Goal: Task Accomplishment & Management: Use online tool/utility

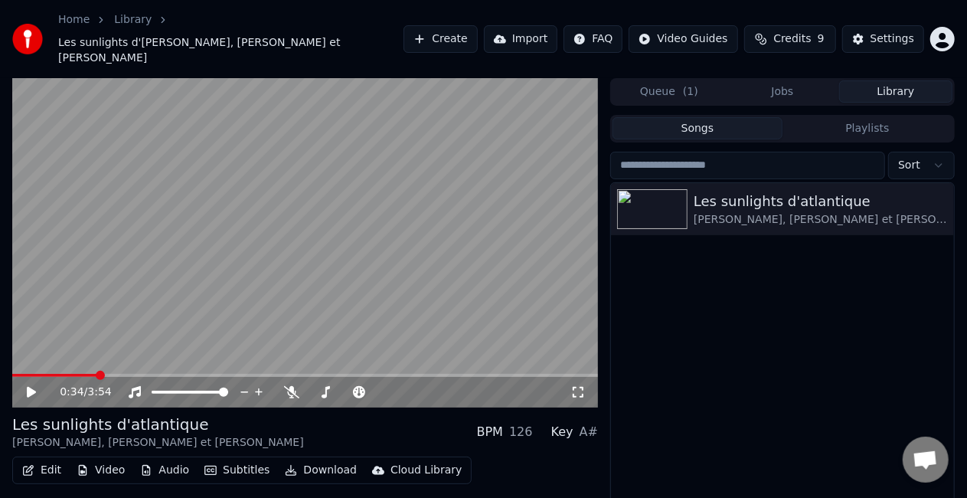
click at [132, 25] on link "Library" at bounding box center [133, 19] width 38 height 15
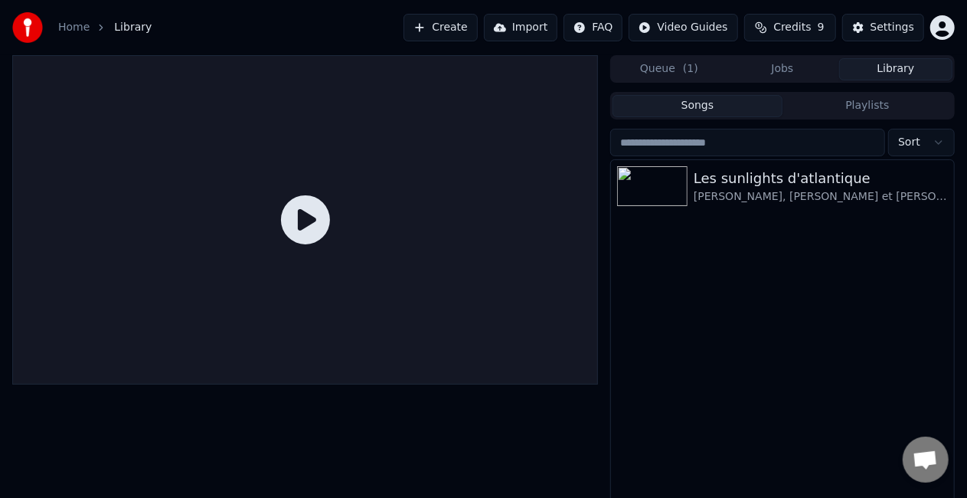
click at [74, 21] on link "Home" at bounding box center [73, 27] width 31 height 15
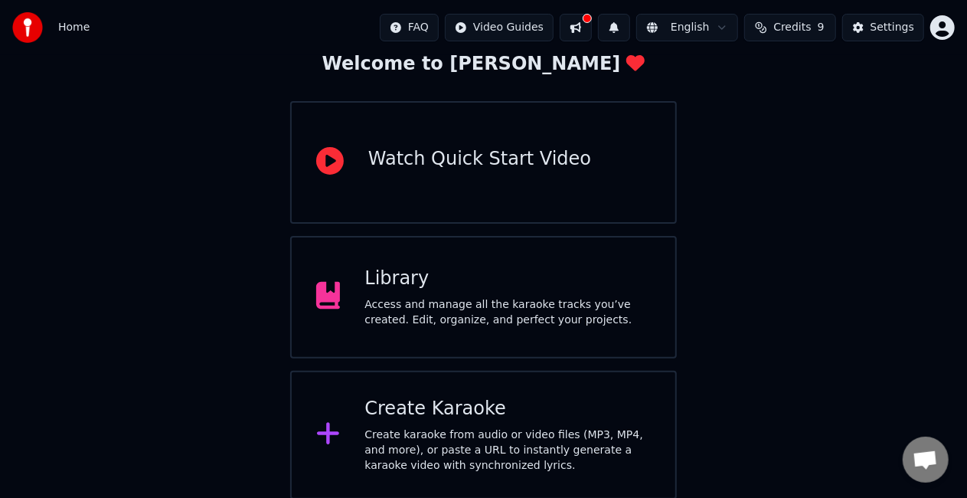
scroll to position [96, 0]
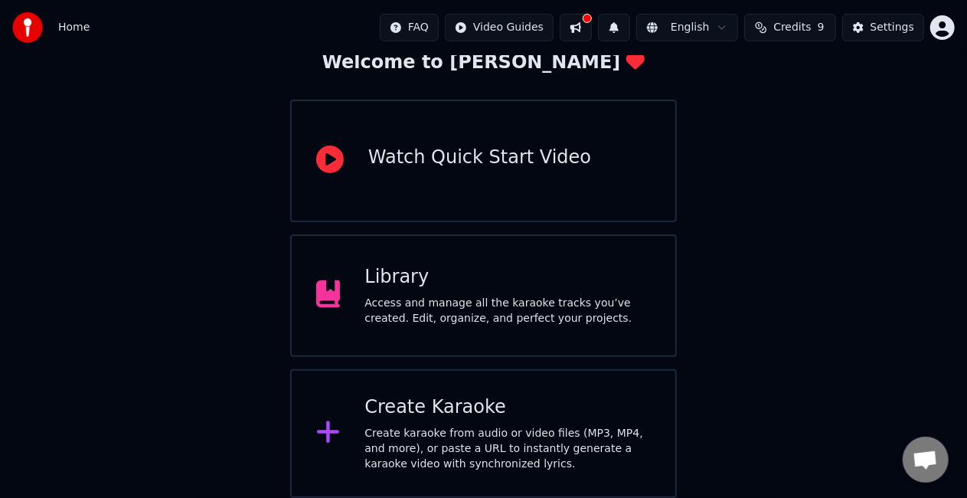
click at [472, 176] on div "Watch Quick Start Video" at bounding box center [483, 161] width 387 height 123
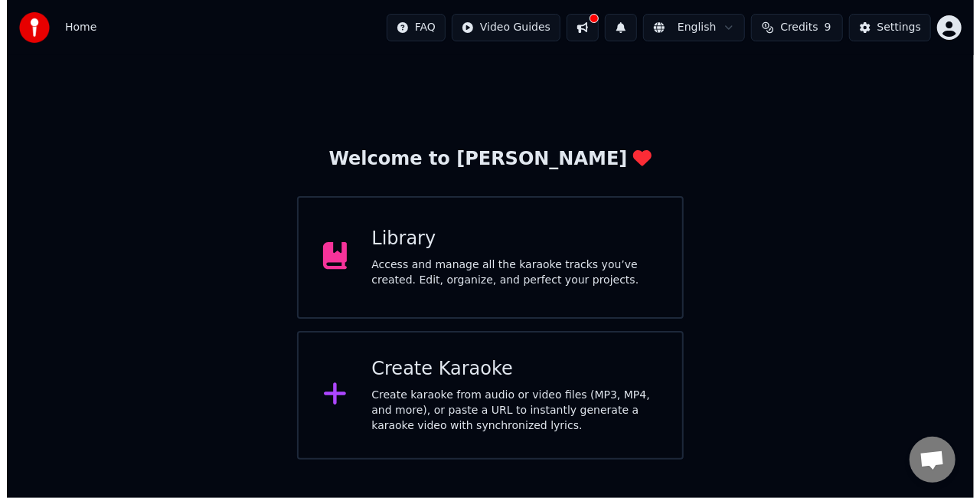
scroll to position [0, 0]
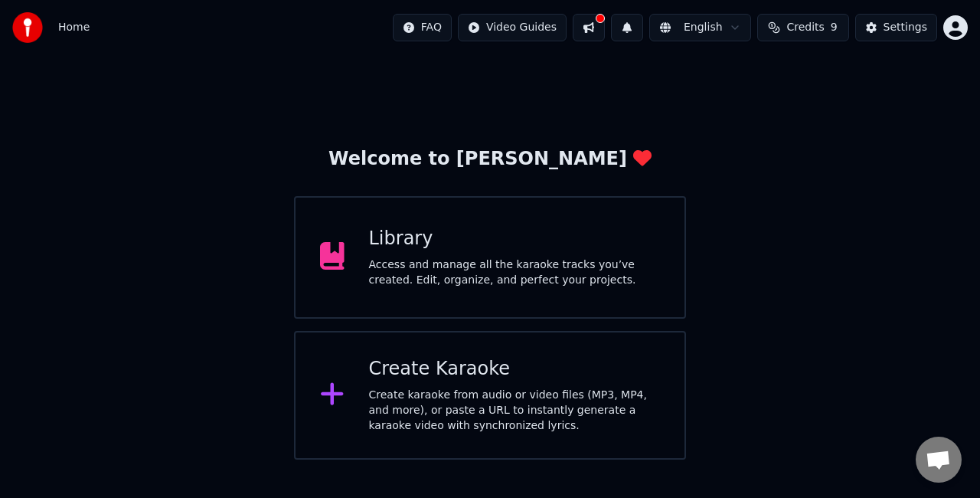
drag, startPoint x: 547, startPoint y: 237, endPoint x: 826, endPoint y: 162, distance: 288.9
click at [826, 162] on div "Welcome to Youka Library Access and manage all the karaoke tracks you’ve create…" at bounding box center [490, 257] width 980 height 404
click at [556, 365] on div "Create Karaoke" at bounding box center [515, 369] width 292 height 25
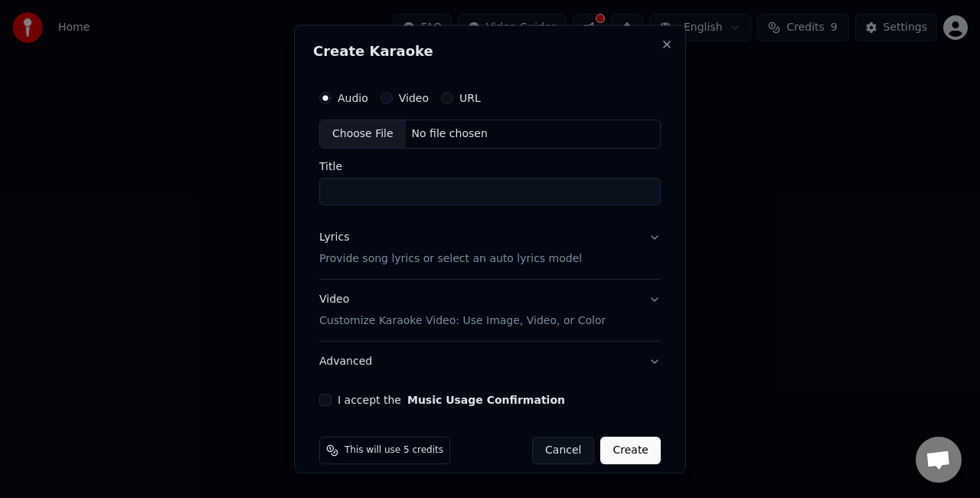
click at [384, 95] on button "Video" at bounding box center [387, 98] width 12 height 12
click at [441, 98] on button "URL" at bounding box center [447, 98] width 12 height 12
click at [381, 95] on button "Video" at bounding box center [387, 98] width 12 height 12
click at [330, 95] on button "Audio" at bounding box center [325, 98] width 12 height 12
click at [365, 136] on div "Choose File" at bounding box center [363, 134] width 86 height 28
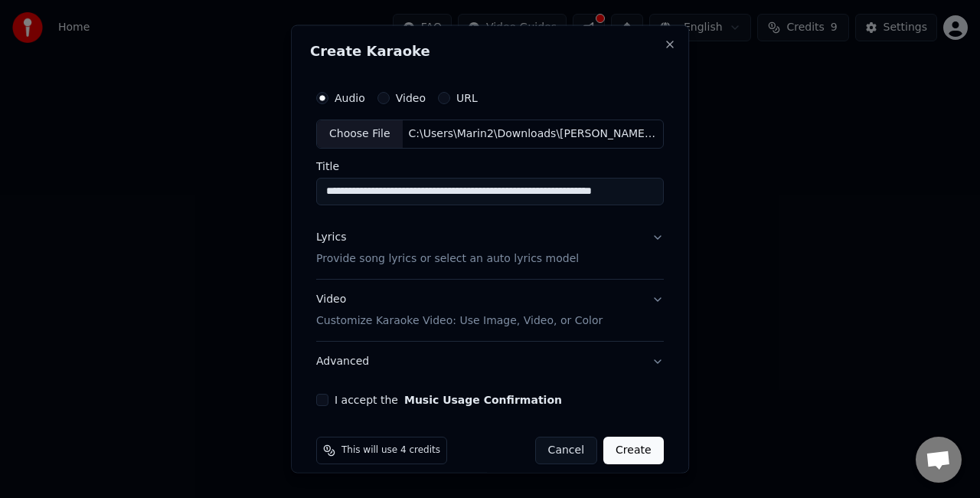
click at [366, 190] on input "**********" at bounding box center [490, 191] width 348 height 28
type input "*"
click at [399, 180] on input "**********" at bounding box center [490, 191] width 348 height 28
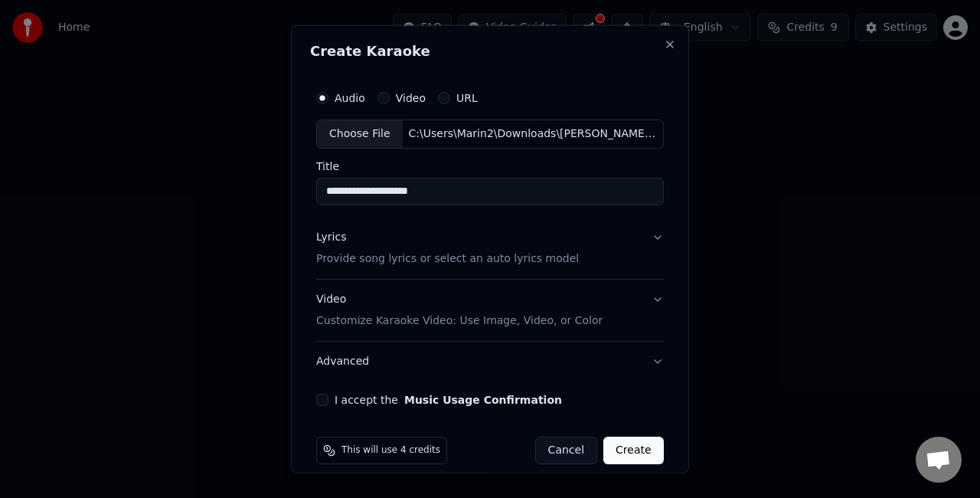
click at [399, 180] on input "**********" at bounding box center [490, 191] width 348 height 28
type input "**********"
click at [513, 311] on div "Video Customize Karaoke Video: Use Image, Video, or Color" at bounding box center [459, 309] width 286 height 37
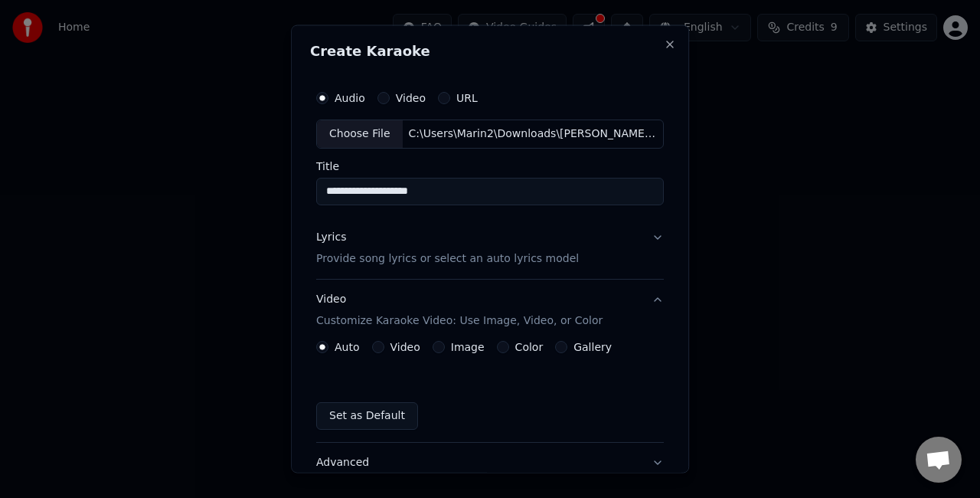
click at [377, 346] on button "Video" at bounding box center [378, 346] width 12 height 12
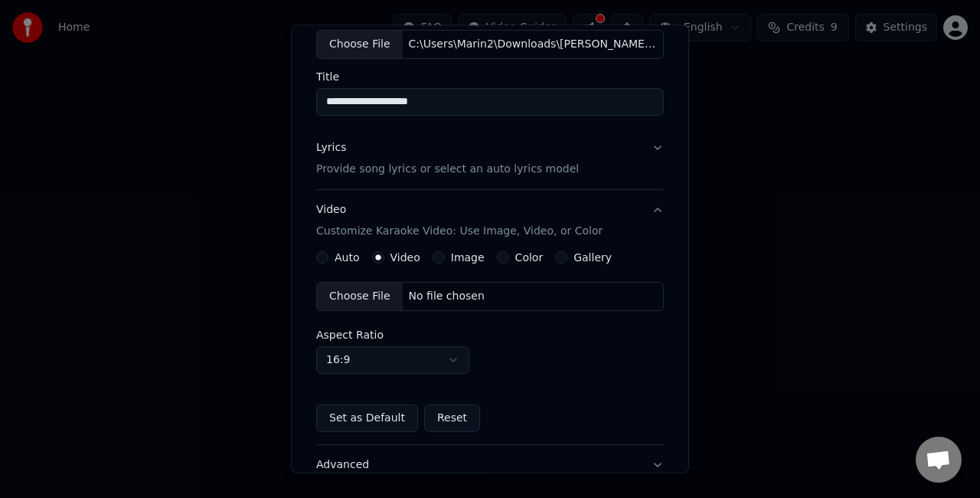
scroll to position [123, 0]
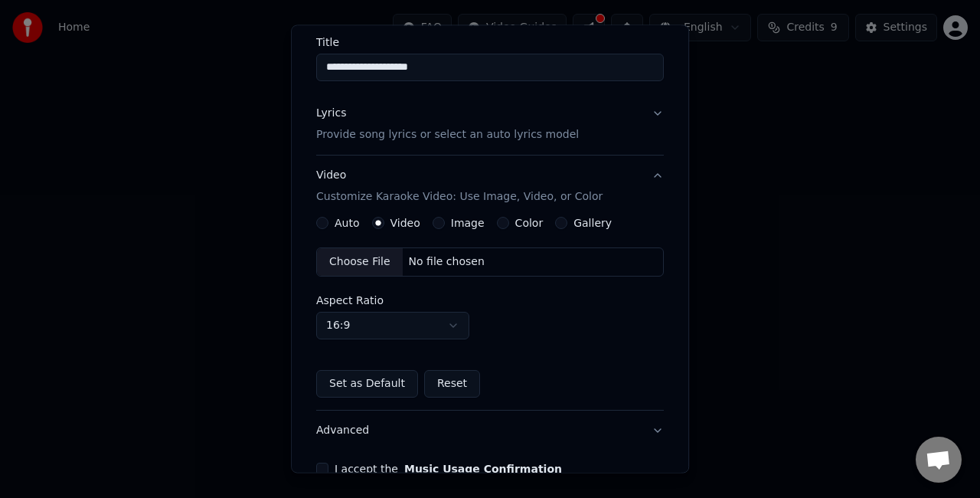
click at [417, 123] on div "Lyrics Provide song lyrics or select an auto lyrics model" at bounding box center [447, 124] width 263 height 37
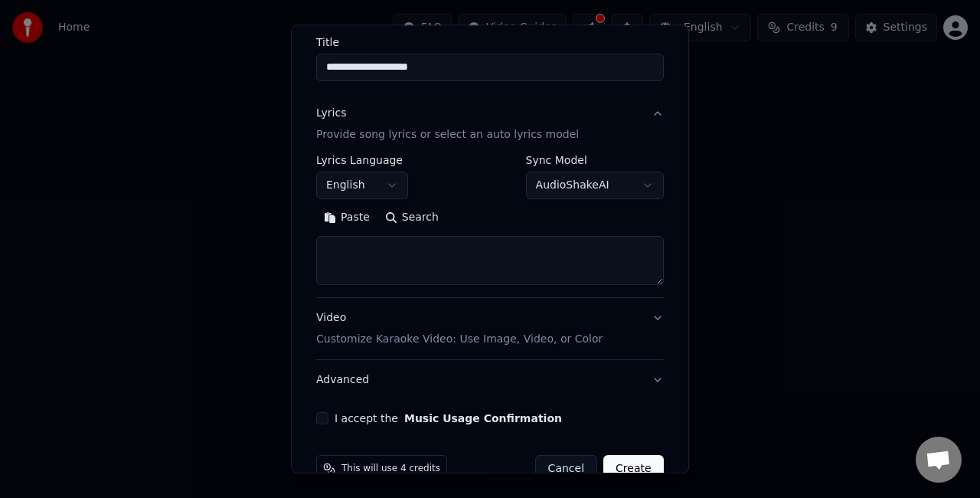
click at [352, 179] on button "English" at bounding box center [362, 186] width 92 height 28
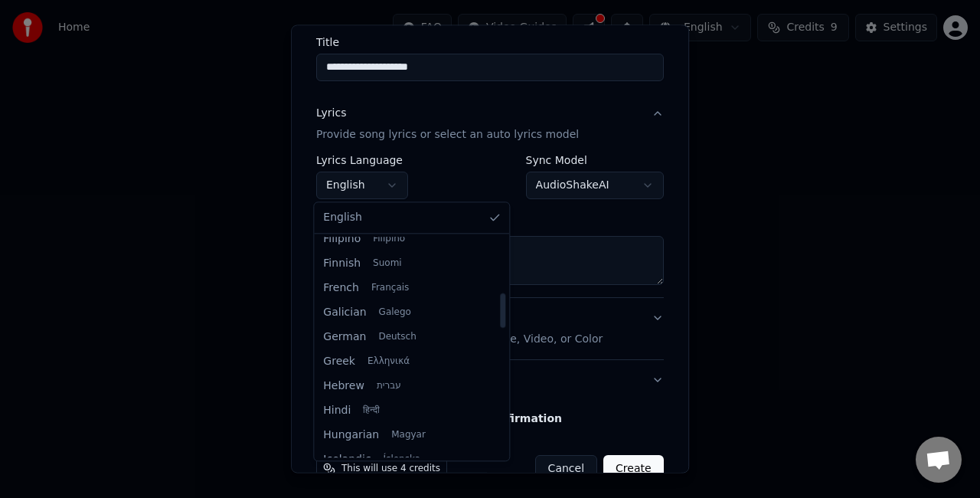
scroll to position [354, 0]
select select "**"
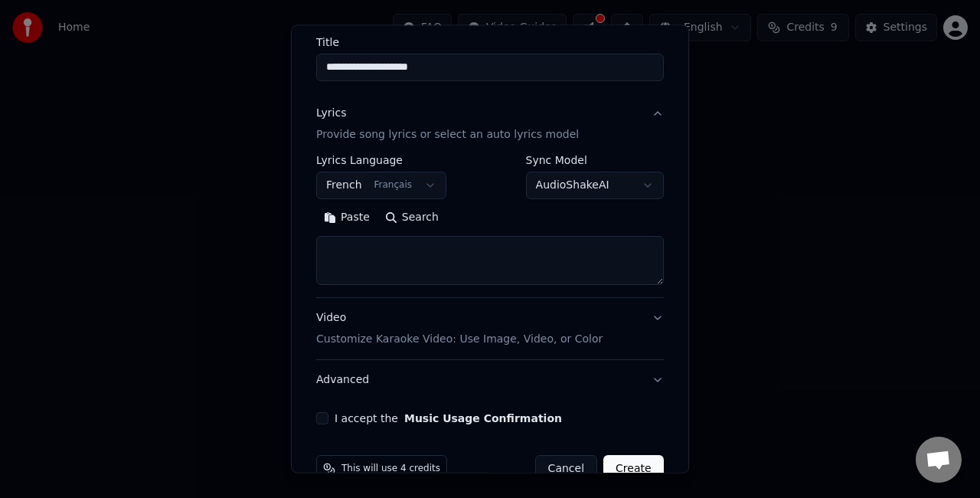
click at [433, 268] on textarea at bounding box center [490, 260] width 348 height 49
paste textarea "**********"
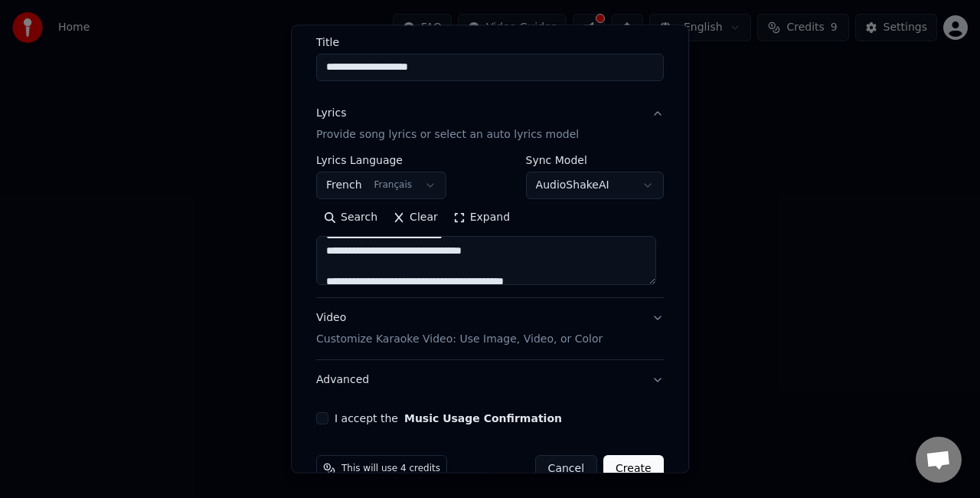
click at [403, 268] on textarea at bounding box center [486, 260] width 340 height 49
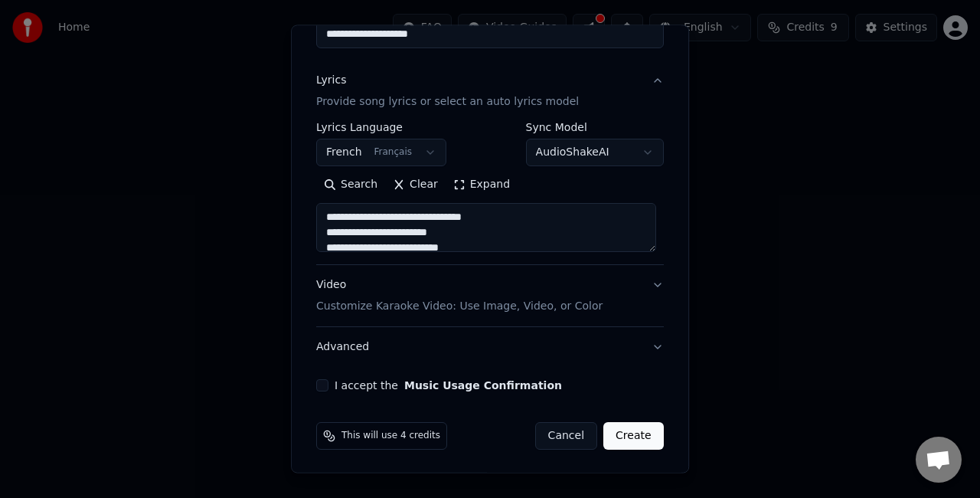
type textarea "**********"
click at [546, 301] on p "Customize Karaoke Video: Use Image, Video, or Color" at bounding box center [459, 306] width 286 height 15
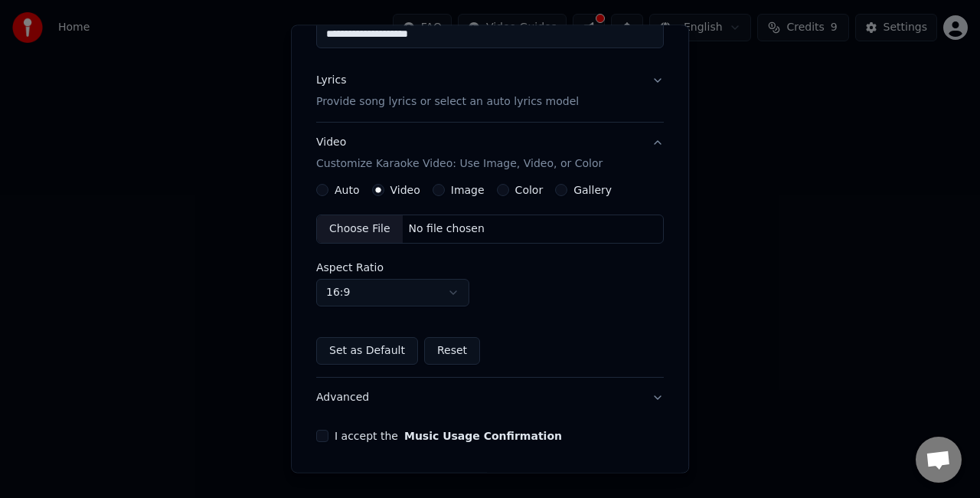
click at [388, 227] on div "Choose File" at bounding box center [360, 229] width 86 height 28
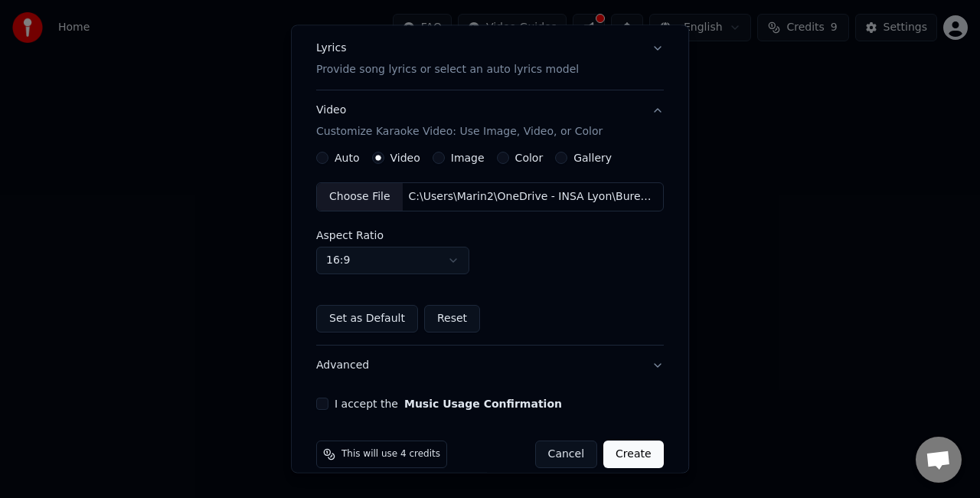
scroll to position [207, 0]
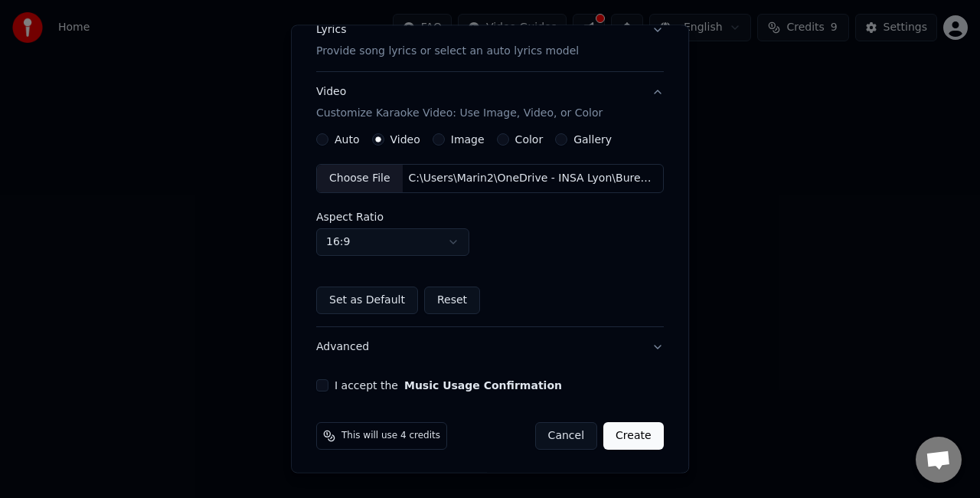
click at [322, 382] on button "I accept the Music Usage Confirmation" at bounding box center [322, 385] width 12 height 12
click at [618, 336] on button "Advanced" at bounding box center [490, 347] width 348 height 40
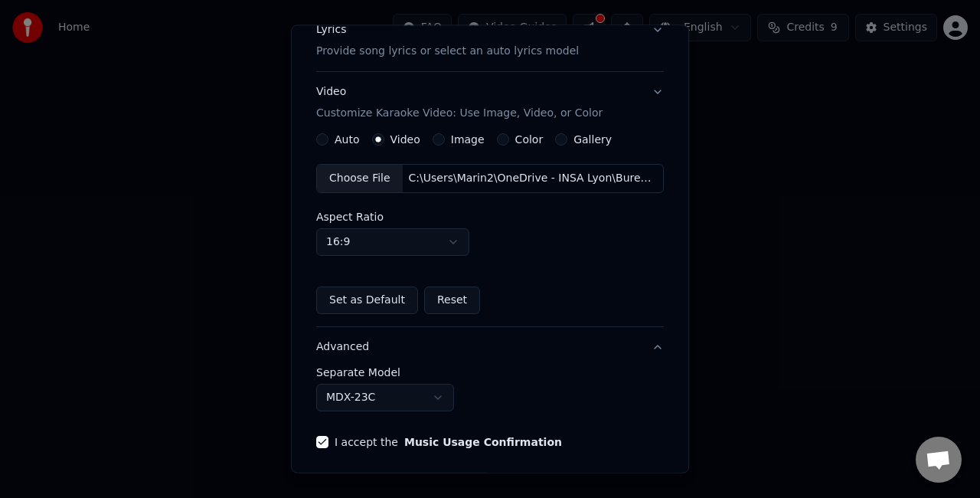
scroll to position [70, 0]
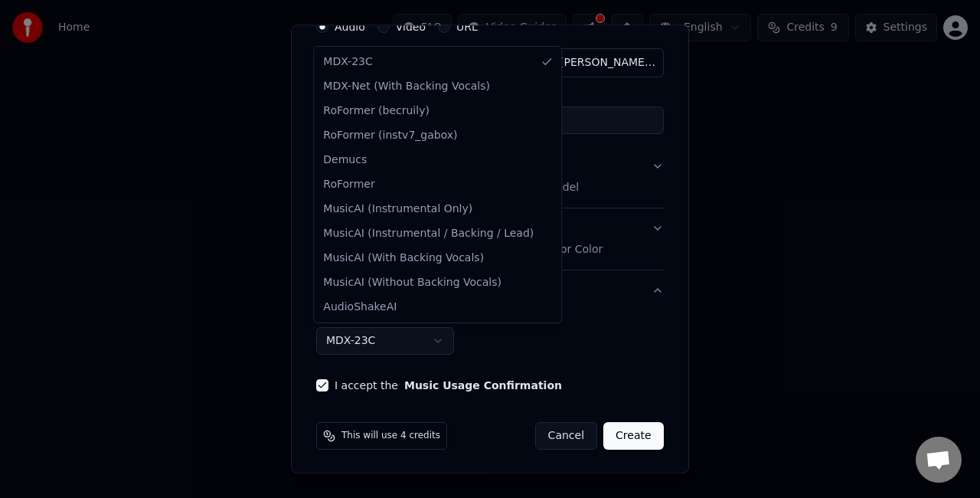
click at [430, 332] on body "**********" at bounding box center [490, 230] width 980 height 460
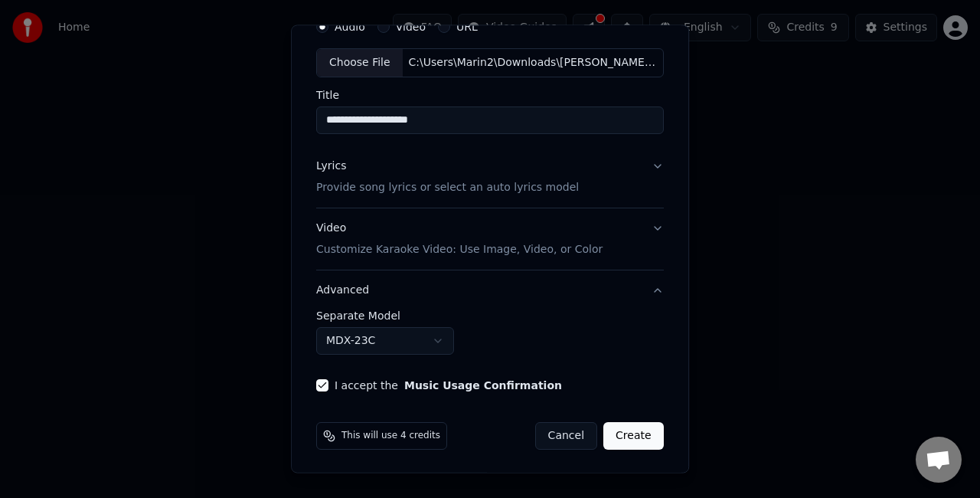
click at [430, 328] on body "**********" at bounding box center [490, 230] width 980 height 460
click at [657, 286] on div "**********" at bounding box center [490, 202] width 360 height 392
click at [644, 286] on button "Advanced" at bounding box center [490, 290] width 348 height 40
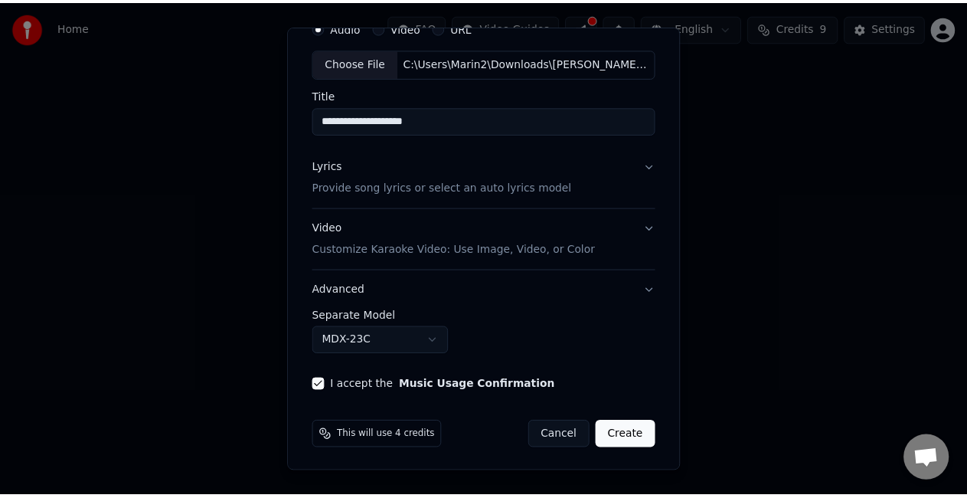
scroll to position [14, 0]
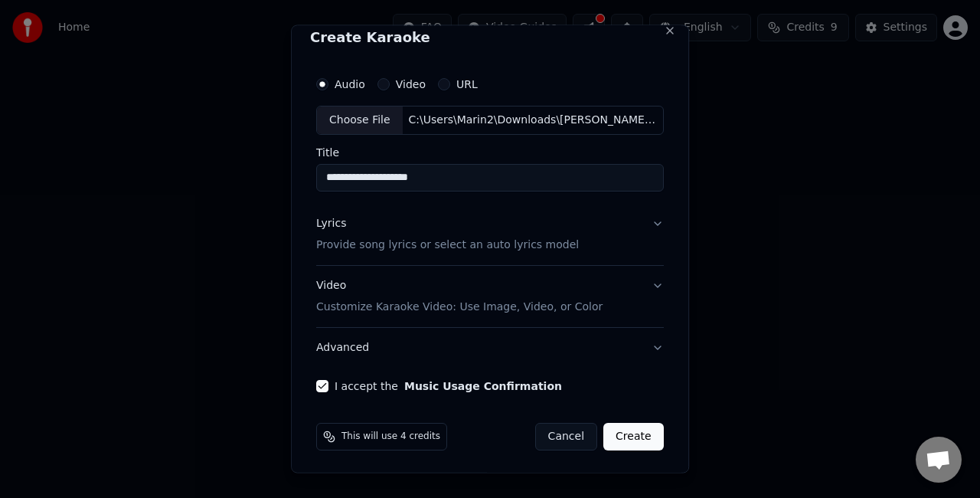
click at [631, 441] on button "Create" at bounding box center [633, 436] width 61 height 28
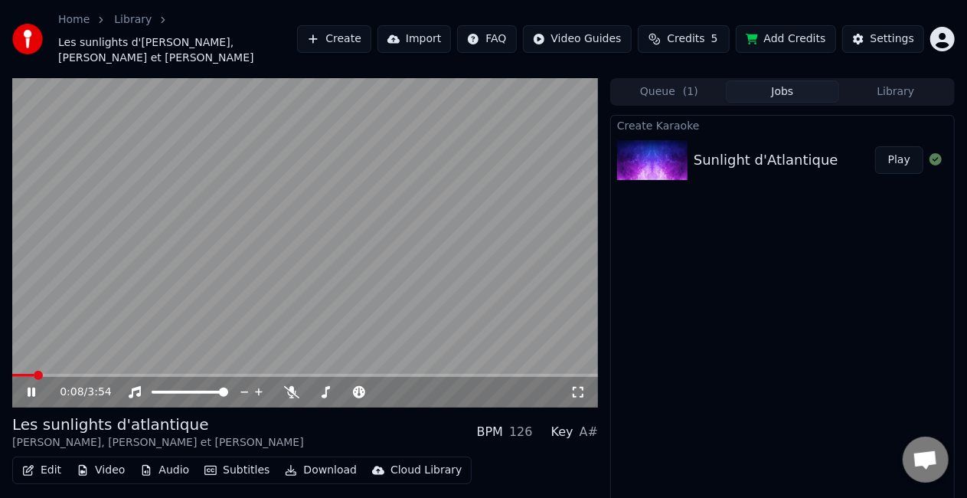
click at [899, 146] on button "Play" at bounding box center [899, 160] width 48 height 28
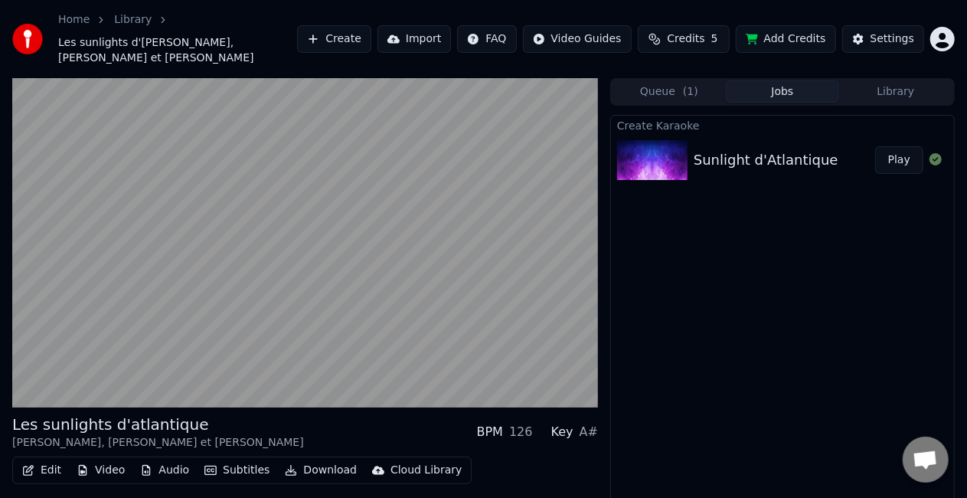
click at [685, 84] on span "( 1 )" at bounding box center [690, 91] width 15 height 15
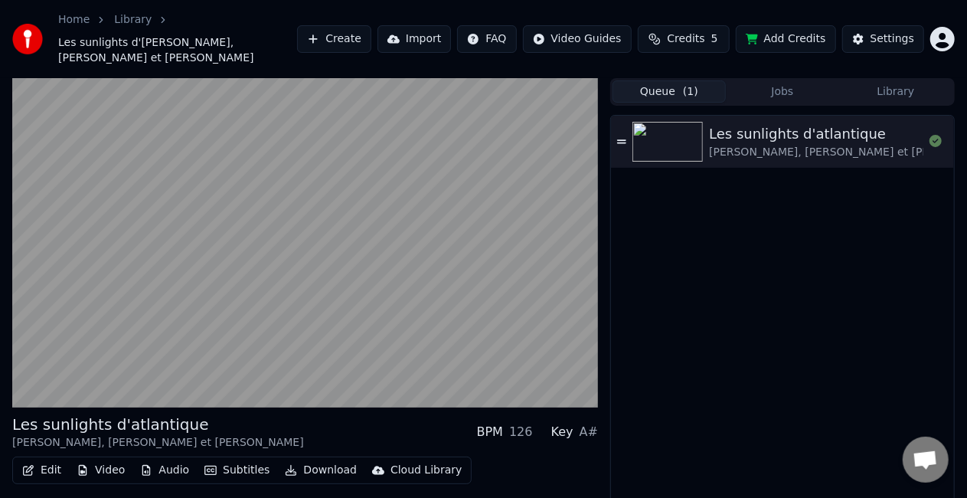
click at [907, 81] on button "Library" at bounding box center [895, 91] width 113 height 22
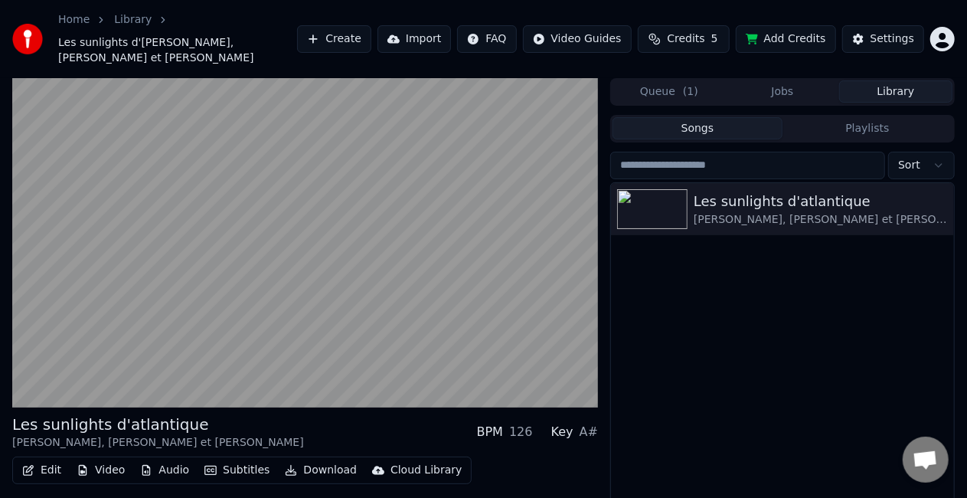
click at [604, 21] on html "Home Library Les sunlights d'atlantique • [PERSON_NAME], [PERSON_NAME] et [PERS…" at bounding box center [483, 249] width 967 height 498
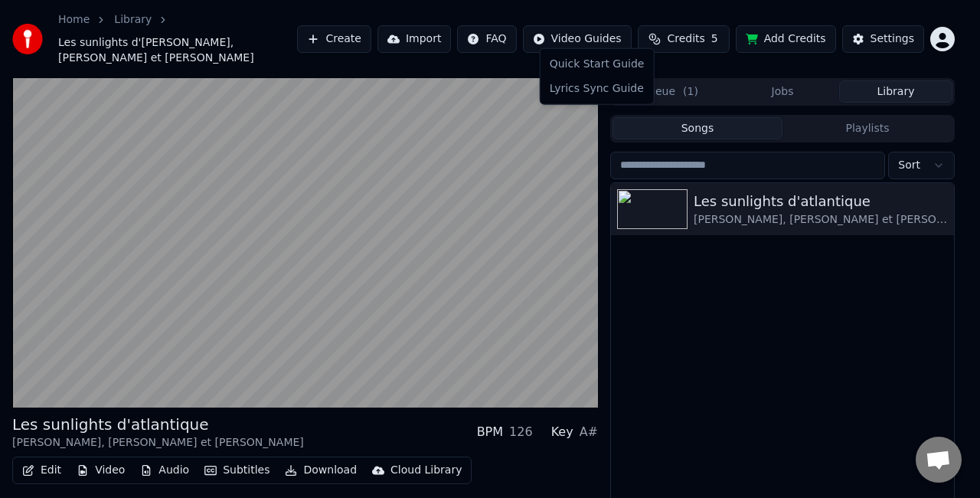
click at [823, 358] on html "Home Library Les sunlights d'atlantique • [PERSON_NAME], [PERSON_NAME] et [PERS…" at bounding box center [490, 249] width 980 height 498
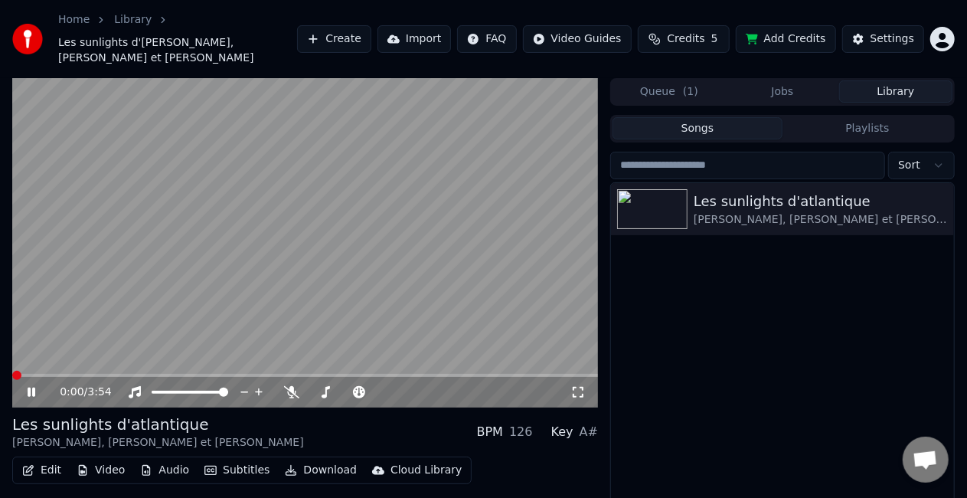
click at [119, 23] on link "Library" at bounding box center [133, 19] width 38 height 15
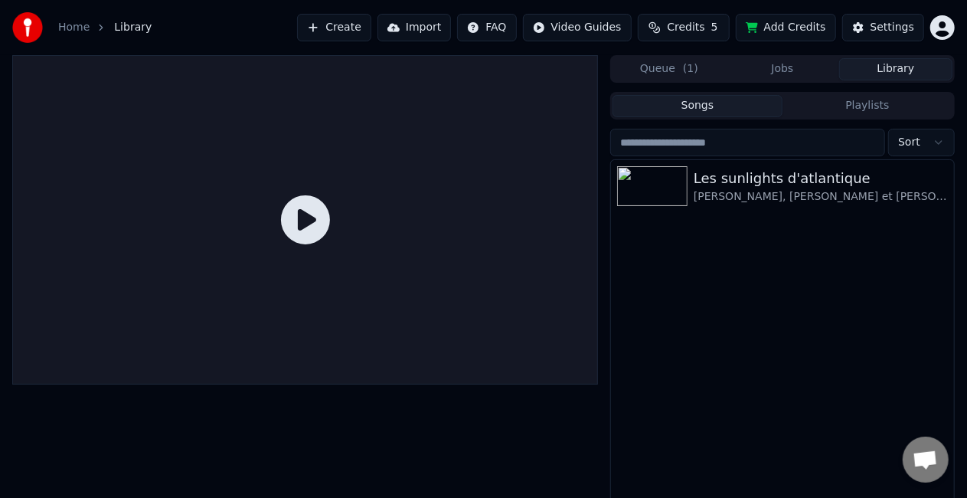
click at [891, 103] on button "Playlists" at bounding box center [868, 106] width 170 height 22
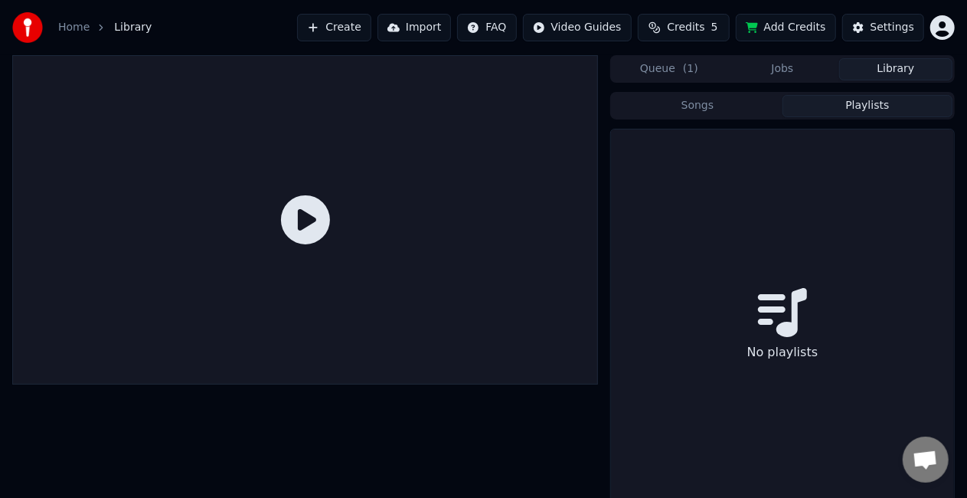
click at [722, 103] on button "Songs" at bounding box center [698, 106] width 170 height 22
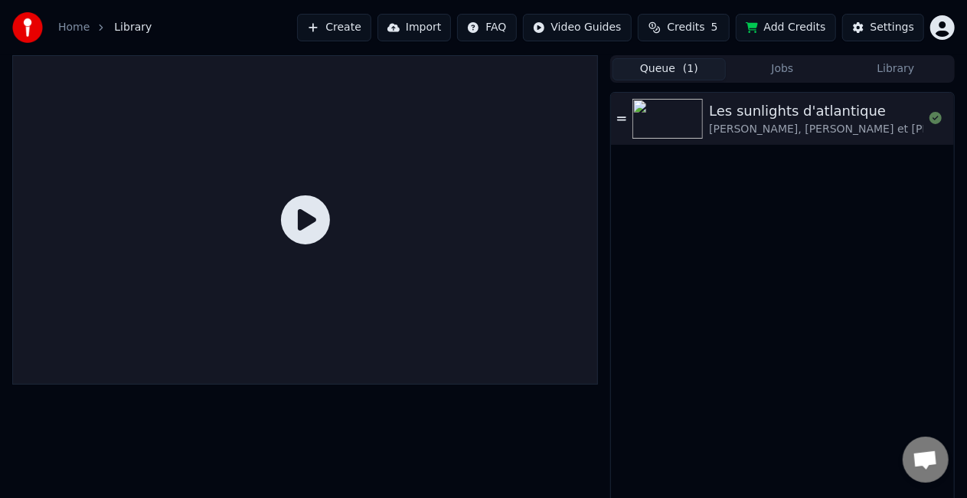
click at [684, 64] on span "( 1 )" at bounding box center [690, 68] width 15 height 15
click at [628, 115] on div "Les sunlights d'atlantique [PERSON_NAME], [PERSON_NAME] et [PERSON_NAME]" at bounding box center [782, 119] width 343 height 52
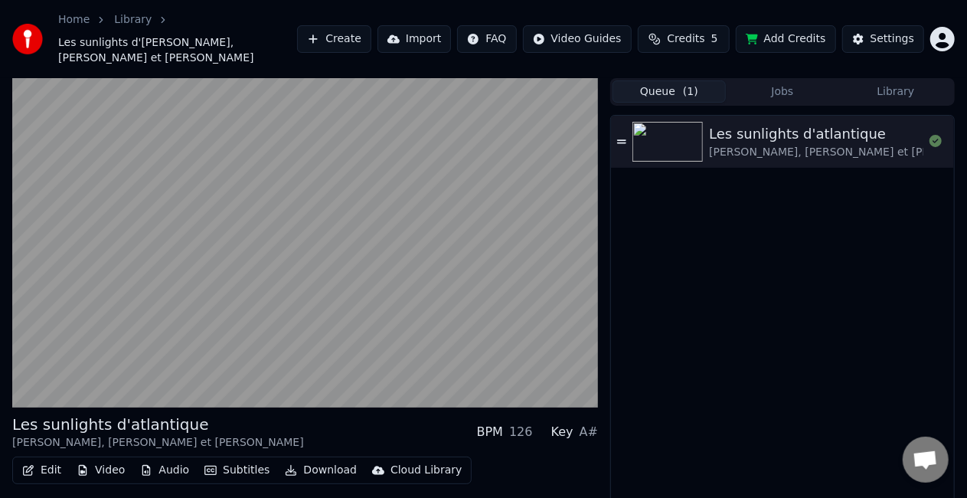
click at [624, 139] on icon at bounding box center [621, 141] width 9 height 4
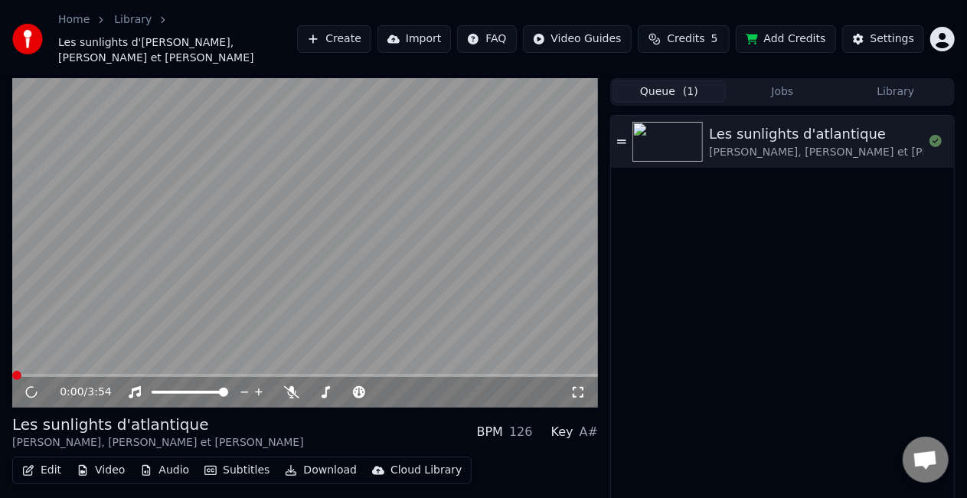
click at [440, 220] on video at bounding box center [305, 242] width 586 height 329
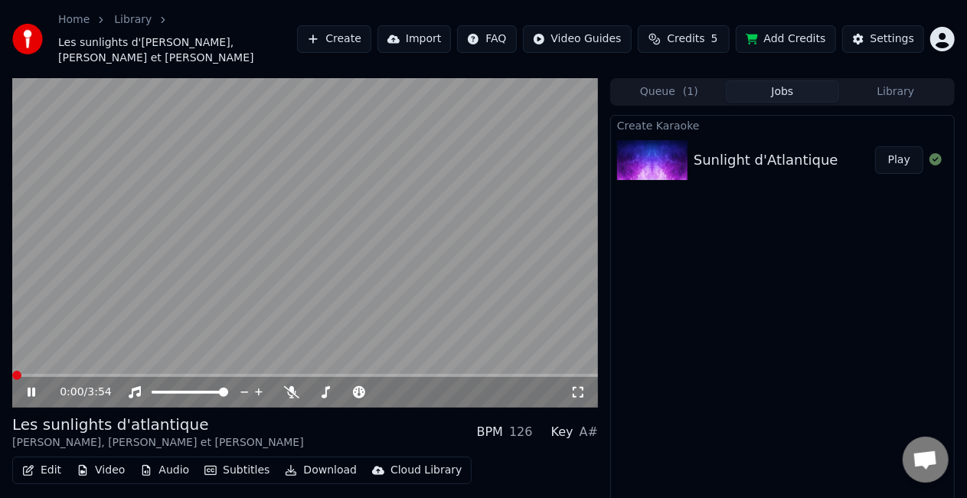
click at [796, 82] on button "Jobs" at bounding box center [782, 91] width 113 height 22
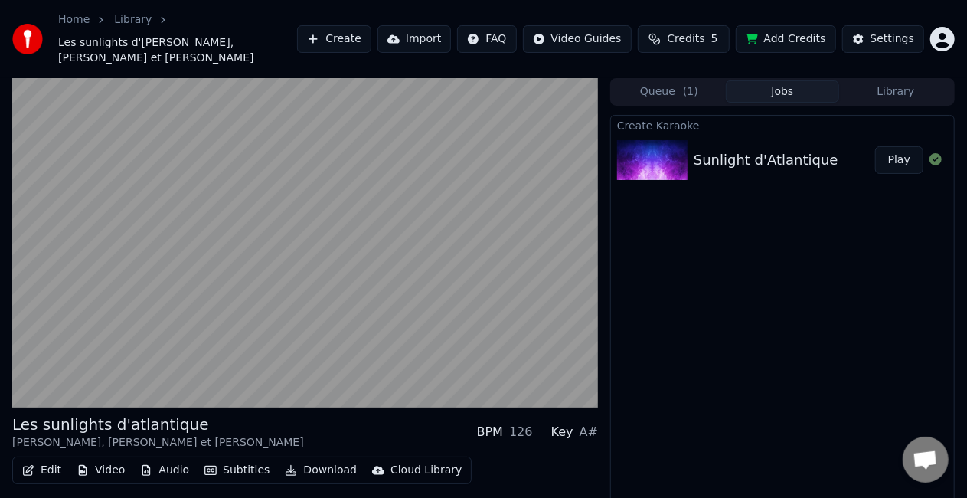
click at [904, 150] on button "Play" at bounding box center [899, 160] width 48 height 28
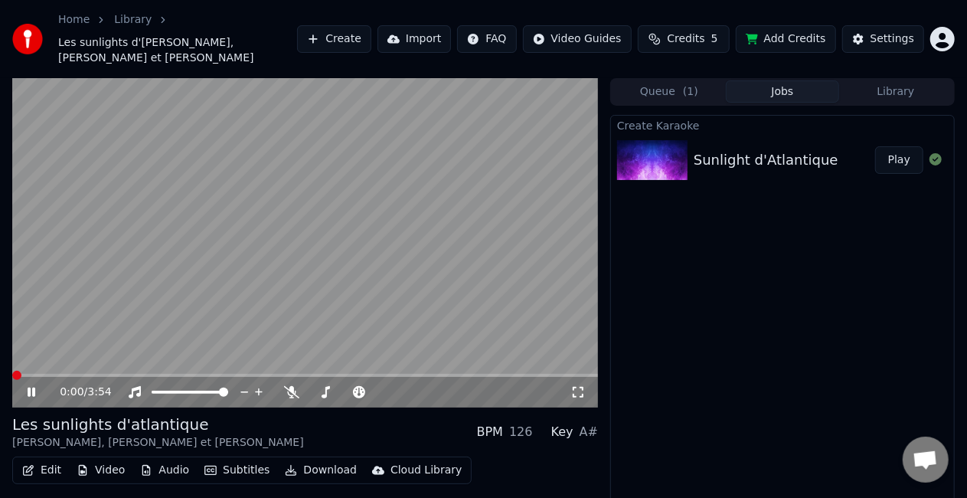
click at [892, 81] on button "Library" at bounding box center [895, 91] width 113 height 22
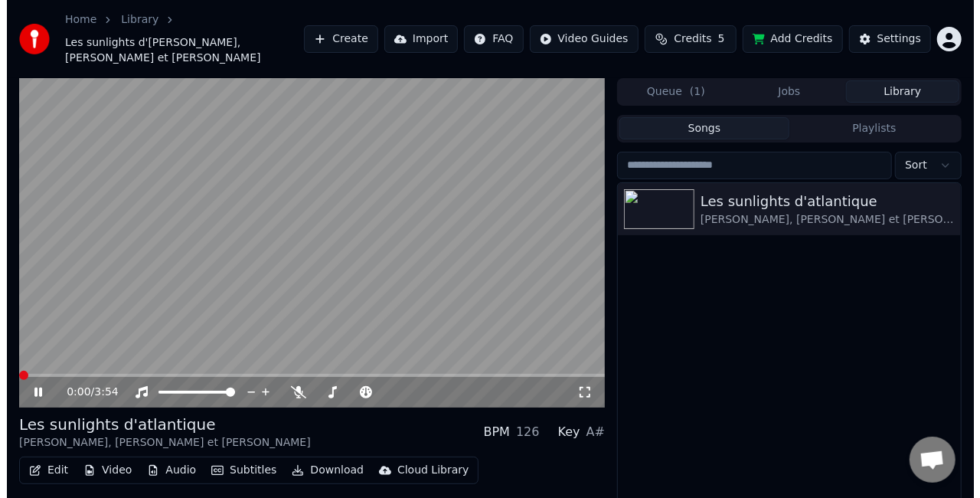
scroll to position [42, 0]
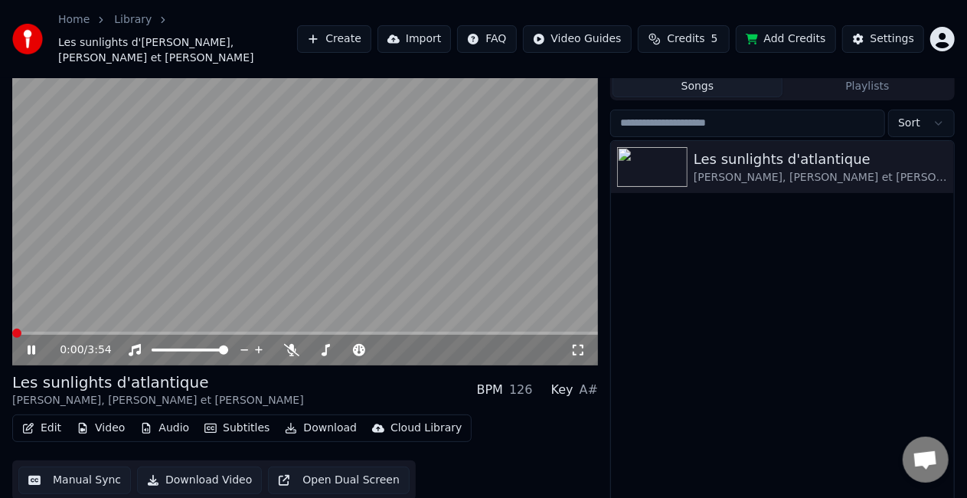
click at [96, 424] on div "Edit Video Audio Subtitles Download Cloud Library" at bounding box center [242, 428] width 460 height 28
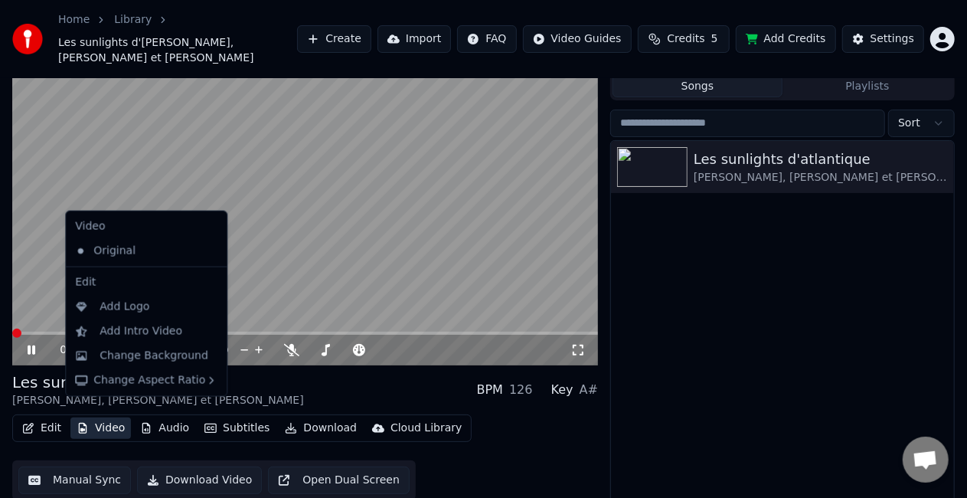
click at [103, 417] on button "Video" at bounding box center [100, 427] width 61 height 21
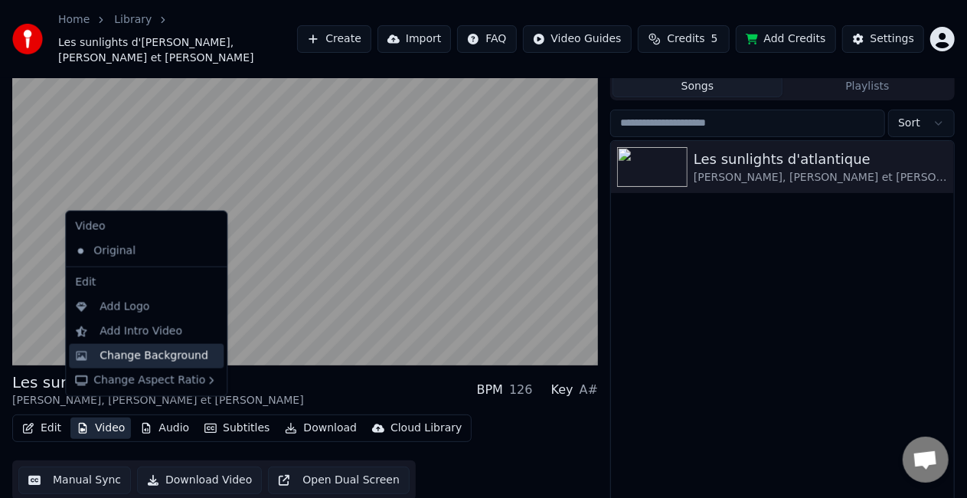
click at [142, 358] on div "Change Background" at bounding box center [154, 355] width 109 height 15
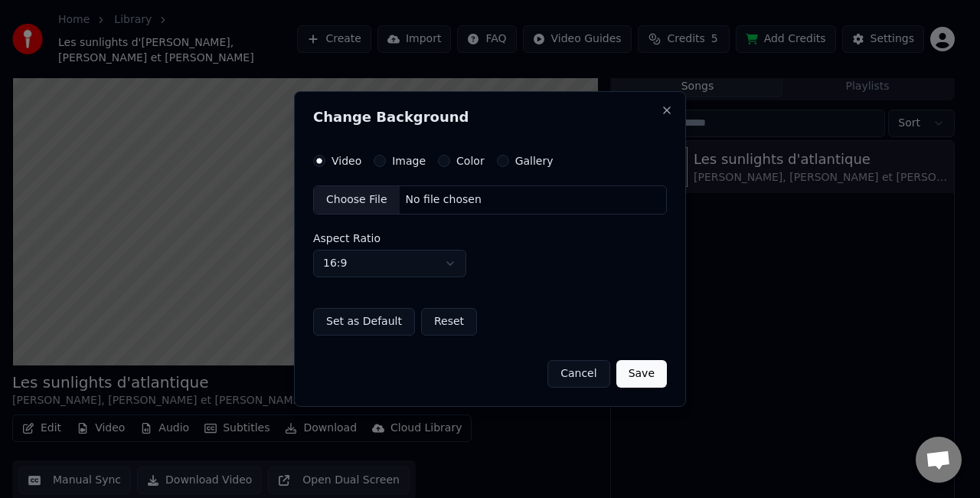
click at [370, 204] on div "Choose File" at bounding box center [357, 200] width 86 height 28
click at [643, 374] on button "Save" at bounding box center [642, 374] width 51 height 28
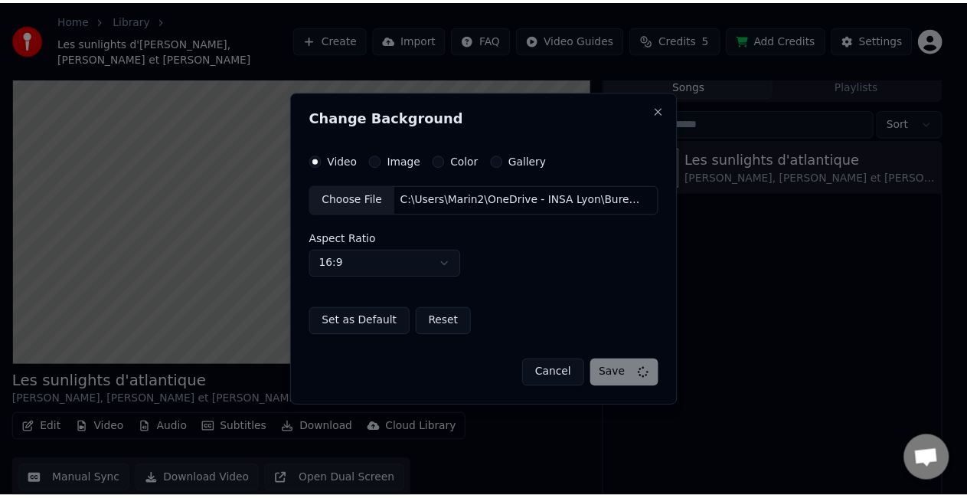
scroll to position [29, 0]
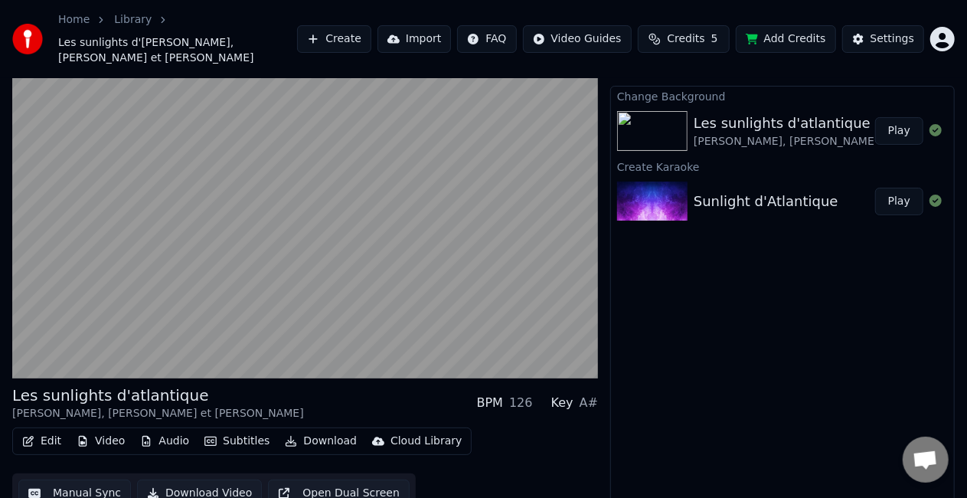
click at [902, 121] on button "Play" at bounding box center [899, 131] width 48 height 28
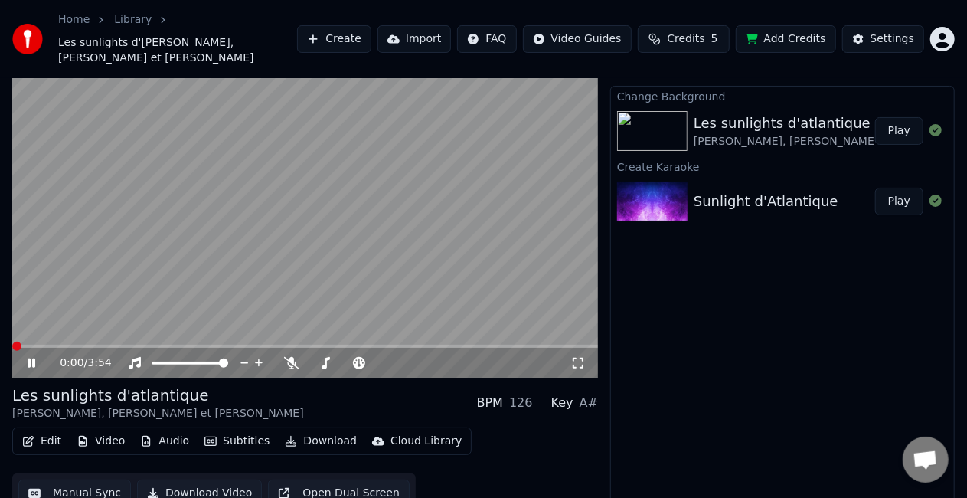
click at [584, 357] on icon at bounding box center [578, 363] width 15 height 12
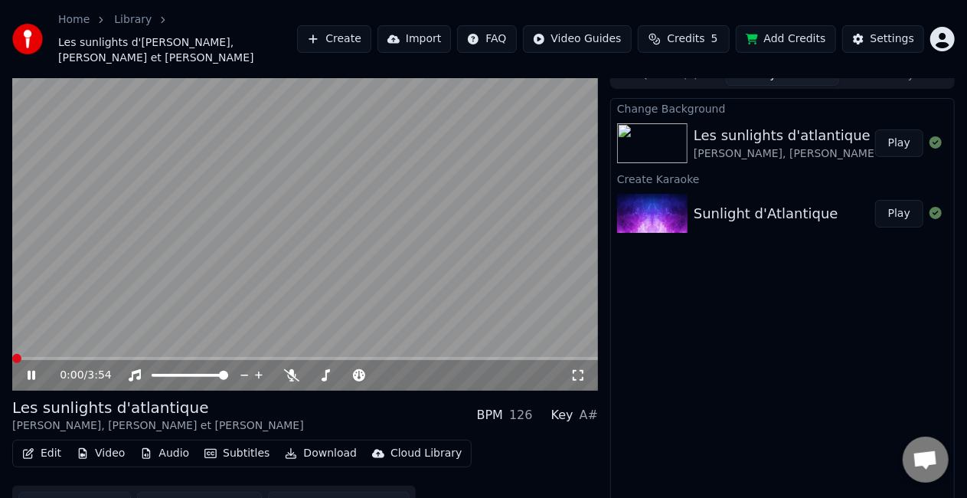
click at [398, 199] on video at bounding box center [305, 225] width 586 height 329
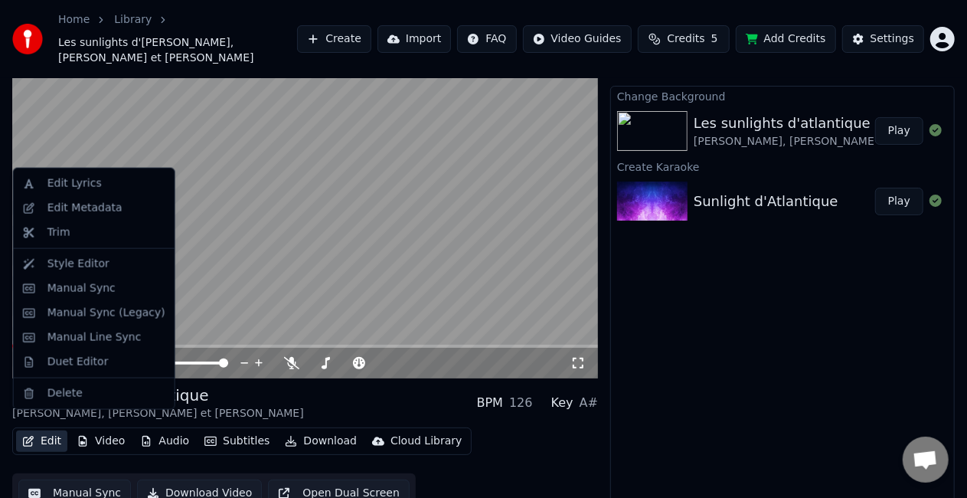
click at [35, 430] on button "Edit" at bounding box center [41, 440] width 51 height 21
drag, startPoint x: 74, startPoint y: 176, endPoint x: 734, endPoint y: 414, distance: 701.1
click at [734, 414] on body "Home Library Les sunlights d'atlantique • [PERSON_NAME] et [PERSON_NAME] Create…" at bounding box center [483, 220] width 967 height 498
click at [106, 212] on div "Edit Metadata" at bounding box center [84, 208] width 75 height 15
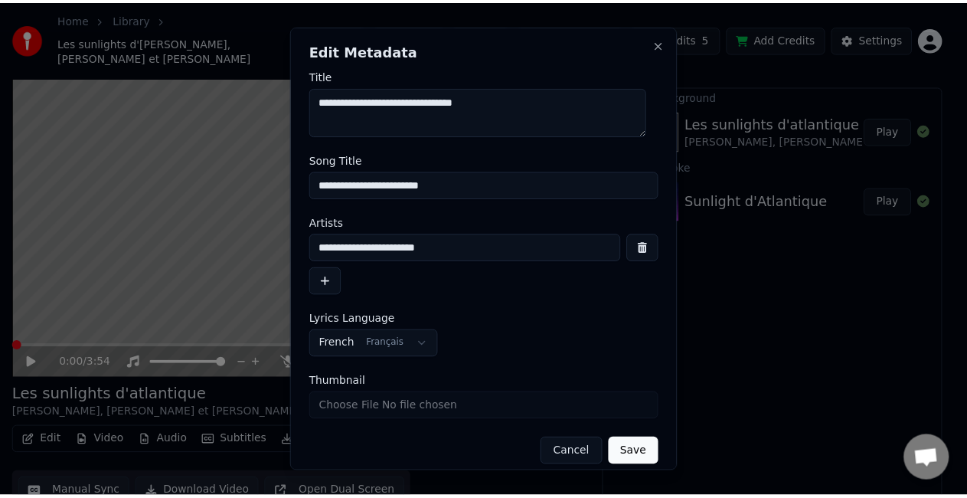
scroll to position [12, 0]
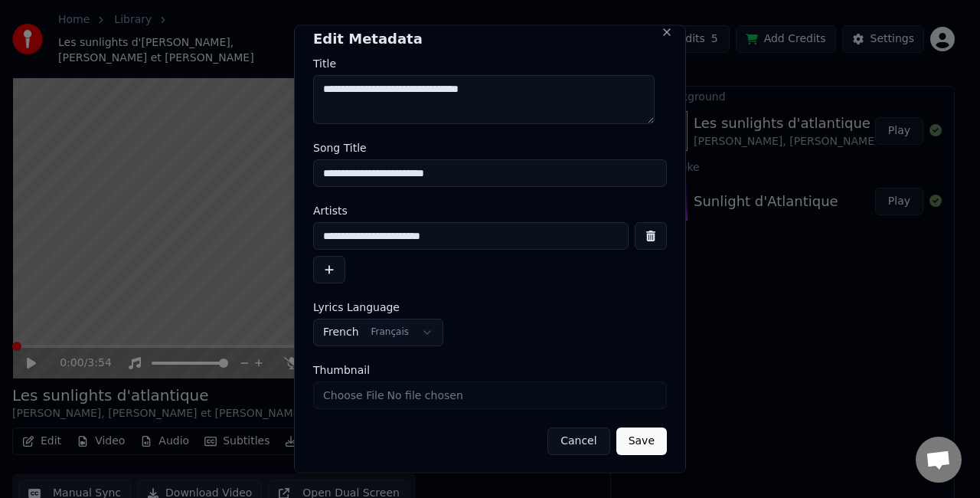
click at [571, 437] on button "Cancel" at bounding box center [579, 441] width 62 height 28
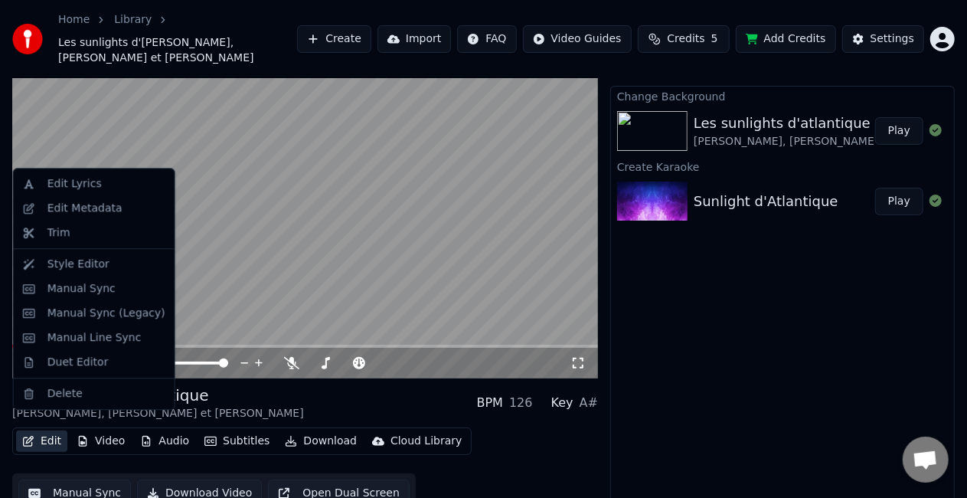
click at [33, 430] on button "Edit" at bounding box center [41, 440] width 51 height 21
click at [74, 293] on div "Manual Sync" at bounding box center [81, 288] width 68 height 15
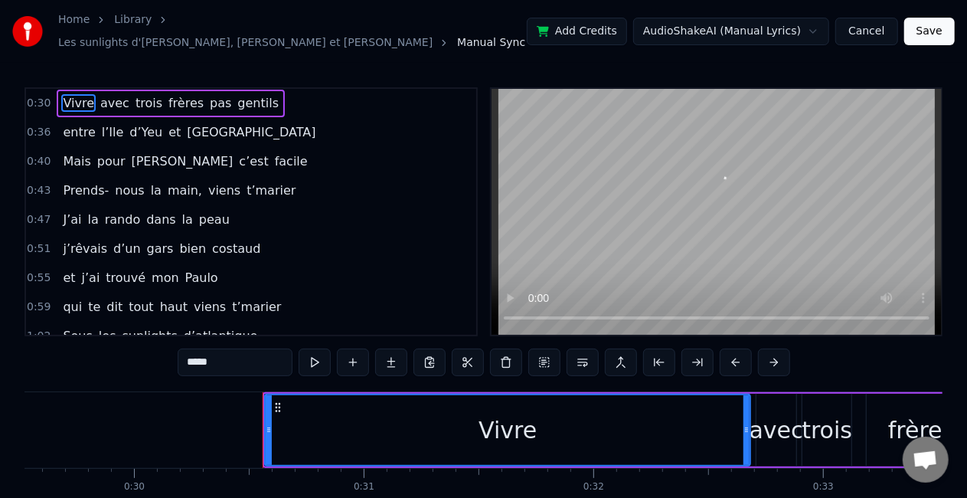
scroll to position [0, 6782]
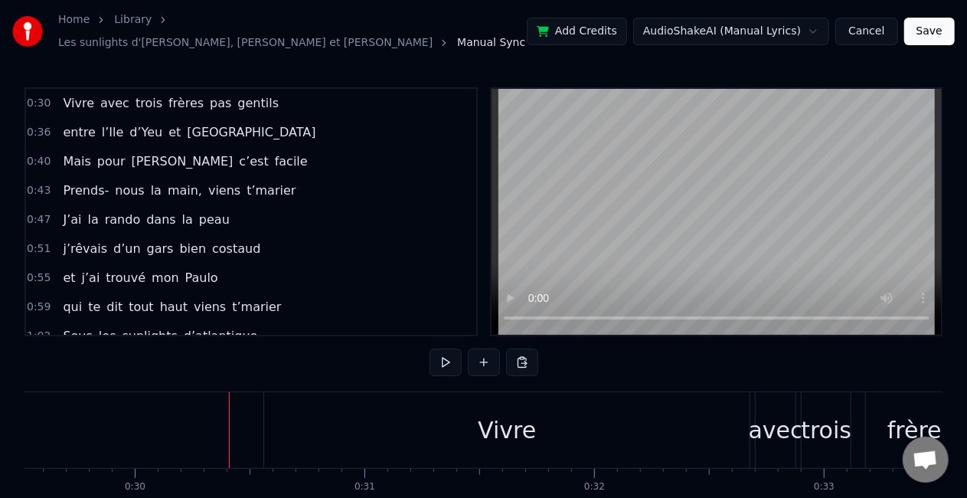
click at [229, 417] on div at bounding box center [229, 430] width 1 height 76
click at [323, 420] on div "Vivre" at bounding box center [507, 430] width 486 height 76
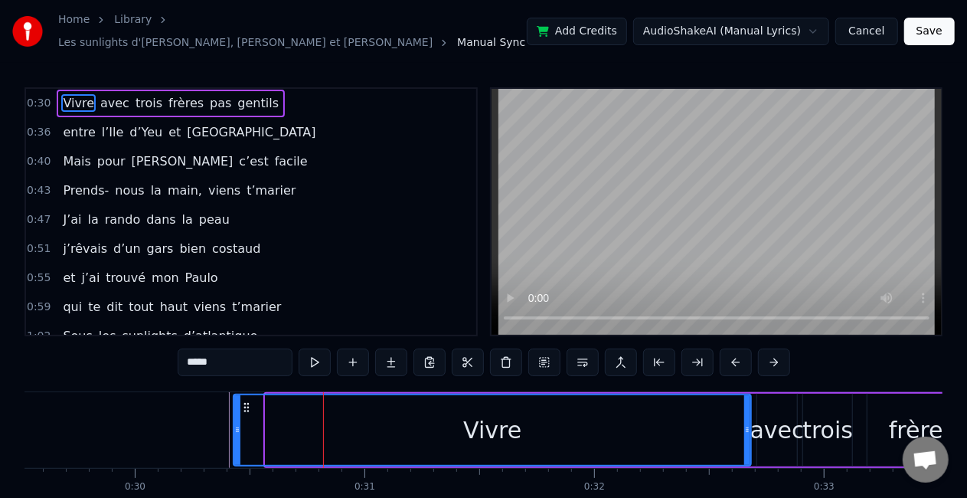
drag, startPoint x: 268, startPoint y: 419, endPoint x: 236, endPoint y: 420, distance: 32.2
click at [236, 424] on icon at bounding box center [237, 430] width 6 height 12
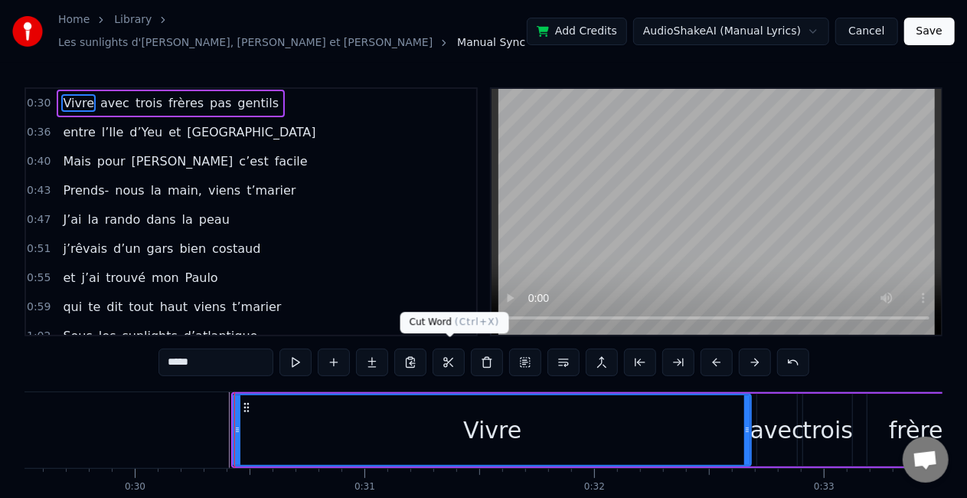
click at [421, 401] on div "Vivre" at bounding box center [492, 430] width 516 height 70
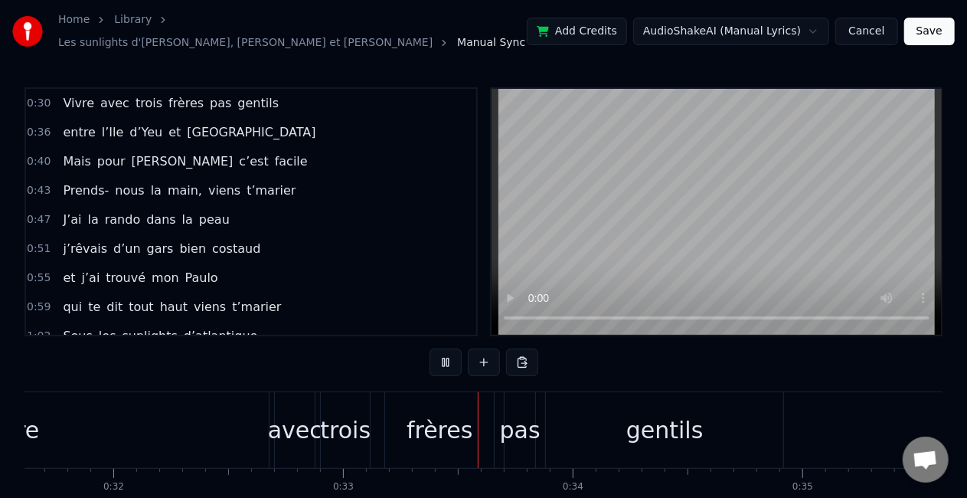
click at [151, 455] on div "Vivre" at bounding box center [10, 430] width 518 height 76
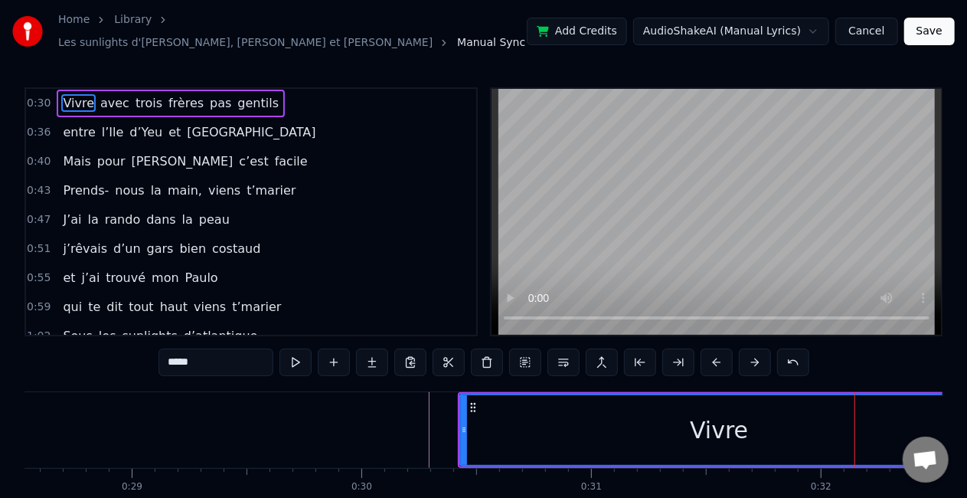
scroll to position [0, 6554]
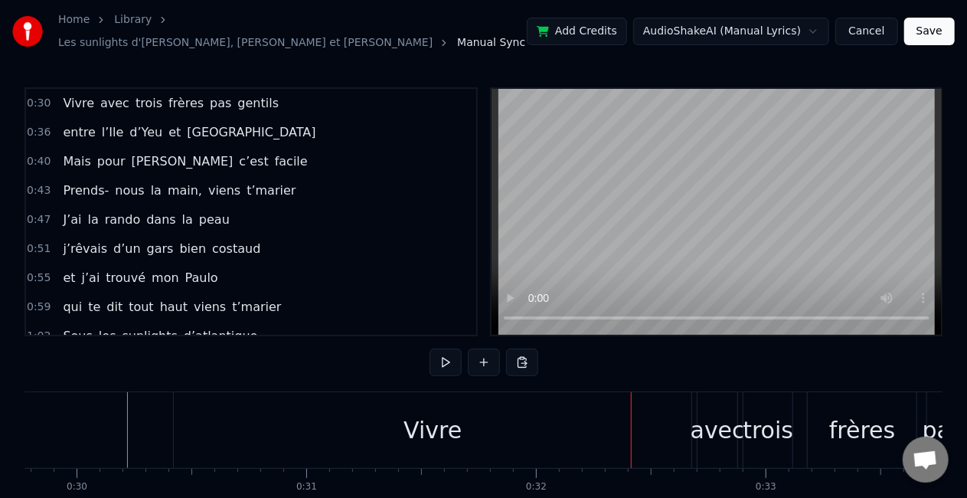
scroll to position [0, 6841]
click at [173, 418] on div "Vivre" at bounding box center [432, 430] width 519 height 76
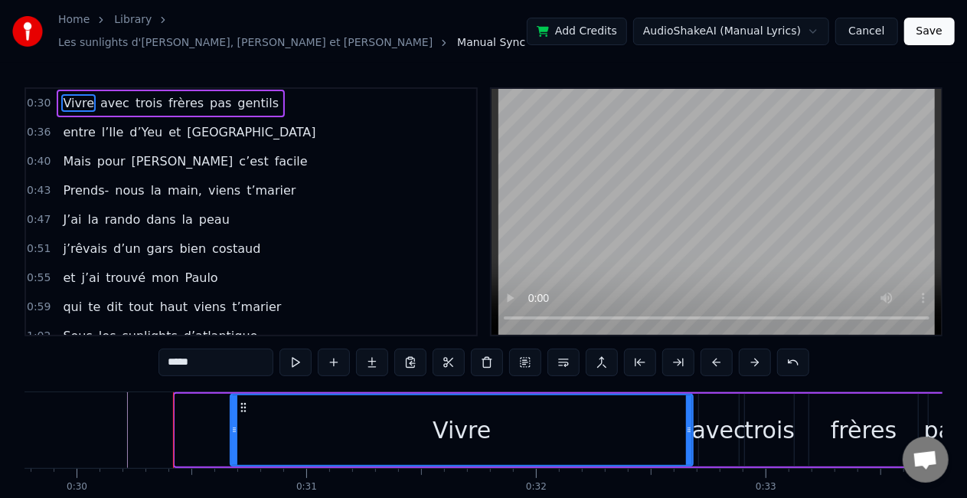
drag, startPoint x: 176, startPoint y: 419, endPoint x: 230, endPoint y: 422, distance: 53.7
click at [231, 424] on icon at bounding box center [234, 430] width 6 height 12
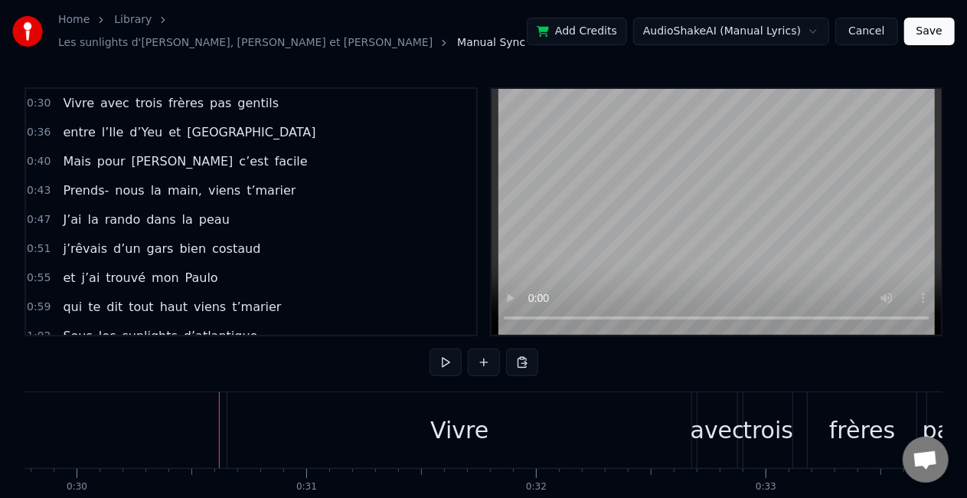
click at [240, 430] on div "Vivre" at bounding box center [459, 430] width 464 height 76
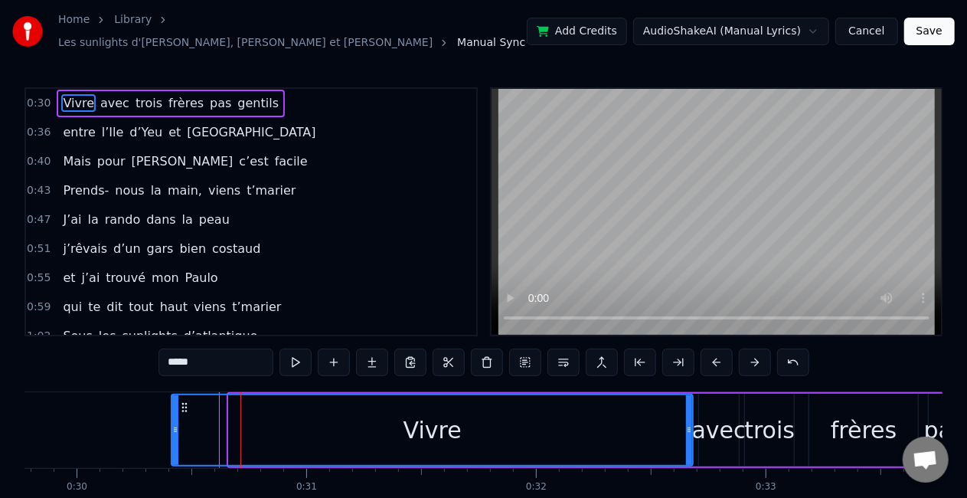
drag, startPoint x: 231, startPoint y: 425, endPoint x: 174, endPoint y: 423, distance: 57.5
click at [174, 424] on icon at bounding box center [175, 430] width 6 height 12
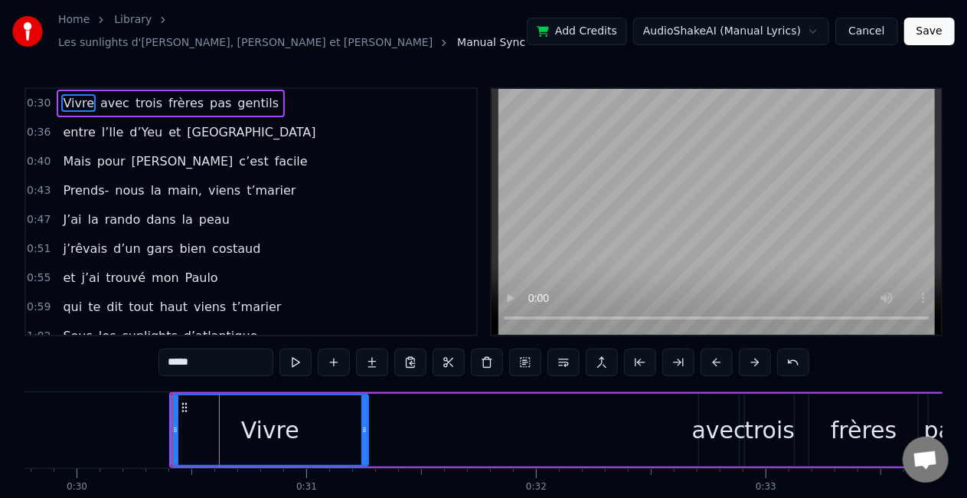
drag, startPoint x: 688, startPoint y: 430, endPoint x: 363, endPoint y: 431, distance: 324.7
click at [363, 431] on div at bounding box center [364, 430] width 6 height 70
click at [702, 417] on div "avec" at bounding box center [719, 430] width 54 height 34
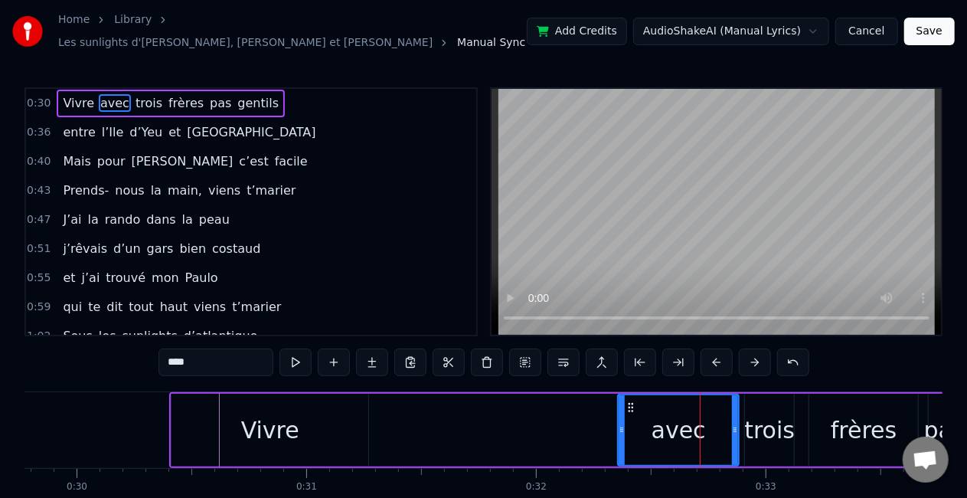
drag, startPoint x: 706, startPoint y: 424, endPoint x: 625, endPoint y: 423, distance: 81.2
click at [625, 424] on icon at bounding box center [622, 430] width 6 height 12
drag, startPoint x: 735, startPoint y: 430, endPoint x: 725, endPoint y: 430, distance: 10.7
click at [725, 430] on div at bounding box center [724, 430] width 6 height 70
click at [754, 430] on div "trois" at bounding box center [769, 430] width 51 height 34
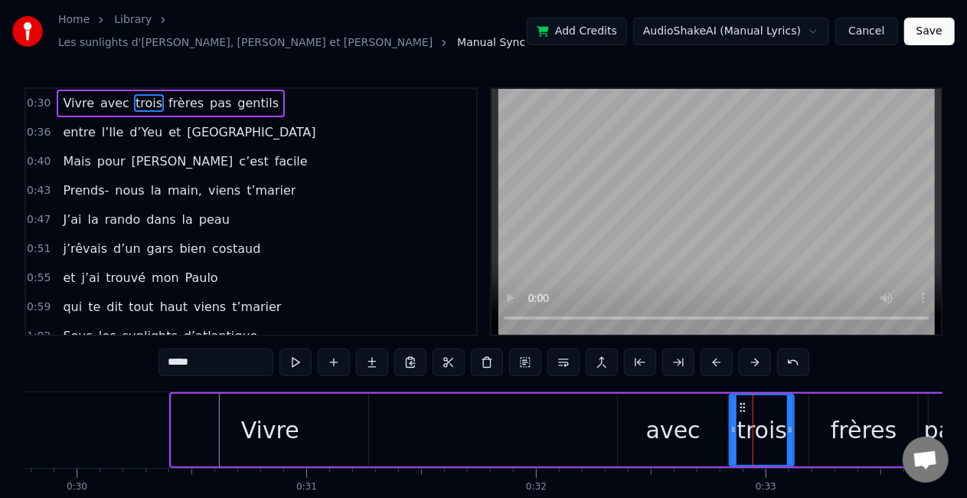
drag, startPoint x: 747, startPoint y: 426, endPoint x: 732, endPoint y: 427, distance: 15.4
click at [732, 427] on icon at bounding box center [734, 430] width 6 height 12
click at [849, 421] on div "frères" at bounding box center [864, 430] width 66 height 34
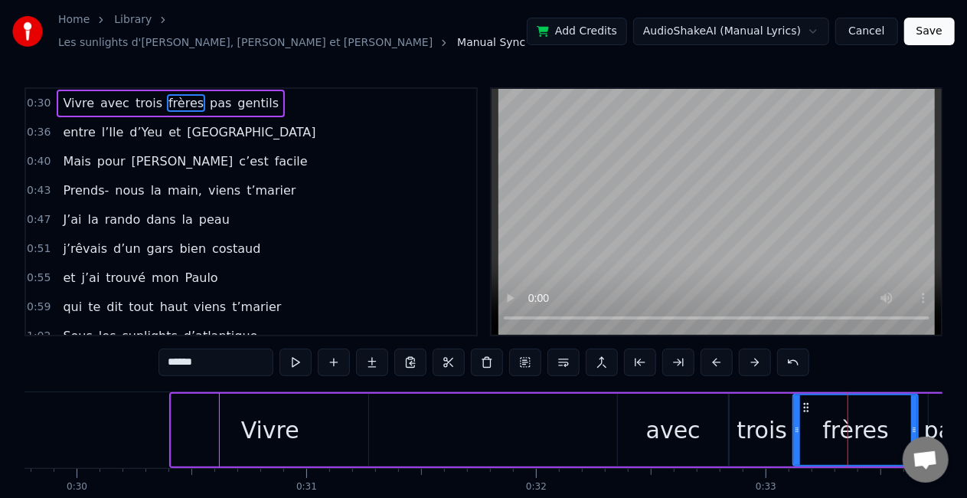
drag, startPoint x: 810, startPoint y: 423, endPoint x: 794, endPoint y: 423, distance: 16.1
click at [794, 424] on icon at bounding box center [797, 430] width 6 height 12
click at [328, 419] on div "Vivre" at bounding box center [270, 430] width 197 height 73
type input "*****"
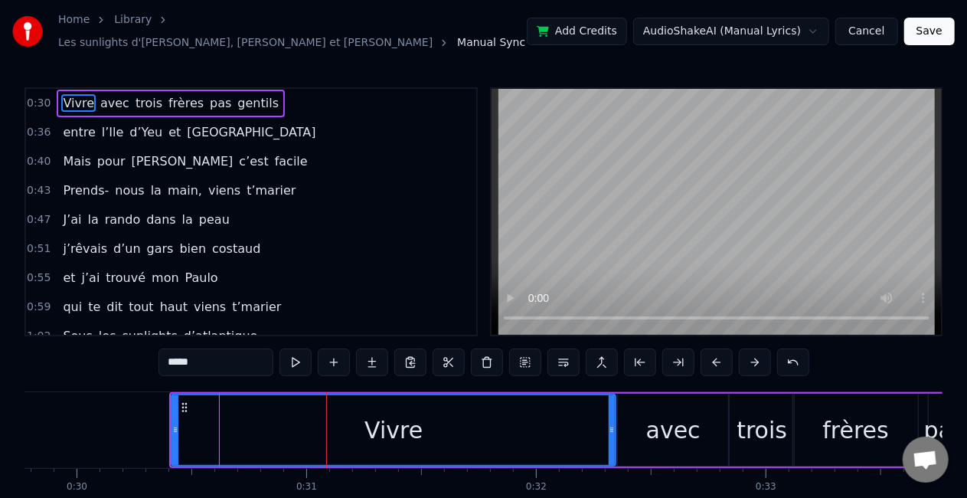
drag, startPoint x: 363, startPoint y: 421, endPoint x: 610, endPoint y: 421, distance: 247.4
click at [610, 424] on icon at bounding box center [612, 430] width 6 height 12
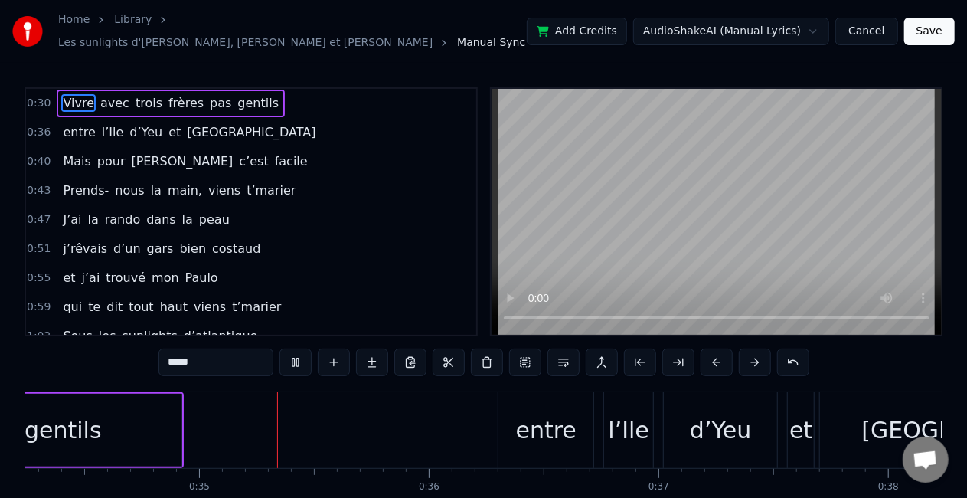
scroll to position [0, 7866]
click at [715, 183] on video at bounding box center [717, 212] width 450 height 246
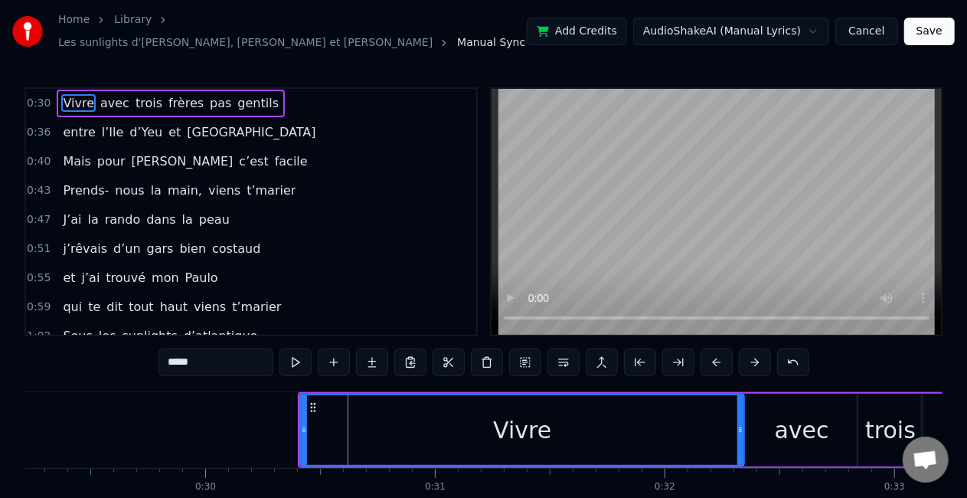
scroll to position [0, 6598]
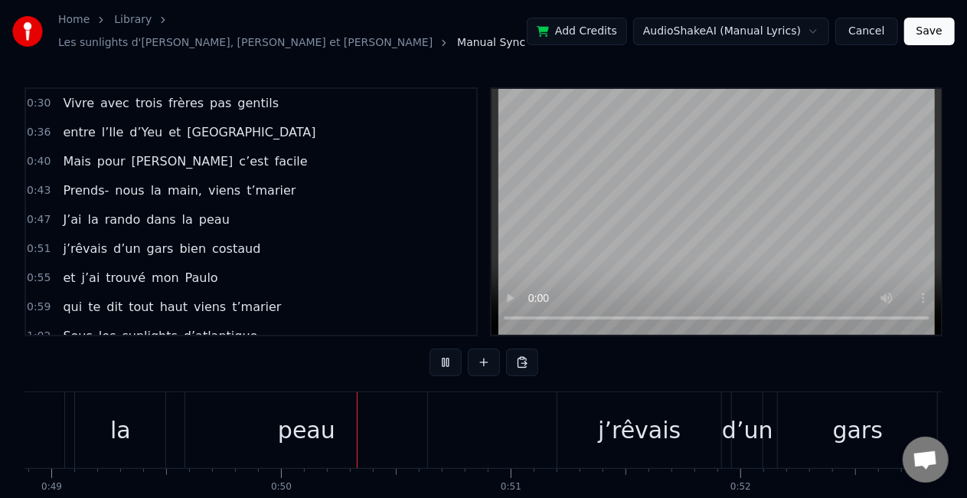
scroll to position [0, 11373]
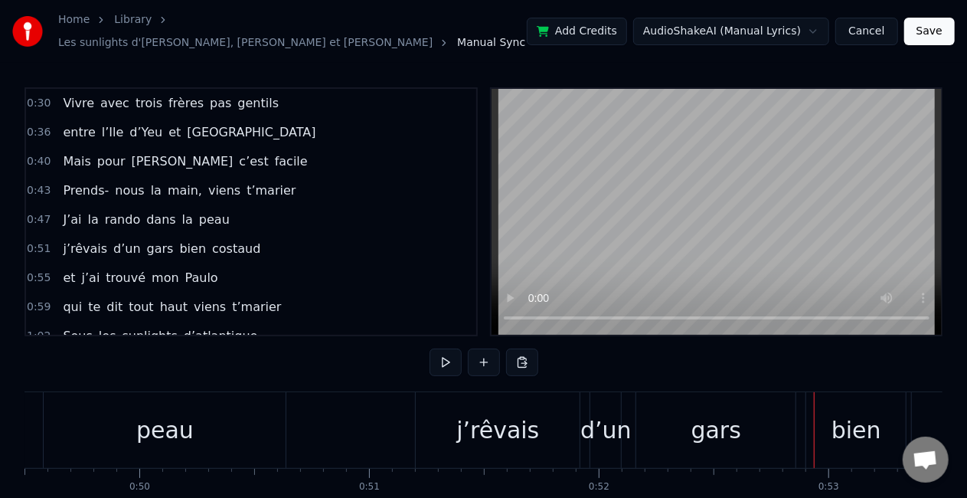
click at [455, 406] on div "j’rêvais" at bounding box center [498, 430] width 164 height 76
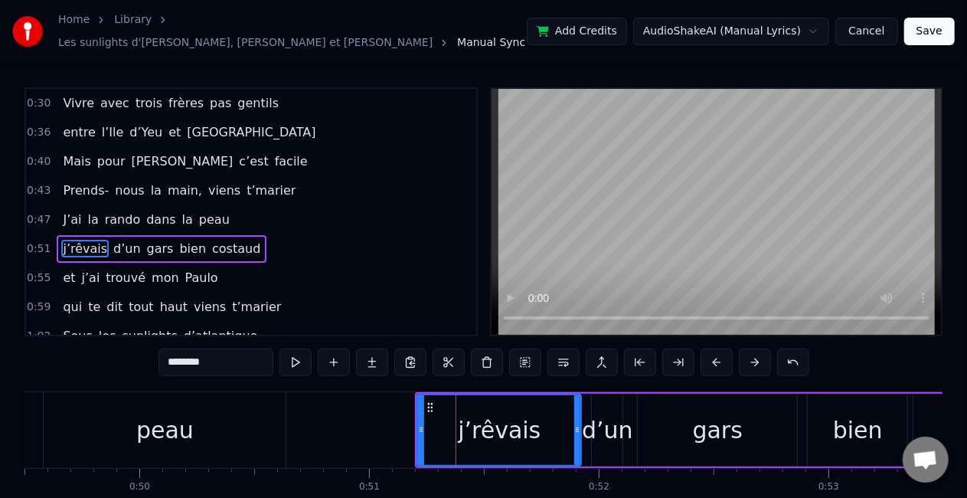
scroll to position [34, 0]
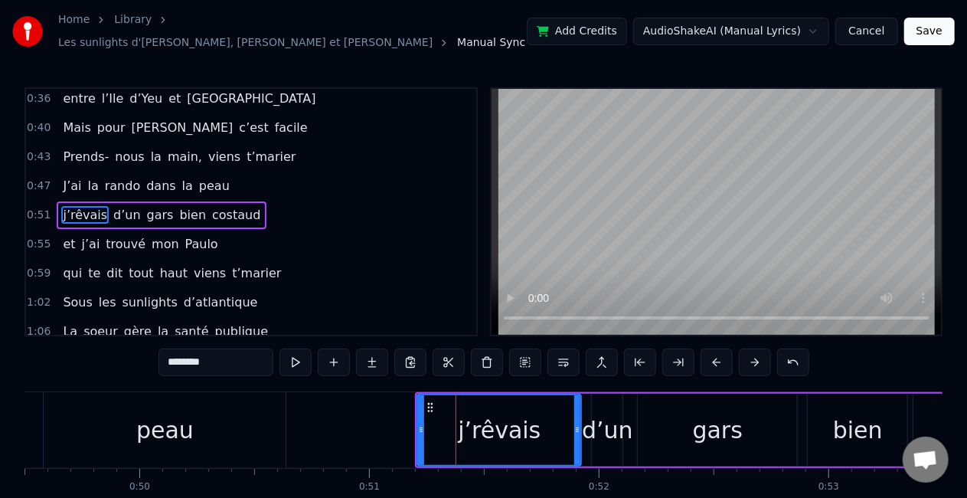
click at [204, 425] on div "peau" at bounding box center [165, 430] width 242 height 76
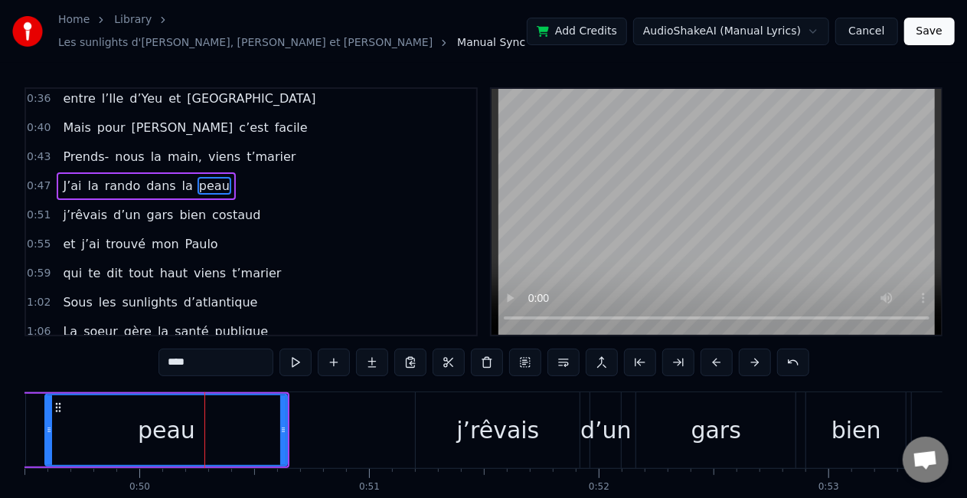
scroll to position [5, 0]
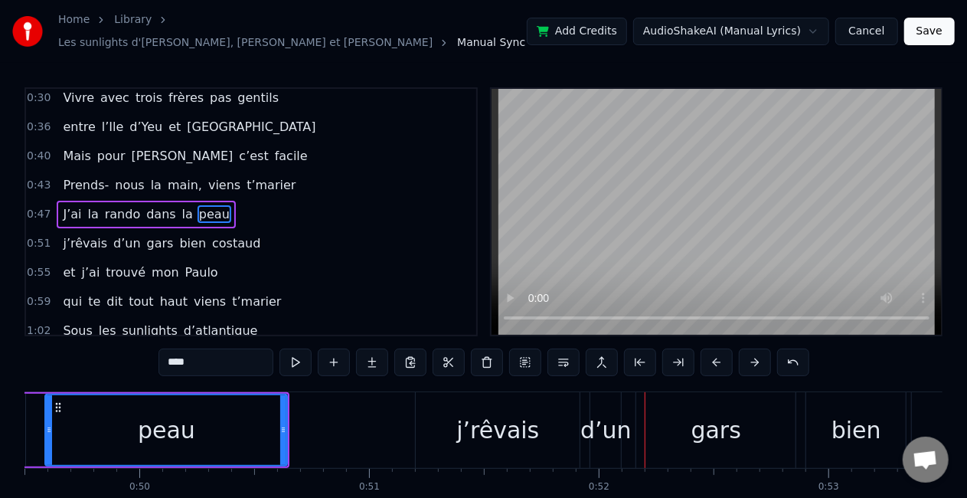
click at [460, 427] on div "j’rêvais" at bounding box center [498, 430] width 164 height 76
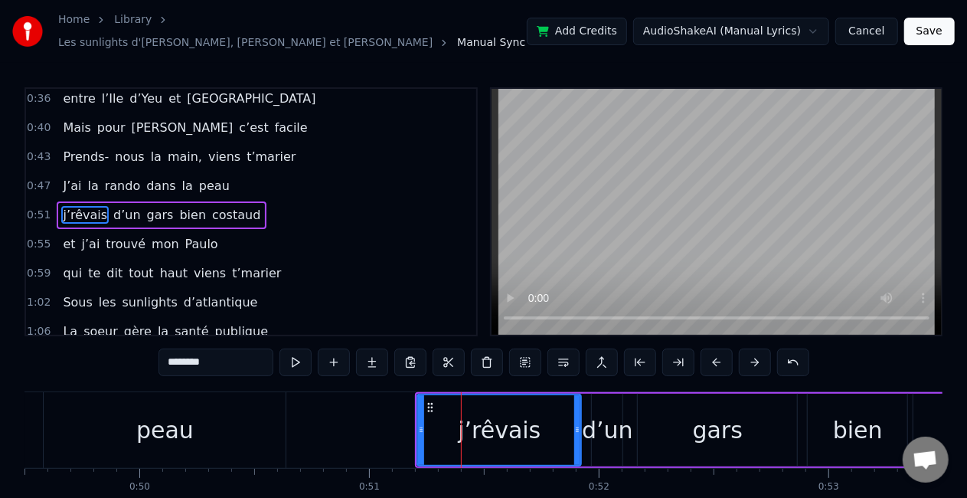
scroll to position [34, 0]
drag, startPoint x: 423, startPoint y: 429, endPoint x: 395, endPoint y: 425, distance: 27.8
click at [395, 425] on div at bounding box center [394, 430] width 6 height 70
click at [90, 410] on div "peau" at bounding box center [165, 430] width 242 height 76
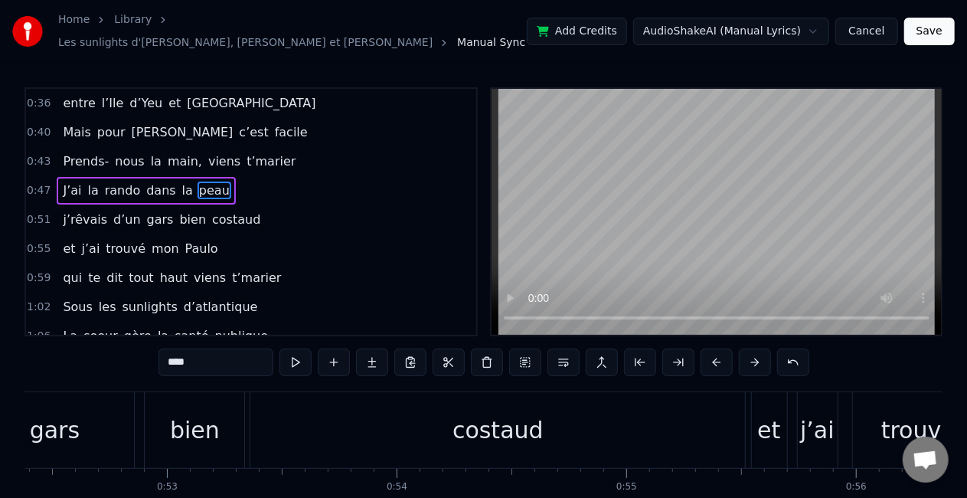
scroll to position [0, 12036]
click at [733, 433] on div "costaud" at bounding box center [497, 430] width 495 height 76
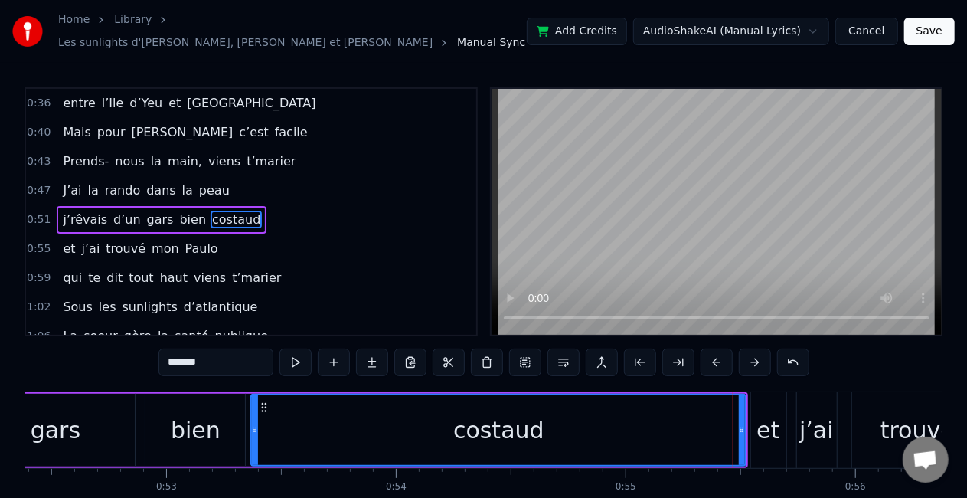
scroll to position [34, 0]
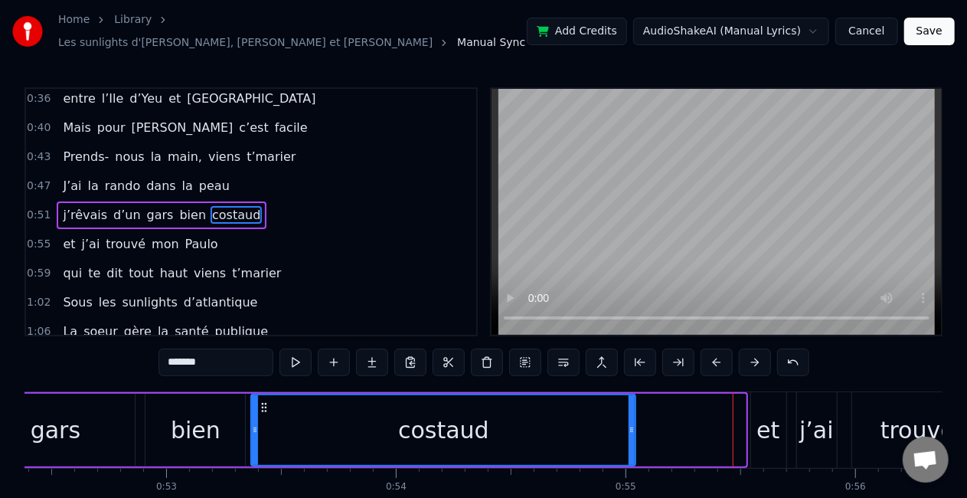
drag, startPoint x: 741, startPoint y: 433, endPoint x: 631, endPoint y: 437, distance: 110.4
click at [631, 437] on div at bounding box center [632, 430] width 6 height 70
click at [765, 433] on div "et" at bounding box center [768, 430] width 23 height 34
type input "**"
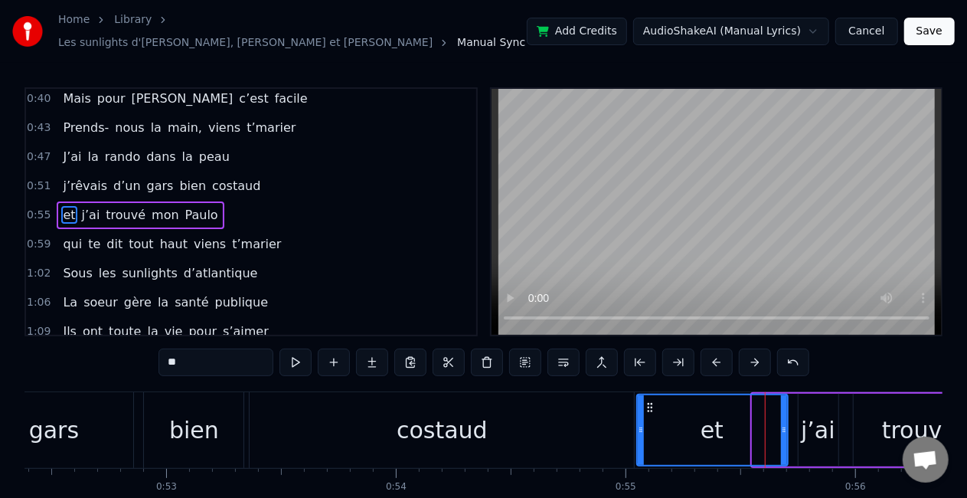
drag, startPoint x: 756, startPoint y: 426, endPoint x: 640, endPoint y: 426, distance: 115.6
click at [640, 426] on icon at bounding box center [641, 430] width 6 height 12
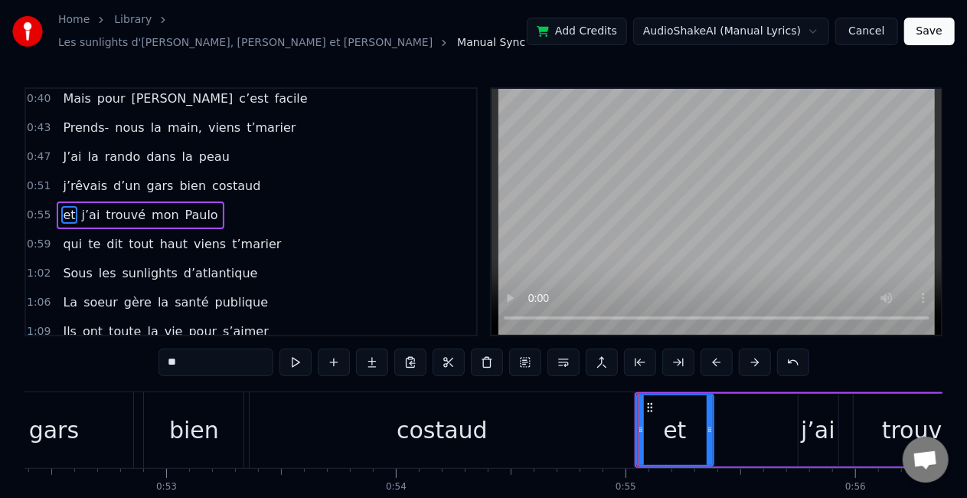
drag, startPoint x: 784, startPoint y: 424, endPoint x: 710, endPoint y: 426, distance: 74.3
click at [710, 426] on icon at bounding box center [710, 430] width 6 height 12
click at [796, 440] on div "et j’ai trouvé mon Paulo" at bounding box center [977, 430] width 684 height 76
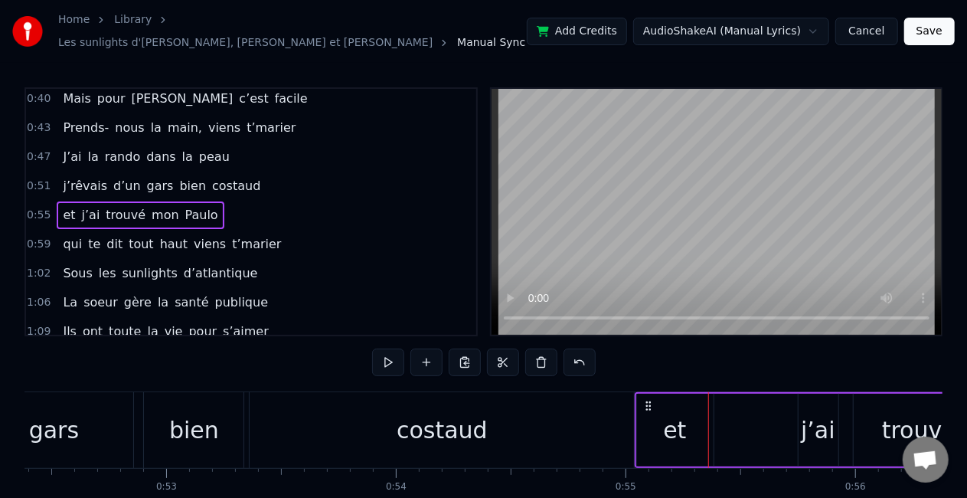
click at [846, 417] on div "et j’ai trouvé mon Paulo" at bounding box center [977, 430] width 684 height 76
click at [816, 420] on div "j’ai" at bounding box center [818, 430] width 34 height 34
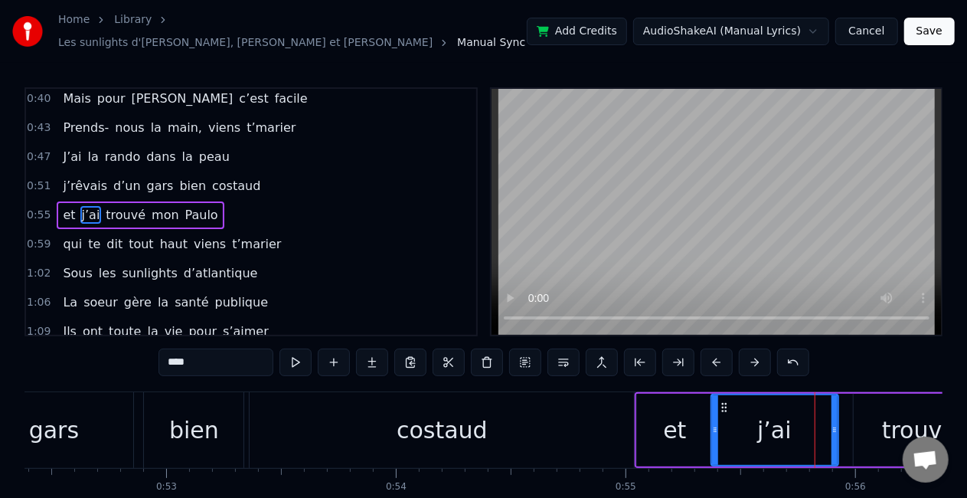
drag, startPoint x: 800, startPoint y: 423, endPoint x: 712, endPoint y: 421, distance: 87.3
click at [712, 424] on icon at bounding box center [715, 430] width 6 height 12
click at [692, 249] on video at bounding box center [717, 212] width 450 height 246
click at [551, 267] on video at bounding box center [717, 212] width 450 height 246
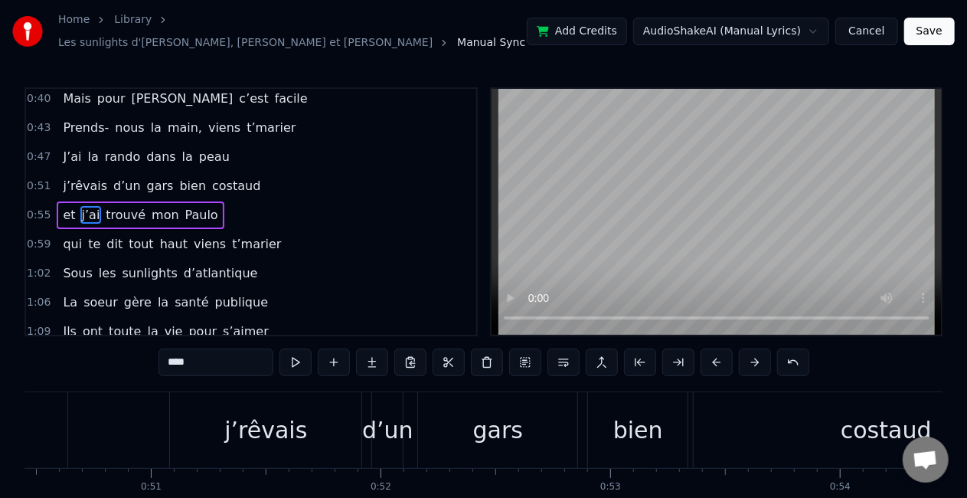
scroll to position [0, 11592]
click at [282, 433] on div "j’rêvais" at bounding box center [265, 430] width 83 height 34
type input "********"
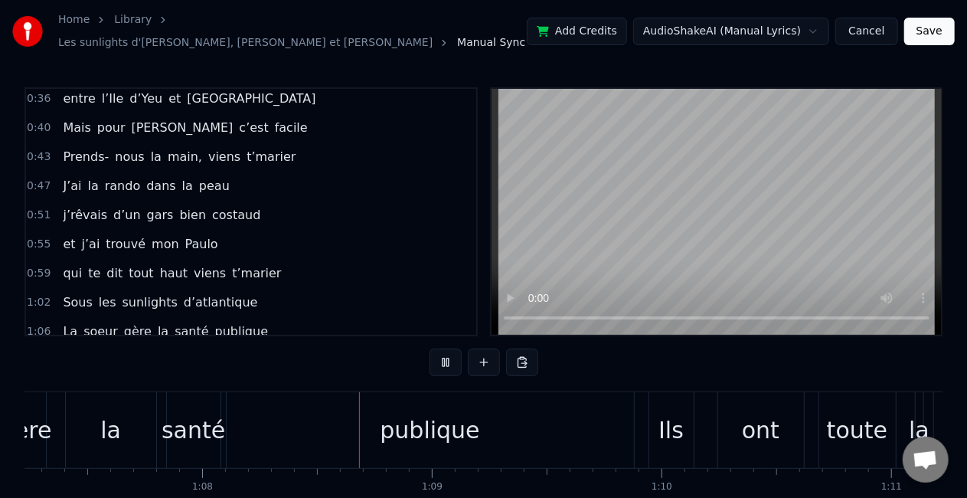
scroll to position [0, 15585]
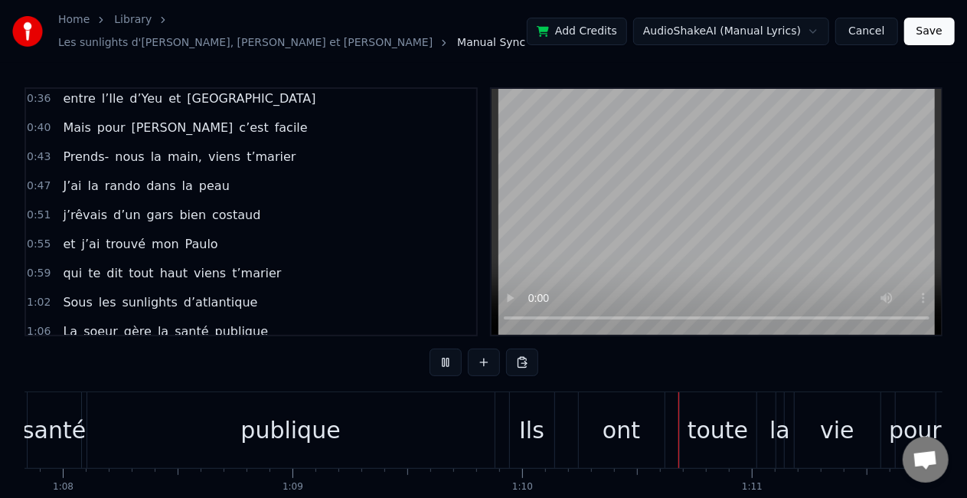
click at [616, 257] on video at bounding box center [717, 212] width 450 height 246
click at [391, 420] on div "publique" at bounding box center [290, 430] width 407 height 76
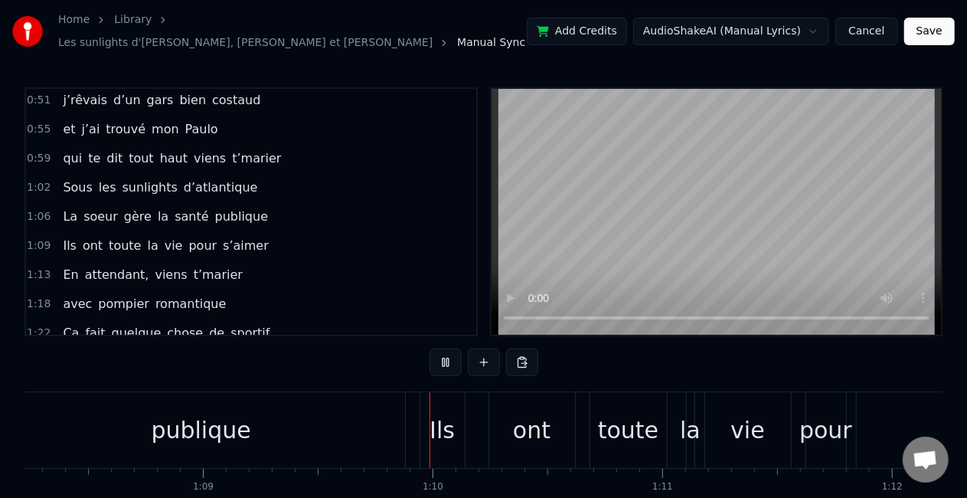
scroll to position [0, 15883]
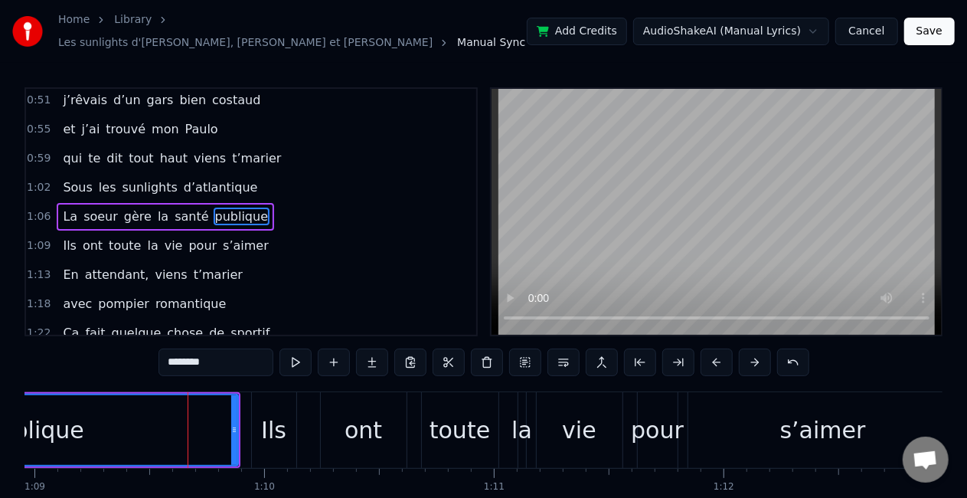
scroll to position [0, 15670]
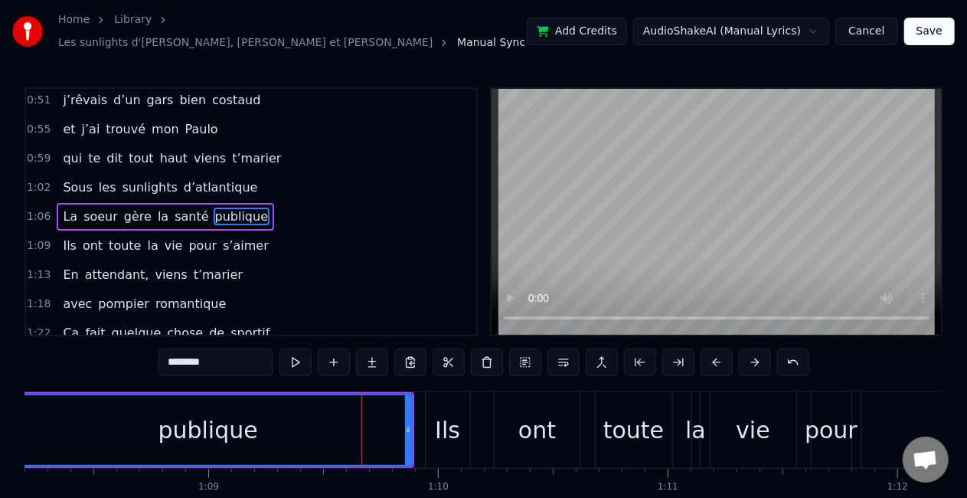
click at [223, 208] on span "publique" at bounding box center [242, 217] width 56 height 18
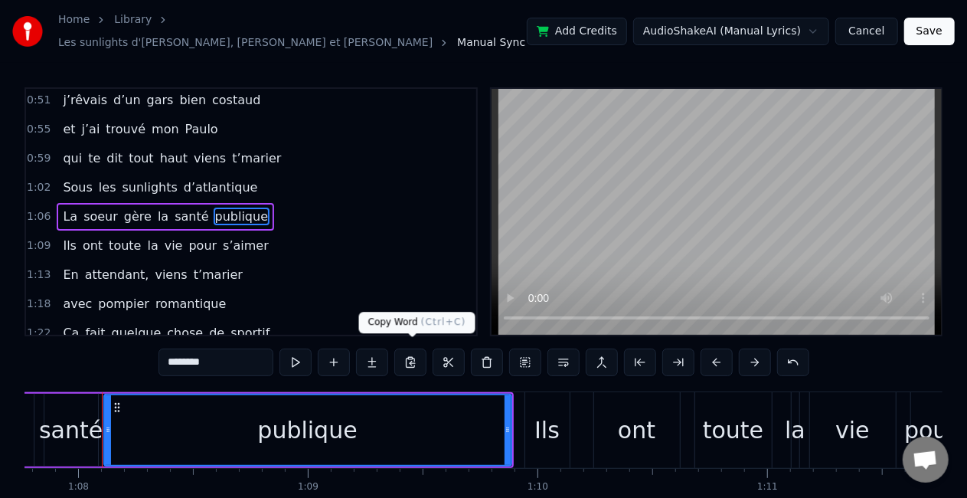
click at [408, 354] on button at bounding box center [410, 362] width 32 height 28
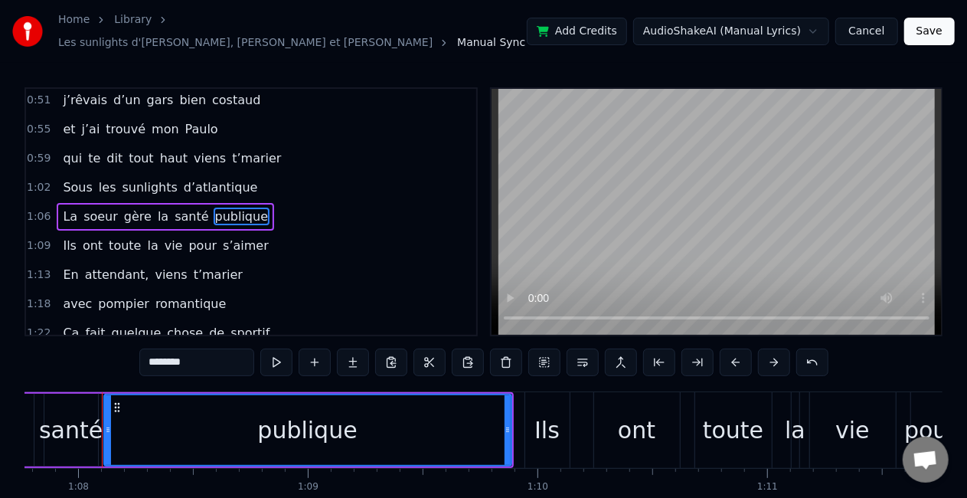
click at [207, 355] on input "********" at bounding box center [196, 362] width 115 height 28
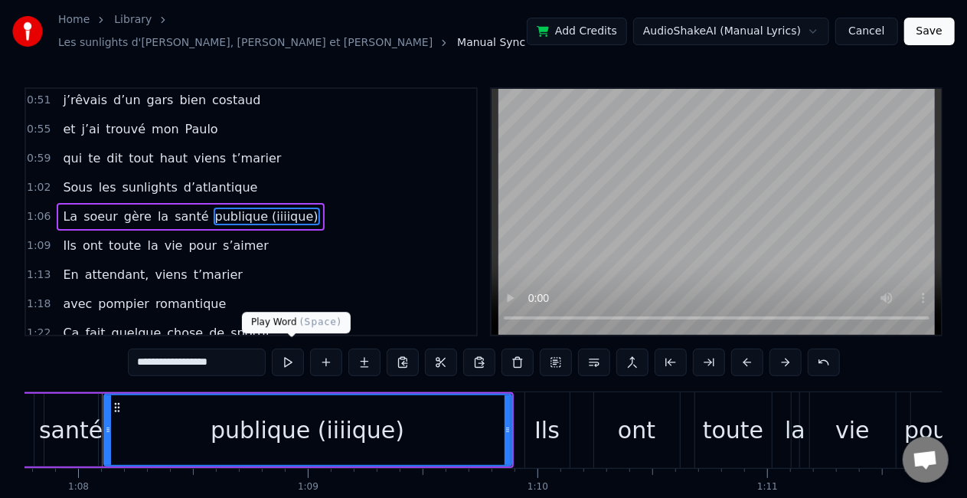
click at [295, 354] on button at bounding box center [288, 362] width 32 height 28
click at [551, 414] on div "Ils" at bounding box center [547, 430] width 25 height 34
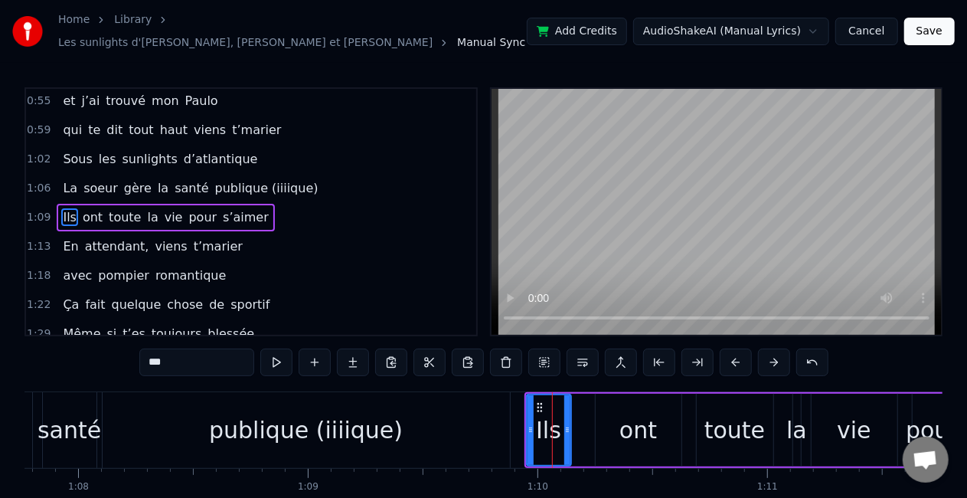
click at [489, 414] on div "publique (iiiique)" at bounding box center [306, 430] width 407 height 76
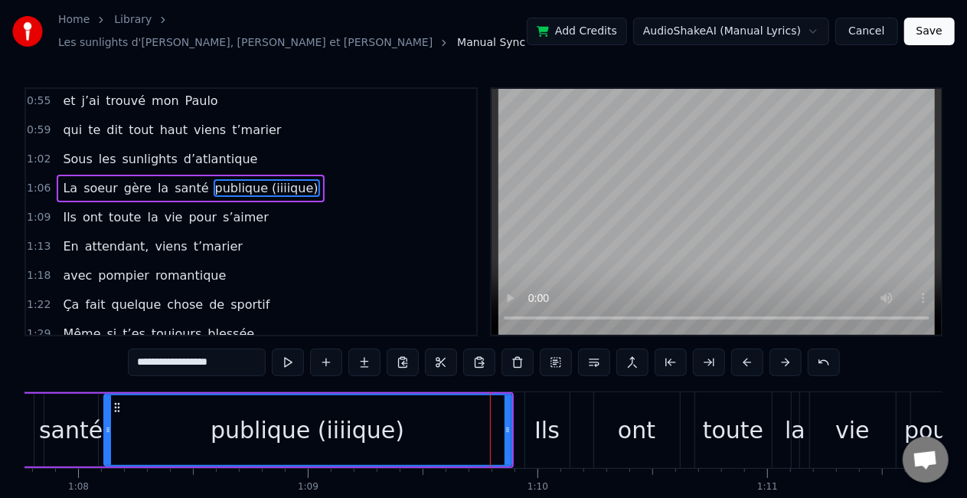
scroll to position [149, 0]
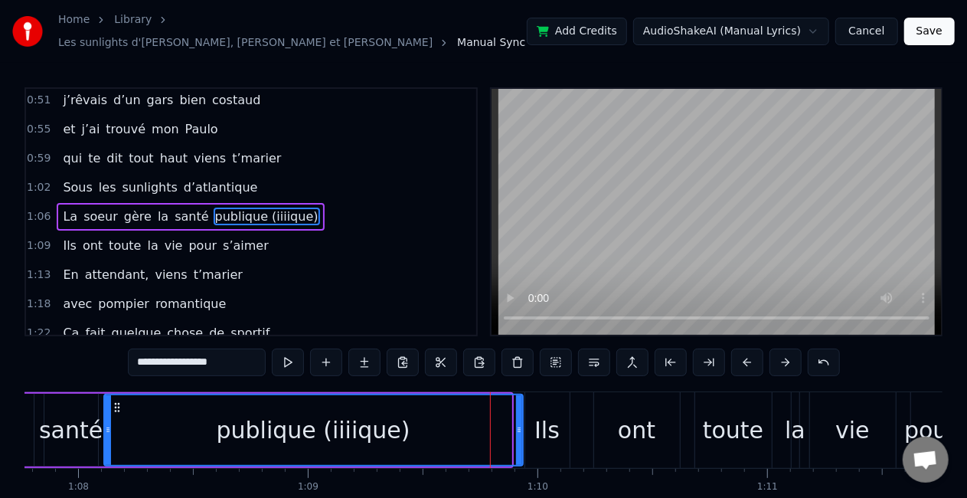
drag, startPoint x: 509, startPoint y: 420, endPoint x: 521, endPoint y: 421, distance: 11.6
click at [521, 424] on icon at bounding box center [519, 430] width 6 height 12
click at [545, 424] on div "Ils" at bounding box center [547, 430] width 25 height 34
type input "***"
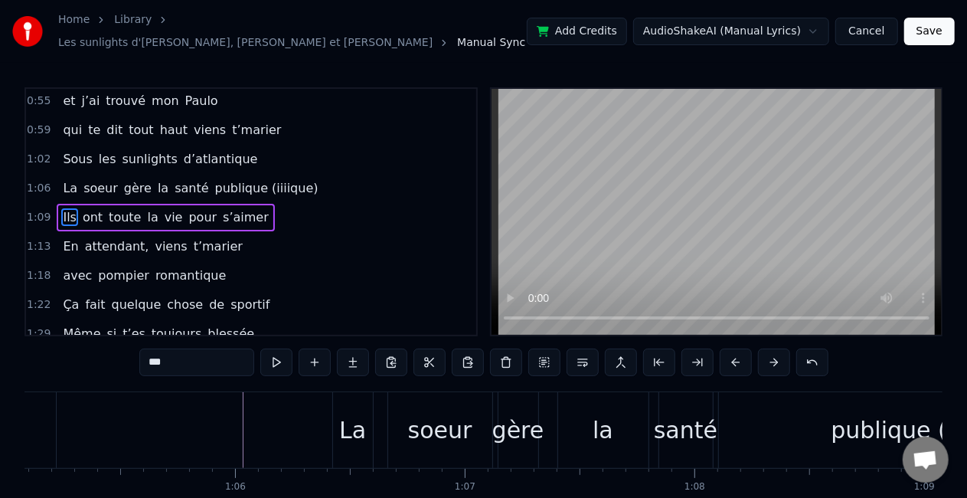
scroll to position [0, 14953]
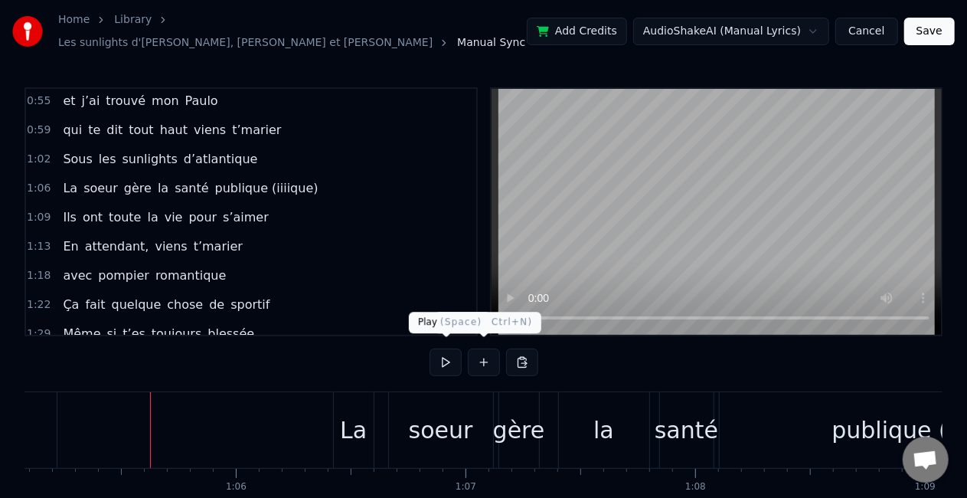
click at [446, 353] on button at bounding box center [446, 362] width 32 height 28
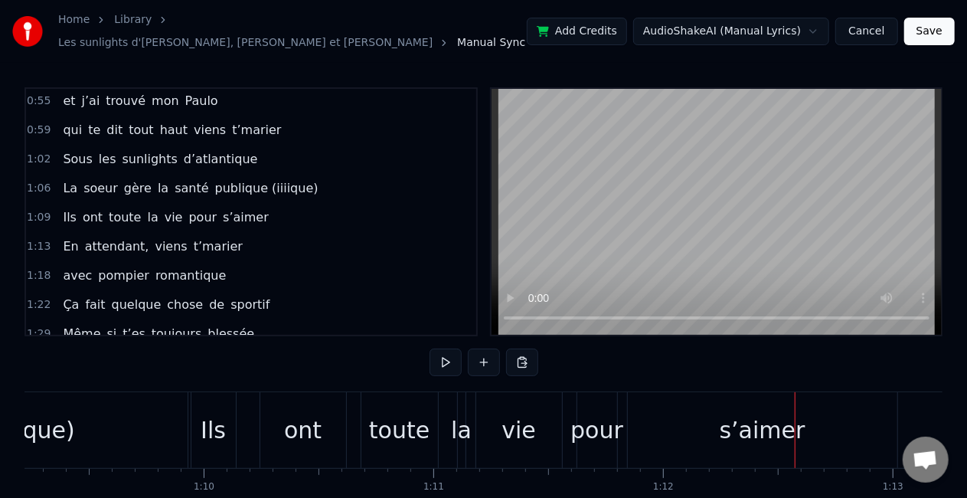
scroll to position [0, 15888]
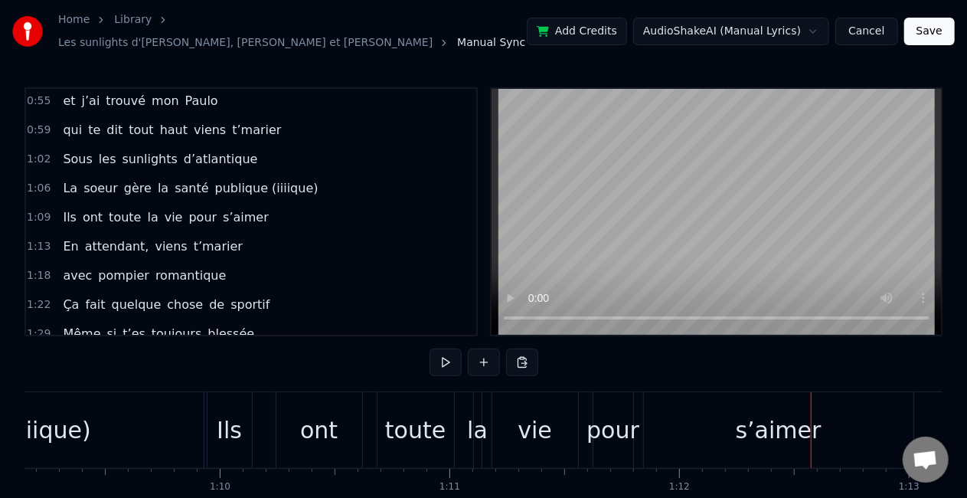
click at [224, 423] on div "Ils" at bounding box center [229, 430] width 25 height 34
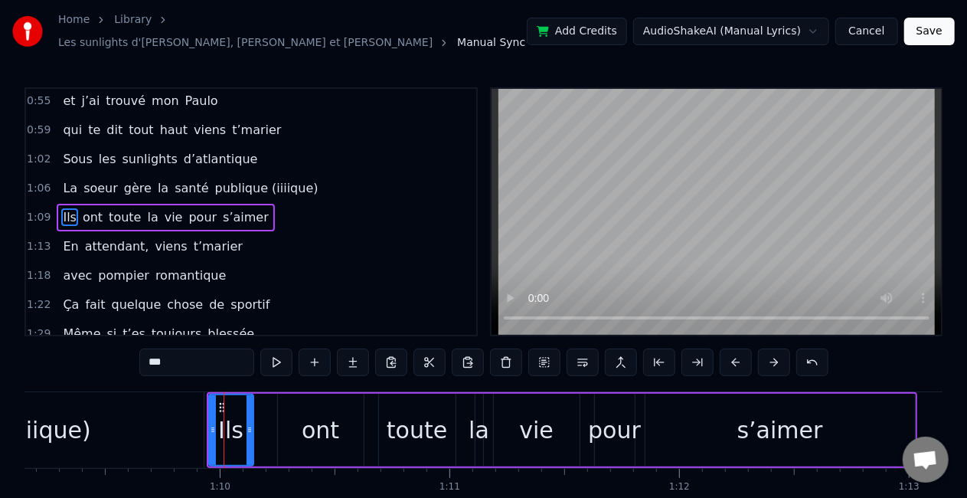
click at [299, 425] on div "ont" at bounding box center [321, 430] width 86 height 73
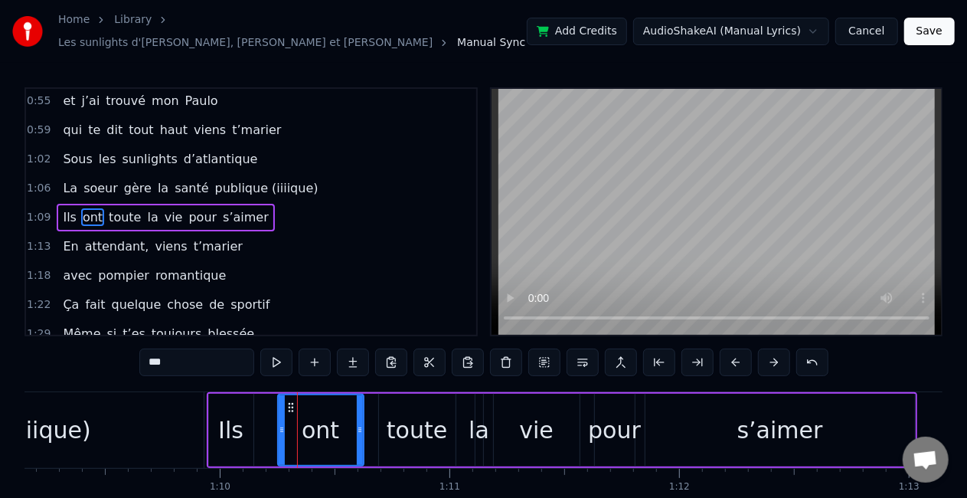
click at [240, 421] on div "Ils" at bounding box center [230, 430] width 25 height 34
type input "***"
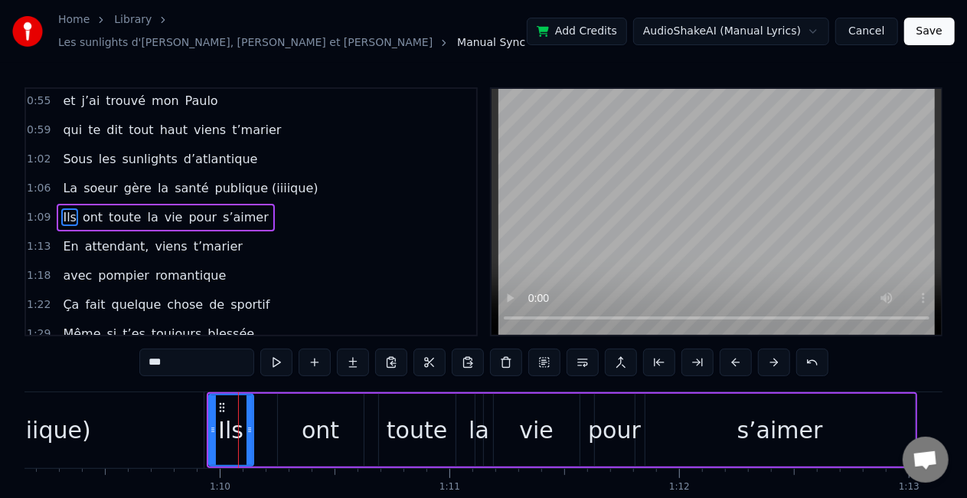
drag, startPoint x: 225, startPoint y: 419, endPoint x: 280, endPoint y: 420, distance: 55.1
click at [280, 420] on div "Ils ont toute la vie pour s’aimer" at bounding box center [562, 430] width 711 height 76
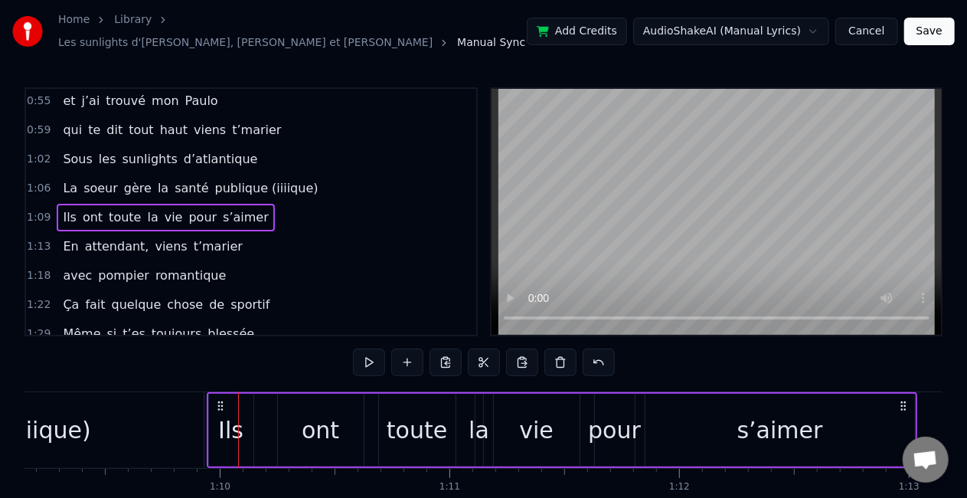
click at [224, 419] on div "Ils" at bounding box center [230, 430] width 25 height 34
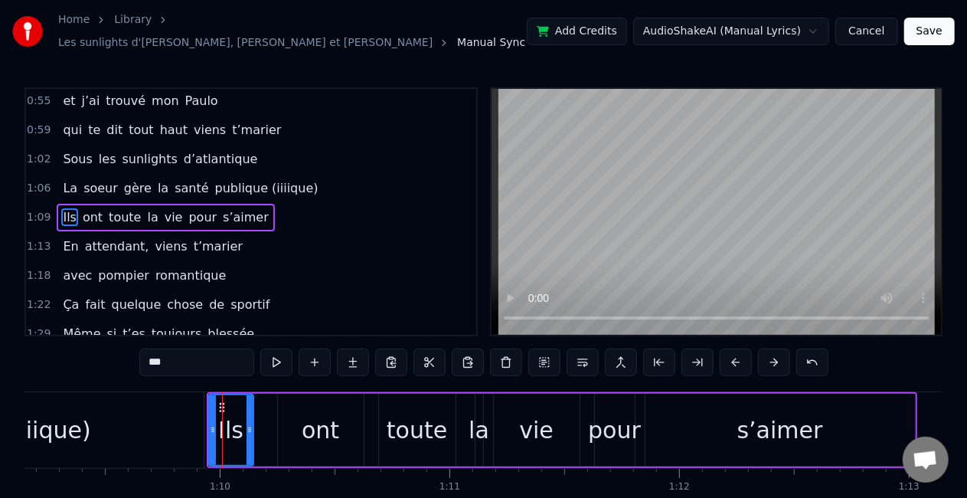
drag, startPoint x: 224, startPoint y: 419, endPoint x: 275, endPoint y: 418, distance: 51.3
click at [275, 418] on div "Ils ont toute la vie pour s’aimer" at bounding box center [562, 430] width 711 height 76
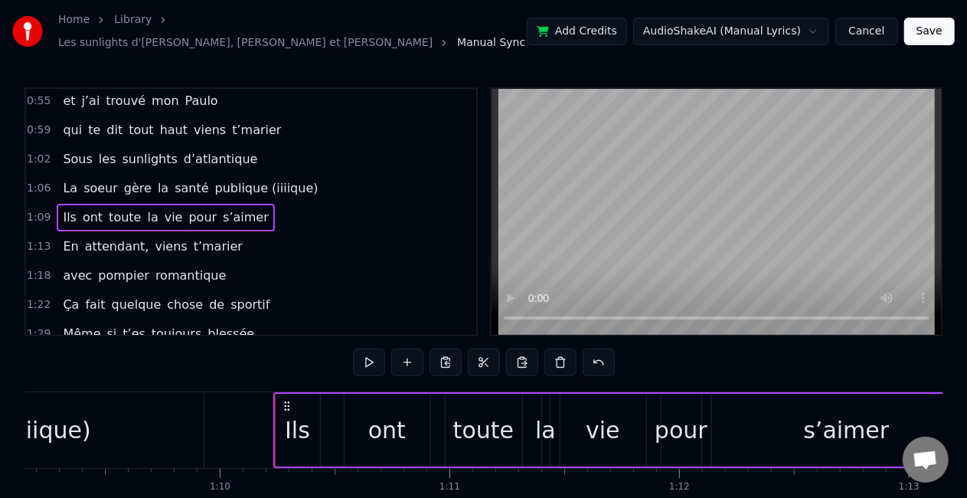
drag, startPoint x: 221, startPoint y: 397, endPoint x: 287, endPoint y: 400, distance: 66.7
click at [287, 400] on icon at bounding box center [287, 406] width 12 height 12
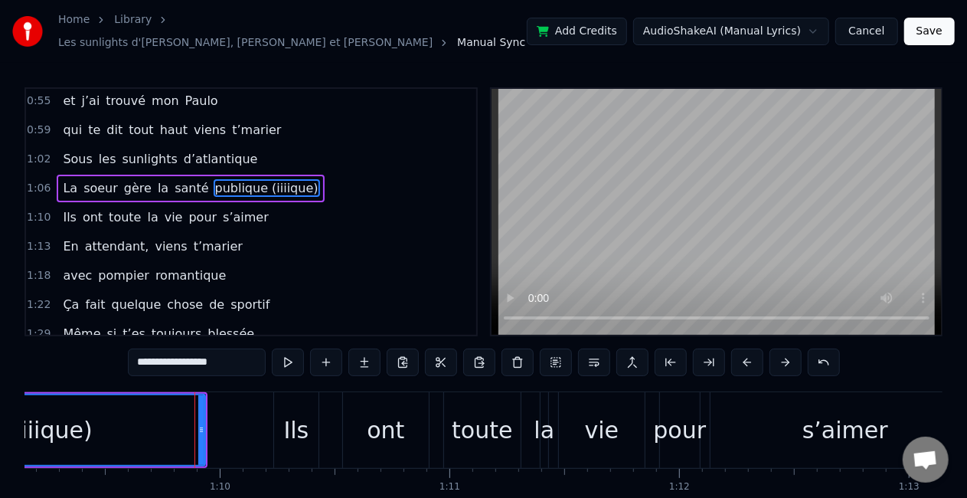
scroll to position [149, 0]
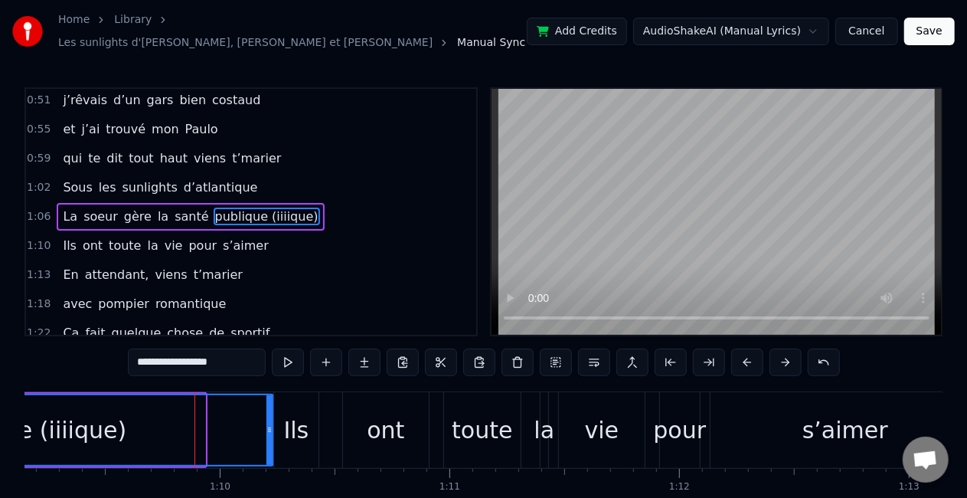
drag, startPoint x: 203, startPoint y: 421, endPoint x: 271, endPoint y: 421, distance: 68.2
click at [271, 424] on icon at bounding box center [270, 430] width 6 height 12
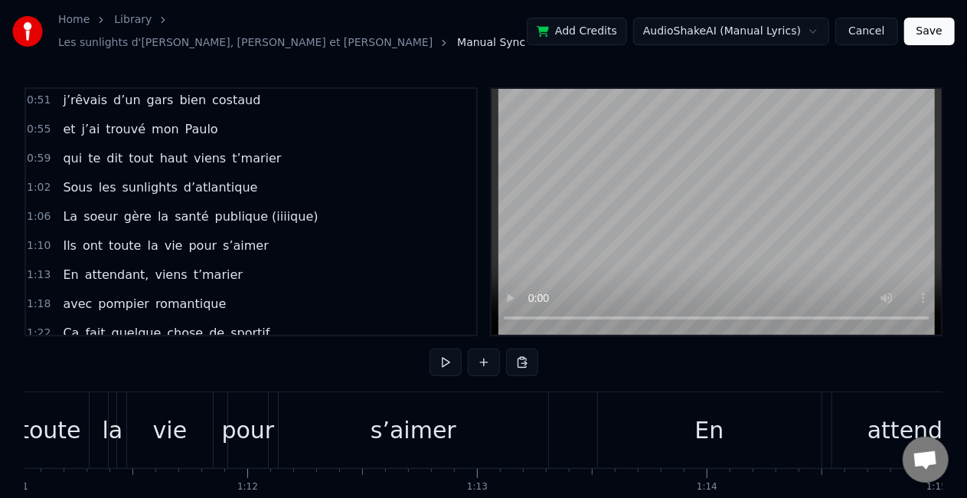
scroll to position [0, 16319]
click at [351, 421] on div "s’aimer" at bounding box center [415, 430] width 270 height 76
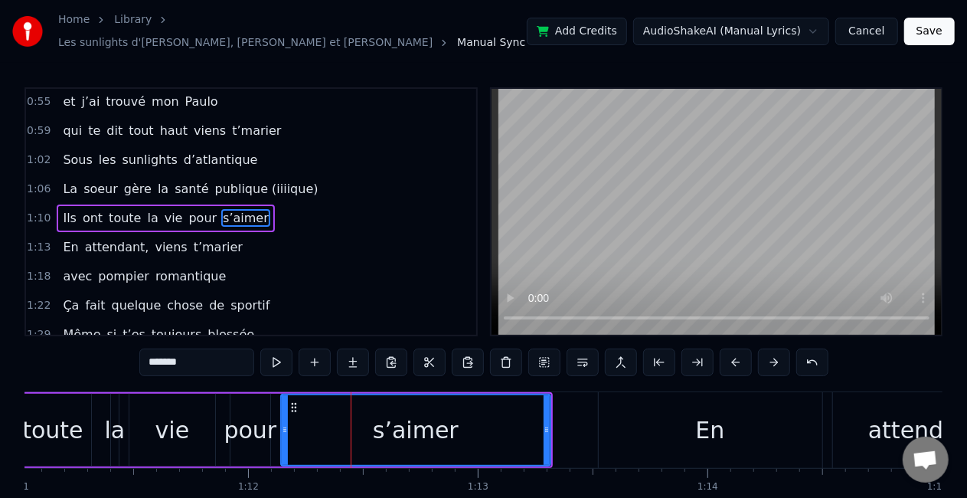
scroll to position [177, 0]
click at [207, 358] on input "*******" at bounding box center [196, 362] width 115 height 28
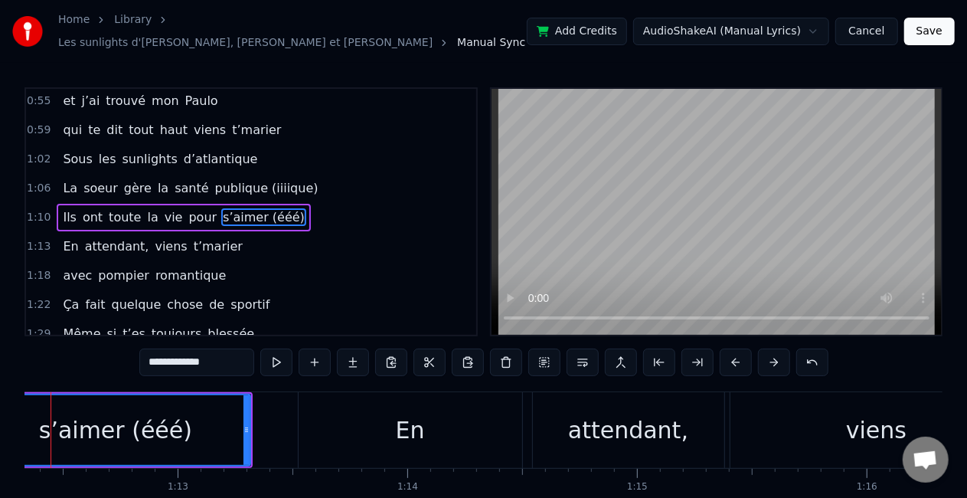
scroll to position [0, 16644]
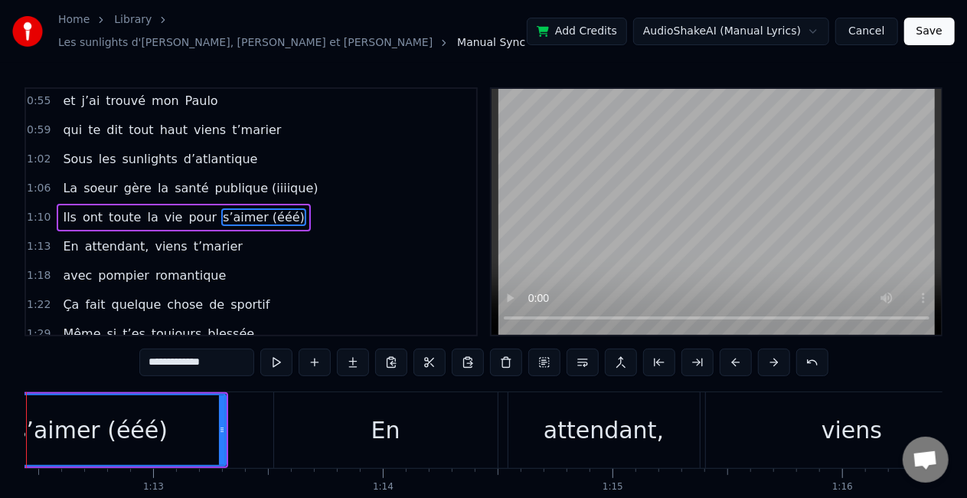
click at [405, 430] on div "En" at bounding box center [386, 430] width 224 height 76
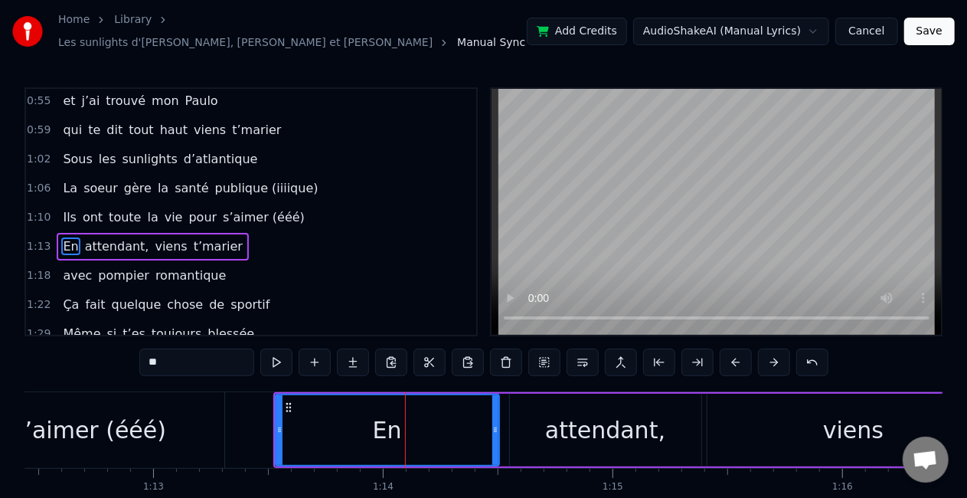
scroll to position [205, 0]
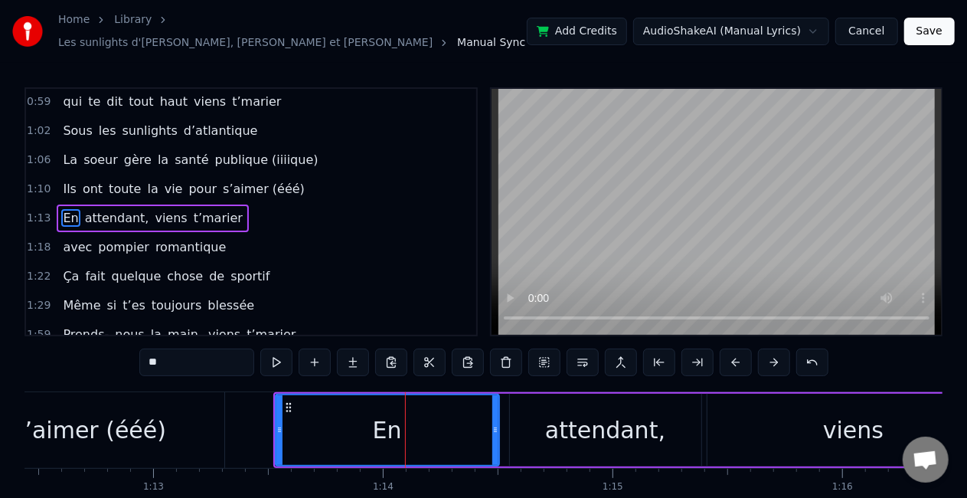
click at [149, 424] on div "s’aimer (ééé)" at bounding box center [89, 430] width 153 height 34
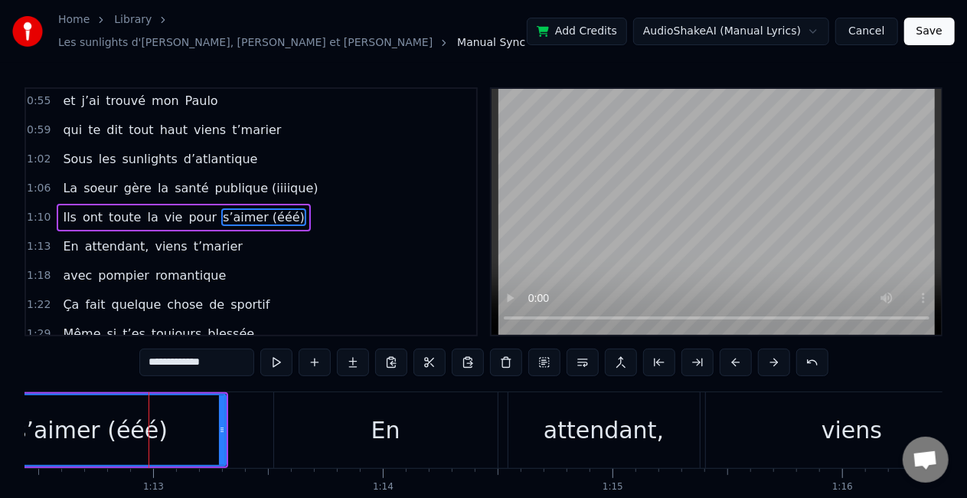
click at [289, 418] on div "En" at bounding box center [386, 430] width 224 height 76
type input "**"
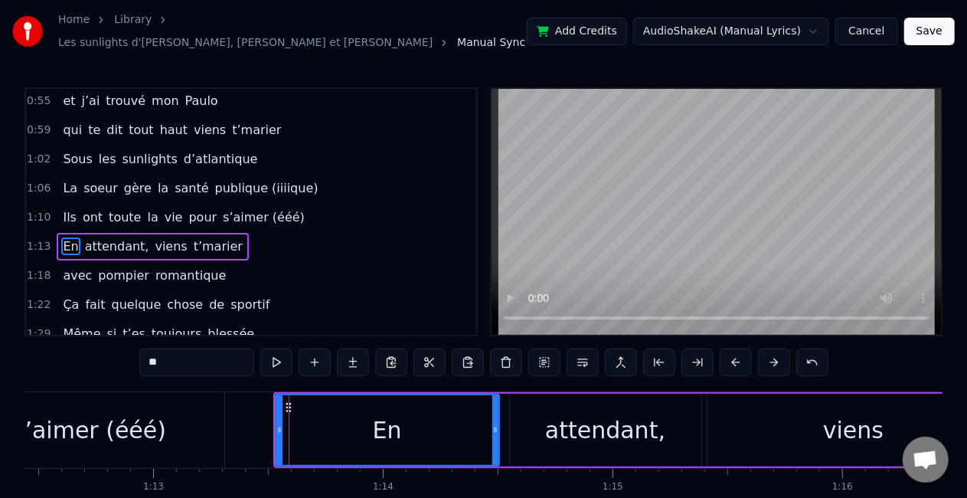
scroll to position [205, 0]
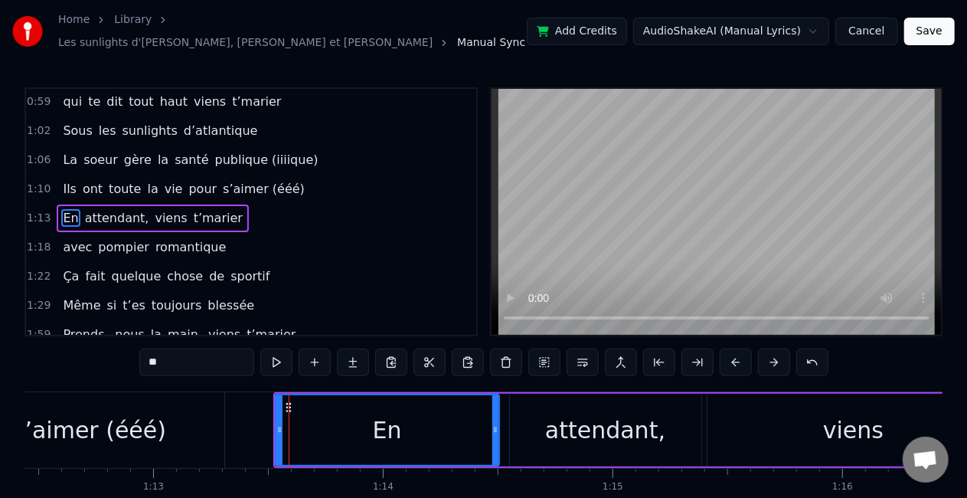
click at [286, 404] on circle at bounding box center [286, 404] width 1 height 1
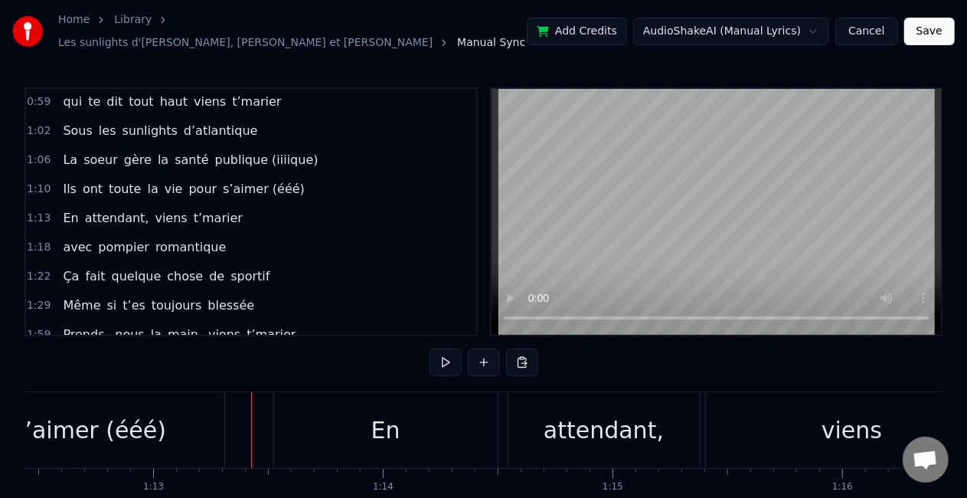
click at [296, 398] on div "En" at bounding box center [386, 430] width 224 height 76
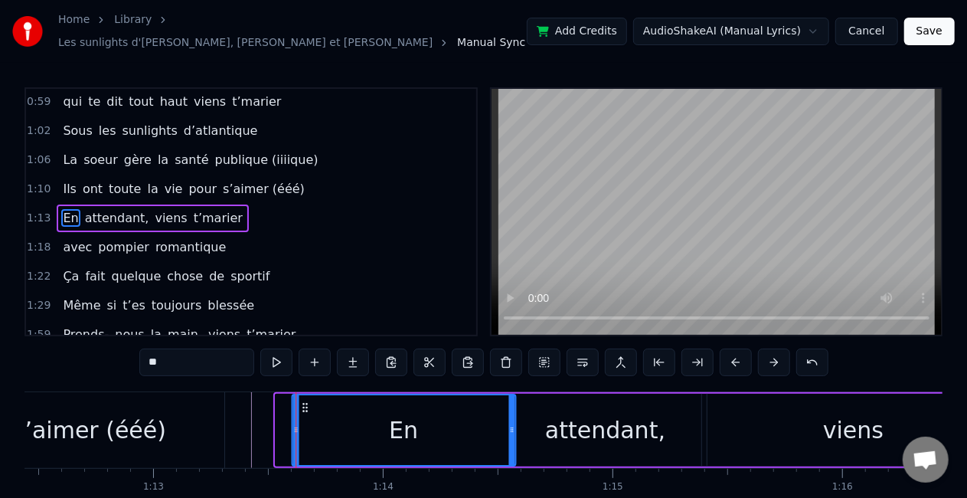
drag, startPoint x: 289, startPoint y: 394, endPoint x: 305, endPoint y: 394, distance: 16.1
click at [305, 401] on icon at bounding box center [305, 407] width 12 height 12
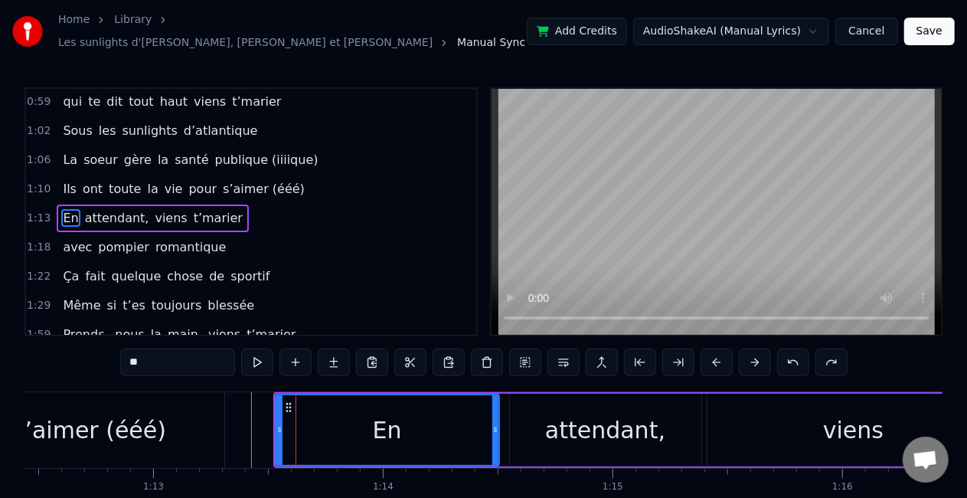
click at [305, 395] on div "En" at bounding box center [387, 430] width 222 height 70
click at [195, 415] on div "s’aimer (ééé)" at bounding box center [90, 430] width 270 height 76
type input "**********"
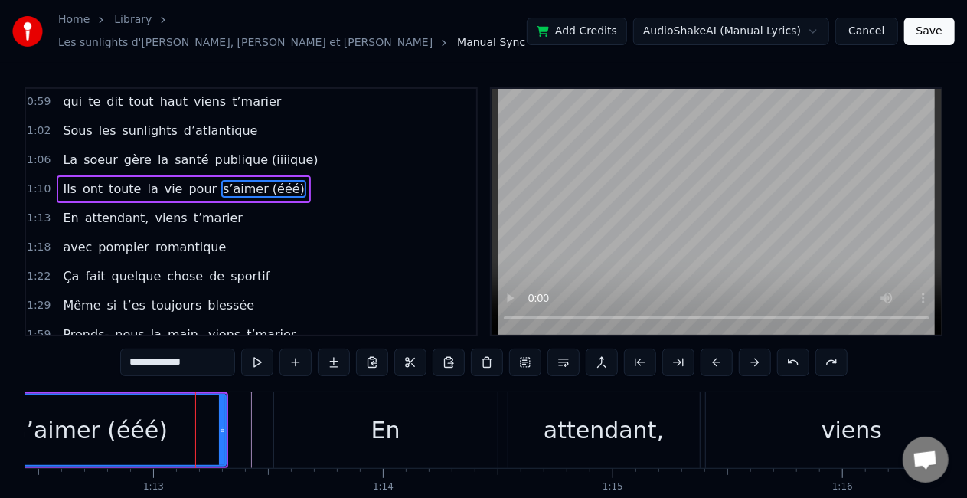
scroll to position [177, 0]
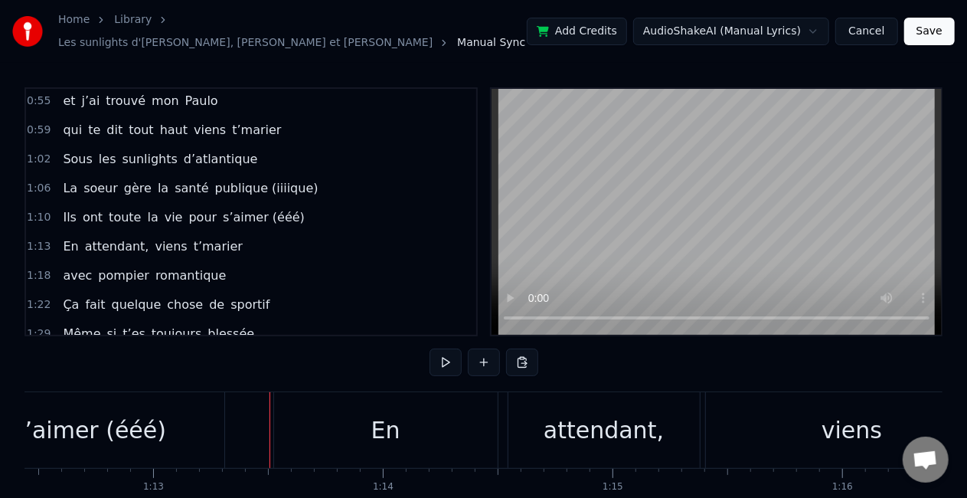
click at [284, 396] on div "En" at bounding box center [386, 430] width 224 height 76
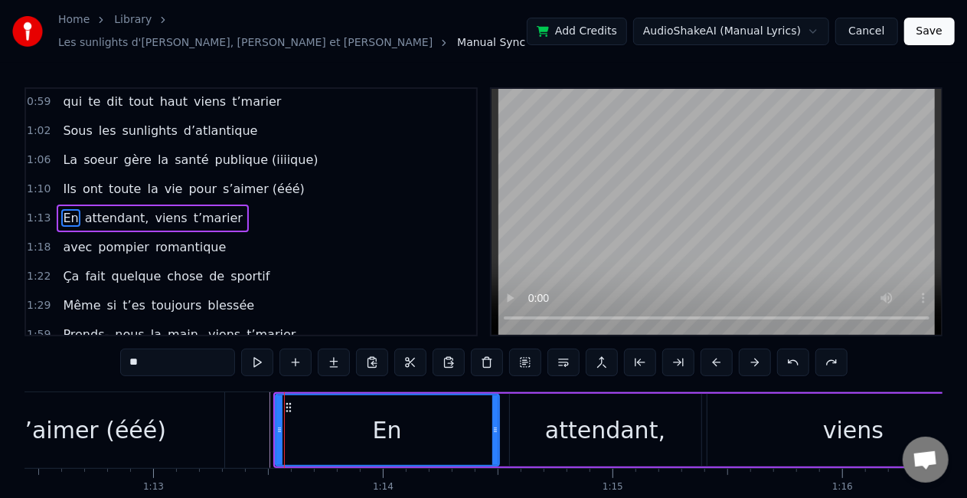
scroll to position [205, 0]
click at [275, 395] on div at bounding box center [278, 430] width 6 height 70
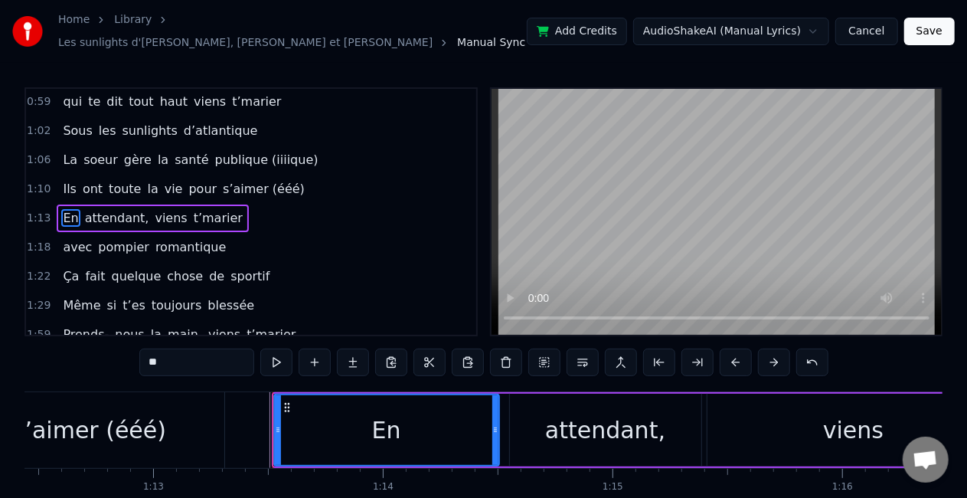
drag, startPoint x: 512, startPoint y: 384, endPoint x: 538, endPoint y: 384, distance: 26.0
click at [538, 392] on div "En attendant, viens t’marier" at bounding box center [876, 430] width 1209 height 76
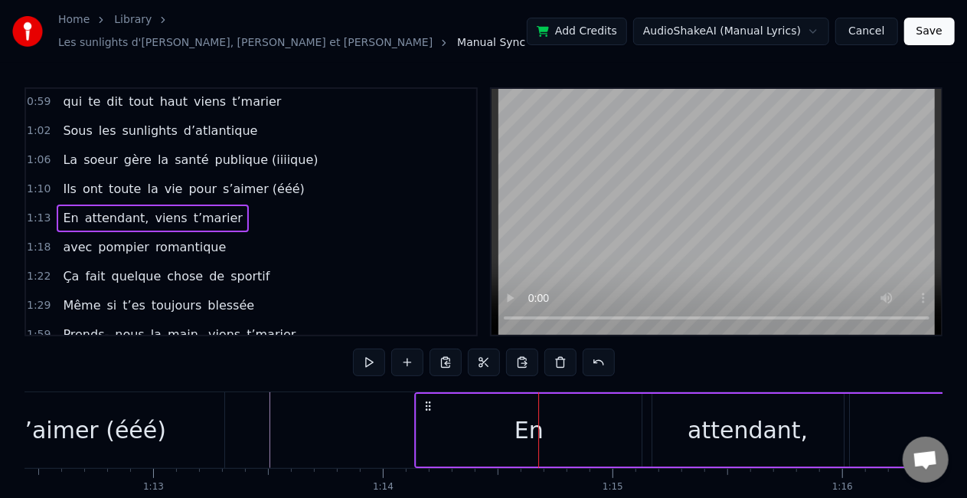
drag, startPoint x: 282, startPoint y: 394, endPoint x: 424, endPoint y: 392, distance: 142.5
click at [424, 400] on icon at bounding box center [428, 406] width 12 height 12
drag, startPoint x: 287, startPoint y: 398, endPoint x: 424, endPoint y: 401, distance: 137.1
click at [424, 401] on icon at bounding box center [422, 406] width 12 height 12
click at [169, 437] on div "s’aimer (ééé)" at bounding box center [90, 430] width 270 height 76
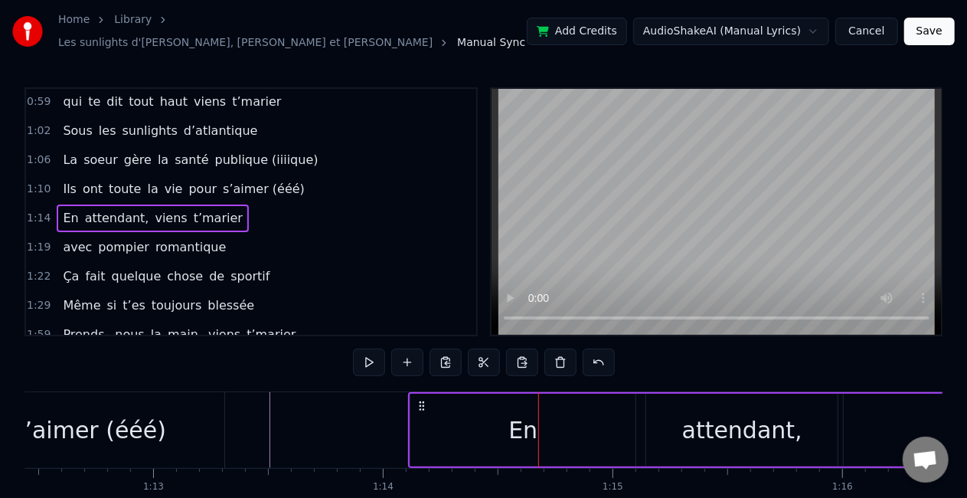
scroll to position [177, 0]
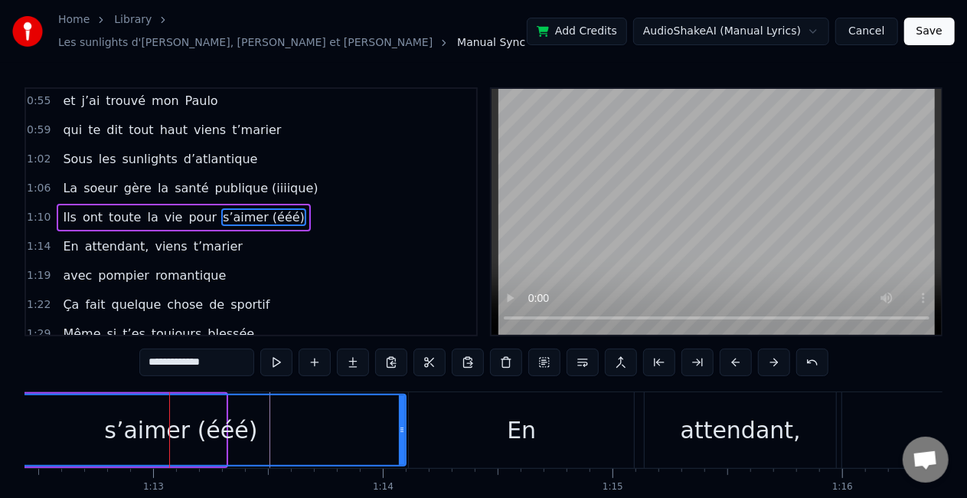
drag, startPoint x: 221, startPoint y: 421, endPoint x: 401, endPoint y: 421, distance: 180.0
click at [401, 424] on icon at bounding box center [402, 430] width 6 height 12
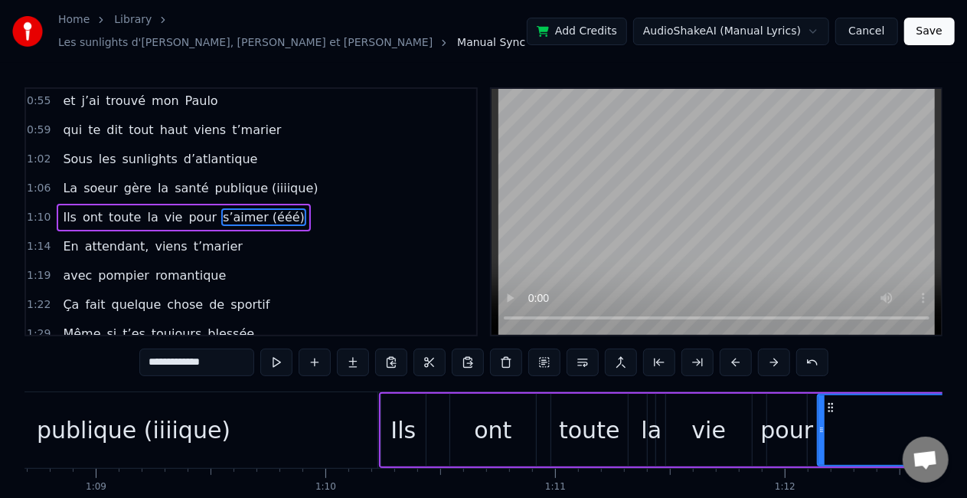
scroll to position [0, 15778]
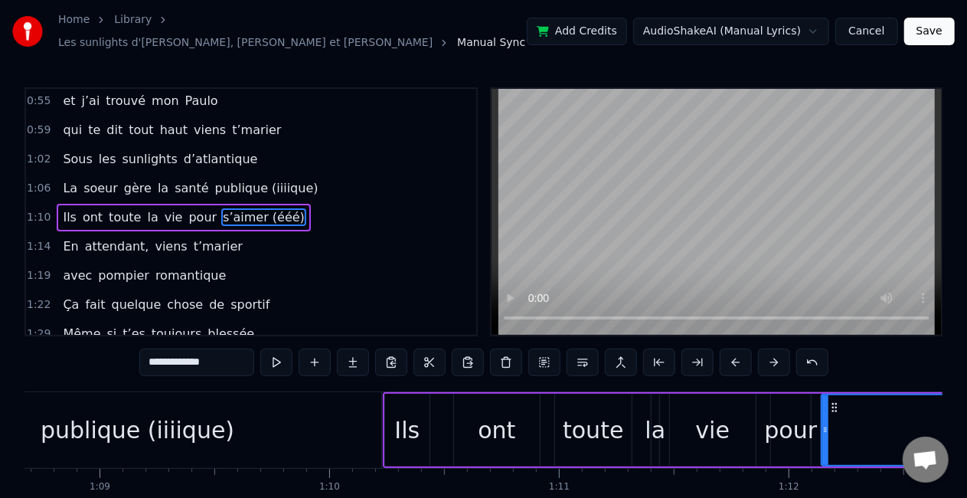
click at [200, 441] on div "publique (iiiique)" at bounding box center [137, 430] width 487 height 76
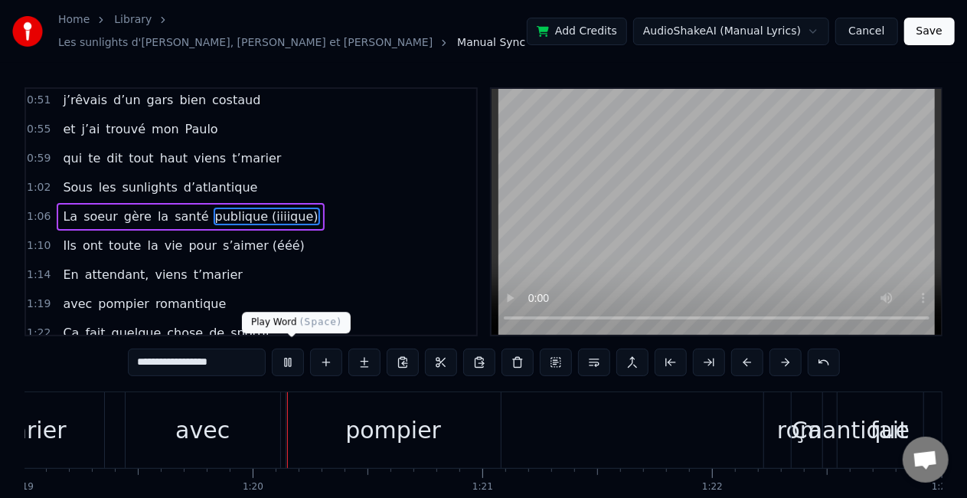
scroll to position [0, 18172]
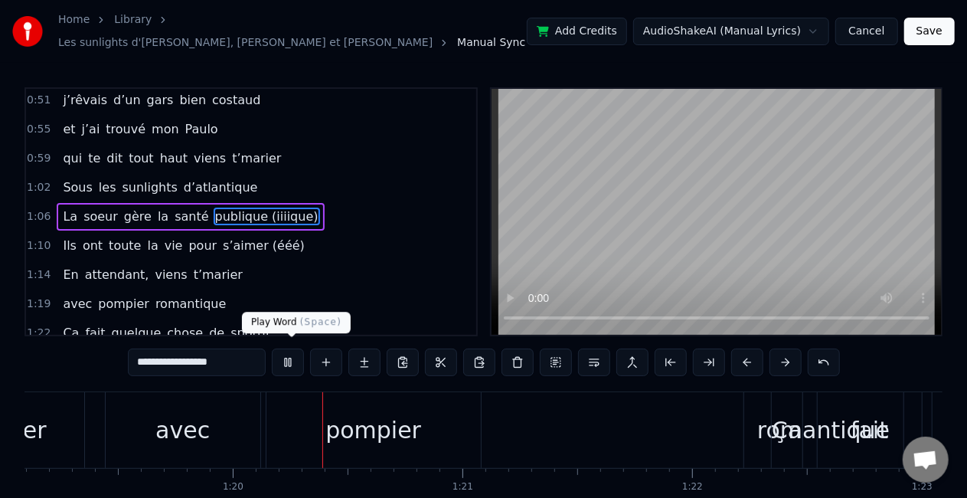
click at [289, 364] on button at bounding box center [288, 362] width 32 height 28
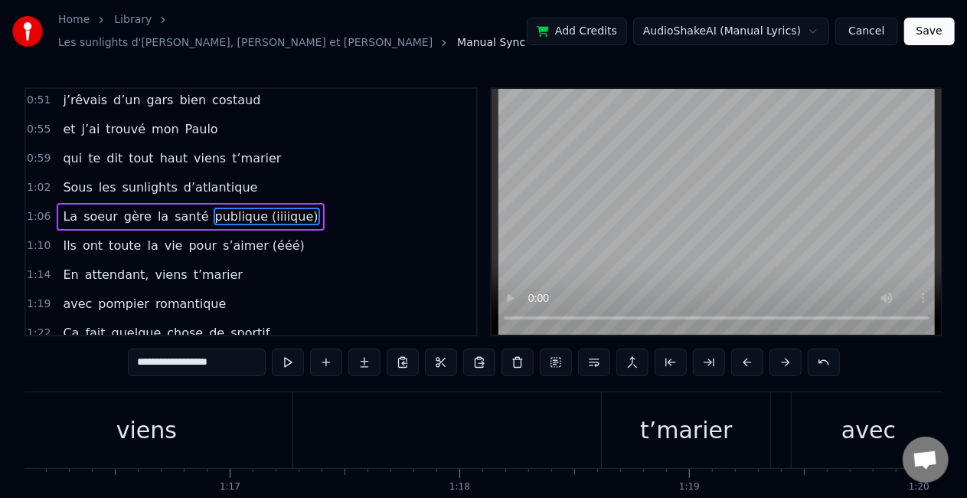
scroll to position [0, 17485]
click at [643, 411] on div "t’marier" at bounding box center [687, 430] width 168 height 76
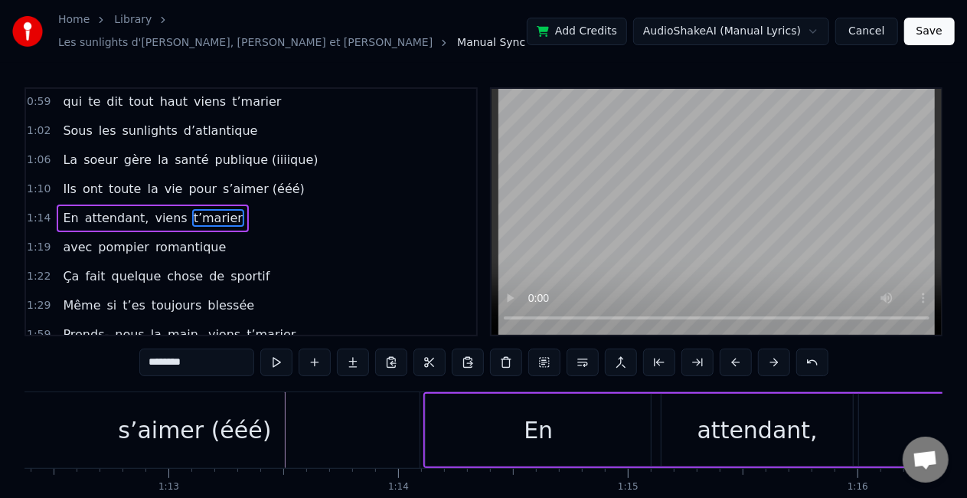
scroll to position [0, 16628]
click at [237, 430] on div "s’aimer (ééé)" at bounding box center [194, 430] width 153 height 34
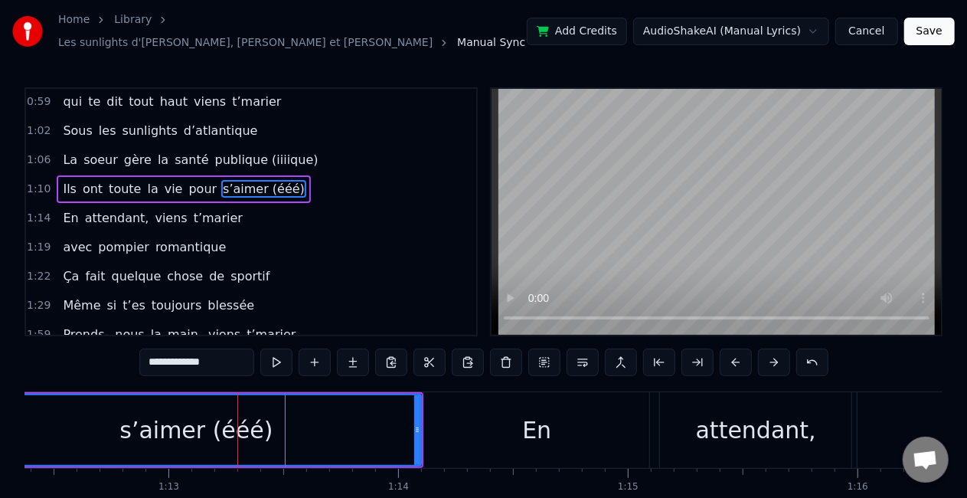
scroll to position [177, 0]
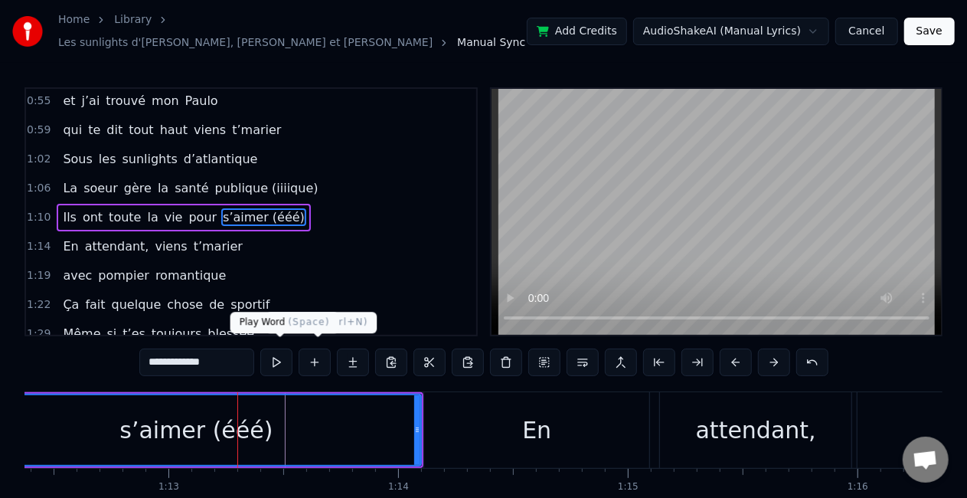
click at [274, 356] on button at bounding box center [276, 362] width 32 height 28
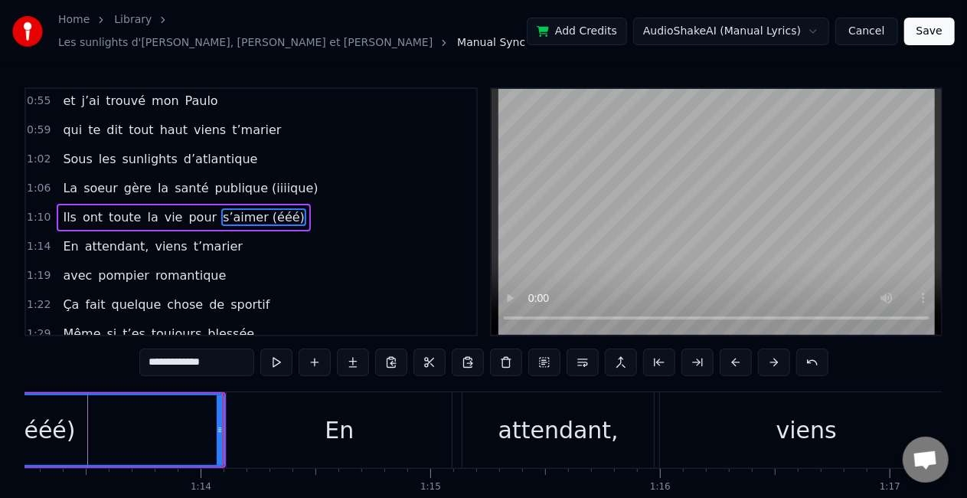
scroll to position [0, 16831]
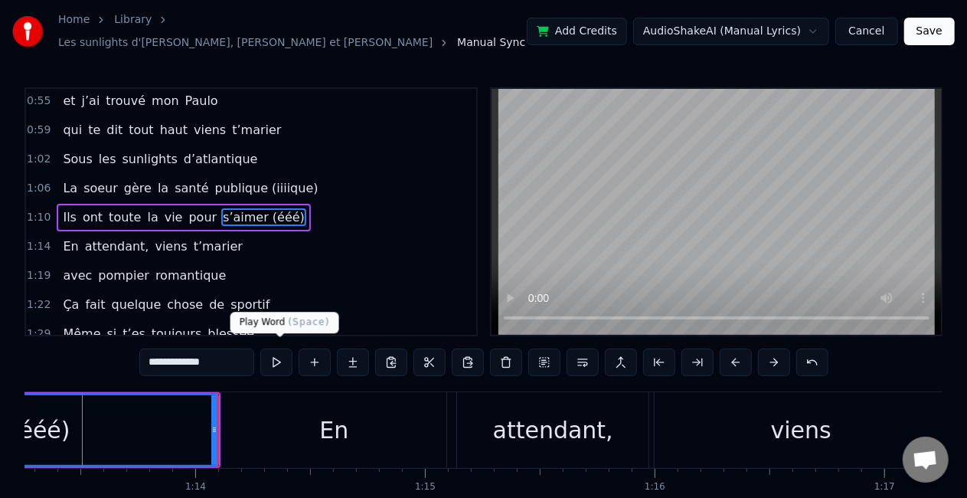
click at [278, 355] on button at bounding box center [276, 362] width 32 height 28
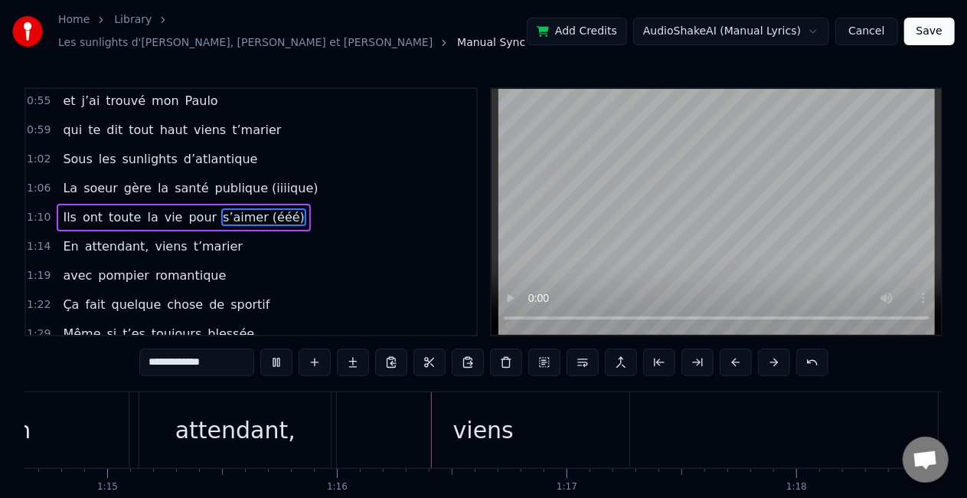
scroll to position [0, 17359]
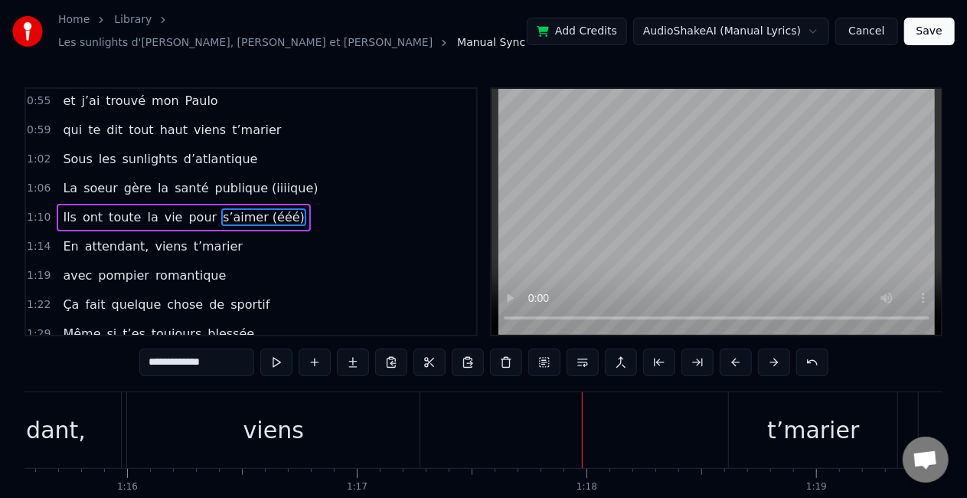
click at [294, 440] on div "viens" at bounding box center [273, 430] width 293 height 76
type input "*****"
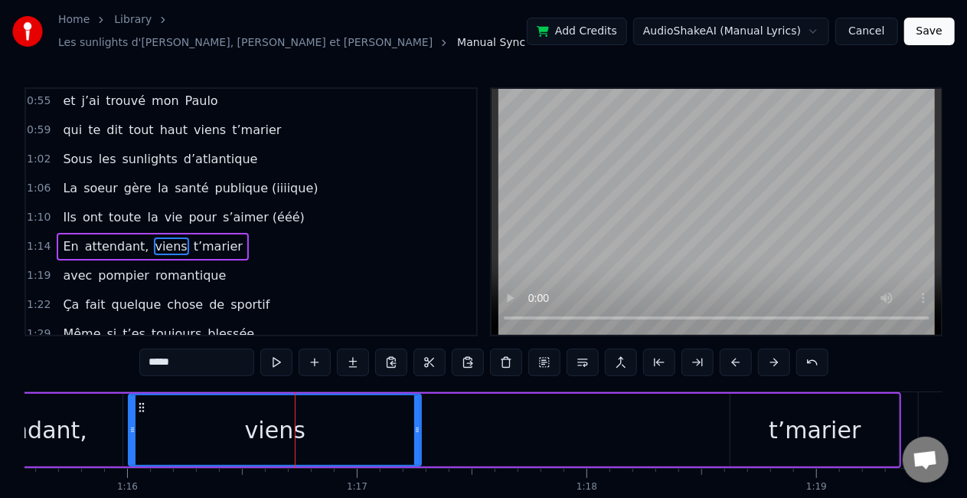
scroll to position [205, 0]
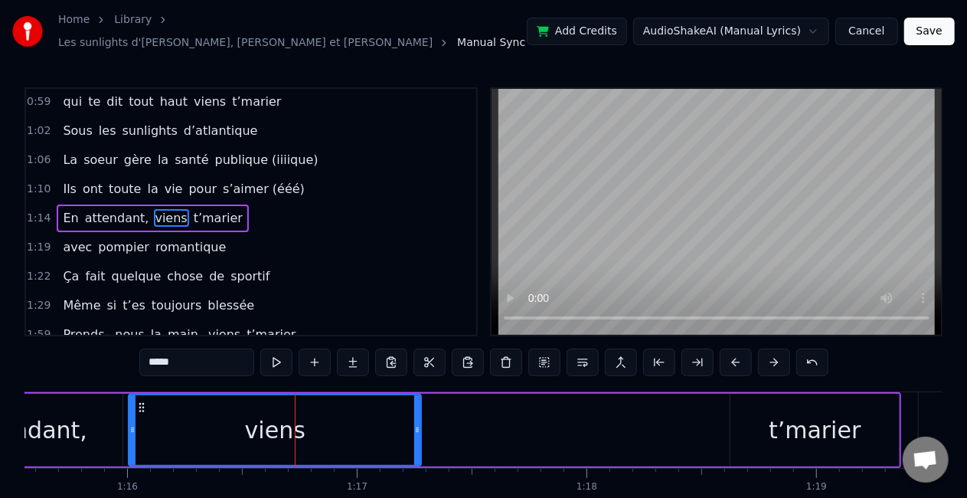
click at [637, 412] on div "En attendant, viens t’marier" at bounding box center [297, 430] width 1209 height 76
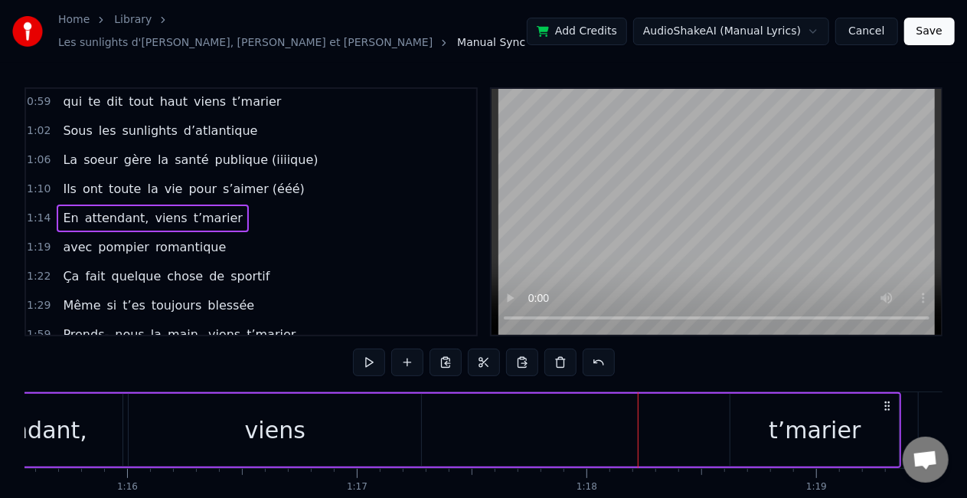
click at [899, 411] on div "t’marier" at bounding box center [815, 430] width 170 height 73
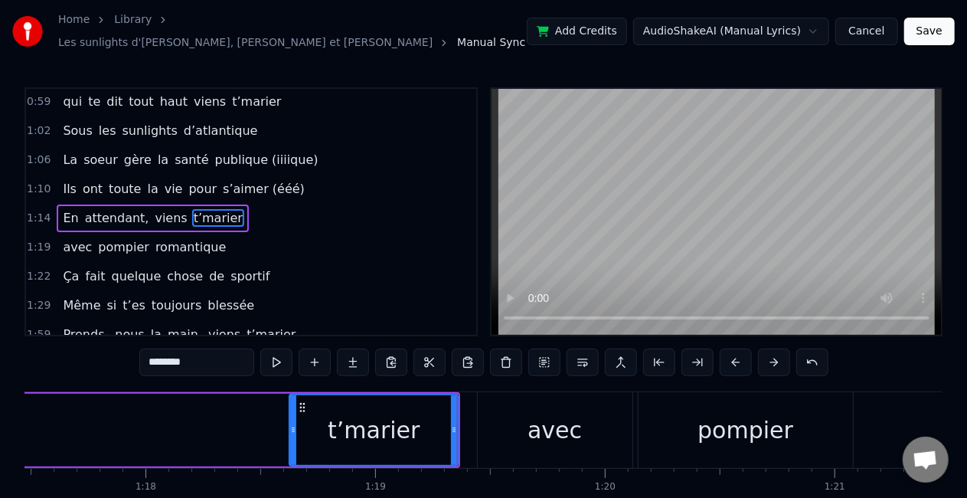
scroll to position [0, 17800]
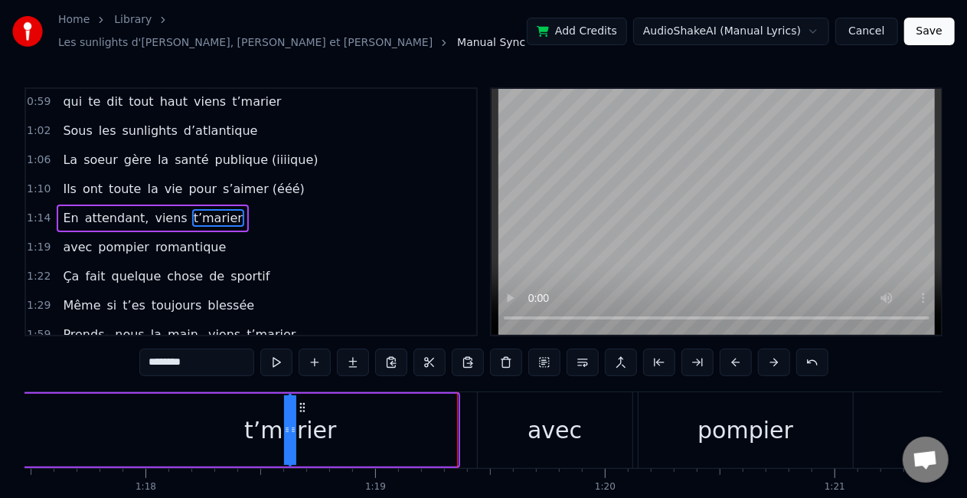
drag, startPoint x: 453, startPoint y: 411, endPoint x: 115, endPoint y: 437, distance: 339.6
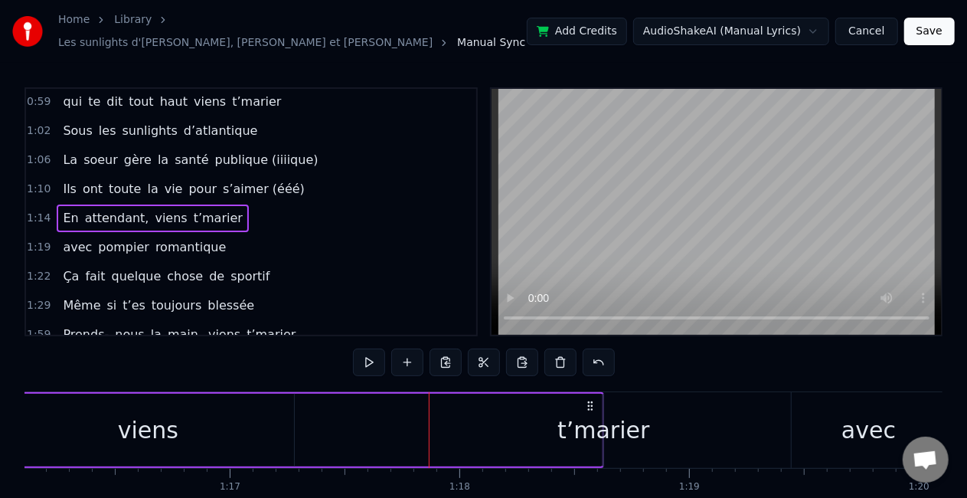
scroll to position [0, 17485]
click at [563, 421] on div "En attendant, viens t’marier" at bounding box center [86, 430] width 1039 height 76
click at [599, 414] on div "t’marier" at bounding box center [605, 430] width 92 height 34
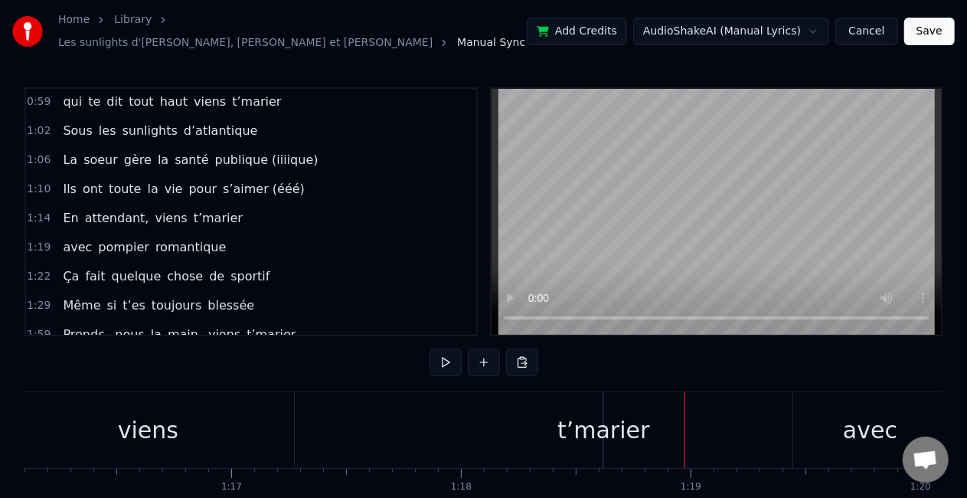
click at [609, 413] on div "t’marier" at bounding box center [604, 430] width 92 height 34
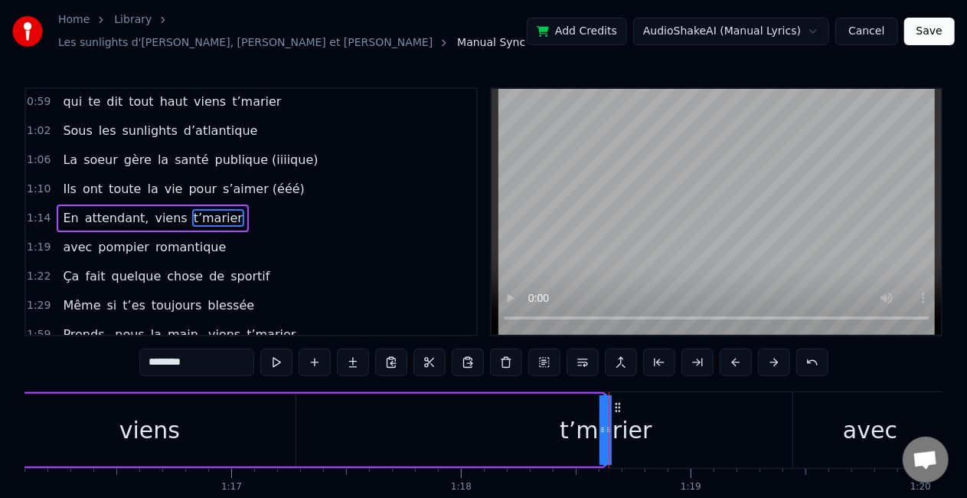
click at [608, 414] on div at bounding box center [609, 430] width 6 height 70
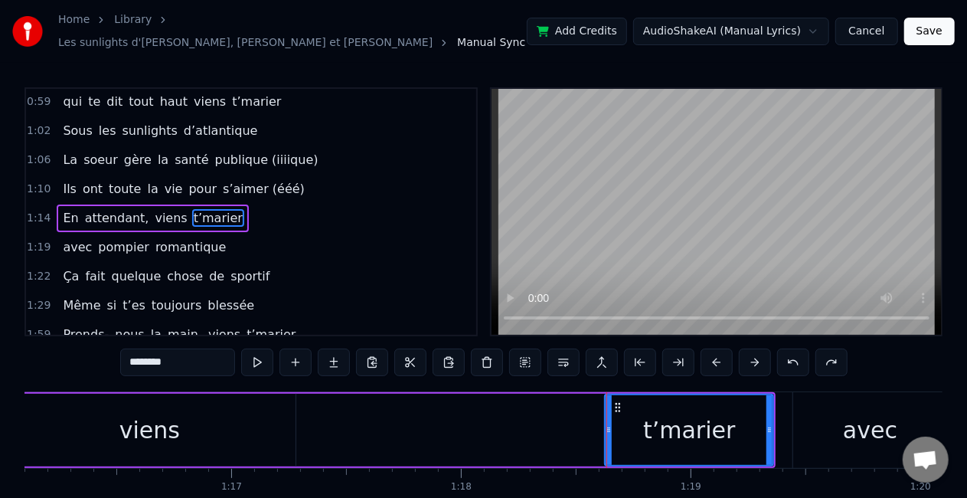
click at [677, 432] on div "t’marier" at bounding box center [689, 430] width 92 height 34
click at [507, 406] on div "En attendant, viens t’marier" at bounding box center [171, 430] width 1209 height 76
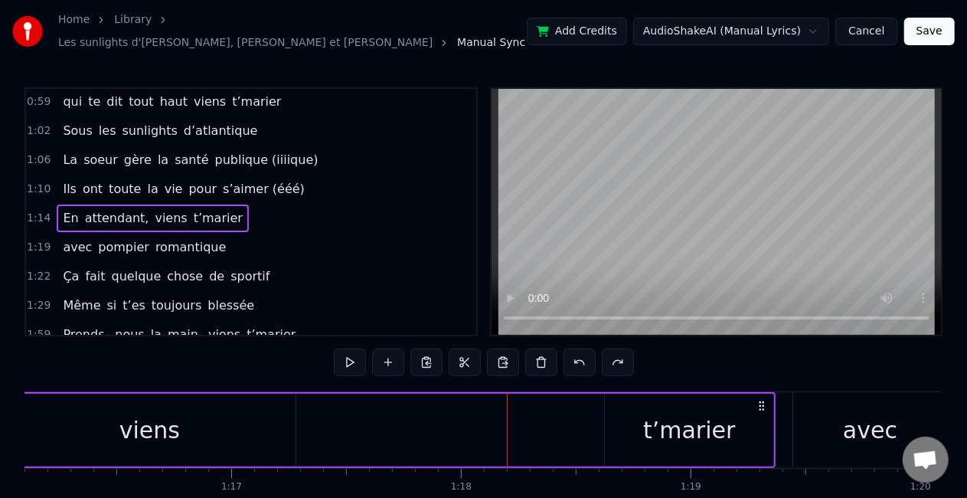
click at [175, 420] on div "viens" at bounding box center [149, 430] width 293 height 73
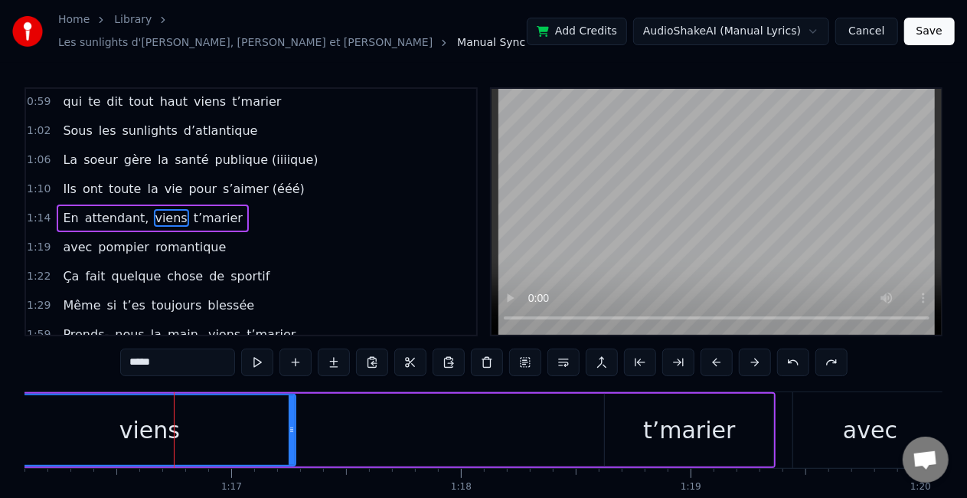
click at [637, 415] on div "t’marier" at bounding box center [689, 430] width 168 height 73
type input "********"
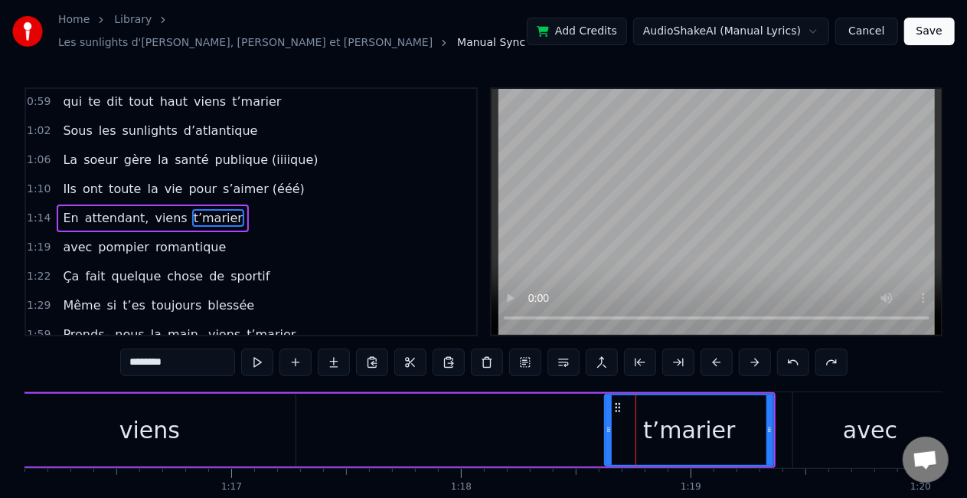
drag, startPoint x: 717, startPoint y: 388, endPoint x: 576, endPoint y: 398, distance: 141.3
click at [576, 398] on div "En attendant, viens t’marier" at bounding box center [171, 430] width 1209 height 76
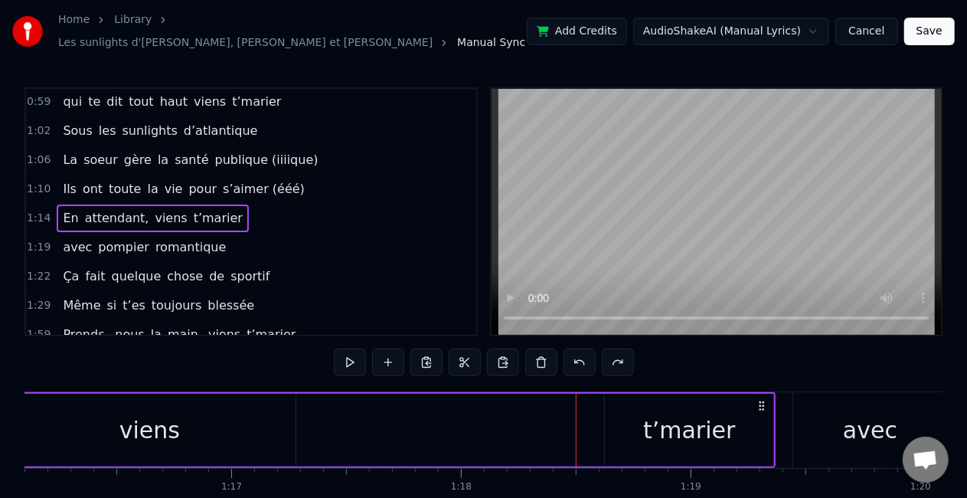
click at [656, 401] on div "t’marier" at bounding box center [689, 430] width 168 height 73
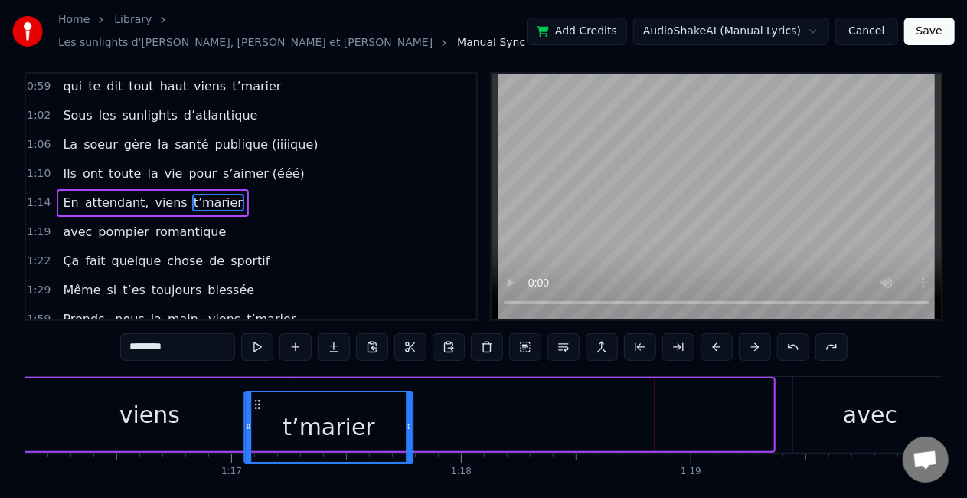
drag, startPoint x: 618, startPoint y: 398, endPoint x: 257, endPoint y: 407, distance: 360.8
click at [257, 407] on div "t’marier" at bounding box center [329, 427] width 167 height 70
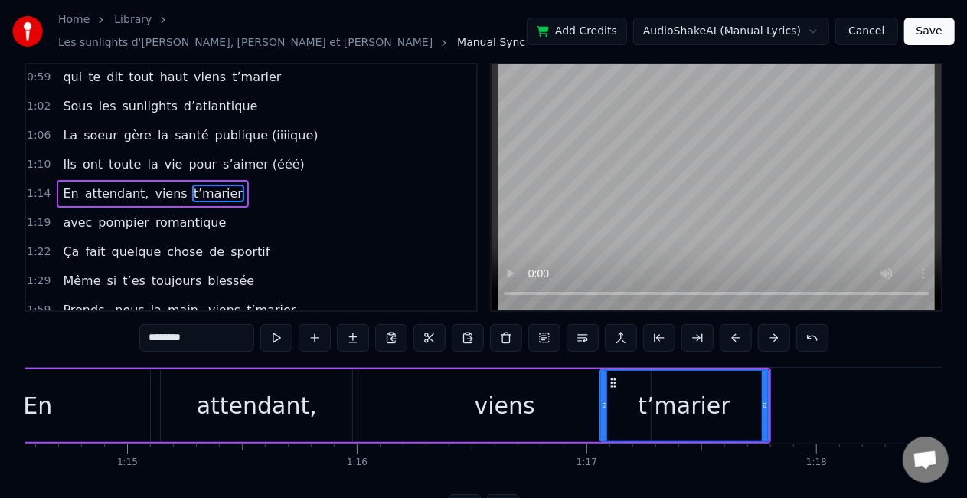
scroll to position [0, 17128]
click at [523, 388] on div "viens" at bounding box center [506, 405] width 61 height 34
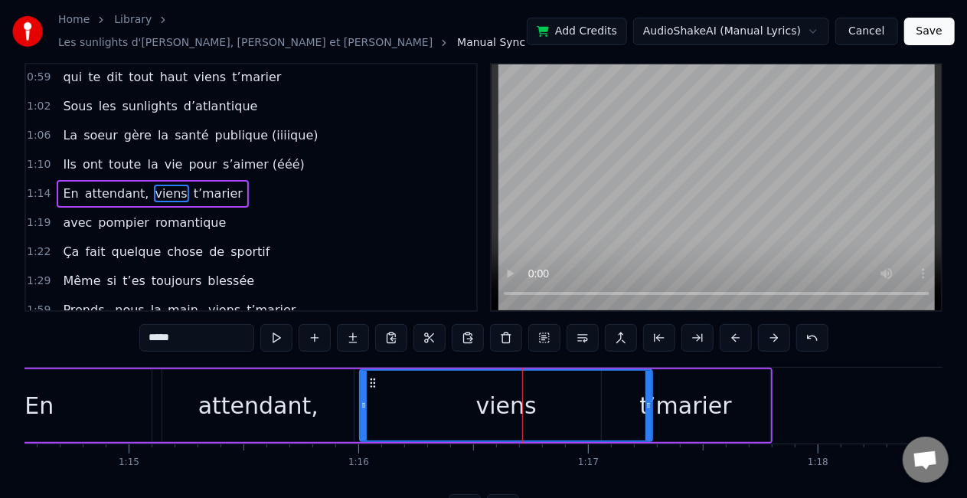
scroll to position [0, 0]
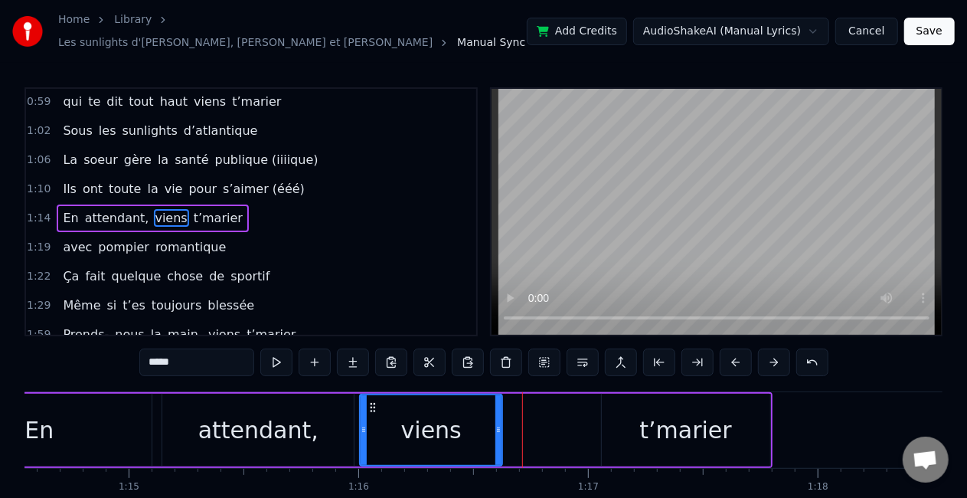
drag, startPoint x: 648, startPoint y: 418, endPoint x: 493, endPoint y: 414, distance: 154.8
click at [496, 414] on div at bounding box center [499, 430] width 6 height 70
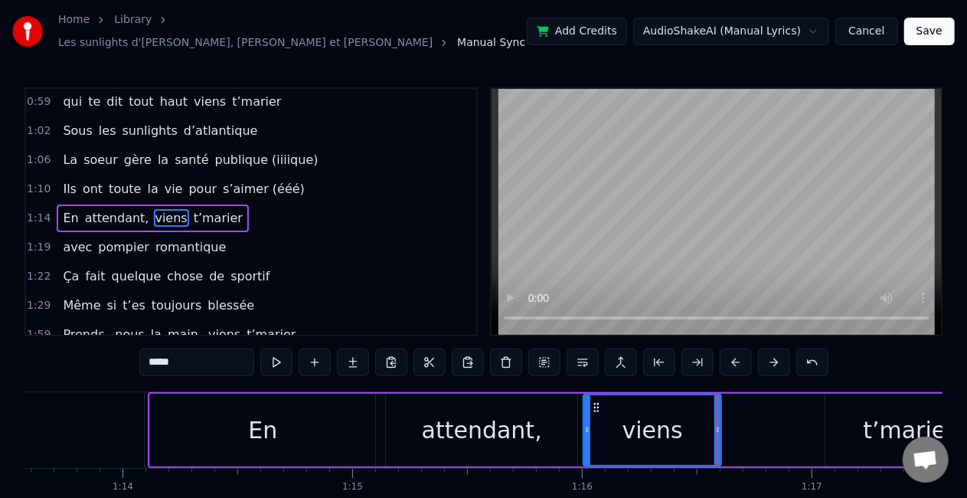
scroll to position [0, 16903]
click at [407, 414] on div "attendant," at bounding box center [483, 430] width 191 height 73
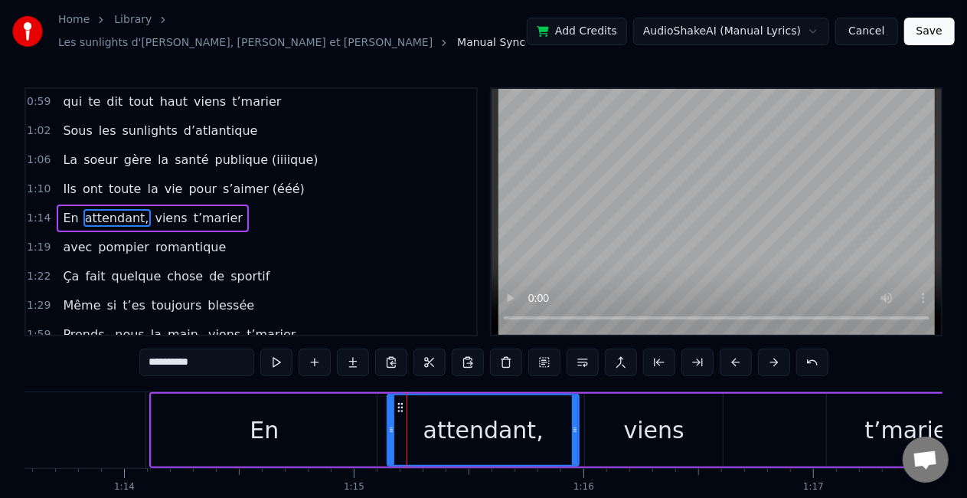
click at [656, 432] on div "viens" at bounding box center [654, 430] width 61 height 34
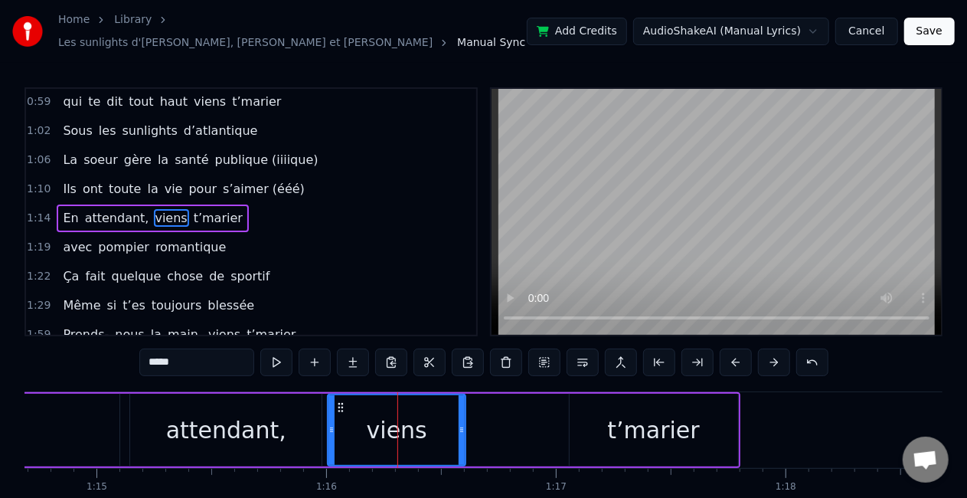
scroll to position [0, 17161]
click at [38, 430] on div "En" at bounding box center [5, 430] width 225 height 73
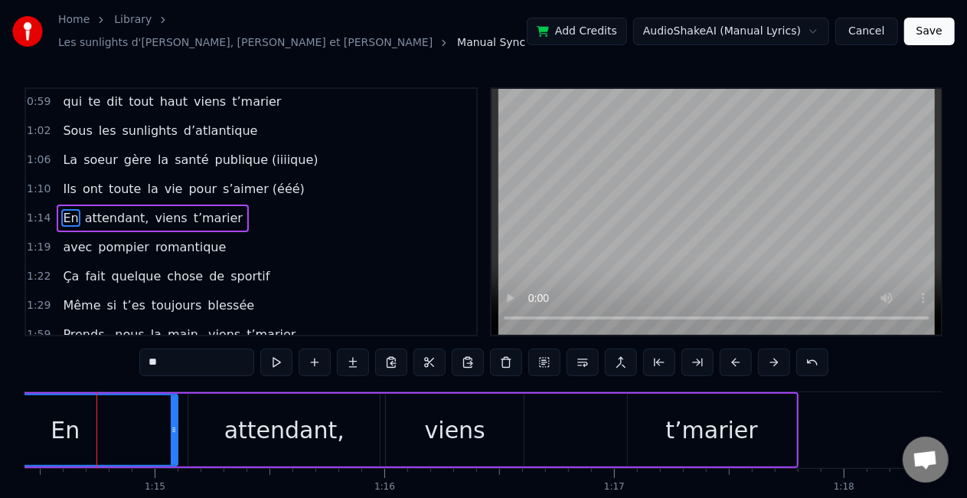
scroll to position [0, 17097]
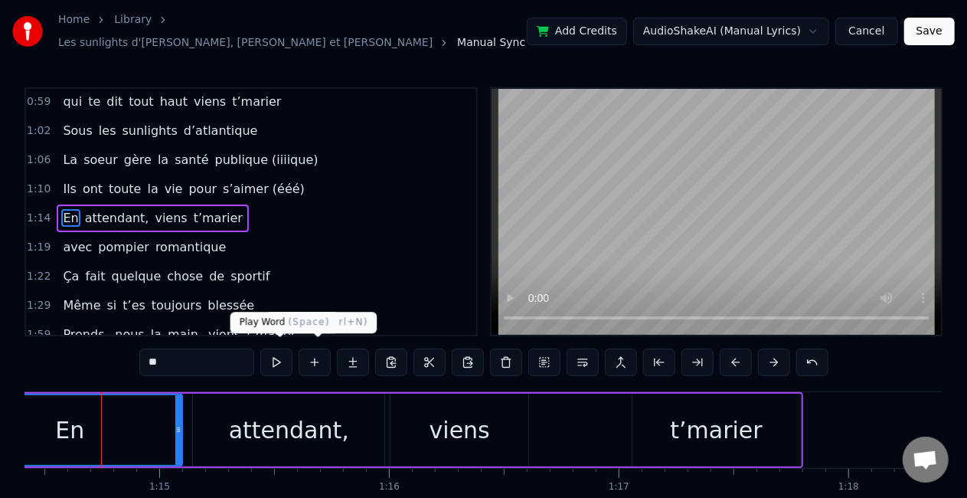
click at [288, 354] on button at bounding box center [276, 362] width 32 height 28
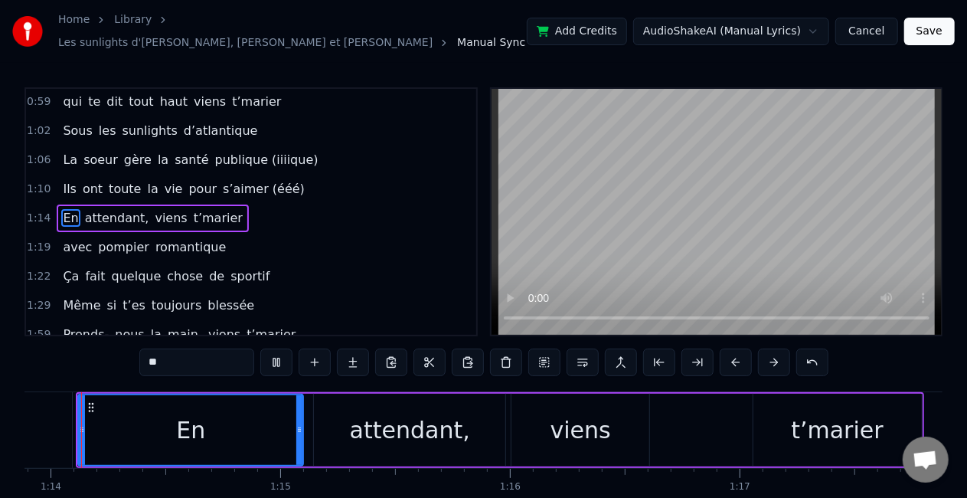
scroll to position [0, 16956]
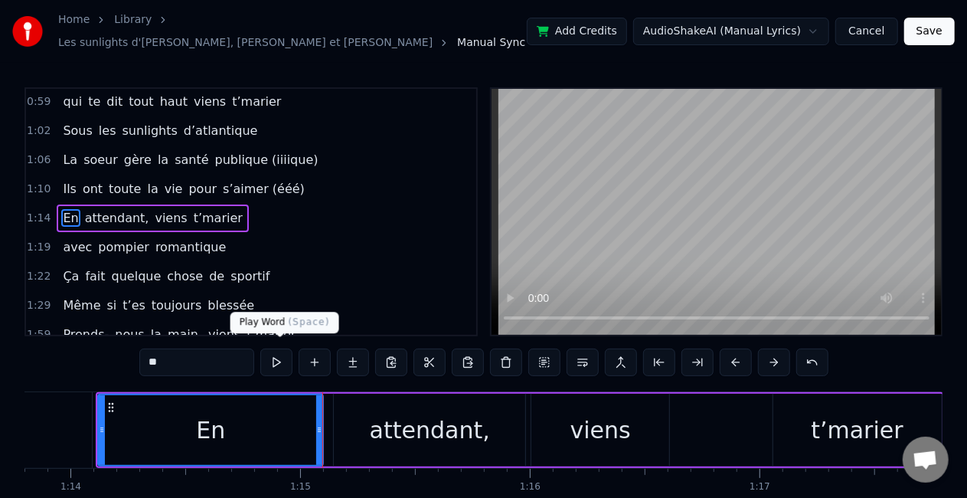
click at [285, 350] on button at bounding box center [276, 362] width 32 height 28
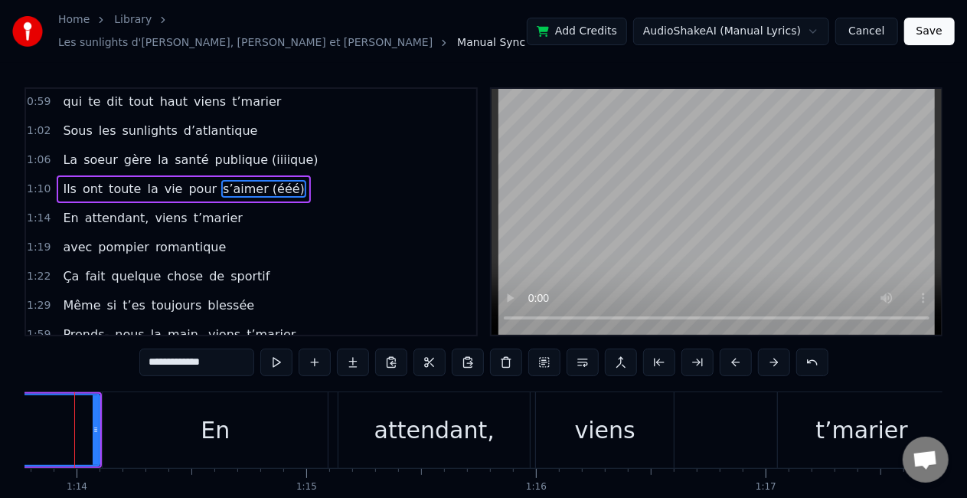
scroll to position [0, 16923]
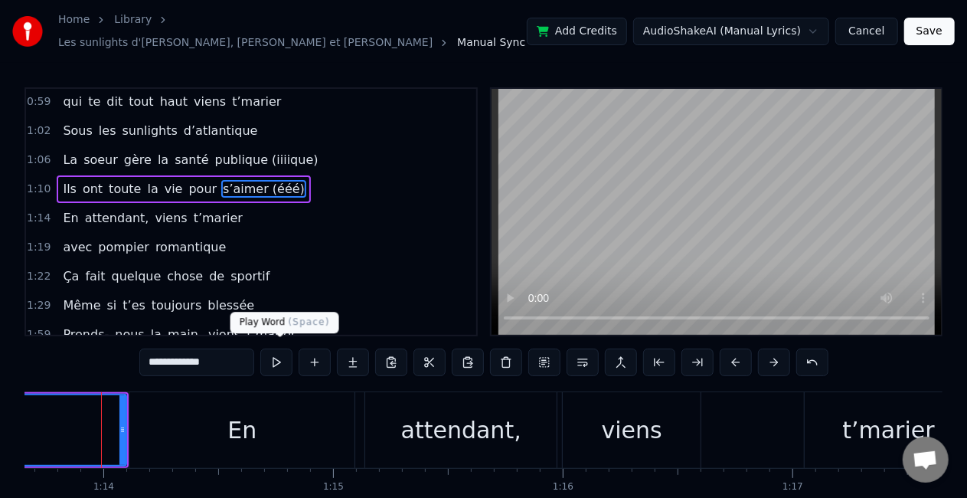
click at [268, 348] on button at bounding box center [276, 362] width 32 height 28
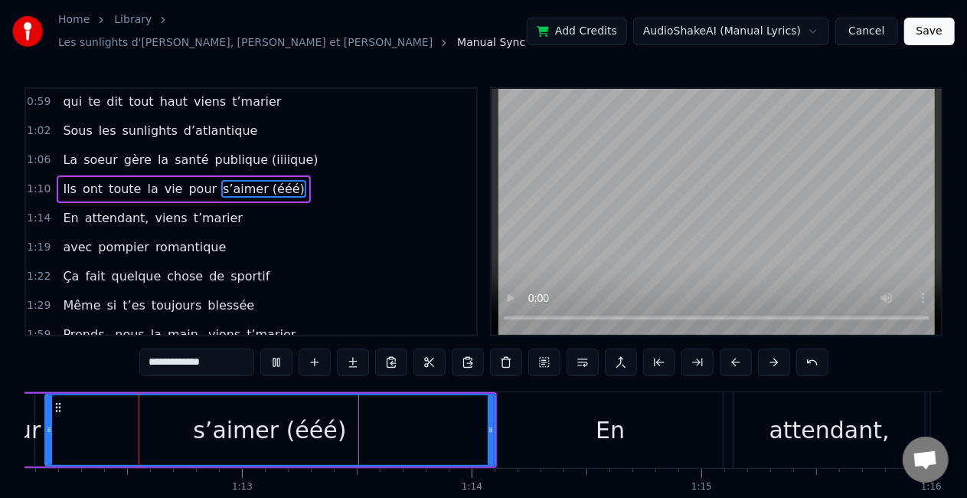
scroll to position [0, 16540]
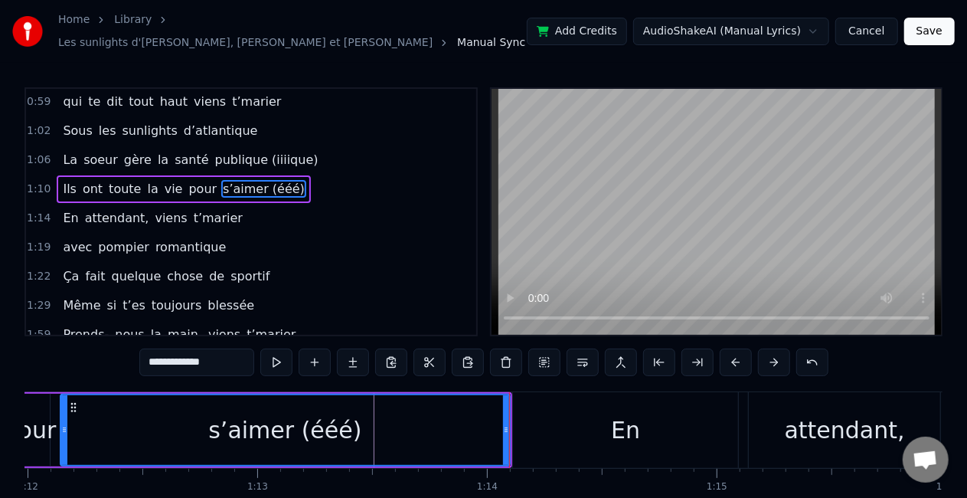
click at [142, 397] on div "s’aimer (ééé)" at bounding box center [285, 430] width 448 height 70
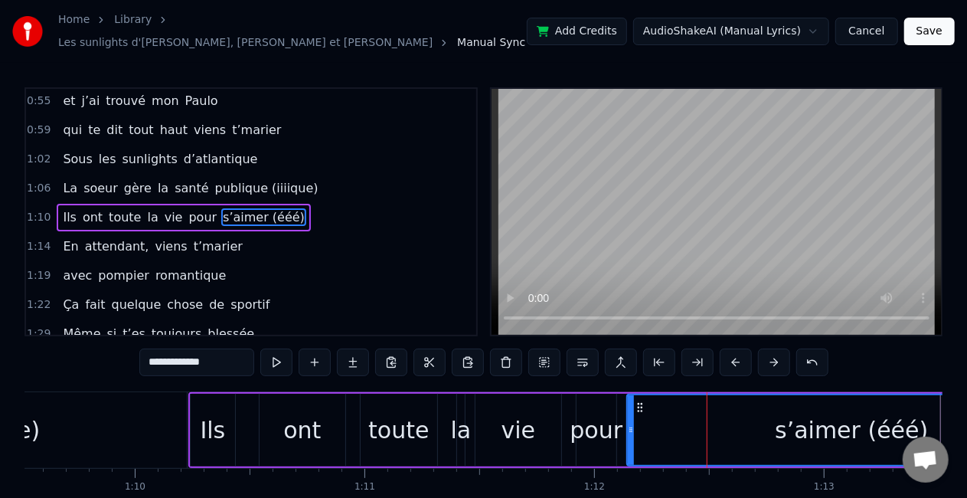
scroll to position [0, 15976]
type input "**********"
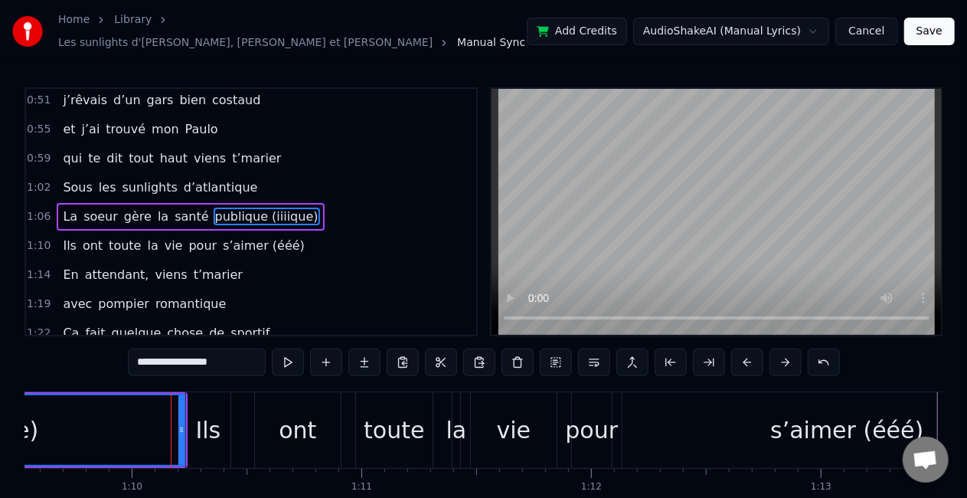
click at [235, 406] on div "Ils ont toute la vie pour s’aimer (ééé)" at bounding box center [630, 430] width 891 height 76
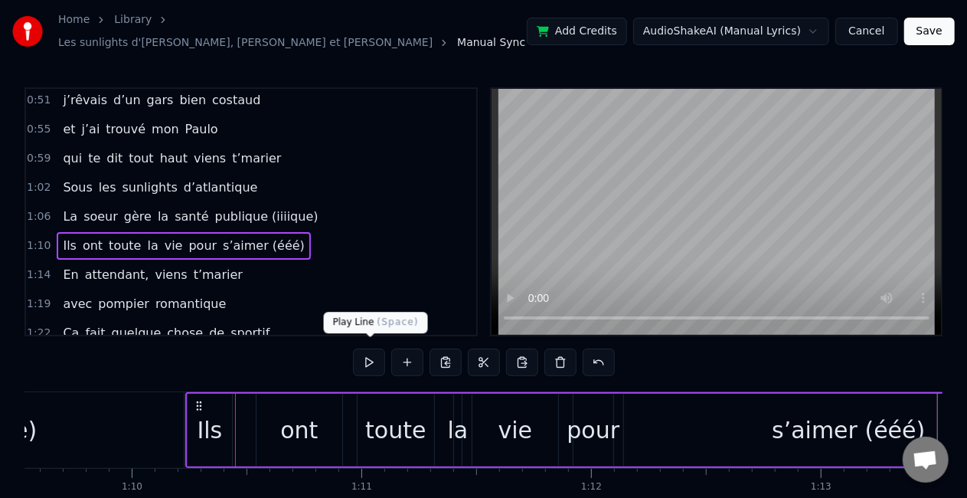
click at [371, 348] on button at bounding box center [369, 362] width 32 height 28
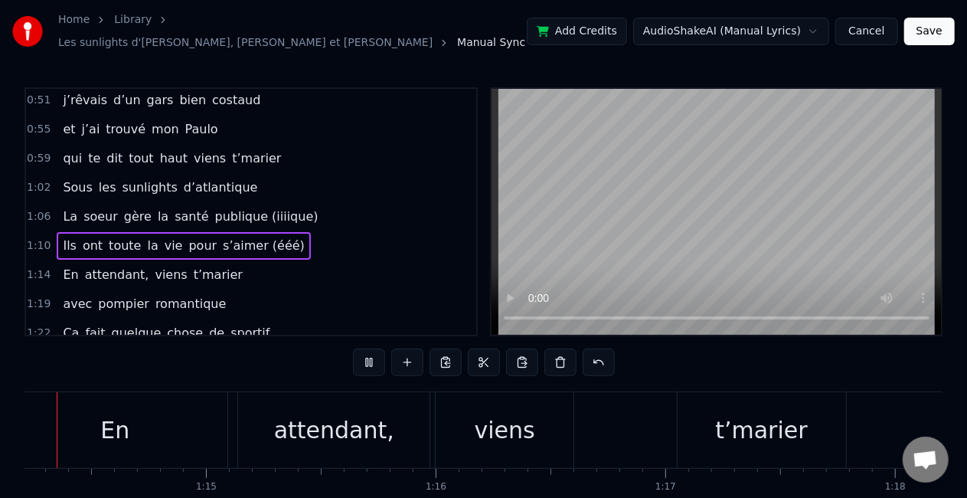
scroll to position [0, 16991]
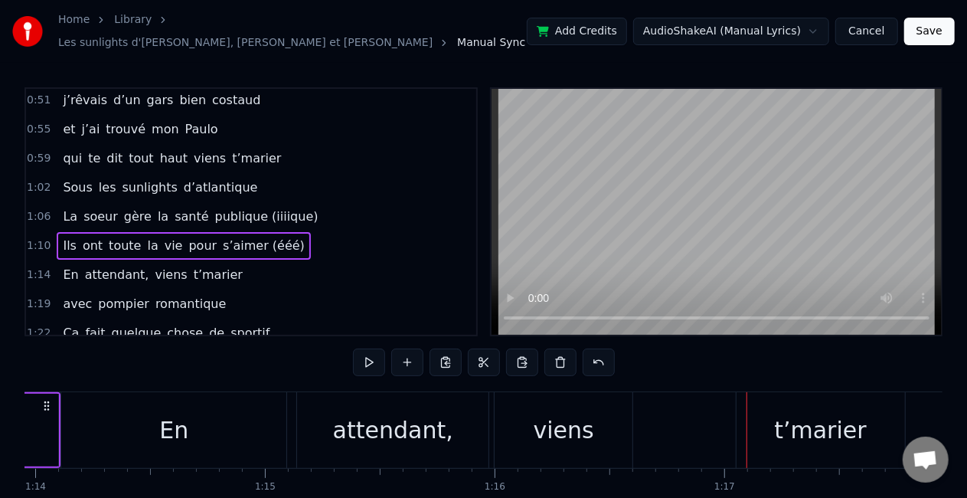
click at [832, 413] on div "t’marier" at bounding box center [820, 430] width 92 height 34
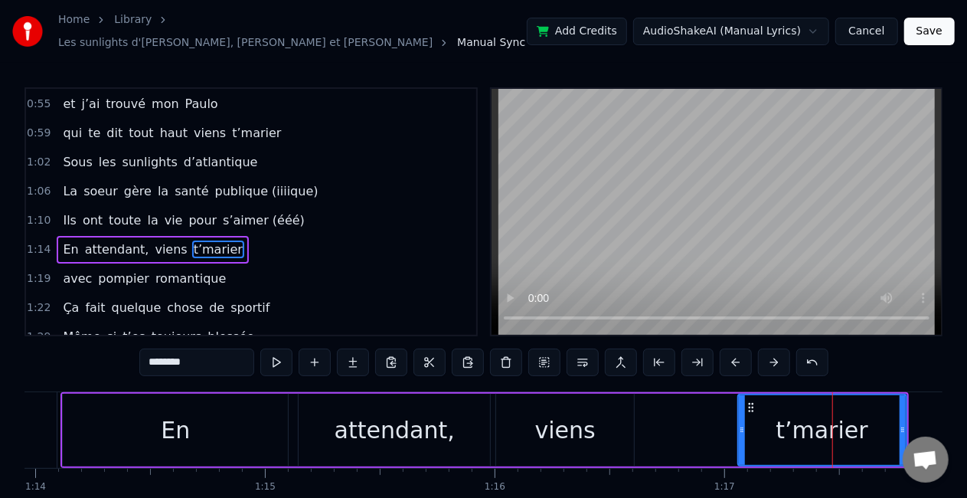
scroll to position [205, 0]
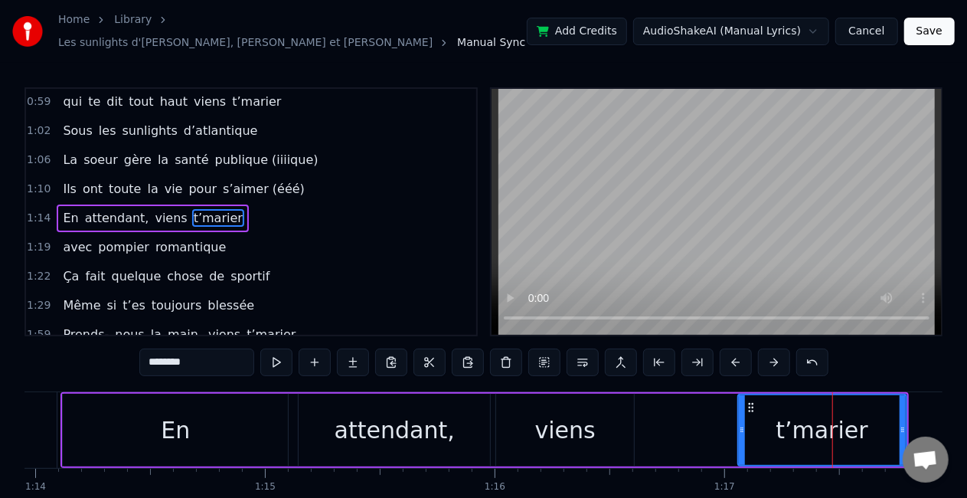
click at [437, 432] on div "attendant," at bounding box center [395, 430] width 120 height 34
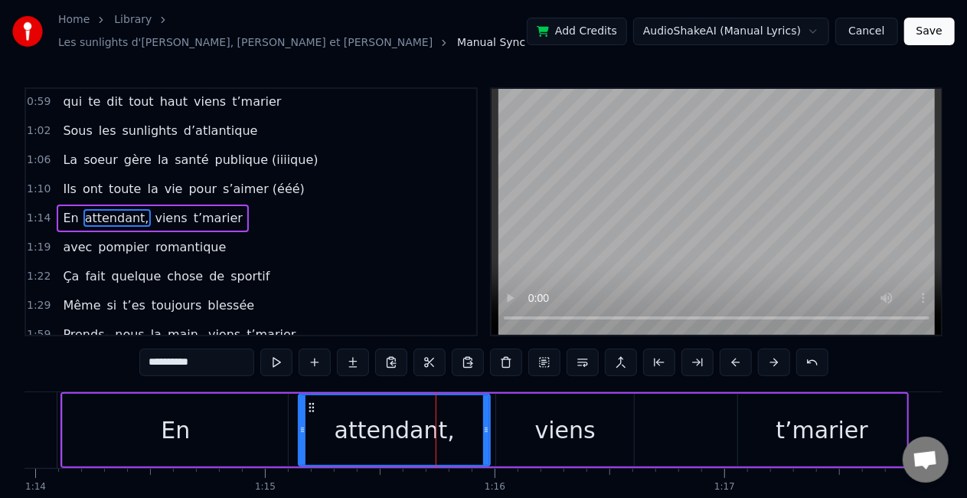
click at [234, 411] on div "En" at bounding box center [175, 430] width 225 height 73
type input "**"
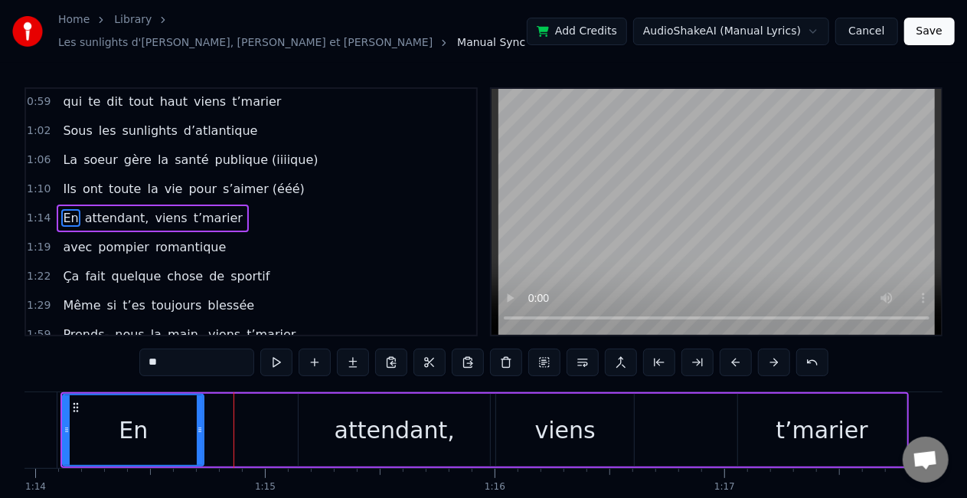
drag, startPoint x: 286, startPoint y: 413, endPoint x: 201, endPoint y: 412, distance: 84.2
click at [201, 412] on div at bounding box center [200, 430] width 6 height 70
click at [283, 418] on div "En attendant, viens t’marier" at bounding box center [485, 430] width 848 height 76
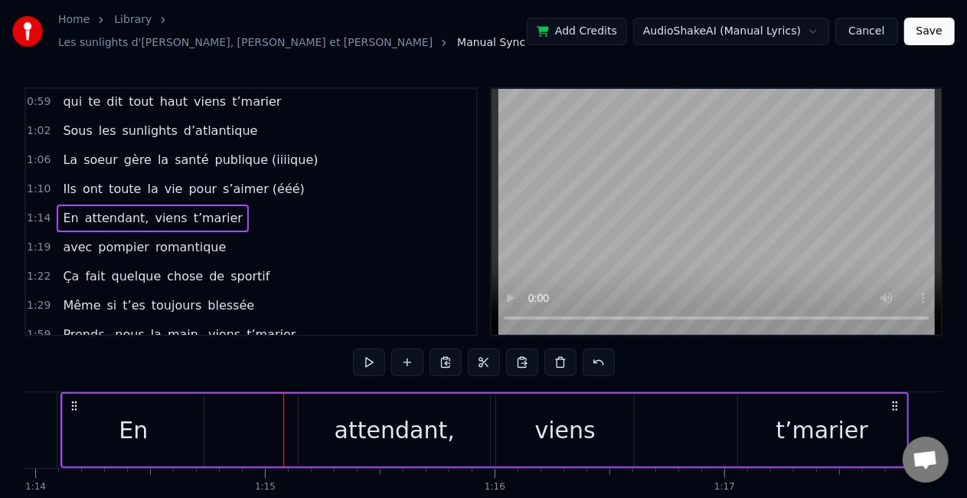
click at [329, 412] on div "attendant," at bounding box center [394, 430] width 191 height 73
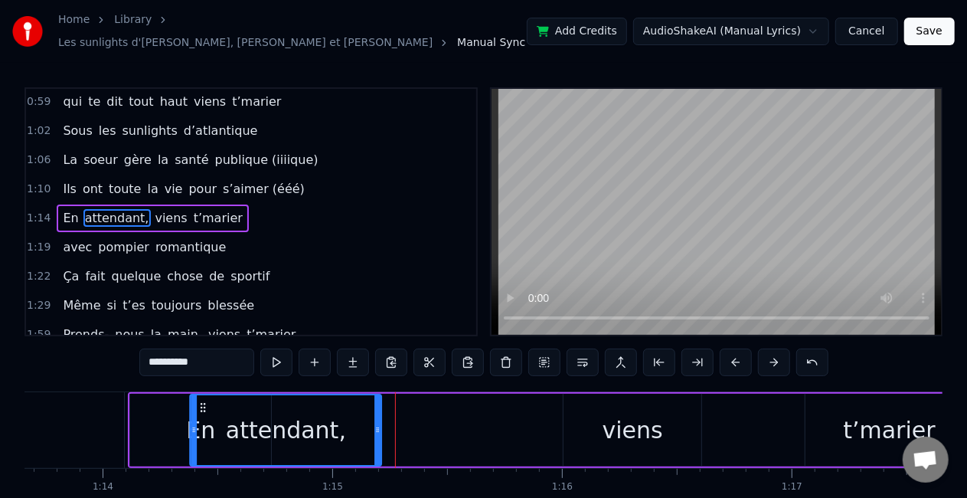
scroll to position [0, 16924]
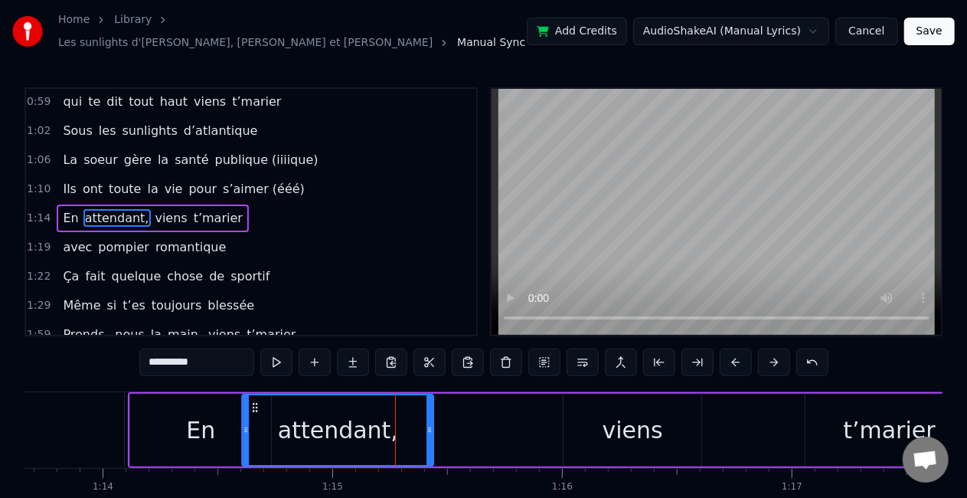
drag, startPoint x: 312, startPoint y: 397, endPoint x: 256, endPoint y: 396, distance: 56.7
click at [257, 404] on circle at bounding box center [257, 404] width 1 height 1
click at [544, 400] on div "En attendant, viens t’marier" at bounding box center [552, 430] width 848 height 76
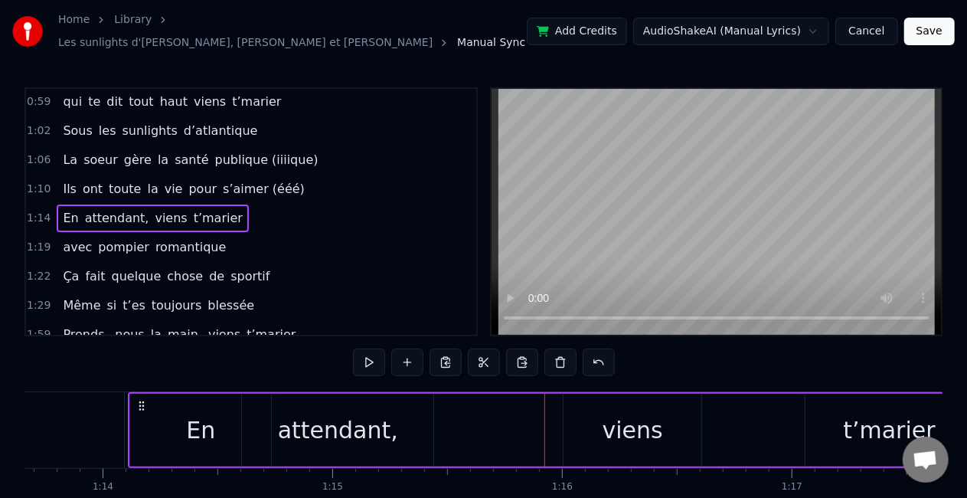
click at [596, 424] on div "viens" at bounding box center [633, 430] width 138 height 73
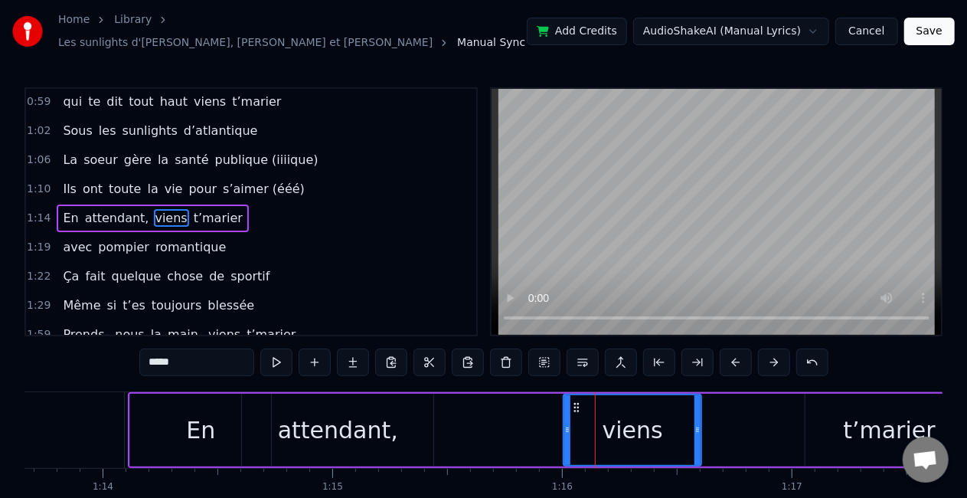
drag, startPoint x: 576, startPoint y: 392, endPoint x: 449, endPoint y: 399, distance: 127.3
click at [449, 399] on div "En attendant, viens t’marier" at bounding box center [552, 430] width 848 height 76
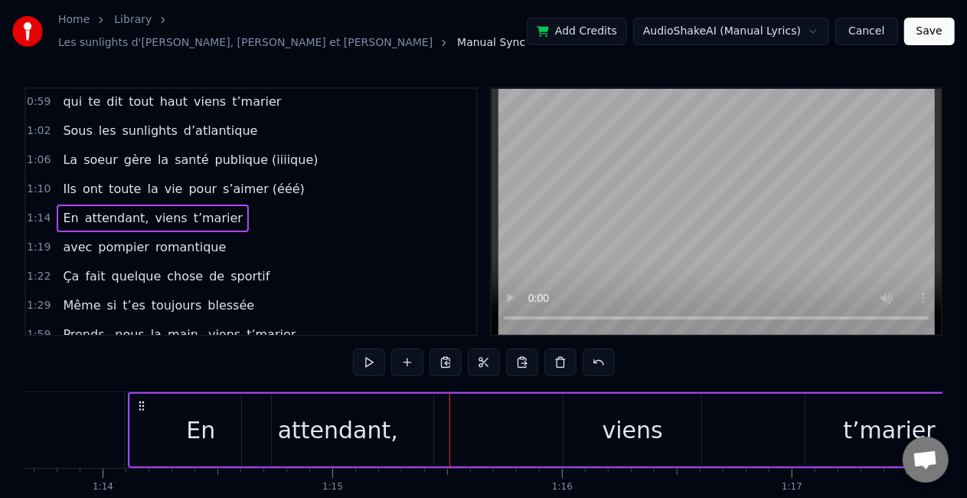
click at [584, 400] on div "viens" at bounding box center [633, 430] width 138 height 73
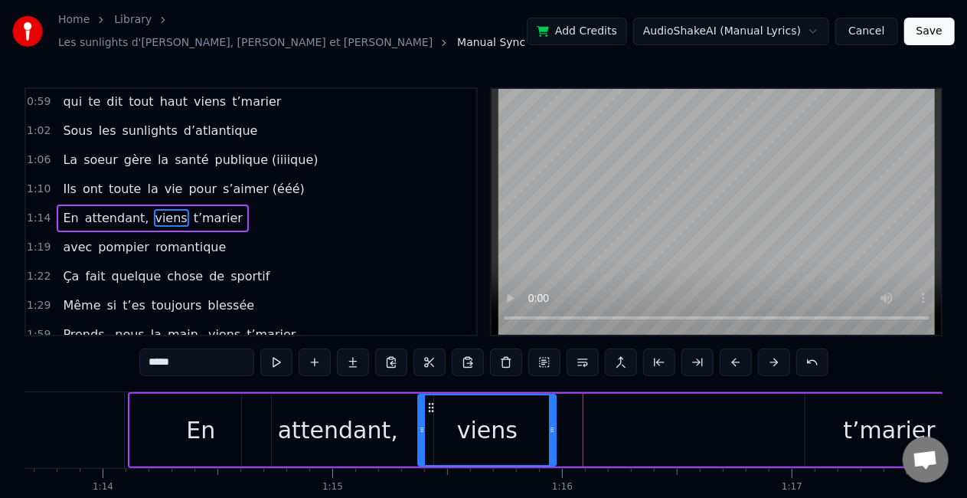
drag, startPoint x: 576, startPoint y: 400, endPoint x: 430, endPoint y: 401, distance: 145.5
click at [430, 401] on icon at bounding box center [431, 407] width 12 height 12
click at [663, 418] on div "En attendant, viens t’marier" at bounding box center [552, 430] width 848 height 76
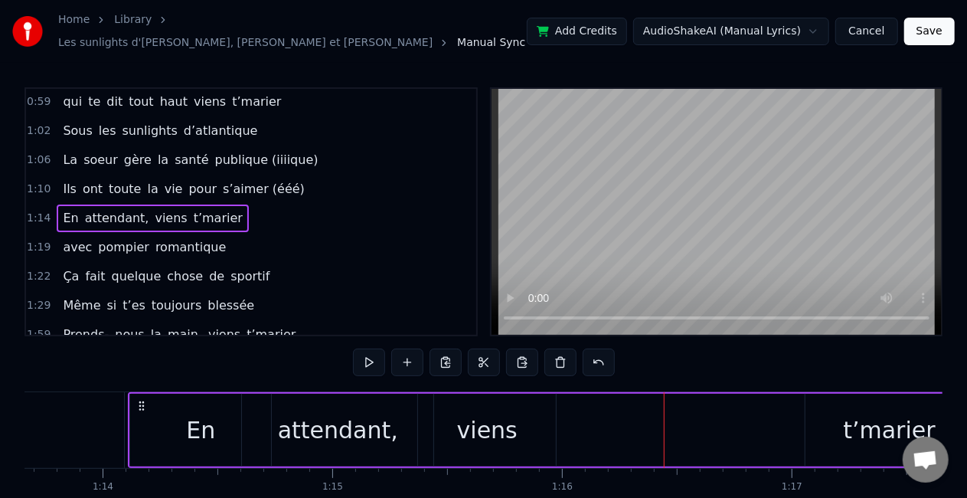
click at [818, 407] on div "t’marier" at bounding box center [890, 430] width 168 height 73
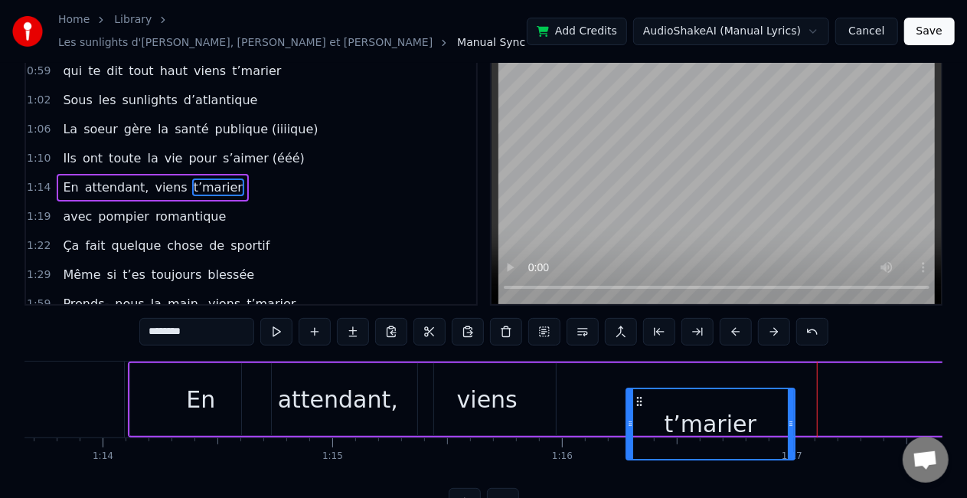
scroll to position [31, 0]
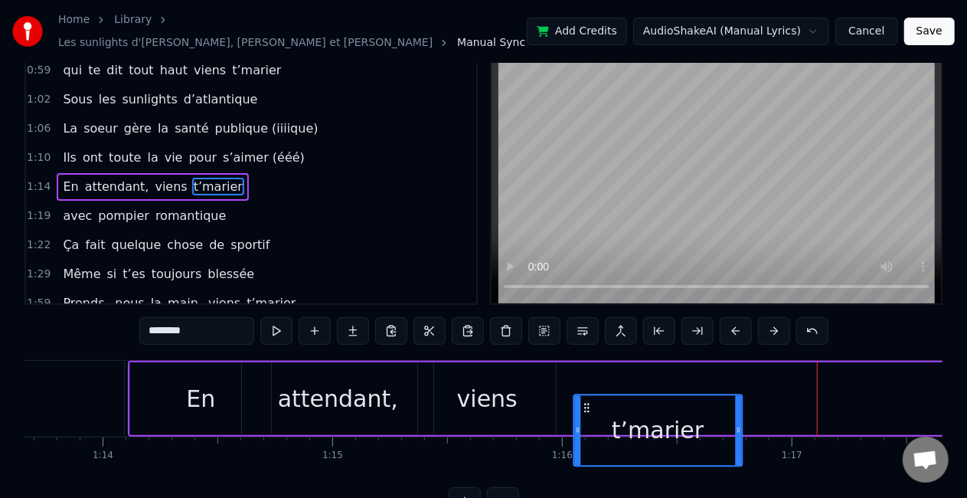
drag, startPoint x: 818, startPoint y: 399, endPoint x: 586, endPoint y: 364, distance: 234.7
click at [586, 364] on div "En attendant, viens t’marier" at bounding box center [552, 399] width 848 height 76
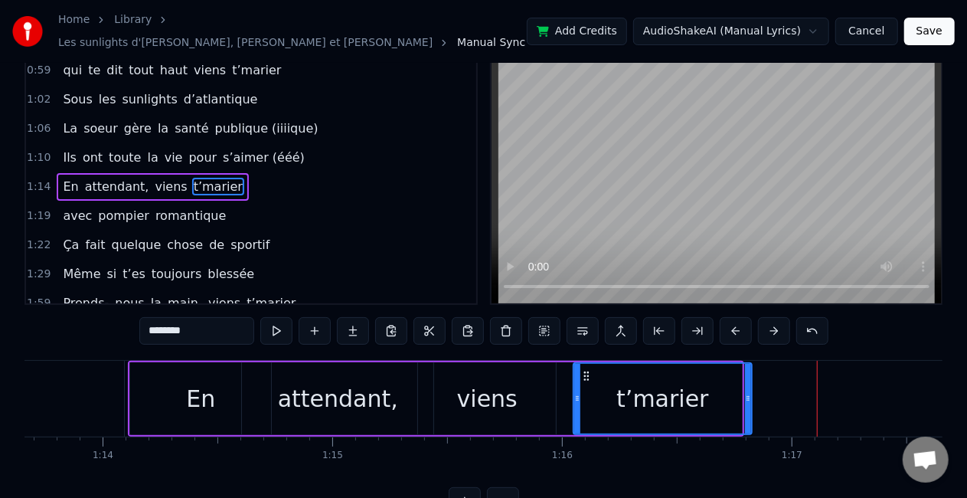
drag, startPoint x: 740, startPoint y: 395, endPoint x: 750, endPoint y: 395, distance: 10.0
click at [750, 395] on icon at bounding box center [748, 398] width 6 height 12
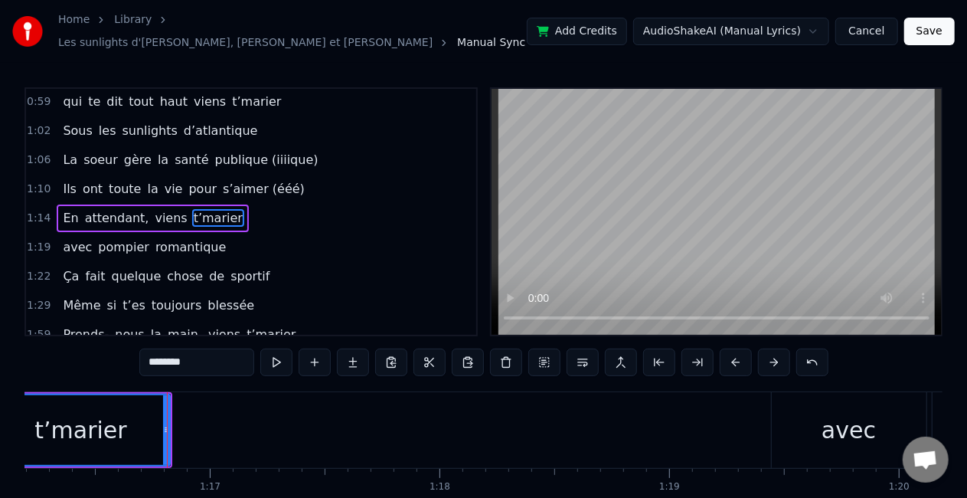
scroll to position [0, 17506]
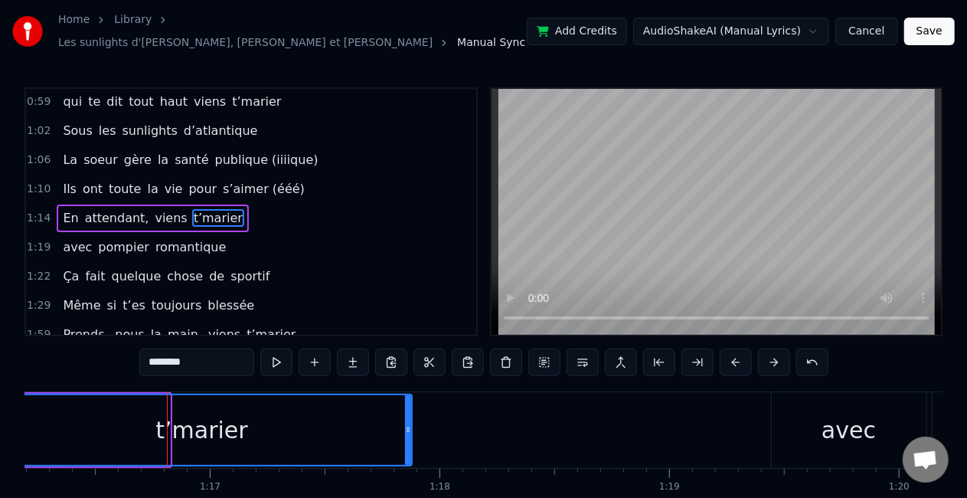
drag, startPoint x: 168, startPoint y: 405, endPoint x: 410, endPoint y: 403, distance: 242.0
click at [410, 403] on div at bounding box center [408, 430] width 6 height 70
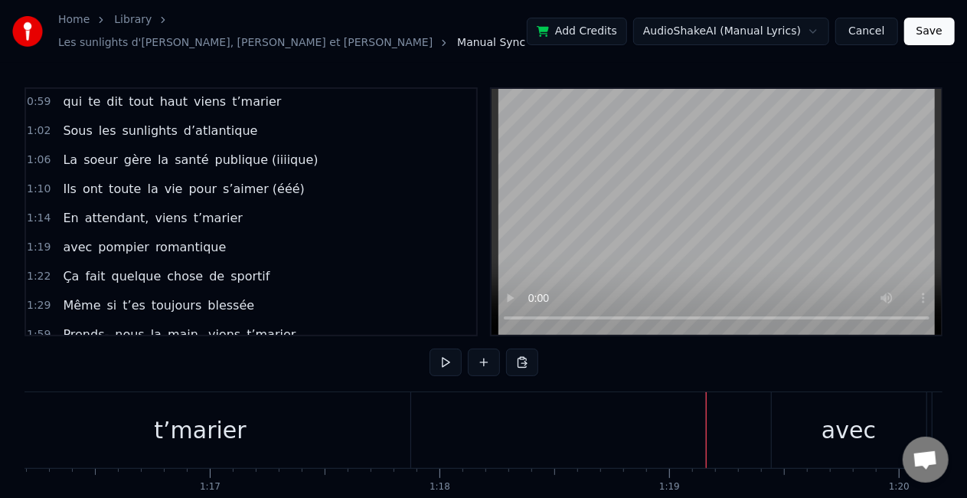
click at [832, 433] on div "avec" at bounding box center [849, 430] width 54 height 34
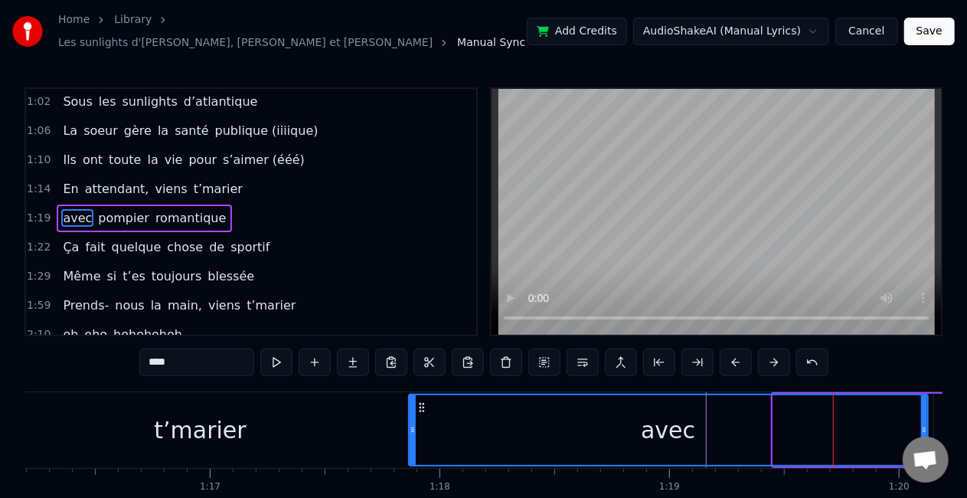
drag, startPoint x: 776, startPoint y: 424, endPoint x: 411, endPoint y: 416, distance: 364.6
click at [411, 424] on icon at bounding box center [413, 430] width 6 height 12
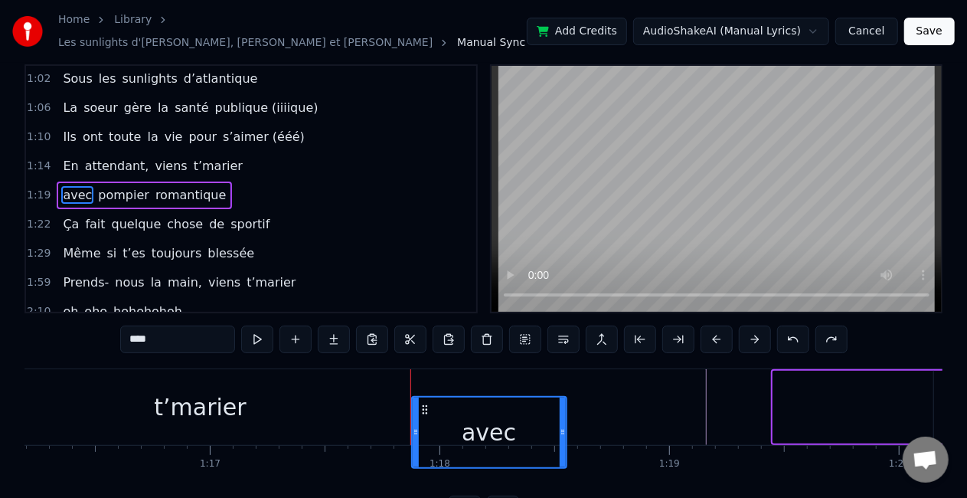
scroll to position [31, 0]
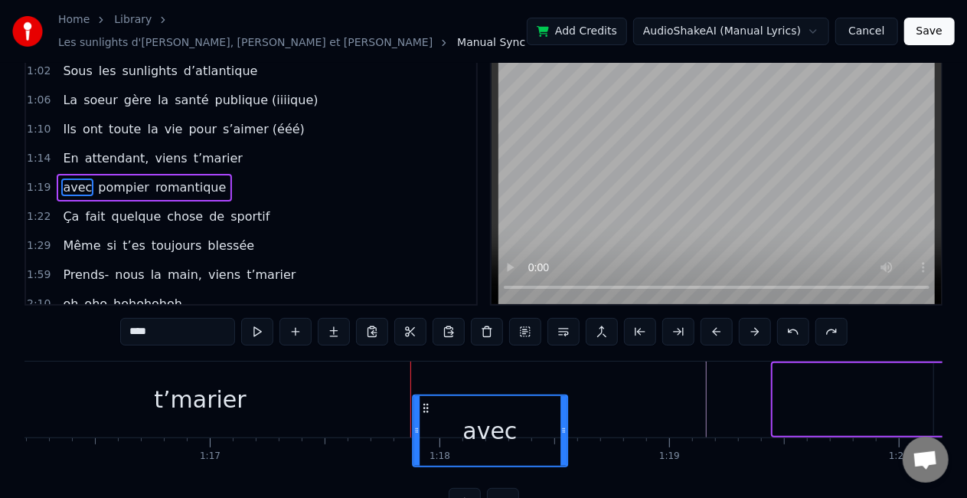
drag, startPoint x: 787, startPoint y: 400, endPoint x: 426, endPoint y: 368, distance: 362.2
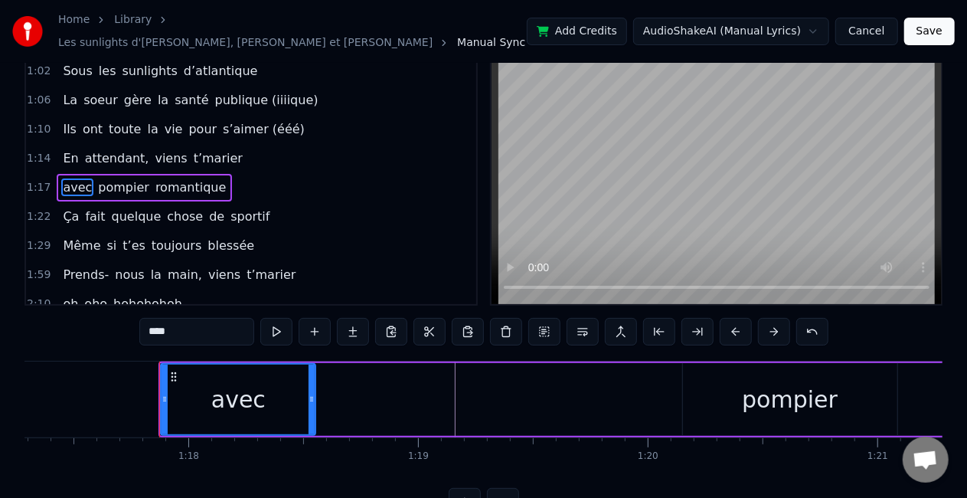
scroll to position [0, 17785]
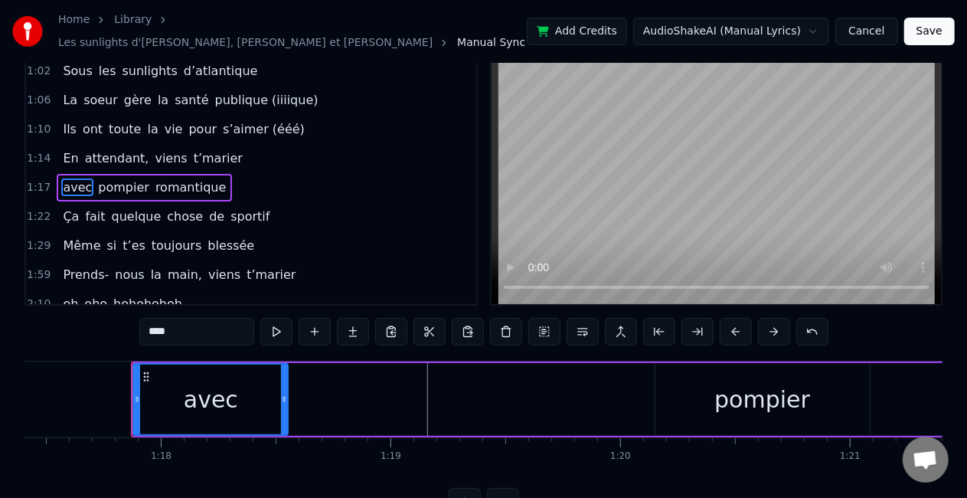
click at [711, 411] on div "pompier" at bounding box center [763, 399] width 214 height 73
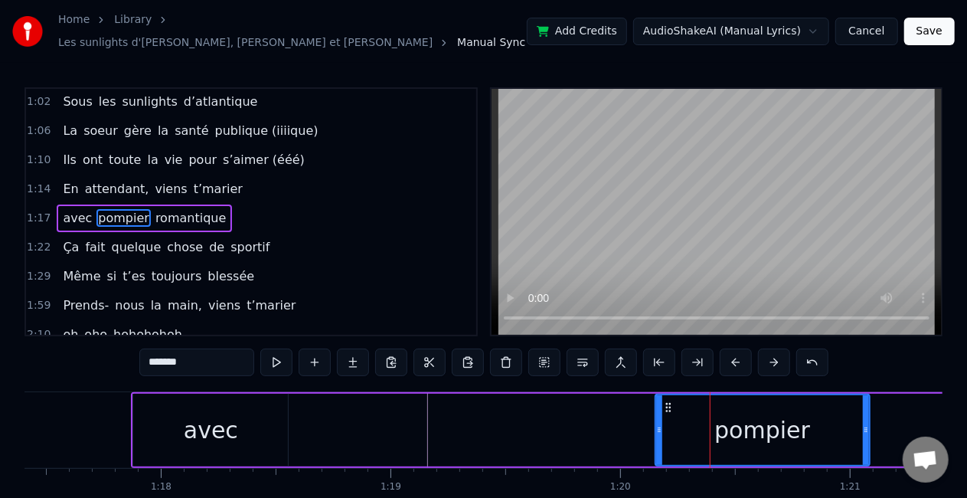
scroll to position [0, 0]
click at [240, 411] on div "avec" at bounding box center [210, 430] width 155 height 73
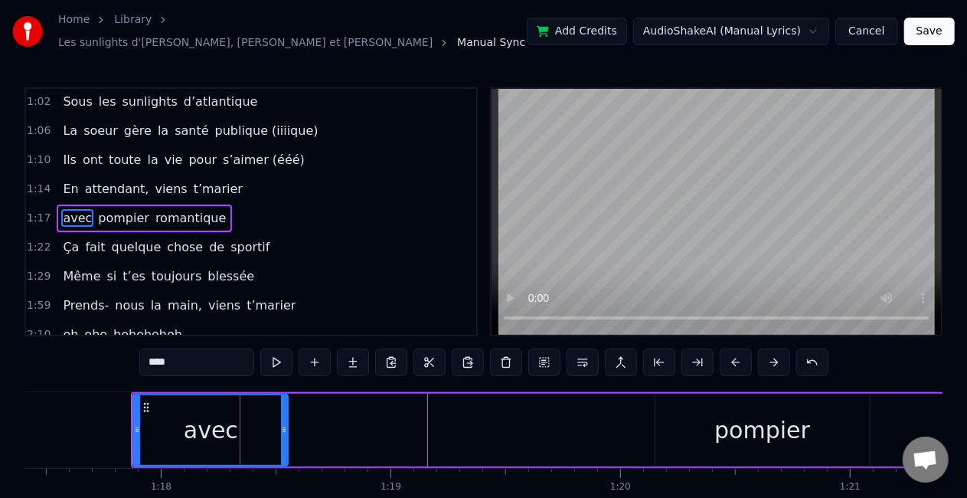
click at [283, 404] on div at bounding box center [284, 430] width 6 height 70
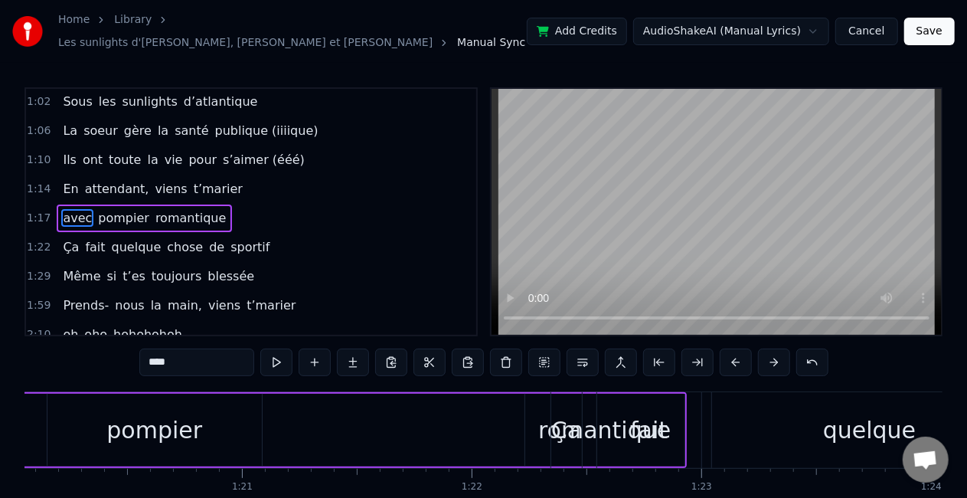
scroll to position [0, 18393]
click at [607, 429] on div "fait" at bounding box center [649, 430] width 104 height 76
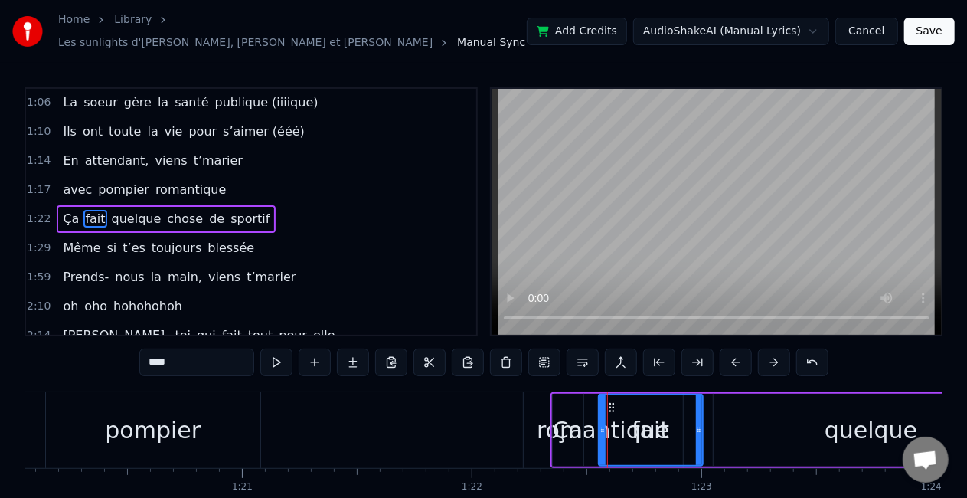
click at [545, 426] on div "romantique" at bounding box center [603, 430] width 132 height 34
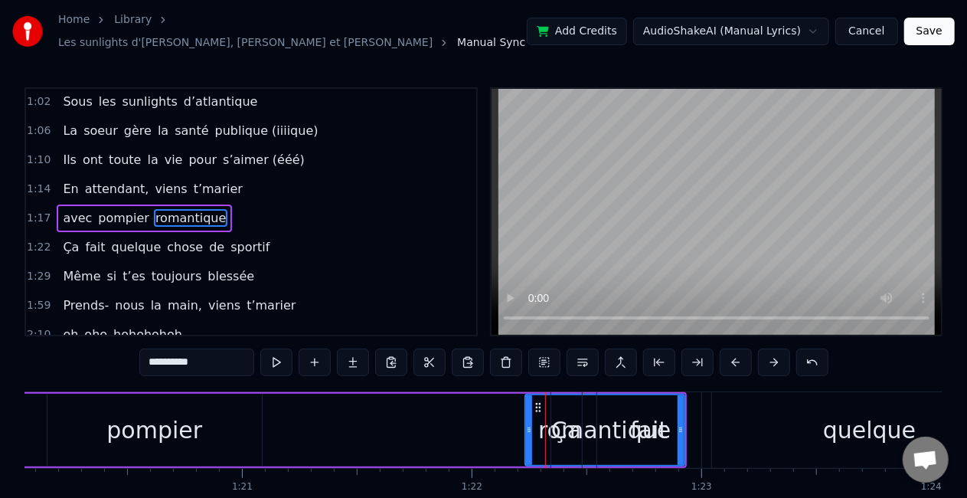
click at [531, 424] on icon at bounding box center [529, 430] width 6 height 12
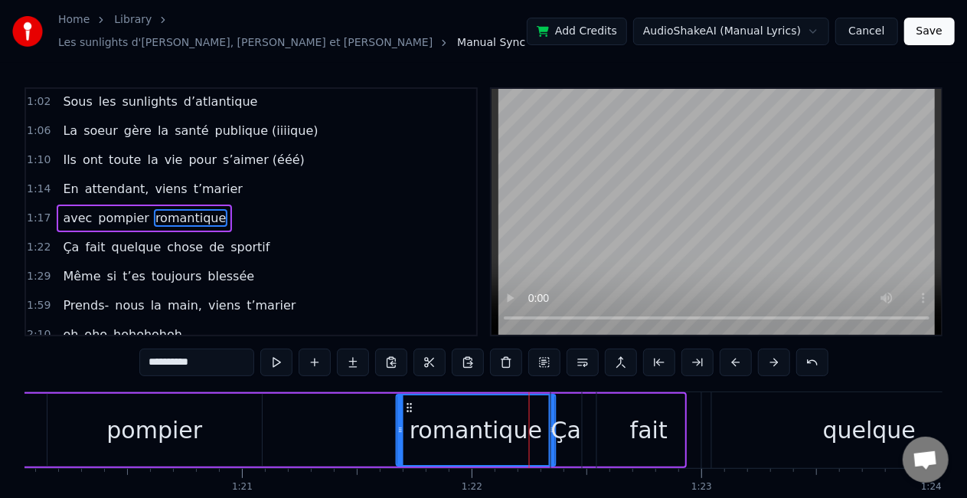
scroll to position [2, 0]
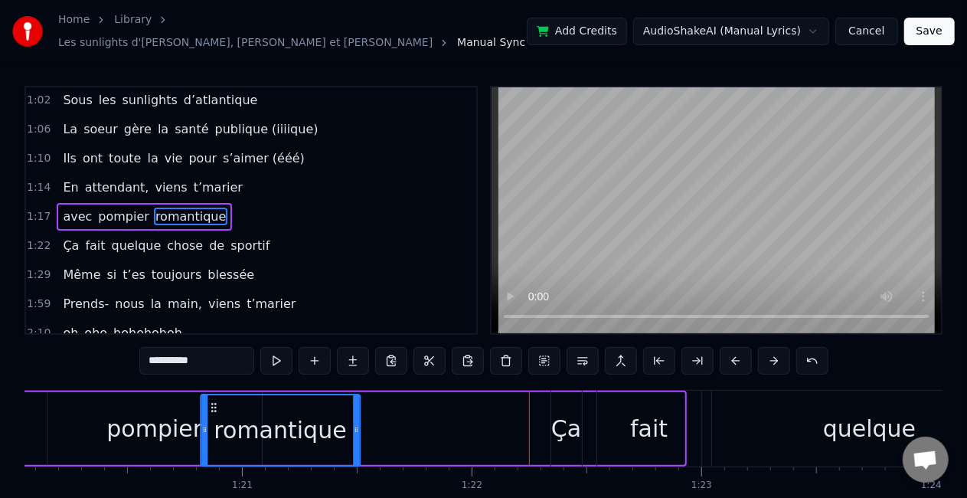
drag, startPoint x: 538, startPoint y: 397, endPoint x: 214, endPoint y: 395, distance: 324.0
click at [214, 401] on icon at bounding box center [214, 407] width 12 height 12
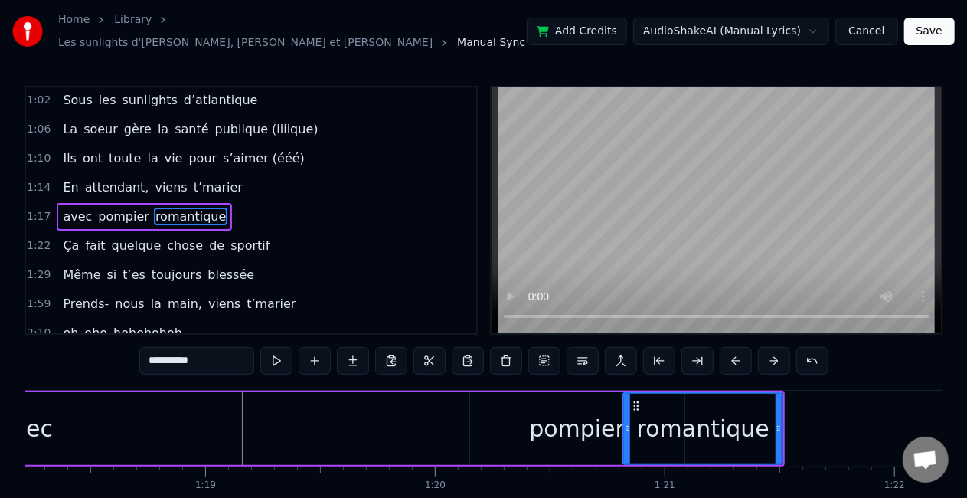
scroll to position [0, 17969]
click at [537, 412] on div "pompier" at bounding box center [579, 428] width 96 height 34
type input "*******"
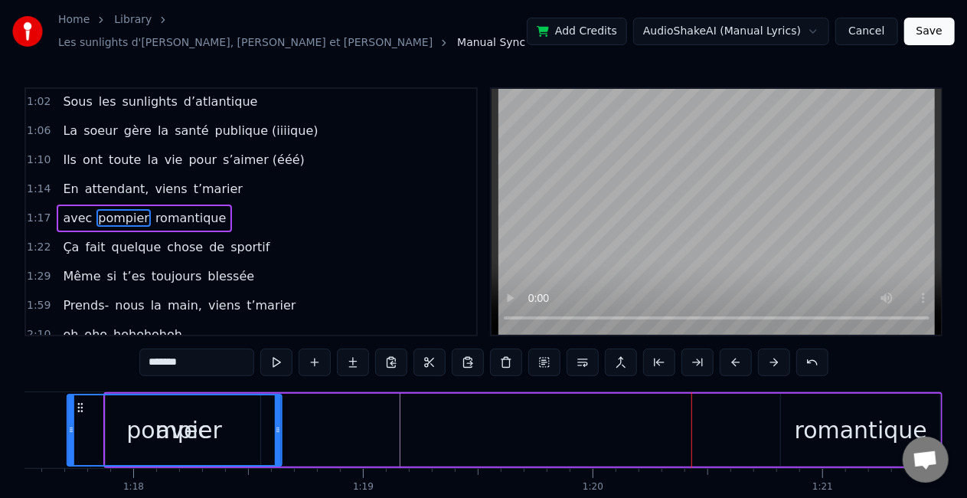
scroll to position [0, 17708]
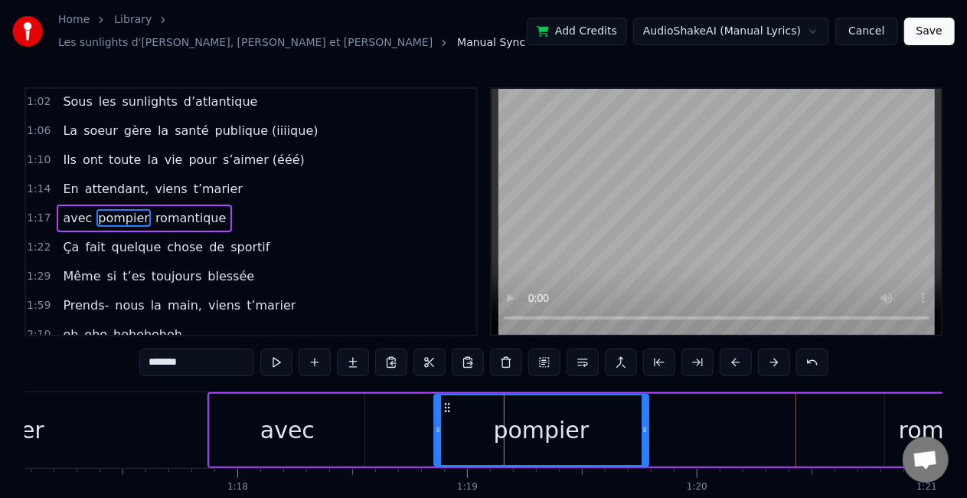
drag, startPoint x: 485, startPoint y: 397, endPoint x: 447, endPoint y: 388, distance: 38.8
click at [447, 395] on div "pompier" at bounding box center [541, 430] width 213 height 70
click at [374, 425] on div "avec pompier romantique" at bounding box center [627, 430] width 839 height 76
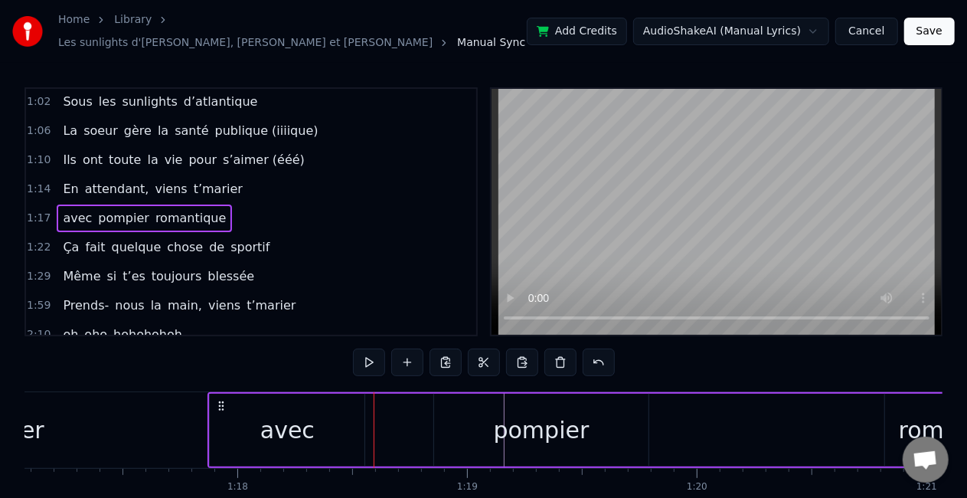
click at [291, 432] on div "avec" at bounding box center [287, 430] width 54 height 34
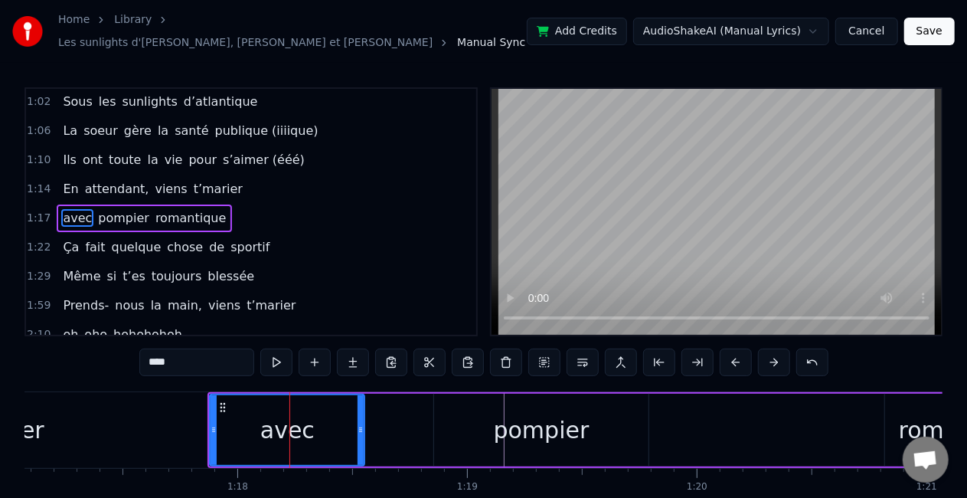
click at [598, 412] on div "pompier" at bounding box center [541, 430] width 214 height 73
type input "*******"
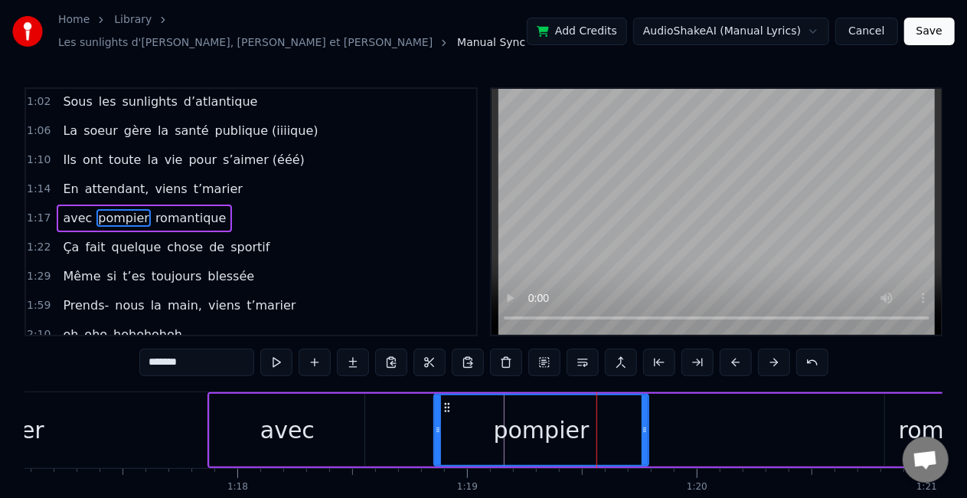
click at [689, 420] on div "avec pompier romantique" at bounding box center [627, 430] width 839 height 76
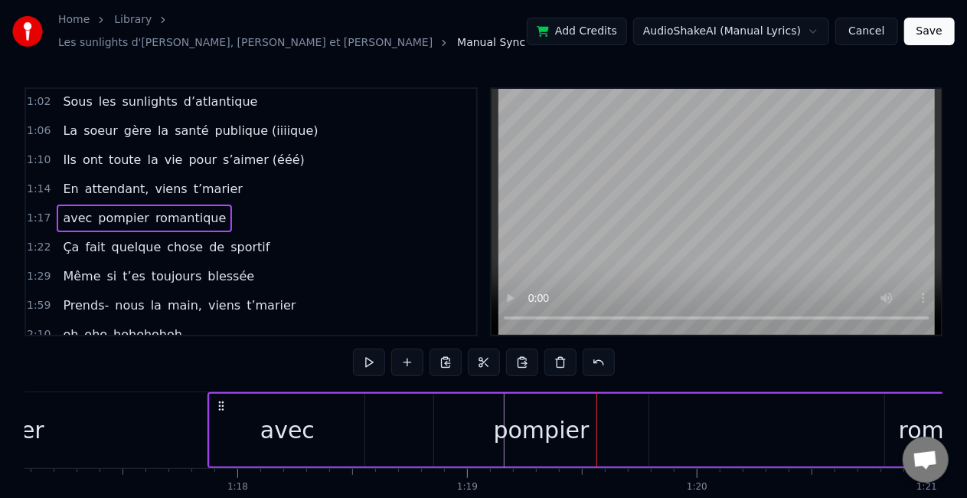
click at [811, 422] on div "avec pompier romantique" at bounding box center [627, 430] width 839 height 76
click at [896, 420] on div "romantique" at bounding box center [964, 430] width 159 height 73
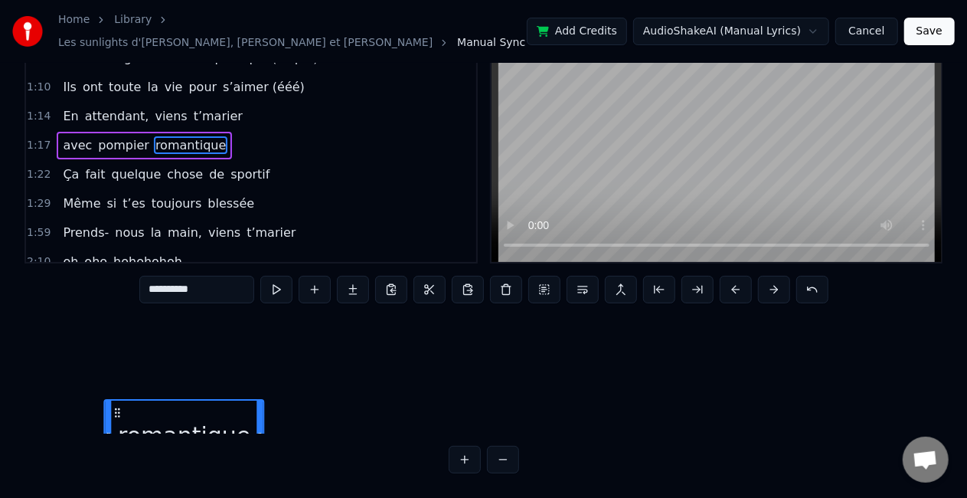
scroll to position [274, 18310]
drag, startPoint x: 897, startPoint y: 401, endPoint x: 100, endPoint y: 394, distance: 796.5
click at [168, 401] on div "romantique" at bounding box center [247, 436] width 158 height 70
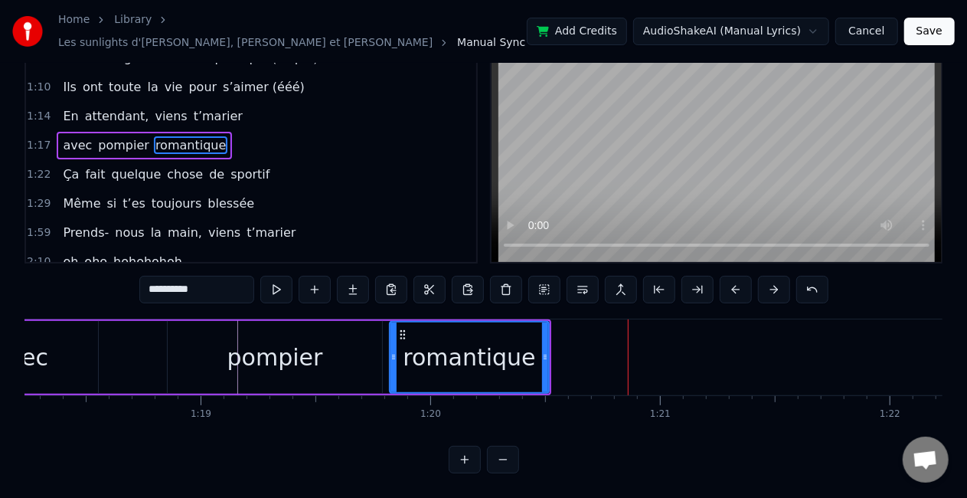
scroll to position [0, 17974]
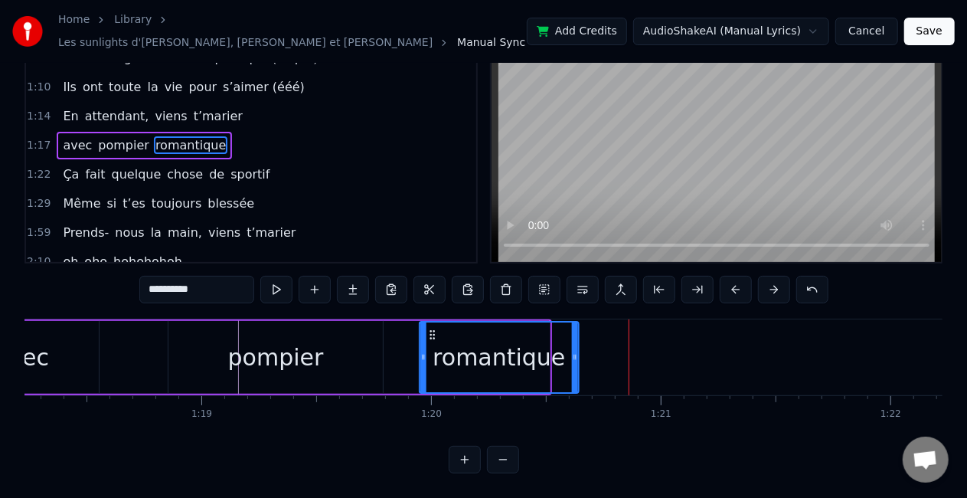
drag, startPoint x: 402, startPoint y: 318, endPoint x: 432, endPoint y: 321, distance: 30.0
click at [432, 329] on icon at bounding box center [433, 335] width 12 height 12
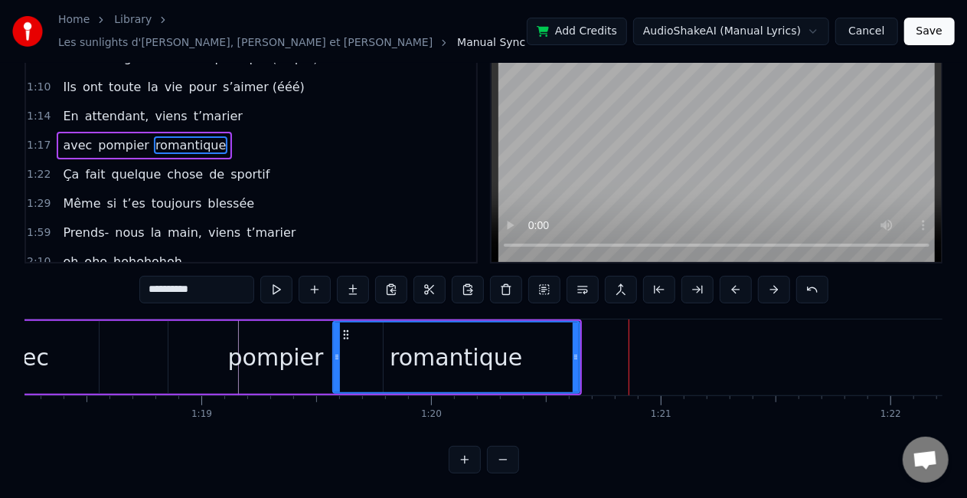
drag, startPoint x: 421, startPoint y: 351, endPoint x: 334, endPoint y: 343, distance: 87.6
click at [334, 343] on div at bounding box center [337, 357] width 6 height 70
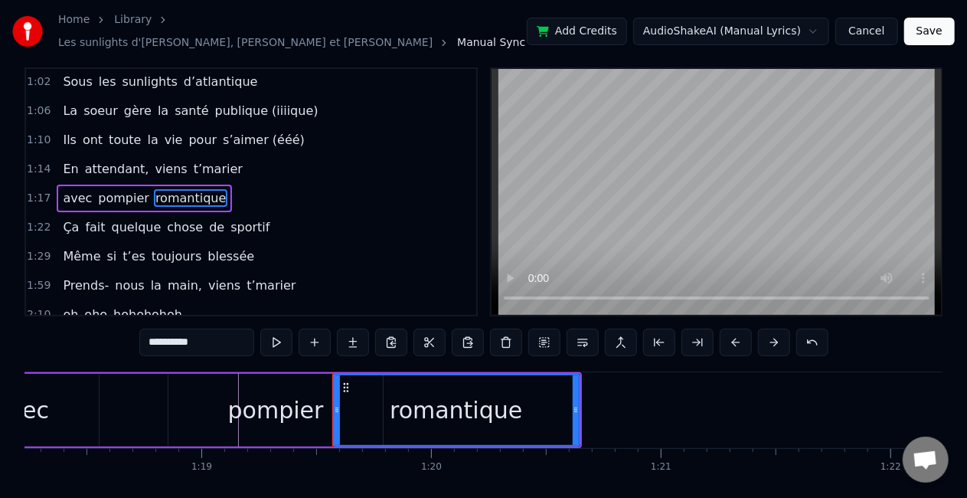
scroll to position [0, 0]
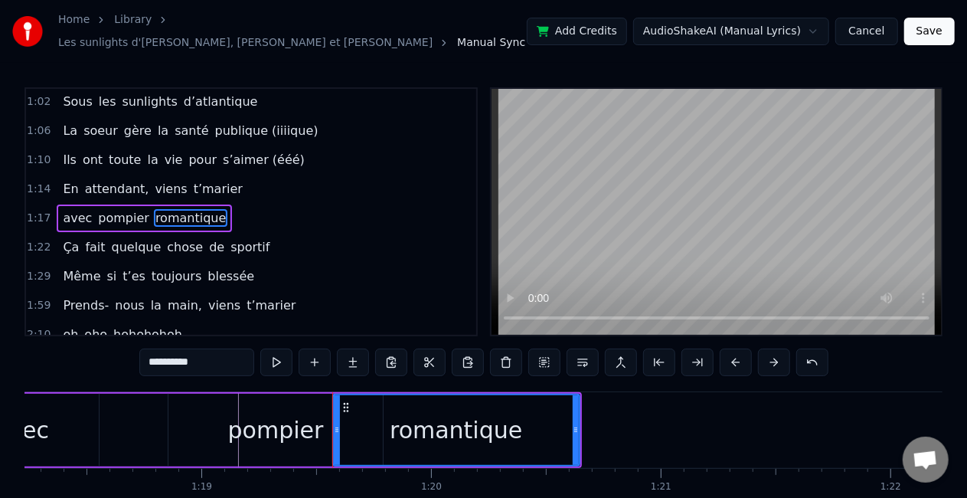
click at [274, 414] on div "pompier" at bounding box center [276, 430] width 96 height 34
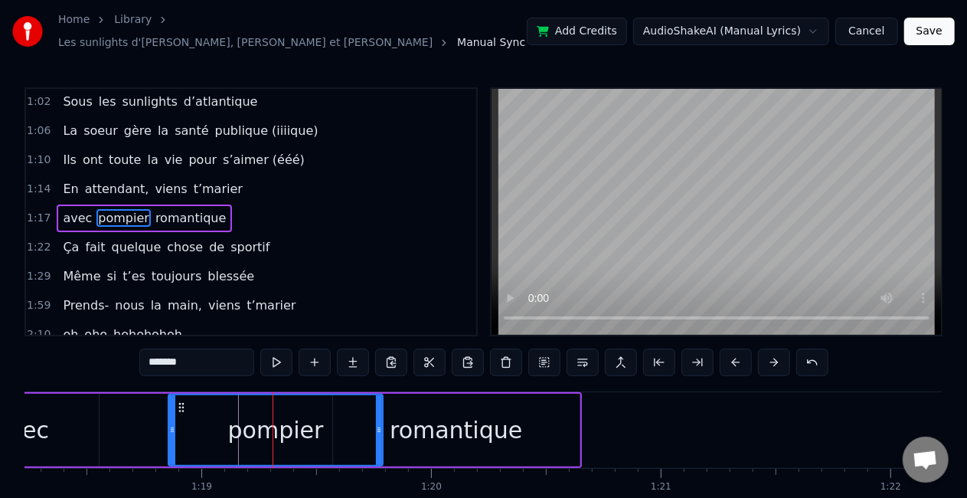
click at [244, 422] on div "pompier" at bounding box center [276, 430] width 96 height 34
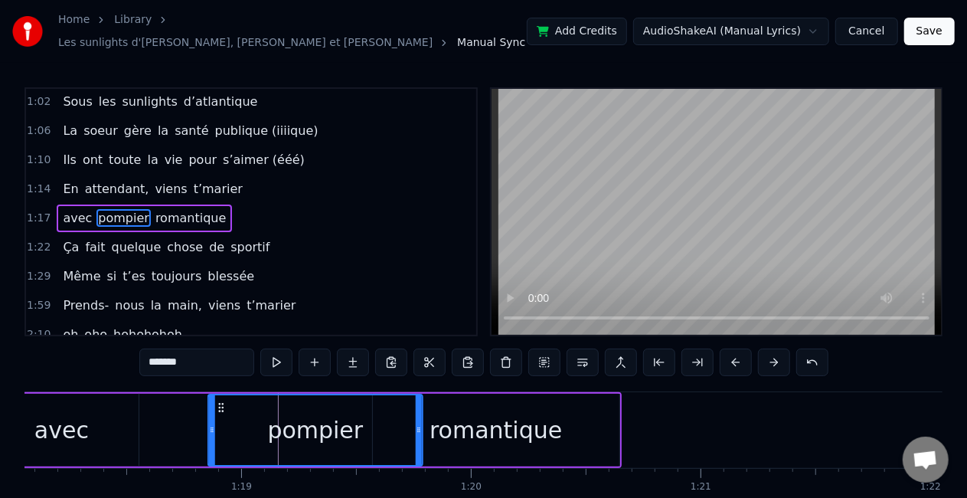
scroll to position [0, 17932]
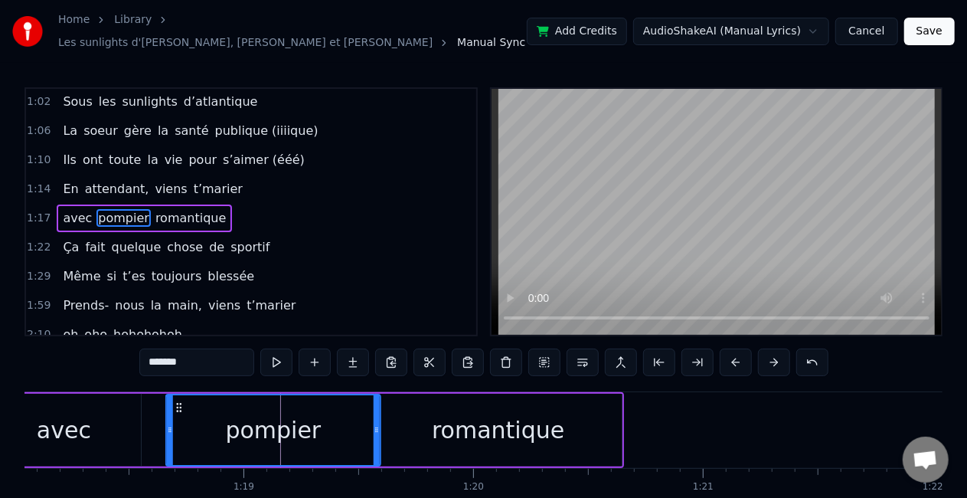
drag, startPoint x: 218, startPoint y: 396, endPoint x: 176, endPoint y: 400, distance: 42.3
click at [176, 401] on icon at bounding box center [179, 407] width 12 height 12
click at [566, 407] on div "romantique" at bounding box center [498, 430] width 247 height 73
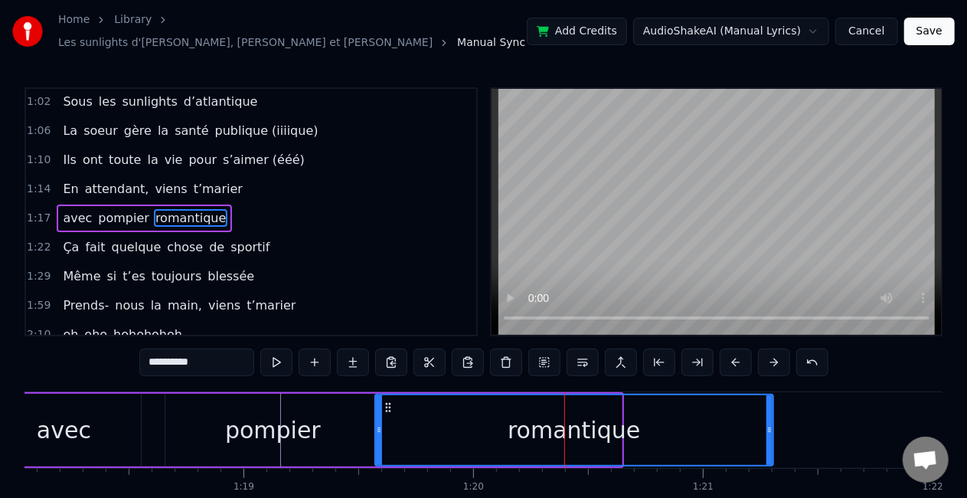
drag, startPoint x: 614, startPoint y: 425, endPoint x: 766, endPoint y: 414, distance: 152.1
click at [766, 414] on div "romantique" at bounding box center [574, 430] width 397 height 70
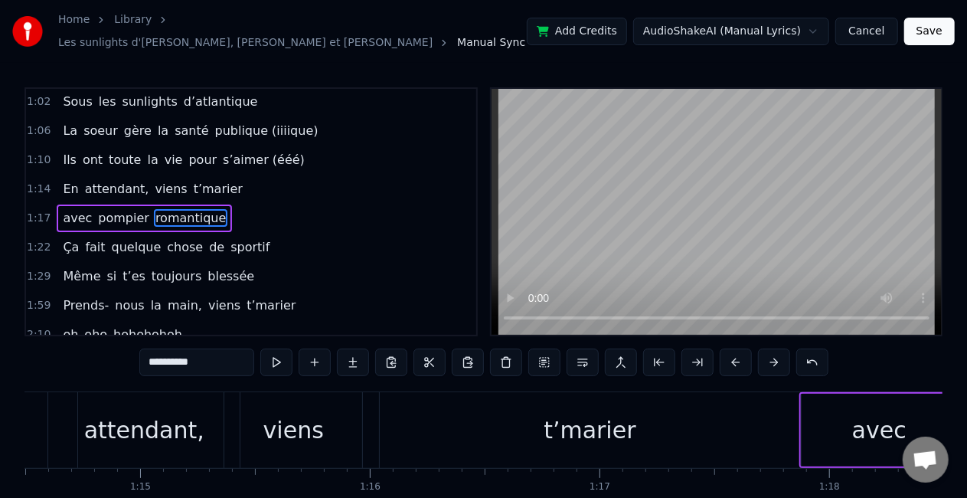
scroll to position [0, 17115]
click at [104, 413] on div "attendant," at bounding box center [145, 430] width 120 height 34
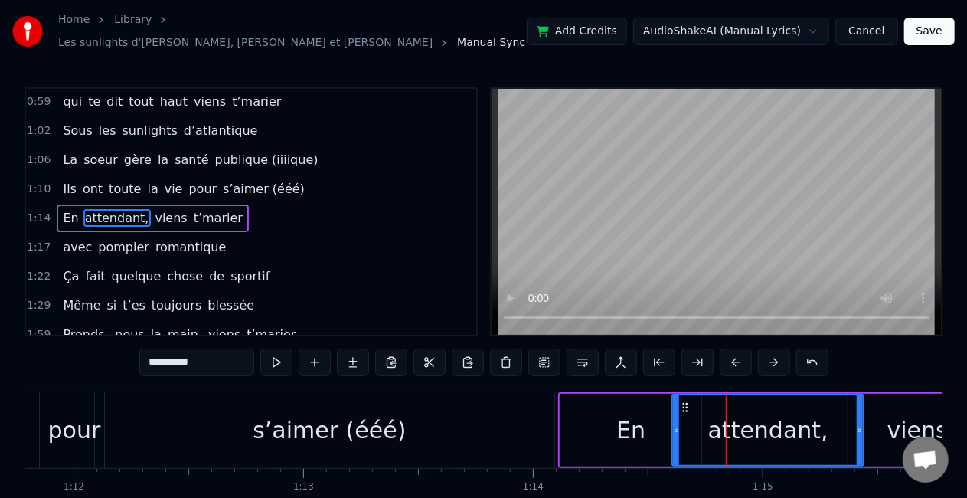
scroll to position [0, 15898]
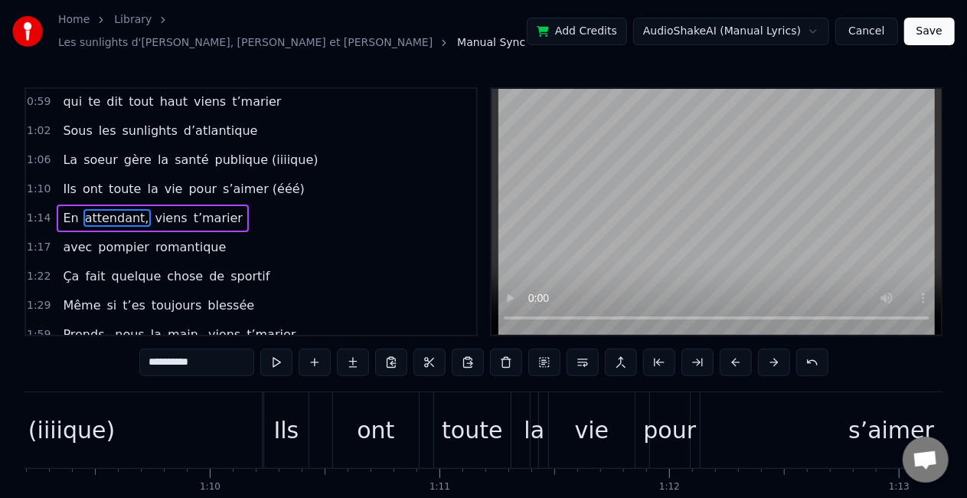
click at [104, 412] on div "publique (iiiique)" at bounding box center [18, 430] width 487 height 76
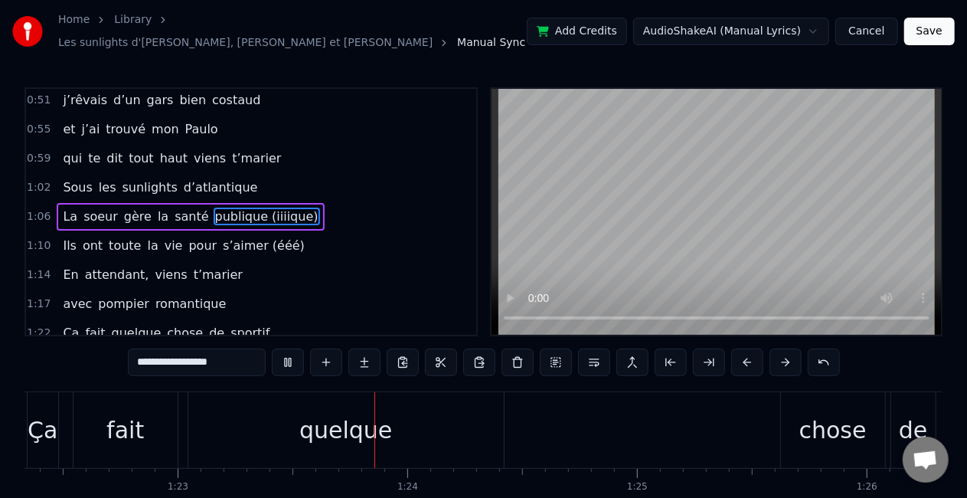
scroll to position [0, 19055]
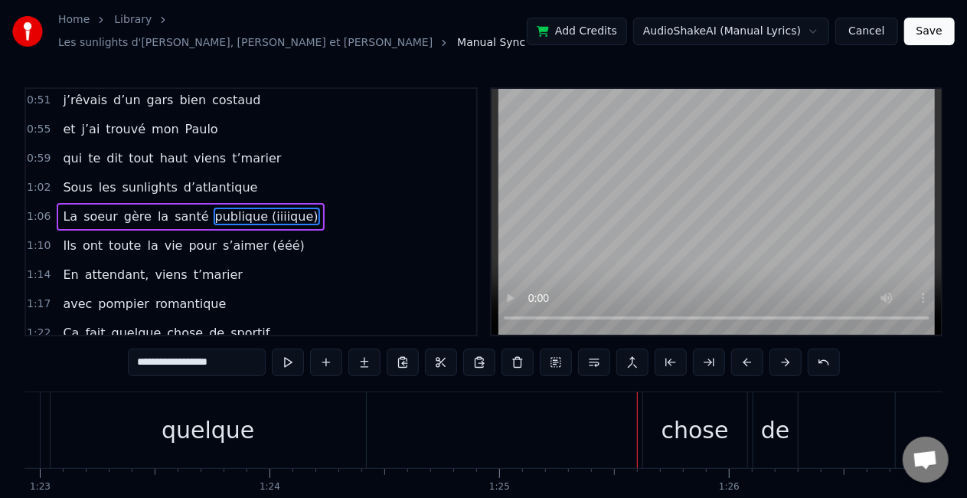
click at [692, 441] on div "chose" at bounding box center [695, 430] width 104 height 76
type input "*****"
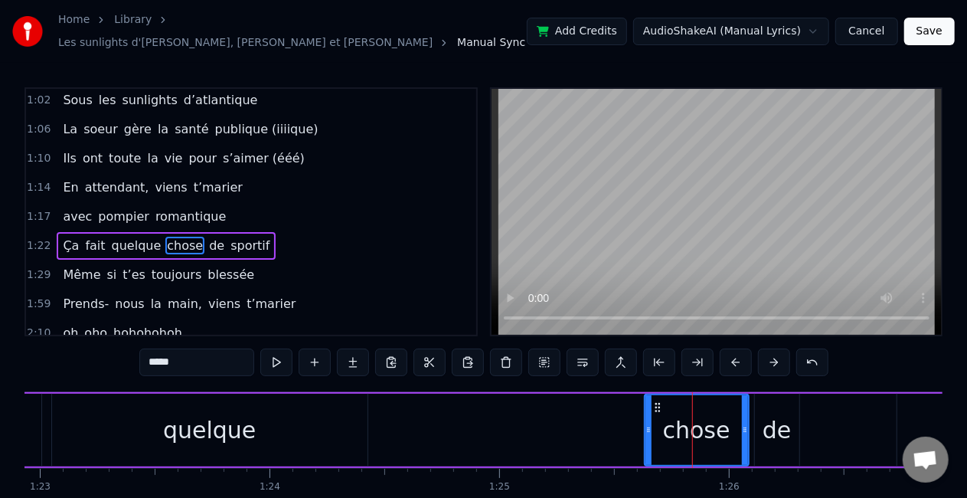
scroll to position [263, 0]
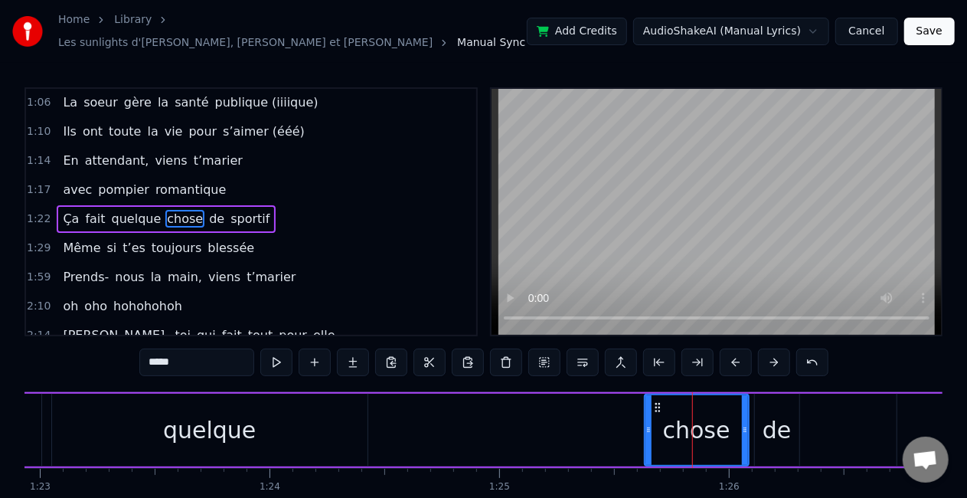
click at [407, 423] on div "Ça fait quelque chose de sportif" at bounding box center [729, 430] width 1680 height 76
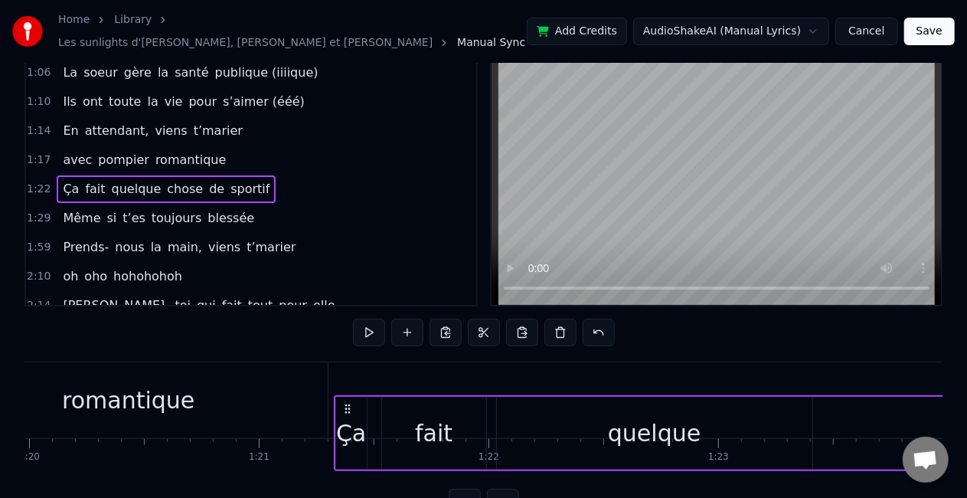
scroll to position [32, 0]
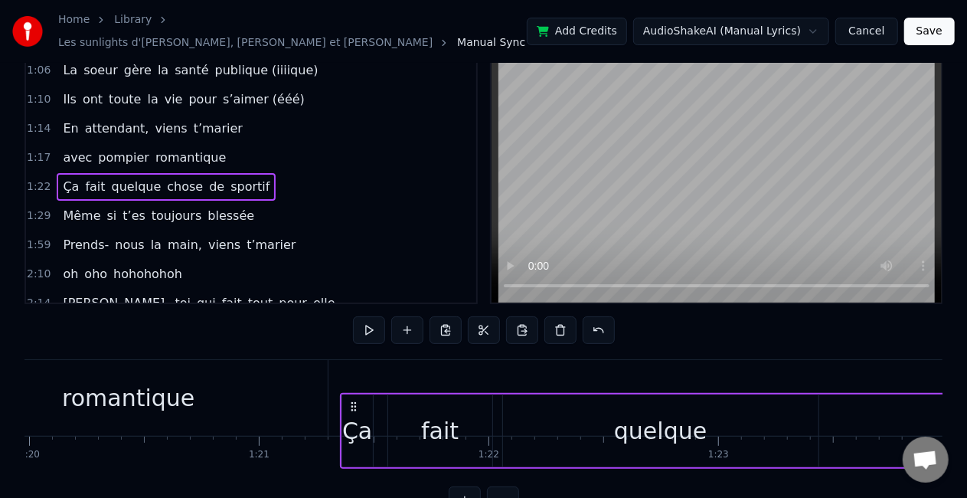
drag, startPoint x: 578, startPoint y: 395, endPoint x: 351, endPoint y: 388, distance: 227.6
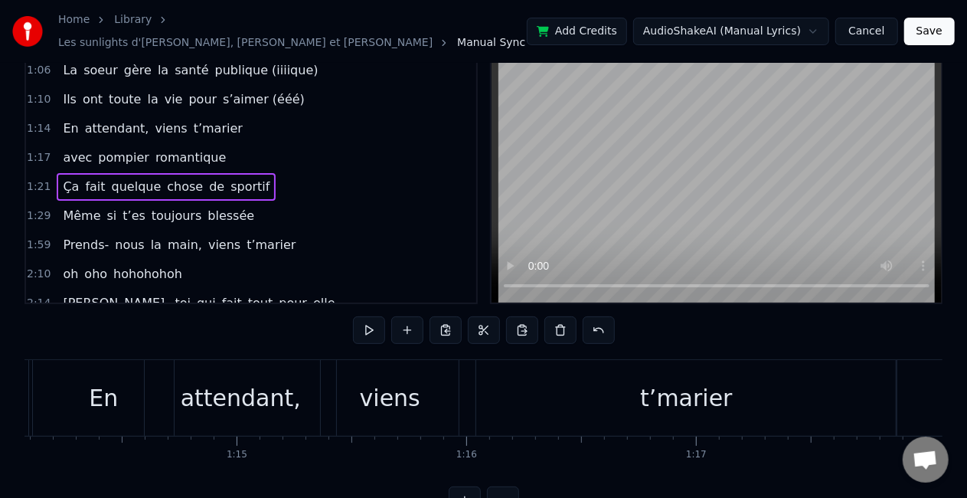
scroll to position [0, 17006]
click at [610, 360] on div "t’marier" at bounding box center [700, 398] width 420 height 76
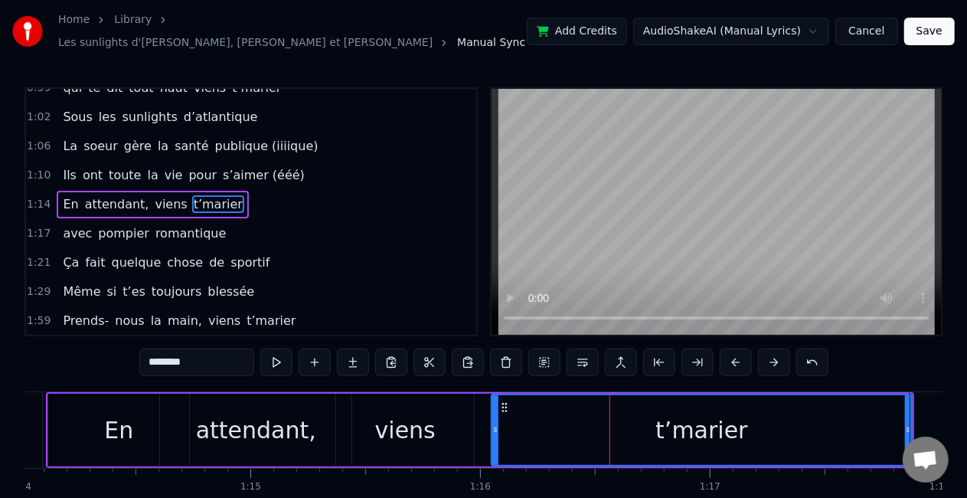
scroll to position [205, 0]
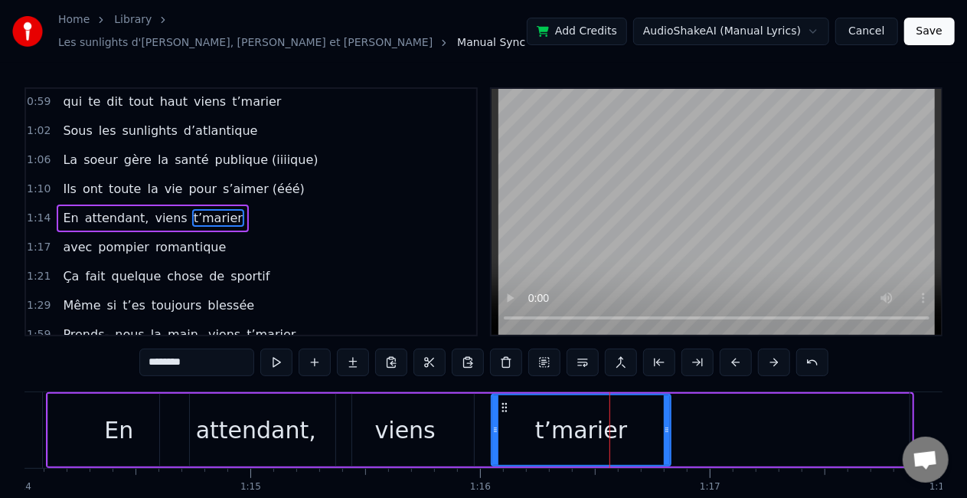
drag, startPoint x: 909, startPoint y: 412, endPoint x: 668, endPoint y: 421, distance: 241.4
click at [668, 421] on div at bounding box center [667, 430] width 6 height 70
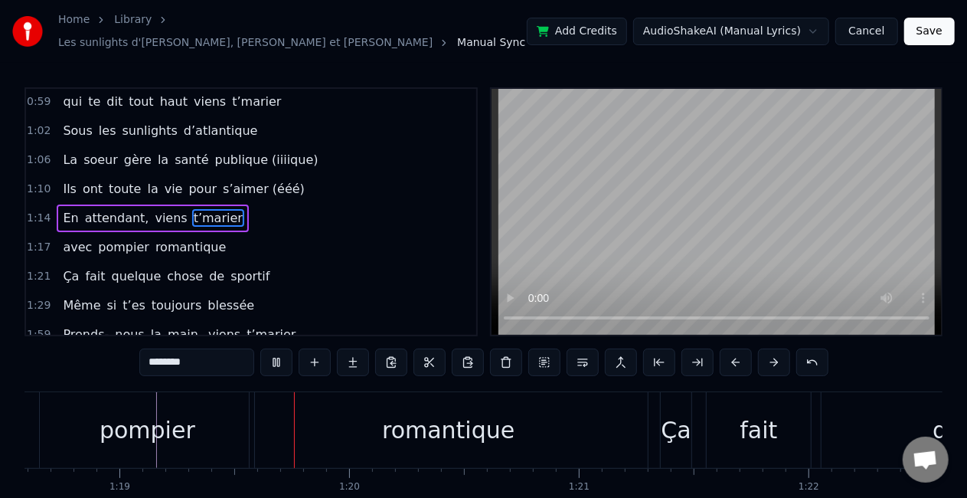
scroll to position [0, 18086]
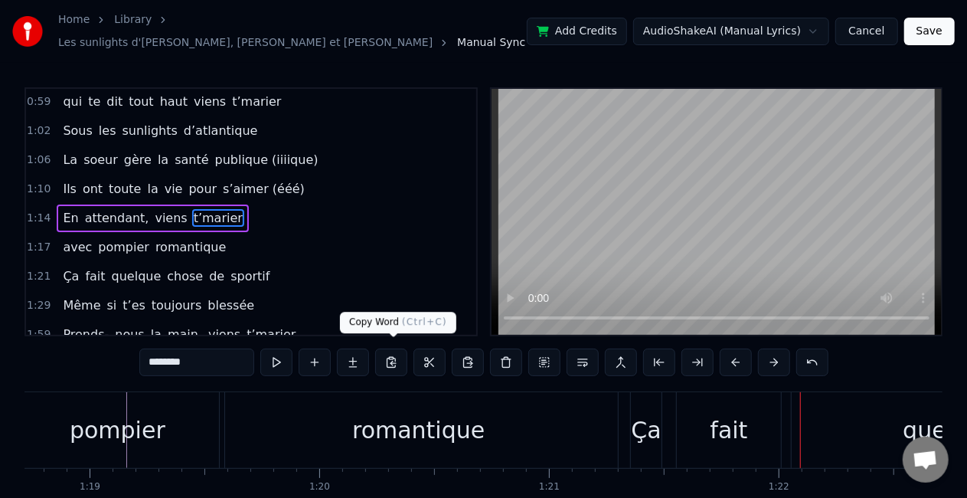
click at [370, 381] on div "0:30 Vivre avec trois frères pas gentils 0:36 entre l’Ile d’Yeu et [GEOGRAPHIC_…" at bounding box center [484, 316] width 918 height 459
click at [360, 415] on div "romantique" at bounding box center [418, 430] width 132 height 34
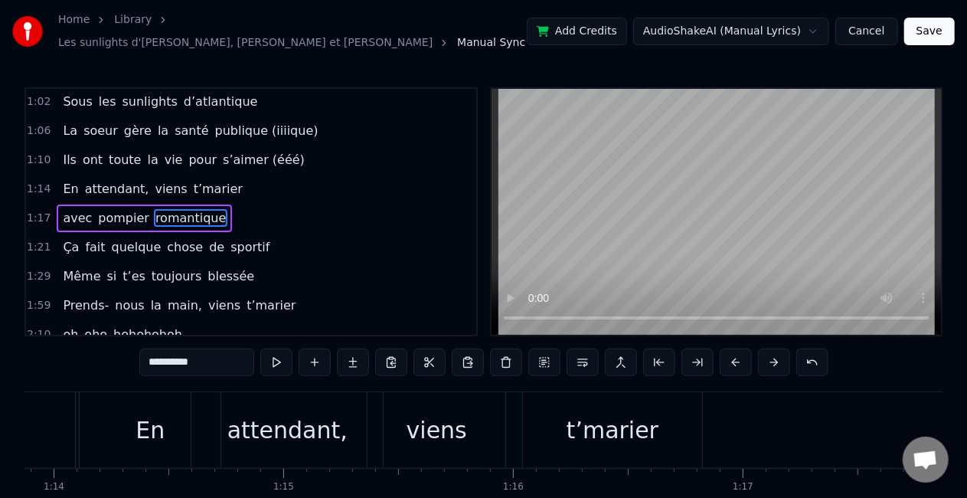
scroll to position [0, 16974]
click at [450, 413] on div "viens" at bounding box center [436, 430] width 61 height 34
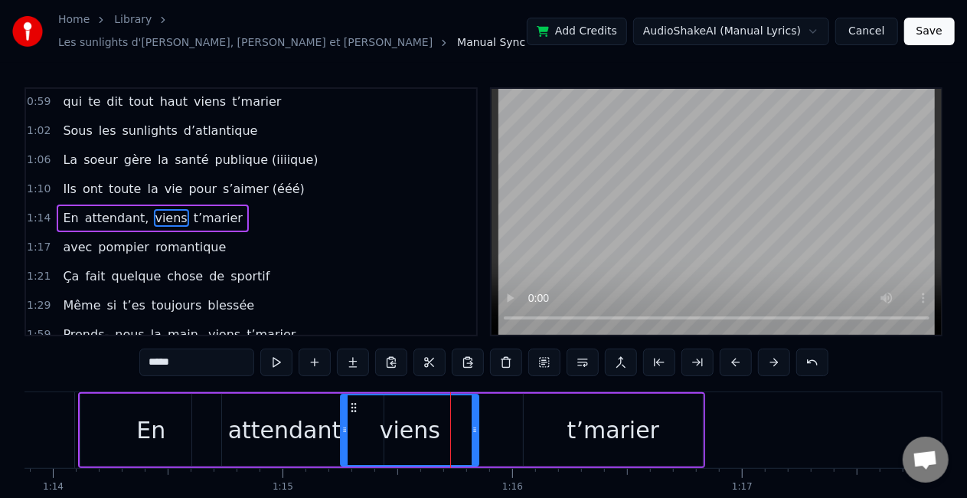
drag, startPoint x: 379, startPoint y: 401, endPoint x: 352, endPoint y: 400, distance: 27.6
click at [352, 401] on icon at bounding box center [354, 407] width 12 height 12
click at [275, 415] on div "attendant," at bounding box center [288, 430] width 120 height 34
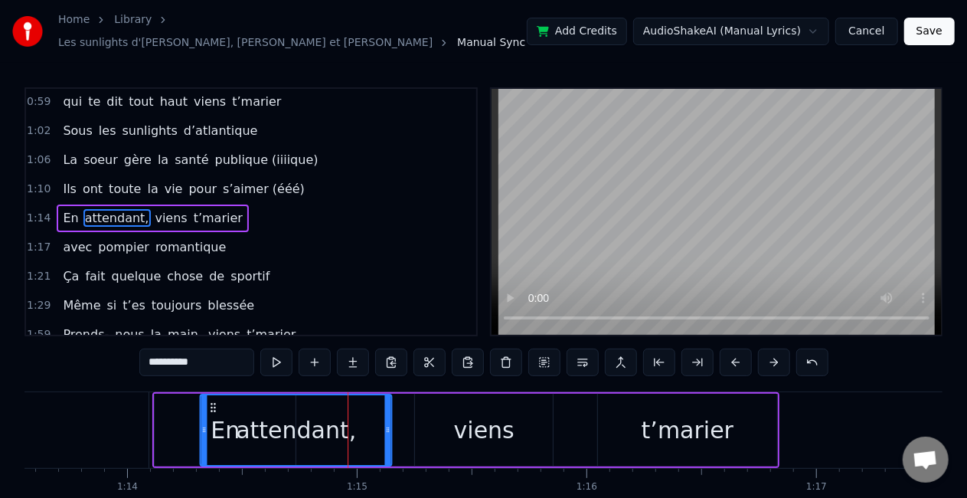
scroll to position [0, 16899]
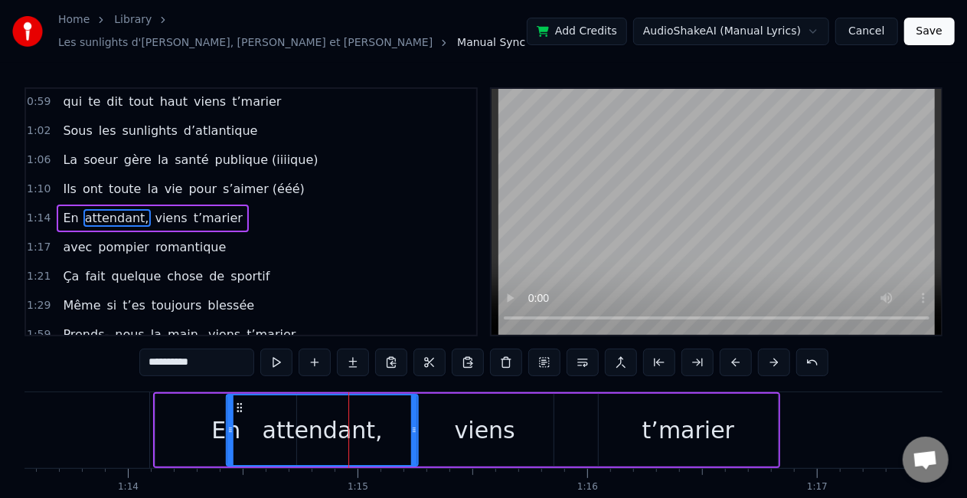
drag, startPoint x: 201, startPoint y: 397, endPoint x: 236, endPoint y: 395, distance: 34.5
click at [236, 401] on icon at bounding box center [240, 407] width 12 height 12
click at [198, 404] on div "En" at bounding box center [225, 430] width 141 height 73
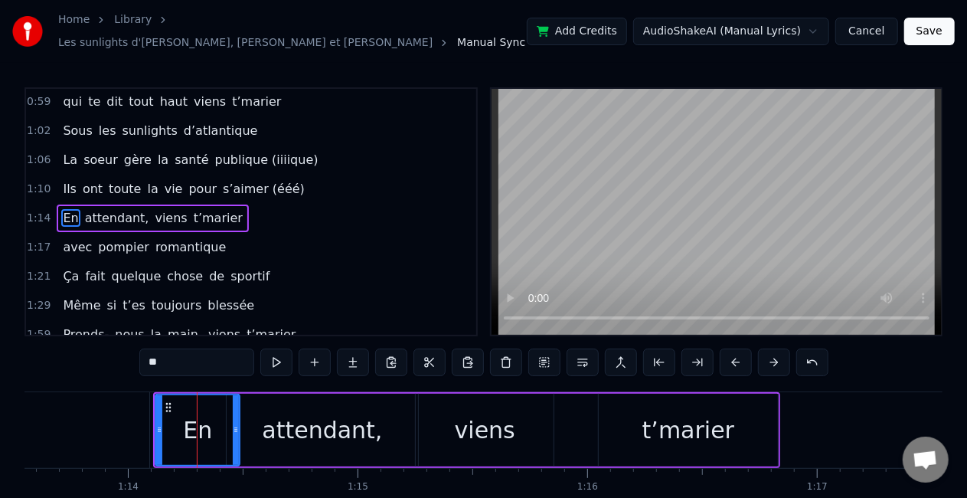
drag, startPoint x: 295, startPoint y: 409, endPoint x: 238, endPoint y: 414, distance: 56.9
click at [238, 414] on div at bounding box center [236, 430] width 6 height 70
click at [630, 394] on div "t’marier" at bounding box center [688, 430] width 179 height 73
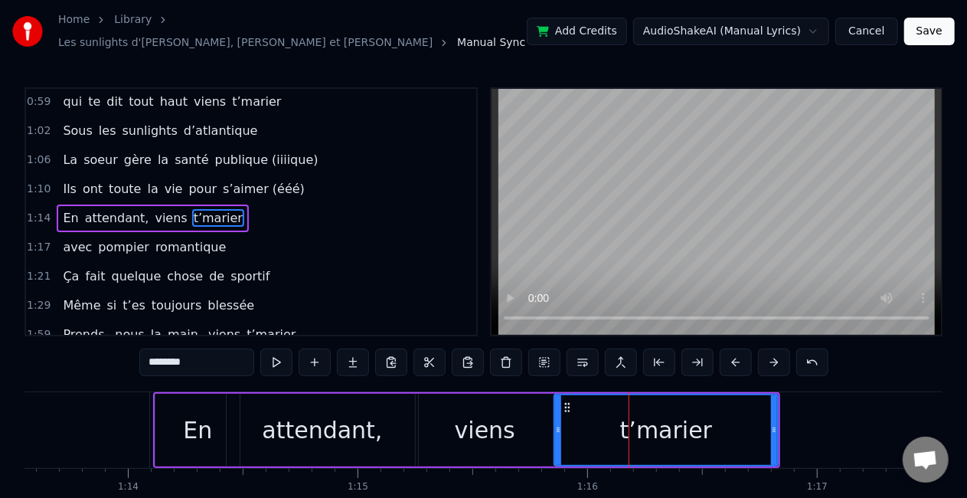
drag, startPoint x: 602, startPoint y: 412, endPoint x: 558, endPoint y: 417, distance: 44.7
click at [558, 417] on div at bounding box center [558, 430] width 6 height 70
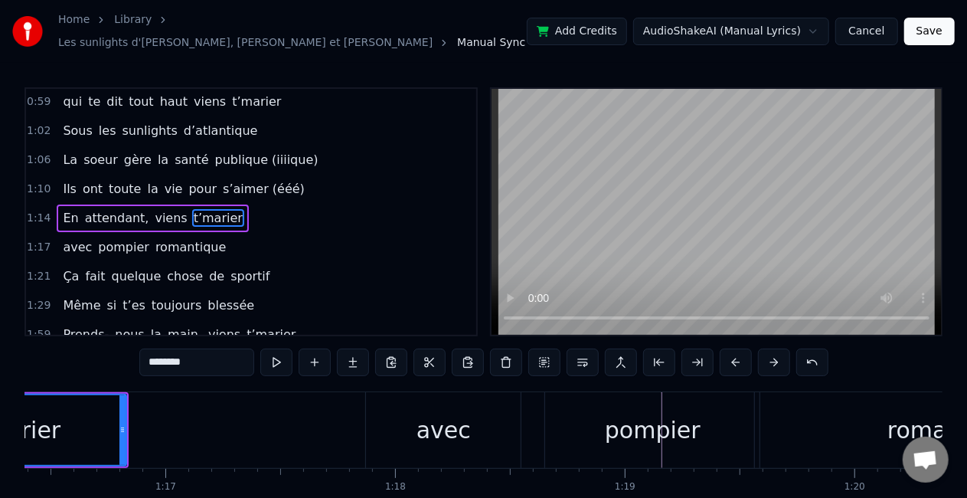
scroll to position [0, 17560]
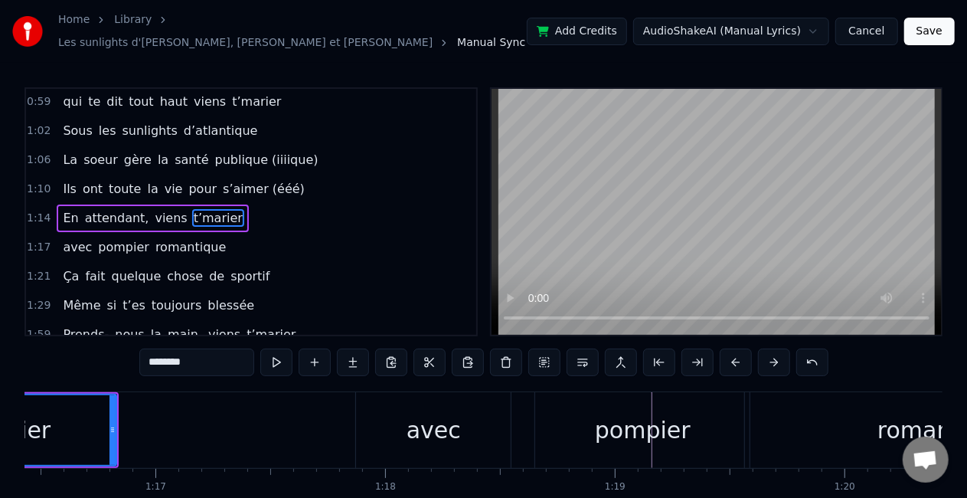
click at [450, 434] on div "avec" at bounding box center [434, 430] width 54 height 34
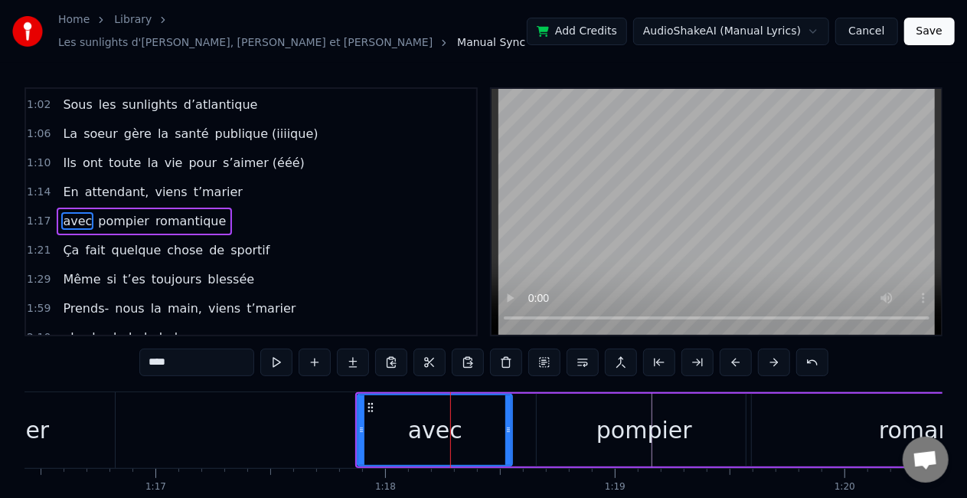
scroll to position [234, 0]
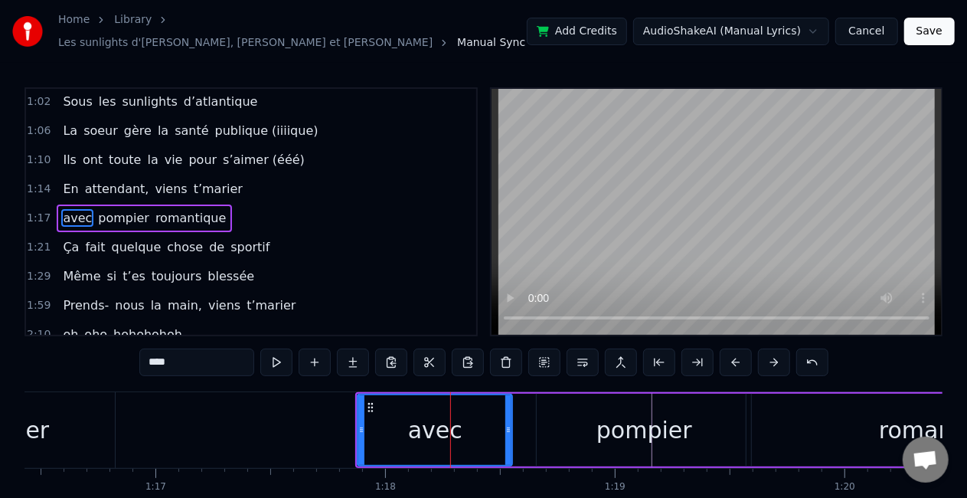
click at [714, 412] on div "pompier" at bounding box center [644, 430] width 214 height 73
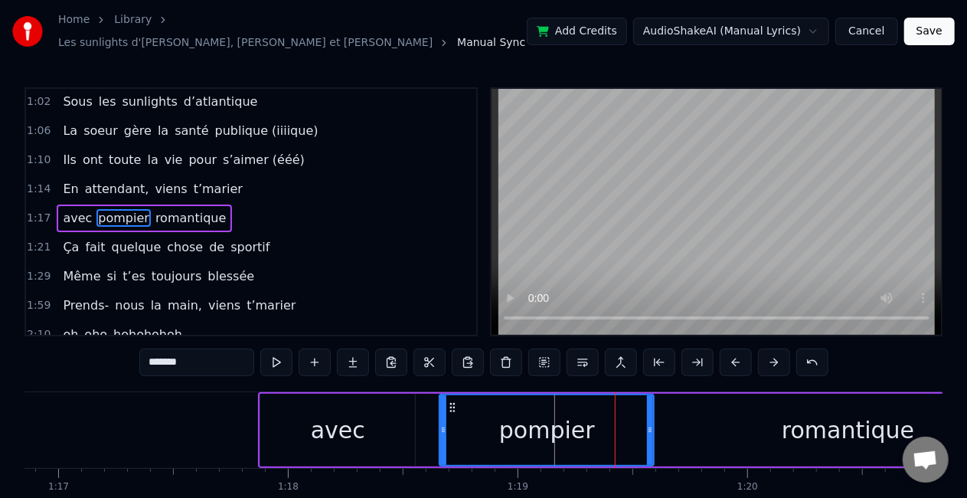
scroll to position [0, 17687]
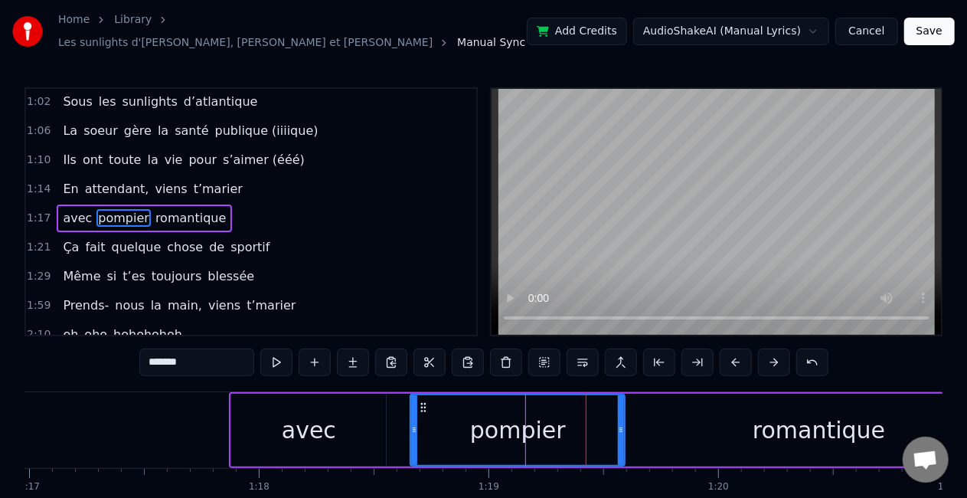
click at [774, 417] on div "romantique" at bounding box center [819, 430] width 132 height 34
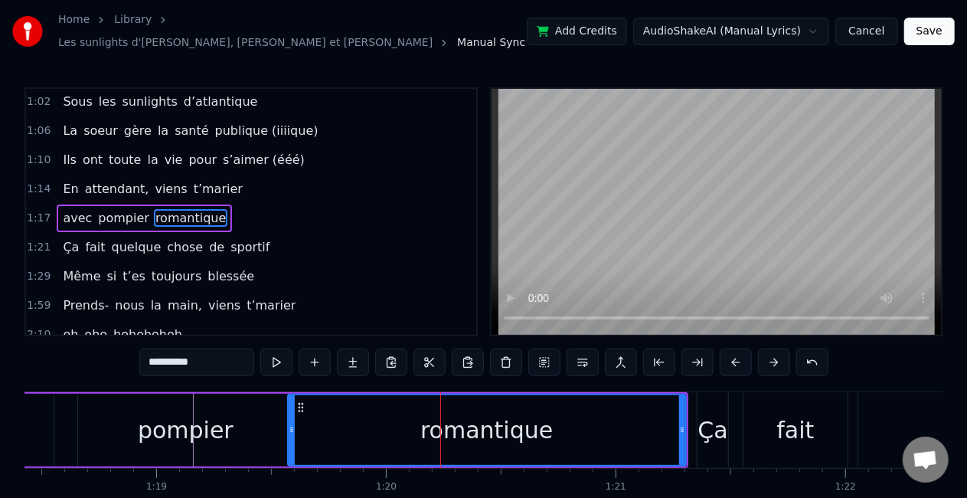
scroll to position [0, 18020]
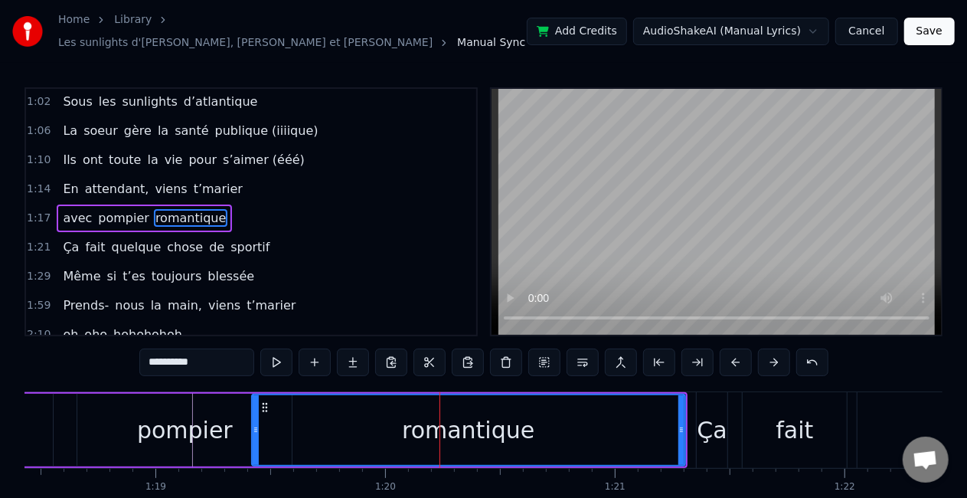
drag, startPoint x: 289, startPoint y: 417, endPoint x: 254, endPoint y: 417, distance: 35.2
click at [254, 424] on icon at bounding box center [256, 430] width 6 height 12
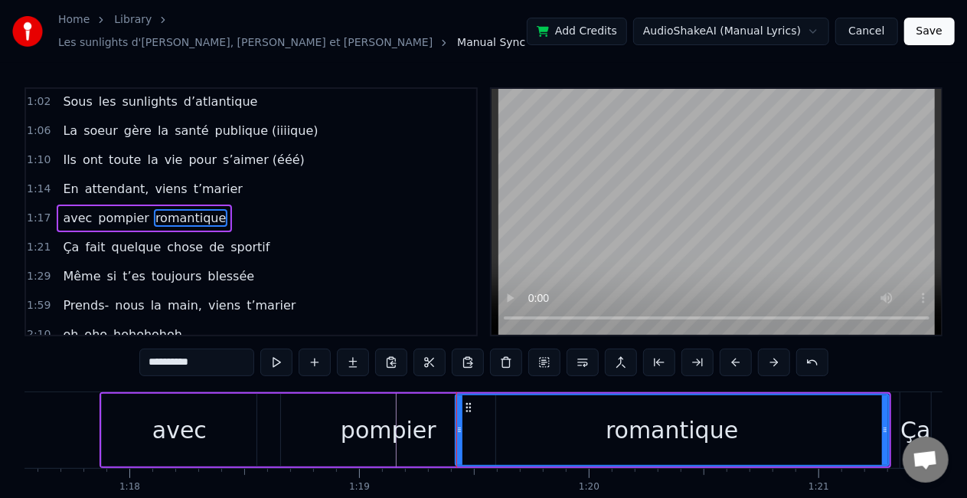
scroll to position [0, 17808]
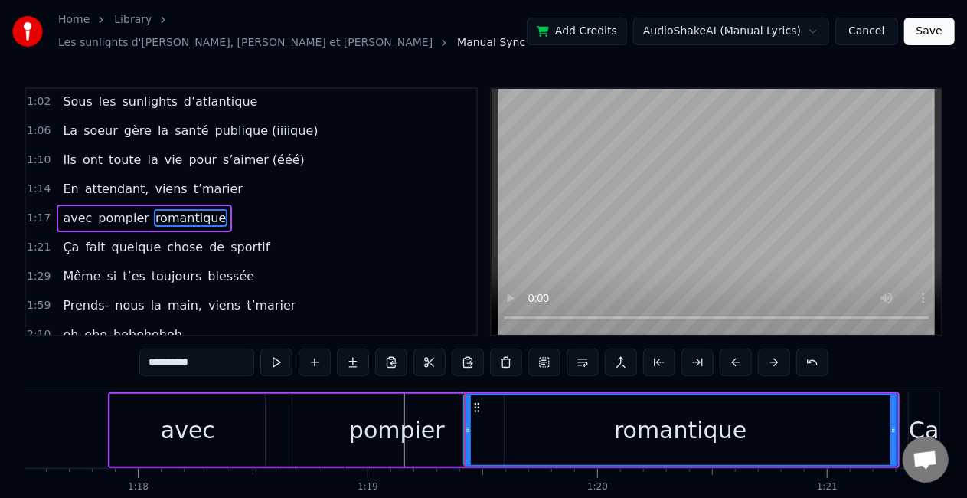
click at [347, 414] on div "pompier" at bounding box center [396, 430] width 214 height 73
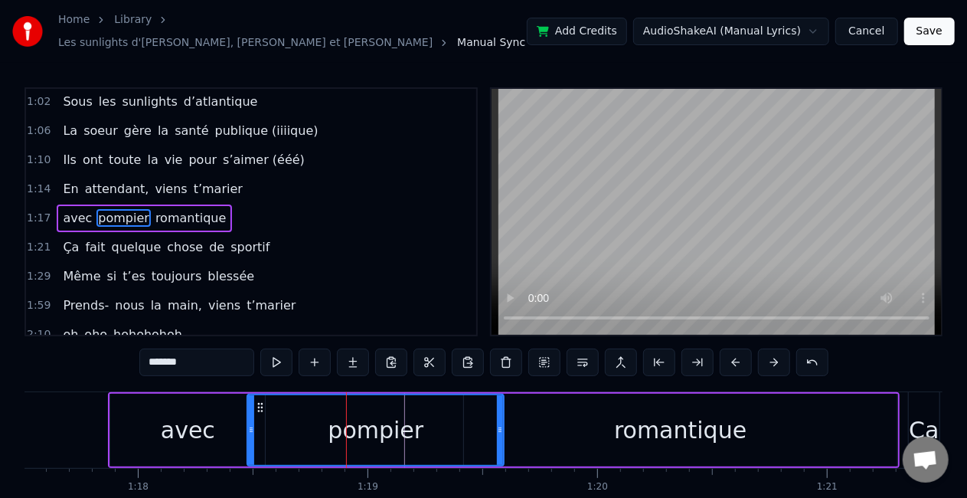
drag, startPoint x: 290, startPoint y: 418, endPoint x: 246, endPoint y: 420, distance: 44.5
click at [248, 424] on icon at bounding box center [251, 430] width 6 height 12
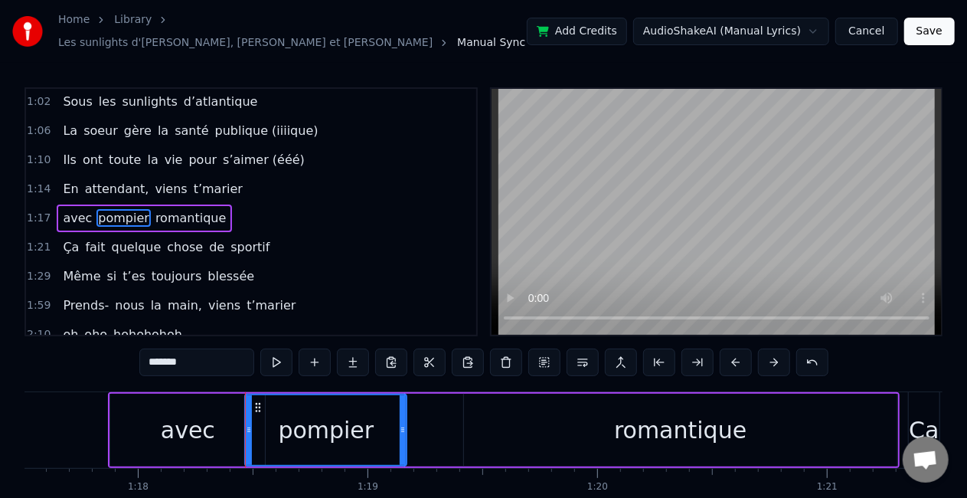
drag, startPoint x: 499, startPoint y: 417, endPoint x: 401, endPoint y: 423, distance: 97.5
click at [401, 424] on icon at bounding box center [403, 430] width 6 height 12
click at [521, 426] on div "romantique" at bounding box center [680, 430] width 433 height 73
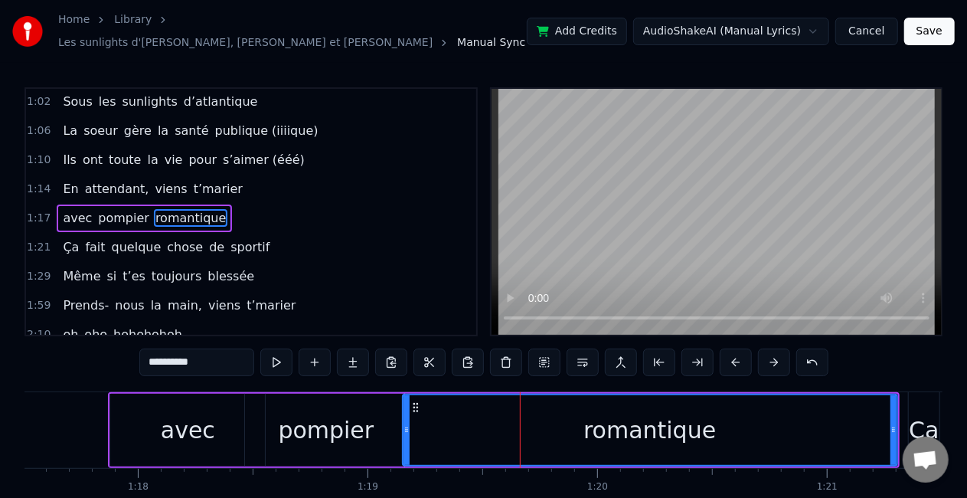
drag, startPoint x: 467, startPoint y: 412, endPoint x: 406, endPoint y: 417, distance: 61.4
click at [406, 417] on div at bounding box center [407, 430] width 6 height 70
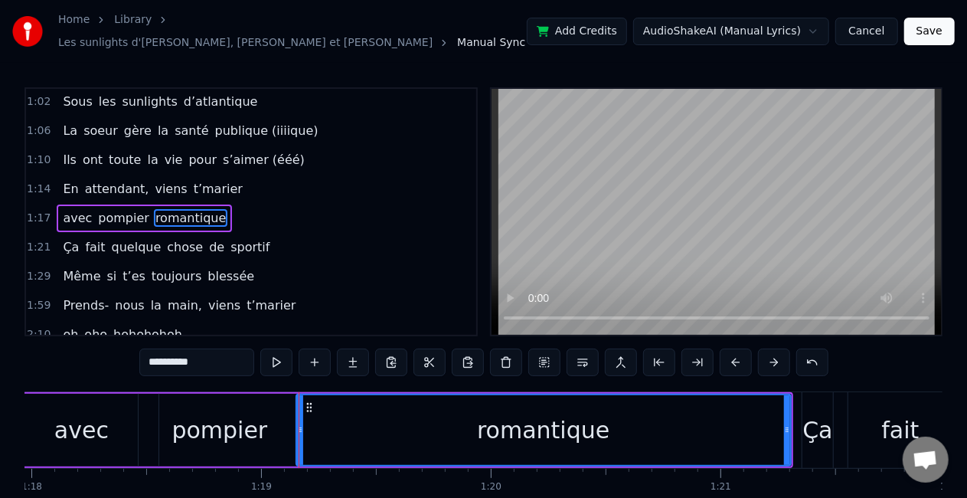
scroll to position [0, 17970]
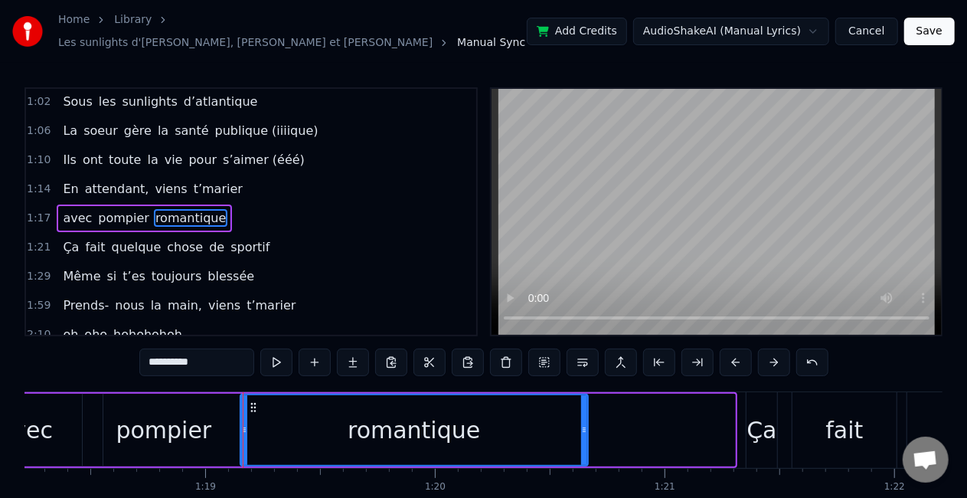
drag, startPoint x: 729, startPoint y: 419, endPoint x: 584, endPoint y: 429, distance: 145.9
click at [584, 429] on div at bounding box center [584, 430] width 6 height 70
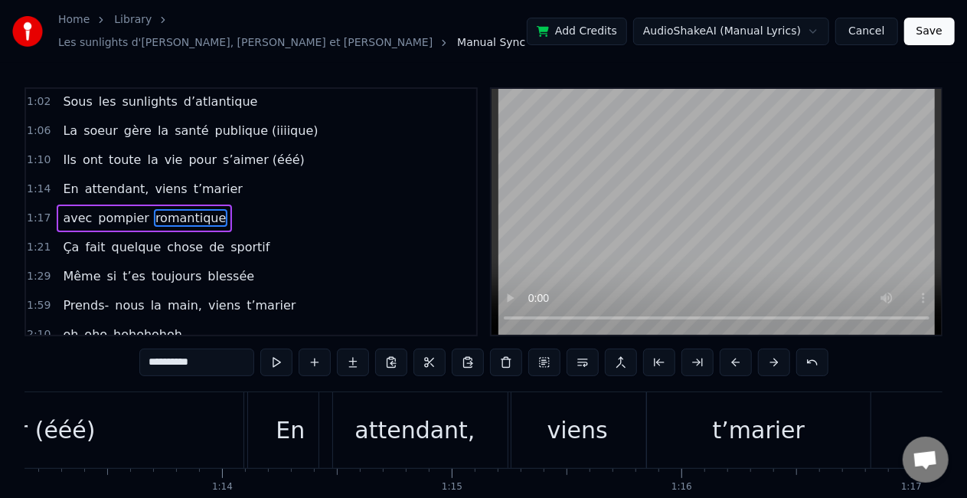
scroll to position [0, 16796]
click at [206, 403] on div "s’aimer (ééé)" at bounding box center [27, 430] width 450 height 76
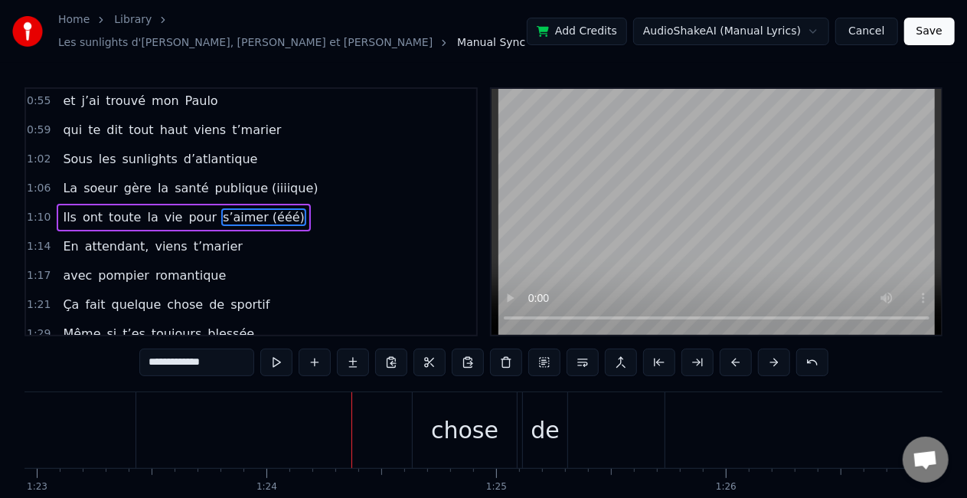
scroll to position [0, 19199]
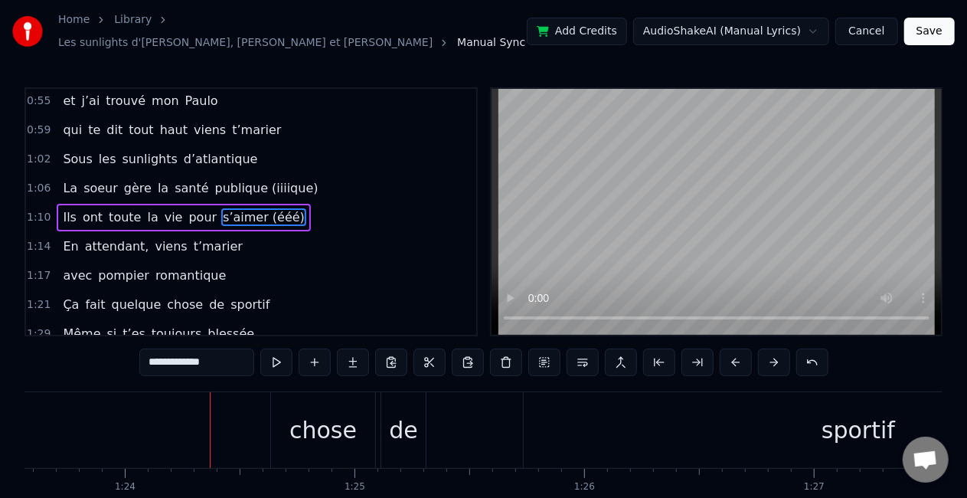
click at [275, 441] on div "chose" at bounding box center [323, 430] width 104 height 76
type input "*****"
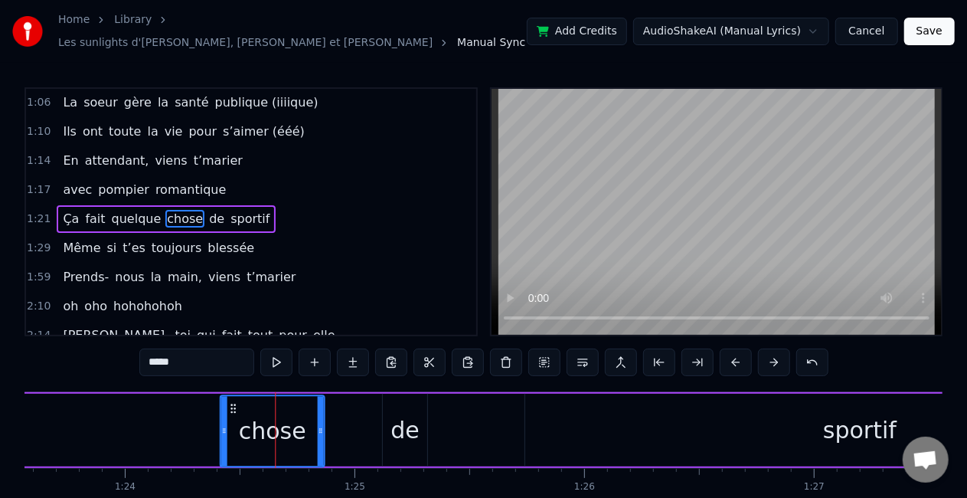
scroll to position [8, 0]
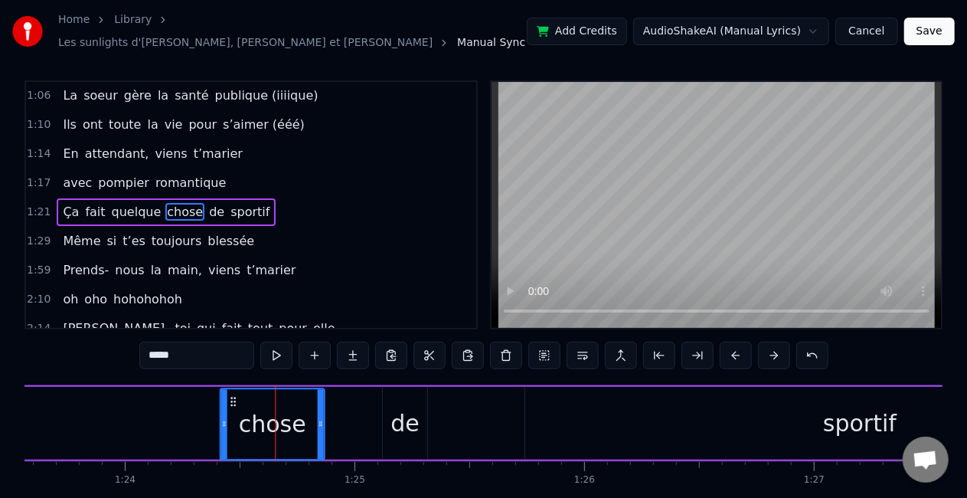
drag, startPoint x: 281, startPoint y: 395, endPoint x: 229, endPoint y: 405, distance: 53.0
click at [229, 405] on div "chose" at bounding box center [272, 424] width 103 height 70
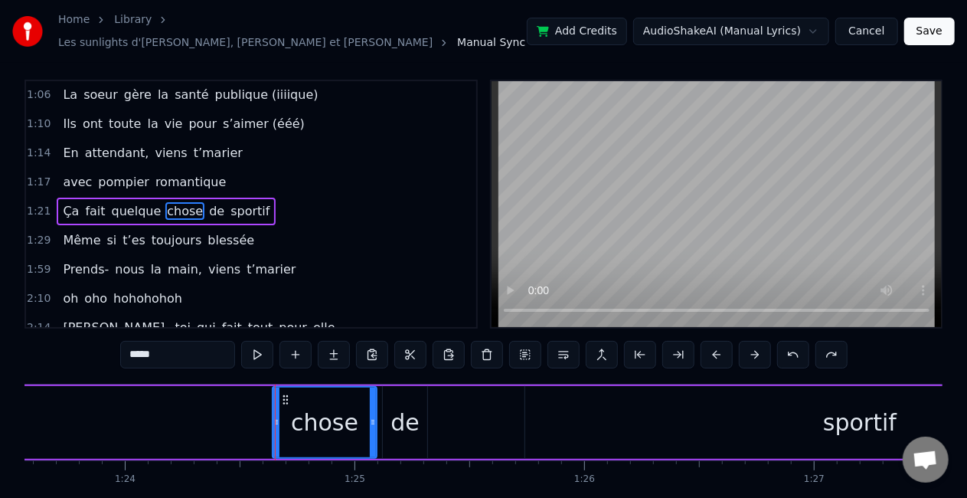
click at [453, 423] on div "Ça fait quelque chose de sportif" at bounding box center [357, 422] width 1680 height 76
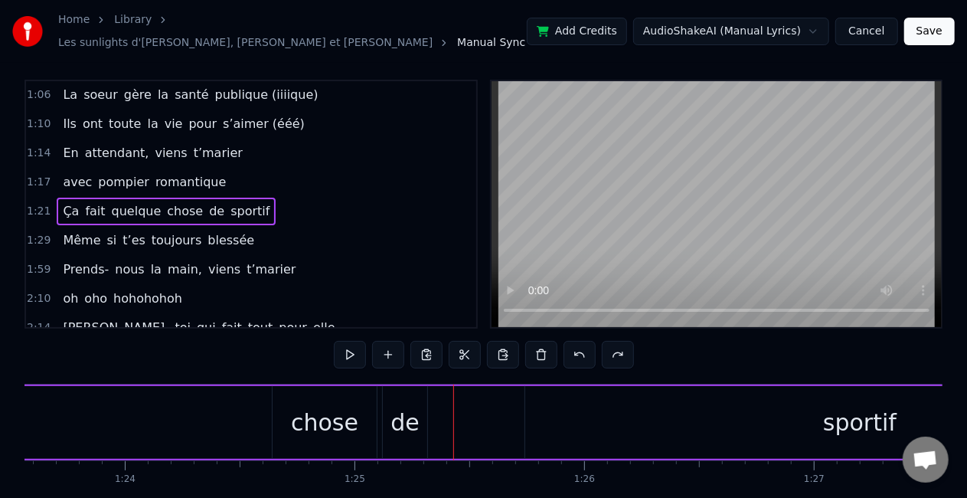
click at [278, 384] on div "Ça fait quelque chose de sportif" at bounding box center [357, 422] width 1680 height 76
click at [282, 386] on div "chose" at bounding box center [325, 422] width 104 height 73
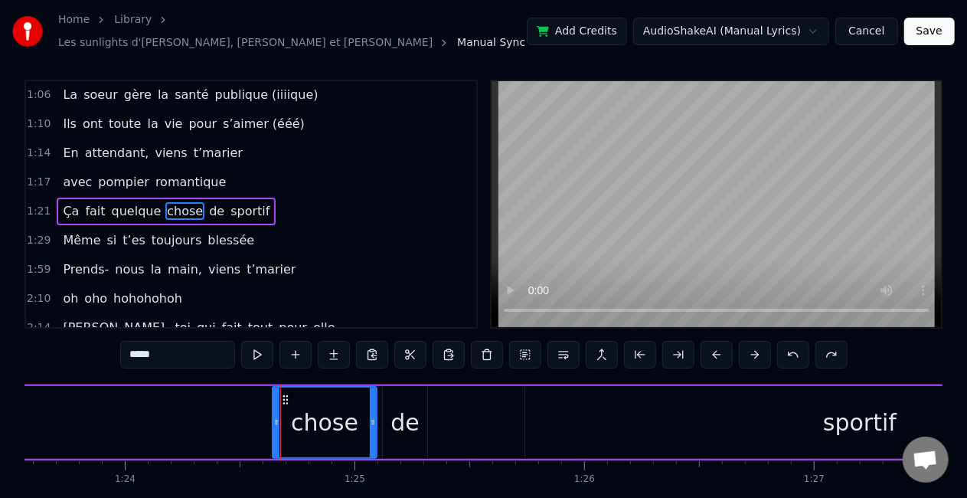
scroll to position [0, 0]
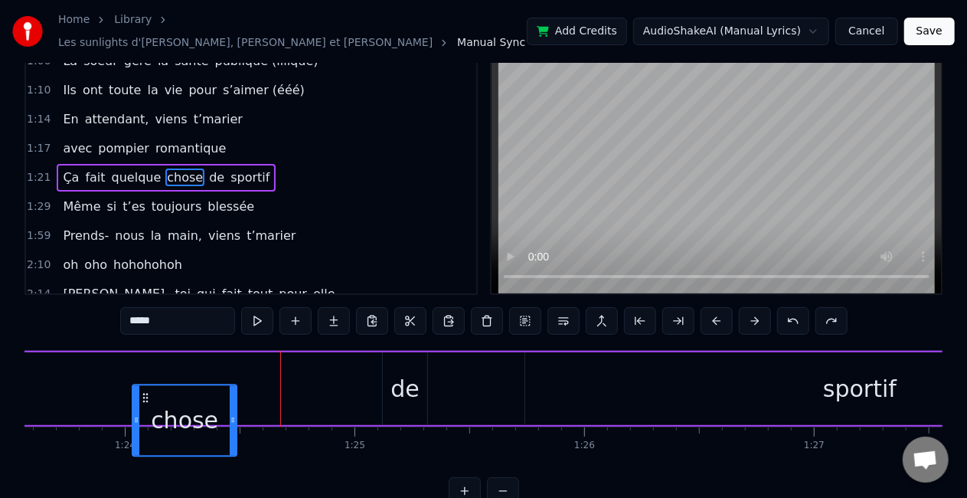
drag, startPoint x: 282, startPoint y: 398, endPoint x: 138, endPoint y: 446, distance: 151.6
click at [138, 446] on div "0:30 Vivre avec trois frères pas gentils 0:36 entre l’Ile d’Yeu et [GEOGRAPHIC_…" at bounding box center [484, 275] width 918 height 459
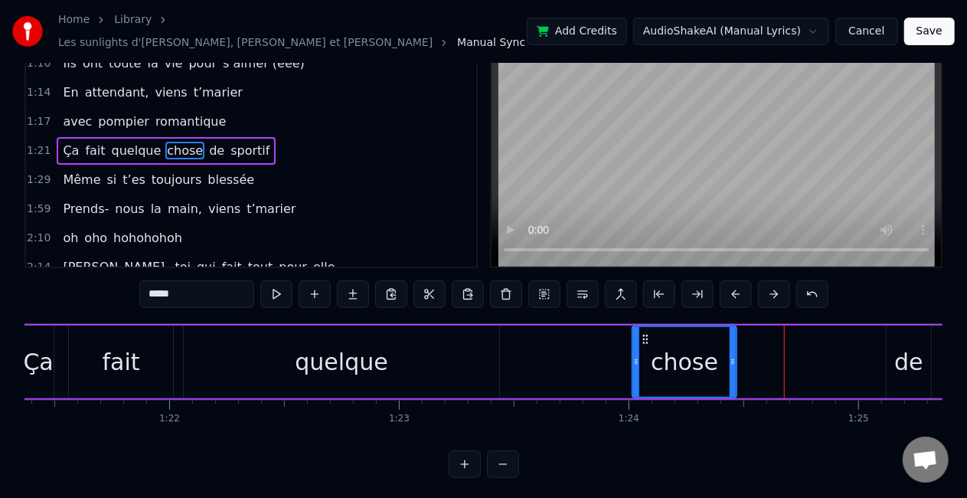
scroll to position [0, 18695]
click at [452, 354] on div "quelque" at bounding box center [343, 361] width 316 height 73
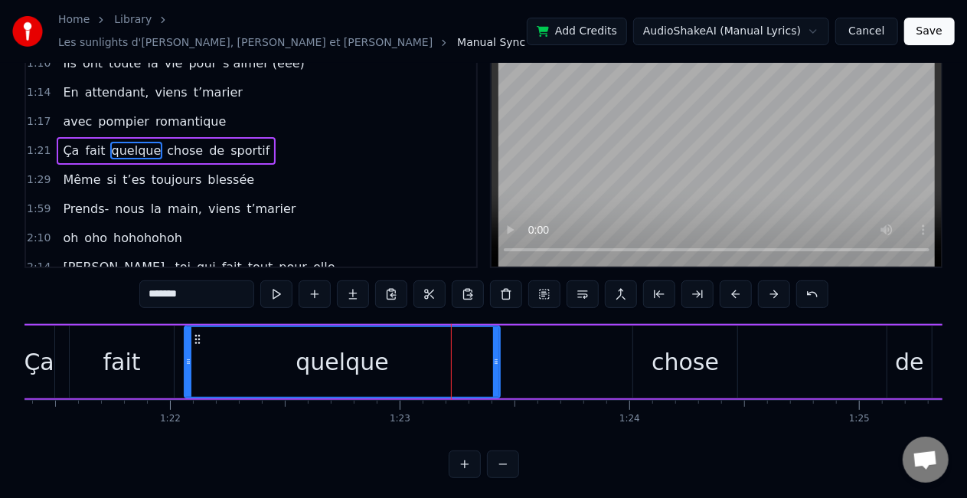
scroll to position [0, 0]
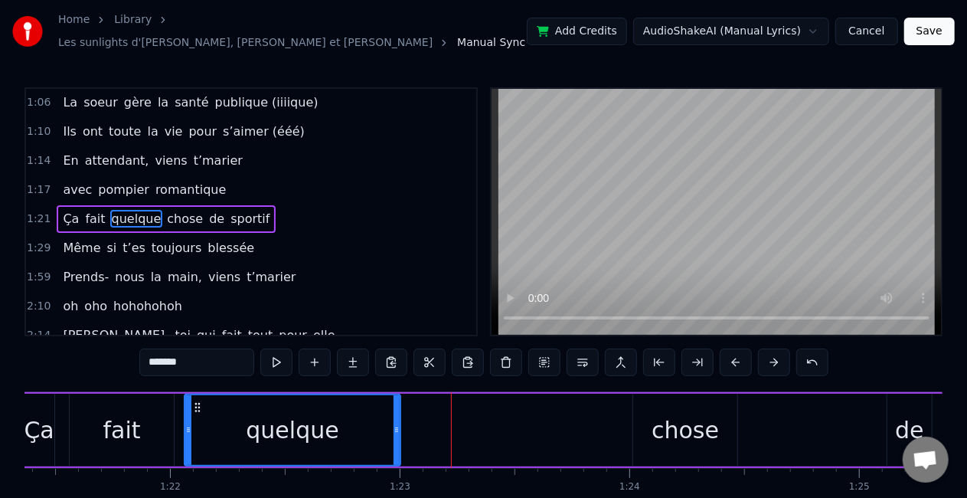
drag, startPoint x: 494, startPoint y: 410, endPoint x: 394, endPoint y: 417, distance: 99.9
click at [394, 417] on div at bounding box center [397, 430] width 6 height 70
click at [675, 415] on div "chose" at bounding box center [685, 430] width 67 height 34
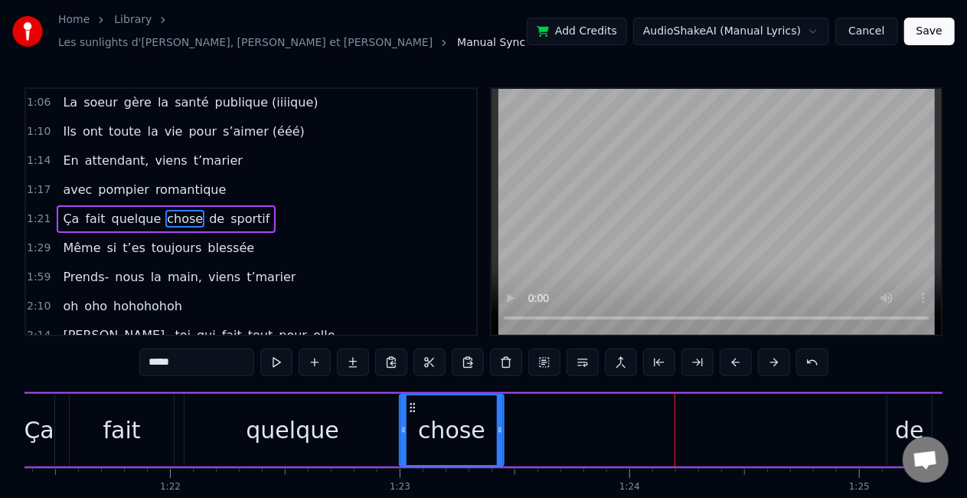
drag, startPoint x: 643, startPoint y: 397, endPoint x: 411, endPoint y: 397, distance: 232.8
click at [411, 401] on icon at bounding box center [413, 407] width 12 height 12
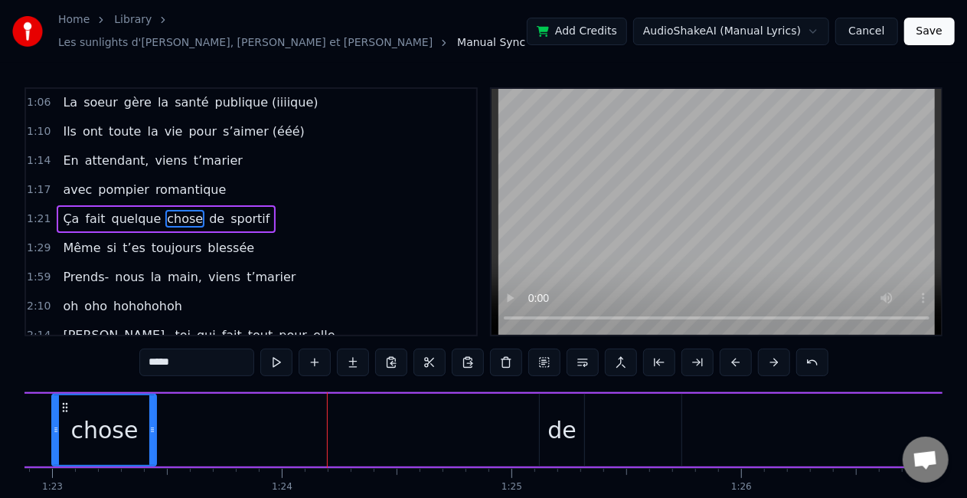
scroll to position [0, 19054]
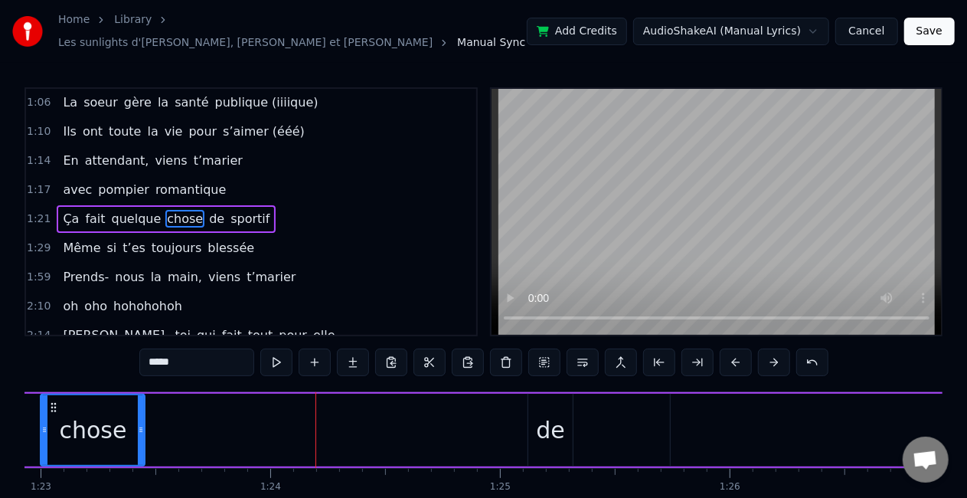
click at [539, 419] on div "de" at bounding box center [550, 430] width 29 height 34
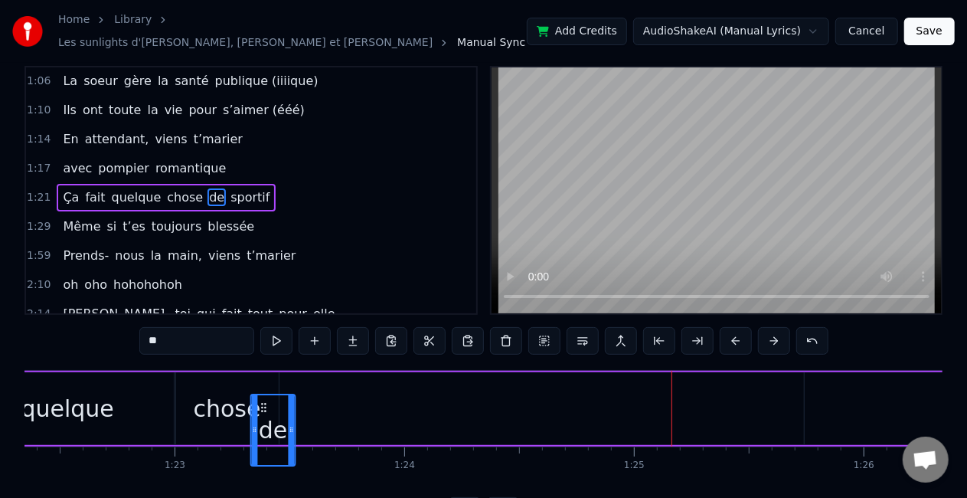
scroll to position [0, 18916]
drag, startPoint x: 539, startPoint y: 398, endPoint x: 268, endPoint y: 371, distance: 272.4
click at [268, 371] on div "Ça fait quelque chose de sportif" at bounding box center [640, 409] width 1680 height 76
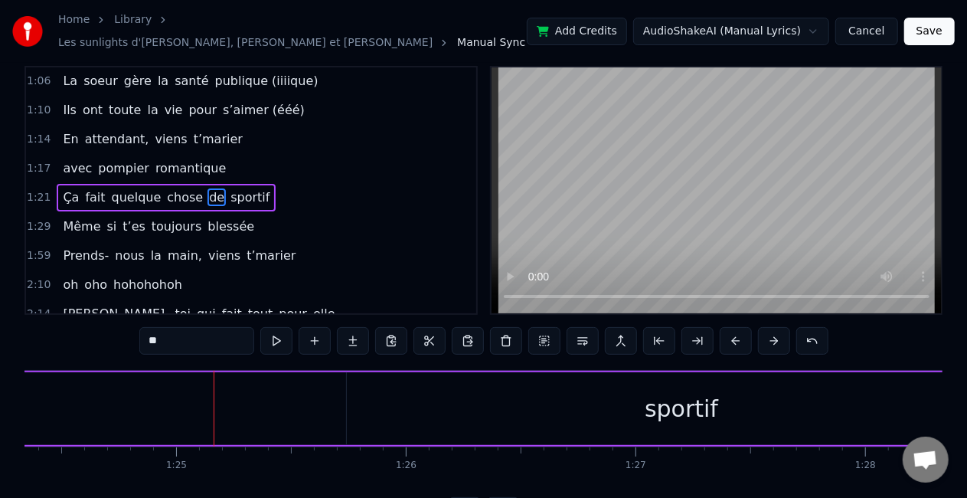
scroll to position [0, 19386]
click at [656, 404] on div "sportif" at bounding box center [673, 408] width 74 height 34
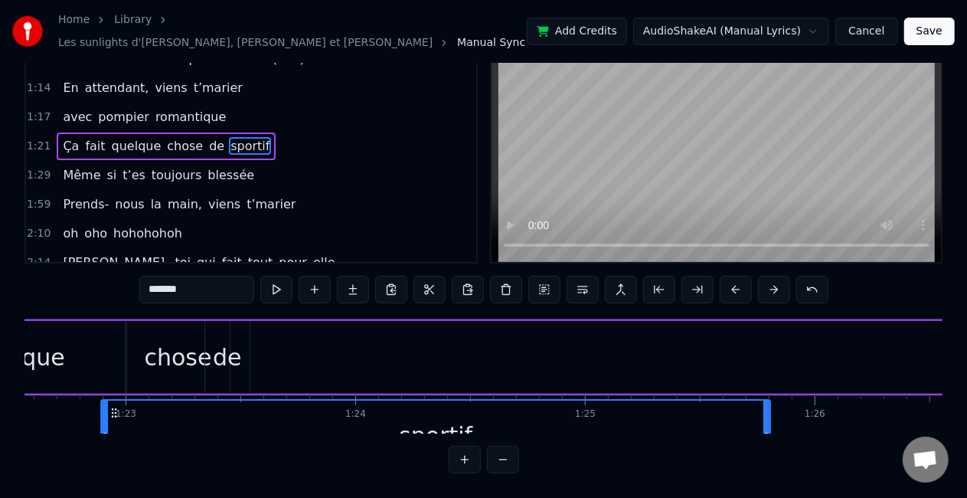
scroll to position [0, 18969]
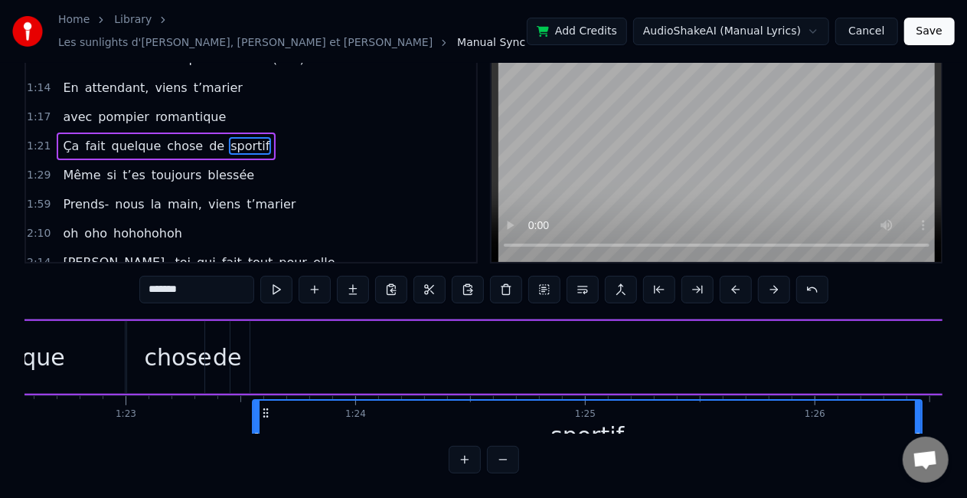
drag, startPoint x: 351, startPoint y: 398, endPoint x: 265, endPoint y: 342, distance: 102.4
click at [265, 342] on div "Ça fait quelque chose de sportif" at bounding box center [587, 357] width 1680 height 76
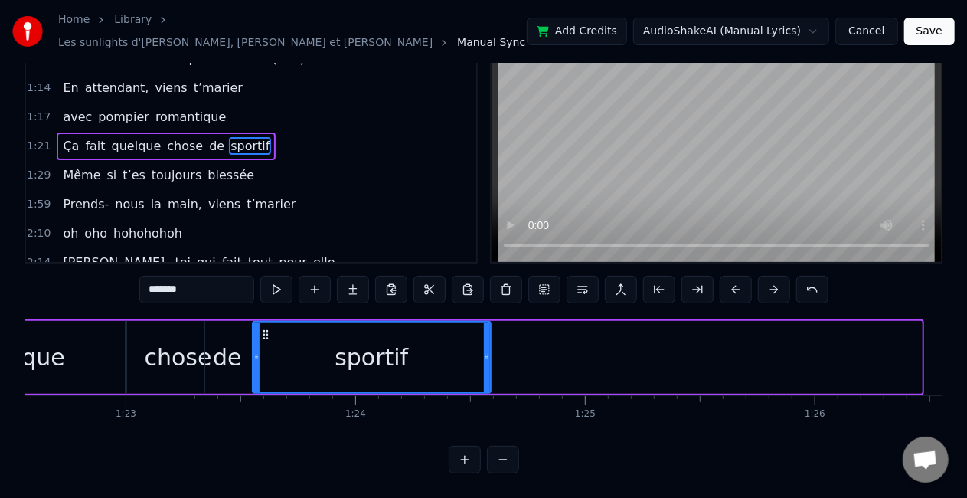
drag, startPoint x: 917, startPoint y: 341, endPoint x: 486, endPoint y: 348, distance: 431.2
click at [486, 351] on icon at bounding box center [487, 357] width 6 height 12
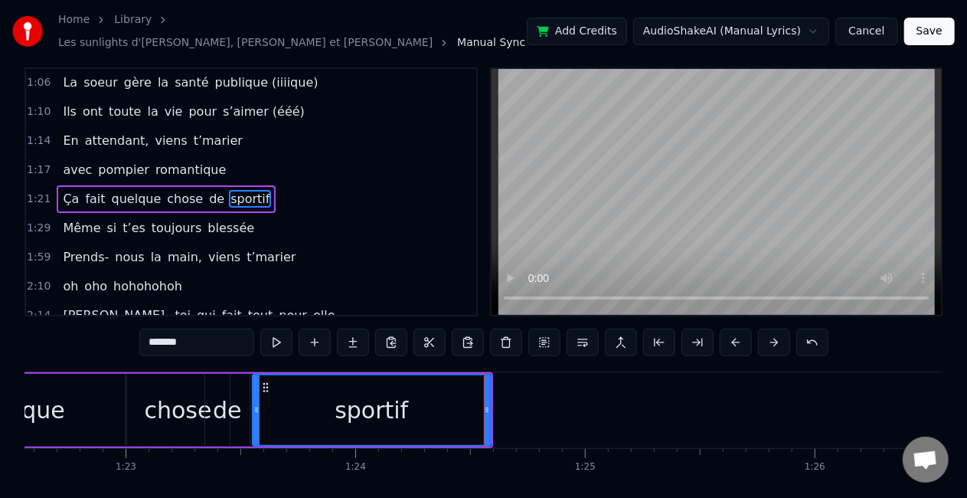
scroll to position [0, 0]
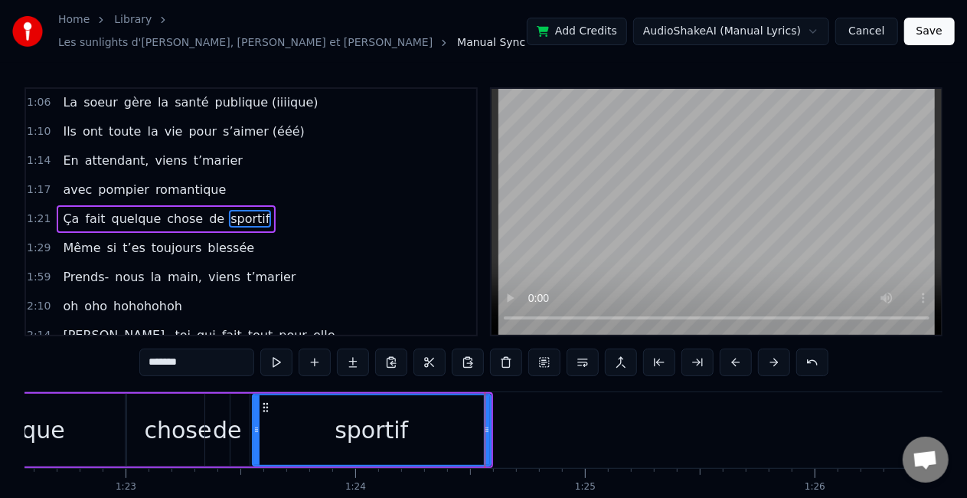
click at [200, 350] on input "*******" at bounding box center [196, 362] width 115 height 28
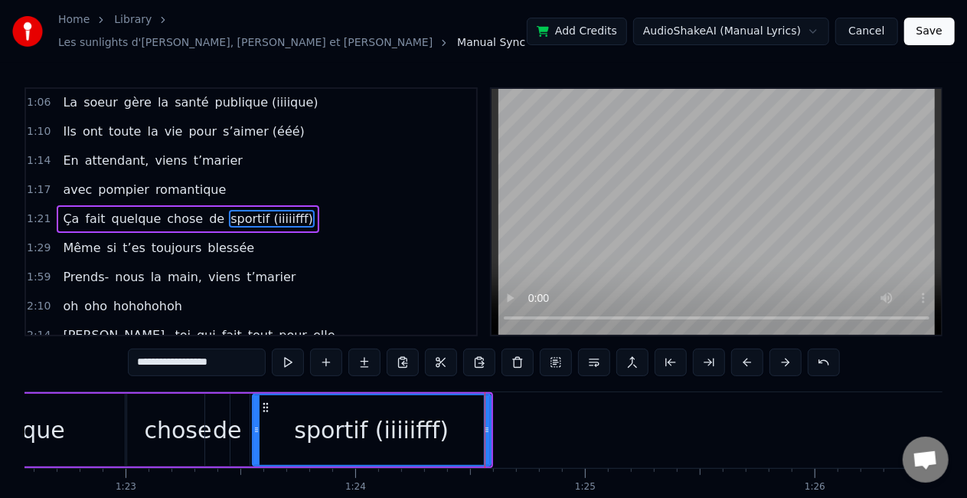
click at [209, 354] on input "**********" at bounding box center [197, 362] width 138 height 28
drag, startPoint x: 209, startPoint y: 354, endPoint x: 197, endPoint y: 354, distance: 12.3
click at [197, 354] on input "**********" at bounding box center [197, 362] width 138 height 28
click at [184, 354] on input "**********" at bounding box center [197, 362] width 138 height 28
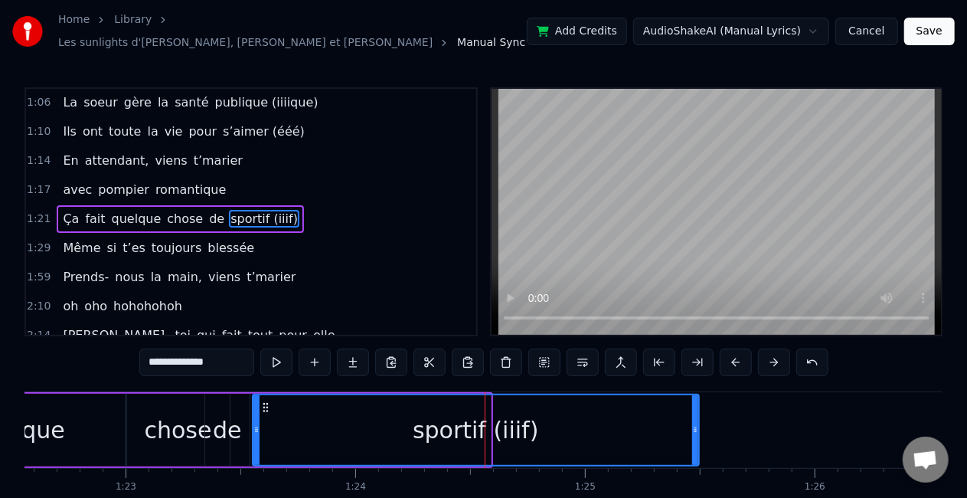
drag, startPoint x: 487, startPoint y: 424, endPoint x: 695, endPoint y: 432, distance: 207.7
click at [695, 432] on div at bounding box center [695, 430] width 6 height 70
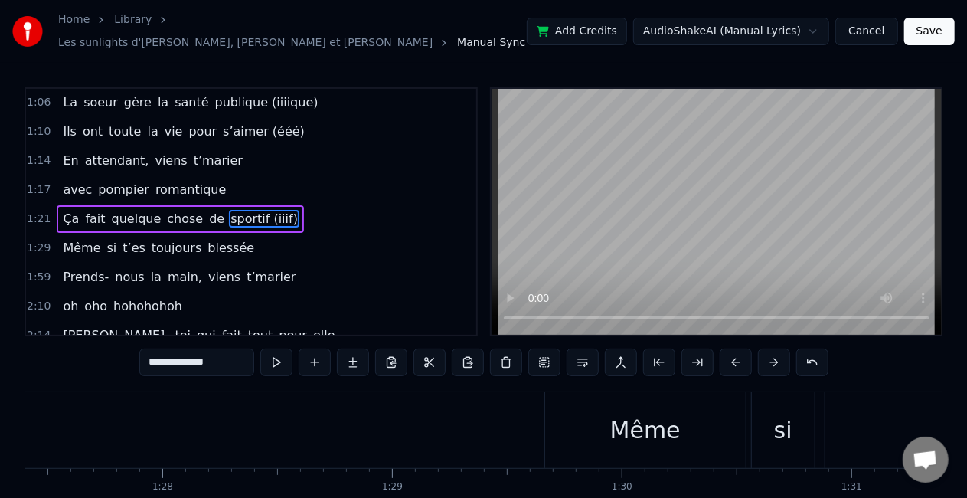
scroll to position [0, 20082]
click at [588, 430] on div "Même" at bounding box center [644, 430] width 201 height 76
type input "****"
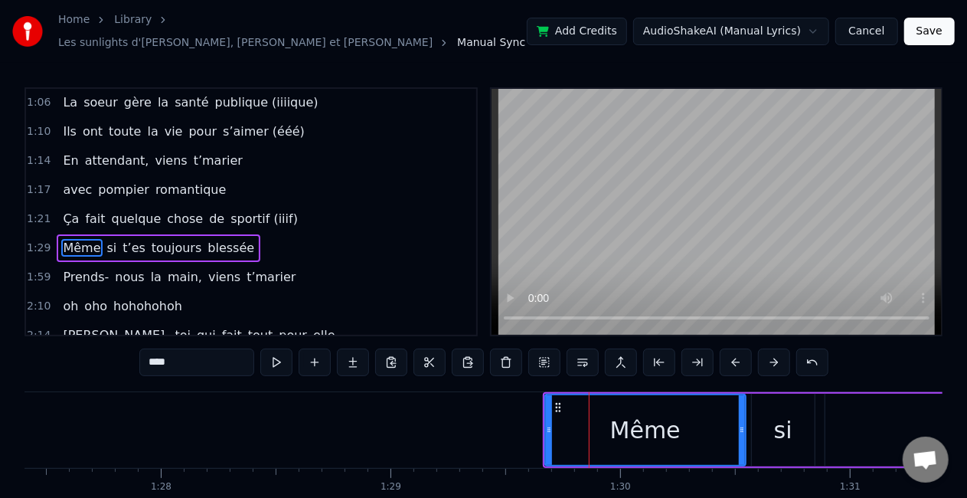
scroll to position [291, 0]
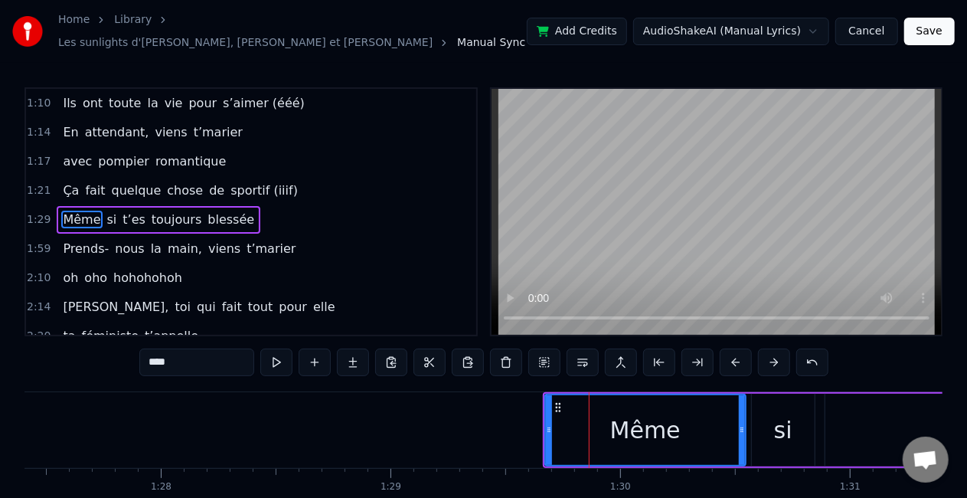
click at [558, 401] on icon at bounding box center [558, 407] width 12 height 12
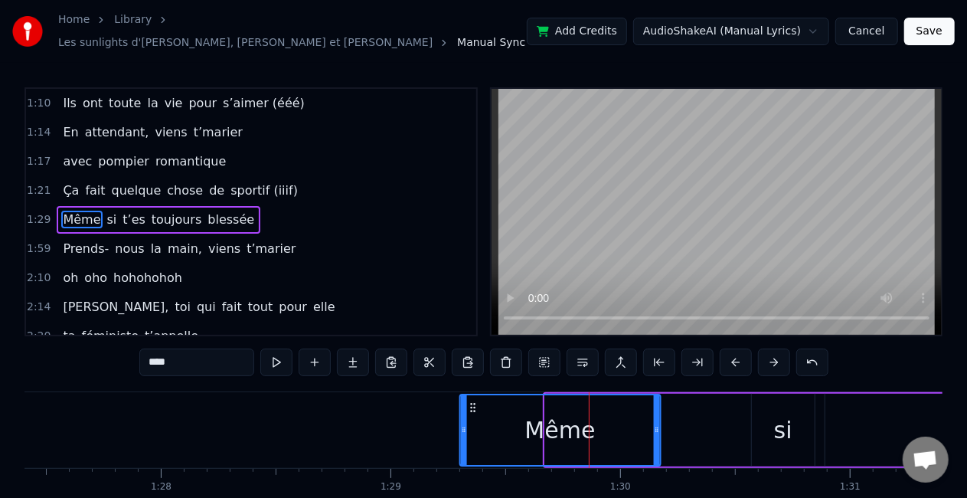
drag, startPoint x: 558, startPoint y: 397, endPoint x: 471, endPoint y: 388, distance: 87.0
click at [471, 395] on div "Même" at bounding box center [559, 430] width 199 height 70
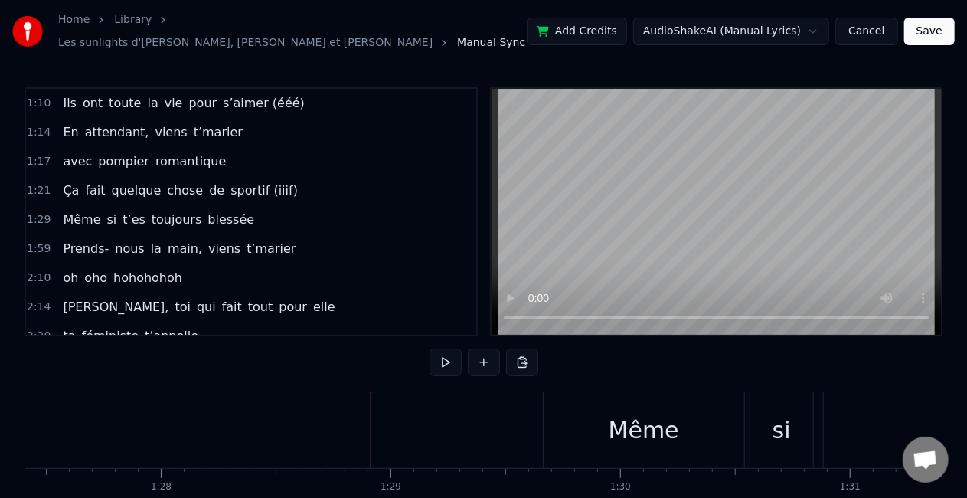
click at [594, 411] on div "Même" at bounding box center [644, 430] width 201 height 76
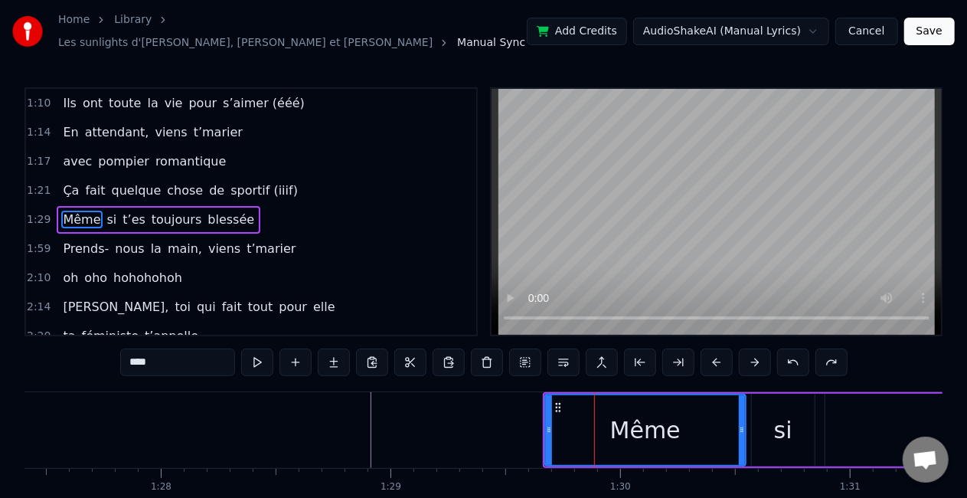
click at [553, 404] on icon at bounding box center [558, 407] width 12 height 12
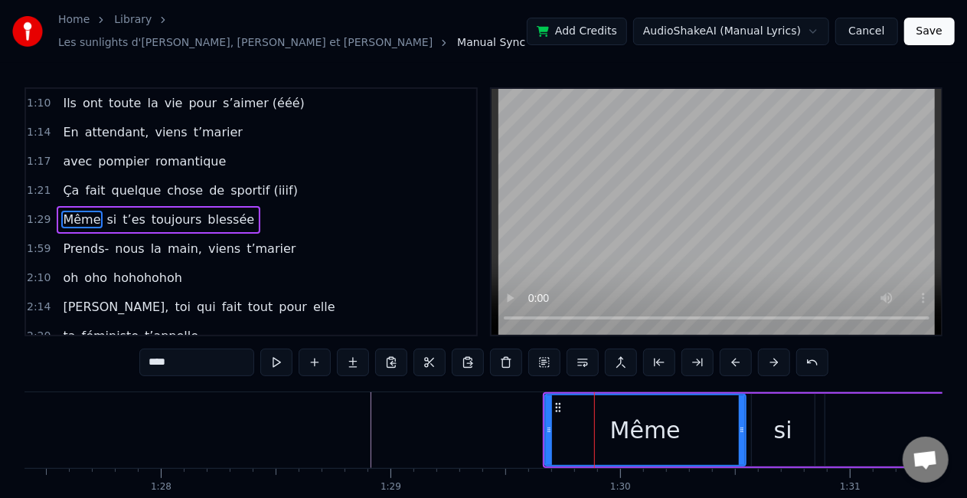
click at [739, 404] on div at bounding box center [742, 430] width 6 height 70
click at [794, 407] on div "si" at bounding box center [783, 430] width 63 height 73
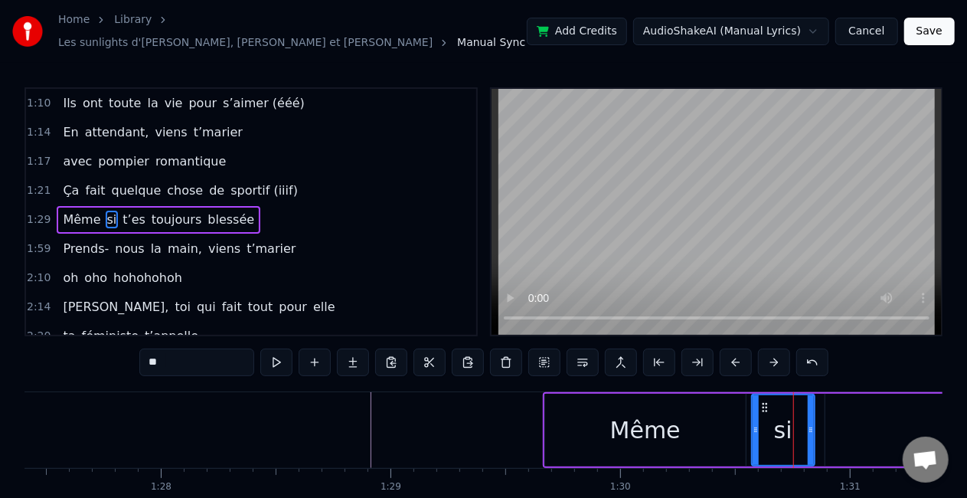
click at [856, 381] on div "0:30 Vivre avec trois frères pas gentils 0:36 entre l’Ile d’Yeu et [GEOGRAPHIC_…" at bounding box center [484, 316] width 918 height 459
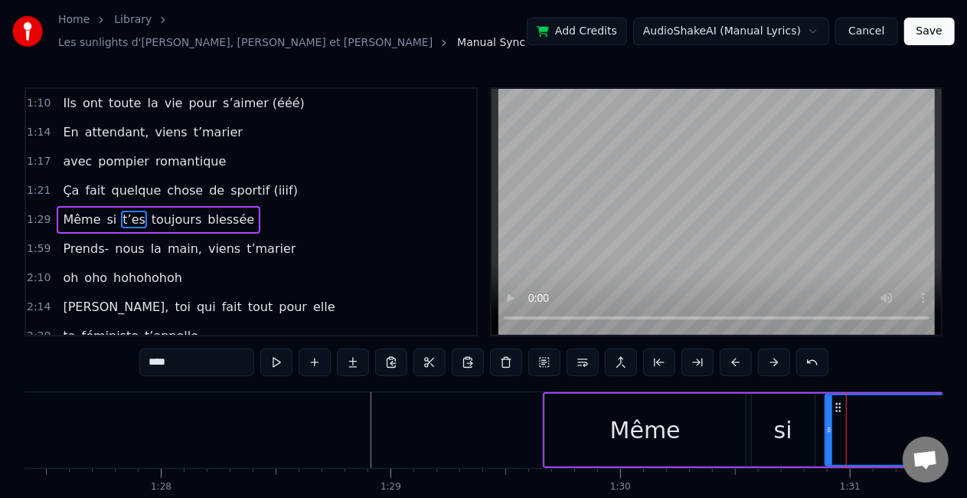
click at [547, 394] on div "Même" at bounding box center [645, 430] width 201 height 73
type input "****"
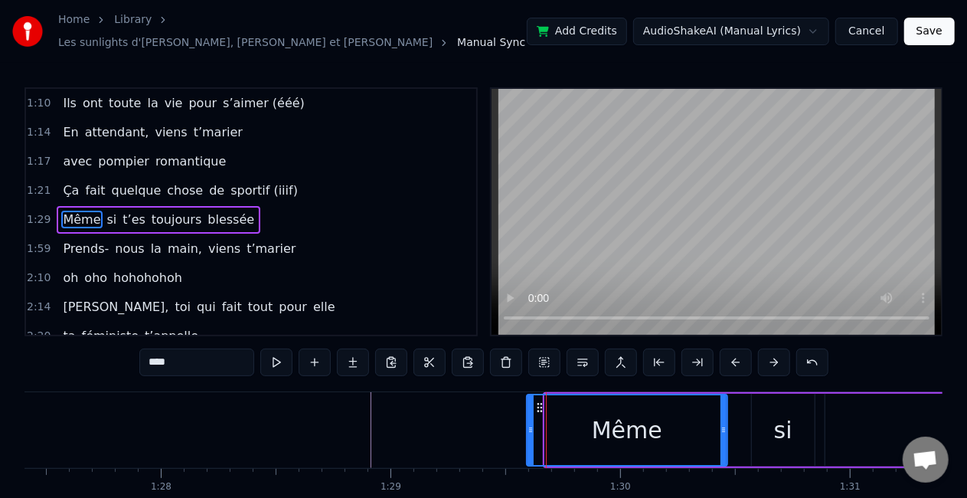
drag, startPoint x: 561, startPoint y: 394, endPoint x: 543, endPoint y: 394, distance: 17.6
click at [543, 401] on icon at bounding box center [540, 407] width 12 height 12
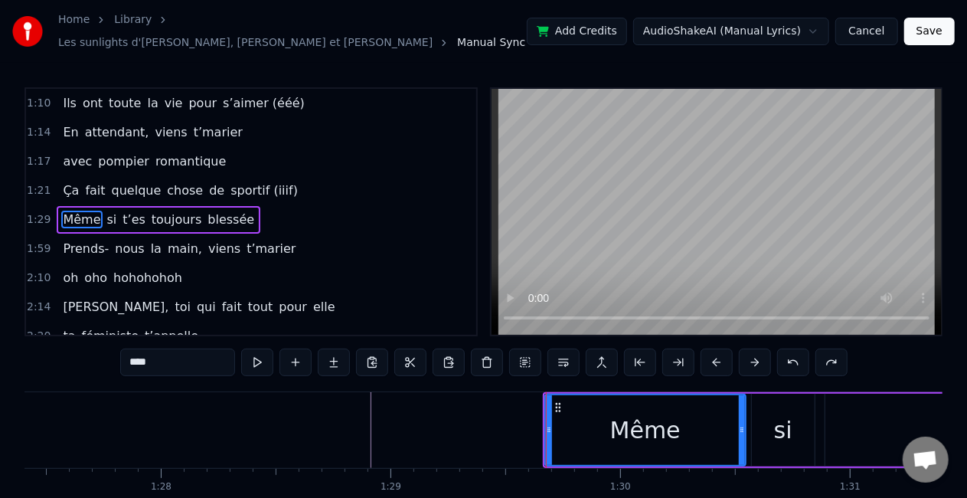
click at [541, 382] on div "0:30 Vivre avec trois frères pas gentils 0:36 entre l’Ile d’Yeu et [GEOGRAPHIC_…" at bounding box center [484, 316] width 918 height 459
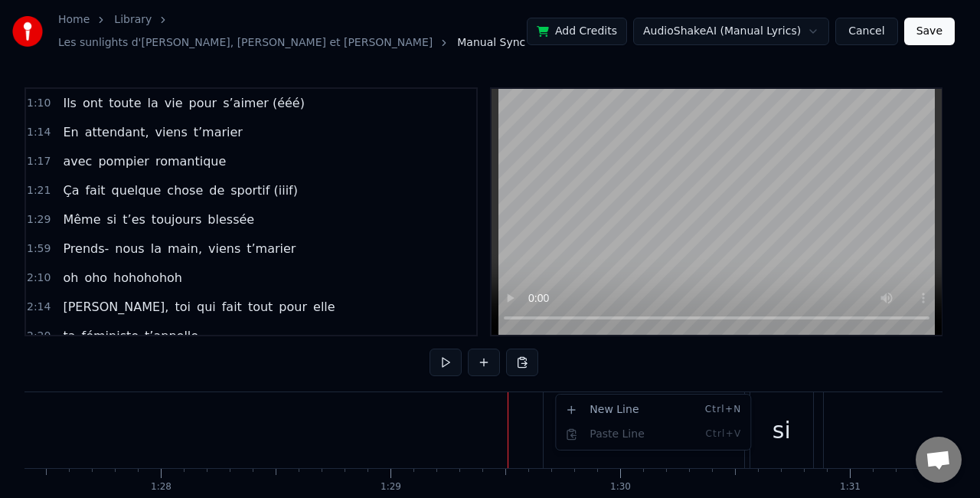
click at [542, 406] on html "Home Library Les sunlights d'atlantique • [PERSON_NAME] et [PERSON_NAME] Manual…" at bounding box center [490, 285] width 980 height 571
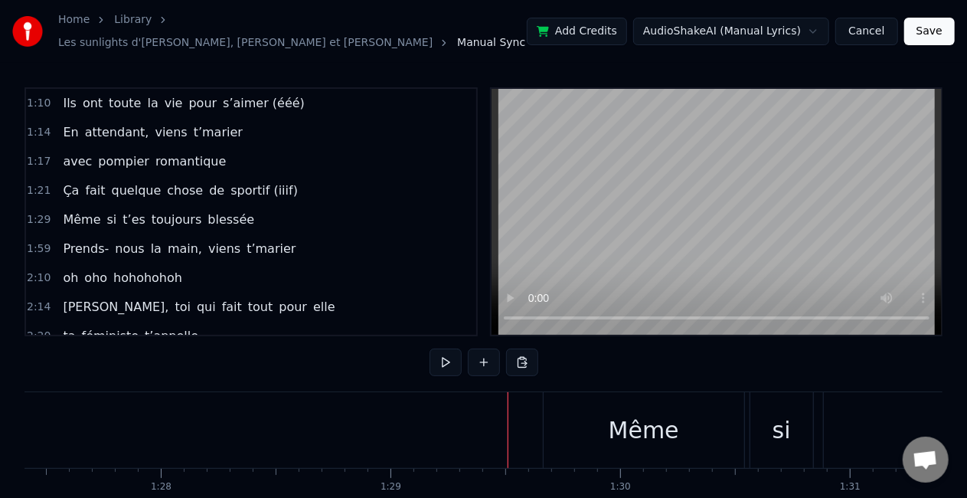
click at [562, 400] on div "Même" at bounding box center [644, 430] width 201 height 76
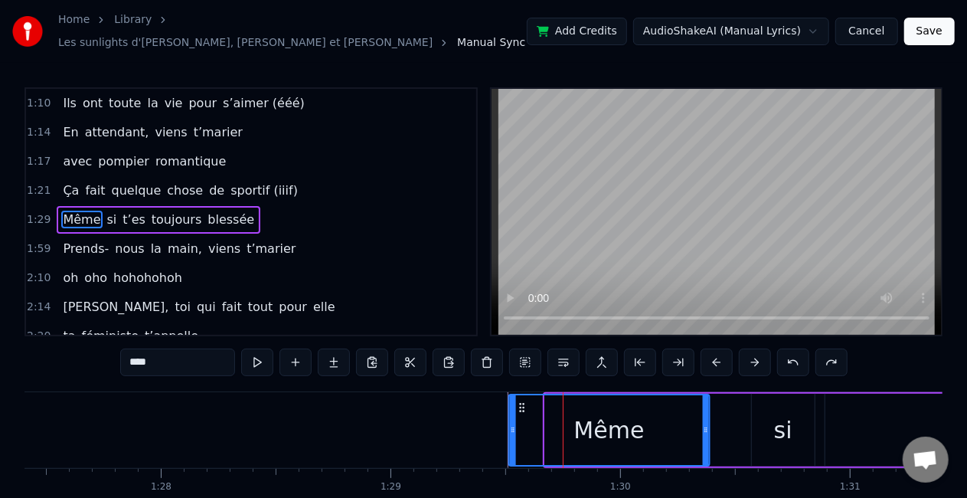
drag, startPoint x: 558, startPoint y: 398, endPoint x: 524, endPoint y: 394, distance: 34.0
click at [524, 401] on icon at bounding box center [521, 407] width 12 height 12
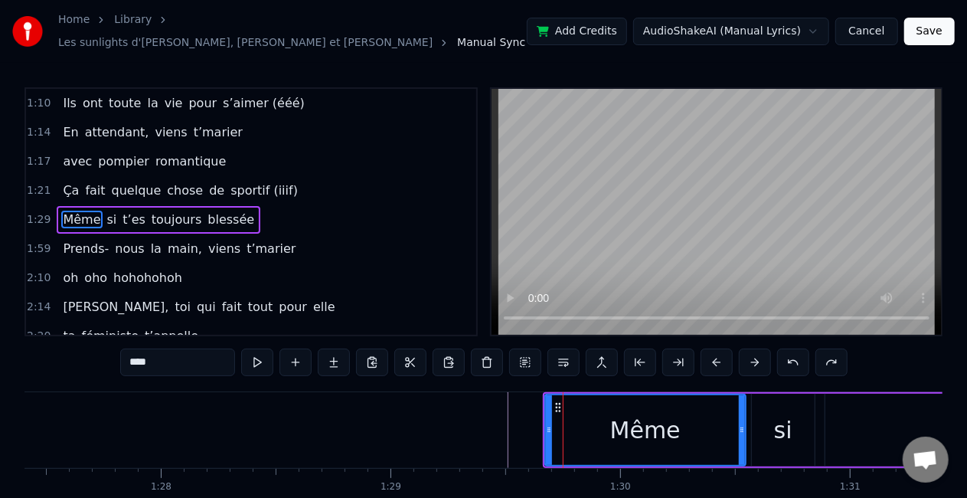
click at [772, 415] on div "si" at bounding box center [783, 430] width 63 height 73
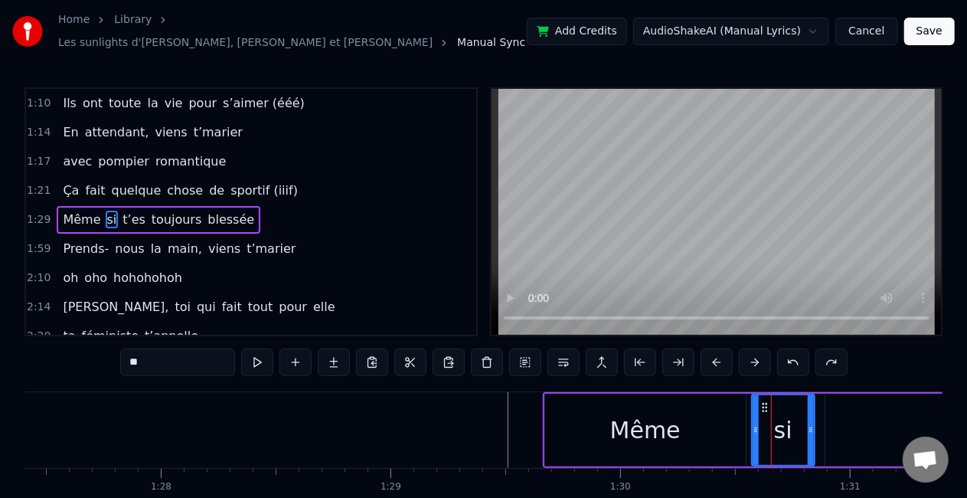
click at [675, 398] on div "Même" at bounding box center [645, 430] width 201 height 73
type input "****"
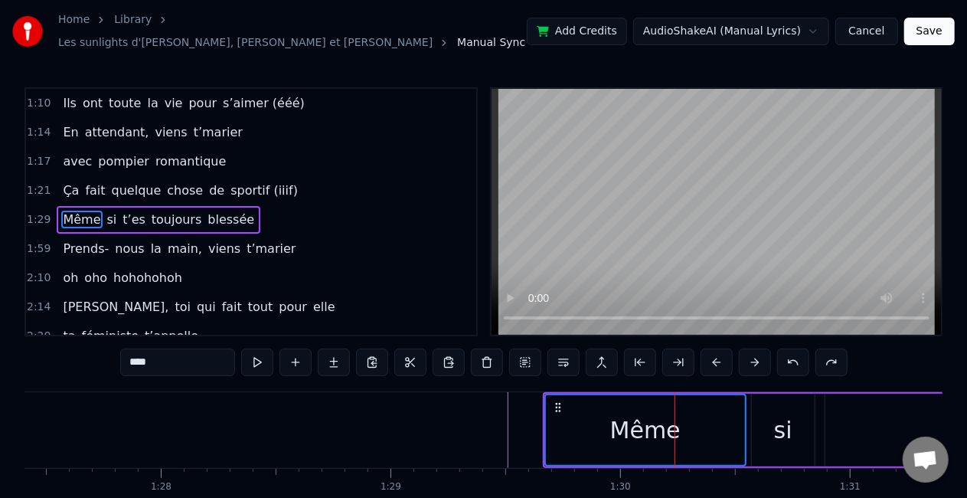
click at [790, 413] on div "si" at bounding box center [783, 430] width 18 height 34
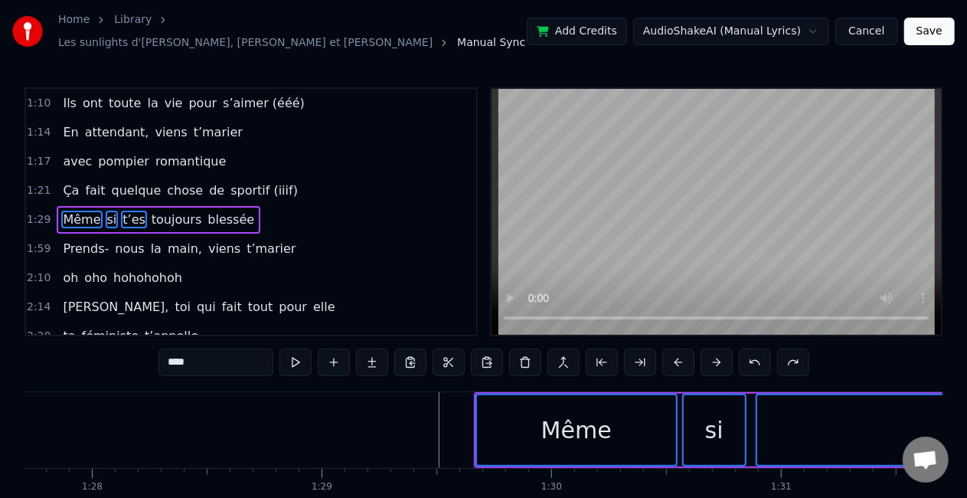
scroll to position [0, 20170]
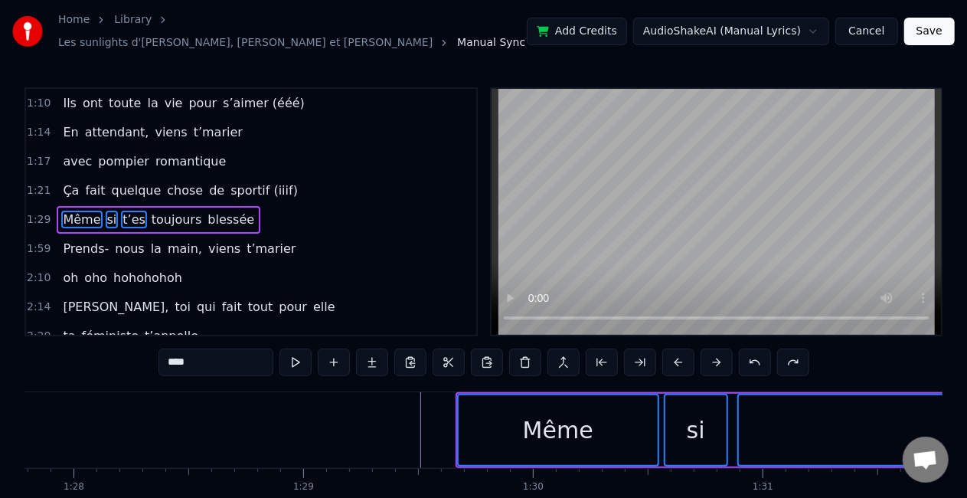
drag, startPoint x: 475, startPoint y: 390, endPoint x: 390, endPoint y: 395, distance: 85.2
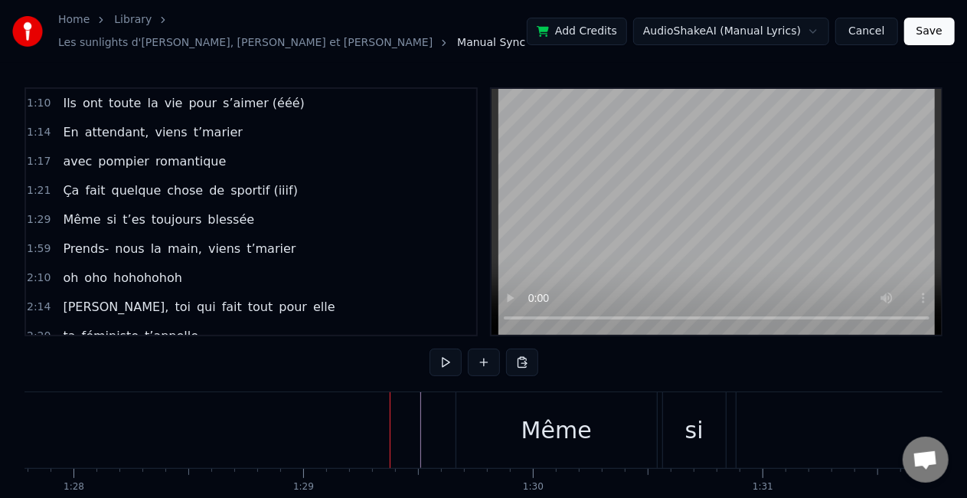
click at [470, 406] on div "Même" at bounding box center [556, 430] width 201 height 76
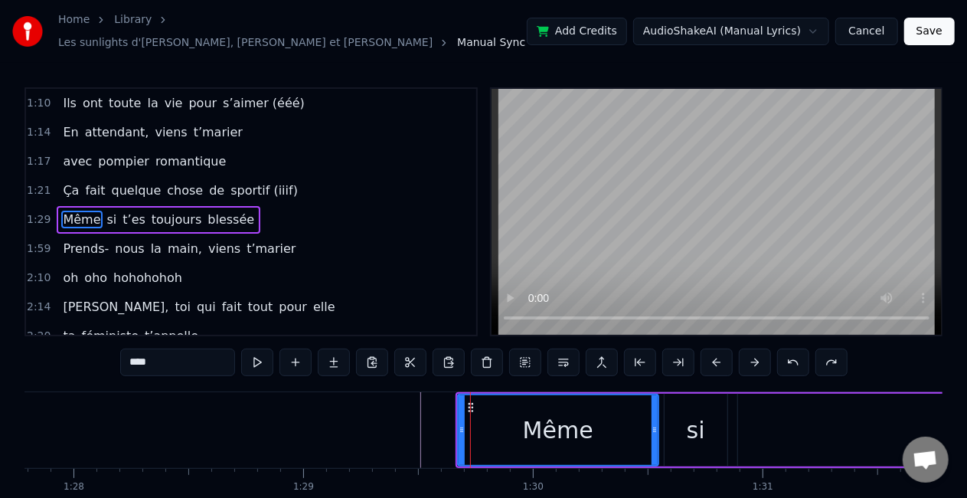
drag, startPoint x: 470, startPoint y: 397, endPoint x: 339, endPoint y: 396, distance: 131.7
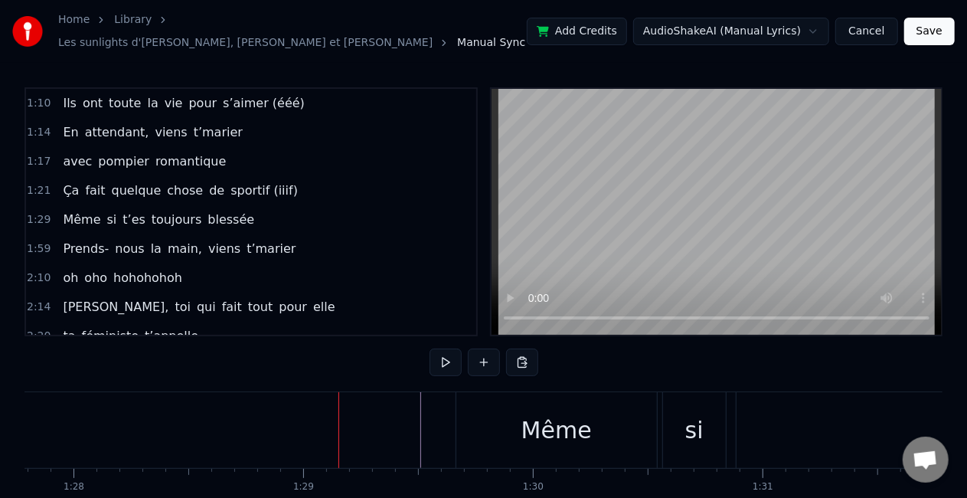
click at [339, 396] on div at bounding box center [339, 430] width 1 height 76
click at [477, 401] on div "Même" at bounding box center [556, 430] width 201 height 76
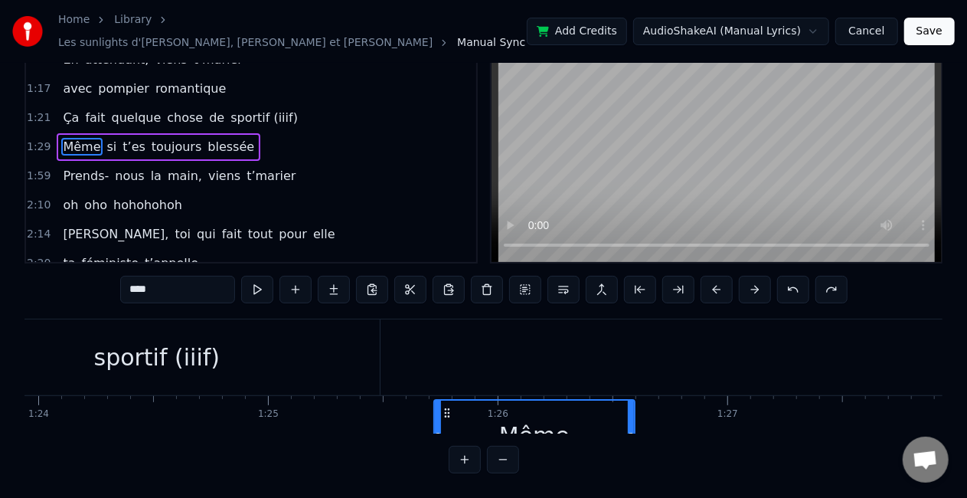
scroll to position [4, 19286]
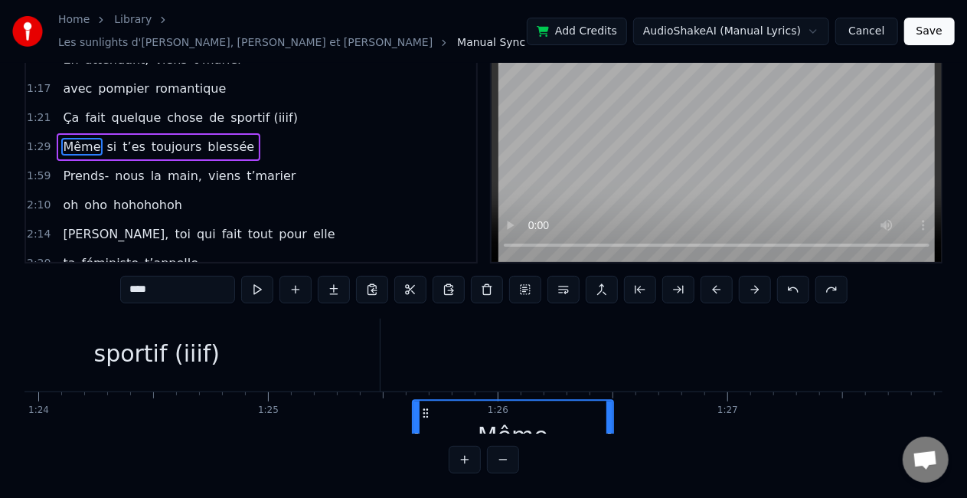
drag, startPoint x: 471, startPoint y: 397, endPoint x: 425, endPoint y: 376, distance: 50.4
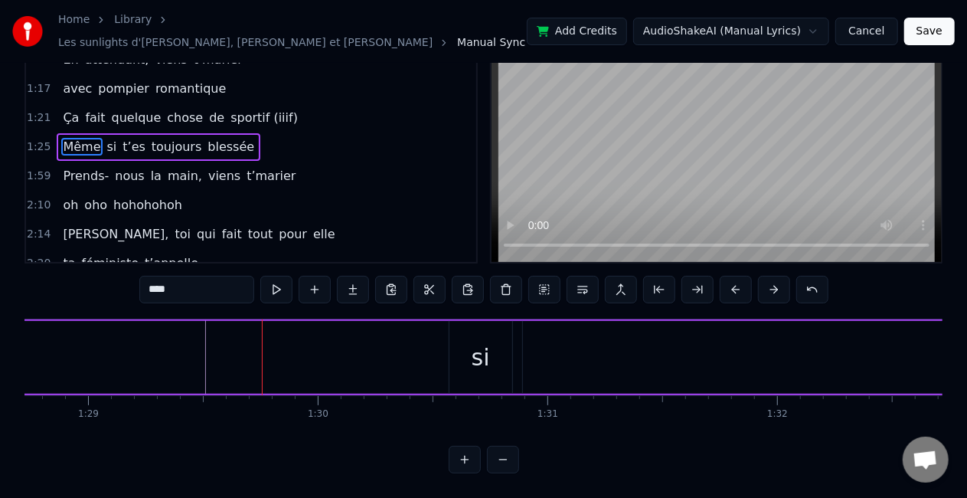
scroll to position [0, 20386]
click at [452, 352] on div "si" at bounding box center [480, 357] width 63 height 73
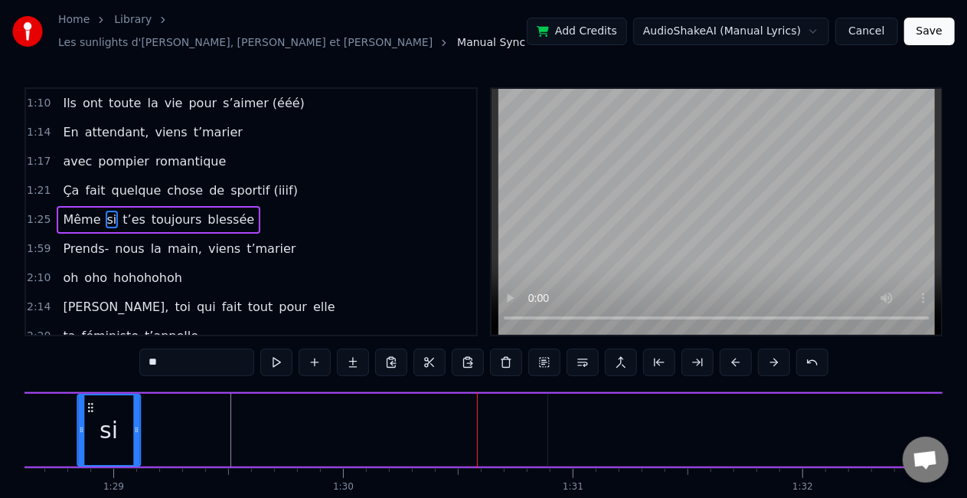
scroll to position [0, 20285]
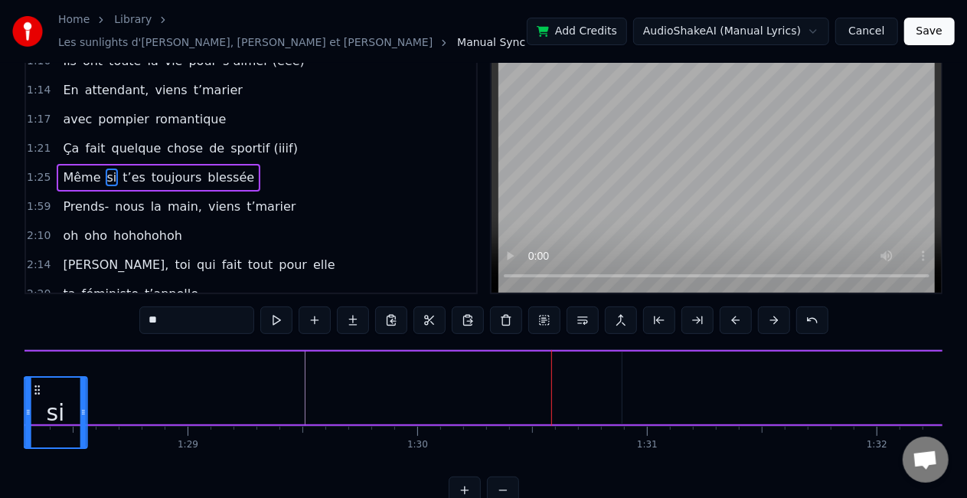
drag, startPoint x: 461, startPoint y: 400, endPoint x: 37, endPoint y: 408, distance: 424.4
click at [37, 408] on div "si" at bounding box center [55, 413] width 61 height 70
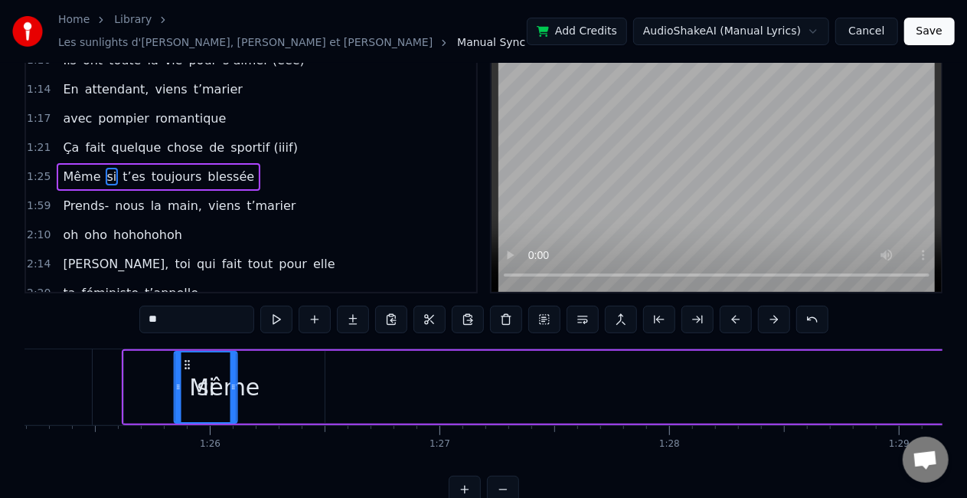
scroll to position [0, 19569]
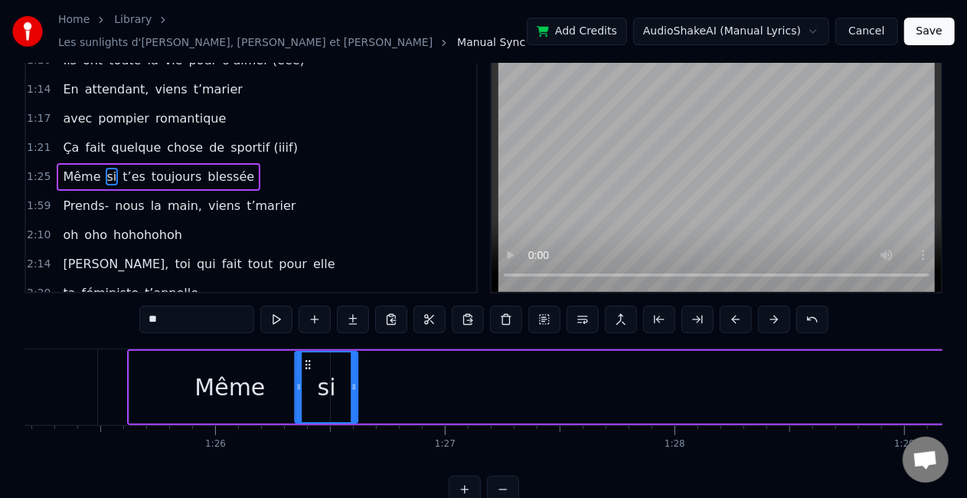
drag, startPoint x: 614, startPoint y: 354, endPoint x: 308, endPoint y: 364, distance: 306.5
click at [308, 364] on div "si" at bounding box center [326, 387] width 61 height 70
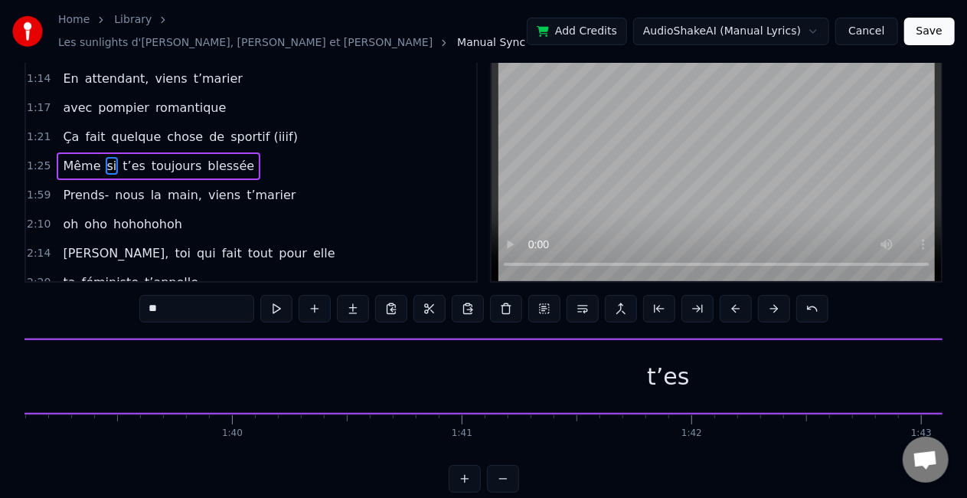
scroll to position [0, 22766]
click at [619, 374] on div "t’es" at bounding box center [671, 376] width 5058 height 73
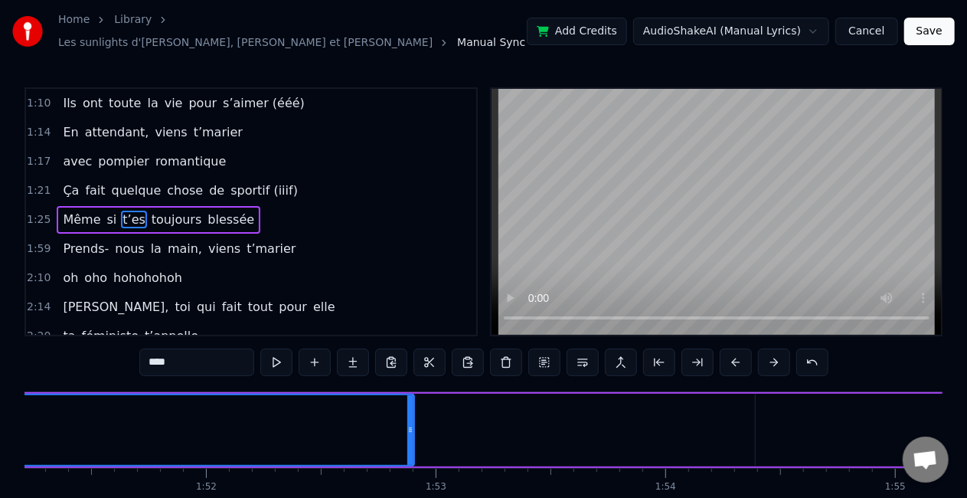
scroll to position [0, 25507]
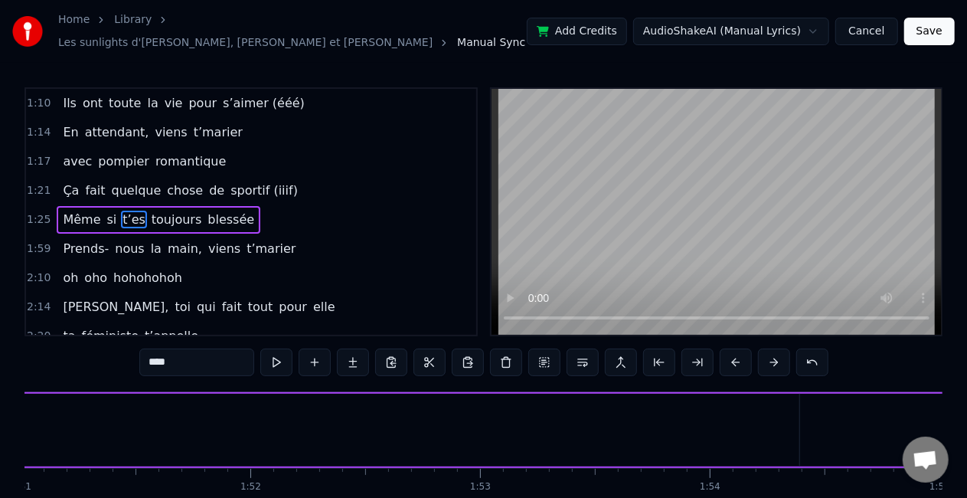
drag, startPoint x: 455, startPoint y: 420, endPoint x: 0, endPoint y: 437, distance: 455.2
click at [0, 437] on div "Home Library Les sunlights d'atlantique • [PERSON_NAME] et [PERSON_NAME] Manual…" at bounding box center [483, 273] width 967 height 546
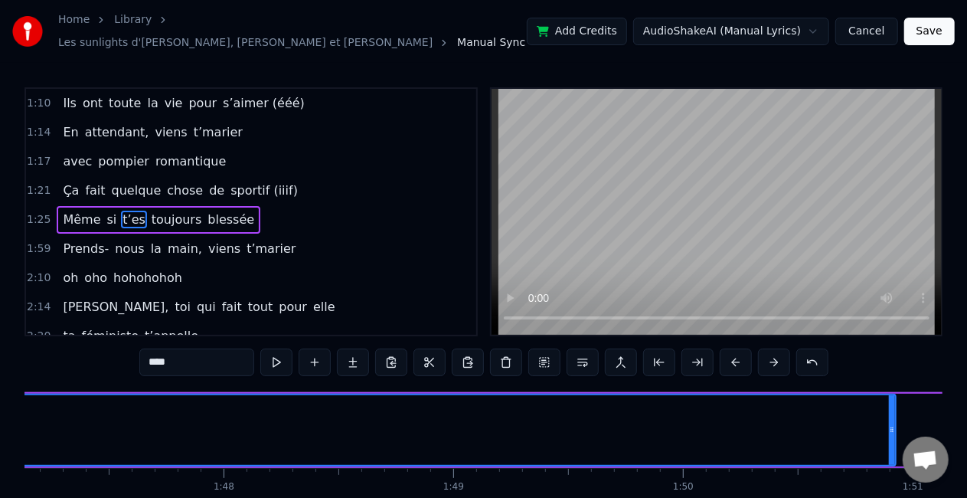
scroll to position [0, 24612]
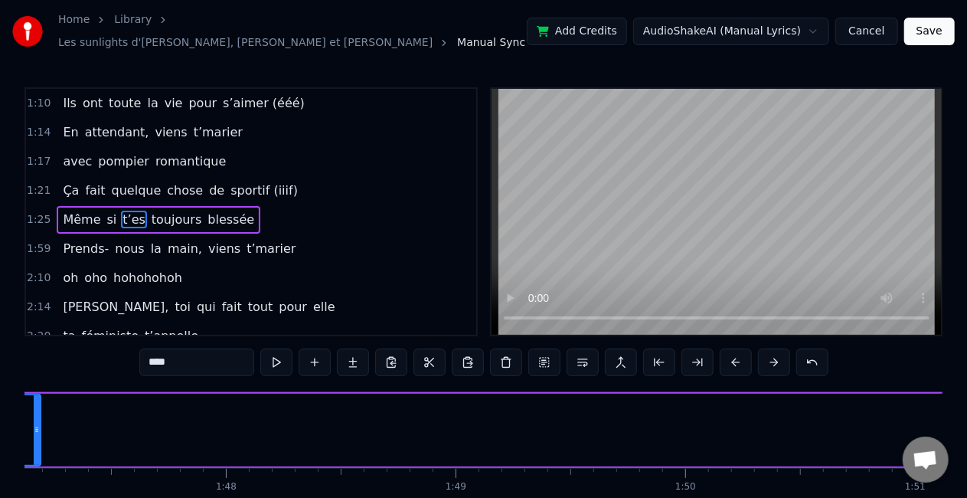
drag, startPoint x: 891, startPoint y: 407, endPoint x: 17, endPoint y: 423, distance: 874.7
click at [17, 423] on div "Home Library Les sunlights d'atlantique • [PERSON_NAME] et [PERSON_NAME] Manual…" at bounding box center [483, 273] width 967 height 546
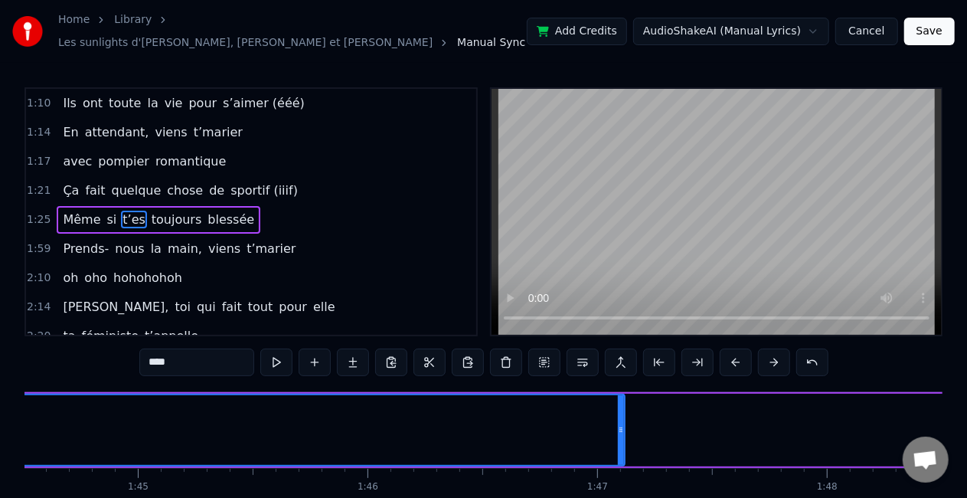
scroll to position [0, 23998]
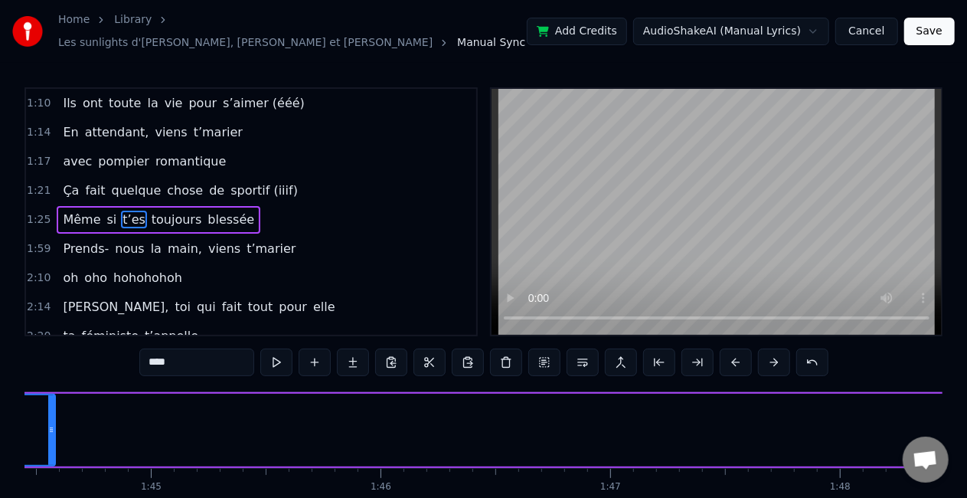
drag, startPoint x: 633, startPoint y: 409, endPoint x: 41, endPoint y: 400, distance: 592.8
click at [48, 400] on div at bounding box center [51, 430] width 6 height 70
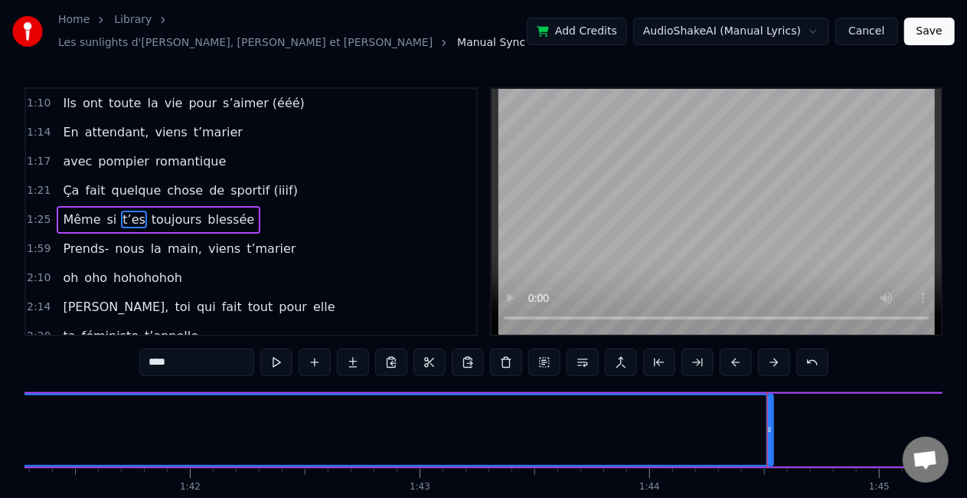
scroll to position [0, 23266]
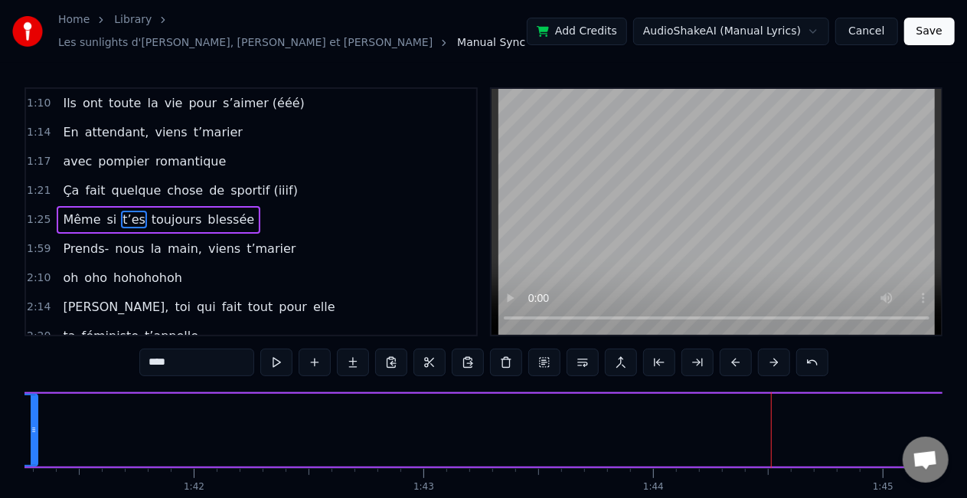
drag, startPoint x: 772, startPoint y: 412, endPoint x: 21, endPoint y: 376, distance: 751.4
click at [21, 376] on div "Home Library Les sunlights d'atlantique • [PERSON_NAME] et [PERSON_NAME] Manual…" at bounding box center [483, 273] width 967 height 546
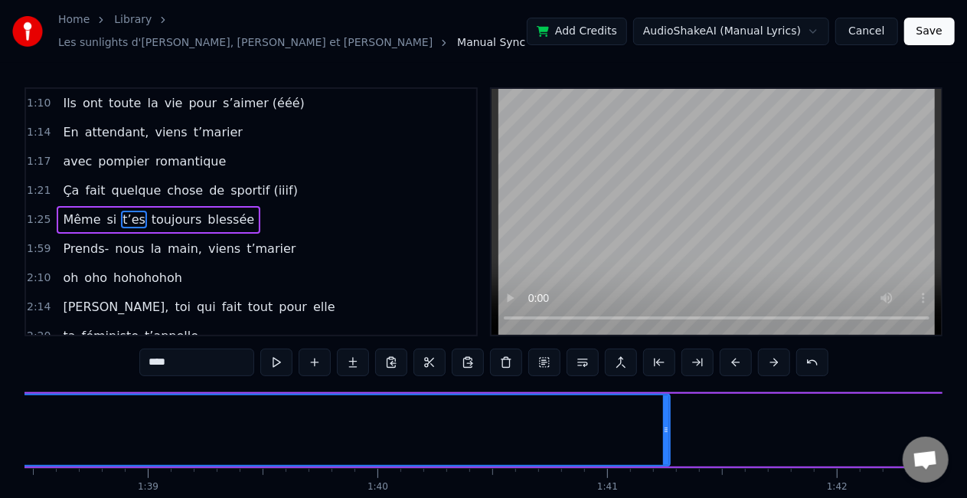
scroll to position [0, 22621]
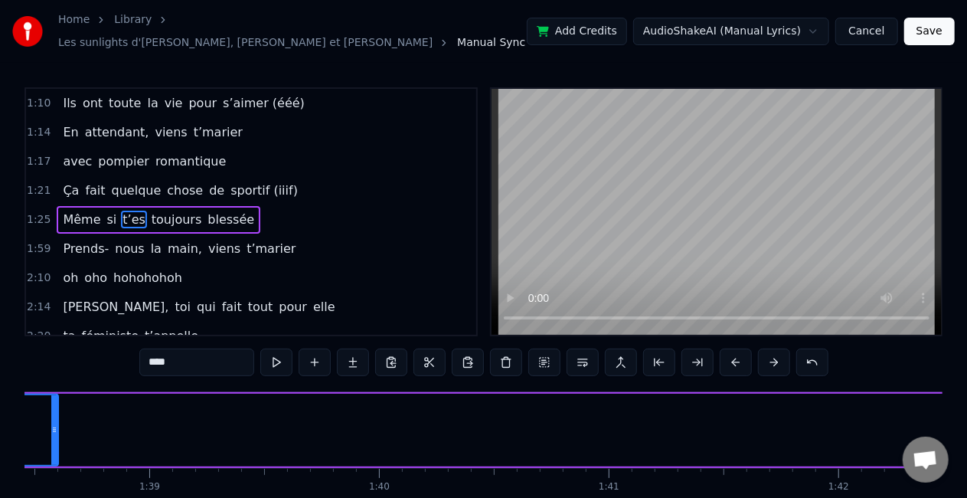
drag, startPoint x: 666, startPoint y: 404, endPoint x: 45, endPoint y: 376, distance: 621.8
click at [45, 376] on div "0:30 Vivre avec trois frères pas gentils 0:36 entre l’Ile d’Yeu et [GEOGRAPHIC_…" at bounding box center [484, 316] width 918 height 459
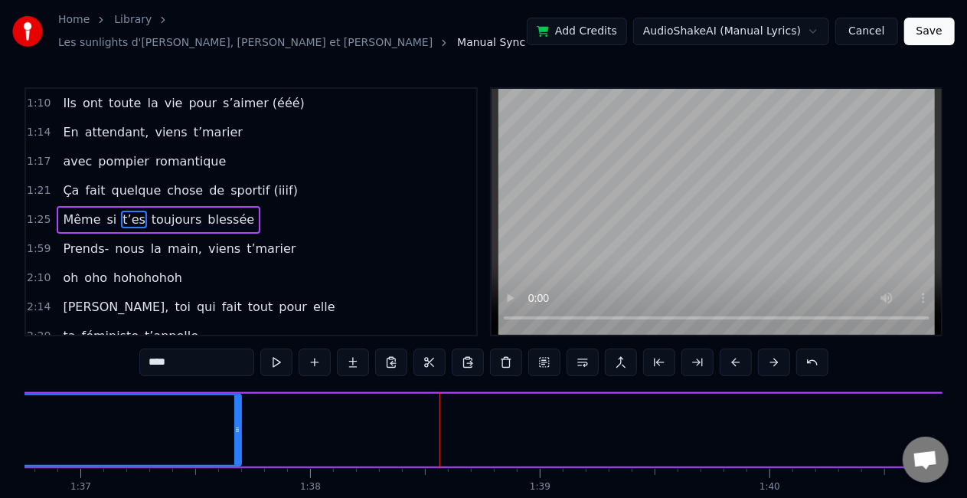
drag, startPoint x: 437, startPoint y: 421, endPoint x: 237, endPoint y: 411, distance: 200.1
click at [237, 411] on div at bounding box center [237, 430] width 6 height 70
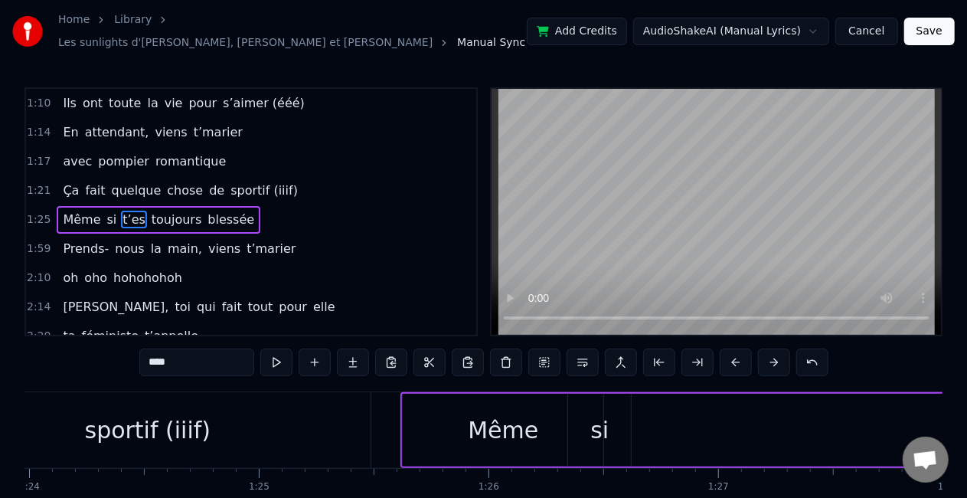
scroll to position [0, 19297]
click at [185, 426] on div "sportif (iiif)" at bounding box center [146, 430] width 126 height 34
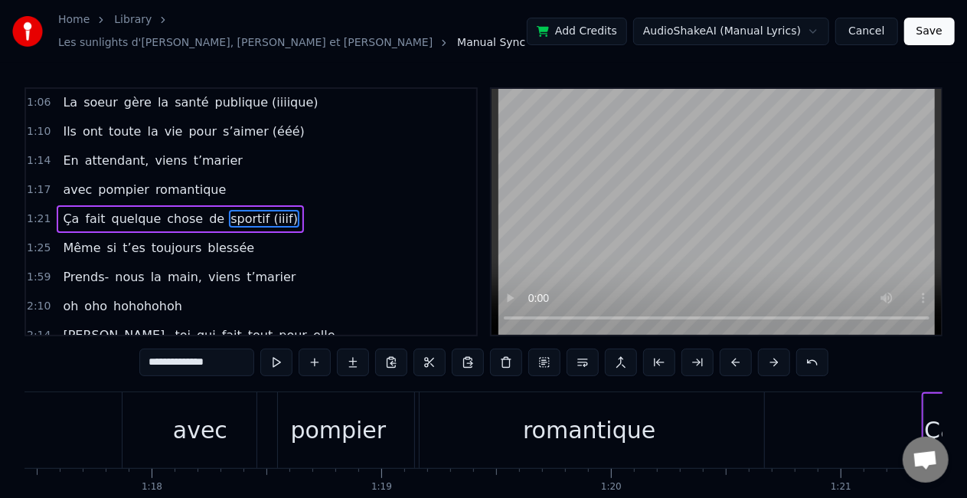
scroll to position [0, 17789]
click at [333, 417] on div "pompier" at bounding box center [343, 430] width 96 height 34
type input "*******"
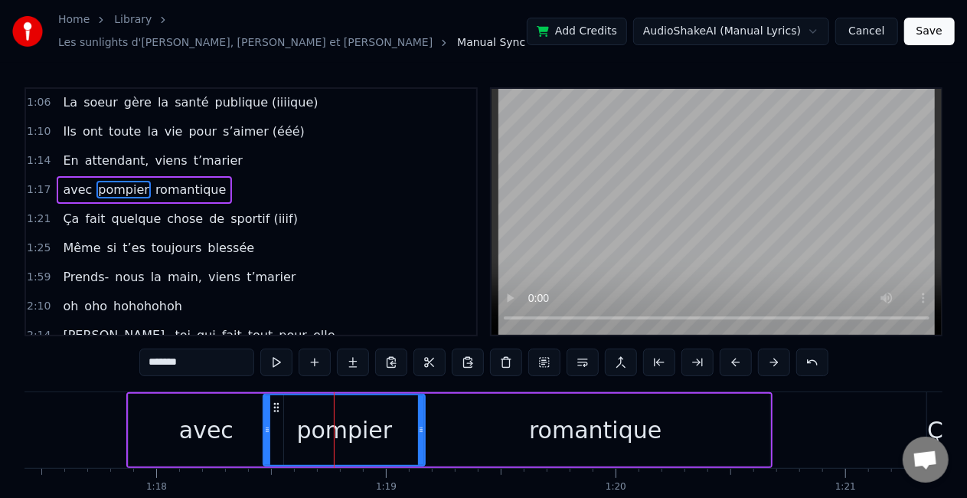
scroll to position [234, 0]
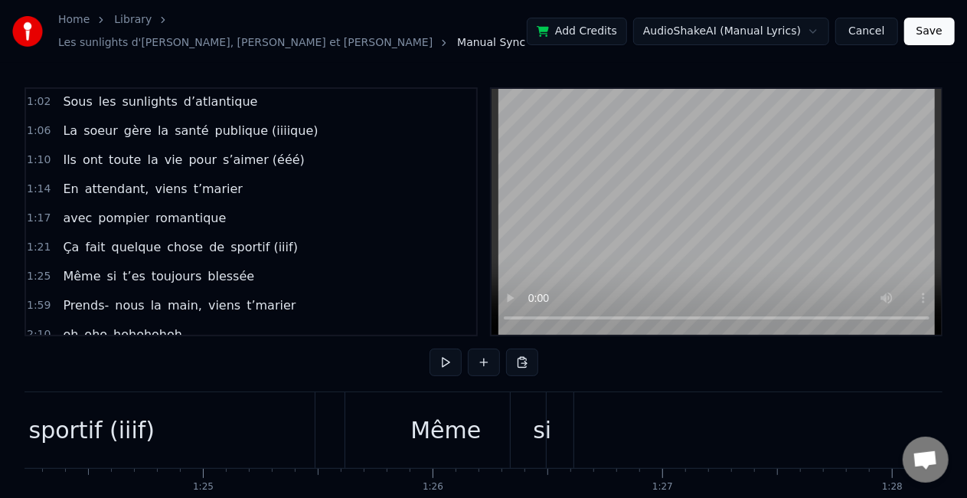
scroll to position [0, 19179]
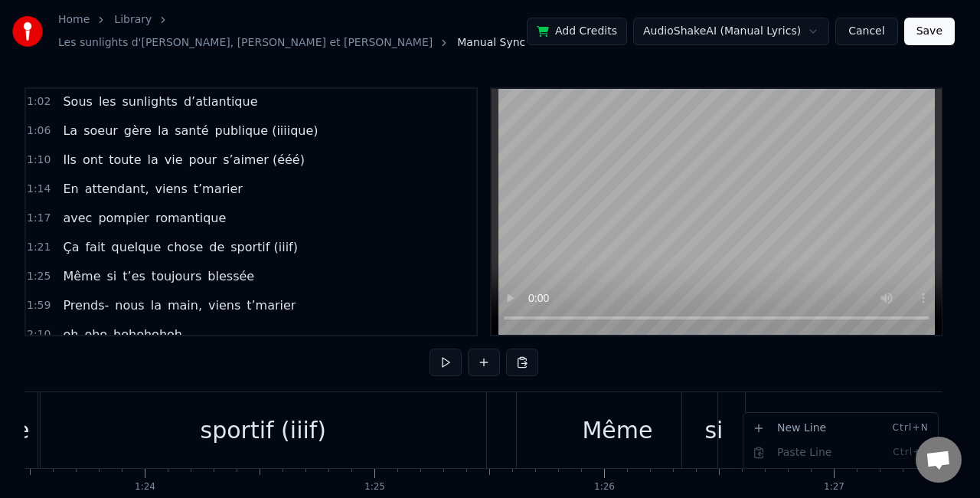
click at [806, 415] on div "New Line Ctrl+N Paste Line Ctrl+V" at bounding box center [841, 440] width 196 height 57
click at [788, 403] on html "Home Library Les sunlights d'atlantique • [PERSON_NAME] et [PERSON_NAME] Manual…" at bounding box center [490, 285] width 980 height 571
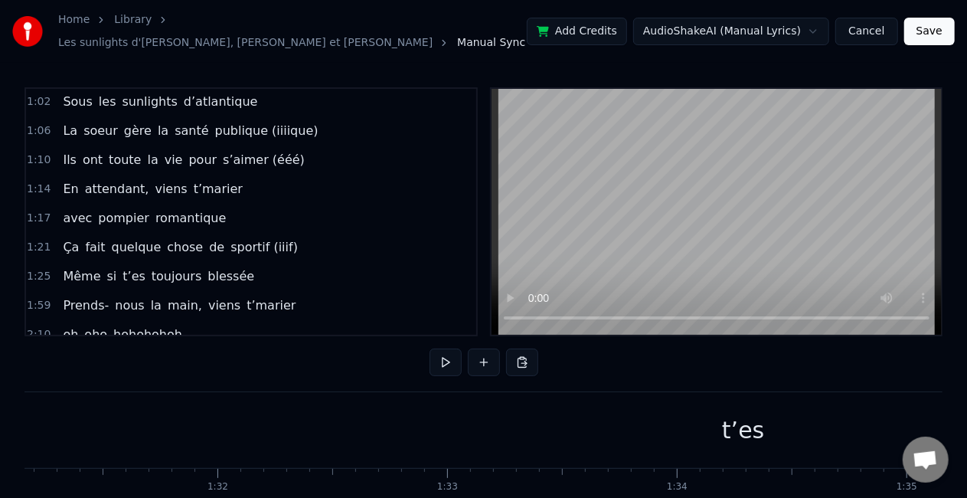
scroll to position [0, 20946]
click at [788, 403] on div "t’es" at bounding box center [743, 430] width 1564 height 76
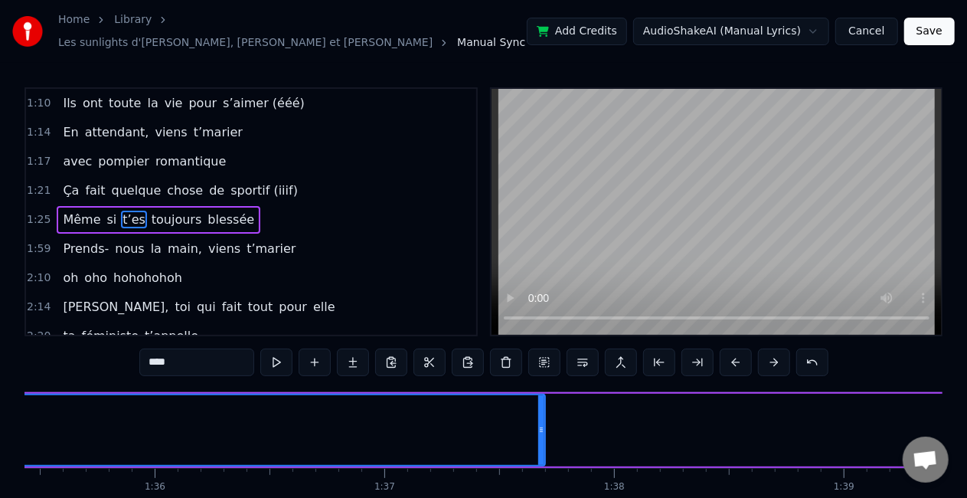
scroll to position [0, 21927]
click at [538, 415] on div at bounding box center [541, 430] width 6 height 70
click at [541, 428] on circle at bounding box center [541, 428] width 1 height 1
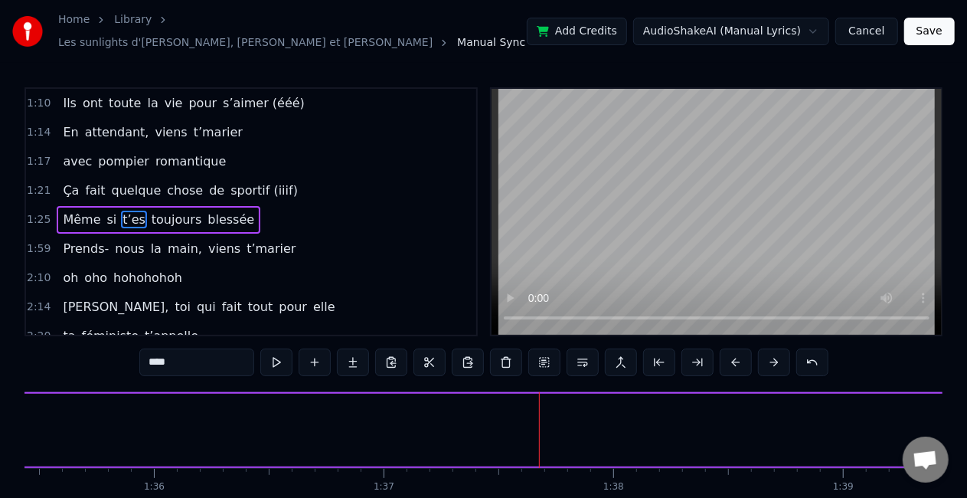
drag, startPoint x: 543, startPoint y: 434, endPoint x: 15, endPoint y: 427, distance: 527.7
click at [15, 427] on div "Home Library Les sunlights d'atlantique • [PERSON_NAME] et [PERSON_NAME] Manual…" at bounding box center [483, 273] width 967 height 546
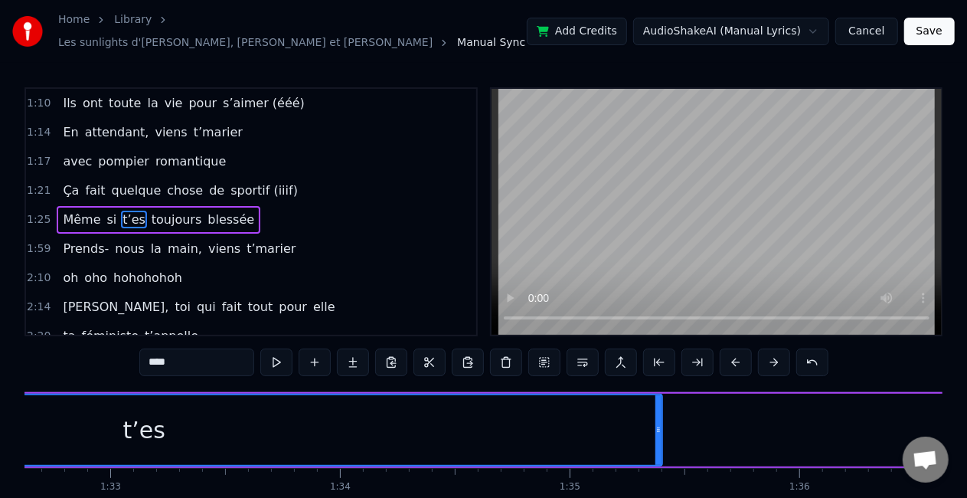
scroll to position [0, 21281]
click at [245, 241] on span "t’marier" at bounding box center [271, 249] width 52 height 18
type input "********"
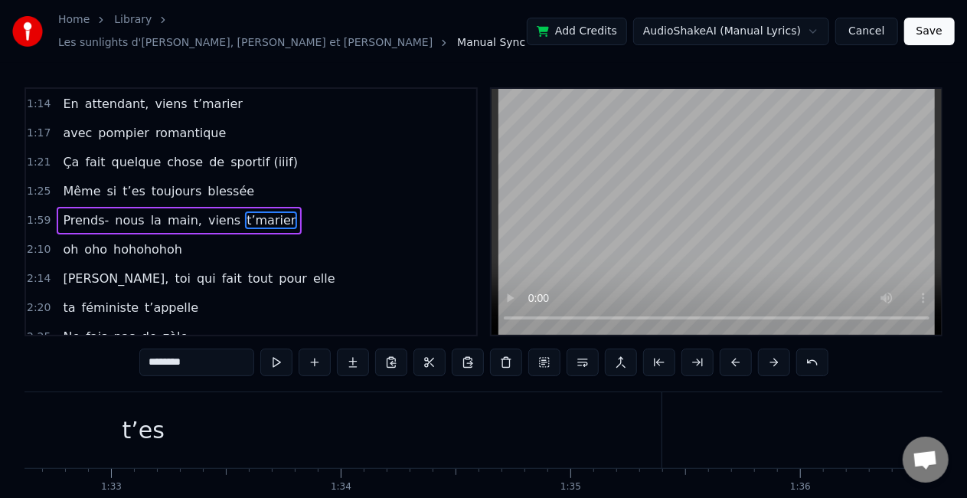
scroll to position [320, 0]
click at [119, 205] on div "1:59 Prends- nous la main, viens t’marier" at bounding box center [251, 219] width 450 height 29
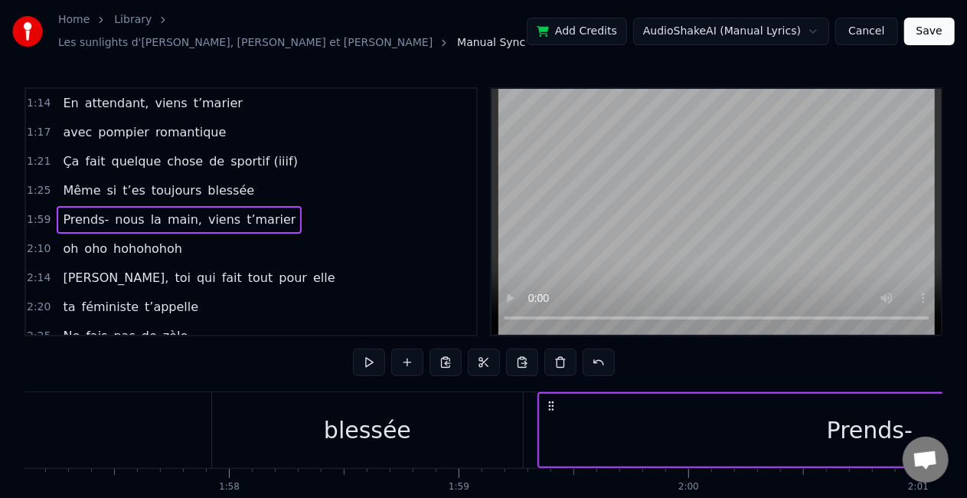
click at [106, 182] on span "si" at bounding box center [112, 191] width 13 height 18
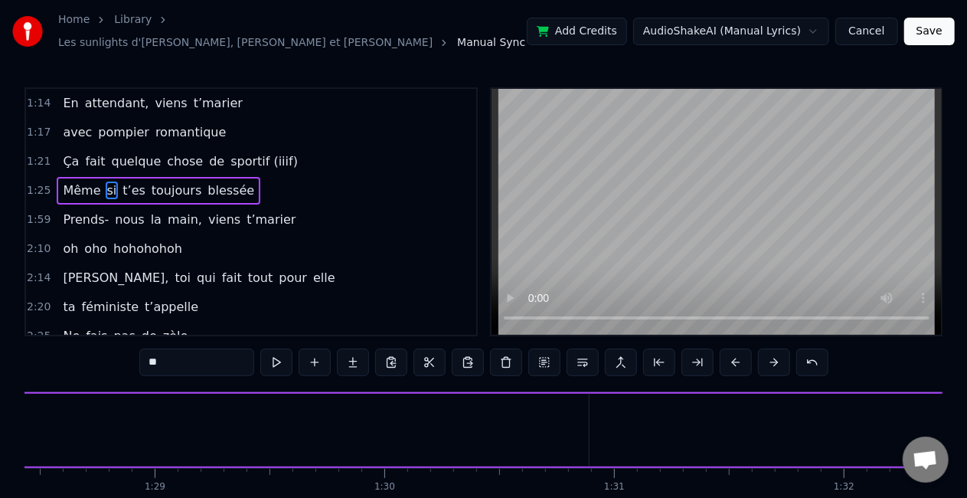
scroll to position [0, 19760]
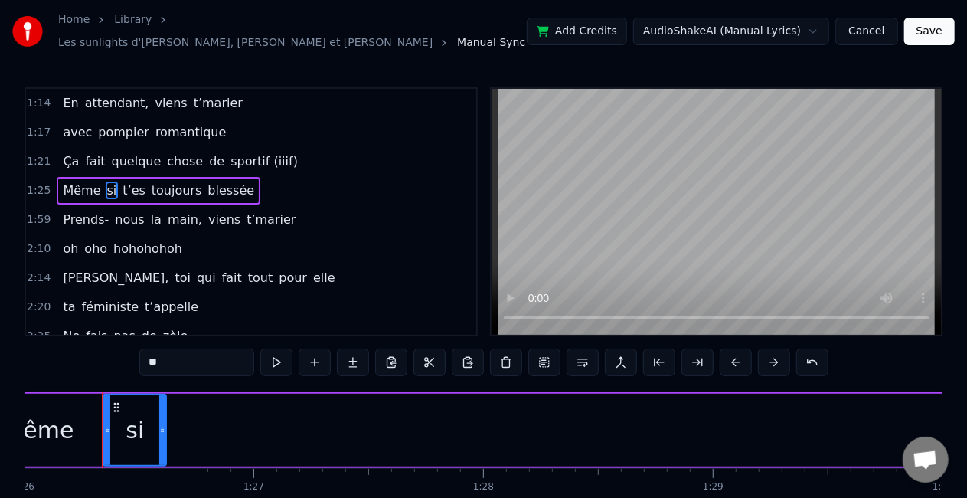
click at [57, 184] on div "Même si t’es toujours blessée" at bounding box center [159, 191] width 204 height 28
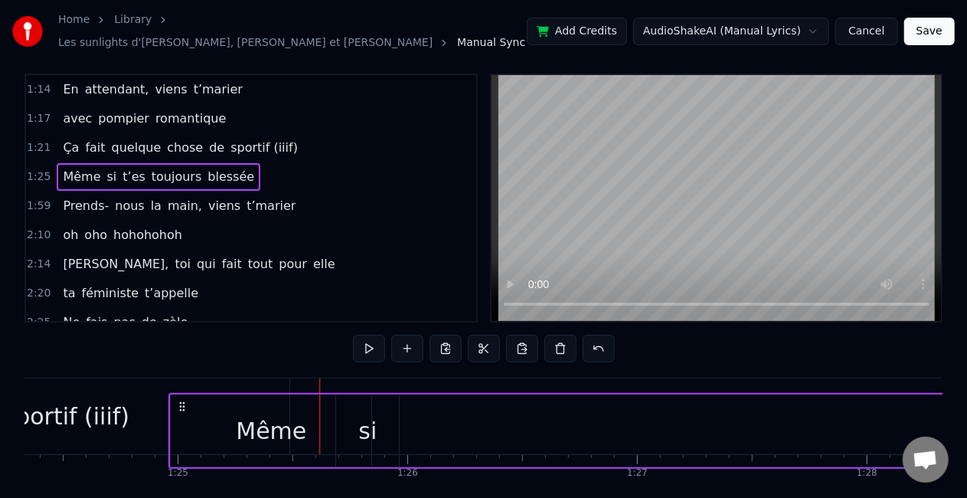
scroll to position [0, 19368]
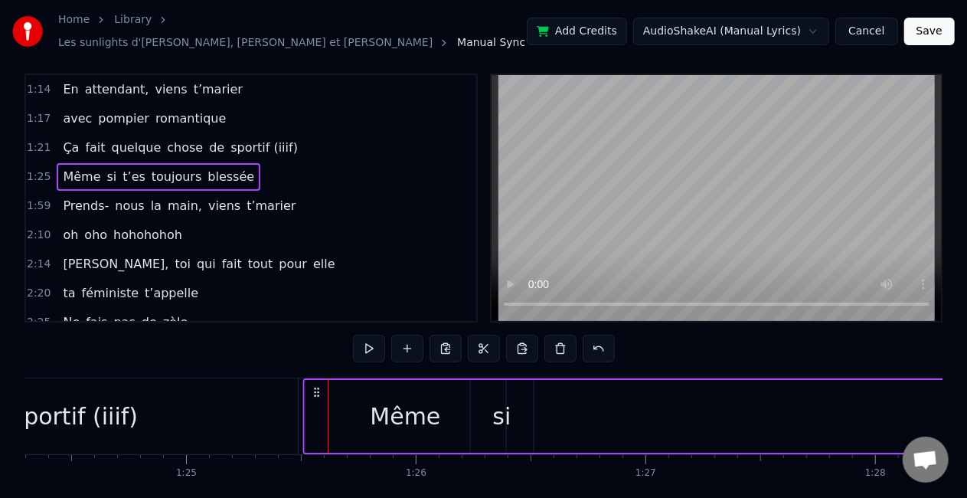
drag, startPoint x: 340, startPoint y: 379, endPoint x: 314, endPoint y: 380, distance: 26.1
click at [314, 388] on circle at bounding box center [314, 388] width 1 height 1
click at [256, 404] on div "sportif (iiif)" at bounding box center [75, 416] width 446 height 76
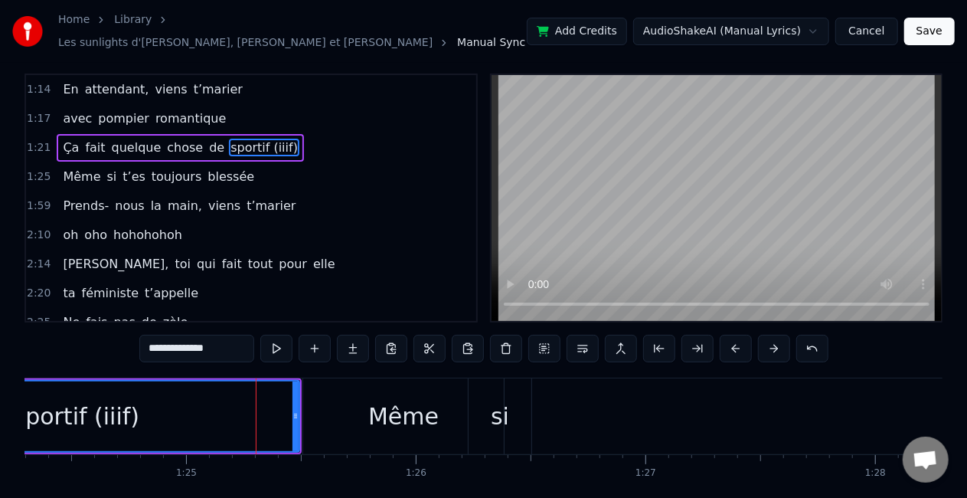
scroll to position [0, 0]
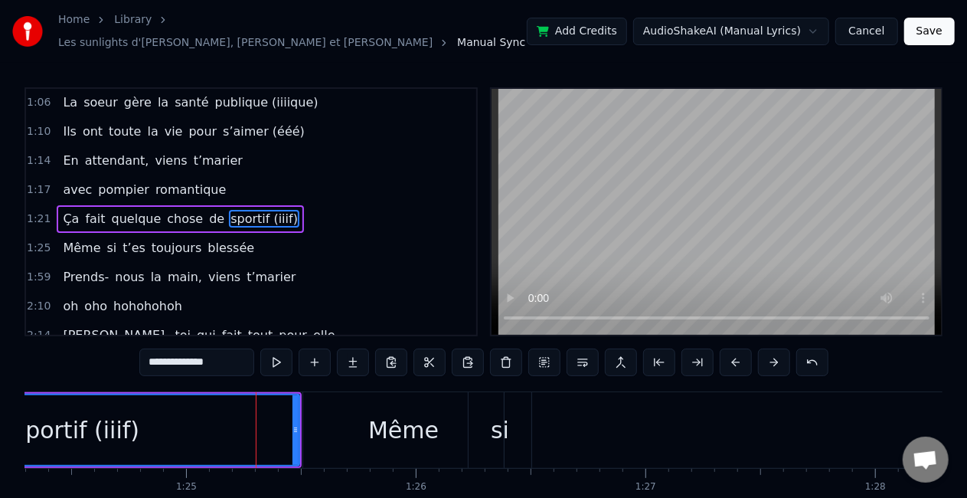
click at [326, 412] on div "Même" at bounding box center [403, 430] width 201 height 76
type input "****"
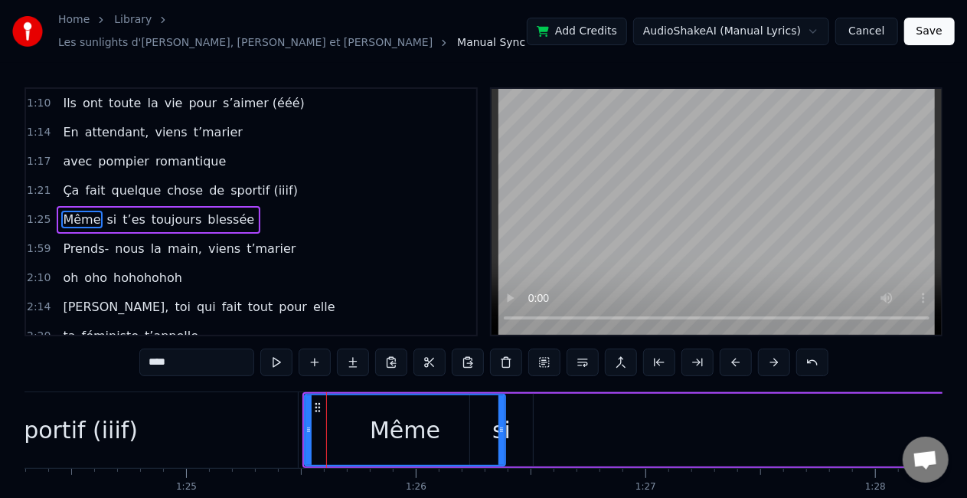
click at [225, 214] on div "Même si t’es toujours blessée" at bounding box center [159, 220] width 204 height 28
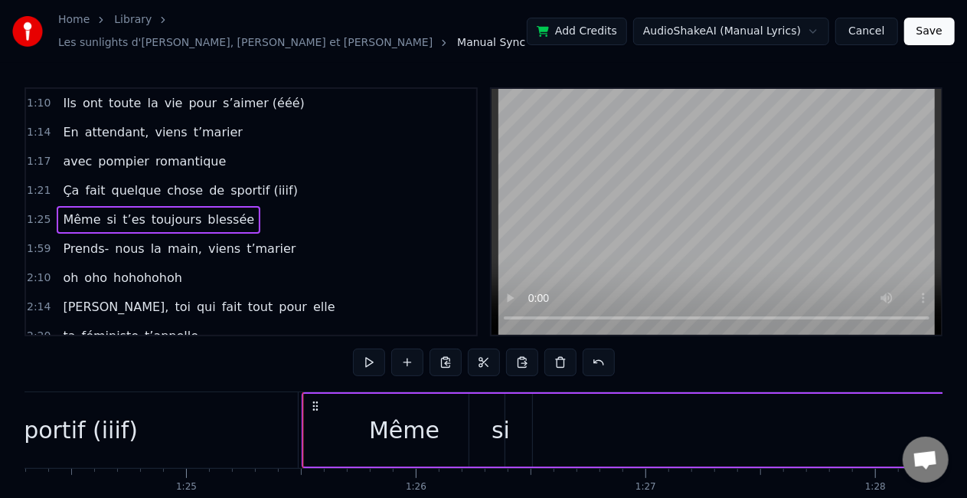
click at [313, 409] on circle at bounding box center [313, 409] width 1 height 1
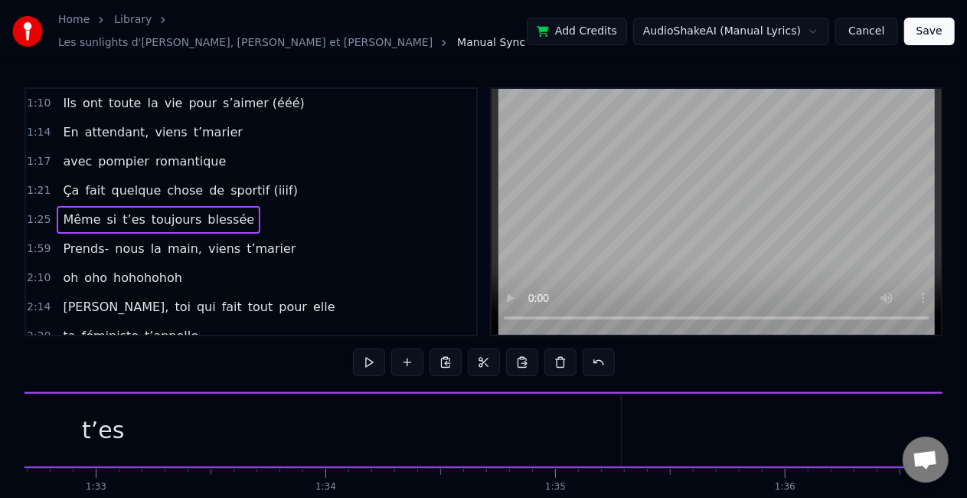
scroll to position [0, 21298]
click at [593, 400] on div "t’es" at bounding box center [101, 430] width 1036 height 73
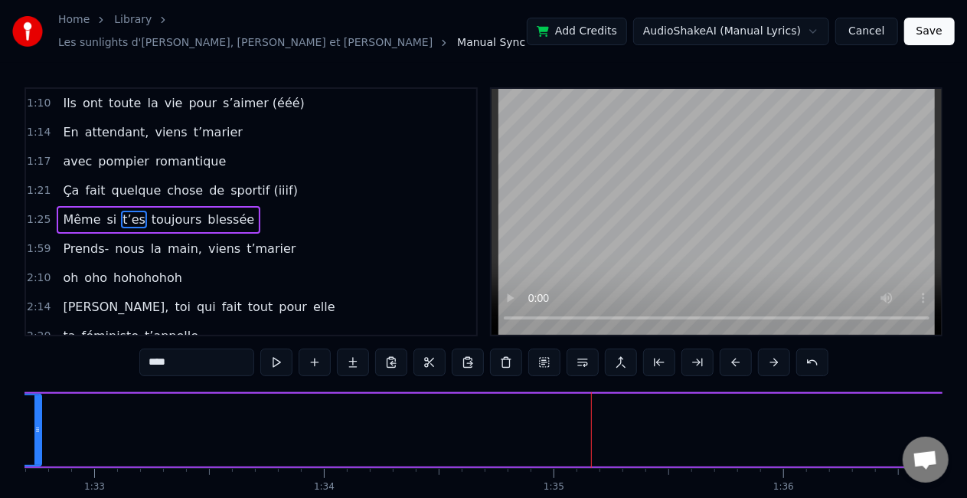
drag, startPoint x: 615, startPoint y: 414, endPoint x: 37, endPoint y: 434, distance: 578.6
click at [37, 434] on div at bounding box center [37, 430] width 6 height 70
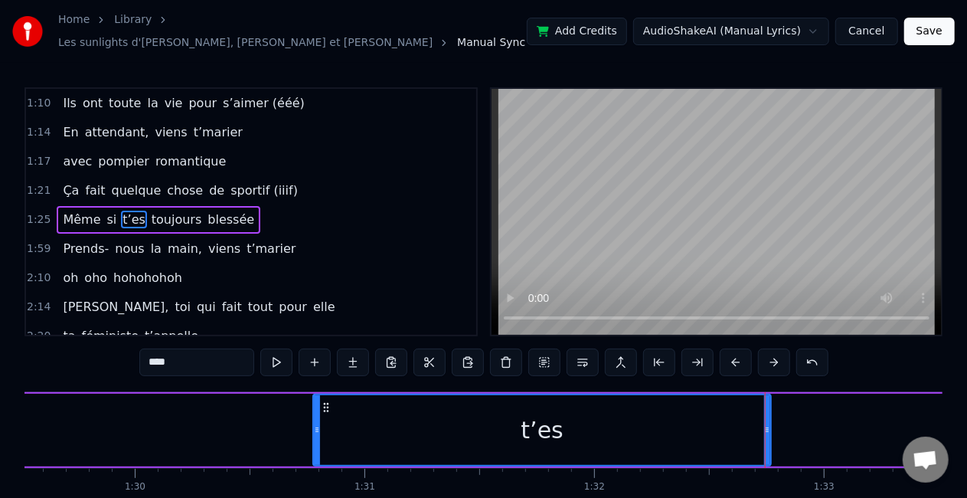
scroll to position [0, 20567]
click at [772, 418] on div "t’es" at bounding box center [543, 430] width 460 height 73
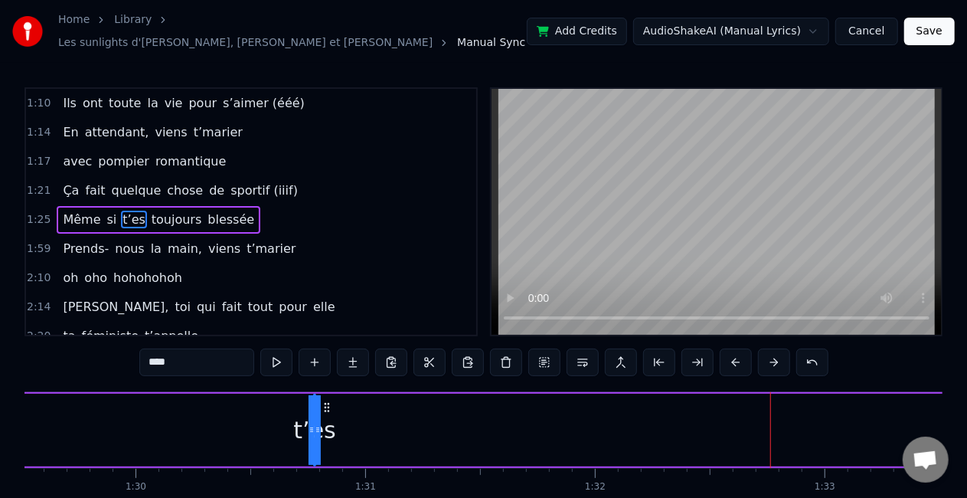
drag, startPoint x: 766, startPoint y: 423, endPoint x: 85, endPoint y: 417, distance: 680.9
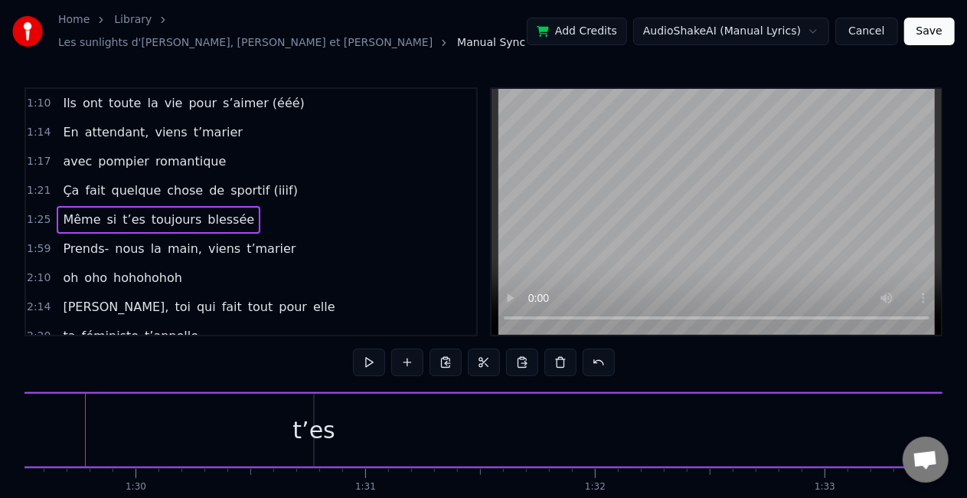
scroll to position [0, 20551]
click at [316, 417] on div "t’es" at bounding box center [330, 430] width 42 height 34
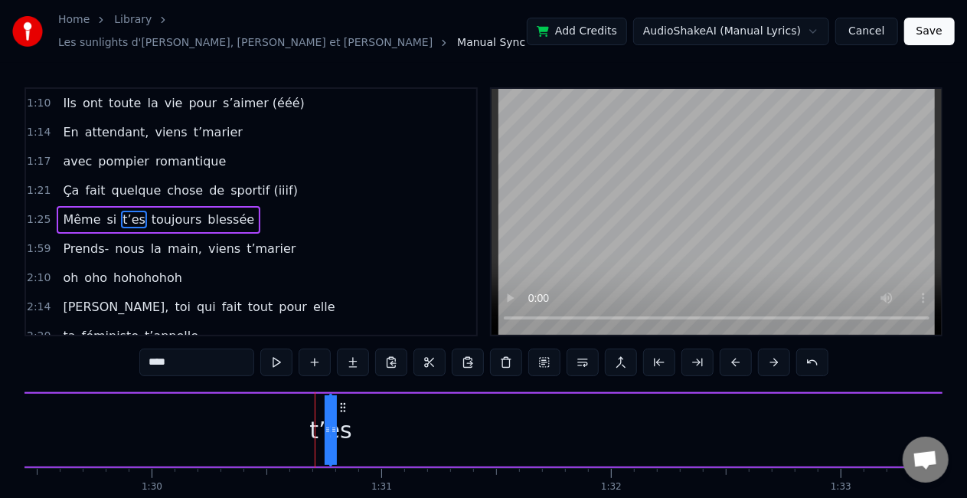
drag, startPoint x: 335, startPoint y: 424, endPoint x: 428, endPoint y: 414, distance: 93.1
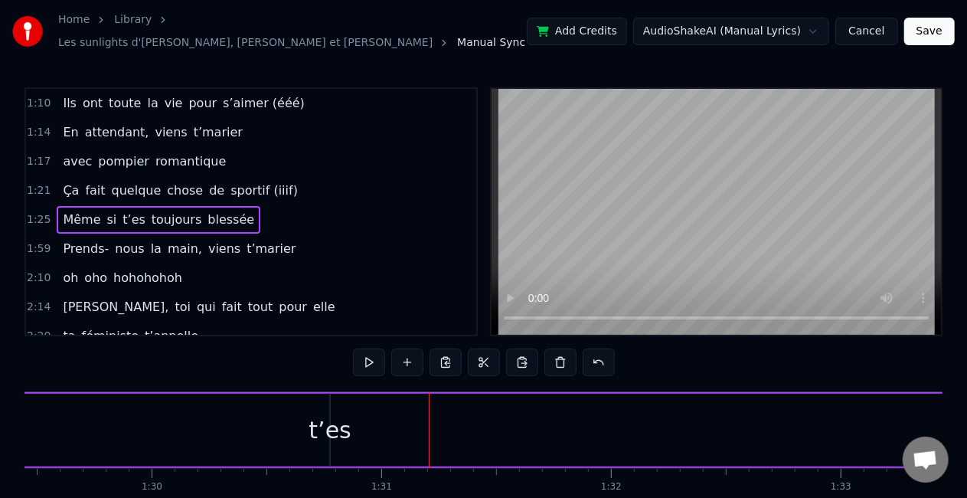
click at [332, 415] on div "t’es" at bounding box center [330, 430] width 42 height 34
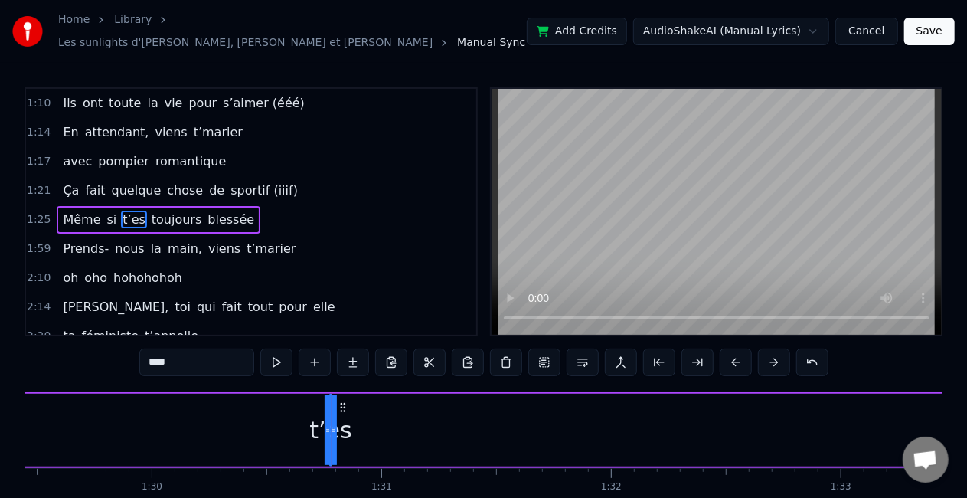
click at [323, 414] on div "t’es" at bounding box center [330, 430] width 42 height 34
click at [329, 424] on icon at bounding box center [328, 430] width 6 height 12
drag, startPoint x: 329, startPoint y: 416, endPoint x: 234, endPoint y: 419, distance: 95.0
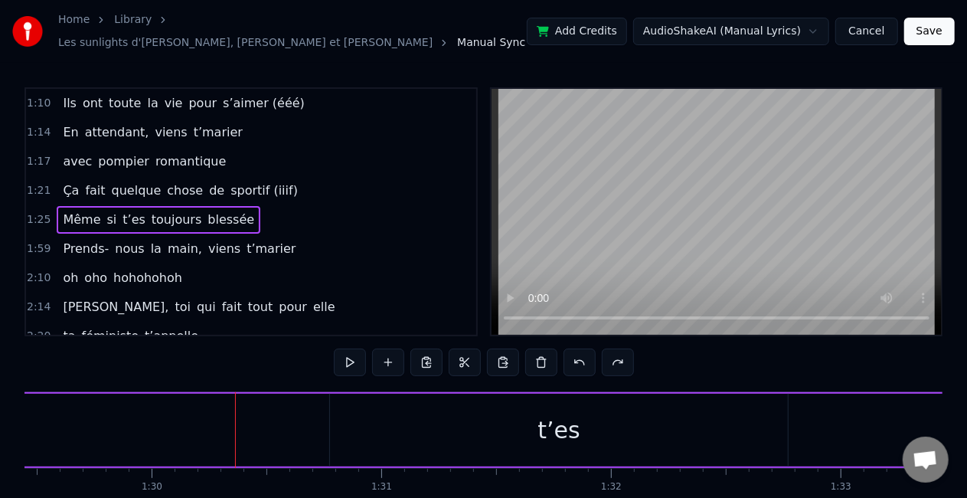
click at [368, 433] on div "t’es" at bounding box center [559, 430] width 458 height 73
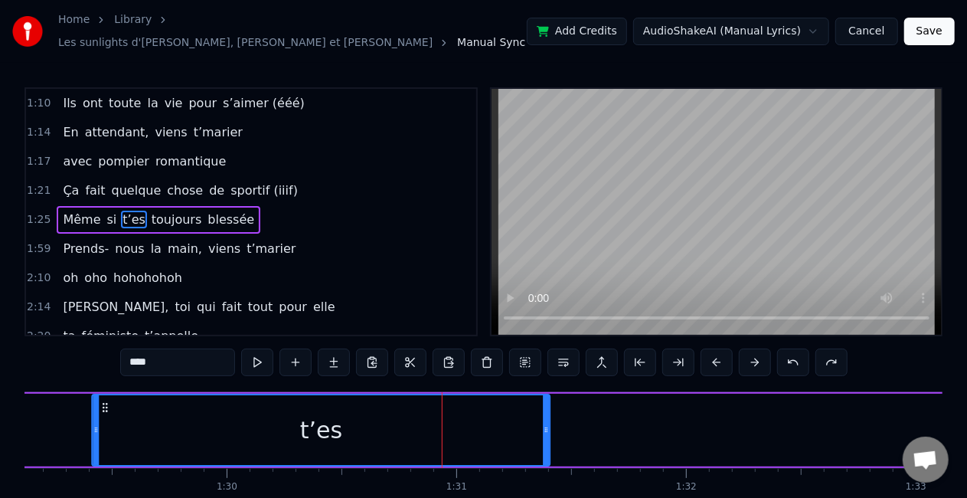
drag, startPoint x: 345, startPoint y: 396, endPoint x: 110, endPoint y: 391, distance: 235.2
click at [110, 395] on div "t’es" at bounding box center [321, 430] width 456 height 70
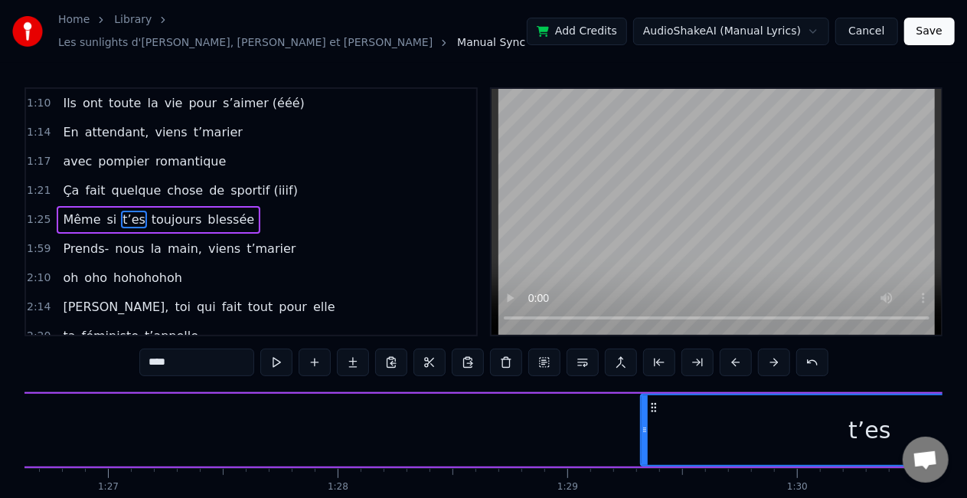
scroll to position [0, 19905]
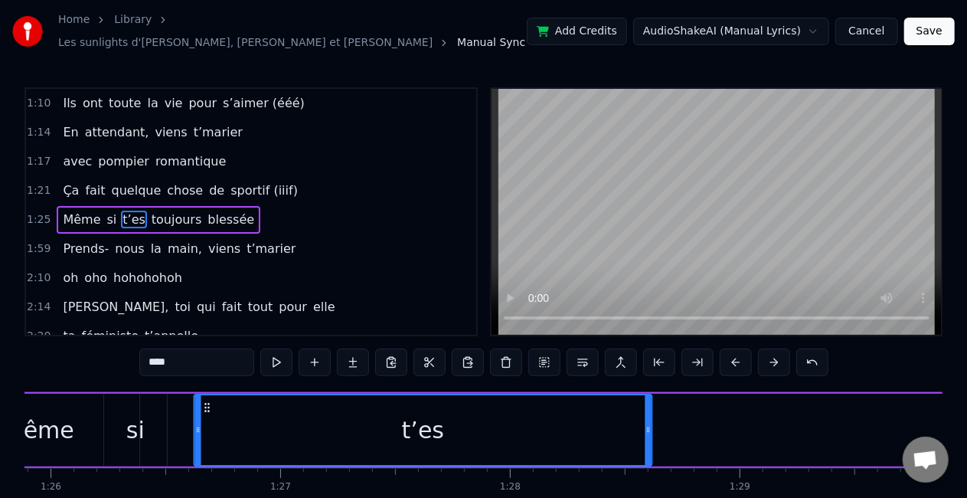
drag, startPoint x: 654, startPoint y: 394, endPoint x: 205, endPoint y: 393, distance: 448.8
click at [205, 401] on icon at bounding box center [207, 407] width 12 height 12
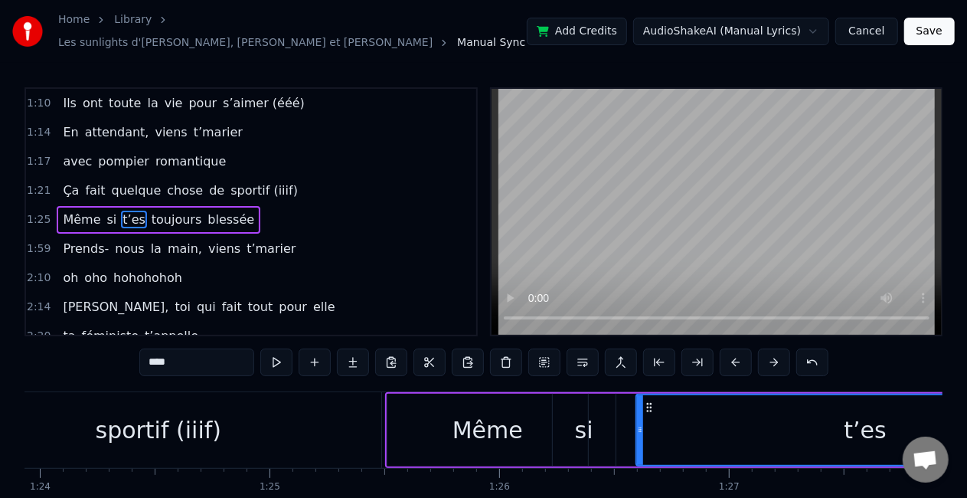
click at [439, 424] on div "Même" at bounding box center [488, 430] width 201 height 73
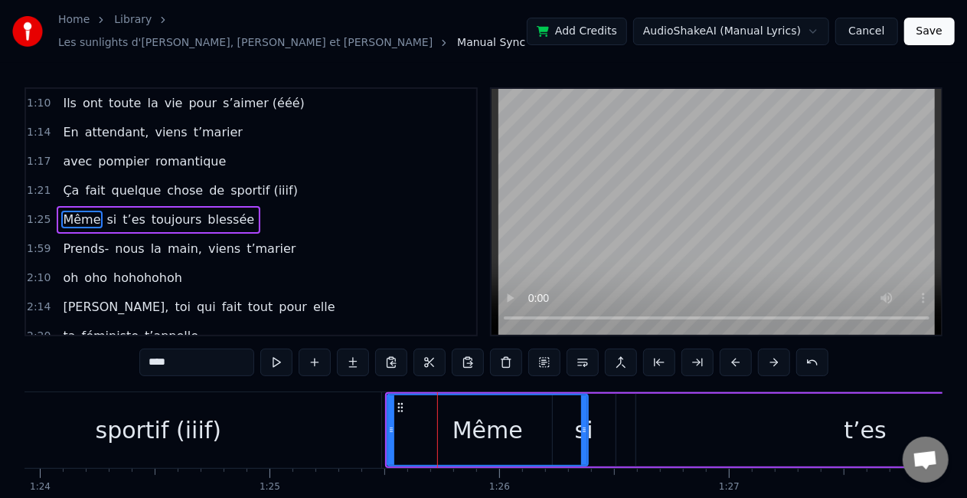
click at [152, 425] on div "sportif (iiif)" at bounding box center [159, 430] width 126 height 34
type input "**********"
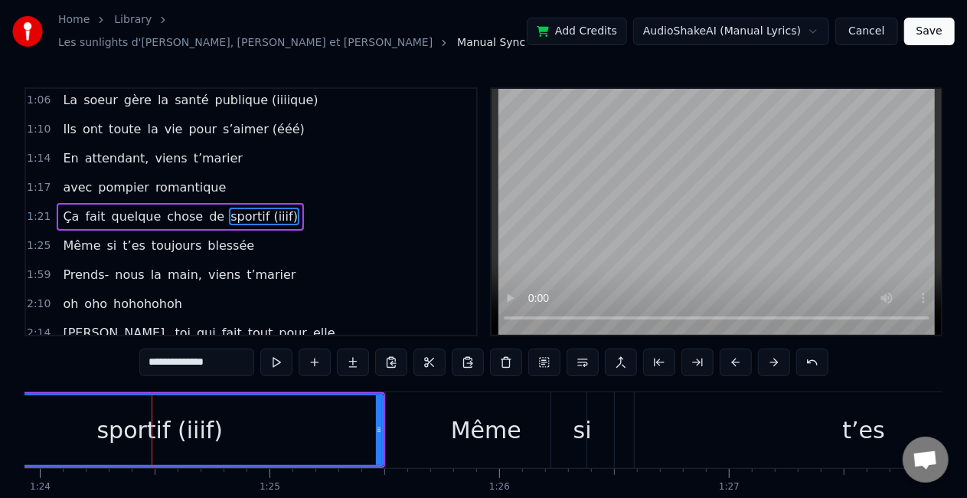
scroll to position [263, 0]
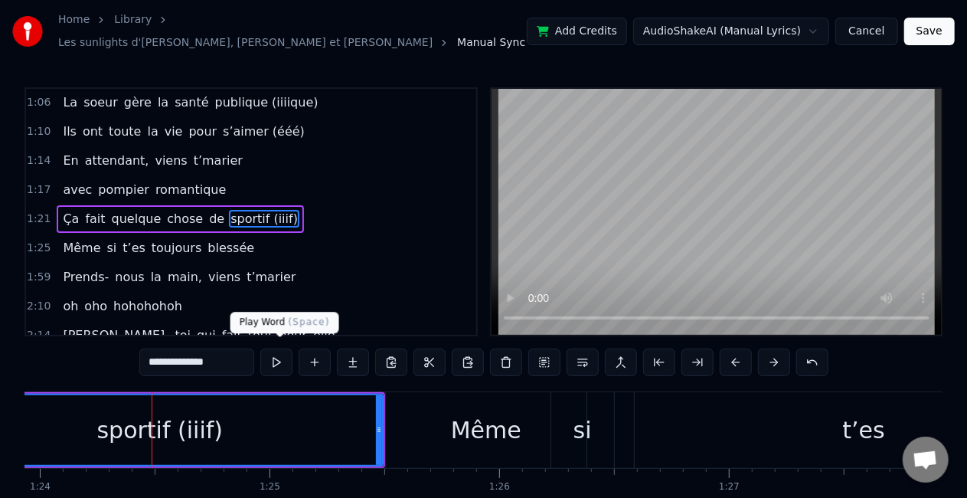
click at [276, 357] on button at bounding box center [276, 362] width 32 height 28
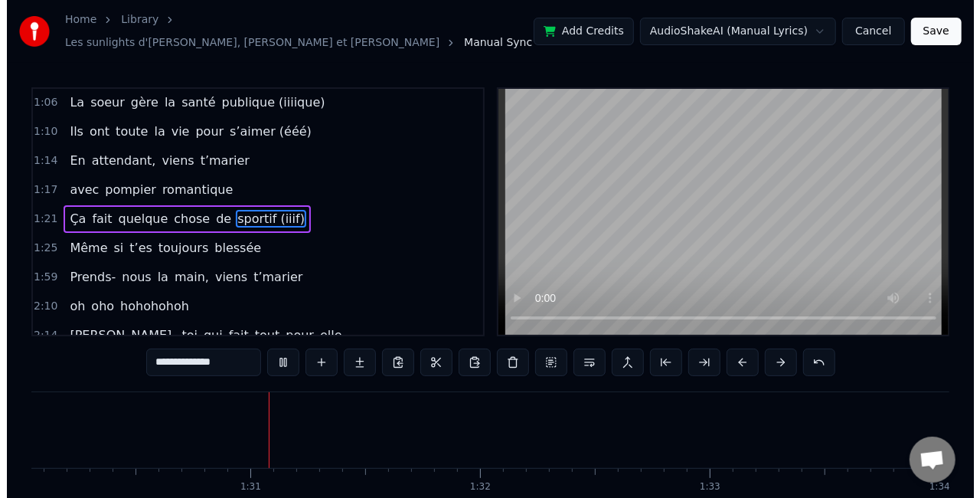
scroll to position [0, 20708]
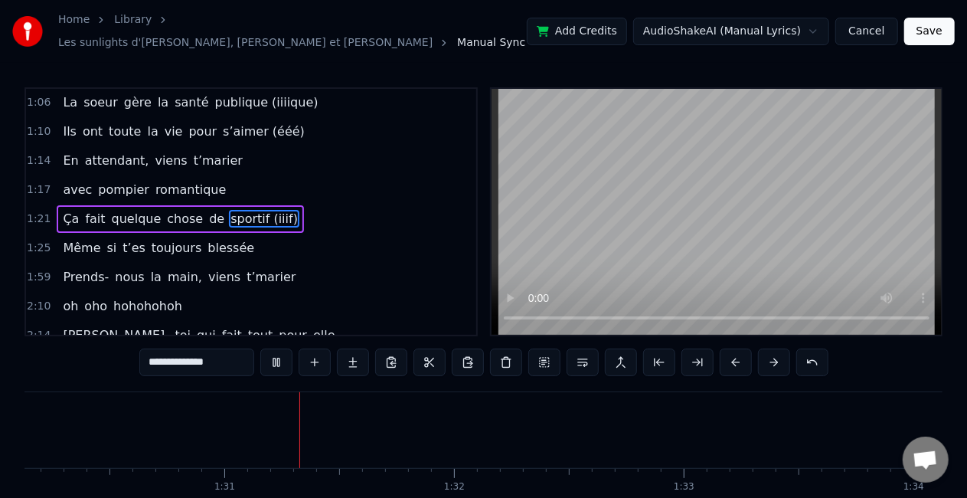
click at [930, 29] on button "Save" at bounding box center [929, 32] width 51 height 28
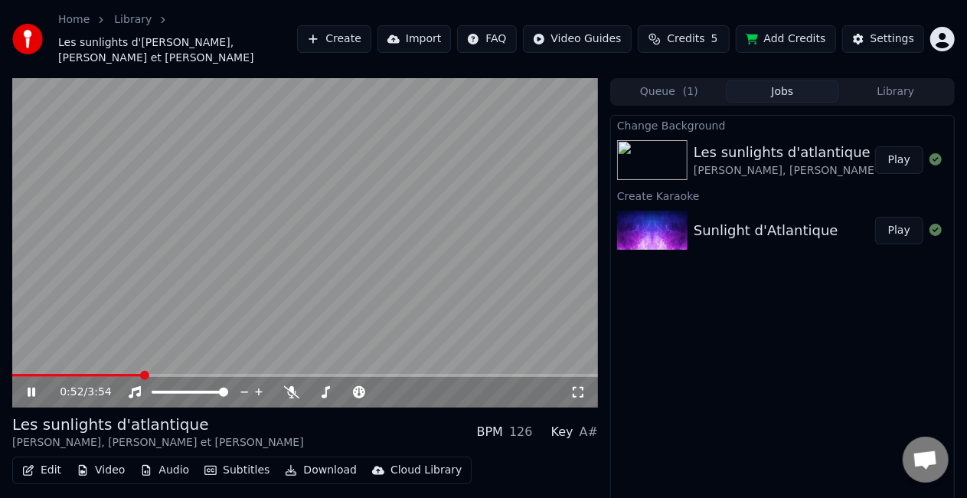
click at [142, 374] on span at bounding box center [305, 375] width 586 height 3
click at [197, 356] on video at bounding box center [305, 242] width 586 height 329
click at [182, 356] on video at bounding box center [305, 242] width 586 height 329
click at [303, 384] on div "0:55 / 3:54" at bounding box center [315, 391] width 511 height 15
click at [295, 386] on icon at bounding box center [291, 392] width 15 height 12
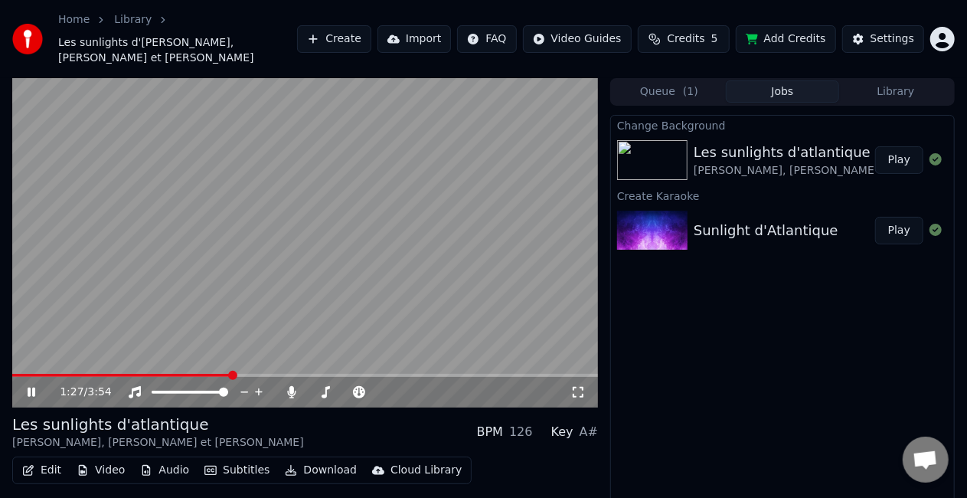
click at [299, 280] on video at bounding box center [305, 242] width 586 height 329
click at [35, 460] on button "Edit" at bounding box center [41, 470] width 51 height 21
click at [33, 465] on button "Edit" at bounding box center [41, 470] width 51 height 21
click at [41, 460] on button "Edit" at bounding box center [41, 470] width 51 height 21
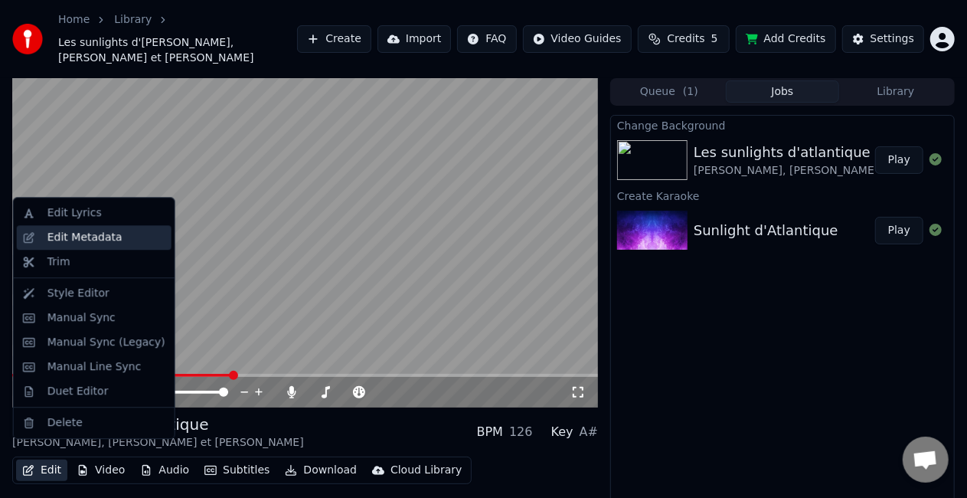
click at [93, 241] on div "Edit Metadata" at bounding box center [84, 237] width 75 height 15
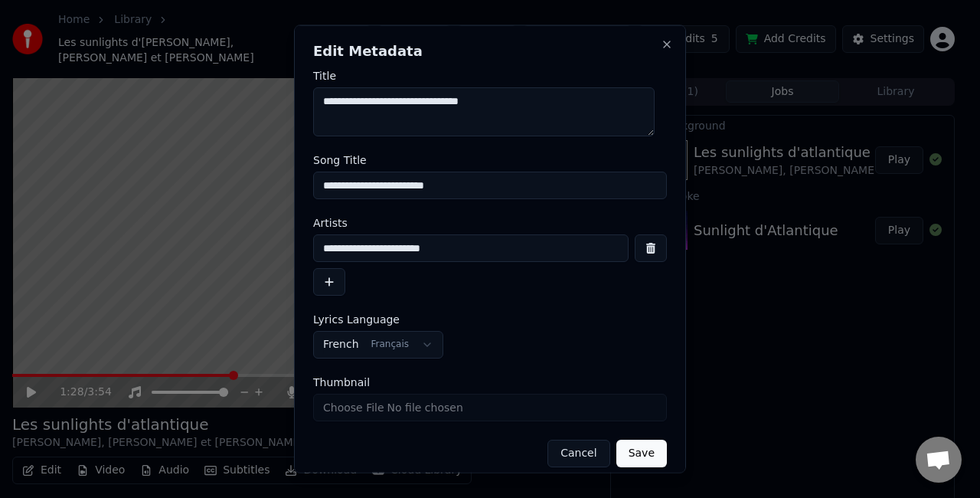
click at [584, 448] on button "Cancel" at bounding box center [579, 454] width 62 height 28
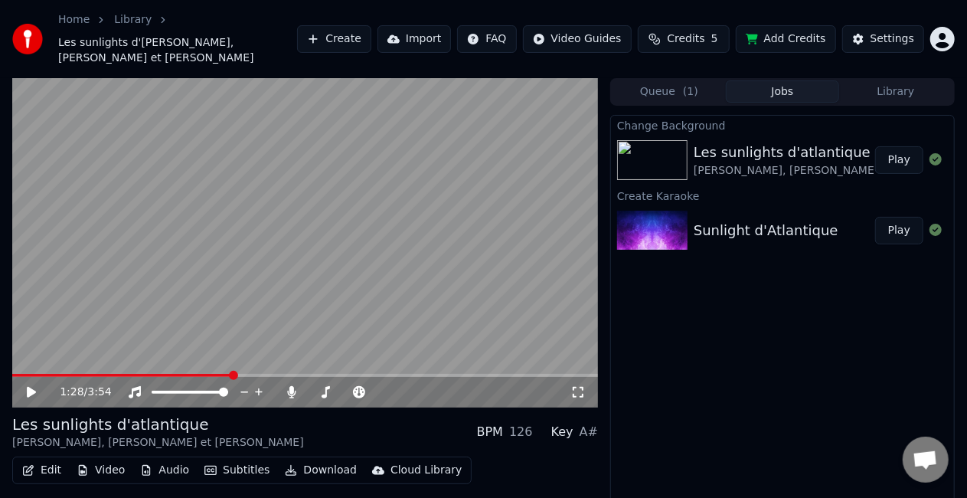
click at [32, 465] on icon "button" at bounding box center [28, 470] width 11 height 11
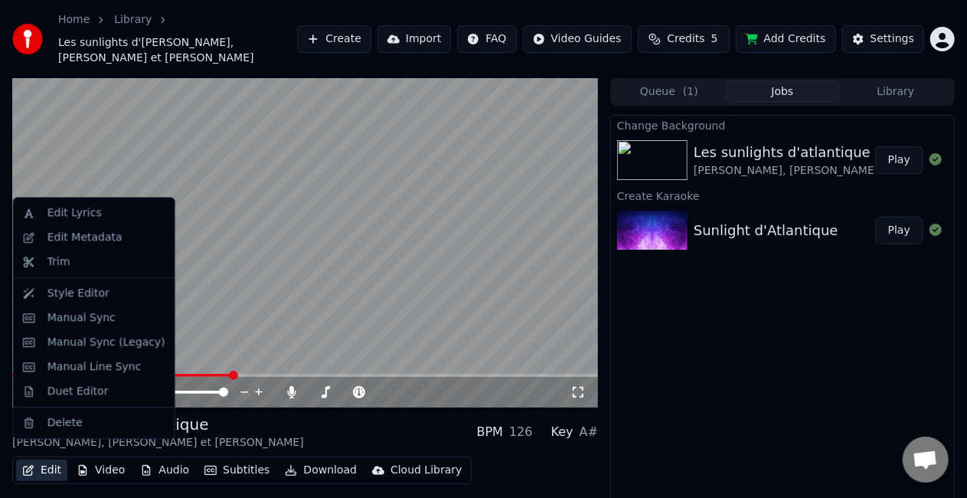
drag, startPoint x: 96, startPoint y: 353, endPoint x: 116, endPoint y: 365, distance: 23.0
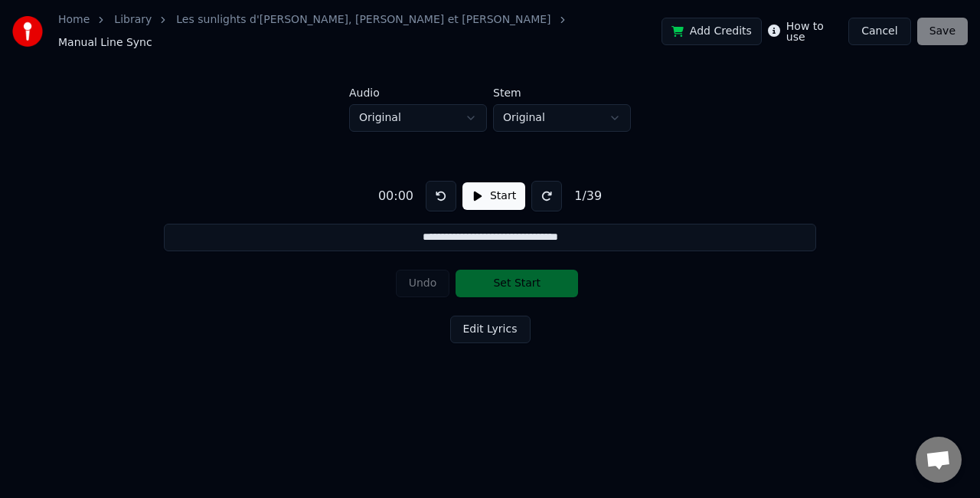
click at [884, 37] on button "Cancel" at bounding box center [880, 32] width 62 height 28
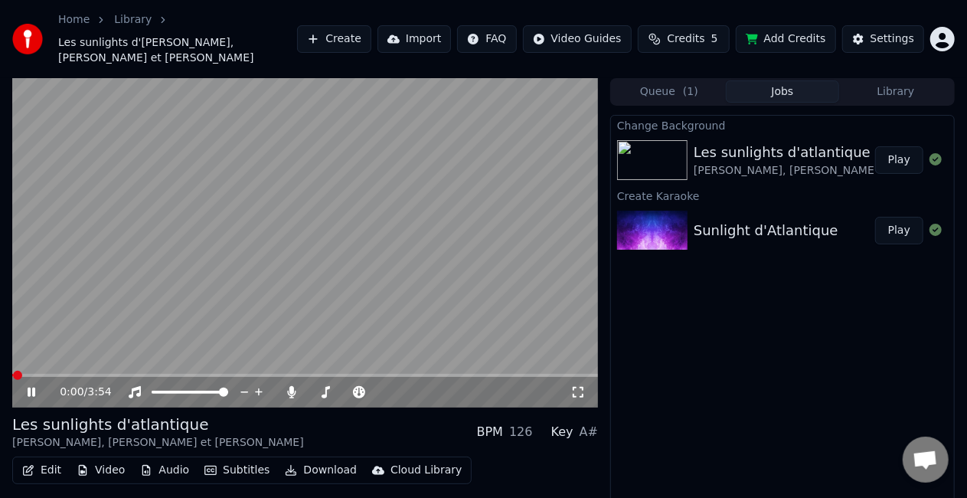
click at [39, 460] on button "Edit" at bounding box center [41, 470] width 51 height 21
click at [282, 322] on video at bounding box center [305, 242] width 586 height 329
click at [41, 460] on button "Edit" at bounding box center [41, 470] width 51 height 21
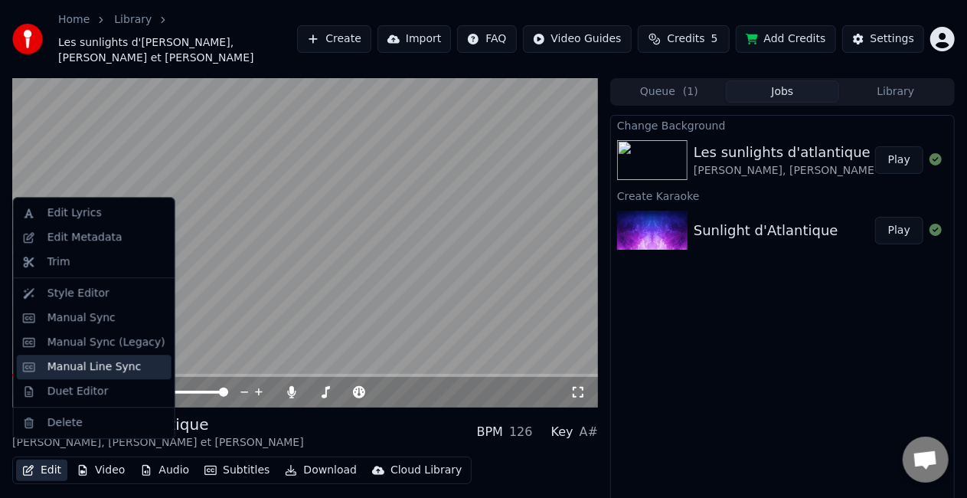
click at [86, 374] on div "Manual Line Sync" at bounding box center [94, 366] width 94 height 15
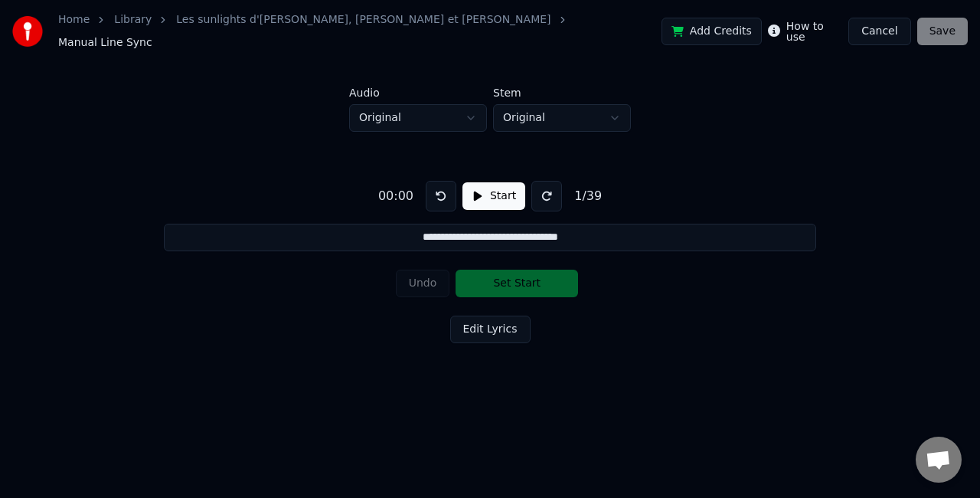
click at [477, 190] on button "Start" at bounding box center [494, 196] width 63 height 28
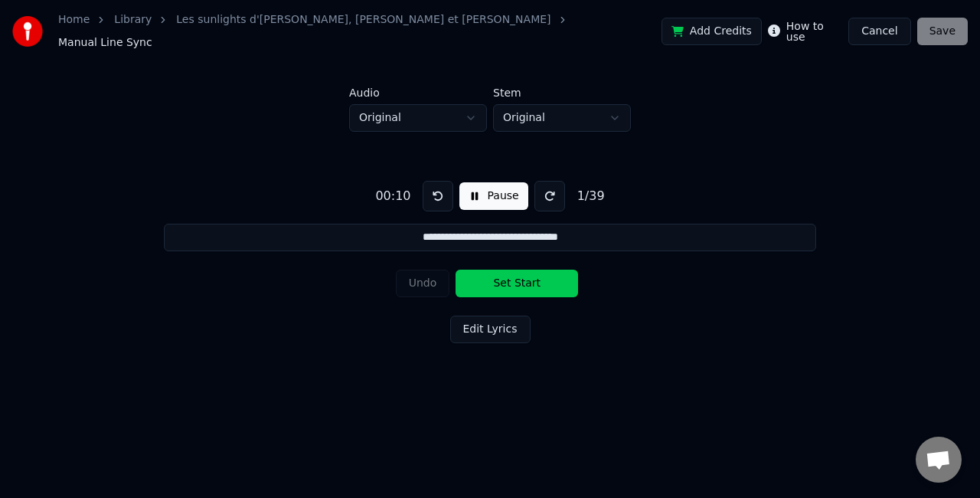
click at [546, 190] on button at bounding box center [550, 196] width 31 height 31
click at [541, 190] on button at bounding box center [550, 196] width 31 height 31
click at [555, 227] on input "**********" at bounding box center [490, 238] width 652 height 28
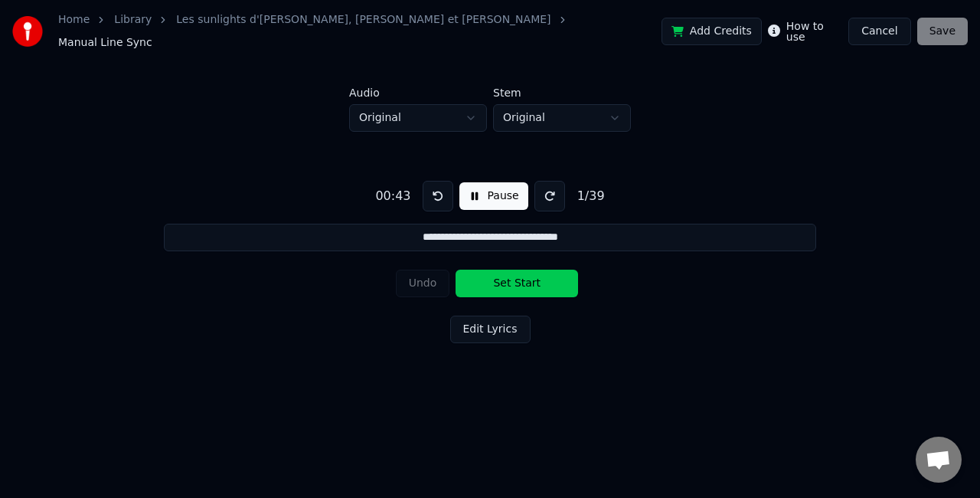
click at [878, 27] on button "Cancel" at bounding box center [880, 32] width 62 height 28
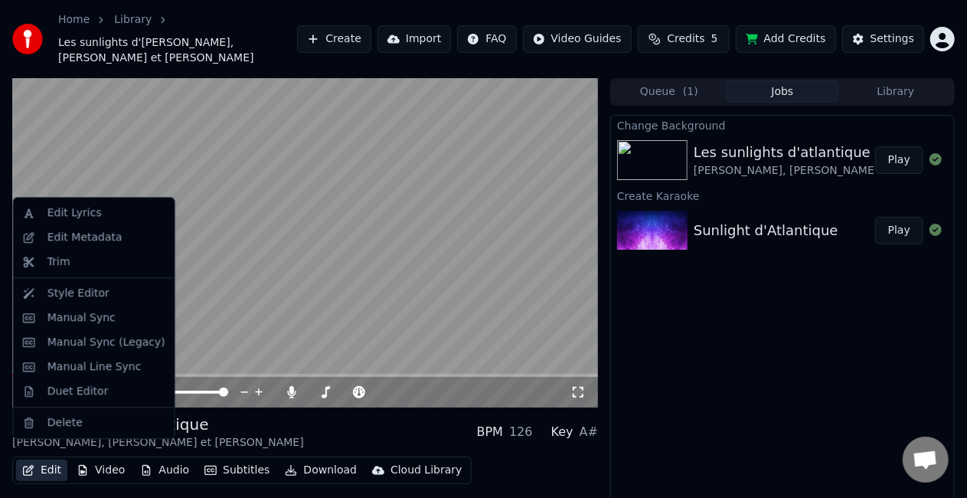
click at [41, 464] on button "Edit" at bounding box center [41, 470] width 51 height 21
click at [95, 341] on div "Manual Sync (Legacy)" at bounding box center [106, 342] width 118 height 15
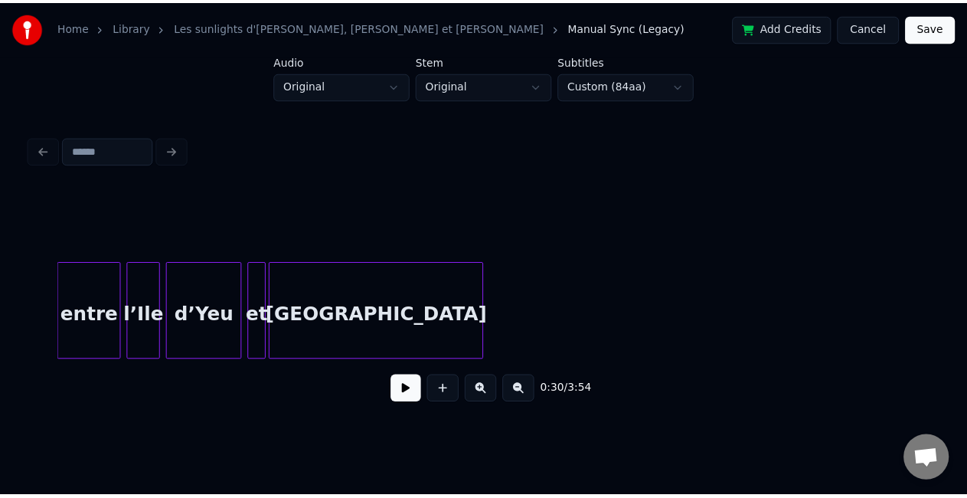
scroll to position [0, 5537]
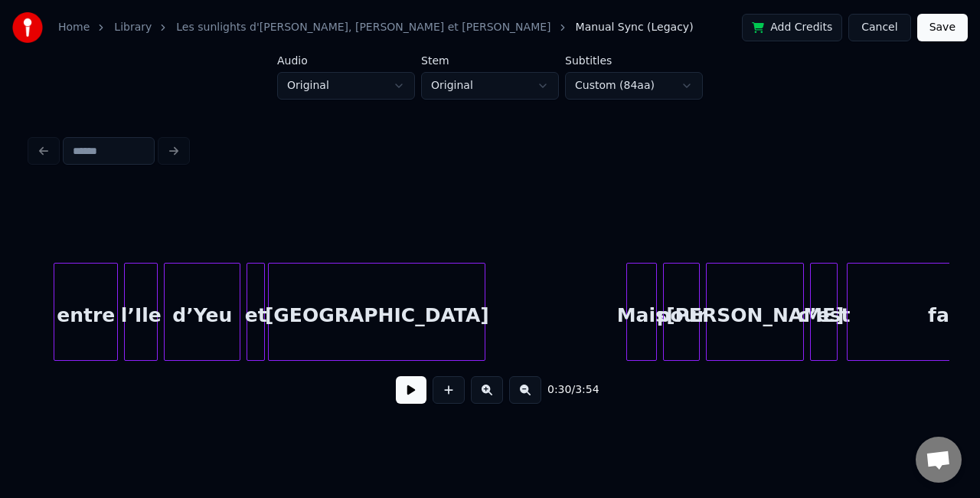
click at [455, 326] on div "[GEOGRAPHIC_DATA]" at bounding box center [377, 315] width 216 height 104
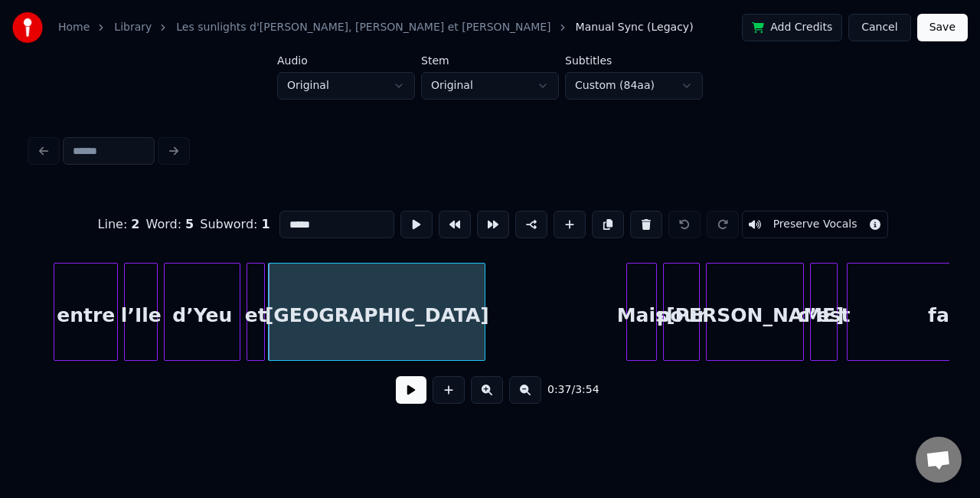
click at [654, 304] on div at bounding box center [654, 311] width 5 height 96
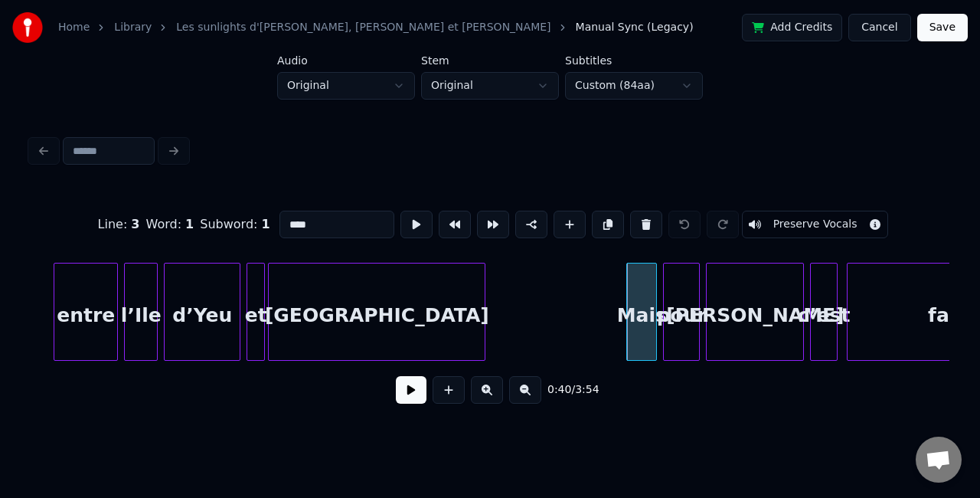
click at [687, 303] on div "pour" at bounding box center [681, 315] width 35 height 104
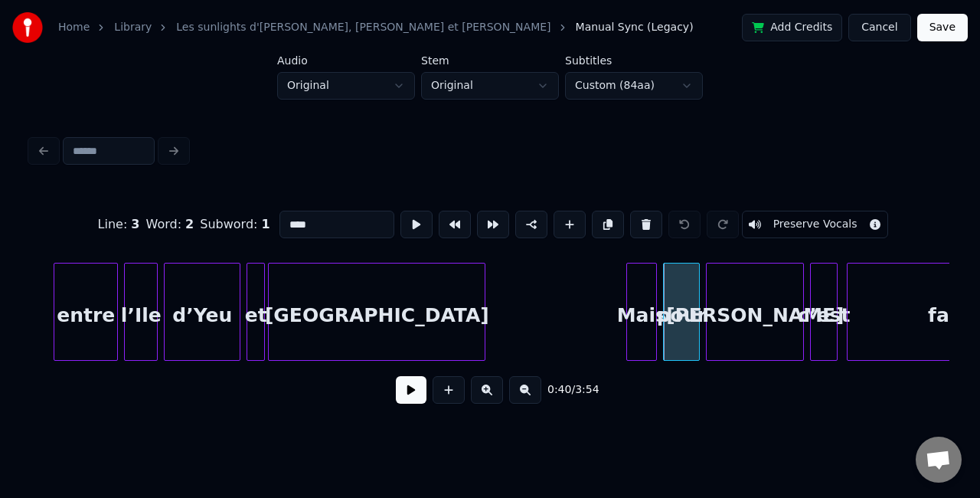
click at [758, 316] on div "[PERSON_NAME]" at bounding box center [755, 315] width 96 height 104
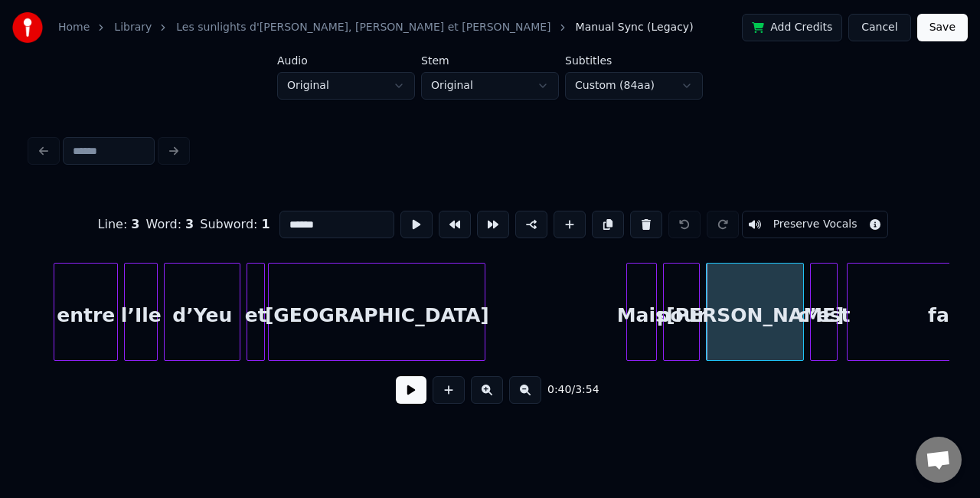
click at [647, 309] on div "Mais" at bounding box center [641, 315] width 29 height 104
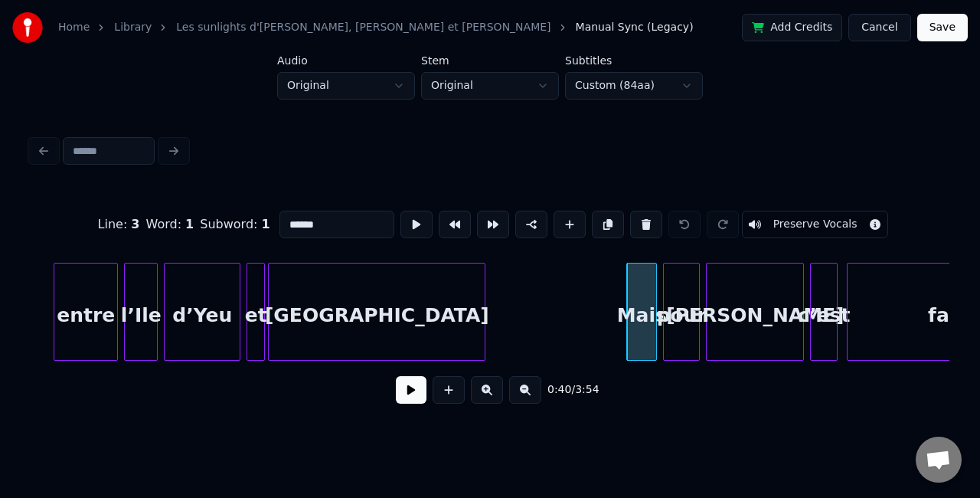
type input "****"
click at [873, 29] on button "Cancel" at bounding box center [880, 28] width 62 height 28
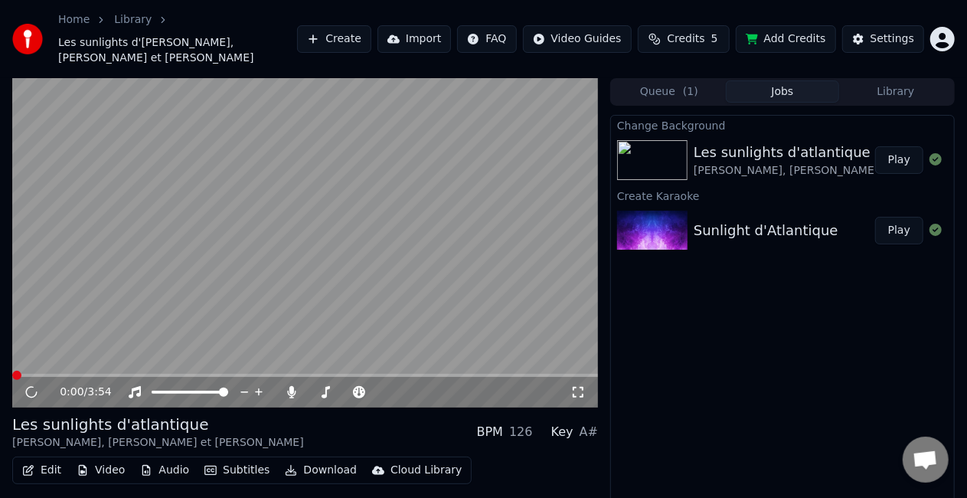
click at [25, 465] on icon "button" at bounding box center [28, 470] width 11 height 11
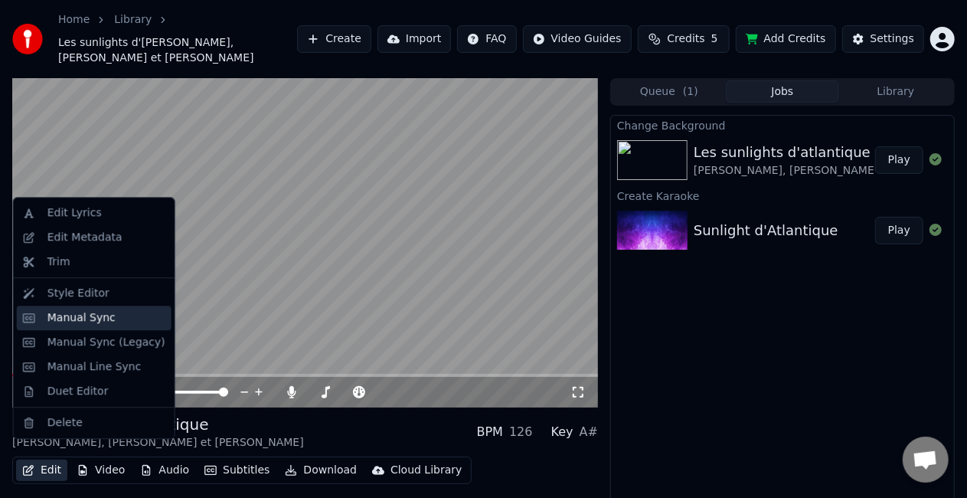
click at [73, 307] on div "Manual Sync" at bounding box center [94, 318] width 155 height 25
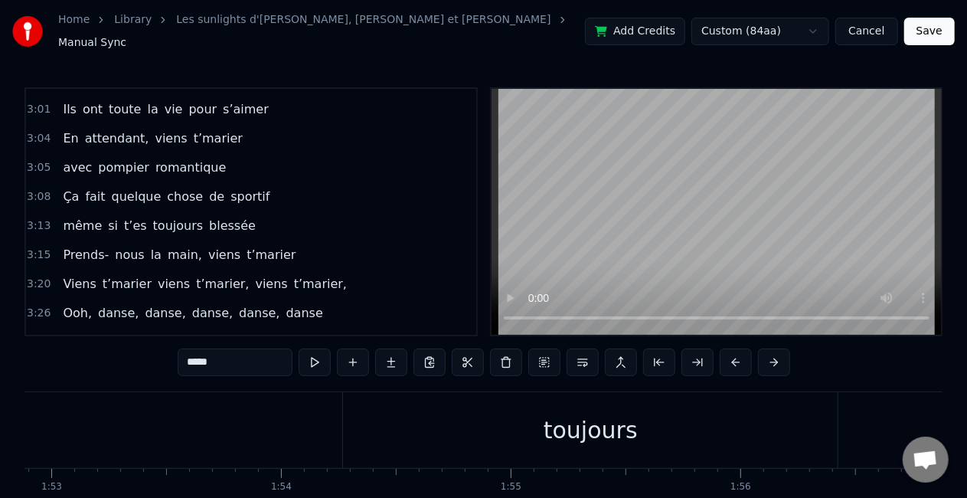
scroll to position [0, 25944]
click at [610, 448] on div "toujours" at bounding box center [582, 430] width 495 height 76
type input "********"
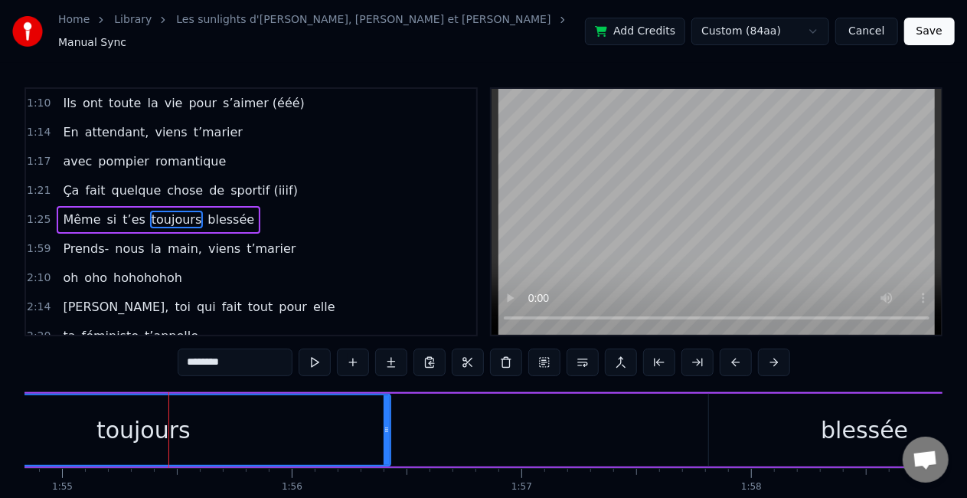
scroll to position [0, 26385]
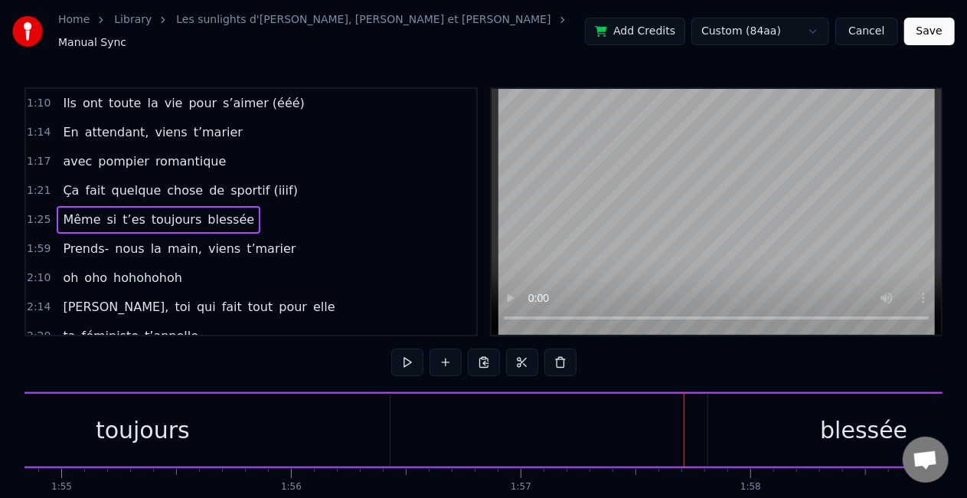
click at [760, 417] on div "blessée" at bounding box center [863, 430] width 311 height 73
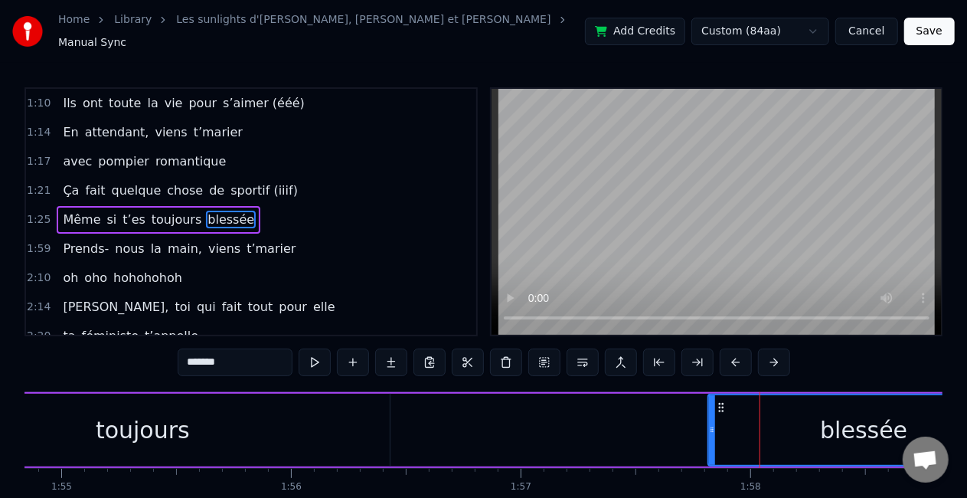
click at [347, 454] on div "toujours" at bounding box center [142, 430] width 495 height 73
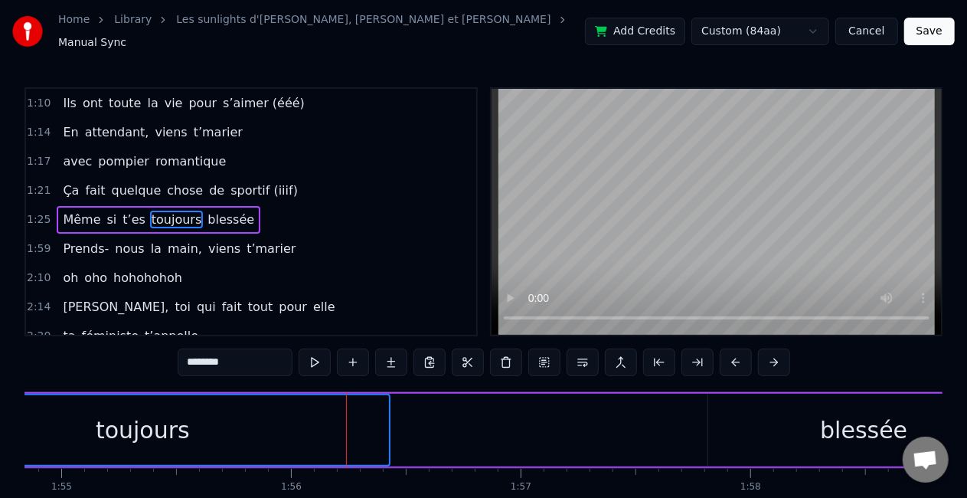
click at [747, 415] on div "blessée" at bounding box center [863, 430] width 311 height 73
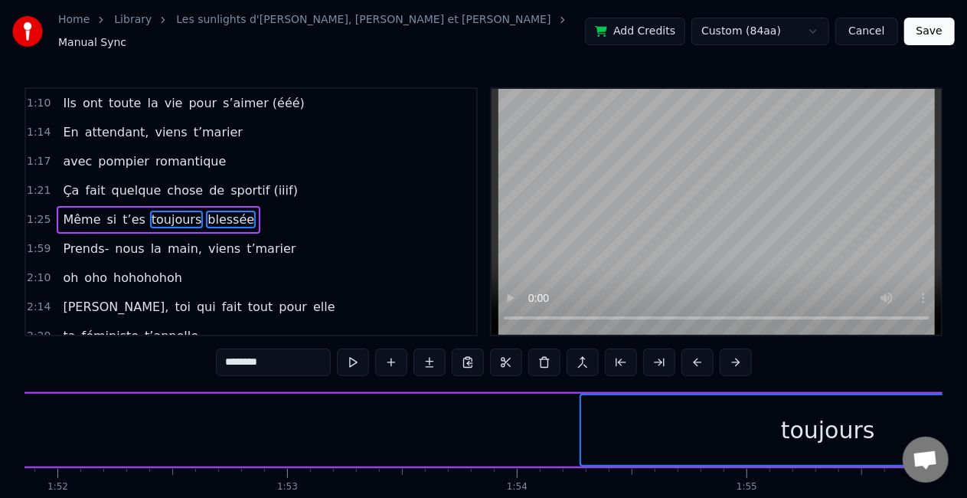
scroll to position [0, 25701]
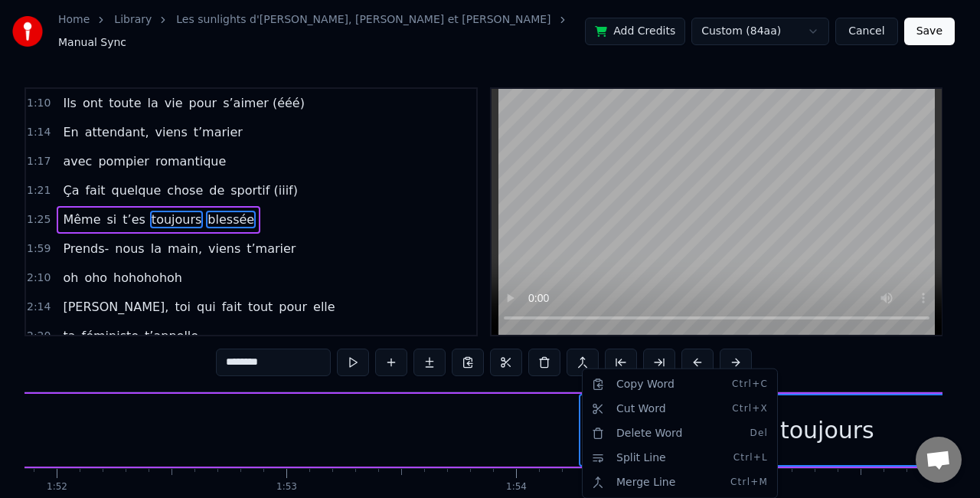
click at [527, 433] on html "Home Library Les sunlights d'atlantique • [PERSON_NAME], [PERSON_NAME] et [PERS…" at bounding box center [490, 285] width 980 height 571
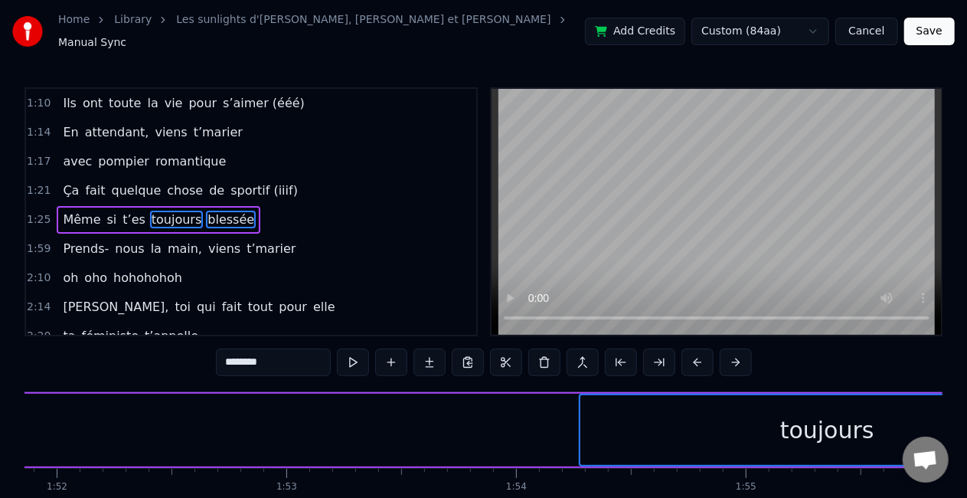
click at [626, 433] on div "toujours" at bounding box center [827, 430] width 493 height 70
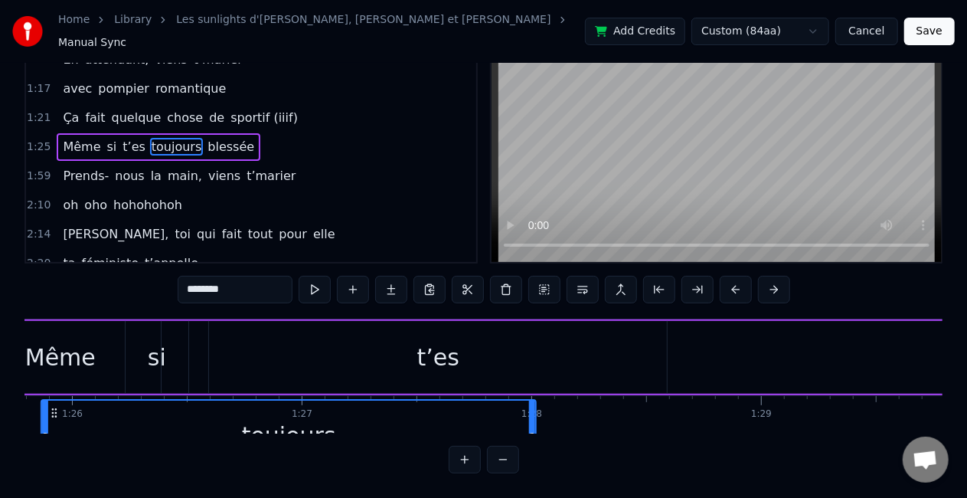
scroll to position [0, 19653]
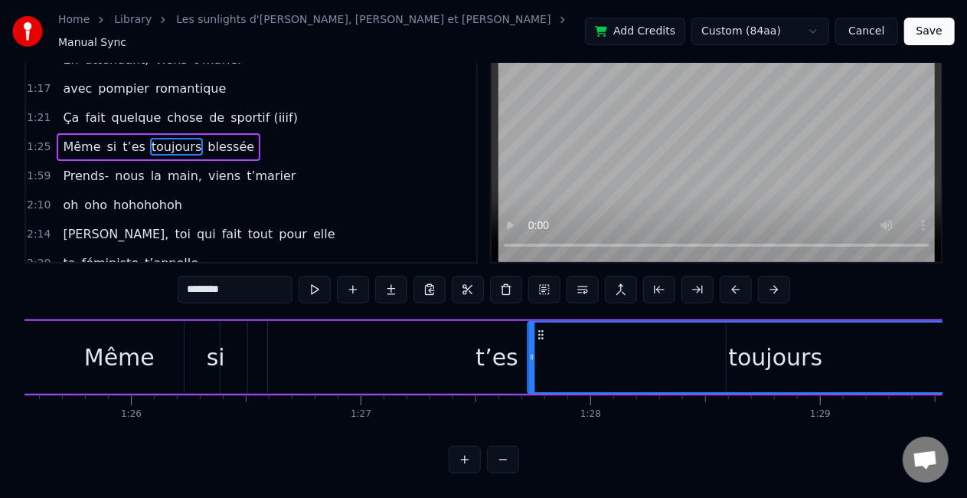
drag, startPoint x: 591, startPoint y: 397, endPoint x: 355, endPoint y: 350, distance: 240.5
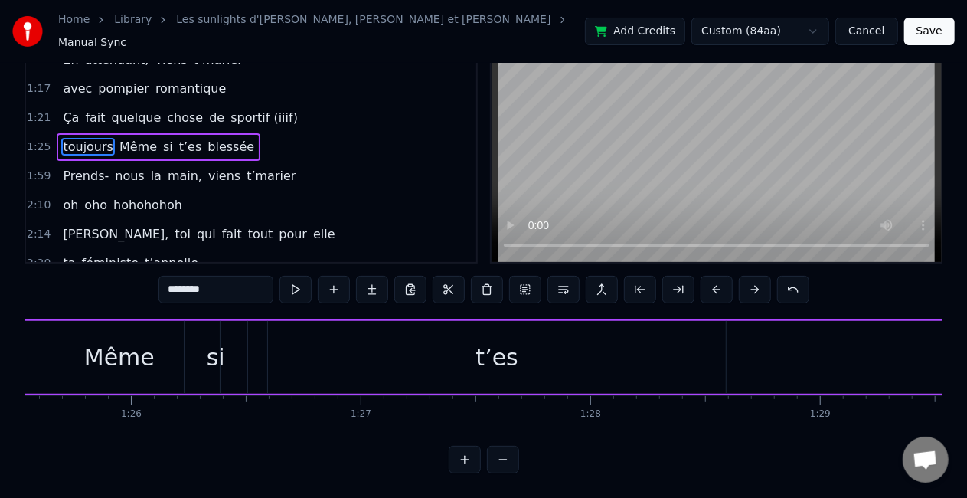
click at [375, 342] on div "t’es" at bounding box center [497, 357] width 458 height 73
type input "****"
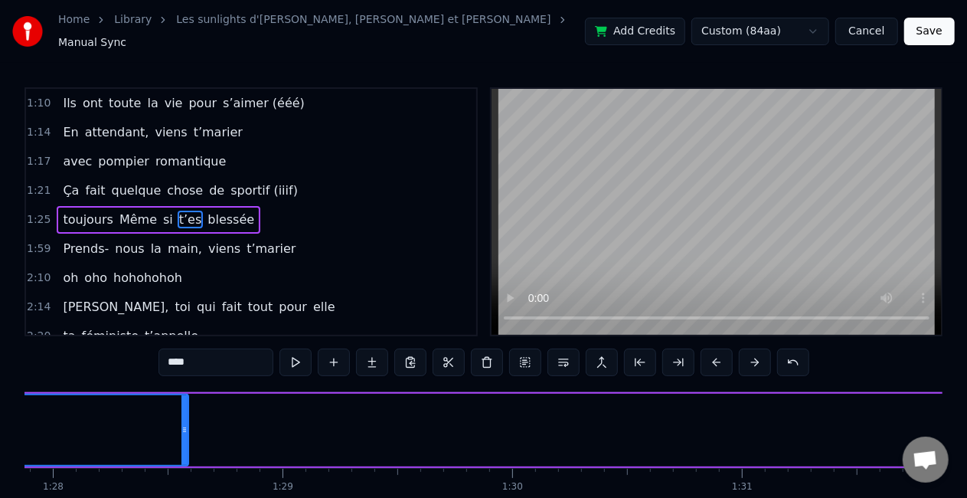
scroll to position [0, 20192]
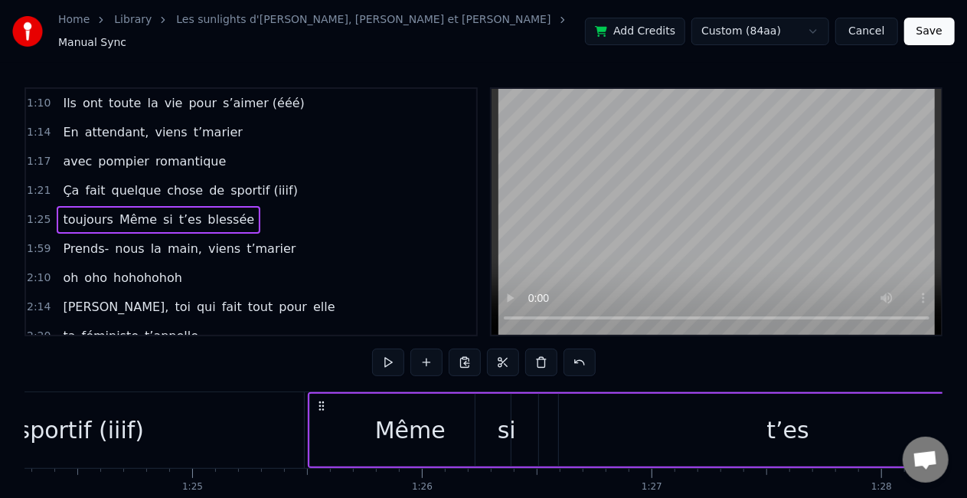
scroll to position [0, 19357]
click at [593, 401] on div "t’es" at bounding box center [793, 430] width 458 height 73
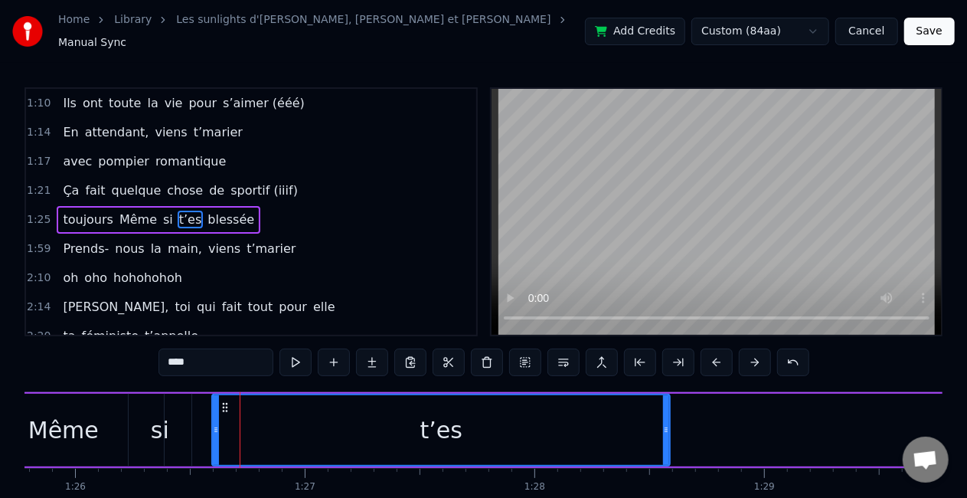
scroll to position [0, 19709]
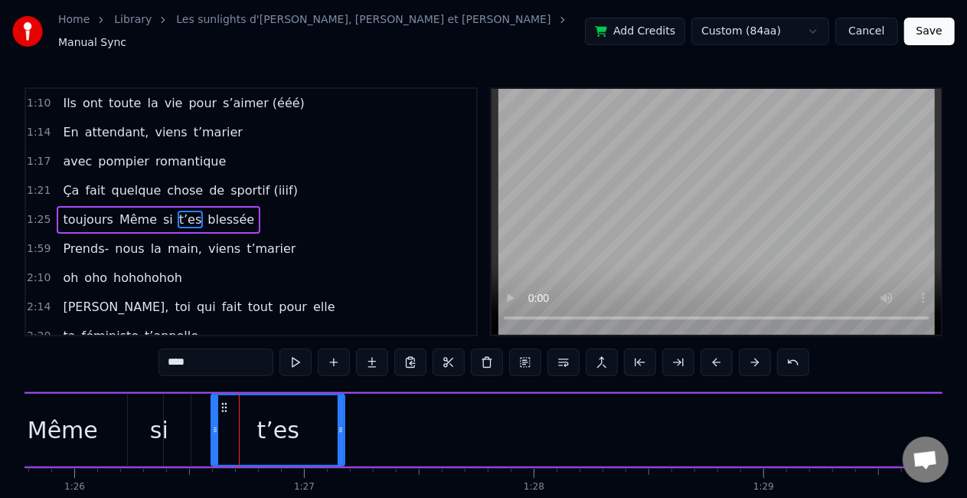
drag, startPoint x: 665, startPoint y: 423, endPoint x: 325, endPoint y: 426, distance: 339.3
click at [338, 426] on icon at bounding box center [341, 430] width 6 height 12
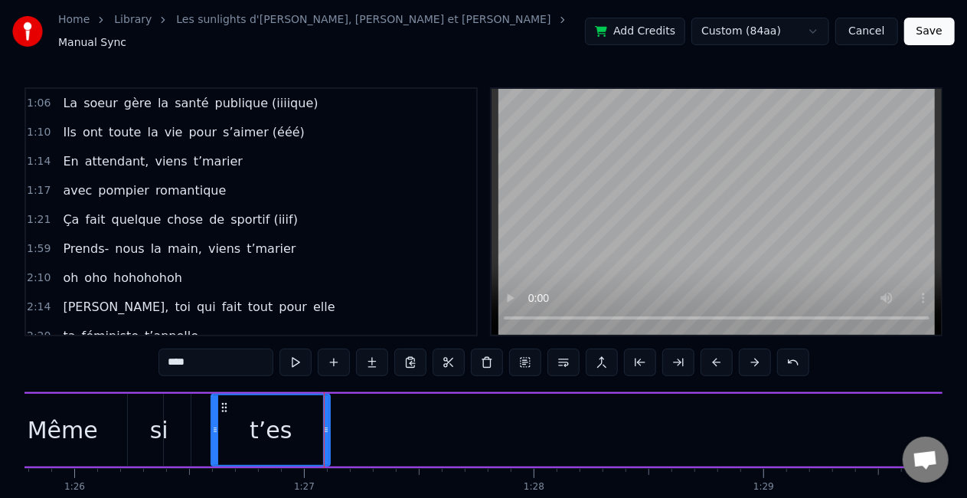
scroll to position [119, 0]
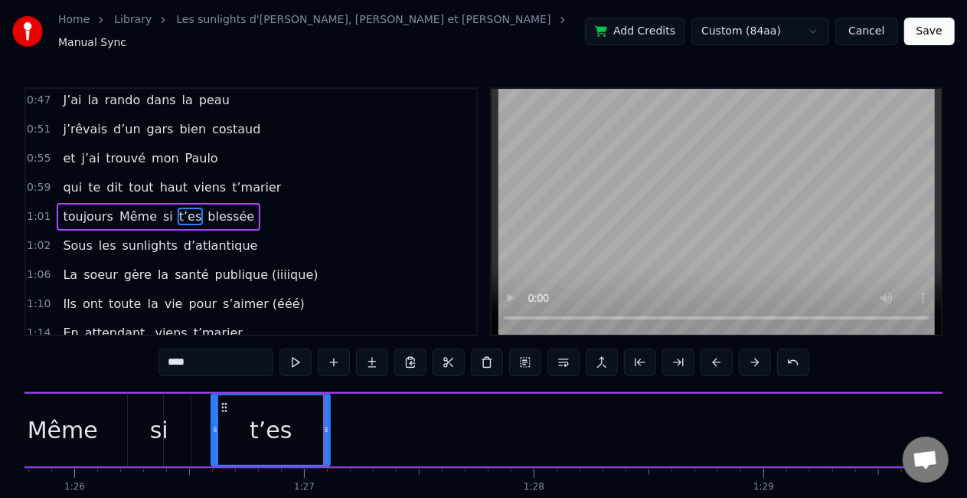
click at [123, 399] on div "Même" at bounding box center [62, 430] width 201 height 73
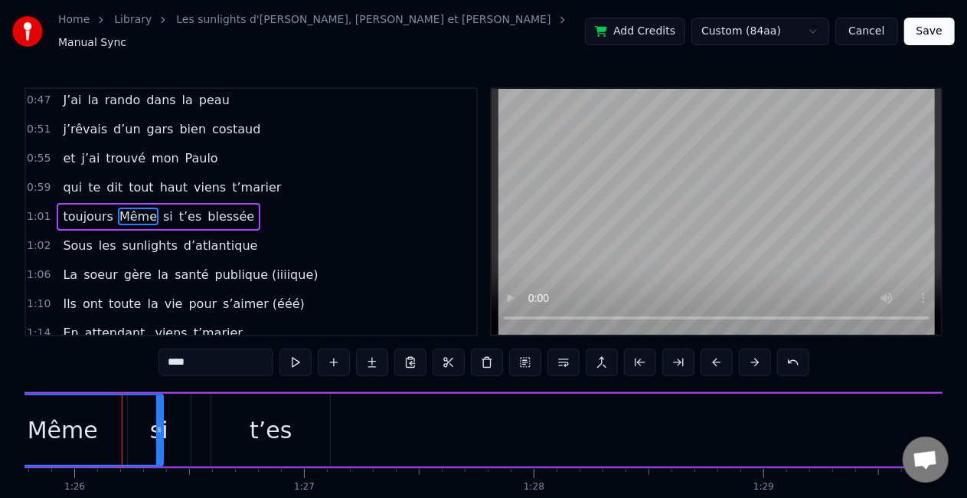
scroll to position [0, 19448]
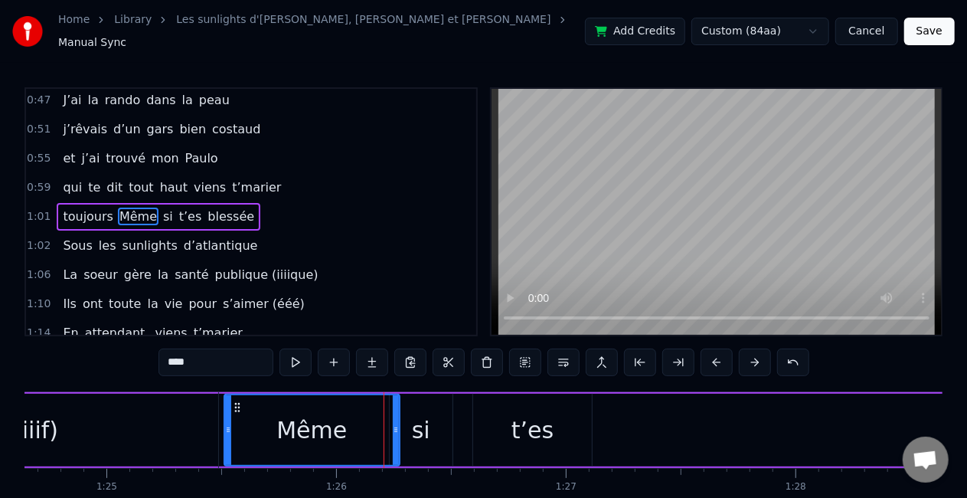
drag, startPoint x: 424, startPoint y: 426, endPoint x: 398, endPoint y: 424, distance: 25.3
click at [398, 424] on icon at bounding box center [396, 430] width 6 height 12
click at [452, 428] on div "si" at bounding box center [421, 430] width 64 height 73
type input "**"
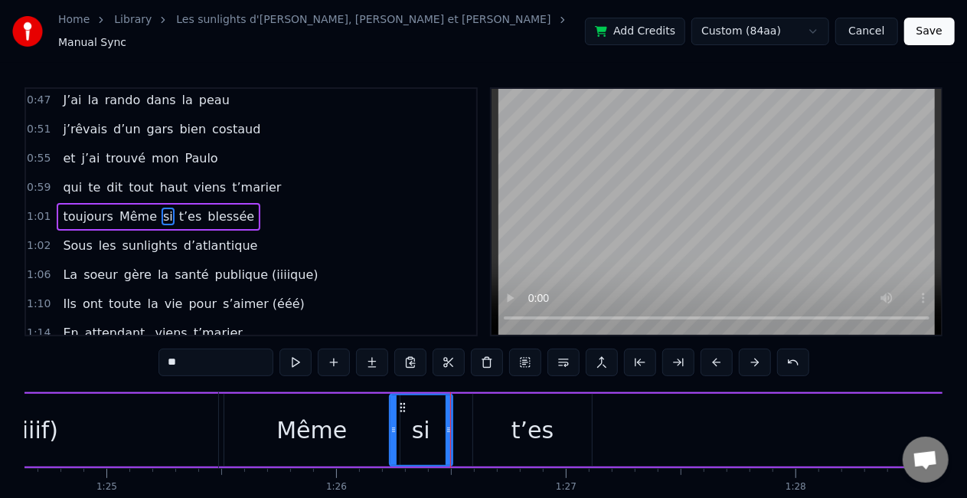
drag, startPoint x: 429, startPoint y: 429, endPoint x: 458, endPoint y: 429, distance: 29.1
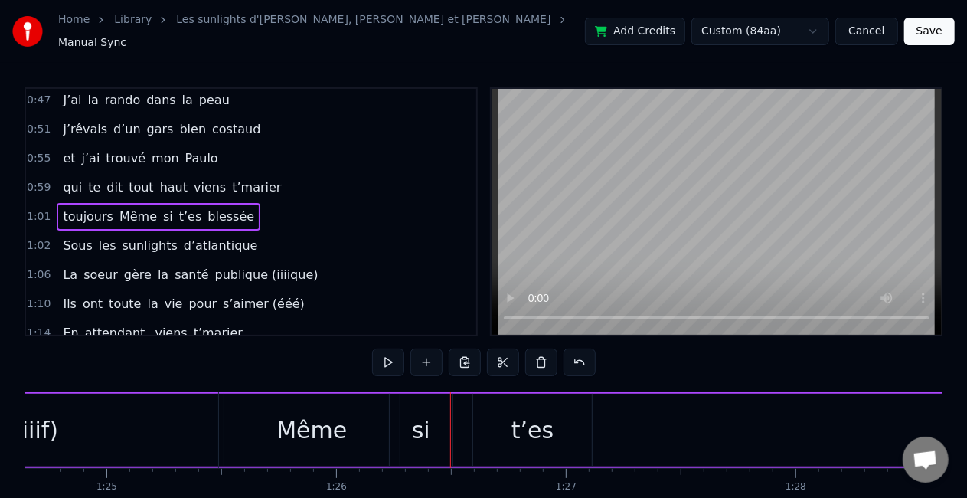
click at [430, 425] on div "si" at bounding box center [421, 430] width 63 height 73
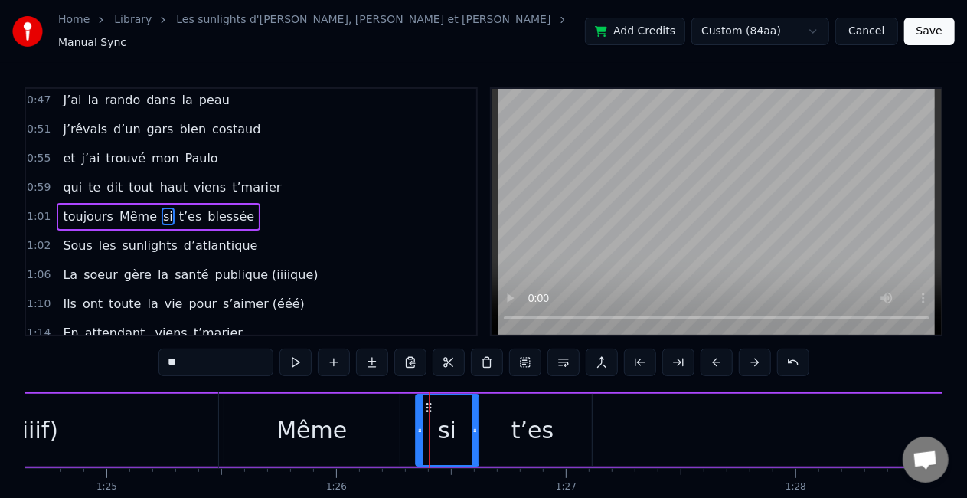
drag, startPoint x: 402, startPoint y: 397, endPoint x: 428, endPoint y: 403, distance: 26.8
click at [428, 403] on icon at bounding box center [429, 407] width 12 height 12
drag, startPoint x: 475, startPoint y: 414, endPoint x: 506, endPoint y: 420, distance: 32.1
click at [506, 420] on div at bounding box center [506, 430] width 6 height 70
click at [361, 411] on div "Même" at bounding box center [311, 430] width 175 height 73
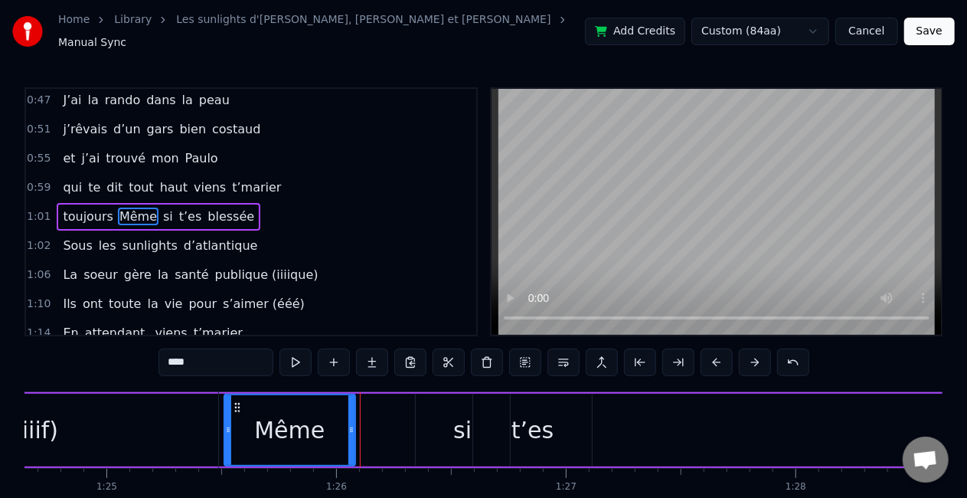
drag, startPoint x: 397, startPoint y: 420, endPoint x: 352, endPoint y: 424, distance: 45.4
click at [352, 424] on icon at bounding box center [351, 430] width 6 height 12
click at [424, 424] on div "si" at bounding box center [463, 430] width 94 height 73
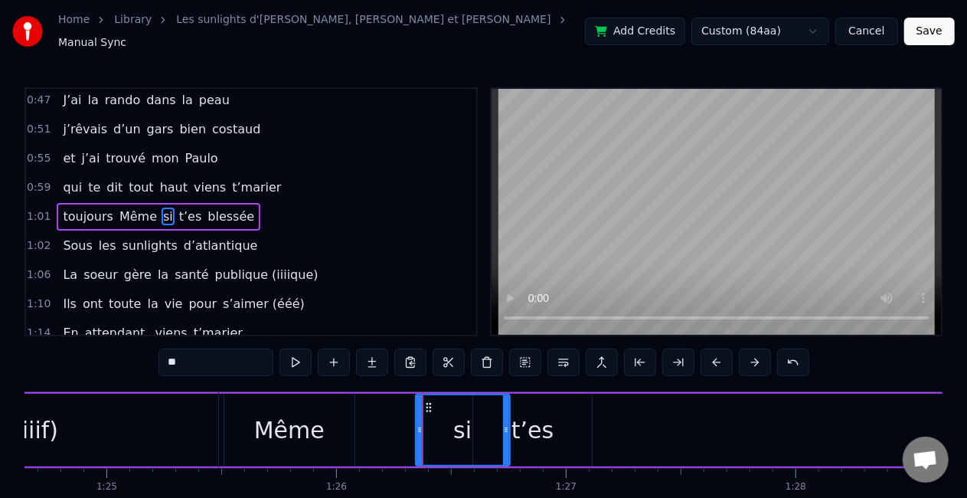
click at [339, 415] on div "Même" at bounding box center [289, 430] width 130 height 73
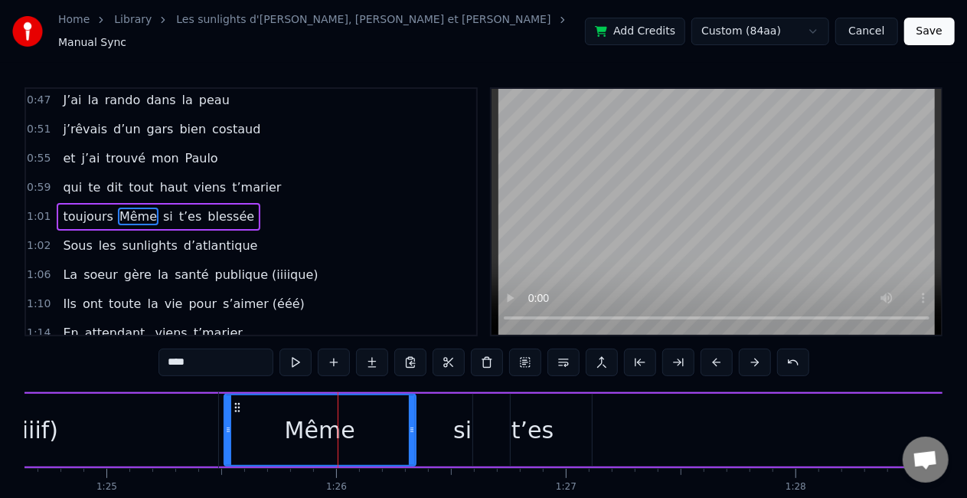
drag, startPoint x: 351, startPoint y: 418, endPoint x: 412, endPoint y: 423, distance: 61.4
click at [412, 424] on icon at bounding box center [412, 430] width 6 height 12
click at [444, 424] on div "si" at bounding box center [463, 430] width 94 height 73
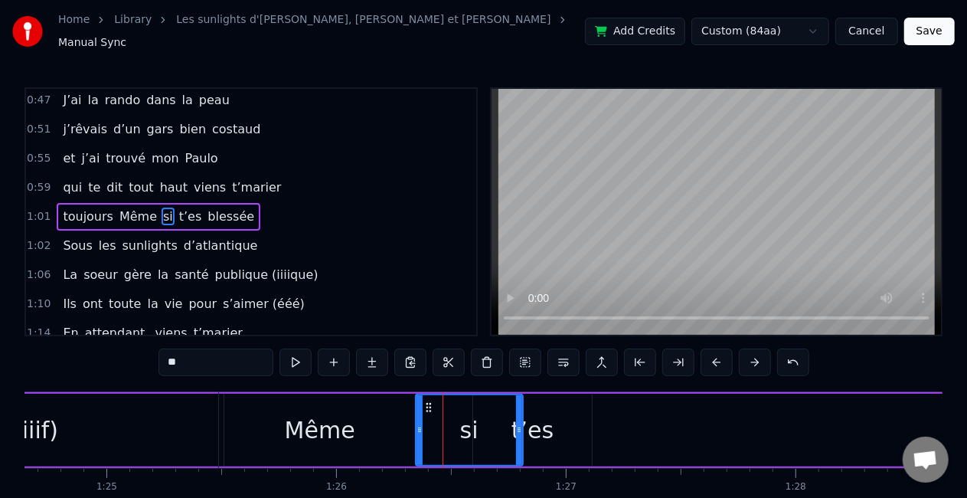
drag, startPoint x: 504, startPoint y: 418, endPoint x: 518, endPoint y: 418, distance: 14.6
click at [518, 424] on icon at bounding box center [519, 430] width 6 height 12
click at [546, 421] on div "t’es" at bounding box center [533, 430] width 42 height 34
type input "****"
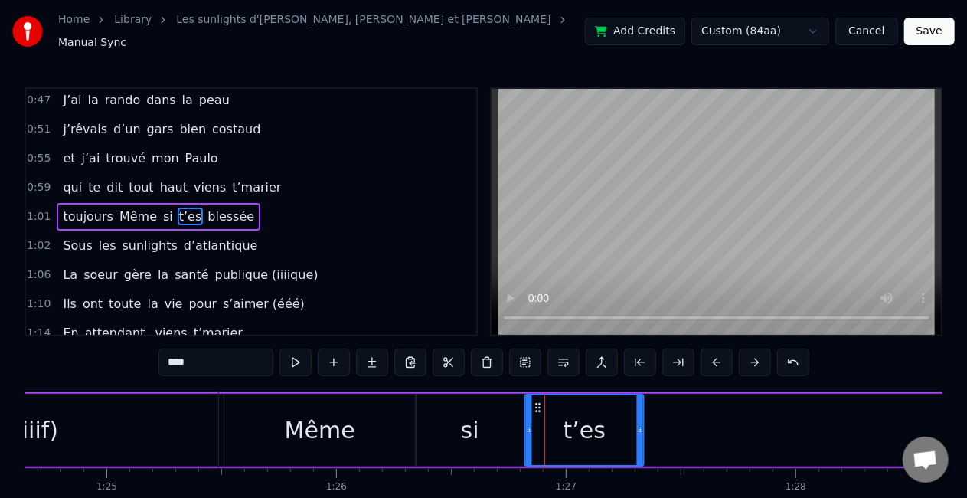
drag, startPoint x: 486, startPoint y: 397, endPoint x: 538, endPoint y: 404, distance: 51.9
click at [538, 404] on icon at bounding box center [538, 407] width 12 height 12
drag, startPoint x: 639, startPoint y: 423, endPoint x: 573, endPoint y: 417, distance: 66.8
click at [573, 424] on icon at bounding box center [574, 430] width 6 height 12
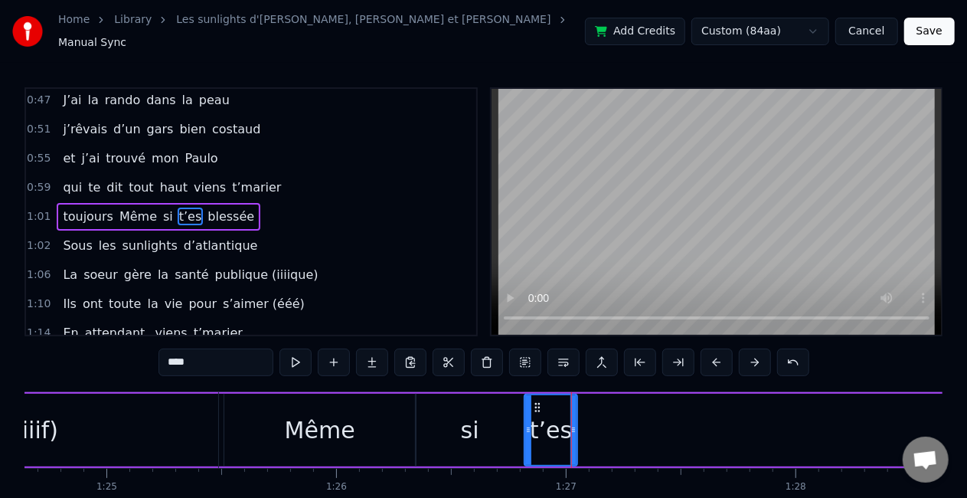
scroll to position [78, 0]
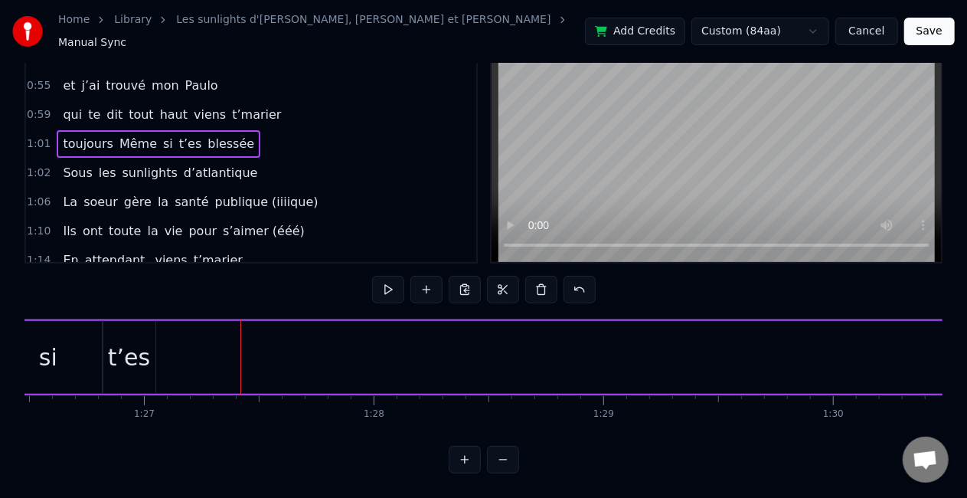
scroll to position [0, 19913]
click at [118, 135] on span "Même" at bounding box center [138, 144] width 41 height 18
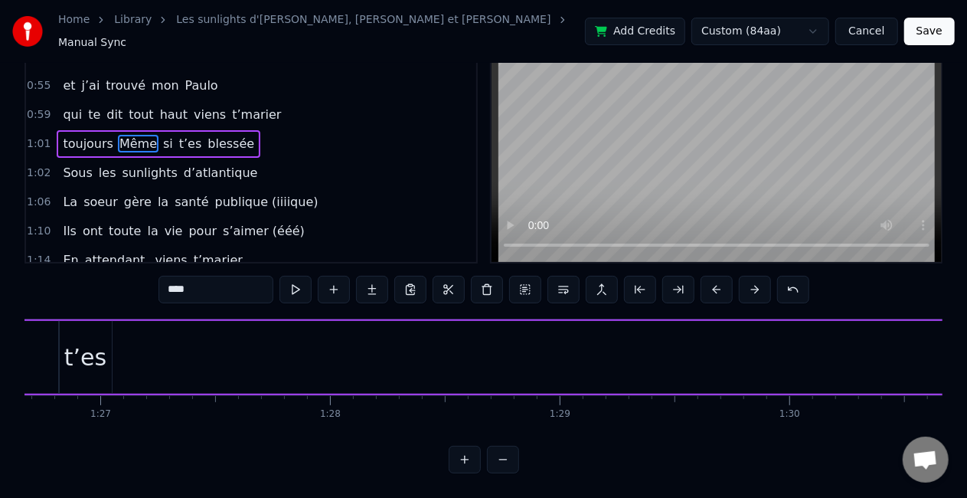
scroll to position [0, 0]
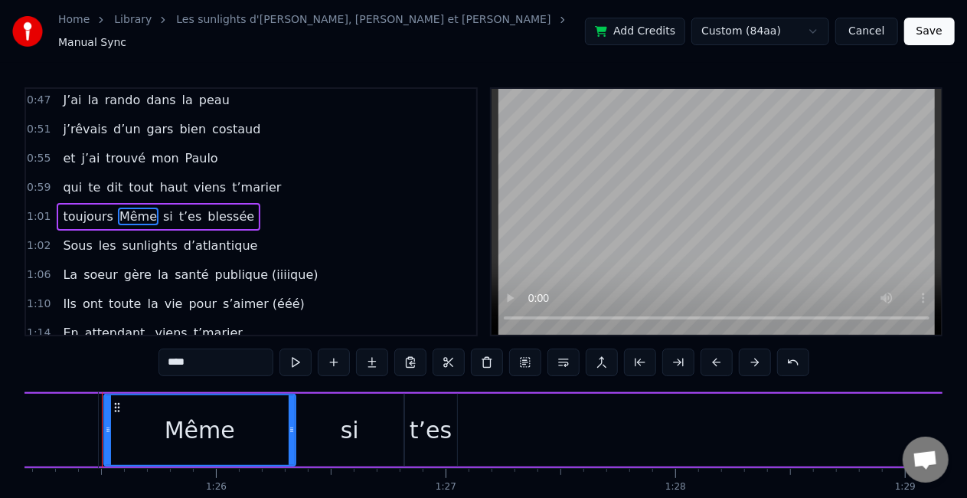
click at [72, 214] on div "toujours Même si t’es blessée" at bounding box center [159, 217] width 204 height 28
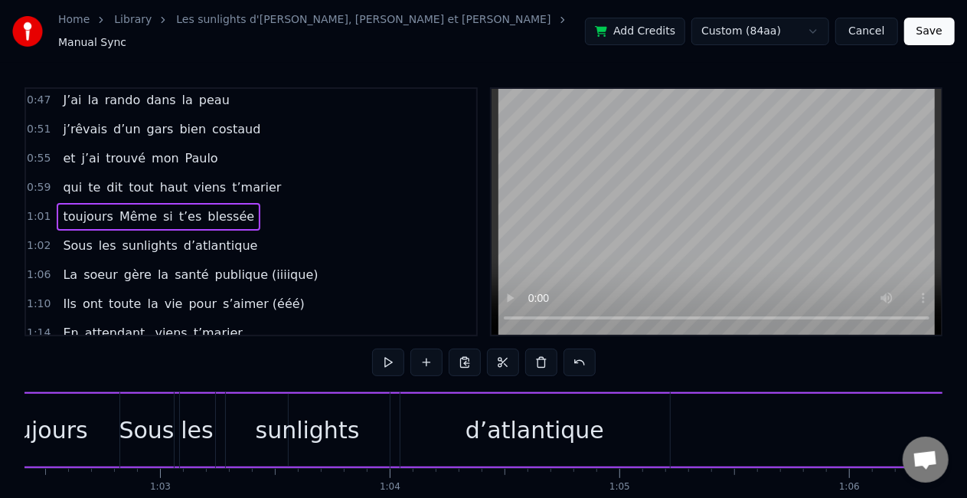
click at [85, 208] on span "toujours" at bounding box center [88, 217] width 54 height 18
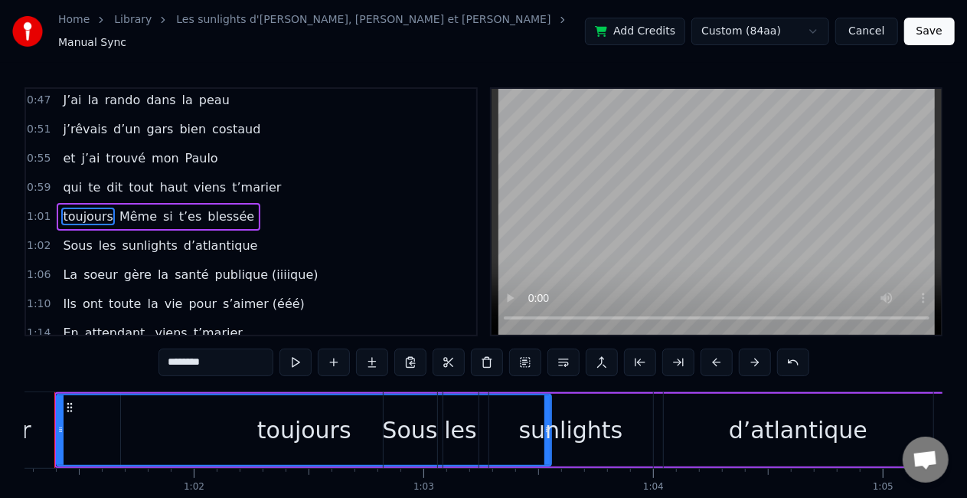
scroll to position [0, 14029]
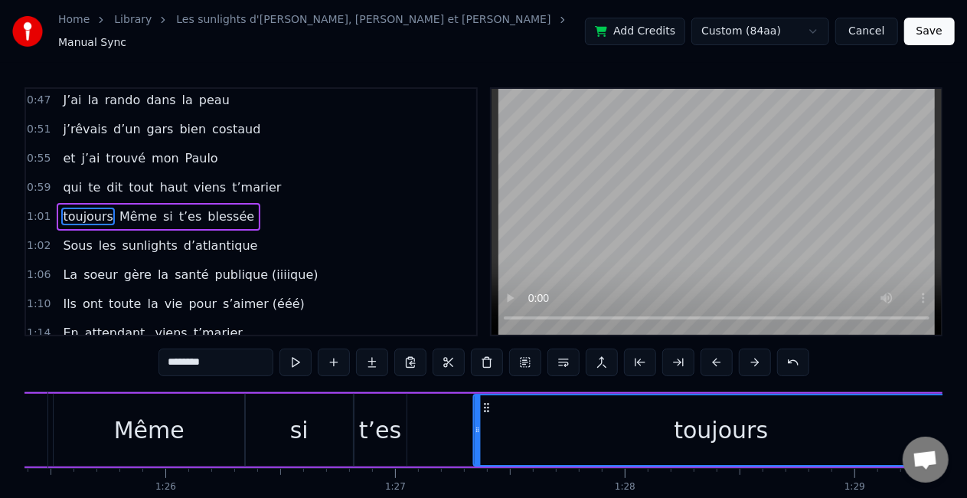
drag, startPoint x: 117, startPoint y: 397, endPoint x: 487, endPoint y: 390, distance: 370.0
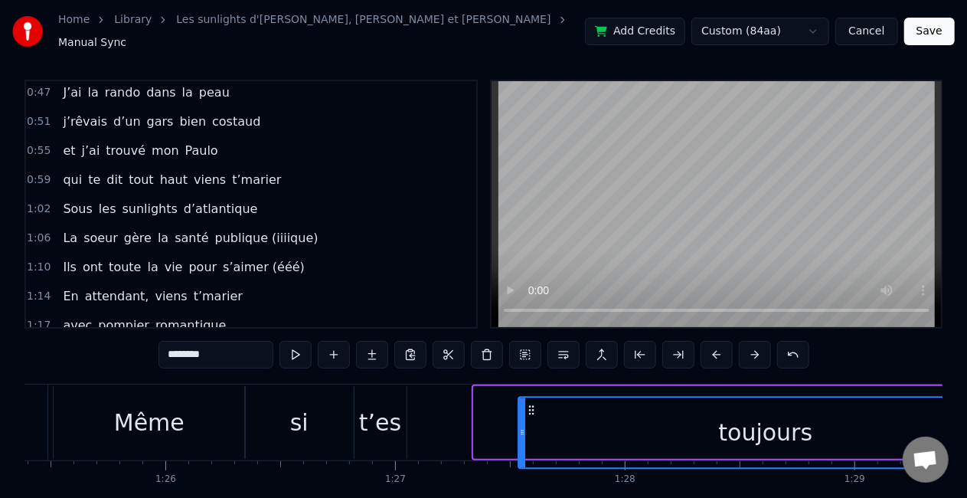
scroll to position [10, 0]
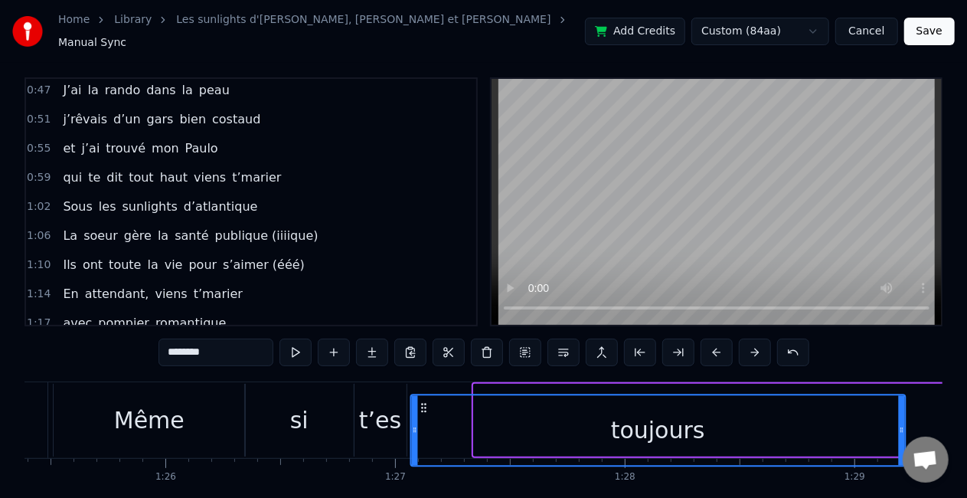
drag, startPoint x: 481, startPoint y: 395, endPoint x: 417, endPoint y: 394, distance: 63.6
click at [417, 401] on icon at bounding box center [423, 407] width 12 height 12
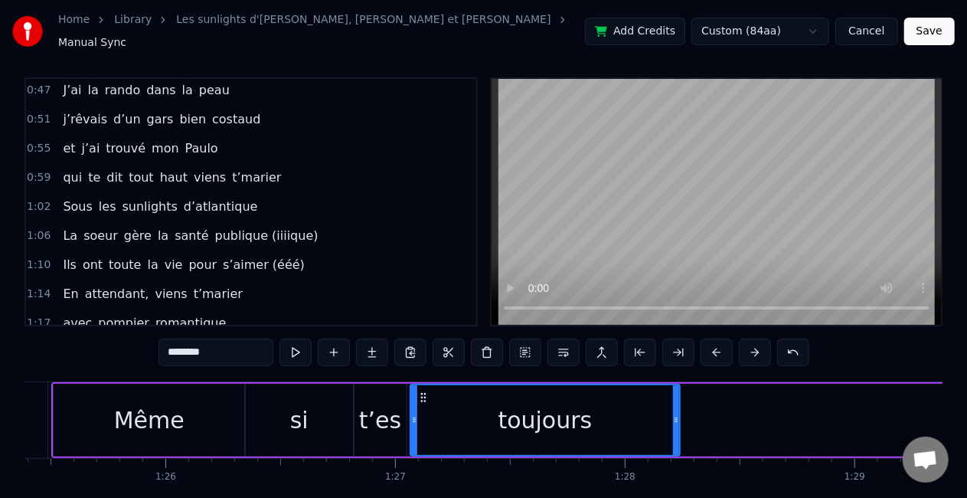
drag, startPoint x: 898, startPoint y: 404, endPoint x: 672, endPoint y: 398, distance: 225.2
click at [672, 398] on div "toujours" at bounding box center [545, 420] width 268 height 70
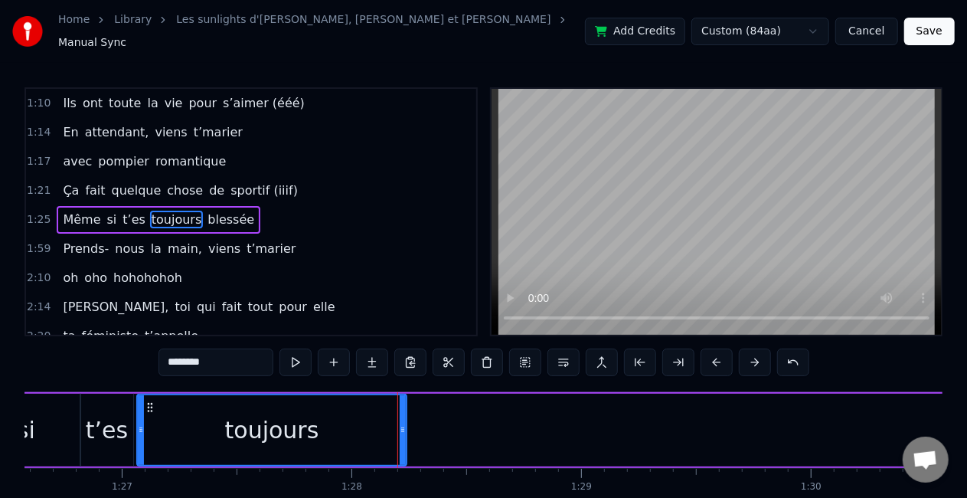
scroll to position [0, 19941]
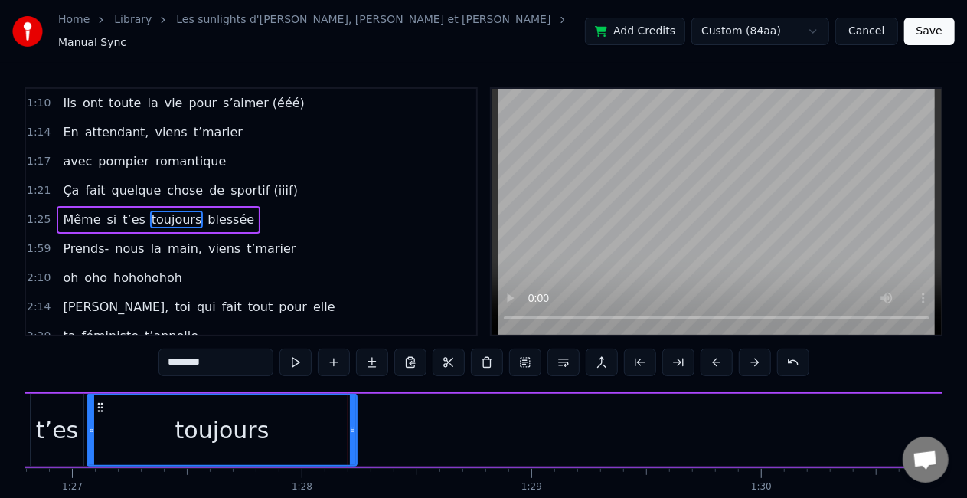
click at [218, 211] on span "blessée" at bounding box center [231, 220] width 50 height 18
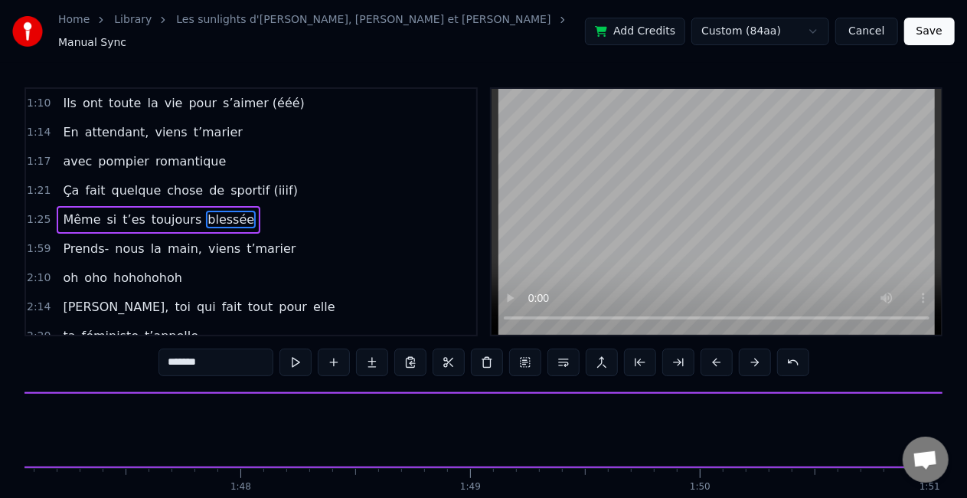
click at [214, 211] on span "blessée" at bounding box center [231, 220] width 50 height 18
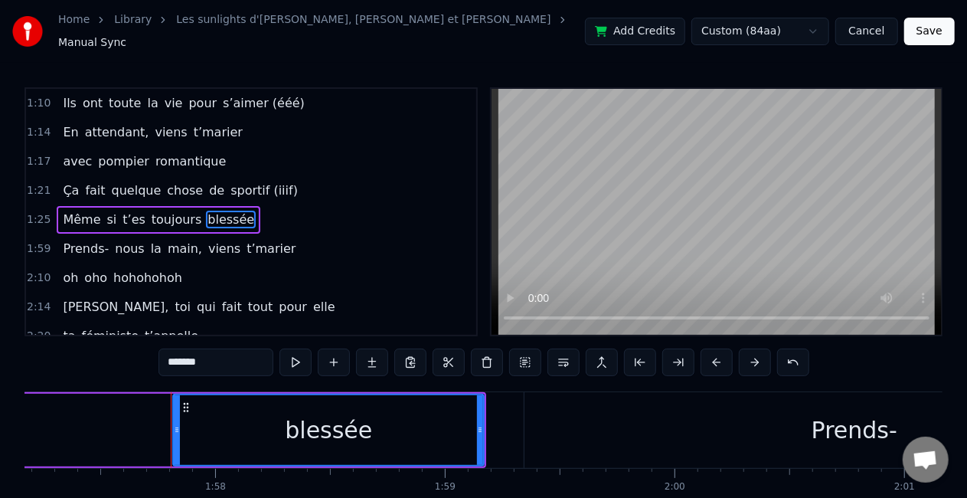
scroll to position [0, 26990]
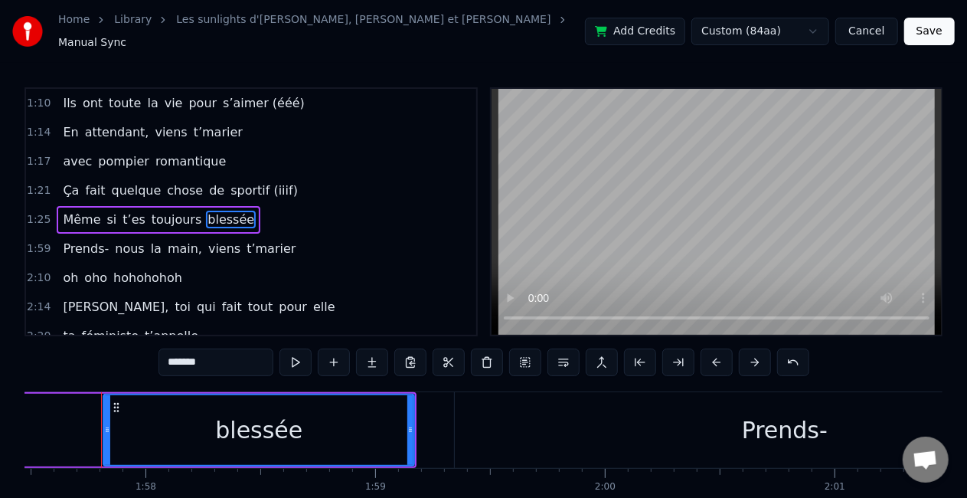
drag, startPoint x: 116, startPoint y: 397, endPoint x: 0, endPoint y: 406, distance: 116.0
click at [179, 439] on div "blessée" at bounding box center [258, 430] width 309 height 70
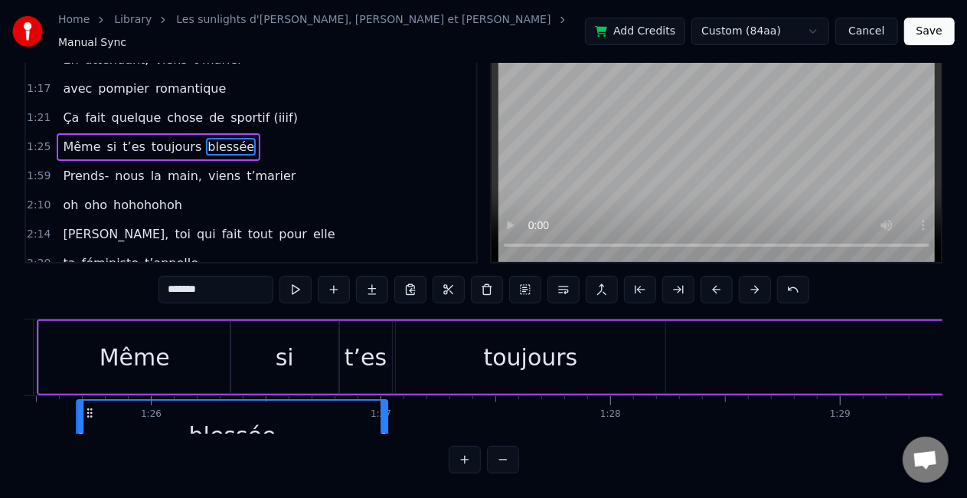
scroll to position [0, 19632]
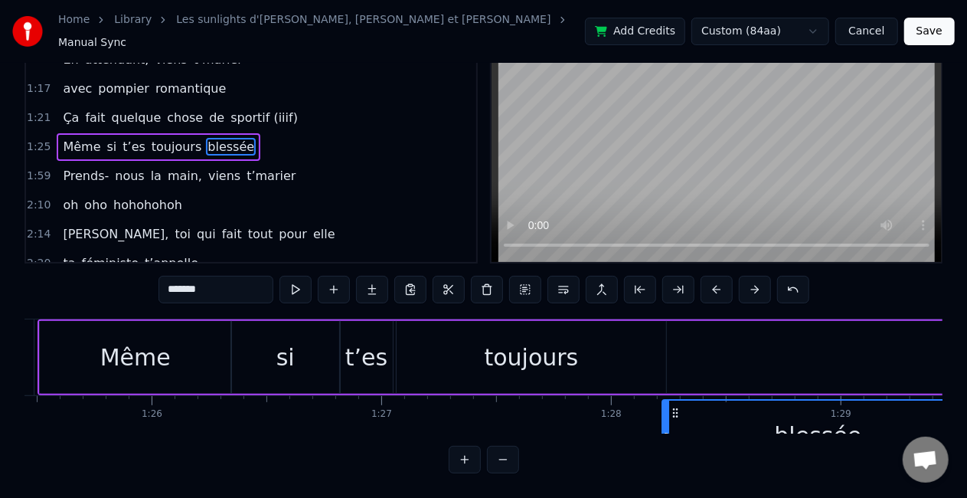
drag, startPoint x: 115, startPoint y: 400, endPoint x: 674, endPoint y: 340, distance: 562.3
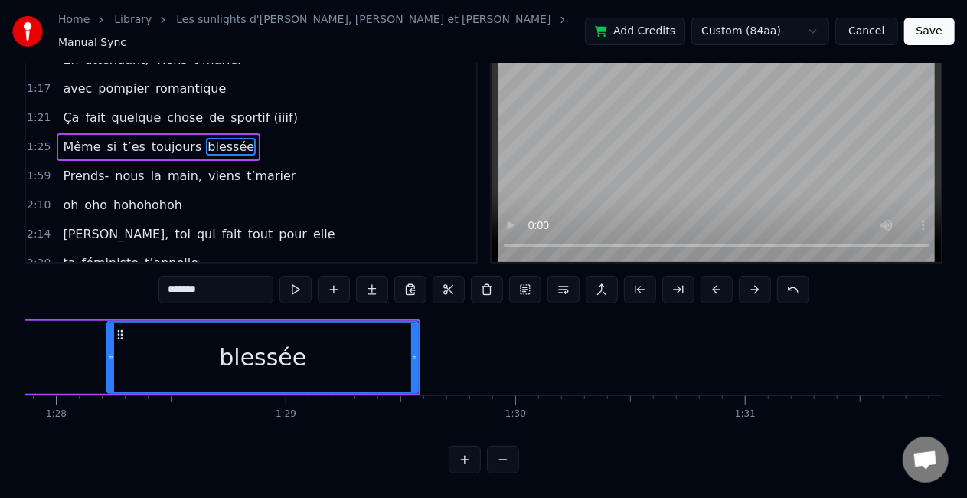
scroll to position [0, 20188]
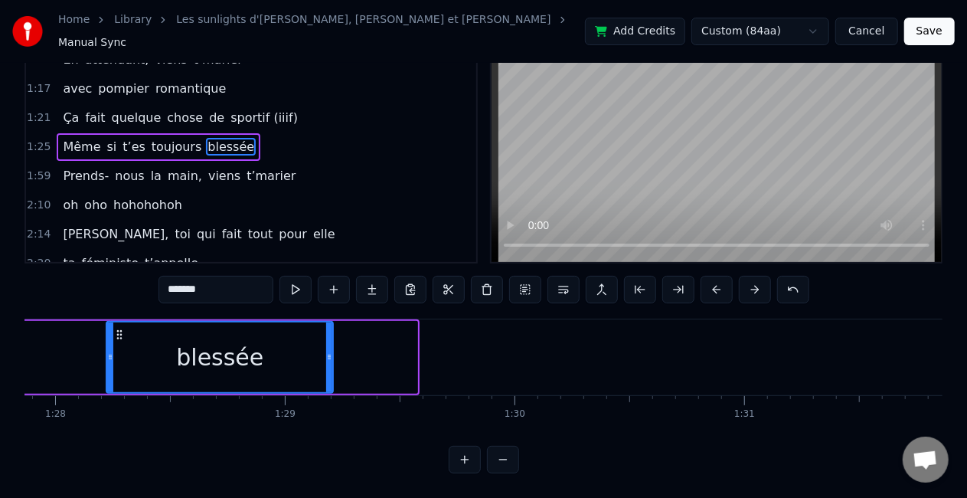
drag, startPoint x: 414, startPoint y: 337, endPoint x: 329, endPoint y: 337, distance: 84.2
click at [329, 337] on div at bounding box center [329, 357] width 6 height 70
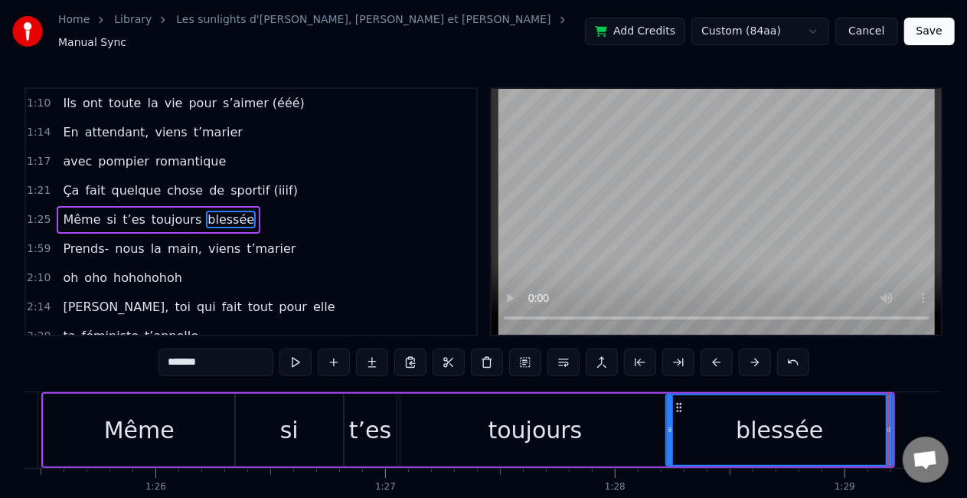
scroll to position [0, 19626]
click at [206, 417] on div "Même" at bounding box center [141, 430] width 191 height 73
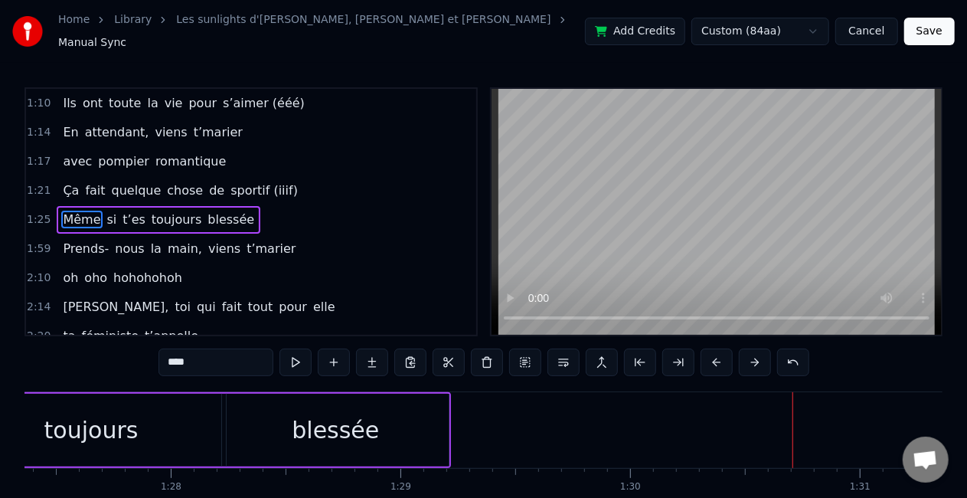
scroll to position [0, 20072]
click at [361, 430] on div "blessée" at bounding box center [336, 430] width 87 height 34
type input "*******"
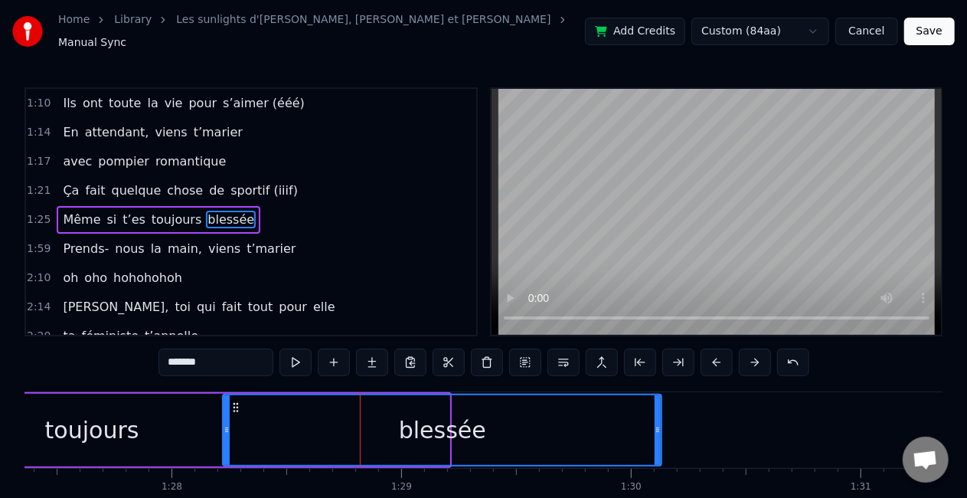
drag, startPoint x: 446, startPoint y: 424, endPoint x: 659, endPoint y: 406, distance: 213.7
click at [659, 406] on div at bounding box center [658, 430] width 6 height 70
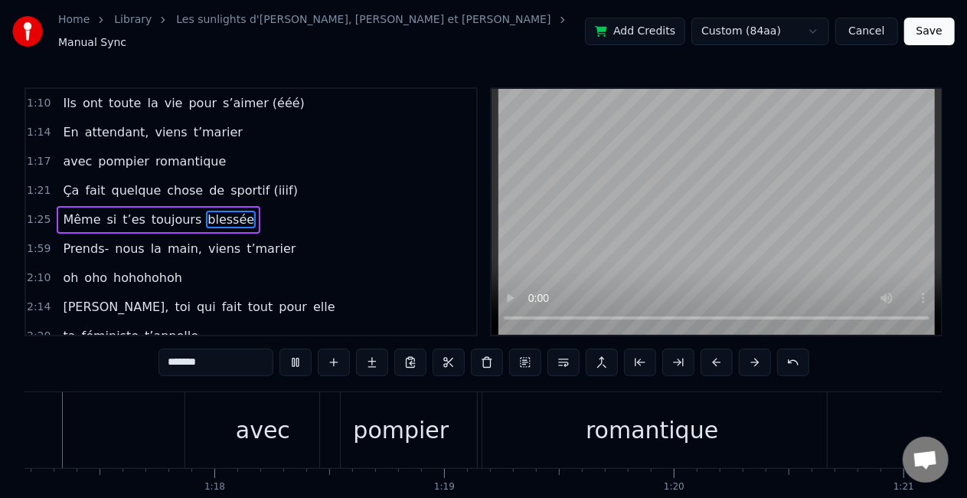
scroll to position [0, 17670]
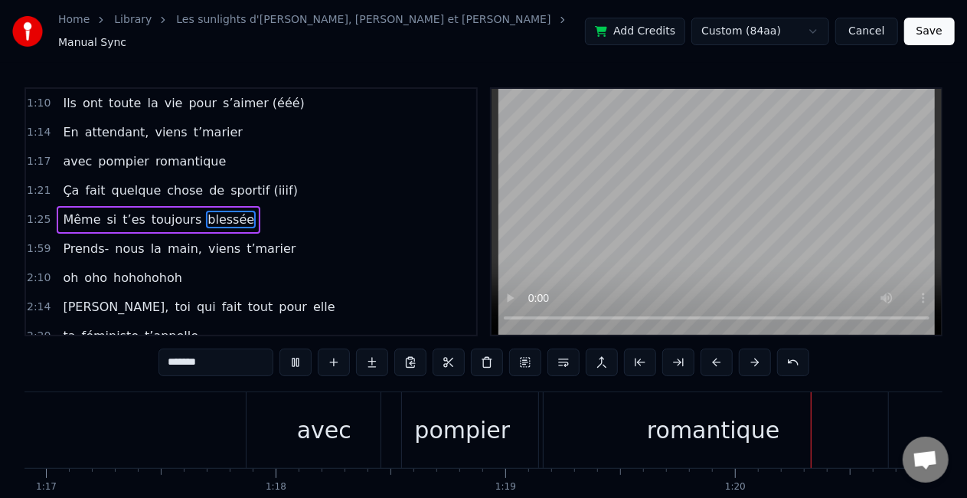
click at [224, 360] on input "*******" at bounding box center [216, 362] width 115 height 28
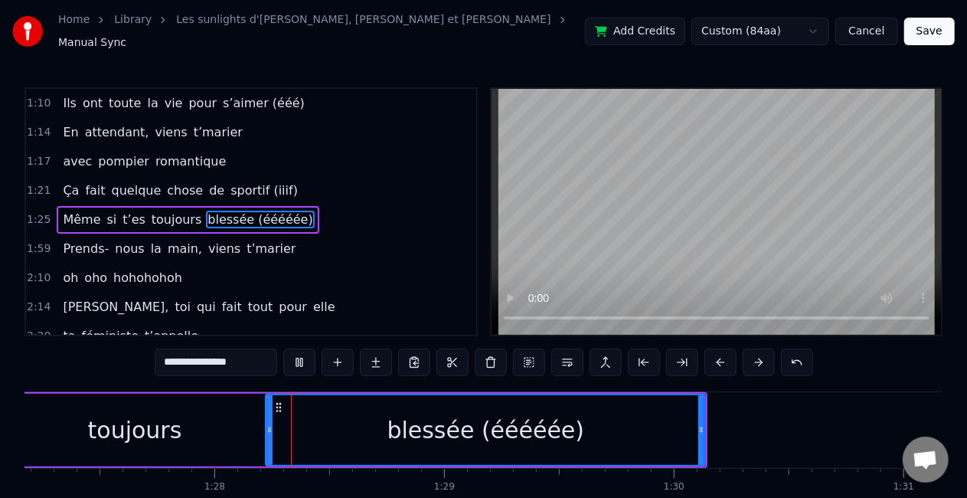
scroll to position [0, 20060]
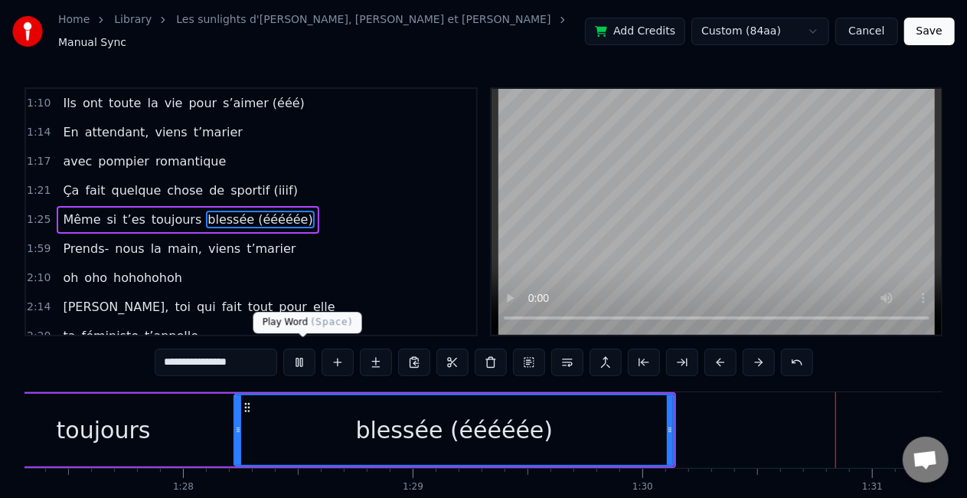
click at [311, 360] on button at bounding box center [299, 362] width 32 height 28
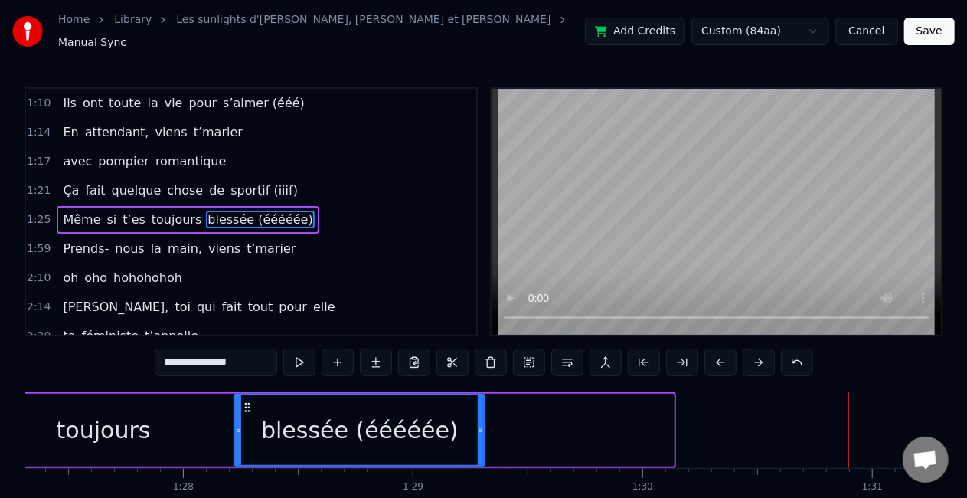
drag, startPoint x: 669, startPoint y: 429, endPoint x: 479, endPoint y: 429, distance: 189.2
click at [479, 429] on div at bounding box center [481, 430] width 6 height 70
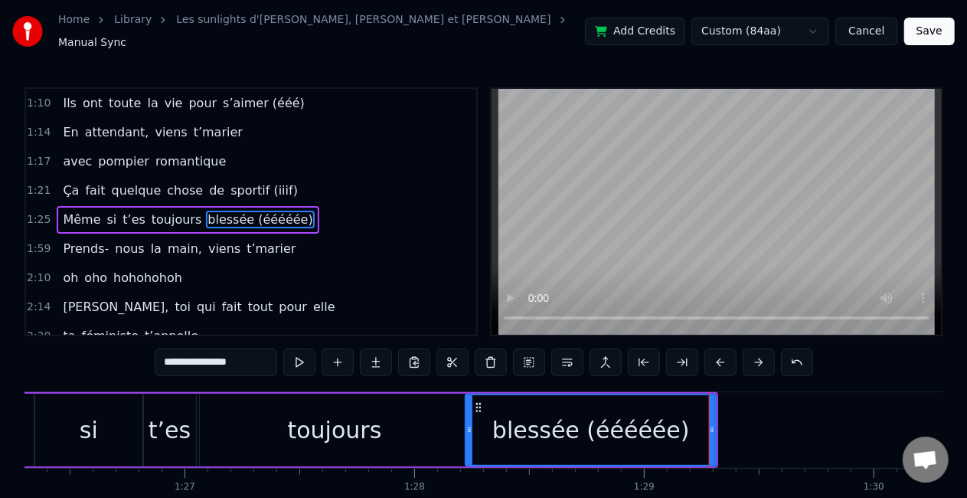
scroll to position [0, 19830]
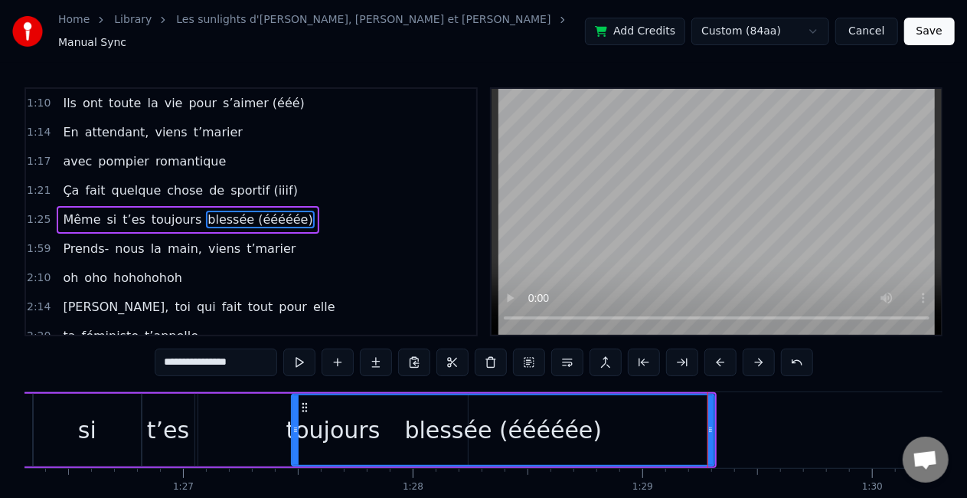
drag, startPoint x: 470, startPoint y: 418, endPoint x: 298, endPoint y: 411, distance: 172.5
click at [298, 411] on div at bounding box center [296, 430] width 6 height 70
click at [264, 420] on div "toujours" at bounding box center [333, 430] width 270 height 73
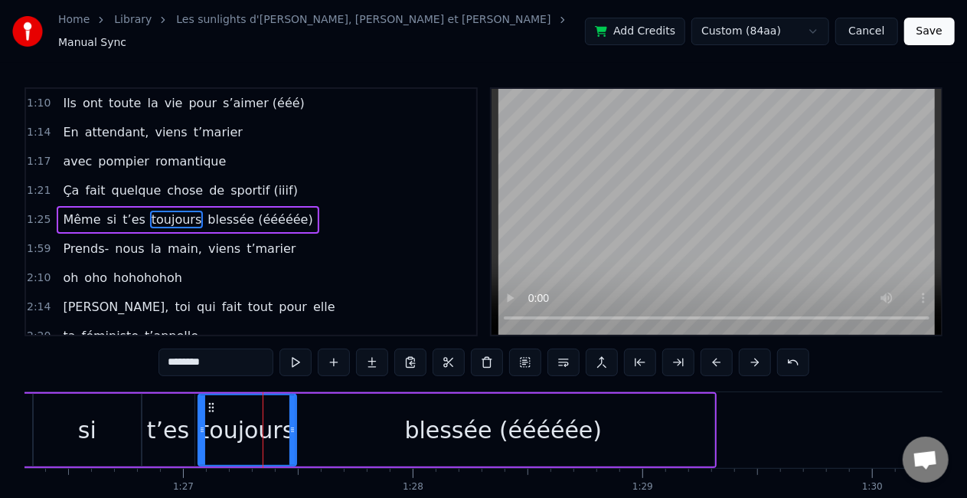
drag, startPoint x: 461, startPoint y: 416, endPoint x: 289, endPoint y: 411, distance: 171.6
click at [289, 411] on div at bounding box center [292, 430] width 6 height 70
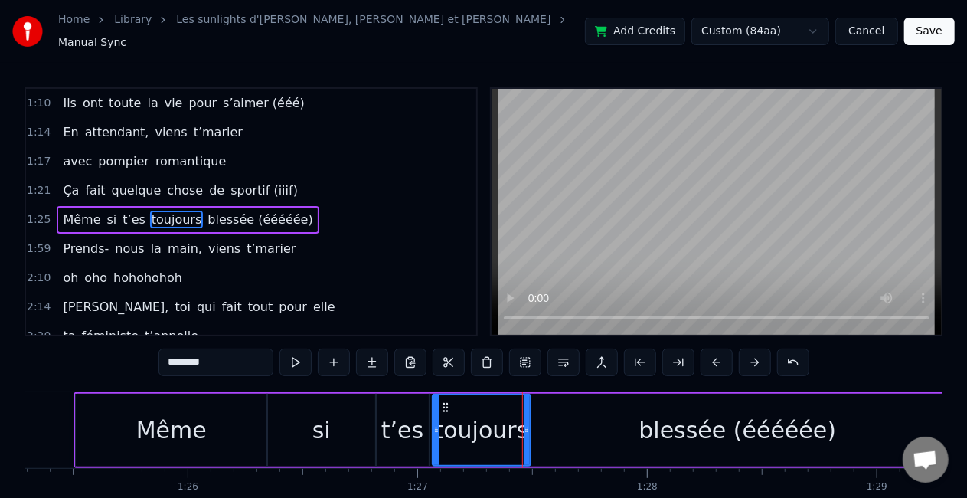
scroll to position [0, 19595]
click at [195, 413] on div "Même" at bounding box center [173, 430] width 70 height 34
type input "****"
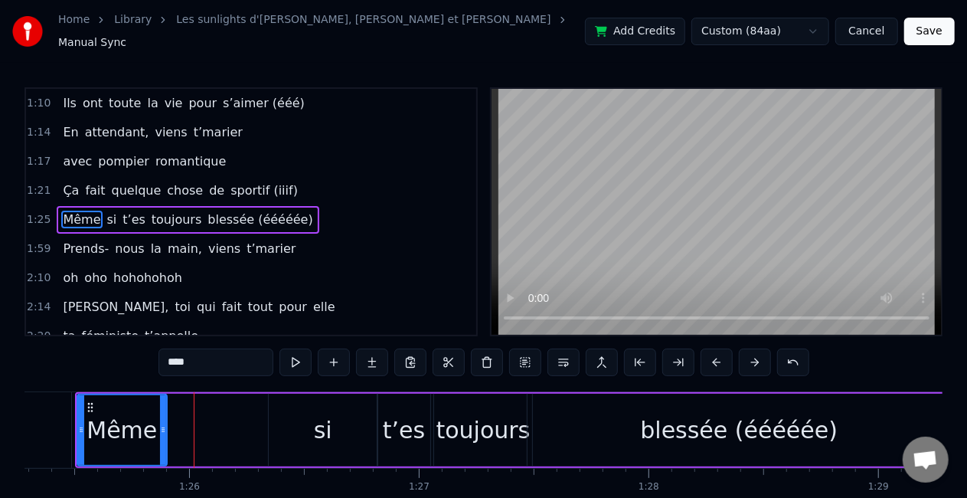
drag, startPoint x: 263, startPoint y: 418, endPoint x: 162, endPoint y: 411, distance: 102.1
click at [162, 411] on div at bounding box center [163, 430] width 6 height 70
click at [247, 422] on div "Même si t’es toujours blessée (ééééée)" at bounding box center [514, 430] width 878 height 76
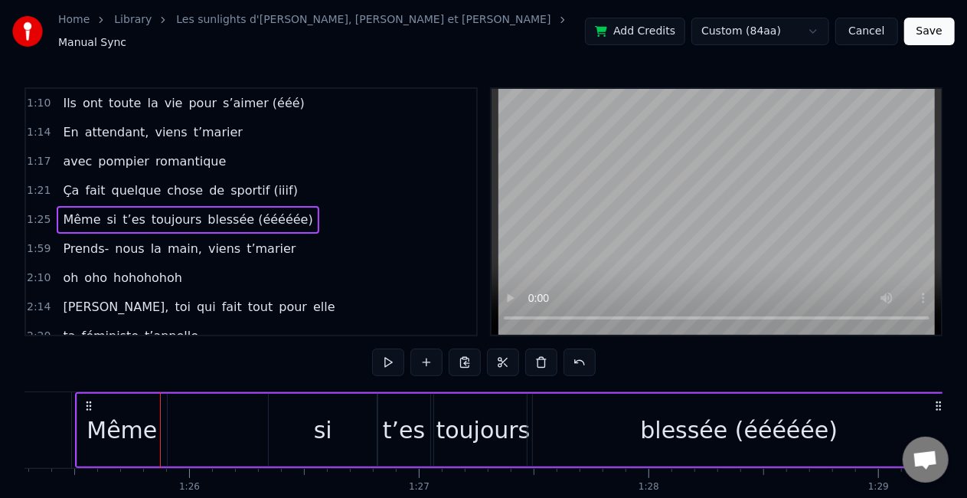
click at [276, 424] on div "si" at bounding box center [323, 430] width 109 height 73
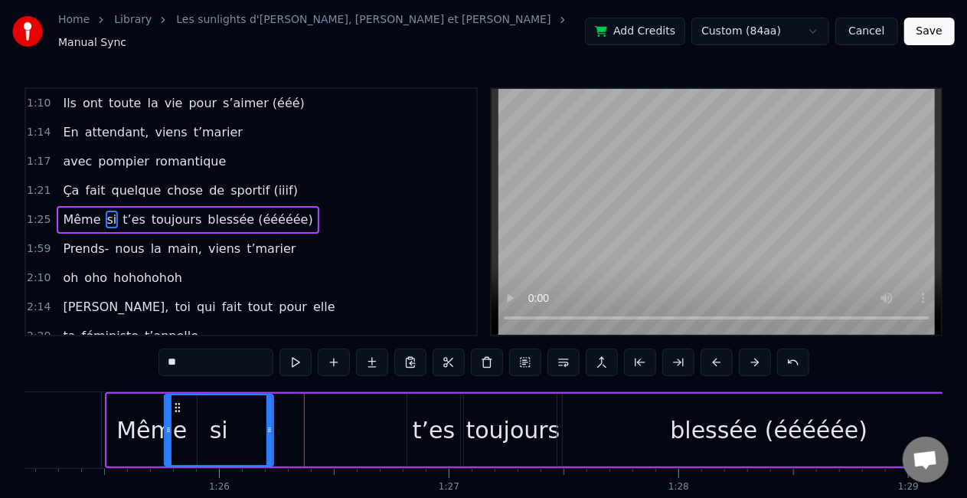
scroll to position [0, 19559]
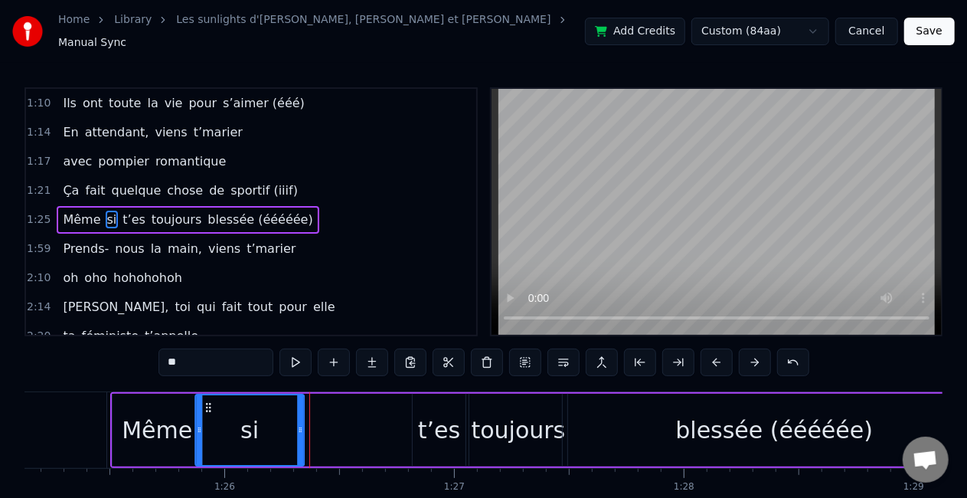
drag, startPoint x: 279, startPoint y: 400, endPoint x: 205, endPoint y: 403, distance: 73.6
click at [205, 403] on icon at bounding box center [208, 407] width 12 height 12
click at [414, 407] on div "t’es" at bounding box center [439, 430] width 52 height 73
type input "****"
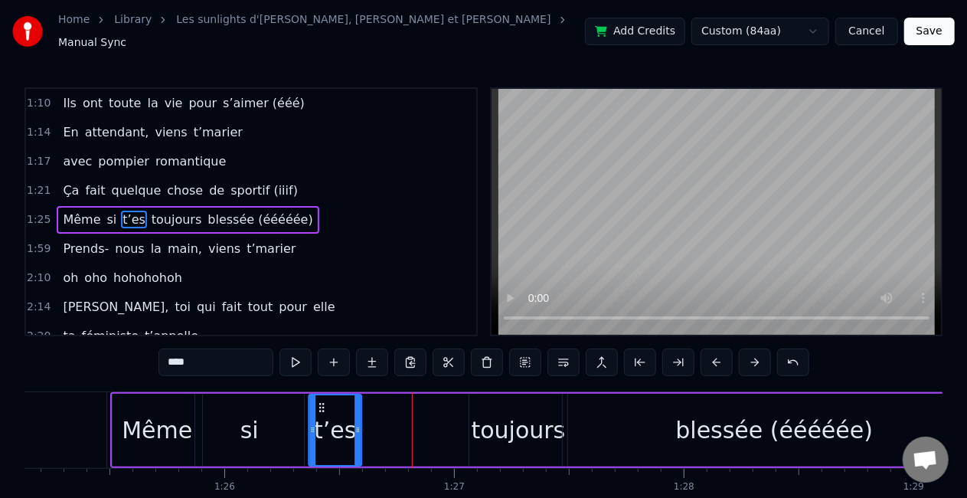
drag, startPoint x: 421, startPoint y: 400, endPoint x: 317, endPoint y: 394, distance: 104.3
click at [317, 401] on icon at bounding box center [322, 407] width 12 height 12
drag, startPoint x: 358, startPoint y: 414, endPoint x: 398, endPoint y: 417, distance: 39.9
click at [398, 417] on div at bounding box center [397, 430] width 6 height 70
click at [441, 423] on div "Même si t’es toujours blessée (ééééée)" at bounding box center [549, 430] width 878 height 76
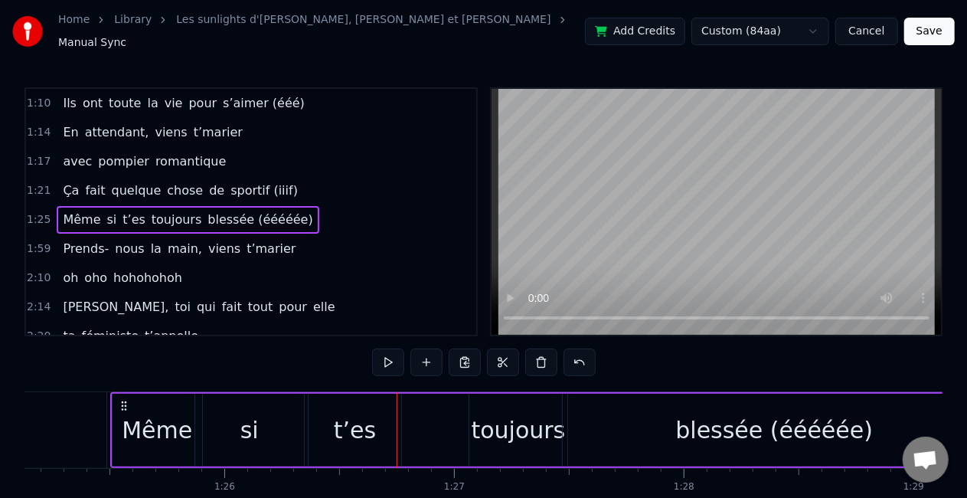
click at [483, 427] on div "toujours" at bounding box center [519, 430] width 94 height 34
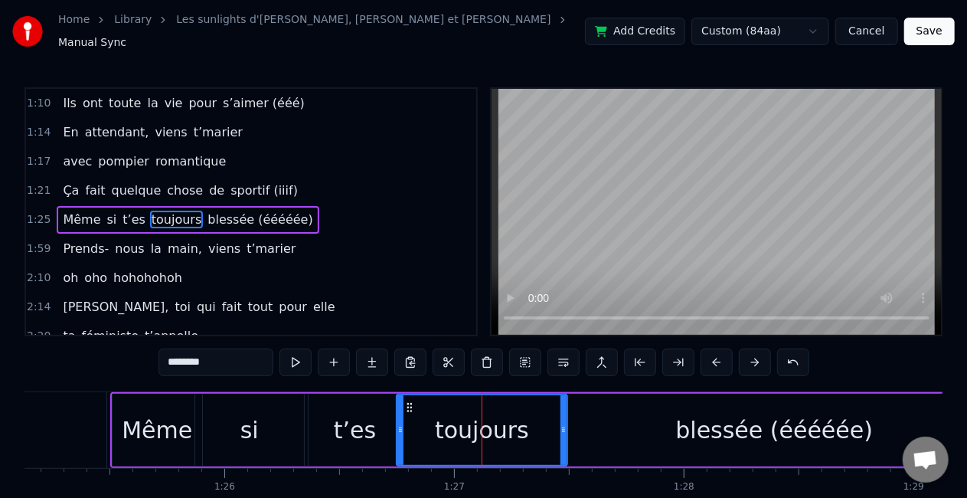
drag, startPoint x: 475, startPoint y: 401, endPoint x: 402, endPoint y: 397, distance: 72.9
click at [402, 397] on div at bounding box center [400, 430] width 6 height 70
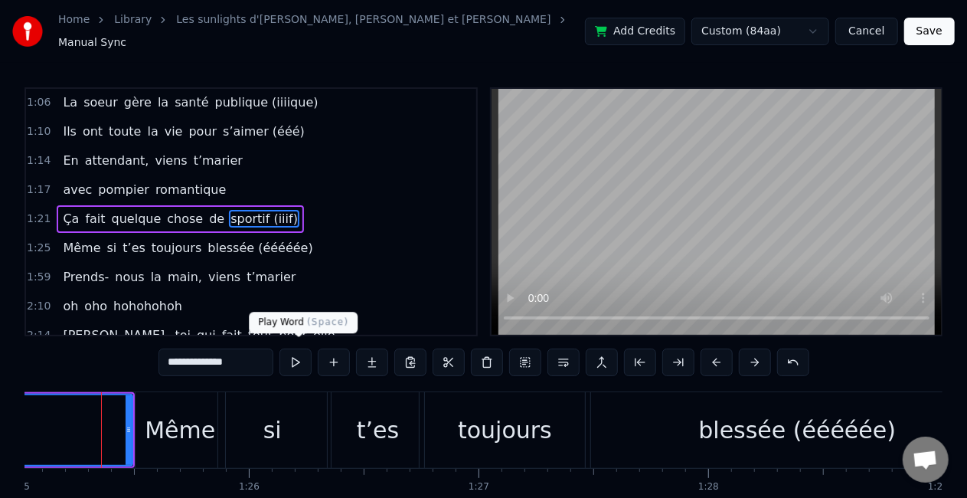
click at [301, 360] on button at bounding box center [296, 362] width 32 height 28
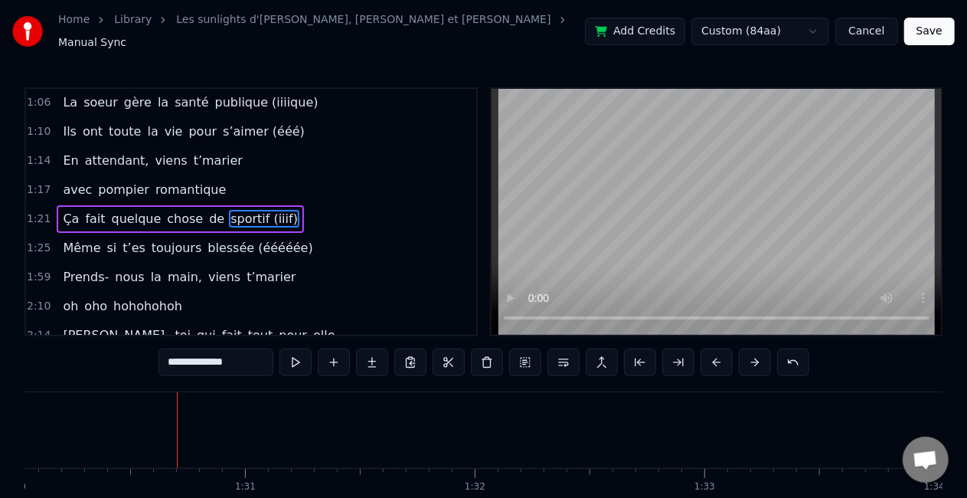
scroll to position [0, 20707]
click at [113, 268] on span "nous" at bounding box center [129, 277] width 32 height 18
type input "****"
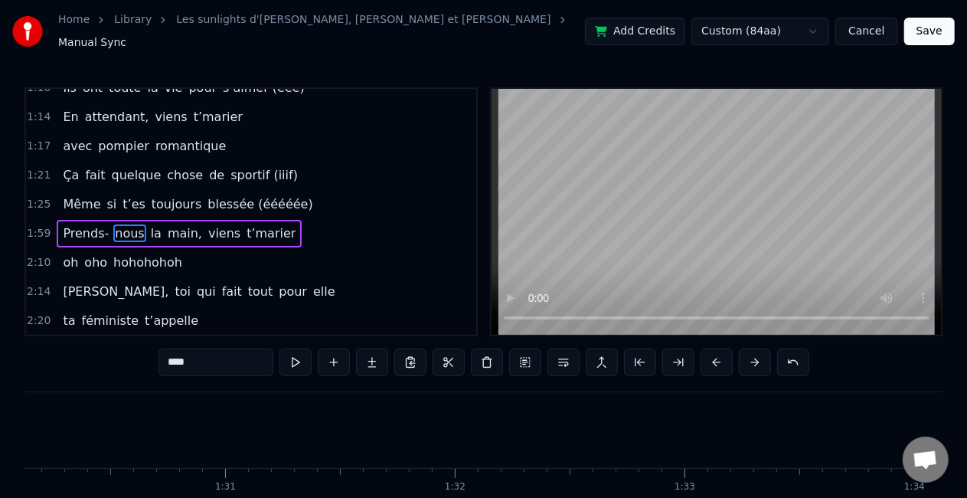
scroll to position [320, 0]
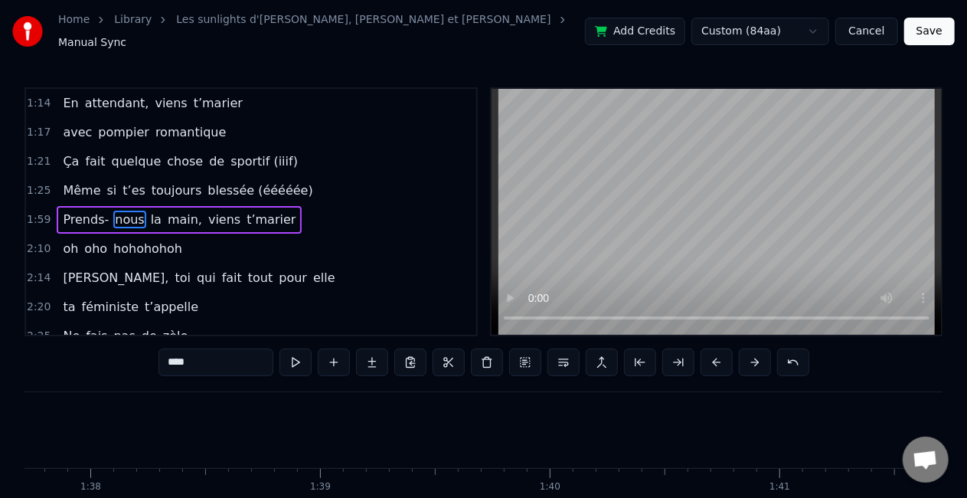
click at [57, 206] on div "Prends- nous la main, viens t’marier" at bounding box center [179, 220] width 245 height 28
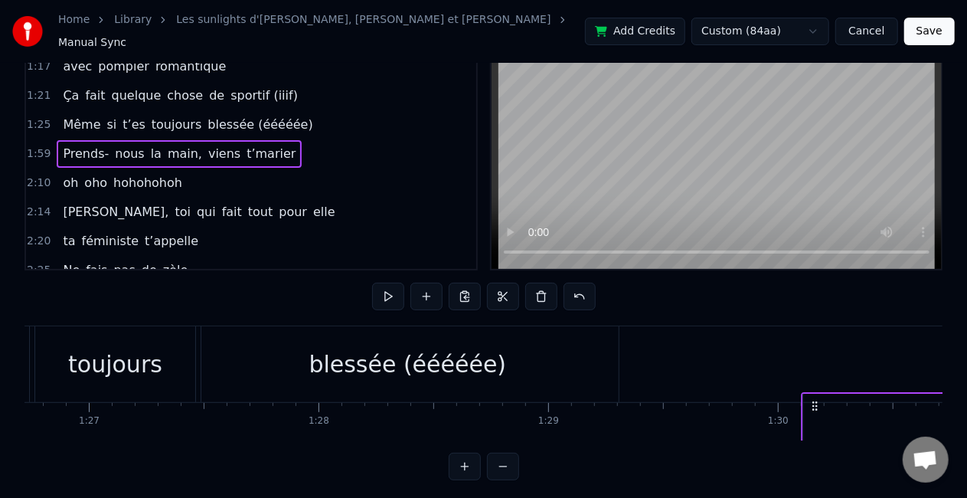
scroll to position [0, 19948]
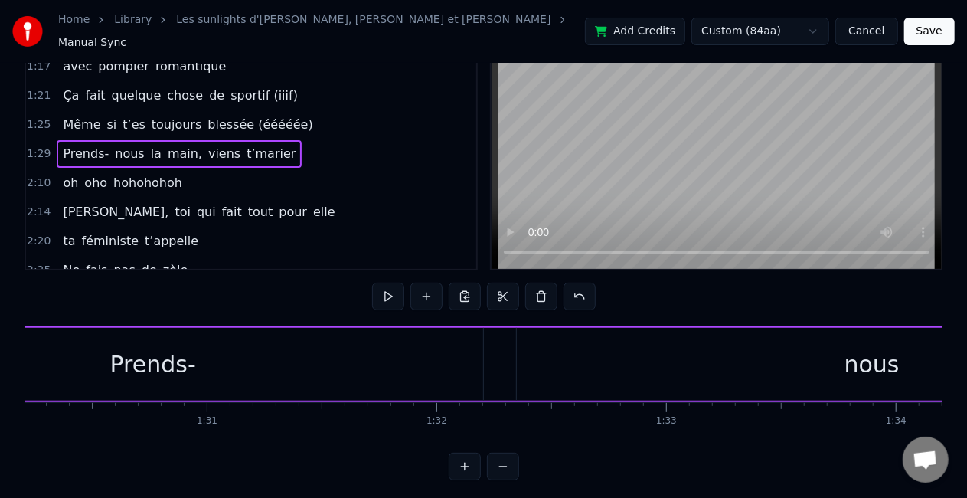
scroll to position [0, 20727]
click at [407, 375] on div "Prends-" at bounding box center [152, 364] width 660 height 73
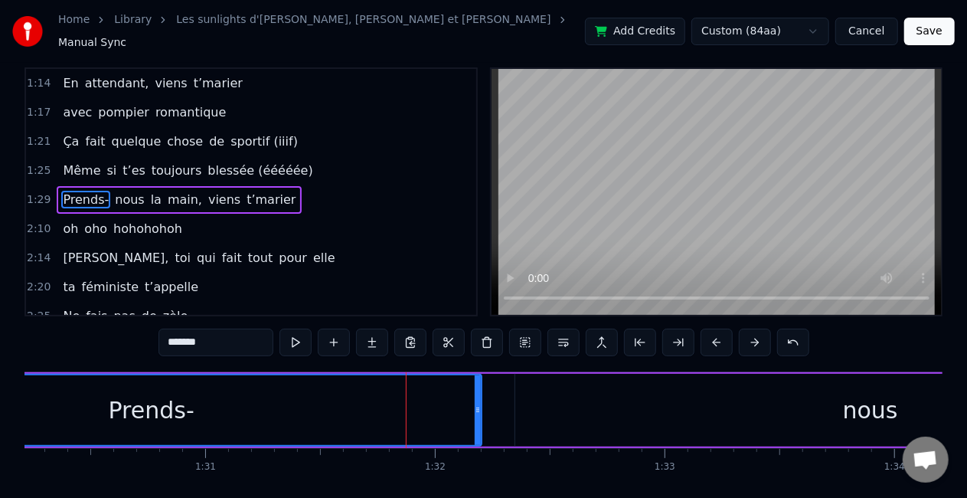
scroll to position [0, 0]
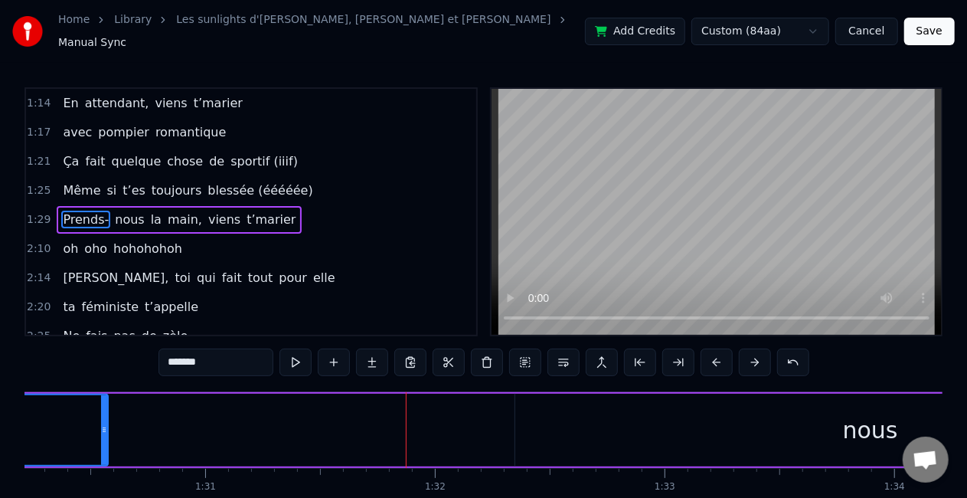
drag, startPoint x: 476, startPoint y: 412, endPoint x: 103, endPoint y: 412, distance: 373.0
click at [103, 412] on div at bounding box center [104, 430] width 6 height 70
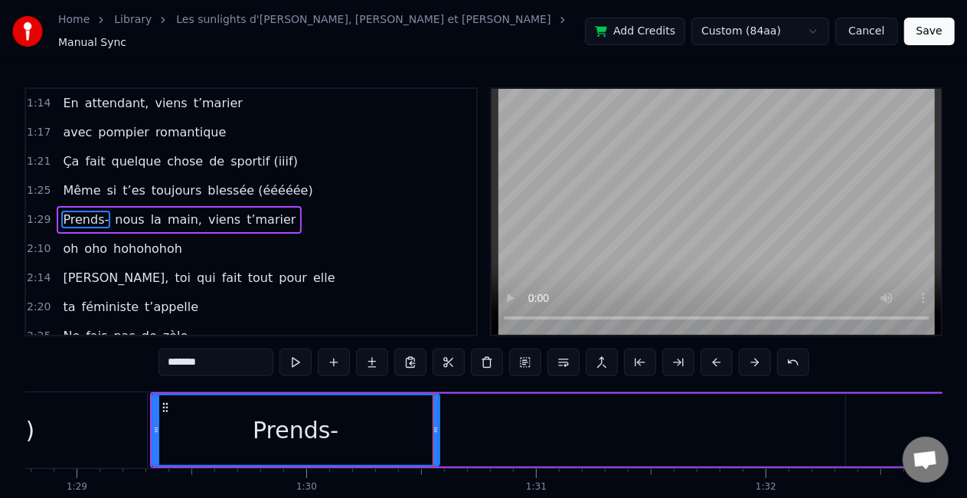
scroll to position [0, 20395]
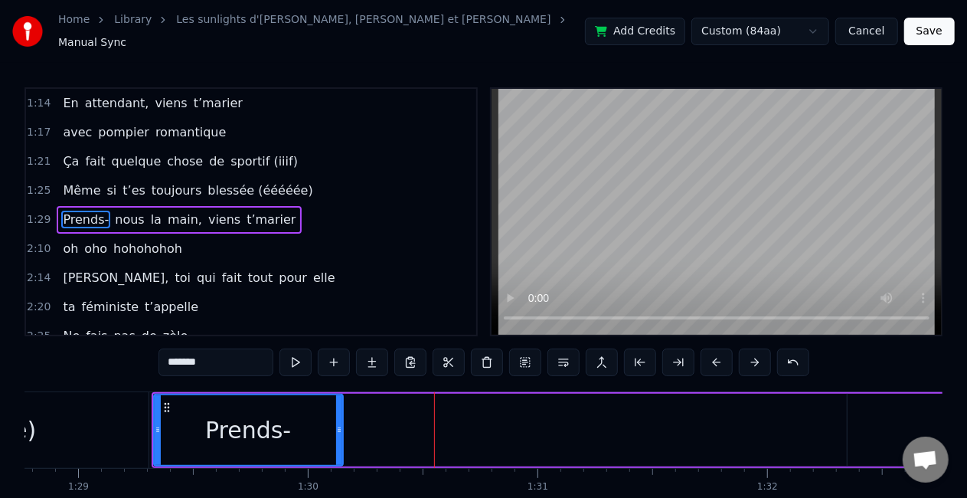
drag, startPoint x: 437, startPoint y: 417, endPoint x: 339, endPoint y: 414, distance: 98.1
click at [339, 414] on div at bounding box center [339, 430] width 6 height 70
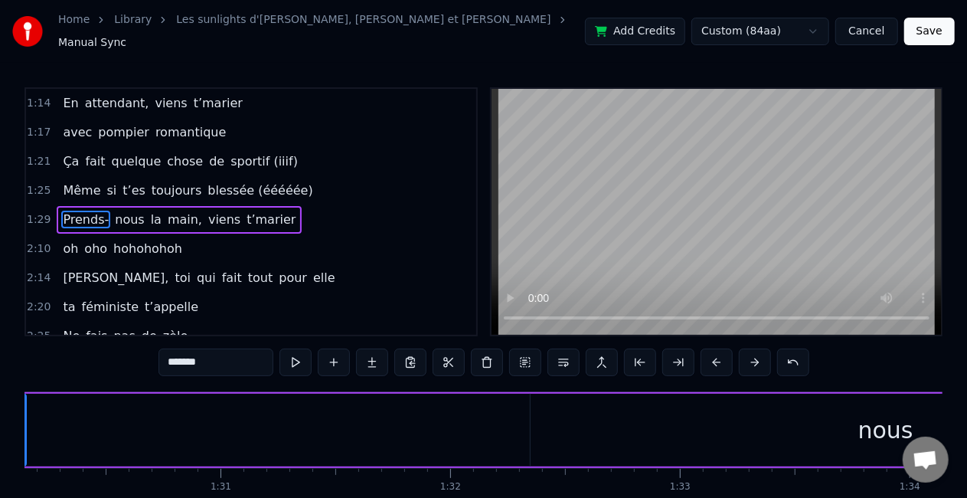
scroll to position [0, 20712]
click at [708, 421] on div "nous" at bounding box center [886, 430] width 711 height 73
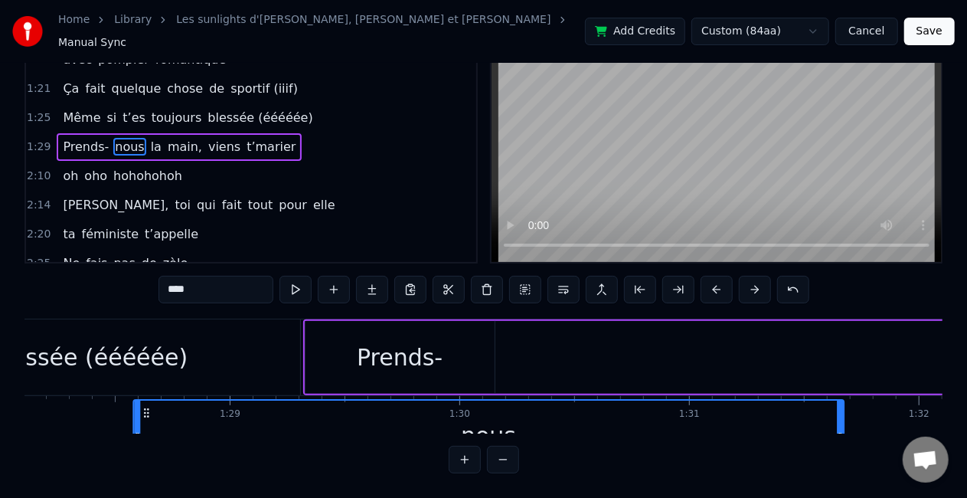
scroll to position [0, 20239]
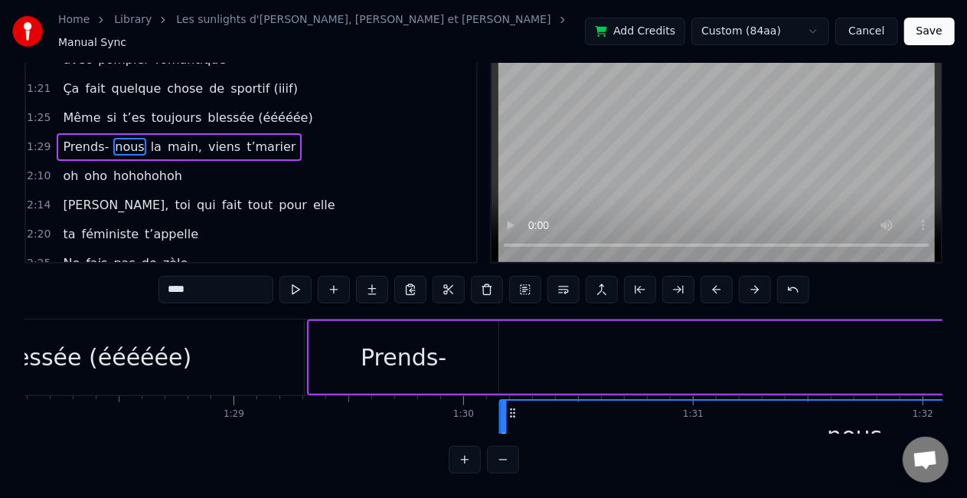
drag, startPoint x: 543, startPoint y: 400, endPoint x: 512, endPoint y: 337, distance: 69.9
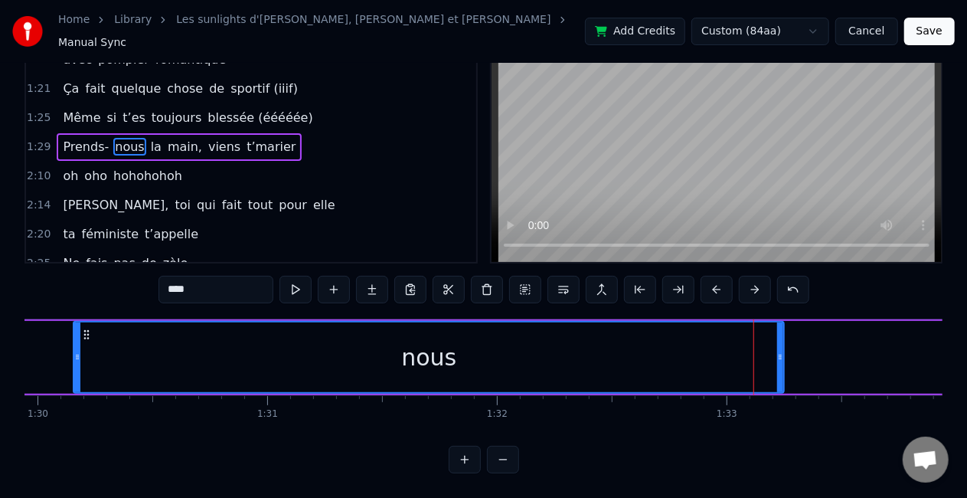
scroll to position [0, 20672]
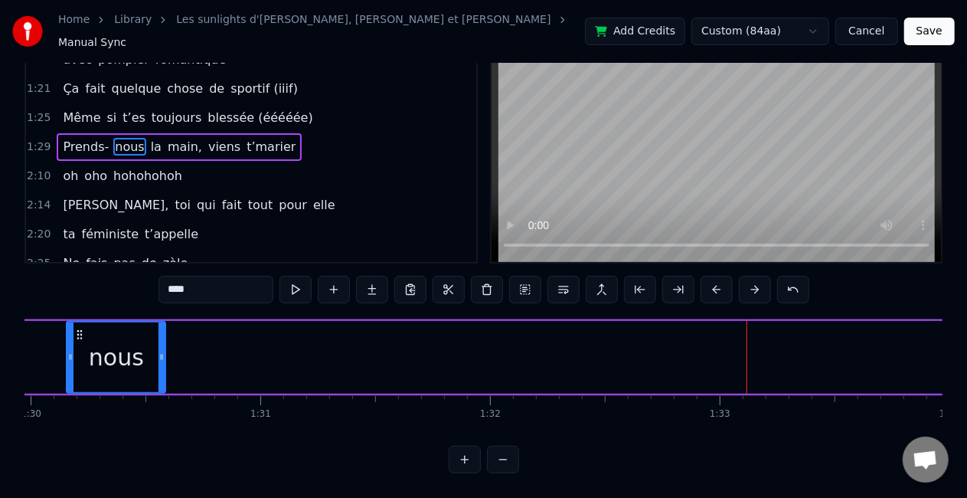
drag, startPoint x: 775, startPoint y: 345, endPoint x: 163, endPoint y: 342, distance: 611.9
click at [163, 351] on icon at bounding box center [162, 357] width 6 height 12
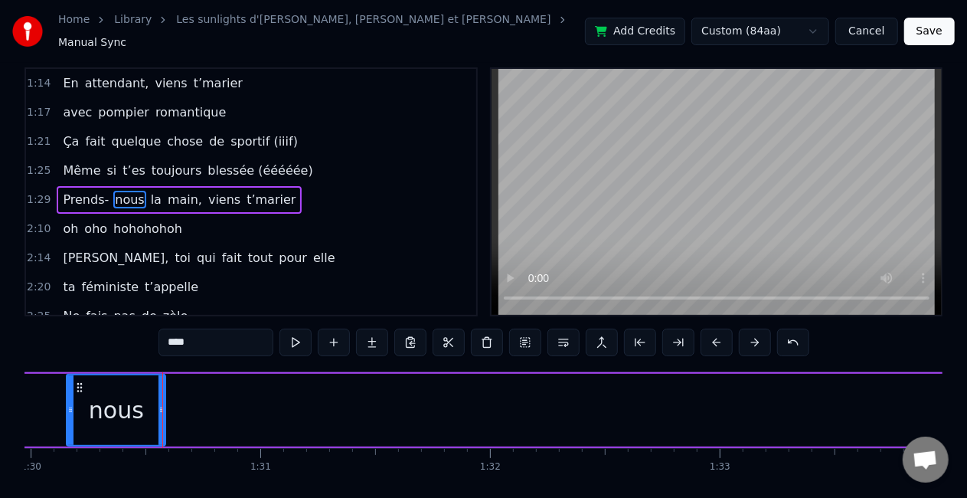
scroll to position [0, 0]
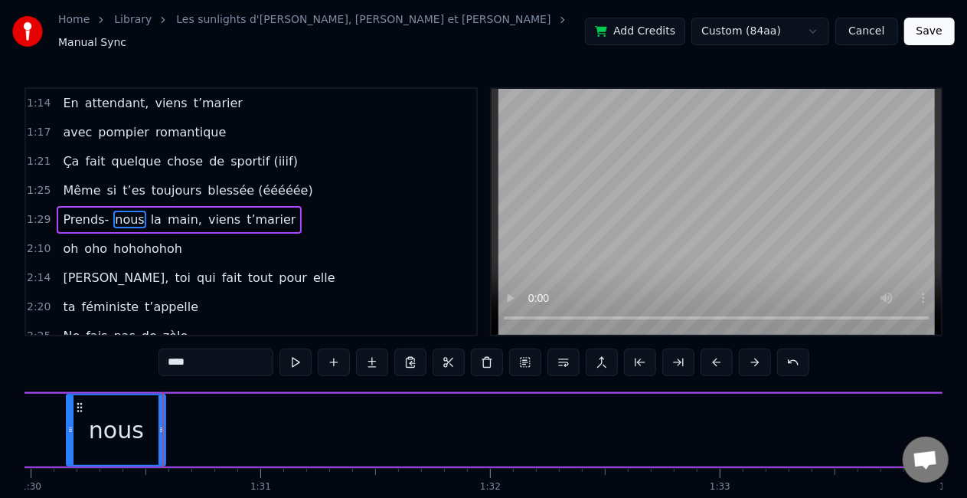
click at [149, 211] on span "la" at bounding box center [156, 220] width 14 height 18
type input "**"
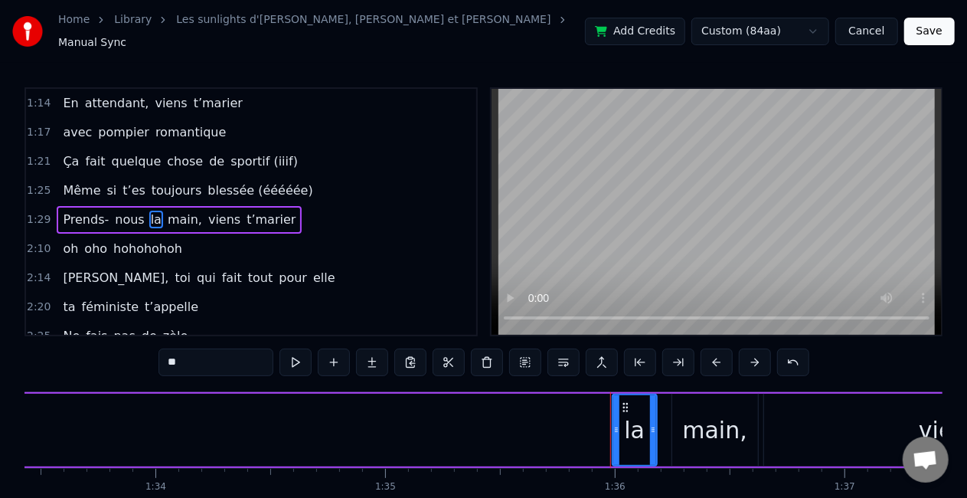
scroll to position [0, 21444]
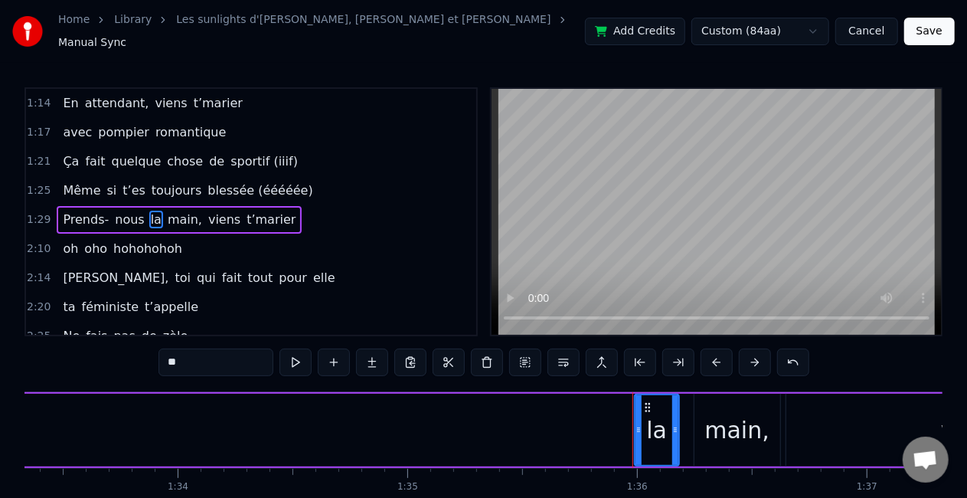
click at [265, 417] on div "Prends- nous la main, viens t’marier" at bounding box center [406, 430] width 2609 height 76
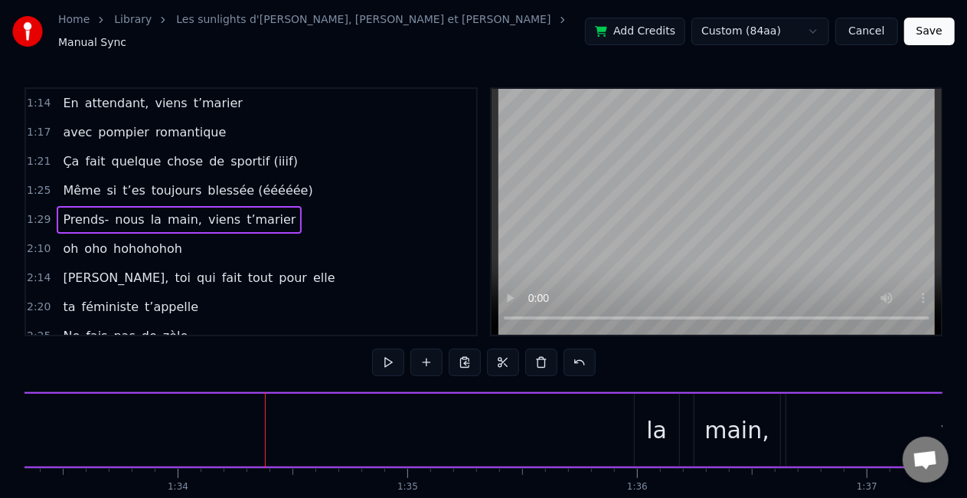
click at [656, 403] on div "la" at bounding box center [657, 430] width 44 height 73
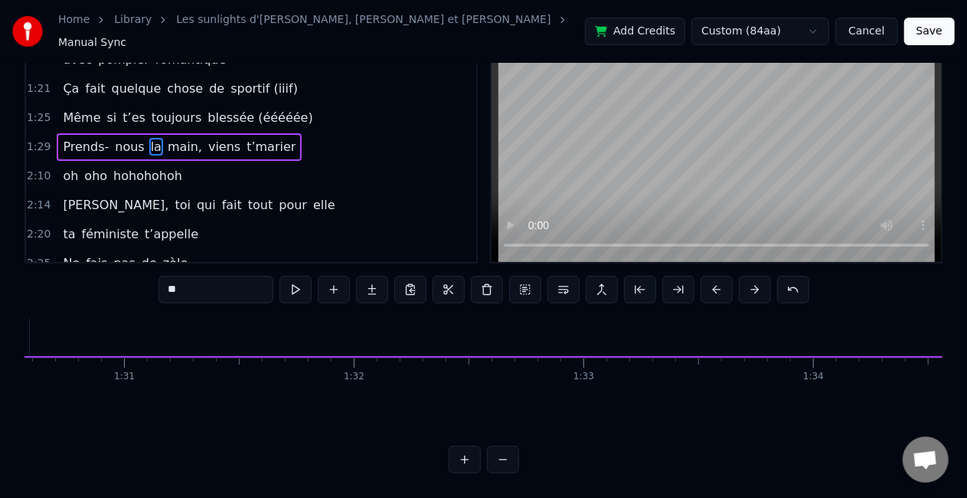
scroll to position [0, 20808]
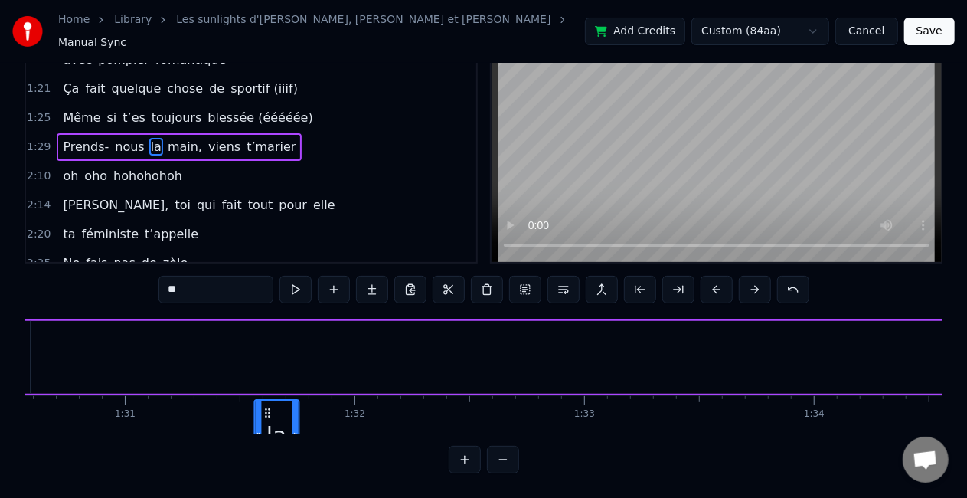
drag, startPoint x: 645, startPoint y: 395, endPoint x: 265, endPoint y: 263, distance: 402.1
click at [265, 263] on div "0:30 Vivre avec trois frères pas gentils 0:36 entre l’Ile d’Yeu et [GEOGRAPHIC_…" at bounding box center [484, 244] width 918 height 459
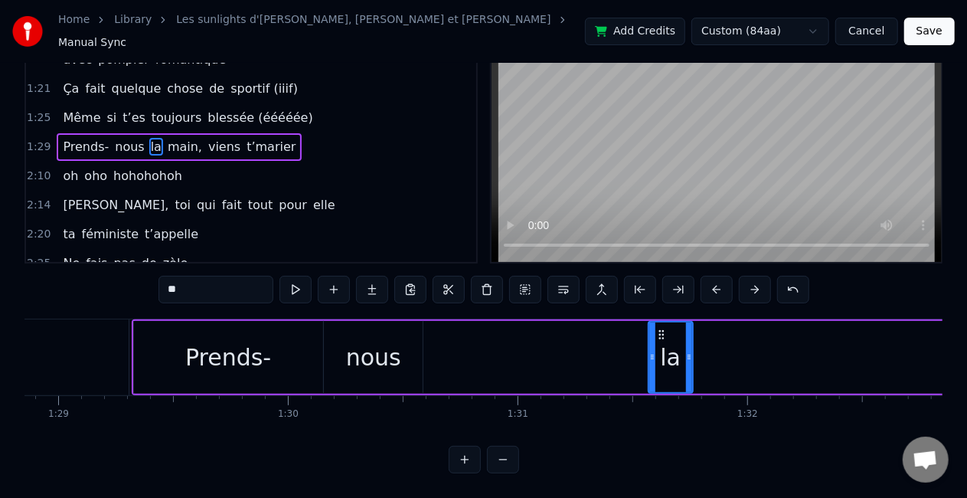
scroll to position [0, 20412]
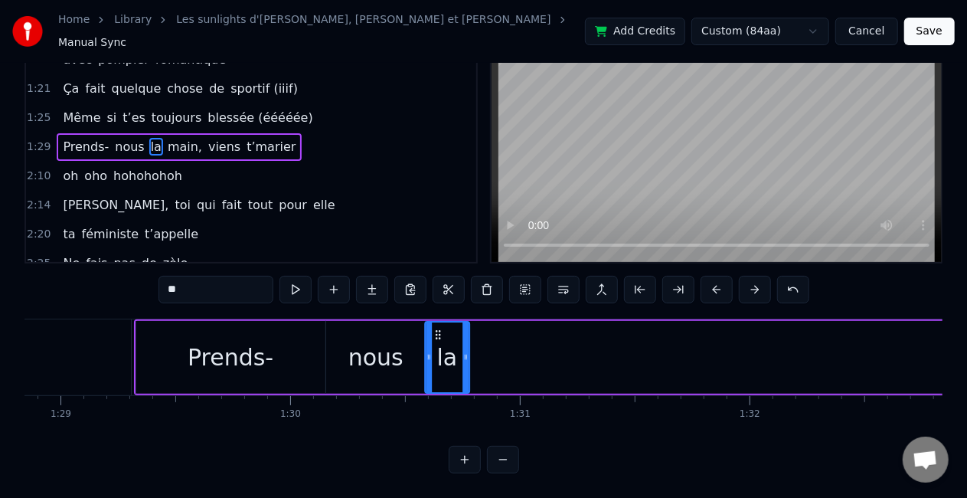
drag, startPoint x: 664, startPoint y: 316, endPoint x: 438, endPoint y: 312, distance: 226.0
click at [438, 322] on div "la" at bounding box center [447, 357] width 43 height 70
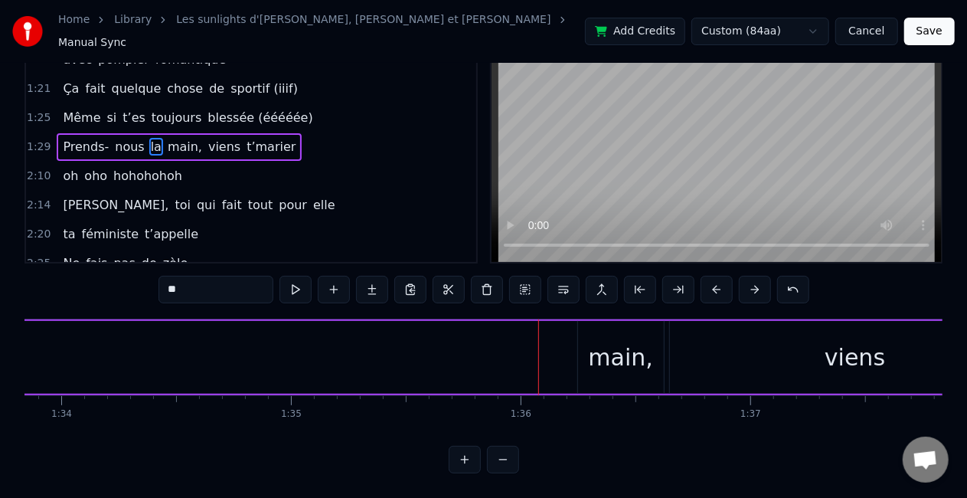
scroll to position [0, 21562]
click at [610, 340] on div "main," at bounding box center [619, 357] width 65 height 34
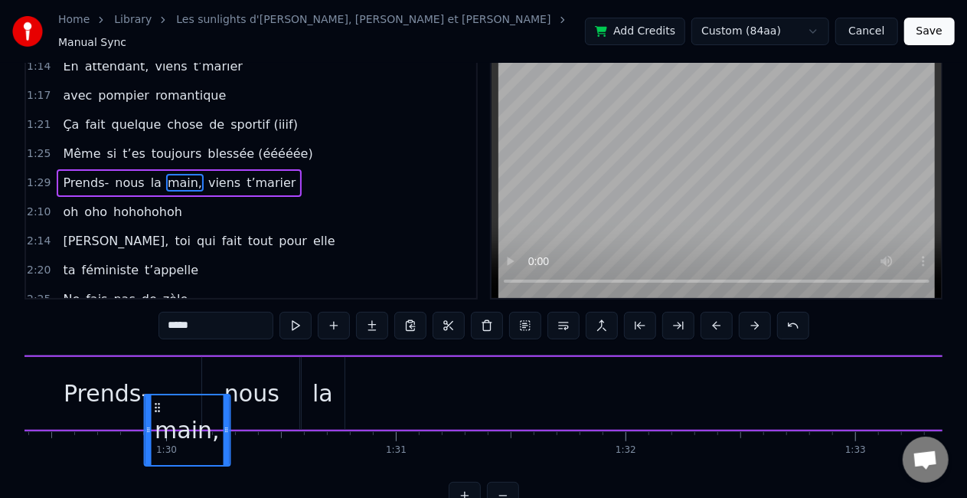
scroll to position [0, 20478]
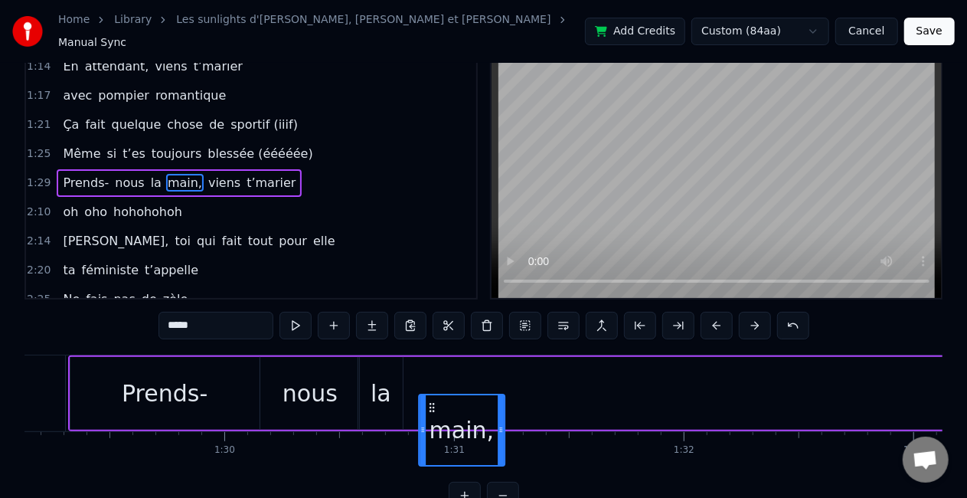
drag, startPoint x: 585, startPoint y: 403, endPoint x: 427, endPoint y: 354, distance: 165.2
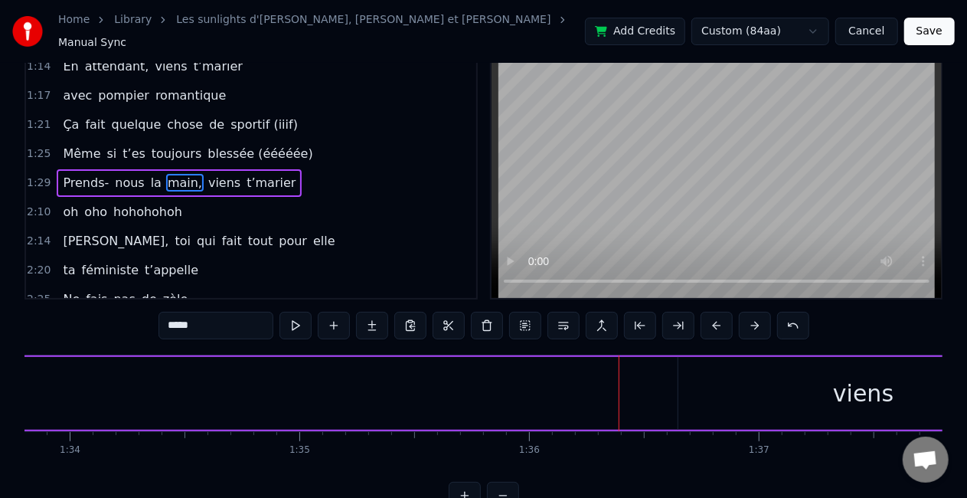
scroll to position [0, 21771]
click at [541, 374] on div "viens" at bounding box center [645, 393] width 371 height 73
type input "*****"
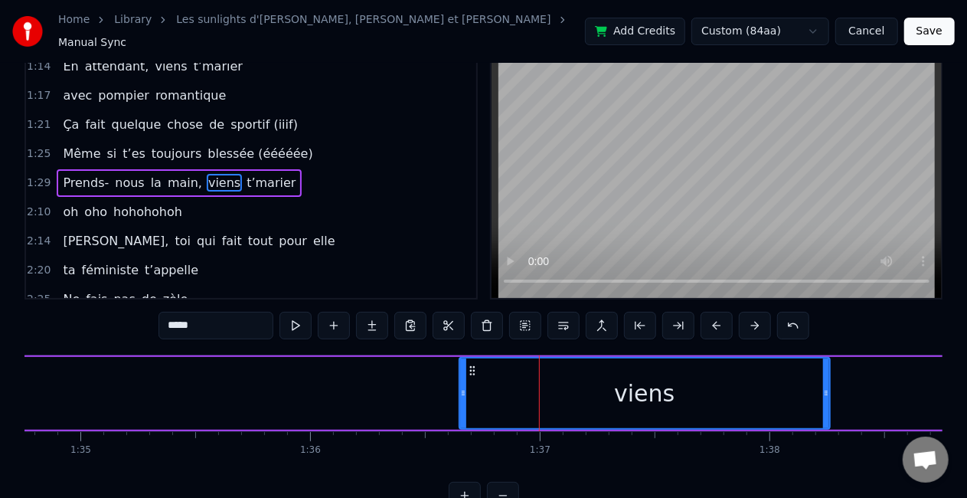
scroll to position [0, 0]
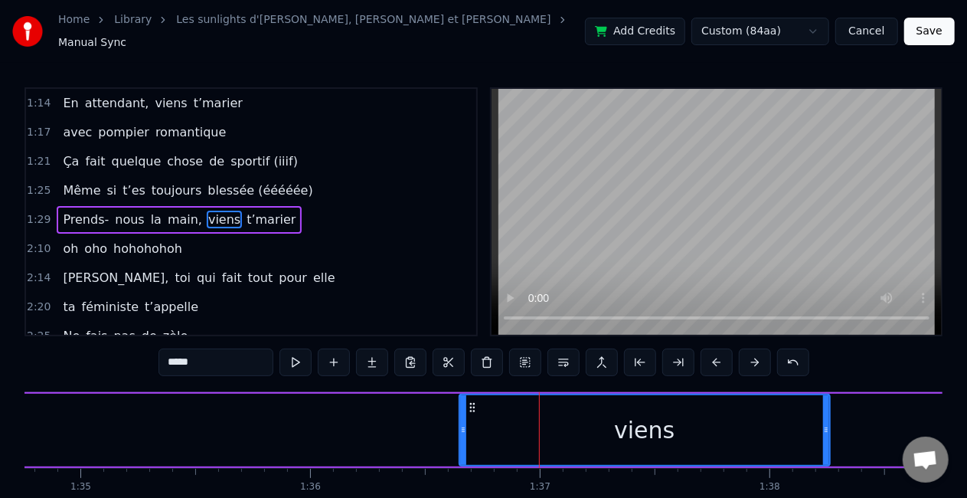
drag, startPoint x: 470, startPoint y: 391, endPoint x: 172, endPoint y: 401, distance: 298.1
click at [172, 401] on div "Prends- nous la main, viens t’marier" at bounding box center [79, 430] width 2609 height 76
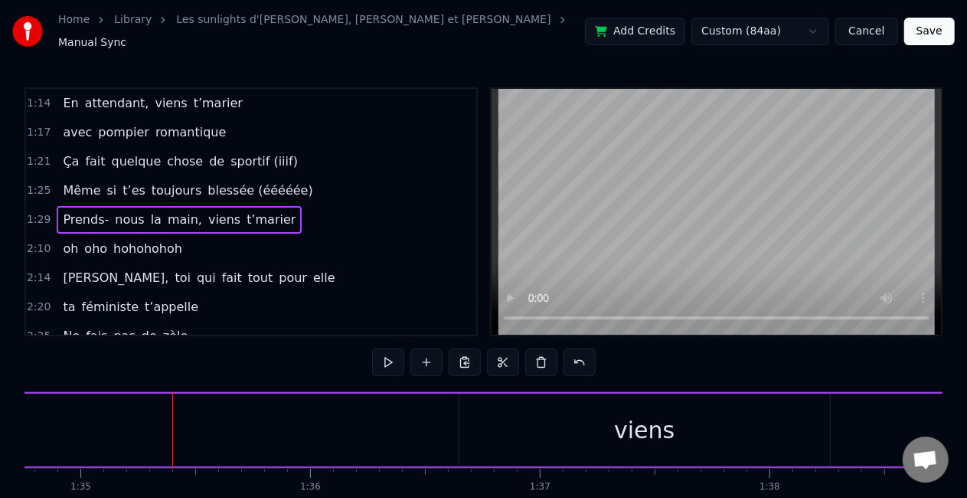
click at [482, 411] on div "viens" at bounding box center [645, 430] width 371 height 73
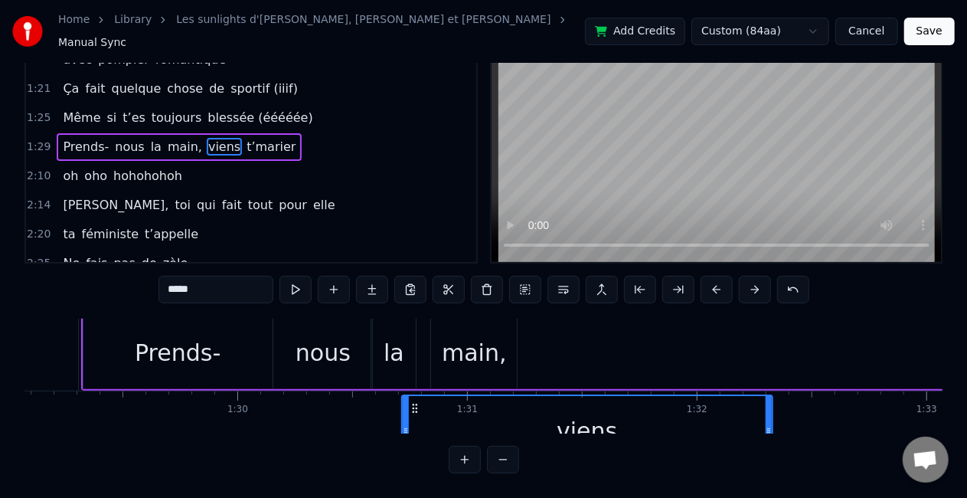
scroll to position [0, 20465]
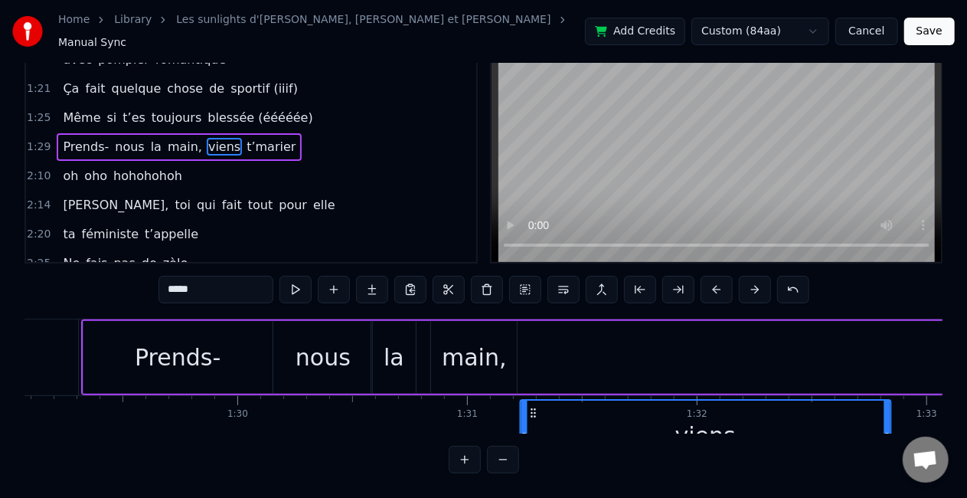
drag, startPoint x: 469, startPoint y: 396, endPoint x: 530, endPoint y: 335, distance: 86.6
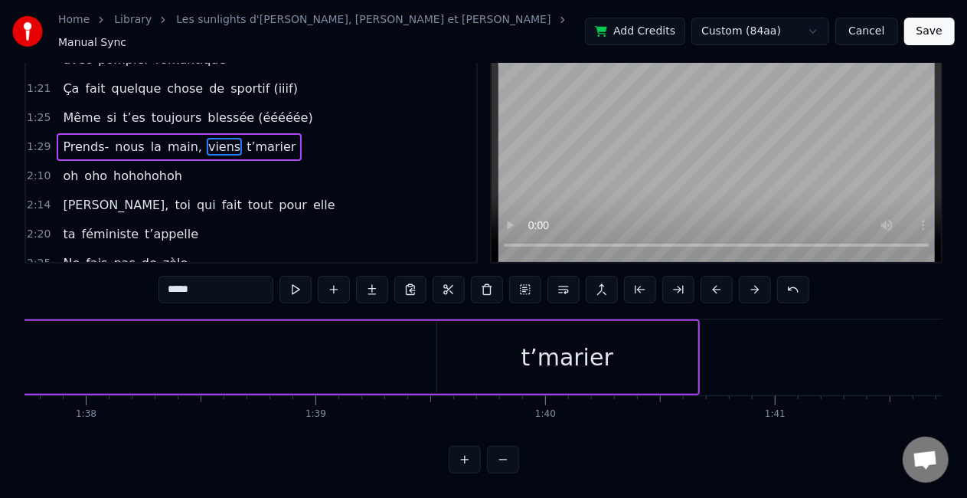
scroll to position [0, 22457]
click at [530, 340] on div "t’marier" at bounding box center [566, 357] width 92 height 34
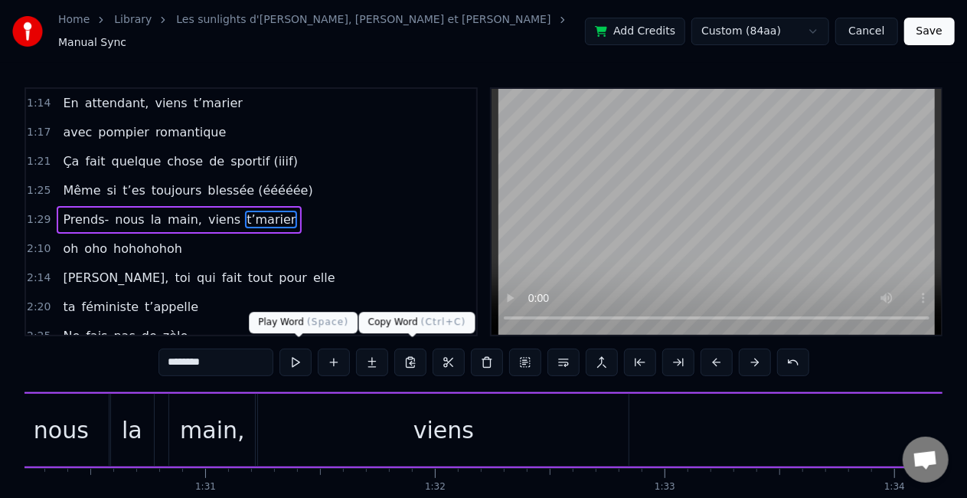
scroll to position [0, 20698]
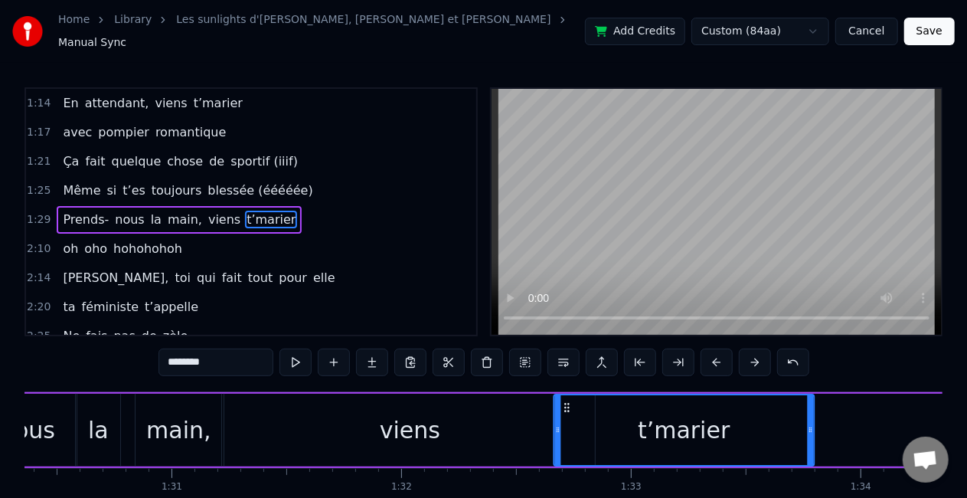
drag, startPoint x: 453, startPoint y: 401, endPoint x: 803, endPoint y: 375, distance: 351.7
click at [803, 375] on div "0:30 Vivre avec trois frères pas gentils 0:36 entre l’Ile d’Yeu et [GEOGRAPHIC_…" at bounding box center [484, 316] width 918 height 459
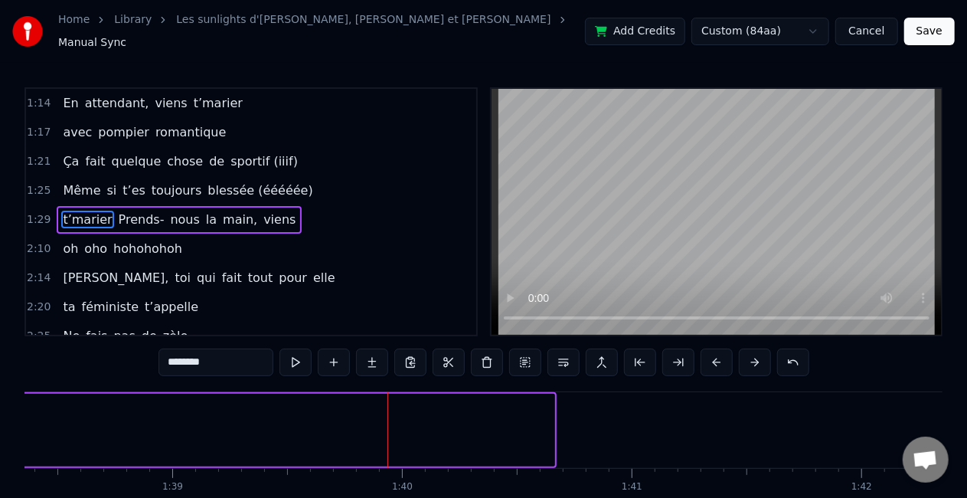
scroll to position [0, 22599]
click at [84, 211] on span "t’marier" at bounding box center [87, 220] width 52 height 18
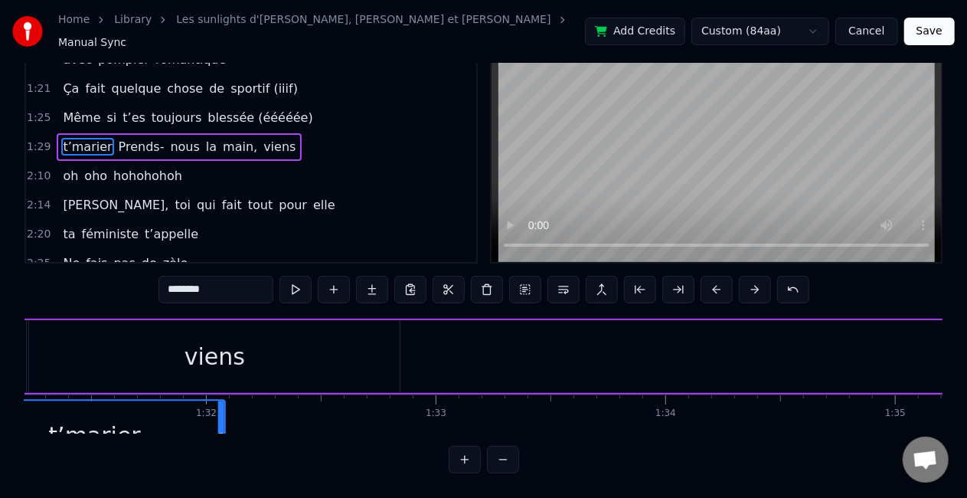
scroll to position [1, 20917]
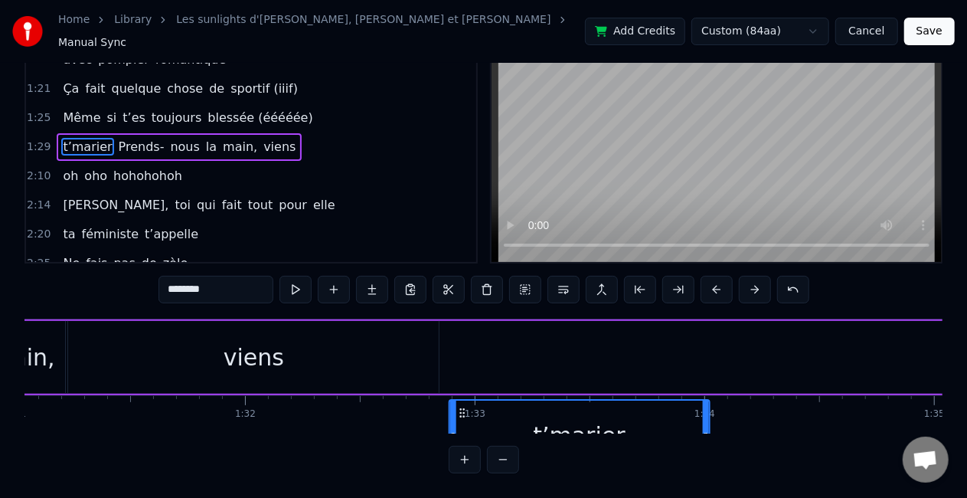
drag, startPoint x: 116, startPoint y: 398, endPoint x: 597, endPoint y: 328, distance: 485.3
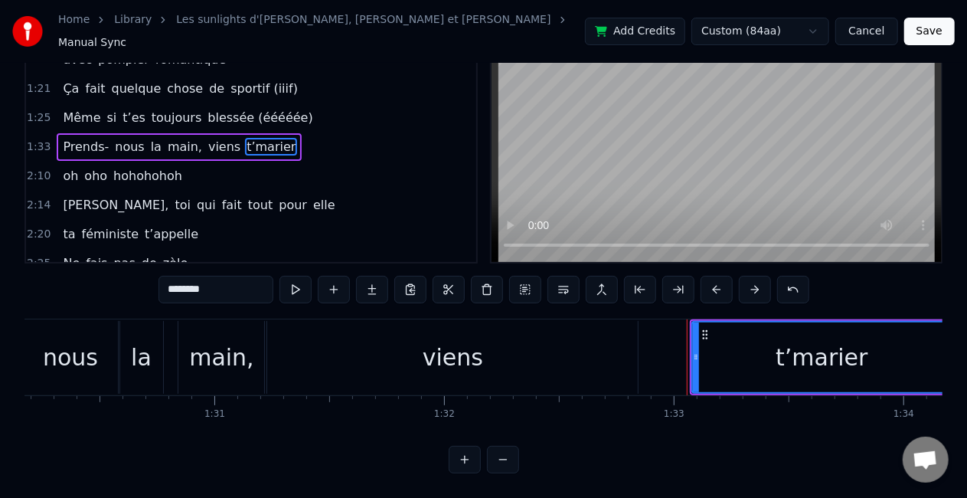
scroll to position [0, 20718]
click at [471, 340] on div "viens" at bounding box center [453, 357] width 61 height 34
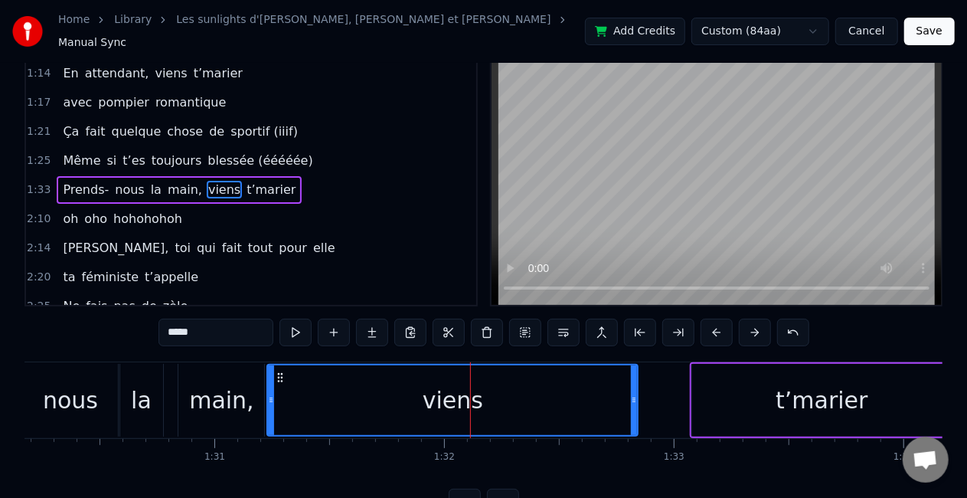
scroll to position [0, 0]
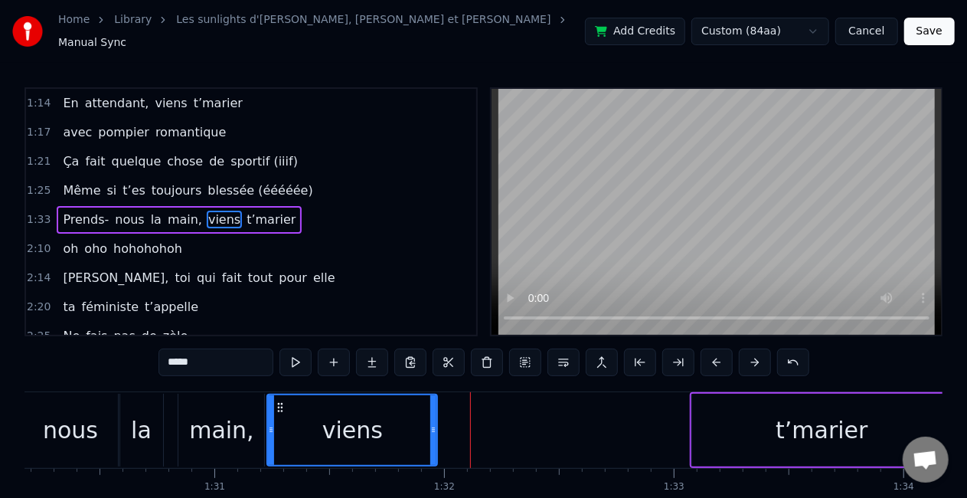
drag, startPoint x: 633, startPoint y: 417, endPoint x: 432, endPoint y: 424, distance: 200.8
click at [432, 424] on icon at bounding box center [433, 430] width 6 height 12
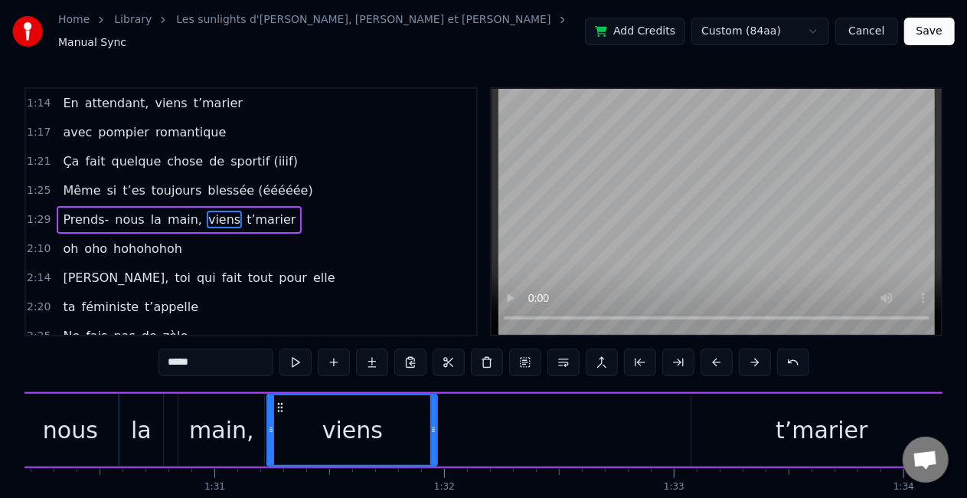
click at [55, 417] on div "nous" at bounding box center [70, 430] width 55 height 34
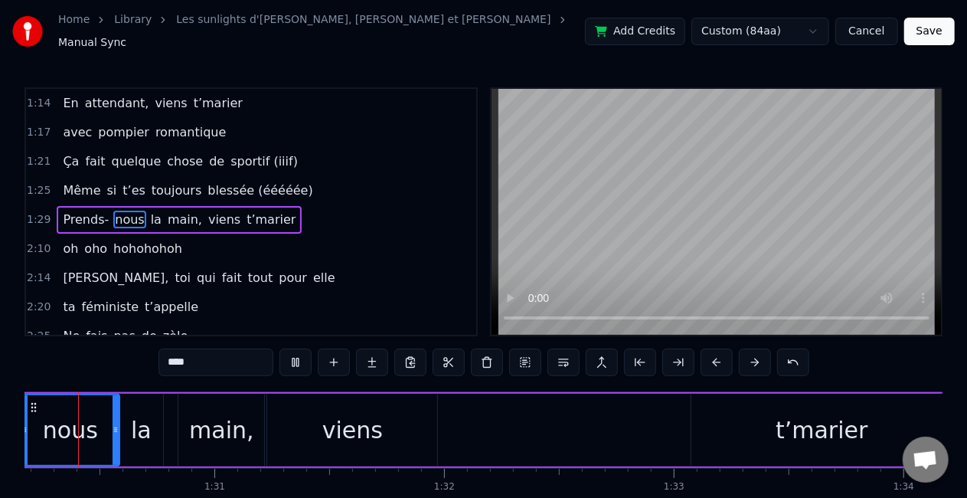
scroll to position [0, 20671]
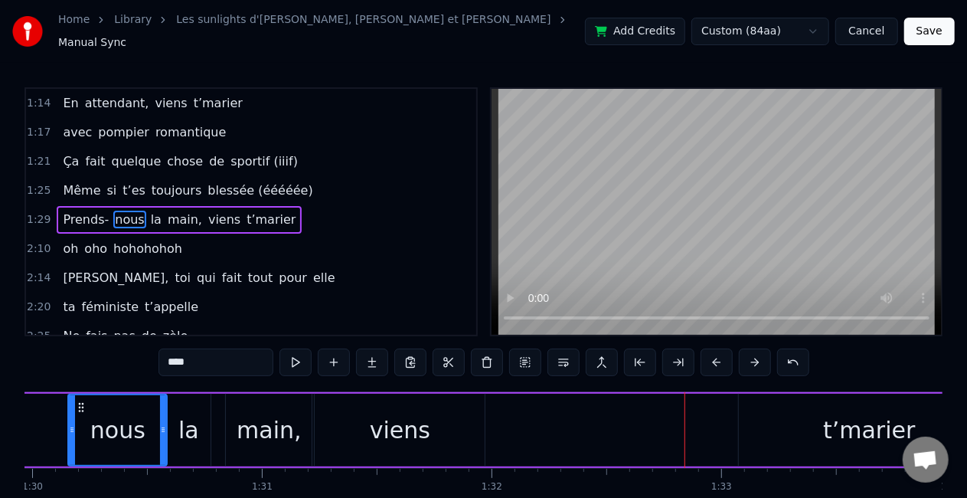
click at [202, 409] on div "la" at bounding box center [188, 430] width 44 height 73
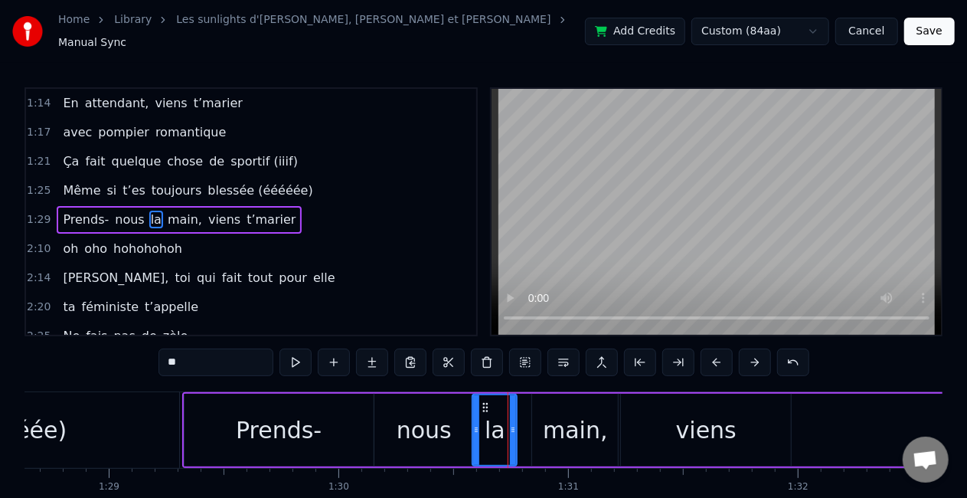
scroll to position [0, 20269]
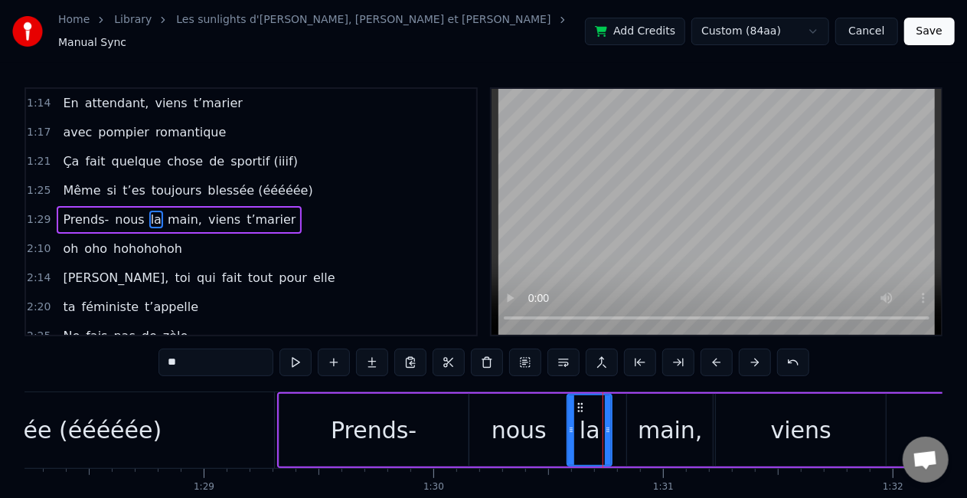
click at [233, 412] on div "blessée (ééééée)" at bounding box center [62, 430] width 423 height 76
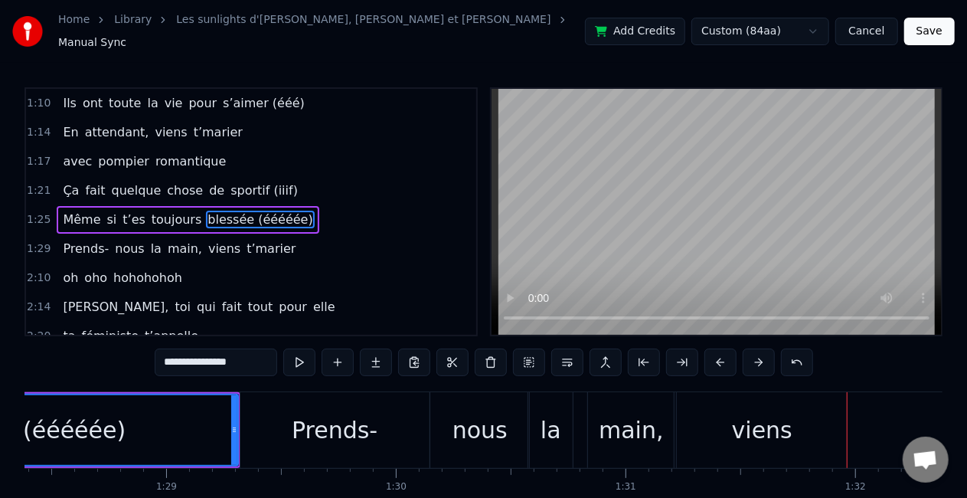
scroll to position [0, 20272]
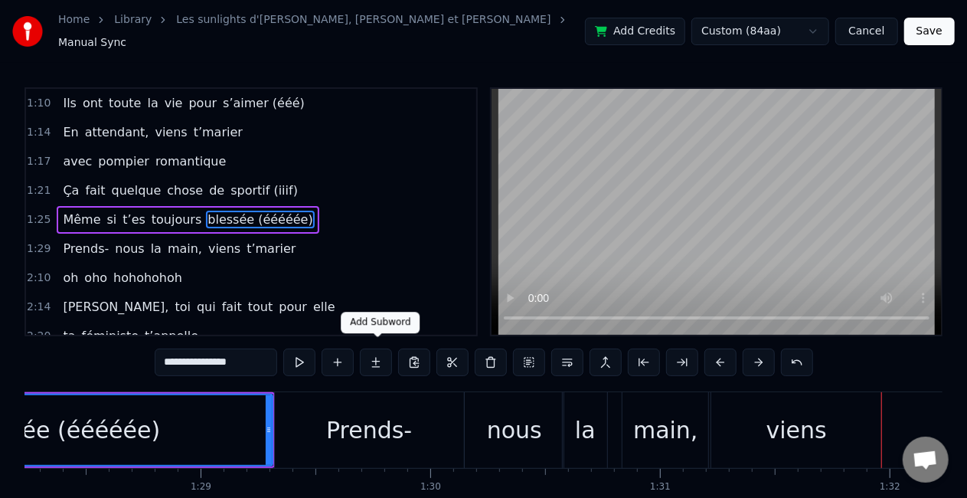
click at [92, 437] on div "blessée (ééééée)" at bounding box center [62, 430] width 198 height 34
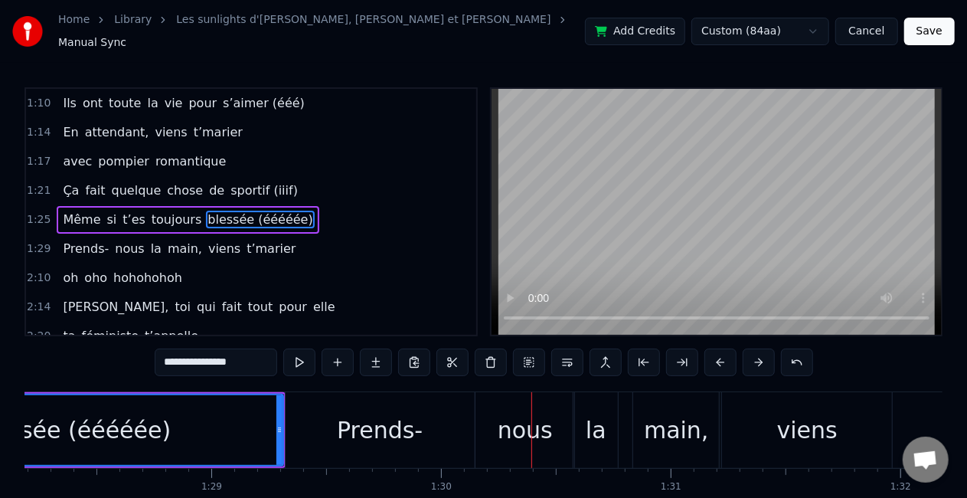
click at [29, 424] on div "blessée (ééééée)" at bounding box center [73, 430] width 198 height 34
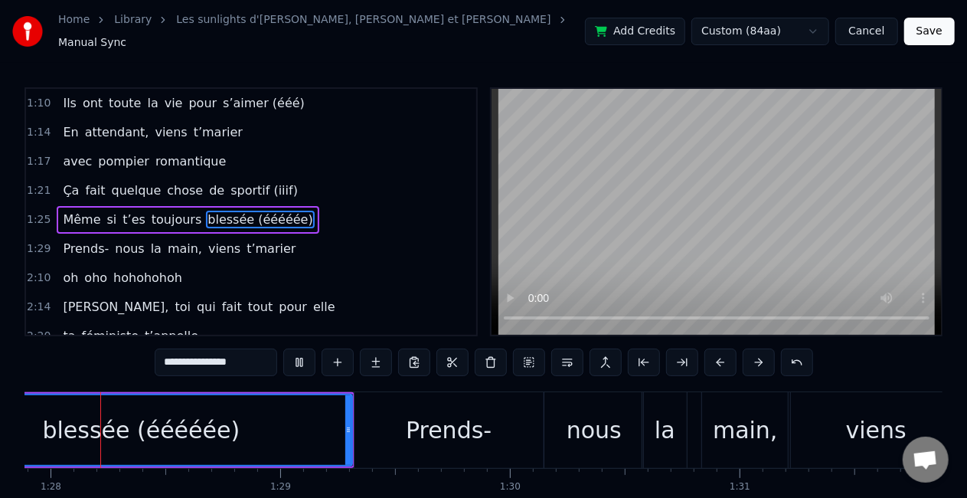
scroll to position [0, 20188]
click at [441, 442] on div "Prends-" at bounding box center [453, 430] width 189 height 76
type input "*******"
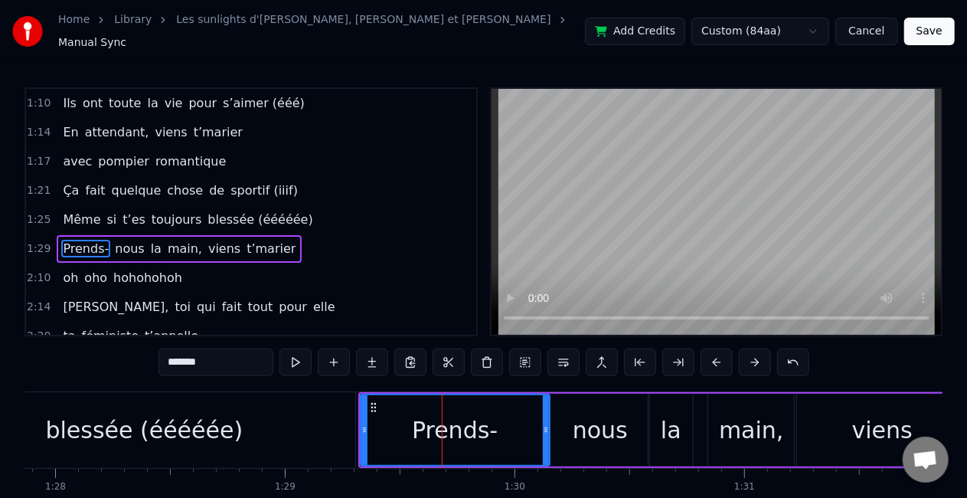
scroll to position [320, 0]
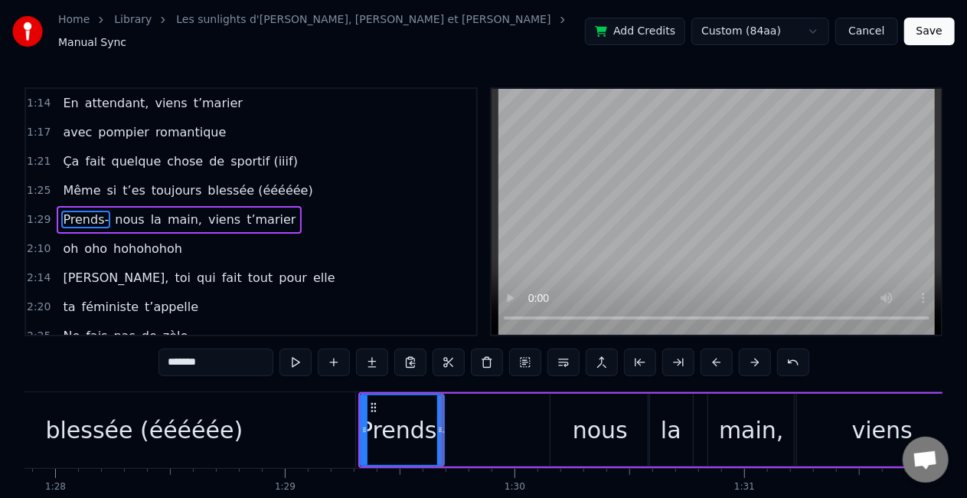
drag, startPoint x: 546, startPoint y: 432, endPoint x: 440, endPoint y: 416, distance: 107.7
click at [440, 416] on div at bounding box center [440, 430] width 6 height 70
click at [502, 423] on div "Prends- nous la main, viens t’marier" at bounding box center [921, 430] width 1127 height 76
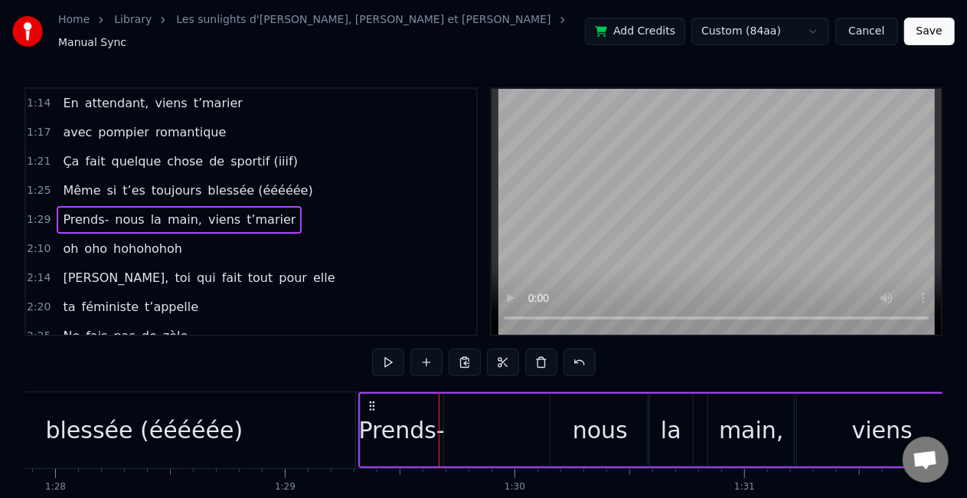
click at [576, 423] on div "nous" at bounding box center [600, 430] width 55 height 34
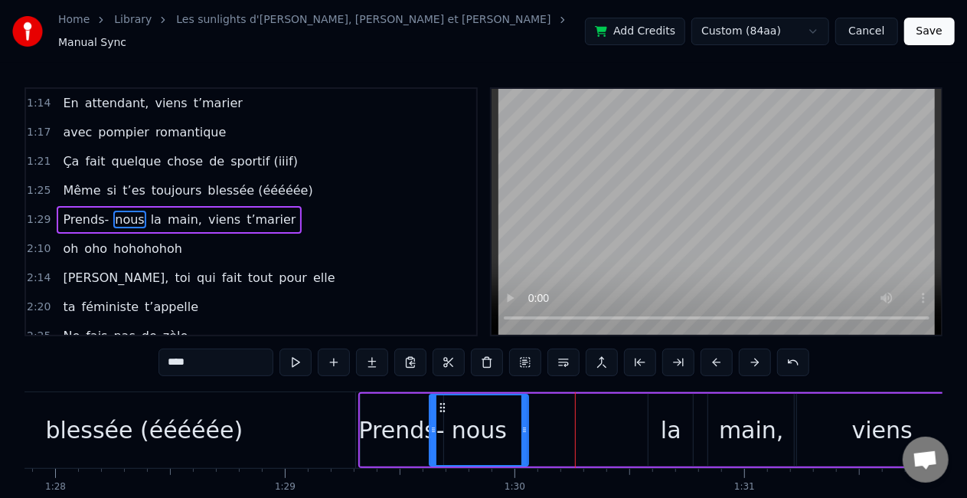
drag, startPoint x: 561, startPoint y: 395, endPoint x: 440, endPoint y: 400, distance: 121.1
click at [440, 401] on icon at bounding box center [443, 407] width 12 height 12
click at [668, 414] on div "la" at bounding box center [671, 430] width 21 height 34
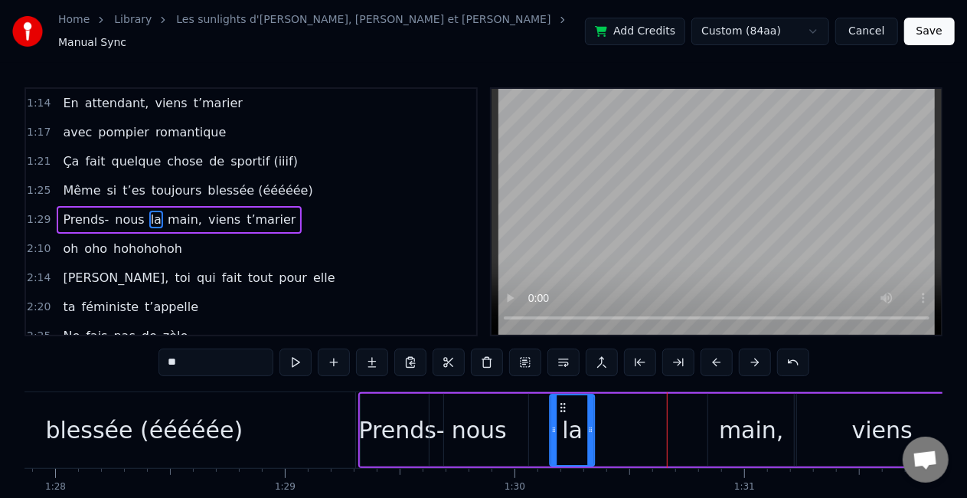
drag, startPoint x: 659, startPoint y: 397, endPoint x: 561, endPoint y: 397, distance: 98.0
click at [561, 401] on icon at bounding box center [564, 407] width 12 height 12
drag, startPoint x: 590, startPoint y: 408, endPoint x: 633, endPoint y: 410, distance: 43.7
click at [633, 410] on div at bounding box center [636, 430] width 6 height 70
click at [740, 419] on div "main," at bounding box center [751, 430] width 65 height 34
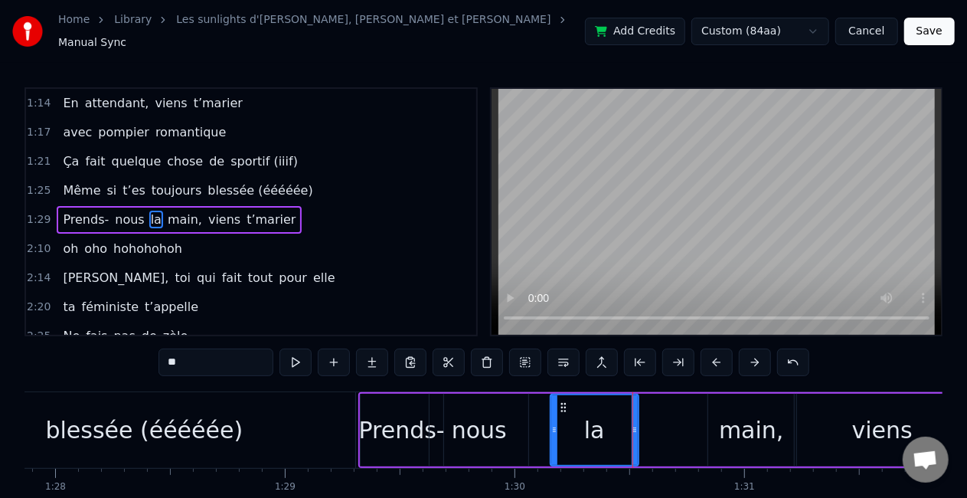
type input "*****"
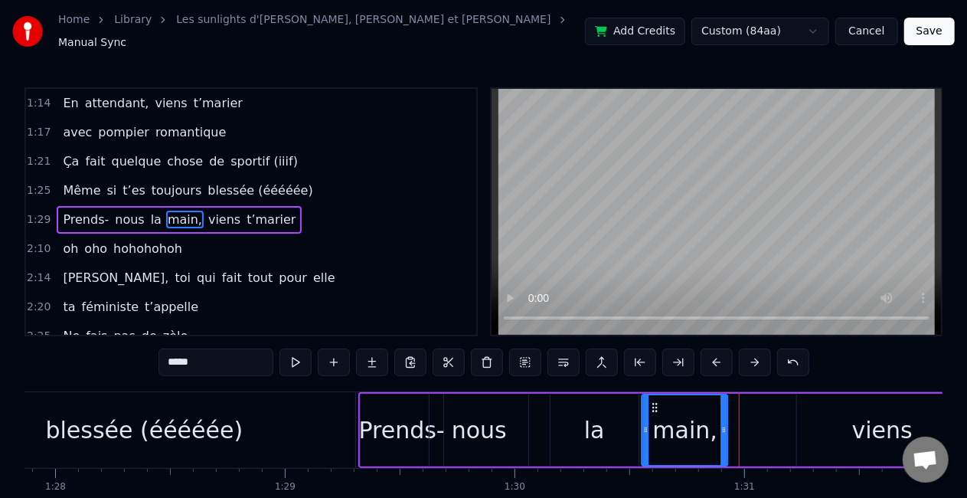
drag, startPoint x: 717, startPoint y: 396, endPoint x: 650, endPoint y: 392, distance: 66.7
click at [650, 395] on div "main," at bounding box center [685, 430] width 84 height 70
click at [780, 440] on div "Prends- nous la main, viens t’marier" at bounding box center [921, 430] width 1127 height 76
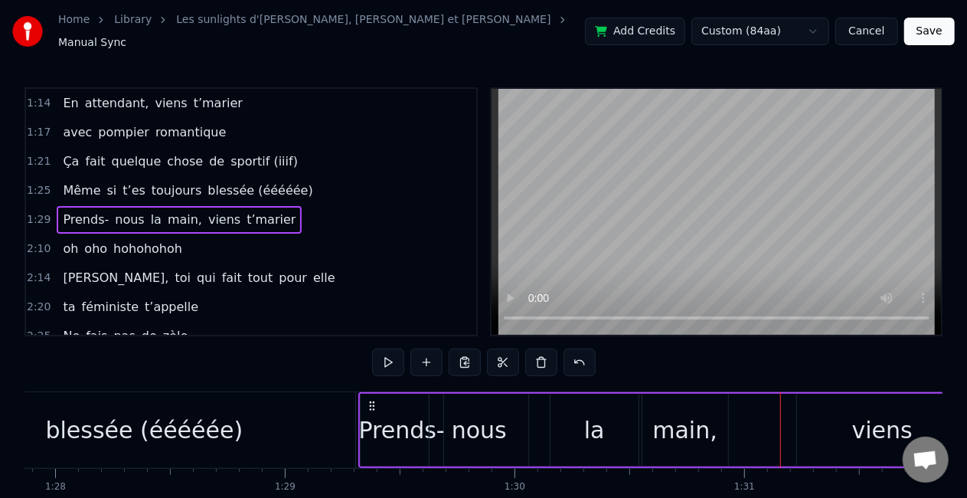
click at [810, 428] on div "viens" at bounding box center [882, 430] width 170 height 73
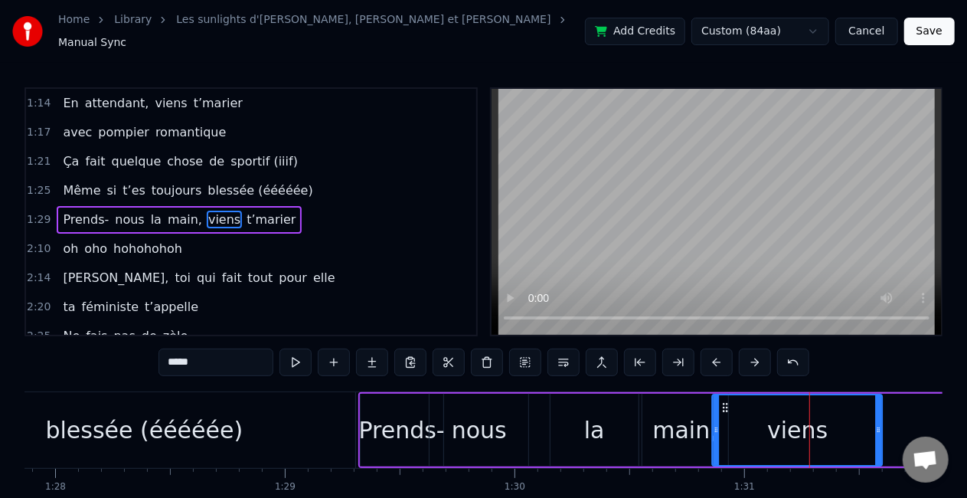
drag, startPoint x: 808, startPoint y: 401, endPoint x: 723, endPoint y: 395, distance: 85.2
click at [723, 401] on icon at bounding box center [726, 407] width 12 height 12
click at [256, 429] on div "blessée (ééééée)" at bounding box center [144, 430] width 423 height 76
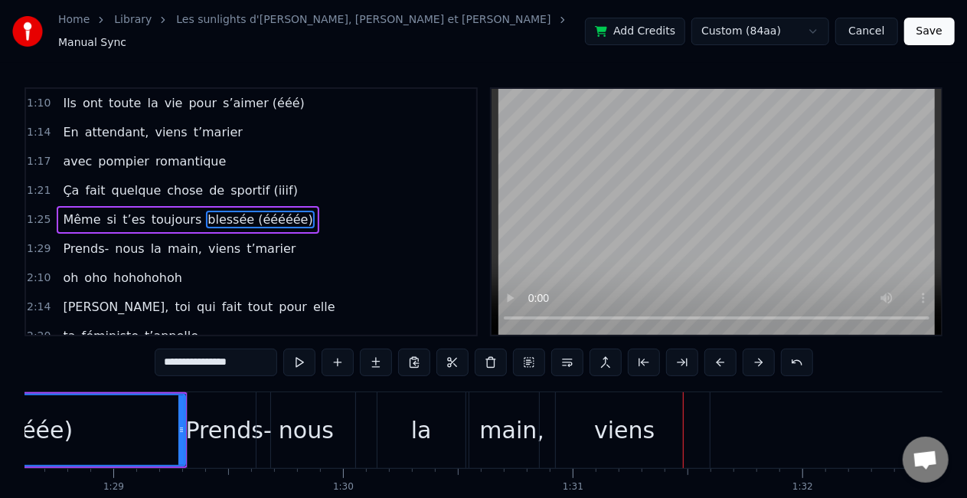
scroll to position [0, 20364]
click at [598, 413] on div "viens" at bounding box center [620, 430] width 61 height 34
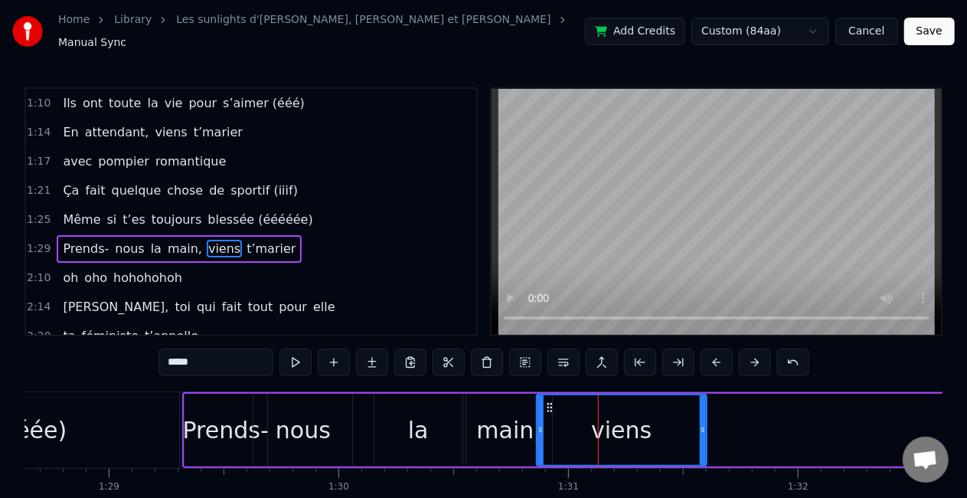
scroll to position [320, 0]
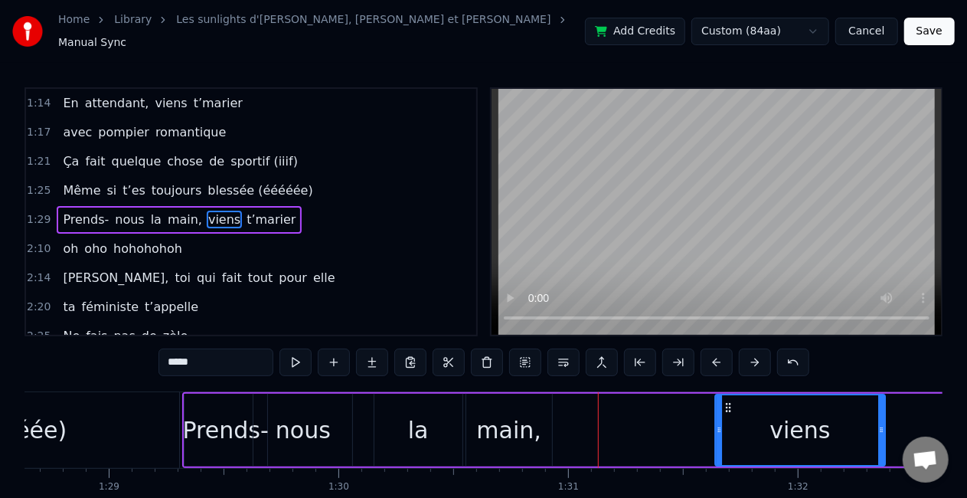
drag, startPoint x: 553, startPoint y: 397, endPoint x: 731, endPoint y: 394, distance: 178.5
click at [731, 401] on icon at bounding box center [728, 407] width 12 height 12
click at [518, 429] on div "main," at bounding box center [508, 430] width 65 height 34
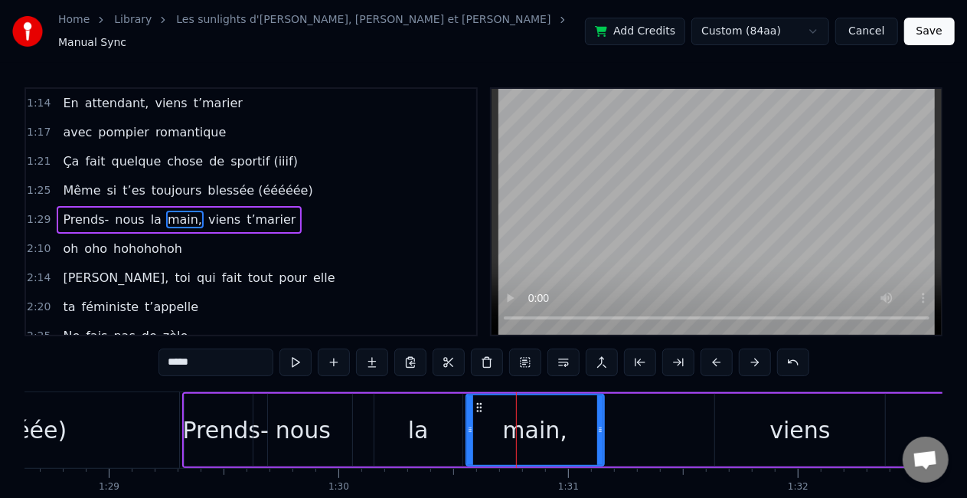
drag, startPoint x: 548, startPoint y: 415, endPoint x: 600, endPoint y: 417, distance: 52.1
click at [600, 417] on div at bounding box center [600, 430] width 6 height 70
drag, startPoint x: 599, startPoint y: 417, endPoint x: 639, endPoint y: 414, distance: 39.9
click at [639, 414] on div at bounding box center [639, 430] width 6 height 70
click at [770, 420] on div "viens" at bounding box center [800, 430] width 170 height 73
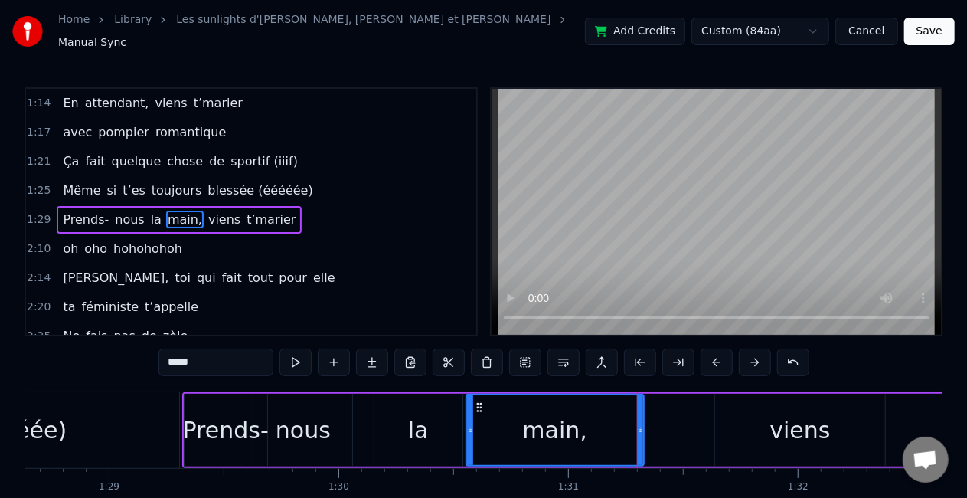
type input "*****"
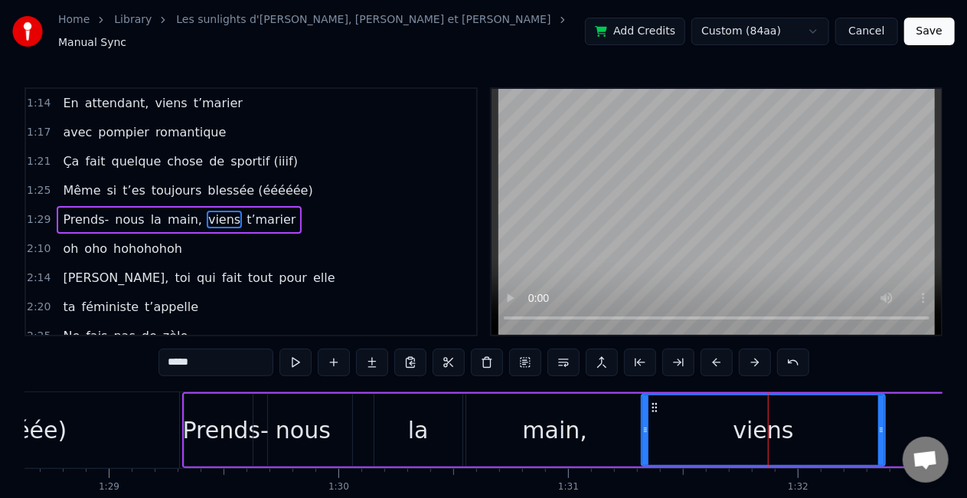
drag, startPoint x: 718, startPoint y: 409, endPoint x: 644, endPoint y: 407, distance: 73.6
click at [644, 407] on div at bounding box center [646, 430] width 6 height 70
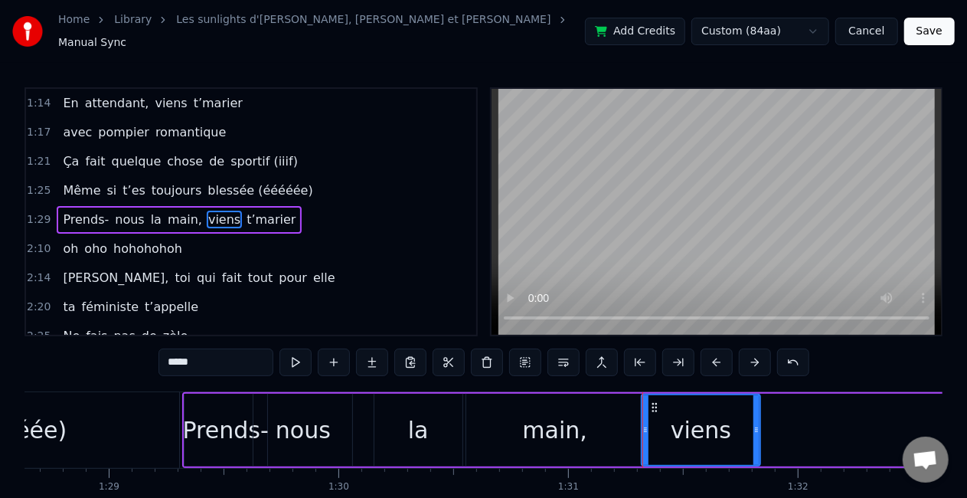
drag, startPoint x: 882, startPoint y: 414, endPoint x: 757, endPoint y: 407, distance: 125.0
click at [757, 407] on div at bounding box center [757, 430] width 6 height 70
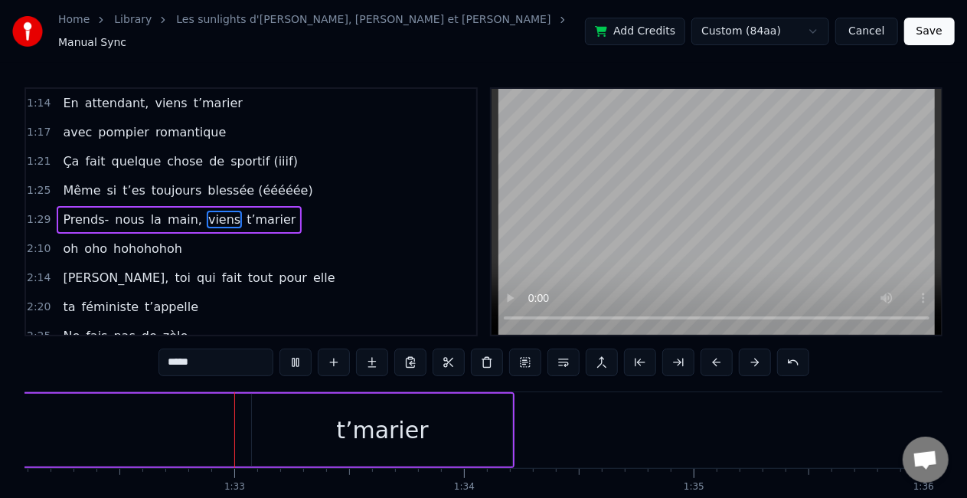
scroll to position [0, 21184]
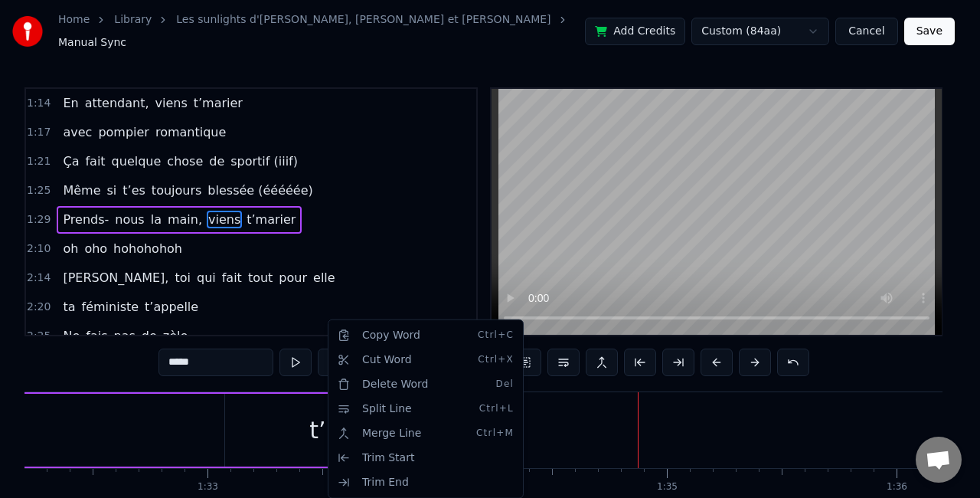
click at [290, 429] on html "Home Library Les sunlights d'atlantique • [PERSON_NAME], [PERSON_NAME] et [PERS…" at bounding box center [490, 285] width 980 height 571
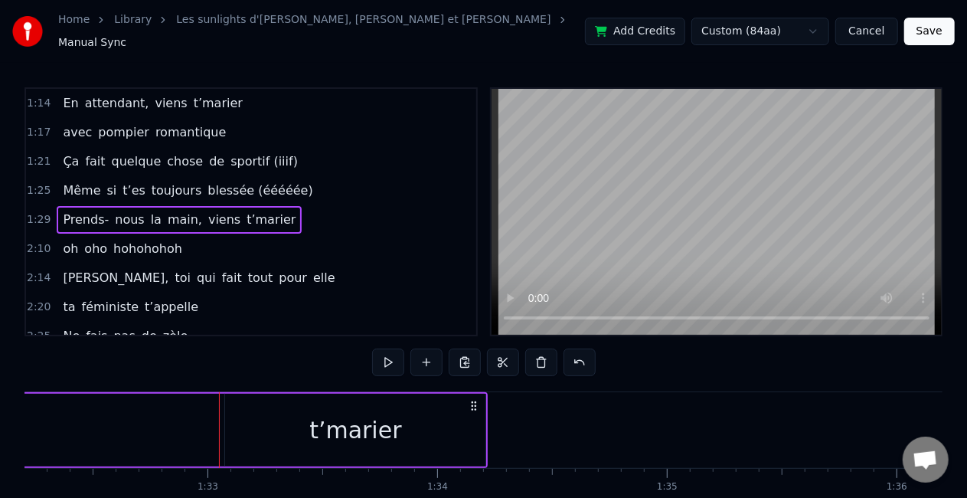
click at [253, 413] on div "t’marier" at bounding box center [355, 430] width 260 height 73
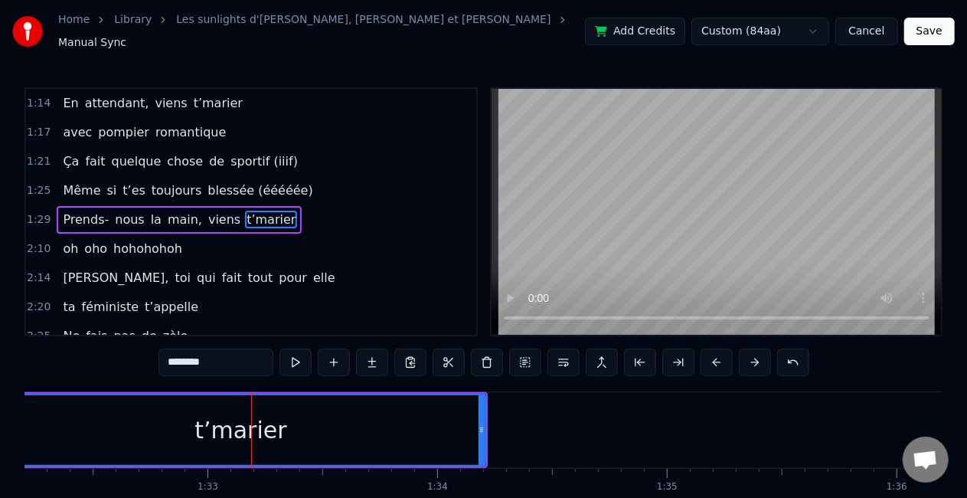
drag, startPoint x: 230, startPoint y: 415, endPoint x: 0, endPoint y: 409, distance: 229.8
click at [0, 409] on div "Home Library Les sunlights d'atlantique • [PERSON_NAME], [PERSON_NAME] et [PERS…" at bounding box center [483, 273] width 967 height 546
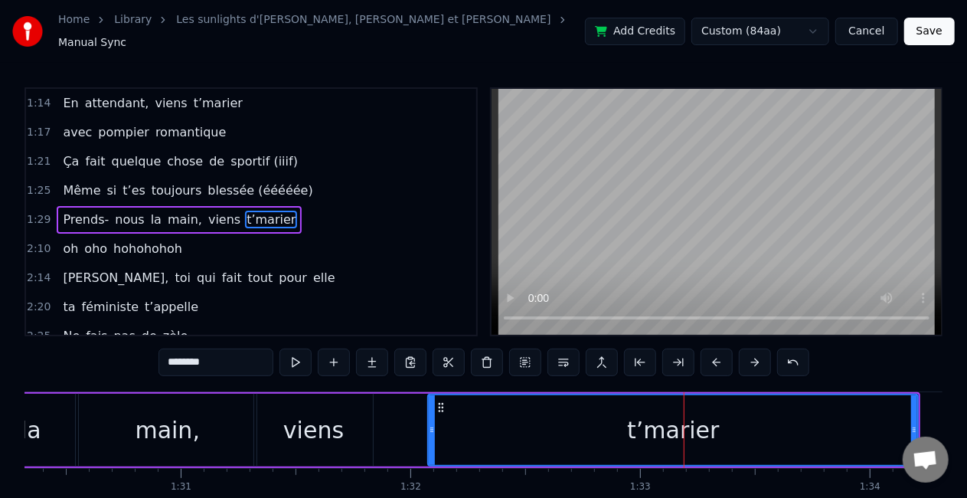
scroll to position [0, 20748]
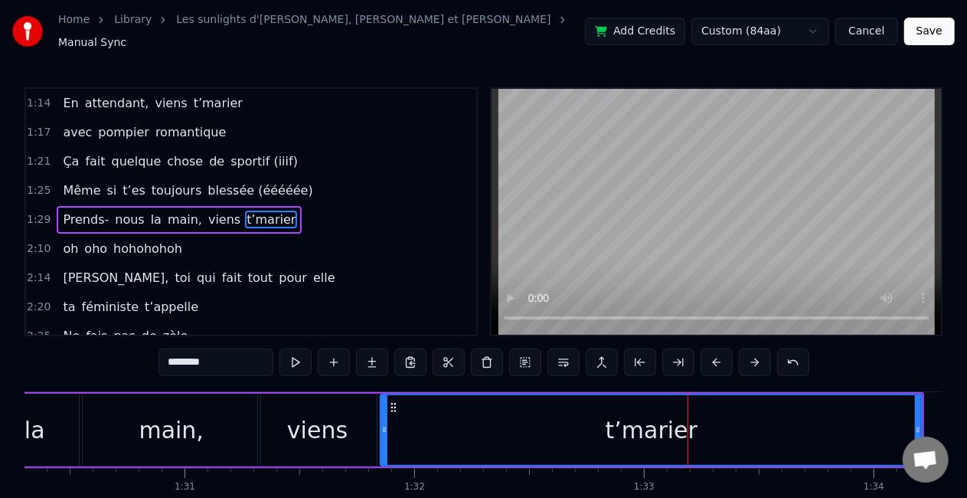
drag, startPoint x: 437, startPoint y: 430, endPoint x: 385, endPoint y: 421, distance: 52.1
click at [385, 421] on div at bounding box center [384, 430] width 6 height 70
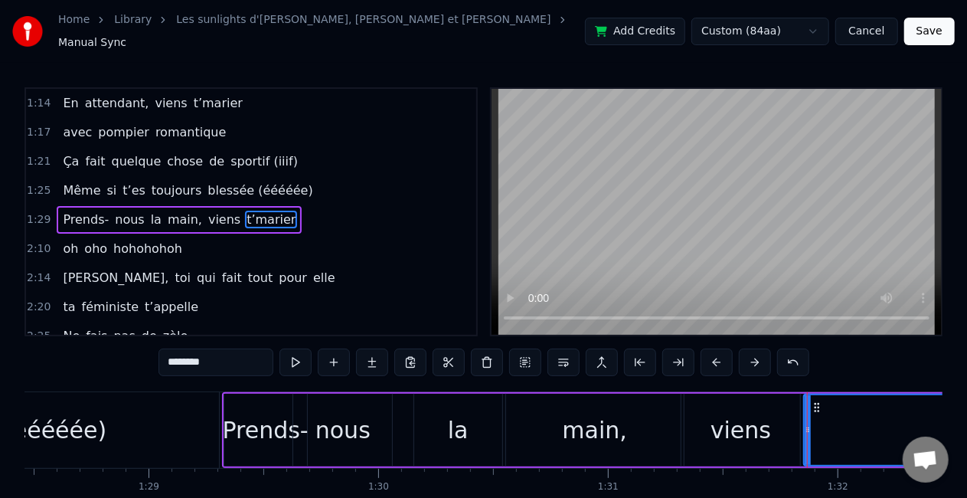
scroll to position [0, 20324]
click at [152, 404] on div "blessée (ééééée)" at bounding box center [8, 430] width 423 height 76
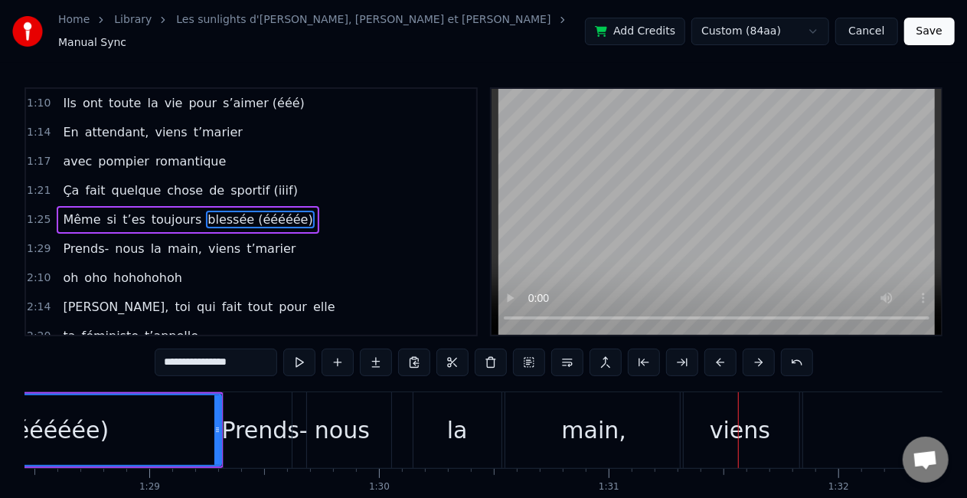
click at [106, 426] on div "blessée (ééééée)" at bounding box center [9, 430] width 421 height 70
click at [334, 425] on div "nous" at bounding box center [342, 430] width 55 height 34
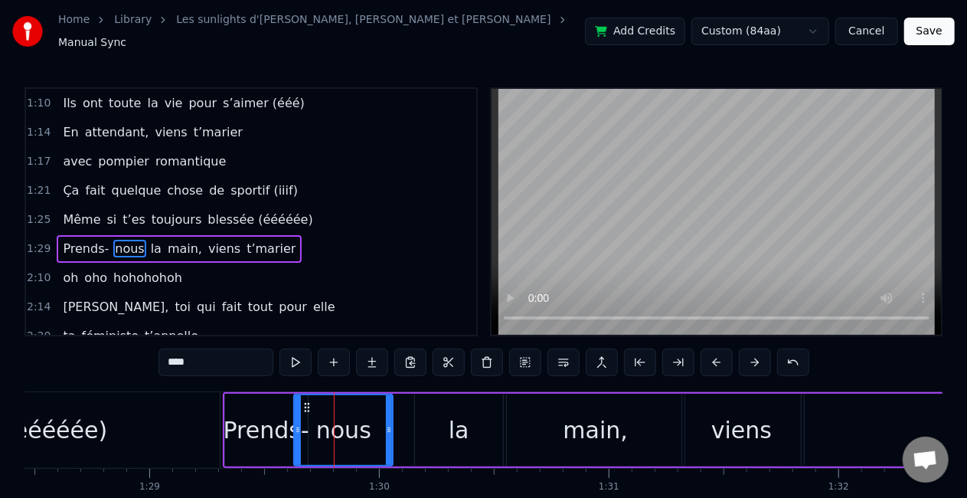
scroll to position [320, 0]
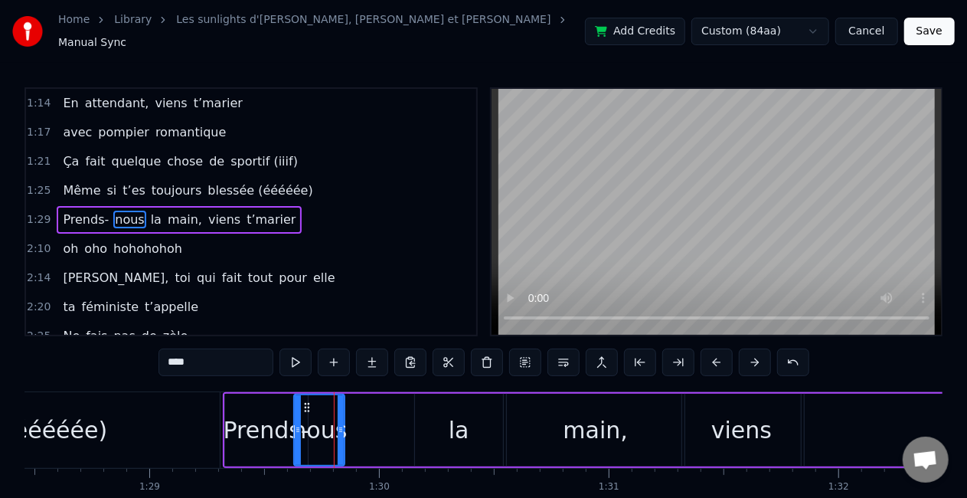
drag, startPoint x: 390, startPoint y: 424, endPoint x: 342, endPoint y: 420, distance: 48.4
click at [342, 424] on icon at bounding box center [341, 430] width 6 height 12
click at [470, 438] on div "la" at bounding box center [459, 430] width 88 height 73
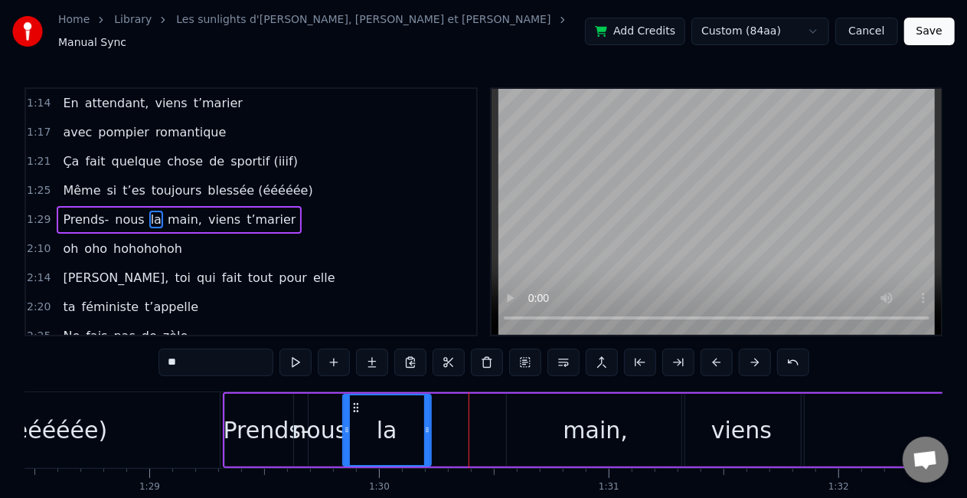
drag, startPoint x: 431, startPoint y: 395, endPoint x: 358, endPoint y: 391, distance: 72.9
click at [358, 395] on div "la" at bounding box center [387, 430] width 87 height 70
drag, startPoint x: 425, startPoint y: 418, endPoint x: 397, endPoint y: 418, distance: 27.6
click at [397, 424] on icon at bounding box center [400, 430] width 6 height 12
click at [600, 420] on div "main," at bounding box center [595, 430] width 65 height 34
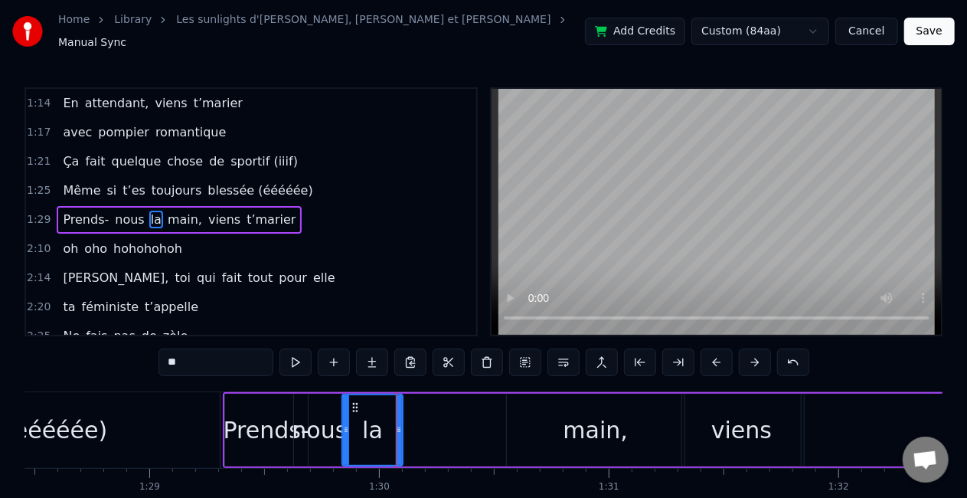
type input "*****"
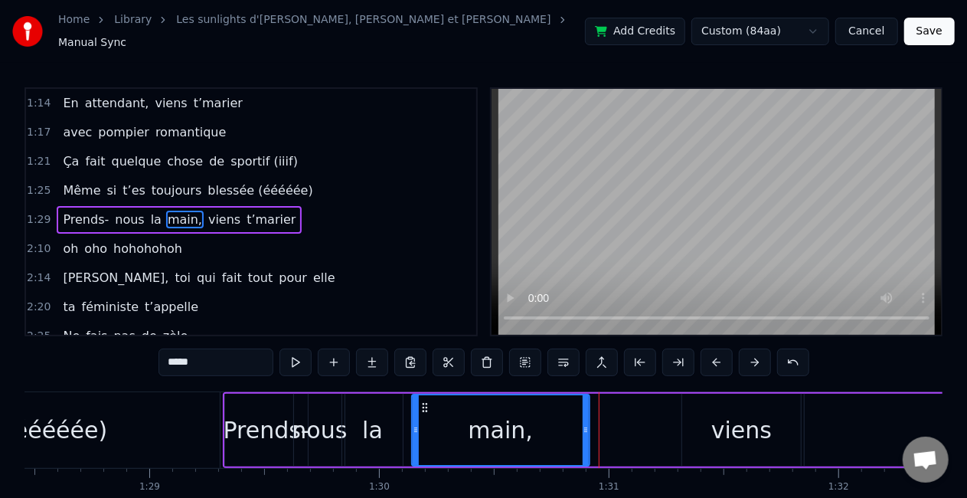
drag, startPoint x: 518, startPoint y: 396, endPoint x: 424, endPoint y: 399, distance: 95.0
click at [424, 401] on icon at bounding box center [425, 407] width 12 height 12
drag, startPoint x: 585, startPoint y: 429, endPoint x: 509, endPoint y: 423, distance: 76.8
click at [509, 423] on div at bounding box center [509, 430] width 6 height 70
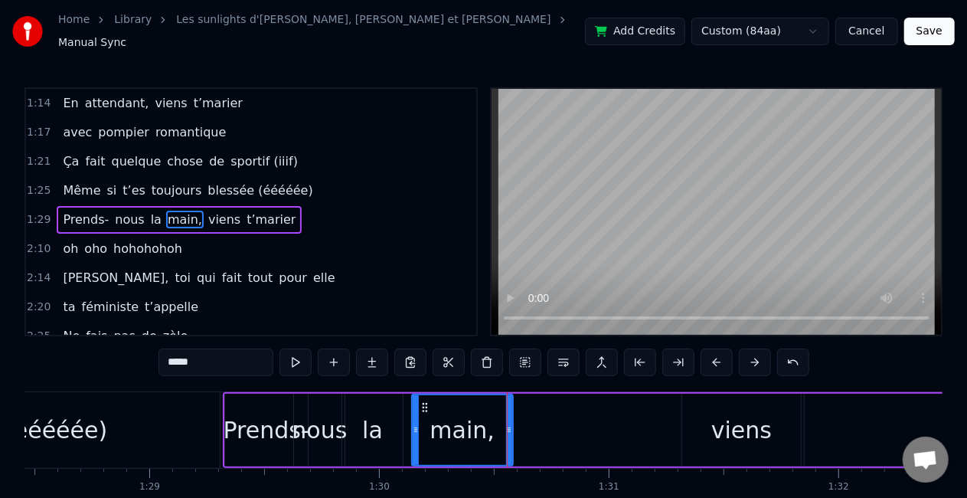
click at [669, 433] on div "Prends- nous la main, viens t’marier" at bounding box center [786, 430] width 1127 height 76
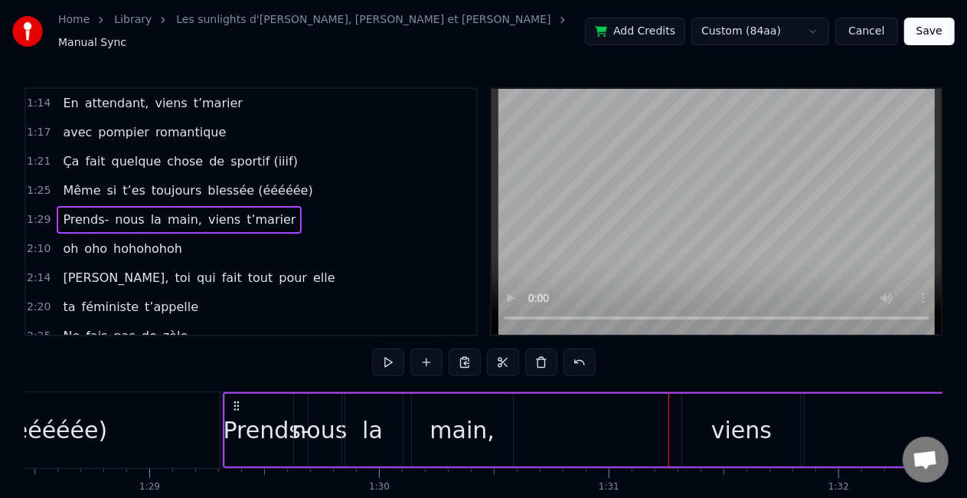
click at [711, 429] on div "viens" at bounding box center [741, 430] width 119 height 73
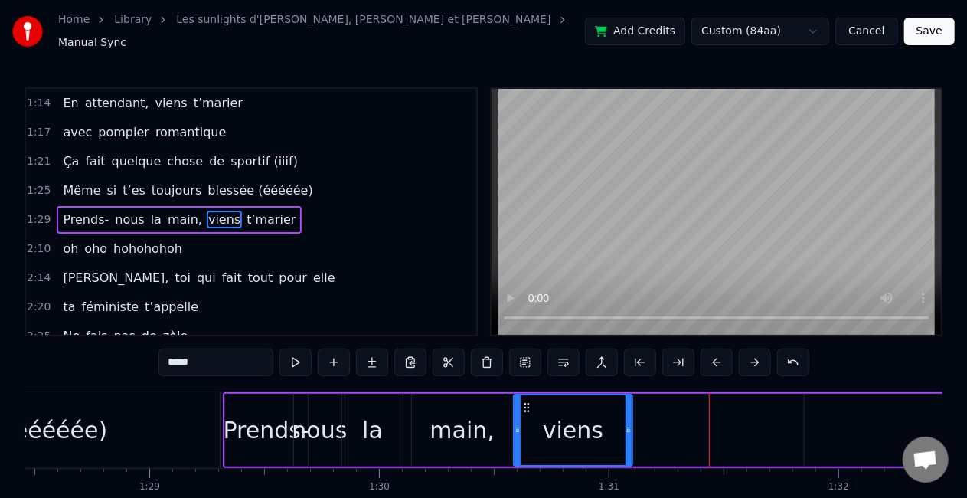
drag, startPoint x: 689, startPoint y: 401, endPoint x: 521, endPoint y: 398, distance: 168.5
click at [521, 401] on icon at bounding box center [527, 407] width 12 height 12
click at [155, 417] on div "blessée (ééééée)" at bounding box center [8, 430] width 423 height 76
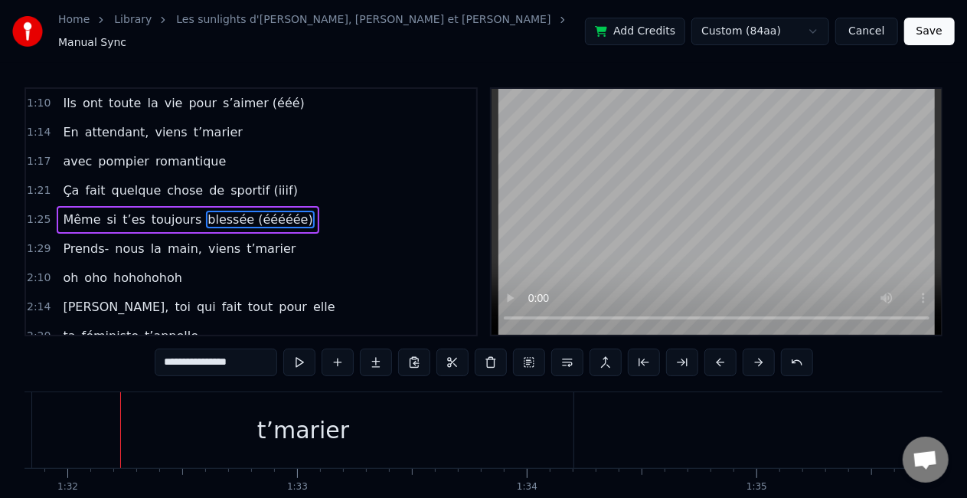
scroll to position [0, 21113]
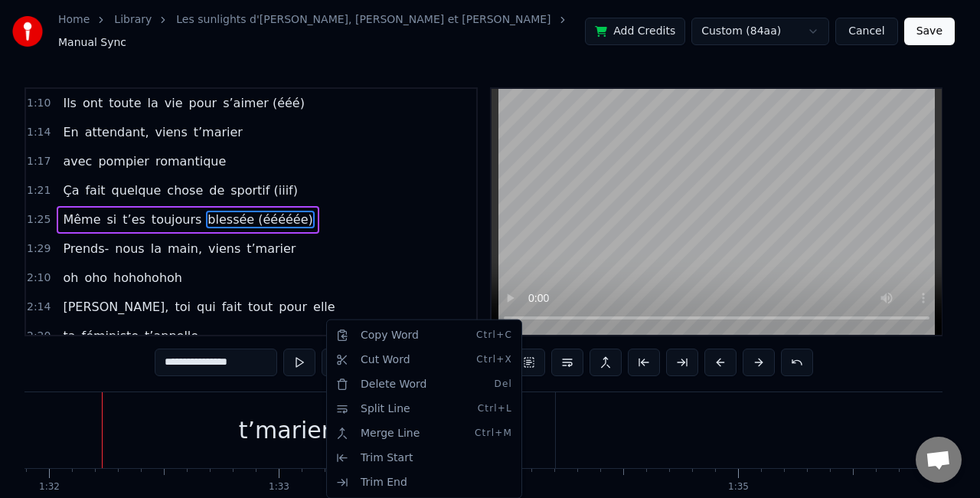
click at [245, 433] on html "Home Library Les sunlights d'atlantique • [PERSON_NAME], [PERSON_NAME] et [PERS…" at bounding box center [490, 285] width 980 height 571
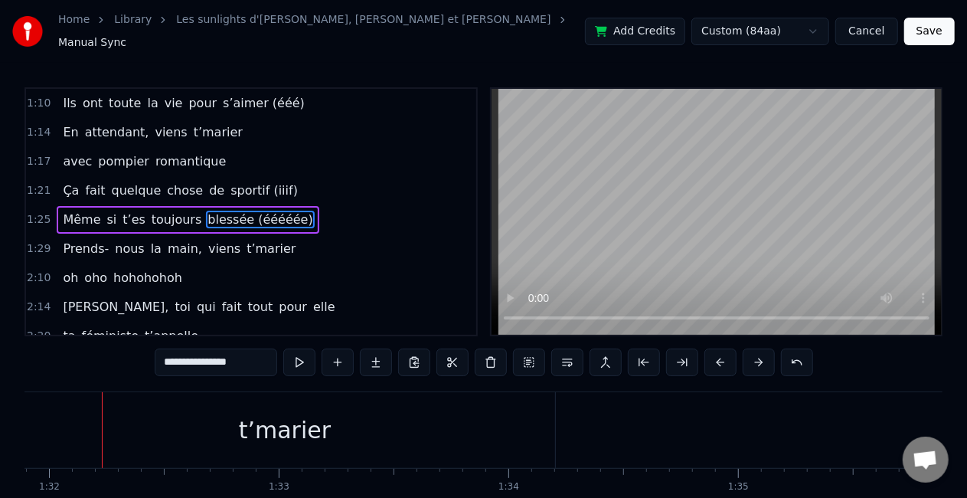
click at [245, 433] on div "t’marier" at bounding box center [285, 430] width 92 height 34
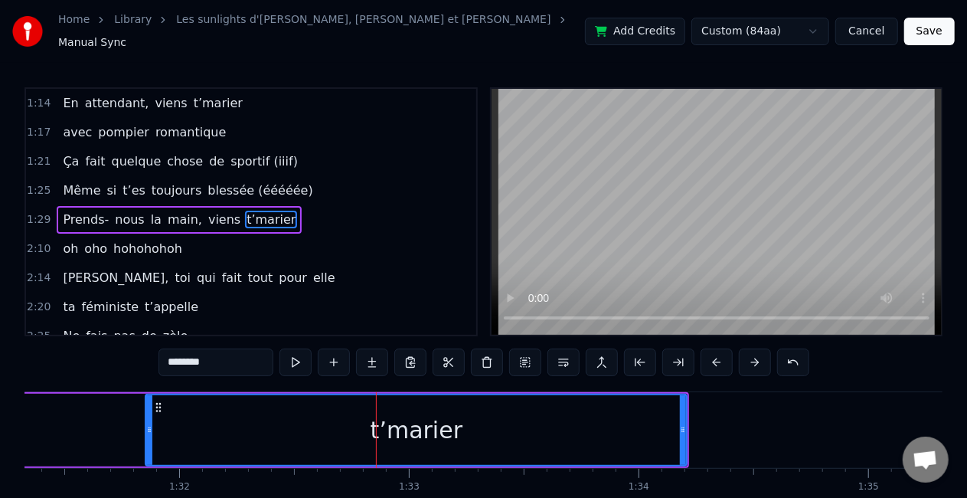
scroll to position [0, 20756]
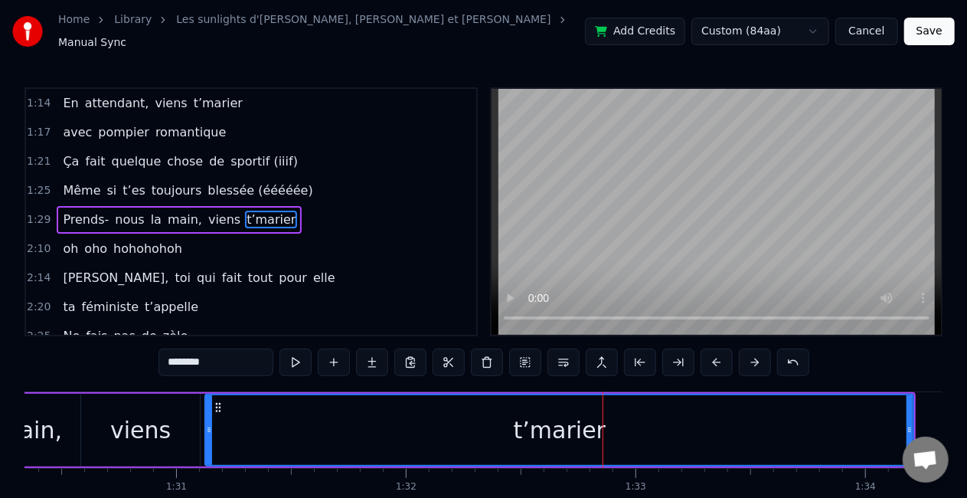
drag, startPoint x: 378, startPoint y: 415, endPoint x: 211, endPoint y: 415, distance: 167.0
click at [211, 415] on div at bounding box center [209, 430] width 6 height 70
click at [83, 240] on span "oho" at bounding box center [96, 249] width 26 height 18
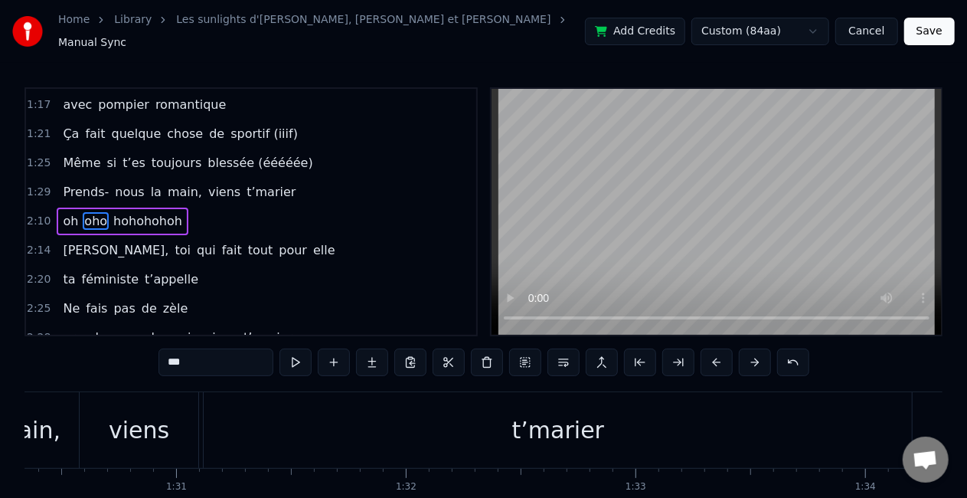
scroll to position [348, 0]
click at [61, 211] on span "oh" at bounding box center [70, 220] width 18 height 18
type input "**"
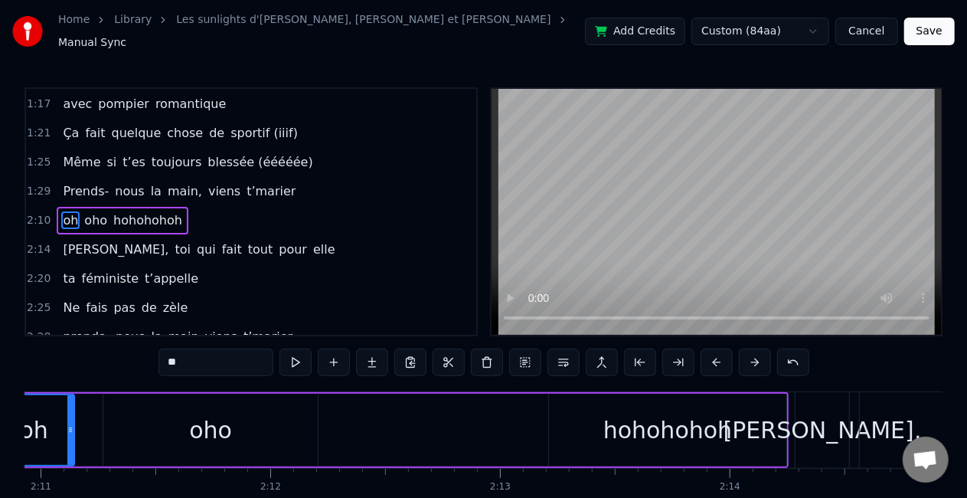
click at [57, 214] on div "oh [PERSON_NAME]" at bounding box center [123, 221] width 132 height 28
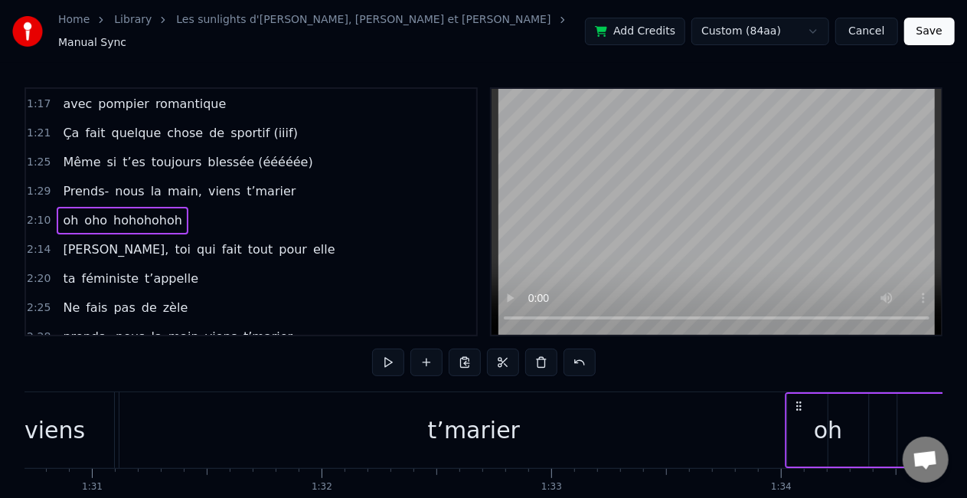
scroll to position [0, 20861]
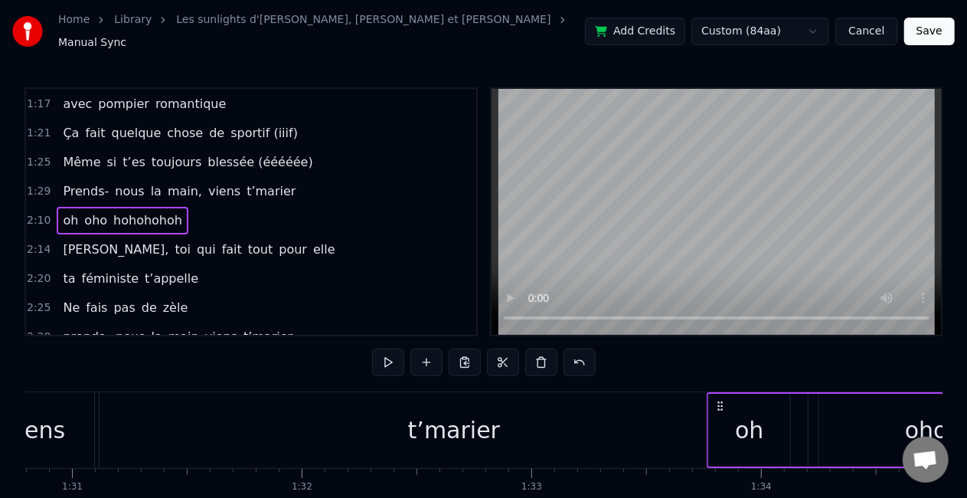
drag, startPoint x: 115, startPoint y: 394, endPoint x: 721, endPoint y: 352, distance: 608.1
click at [721, 352] on div "0:30 Vivre avec trois frères pas gentils 0:36 entre l’Ile d’Yeu et [GEOGRAPHIC_…" at bounding box center [484, 316] width 918 height 459
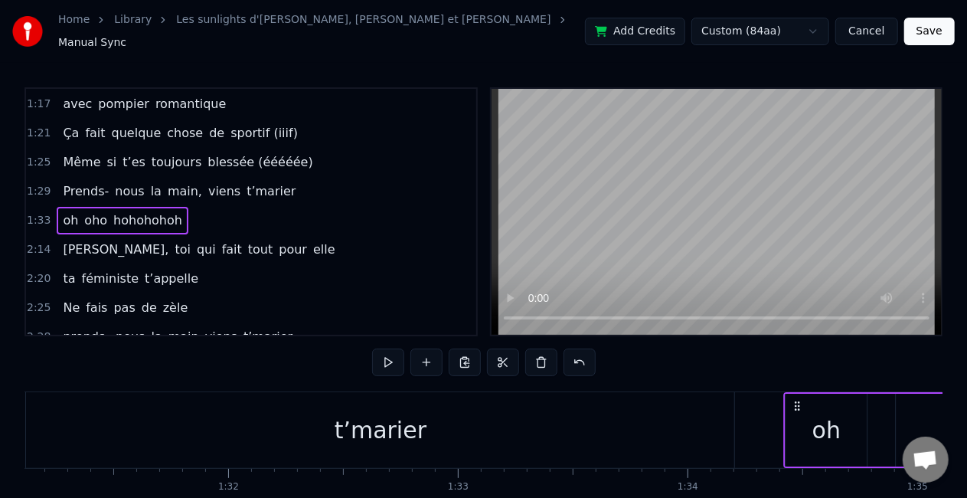
scroll to position [0, 20955]
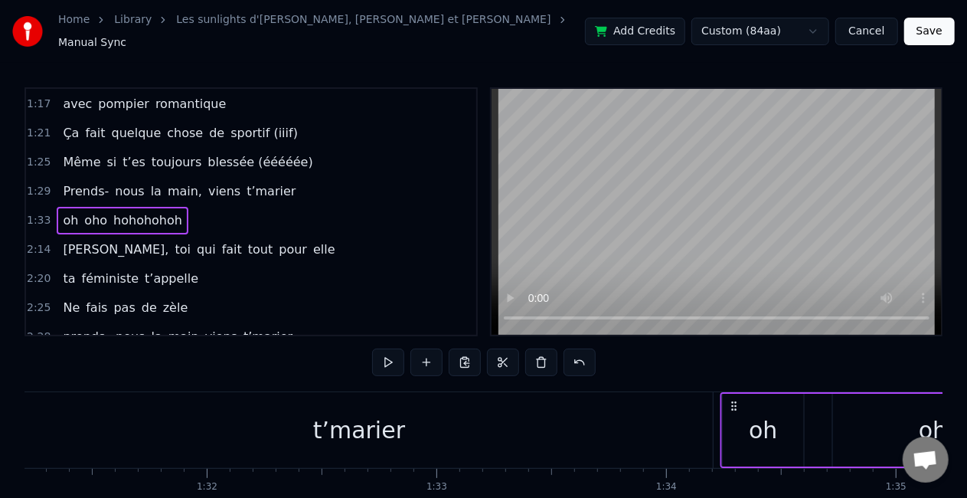
drag, startPoint x: 723, startPoint y: 399, endPoint x: 737, endPoint y: 403, distance: 14.3
click at [737, 403] on icon at bounding box center [734, 406] width 12 height 12
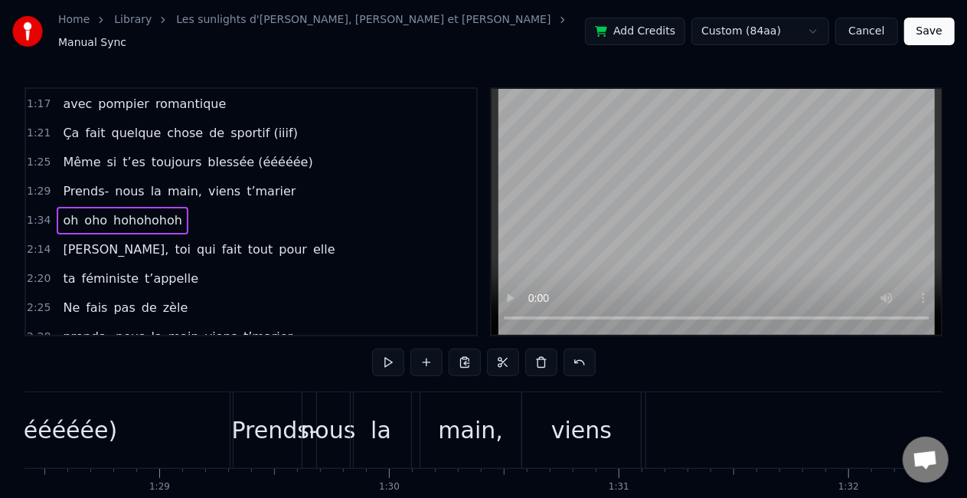
scroll to position [0, 20269]
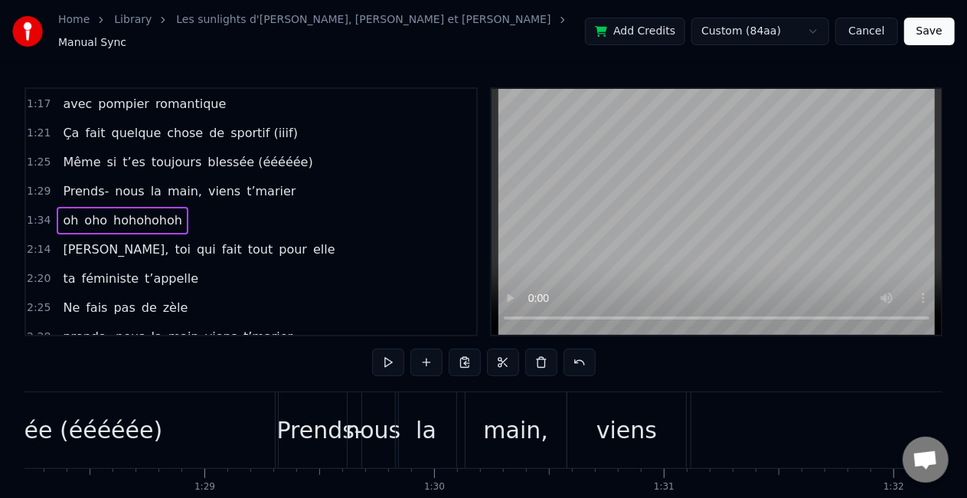
click at [92, 416] on div "blessée (ééééée)" at bounding box center [65, 430] width 198 height 34
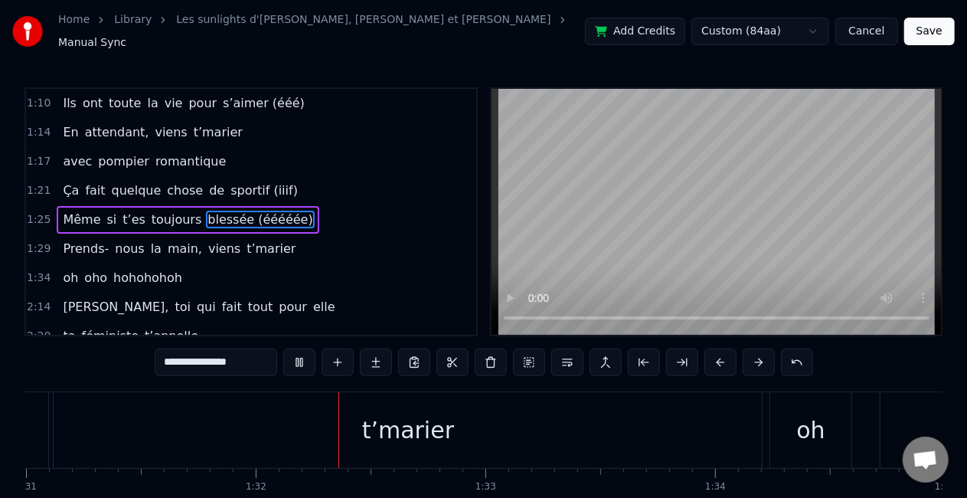
scroll to position [0, 21032]
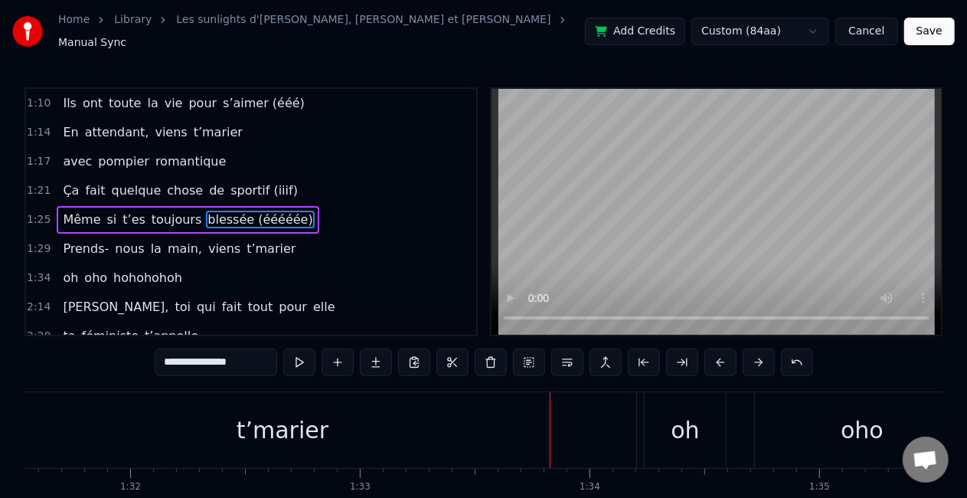
click at [342, 408] on div "t’marier" at bounding box center [282, 430] width 708 height 76
type input "********"
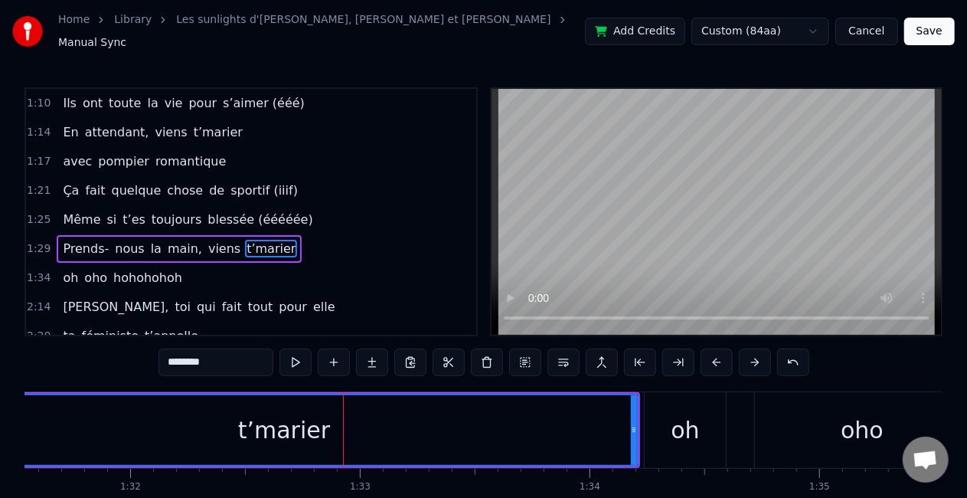
scroll to position [320, 0]
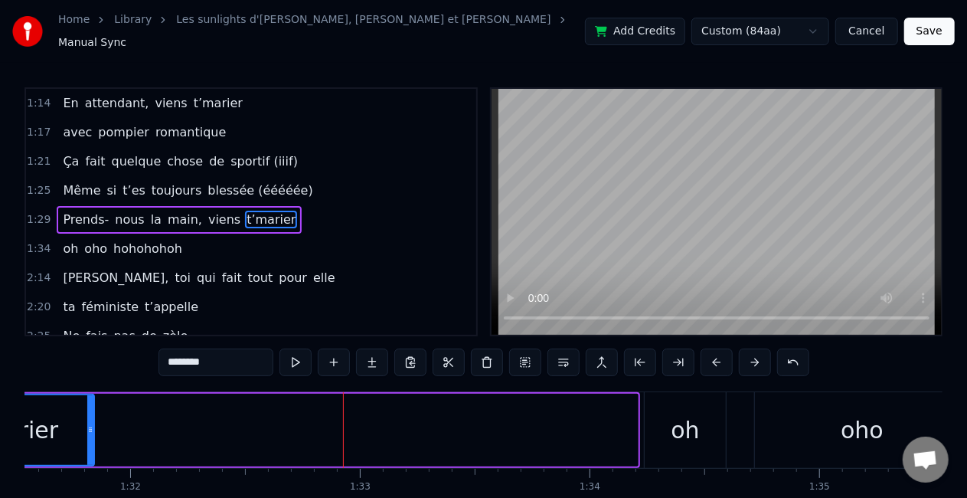
drag, startPoint x: 635, startPoint y: 430, endPoint x: 63, endPoint y: 419, distance: 572.2
click at [87, 419] on div at bounding box center [90, 430] width 6 height 70
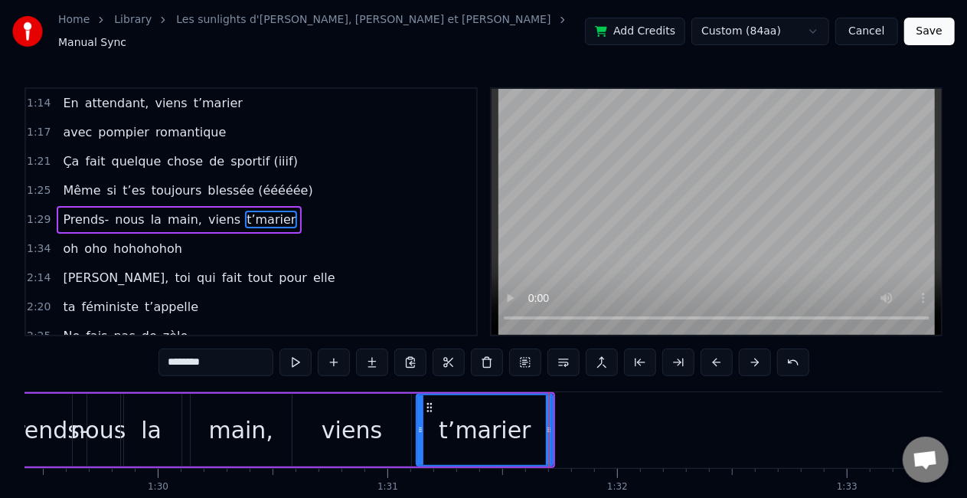
scroll to position [0, 20543]
click at [257, 211] on span "t’marier" at bounding box center [271, 220] width 52 height 18
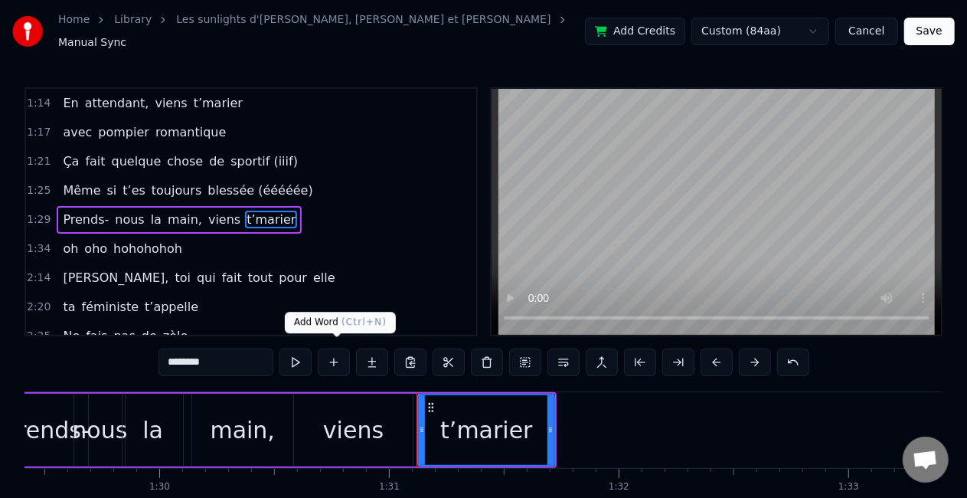
click at [329, 353] on button at bounding box center [334, 362] width 32 height 28
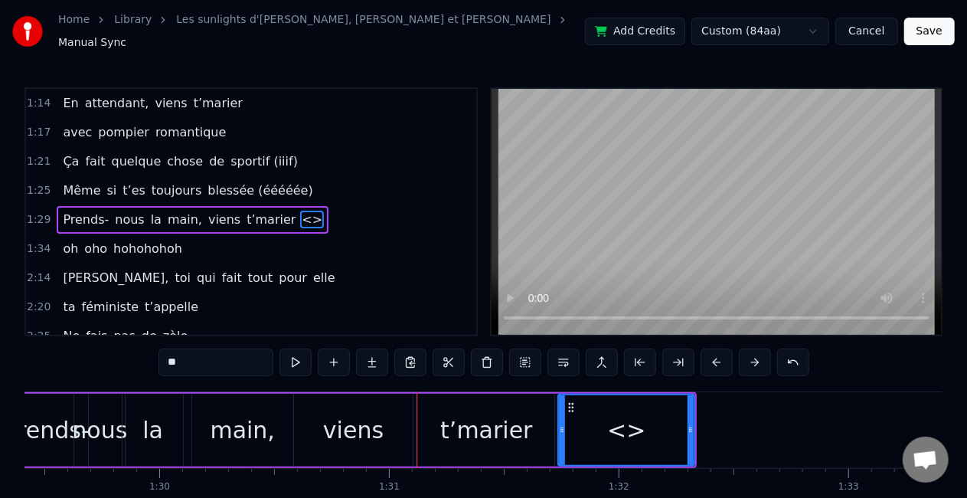
click at [234, 348] on input "**" at bounding box center [216, 362] width 115 height 28
type input "*"
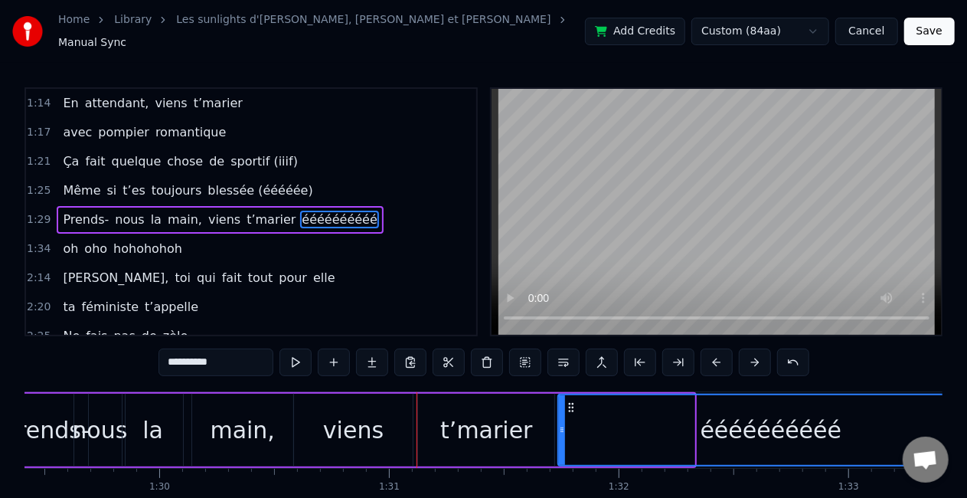
drag, startPoint x: 691, startPoint y: 411, endPoint x: 980, endPoint y: 377, distance: 290.7
click at [967, 377] on html "Home Library Les sunlights d'atlantique • [PERSON_NAME], [PERSON_NAME] et [PERS…" at bounding box center [483, 285] width 967 height 571
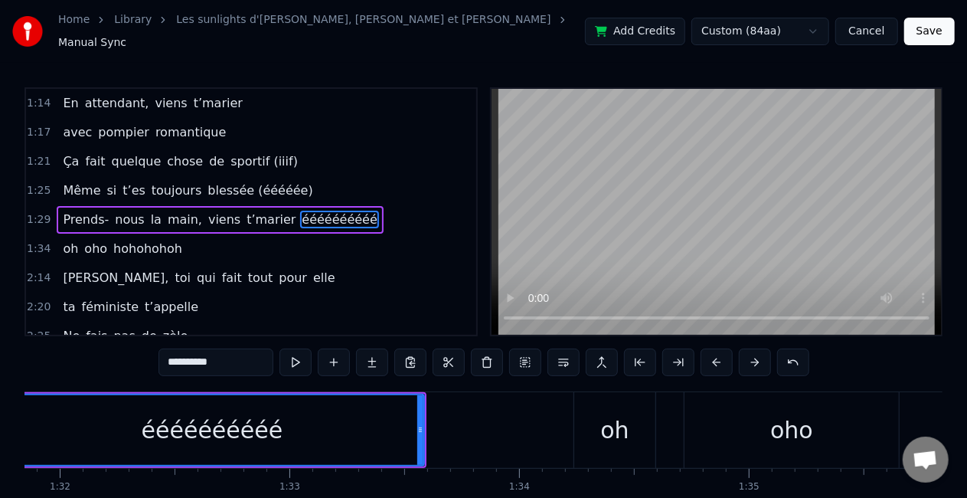
scroll to position [0, 21132]
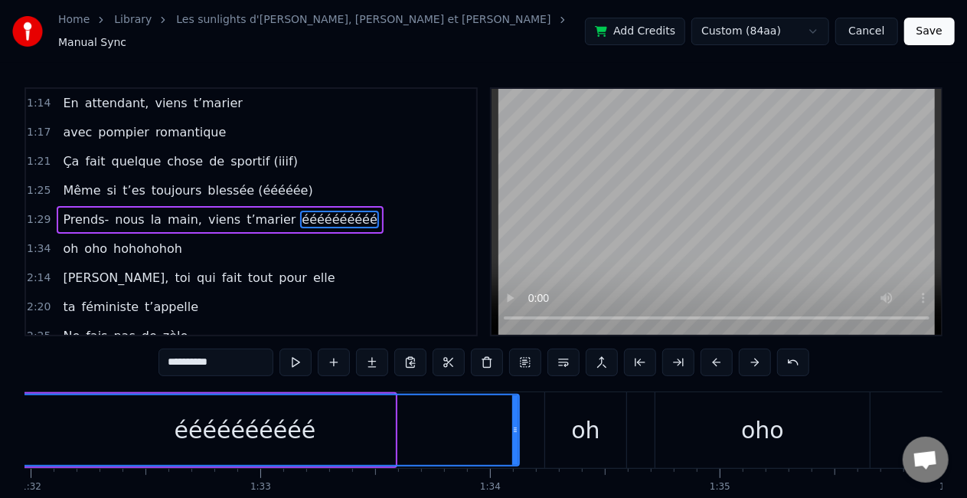
drag, startPoint x: 391, startPoint y: 424, endPoint x: 515, endPoint y: 414, distance: 124.5
click at [515, 414] on div at bounding box center [515, 430] width 6 height 70
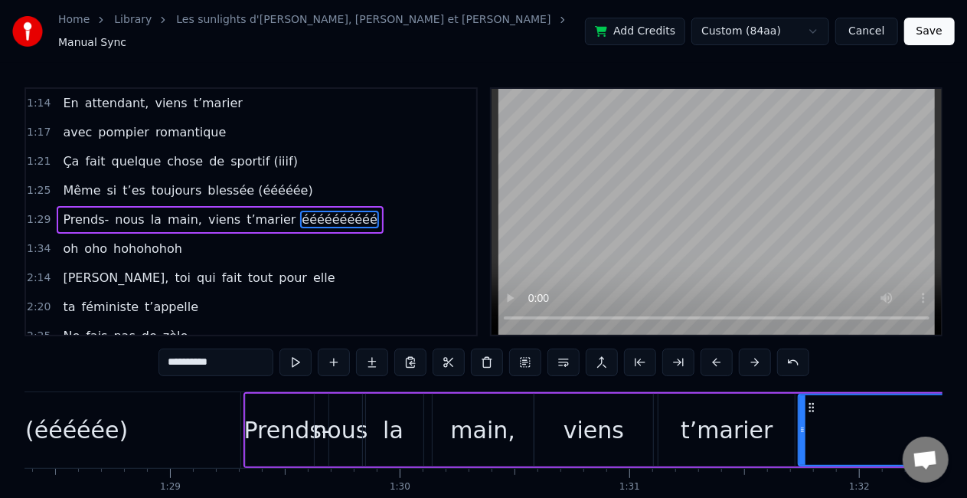
scroll to position [0, 20082]
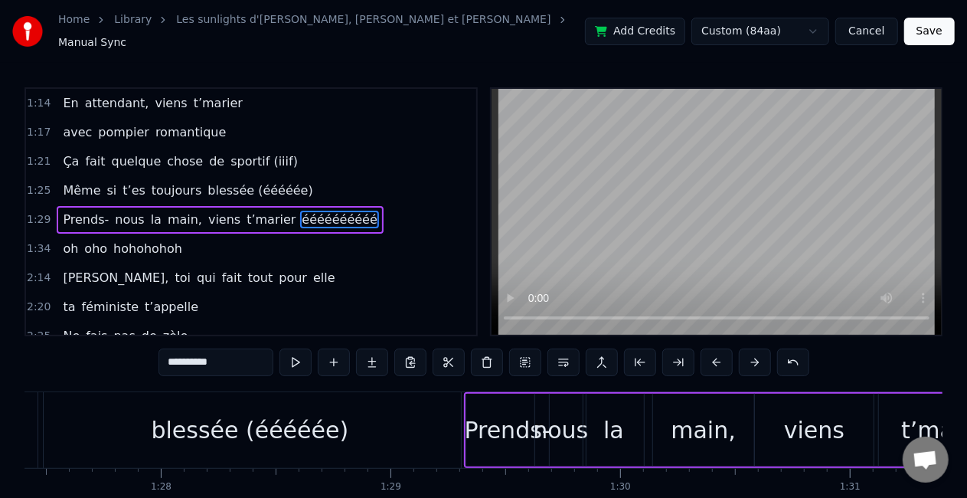
click at [190, 413] on div "blessée (ééééée)" at bounding box center [251, 430] width 198 height 34
type input "**********"
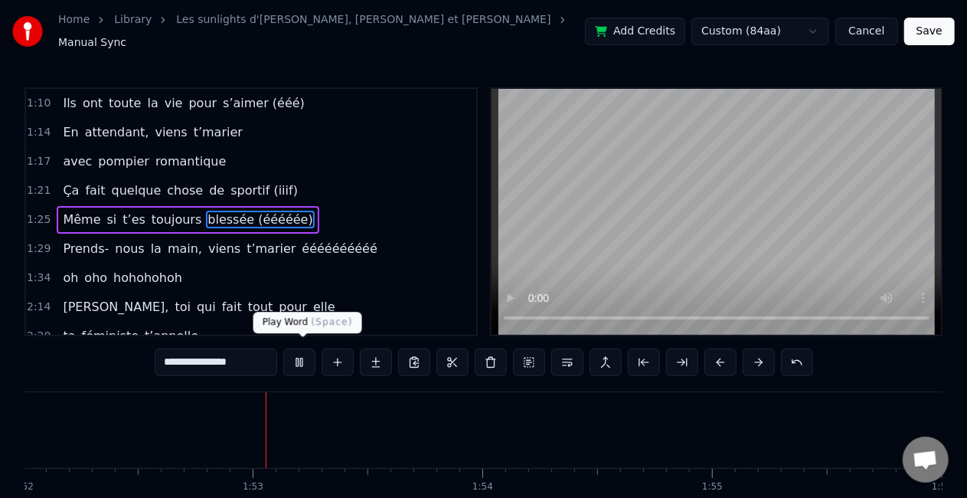
scroll to position [0, 25754]
click at [309, 354] on button at bounding box center [299, 362] width 32 height 28
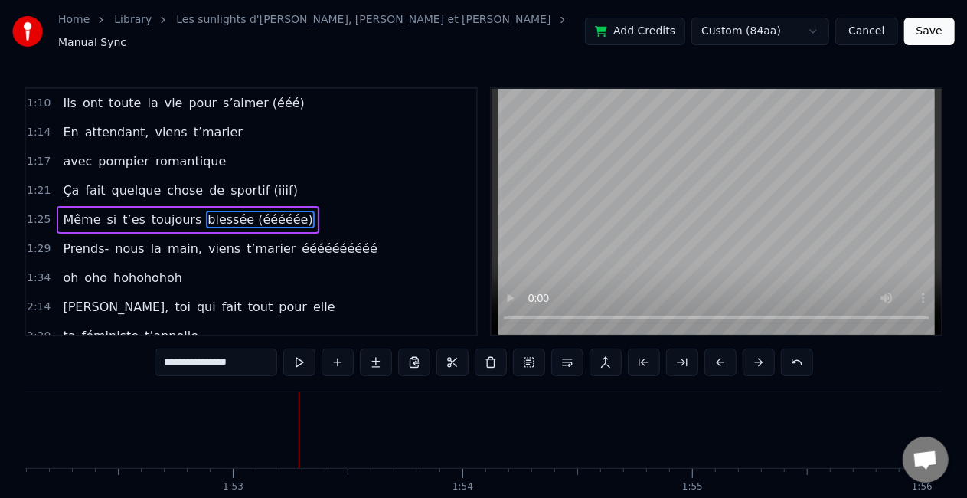
click at [83, 300] on div "[PERSON_NAME], toi qui fait tout pour elle" at bounding box center [199, 307] width 284 height 28
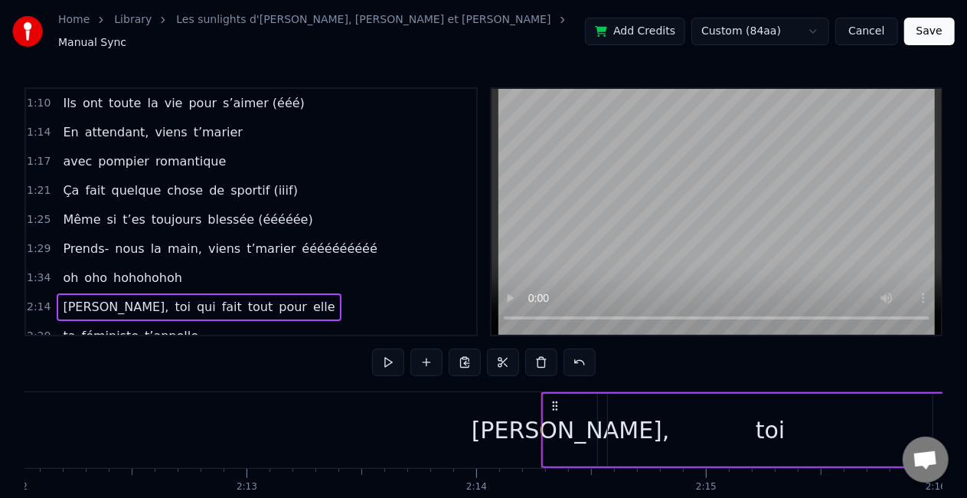
scroll to position [0, 30230]
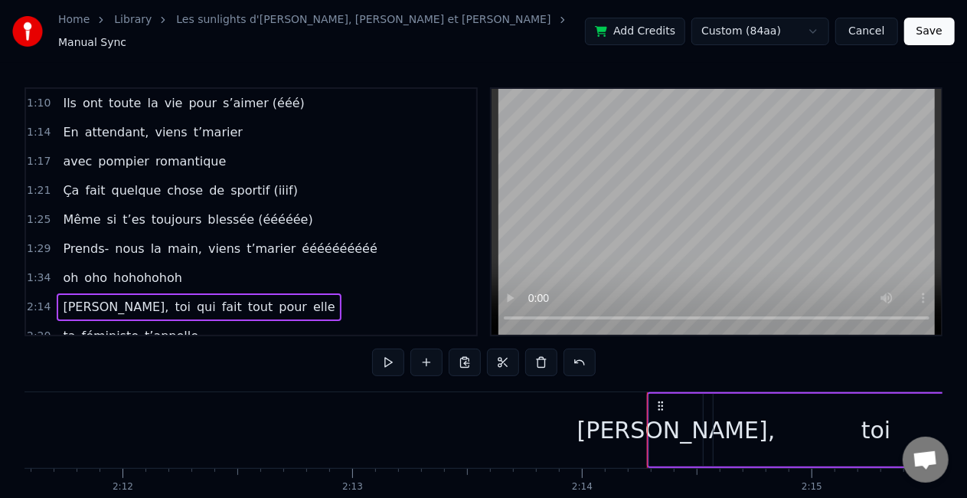
drag, startPoint x: 116, startPoint y: 391, endPoint x: 654, endPoint y: 437, distance: 540.4
click at [654, 437] on div "[PERSON_NAME]," at bounding box center [676, 430] width 54 height 73
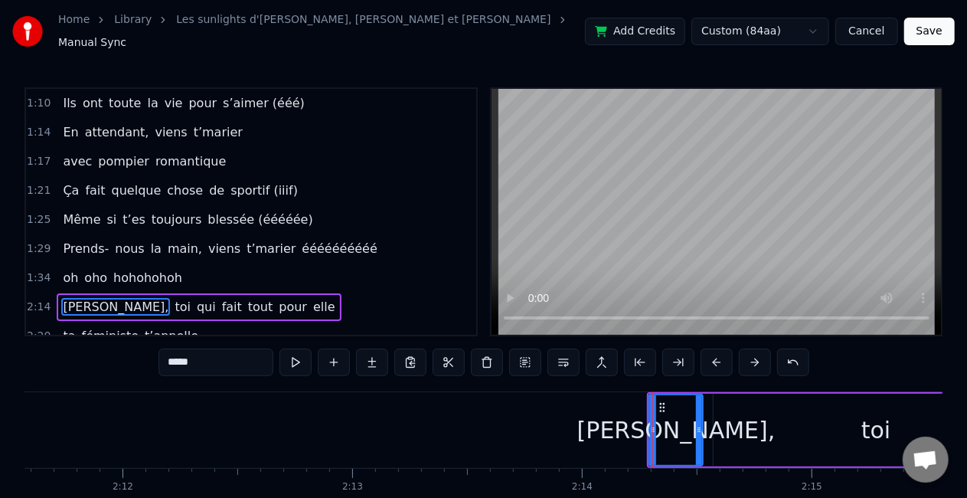
scroll to position [377, 0]
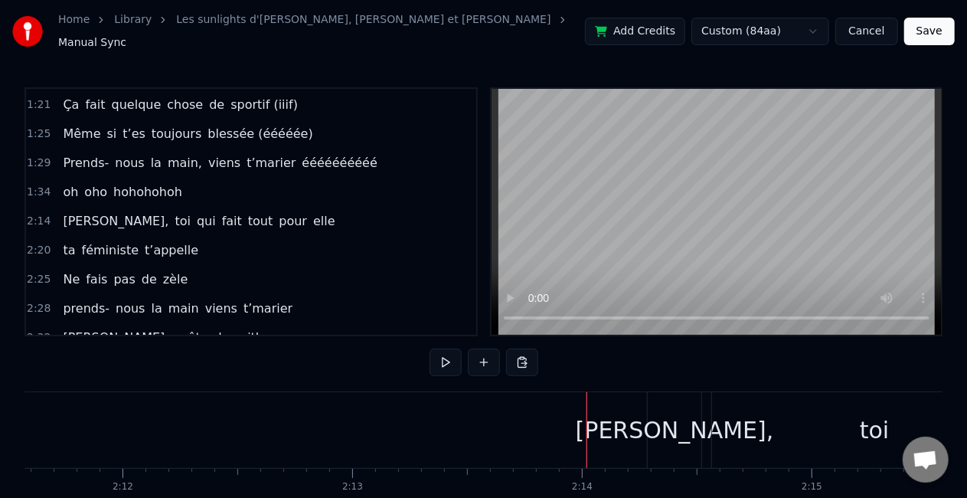
click at [659, 417] on div "[PERSON_NAME]," at bounding box center [675, 430] width 198 height 34
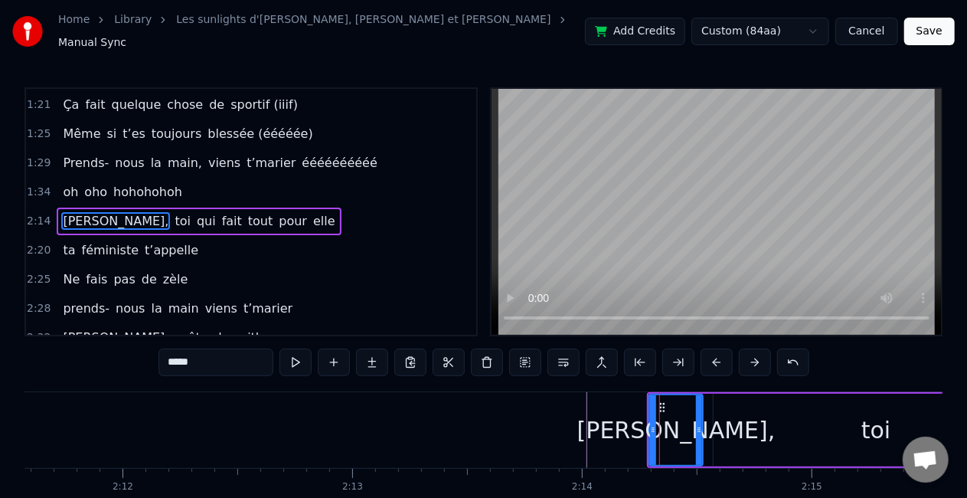
click at [219, 216] on div "[PERSON_NAME], toi qui fait tout pour elle" at bounding box center [199, 222] width 284 height 28
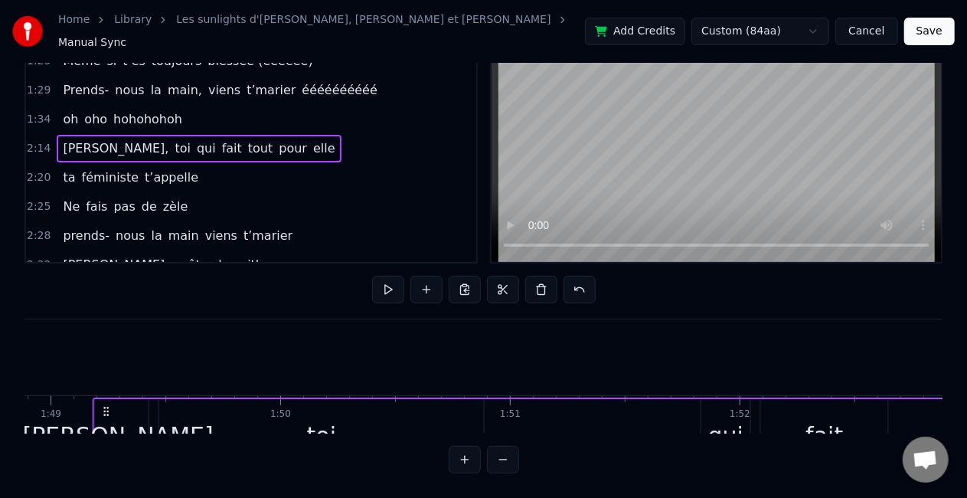
scroll to position [0, 25017]
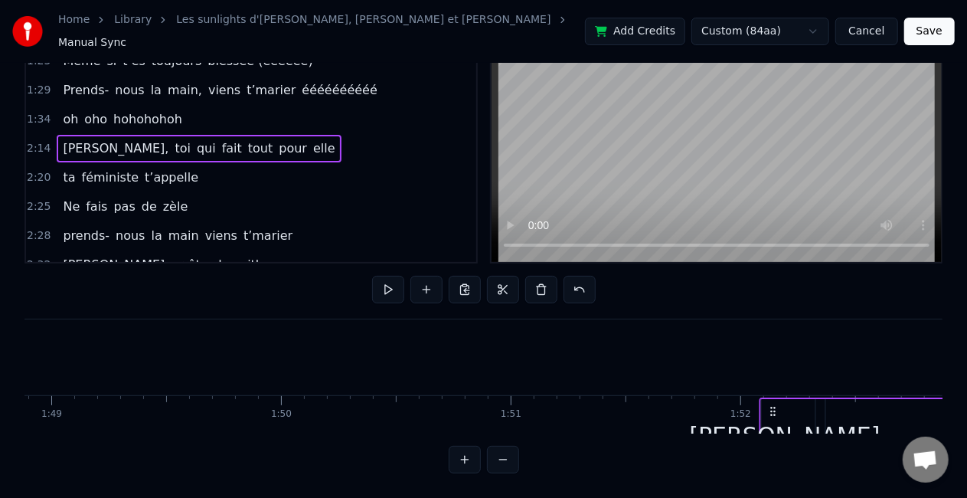
drag, startPoint x: 657, startPoint y: 401, endPoint x: 769, endPoint y: 345, distance: 125.0
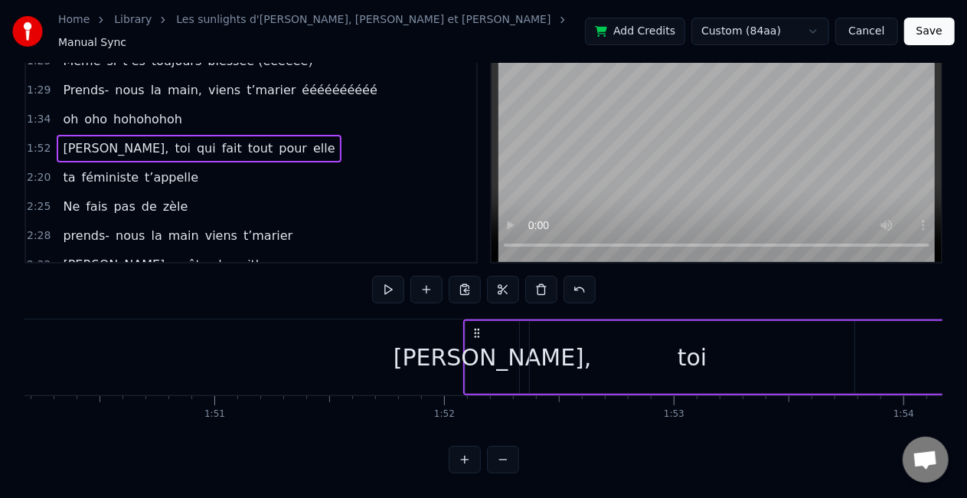
scroll to position [0, 25320]
click at [490, 352] on div "[PERSON_NAME]," at bounding box center [486, 357] width 198 height 34
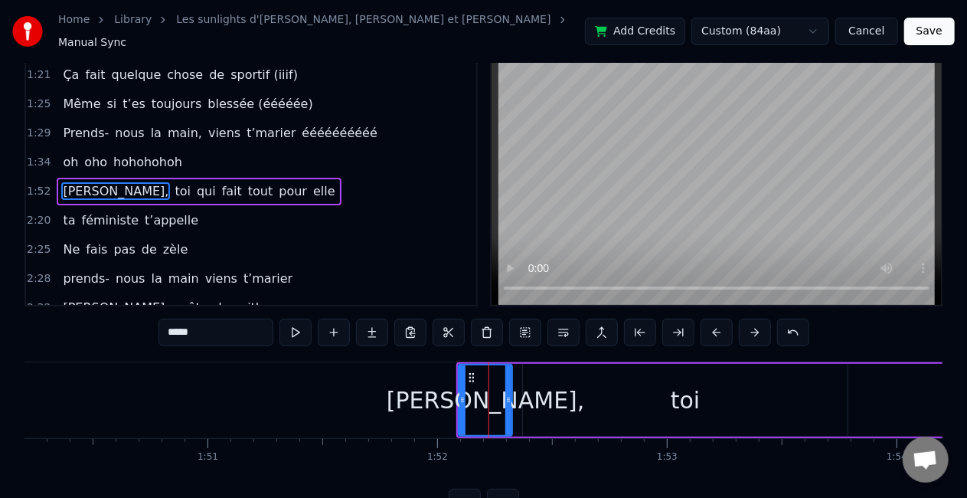
scroll to position [0, 0]
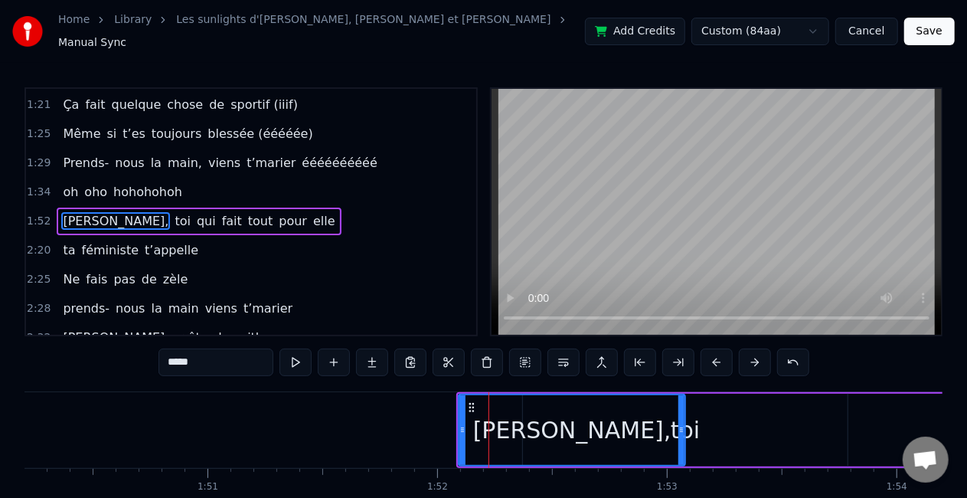
drag, startPoint x: 510, startPoint y: 413, endPoint x: 683, endPoint y: 402, distance: 173.4
click at [683, 402] on div at bounding box center [682, 430] width 6 height 70
click at [695, 420] on div "toi" at bounding box center [685, 430] width 29 height 34
type input "***"
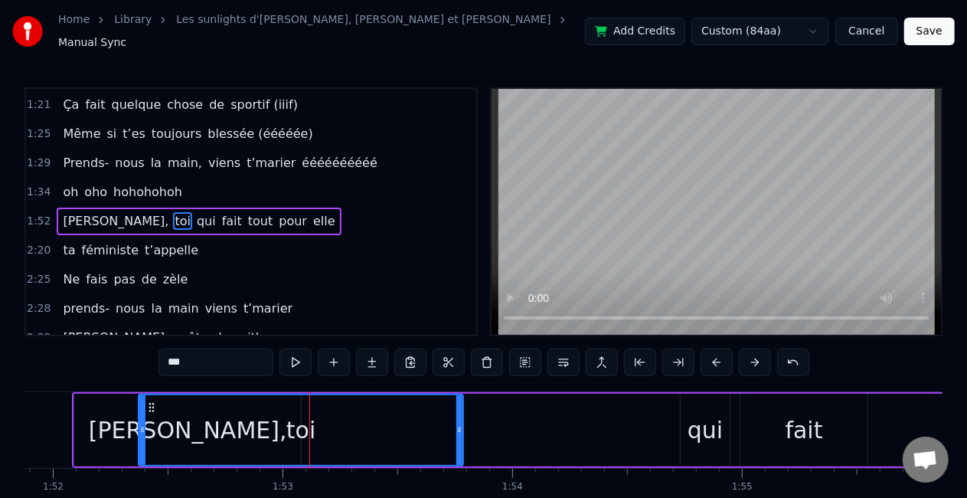
scroll to position [0, 25705]
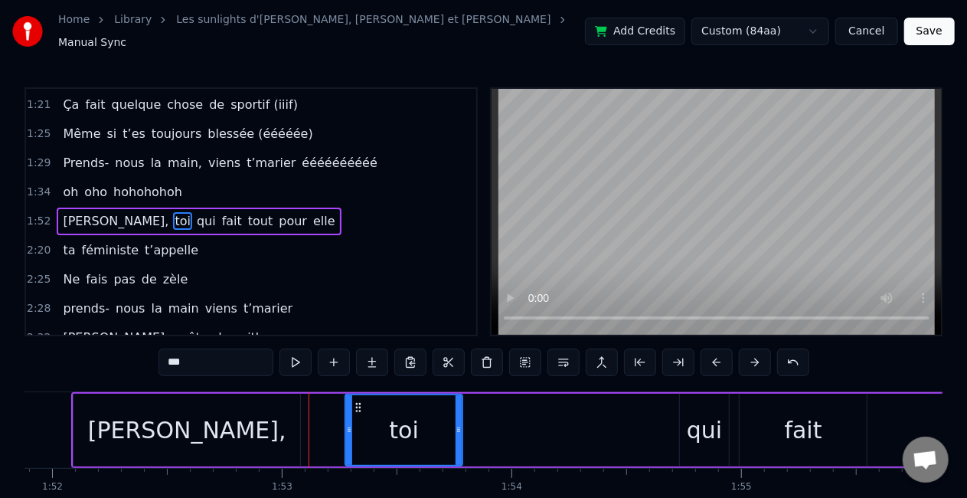
drag, startPoint x: 139, startPoint y: 418, endPoint x: 347, endPoint y: 419, distance: 207.5
click at [347, 424] on icon at bounding box center [349, 430] width 6 height 12
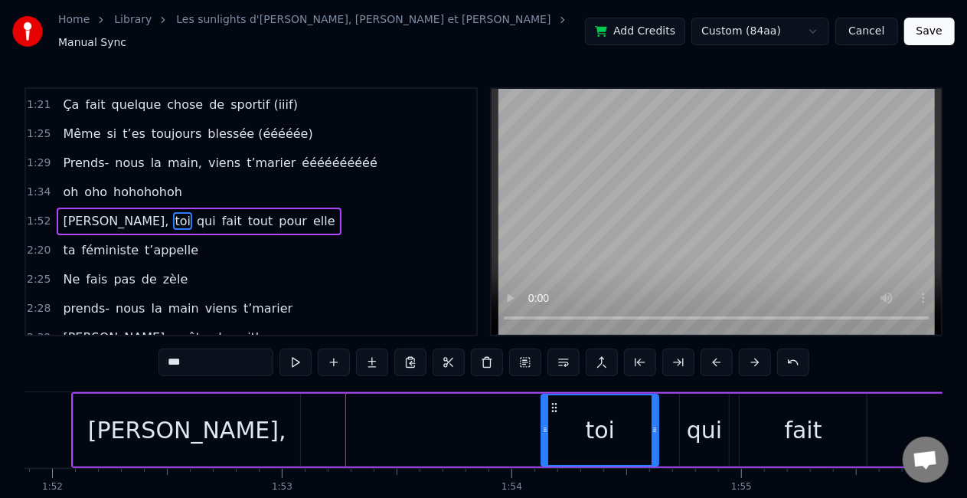
drag, startPoint x: 356, startPoint y: 398, endPoint x: 552, endPoint y: 401, distance: 196.1
click at [552, 401] on icon at bounding box center [554, 407] width 12 height 12
click at [658, 426] on div "toi" at bounding box center [600, 430] width 119 height 73
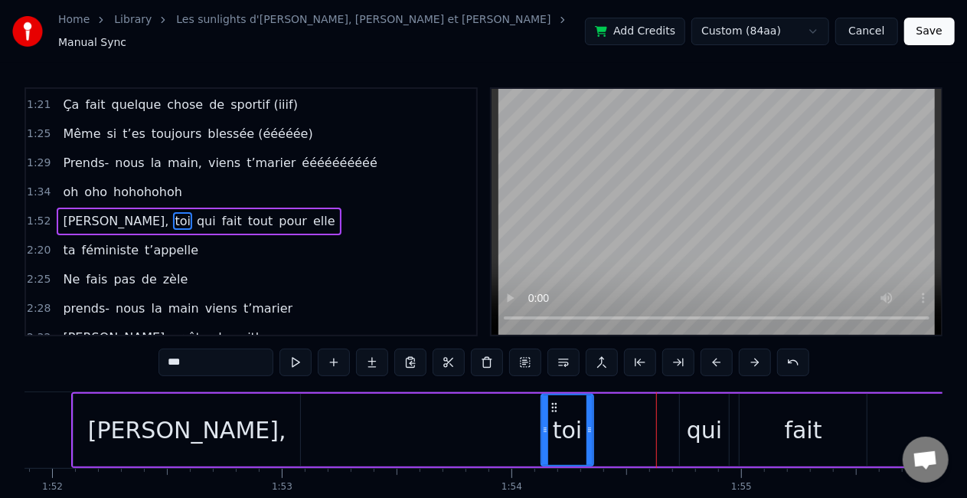
drag, startPoint x: 655, startPoint y: 433, endPoint x: 590, endPoint y: 426, distance: 65.5
click at [590, 426] on div at bounding box center [590, 430] width 6 height 70
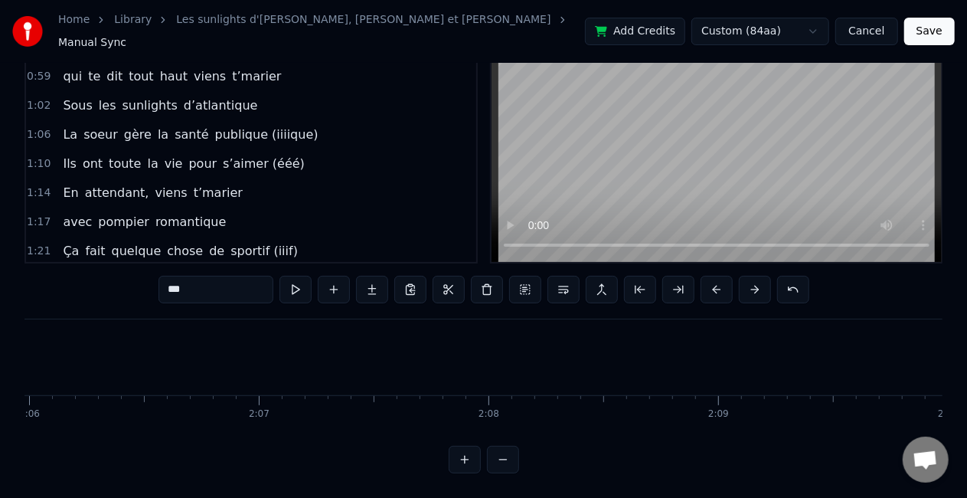
scroll to position [159, 0]
click at [260, 90] on div "1:02 Sous les sunlights d’atlantique" at bounding box center [251, 104] width 450 height 29
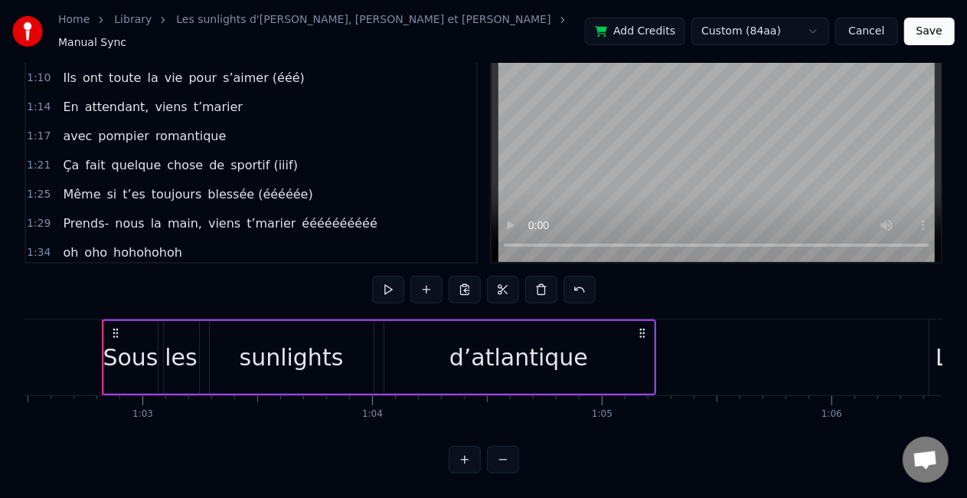
scroll to position [245, 0]
click at [171, 242] on span "hohohohoh" at bounding box center [148, 251] width 72 height 18
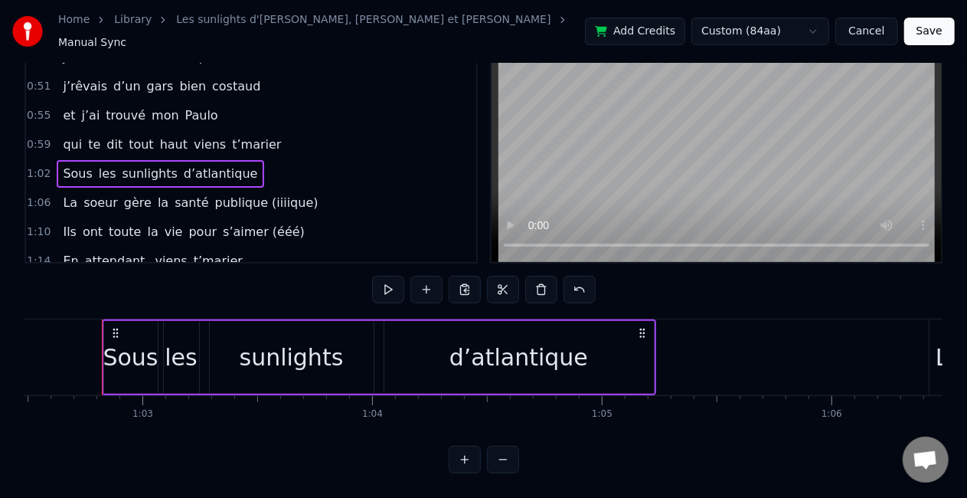
scroll to position [90, 0]
click at [224, 193] on span "publique (iiiique)" at bounding box center [267, 202] width 106 height 18
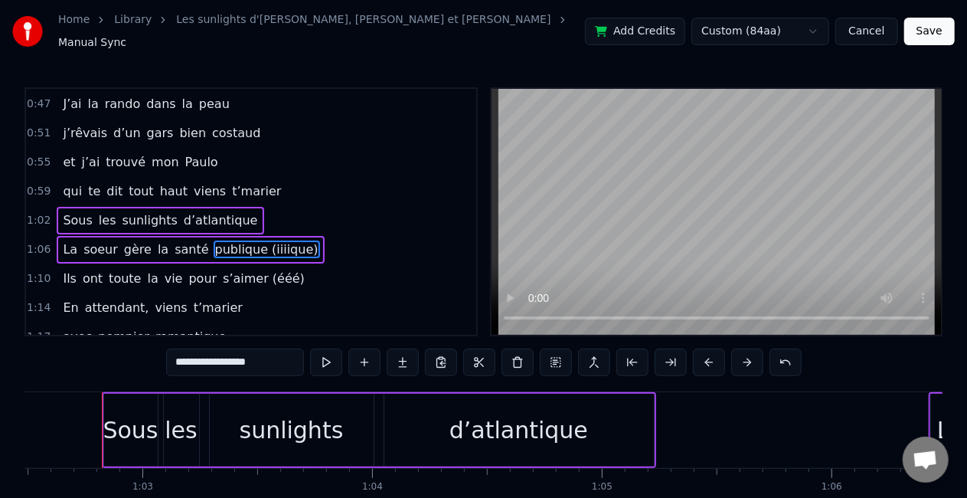
scroll to position [149, 0]
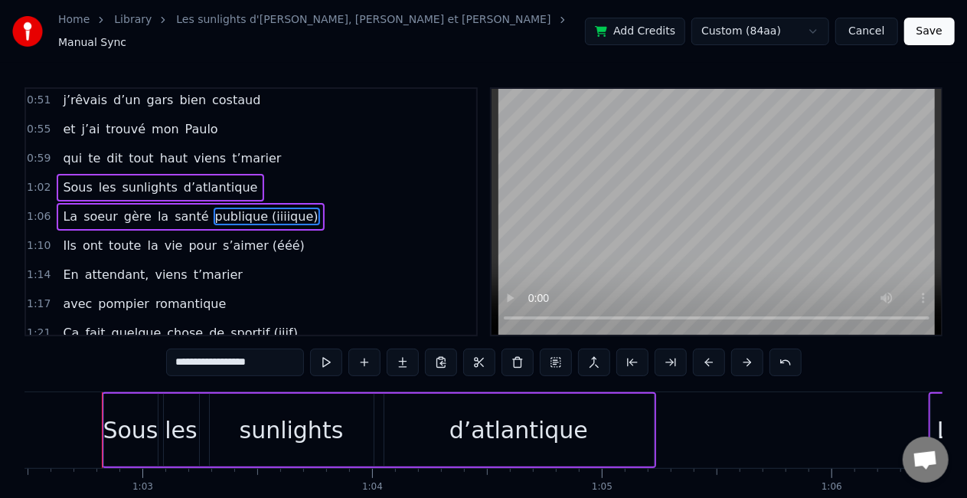
click at [169, 236] on div "Ils ont toute la vie pour s’aimer (ééé)" at bounding box center [184, 246] width 254 height 28
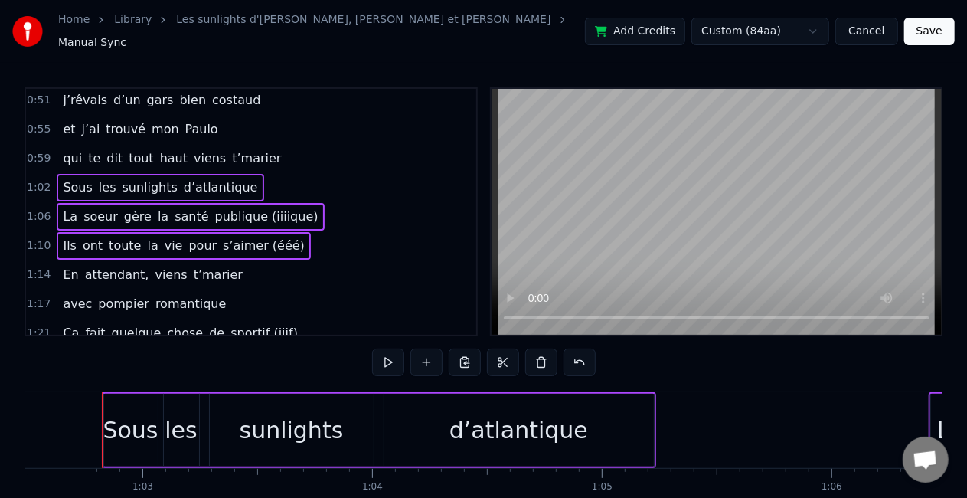
click at [192, 267] on span "t’marier" at bounding box center [218, 275] width 52 height 18
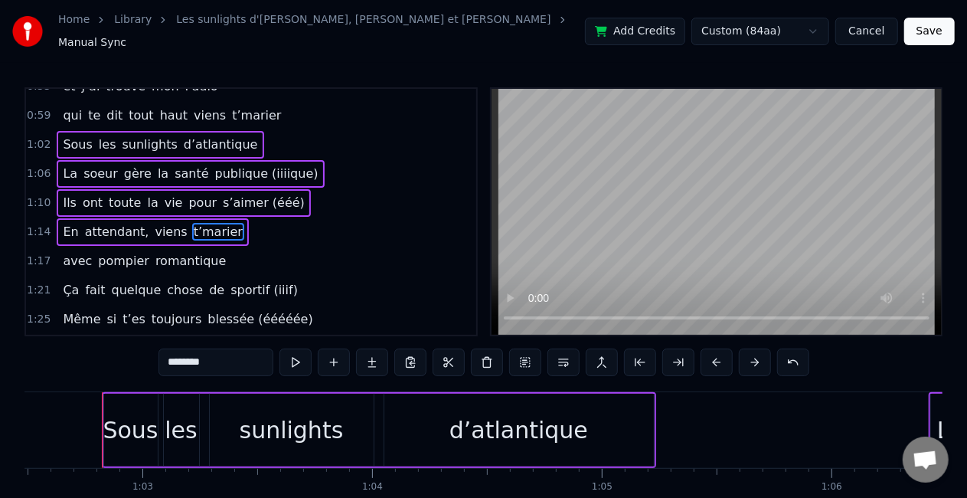
scroll to position [205, 0]
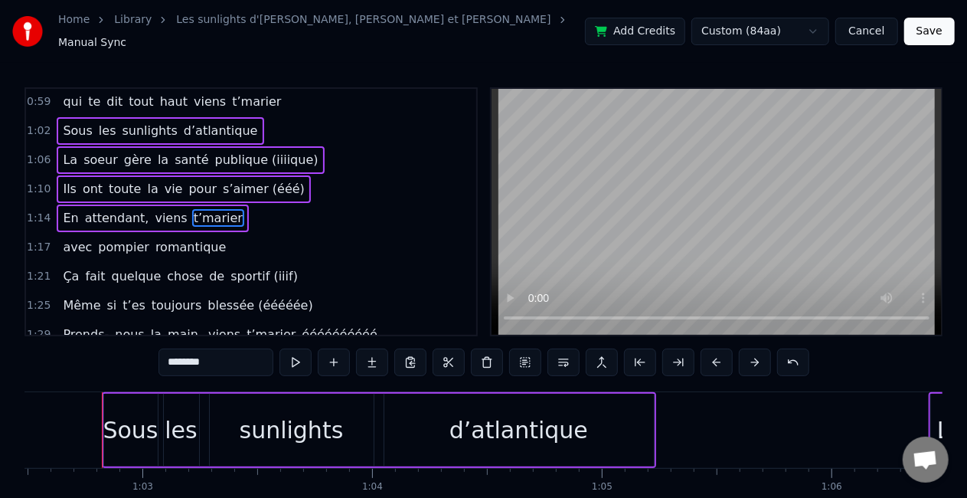
click at [168, 238] on span "romantique" at bounding box center [191, 247] width 74 height 18
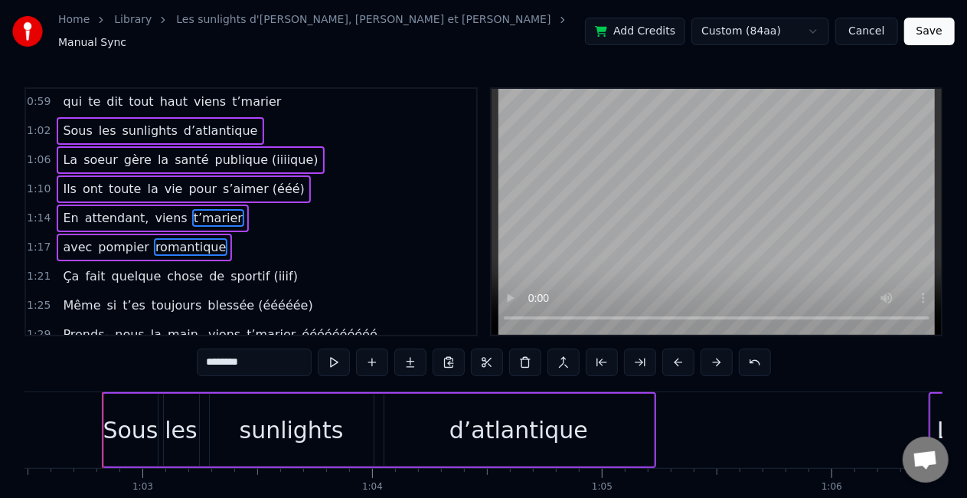
click at [149, 263] on div "Ça fait quelque chose de sportif (iiif)" at bounding box center [180, 277] width 247 height 28
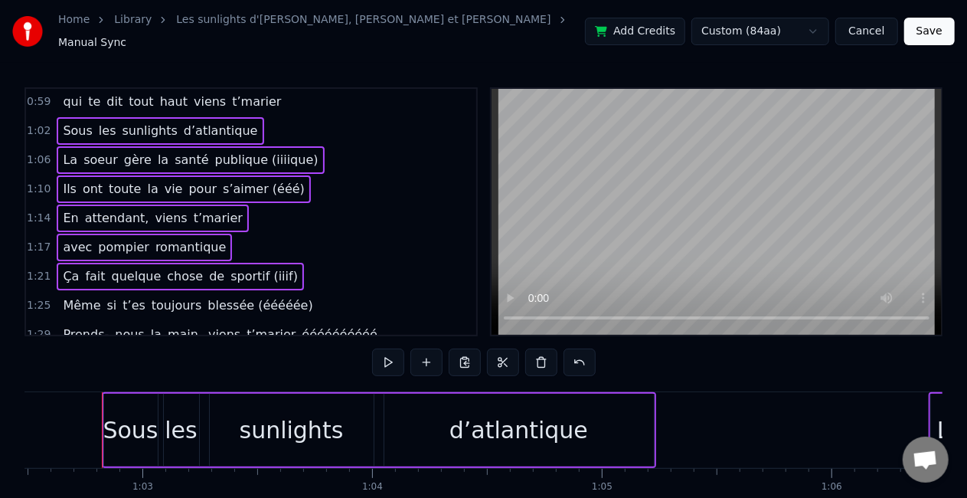
click at [134, 292] on div "Même si t’es toujours blessée (ééééée)" at bounding box center [188, 306] width 262 height 28
click at [179, 325] on span "main," at bounding box center [185, 334] width 38 height 18
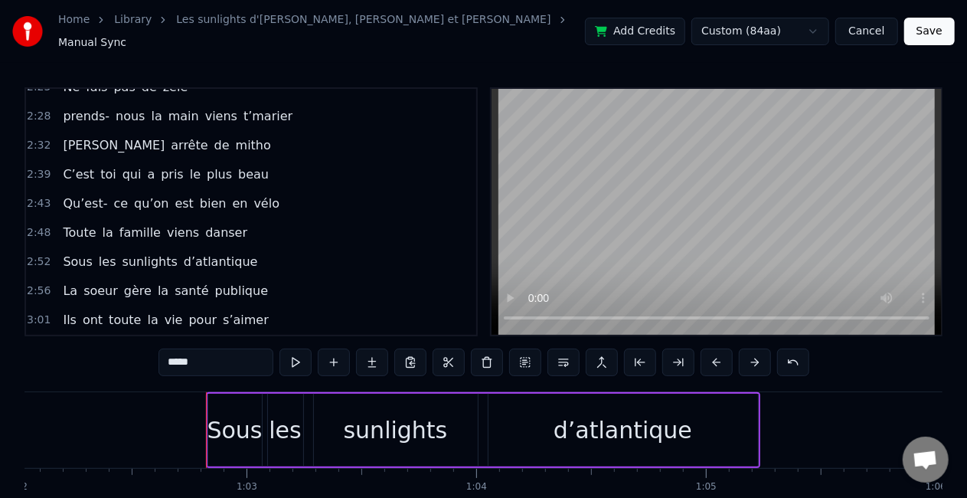
scroll to position [588, 0]
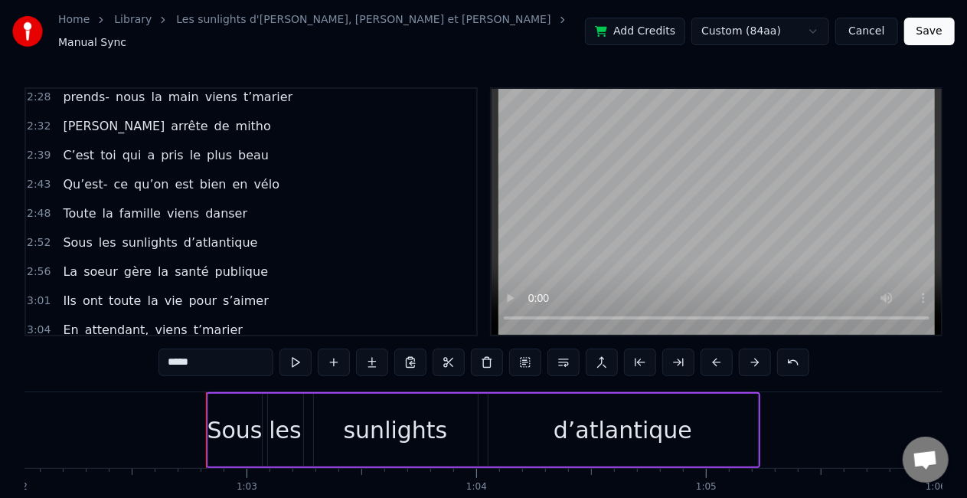
click at [213, 205] on div "Toute la famille viens danser" at bounding box center [155, 214] width 197 height 28
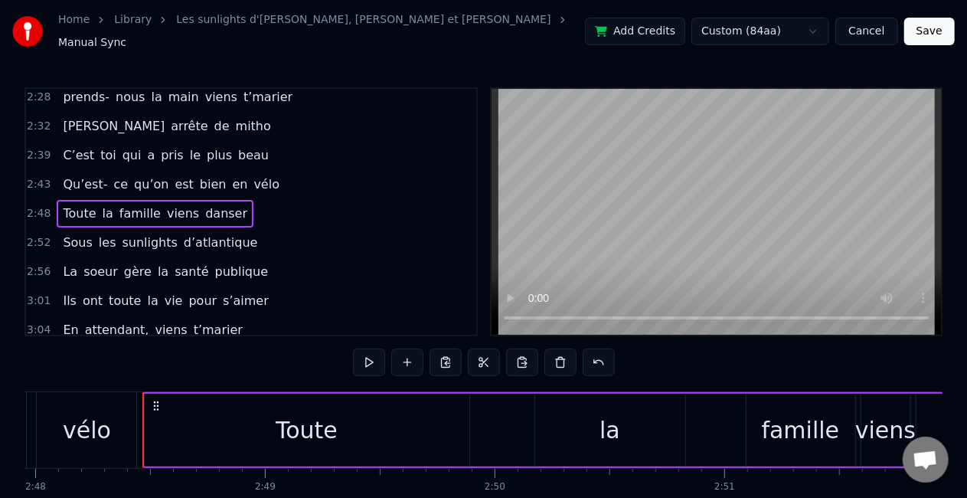
scroll to position [0, 38629]
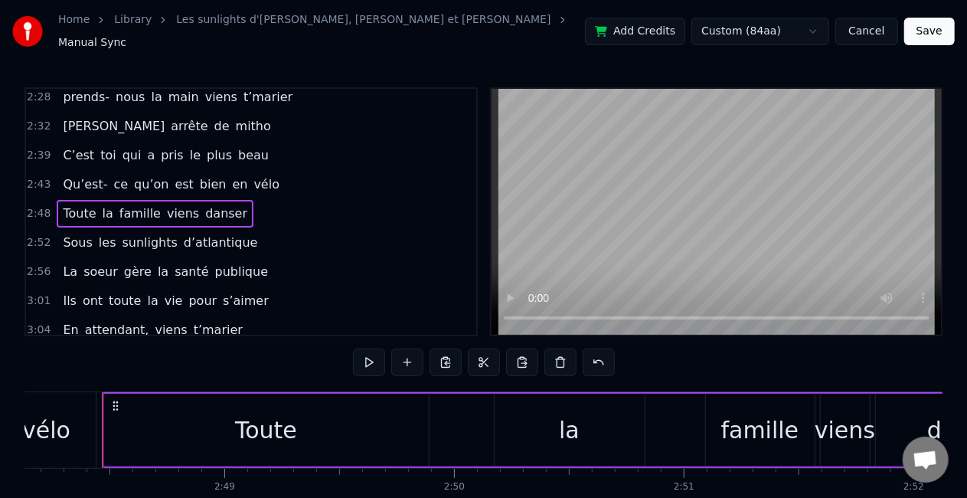
click at [216, 345] on div "3:05 avec pompier romantique" at bounding box center [251, 359] width 450 height 29
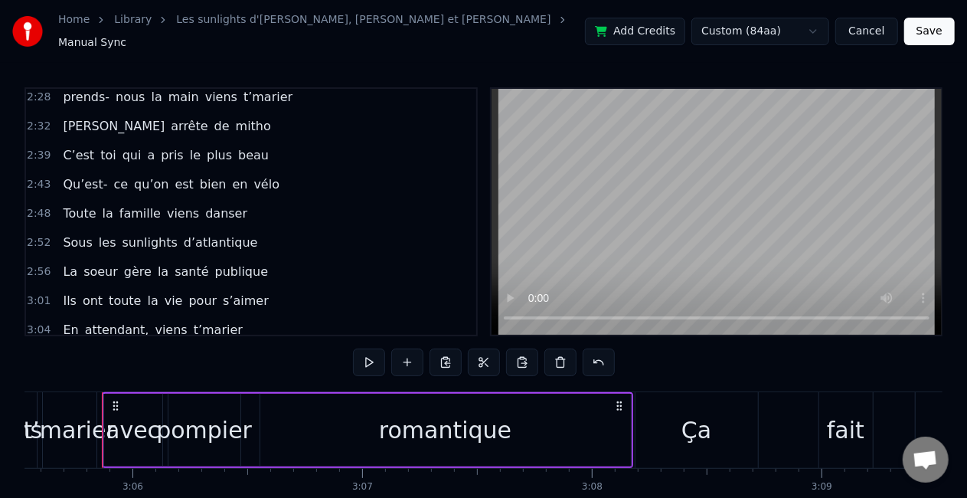
click at [276, 316] on div "3:04 En attendant, viens t’marier" at bounding box center [251, 330] width 450 height 29
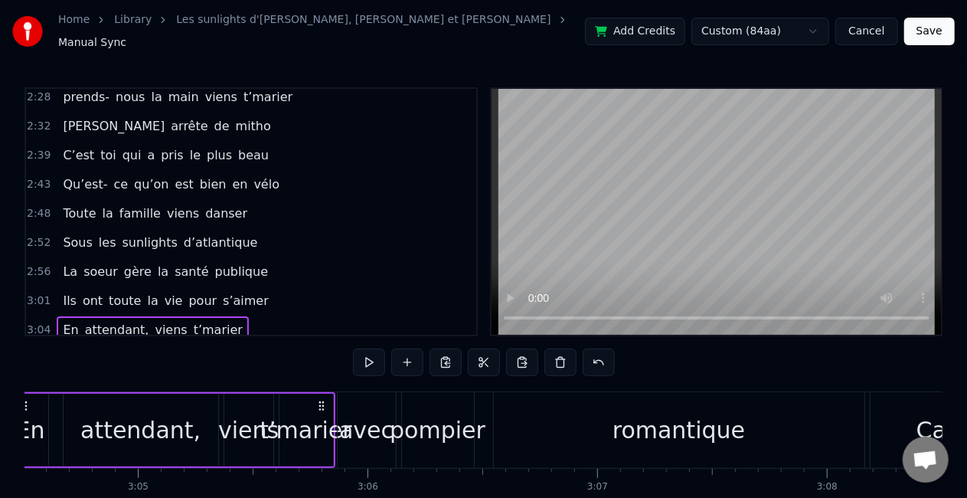
scroll to position [0, 42301]
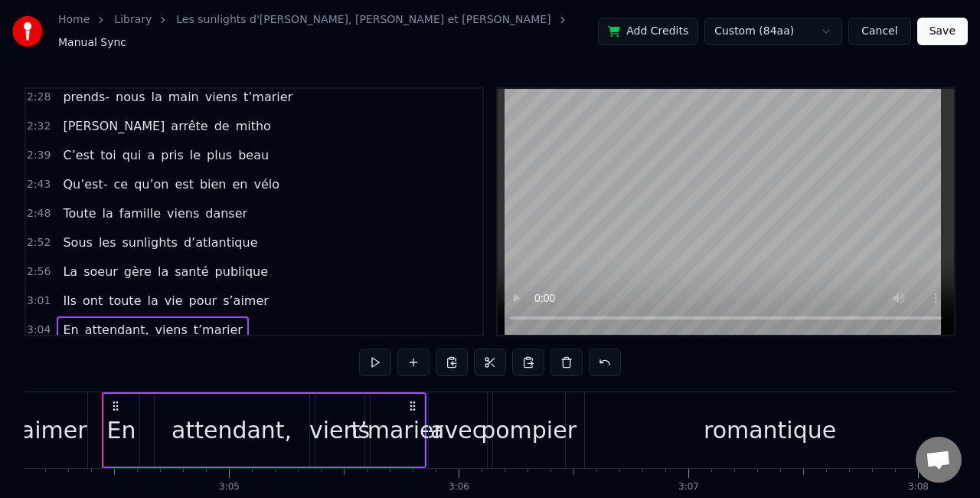
click at [810, 26] on html "Home Library Les sunlights d'atlantique • [PERSON_NAME], [PERSON_NAME] et [PERS…" at bounding box center [490, 285] width 980 height 571
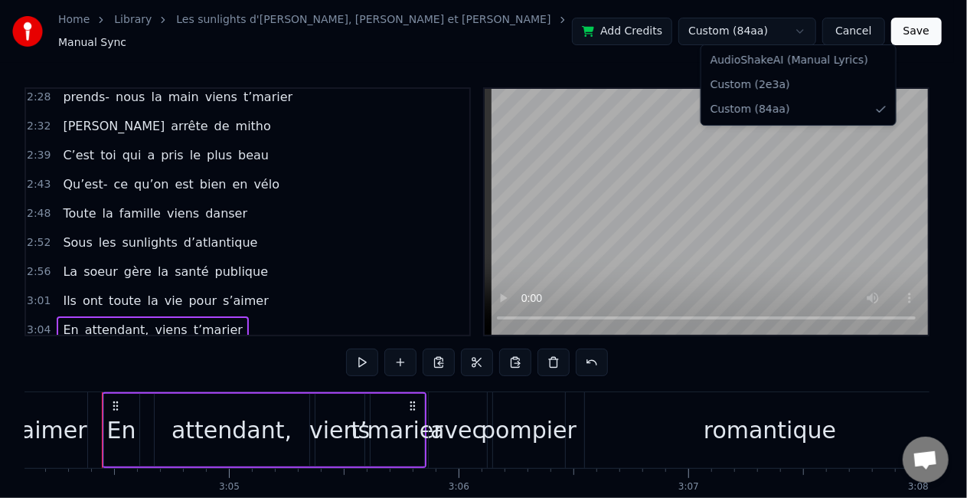
click at [646, 54] on html "Home Library Les sunlights d'atlantique • [PERSON_NAME], [PERSON_NAME] et [PERS…" at bounding box center [483, 285] width 967 height 571
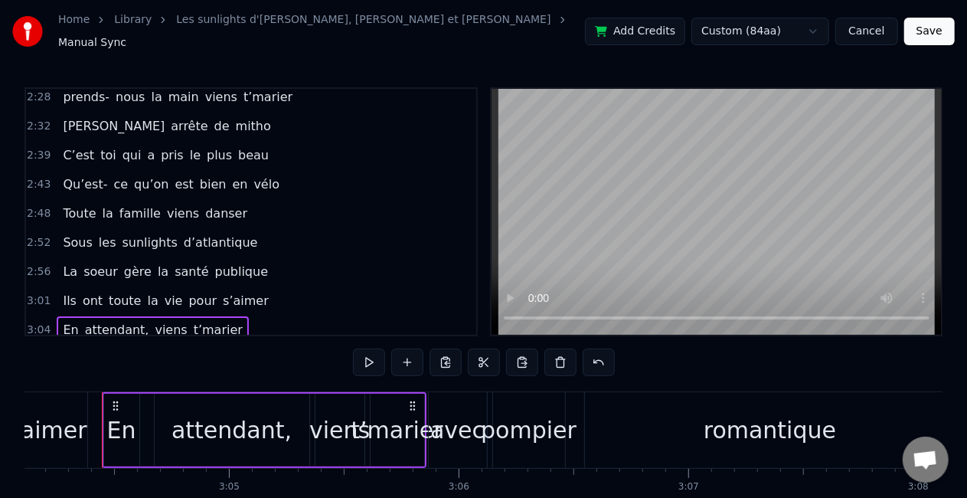
click at [944, 29] on button "Save" at bounding box center [929, 32] width 51 height 28
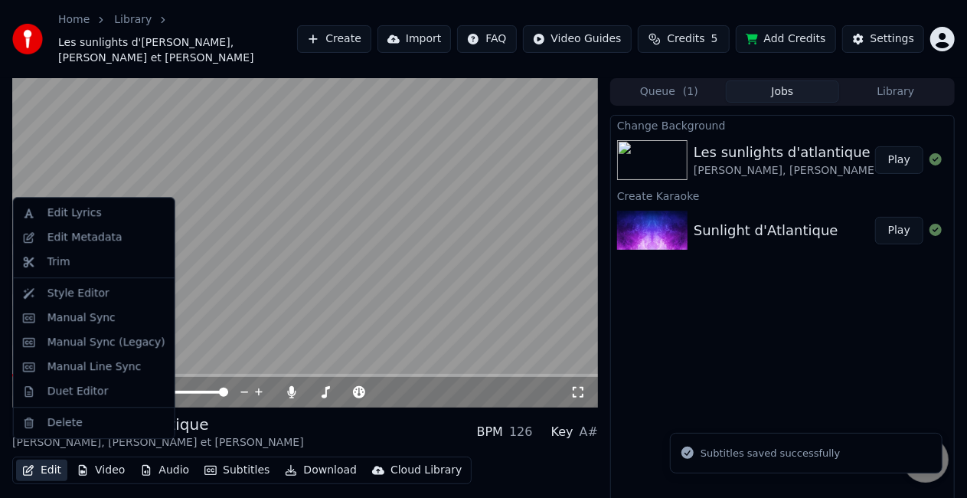
click at [44, 460] on button "Edit" at bounding box center [41, 470] width 51 height 21
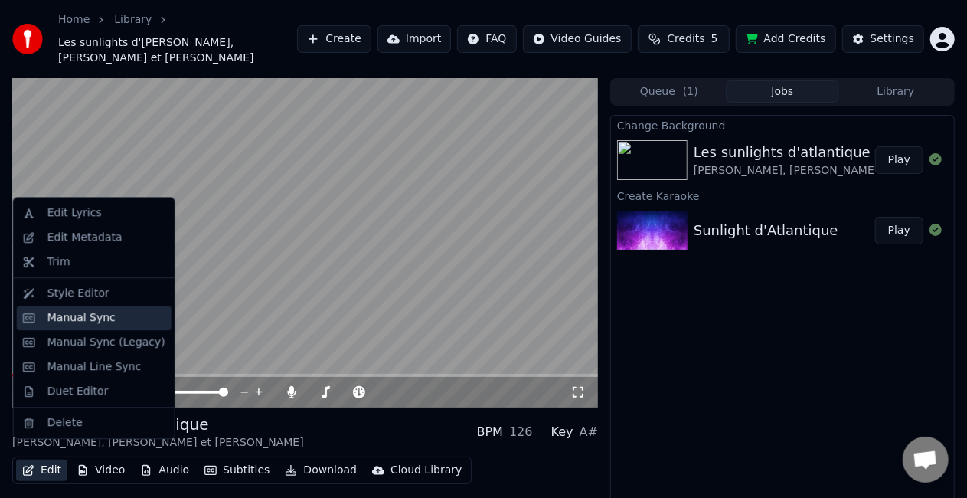
click at [60, 317] on div "Manual Sync" at bounding box center [81, 317] width 68 height 15
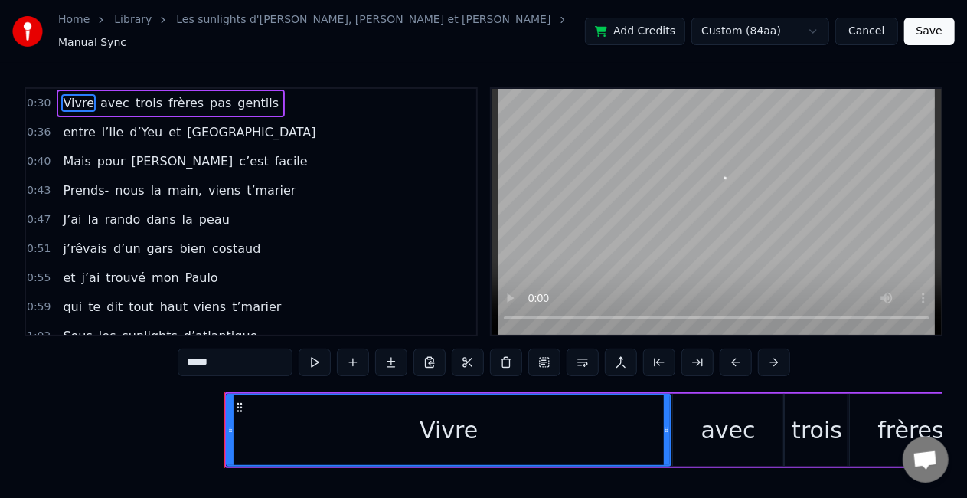
scroll to position [0, 6909]
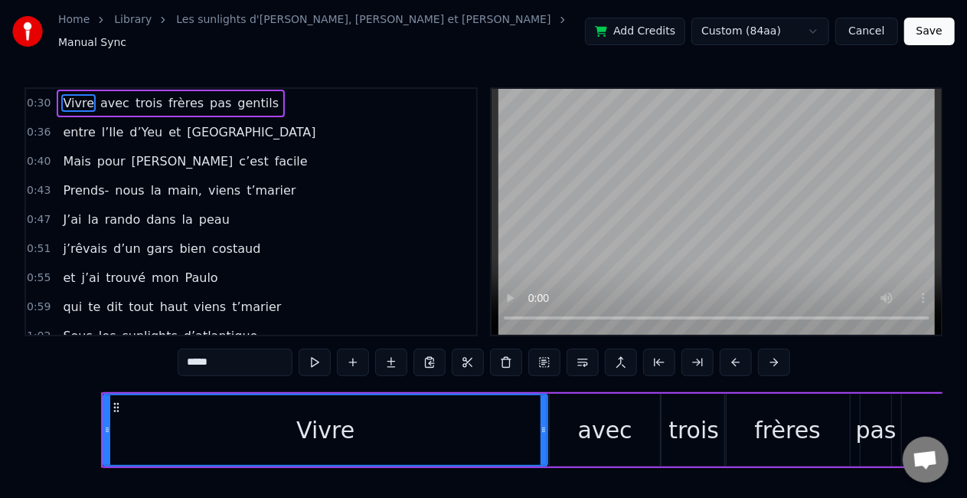
click at [809, 22] on html "Home Library Les sunlights d'atlantique • [PERSON_NAME], [PERSON_NAME] et [PERS…" at bounding box center [483, 285] width 967 height 571
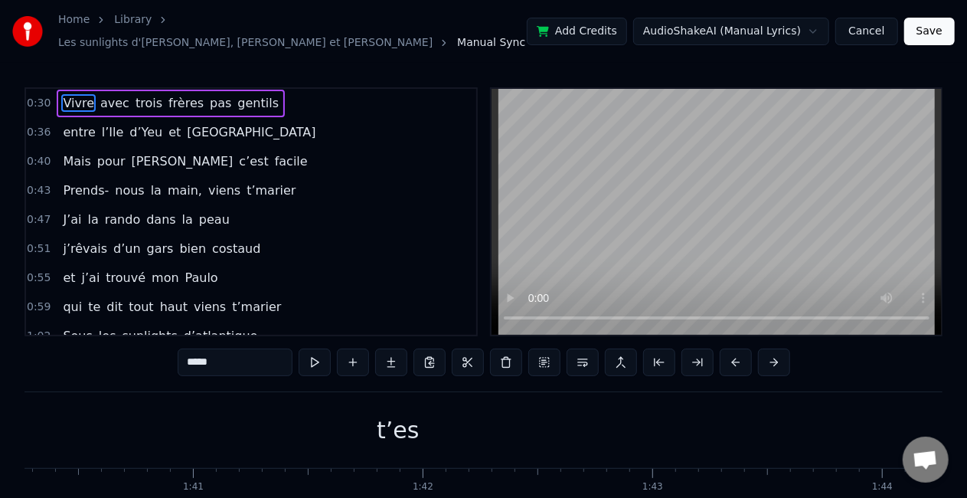
scroll to position [0, 23065]
click at [864, 37] on button "Cancel" at bounding box center [867, 32] width 62 height 28
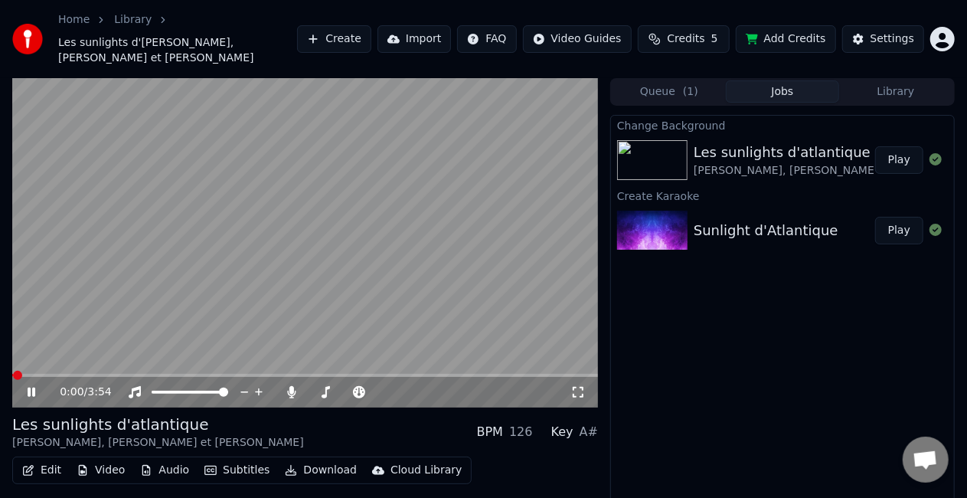
click at [46, 460] on button "Edit" at bounding box center [41, 470] width 51 height 21
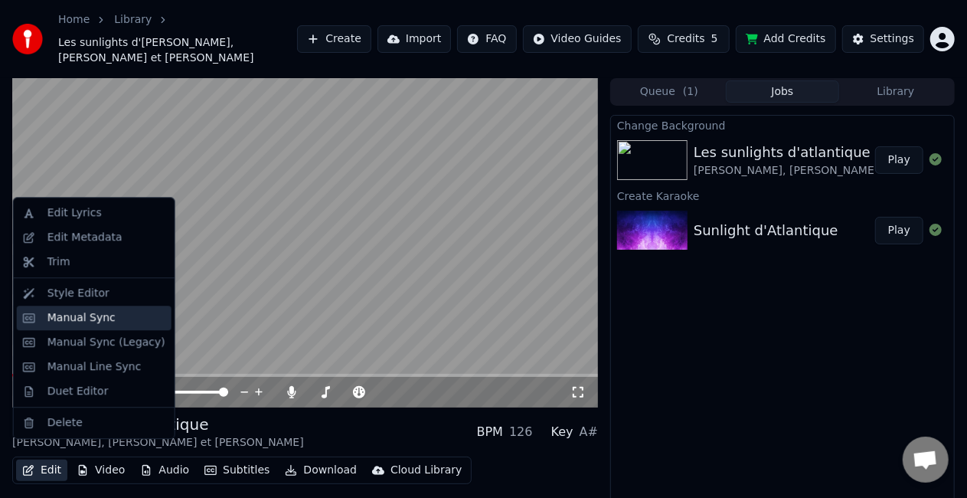
click at [74, 325] on div "Manual Sync" at bounding box center [94, 318] width 155 height 25
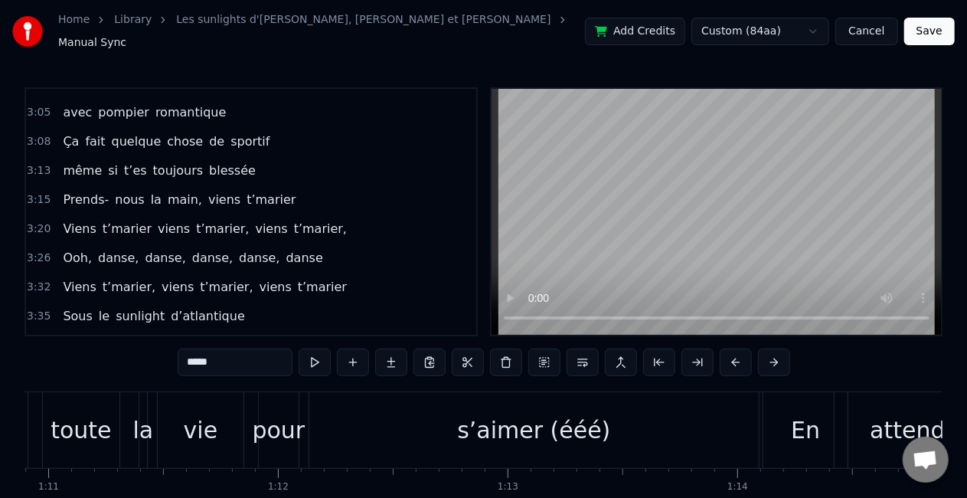
scroll to position [868, 0]
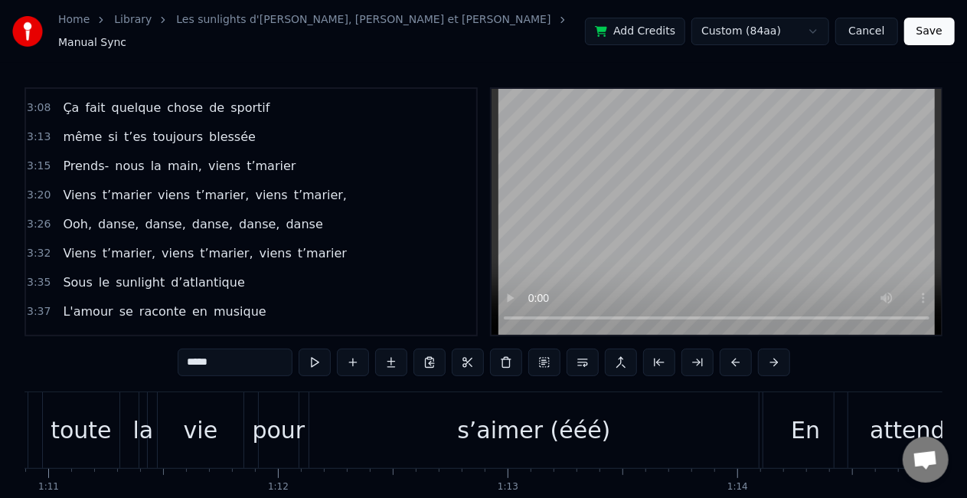
click at [941, 18] on button "Save" at bounding box center [929, 32] width 51 height 28
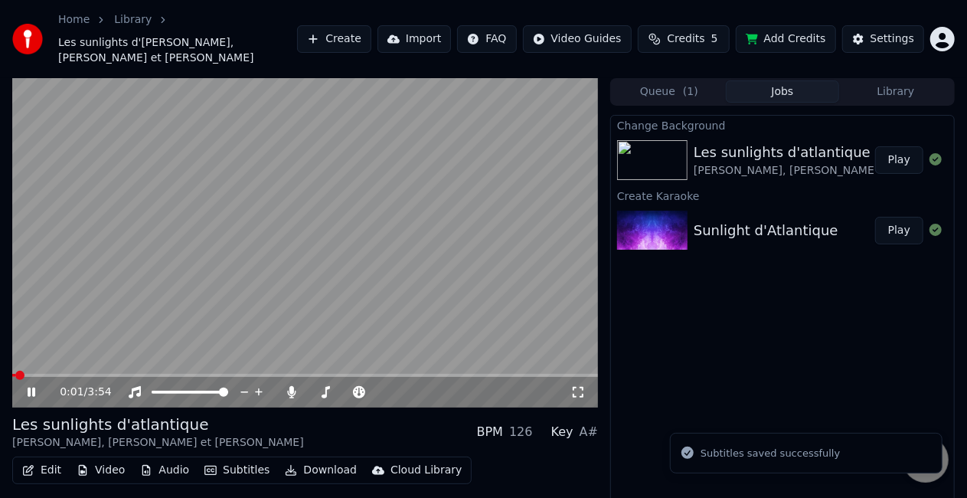
click at [237, 265] on video at bounding box center [305, 242] width 586 height 329
click at [821, 331] on div "Change Background Les sunlights d'atlantique [PERSON_NAME], [PERSON_NAME] et [P…" at bounding box center [782, 327] width 345 height 424
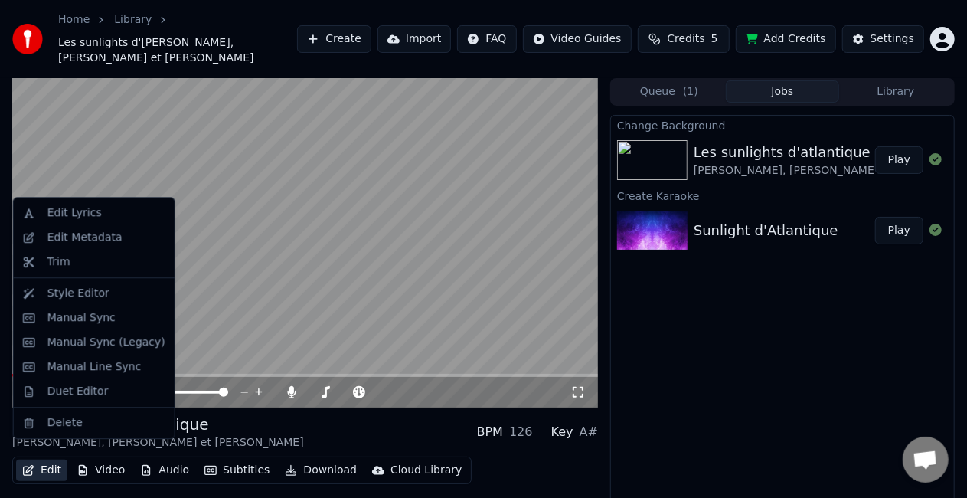
click at [47, 460] on button "Edit" at bounding box center [41, 470] width 51 height 21
click at [90, 312] on div "Manual Sync" at bounding box center [81, 317] width 68 height 15
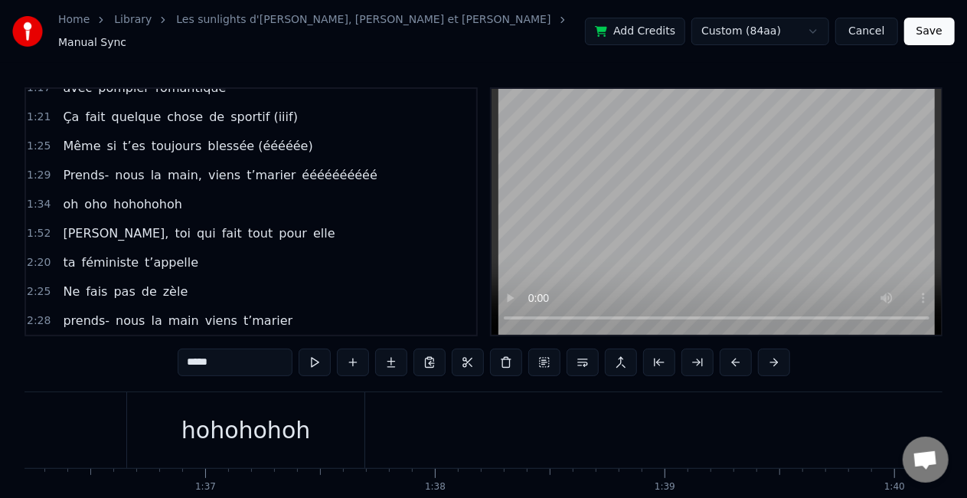
scroll to position [364, 0]
click at [224, 227] on div "[PERSON_NAME], toi qui fait tout pour elle" at bounding box center [199, 235] width 284 height 28
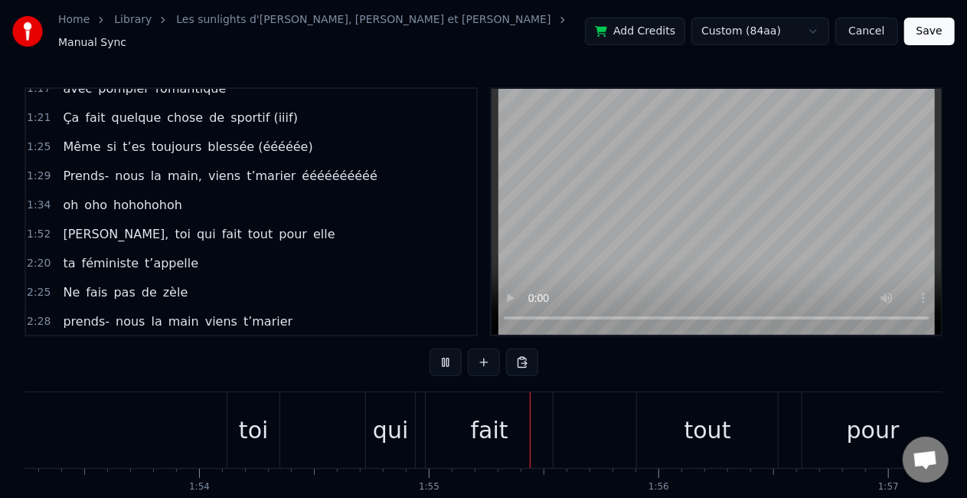
scroll to position [0, 26019]
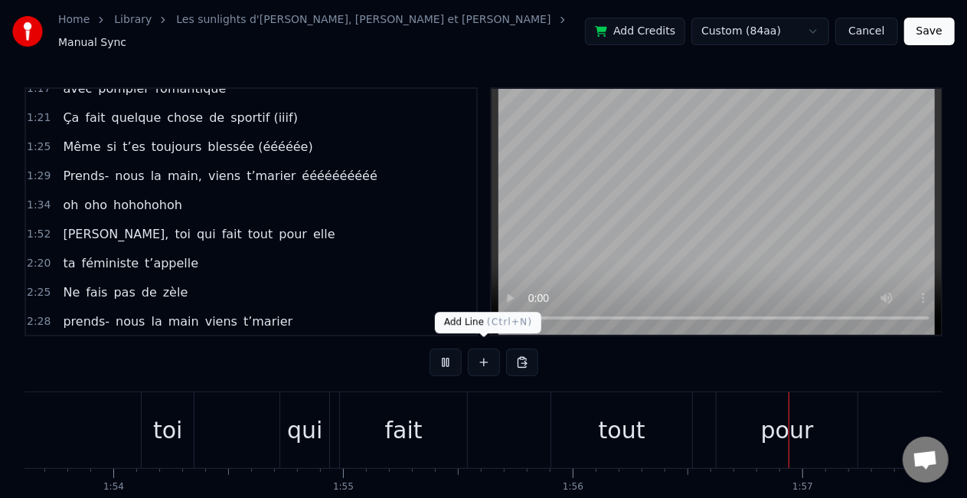
click at [461, 349] on button at bounding box center [446, 362] width 32 height 28
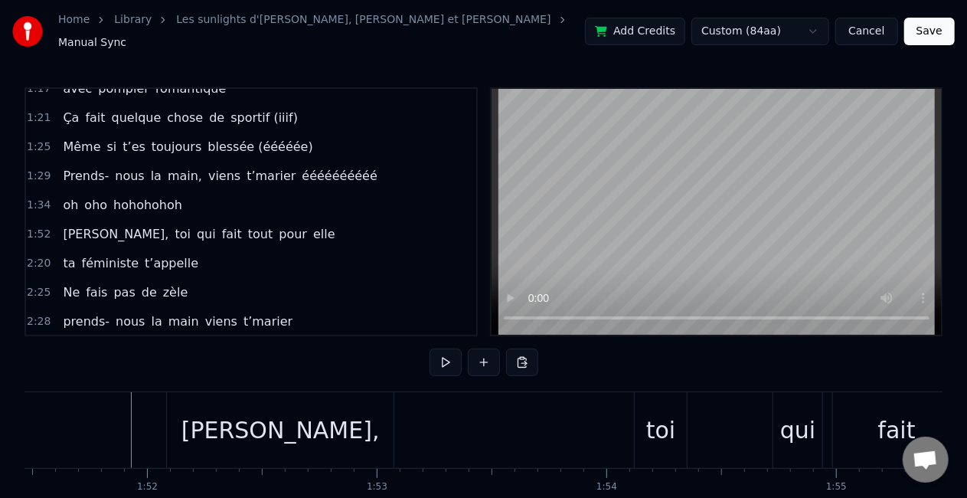
scroll to position [0, 25594]
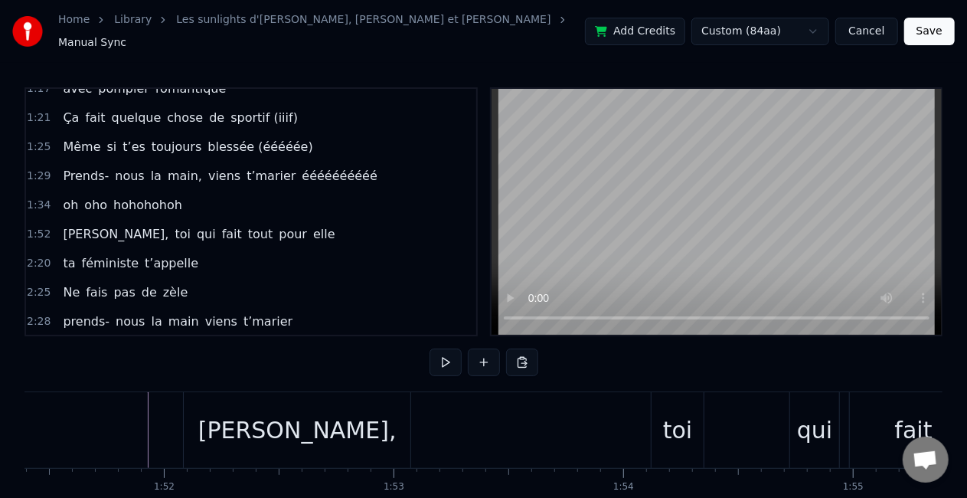
click at [671, 421] on div "toi" at bounding box center [677, 430] width 29 height 34
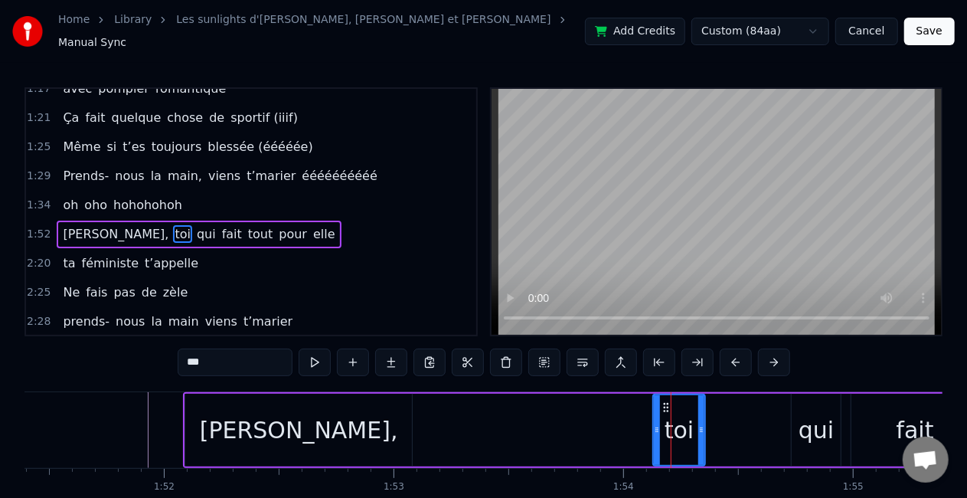
scroll to position [377, 0]
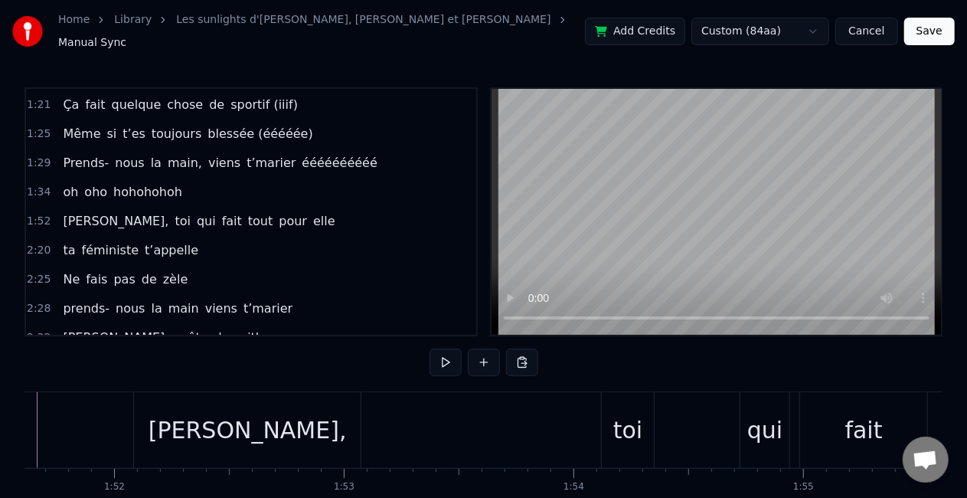
scroll to position [0, 25636]
click at [16, 409] on div "Home Library Les sunlights d'atlantique • [PERSON_NAME], [PERSON_NAME] et [PERS…" at bounding box center [483, 273] width 967 height 546
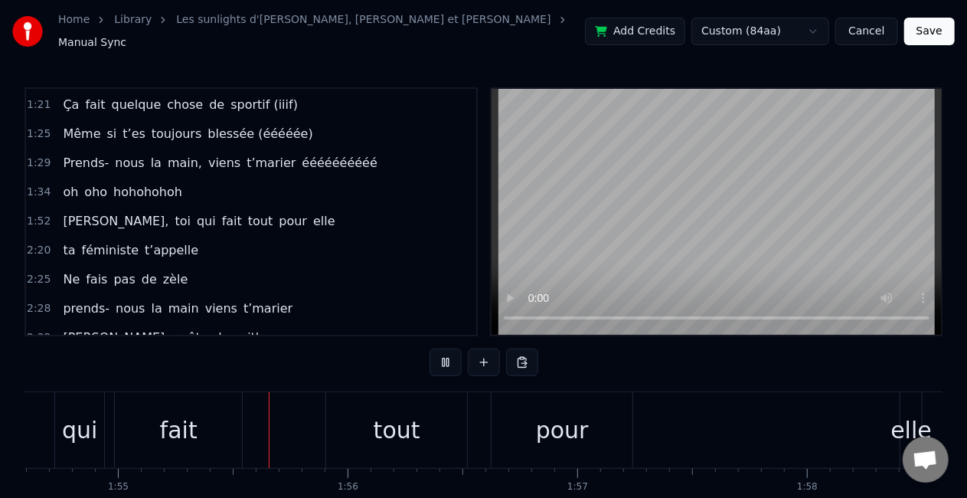
scroll to position [0, 26346]
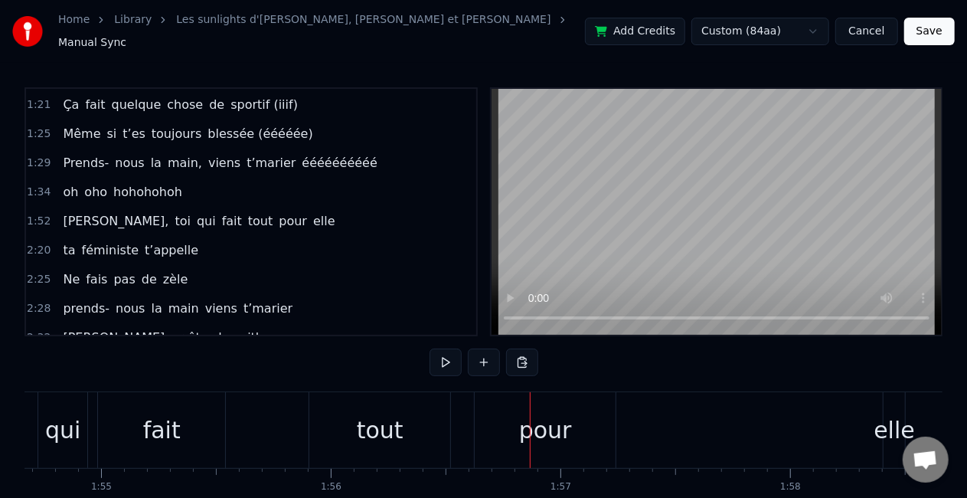
click at [569, 421] on div "pour" at bounding box center [545, 430] width 53 height 34
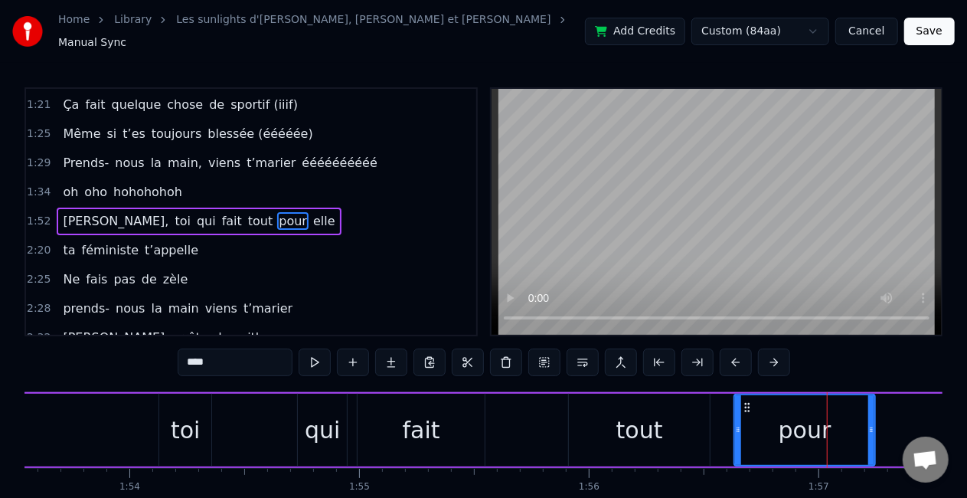
scroll to position [0, 26090]
click at [315, 426] on div "qui" at bounding box center [320, 430] width 35 height 34
type input "***"
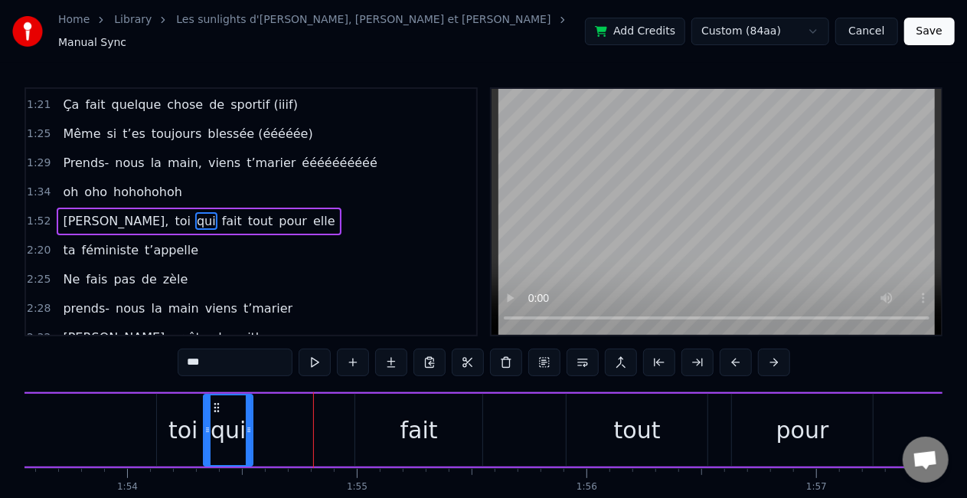
drag, startPoint x: 309, startPoint y: 401, endPoint x: 218, endPoint y: 394, distance: 92.2
click at [218, 401] on icon at bounding box center [217, 407] width 12 height 12
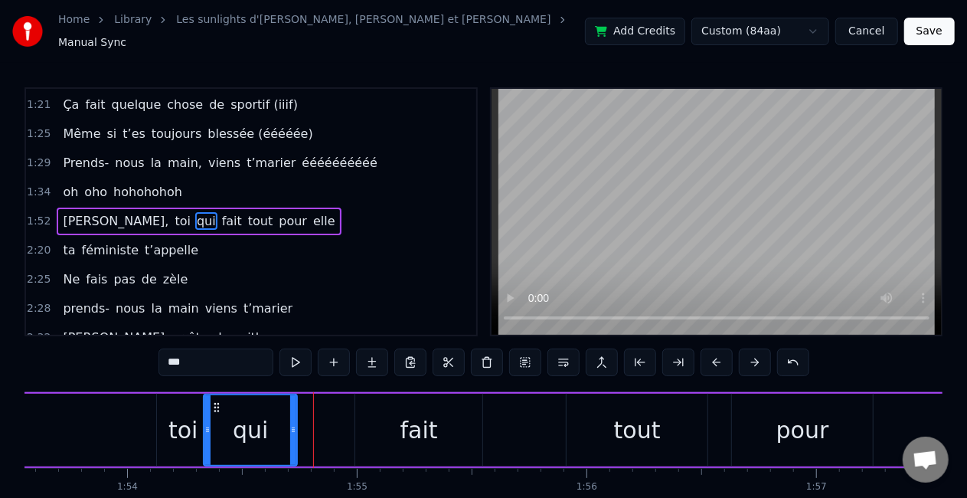
drag, startPoint x: 250, startPoint y: 424, endPoint x: 294, endPoint y: 422, distance: 44.5
click at [294, 424] on icon at bounding box center [293, 430] width 6 height 12
click at [345, 418] on div "[PERSON_NAME], toi qui fait tout pour elle" at bounding box center [426, 430] width 1478 height 76
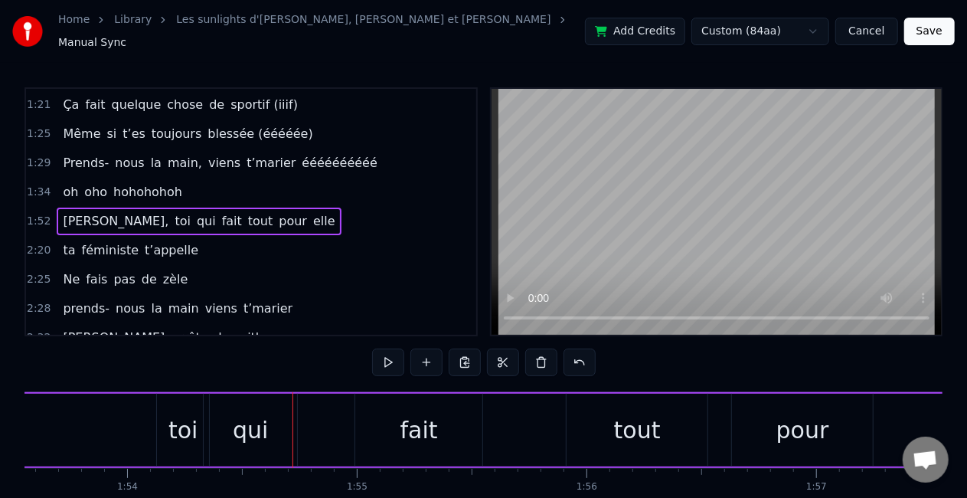
click at [380, 419] on div "fait" at bounding box center [418, 430] width 127 height 73
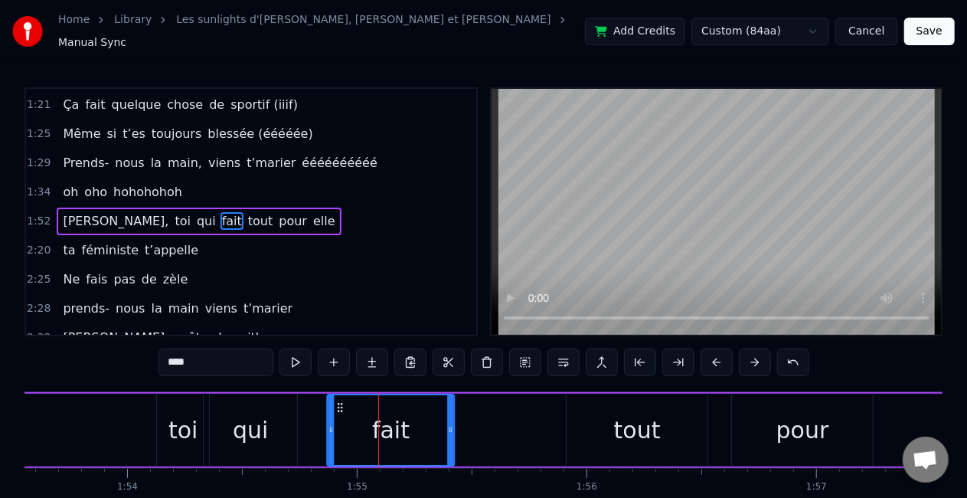
drag, startPoint x: 371, startPoint y: 396, endPoint x: 343, endPoint y: 396, distance: 28.3
click at [343, 401] on icon at bounding box center [341, 407] width 12 height 12
click at [244, 424] on div "qui" at bounding box center [250, 430] width 35 height 34
type input "***"
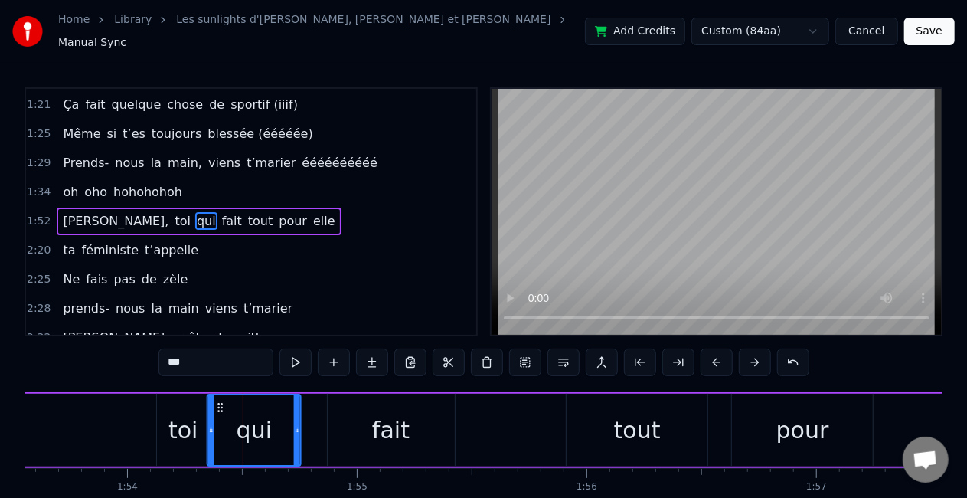
click at [220, 401] on icon at bounding box center [220, 407] width 12 height 12
drag, startPoint x: 297, startPoint y: 420, endPoint x: 320, endPoint y: 423, distance: 23.2
click at [320, 424] on icon at bounding box center [320, 430] width 6 height 12
click at [502, 432] on div "[PERSON_NAME], toi qui fait tout pour elle" at bounding box center [426, 430] width 1478 height 76
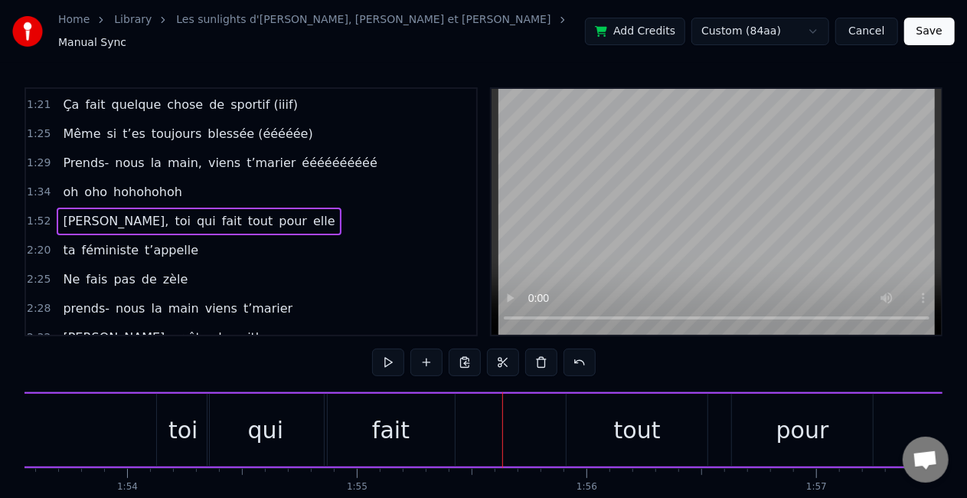
click at [577, 421] on div "tout" at bounding box center [637, 430] width 141 height 73
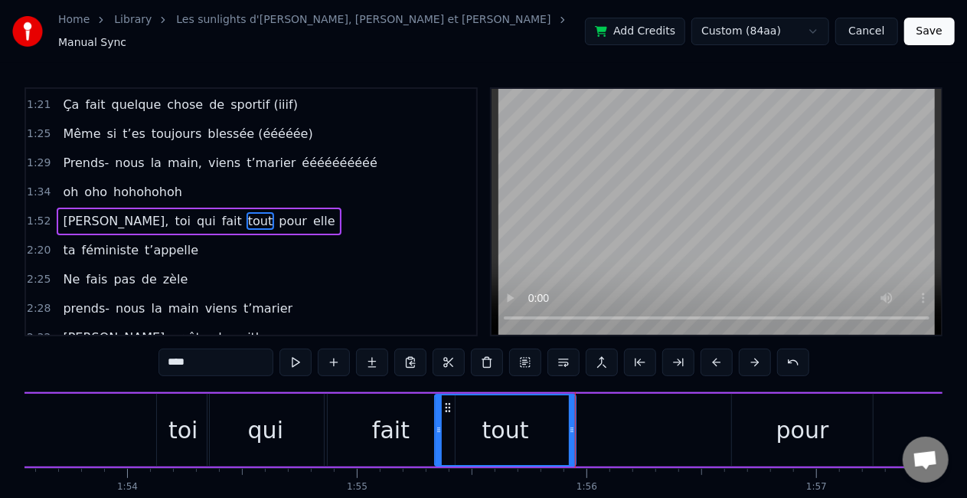
drag, startPoint x: 581, startPoint y: 401, endPoint x: 449, endPoint y: 400, distance: 131.7
click at [449, 401] on icon at bounding box center [448, 407] width 12 height 12
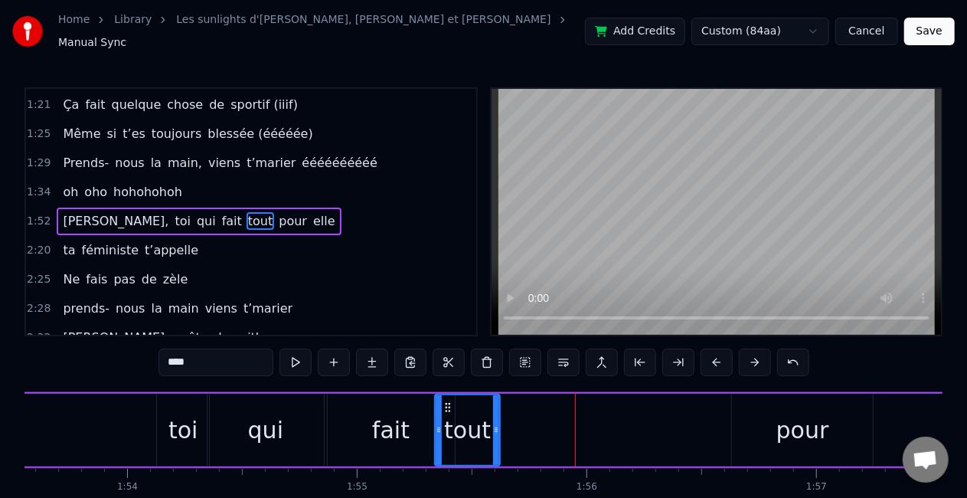
drag, startPoint x: 571, startPoint y: 411, endPoint x: 492, endPoint y: 420, distance: 78.7
click at [493, 420] on div at bounding box center [496, 430] width 6 height 70
click at [487, 411] on div at bounding box center [489, 430] width 6 height 70
click at [817, 413] on div "pour" at bounding box center [803, 430] width 53 height 34
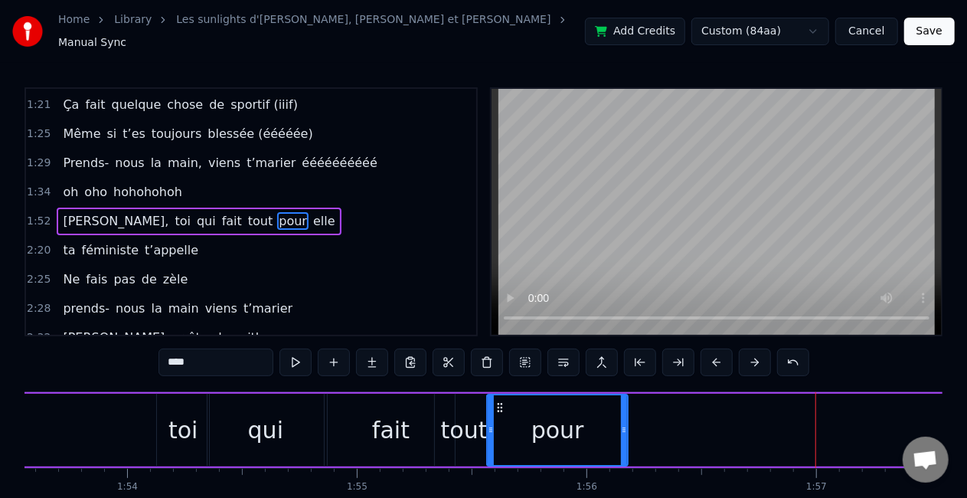
drag, startPoint x: 746, startPoint y: 397, endPoint x: 501, endPoint y: 398, distance: 245.1
click at [501, 401] on icon at bounding box center [500, 407] width 12 height 12
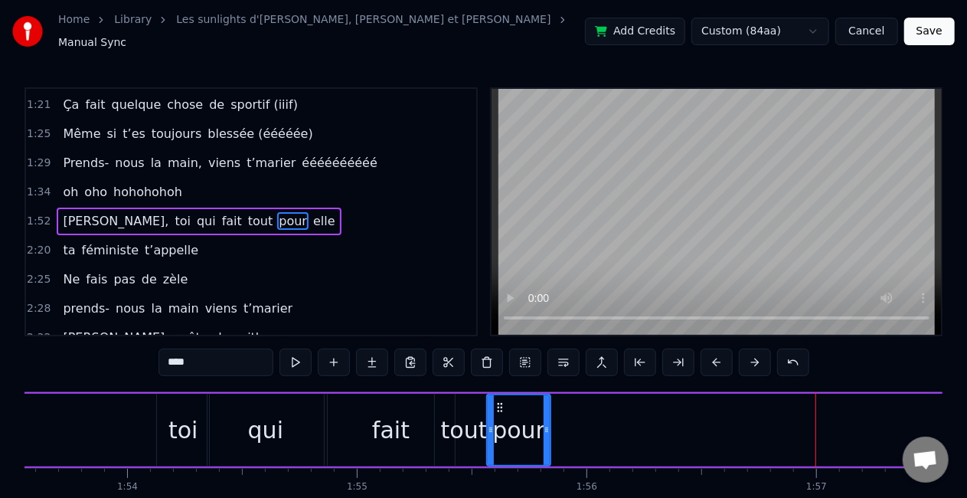
drag, startPoint x: 623, startPoint y: 414, endPoint x: 545, endPoint y: 414, distance: 78.1
click at [545, 414] on div at bounding box center [547, 430] width 6 height 70
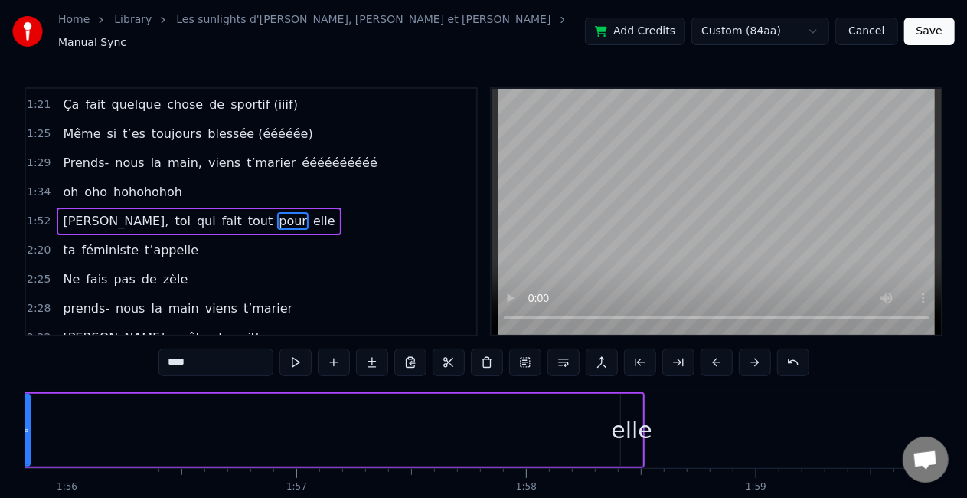
scroll to position [0, 26613]
click at [631, 424] on div "elle" at bounding box center [628, 430] width 41 height 34
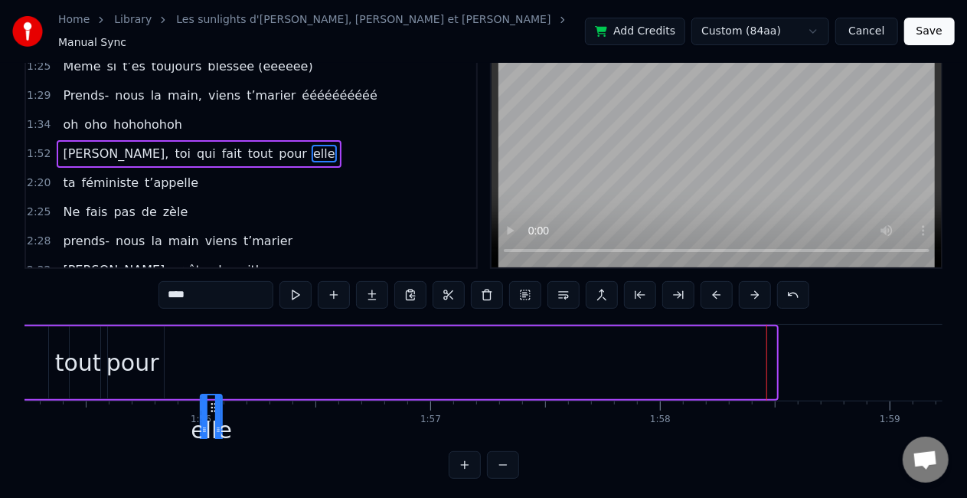
scroll to position [0, 26467]
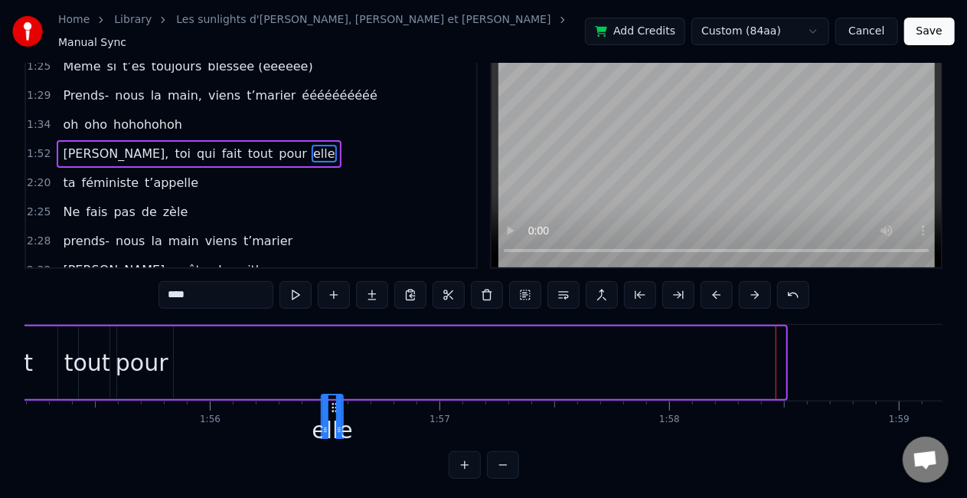
drag, startPoint x: 630, startPoint y: 397, endPoint x: 334, endPoint y: 375, distance: 297.3
click at [334, 375] on div "[PERSON_NAME], toi qui fait tout pour elle" at bounding box center [49, 363] width 1478 height 76
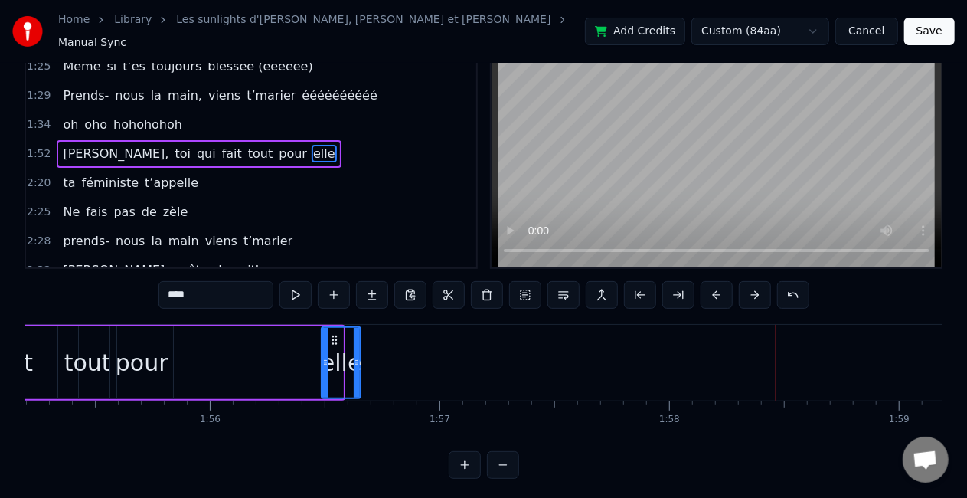
drag, startPoint x: 339, startPoint y: 368, endPoint x: 357, endPoint y: 363, distance: 18.2
click at [357, 363] on div at bounding box center [357, 363] width 6 height 70
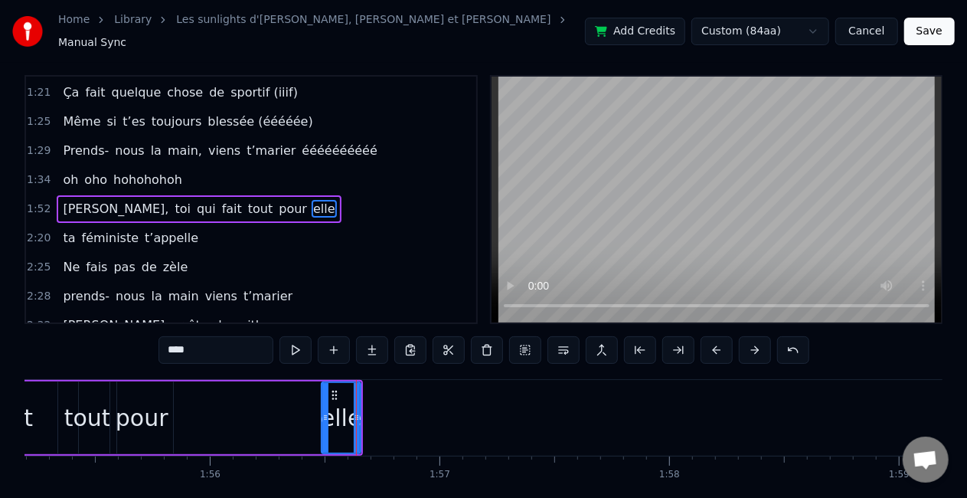
scroll to position [0, 0]
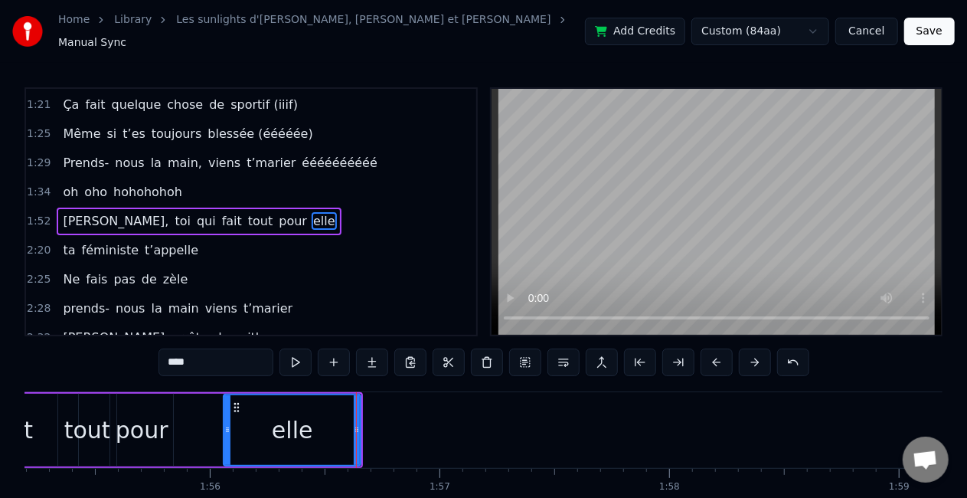
drag, startPoint x: 326, startPoint y: 414, endPoint x: 228, endPoint y: 423, distance: 98.4
click at [228, 423] on div at bounding box center [227, 430] width 6 height 70
click at [156, 429] on div "pour" at bounding box center [142, 430] width 53 height 34
type input "****"
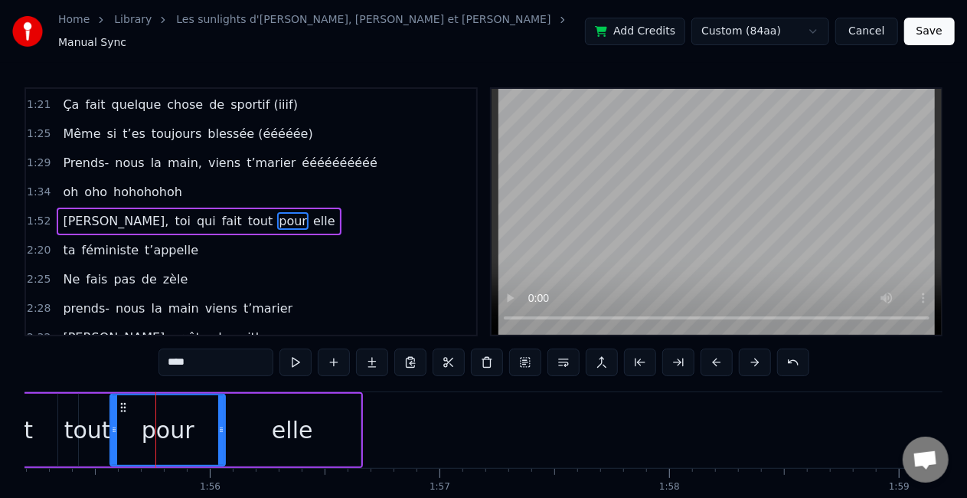
drag, startPoint x: 168, startPoint y: 427, endPoint x: 221, endPoint y: 419, distance: 52.6
click at [221, 424] on icon at bounding box center [221, 430] width 6 height 12
drag, startPoint x: 113, startPoint y: 417, endPoint x: 121, endPoint y: 414, distance: 8.2
click at [121, 414] on div at bounding box center [123, 430] width 6 height 70
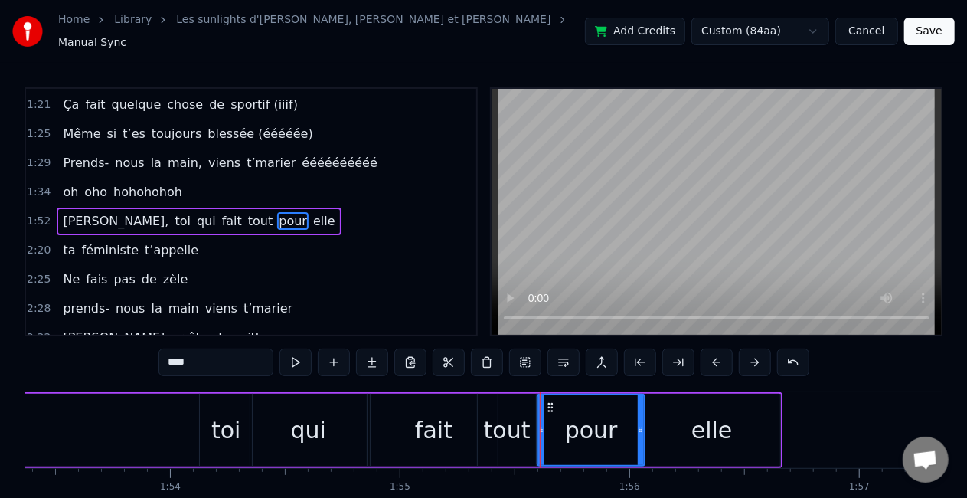
scroll to position [0, 26018]
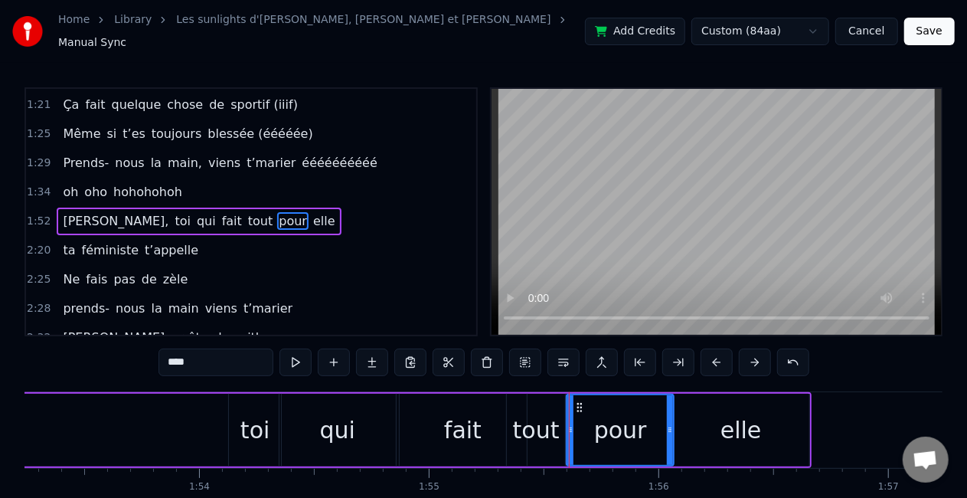
click at [107, 404] on div "[PERSON_NAME], toi qui fait tout pour elle" at bounding box center [285, 430] width 1053 height 76
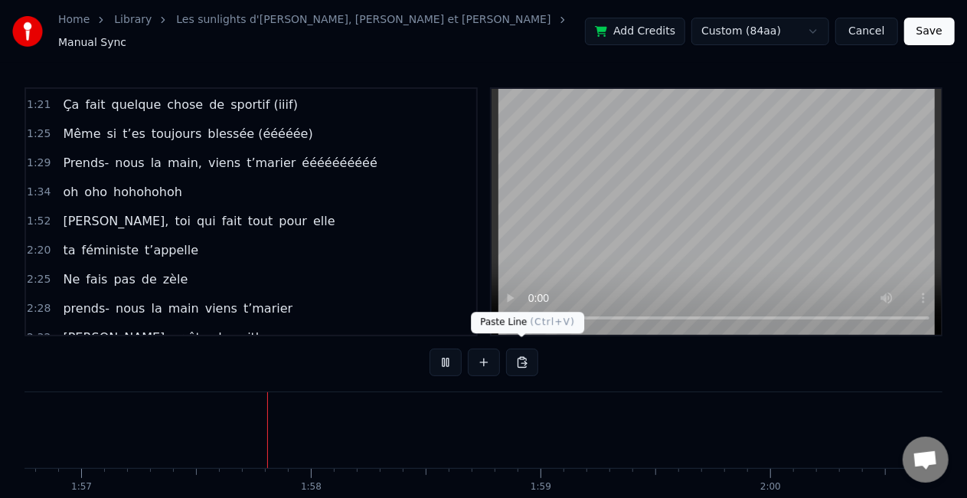
scroll to position [0, 26845]
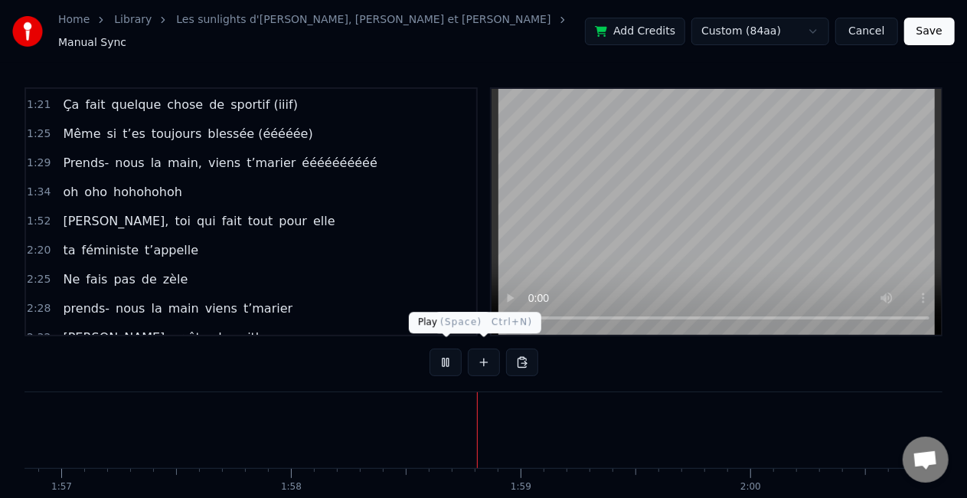
click at [437, 368] on button at bounding box center [446, 362] width 32 height 28
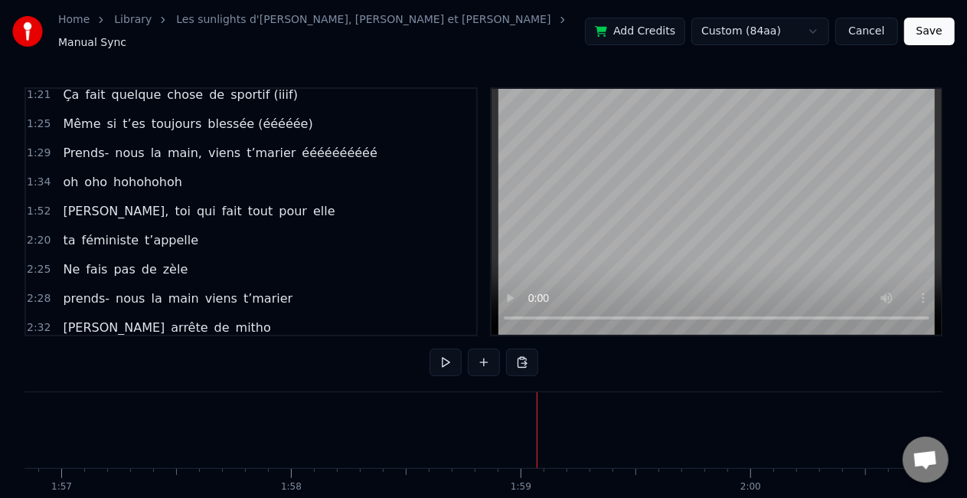
scroll to position [375, 0]
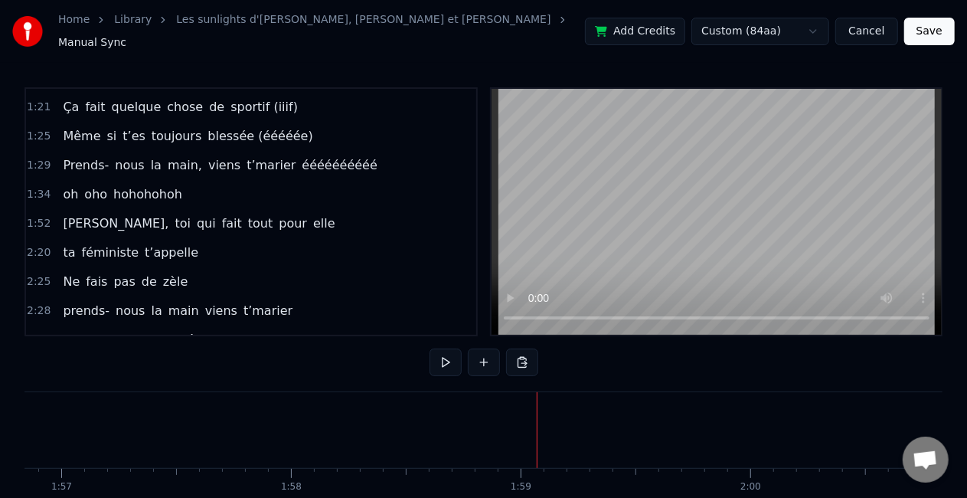
click at [173, 245] on div "ta féministe t’appelle" at bounding box center [131, 253] width 148 height 28
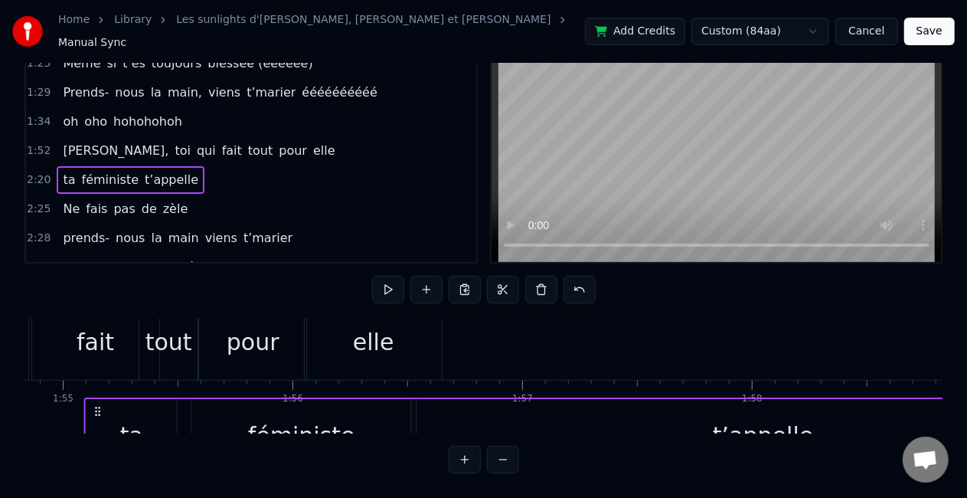
scroll to position [15, 26362]
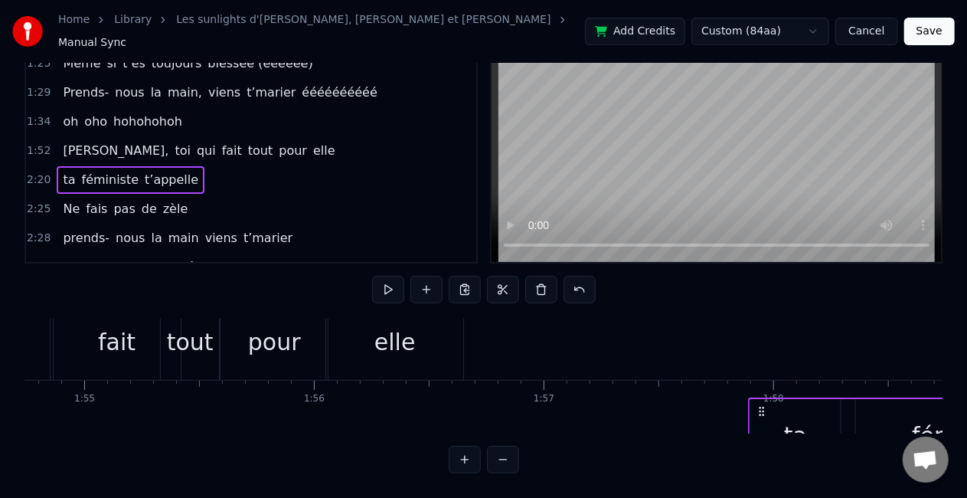
drag, startPoint x: 113, startPoint y: 398, endPoint x: 761, endPoint y: 386, distance: 648.0
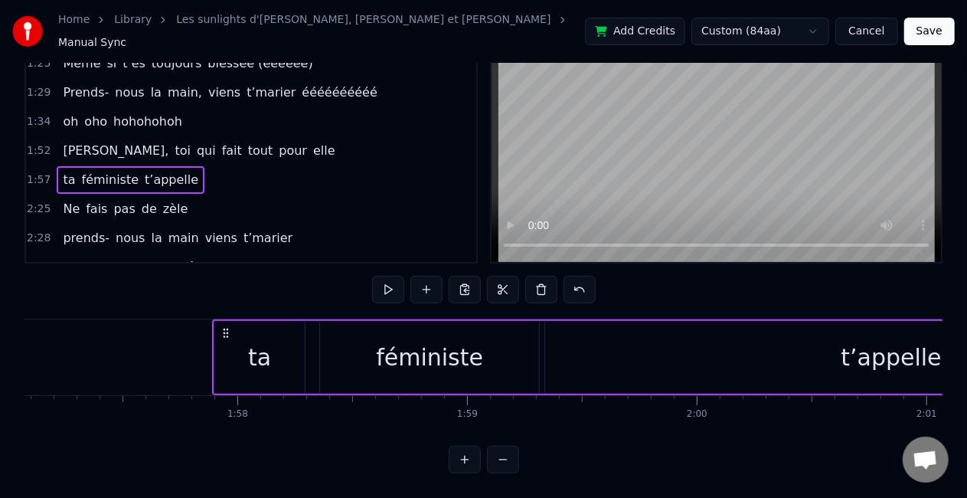
scroll to position [0, 26941]
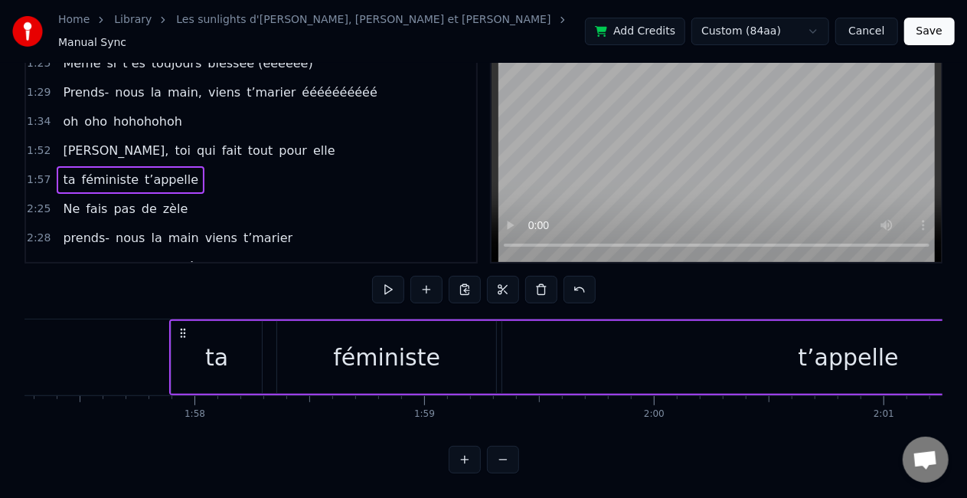
click at [250, 352] on div "ta" at bounding box center [217, 357] width 90 height 73
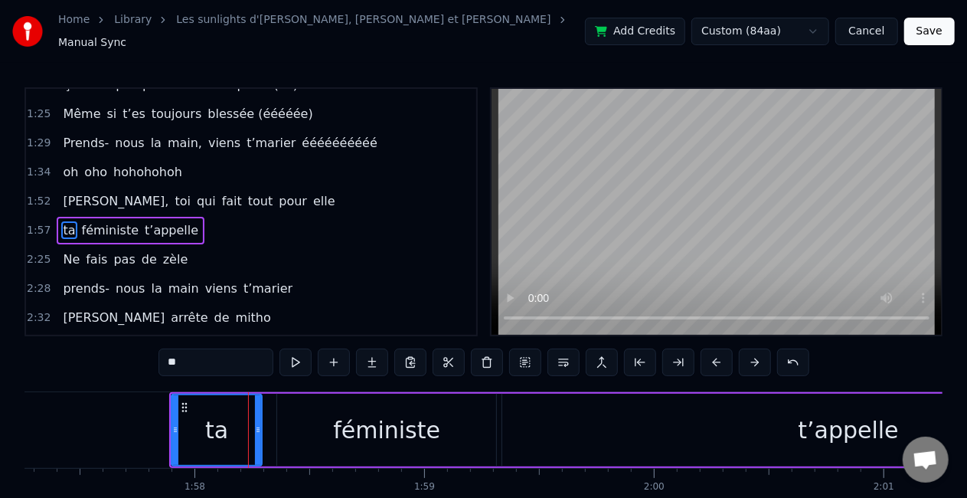
scroll to position [406, 0]
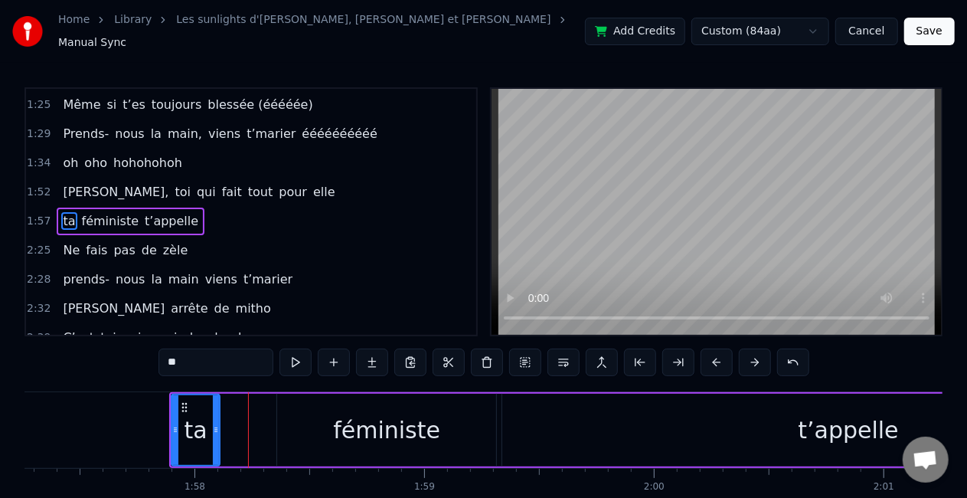
drag, startPoint x: 256, startPoint y: 420, endPoint x: 214, endPoint y: 420, distance: 42.1
click at [214, 424] on icon at bounding box center [216, 430] width 6 height 12
click at [335, 430] on div "féministe" at bounding box center [386, 430] width 219 height 73
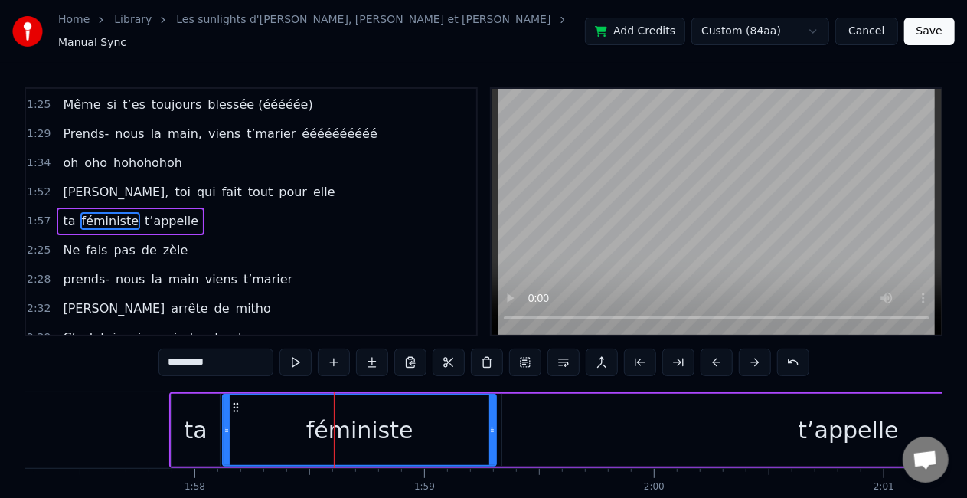
drag, startPoint x: 283, startPoint y: 424, endPoint x: 229, endPoint y: 427, distance: 54.5
click at [229, 427] on icon at bounding box center [227, 430] width 6 height 12
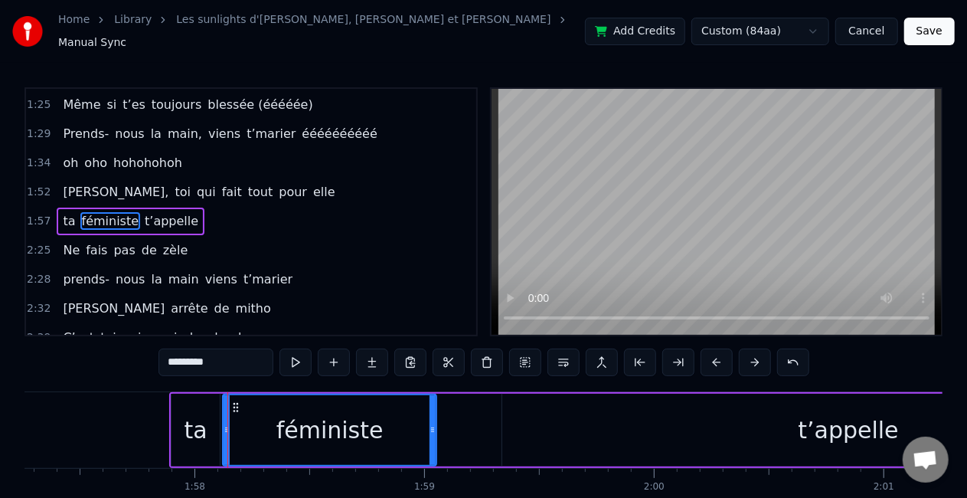
drag, startPoint x: 494, startPoint y: 420, endPoint x: 434, endPoint y: 419, distance: 59.8
click at [434, 424] on icon at bounding box center [433, 430] width 6 height 12
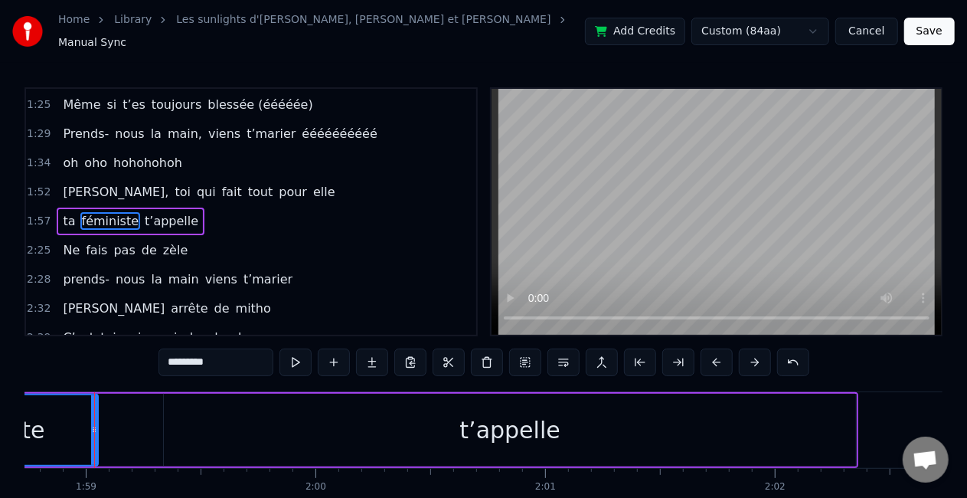
scroll to position [0, 27281]
click at [472, 443] on div "t’appelle" at bounding box center [508, 430] width 692 height 73
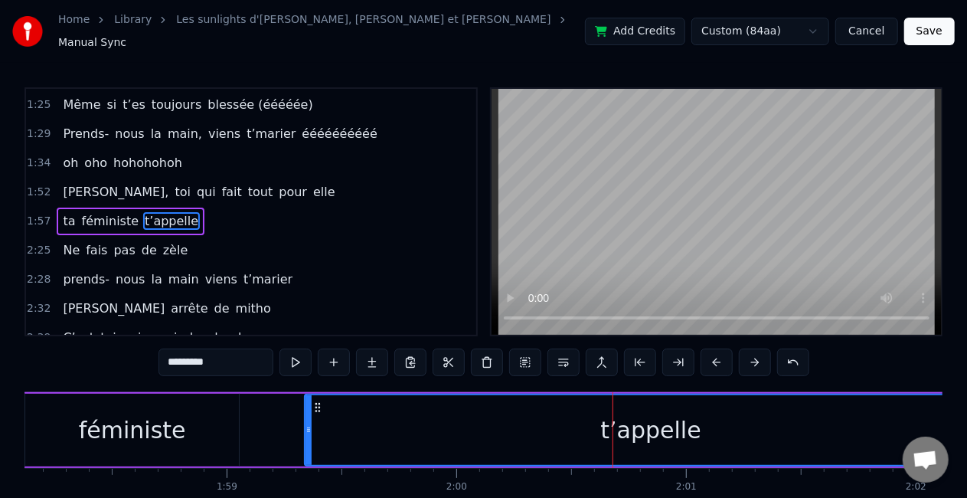
scroll to position [0, 27139]
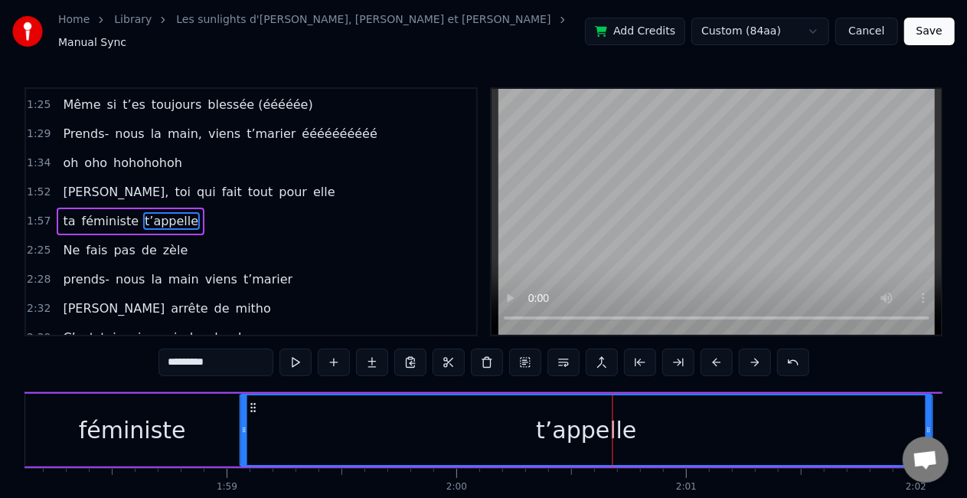
drag, startPoint x: 315, startPoint y: 397, endPoint x: 250, endPoint y: 403, distance: 64.6
click at [250, 403] on icon at bounding box center [253, 407] width 12 height 12
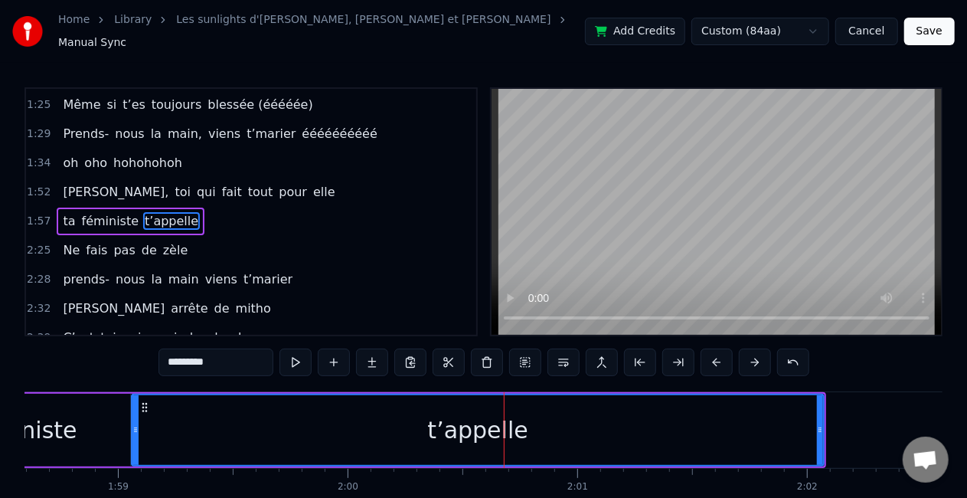
scroll to position [0, 27246]
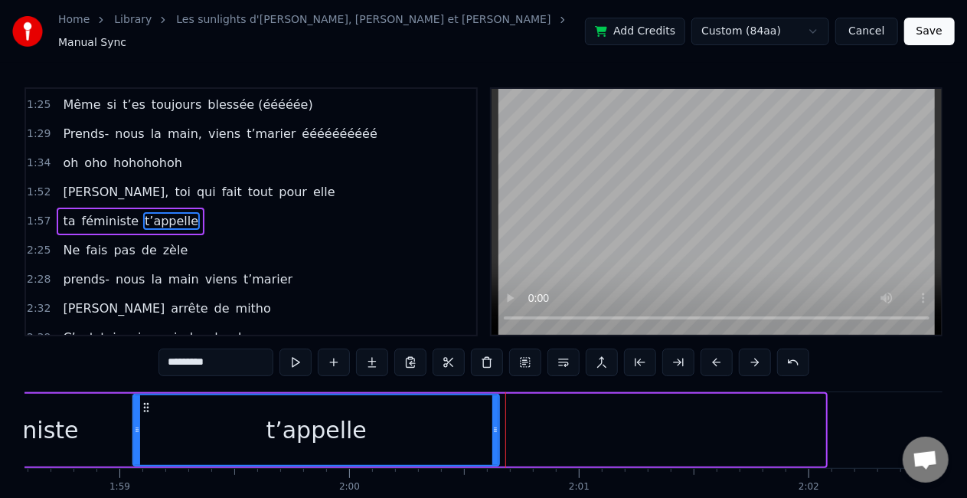
drag, startPoint x: 822, startPoint y: 419, endPoint x: 496, endPoint y: 429, distance: 326.4
click at [496, 429] on div at bounding box center [495, 430] width 6 height 70
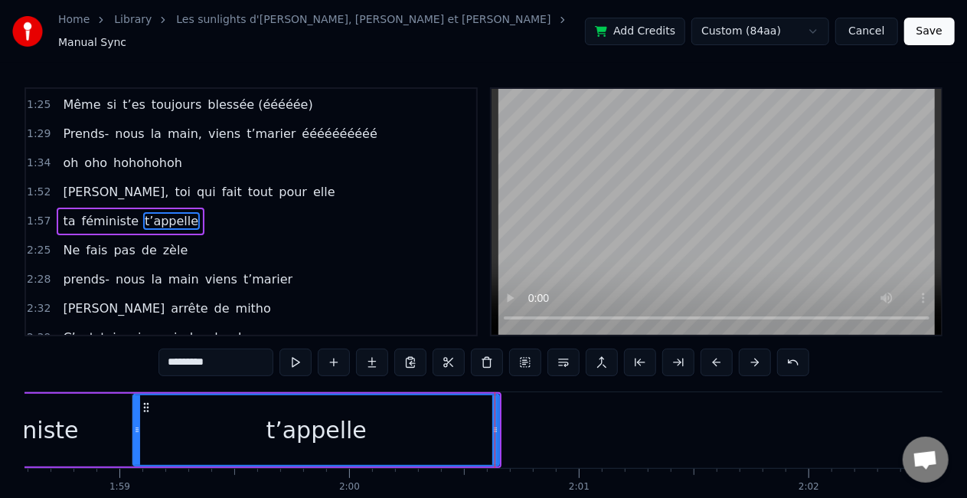
scroll to position [0, 26981]
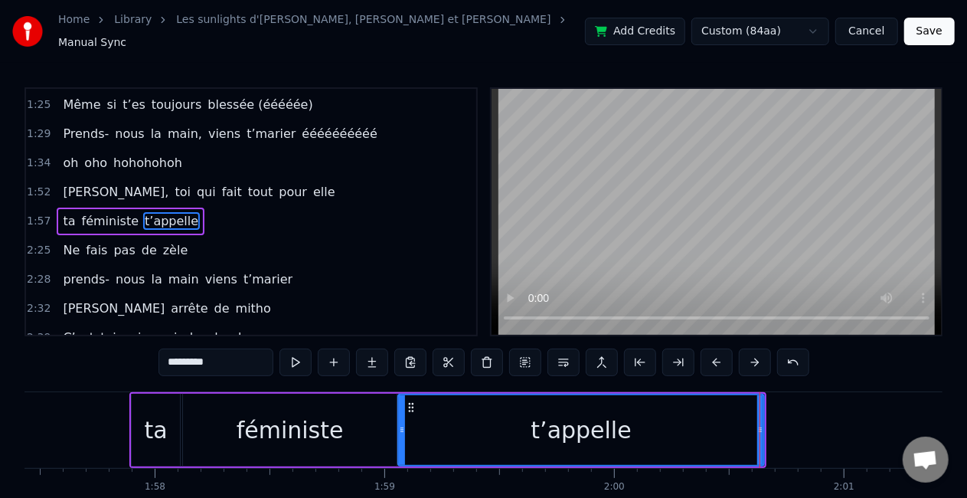
click at [345, 418] on div "féministe" at bounding box center [290, 430] width 214 height 73
type input "*********"
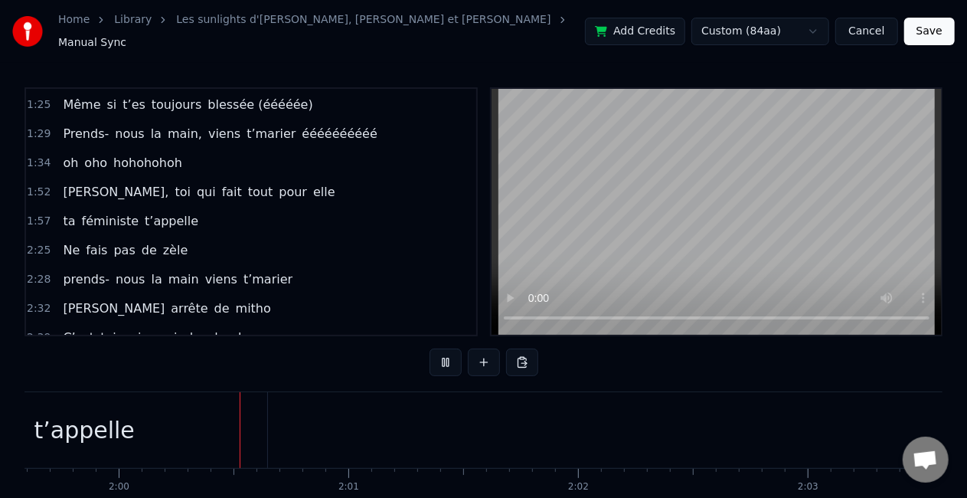
scroll to position [0, 27490]
click at [443, 356] on button at bounding box center [446, 362] width 32 height 28
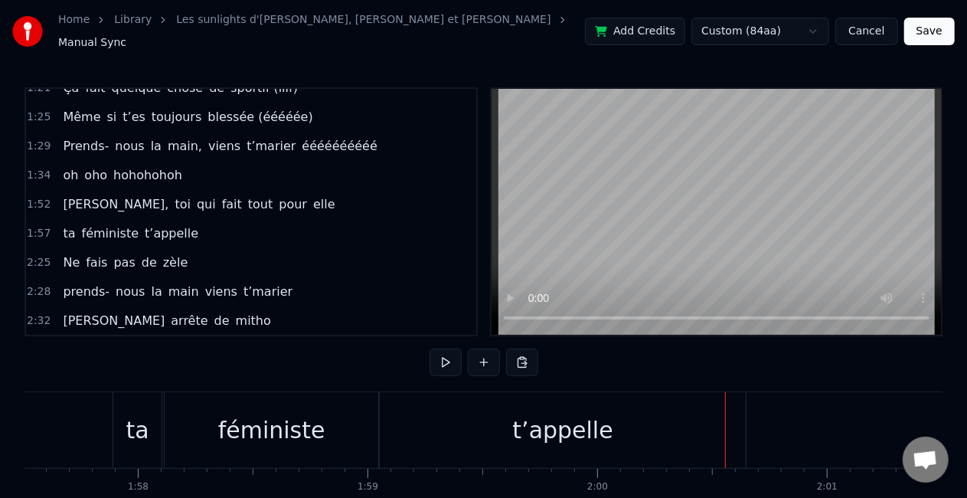
scroll to position [0, 26981]
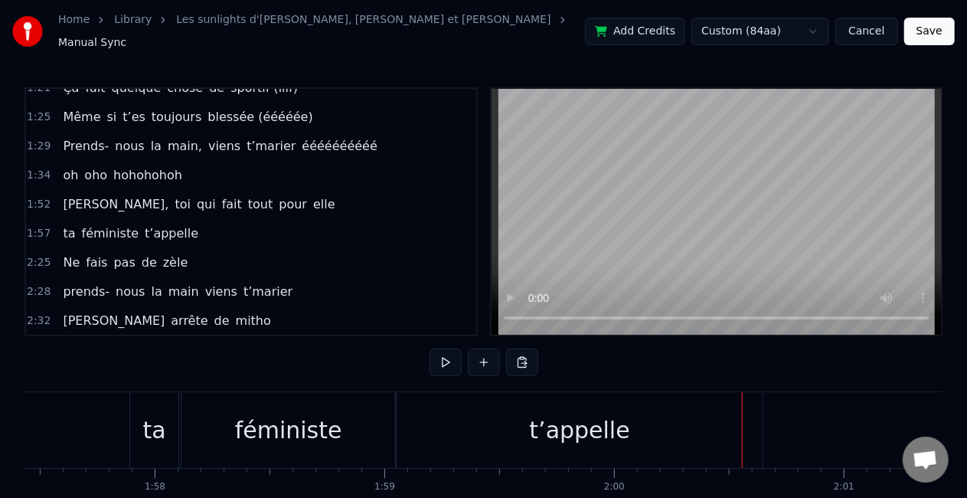
click at [474, 412] on div "t’appelle" at bounding box center [580, 430] width 366 height 76
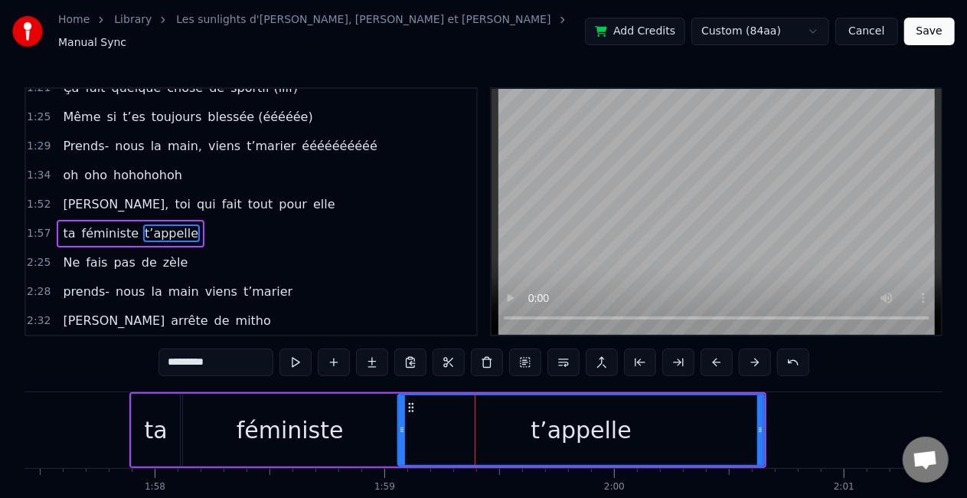
scroll to position [406, 0]
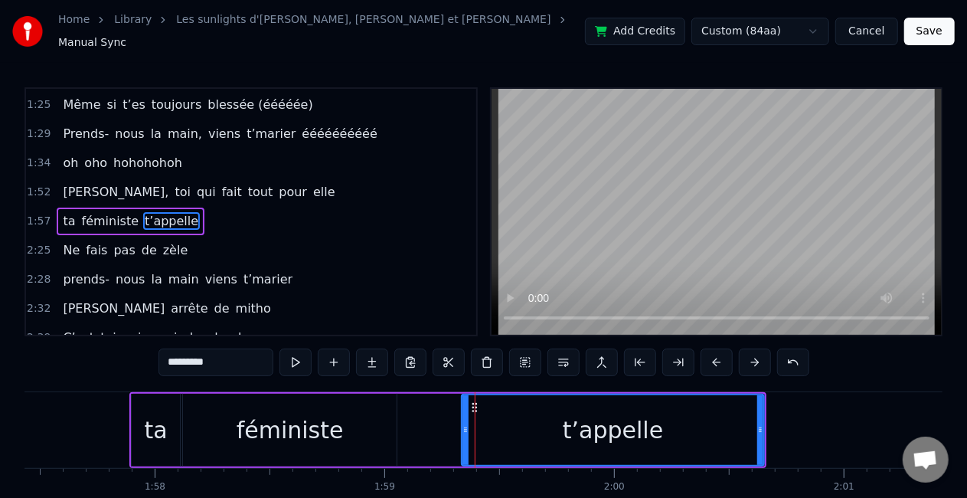
drag, startPoint x: 403, startPoint y: 415, endPoint x: 466, endPoint y: 415, distance: 63.6
click at [466, 415] on div at bounding box center [466, 430] width 6 height 70
click at [321, 439] on div "féministe" at bounding box center [290, 430] width 107 height 34
type input "*********"
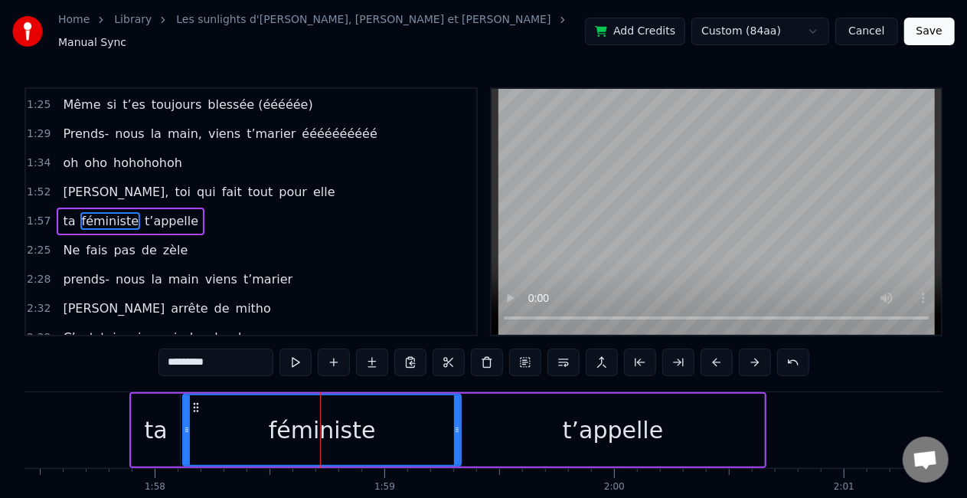
drag, startPoint x: 394, startPoint y: 427, endPoint x: 458, endPoint y: 418, distance: 64.9
click at [458, 424] on icon at bounding box center [457, 430] width 6 height 12
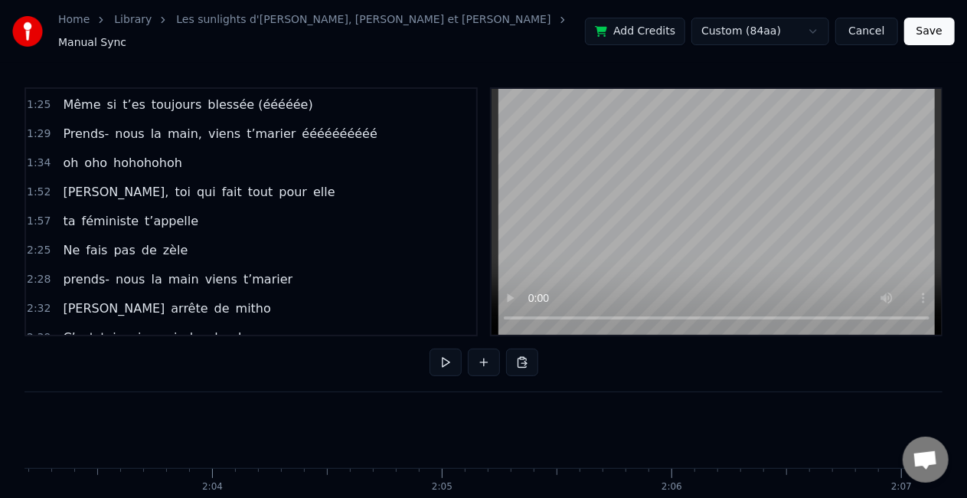
scroll to position [0, 28305]
click at [176, 239] on div "Ne fais pas de zèle" at bounding box center [125, 251] width 137 height 28
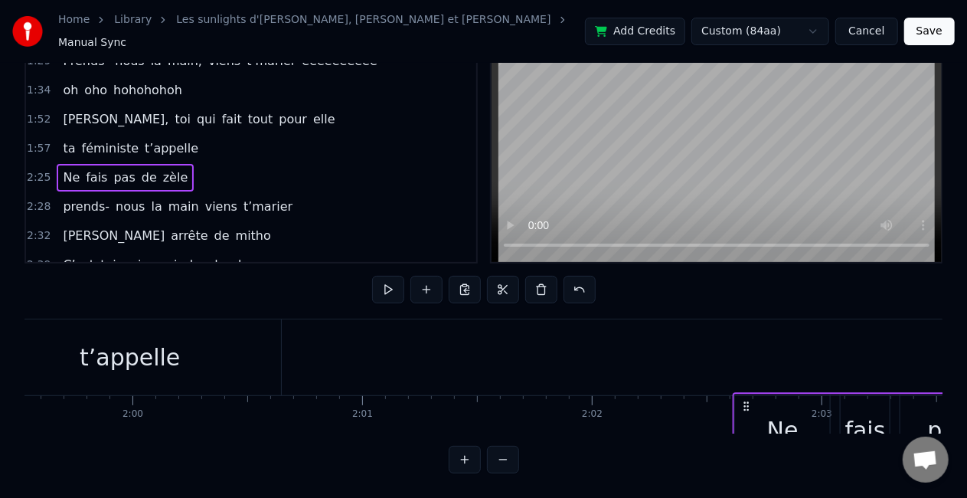
scroll to position [0, 27464]
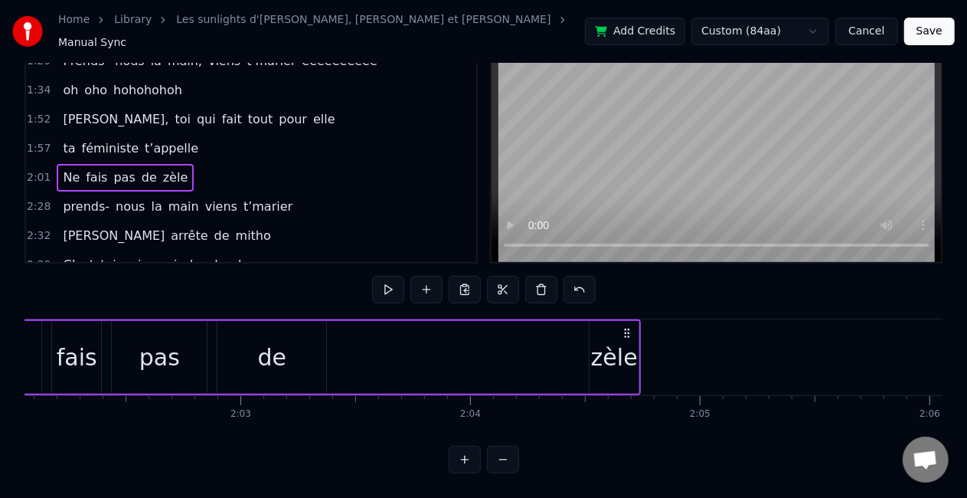
scroll to position [0, 28077]
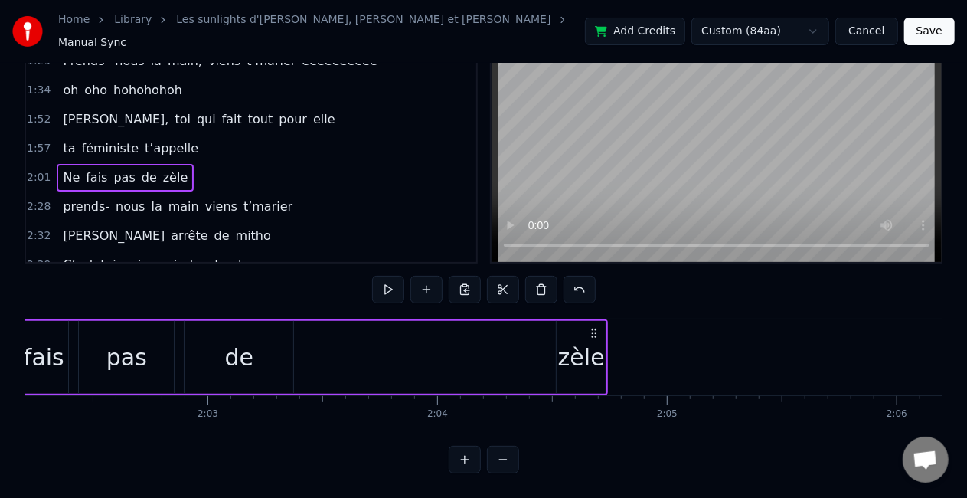
click at [572, 340] on div "zèle" at bounding box center [581, 357] width 47 height 34
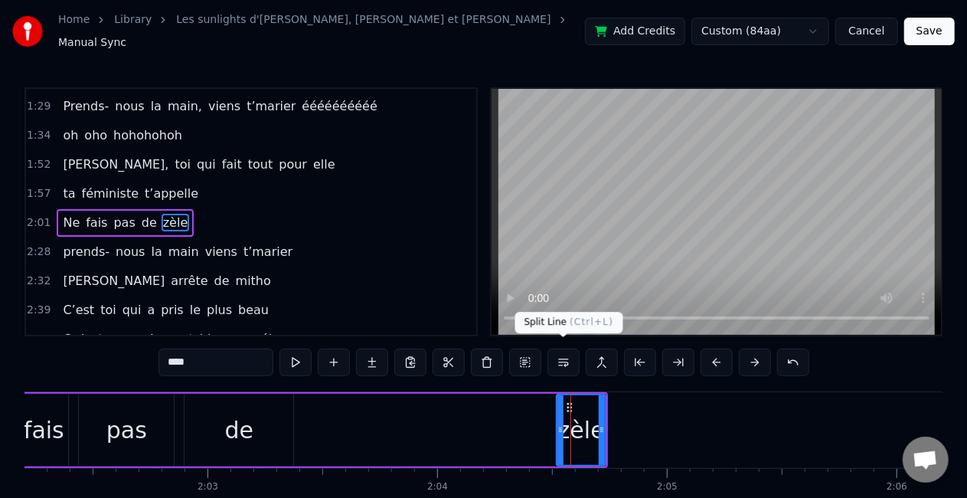
scroll to position [434, 0]
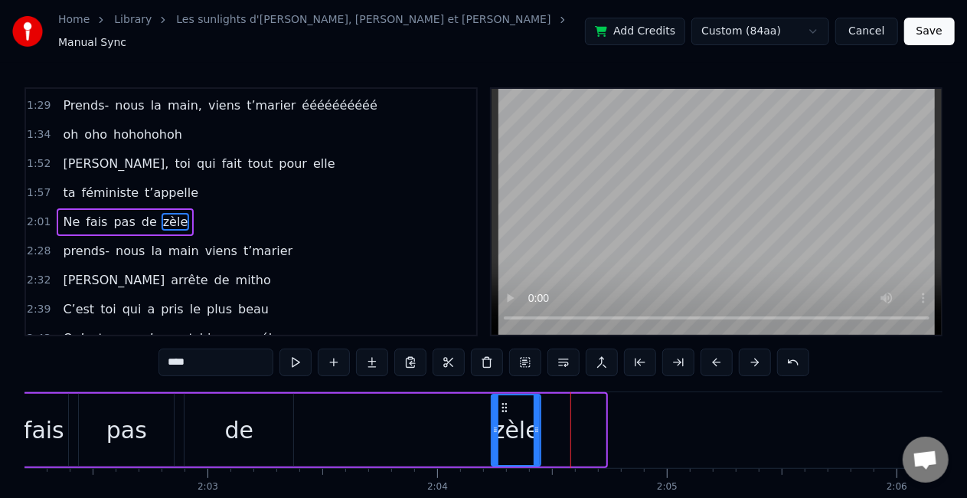
drag, startPoint x: 570, startPoint y: 401, endPoint x: 504, endPoint y: 404, distance: 65.9
click at [504, 404] on icon at bounding box center [505, 407] width 12 height 12
drag, startPoint x: 491, startPoint y: 418, endPoint x: 403, endPoint y: 427, distance: 88.5
click at [403, 427] on div "Ne fais pas de zèle" at bounding box center [227, 430] width 632 height 76
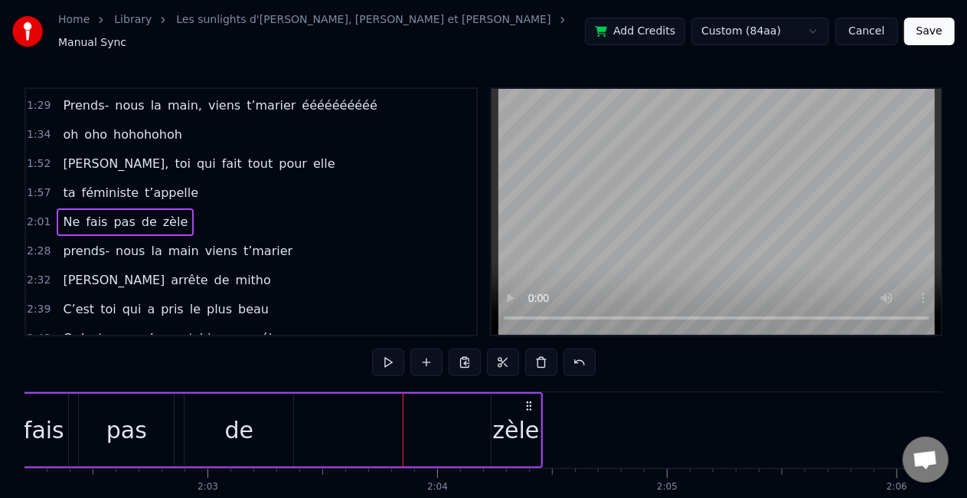
click at [507, 413] on div "zèle" at bounding box center [515, 430] width 47 height 34
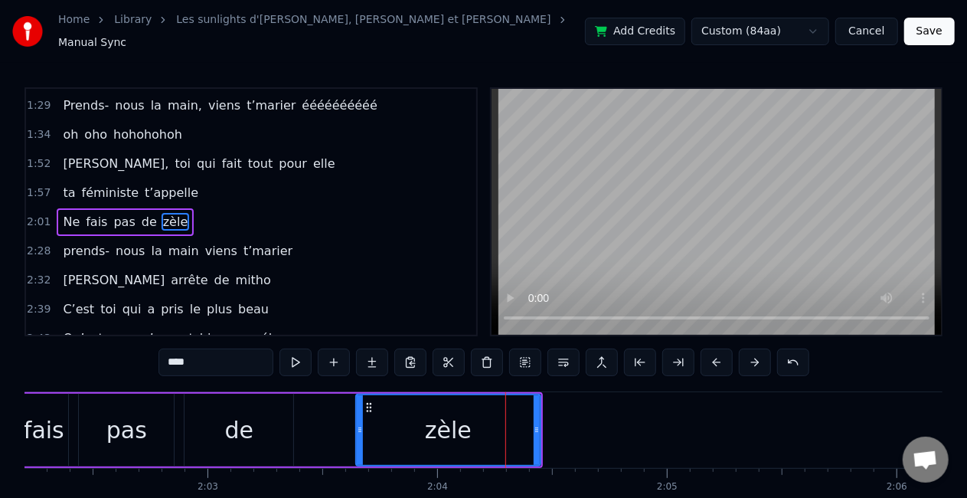
drag, startPoint x: 493, startPoint y: 420, endPoint x: 357, endPoint y: 421, distance: 136.3
click at [357, 424] on icon at bounding box center [360, 430] width 6 height 12
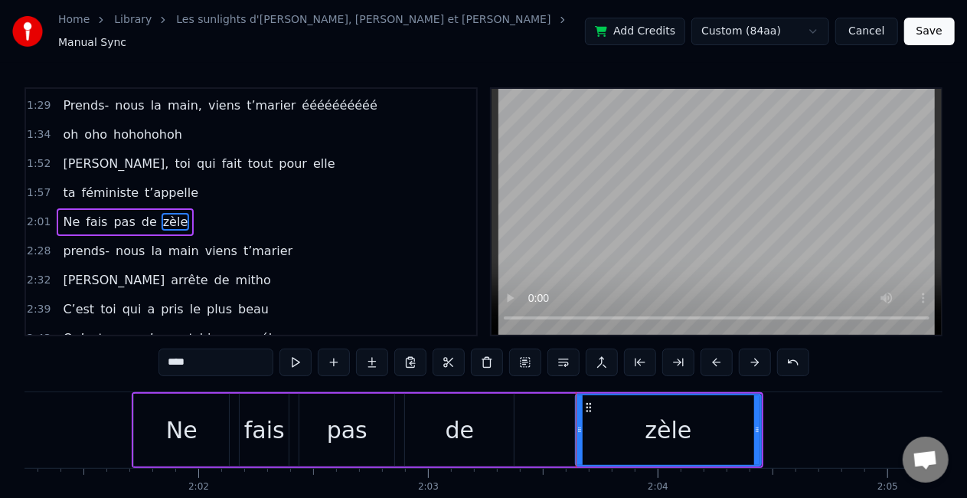
scroll to position [0, 27835]
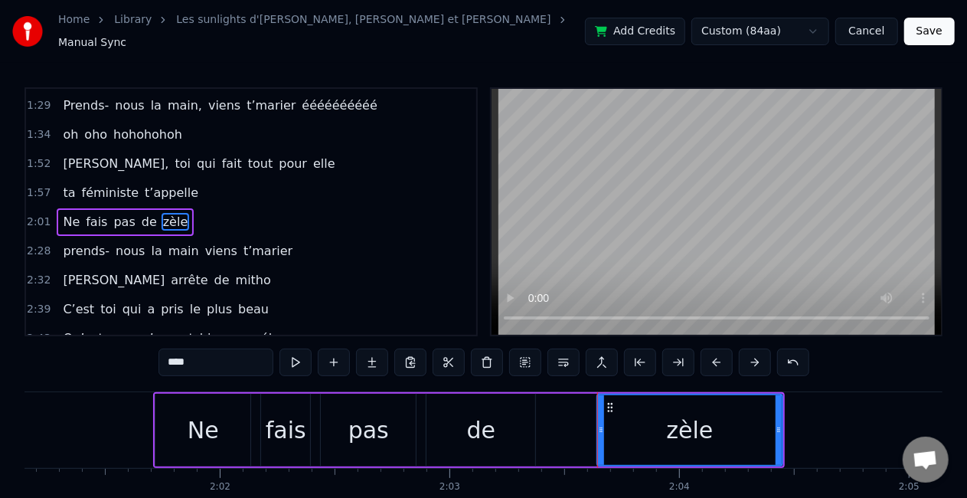
click at [198, 418] on div "Ne" at bounding box center [203, 430] width 31 height 34
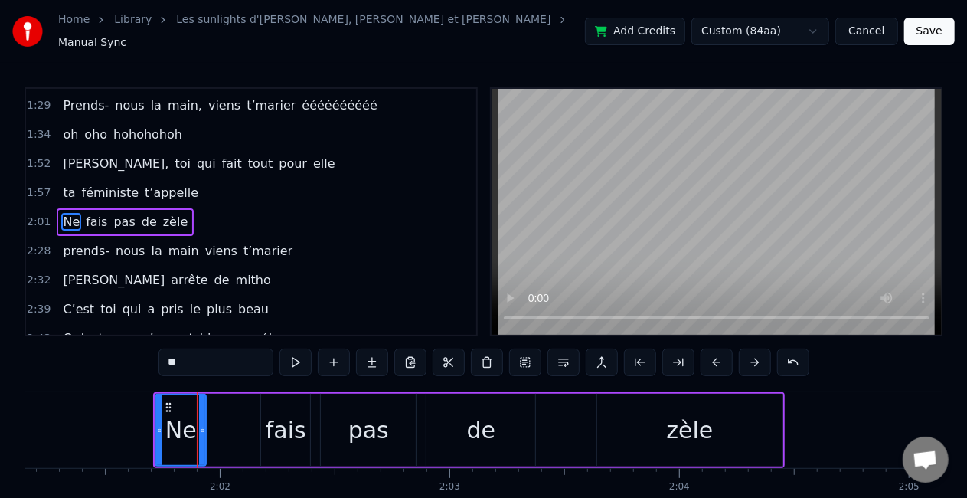
drag, startPoint x: 246, startPoint y: 420, endPoint x: 201, endPoint y: 420, distance: 44.4
click at [201, 428] on circle at bounding box center [201, 428] width 1 height 1
click at [267, 423] on div "fais" at bounding box center [285, 430] width 49 height 73
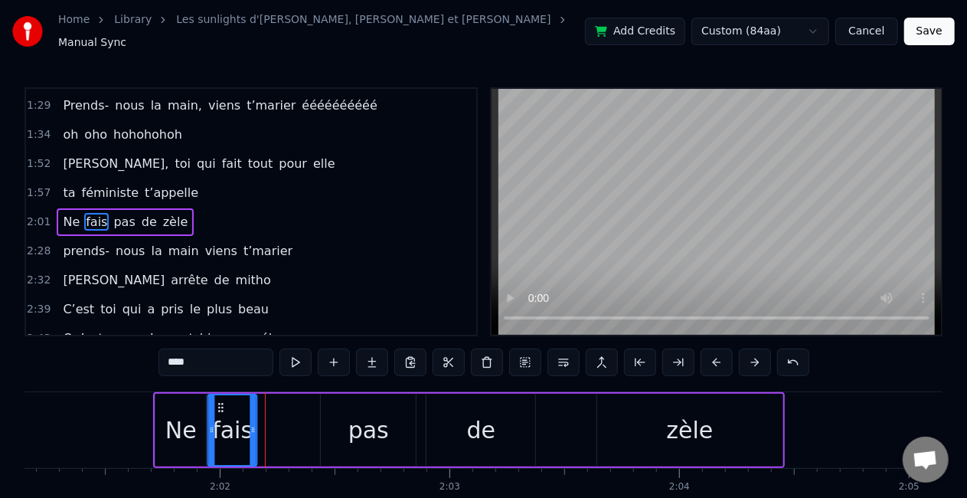
drag, startPoint x: 273, startPoint y: 398, endPoint x: 220, endPoint y: 398, distance: 53.6
click at [220, 401] on icon at bounding box center [220, 407] width 12 height 12
click at [379, 432] on div "pas" at bounding box center [368, 430] width 41 height 34
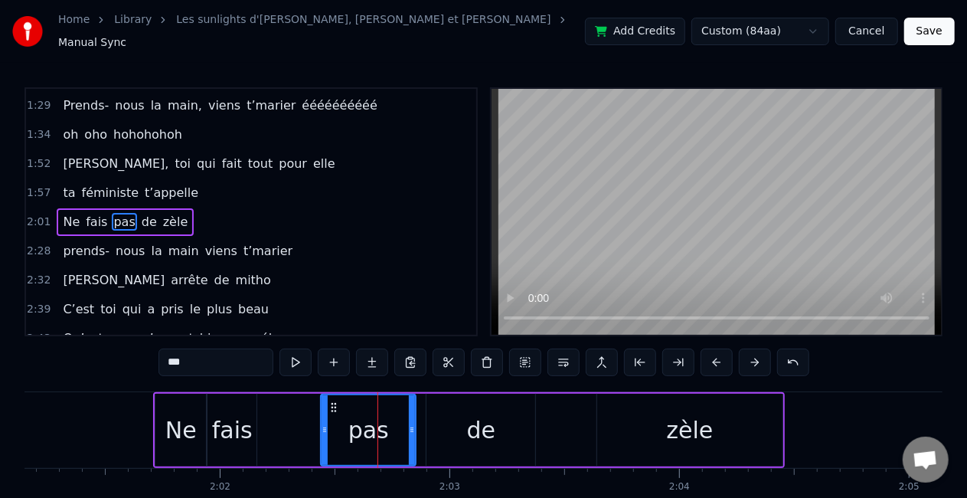
click at [677, 430] on div "zèle" at bounding box center [689, 430] width 47 height 34
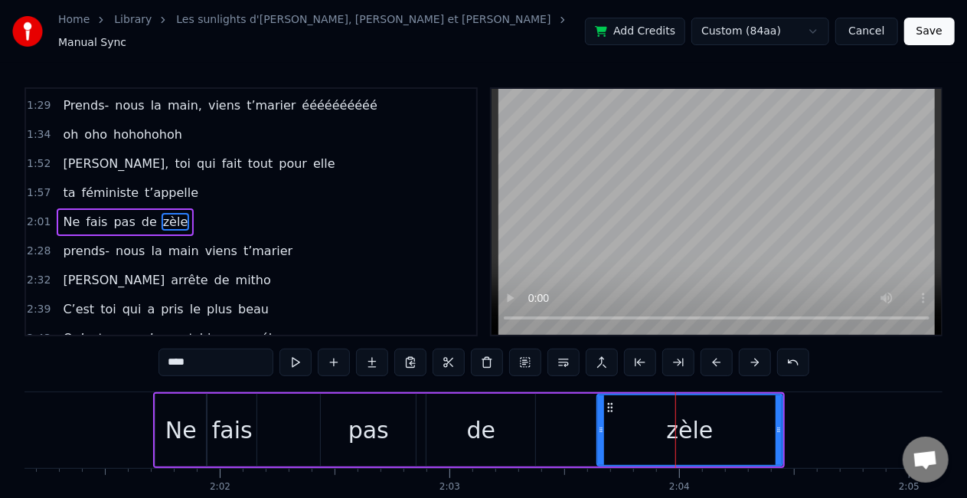
click at [491, 426] on div "de" at bounding box center [481, 430] width 29 height 34
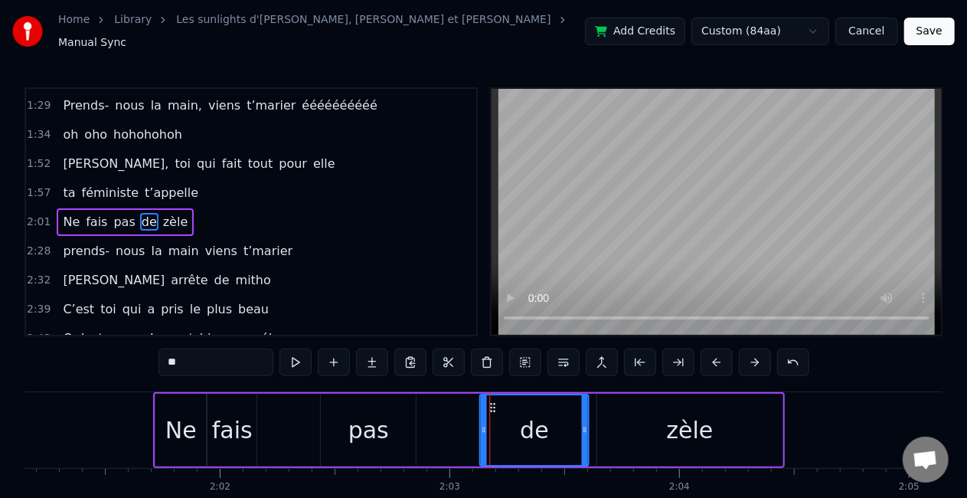
drag, startPoint x: 435, startPoint y: 398, endPoint x: 489, endPoint y: 398, distance: 53.6
click at [489, 401] on icon at bounding box center [493, 407] width 12 height 12
click at [584, 415] on div "de" at bounding box center [534, 430] width 110 height 73
drag, startPoint x: 584, startPoint y: 415, endPoint x: 592, endPoint y: 414, distance: 8.6
click at [592, 414] on div at bounding box center [593, 430] width 6 height 70
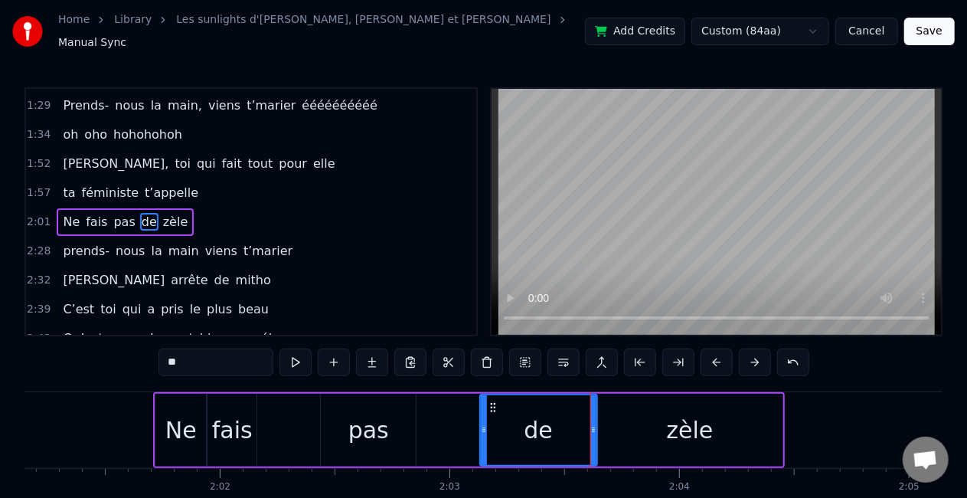
click at [358, 418] on div "pas" at bounding box center [368, 430] width 41 height 34
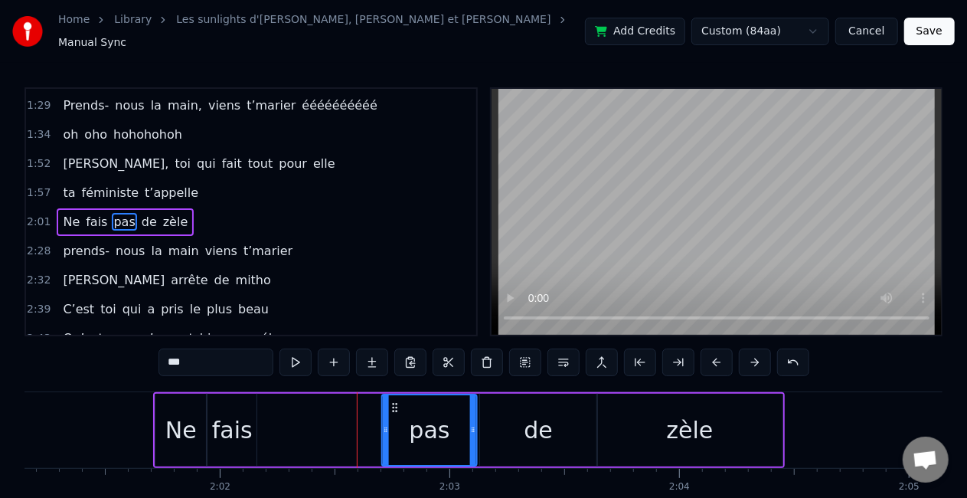
drag, startPoint x: 334, startPoint y: 396, endPoint x: 395, endPoint y: 397, distance: 61.3
click at [395, 401] on icon at bounding box center [395, 407] width 12 height 12
drag, startPoint x: 387, startPoint y: 414, endPoint x: 415, endPoint y: 414, distance: 28.3
click at [415, 414] on div at bounding box center [414, 430] width 6 height 70
click at [242, 417] on div "fais" at bounding box center [232, 430] width 41 height 34
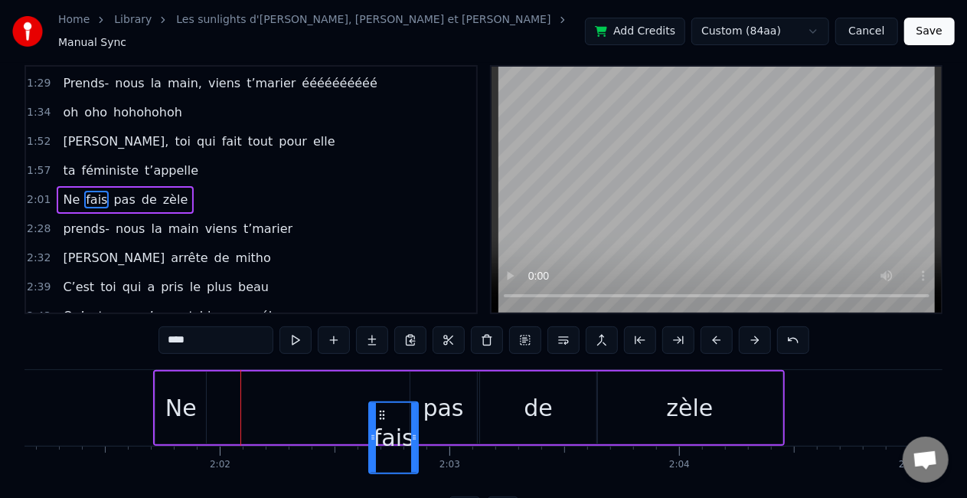
scroll to position [31, 0]
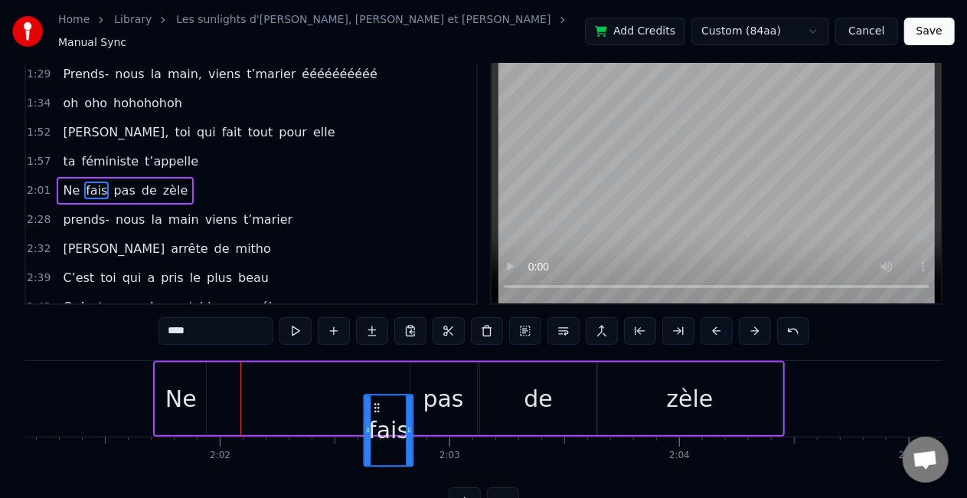
drag, startPoint x: 219, startPoint y: 397, endPoint x: 375, endPoint y: 357, distance: 161.2
click at [375, 361] on div "Ne fais pas de zèle" at bounding box center [469, 399] width 632 height 76
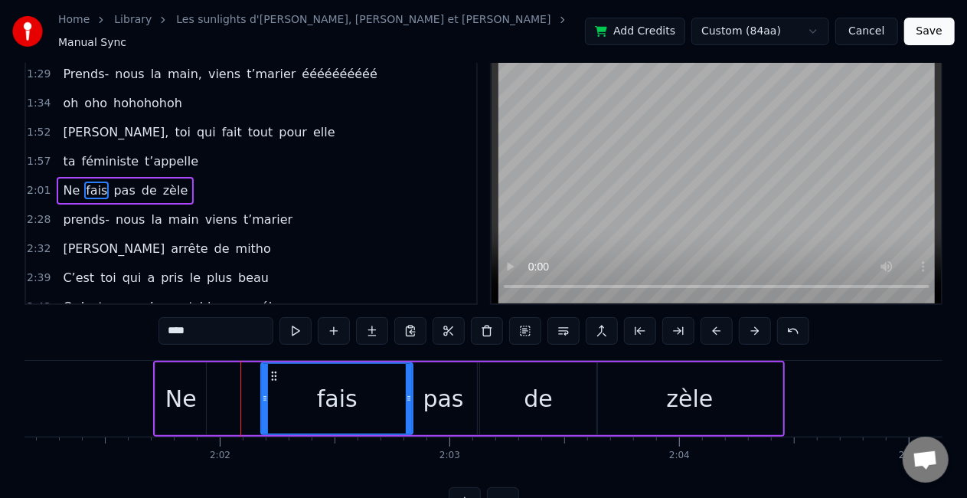
drag, startPoint x: 366, startPoint y: 384, endPoint x: 263, endPoint y: 382, distance: 102.7
click at [263, 382] on div at bounding box center [265, 399] width 6 height 70
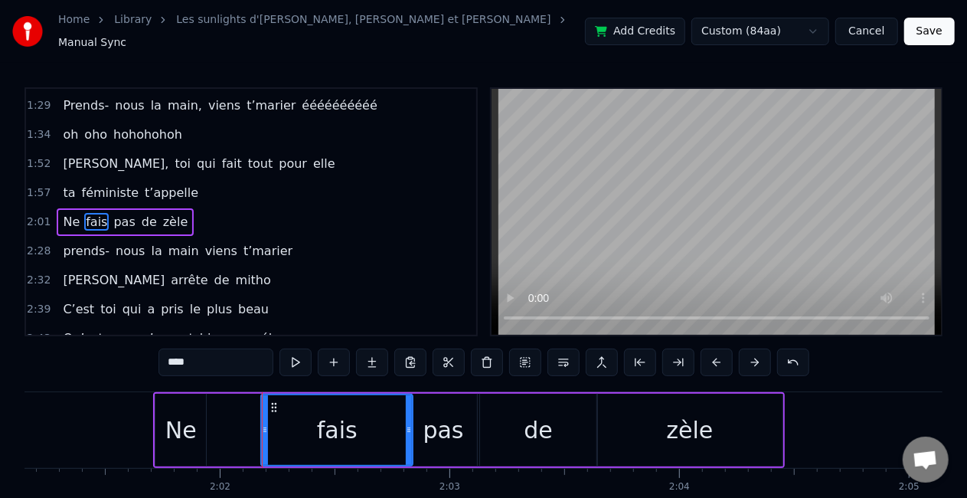
click at [195, 420] on div "Ne" at bounding box center [180, 430] width 31 height 34
type input "**"
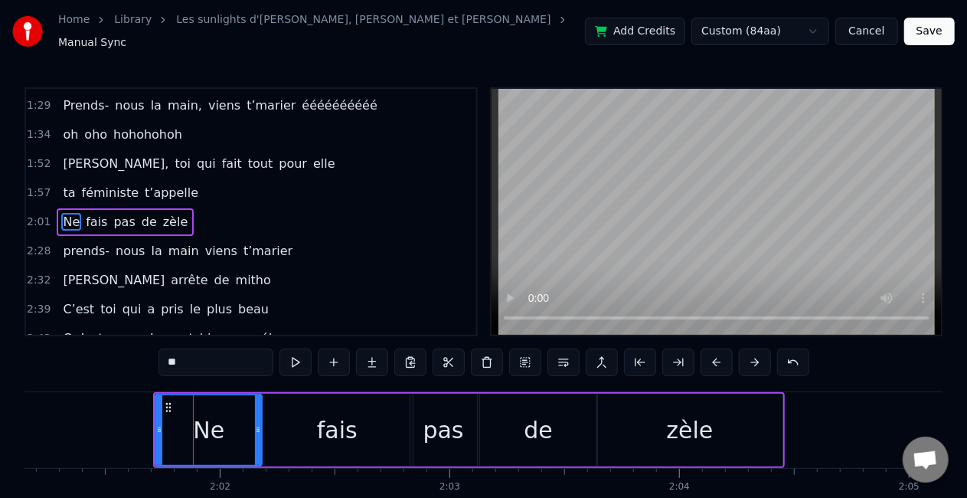
drag, startPoint x: 202, startPoint y: 420, endPoint x: 258, endPoint y: 414, distance: 56.2
click at [258, 414] on div at bounding box center [258, 430] width 6 height 70
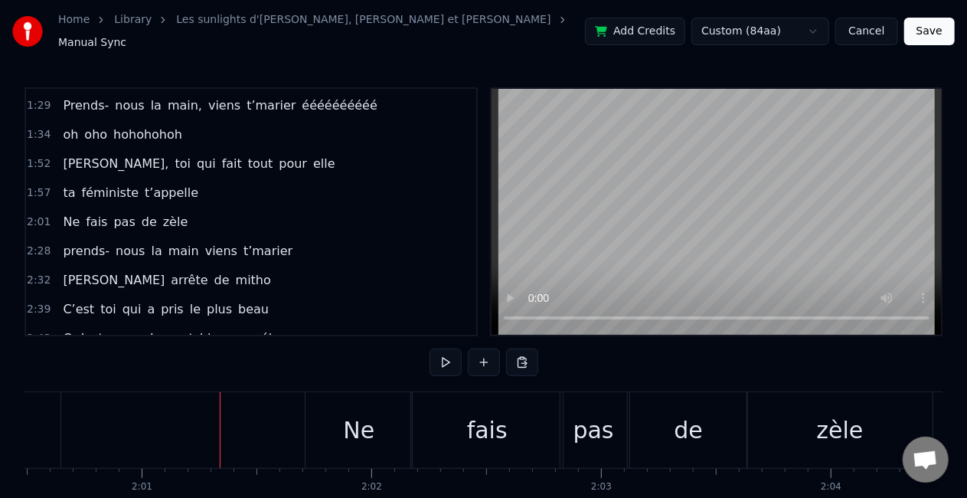
scroll to position [0, 27683]
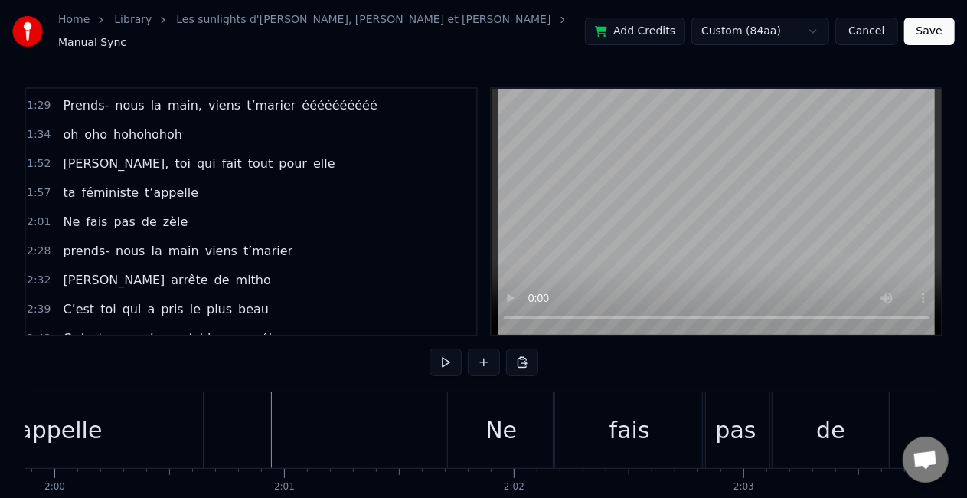
scroll to position [0, 27542]
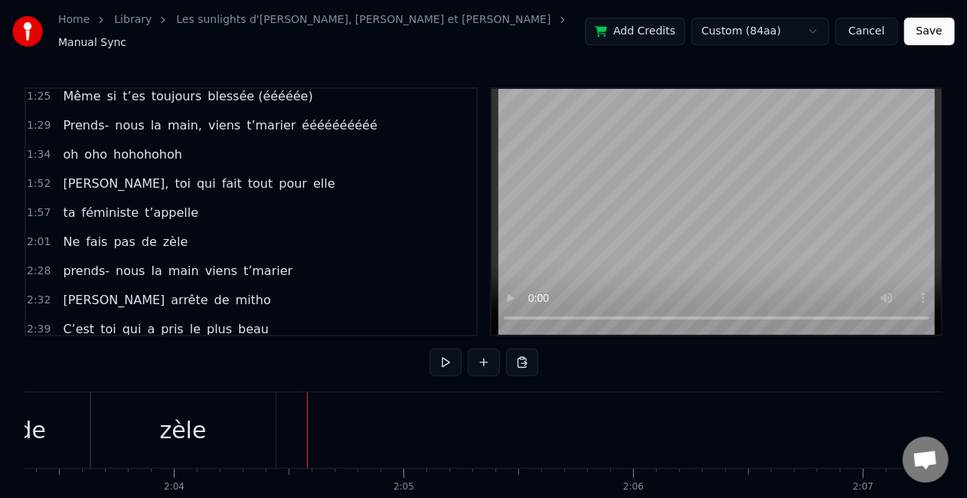
scroll to position [416, 0]
click at [224, 262] on div "prends- nous la main viens t’marier" at bounding box center [178, 270] width 242 height 28
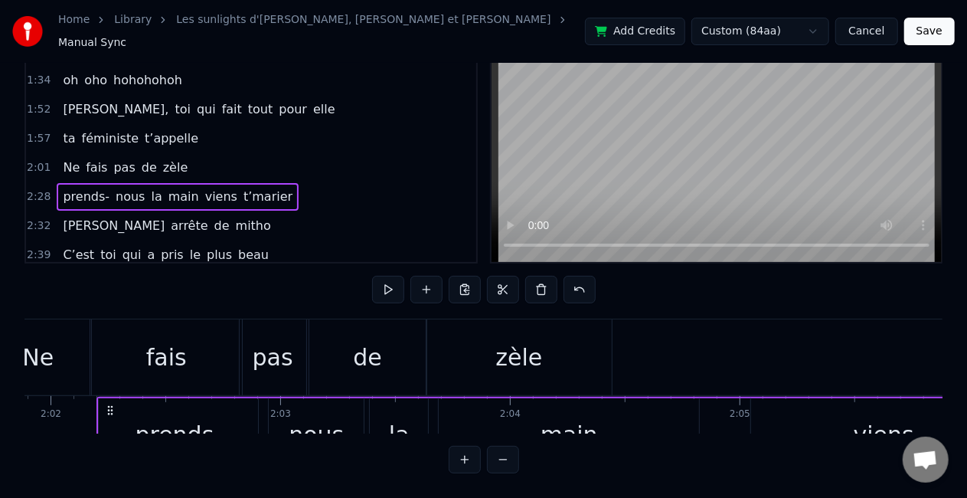
scroll to position [0, 27991]
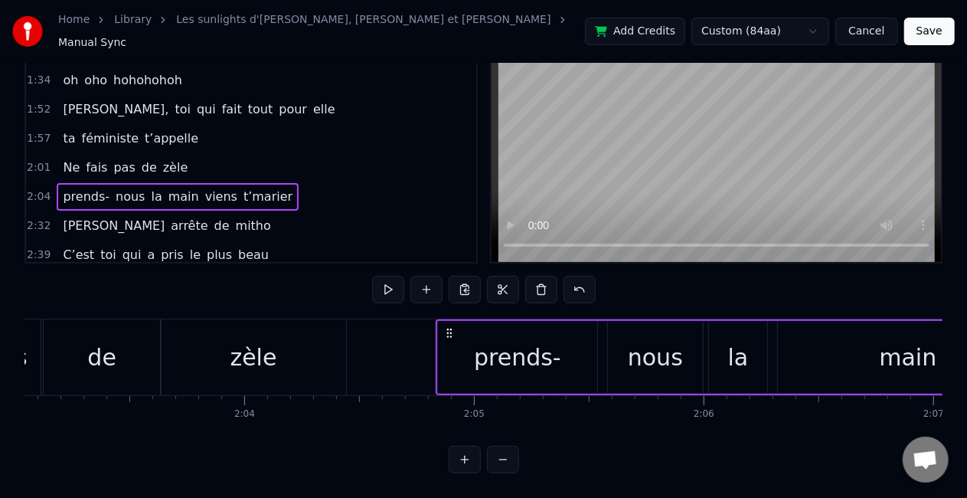
scroll to position [0, 28386]
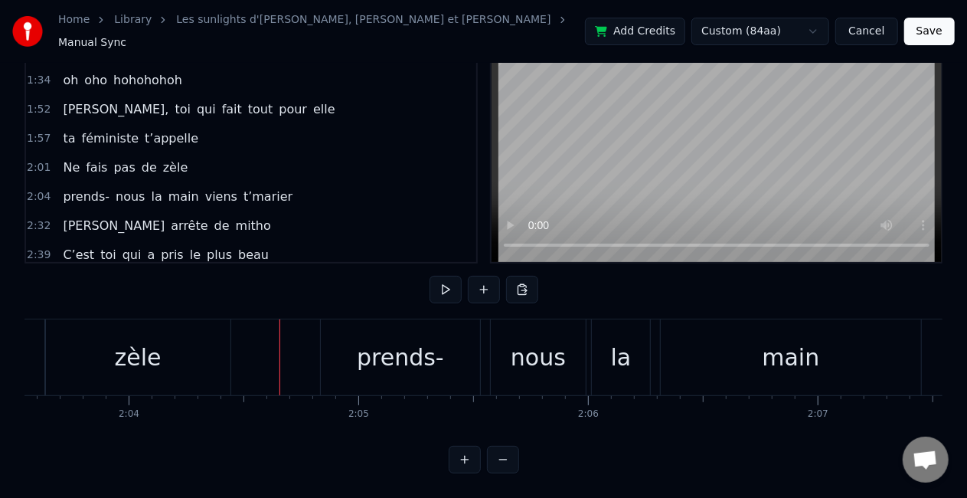
click at [386, 369] on div "prends-" at bounding box center [400, 357] width 159 height 76
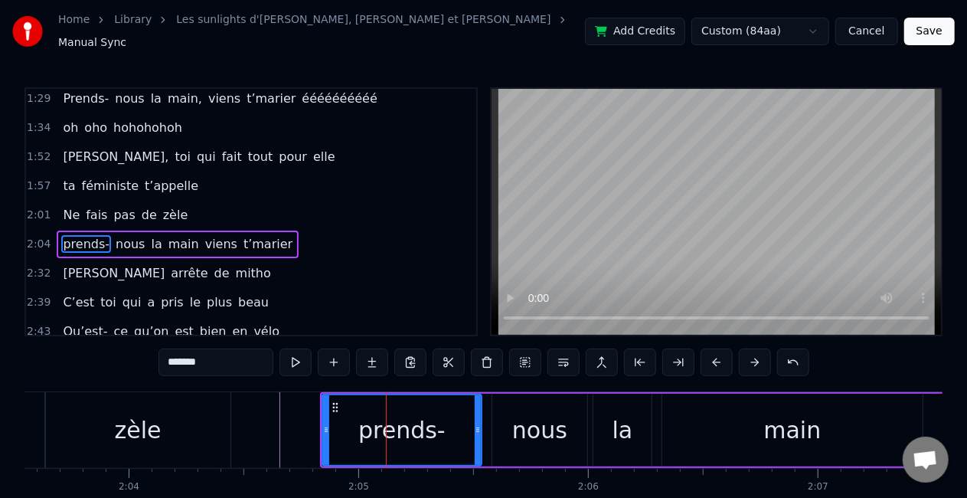
scroll to position [463, 0]
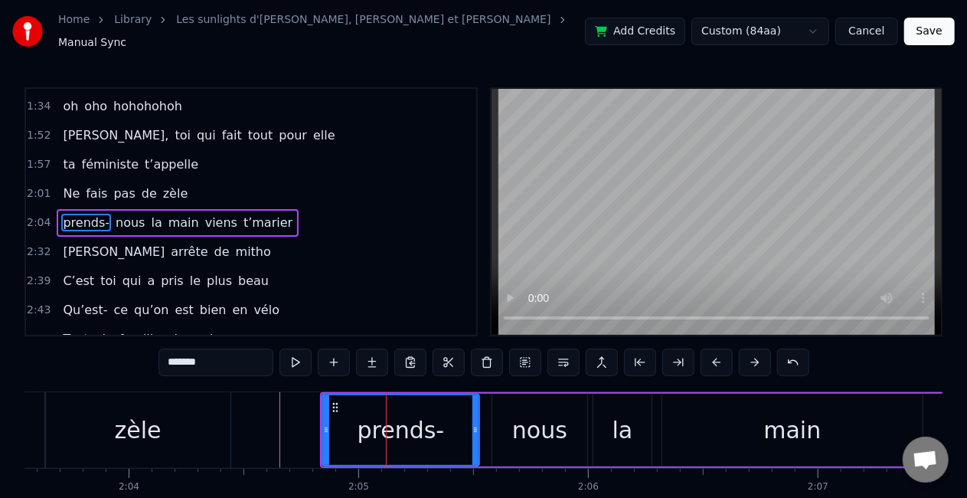
click at [476, 424] on icon at bounding box center [476, 430] width 6 height 12
click at [526, 424] on div "nous" at bounding box center [539, 430] width 55 height 34
type input "****"
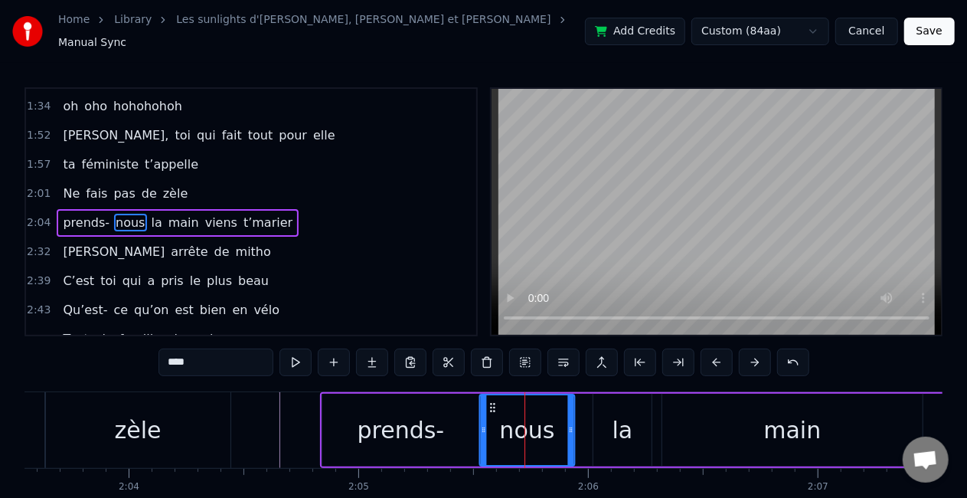
drag, startPoint x: 502, startPoint y: 398, endPoint x: 490, endPoint y: 398, distance: 12.3
click at [490, 401] on icon at bounding box center [492, 407] width 12 height 12
drag, startPoint x: 570, startPoint y: 422, endPoint x: 531, endPoint y: 414, distance: 40.0
click at [531, 414] on div at bounding box center [531, 430] width 6 height 70
click at [573, 419] on div "prends- nous la main viens t’marier" at bounding box center [841, 430] width 1042 height 76
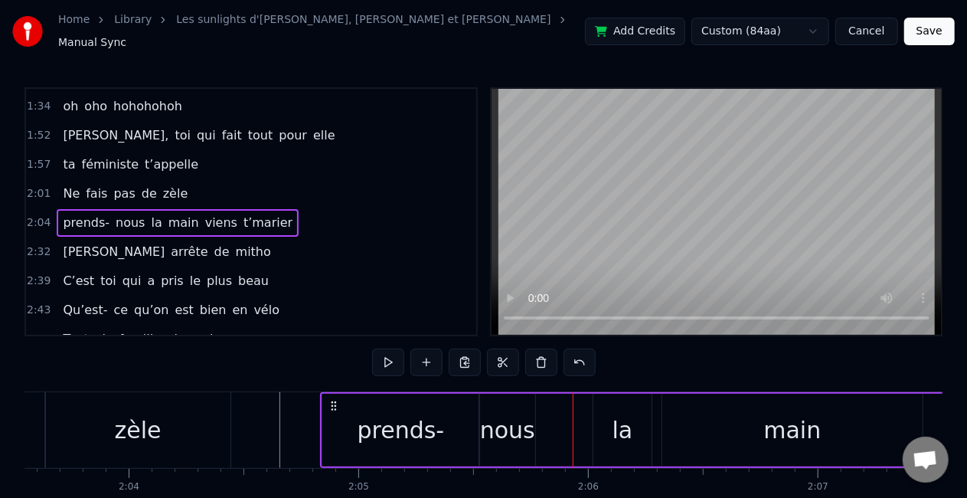
click at [636, 427] on div "la" at bounding box center [623, 430] width 58 height 73
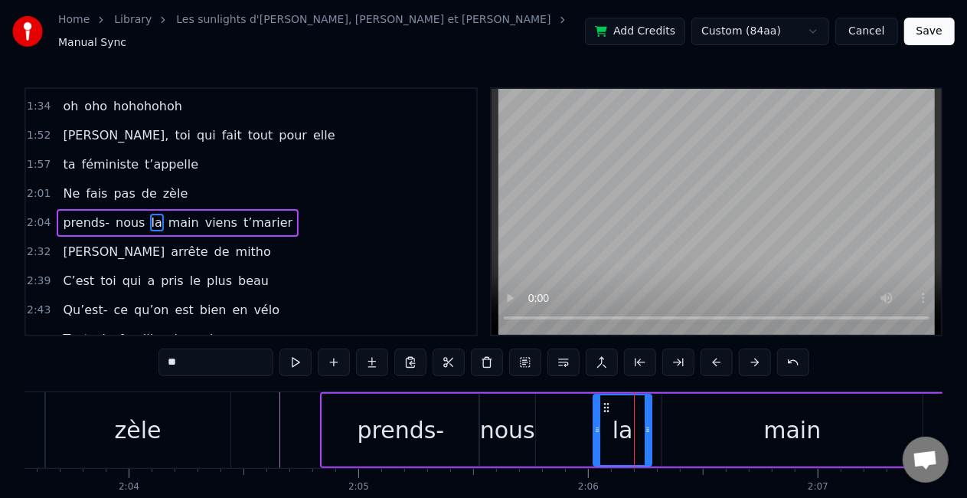
click at [607, 401] on icon at bounding box center [606, 407] width 12 height 12
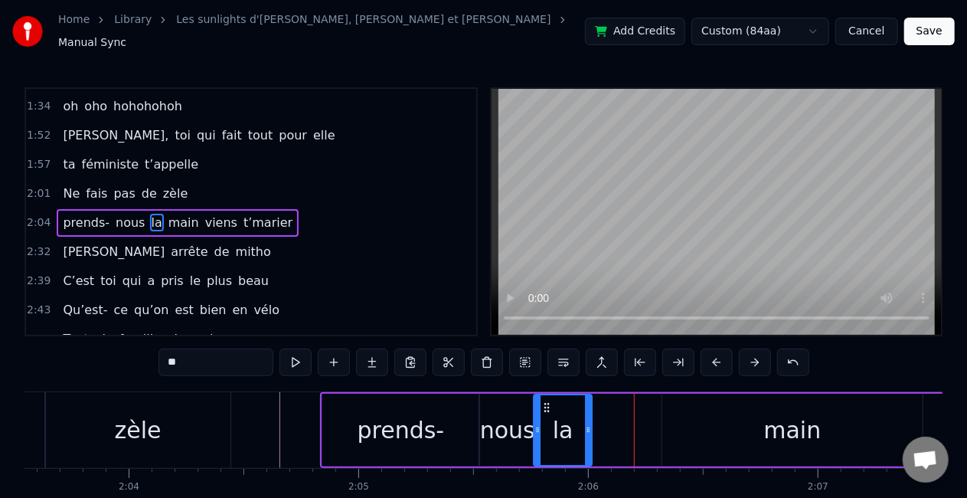
drag, startPoint x: 607, startPoint y: 400, endPoint x: 547, endPoint y: 398, distance: 59.8
click at [547, 401] on icon at bounding box center [547, 407] width 12 height 12
drag, startPoint x: 588, startPoint y: 412, endPoint x: 641, endPoint y: 412, distance: 52.8
click at [641, 412] on div at bounding box center [639, 430] width 6 height 70
click at [761, 424] on div "main" at bounding box center [792, 430] width 260 height 73
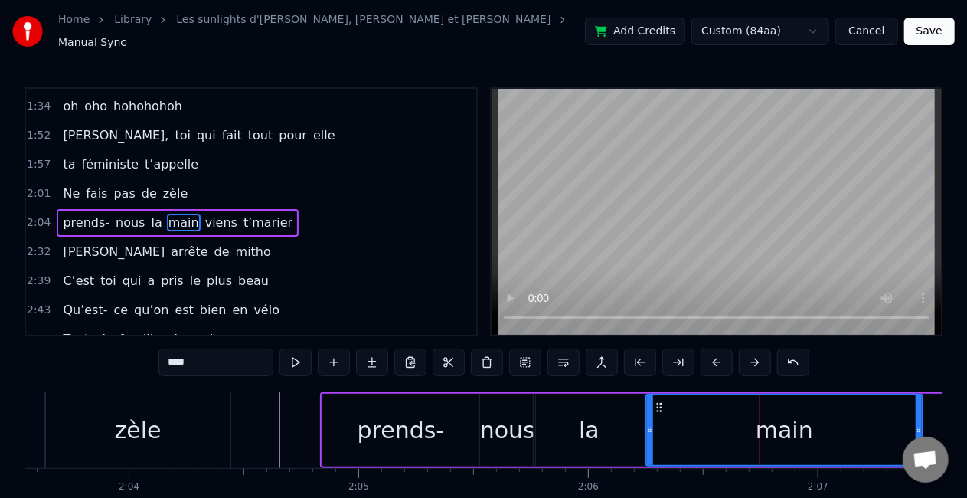
drag, startPoint x: 668, startPoint y: 404, endPoint x: 652, endPoint y: 408, distance: 16.5
click at [652, 408] on div at bounding box center [650, 430] width 6 height 70
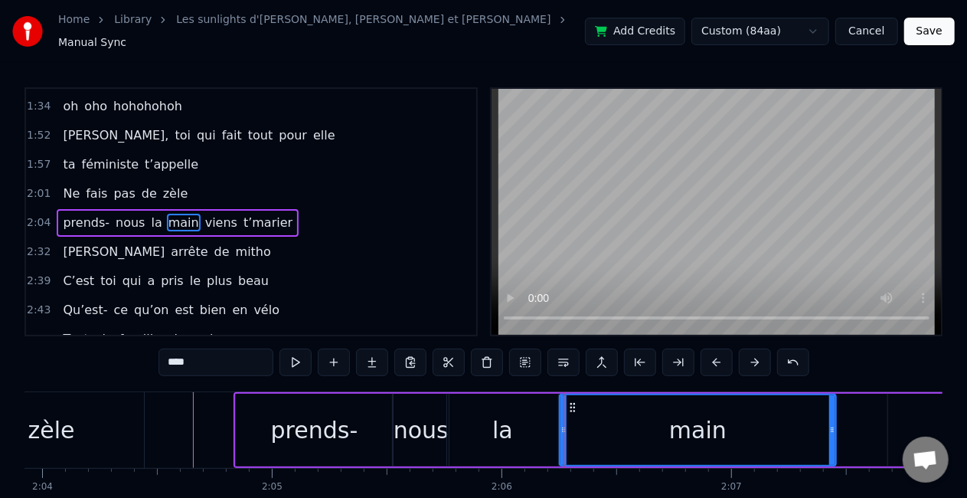
scroll to position [0, 28475]
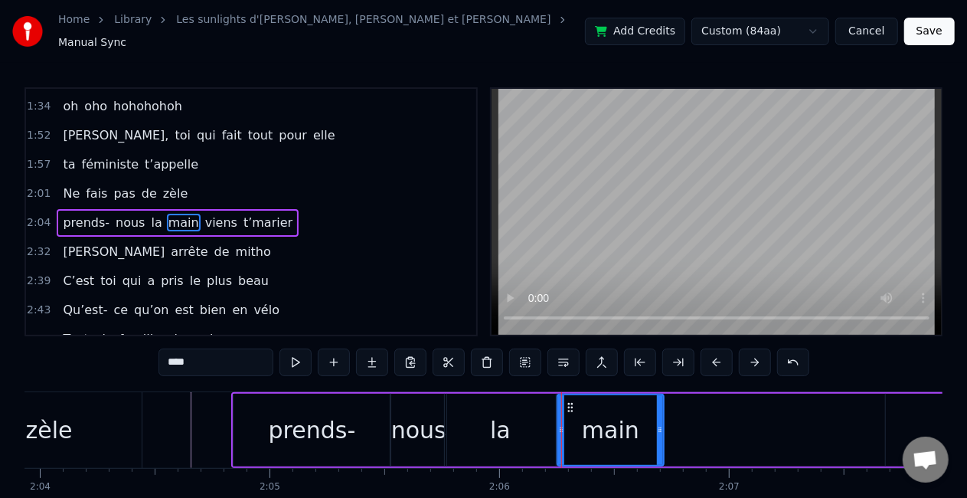
drag, startPoint x: 829, startPoint y: 417, endPoint x: 659, endPoint y: 420, distance: 170.1
click at [659, 424] on icon at bounding box center [660, 430] width 6 height 12
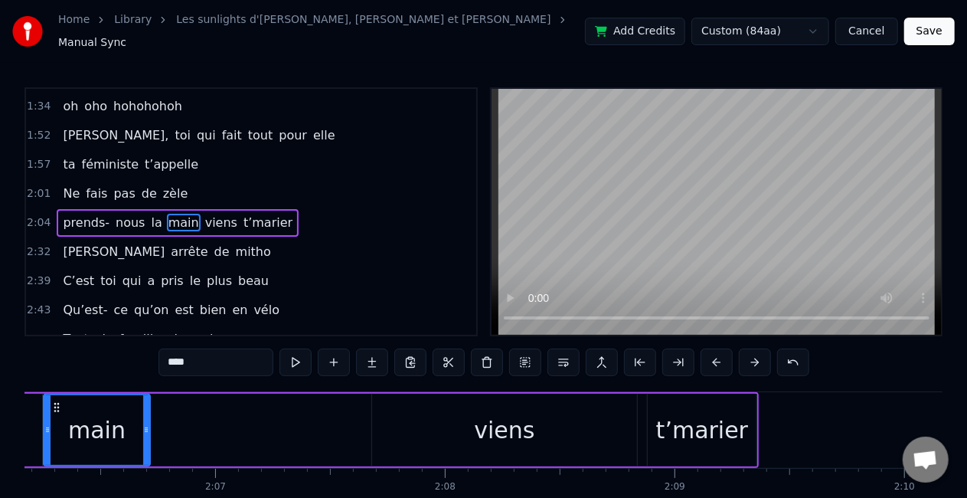
scroll to position [0, 28994]
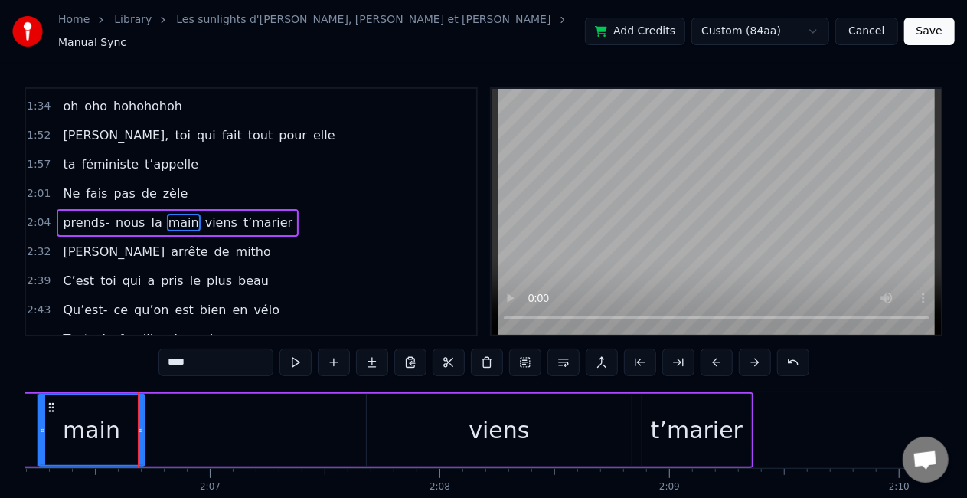
click at [467, 414] on div "viens" at bounding box center [499, 430] width 265 height 73
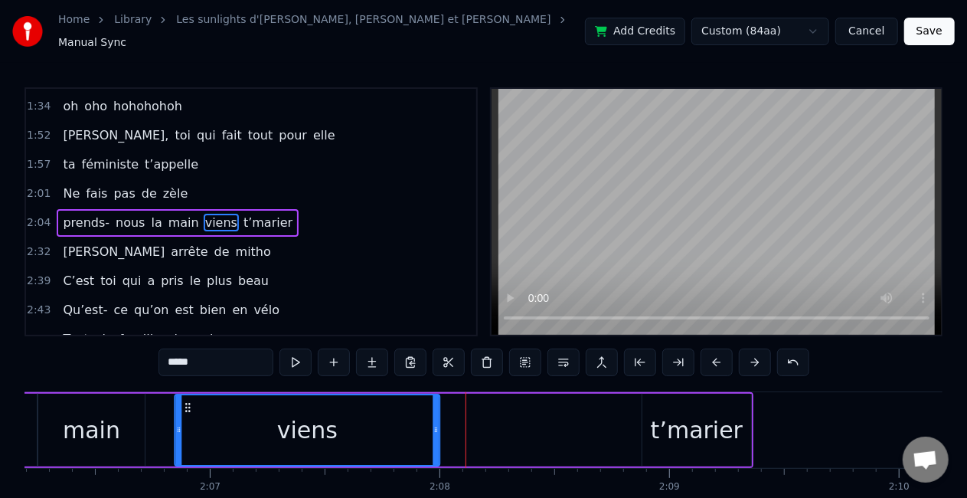
scroll to position [0, 28991]
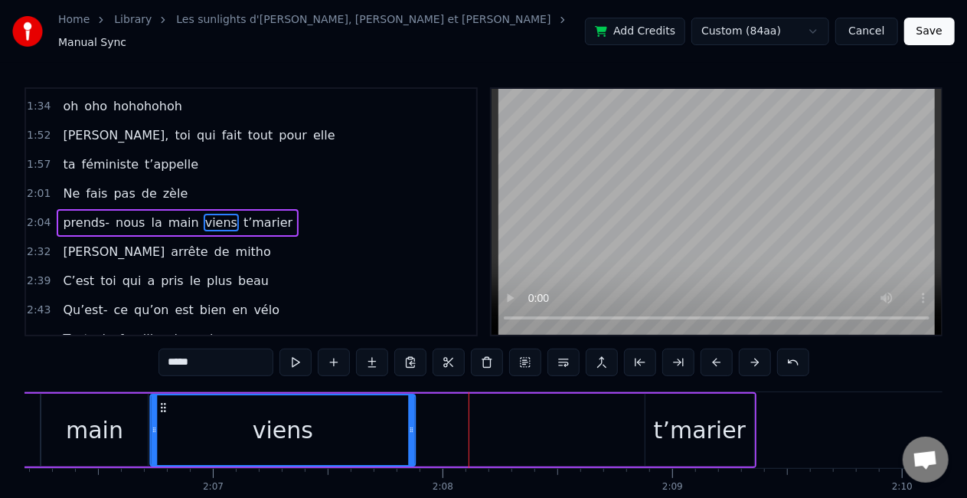
drag, startPoint x: 383, startPoint y: 398, endPoint x: 166, endPoint y: 399, distance: 216.7
click at [166, 401] on icon at bounding box center [163, 407] width 12 height 12
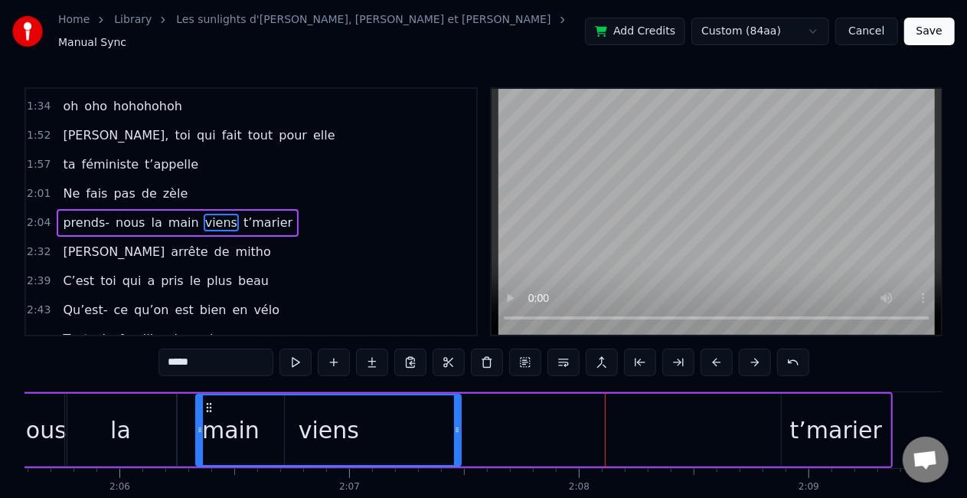
scroll to position [0, 28855]
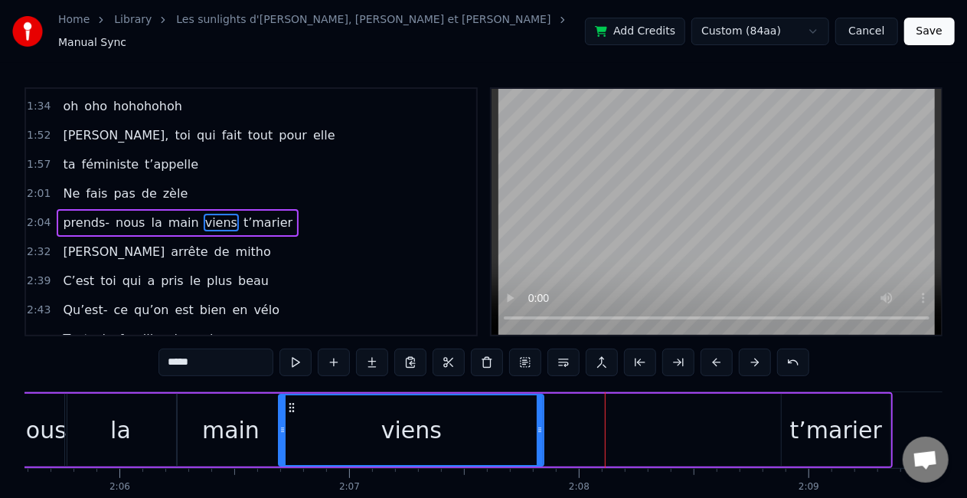
drag, startPoint x: 166, startPoint y: 399, endPoint x: 295, endPoint y: 388, distance: 129.1
click at [295, 395] on div "viens" at bounding box center [411, 430] width 263 height 70
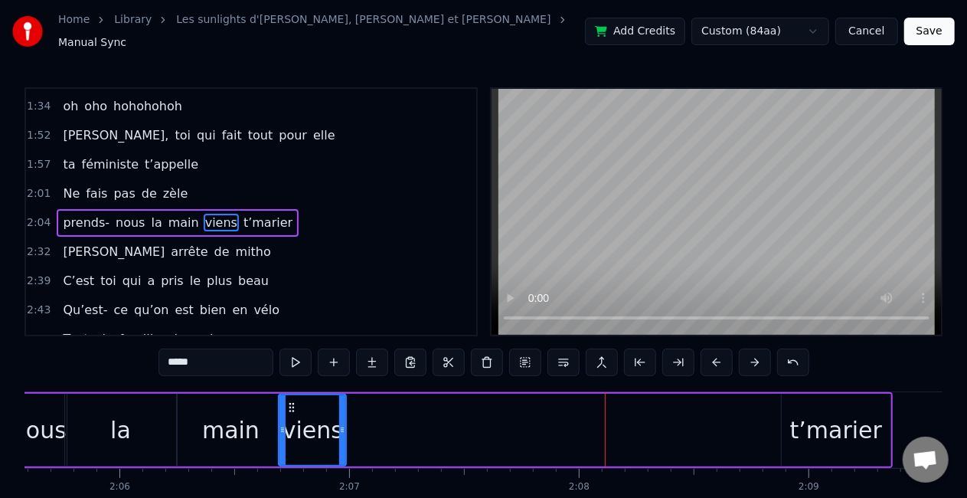
drag, startPoint x: 539, startPoint y: 417, endPoint x: 342, endPoint y: 417, distance: 197.6
click at [342, 424] on icon at bounding box center [342, 430] width 6 height 12
click at [797, 421] on div "t’marier" at bounding box center [836, 430] width 92 height 34
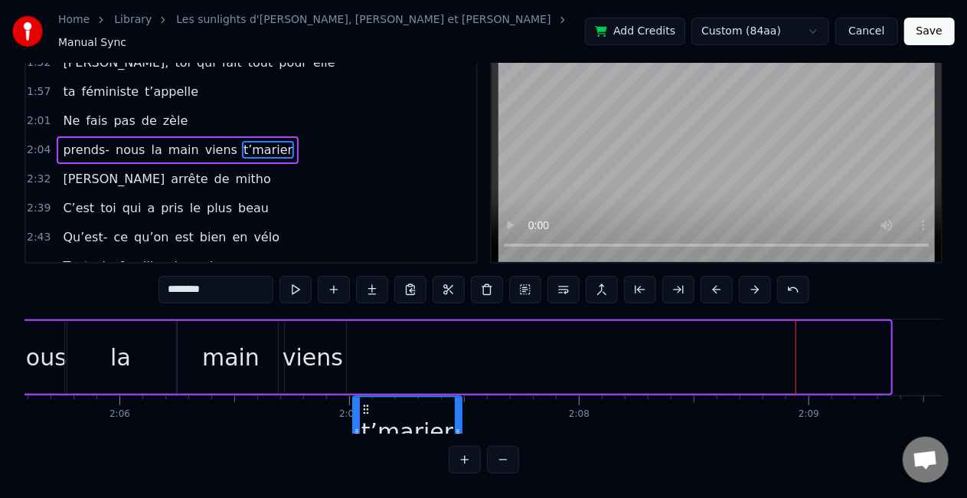
scroll to position [74, 0]
drag, startPoint x: 796, startPoint y: 395, endPoint x: 357, endPoint y: 382, distance: 439.8
click at [357, 382] on div "prends- nous la main viens t’marier" at bounding box center [372, 357] width 1042 height 76
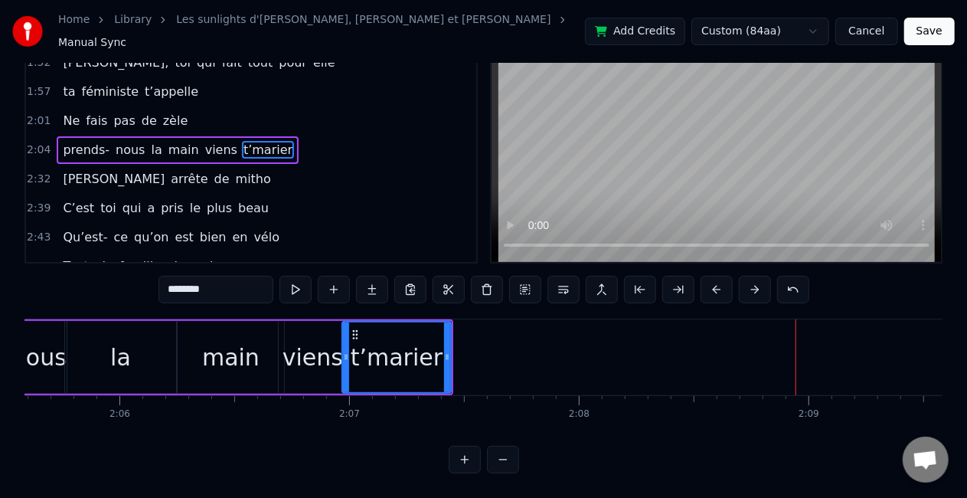
click at [323, 348] on div "viens" at bounding box center [313, 357] width 61 height 34
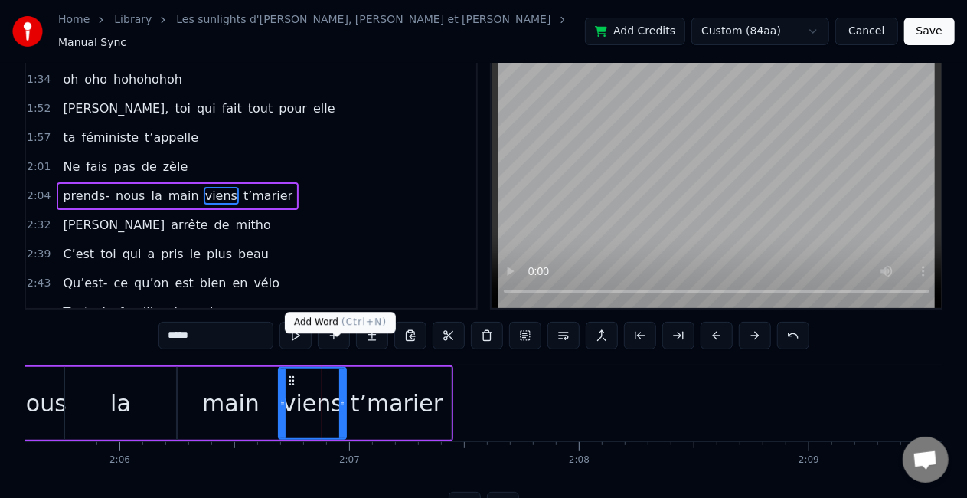
scroll to position [0, 0]
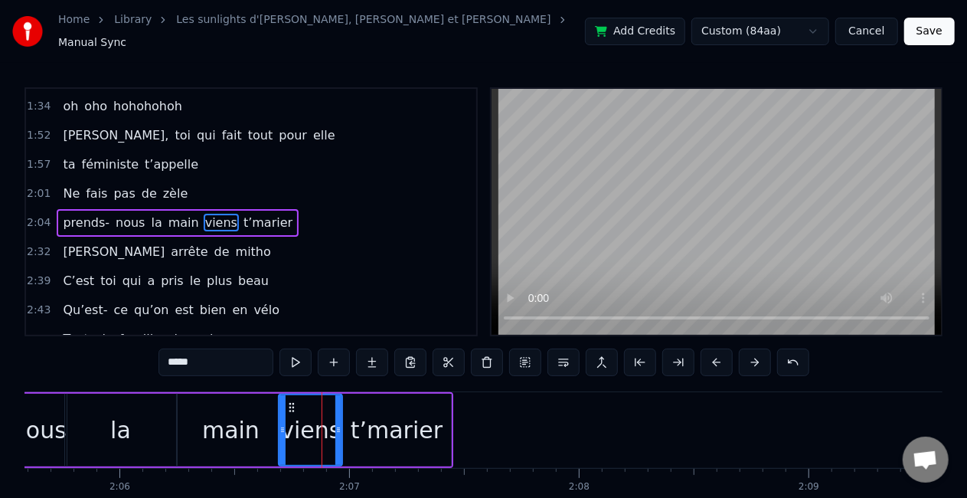
click at [339, 412] on div at bounding box center [338, 430] width 6 height 70
click at [361, 418] on div "t’marier" at bounding box center [397, 430] width 92 height 34
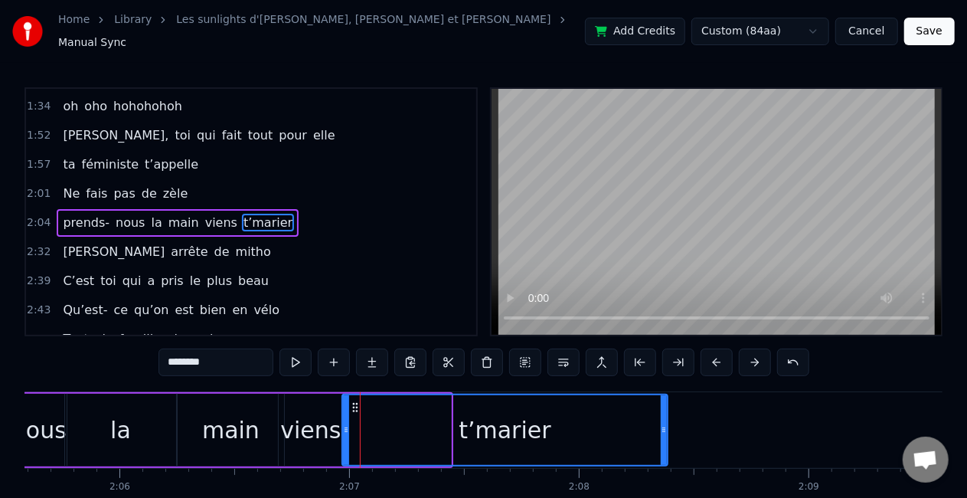
drag, startPoint x: 449, startPoint y: 417, endPoint x: 666, endPoint y: 414, distance: 216.8
click at [666, 414] on div at bounding box center [664, 430] width 6 height 70
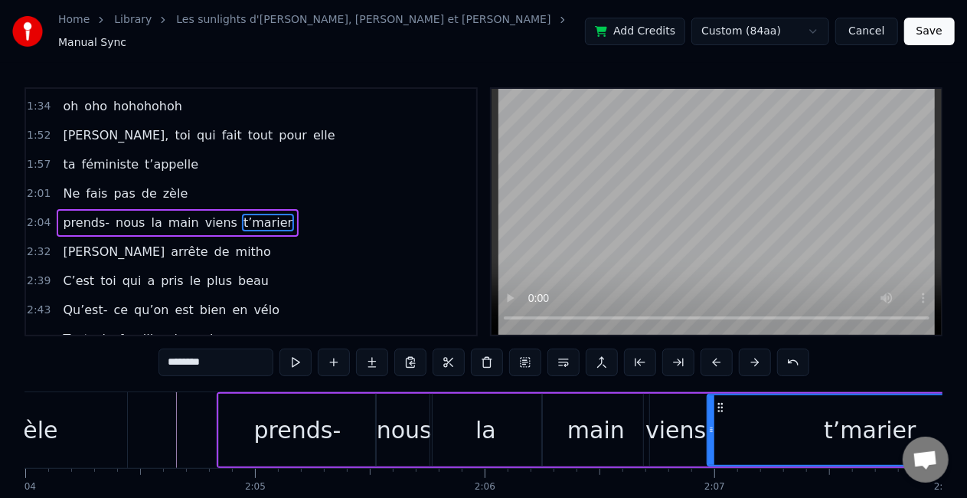
scroll to position [0, 28488]
click at [97, 414] on div "zèle" at bounding box center [35, 430] width 185 height 76
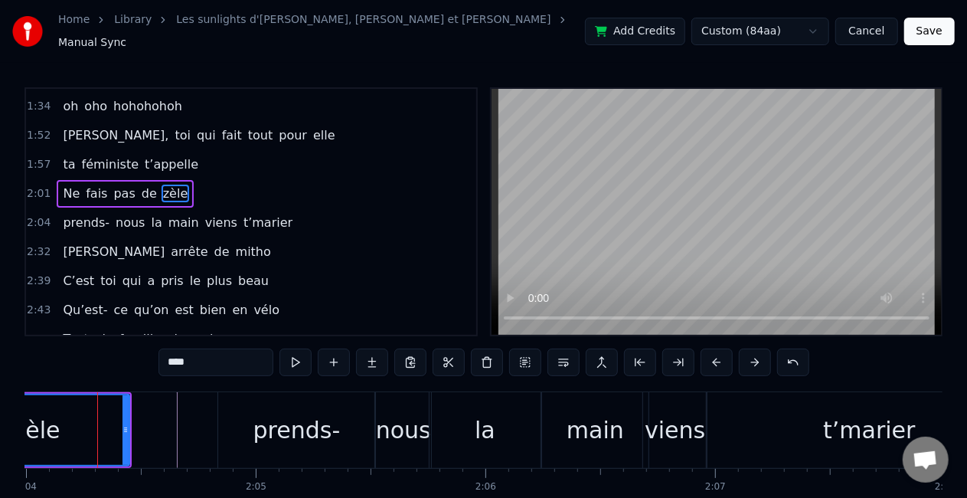
scroll to position [0, 28485]
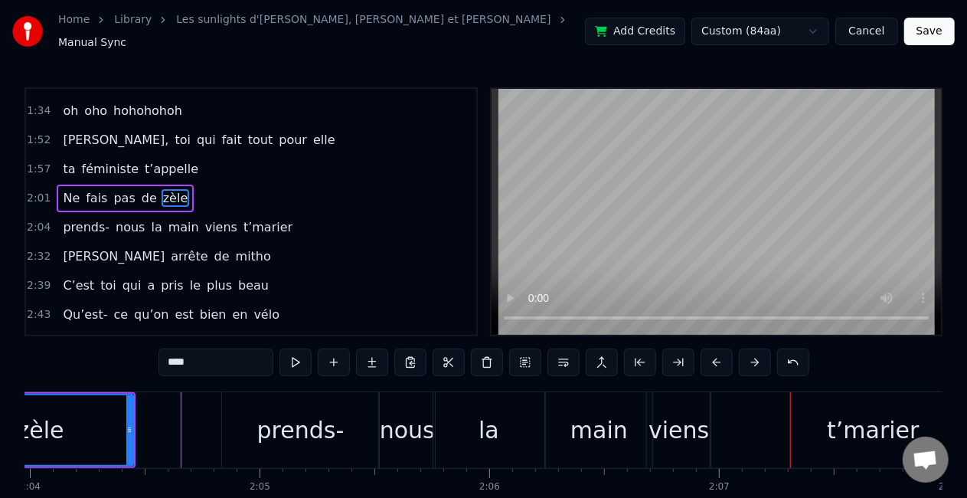
click at [74, 218] on span "prends-" at bounding box center [86, 227] width 50 height 18
type input "*******"
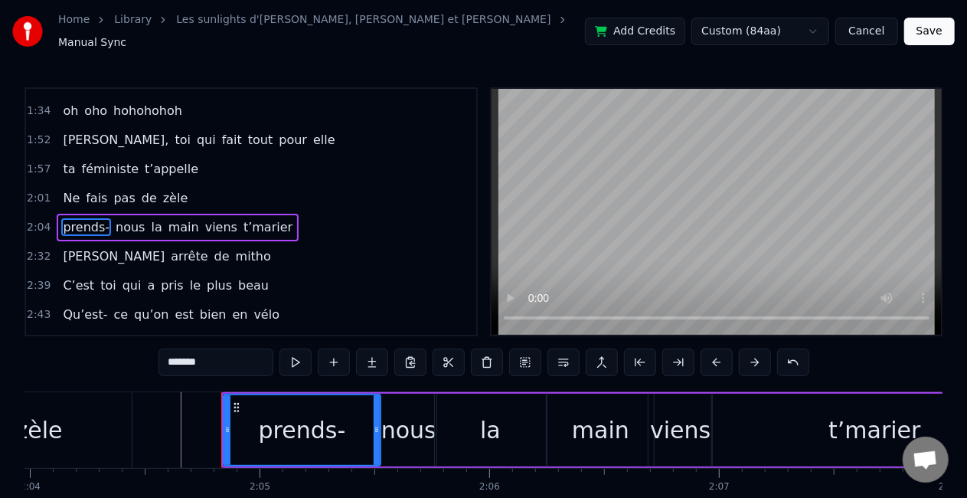
scroll to position [463, 0]
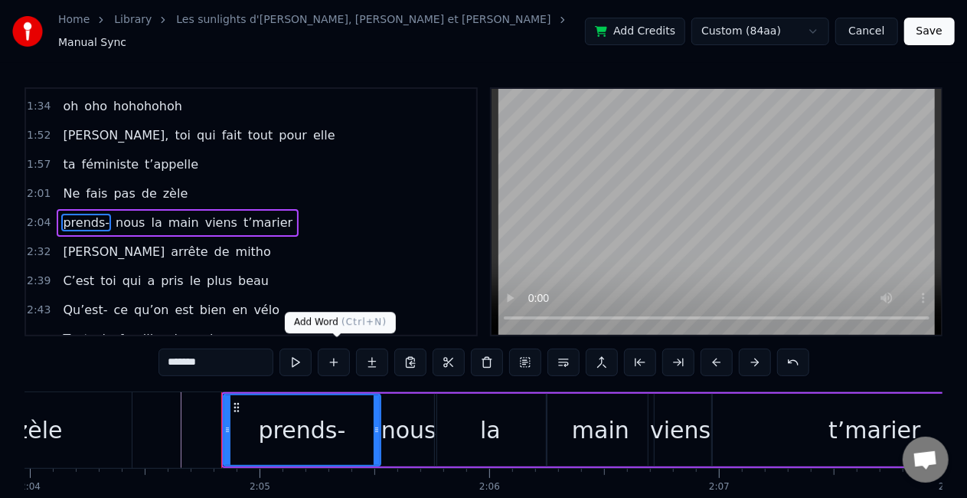
click at [340, 354] on button at bounding box center [334, 362] width 32 height 28
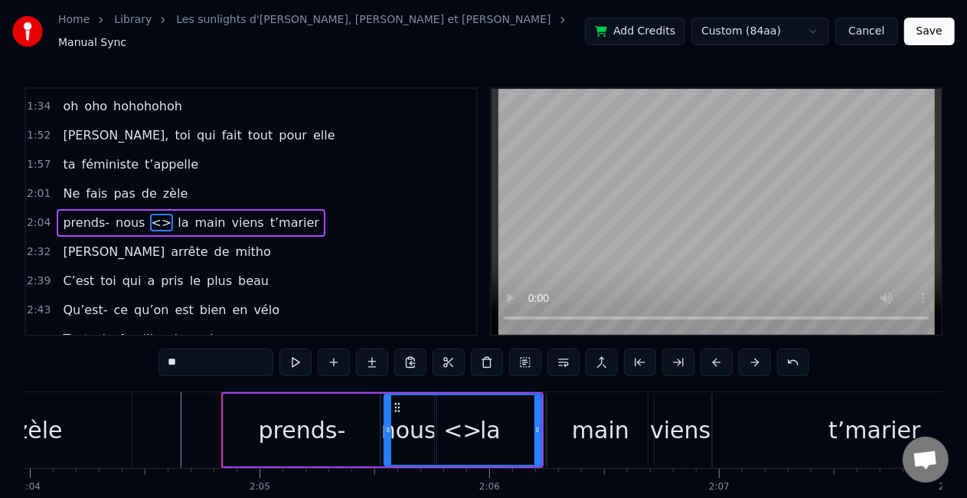
click at [224, 358] on input "**" at bounding box center [216, 362] width 115 height 28
type input "*"
type input "****"
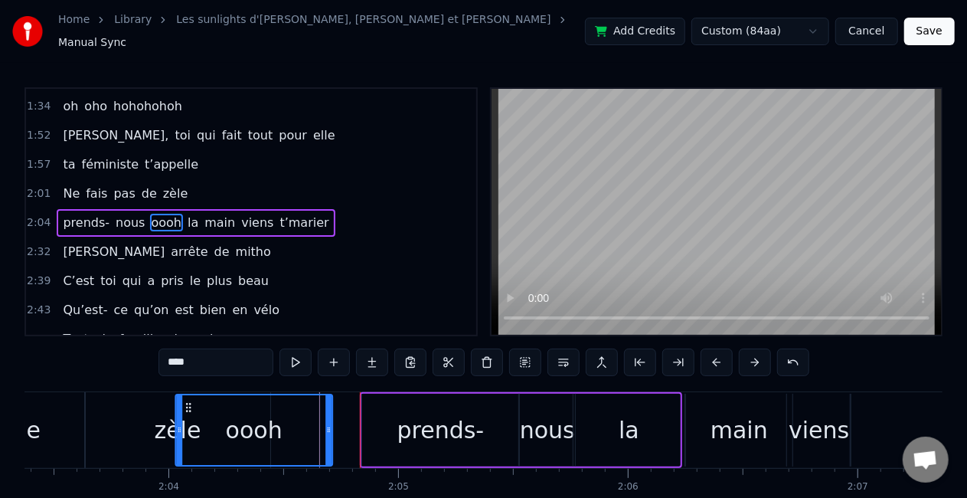
scroll to position [0, 28333]
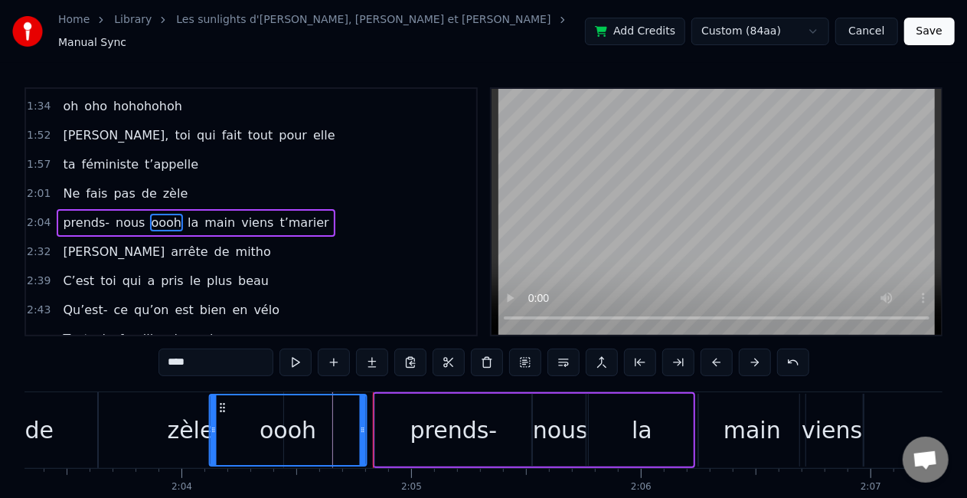
drag, startPoint x: 400, startPoint y: 393, endPoint x: 224, endPoint y: 366, distance: 177.4
click at [224, 366] on div "0:30 Vivre avec trois frères pas gentils 0:36 entre l’Ile d’Yeu et [GEOGRAPHIC_…" at bounding box center [484, 316] width 918 height 459
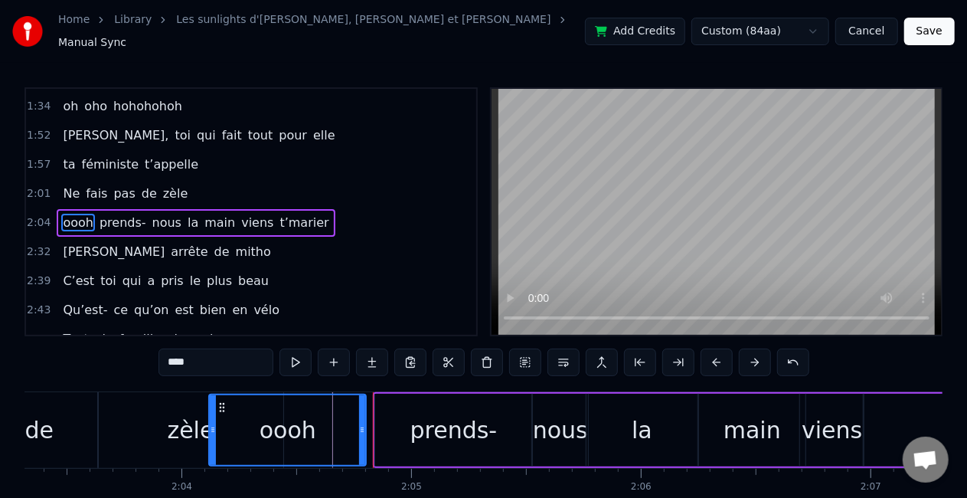
click at [62, 209] on div "oooh prends- nous la main viens t’marier" at bounding box center [196, 223] width 278 height 28
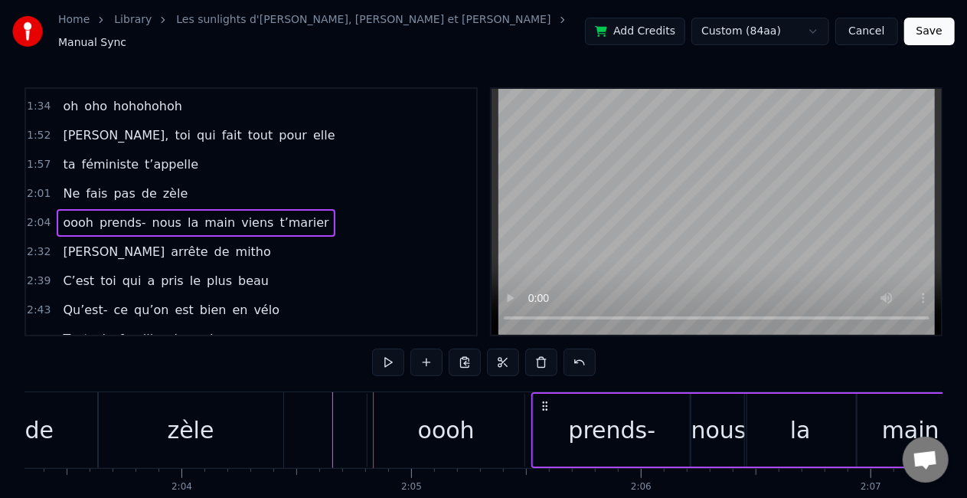
drag, startPoint x: 385, startPoint y: 397, endPoint x: 544, endPoint y: 396, distance: 158.5
click at [544, 400] on icon at bounding box center [545, 406] width 12 height 12
click at [440, 413] on div "oooh" at bounding box center [445, 430] width 57 height 34
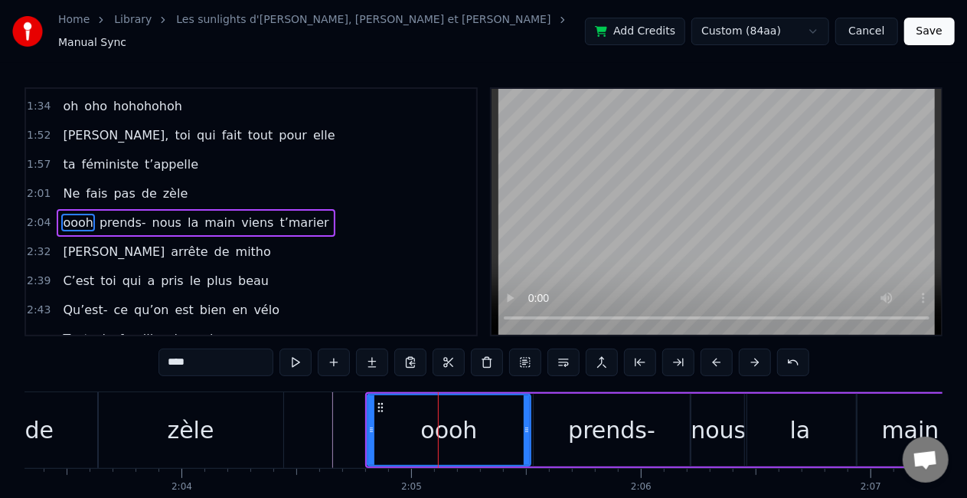
click at [530, 424] on icon at bounding box center [527, 430] width 6 height 12
click at [596, 429] on div "prends-" at bounding box center [611, 430] width 87 height 34
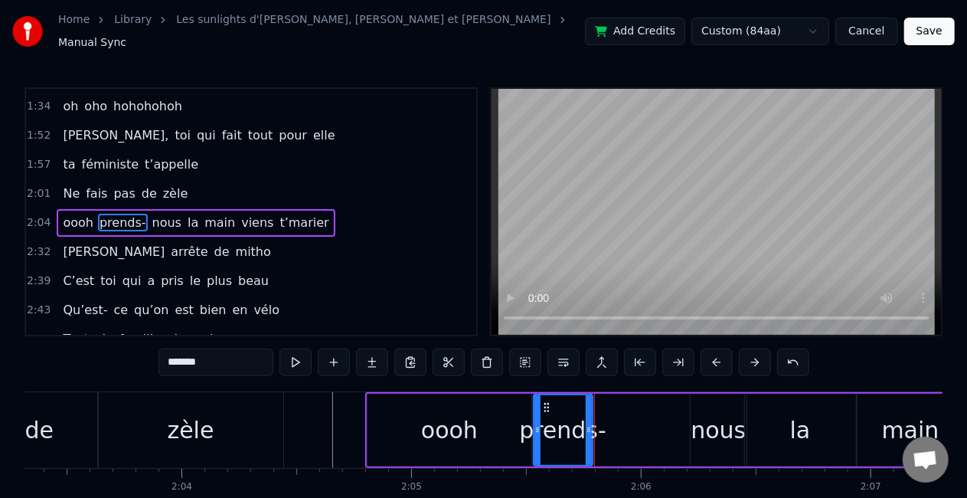
drag, startPoint x: 684, startPoint y: 425, endPoint x: 586, endPoint y: 415, distance: 98.5
click at [586, 415] on div at bounding box center [589, 430] width 6 height 70
click at [705, 430] on div "nous" at bounding box center [718, 430] width 55 height 34
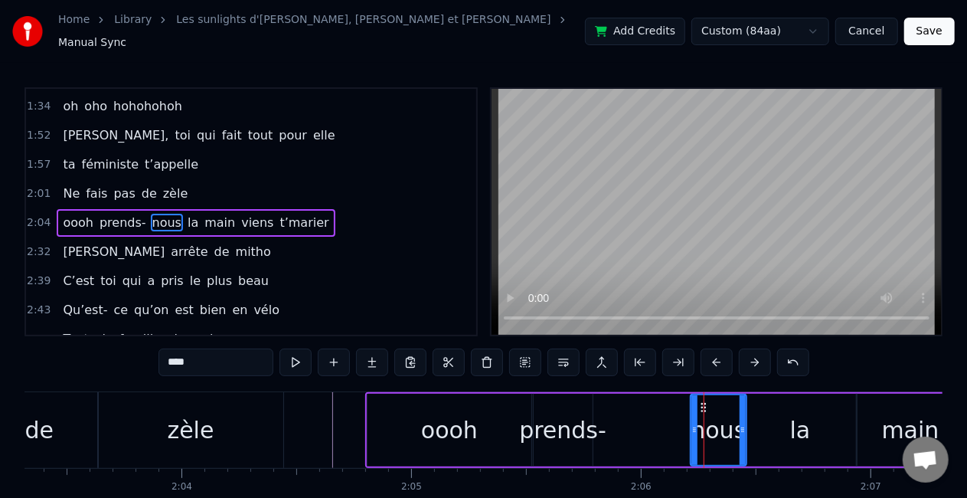
click at [277, 409] on div "zèle" at bounding box center [190, 430] width 185 height 76
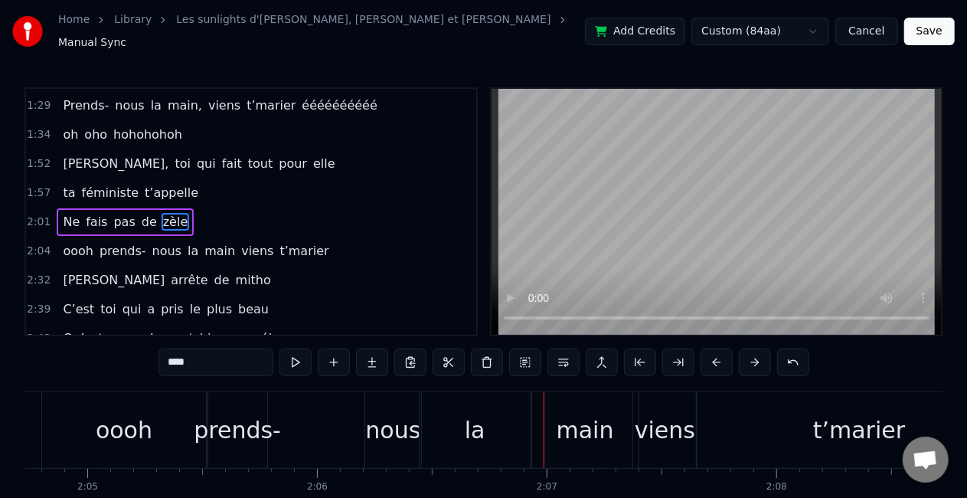
scroll to position [0, 28617]
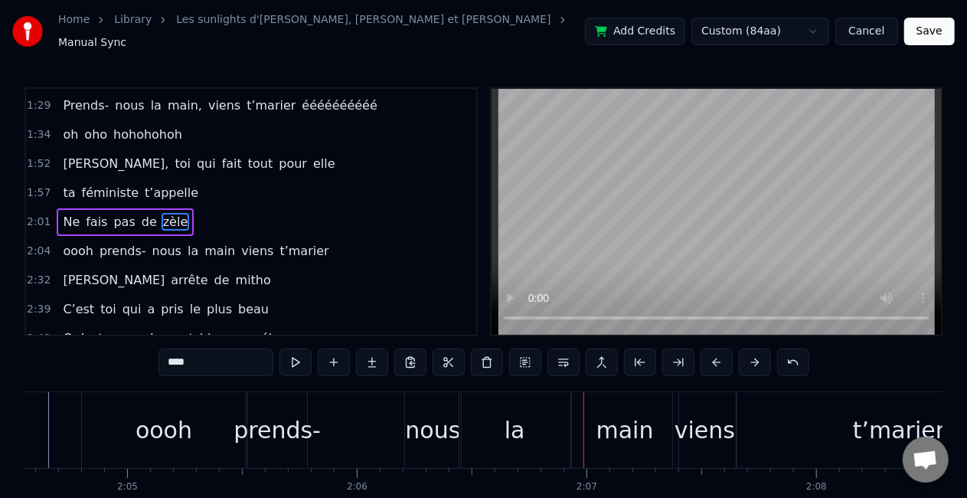
click at [445, 431] on div "nous" at bounding box center [432, 430] width 55 height 34
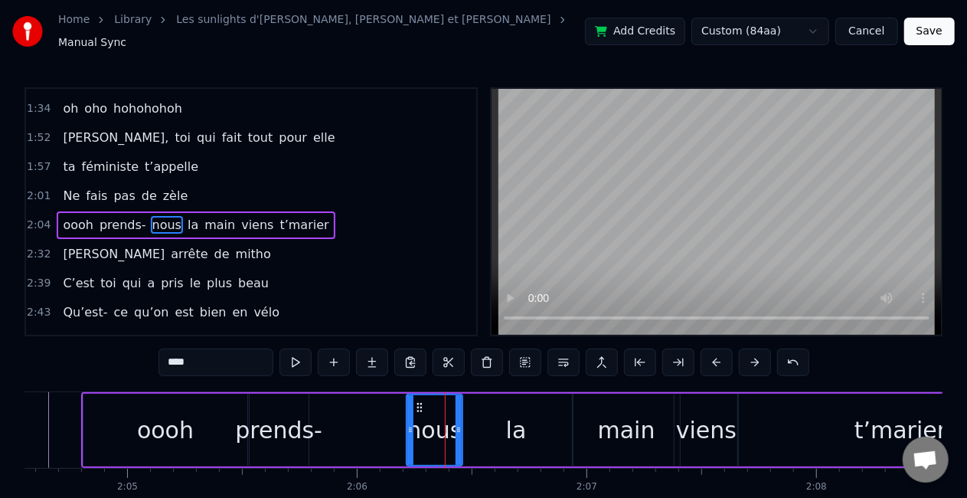
scroll to position [463, 0]
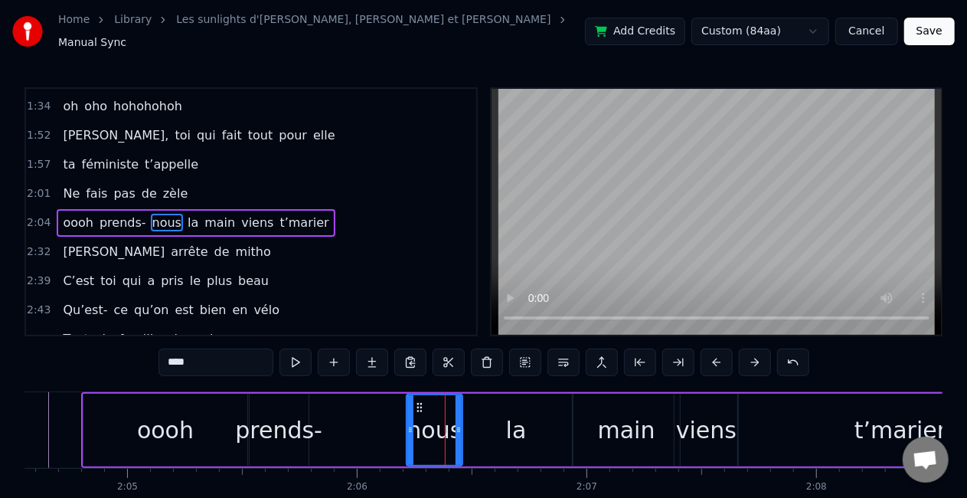
click at [293, 413] on div "prends-" at bounding box center [278, 430] width 87 height 34
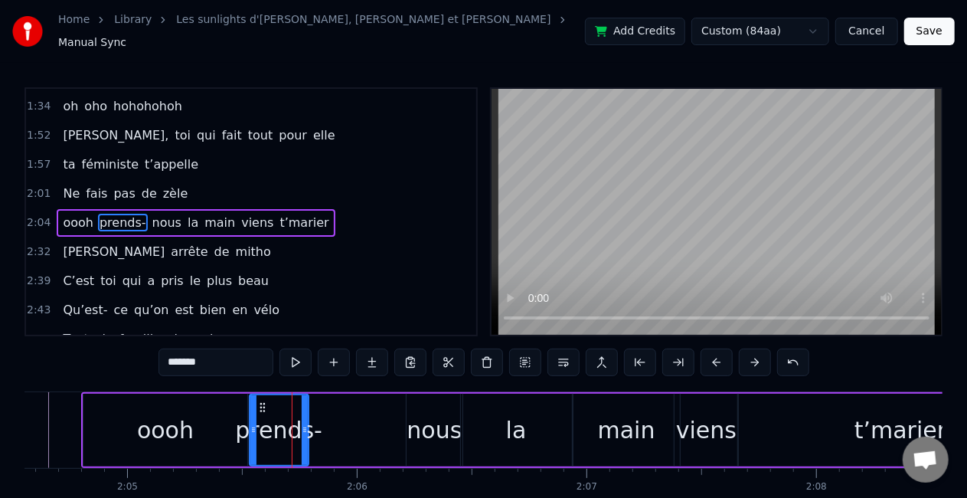
click at [426, 422] on div "nous" at bounding box center [434, 430] width 55 height 34
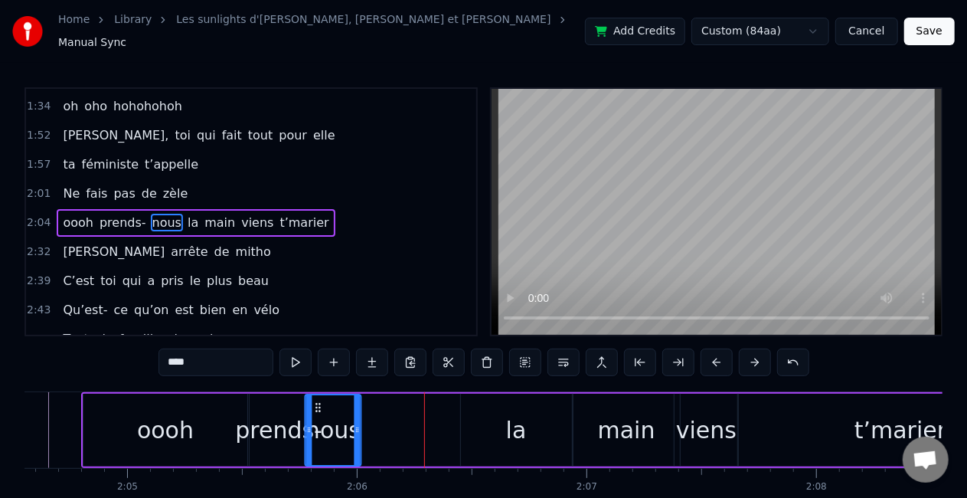
drag, startPoint x: 418, startPoint y: 397, endPoint x: 317, endPoint y: 404, distance: 101.3
click at [317, 404] on icon at bounding box center [318, 407] width 12 height 12
click at [353, 418] on div "nous" at bounding box center [333, 430] width 55 height 34
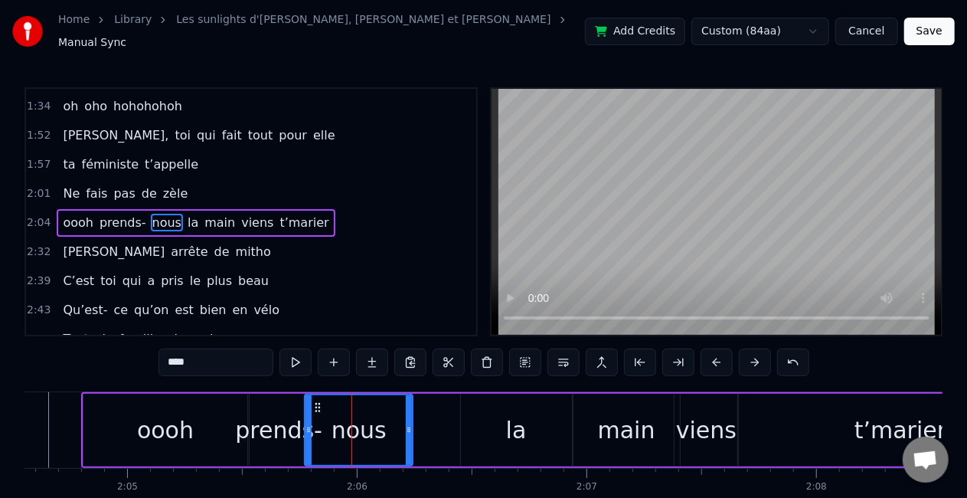
drag, startPoint x: 356, startPoint y: 420, endPoint x: 410, endPoint y: 420, distance: 53.6
click at [409, 428] on circle at bounding box center [408, 428] width 1 height 1
click at [515, 424] on div "la" at bounding box center [516, 430] width 21 height 34
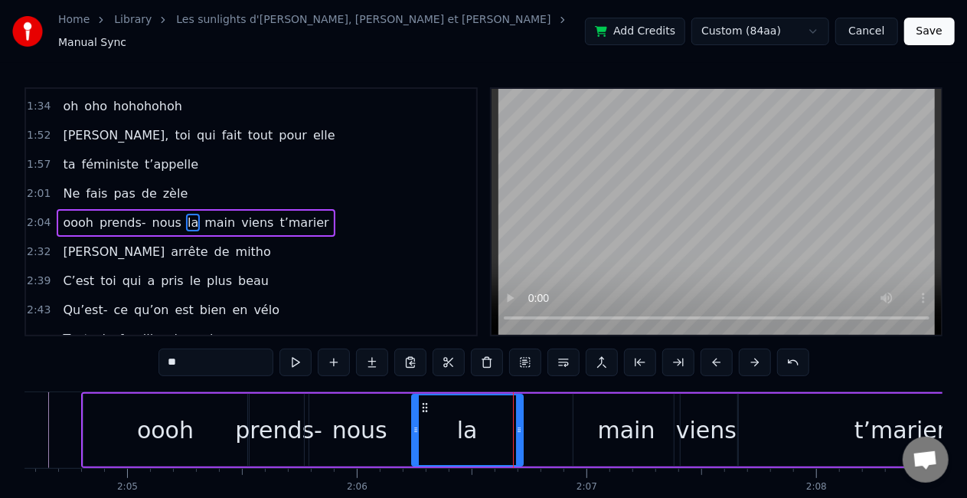
drag, startPoint x: 472, startPoint y: 395, endPoint x: 423, endPoint y: 400, distance: 49.2
click at [423, 401] on icon at bounding box center [425, 407] width 12 height 12
click at [517, 424] on icon at bounding box center [517, 430] width 6 height 12
click at [626, 432] on div "main" at bounding box center [626, 430] width 57 height 34
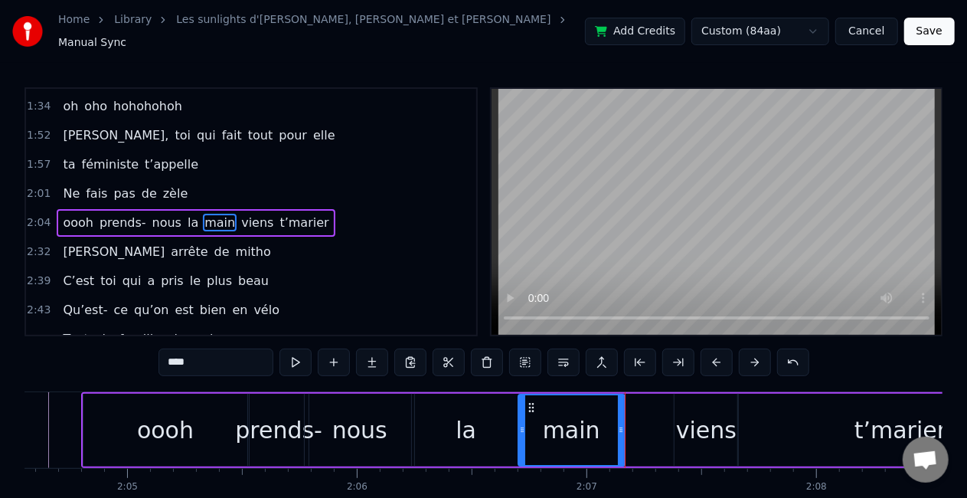
drag, startPoint x: 586, startPoint y: 394, endPoint x: 531, endPoint y: 398, distance: 55.3
click at [531, 401] on icon at bounding box center [531, 407] width 12 height 12
drag, startPoint x: 619, startPoint y: 426, endPoint x: 577, endPoint y: 426, distance: 42.1
click at [577, 426] on icon at bounding box center [580, 430] width 6 height 12
click at [706, 431] on div "viens" at bounding box center [706, 430] width 61 height 34
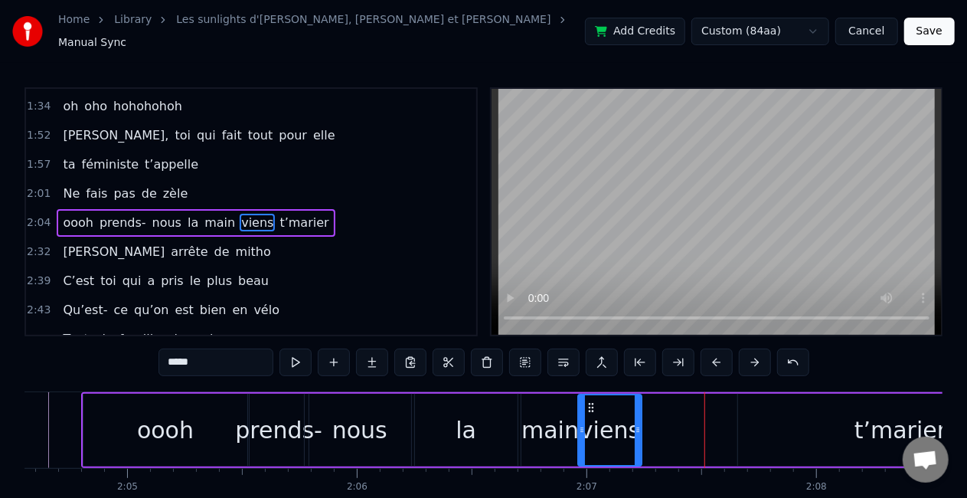
drag, startPoint x: 689, startPoint y: 399, endPoint x: 593, endPoint y: 394, distance: 96.6
click at [593, 401] on icon at bounding box center [591, 407] width 12 height 12
click at [554, 413] on div "main" at bounding box center [550, 430] width 57 height 34
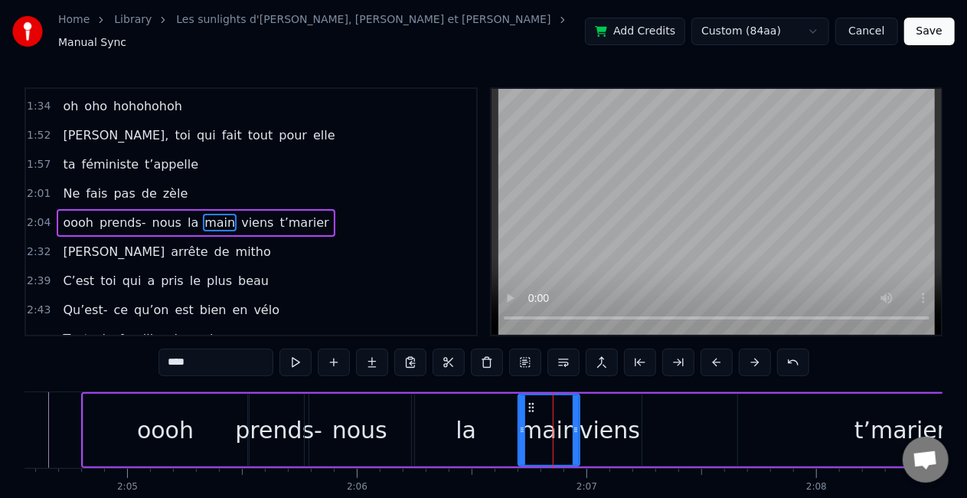
click at [574, 412] on div at bounding box center [576, 430] width 6 height 70
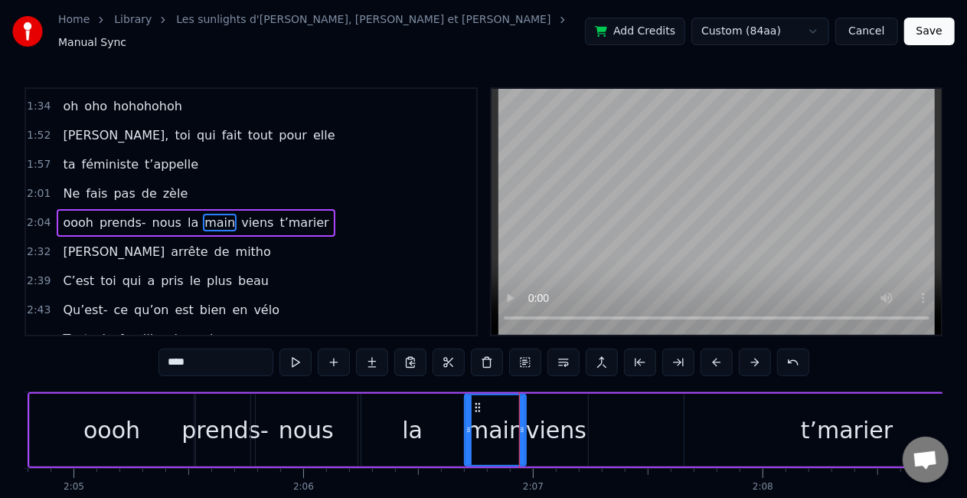
scroll to position [0, 28681]
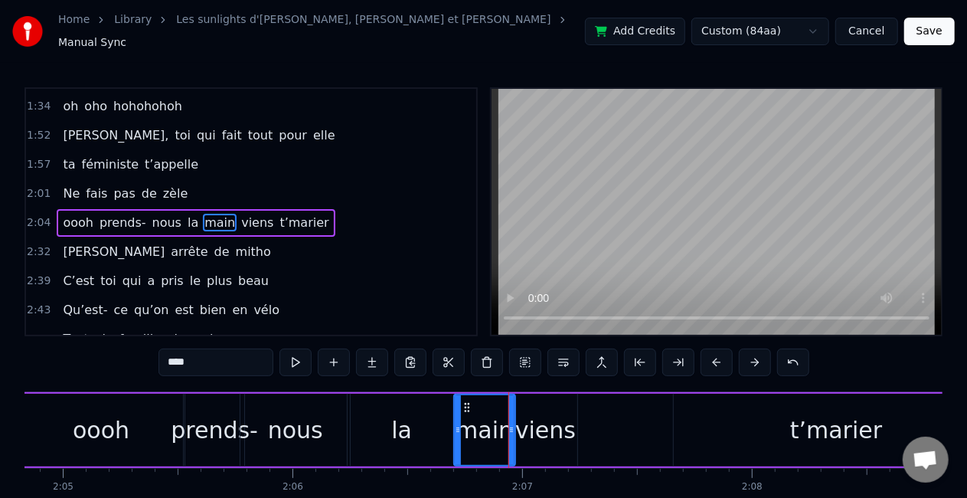
click at [544, 427] on div "viens" at bounding box center [545, 430] width 61 height 34
type input "*****"
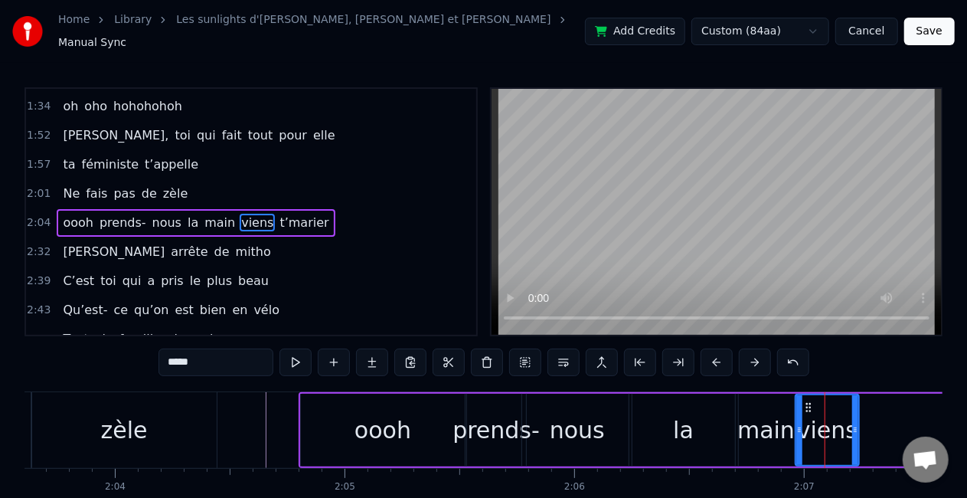
scroll to position [0, 28352]
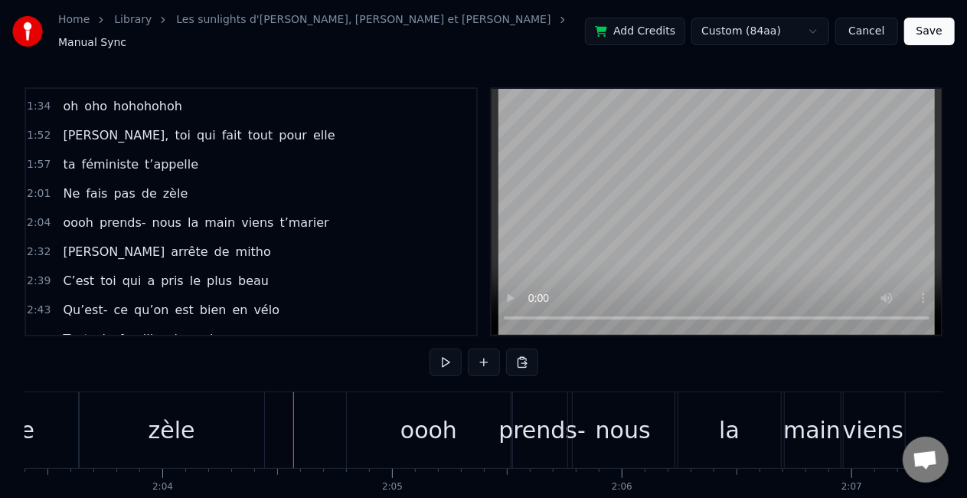
click at [453, 349] on button at bounding box center [446, 362] width 32 height 28
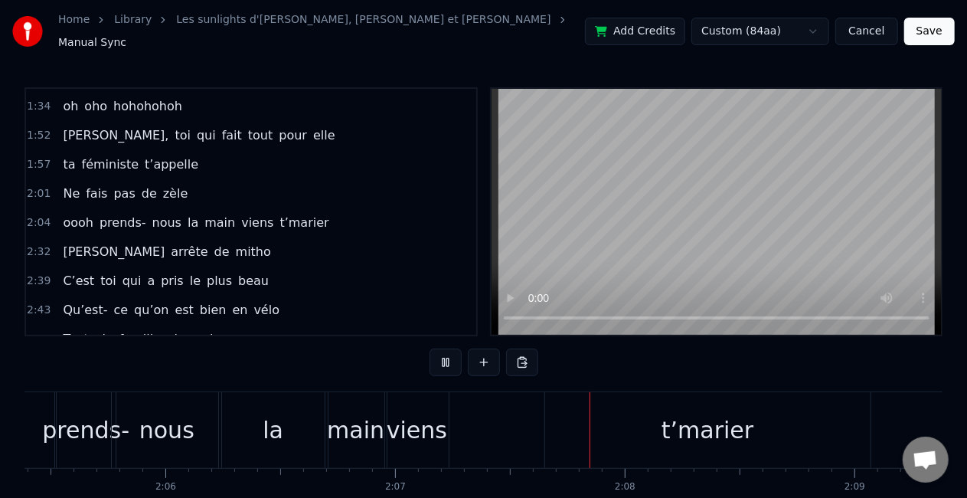
scroll to position [0, 28812]
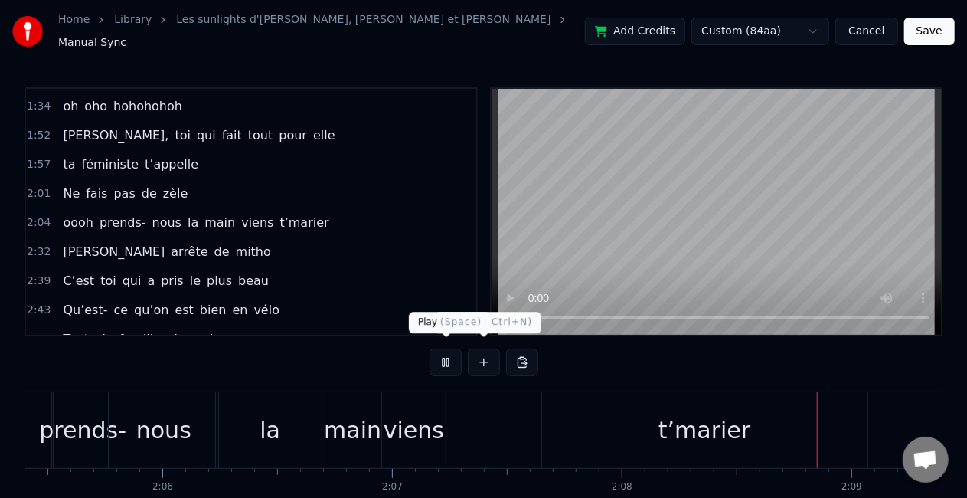
click at [440, 348] on button at bounding box center [446, 362] width 32 height 28
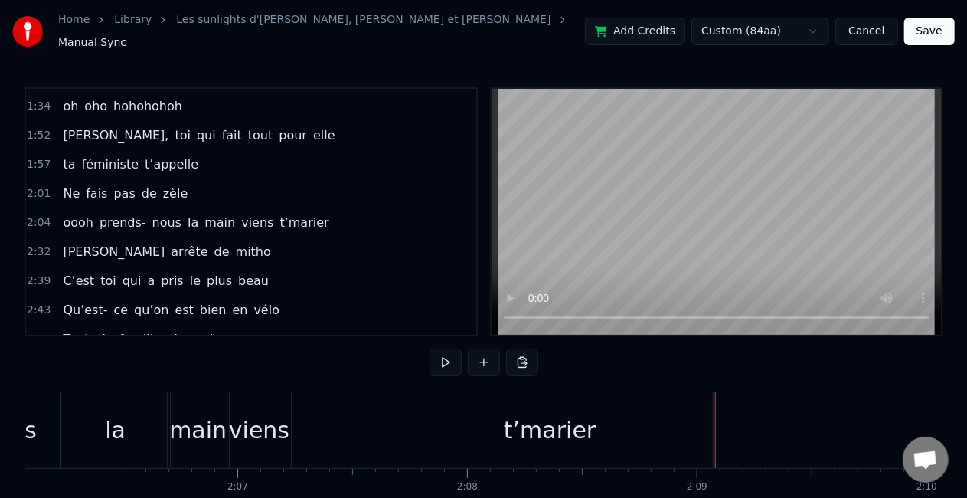
scroll to position [0, 28954]
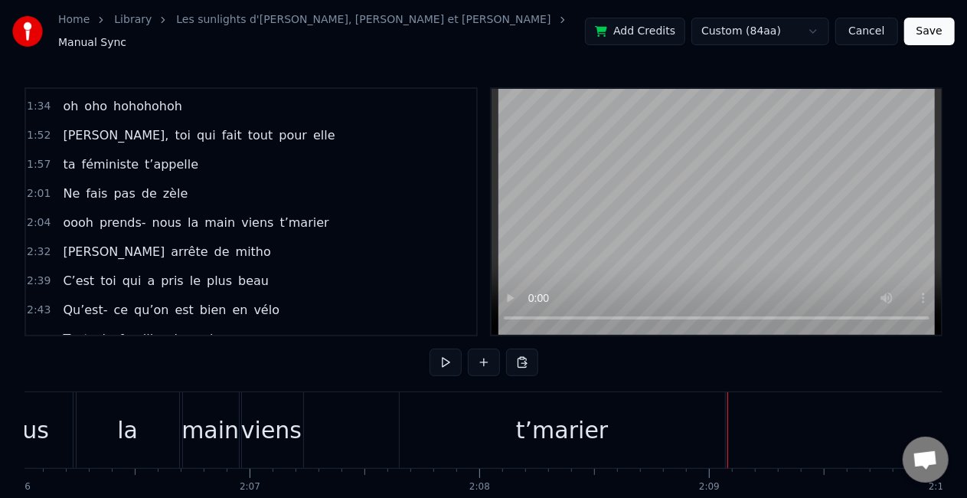
click at [502, 417] on div "t’marier" at bounding box center [562, 430] width 325 height 76
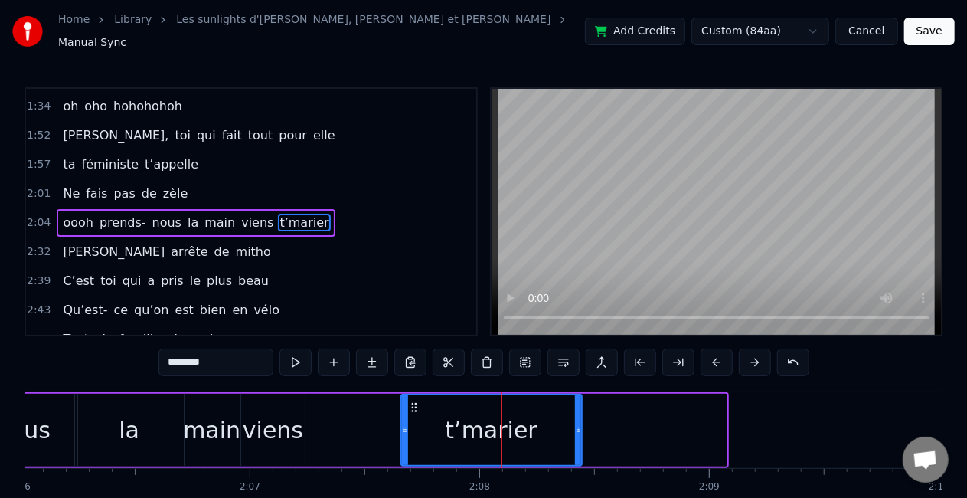
drag, startPoint x: 725, startPoint y: 429, endPoint x: 581, endPoint y: 412, distance: 145.0
click at [581, 412] on div at bounding box center [578, 430] width 6 height 70
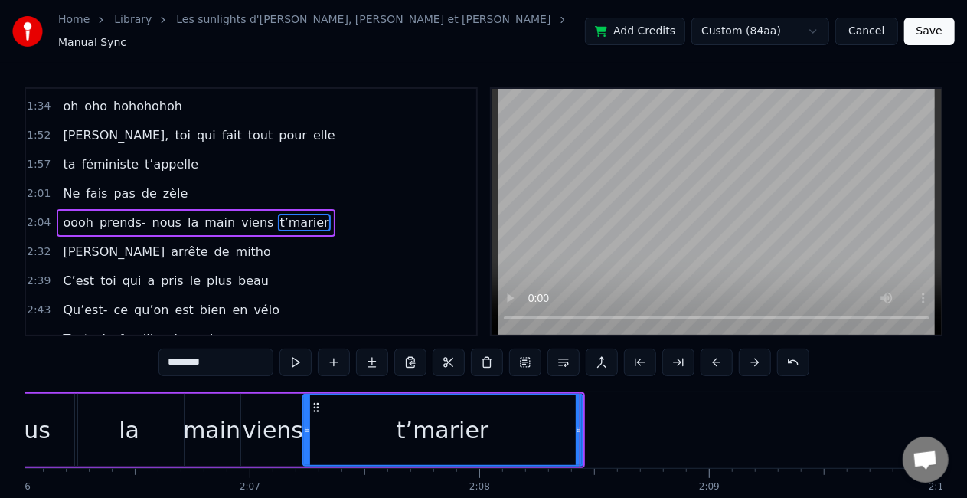
drag, startPoint x: 406, startPoint y: 417, endPoint x: 308, endPoint y: 422, distance: 98.2
click at [308, 424] on icon at bounding box center [307, 430] width 6 height 12
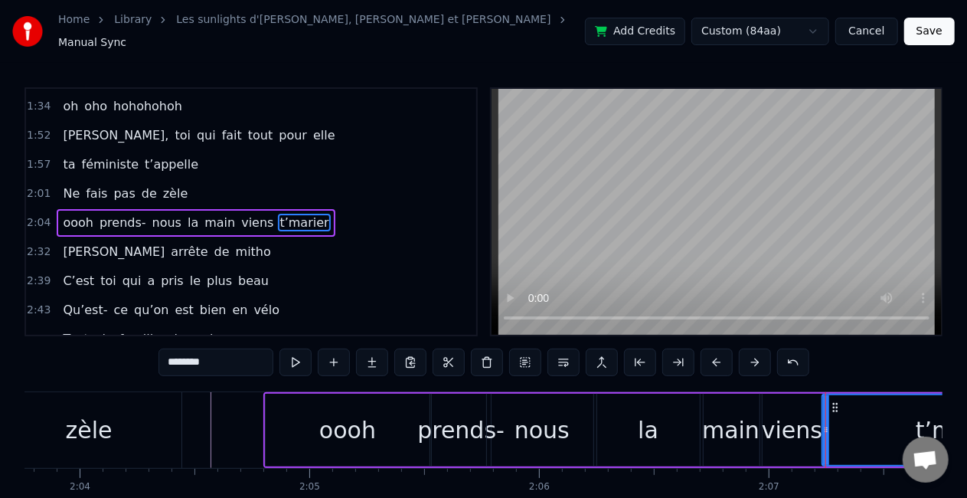
scroll to position [0, 28410]
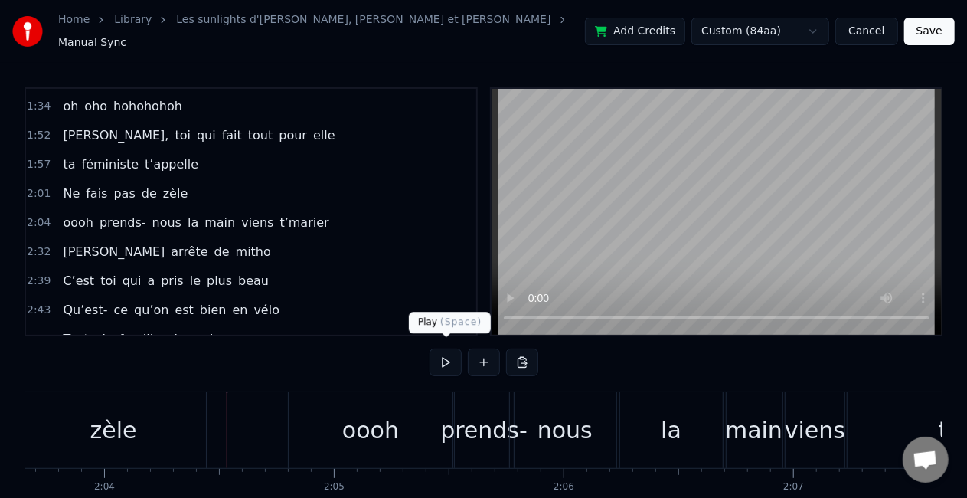
click at [447, 353] on button at bounding box center [446, 362] width 32 height 28
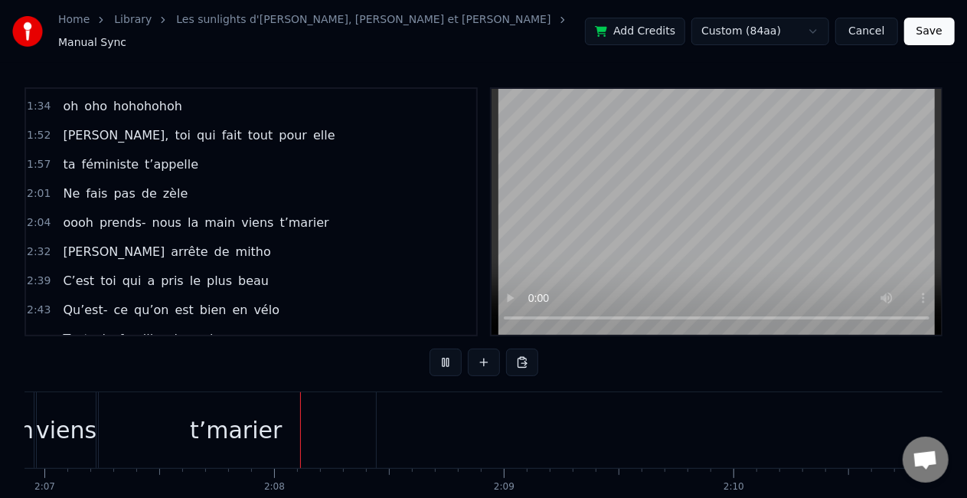
scroll to position [0, 29202]
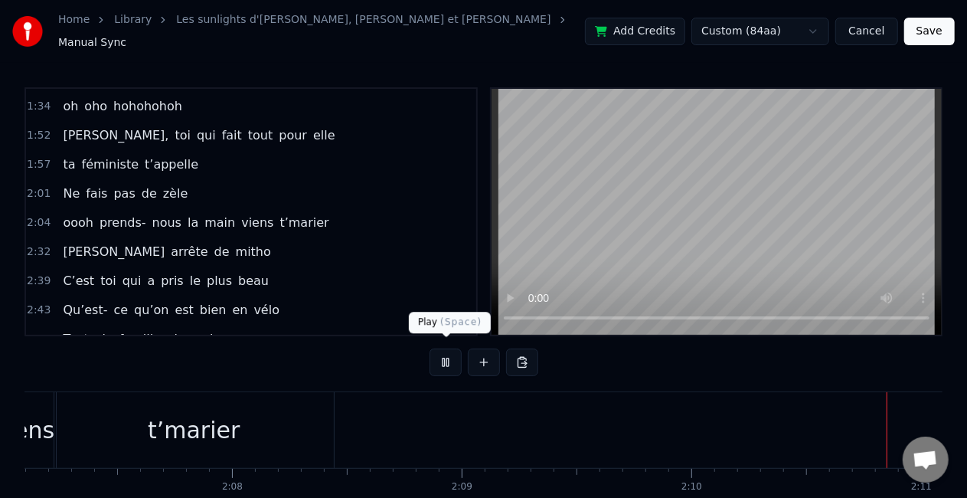
click at [446, 352] on button at bounding box center [446, 362] width 32 height 28
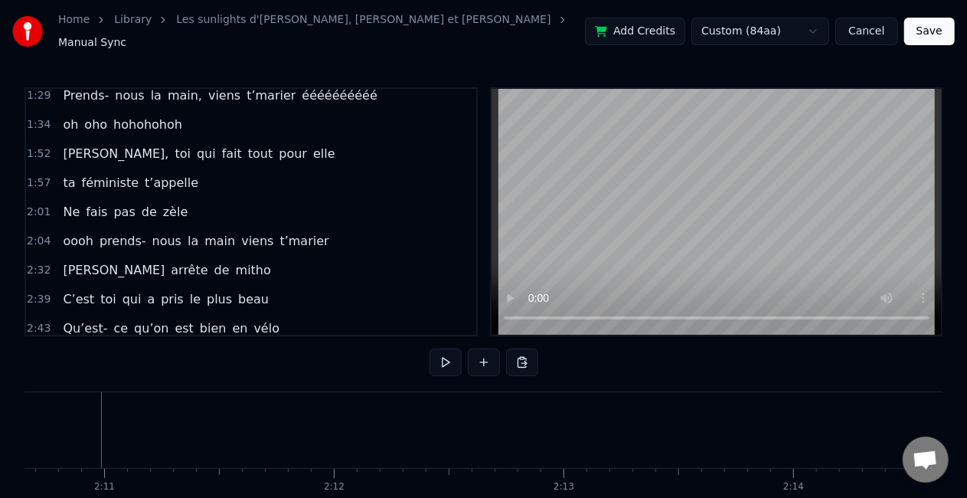
scroll to position [443, 0]
click at [234, 263] on span "mitho" at bounding box center [253, 272] width 38 height 18
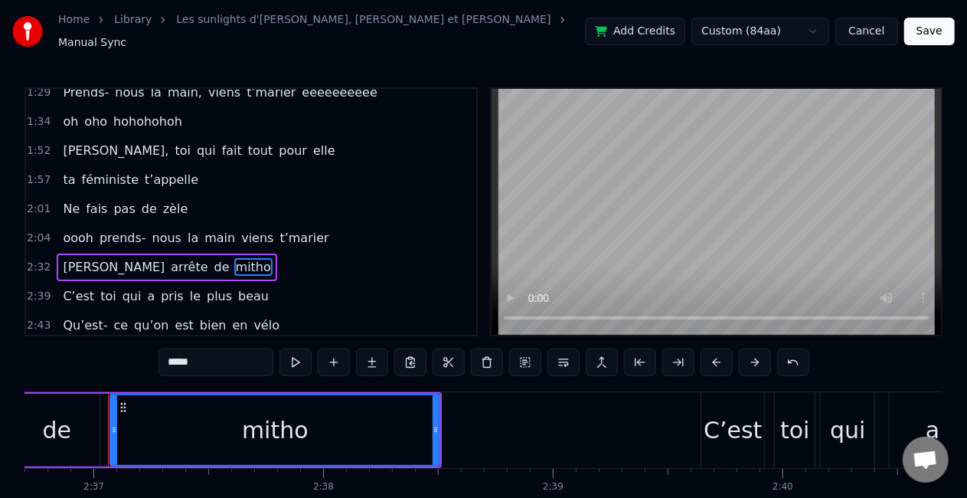
scroll to position [0, 36010]
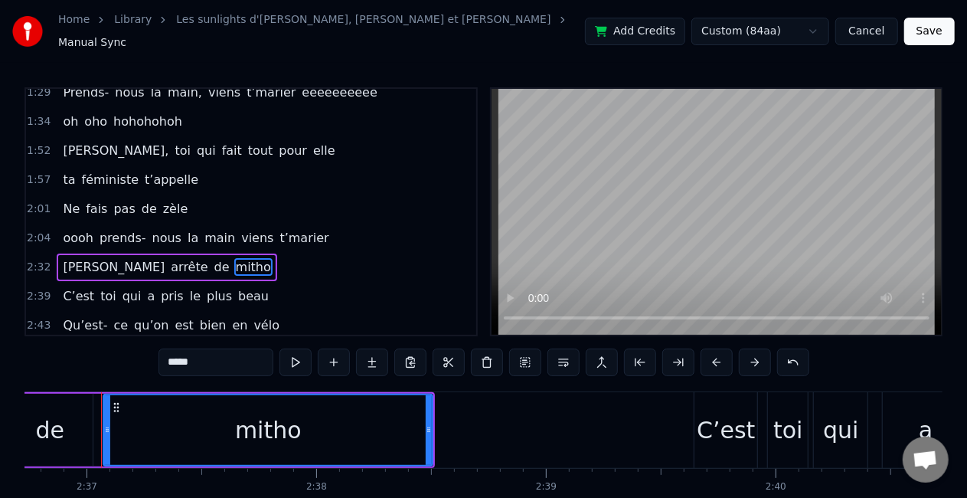
click at [169, 258] on span "arrête" at bounding box center [189, 267] width 40 height 18
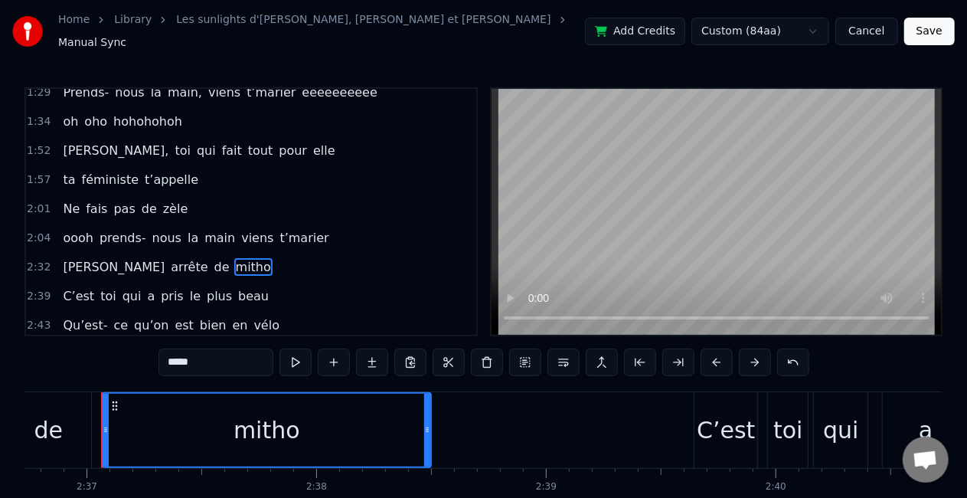
click at [116, 258] on div "[PERSON_NAME] arrête de mitho" at bounding box center [167, 267] width 220 height 28
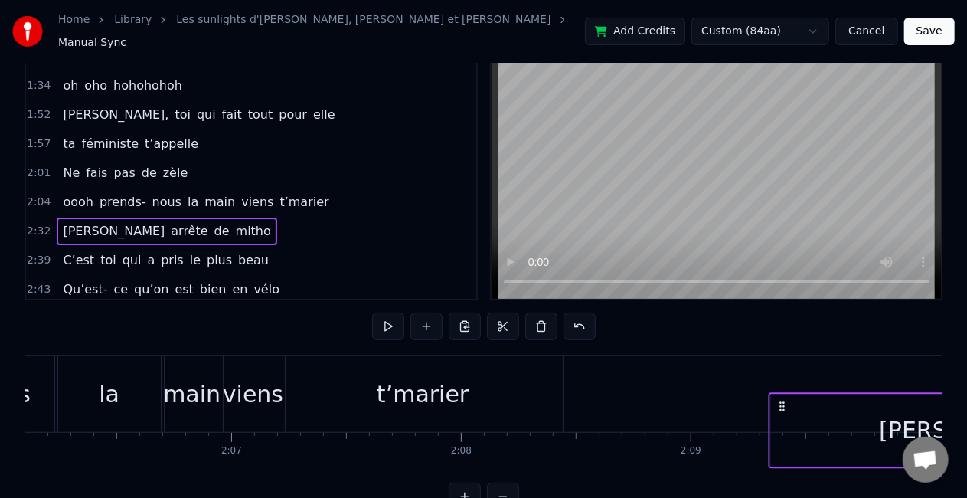
scroll to position [0, 28977]
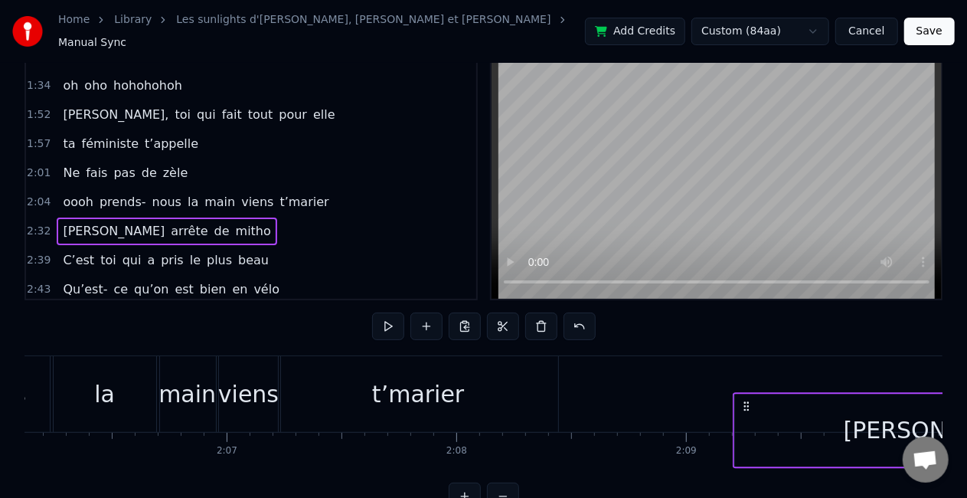
drag, startPoint x: 113, startPoint y: 395, endPoint x: 744, endPoint y: 389, distance: 630.3
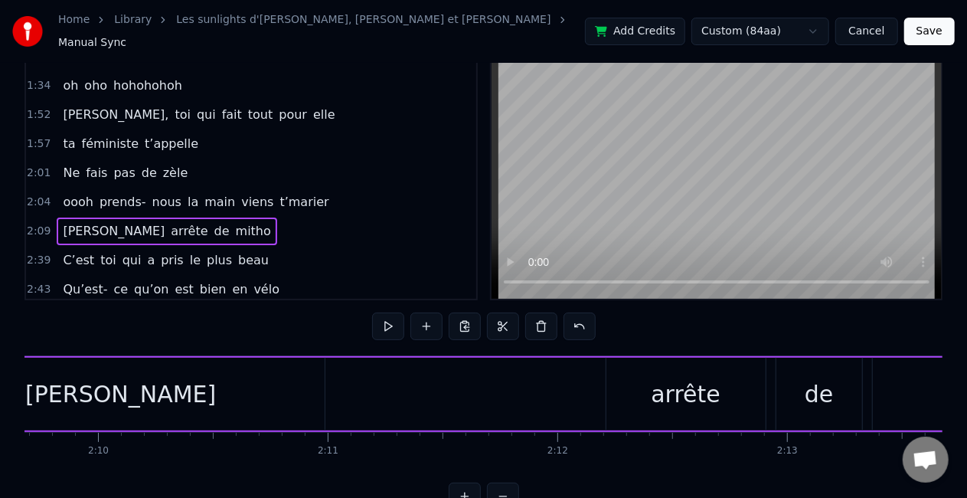
scroll to position [0, 29781]
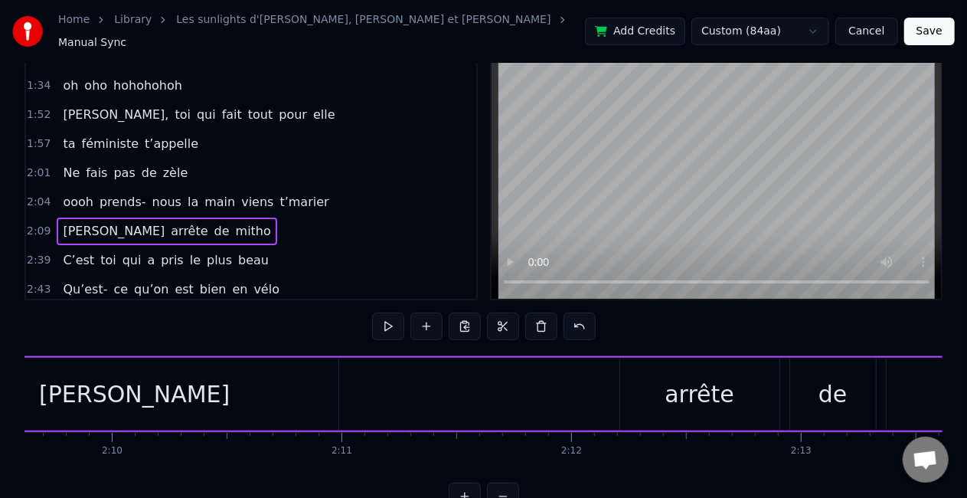
click at [502, 398] on div "[PERSON_NAME] arrête de mitho" at bounding box center [574, 394] width 1290 height 76
click at [201, 393] on div "[PERSON_NAME]" at bounding box center [134, 394] width 407 height 73
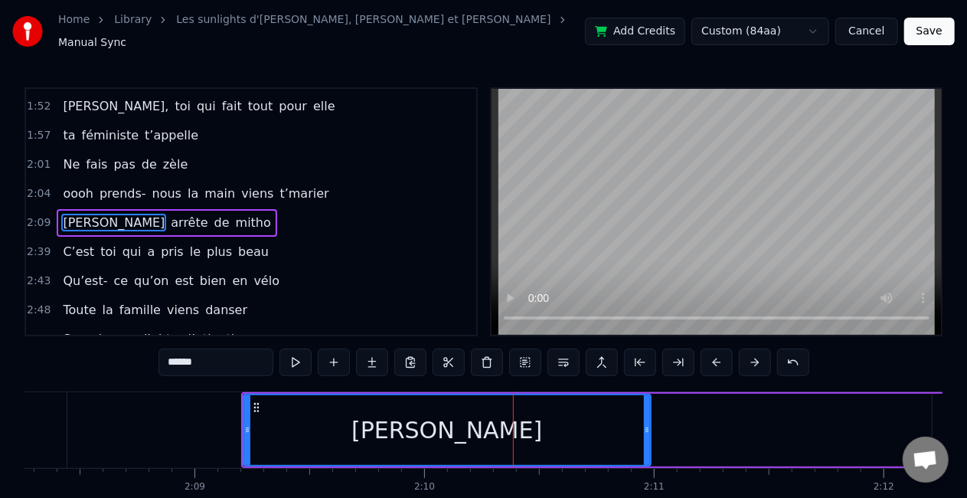
scroll to position [0, 29467]
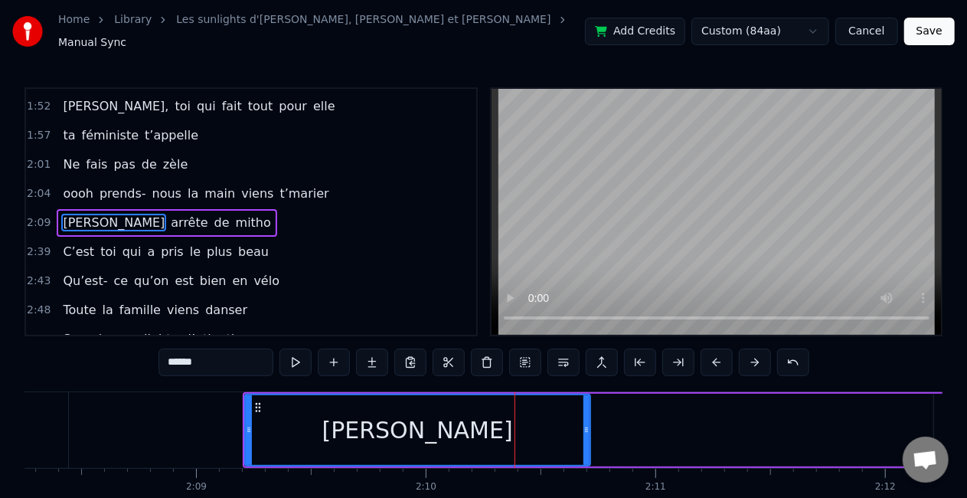
drag, startPoint x: 650, startPoint y: 424, endPoint x: 587, endPoint y: 417, distance: 63.9
click at [587, 424] on icon at bounding box center [587, 430] width 6 height 12
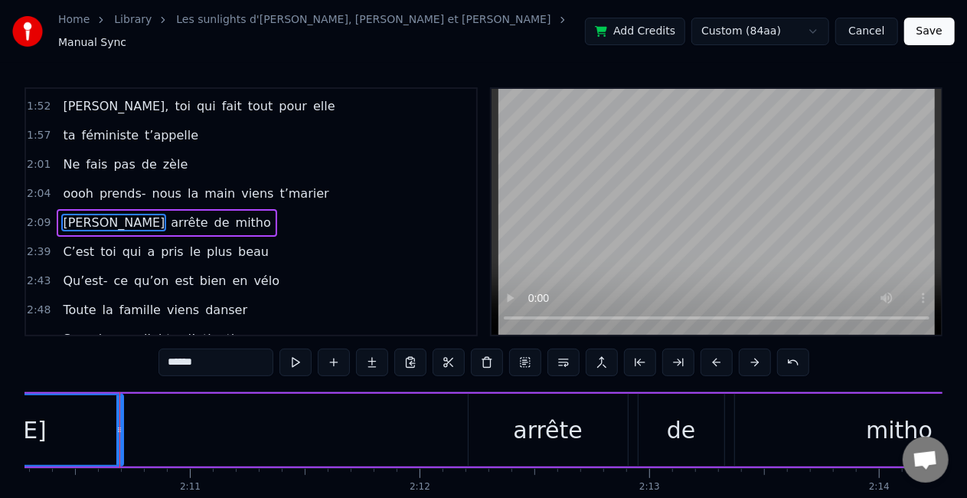
scroll to position [0, 29934]
click at [551, 417] on div "arrête" at bounding box center [547, 430] width 70 height 34
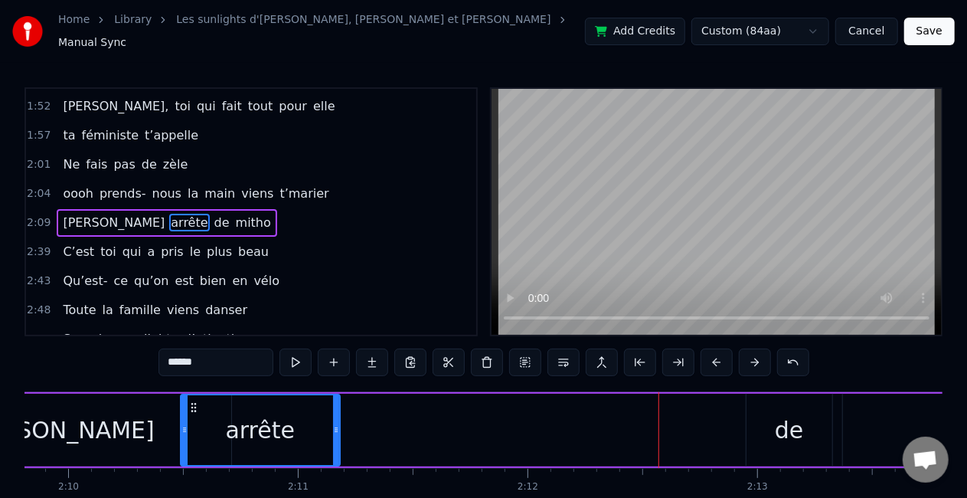
scroll to position [0, 29824]
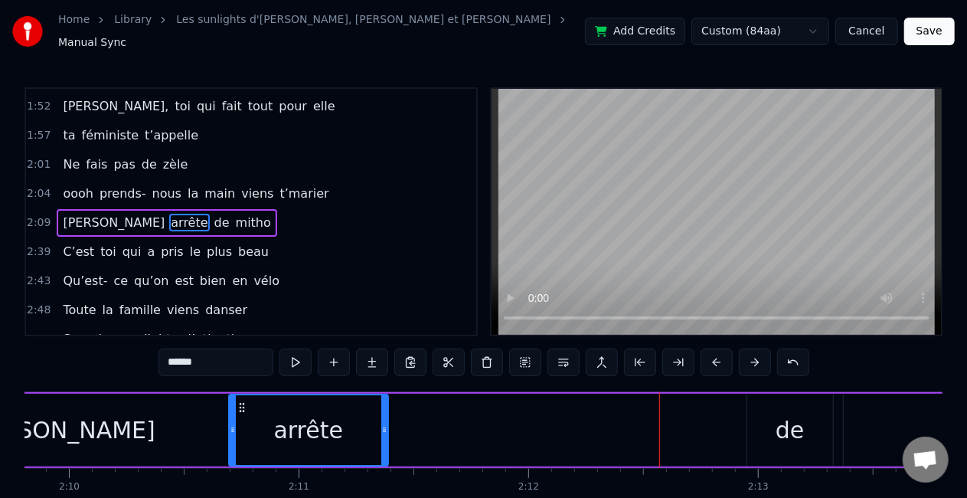
drag, startPoint x: 478, startPoint y: 398, endPoint x: 240, endPoint y: 394, distance: 238.2
click at [240, 401] on icon at bounding box center [242, 407] width 12 height 12
drag, startPoint x: 386, startPoint y: 426, endPoint x: 320, endPoint y: 419, distance: 66.2
click at [320, 424] on icon at bounding box center [320, 430] width 6 height 12
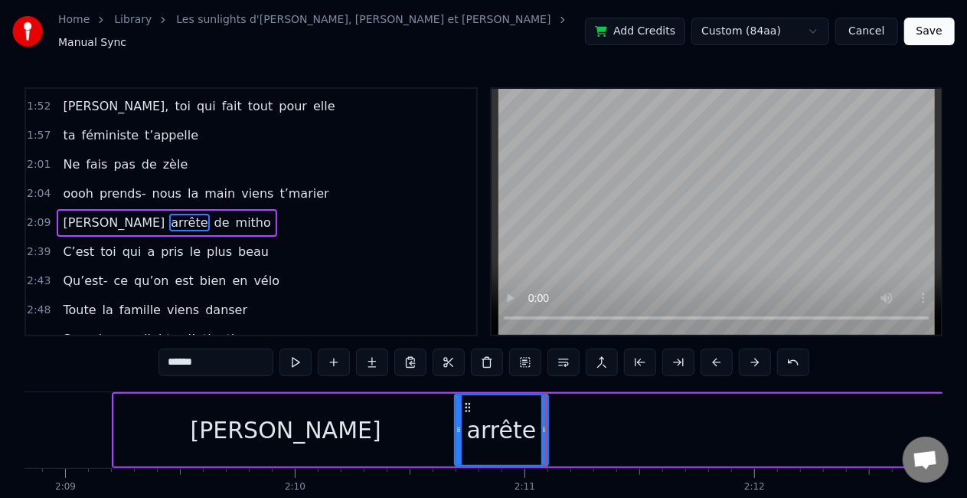
scroll to position [0, 29586]
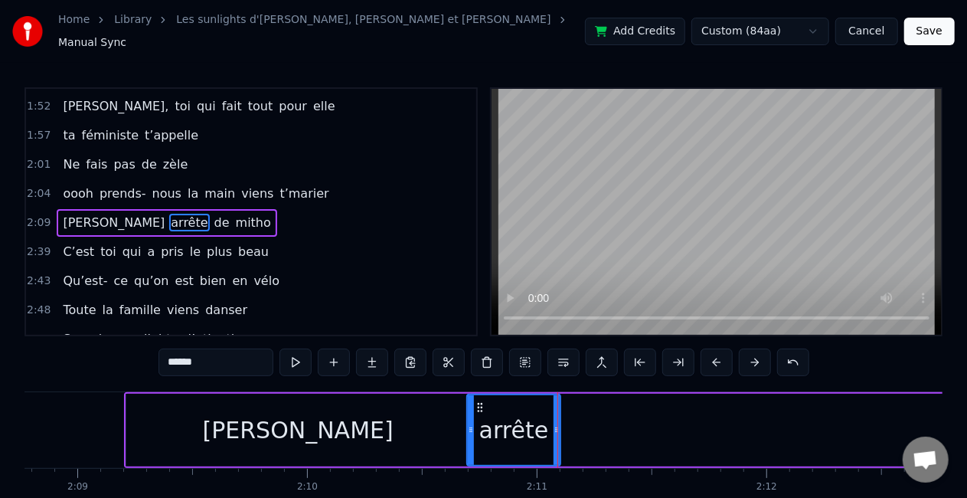
click at [322, 421] on div "[PERSON_NAME]" at bounding box center [298, 430] width 191 height 34
type input "******"
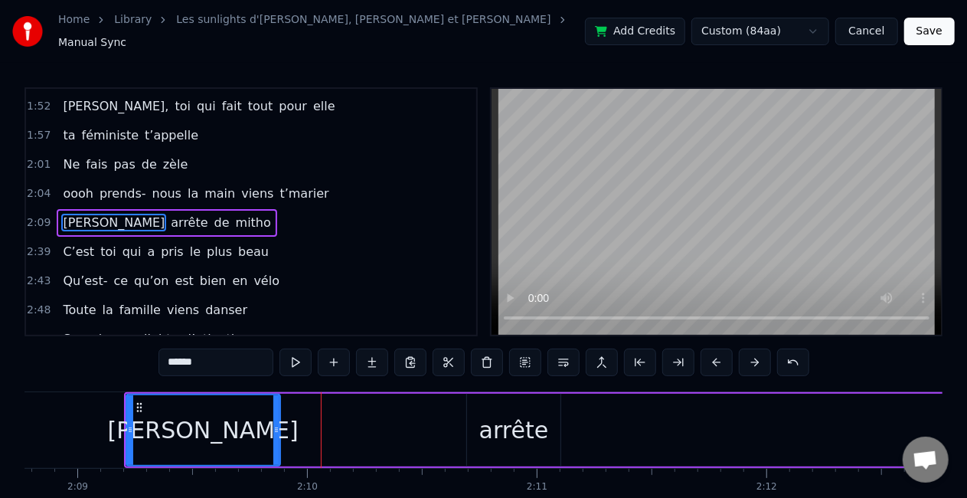
drag, startPoint x: 464, startPoint y: 423, endPoint x: 267, endPoint y: 419, distance: 196.9
click at [273, 424] on icon at bounding box center [276, 430] width 6 height 12
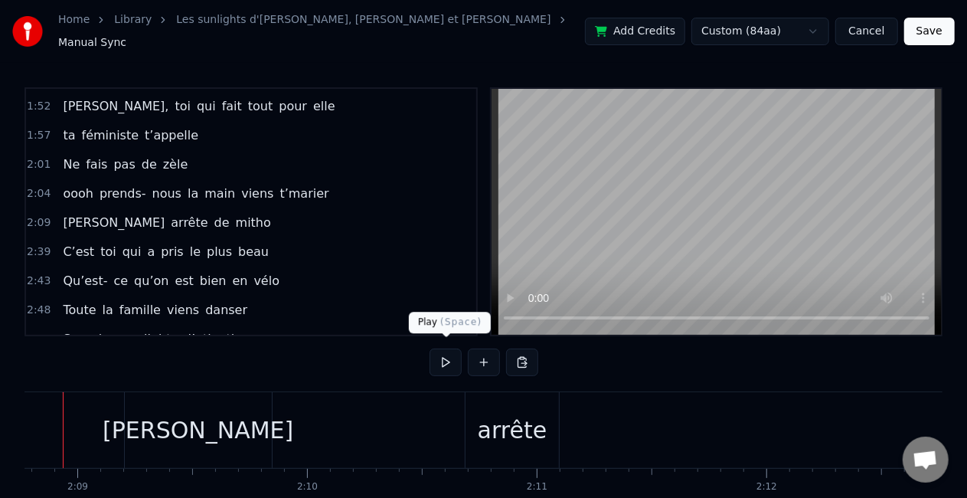
scroll to position [0, 29548]
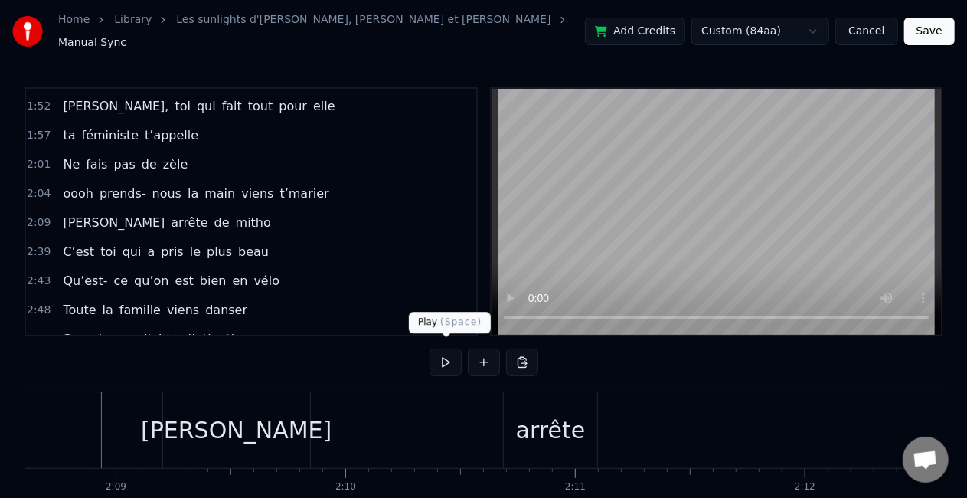
click at [452, 361] on button at bounding box center [446, 362] width 32 height 28
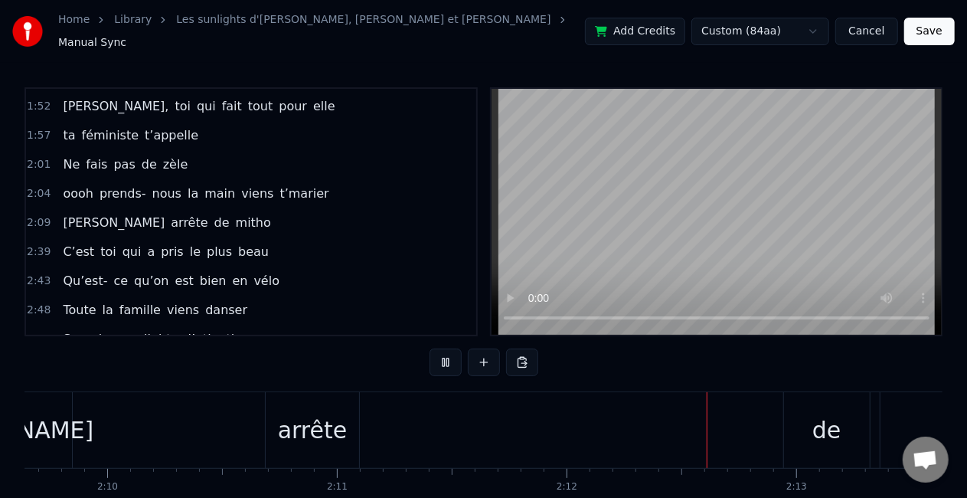
click at [452, 361] on button at bounding box center [446, 362] width 32 height 28
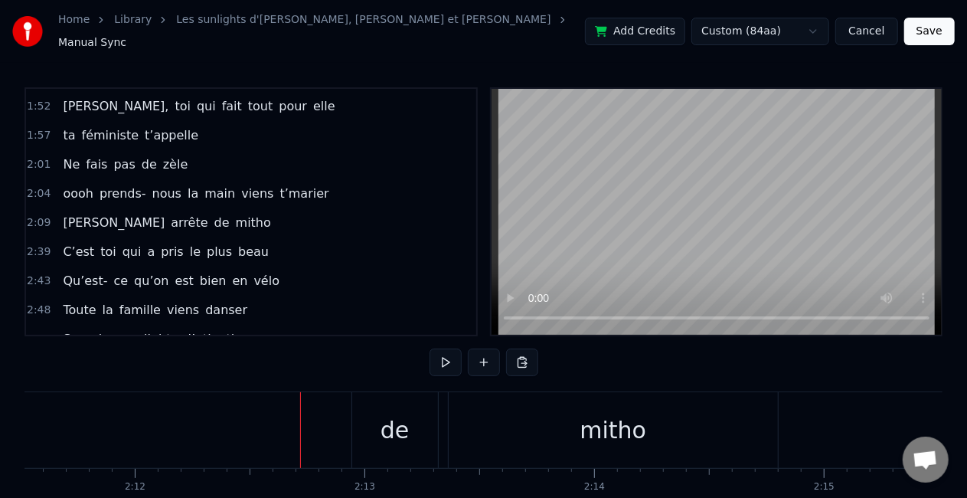
scroll to position [0, 30323]
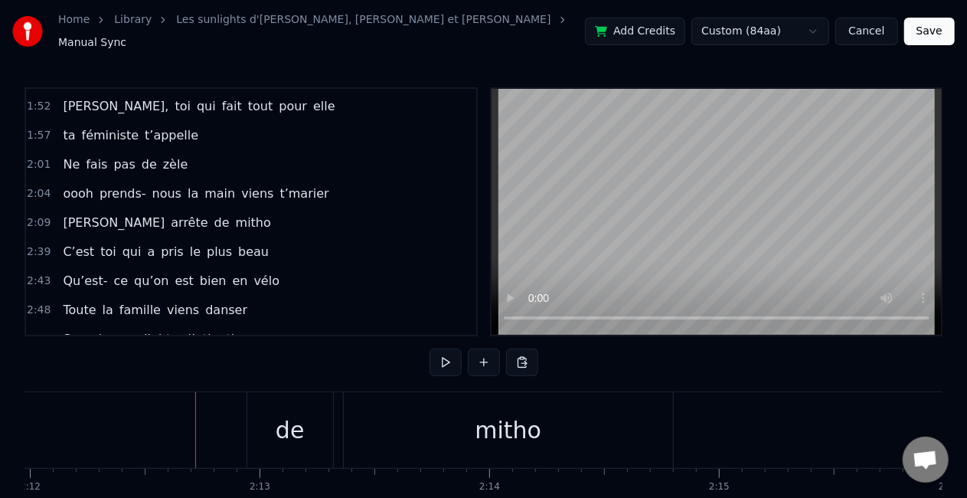
click at [516, 433] on div "mitho" at bounding box center [508, 430] width 67 height 34
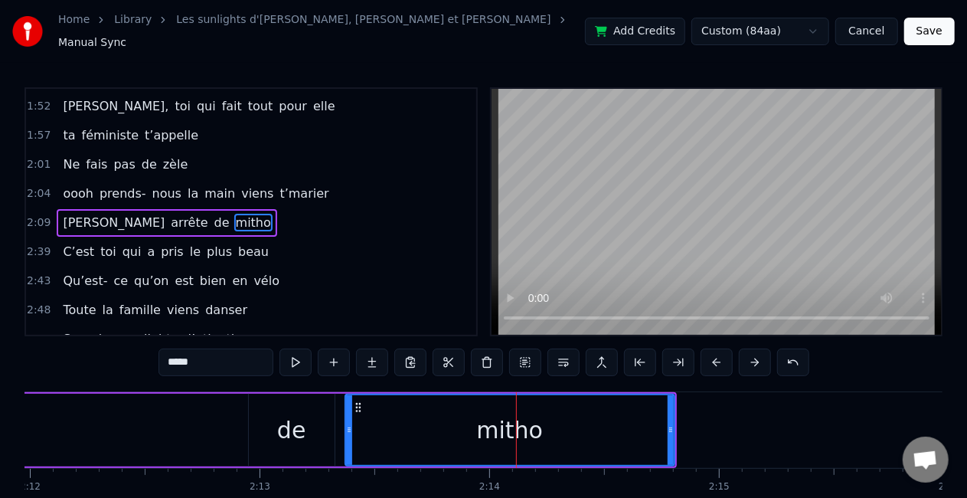
click at [251, 348] on input "*****" at bounding box center [216, 362] width 115 height 28
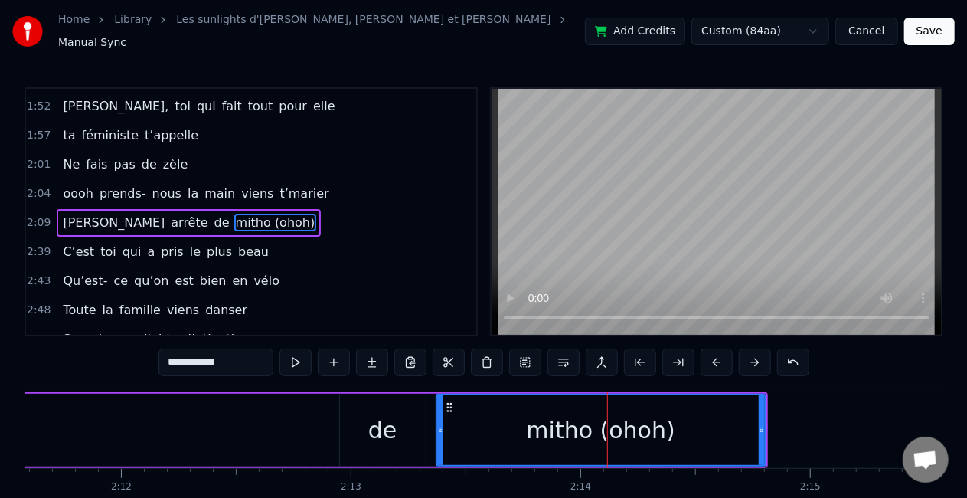
scroll to position [0, 30232]
click at [397, 408] on div "de" at bounding box center [383, 430] width 86 height 73
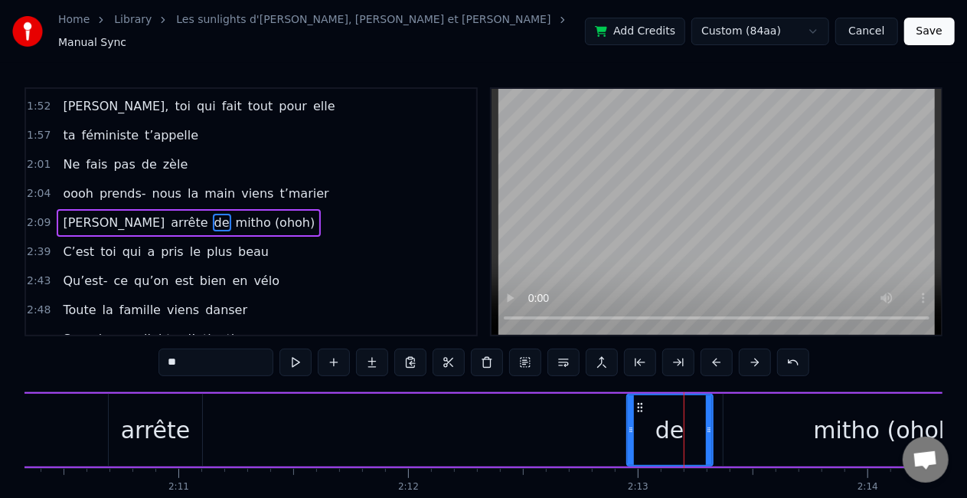
scroll to position [0, 29943]
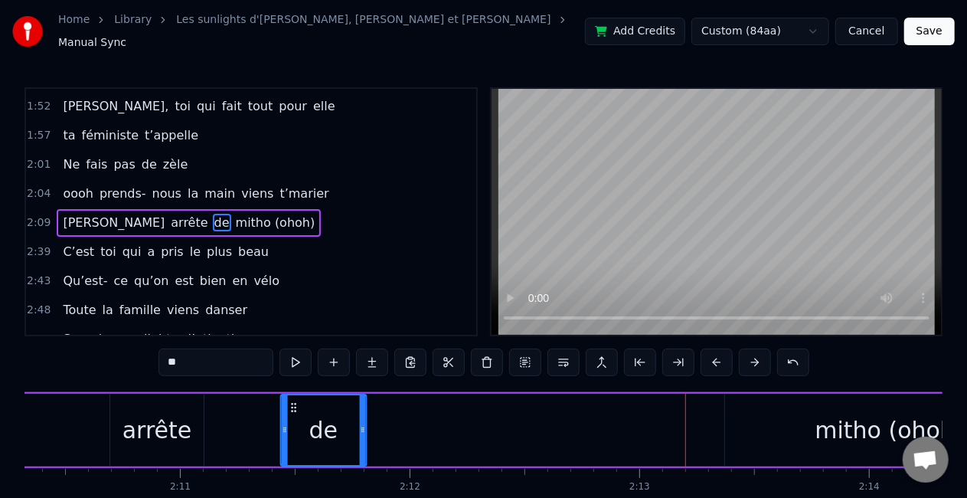
drag, startPoint x: 643, startPoint y: 396, endPoint x: 276, endPoint y: 398, distance: 367.6
click at [288, 401] on icon at bounding box center [294, 407] width 12 height 12
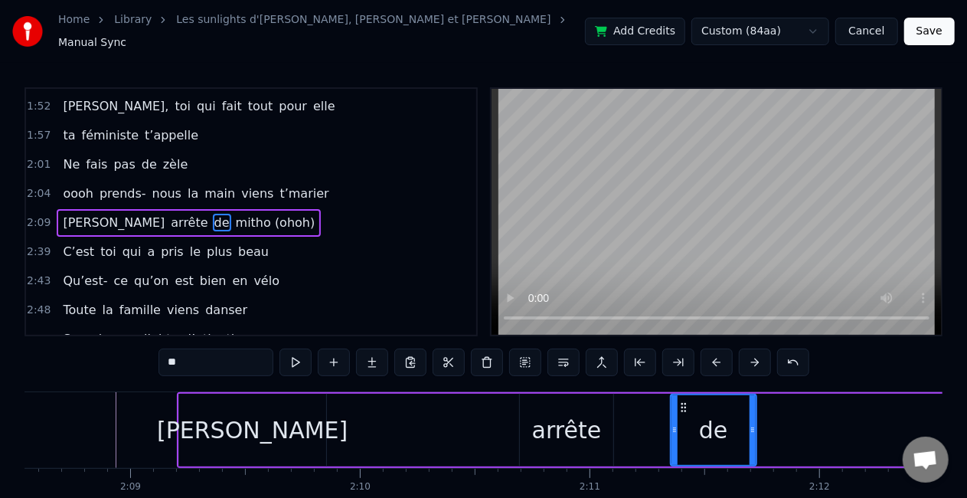
scroll to position [0, 29527]
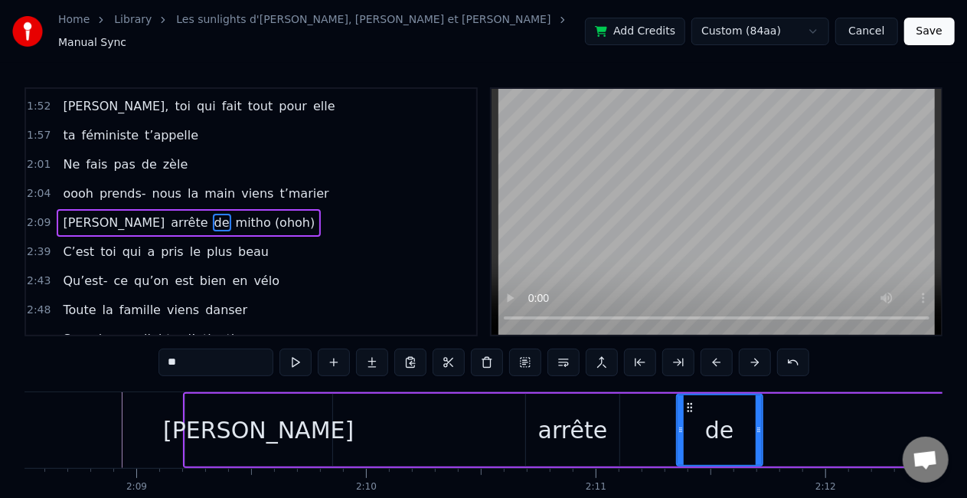
click at [306, 407] on div "[PERSON_NAME]" at bounding box center [258, 430] width 147 height 73
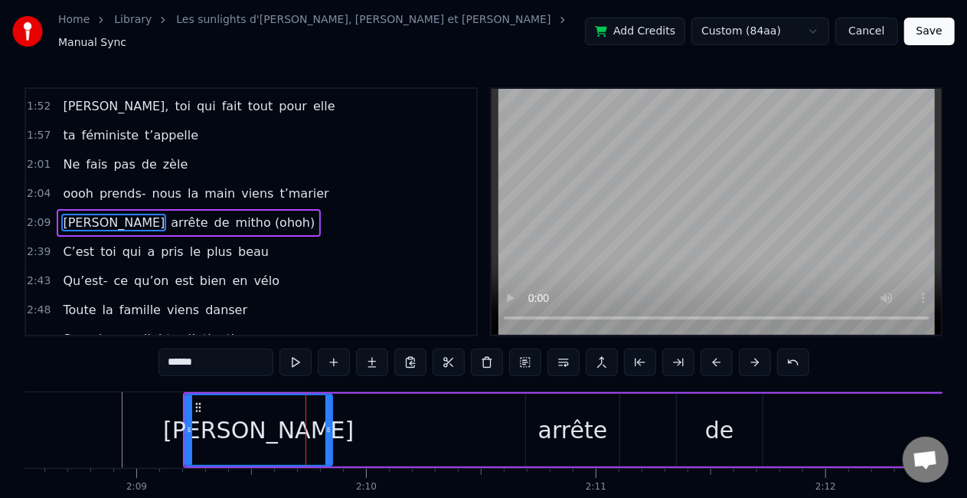
click at [559, 417] on div "arrête" at bounding box center [573, 430] width 70 height 34
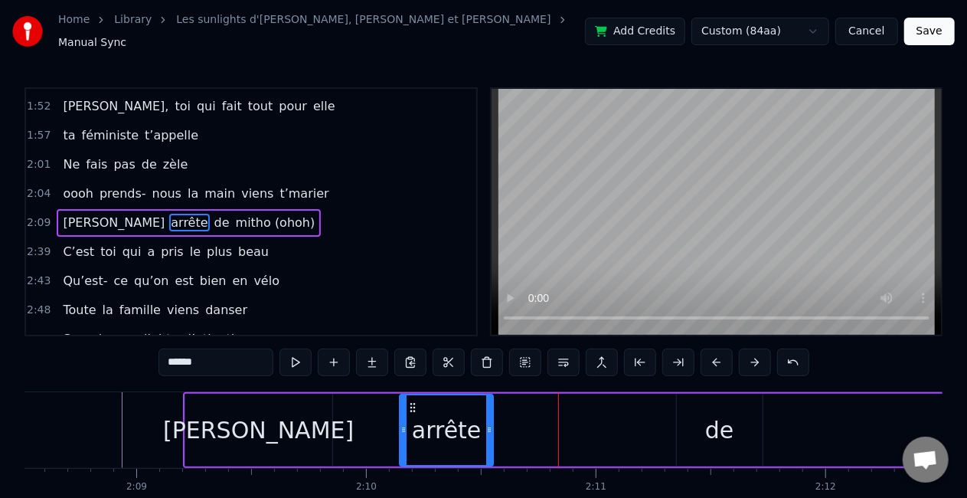
drag, startPoint x: 538, startPoint y: 398, endPoint x: 400, endPoint y: 394, distance: 137.9
click at [407, 401] on icon at bounding box center [413, 407] width 12 height 12
click at [721, 418] on div "de" at bounding box center [719, 430] width 29 height 34
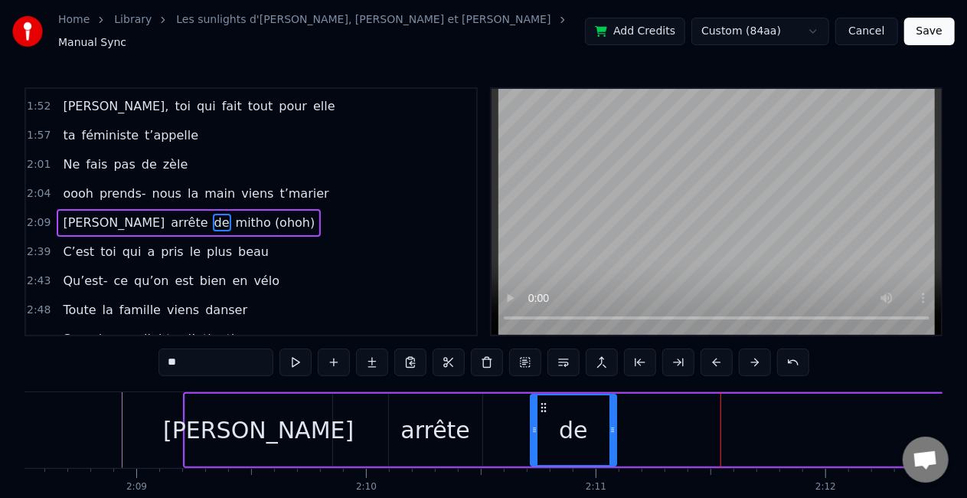
drag, startPoint x: 685, startPoint y: 398, endPoint x: 539, endPoint y: 395, distance: 146.3
click at [539, 401] on icon at bounding box center [544, 407] width 12 height 12
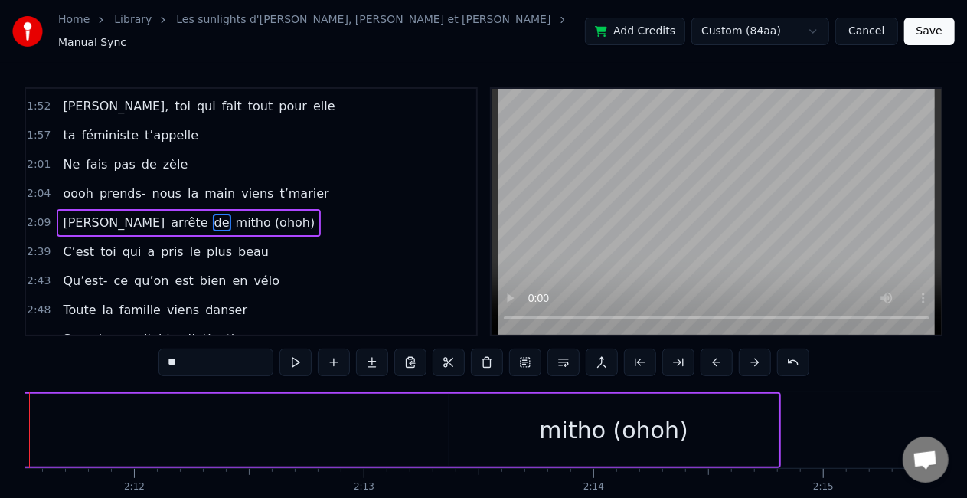
scroll to position [0, 30219]
click at [613, 430] on div "mitho (ohoh)" at bounding box center [613, 430] width 149 height 34
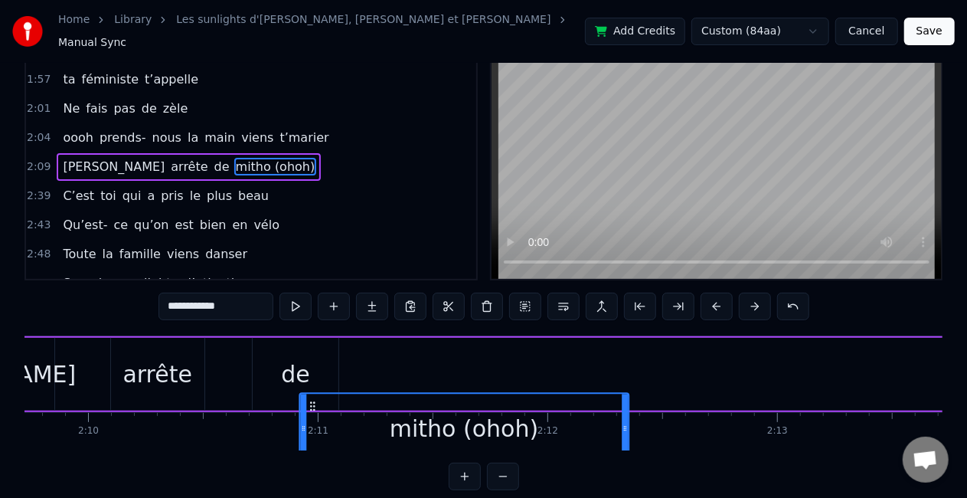
scroll to position [0, 29795]
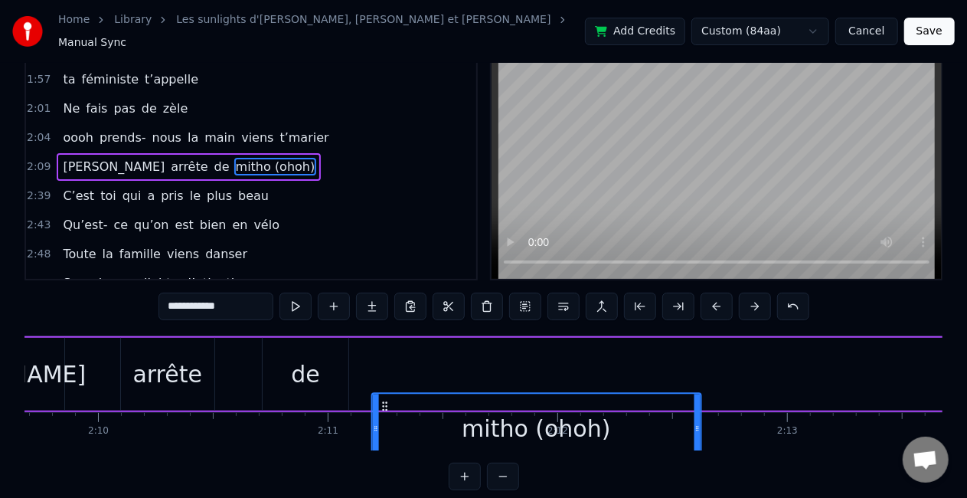
drag, startPoint x: 719, startPoint y: 399, endPoint x: 250, endPoint y: 355, distance: 470.8
click at [250, 355] on div "[PERSON_NAME] arrête de mitho (ohoh)" at bounding box center [560, 374] width 1290 height 76
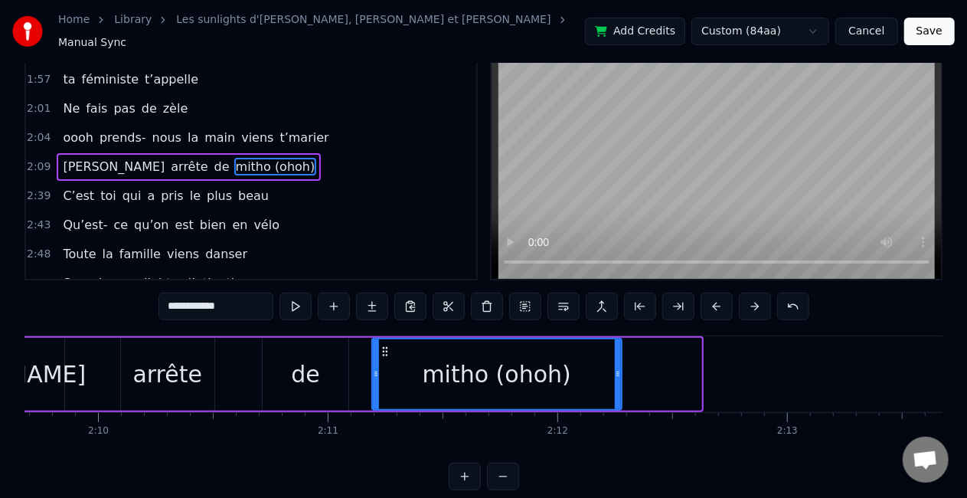
drag, startPoint x: 697, startPoint y: 366, endPoint x: 617, endPoint y: 363, distance: 79.7
click at [617, 368] on icon at bounding box center [618, 374] width 6 height 12
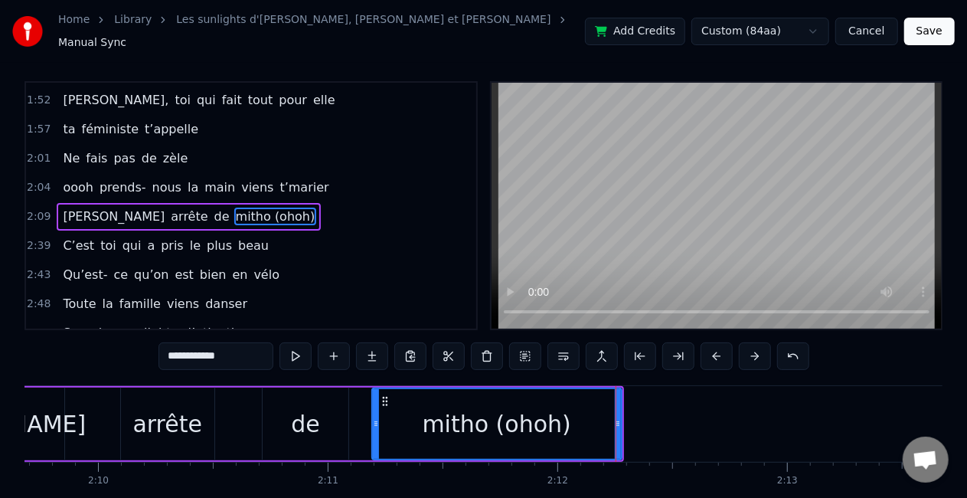
scroll to position [0, 0]
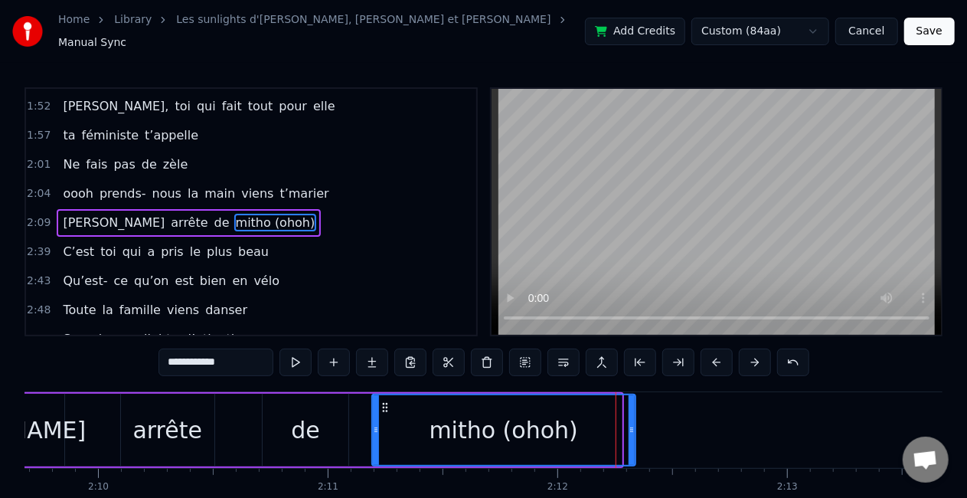
drag, startPoint x: 617, startPoint y: 424, endPoint x: 633, endPoint y: 424, distance: 15.3
click at [633, 424] on icon at bounding box center [632, 430] width 6 height 12
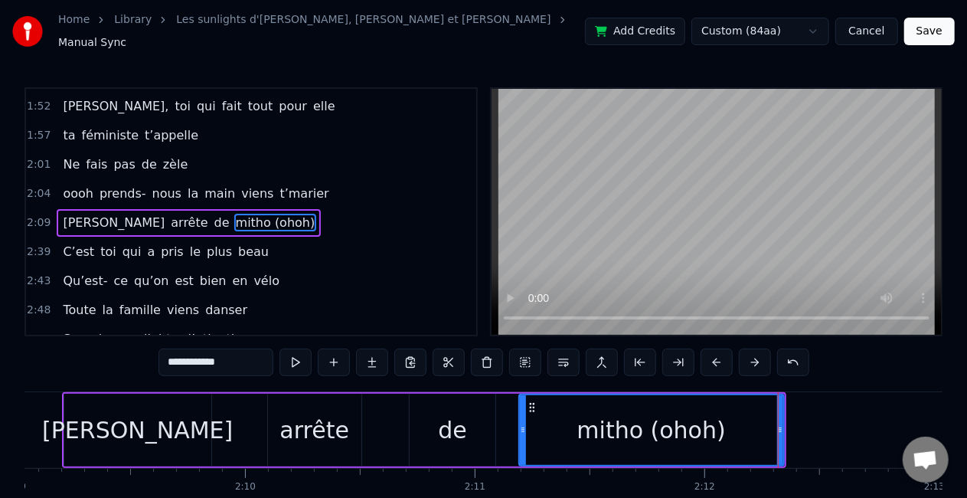
scroll to position [0, 29625]
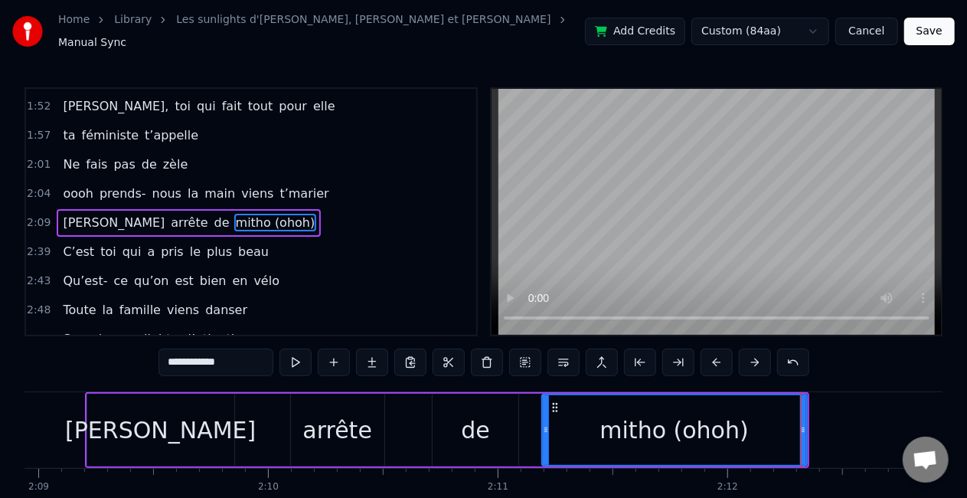
click at [463, 421] on div "de" at bounding box center [475, 430] width 29 height 34
type input "**"
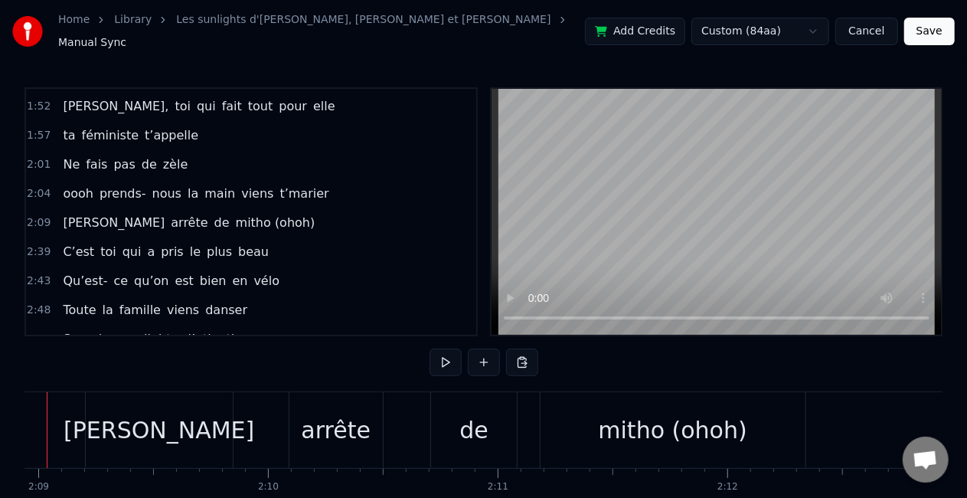
scroll to position [0, 29570]
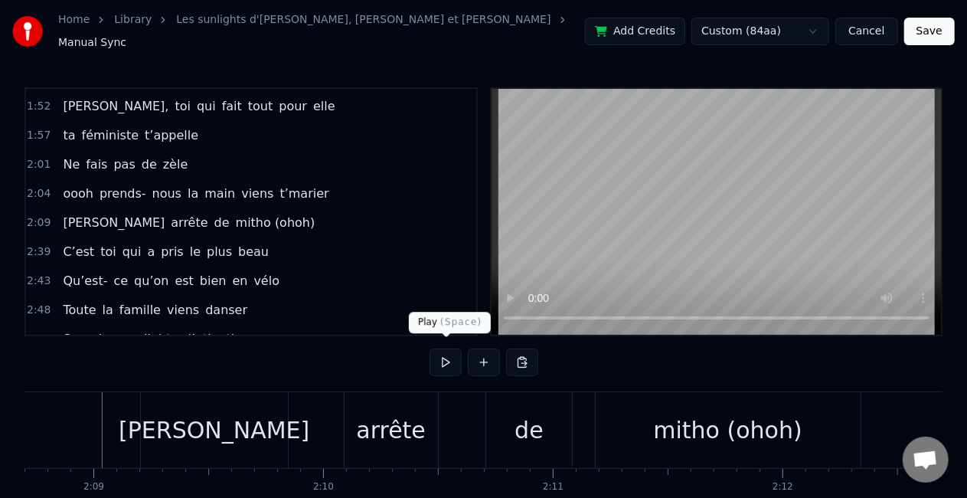
click at [441, 352] on button at bounding box center [446, 362] width 32 height 28
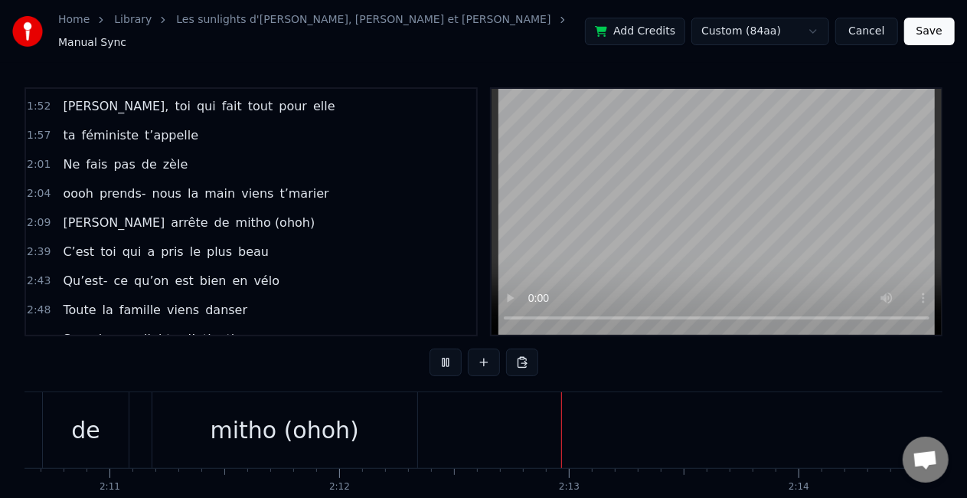
click at [441, 352] on button at bounding box center [446, 362] width 32 height 28
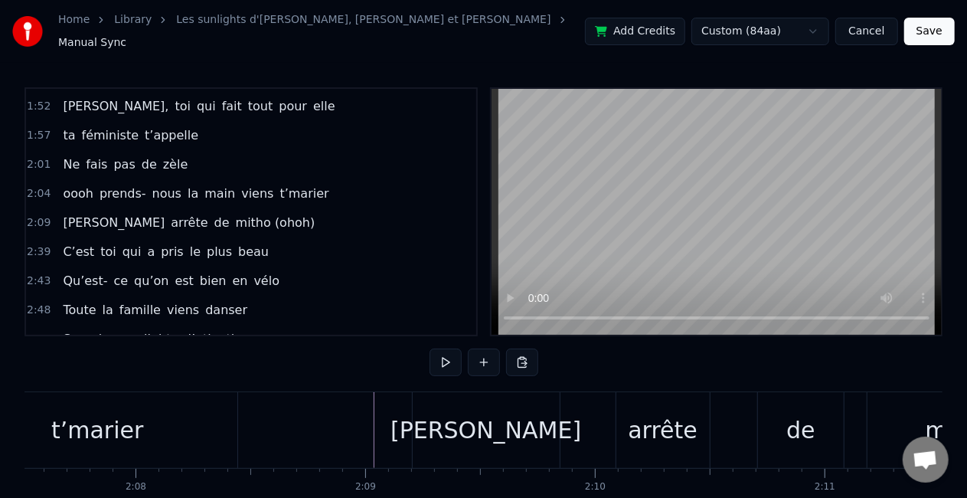
scroll to position [0, 29287]
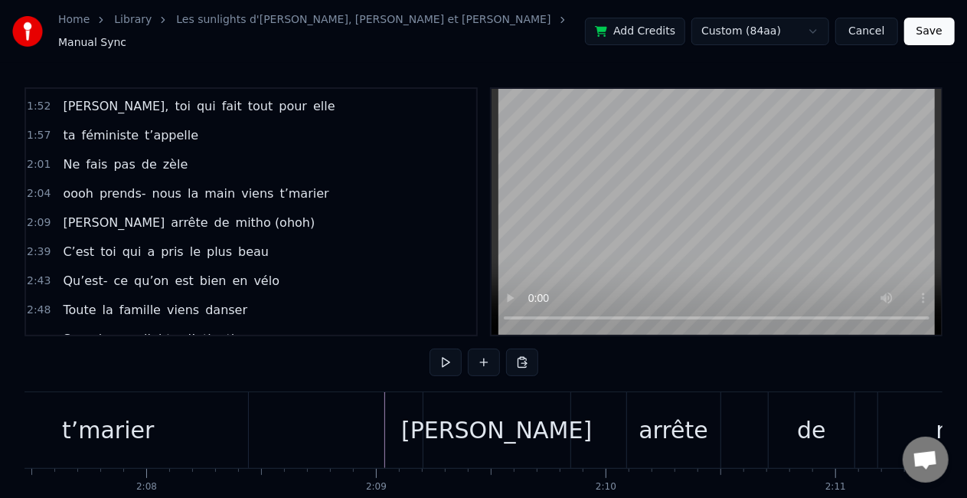
click at [450, 354] on button at bounding box center [446, 362] width 32 height 28
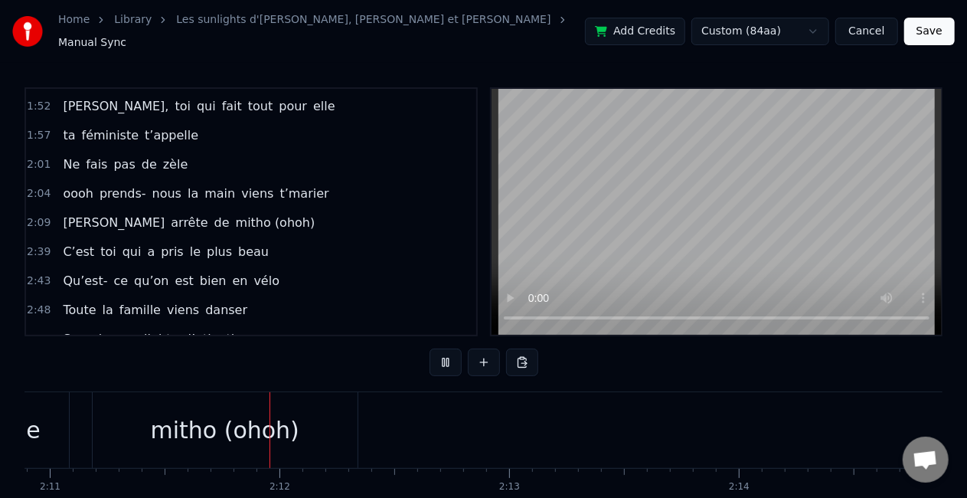
scroll to position [0, 30097]
click at [450, 354] on button at bounding box center [446, 362] width 32 height 28
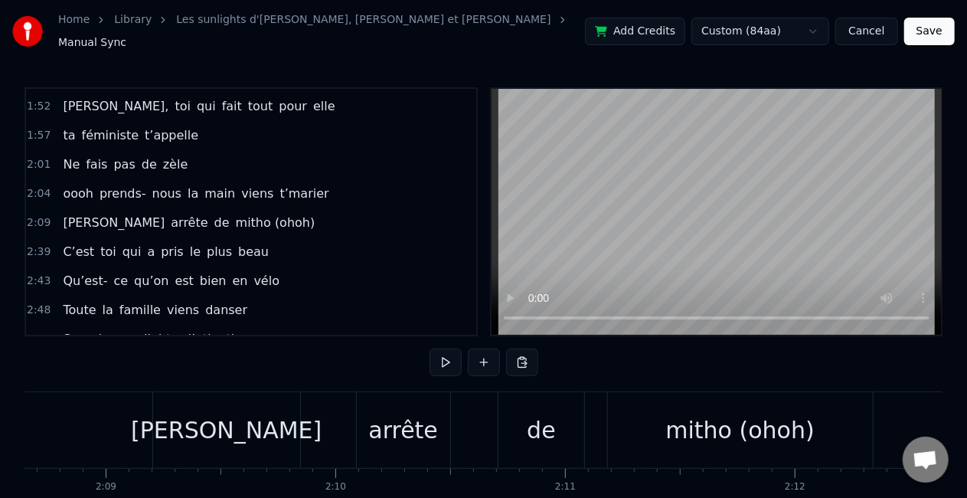
scroll to position [0, 29559]
click at [340, 418] on div "[PERSON_NAME] arrête de mitho (ohoh)" at bounding box center [513, 430] width 725 height 76
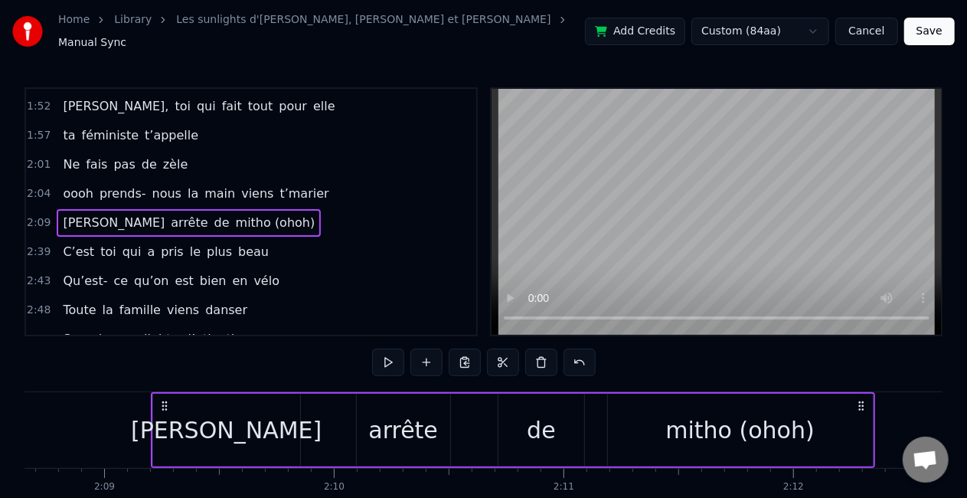
click at [384, 423] on div "arrête" at bounding box center [403, 430] width 70 height 34
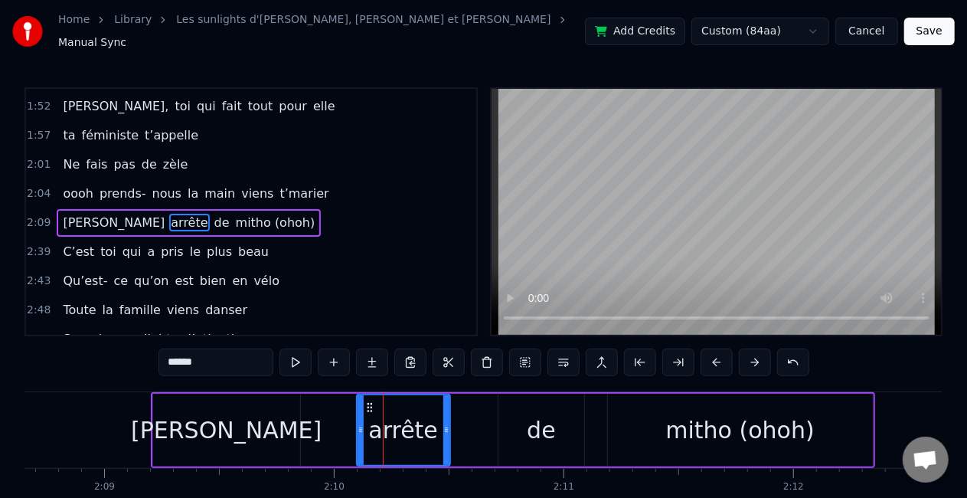
click at [180, 417] on div "[PERSON_NAME]" at bounding box center [226, 430] width 147 height 73
type input "******"
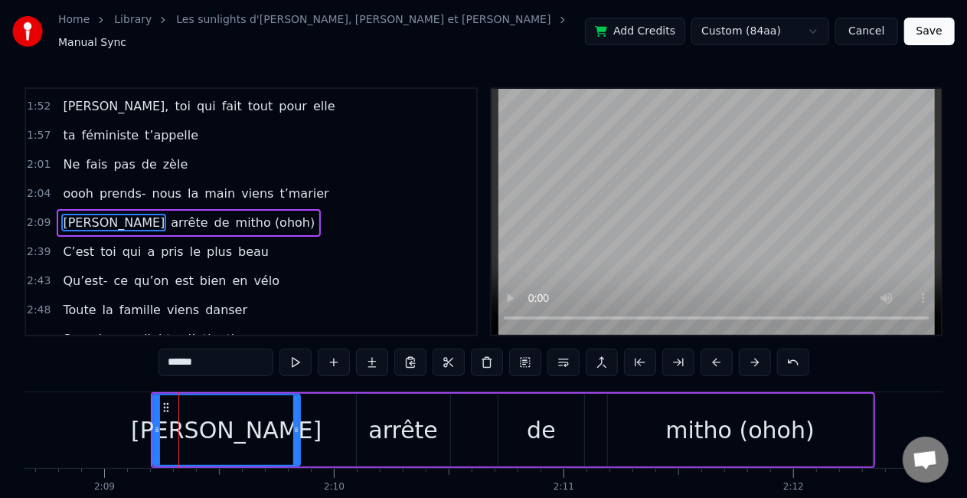
click at [153, 408] on div "[PERSON_NAME]" at bounding box center [226, 430] width 149 height 73
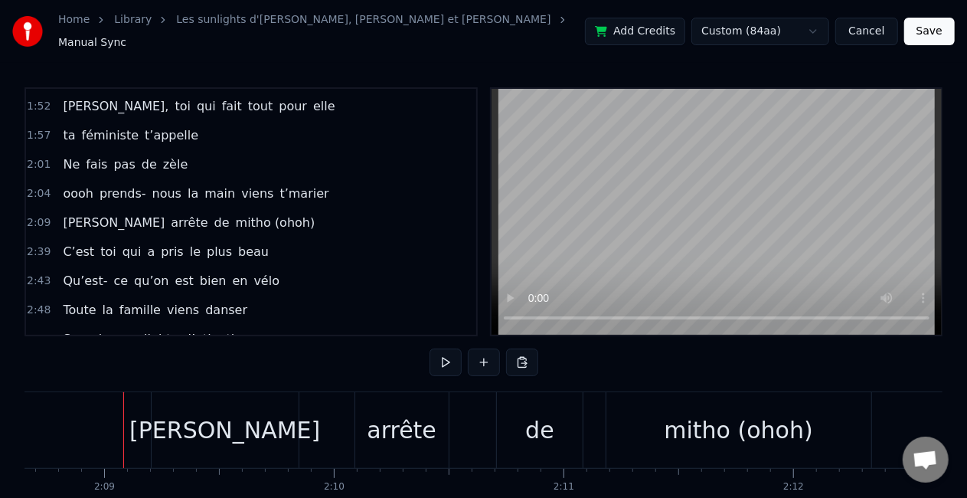
click at [163, 403] on div "[PERSON_NAME]" at bounding box center [225, 430] width 147 height 76
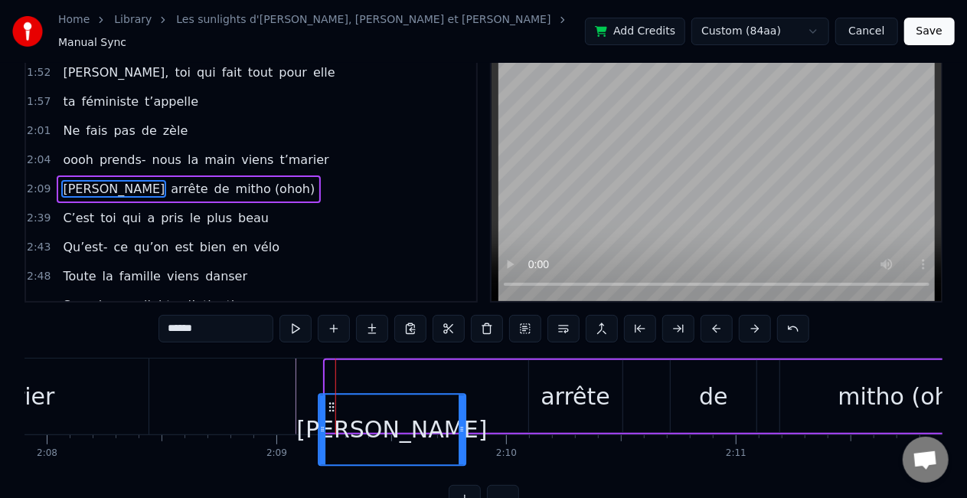
scroll to position [41, 0]
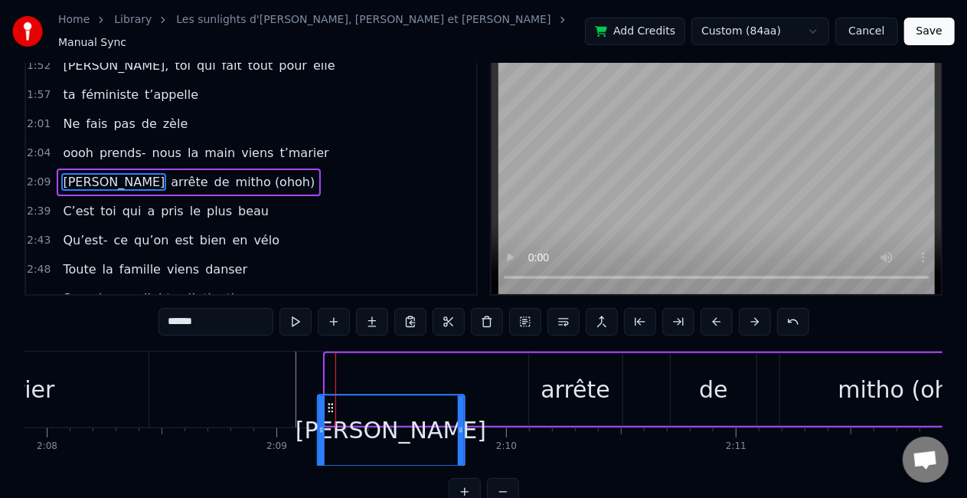
drag, startPoint x: 165, startPoint y: 399, endPoint x: 329, endPoint y: 390, distance: 164.2
click at [329, 395] on div "[PERSON_NAME]" at bounding box center [392, 430] width 146 height 70
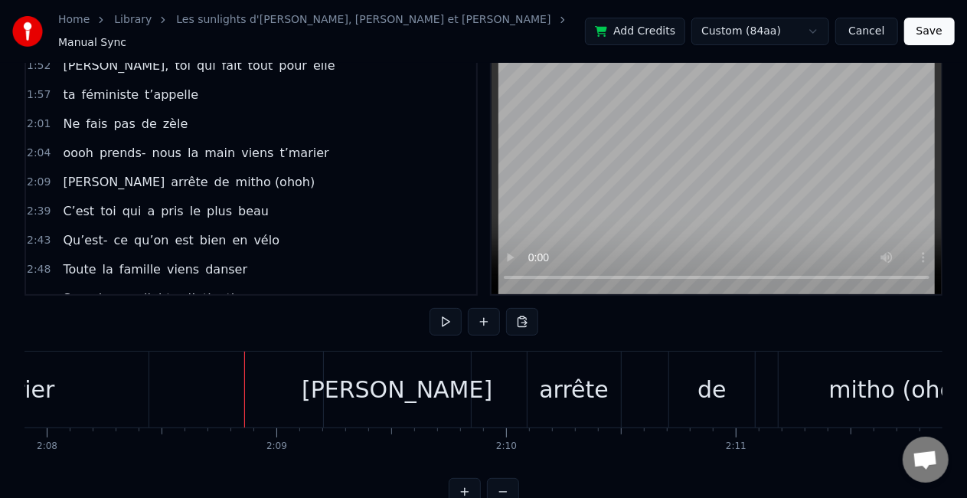
click at [78, 173] on span "[PERSON_NAME]" at bounding box center [113, 182] width 105 height 18
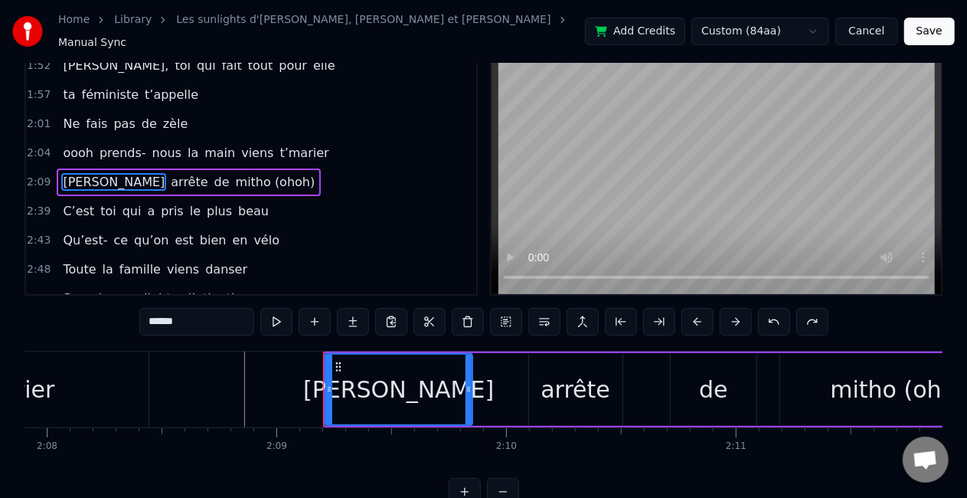
scroll to position [0, 0]
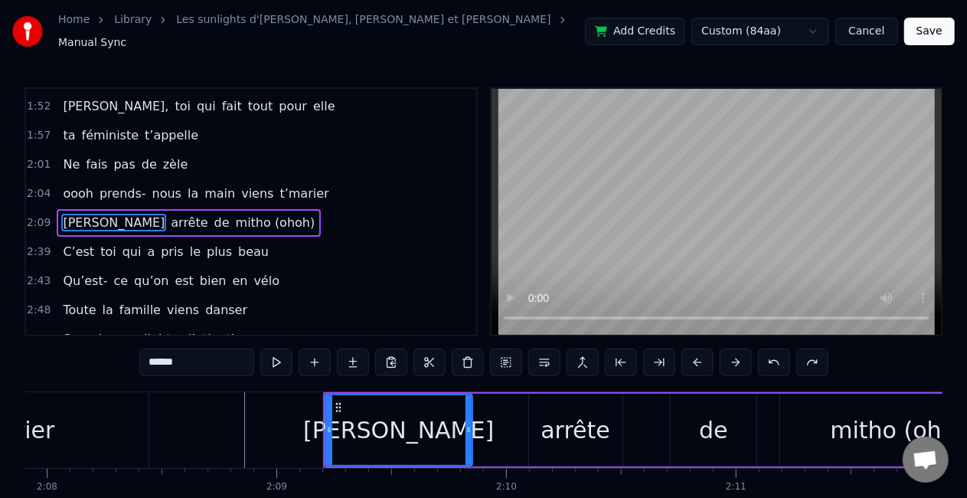
click at [109, 214] on div "[PERSON_NAME] arrête de mitho (ohoh)" at bounding box center [189, 223] width 264 height 28
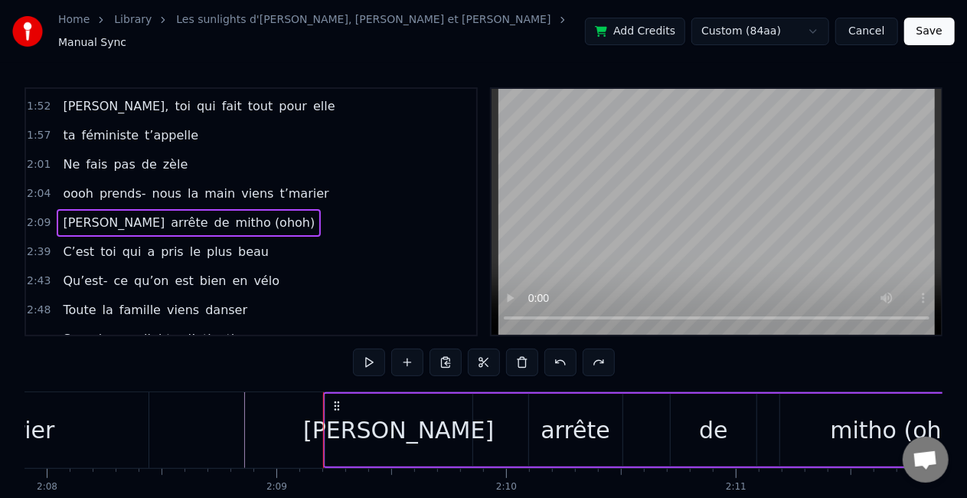
click at [558, 416] on div "arrête" at bounding box center [576, 430] width 70 height 34
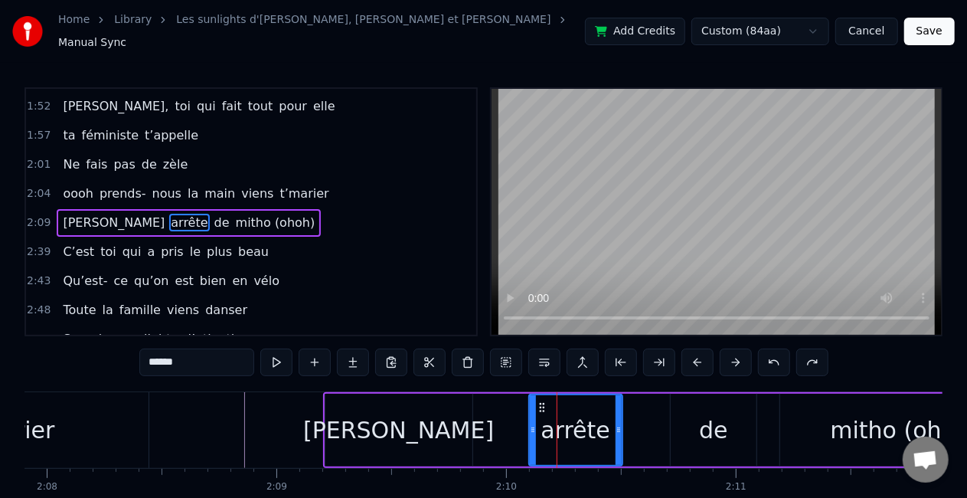
click at [460, 410] on div "[PERSON_NAME]" at bounding box center [398, 430] width 147 height 73
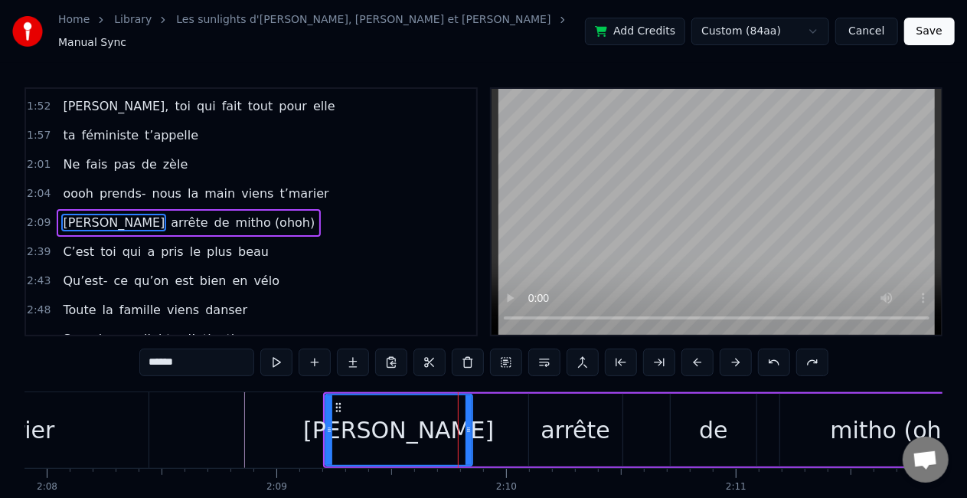
click at [585, 424] on div "arrête" at bounding box center [576, 430] width 70 height 34
type input "******"
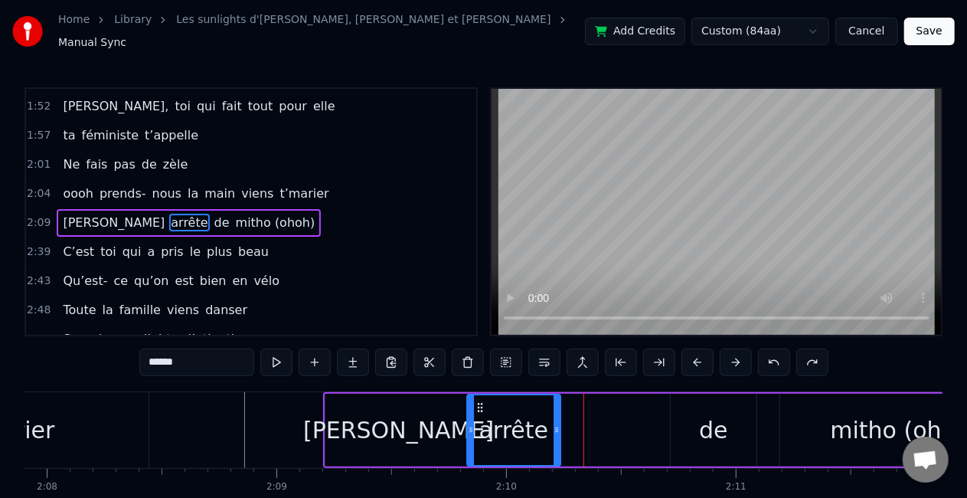
drag, startPoint x: 541, startPoint y: 397, endPoint x: 479, endPoint y: 399, distance: 62.1
click at [479, 401] on icon at bounding box center [480, 407] width 12 height 12
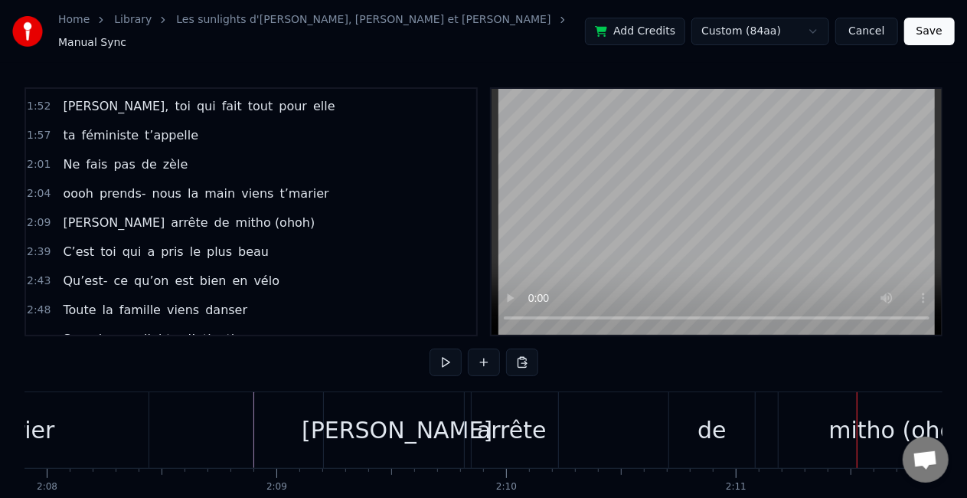
click at [722, 435] on div "de" at bounding box center [712, 430] width 29 height 34
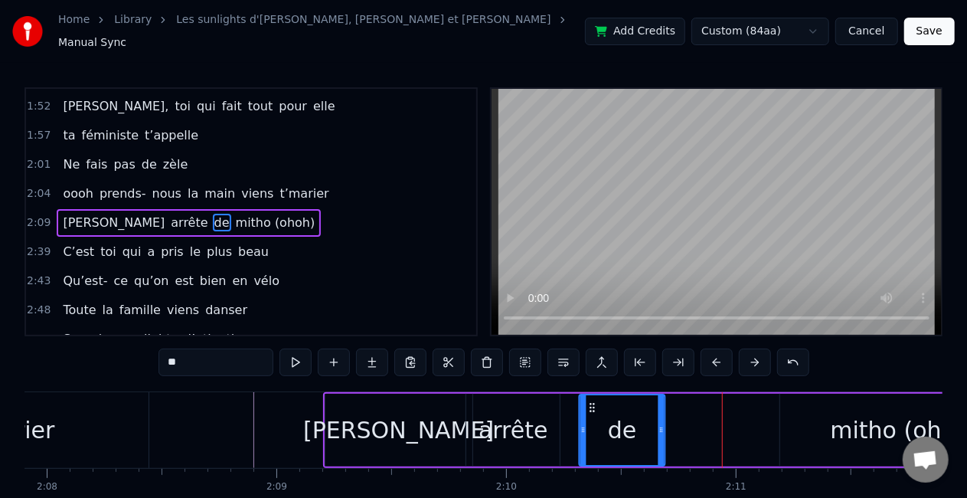
drag, startPoint x: 685, startPoint y: 397, endPoint x: 591, endPoint y: 391, distance: 93.7
click at [591, 395] on div "de" at bounding box center [623, 430] width 84 height 70
click at [859, 437] on div "mitho (ohoh)" at bounding box center [905, 430] width 149 height 34
type input "**********"
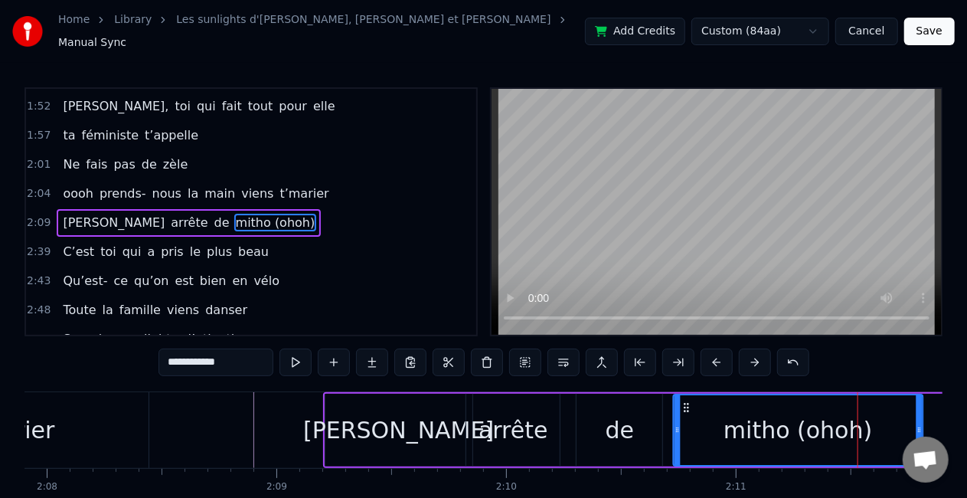
drag, startPoint x: 794, startPoint y: 397, endPoint x: 686, endPoint y: 394, distance: 108.0
click at [686, 401] on icon at bounding box center [686, 407] width 12 height 12
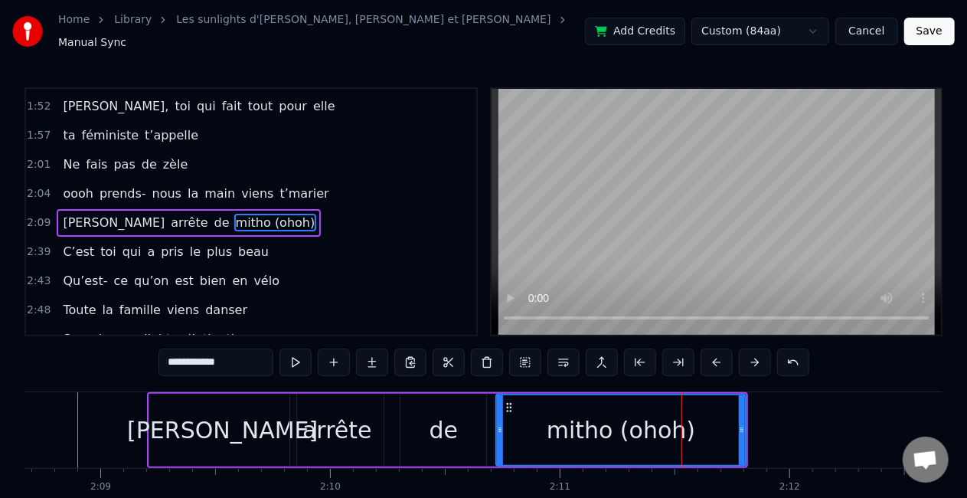
scroll to position [0, 29565]
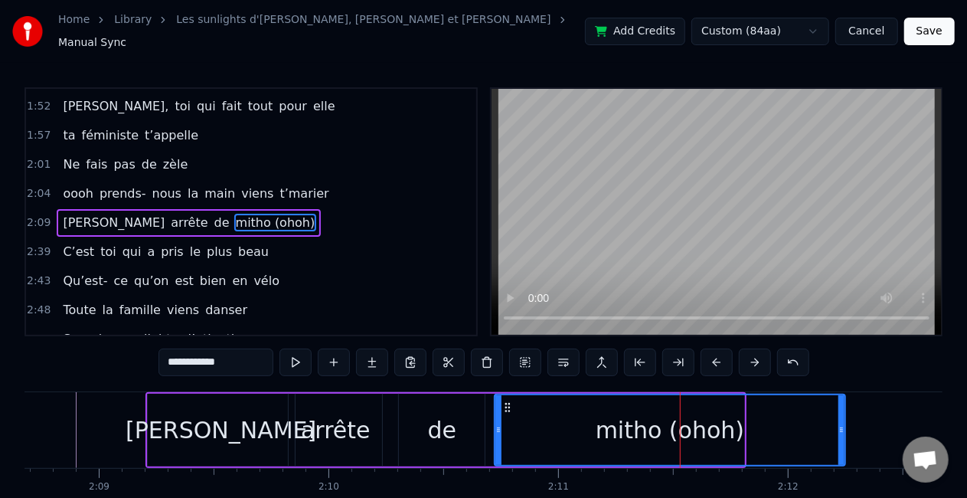
drag, startPoint x: 740, startPoint y: 419, endPoint x: 842, endPoint y: 424, distance: 102.0
click at [842, 424] on icon at bounding box center [842, 430] width 6 height 12
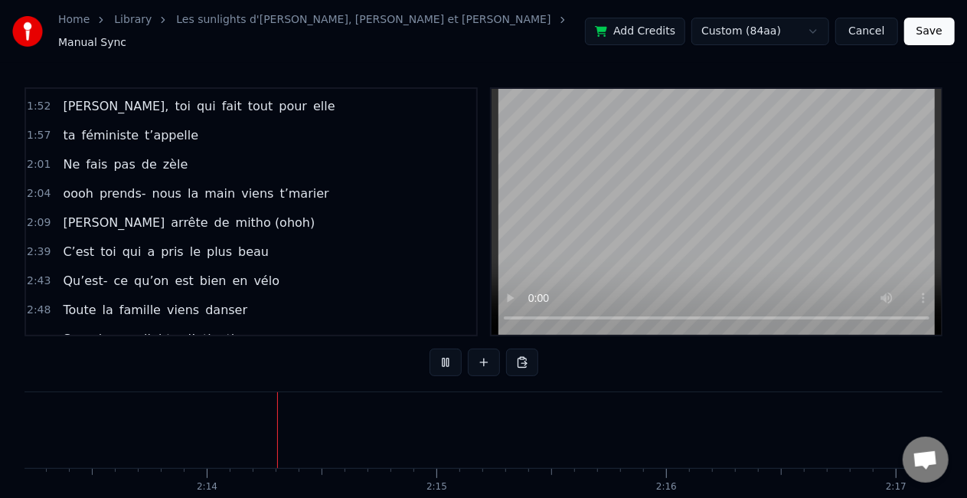
scroll to position [0, 30609]
click at [453, 362] on button at bounding box center [446, 362] width 32 height 28
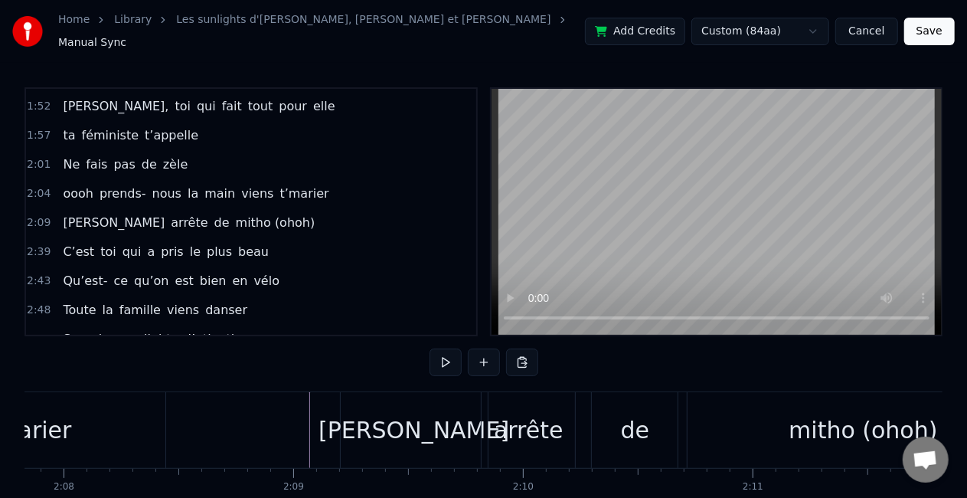
scroll to position [0, 29351]
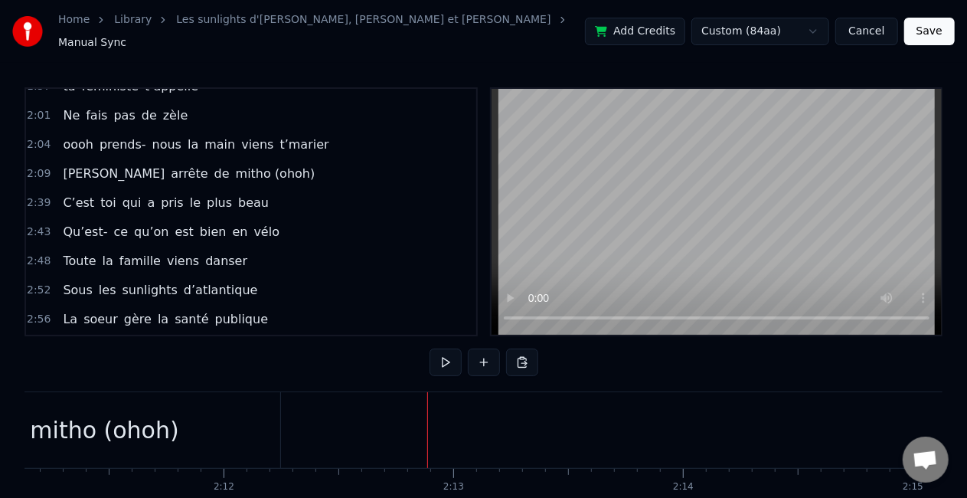
scroll to position [544, 0]
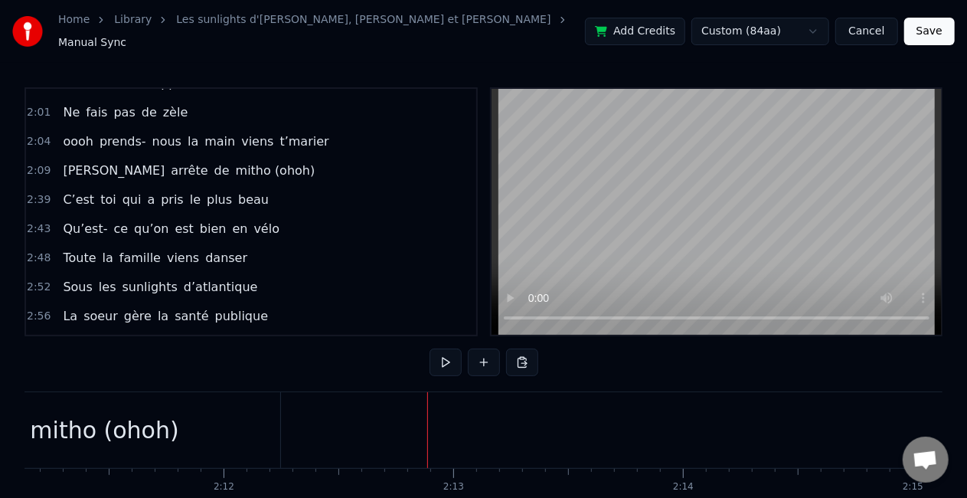
click at [245, 186] on div "C’est toi qui a pris le plus beau" at bounding box center [166, 200] width 218 height 28
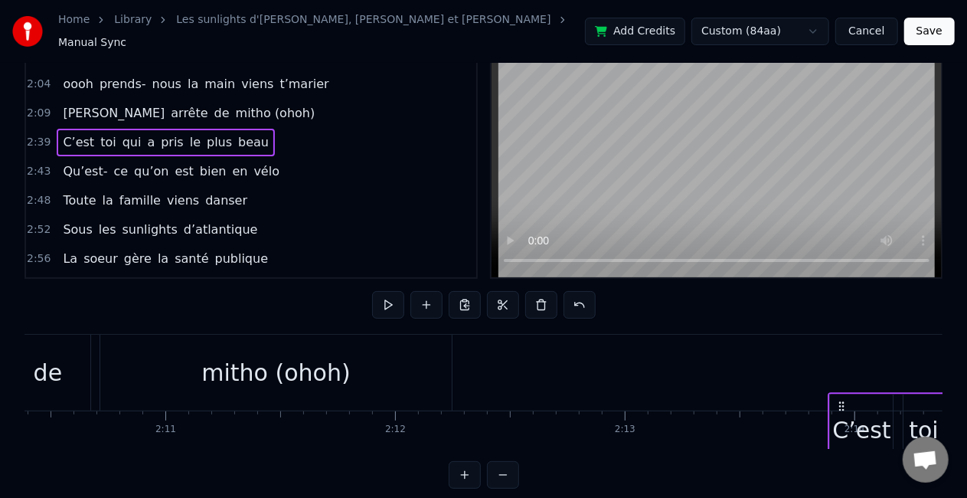
scroll to position [0, 30020]
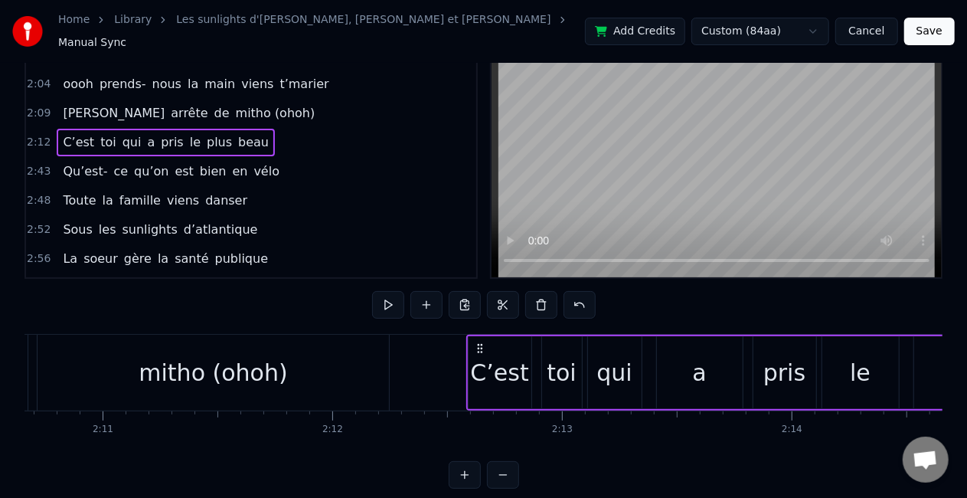
click at [224, 164] on div "Qu’est- ce qu’on est bien en vélo" at bounding box center [171, 172] width 229 height 28
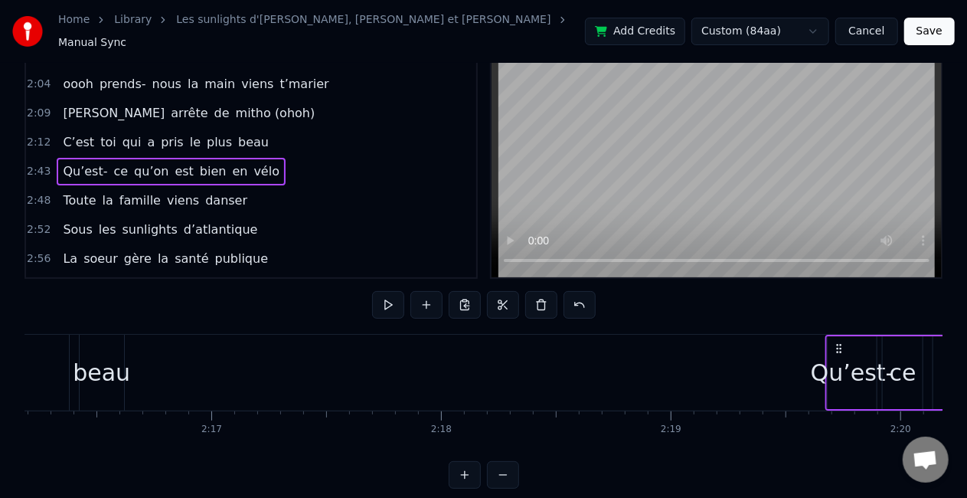
scroll to position [0, 31314]
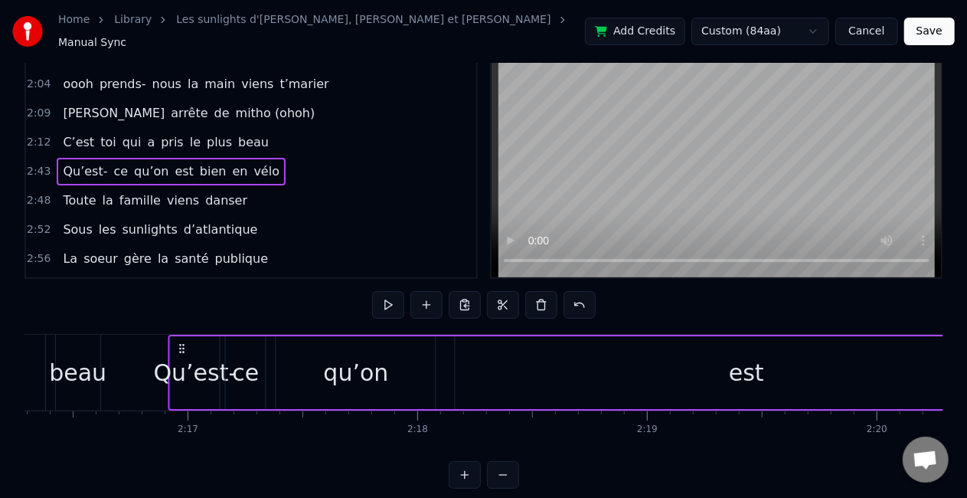
drag, startPoint x: 118, startPoint y: 337, endPoint x: 492, endPoint y: 323, distance: 374.8
click at [492, 323] on div "0:30 Vivre avec trois frères pas gentils 0:36 entre l’Ile d’Yeu et [GEOGRAPHIC_…" at bounding box center [484, 259] width 918 height 459
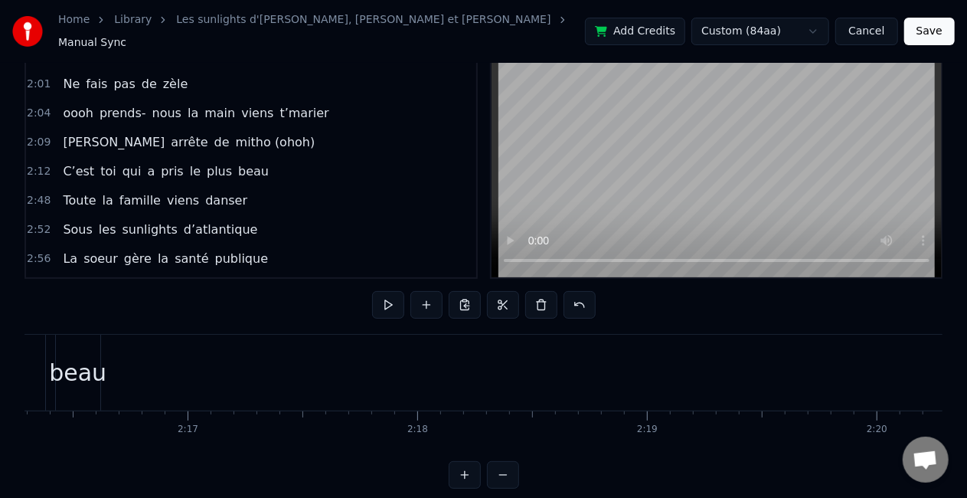
scroll to position [372, 0]
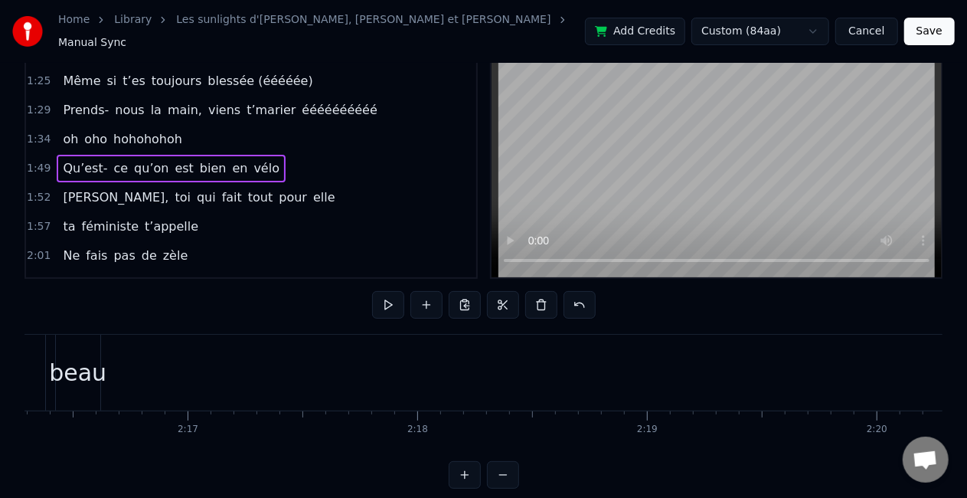
click at [231, 161] on span "en" at bounding box center [240, 168] width 18 height 18
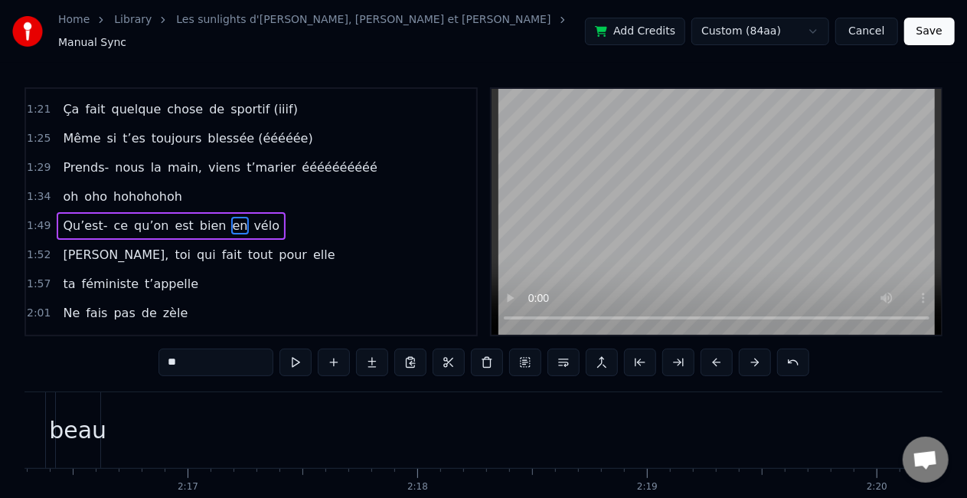
scroll to position [377, 0]
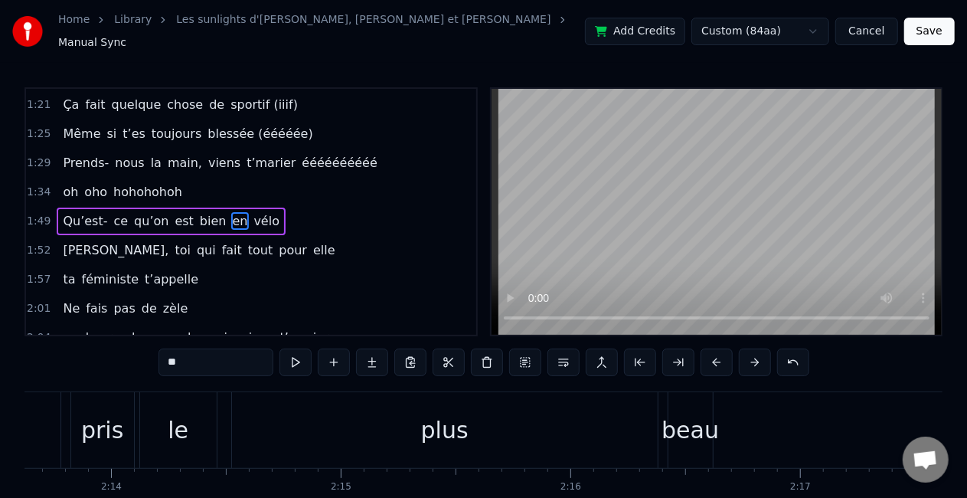
click at [254, 214] on div "Qu’est- ce qu’on est bien en vélo" at bounding box center [171, 222] width 229 height 28
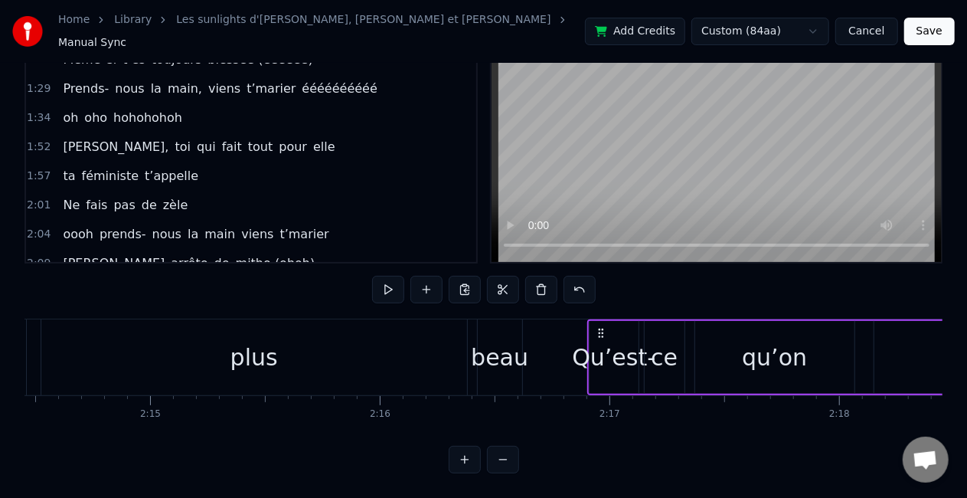
scroll to position [0, 30866]
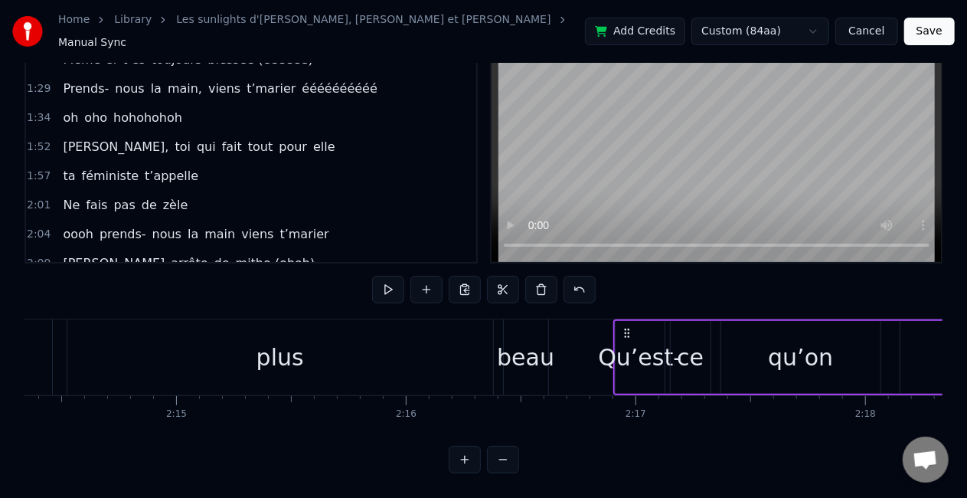
click at [541, 371] on div "beau" at bounding box center [526, 357] width 44 height 76
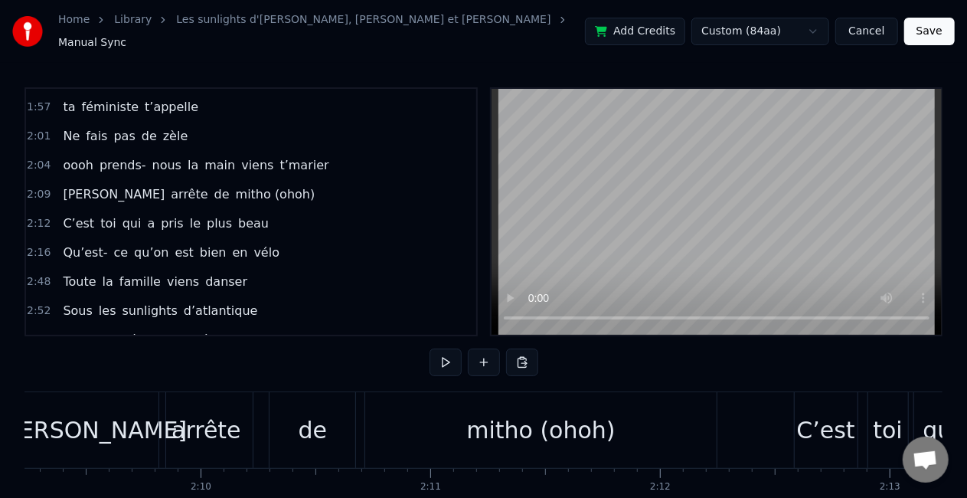
scroll to position [0, 30091]
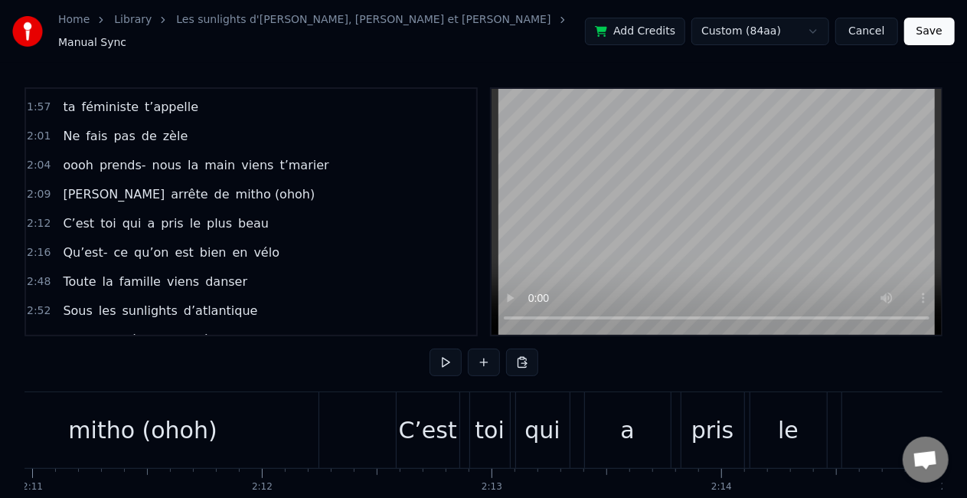
click at [492, 438] on div "toi" at bounding box center [489, 430] width 29 height 34
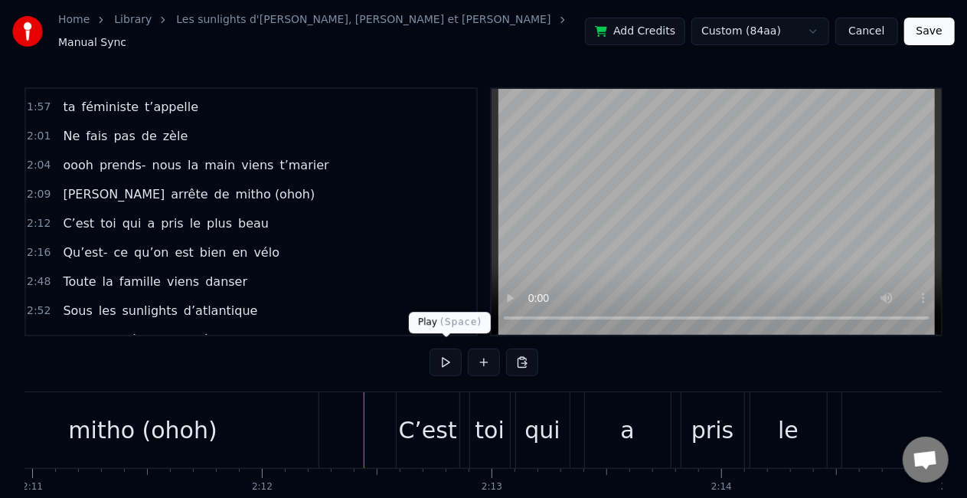
click at [455, 349] on button at bounding box center [446, 362] width 32 height 28
click at [445, 352] on button at bounding box center [446, 362] width 32 height 28
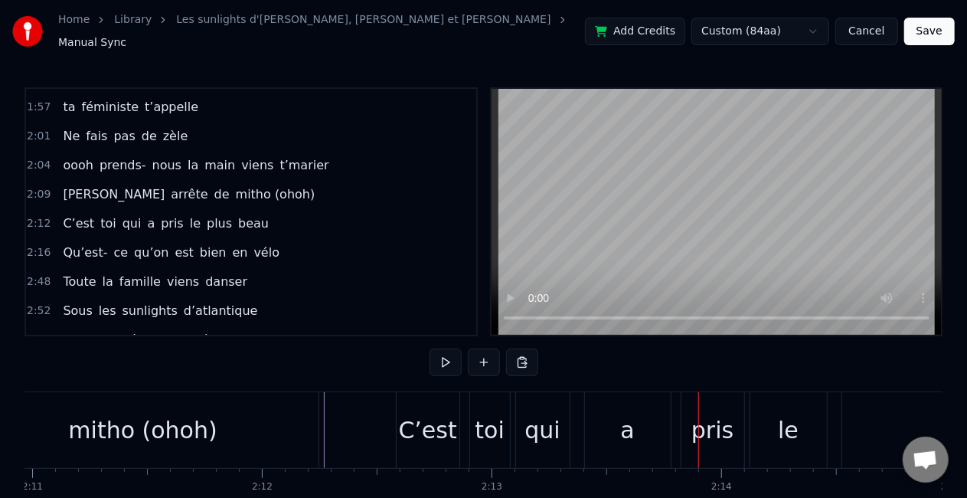
click at [444, 426] on div "C’est" at bounding box center [428, 430] width 58 height 34
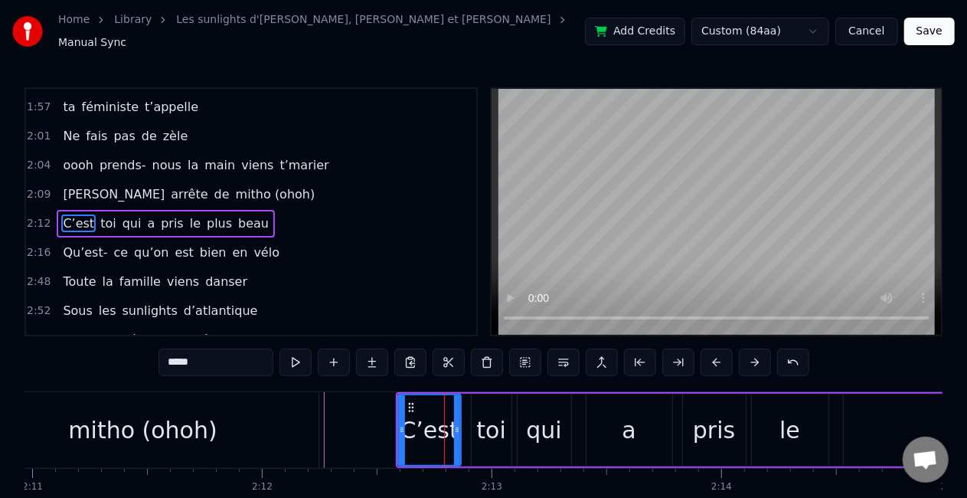
click at [191, 215] on div "C’est toi qui a pris le plus beau" at bounding box center [166, 224] width 218 height 28
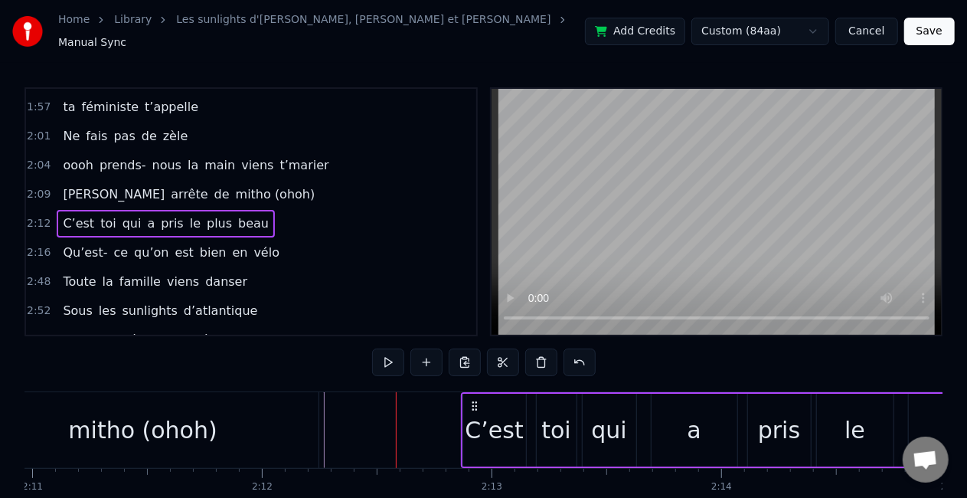
drag, startPoint x: 405, startPoint y: 393, endPoint x: 470, endPoint y: 400, distance: 65.5
click at [470, 400] on icon at bounding box center [475, 406] width 12 height 12
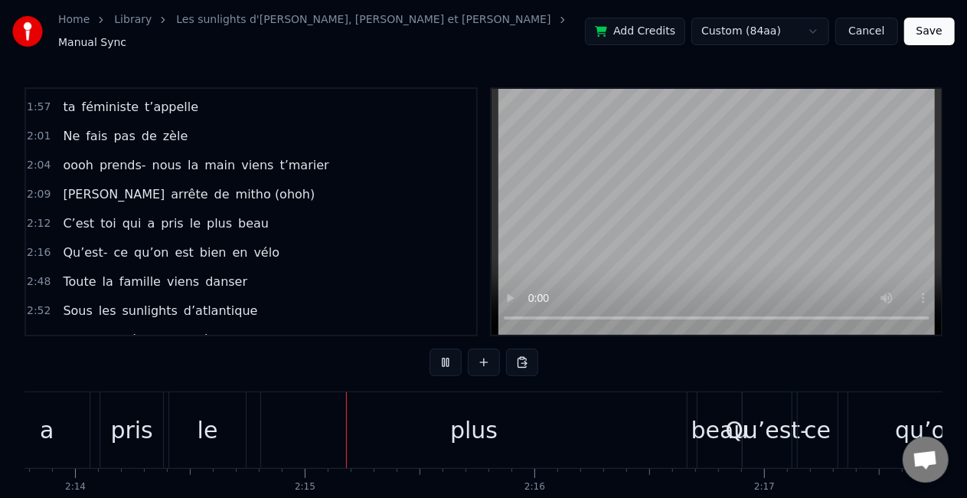
scroll to position [0, 30865]
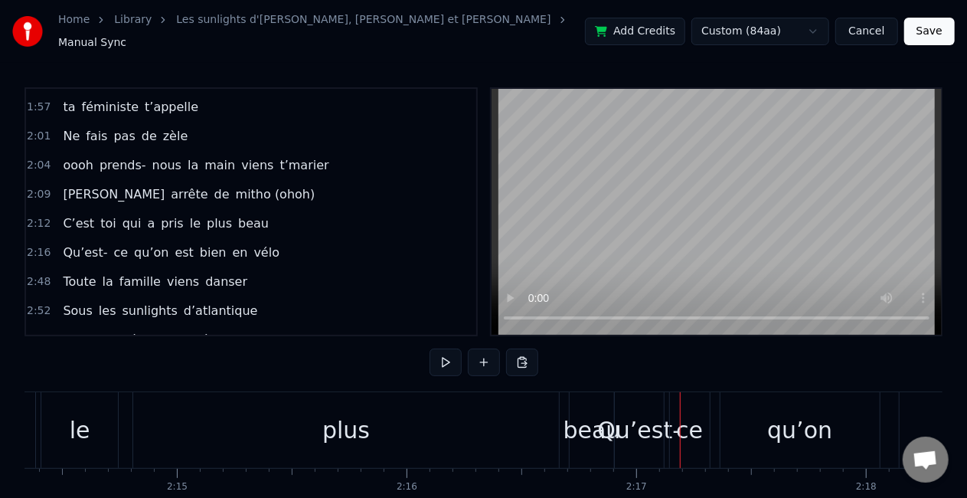
click at [571, 415] on div "beau" at bounding box center [592, 430] width 57 height 34
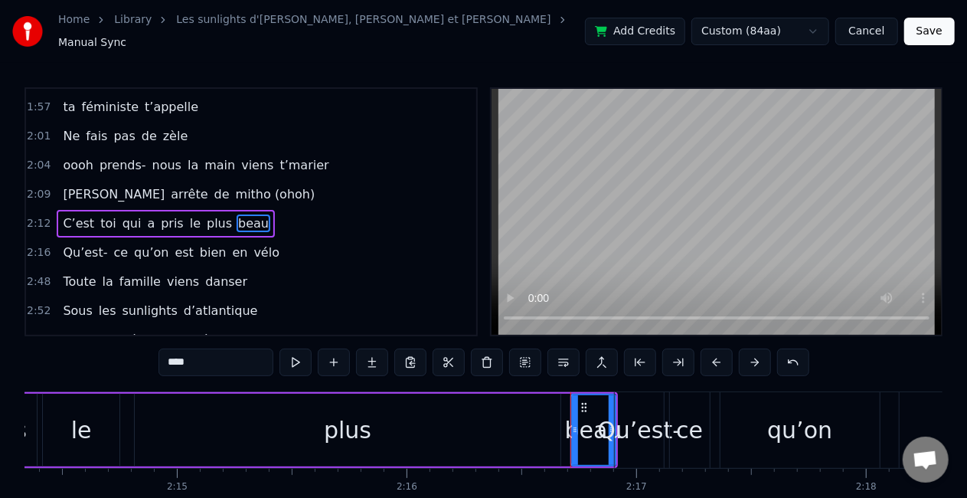
click at [466, 421] on div "plus" at bounding box center [348, 430] width 426 height 73
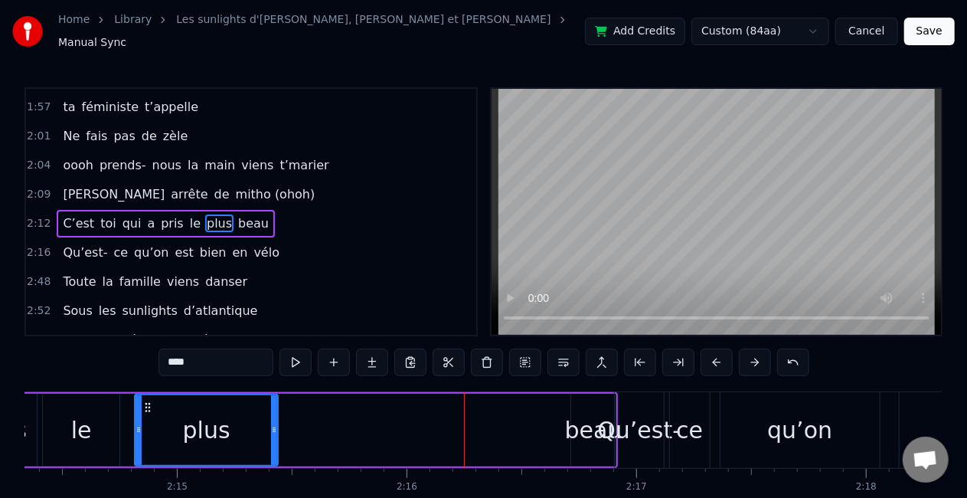
drag, startPoint x: 558, startPoint y: 425, endPoint x: 261, endPoint y: 414, distance: 297.3
click at [271, 414] on div at bounding box center [274, 430] width 6 height 70
click at [577, 423] on div "beau" at bounding box center [593, 430] width 57 height 34
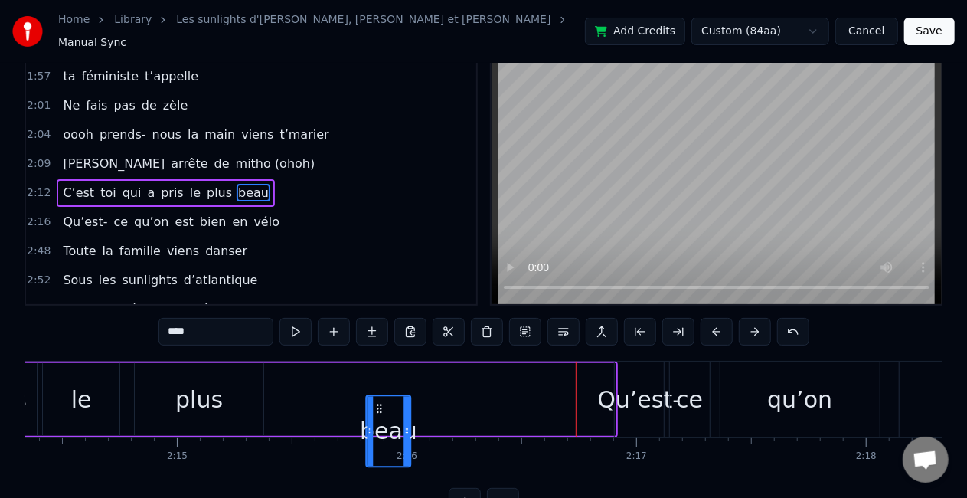
scroll to position [32, 0]
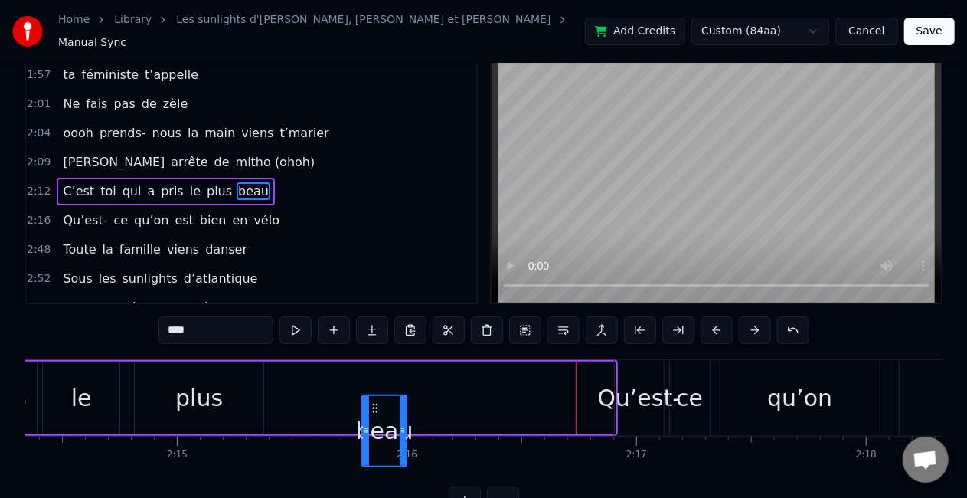
drag, startPoint x: 582, startPoint y: 401, endPoint x: 373, endPoint y: 375, distance: 210.6
click at [373, 375] on div "C’est toi qui a pris le plus beau" at bounding box center [152, 398] width 931 height 76
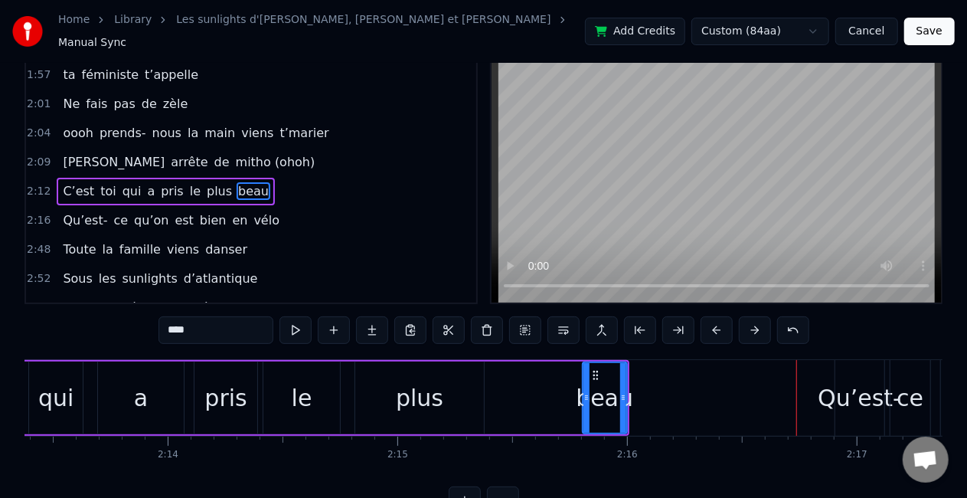
scroll to position [0, 30644]
click at [424, 391] on div "plus" at bounding box center [420, 398] width 47 height 34
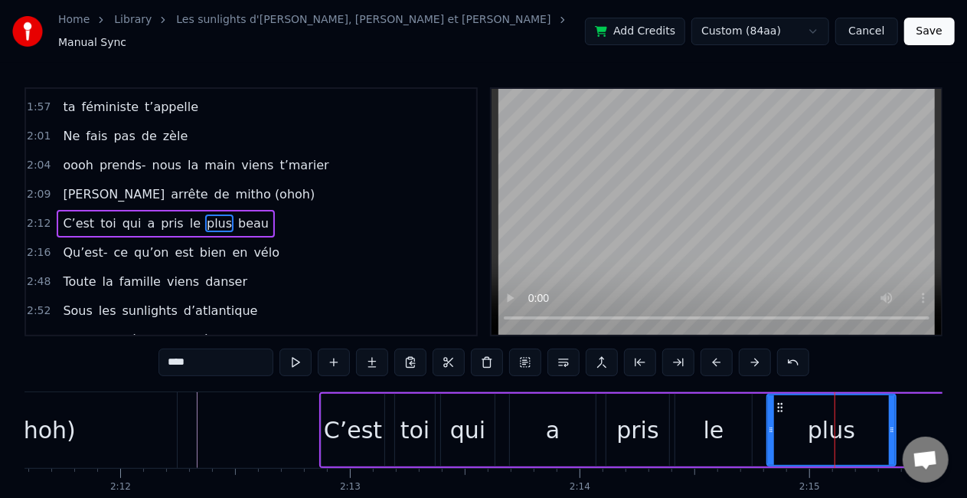
scroll to position [0, 30234]
click at [367, 413] on div "C’est" at bounding box center [351, 430] width 58 height 34
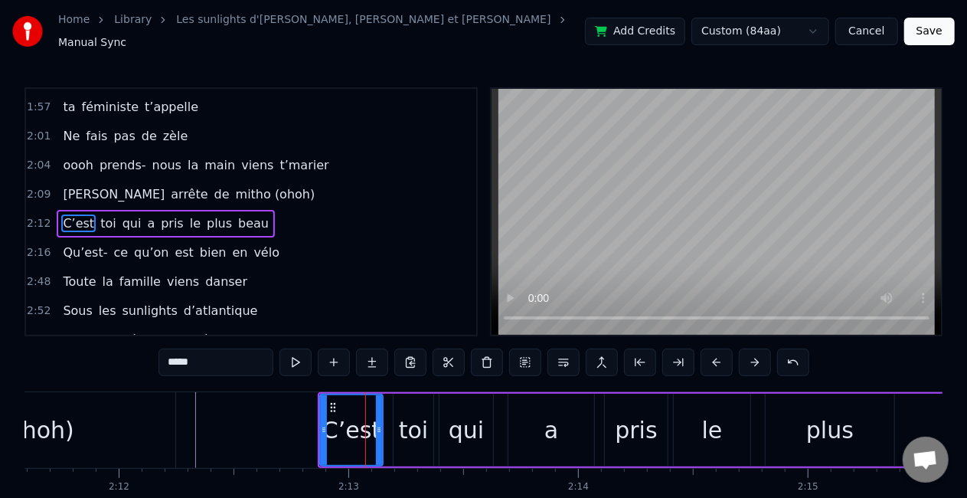
click at [414, 415] on div "toi" at bounding box center [413, 430] width 29 height 34
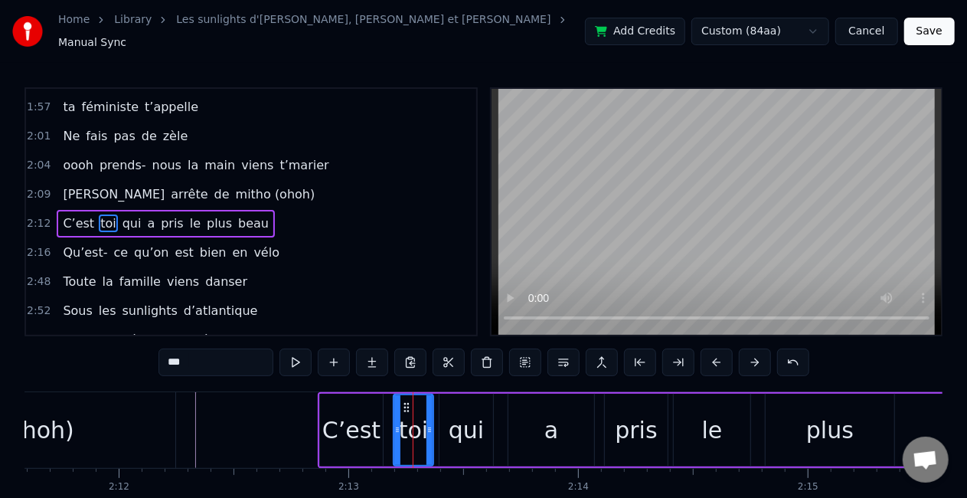
click at [361, 414] on div "C’est" at bounding box center [351, 430] width 58 height 34
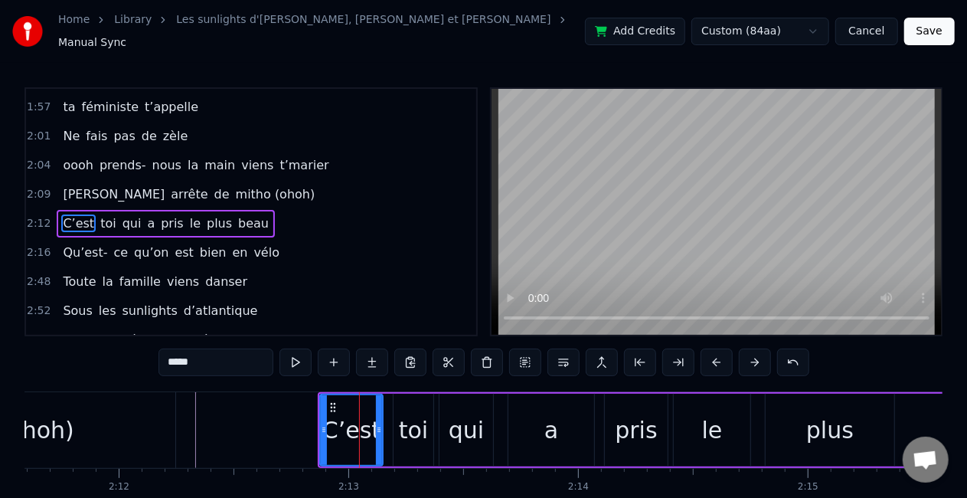
click at [449, 424] on div "qui" at bounding box center [467, 430] width 54 height 73
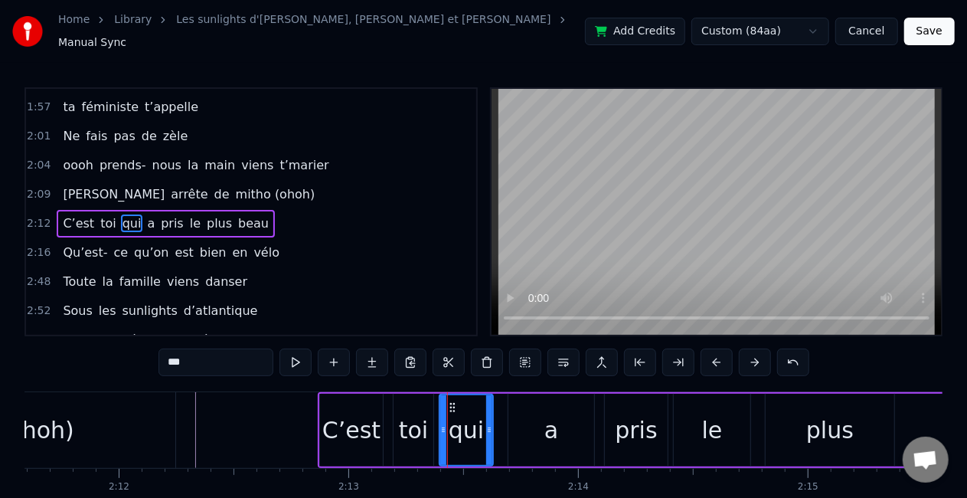
click at [161, 406] on div "mitho (ohoh)" at bounding box center [0, 430] width 352 height 76
type input "**********"
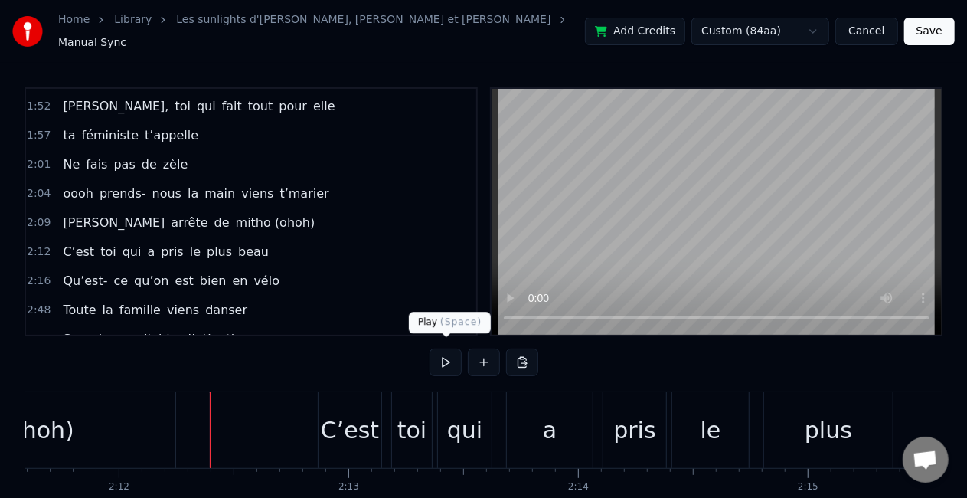
click at [440, 348] on button at bounding box center [446, 362] width 32 height 28
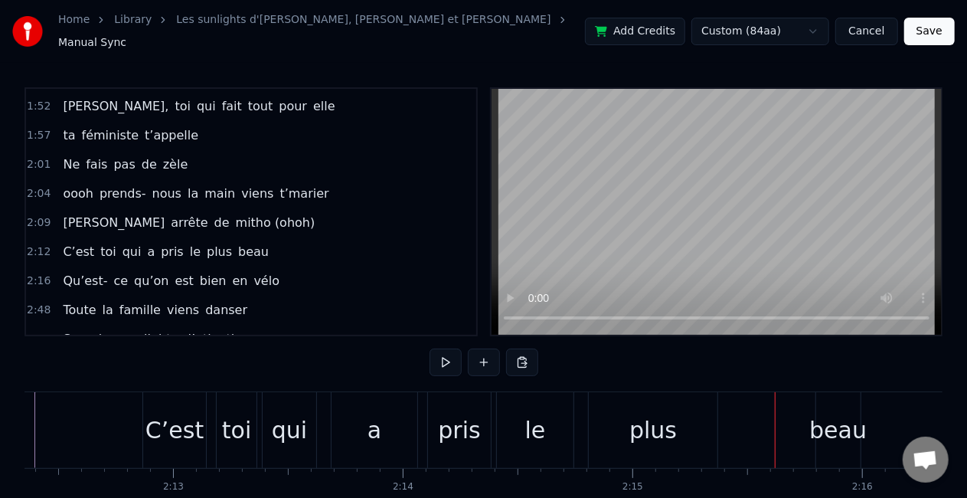
scroll to position [0, 30415]
click at [277, 430] on div "qui" at bounding box center [283, 430] width 35 height 34
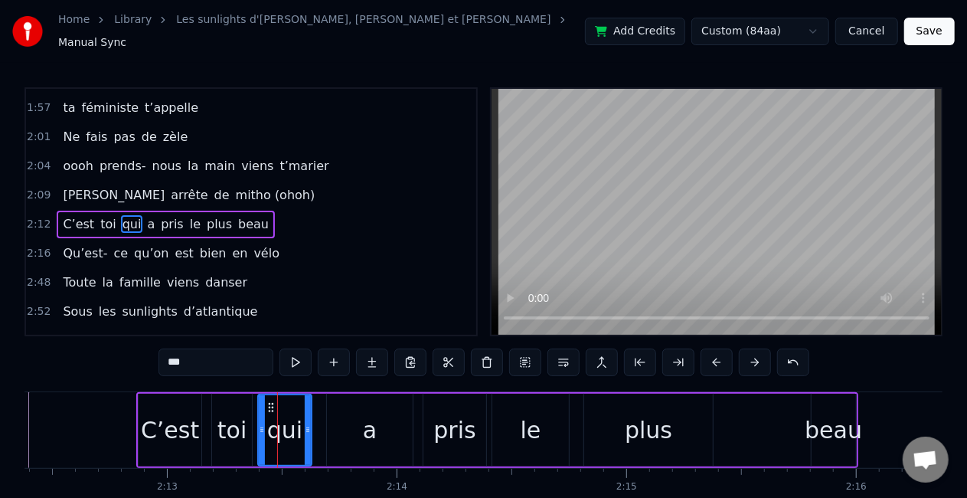
scroll to position [520, 0]
drag, startPoint x: 273, startPoint y: 400, endPoint x: 260, endPoint y: 398, distance: 13.1
click at [260, 401] on icon at bounding box center [258, 407] width 12 height 12
click at [289, 412] on div at bounding box center [288, 430] width 6 height 70
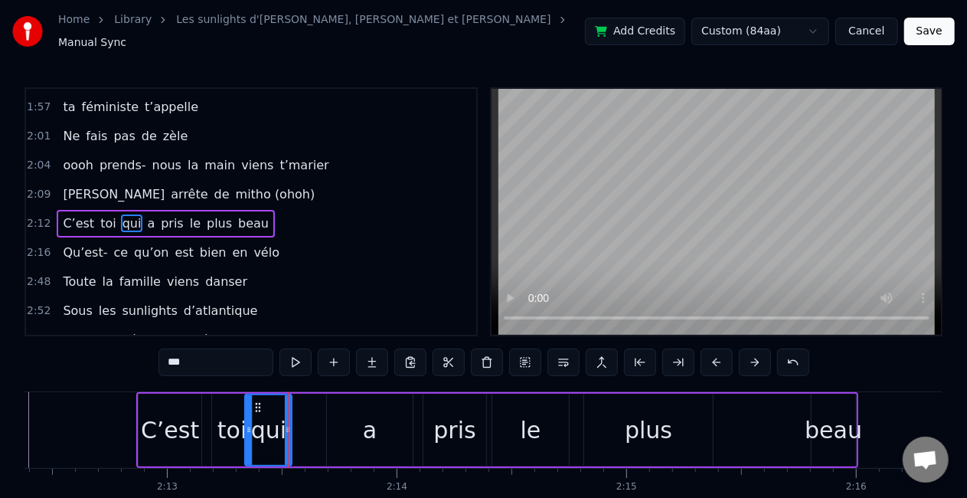
click at [378, 429] on div "a" at bounding box center [370, 430] width 86 height 73
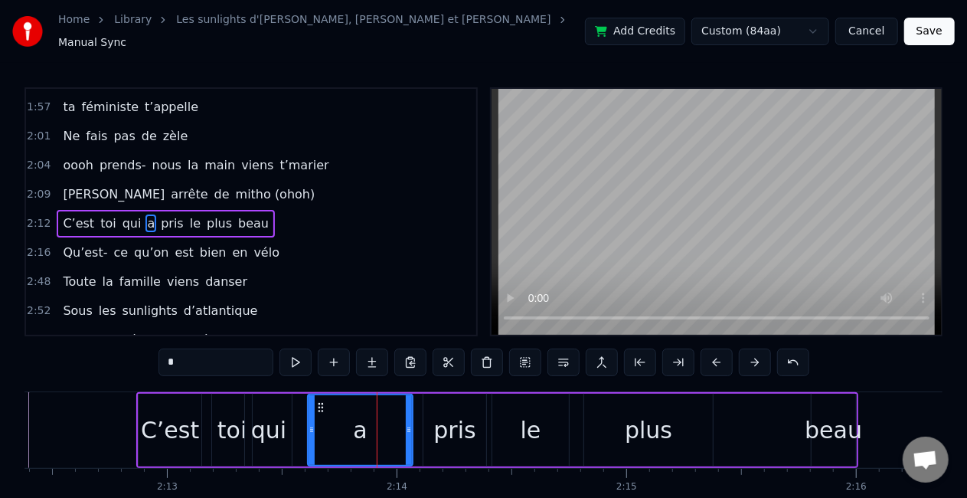
drag, startPoint x: 334, startPoint y: 400, endPoint x: 315, endPoint y: 401, distance: 19.2
click at [315, 401] on div "a" at bounding box center [360, 430] width 103 height 70
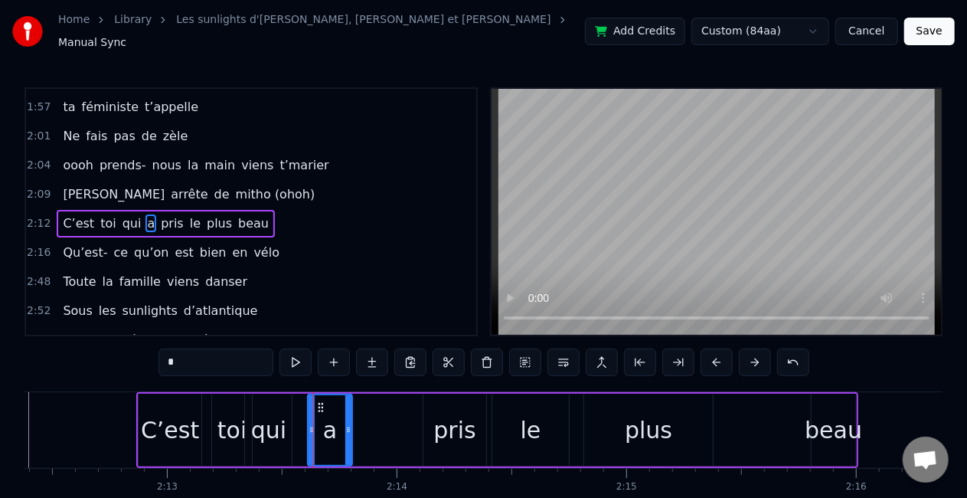
drag, startPoint x: 408, startPoint y: 414, endPoint x: 348, endPoint y: 407, distance: 60.9
click at [348, 407] on div at bounding box center [348, 430] width 6 height 70
click at [463, 420] on div "pris" at bounding box center [454, 430] width 42 height 34
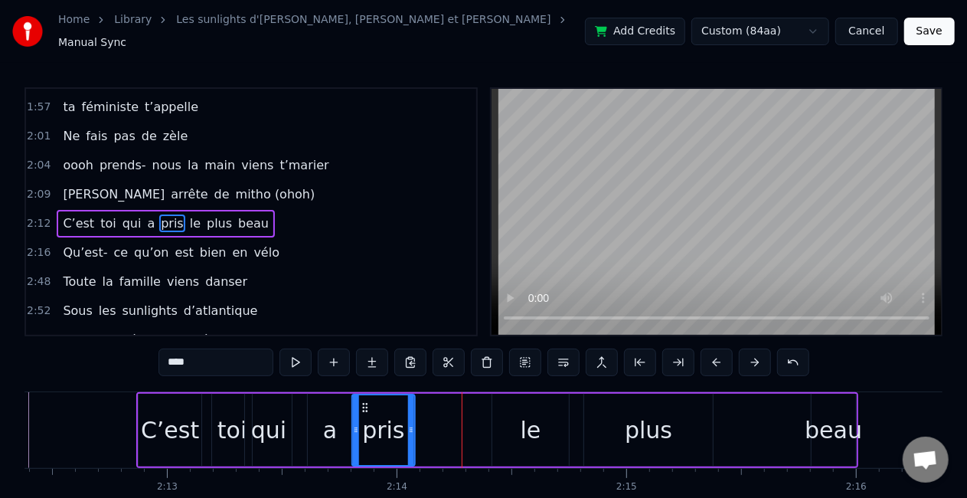
drag, startPoint x: 437, startPoint y: 397, endPoint x: 365, endPoint y: 397, distance: 71.2
click at [365, 401] on icon at bounding box center [365, 407] width 12 height 12
click at [546, 427] on div "le" at bounding box center [530, 430] width 77 height 73
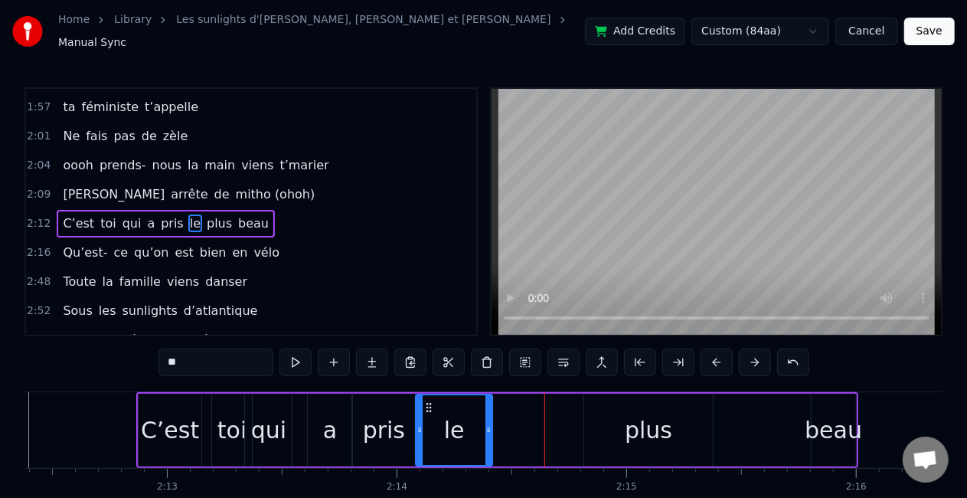
drag, startPoint x: 505, startPoint y: 398, endPoint x: 428, endPoint y: 397, distance: 77.4
click at [428, 401] on icon at bounding box center [430, 407] width 12 height 12
click at [657, 427] on div "plus" at bounding box center [648, 430] width 47 height 34
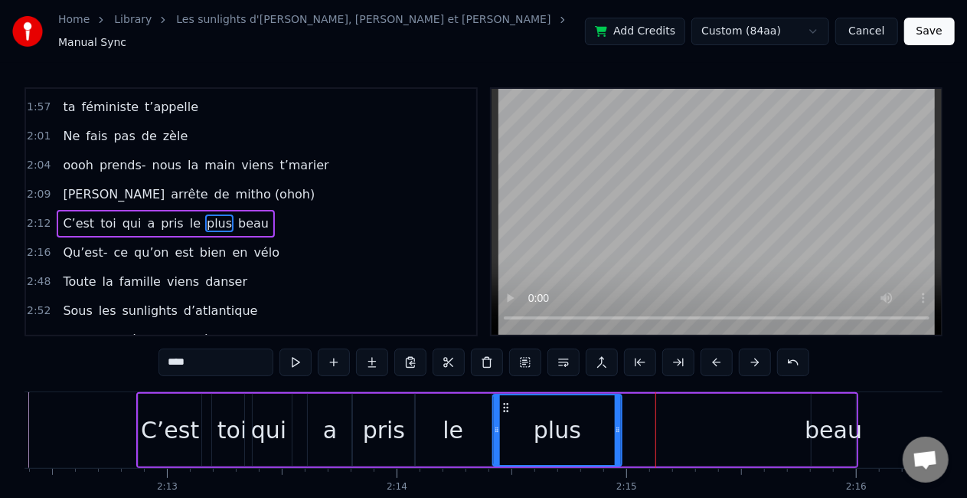
drag, startPoint x: 599, startPoint y: 397, endPoint x: 506, endPoint y: 397, distance: 92.7
click at [506, 401] on icon at bounding box center [506, 407] width 12 height 12
click at [813, 417] on div "beau" at bounding box center [833, 430] width 57 height 34
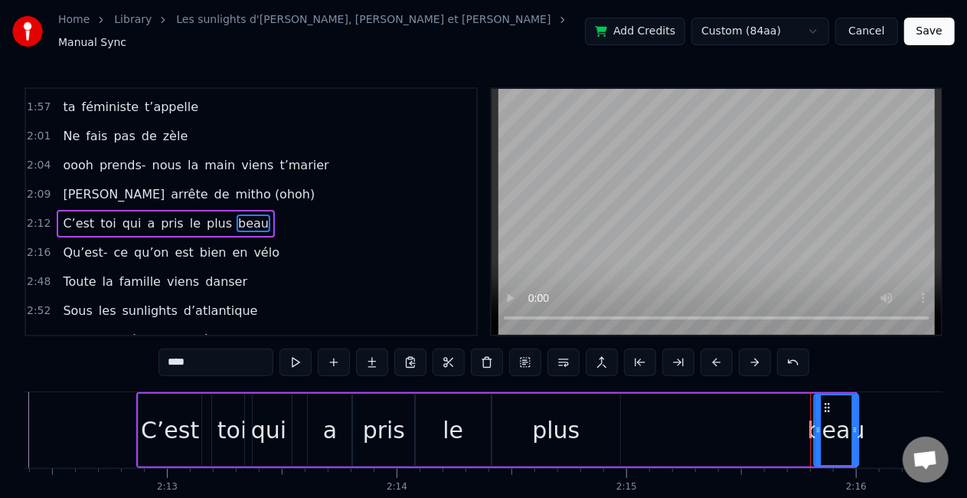
click at [829, 403] on icon at bounding box center [828, 407] width 12 height 12
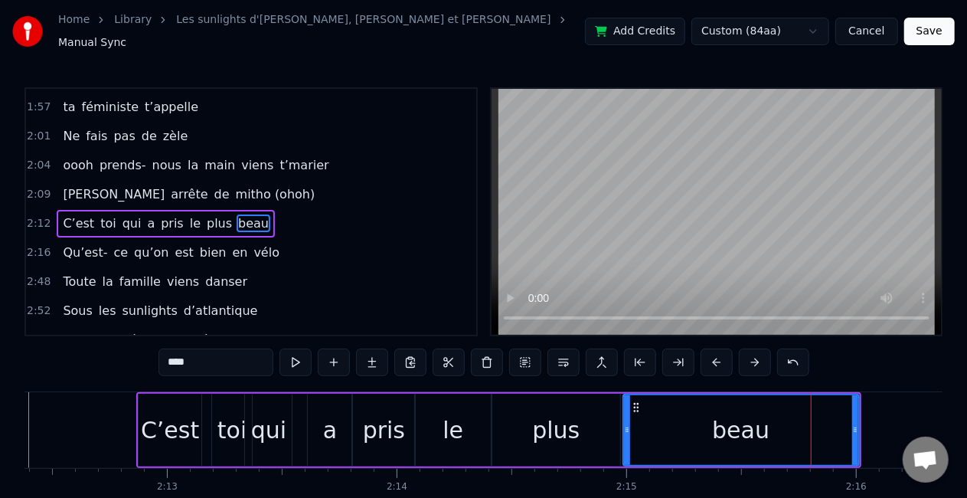
drag, startPoint x: 818, startPoint y: 412, endPoint x: 626, endPoint y: 407, distance: 192.3
click at [626, 407] on div at bounding box center [627, 430] width 6 height 70
click at [542, 428] on div "plus" at bounding box center [555, 430] width 47 height 34
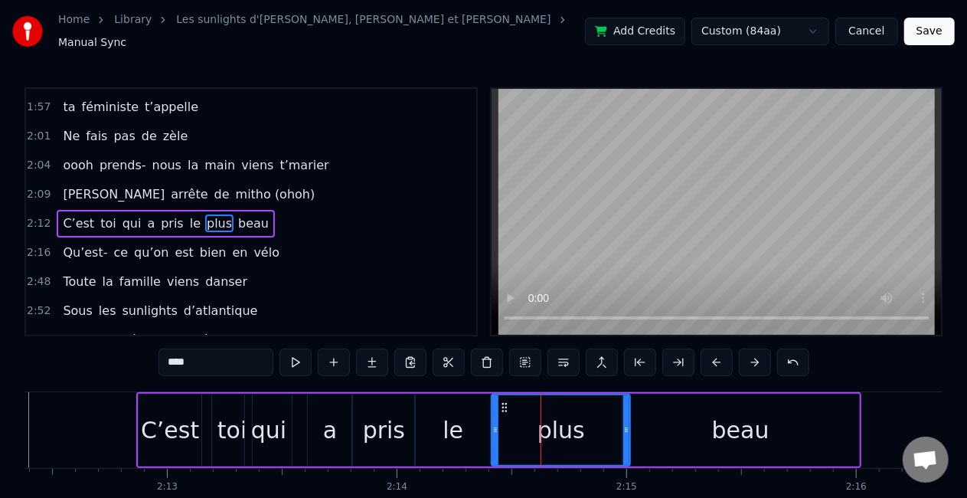
drag, startPoint x: 615, startPoint y: 412, endPoint x: 625, endPoint y: 412, distance: 10.0
click at [625, 412] on div at bounding box center [626, 430] width 6 height 70
drag, startPoint x: 494, startPoint y: 415, endPoint x: 531, endPoint y: 414, distance: 36.8
click at [531, 414] on div at bounding box center [532, 430] width 6 height 70
click at [446, 432] on div "le" at bounding box center [453, 430] width 21 height 34
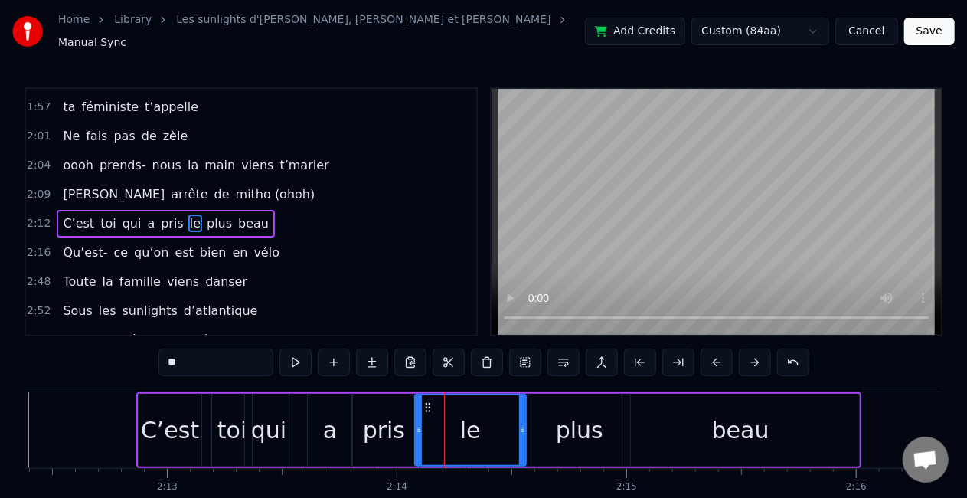
drag, startPoint x: 488, startPoint y: 418, endPoint x: 522, endPoint y: 415, distance: 34.6
click at [522, 415] on div at bounding box center [522, 430] width 6 height 70
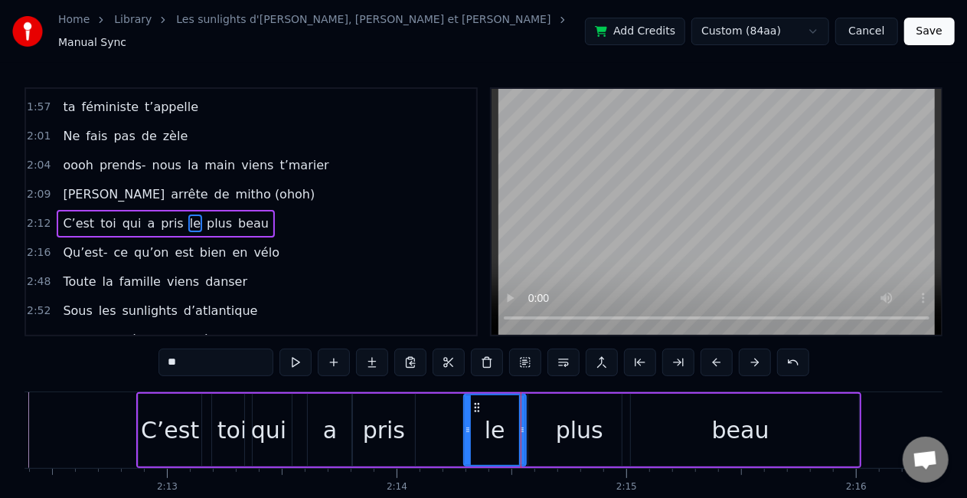
drag, startPoint x: 421, startPoint y: 414, endPoint x: 470, endPoint y: 413, distance: 49.0
click at [470, 413] on div at bounding box center [468, 430] width 6 height 70
click at [372, 433] on div "pris" at bounding box center [384, 430] width 42 height 34
type input "****"
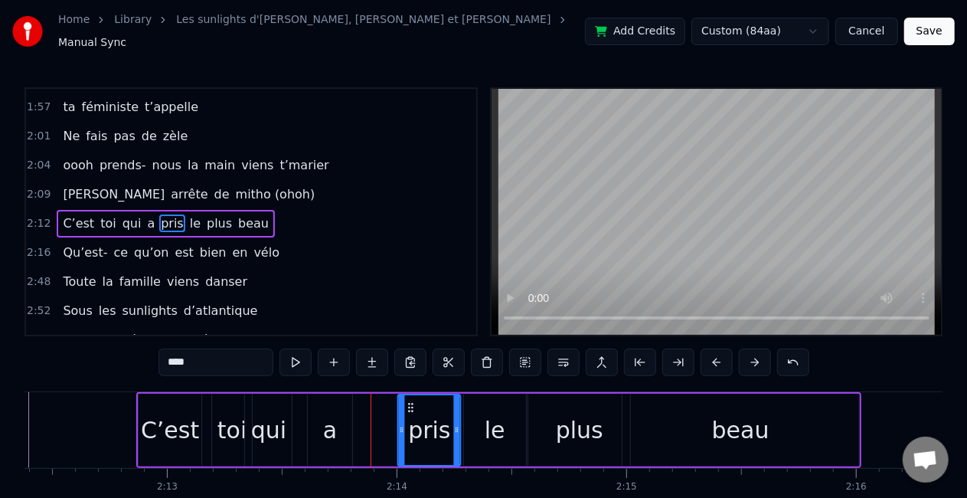
drag, startPoint x: 362, startPoint y: 398, endPoint x: 409, endPoint y: 399, distance: 46.7
click at [409, 401] on icon at bounding box center [411, 407] width 12 height 12
drag, startPoint x: 402, startPoint y: 411, endPoint x: 373, endPoint y: 417, distance: 29.6
click at [373, 417] on div at bounding box center [374, 430] width 6 height 70
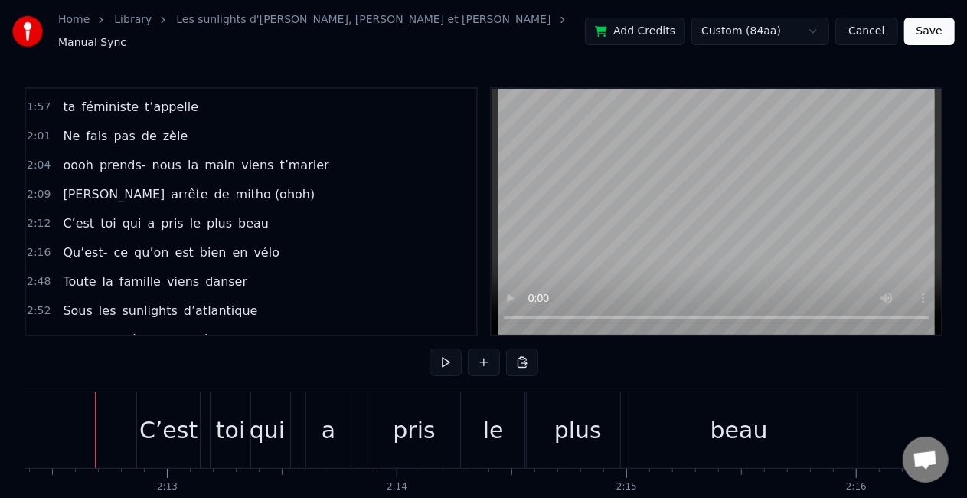
scroll to position [0, 30409]
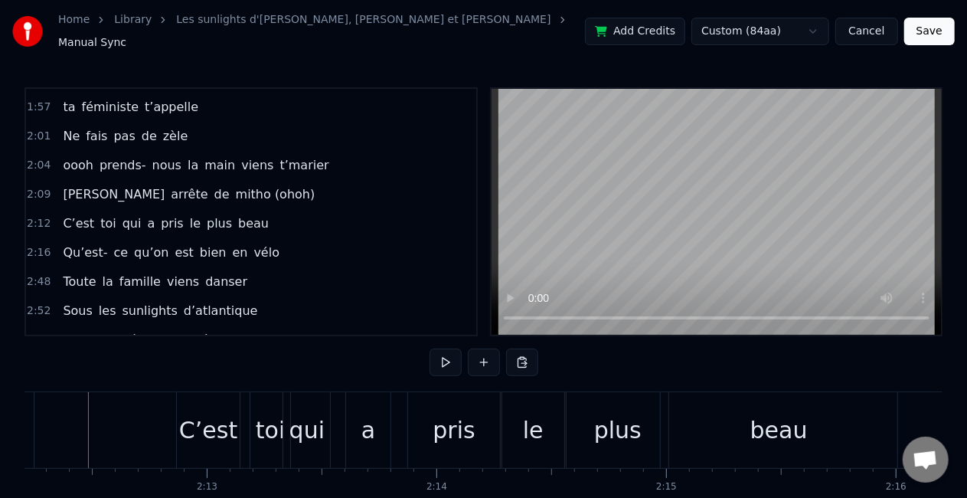
scroll to position [0, 30363]
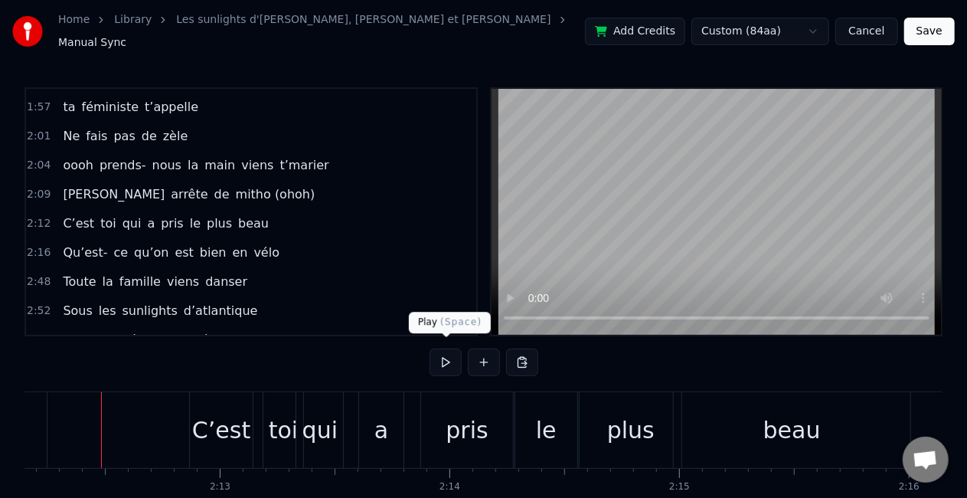
click at [450, 340] on span at bounding box center [447, 337] width 8 height 8
click at [450, 357] on button at bounding box center [446, 362] width 32 height 28
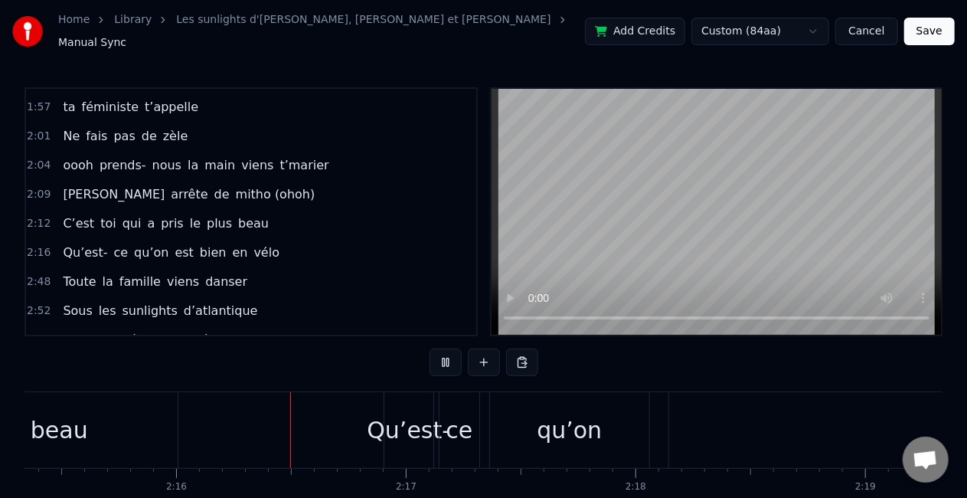
scroll to position [0, 31130]
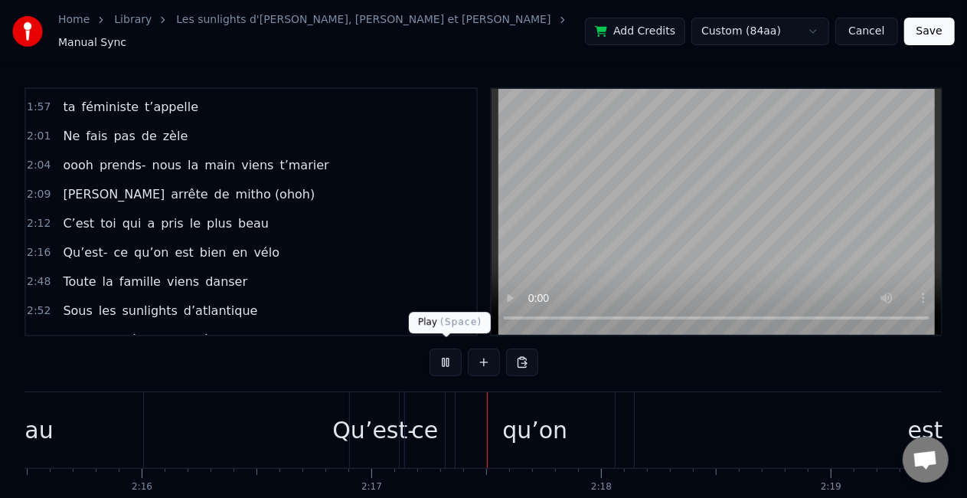
click at [440, 352] on button at bounding box center [446, 362] width 32 height 28
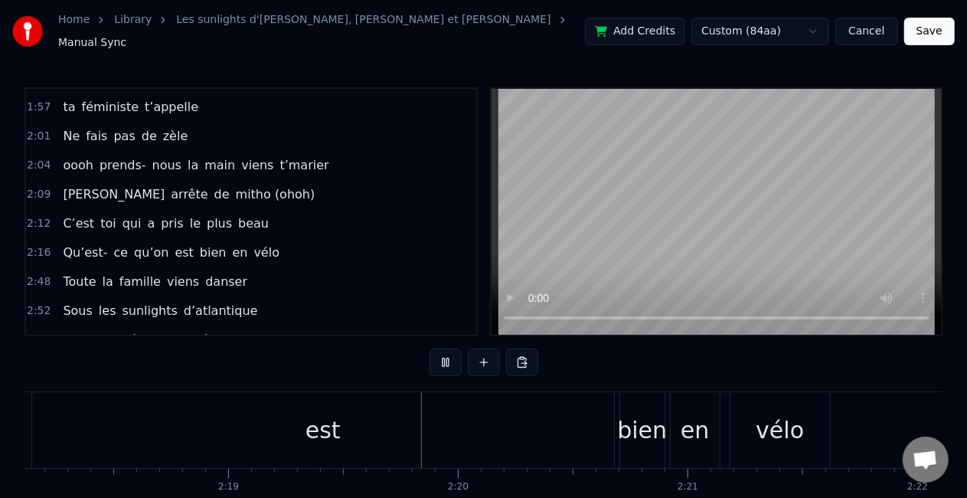
scroll to position [0, 31926]
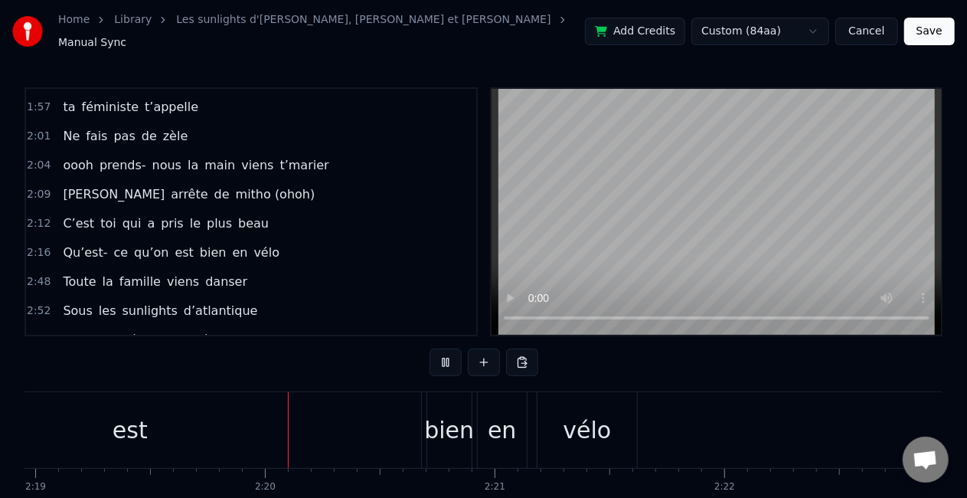
click at [440, 352] on button at bounding box center [446, 362] width 32 height 28
click at [446, 433] on div "bien" at bounding box center [449, 430] width 50 height 34
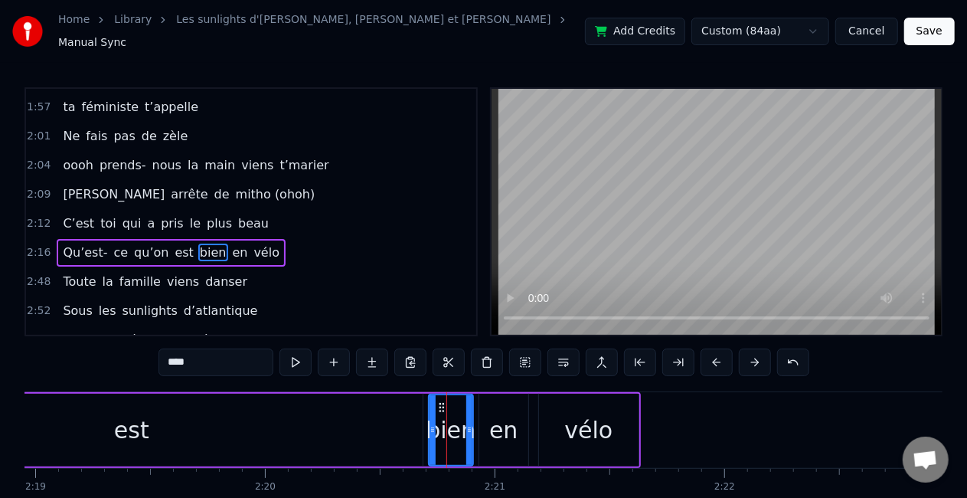
scroll to position [548, 0]
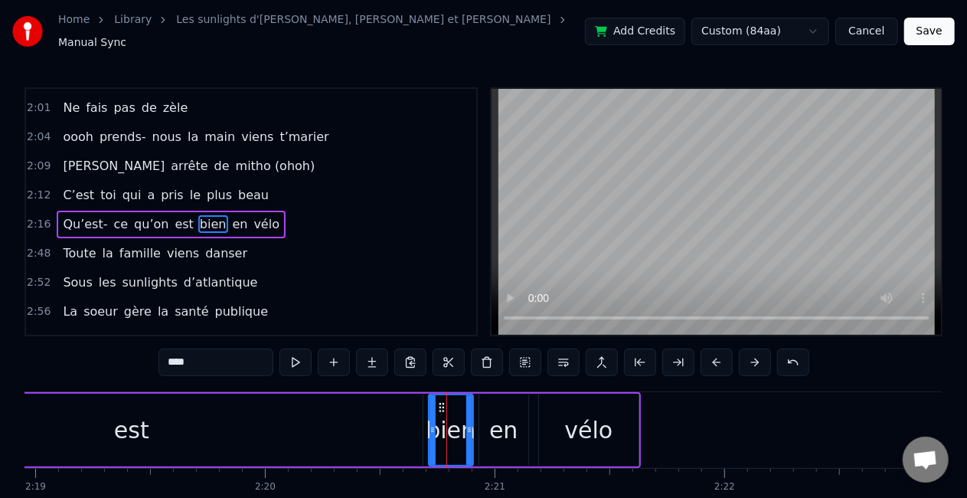
click at [332, 424] on div "est" at bounding box center [132, 430] width 582 height 73
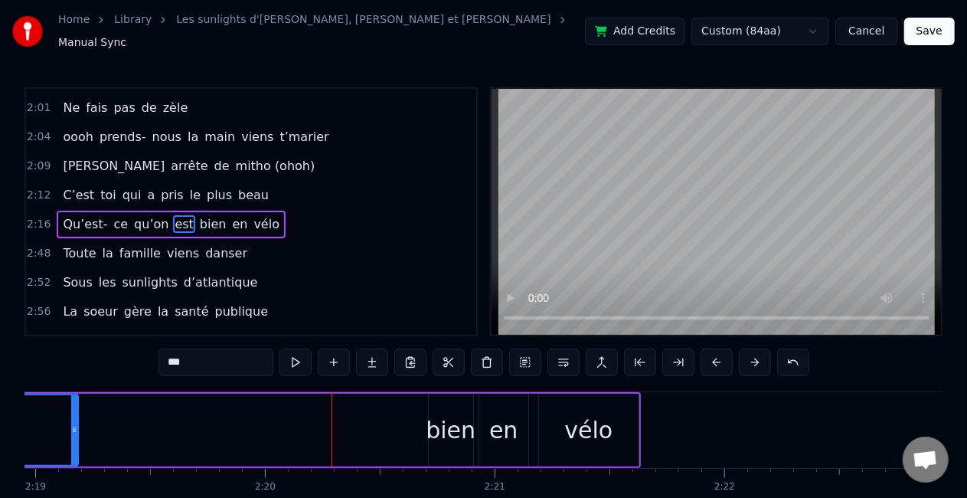
drag, startPoint x: 418, startPoint y: 425, endPoint x: 67, endPoint y: 412, distance: 351.8
click at [71, 412] on div at bounding box center [74, 430] width 6 height 70
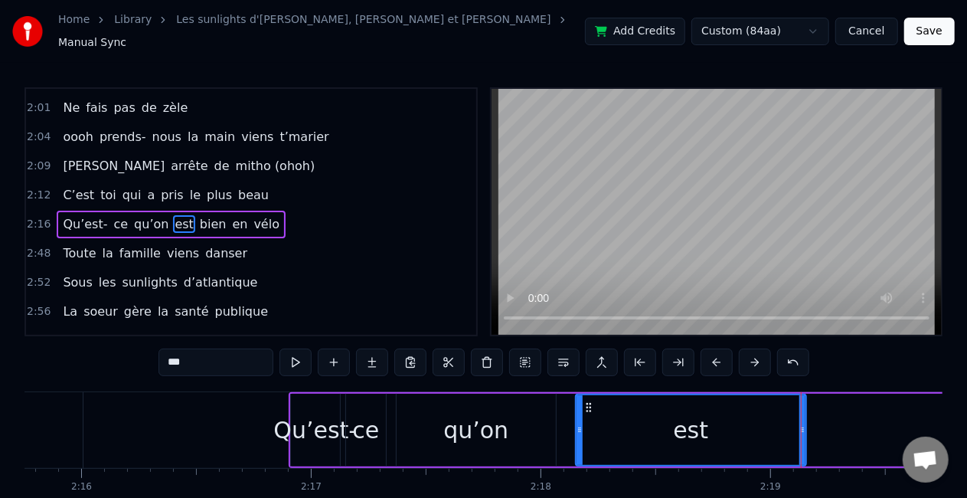
scroll to position [0, 31192]
click at [325, 417] on div "Qu’est-" at bounding box center [313, 430] width 83 height 34
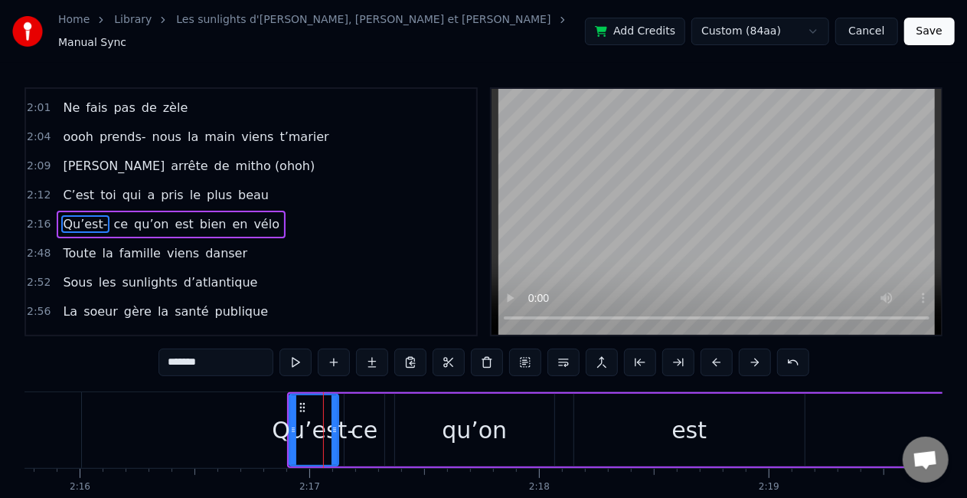
click at [367, 420] on div "ce" at bounding box center [364, 430] width 27 height 34
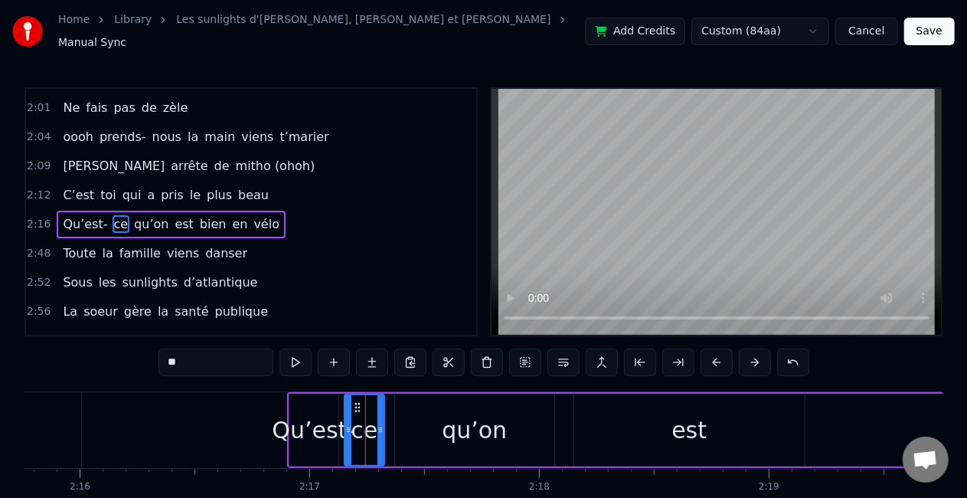
click at [317, 424] on div "Qu’est-" at bounding box center [313, 430] width 83 height 34
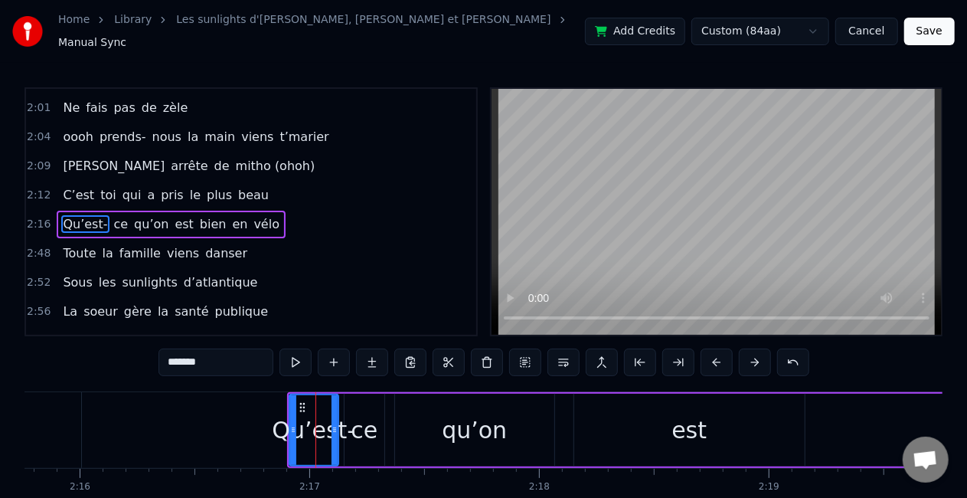
click at [366, 423] on div "ce" at bounding box center [364, 430] width 27 height 34
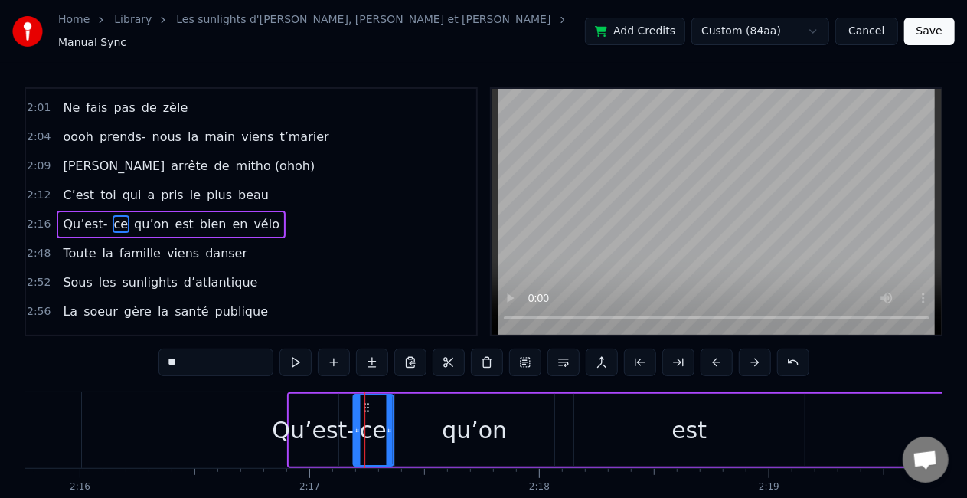
drag, startPoint x: 360, startPoint y: 397, endPoint x: 368, endPoint y: 397, distance: 8.4
click at [368, 401] on icon at bounding box center [366, 407] width 12 height 12
click at [450, 420] on div "qu’on" at bounding box center [474, 430] width 65 height 34
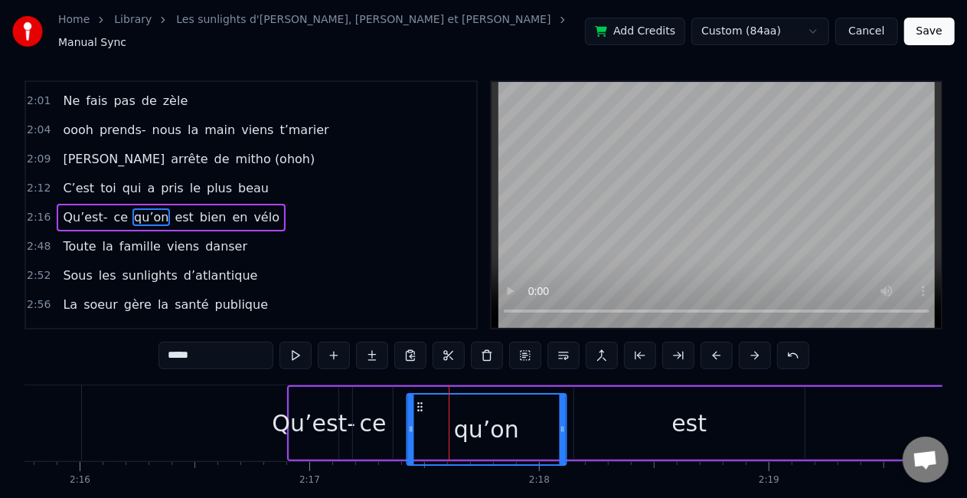
scroll to position [11, 0]
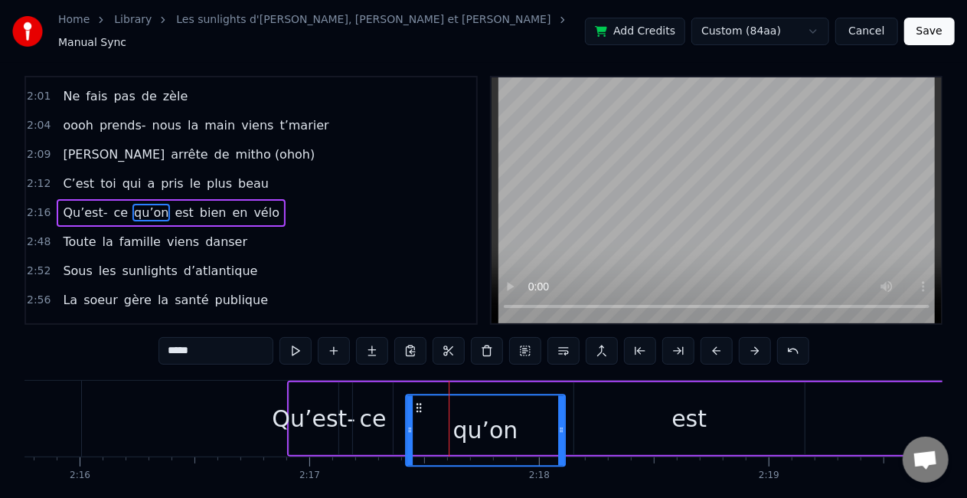
drag, startPoint x: 407, startPoint y: 398, endPoint x: 417, endPoint y: 390, distance: 12.5
click at [417, 395] on div "qu’on" at bounding box center [486, 430] width 158 height 70
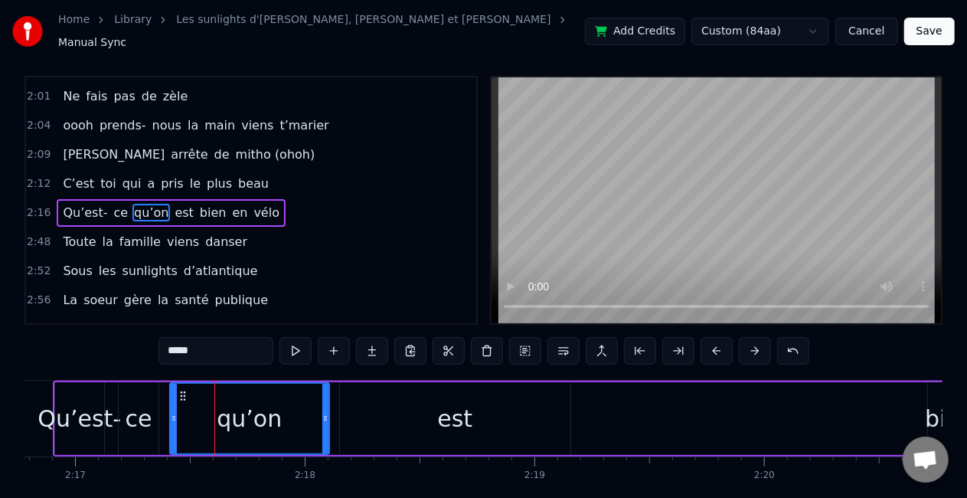
scroll to position [0, 31759]
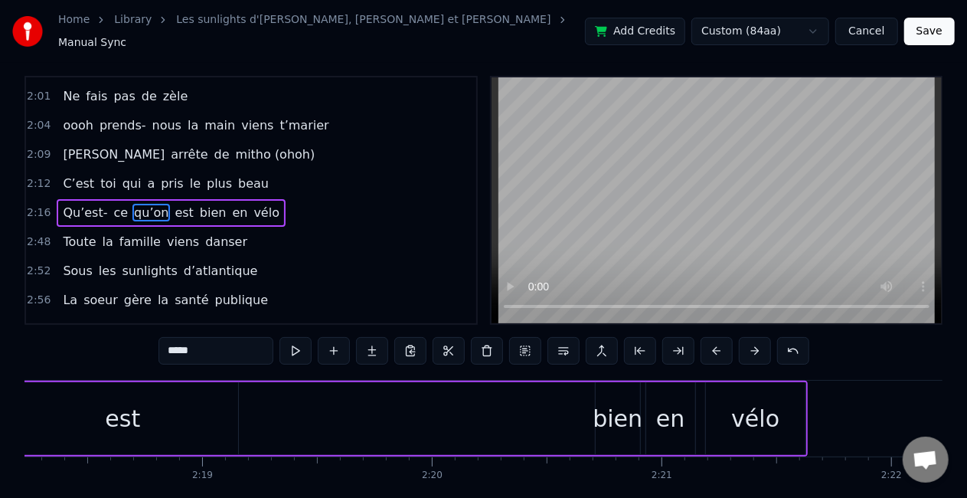
click at [612, 421] on div "bien" at bounding box center [618, 418] width 50 height 34
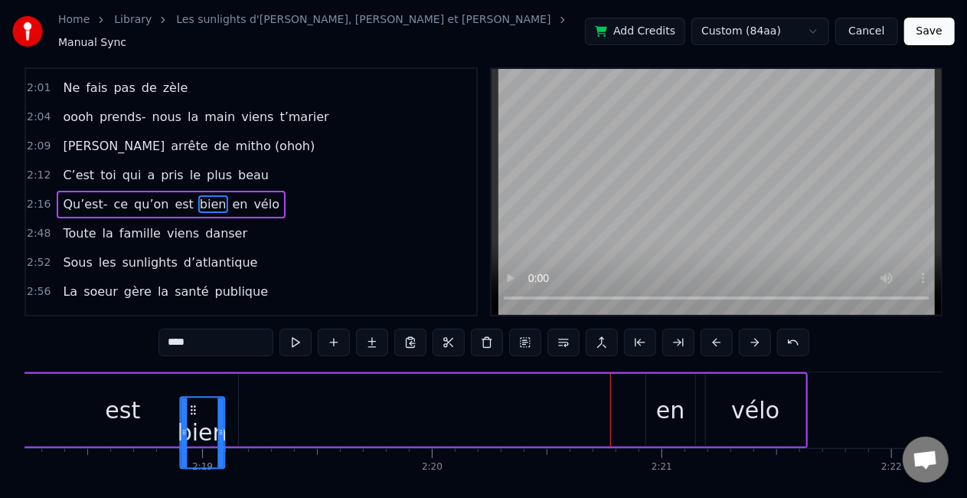
scroll to position [22, 0]
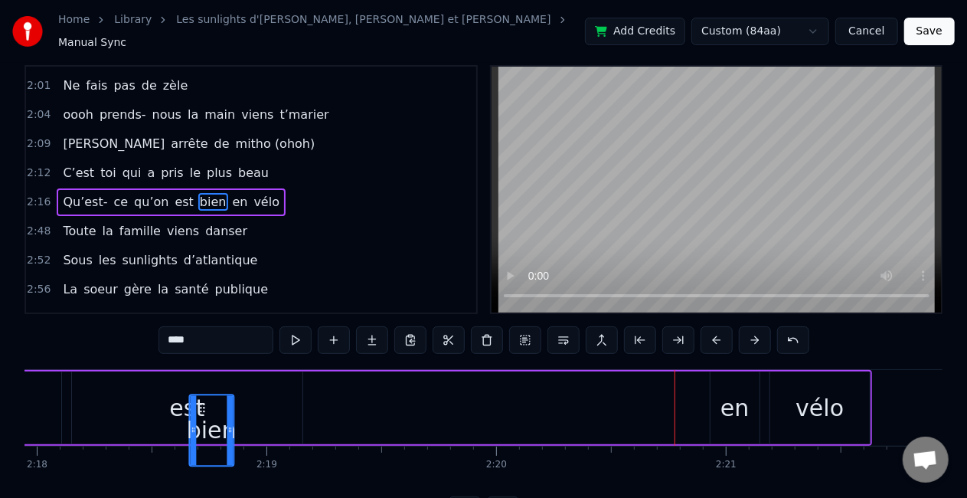
drag, startPoint x: 606, startPoint y: 397, endPoint x: 167, endPoint y: 396, distance: 438.8
click at [196, 401] on icon at bounding box center [202, 407] width 12 height 12
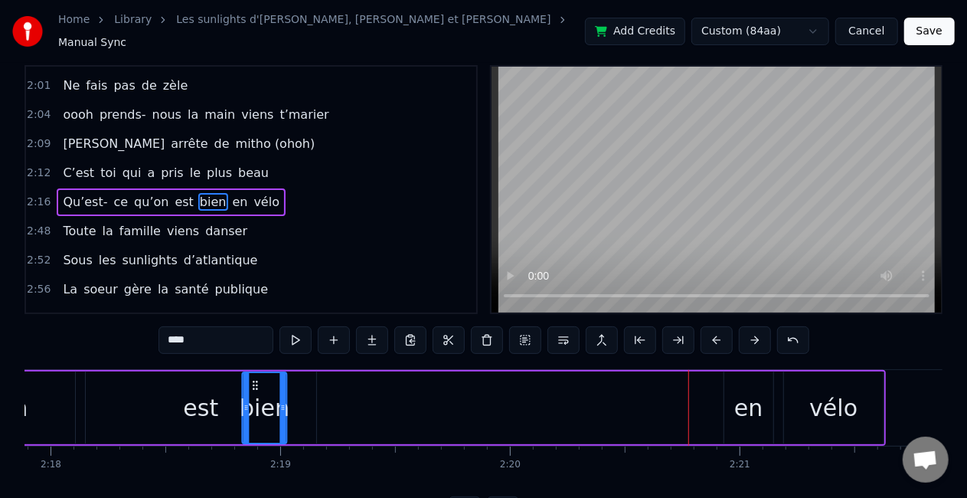
drag, startPoint x: 169, startPoint y: 375, endPoint x: 254, endPoint y: 375, distance: 85.0
click at [254, 379] on icon at bounding box center [255, 385] width 12 height 12
click at [744, 400] on div "en" at bounding box center [748, 408] width 28 height 34
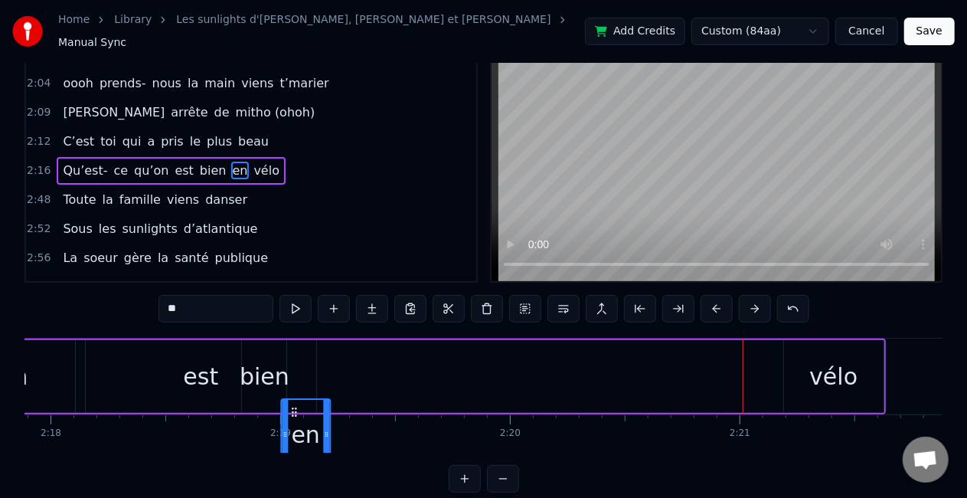
scroll to position [58, 0]
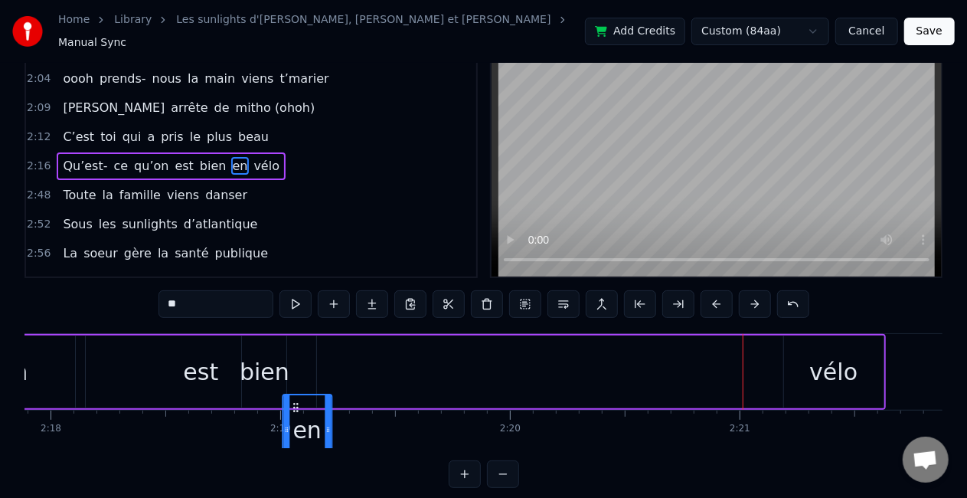
drag, startPoint x: 735, startPoint y: 395, endPoint x: 293, endPoint y: 392, distance: 441.9
click at [293, 395] on div "en" at bounding box center [306, 430] width 47 height 70
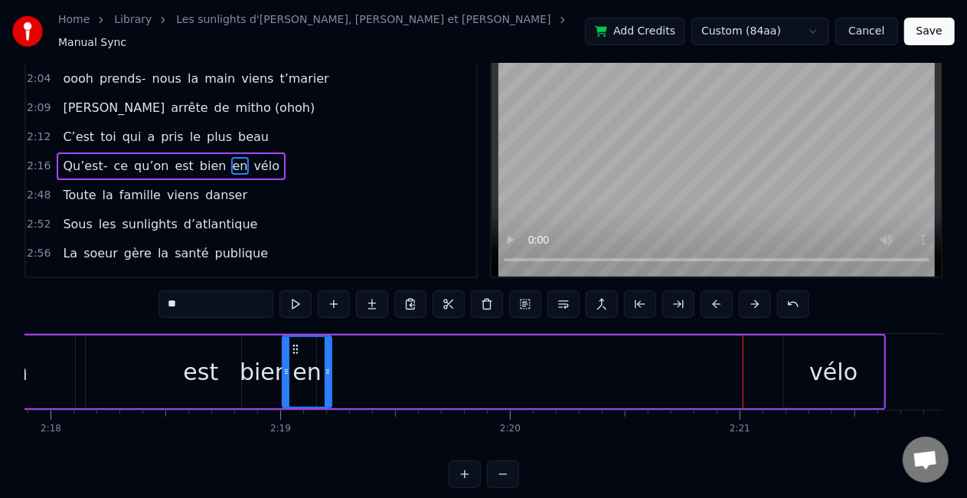
click at [832, 361] on div "vélo" at bounding box center [834, 372] width 48 height 34
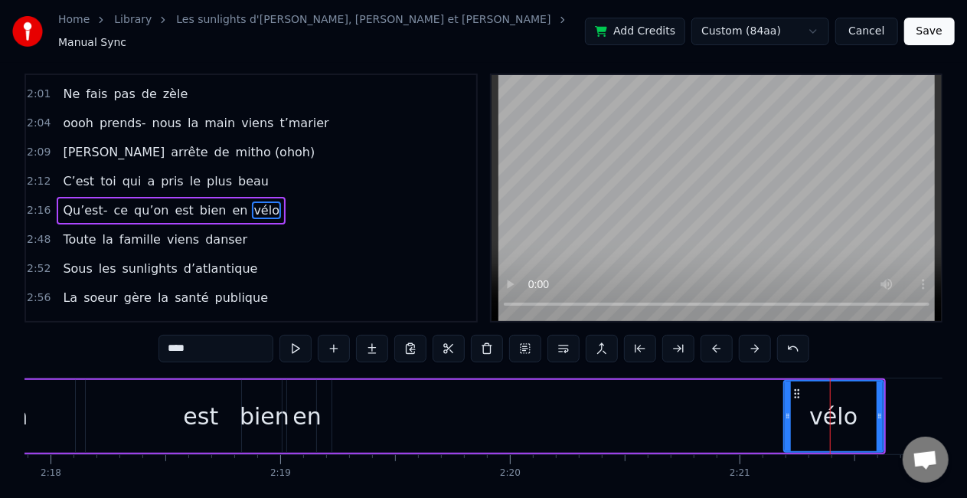
scroll to position [0, 0]
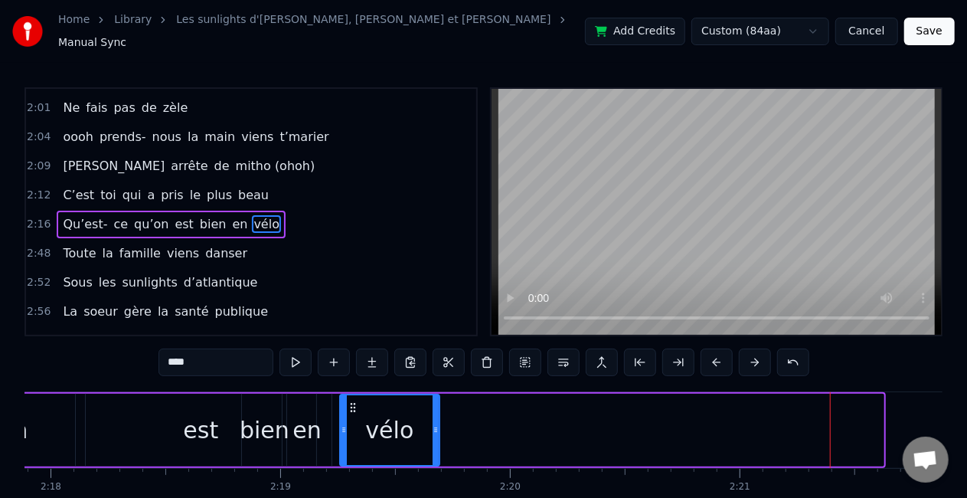
drag, startPoint x: 797, startPoint y: 399, endPoint x: 353, endPoint y: 392, distance: 444.3
click at [353, 395] on div "vélo" at bounding box center [390, 430] width 98 height 70
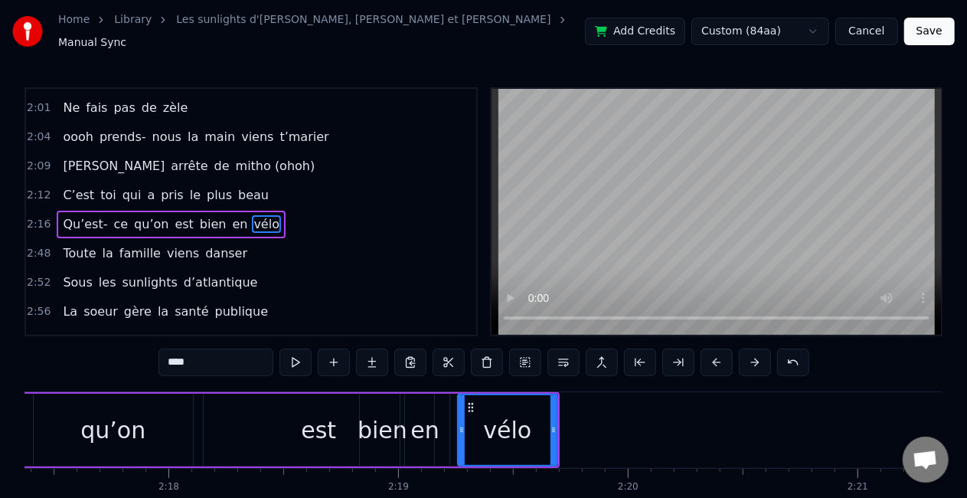
scroll to position [0, 31563]
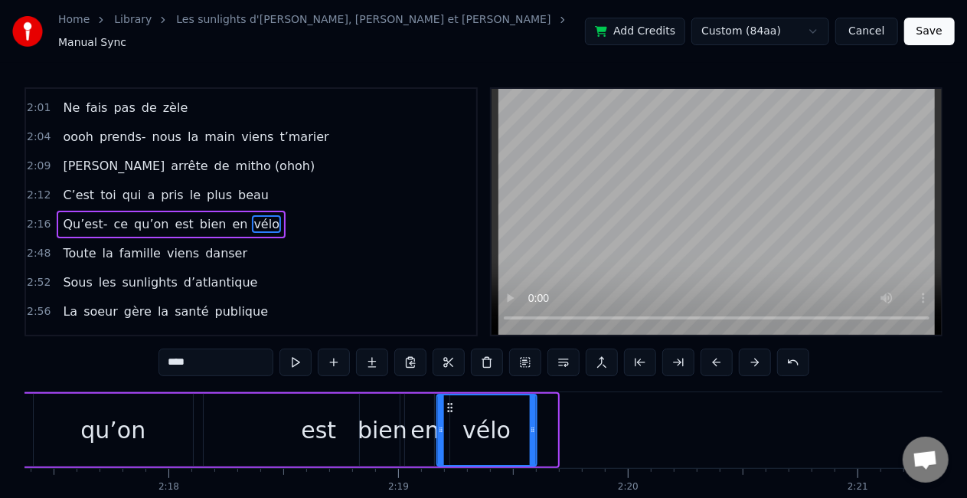
drag, startPoint x: 470, startPoint y: 400, endPoint x: 449, endPoint y: 400, distance: 21.4
click at [449, 401] on icon at bounding box center [449, 407] width 12 height 12
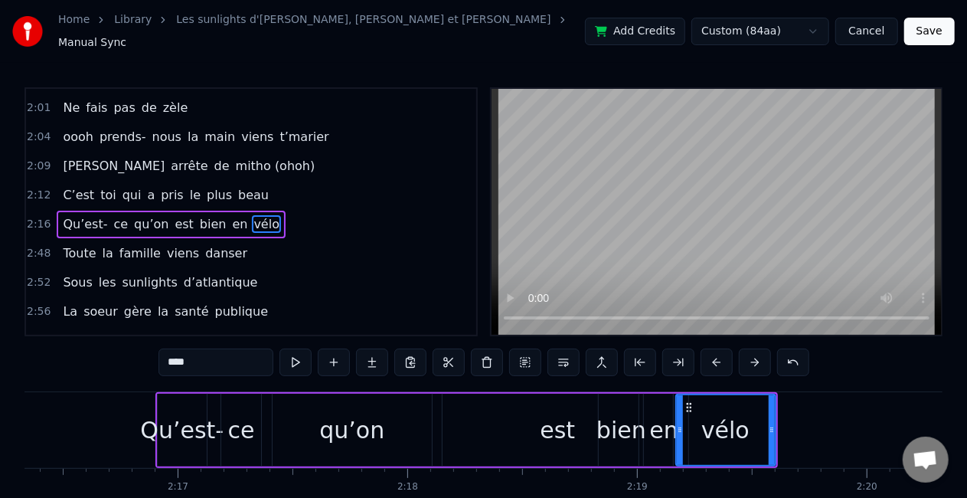
scroll to position [0, 31319]
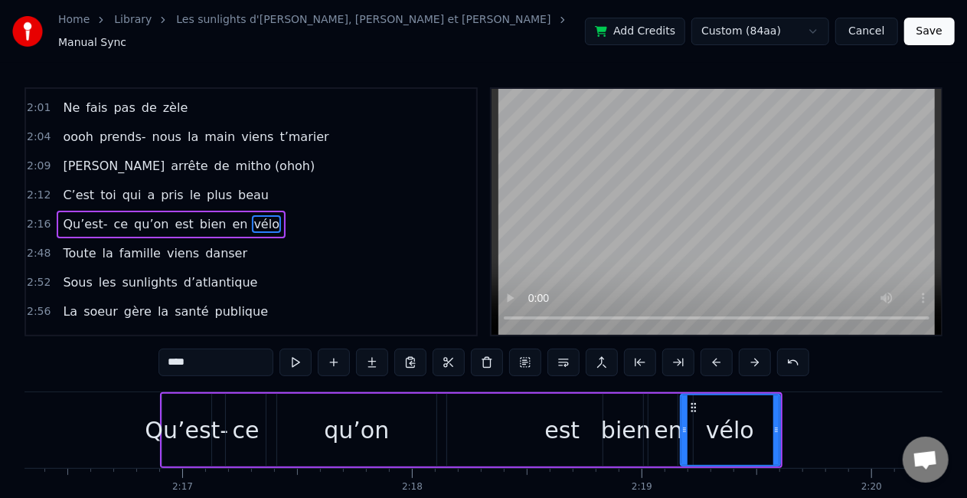
click at [167, 414] on div "Qu’est-" at bounding box center [186, 430] width 83 height 34
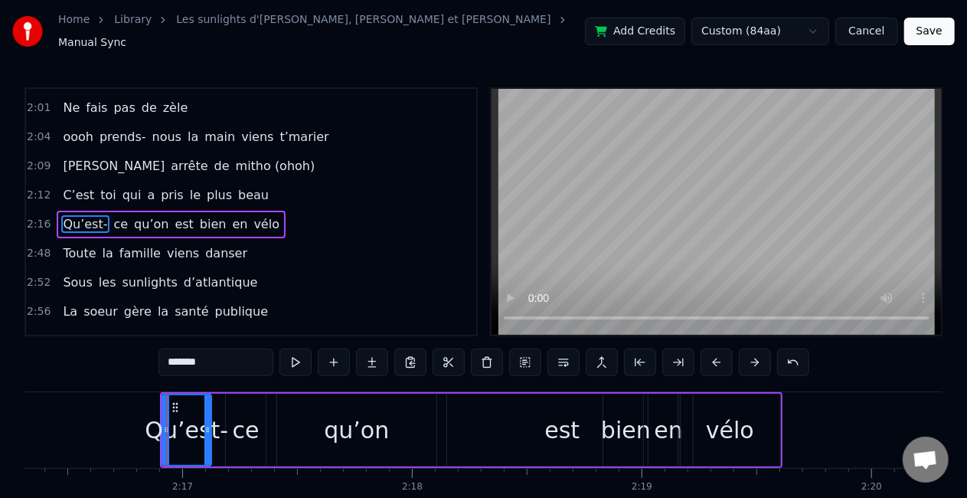
click at [240, 421] on div "ce" at bounding box center [246, 430] width 27 height 34
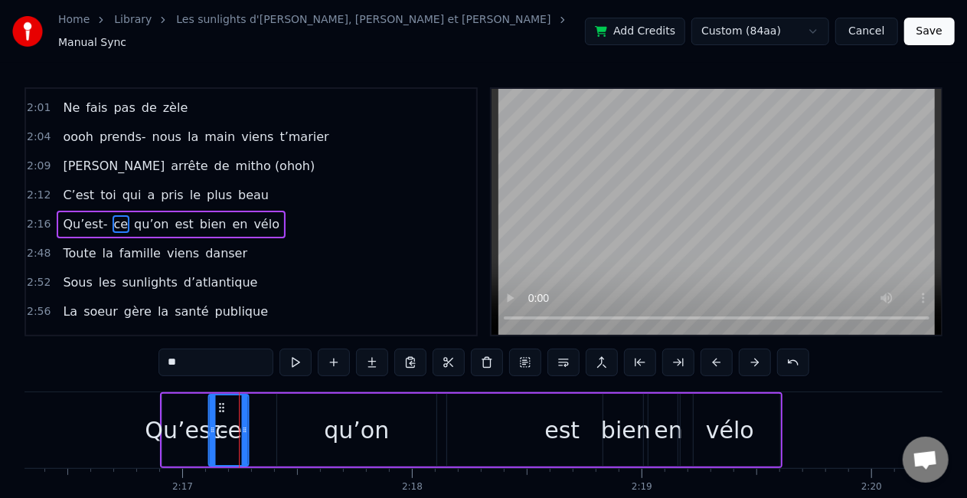
drag, startPoint x: 234, startPoint y: 398, endPoint x: 217, endPoint y: 401, distance: 17.9
click at [217, 401] on icon at bounding box center [221, 407] width 12 height 12
click at [177, 414] on div "Qu’est-" at bounding box center [186, 430] width 83 height 34
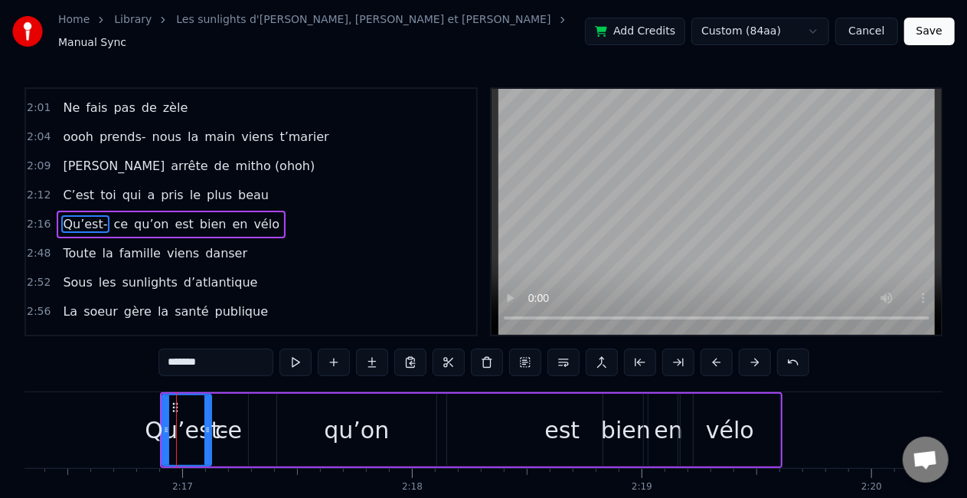
click at [357, 403] on div "qu’on" at bounding box center [356, 430] width 159 height 73
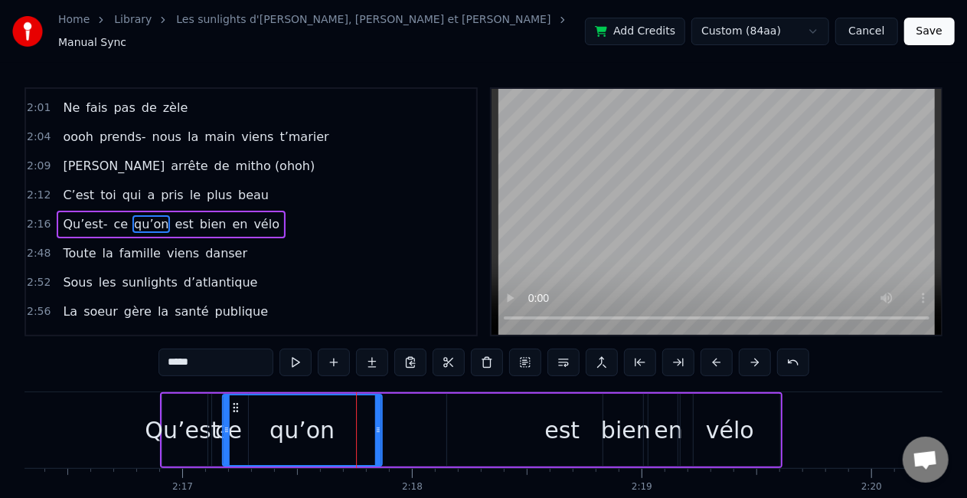
drag, startPoint x: 286, startPoint y: 395, endPoint x: 230, endPoint y: 401, distance: 57.0
click at [230, 401] on icon at bounding box center [235, 407] width 12 height 12
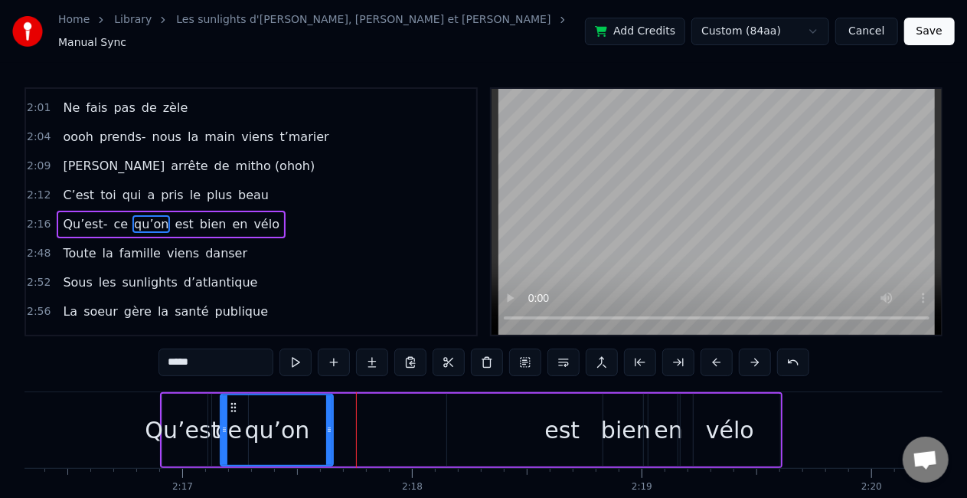
drag, startPoint x: 378, startPoint y: 417, endPoint x: 331, endPoint y: 416, distance: 46.7
click at [331, 424] on icon at bounding box center [329, 430] width 6 height 12
click at [560, 429] on div "est" at bounding box center [562, 430] width 35 height 34
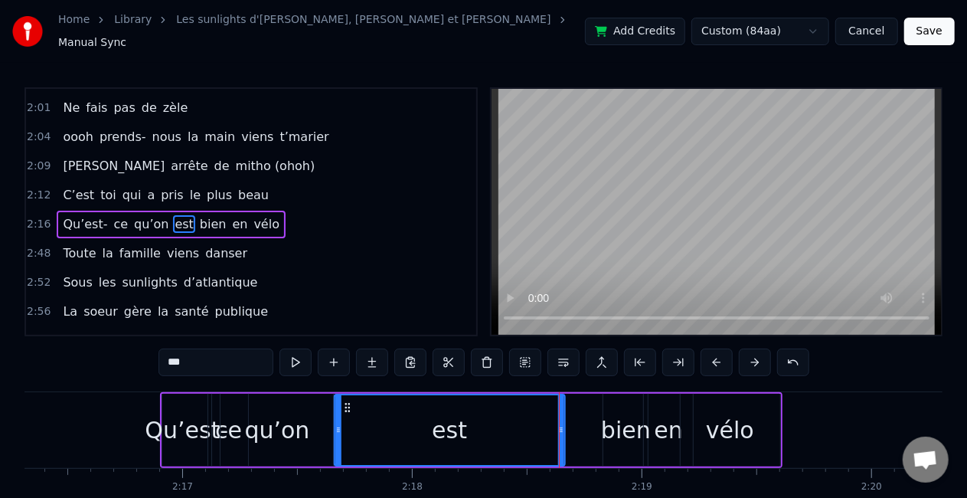
drag, startPoint x: 458, startPoint y: 399, endPoint x: 345, endPoint y: 397, distance: 113.4
click at [345, 401] on icon at bounding box center [347, 407] width 12 height 12
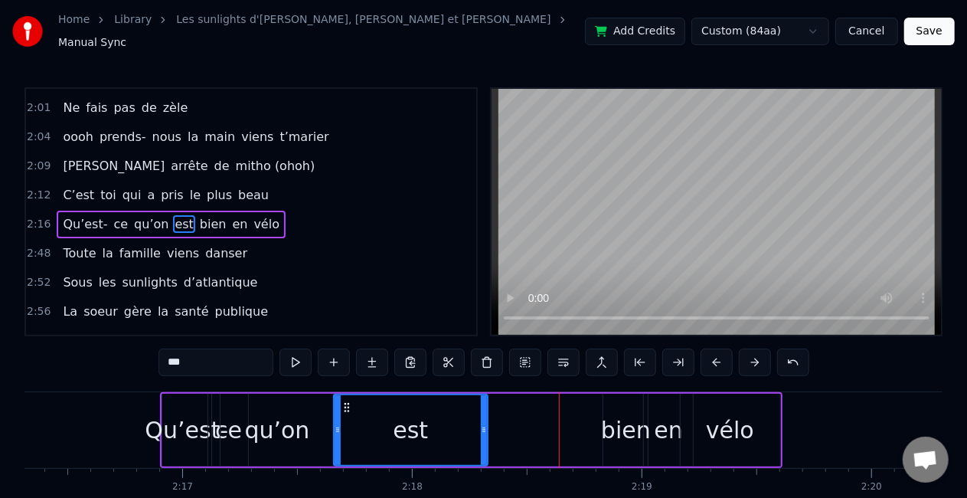
drag, startPoint x: 562, startPoint y: 410, endPoint x: 484, endPoint y: 414, distance: 78.2
click at [484, 414] on div at bounding box center [484, 430] width 6 height 70
click at [626, 422] on div "bien" at bounding box center [626, 430] width 50 height 34
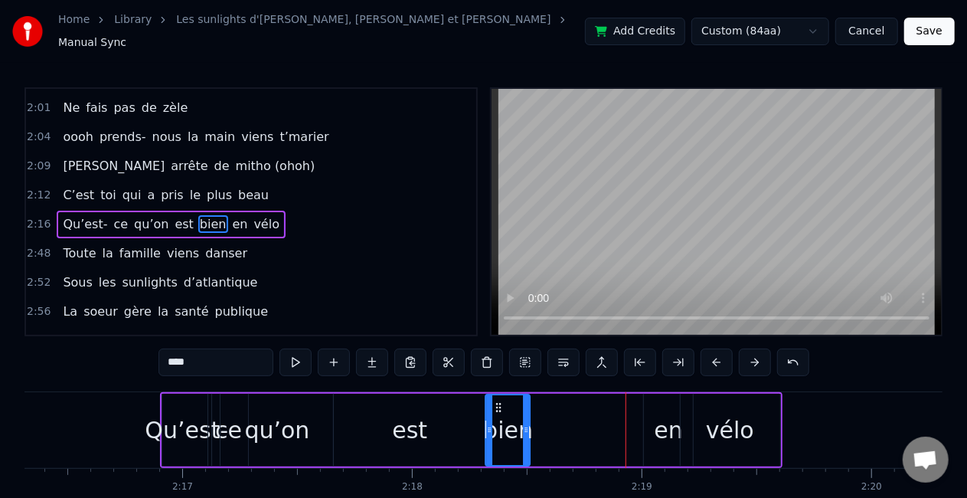
drag, startPoint x: 617, startPoint y: 397, endPoint x: 499, endPoint y: 402, distance: 118.1
click at [499, 402] on icon at bounding box center [498, 407] width 12 height 12
drag, startPoint x: 528, startPoint y: 401, endPoint x: 596, endPoint y: 403, distance: 67.4
click at [596, 403] on div at bounding box center [593, 430] width 6 height 70
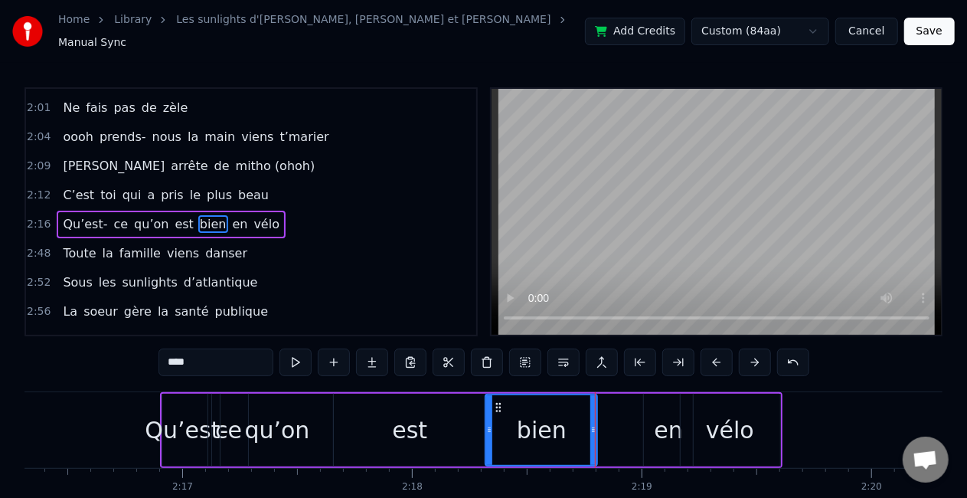
click at [669, 424] on div "en" at bounding box center [668, 430] width 28 height 34
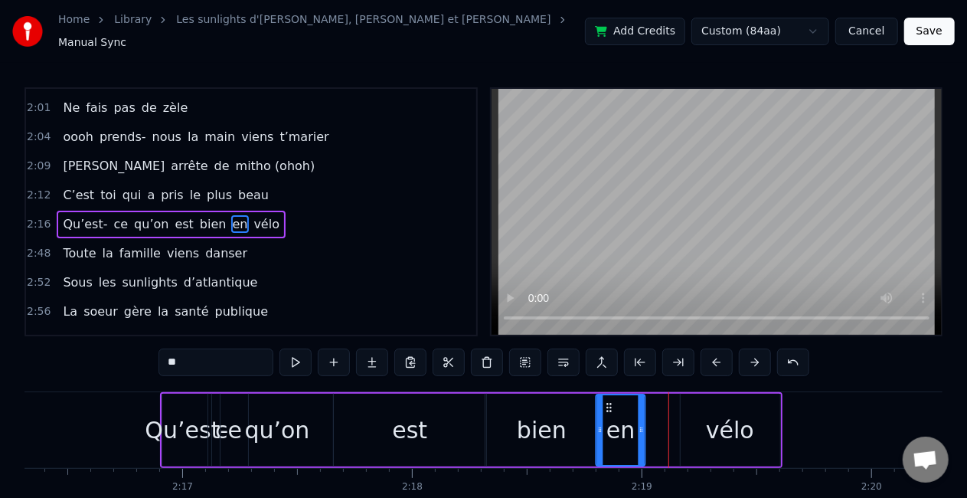
drag, startPoint x: 657, startPoint y: 399, endPoint x: 609, endPoint y: 403, distance: 48.4
click at [609, 403] on icon at bounding box center [609, 407] width 12 height 12
click at [750, 420] on div "vélo" at bounding box center [730, 430] width 48 height 34
type input "****"
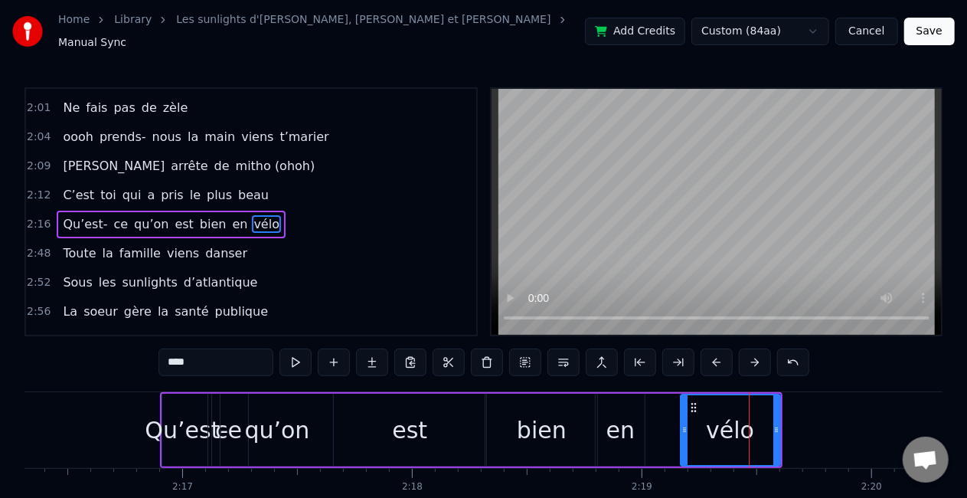
click at [692, 401] on icon at bounding box center [694, 407] width 12 height 12
drag, startPoint x: 683, startPoint y: 416, endPoint x: 649, endPoint y: 418, distance: 33.8
click at [649, 424] on icon at bounding box center [651, 430] width 6 height 12
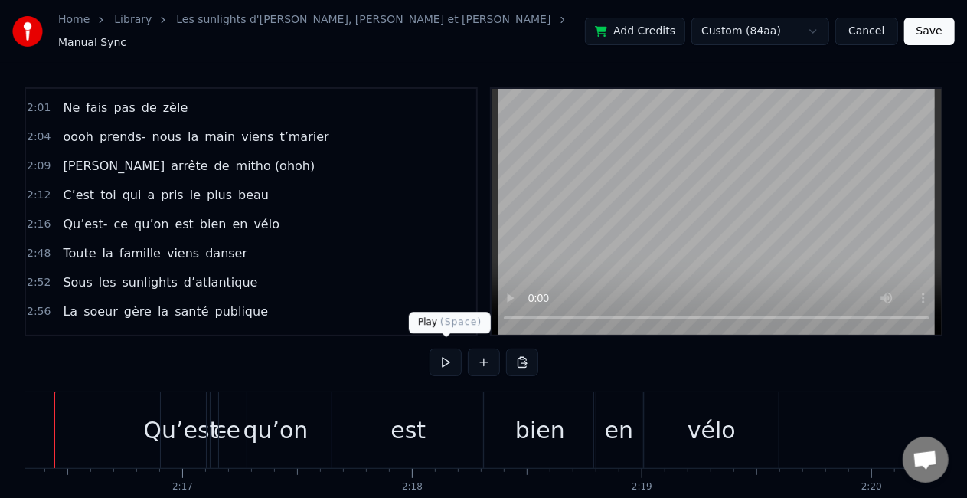
scroll to position [0, 31272]
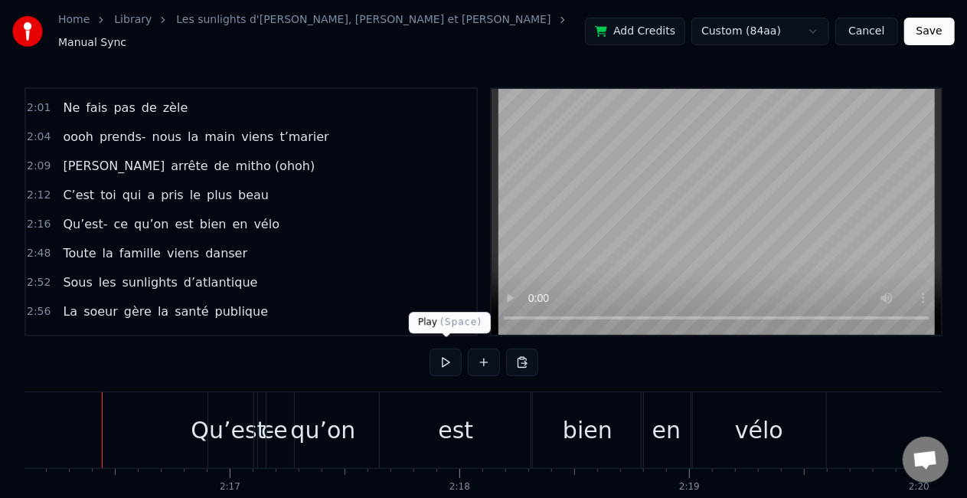
click at [449, 352] on button at bounding box center [446, 362] width 32 height 28
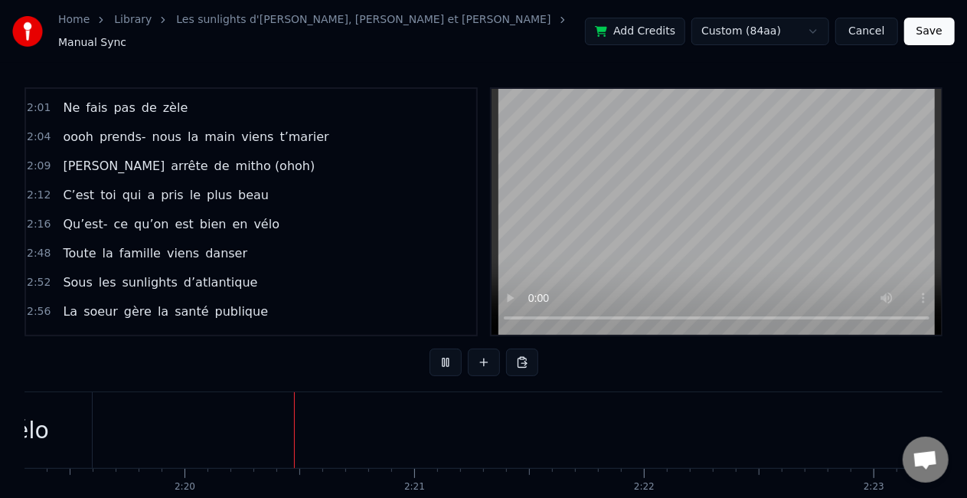
scroll to position [0, 32041]
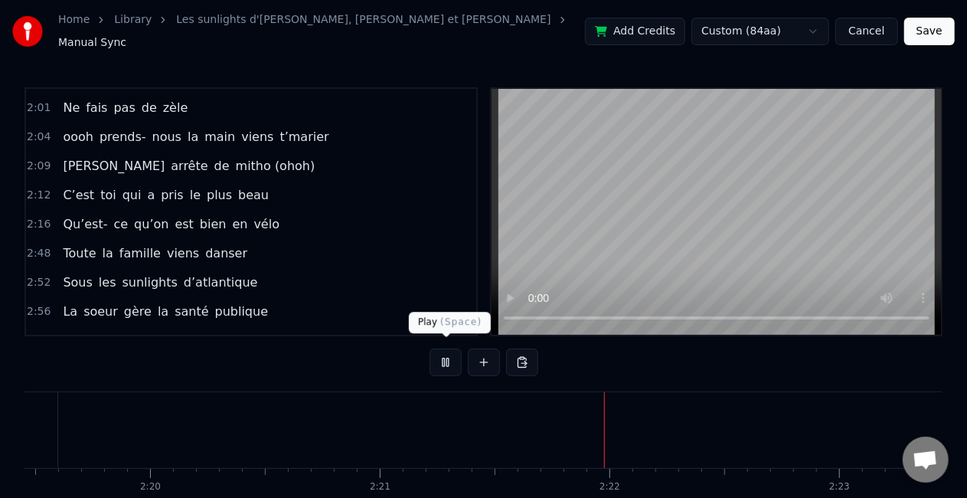
click at [446, 354] on button at bounding box center [446, 362] width 32 height 28
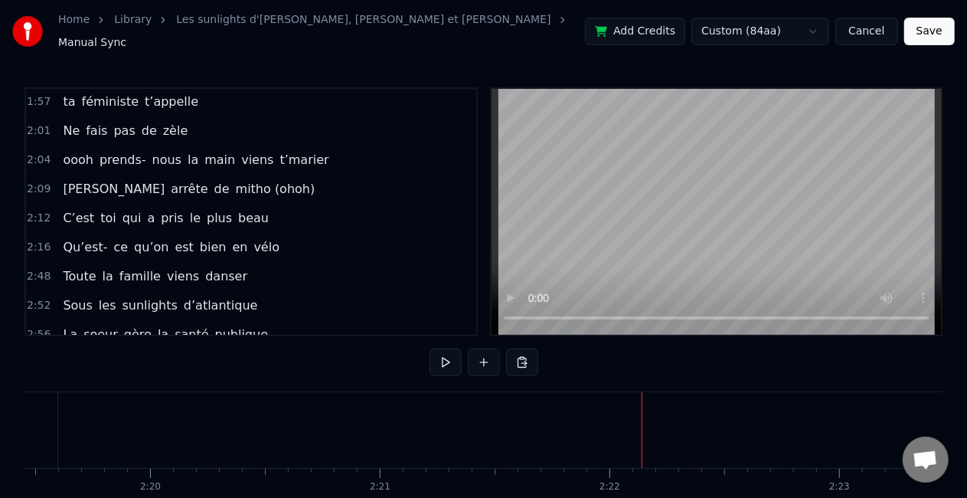
scroll to position [525, 0]
click at [224, 263] on div "Toute la famille viens danser" at bounding box center [155, 277] width 197 height 28
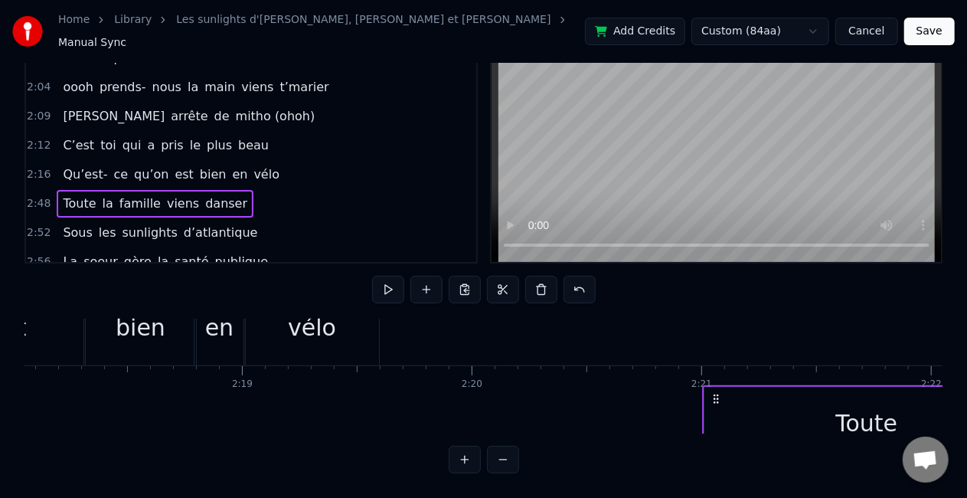
scroll to position [0, 31719]
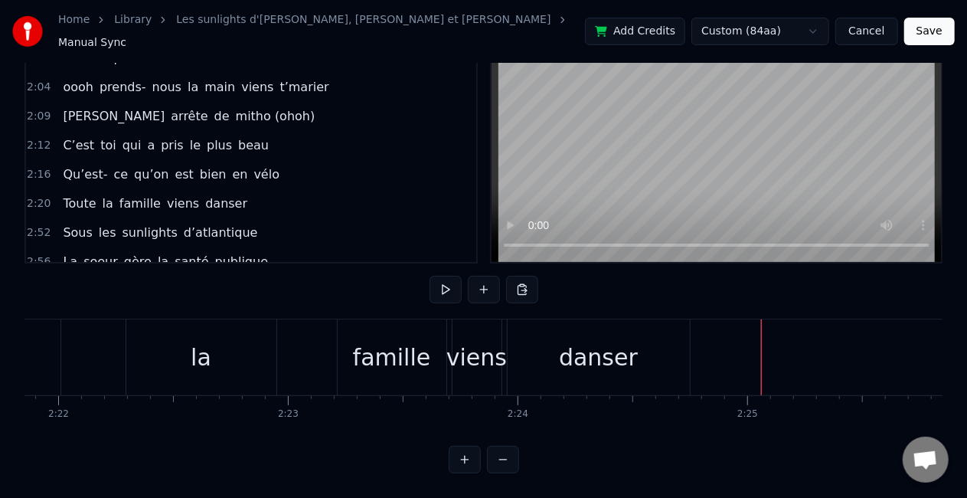
scroll to position [0, 32031]
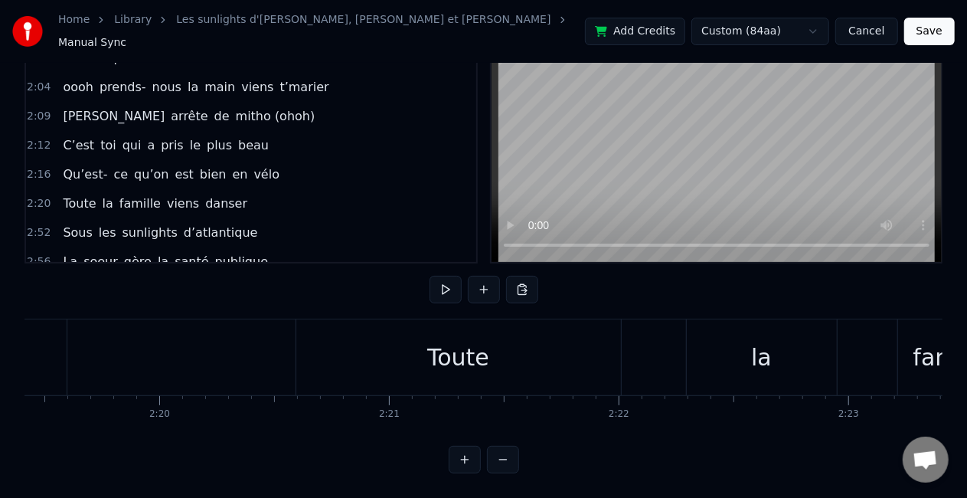
click at [530, 355] on div "Toute" at bounding box center [458, 357] width 325 height 76
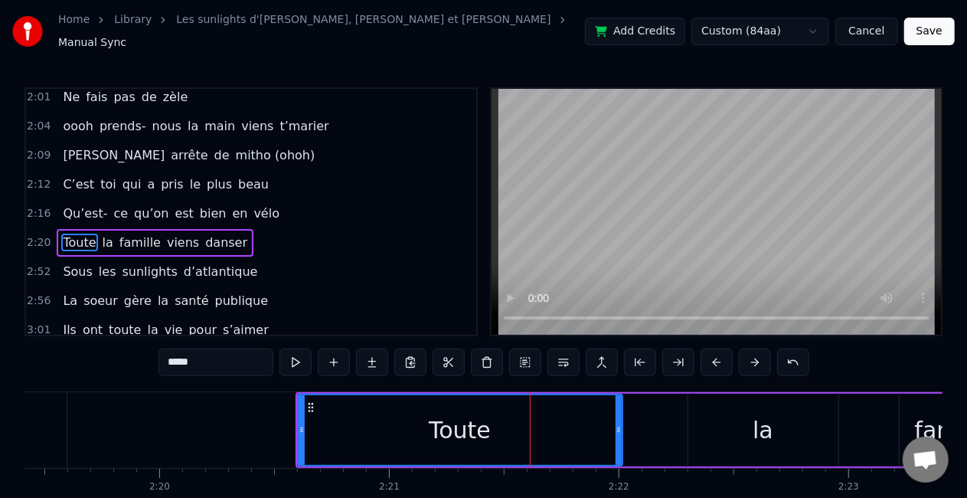
scroll to position [577, 0]
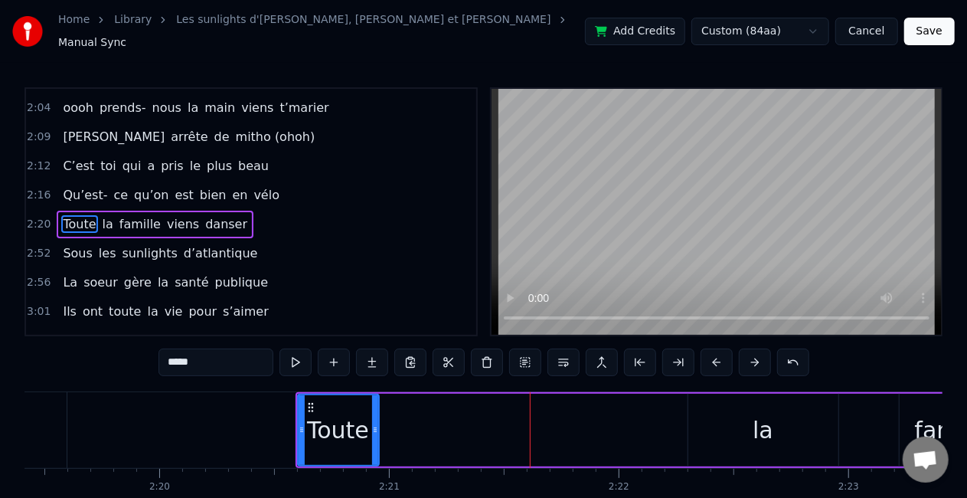
drag, startPoint x: 619, startPoint y: 423, endPoint x: 375, endPoint y: 404, distance: 244.2
click at [375, 404] on div at bounding box center [375, 430] width 6 height 70
click at [772, 421] on div "la" at bounding box center [764, 430] width 150 height 73
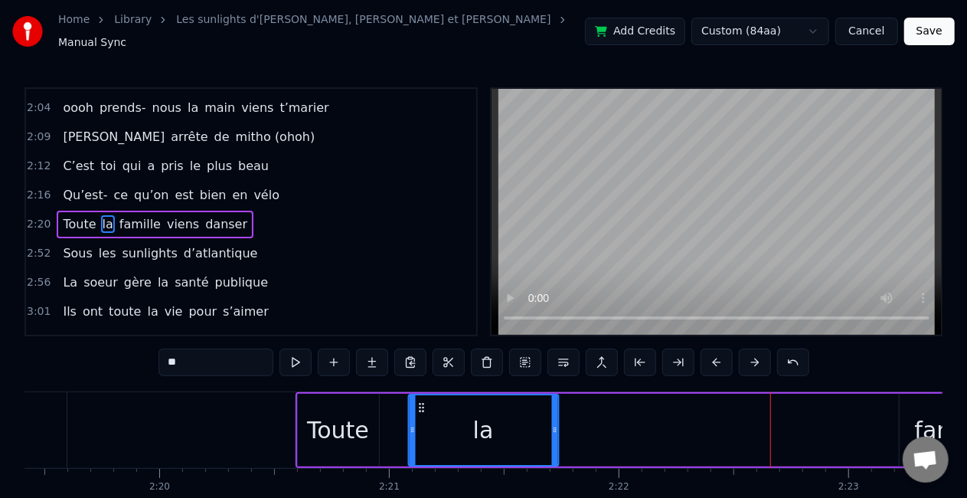
drag, startPoint x: 700, startPoint y: 397, endPoint x: 420, endPoint y: 404, distance: 279.6
click at [420, 404] on icon at bounding box center [421, 407] width 12 height 12
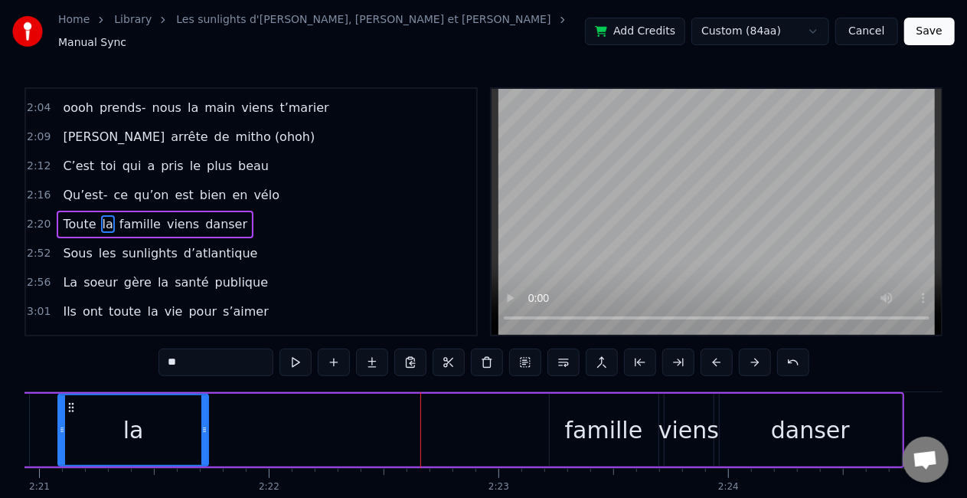
scroll to position [0, 32412]
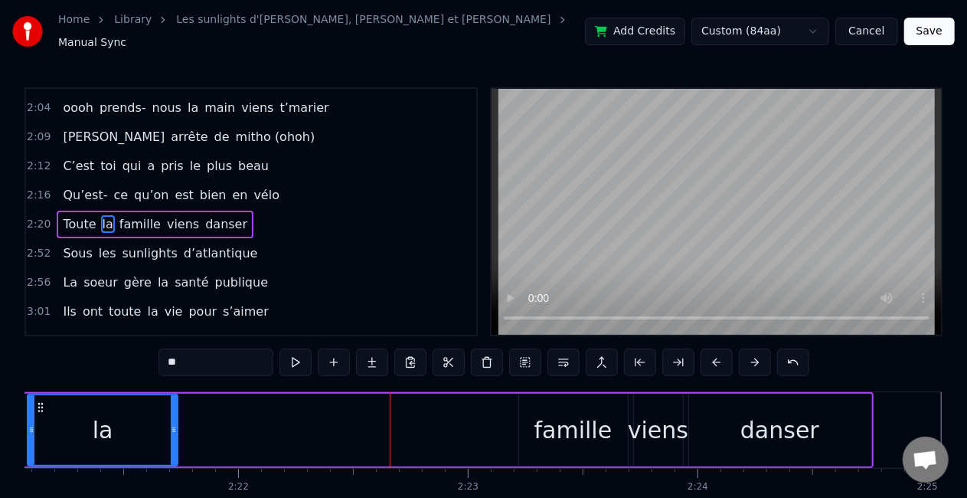
click at [590, 420] on div "famille" at bounding box center [574, 430] width 78 height 34
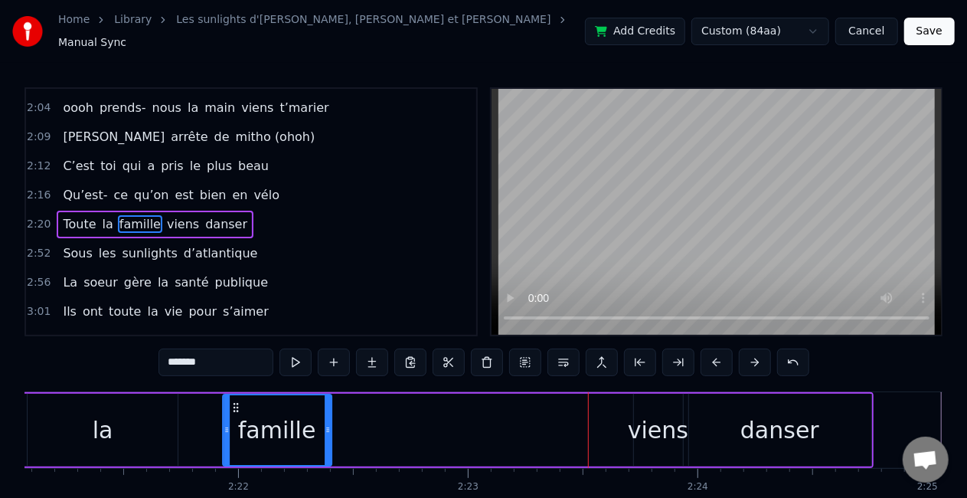
scroll to position [0, 32405]
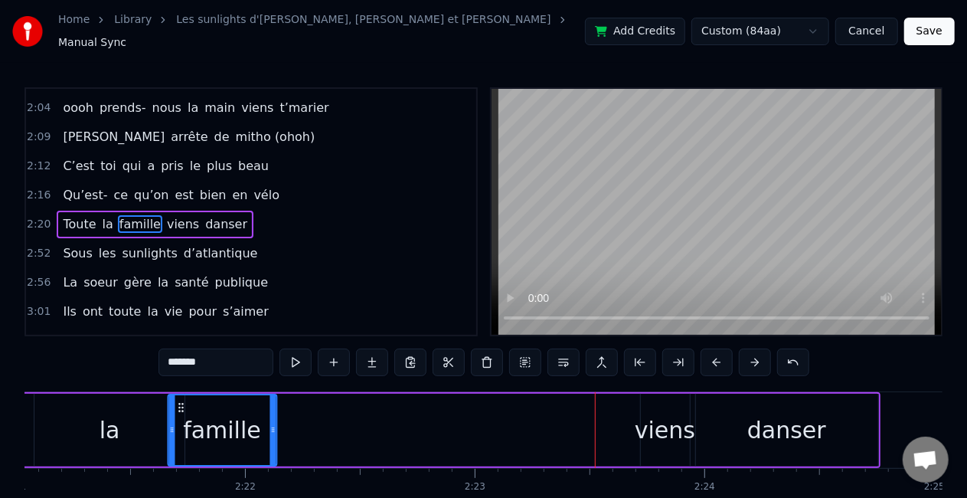
drag, startPoint x: 533, startPoint y: 394, endPoint x: 182, endPoint y: 400, distance: 351.6
click at [182, 401] on icon at bounding box center [181, 407] width 12 height 12
click at [711, 412] on div "danser" at bounding box center [787, 430] width 182 height 73
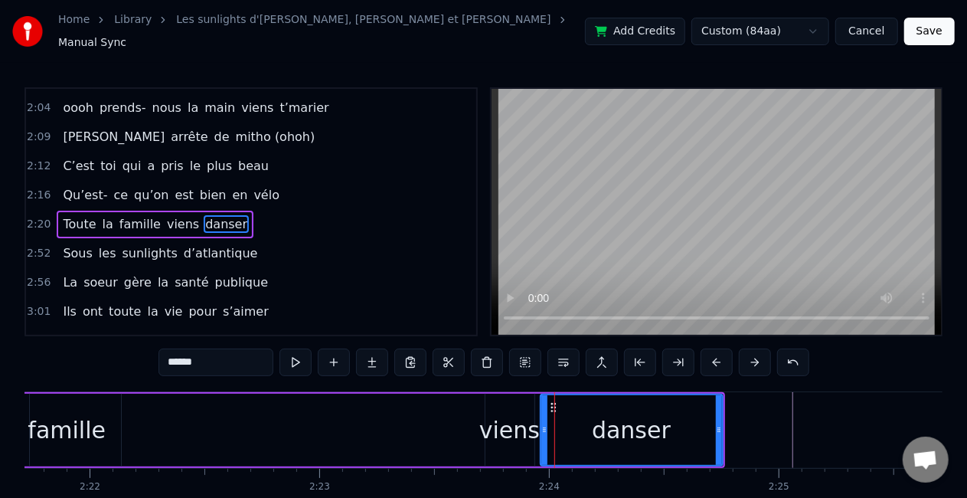
scroll to position [0, 32557]
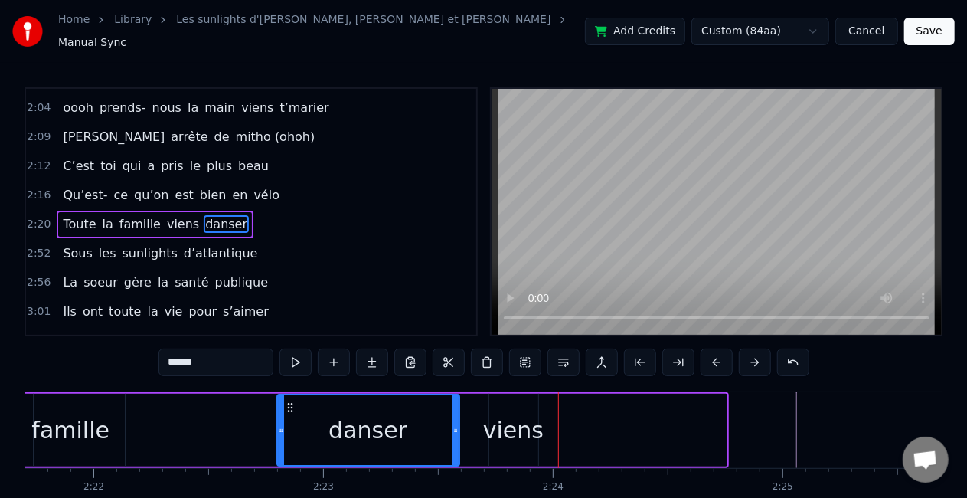
drag, startPoint x: 556, startPoint y: 400, endPoint x: 289, endPoint y: 389, distance: 267.5
click at [289, 395] on div "danser" at bounding box center [368, 430] width 181 height 70
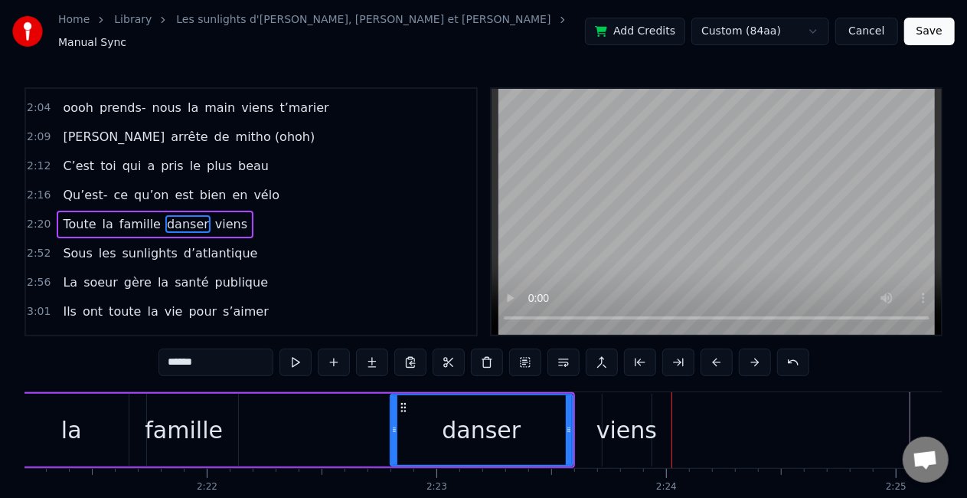
scroll to position [0, 32443]
drag, startPoint x: 394, startPoint y: 423, endPoint x: 363, endPoint y: 423, distance: 30.6
click at [363, 424] on icon at bounding box center [364, 430] width 6 height 12
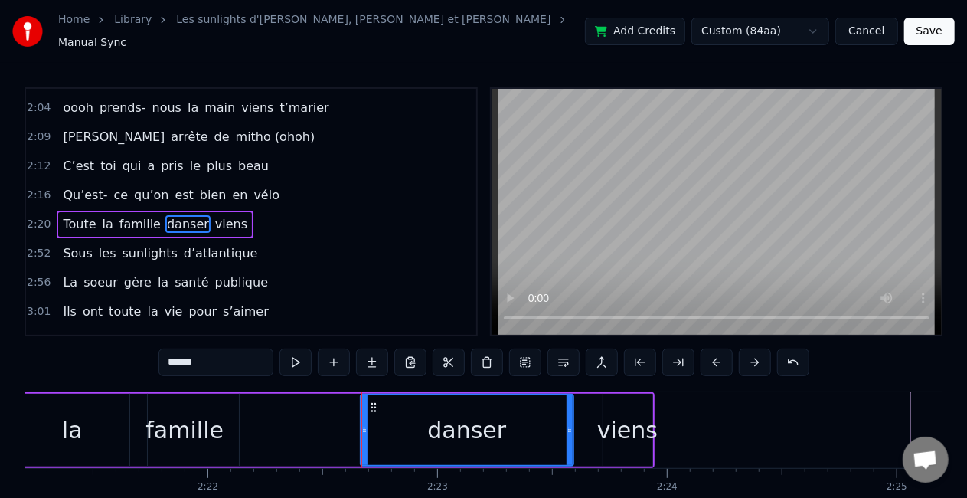
click at [622, 422] on div "viens" at bounding box center [627, 430] width 61 height 34
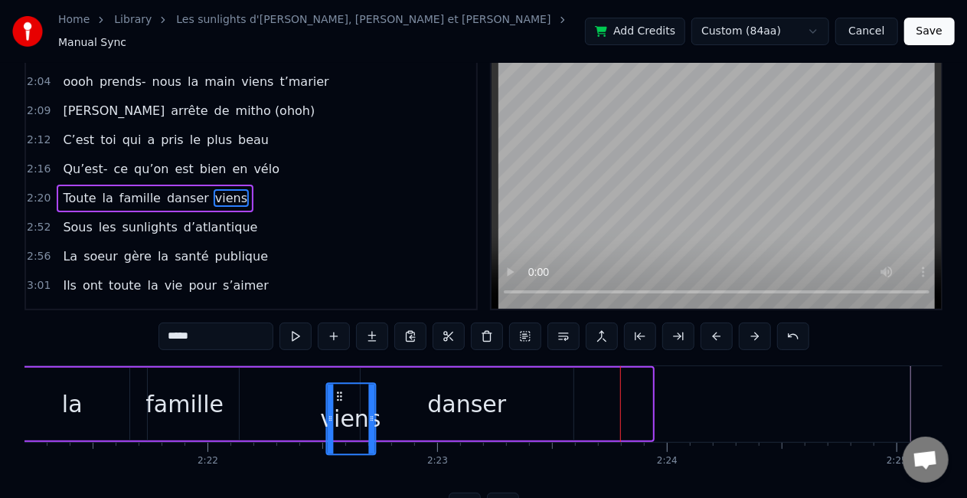
scroll to position [31, 0]
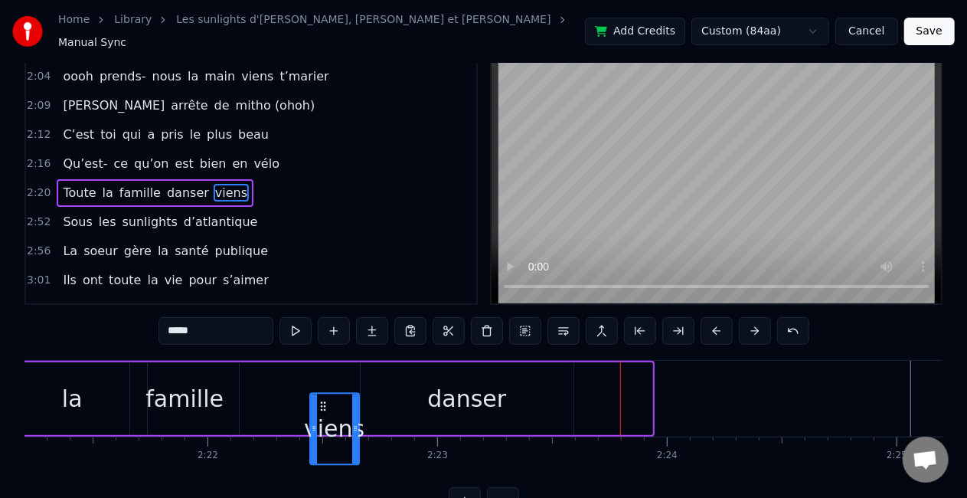
drag, startPoint x: 615, startPoint y: 400, endPoint x: 283, endPoint y: 372, distance: 333.5
click at [283, 372] on div "Toute la famille danser viens" at bounding box center [269, 399] width 770 height 76
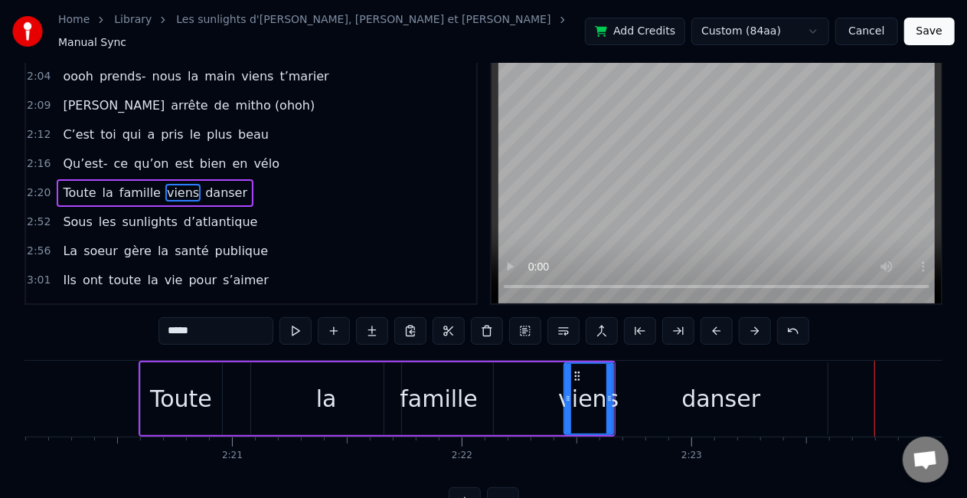
scroll to position [0, 32184]
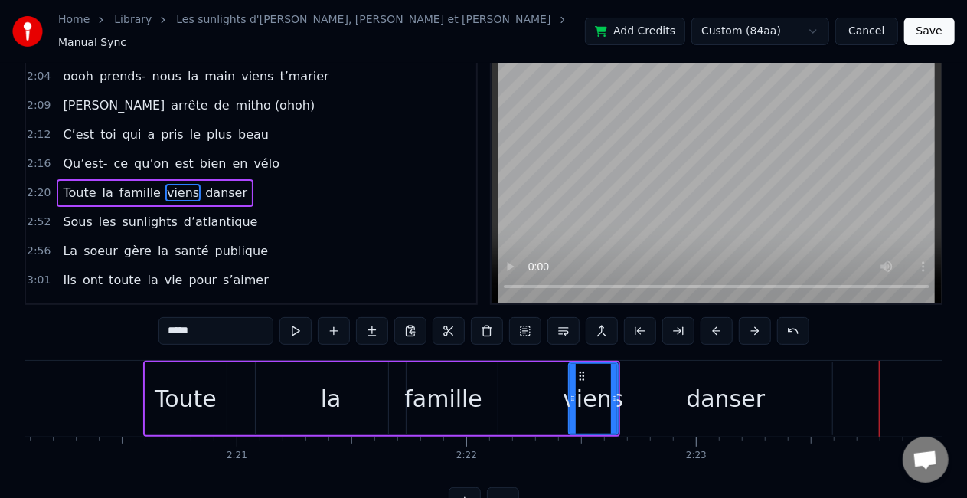
click at [312, 378] on div "la" at bounding box center [331, 398] width 150 height 73
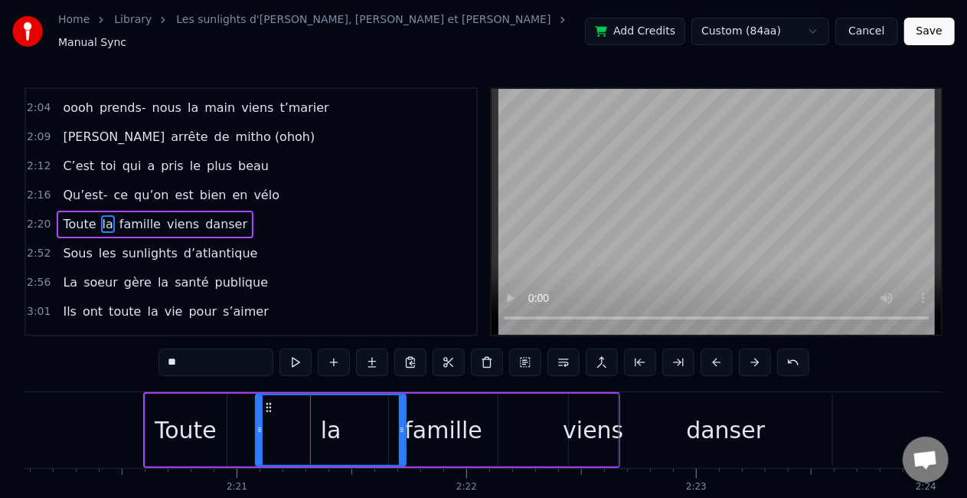
scroll to position [0, 0]
click at [264, 401] on icon at bounding box center [269, 407] width 12 height 12
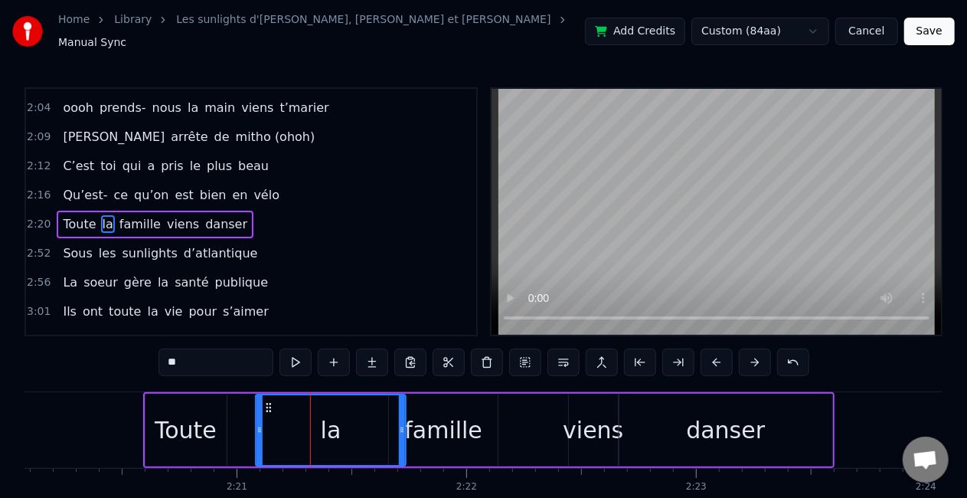
click at [264, 401] on icon at bounding box center [269, 407] width 12 height 12
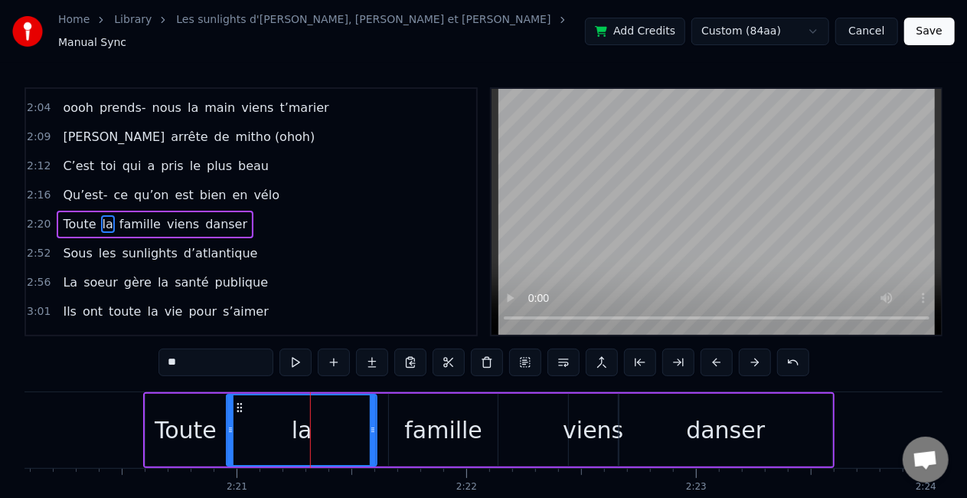
drag, startPoint x: 264, startPoint y: 394, endPoint x: 235, endPoint y: 397, distance: 29.3
click at [235, 401] on icon at bounding box center [240, 407] width 12 height 12
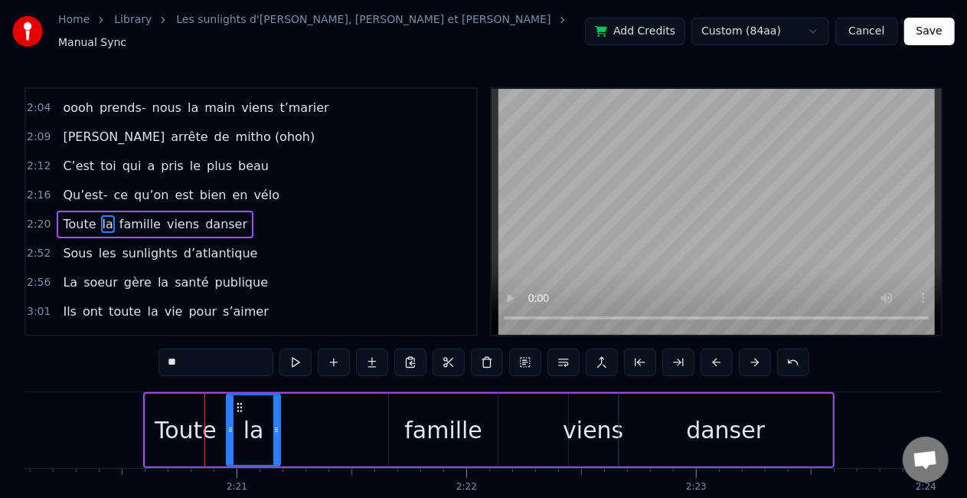
drag, startPoint x: 371, startPoint y: 420, endPoint x: 274, endPoint y: 424, distance: 96.6
click at [274, 424] on icon at bounding box center [276, 430] width 6 height 12
click at [433, 424] on div "famille" at bounding box center [443, 430] width 78 height 34
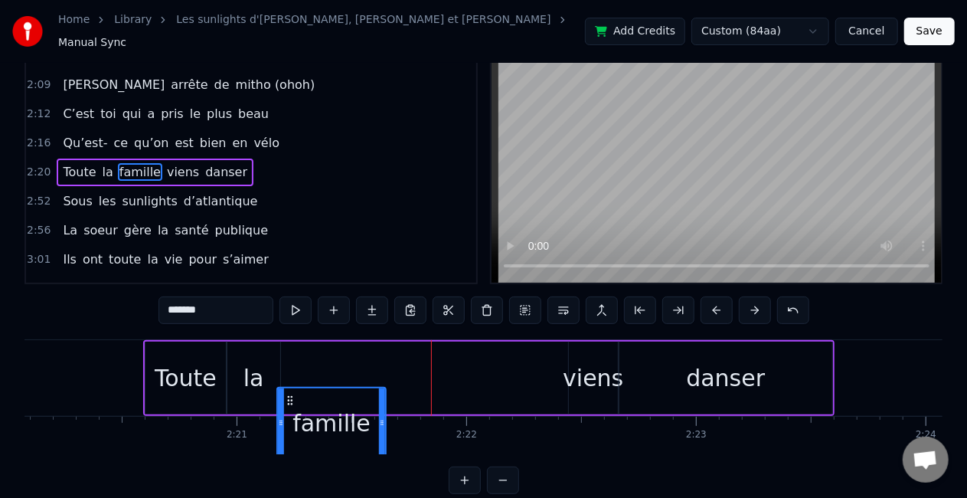
scroll to position [54, 0]
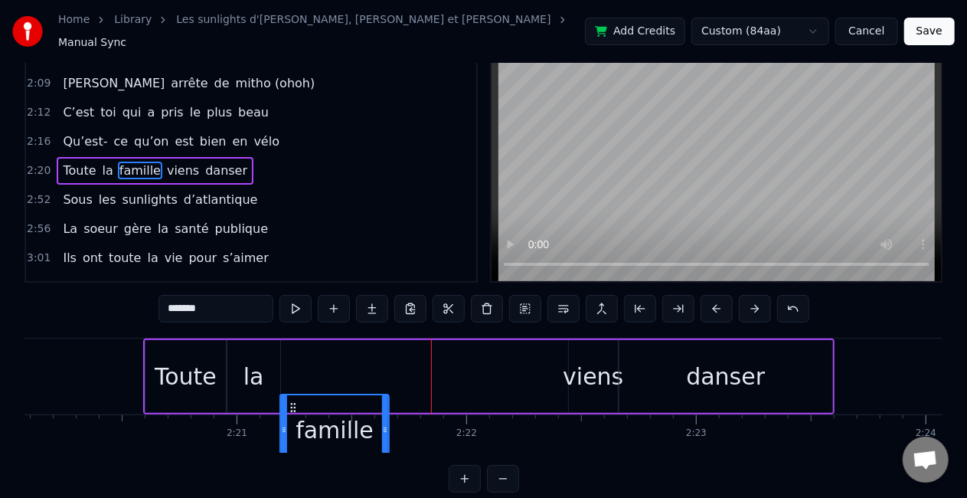
drag, startPoint x: 398, startPoint y: 398, endPoint x: 289, endPoint y: 392, distance: 108.9
click at [289, 395] on div "famille" at bounding box center [334, 430] width 107 height 70
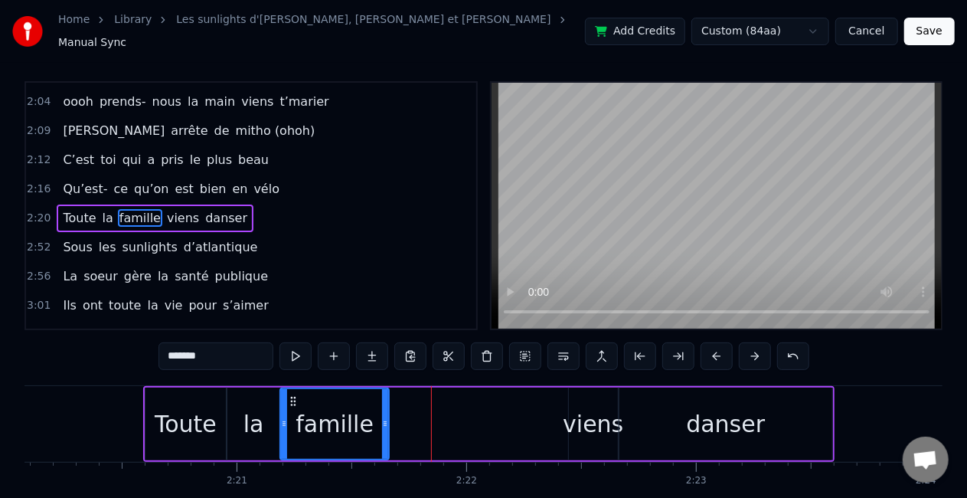
scroll to position [0, 0]
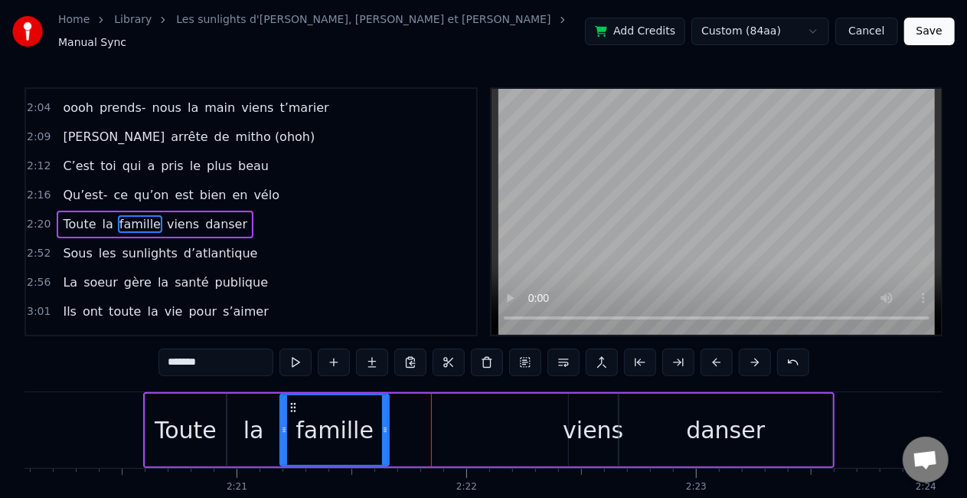
click at [594, 417] on div "viens" at bounding box center [593, 430] width 61 height 34
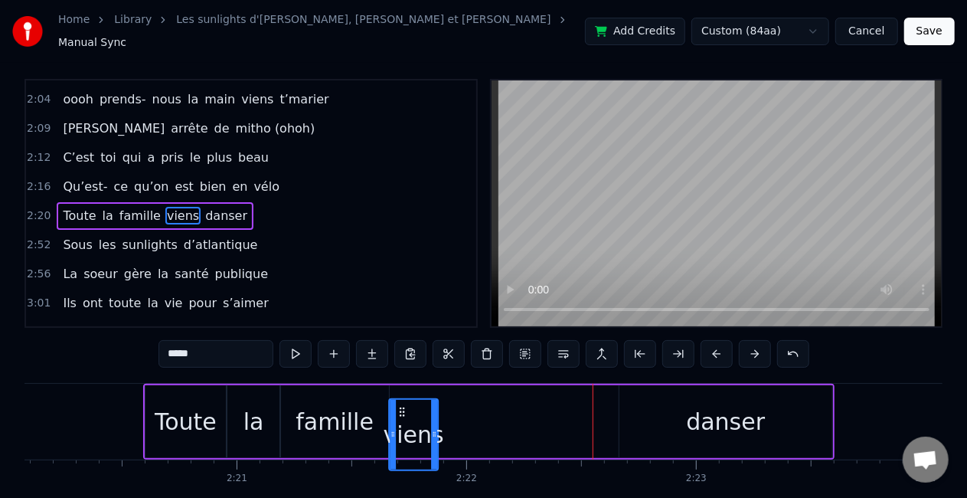
drag, startPoint x: 579, startPoint y: 400, endPoint x: 399, endPoint y: 404, distance: 180.0
click at [399, 404] on div "viens" at bounding box center [413, 435] width 47 height 70
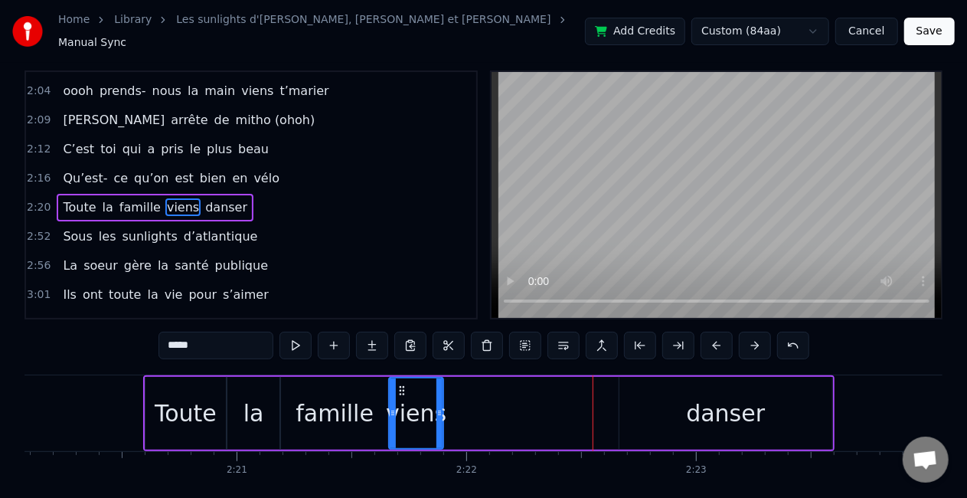
click at [440, 411] on div at bounding box center [440, 413] width 6 height 70
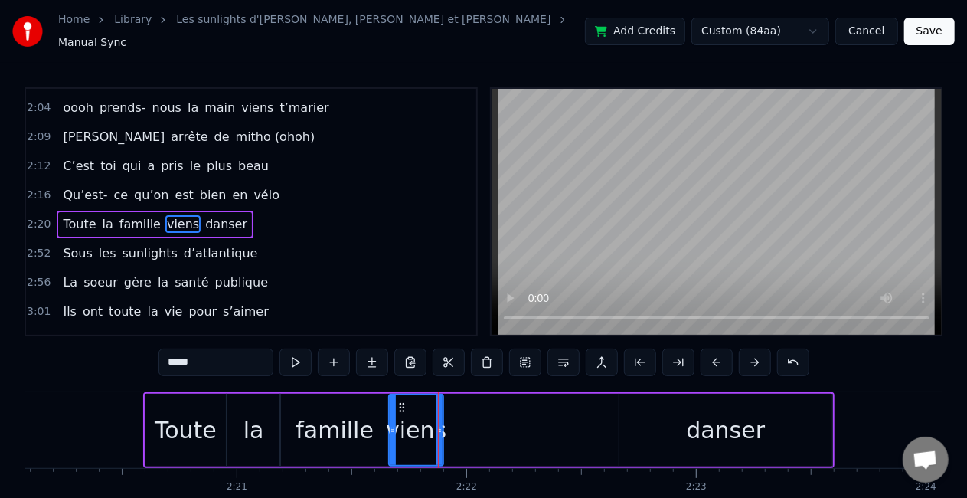
click at [721, 425] on div "danser" at bounding box center [725, 430] width 79 height 34
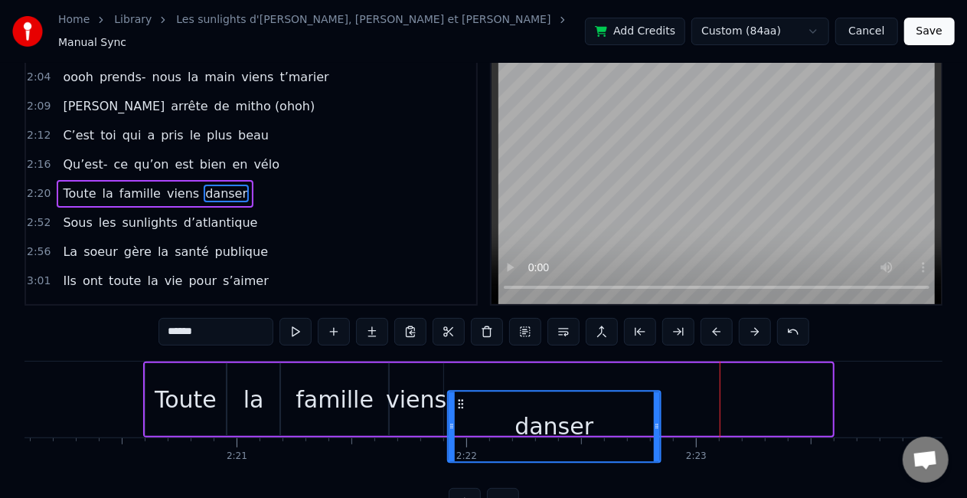
scroll to position [36, 0]
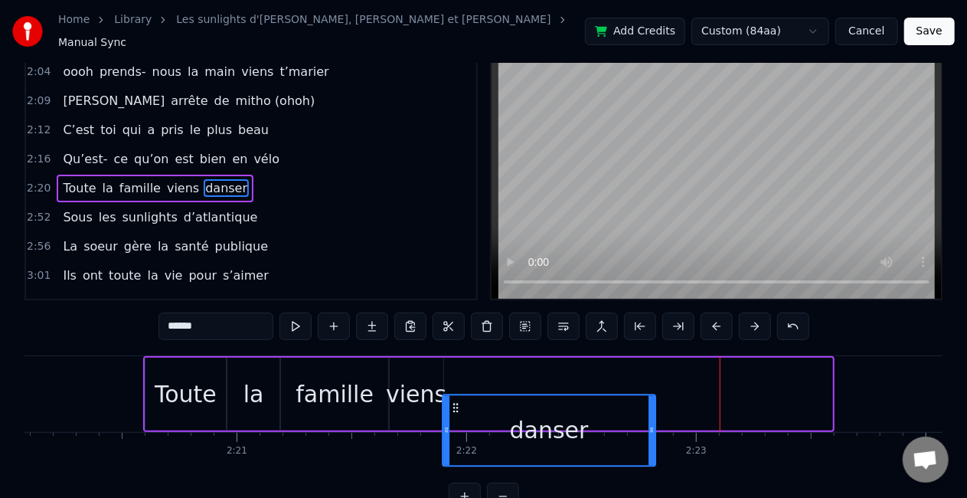
drag, startPoint x: 628, startPoint y: 396, endPoint x: 452, endPoint y: 386, distance: 176.4
click at [452, 394] on div "danser" at bounding box center [549, 430] width 214 height 73
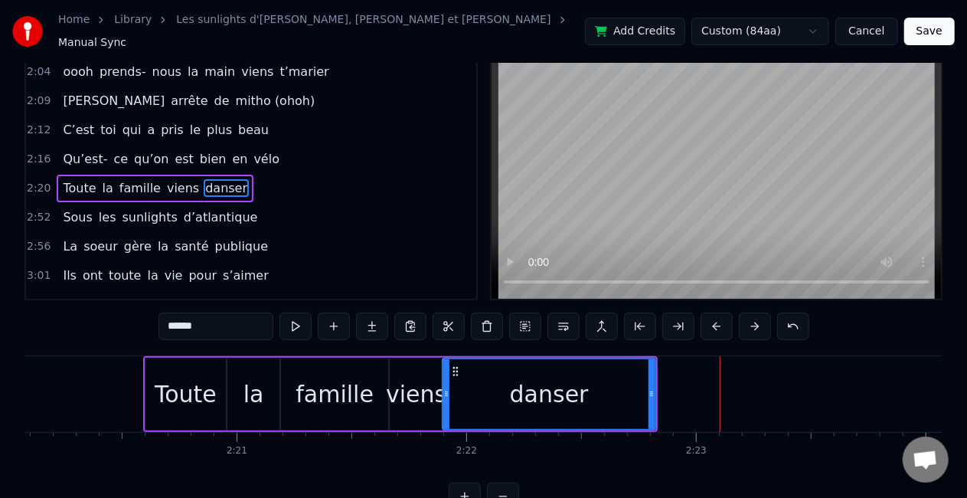
click at [244, 317] on input "******" at bounding box center [216, 326] width 115 height 28
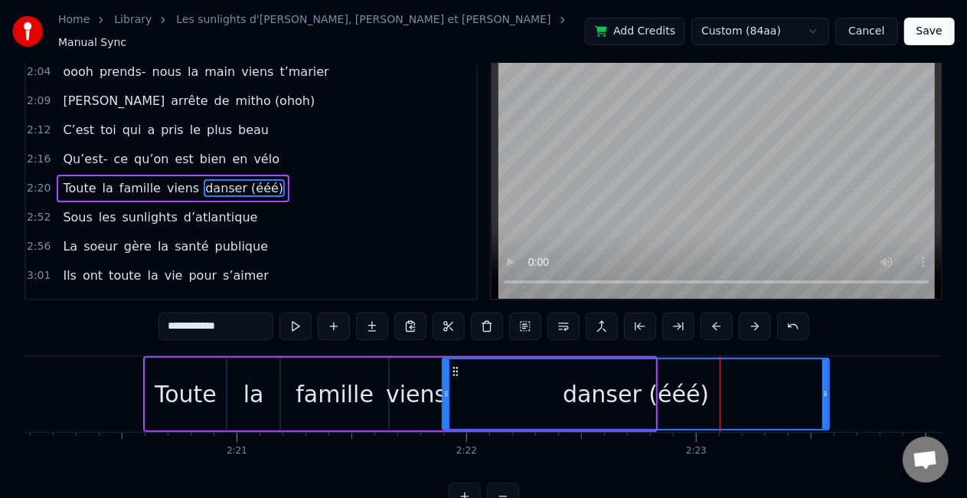
drag, startPoint x: 650, startPoint y: 398, endPoint x: 824, endPoint y: 404, distance: 174.0
click at [824, 404] on div at bounding box center [826, 394] width 6 height 70
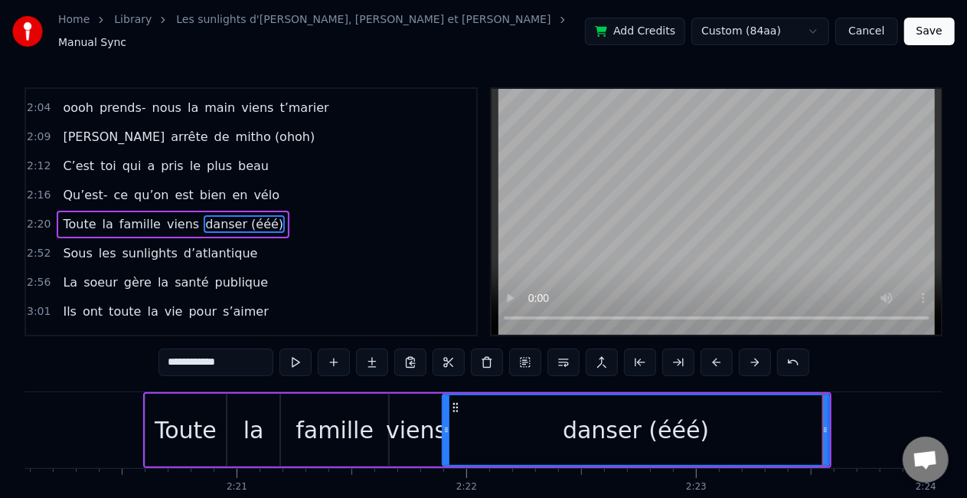
type input "**********"
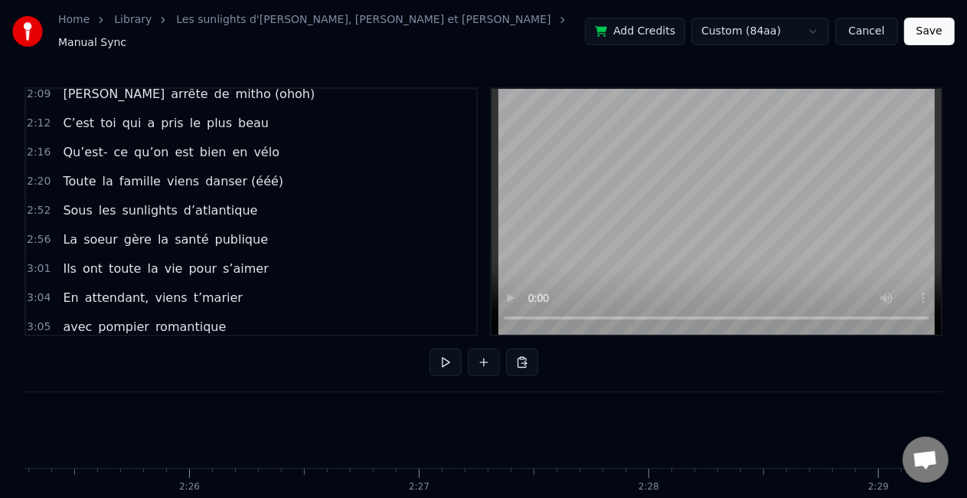
scroll to position [590, 0]
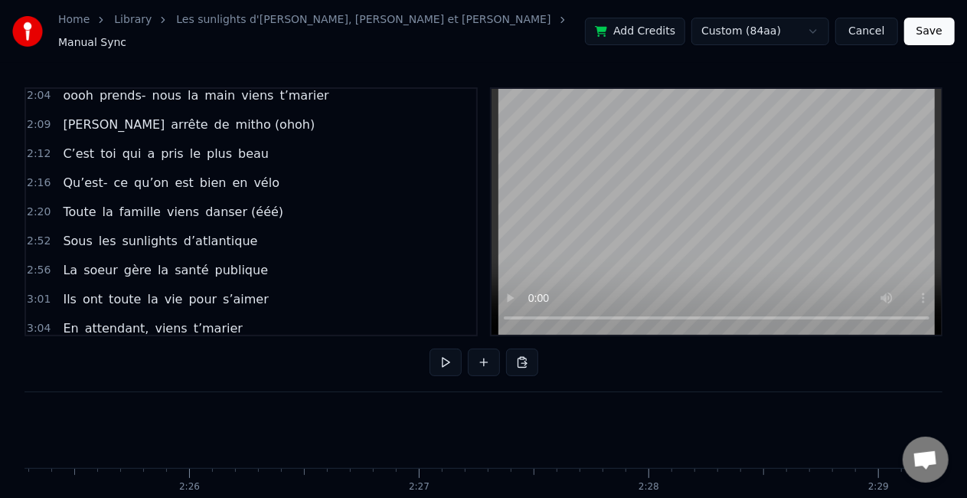
click at [219, 232] on span "d’atlantique" at bounding box center [220, 241] width 77 height 18
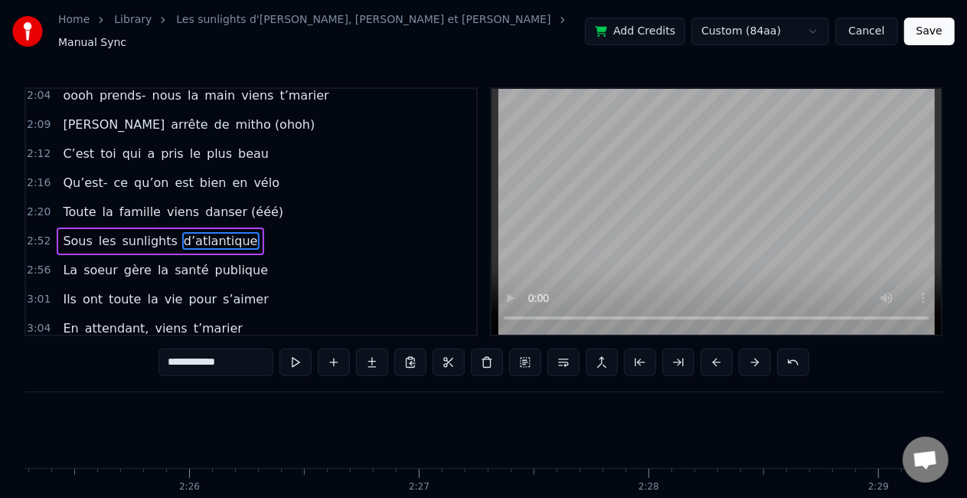
scroll to position [591, 0]
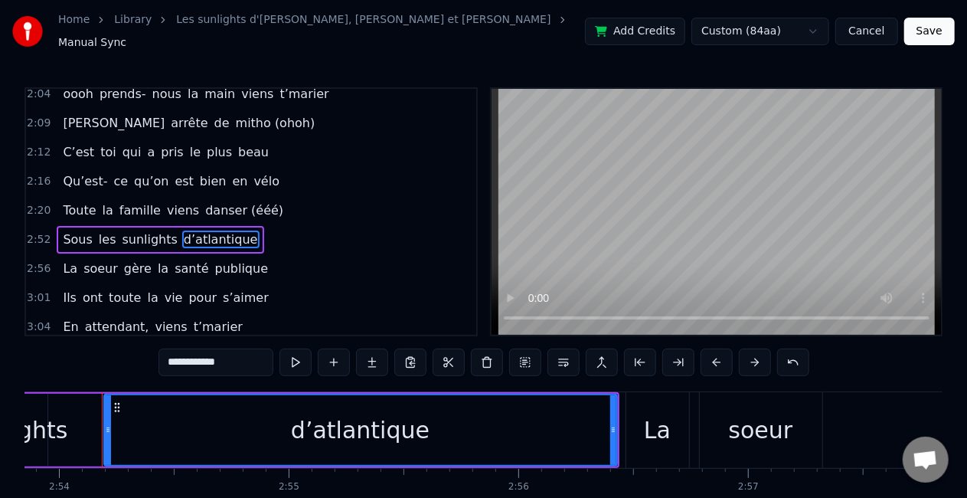
click at [234, 228] on div "Sous les sunlights d’atlantique" at bounding box center [160, 240] width 207 height 28
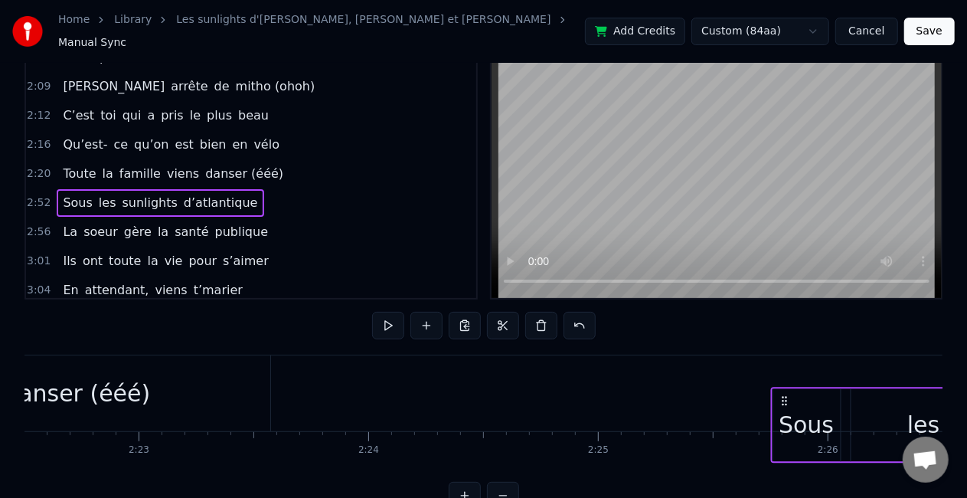
scroll to position [41, 0]
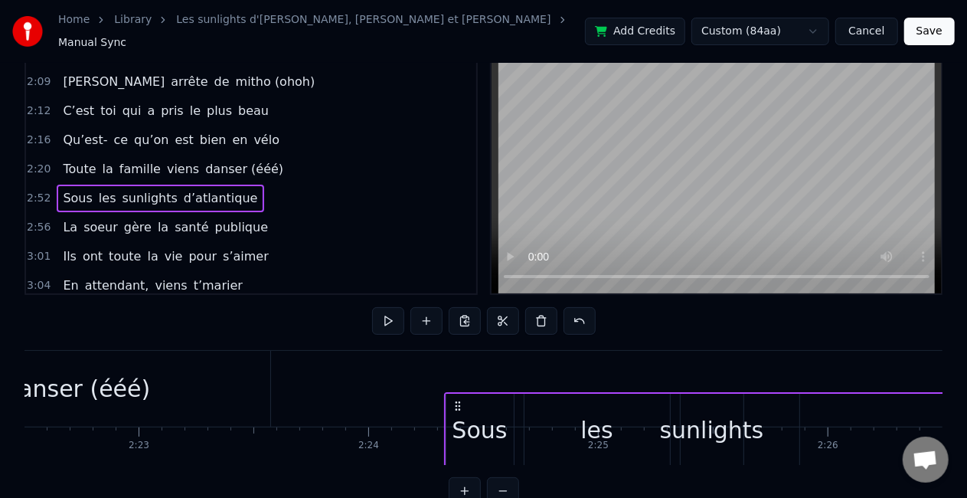
drag, startPoint x: 116, startPoint y: 397, endPoint x: 458, endPoint y: 394, distance: 342.4
click at [458, 400] on icon at bounding box center [458, 406] width 12 height 12
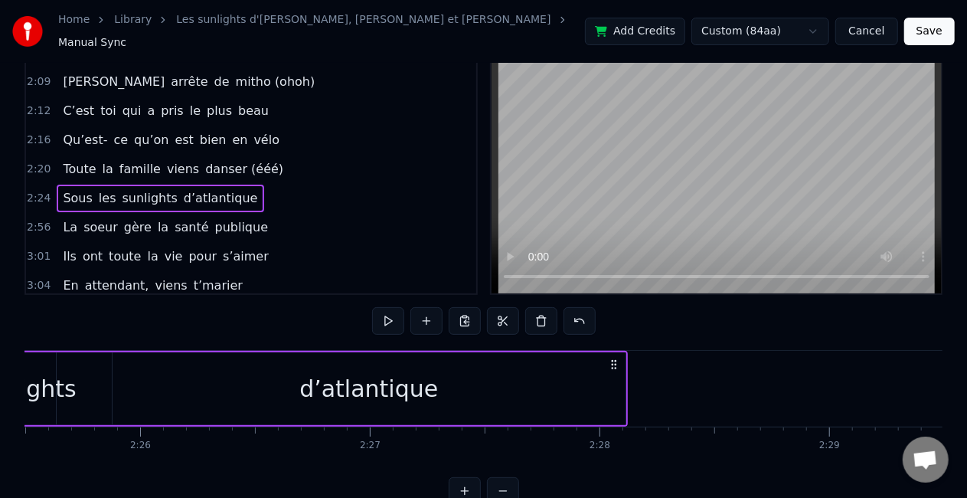
scroll to position [0, 33533]
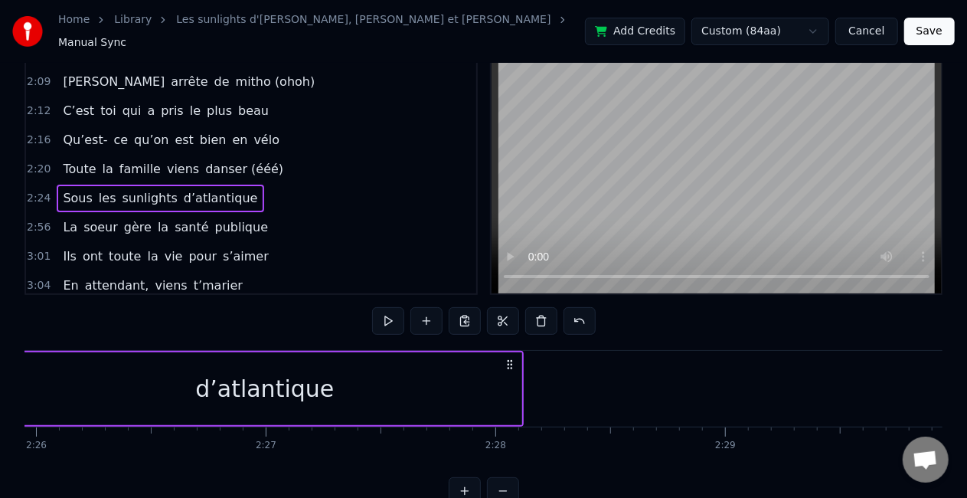
click at [521, 392] on div "d’atlantique" at bounding box center [265, 388] width 515 height 73
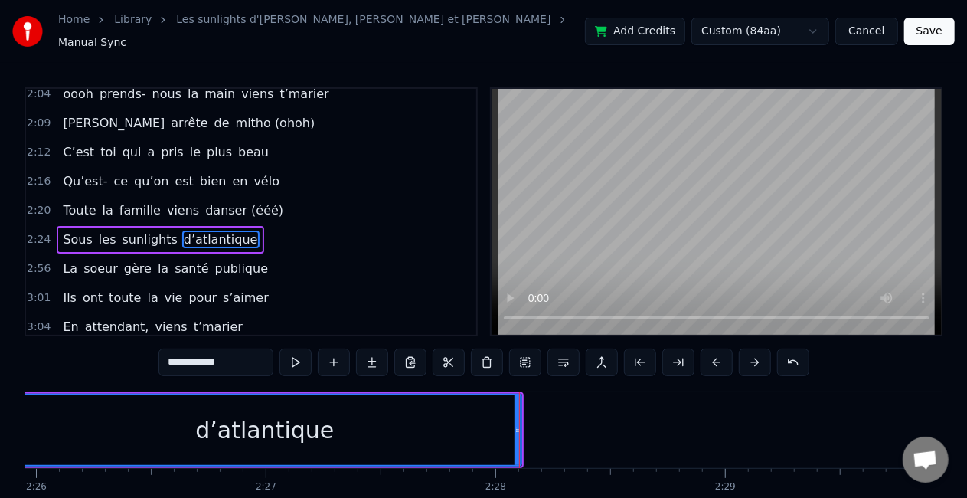
scroll to position [606, 0]
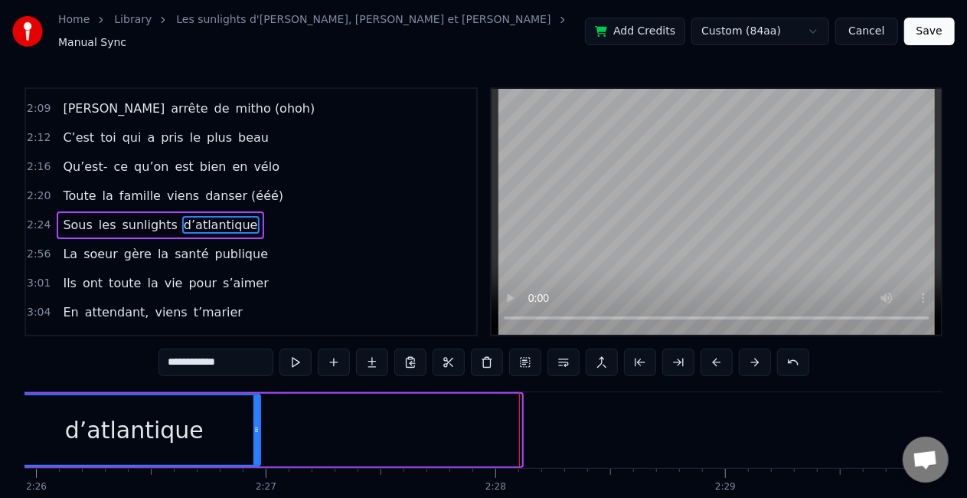
drag, startPoint x: 514, startPoint y: 420, endPoint x: 253, endPoint y: 426, distance: 261.2
click at [253, 426] on icon at bounding box center [256, 430] width 6 height 12
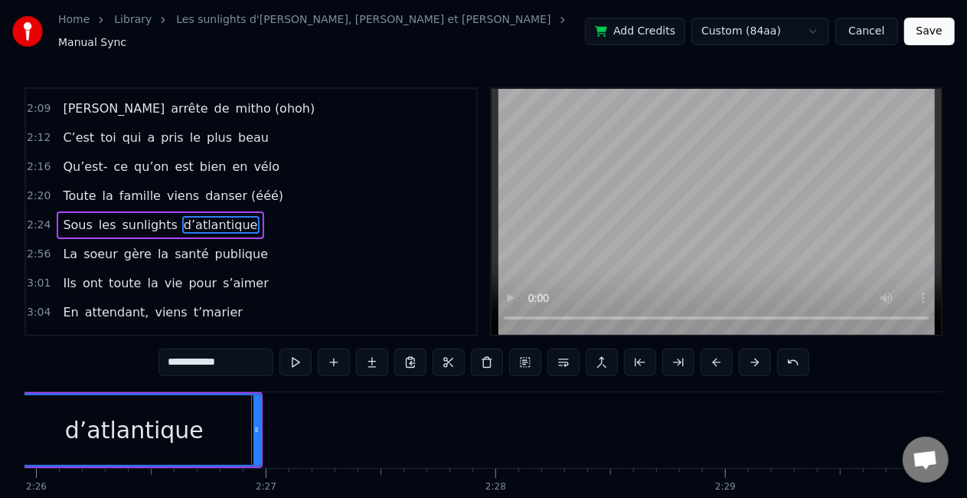
click at [175, 244] on div "La soeur gère la santé publique" at bounding box center [166, 254] width 218 height 28
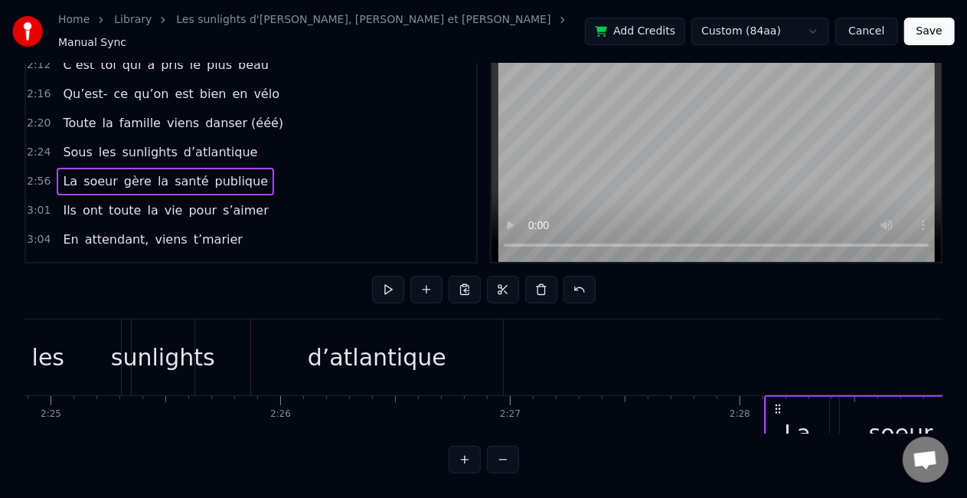
scroll to position [0, 33290]
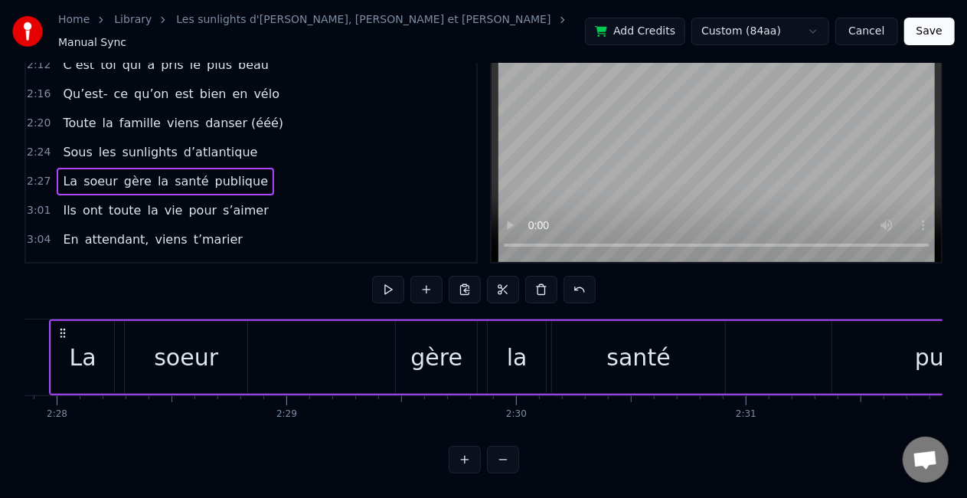
scroll to position [0, 34024]
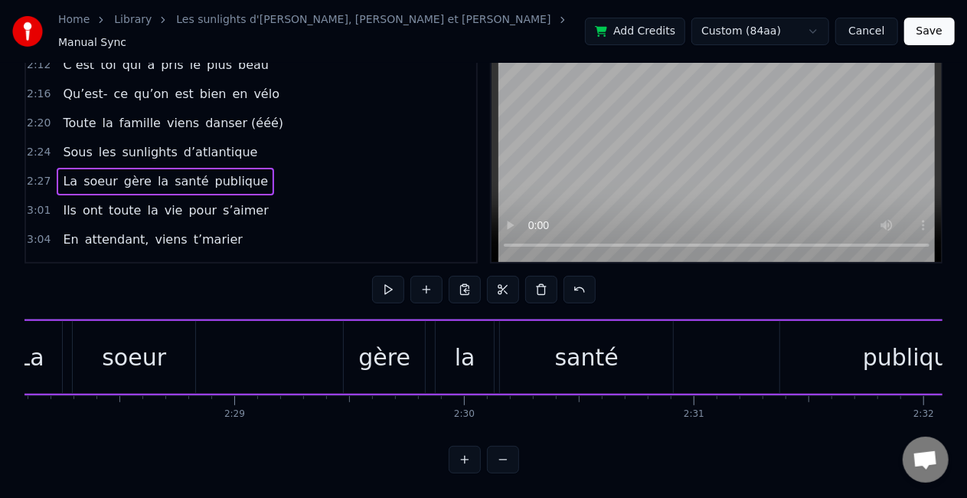
click at [390, 340] on div "gère" at bounding box center [384, 357] width 52 height 34
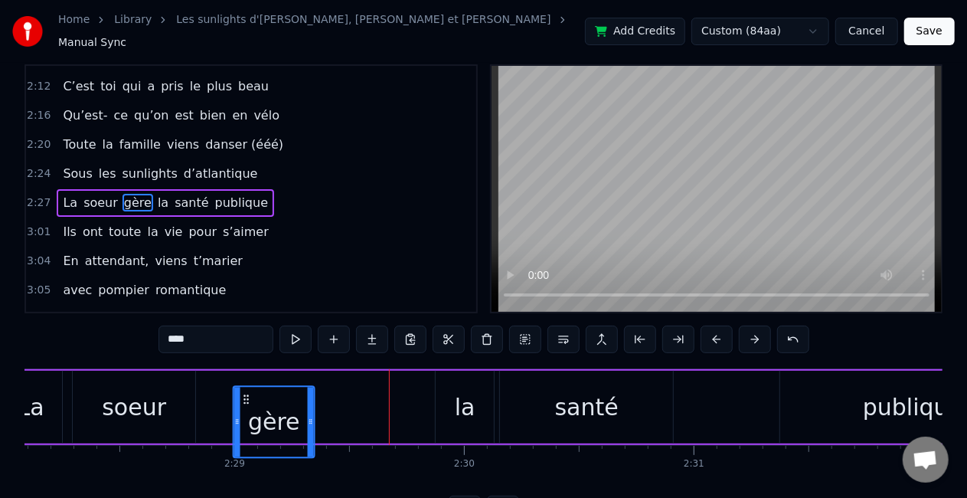
scroll to position [27, 0]
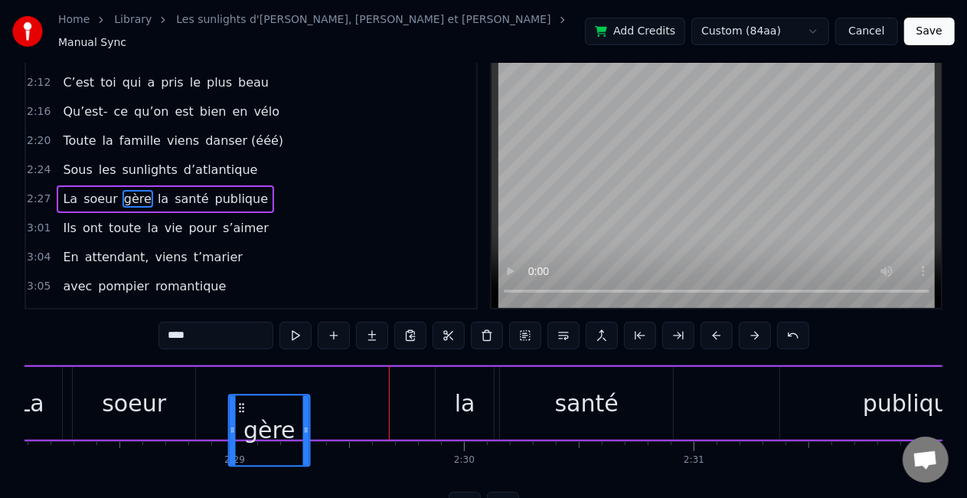
drag, startPoint x: 355, startPoint y: 398, endPoint x: 239, endPoint y: 393, distance: 115.8
click at [239, 401] on icon at bounding box center [242, 407] width 12 height 12
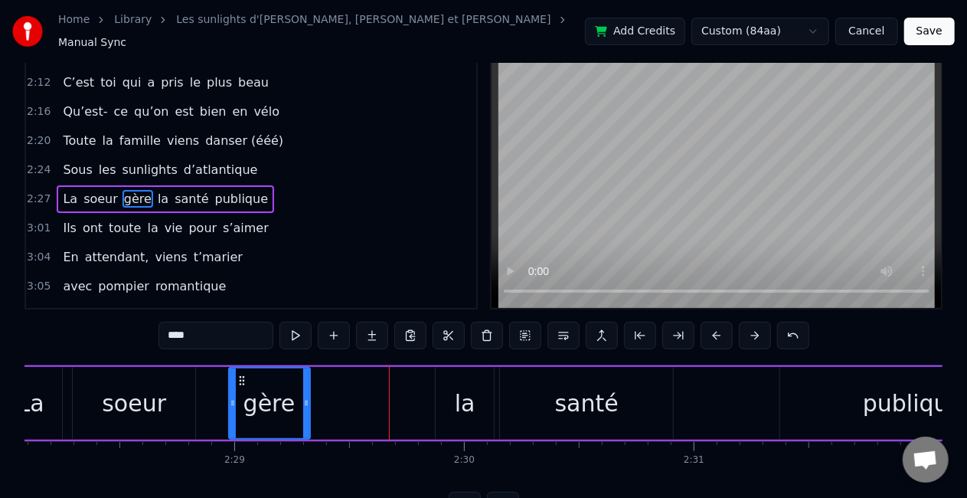
click at [473, 386] on div "la" at bounding box center [465, 403] width 21 height 34
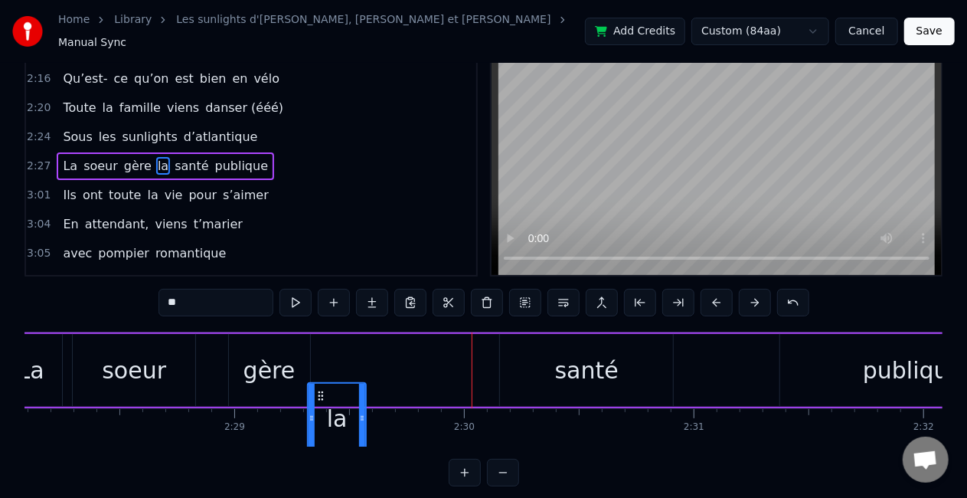
scroll to position [61, 0]
drag, startPoint x: 450, startPoint y: 401, endPoint x: 314, endPoint y: 380, distance: 138.0
click at [314, 380] on div "La soeur gère la santé publique" at bounding box center [522, 370] width 1051 height 76
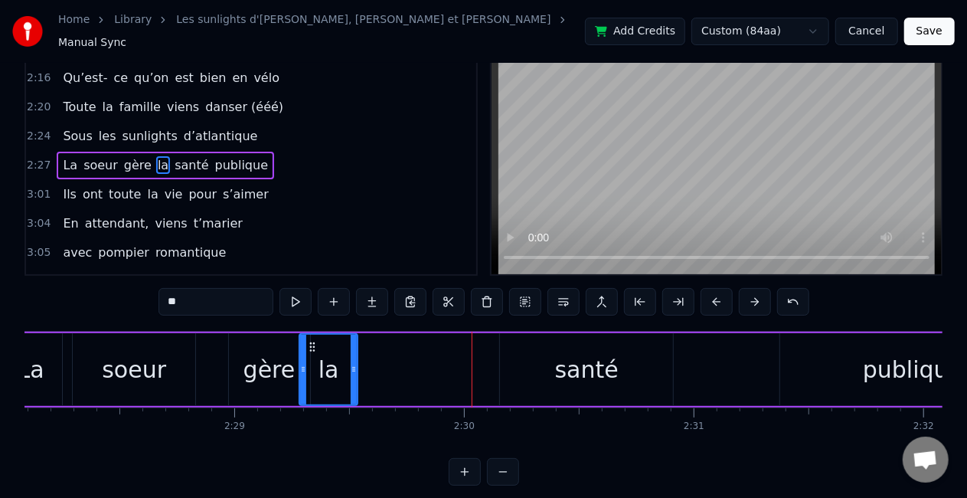
click at [507, 383] on div "santé" at bounding box center [586, 369] width 173 height 73
type input "*****"
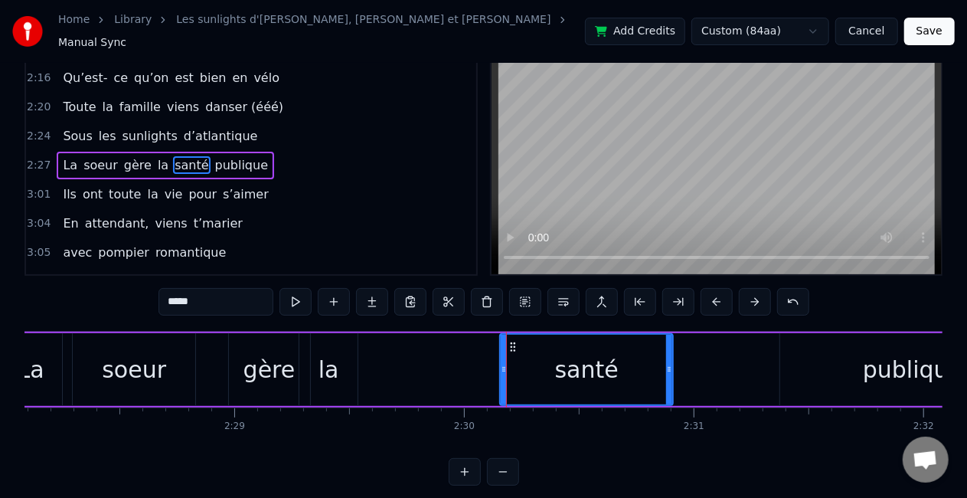
scroll to position [0, 0]
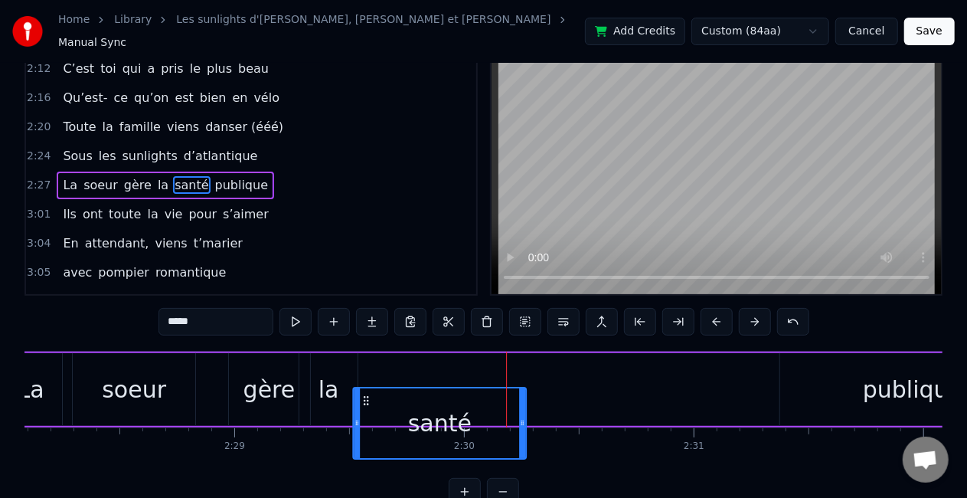
drag, startPoint x: 512, startPoint y: 396, endPoint x: 365, endPoint y: 411, distance: 147.8
click at [365, 411] on div "santé" at bounding box center [440, 423] width 172 height 70
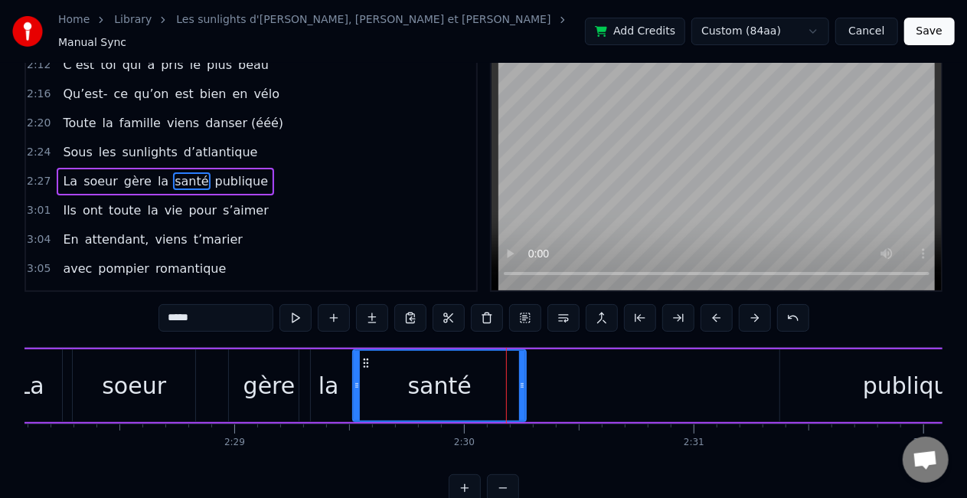
click at [365, 411] on div "santé" at bounding box center [440, 386] width 172 height 70
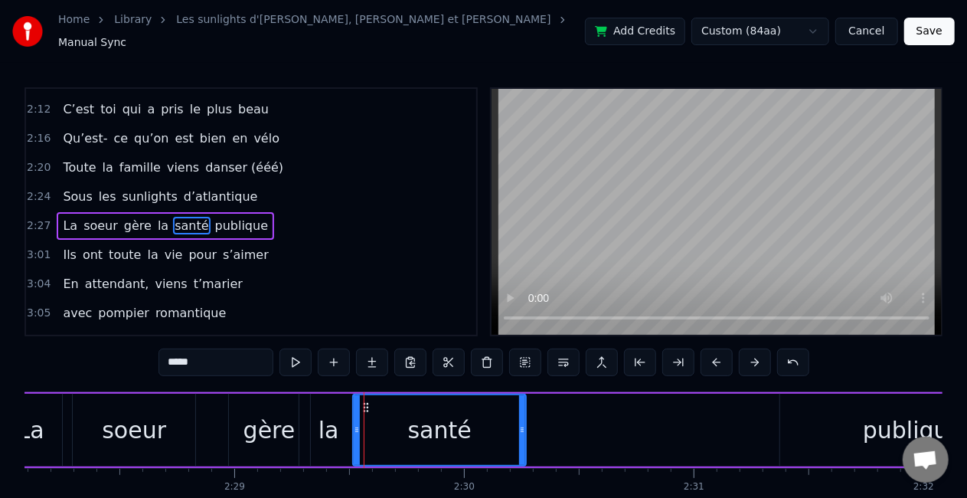
click at [547, 413] on div "La soeur gère la santé publique" at bounding box center [522, 430] width 1051 height 76
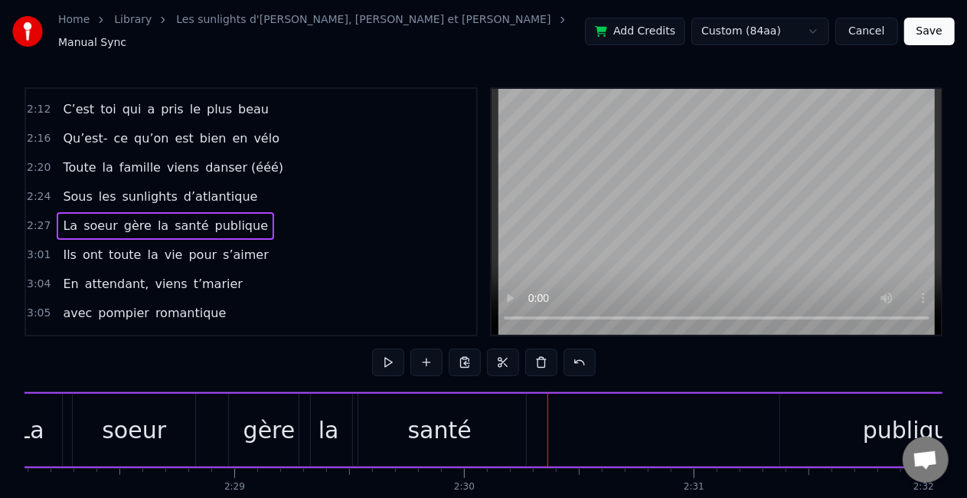
click at [825, 422] on div "publique" at bounding box center [912, 430] width 265 height 73
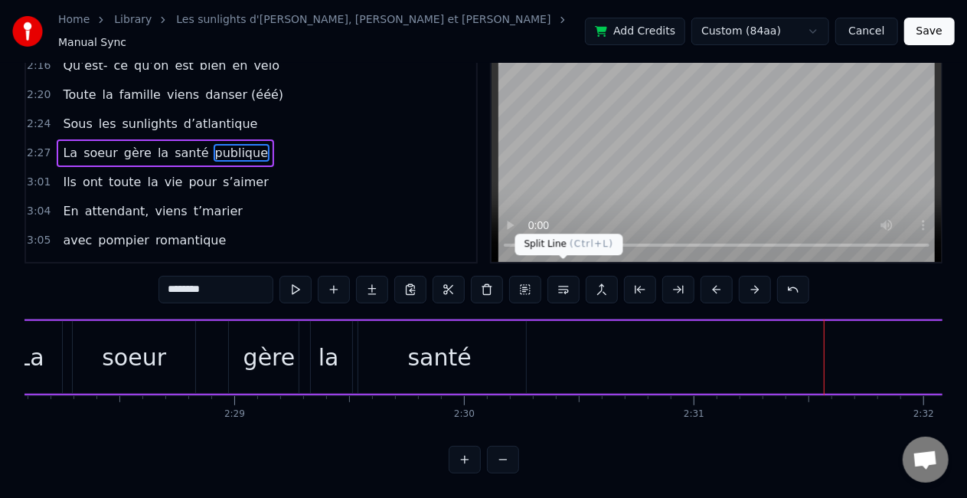
scroll to position [0, 34024]
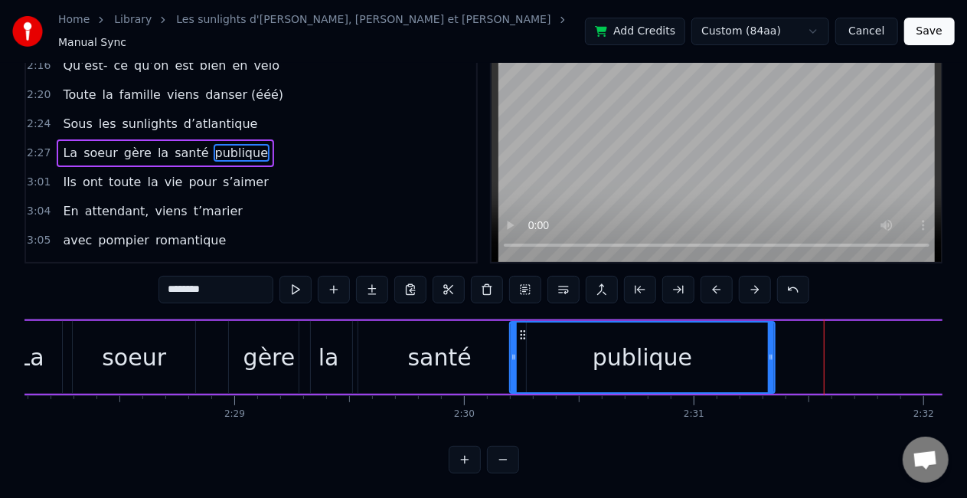
drag, startPoint x: 796, startPoint y: 398, endPoint x: 499, endPoint y: 335, distance: 303.7
click at [499, 335] on div "La soeur gère la santé publique" at bounding box center [522, 357] width 1051 height 76
drag, startPoint x: 767, startPoint y: 350, endPoint x: 680, endPoint y: 348, distance: 87.3
click at [680, 348] on div "publique" at bounding box center [643, 357] width 263 height 70
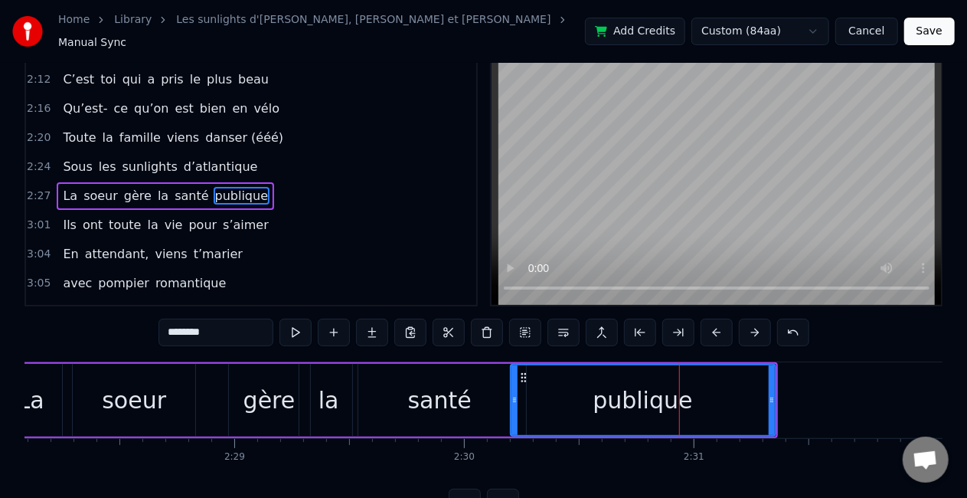
scroll to position [0, 0]
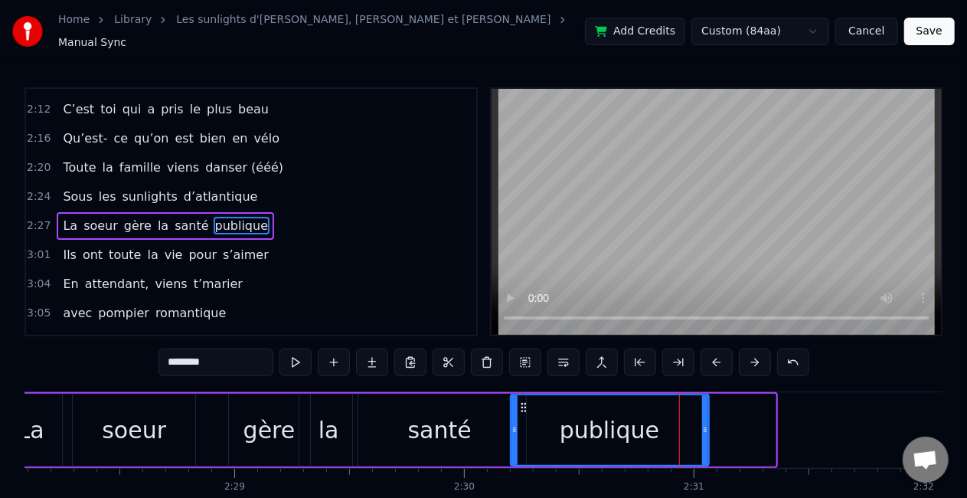
drag, startPoint x: 772, startPoint y: 417, endPoint x: 702, endPoint y: 420, distance: 70.6
click at [702, 424] on icon at bounding box center [705, 430] width 6 height 12
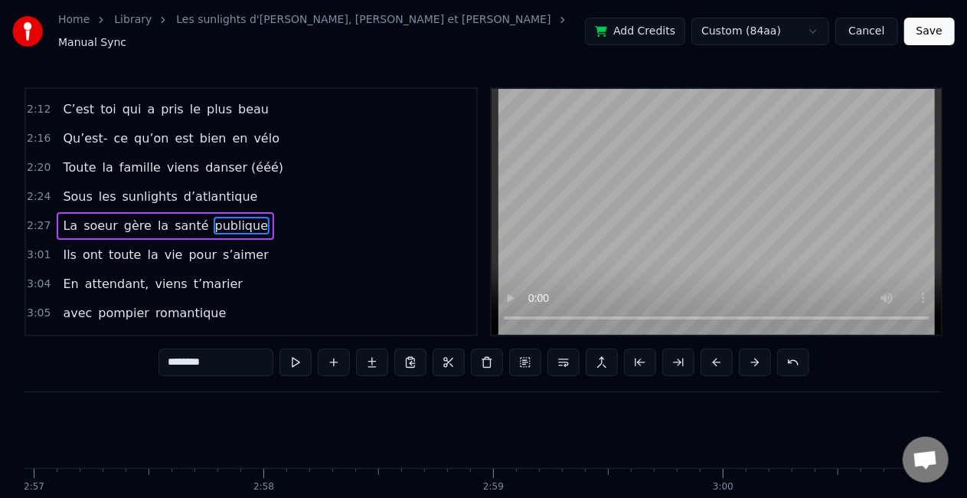
scroll to position [0, 40661]
click at [220, 245] on div "Ils ont toute la vie pour s’aimer" at bounding box center [166, 255] width 218 height 28
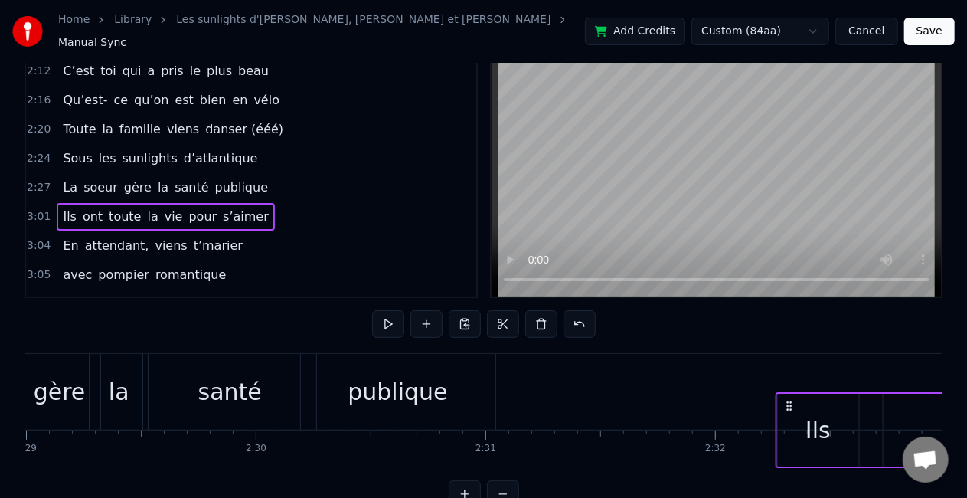
scroll to position [0, 34254]
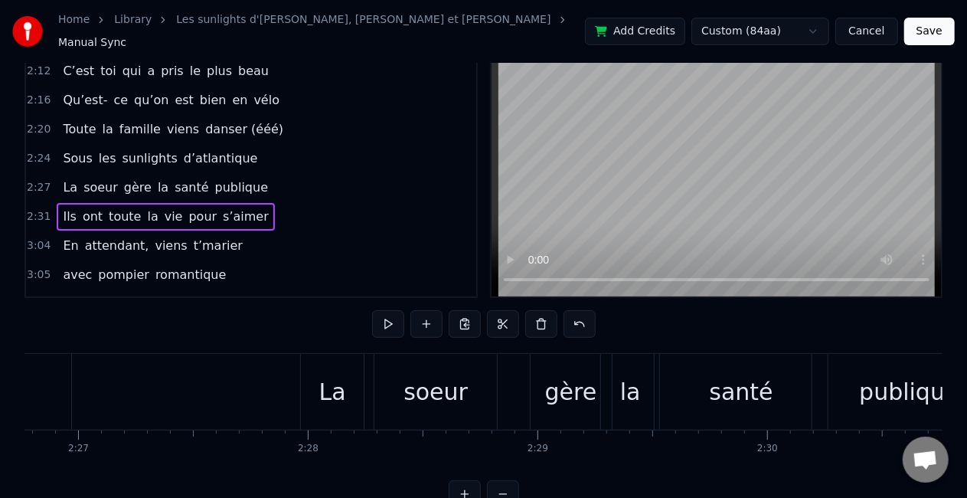
scroll to position [0, 33715]
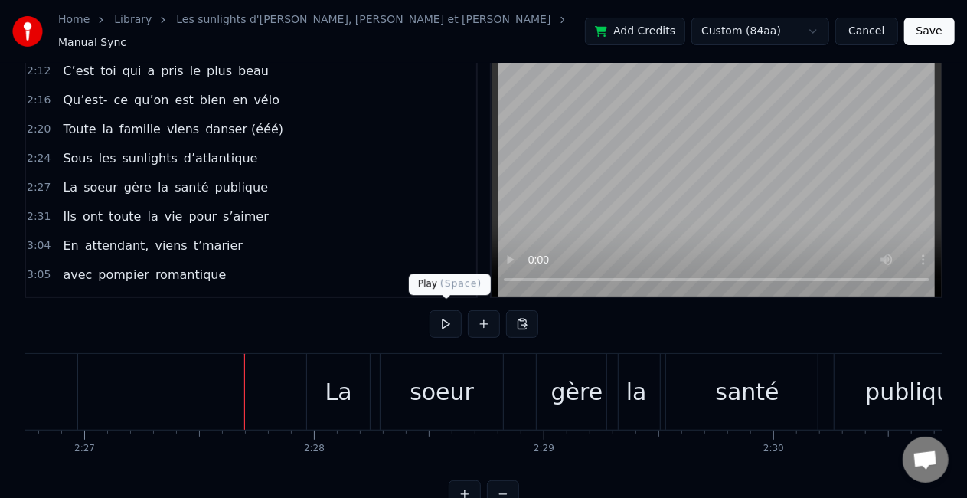
click at [444, 317] on button at bounding box center [446, 324] width 32 height 28
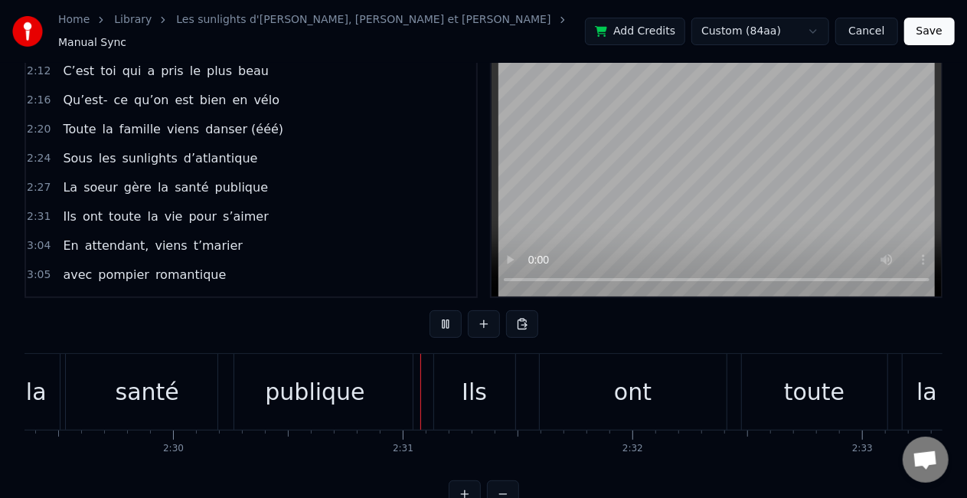
scroll to position [0, 34505]
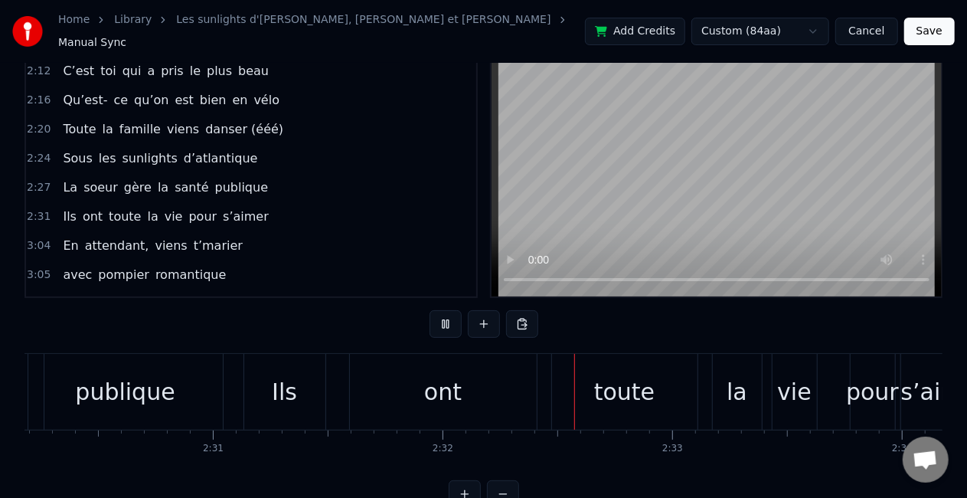
click at [444, 317] on button at bounding box center [446, 324] width 32 height 28
click at [181, 376] on div "publique" at bounding box center [125, 392] width 195 height 76
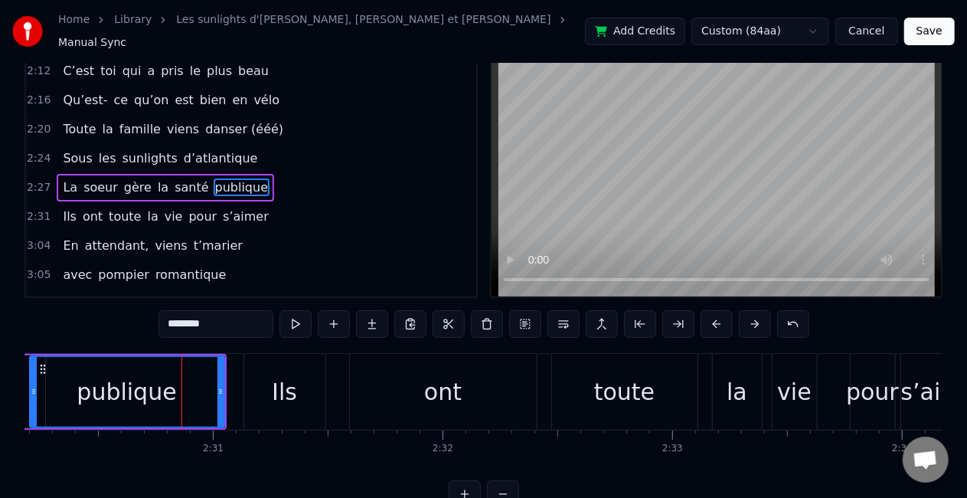
scroll to position [0, 0]
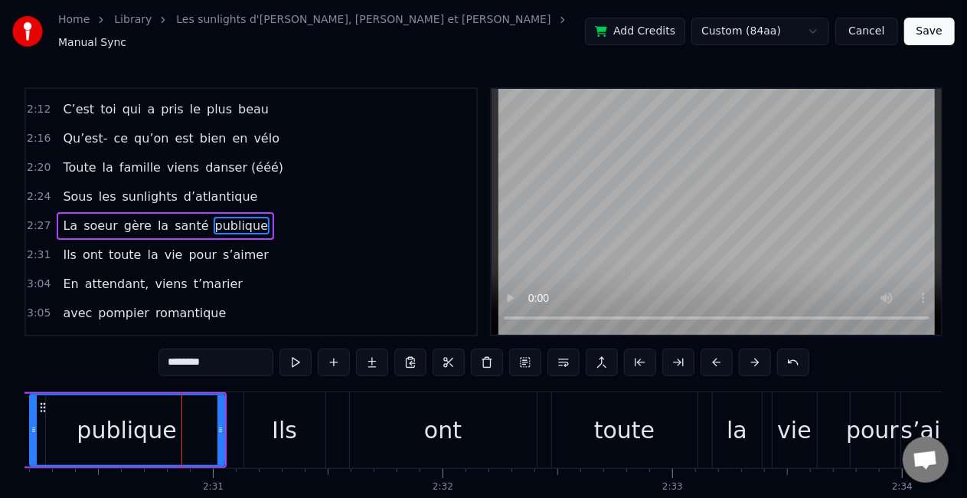
click at [250, 358] on input "********" at bounding box center [216, 362] width 115 height 28
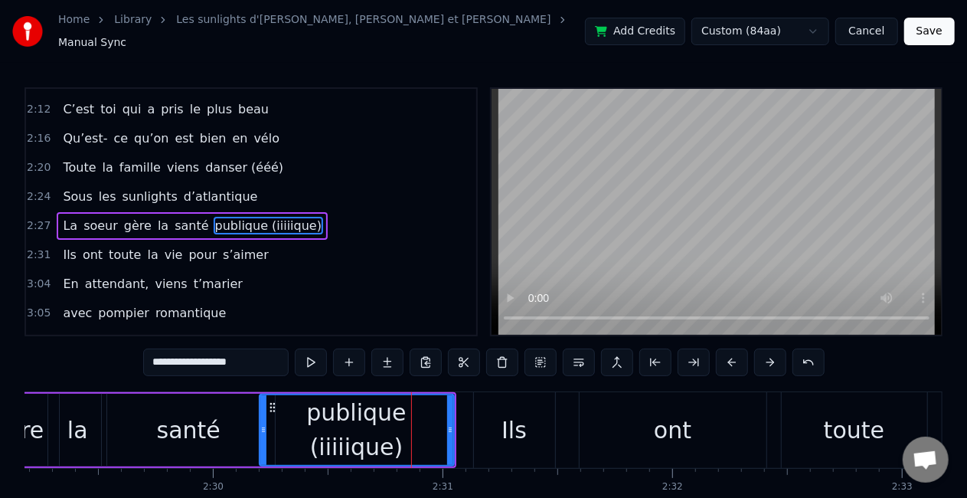
scroll to position [0, 34266]
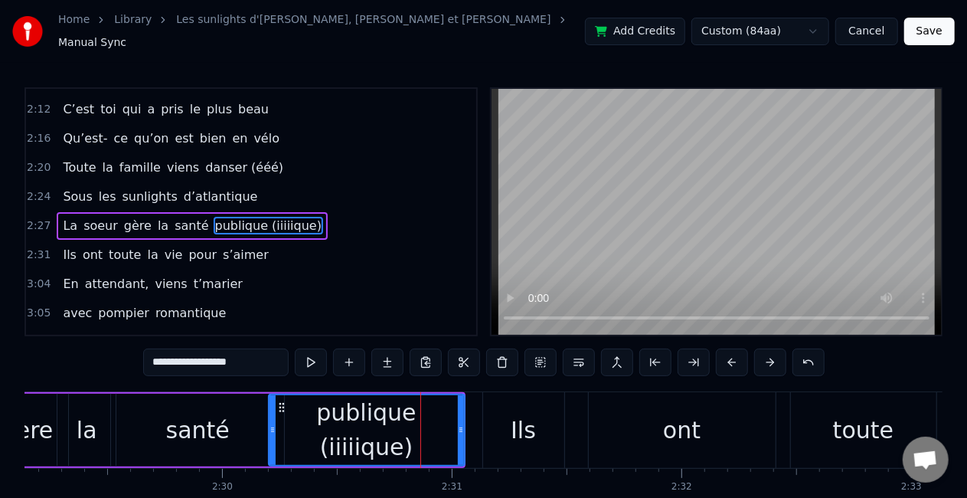
click at [461, 434] on div at bounding box center [461, 430] width 6 height 70
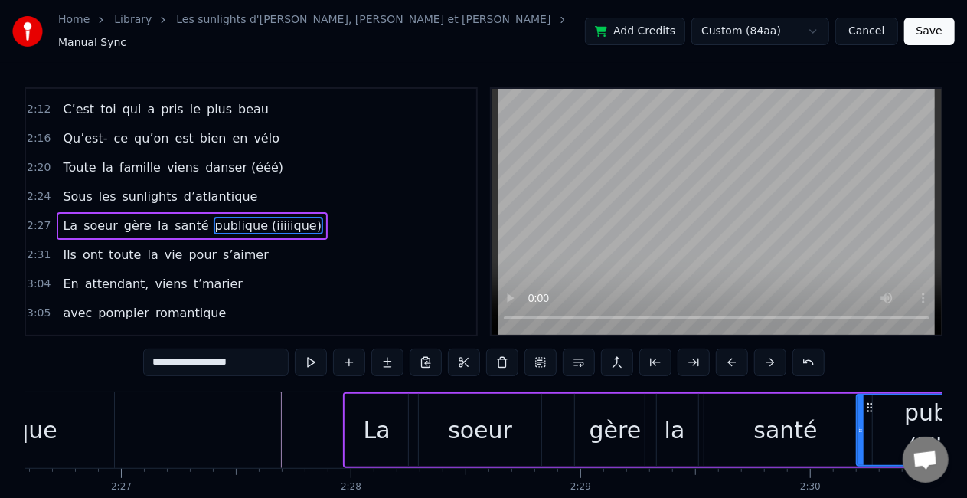
scroll to position [0, 33676]
click at [368, 429] on div "La" at bounding box center [378, 430] width 27 height 34
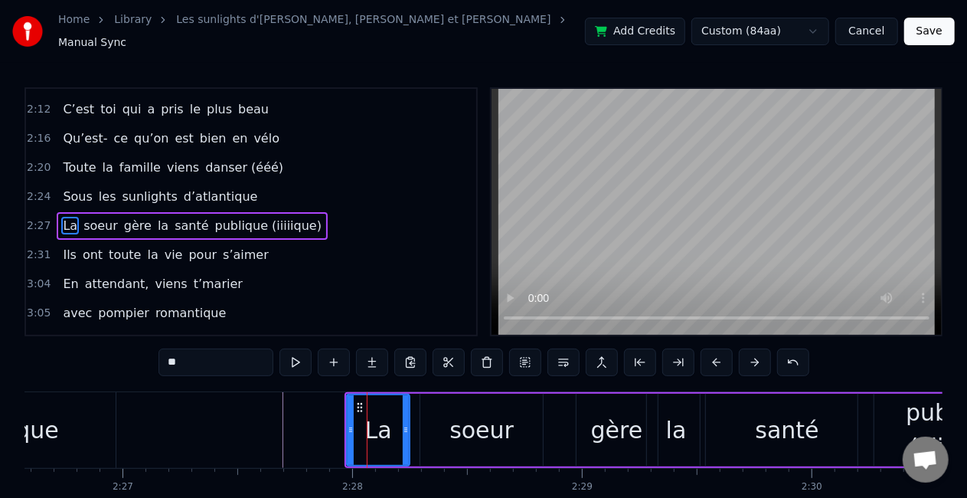
click at [449, 424] on div "soeur" at bounding box center [481, 430] width 123 height 73
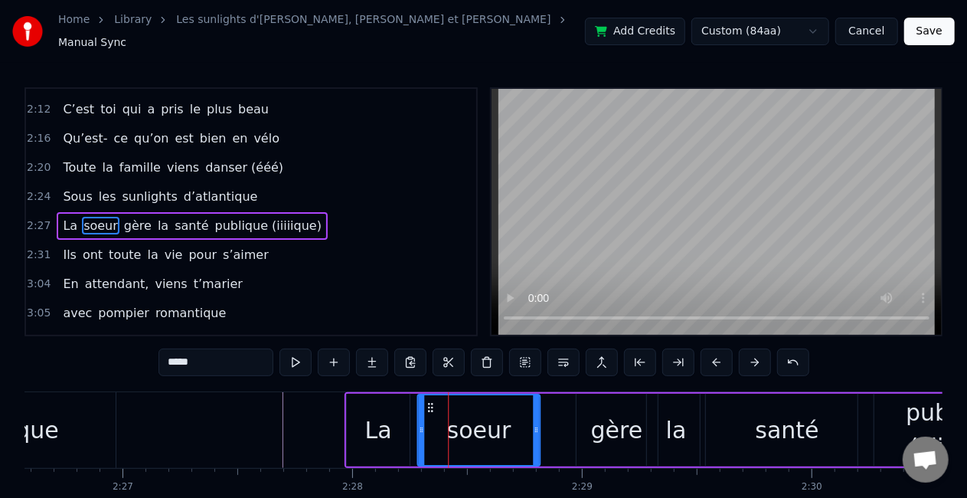
click at [433, 395] on div "soeur" at bounding box center [478, 430] width 121 height 70
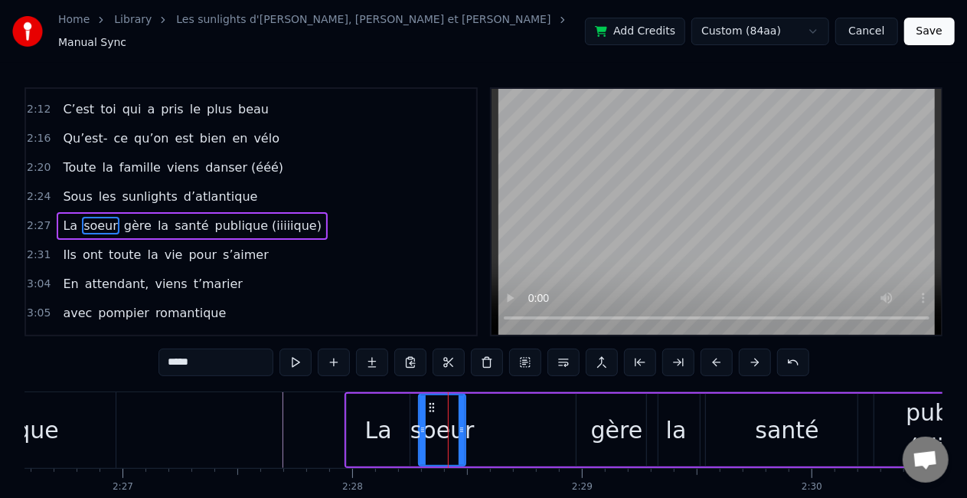
drag, startPoint x: 537, startPoint y: 421, endPoint x: 461, endPoint y: 417, distance: 76.0
click at [461, 424] on icon at bounding box center [462, 430] width 6 height 12
click at [635, 430] on div "gère" at bounding box center [617, 430] width 52 height 34
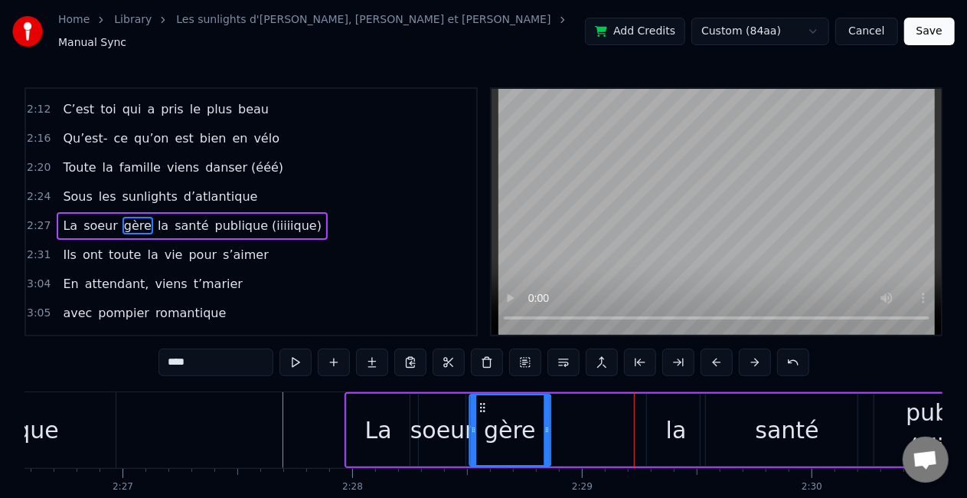
drag, startPoint x: 588, startPoint y: 397, endPoint x: 481, endPoint y: 401, distance: 107.3
click at [481, 401] on icon at bounding box center [482, 407] width 12 height 12
drag, startPoint x: 547, startPoint y: 419, endPoint x: 522, endPoint y: 423, distance: 24.8
click at [522, 424] on icon at bounding box center [522, 430] width 6 height 12
click at [673, 433] on div "la" at bounding box center [676, 430] width 21 height 34
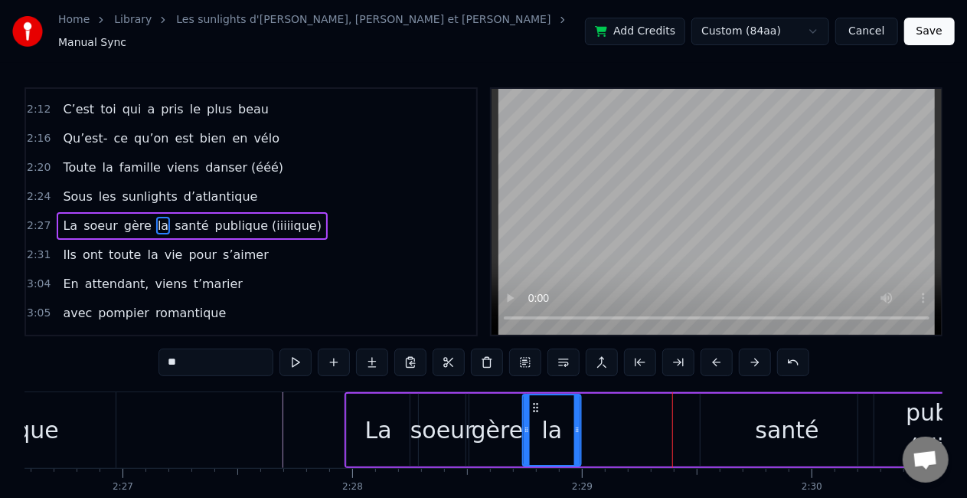
drag, startPoint x: 658, startPoint y: 397, endPoint x: 533, endPoint y: 400, distance: 124.9
click at [533, 401] on icon at bounding box center [536, 407] width 12 height 12
drag, startPoint x: 576, startPoint y: 413, endPoint x: 590, endPoint y: 413, distance: 13.8
click at [590, 413] on div at bounding box center [590, 430] width 6 height 70
click at [787, 429] on div "santé" at bounding box center [788, 430] width 64 height 34
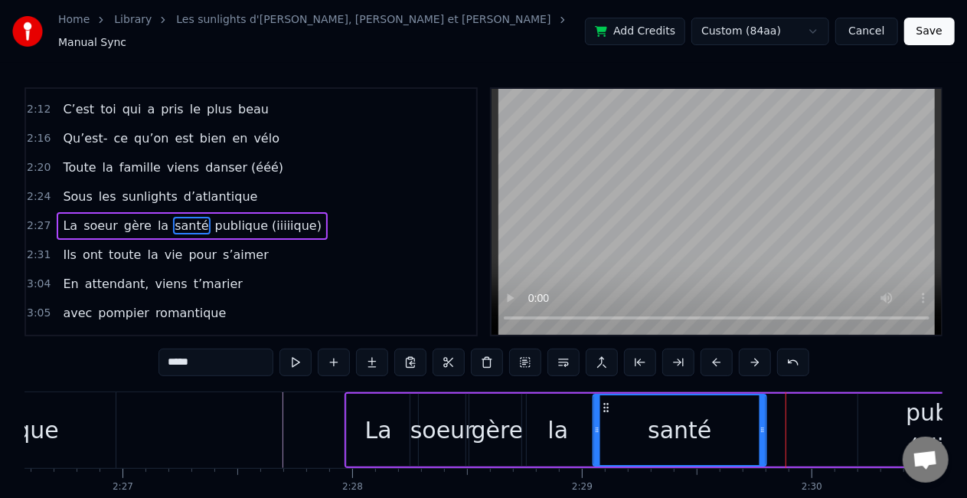
drag, startPoint x: 709, startPoint y: 399, endPoint x: 601, endPoint y: 397, distance: 108.0
click at [601, 401] on icon at bounding box center [606, 407] width 12 height 12
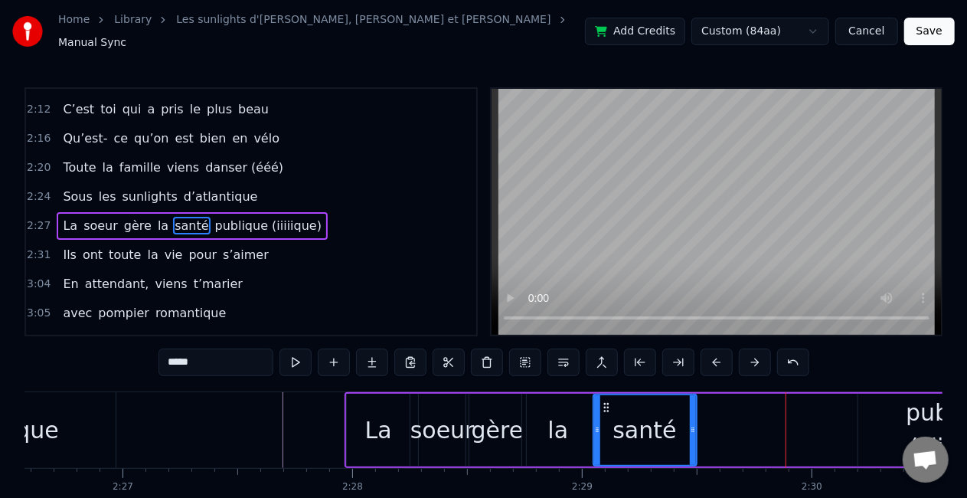
drag, startPoint x: 760, startPoint y: 420, endPoint x: 690, endPoint y: 416, distance: 69.8
click at [690, 424] on icon at bounding box center [693, 430] width 6 height 12
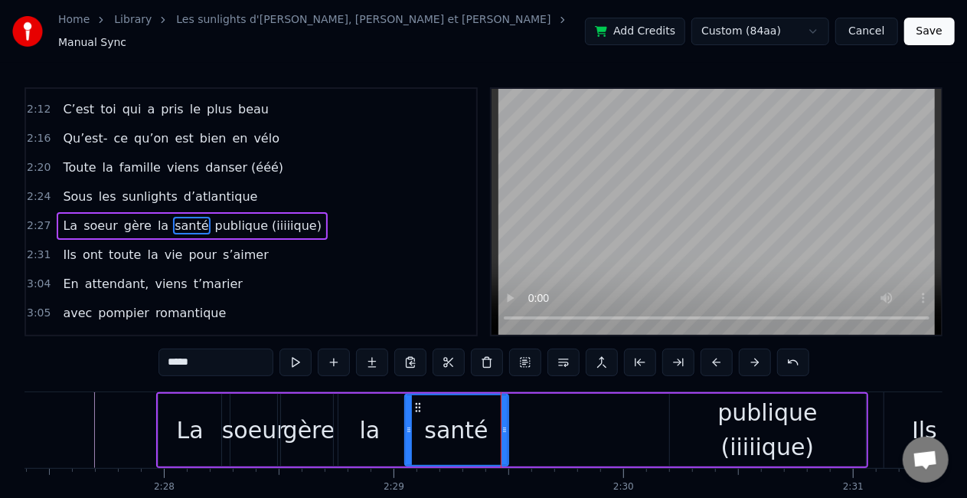
scroll to position [0, 33883]
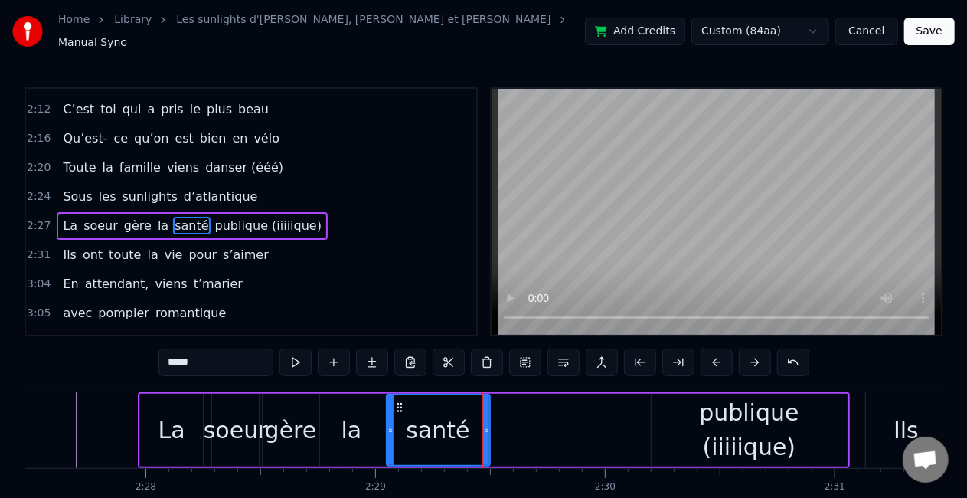
click at [690, 425] on div "publique (iiiiique)" at bounding box center [750, 429] width 196 height 69
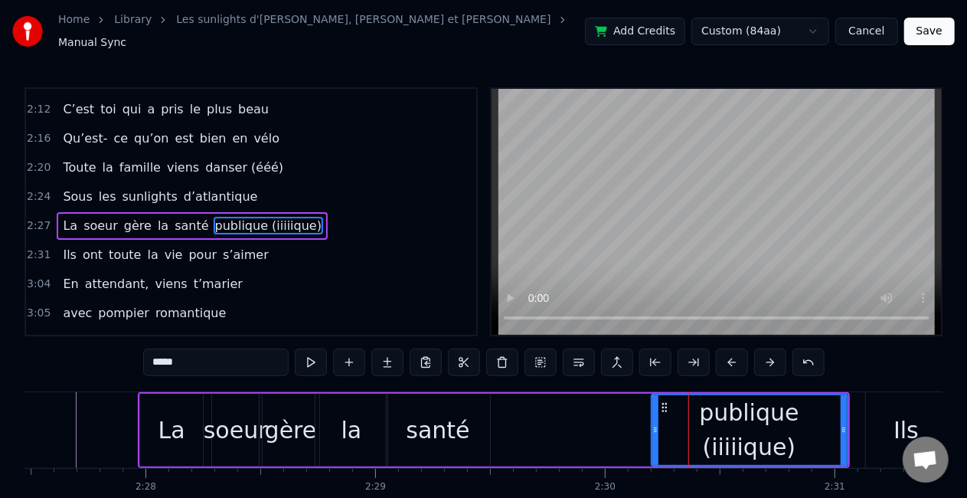
type input "**********"
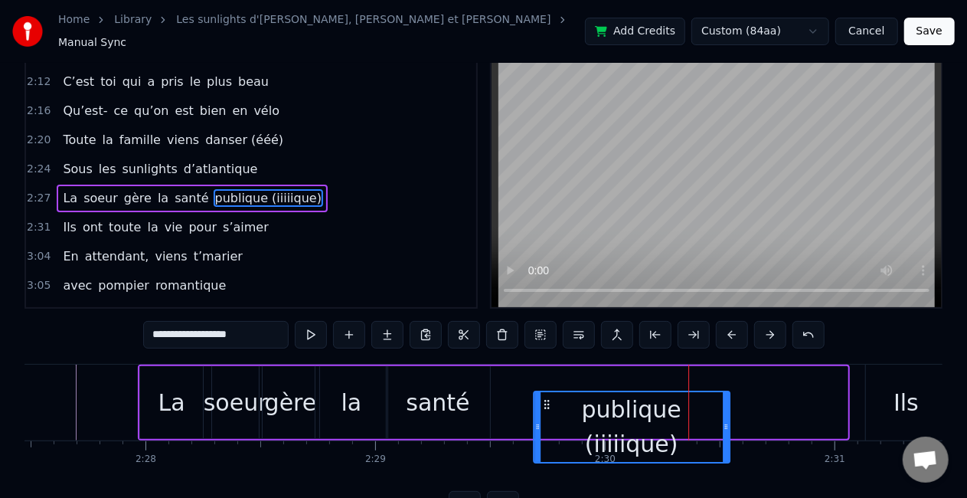
scroll to position [28, 0]
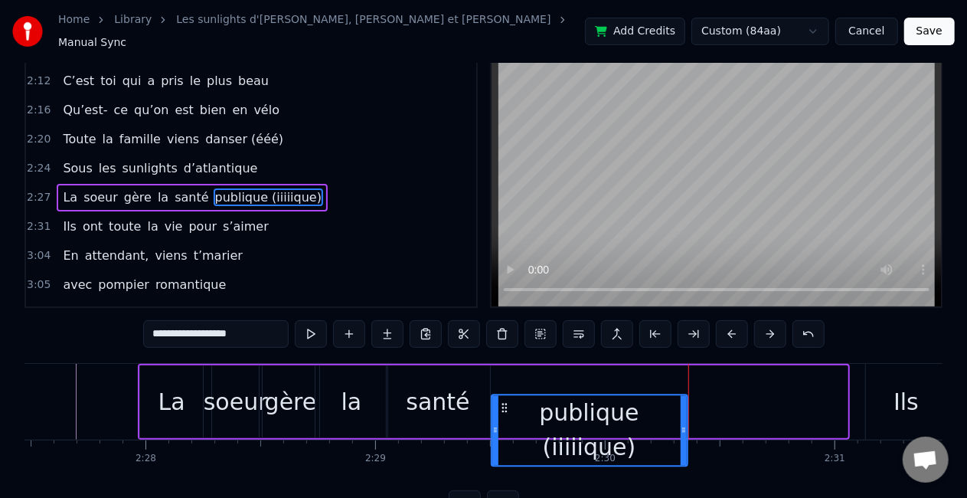
drag, startPoint x: 663, startPoint y: 400, endPoint x: 502, endPoint y: 384, distance: 161.6
click at [502, 384] on div "La soeur gère la santé publique (iiiiique)" at bounding box center [493, 402] width 711 height 76
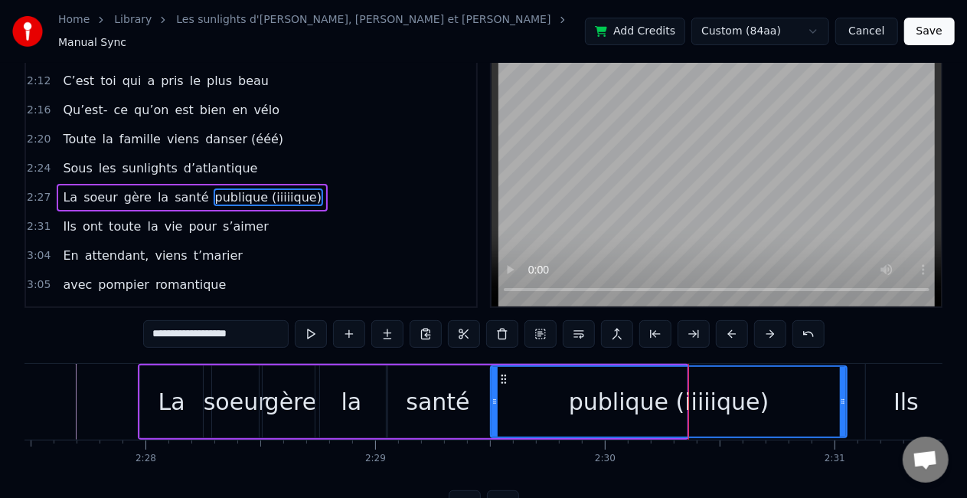
drag, startPoint x: 682, startPoint y: 411, endPoint x: 842, endPoint y: 409, distance: 160.1
click at [842, 409] on div at bounding box center [843, 402] width 6 height 70
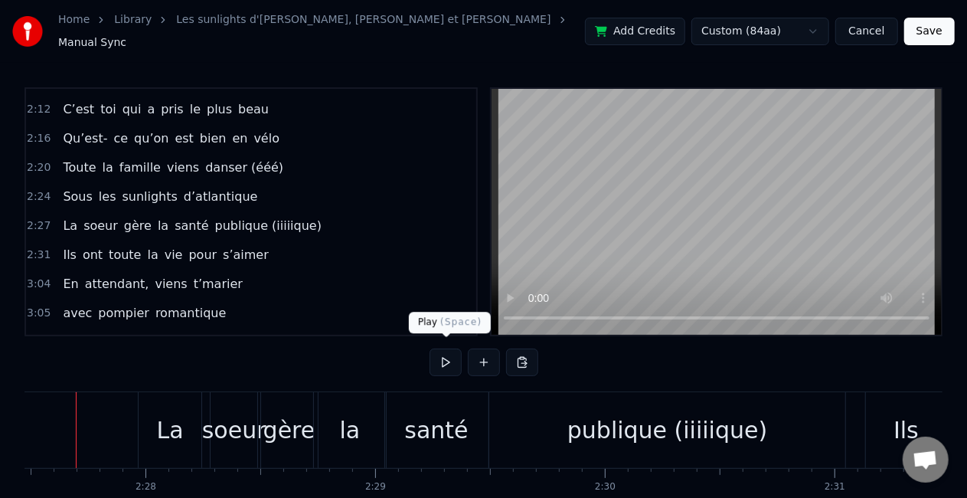
scroll to position [0, 33858]
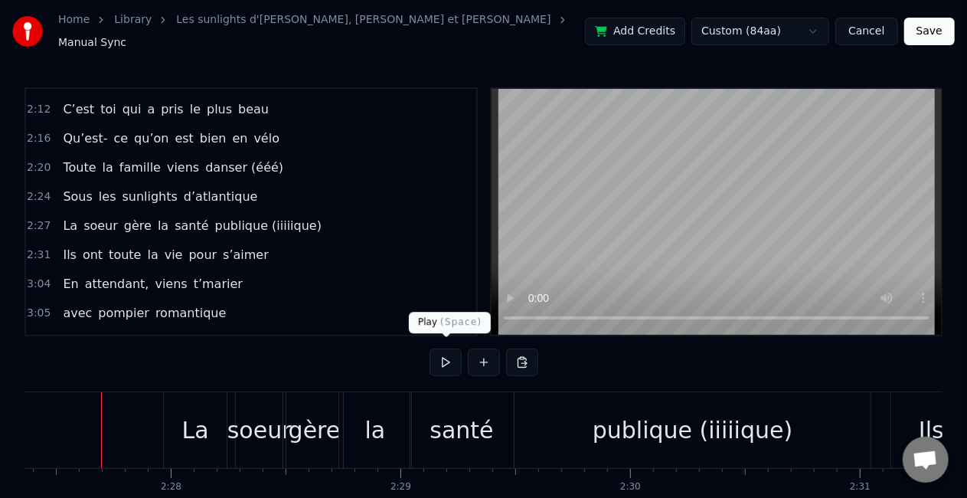
click at [443, 360] on button at bounding box center [446, 362] width 32 height 28
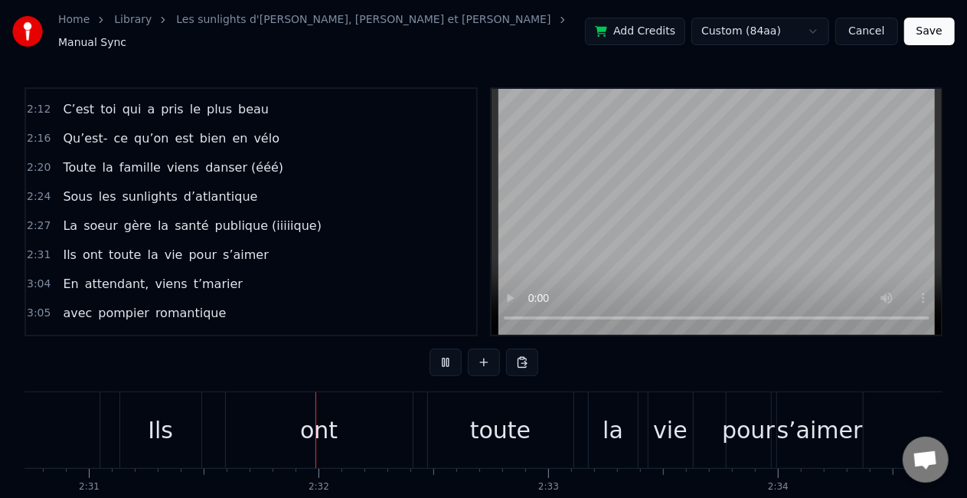
scroll to position [0, 34683]
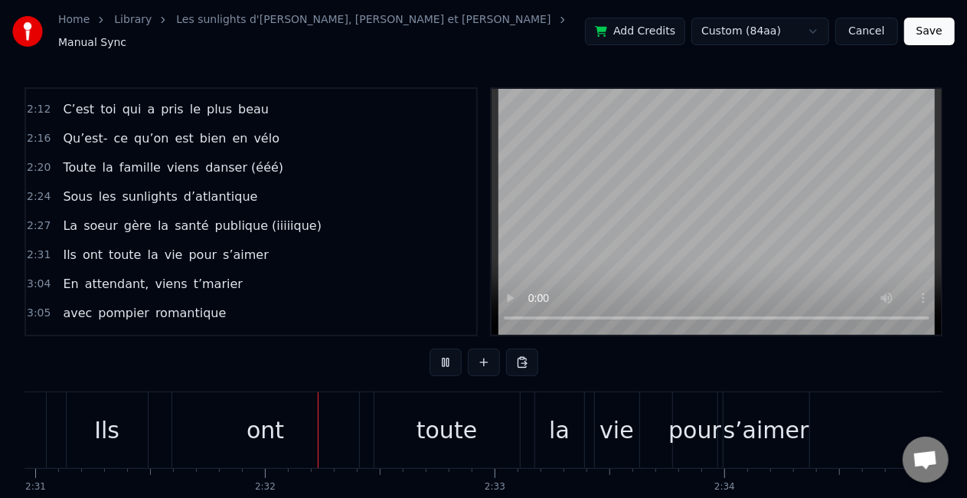
click at [448, 358] on button at bounding box center [446, 362] width 32 height 28
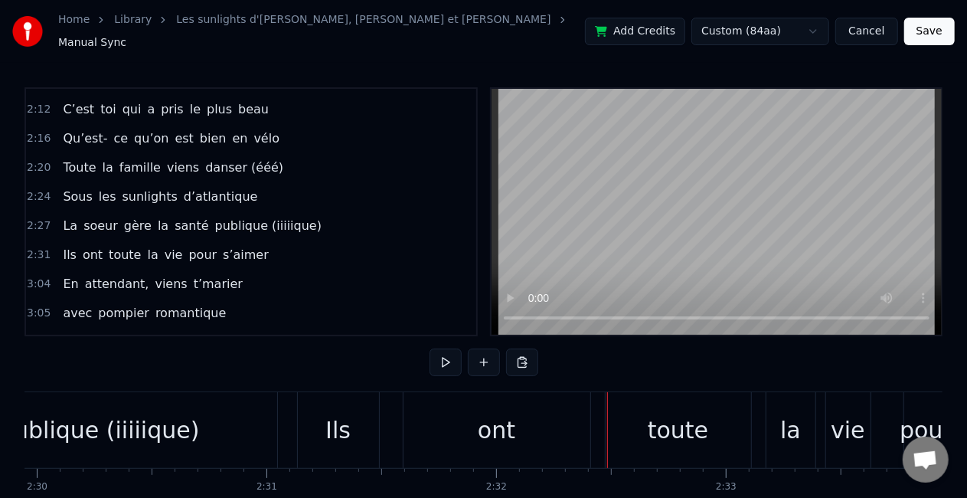
scroll to position [0, 34407]
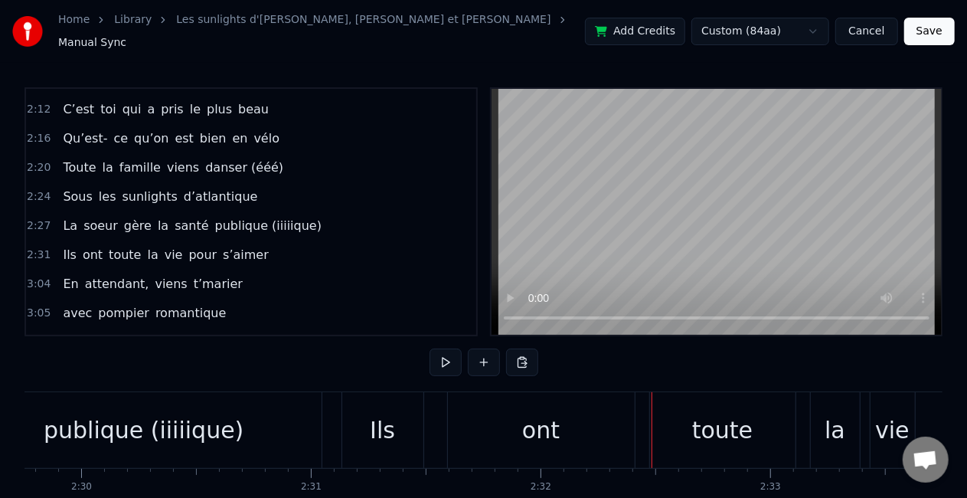
click at [374, 418] on div "Ils" at bounding box center [382, 430] width 25 height 34
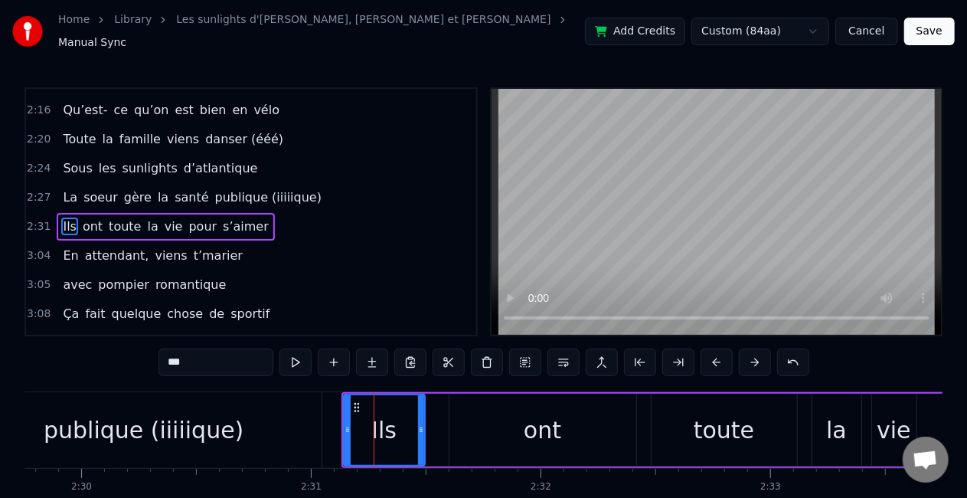
scroll to position [663, 0]
click at [142, 215] on div "Ils ont toute la vie pour s’aimer" at bounding box center [166, 226] width 218 height 28
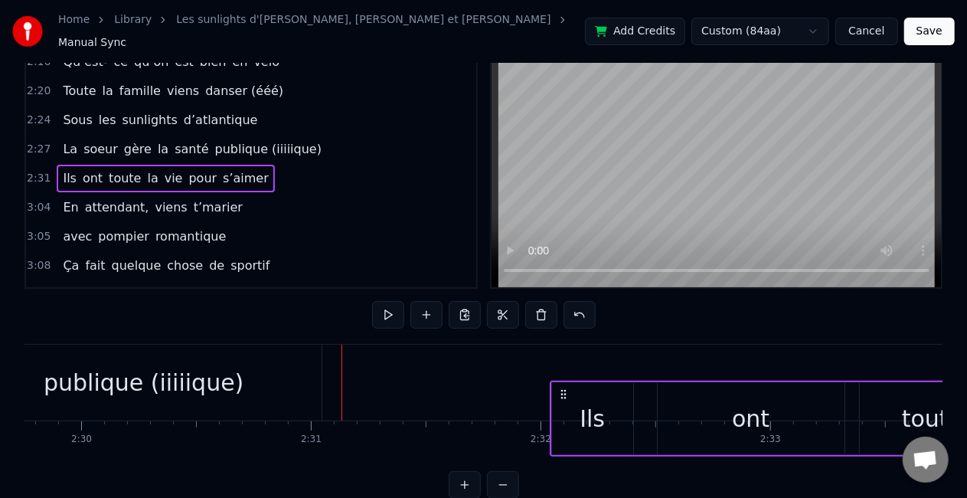
scroll to position [52, 0]
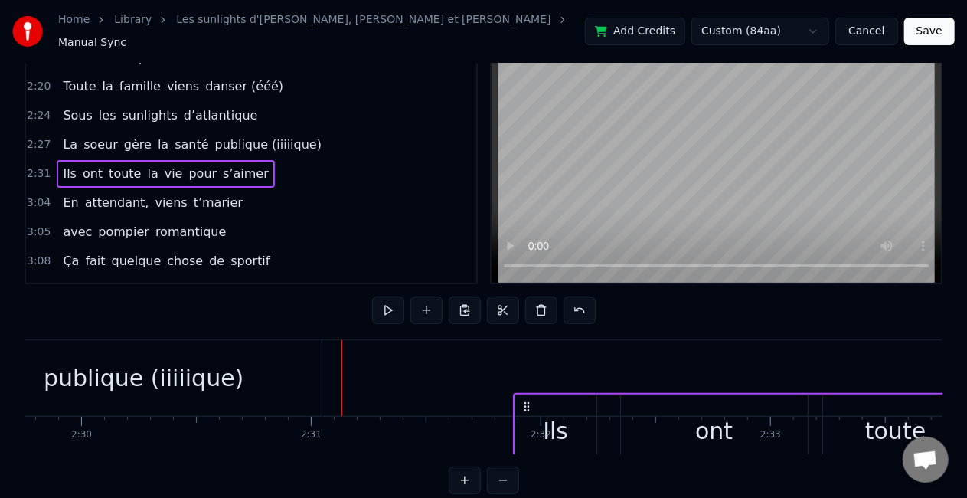
drag, startPoint x: 352, startPoint y: 394, endPoint x: 524, endPoint y: 389, distance: 171.6
click at [524, 393] on div "Ils ont toute la vie pour s’aimer" at bounding box center [886, 431] width 747 height 76
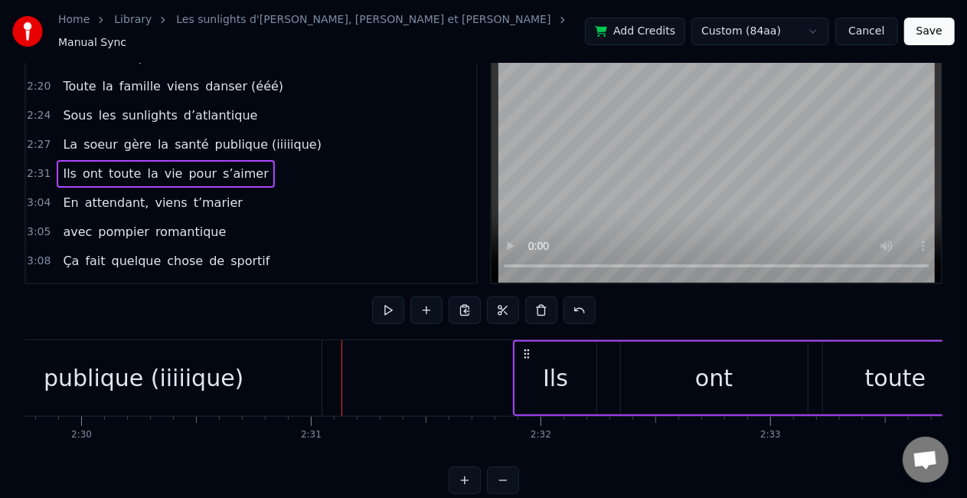
click at [216, 364] on div "publique (iiiiique)" at bounding box center [144, 378] width 200 height 34
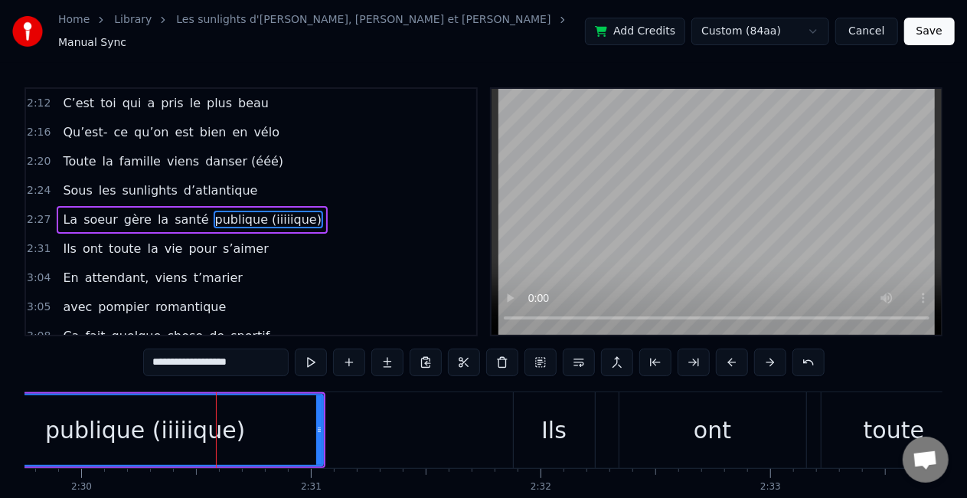
scroll to position [634, 0]
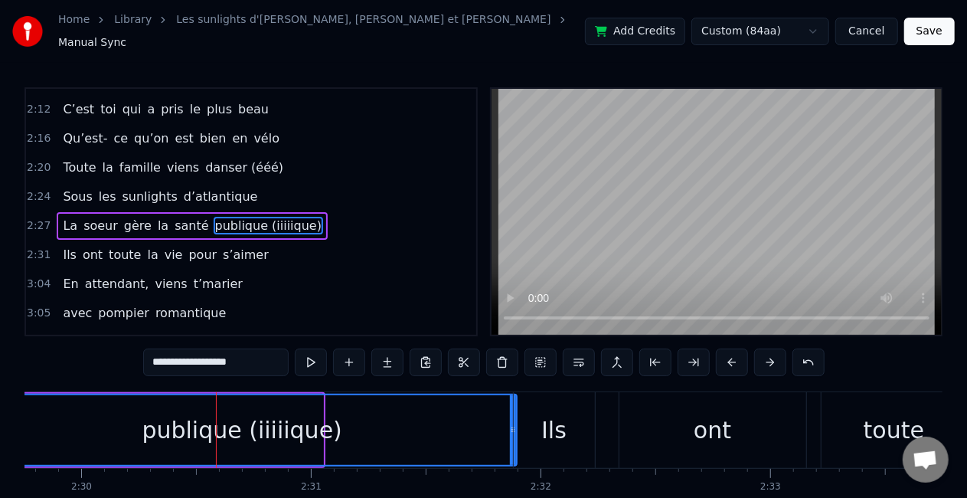
drag, startPoint x: 321, startPoint y: 404, endPoint x: 514, endPoint y: 415, distance: 193.3
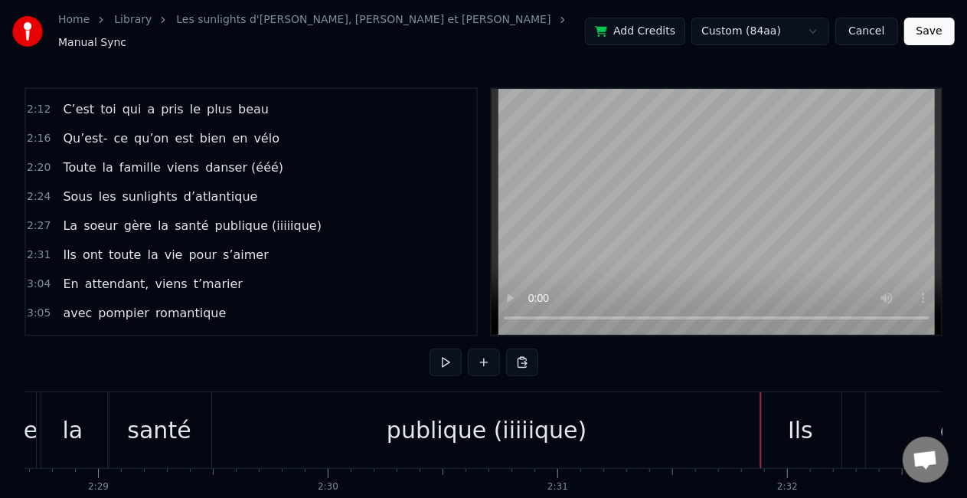
scroll to position [0, 34079]
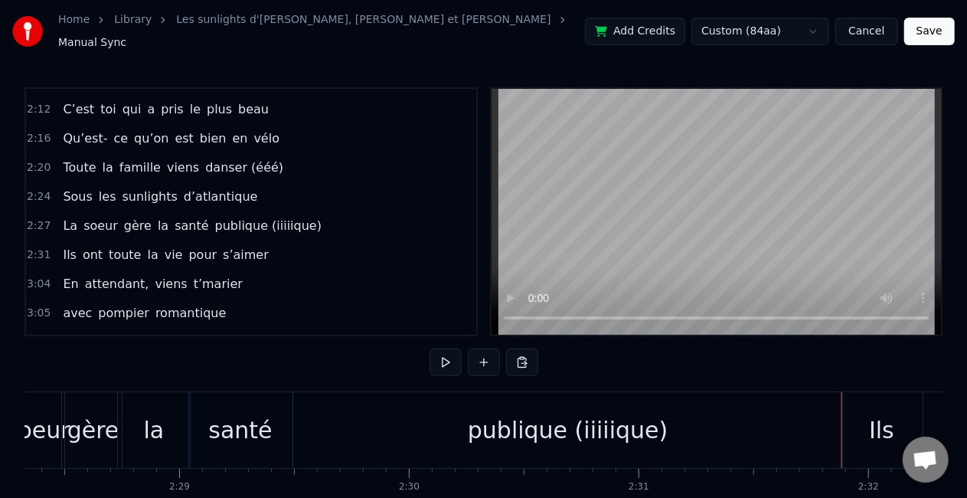
click at [325, 421] on div "publique (iiiiique)" at bounding box center [567, 430] width 549 height 76
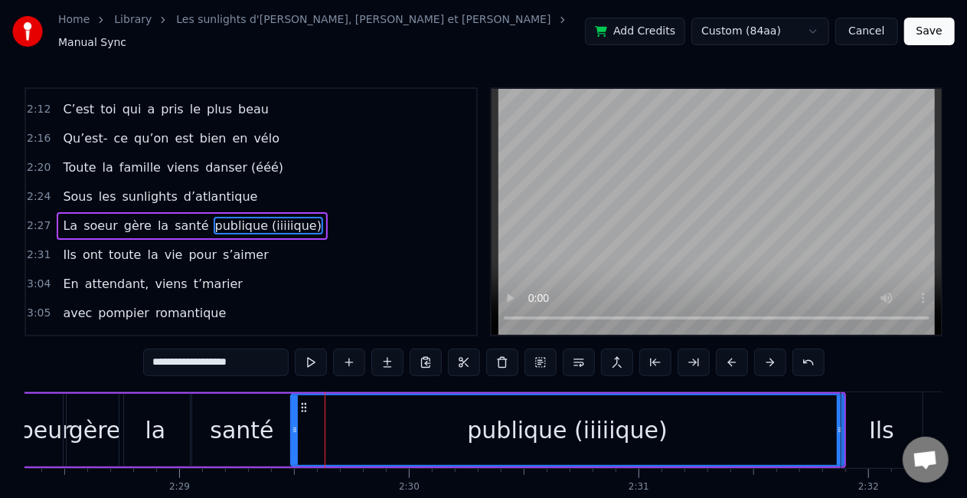
click at [293, 424] on icon at bounding box center [295, 430] width 6 height 12
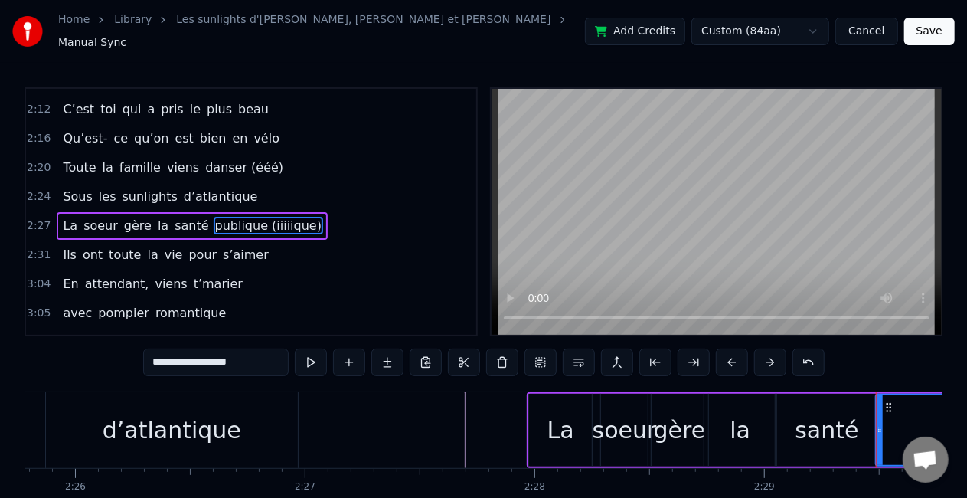
scroll to position [0, 33492]
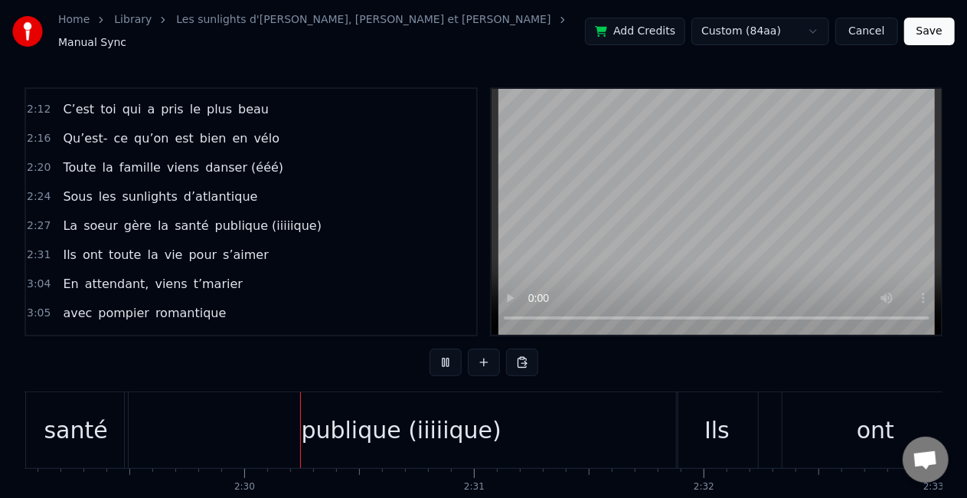
scroll to position [0, 34288]
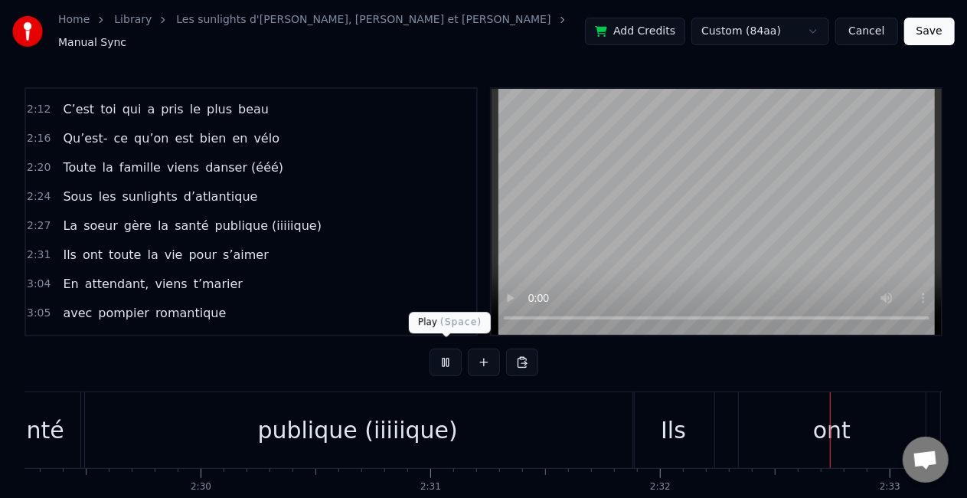
click at [449, 351] on button at bounding box center [446, 362] width 32 height 28
click at [430, 348] on button at bounding box center [446, 362] width 32 height 28
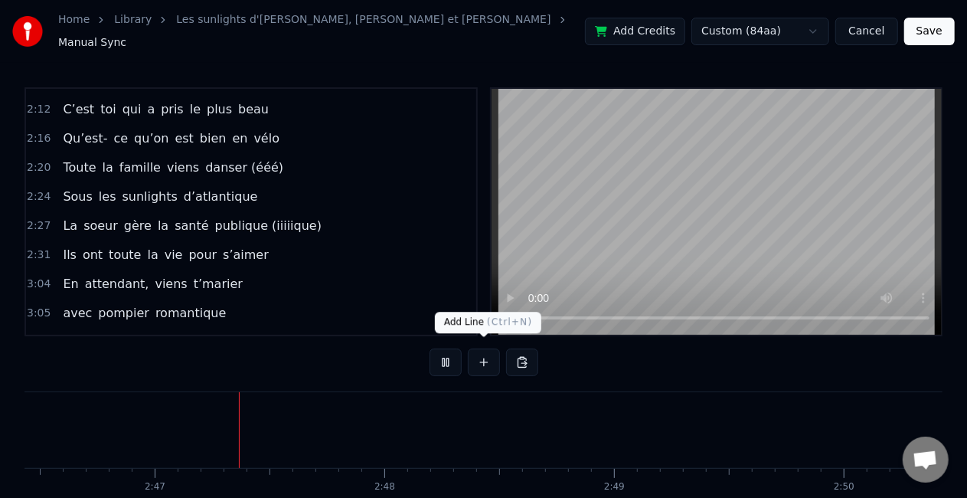
scroll to position [0, 38259]
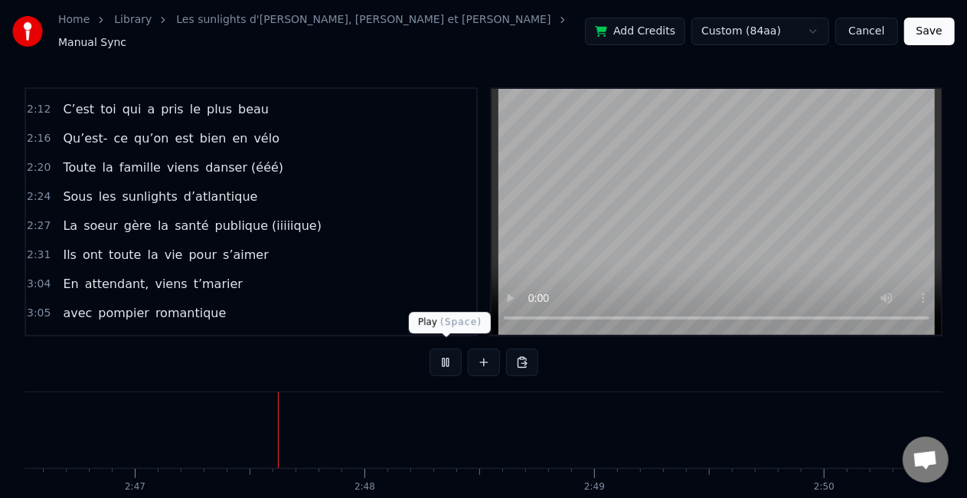
click at [450, 352] on button at bounding box center [446, 362] width 32 height 28
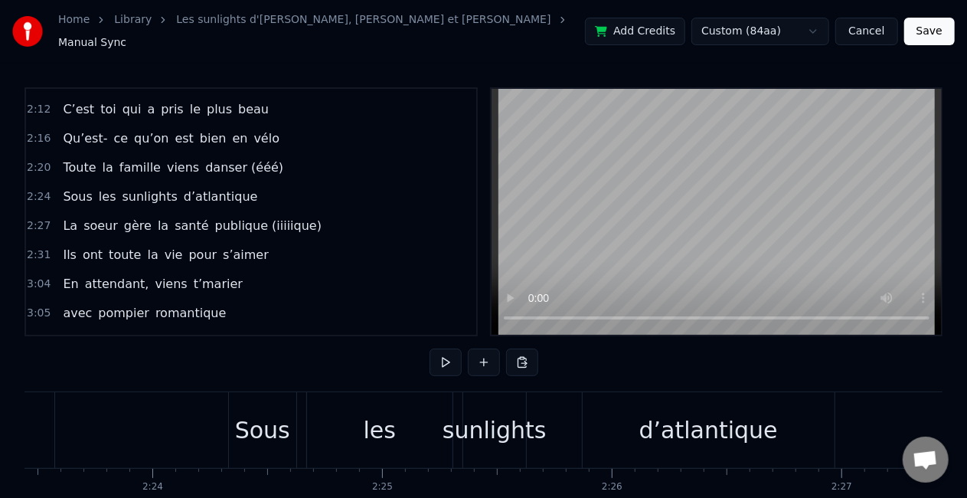
scroll to position [0, 32957]
click at [455, 364] on button at bounding box center [446, 362] width 32 height 28
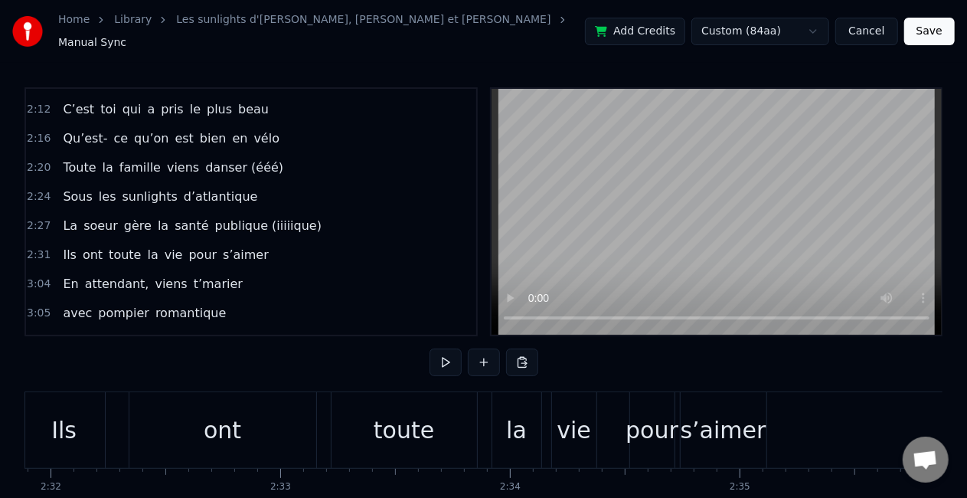
scroll to position [0, 34900]
click at [450, 357] on button at bounding box center [446, 362] width 32 height 28
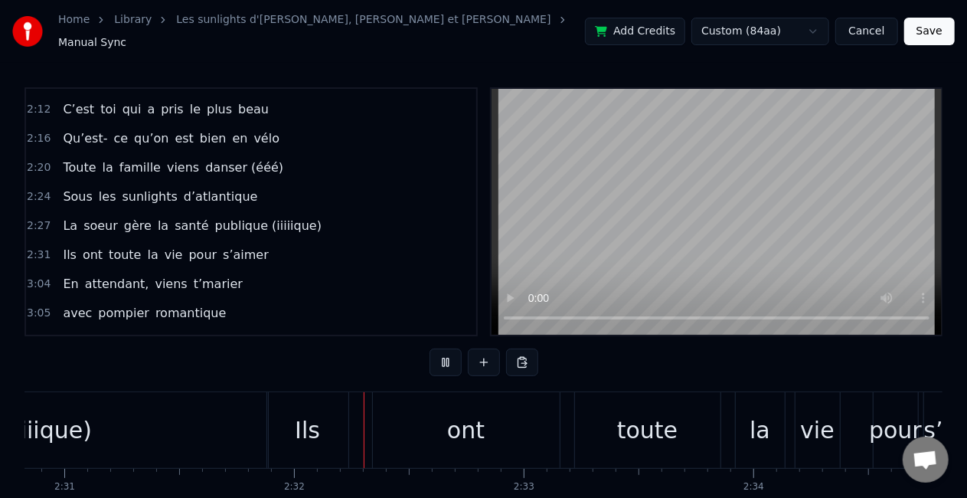
scroll to position [0, 34791]
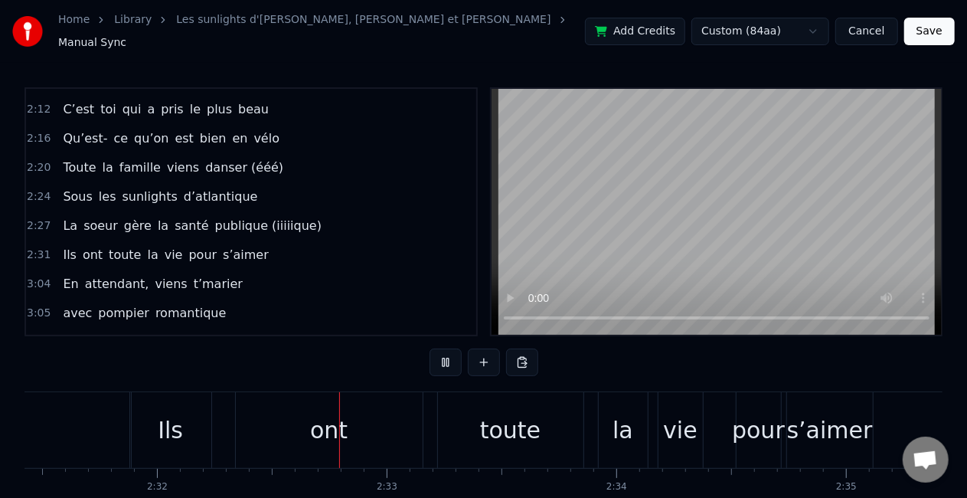
click at [450, 357] on button at bounding box center [446, 362] width 32 height 28
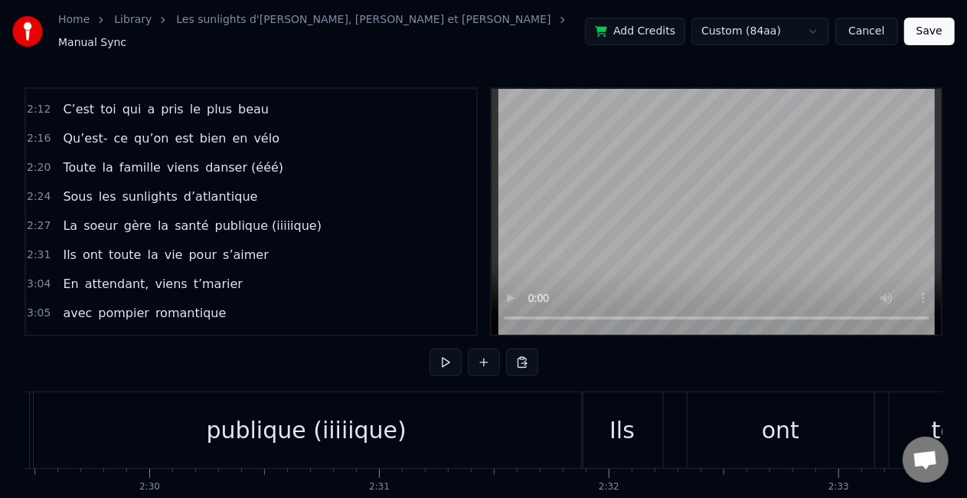
scroll to position [0, 34343]
click at [147, 409] on div "publique (iiiiique)" at bounding box center [302, 430] width 553 height 76
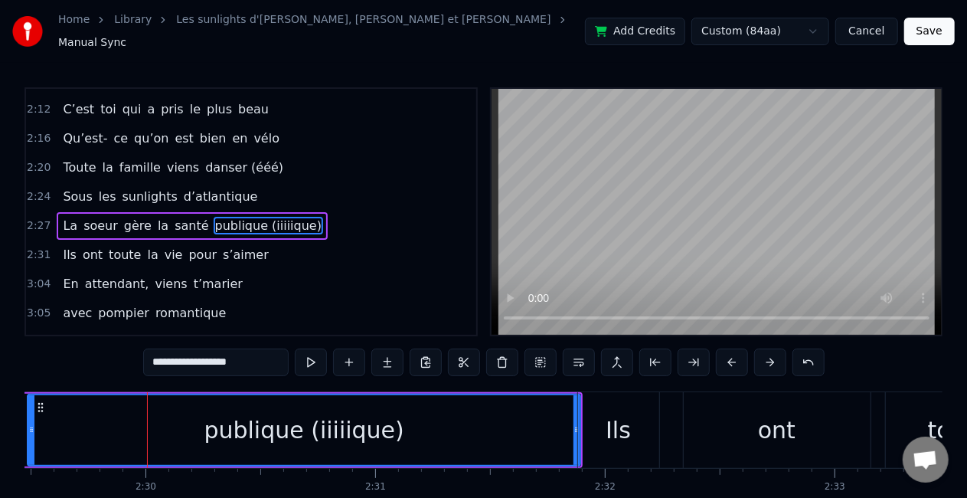
scroll to position [0, 34311]
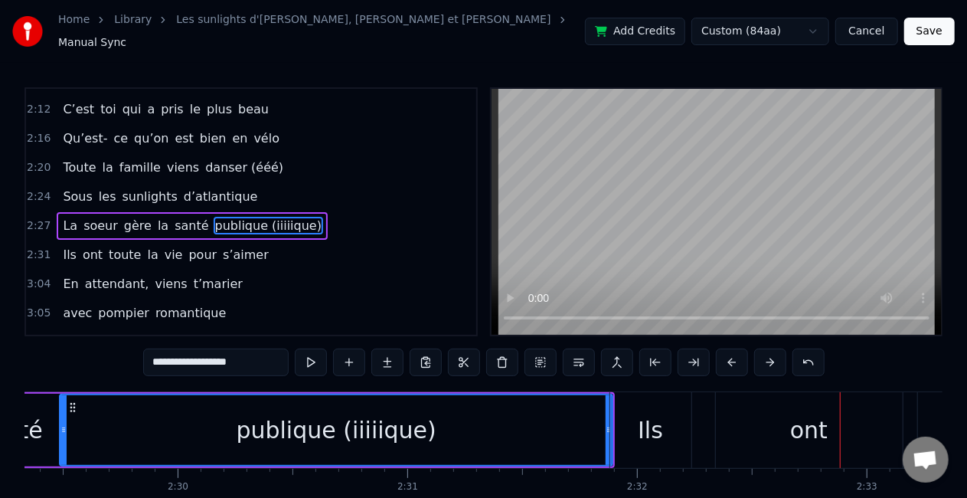
click at [661, 420] on div "Ils" at bounding box center [650, 430] width 25 height 34
type input "***"
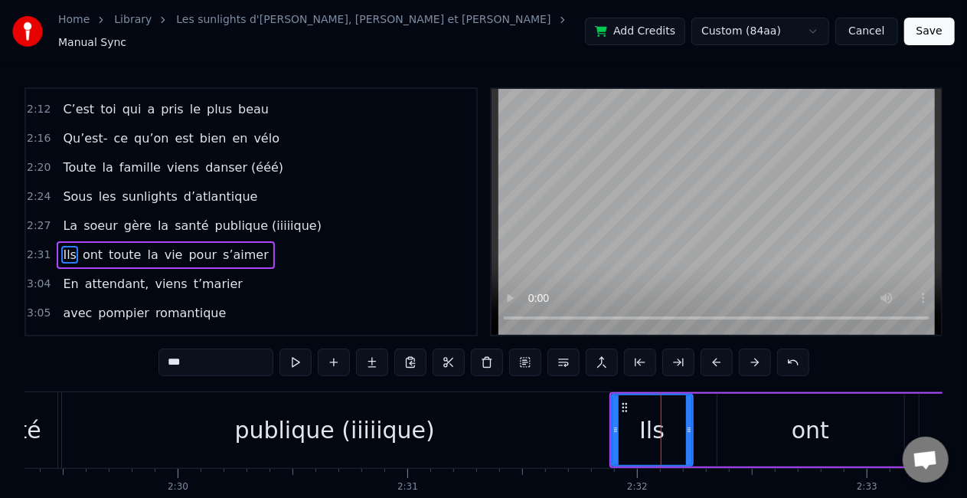
scroll to position [663, 0]
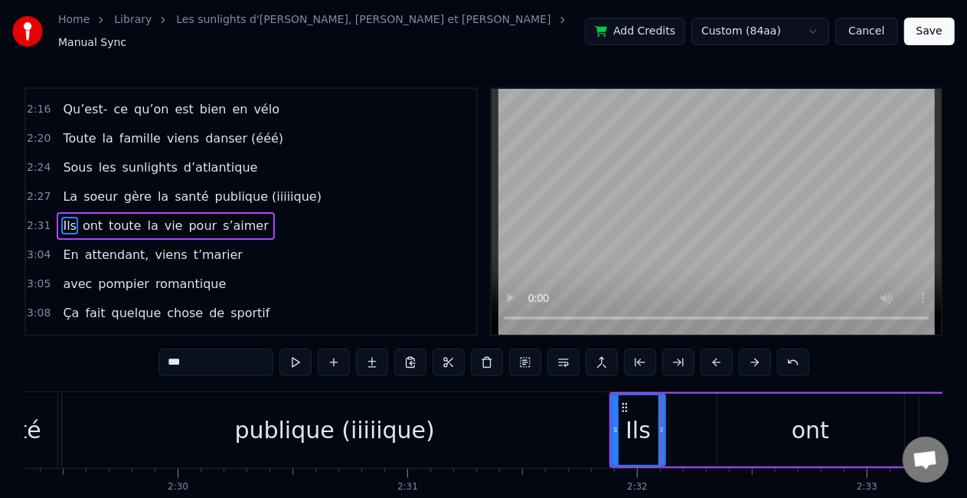
drag, startPoint x: 688, startPoint y: 427, endPoint x: 659, endPoint y: 420, distance: 29.2
click at [659, 424] on icon at bounding box center [662, 430] width 6 height 12
click at [709, 429] on div "Ils ont toute la vie pour s’aimer" at bounding box center [983, 430] width 747 height 76
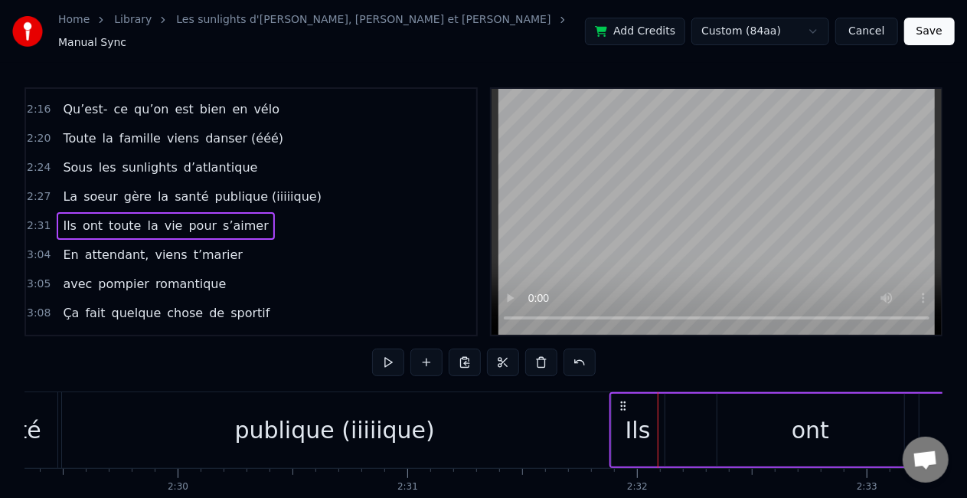
click at [739, 429] on div "ont" at bounding box center [811, 430] width 187 height 73
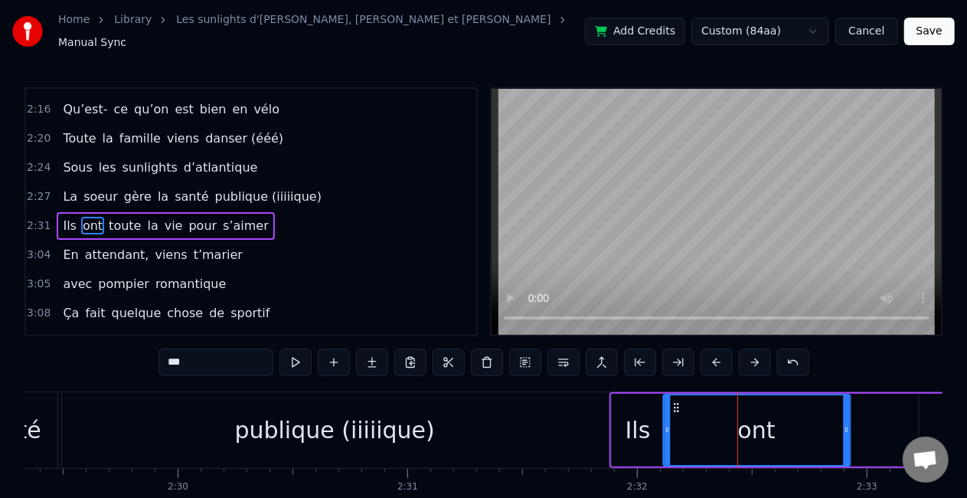
drag, startPoint x: 730, startPoint y: 401, endPoint x: 675, endPoint y: 403, distance: 54.4
click at [675, 403] on icon at bounding box center [676, 407] width 12 height 12
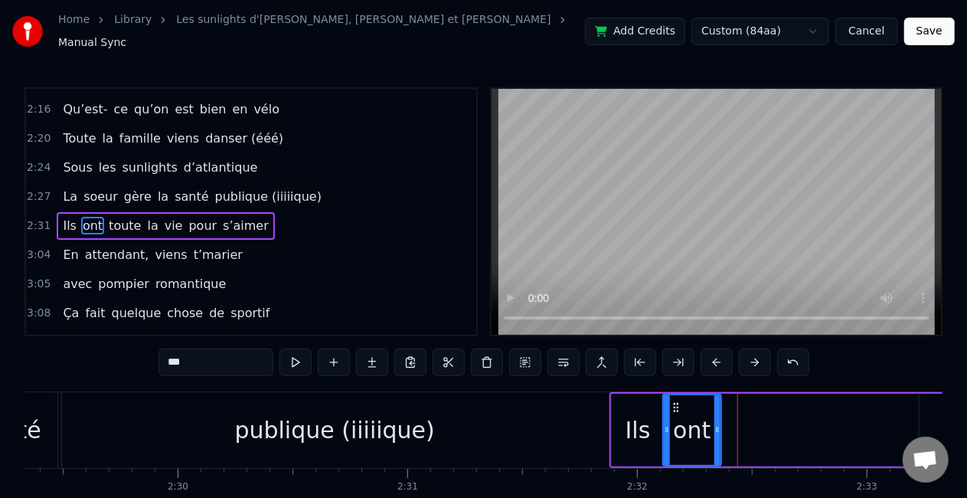
drag, startPoint x: 846, startPoint y: 427, endPoint x: 716, endPoint y: 424, distance: 130.2
click at [716, 424] on icon at bounding box center [718, 430] width 6 height 12
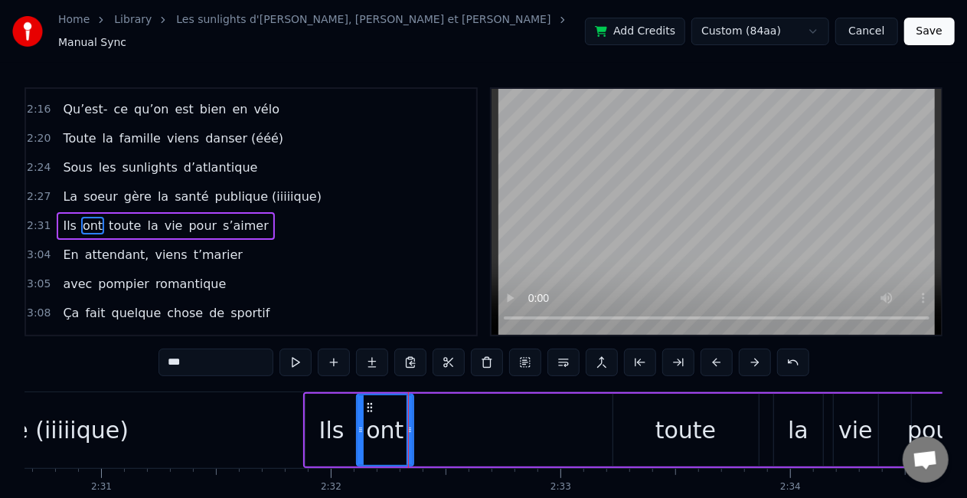
scroll to position [0, 34621]
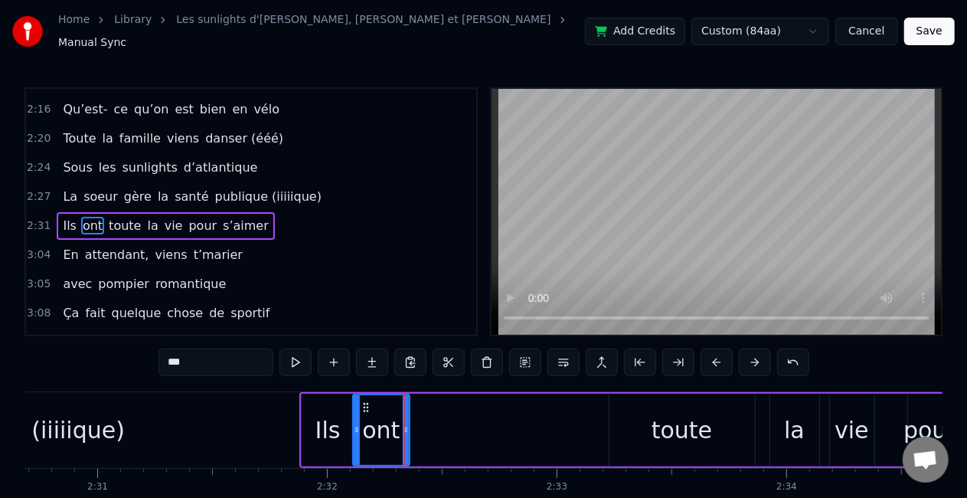
click at [675, 413] on div "toute" at bounding box center [682, 430] width 61 height 34
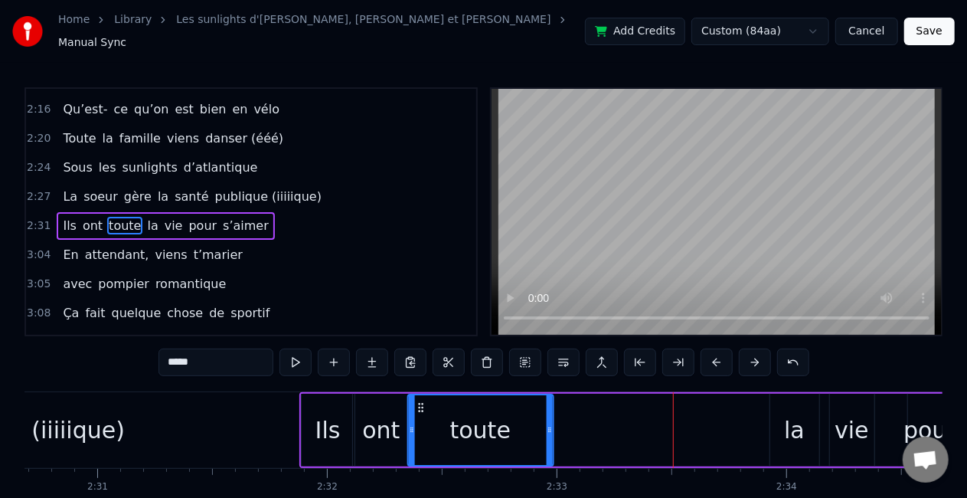
drag, startPoint x: 623, startPoint y: 395, endPoint x: 420, endPoint y: 404, distance: 203.9
click at [420, 404] on icon at bounding box center [420, 407] width 12 height 12
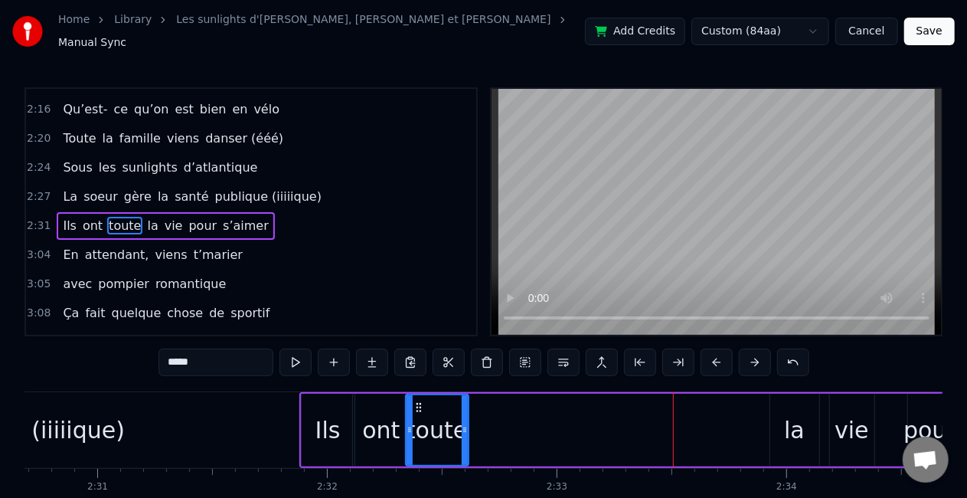
drag, startPoint x: 545, startPoint y: 415, endPoint x: 461, endPoint y: 411, distance: 84.4
click at [462, 411] on div at bounding box center [465, 430] width 6 height 70
click at [783, 427] on div "la" at bounding box center [794, 430] width 49 height 73
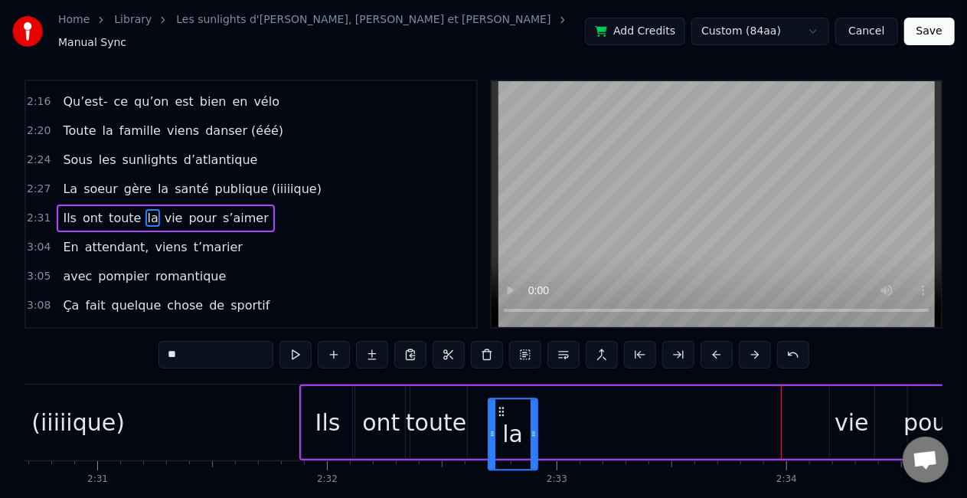
scroll to position [11, 0]
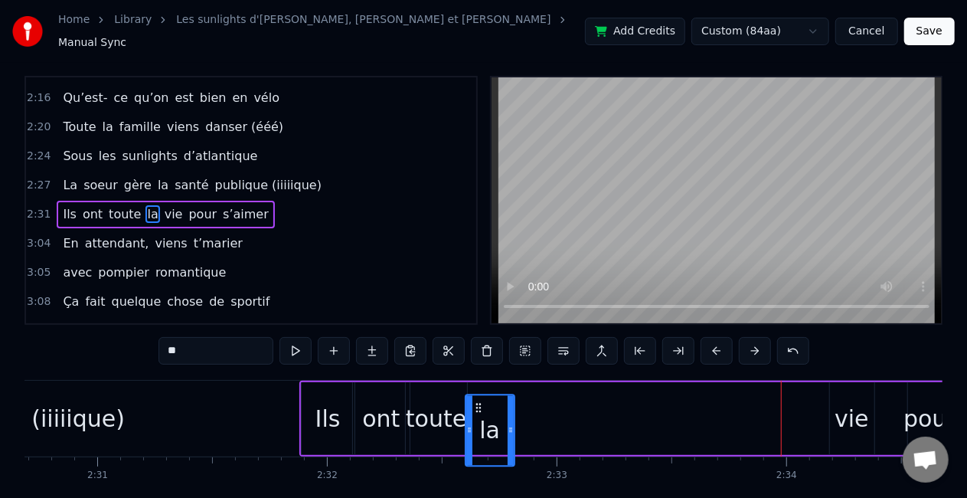
drag, startPoint x: 783, startPoint y: 397, endPoint x: 478, endPoint y: 392, distance: 304.8
click at [478, 395] on div "la" at bounding box center [489, 430] width 47 height 70
click at [836, 417] on div "vie" at bounding box center [852, 418] width 44 height 73
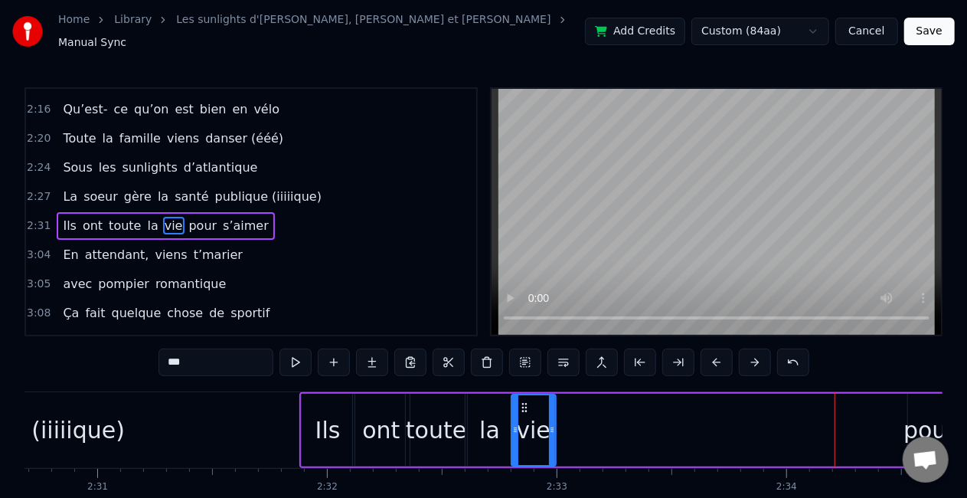
drag, startPoint x: 842, startPoint y: 398, endPoint x: 524, endPoint y: 391, distance: 318.7
click at [524, 395] on div "vie" at bounding box center [533, 430] width 43 height 70
drag, startPoint x: 548, startPoint y: 421, endPoint x: 606, endPoint y: 417, distance: 57.6
click at [607, 424] on icon at bounding box center [610, 430] width 6 height 12
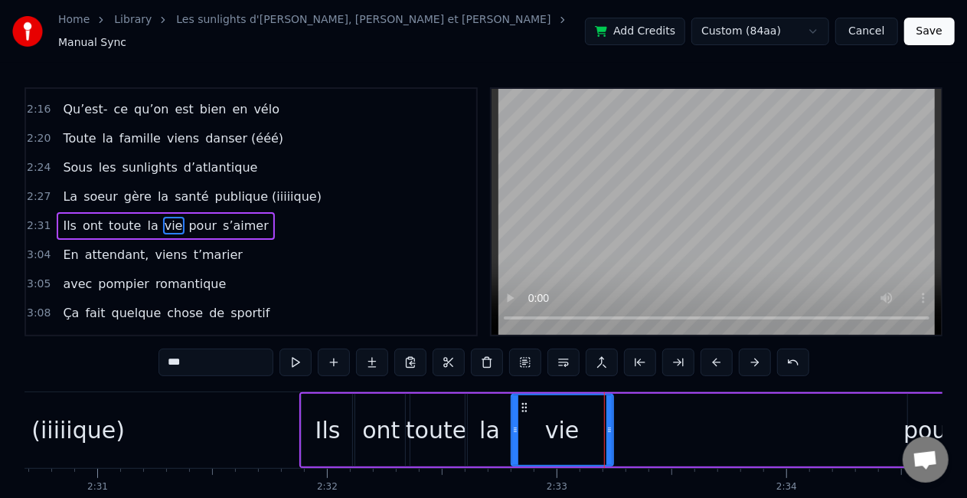
scroll to position [0, 34740]
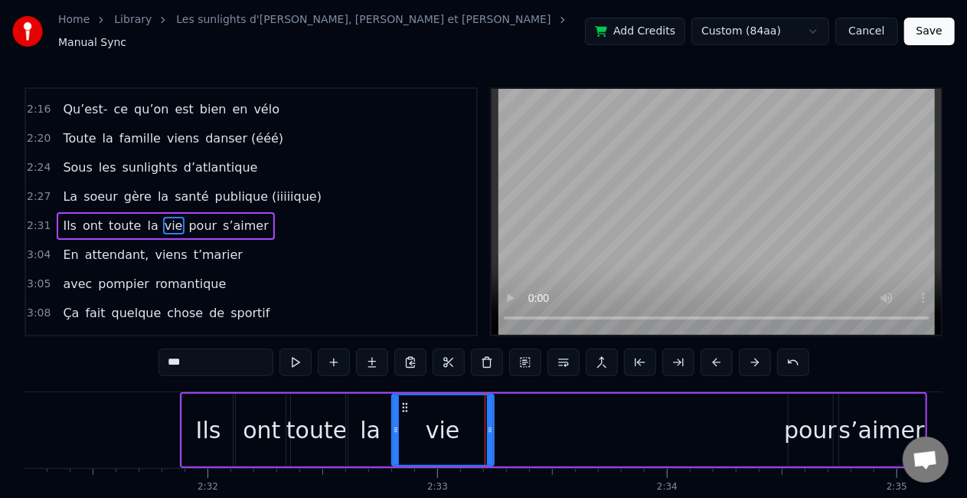
click at [839, 438] on div "s’aimer" at bounding box center [882, 430] width 86 height 73
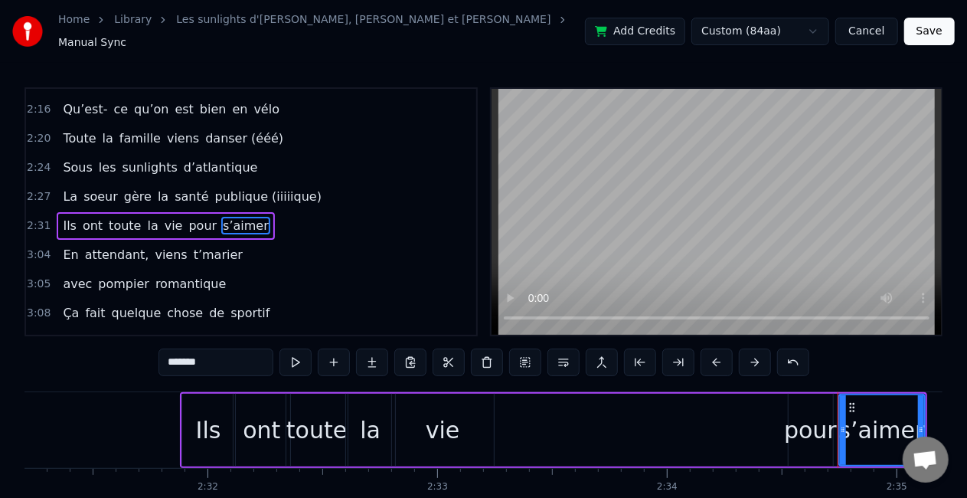
click at [824, 437] on div "pour" at bounding box center [810, 430] width 53 height 34
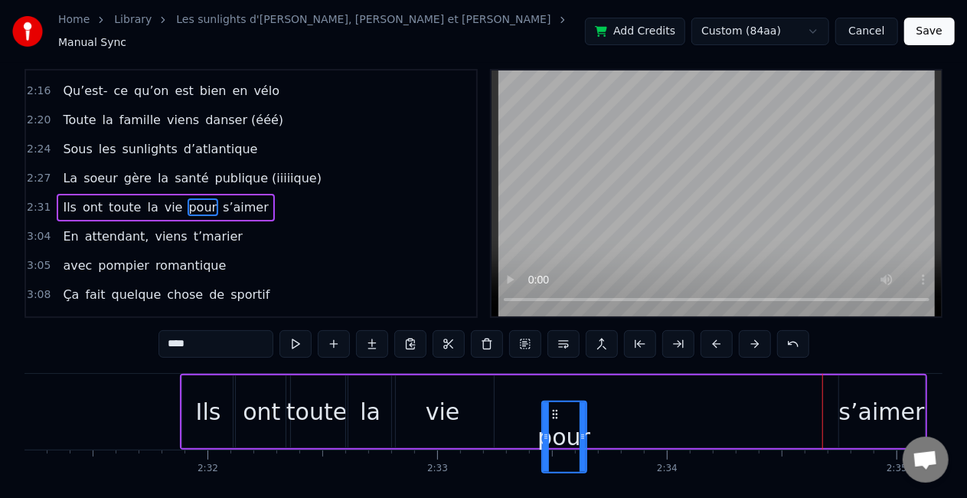
scroll to position [26, 0]
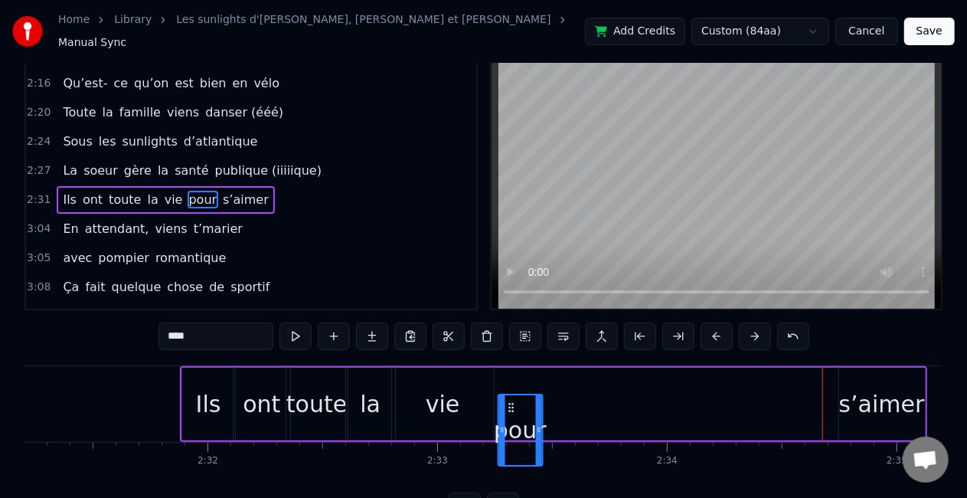
drag, startPoint x: 798, startPoint y: 397, endPoint x: 507, endPoint y: 391, distance: 291.1
click at [507, 395] on div "pour" at bounding box center [520, 430] width 43 height 70
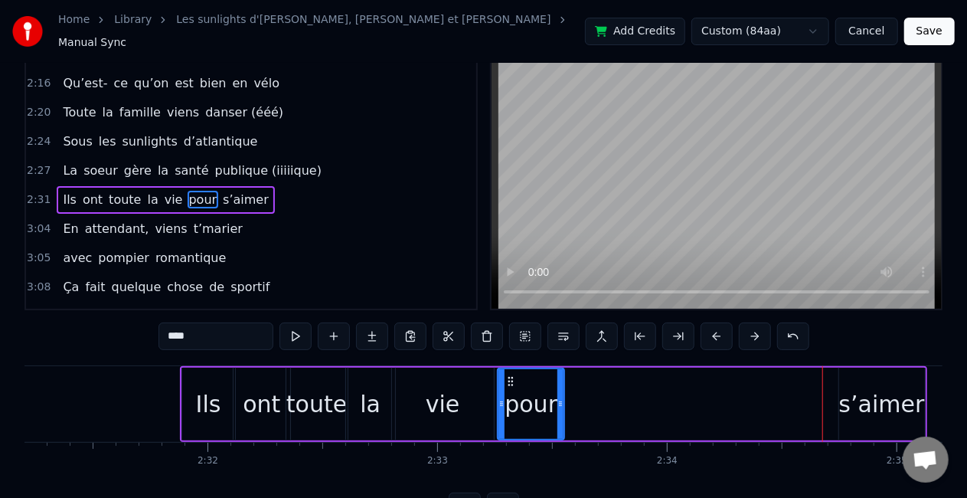
drag, startPoint x: 541, startPoint y: 402, endPoint x: 564, endPoint y: 402, distance: 23.0
click at [564, 402] on div at bounding box center [561, 404] width 6 height 70
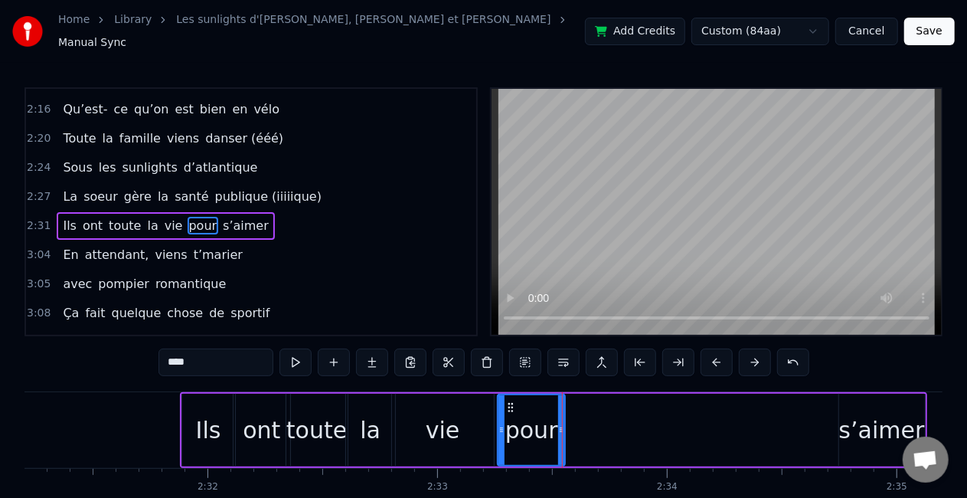
click at [891, 426] on div "s’aimer" at bounding box center [882, 430] width 86 height 34
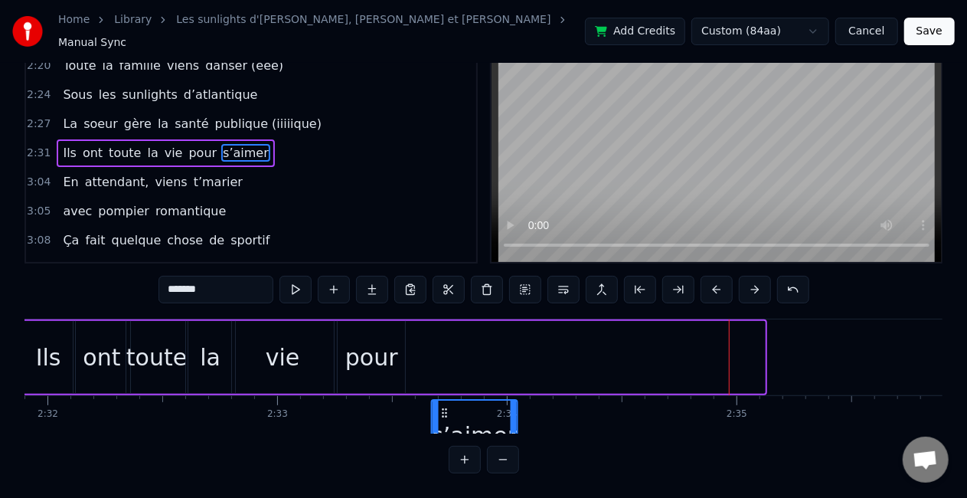
scroll to position [1, 34900]
drag, startPoint x: 689, startPoint y: 397, endPoint x: 423, endPoint y: 368, distance: 268.2
click at [423, 368] on div "Ils ont toute la vie pour s’aimer" at bounding box center [393, 357] width 747 height 76
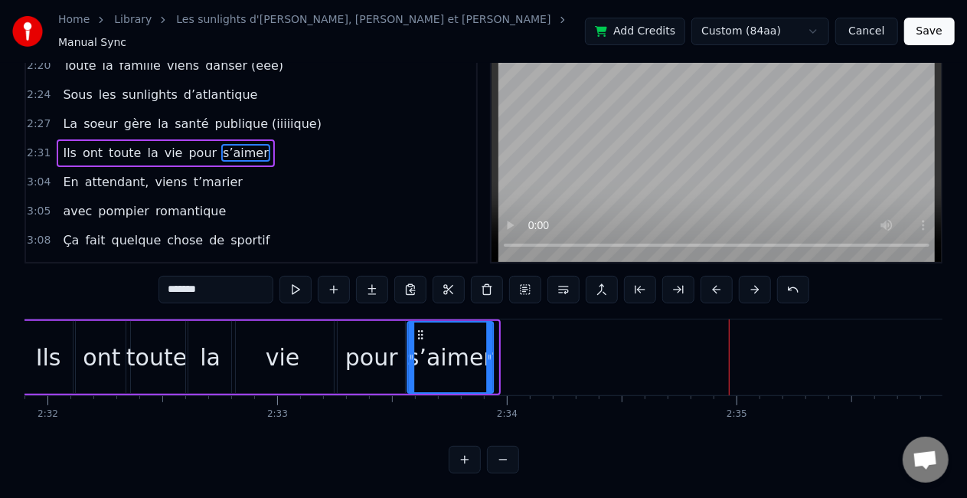
click at [418, 331] on circle at bounding box center [418, 331] width 1 height 1
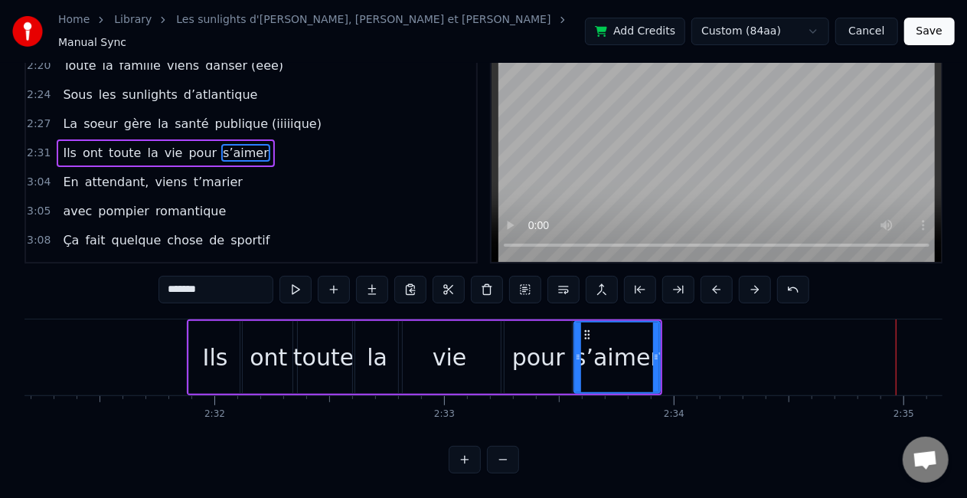
scroll to position [0, 34623]
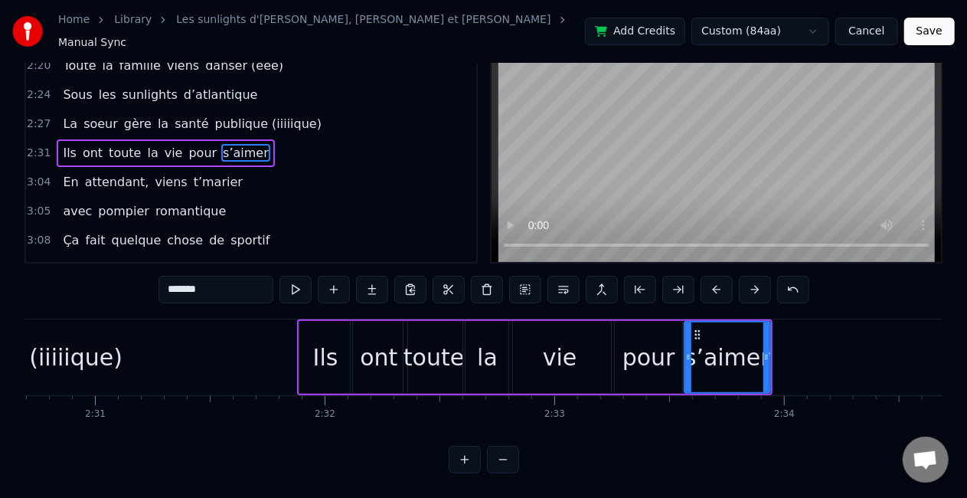
click at [273, 334] on div "publique (iiiiique)" at bounding box center [22, 357] width 553 height 76
type input "**********"
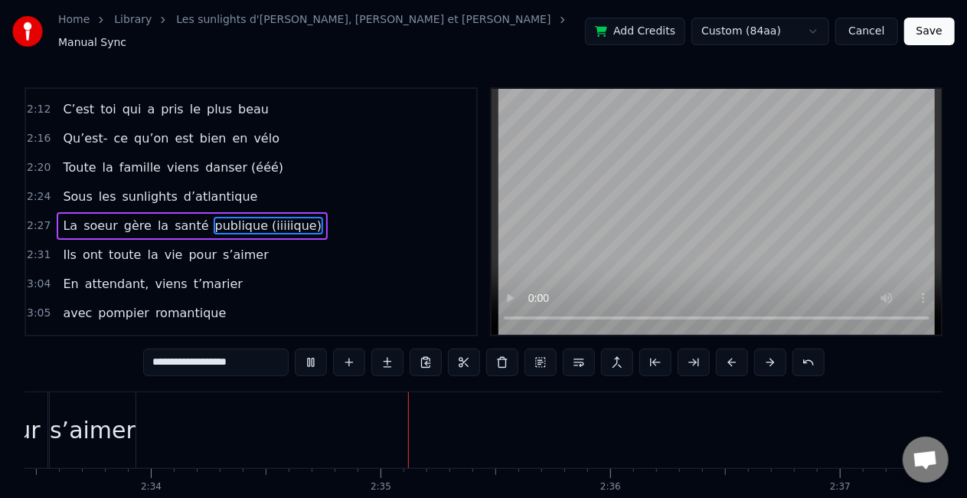
scroll to position [0, 35429]
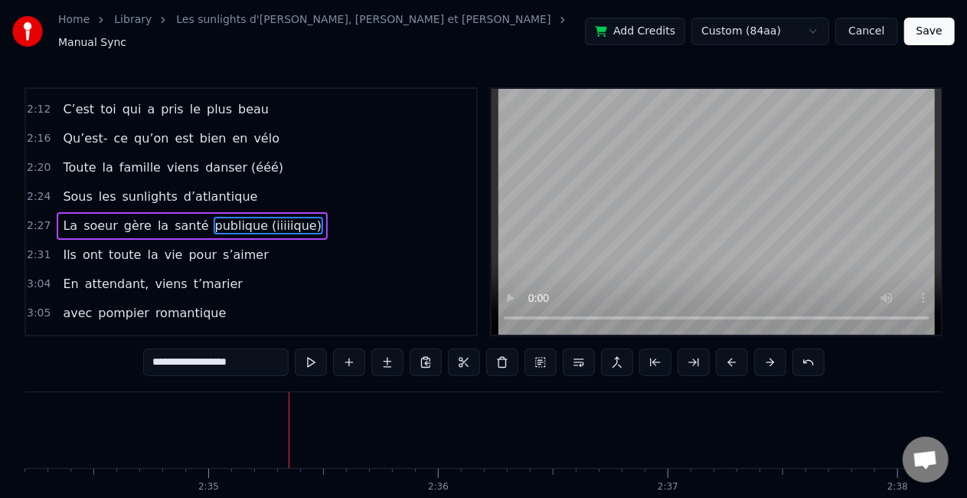
click at [200, 241] on div "Ils ont toute la vie pour s’aimer" at bounding box center [166, 255] width 218 height 28
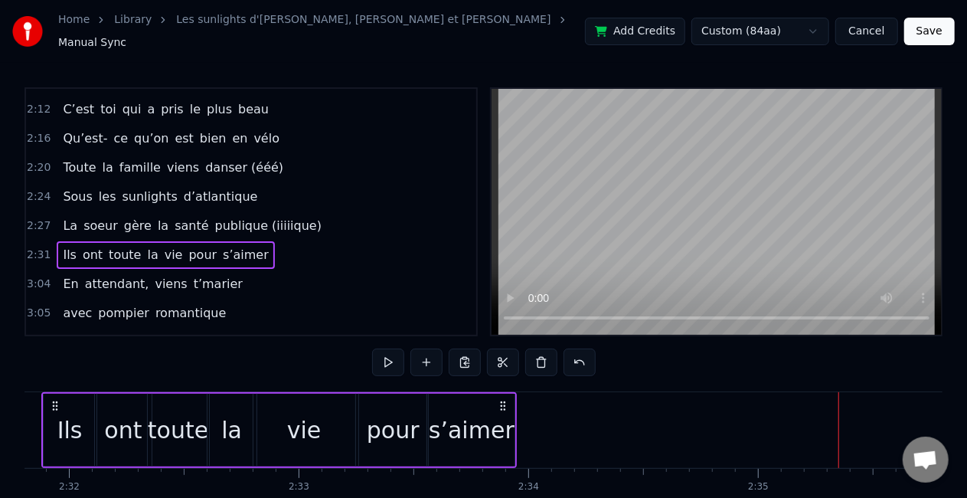
click at [221, 246] on span "s’aimer" at bounding box center [245, 255] width 49 height 18
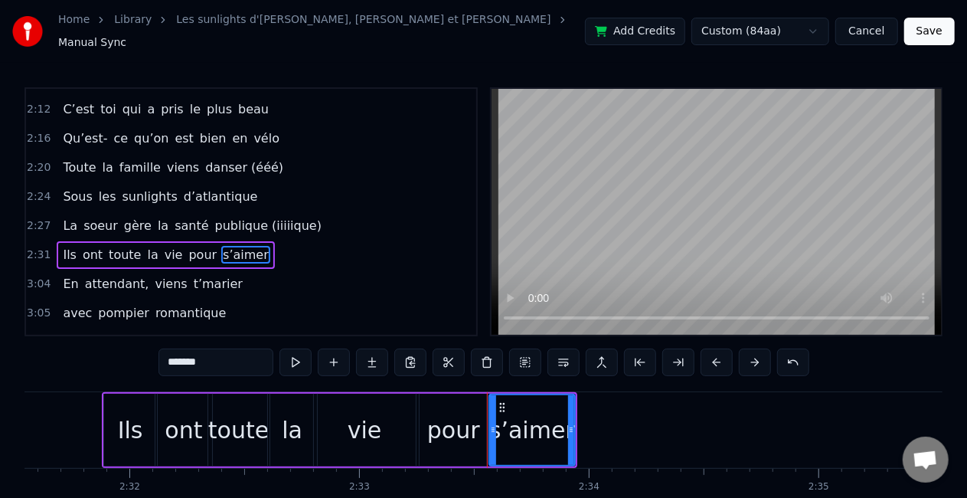
click at [230, 351] on input "*******" at bounding box center [216, 362] width 115 height 28
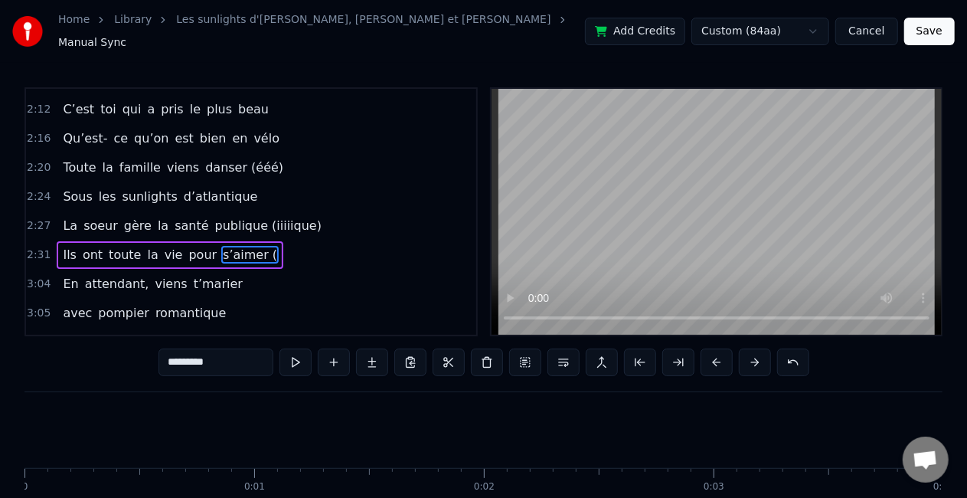
scroll to position [0, 34818]
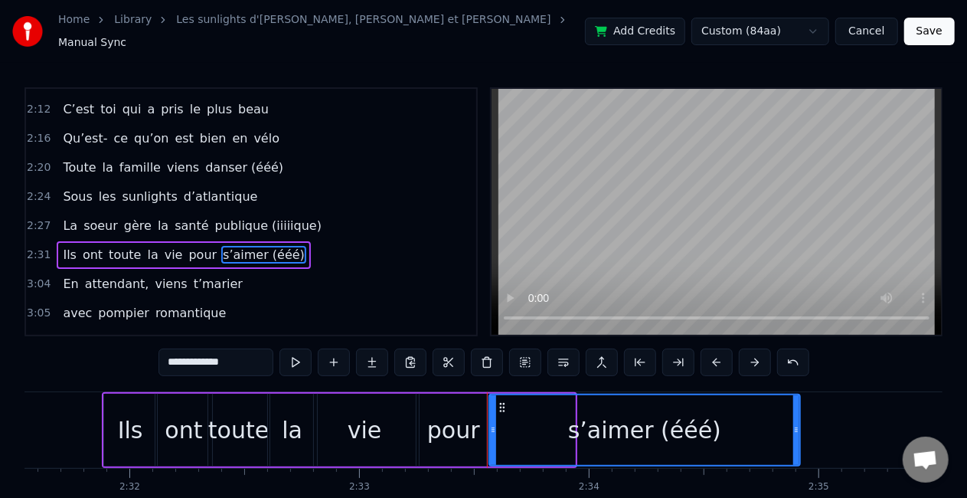
drag, startPoint x: 571, startPoint y: 436, endPoint x: 796, endPoint y: 443, distance: 225.3
click at [796, 443] on div at bounding box center [796, 430] width 6 height 70
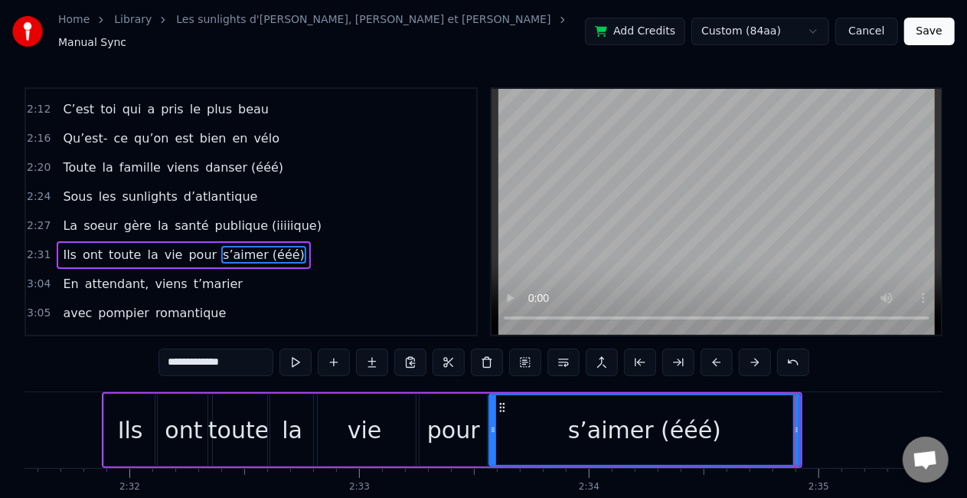
scroll to position [663, 0]
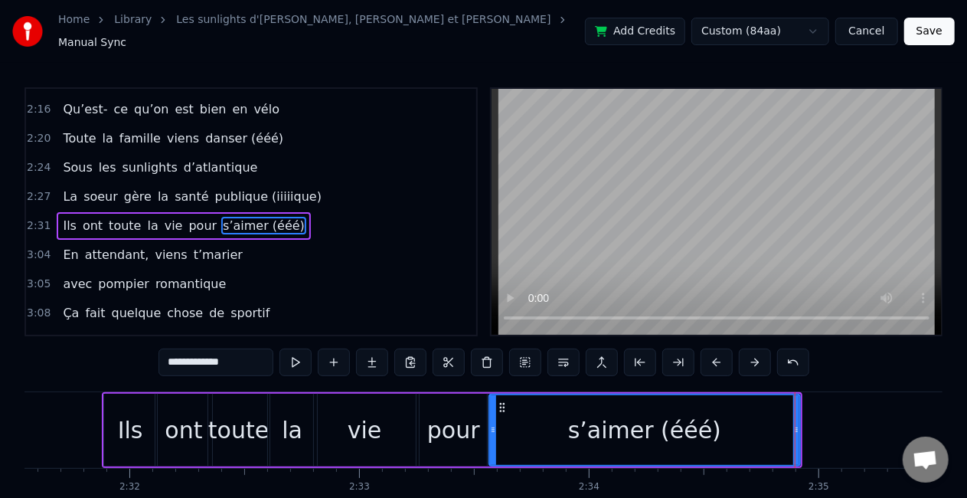
click at [224, 355] on input "**********" at bounding box center [216, 362] width 115 height 28
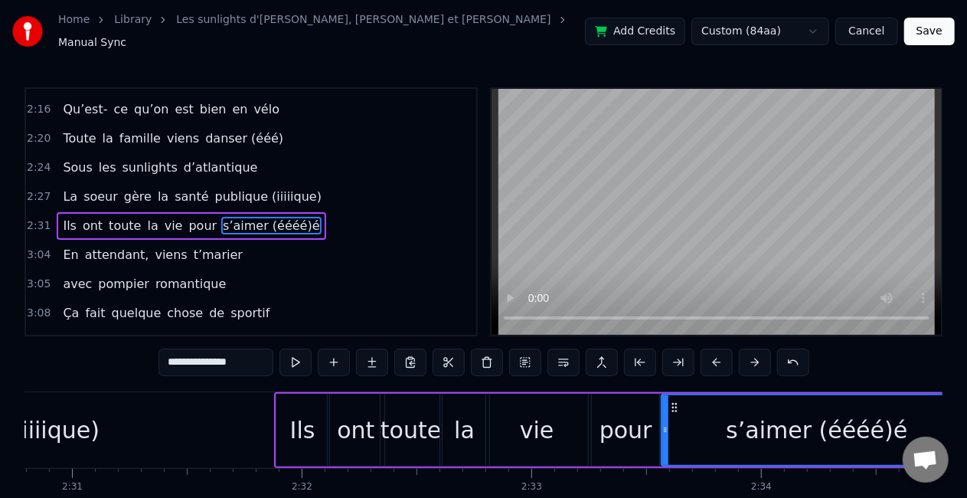
scroll to position [0, 34593]
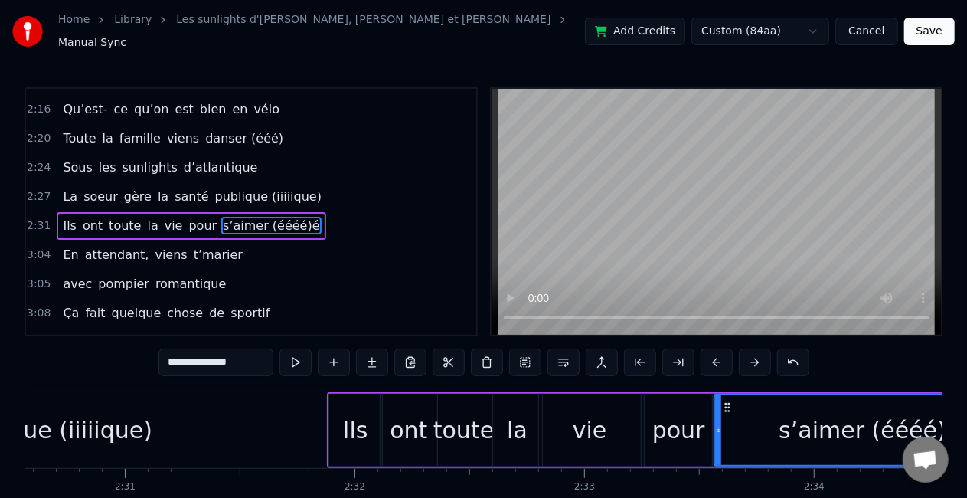
click at [178, 412] on div "publique (iiiiique)" at bounding box center [52, 430] width 553 height 76
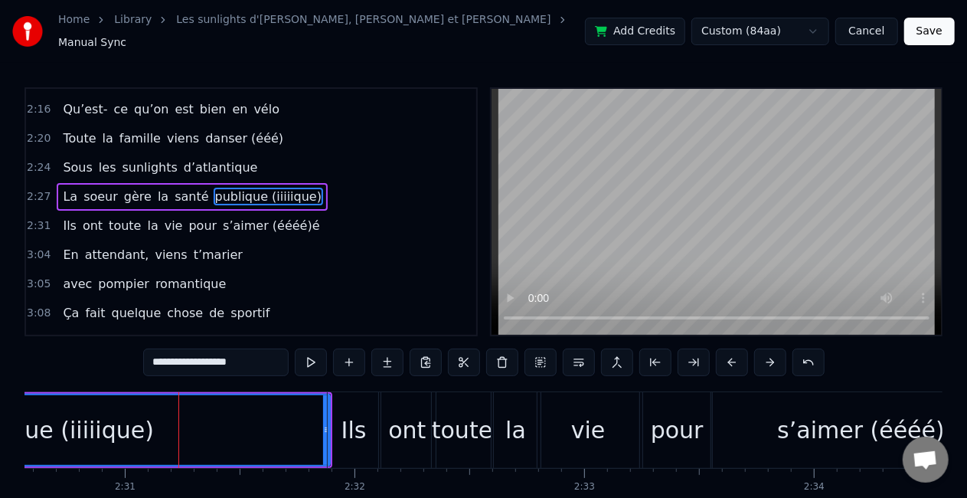
scroll to position [634, 0]
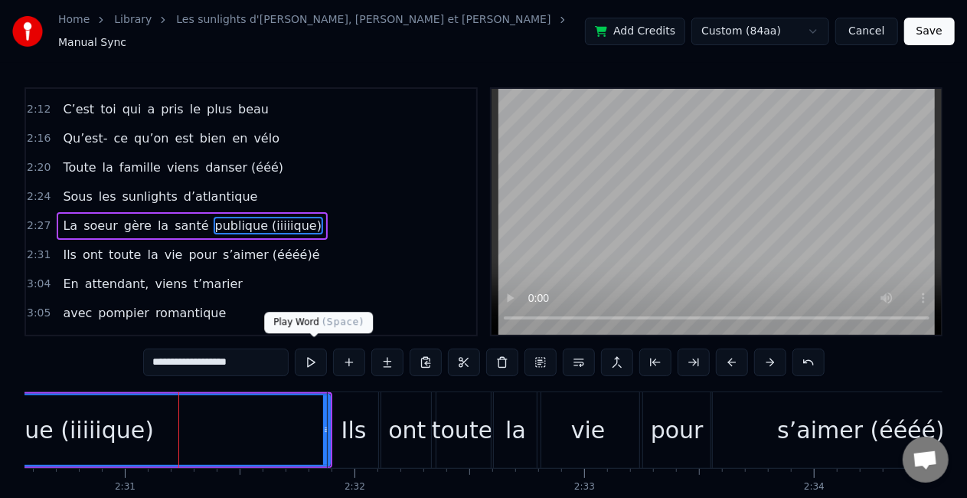
click at [323, 353] on button at bounding box center [311, 362] width 32 height 28
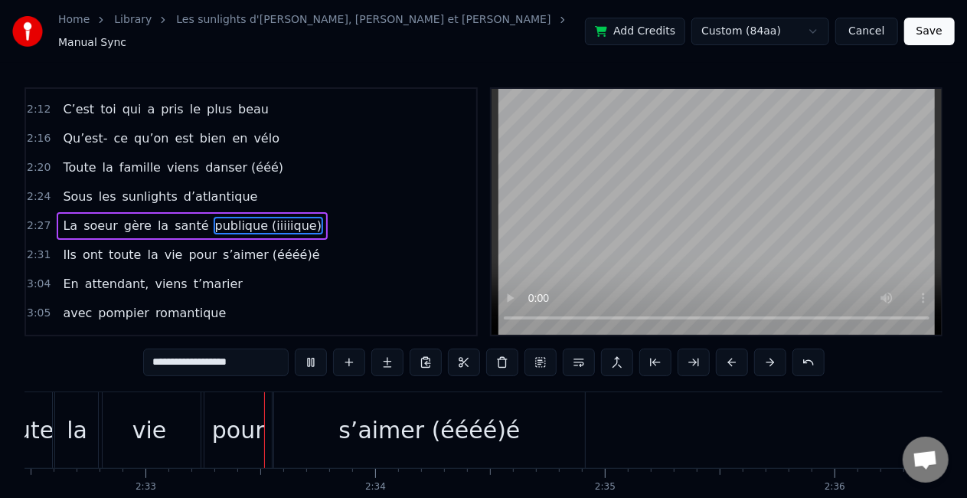
scroll to position [0, 35049]
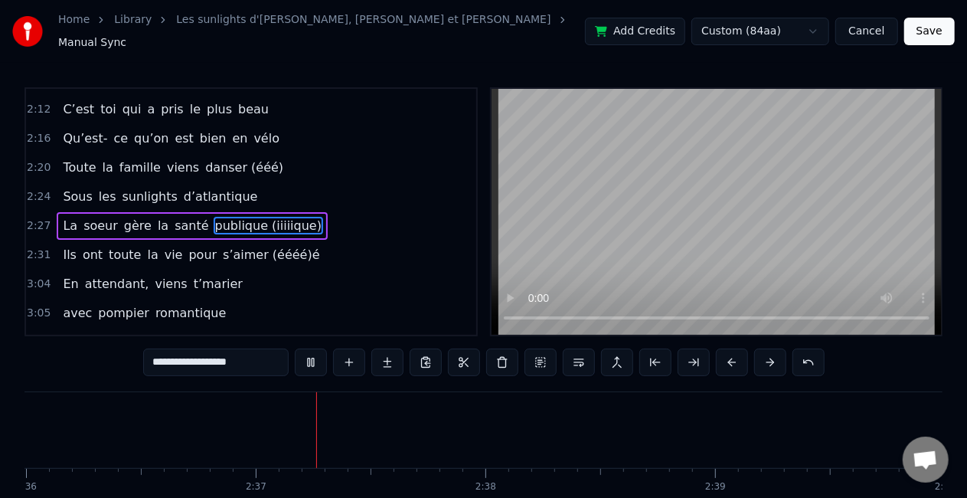
click at [268, 246] on span "s’aimer (éééé)é" at bounding box center [271, 255] width 100 height 18
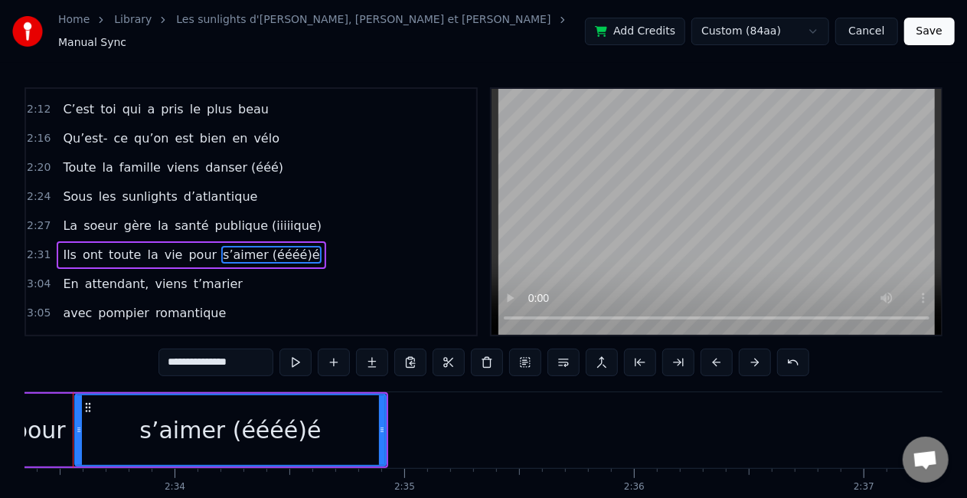
scroll to position [0, 35204]
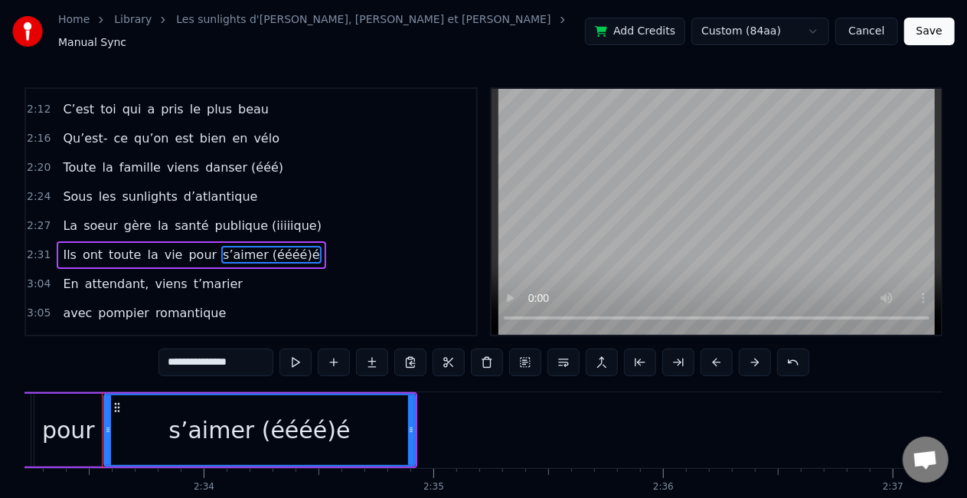
click at [245, 353] on input "**********" at bounding box center [216, 362] width 115 height 28
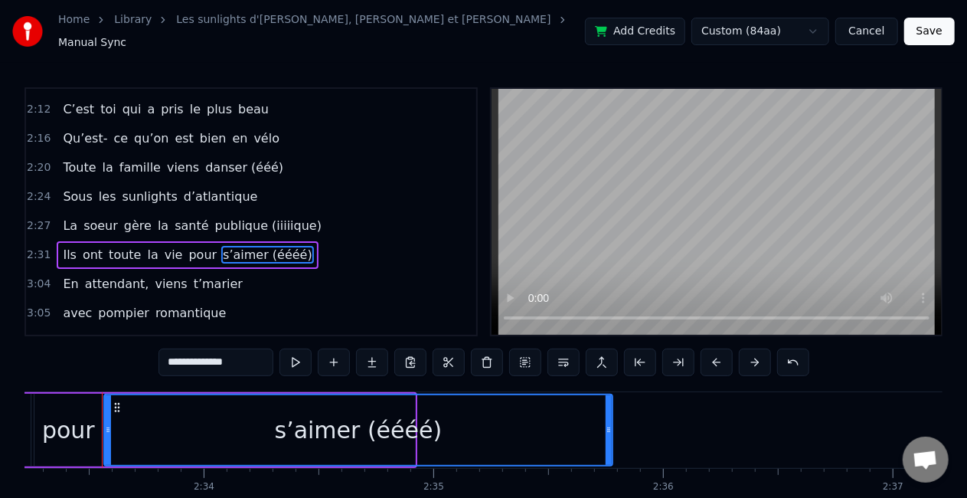
drag, startPoint x: 408, startPoint y: 426, endPoint x: 606, endPoint y: 423, distance: 197.6
click at [606, 424] on icon at bounding box center [609, 430] width 6 height 12
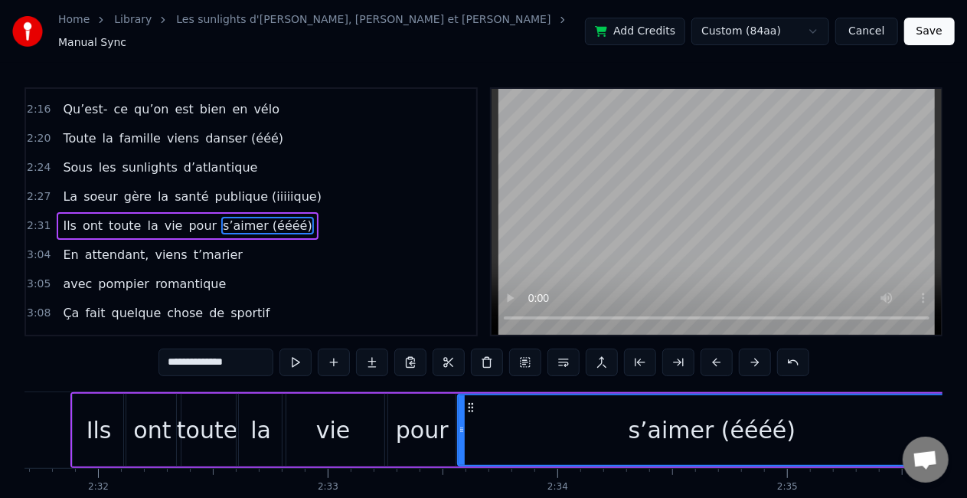
scroll to position [0, 34661]
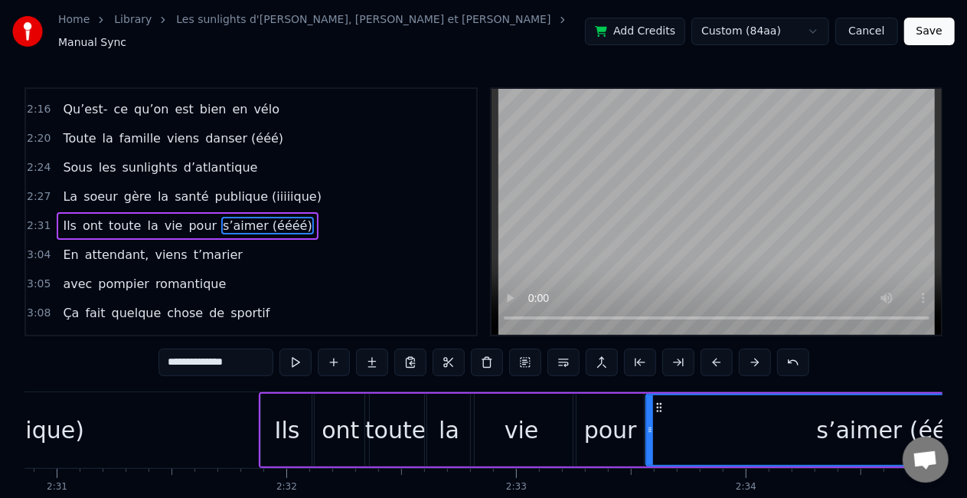
type input "**********"
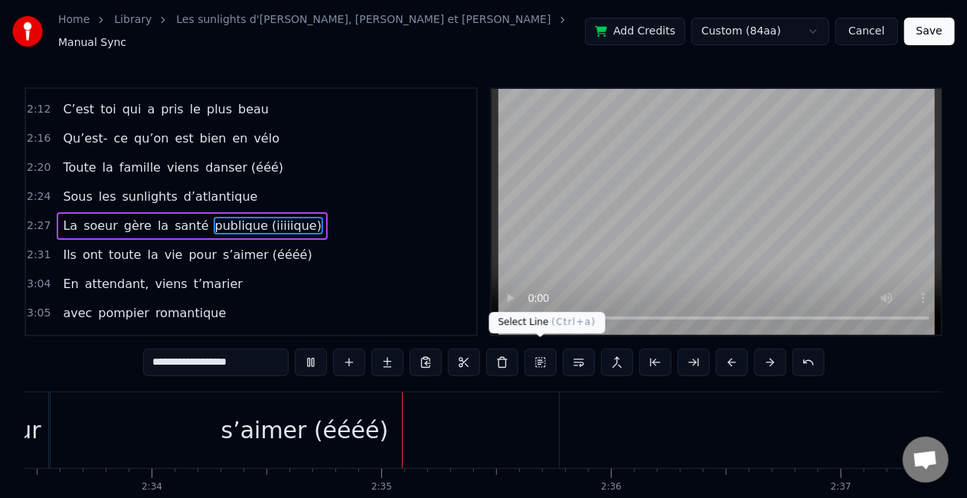
scroll to position [0, 35430]
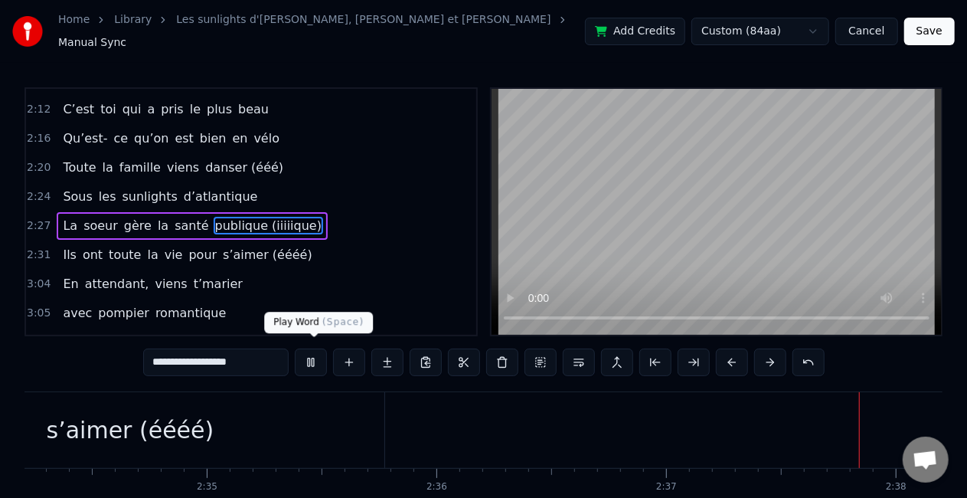
click at [301, 355] on button at bounding box center [311, 362] width 32 height 28
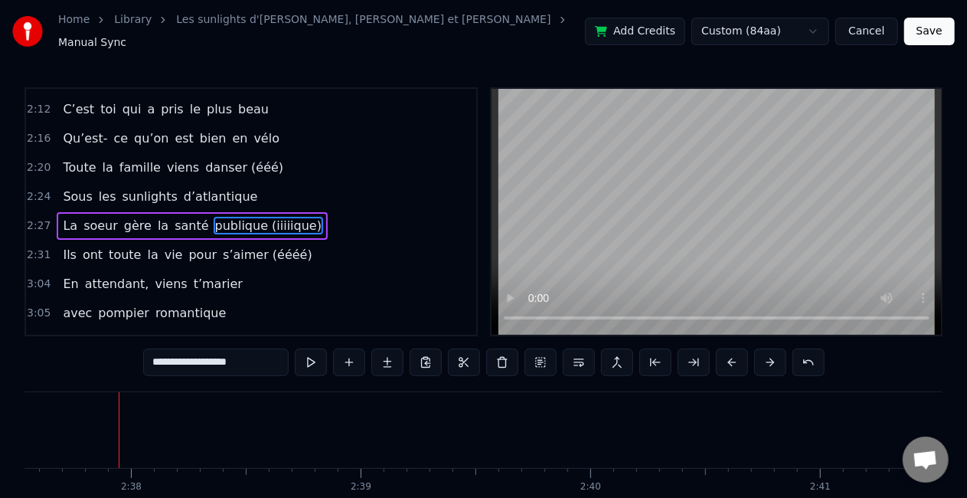
scroll to position [0, 36213]
click at [218, 270] on div "En attendant, viens t’marier" at bounding box center [152, 284] width 191 height 28
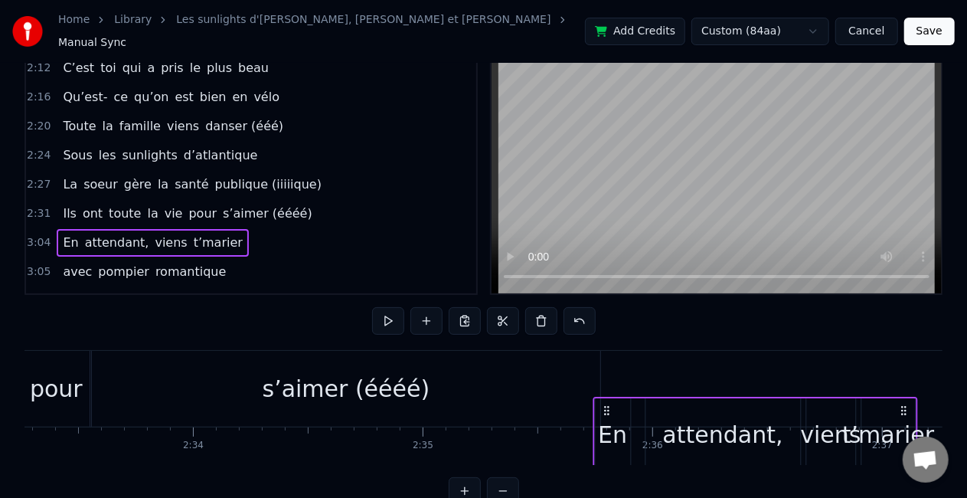
scroll to position [49, 0]
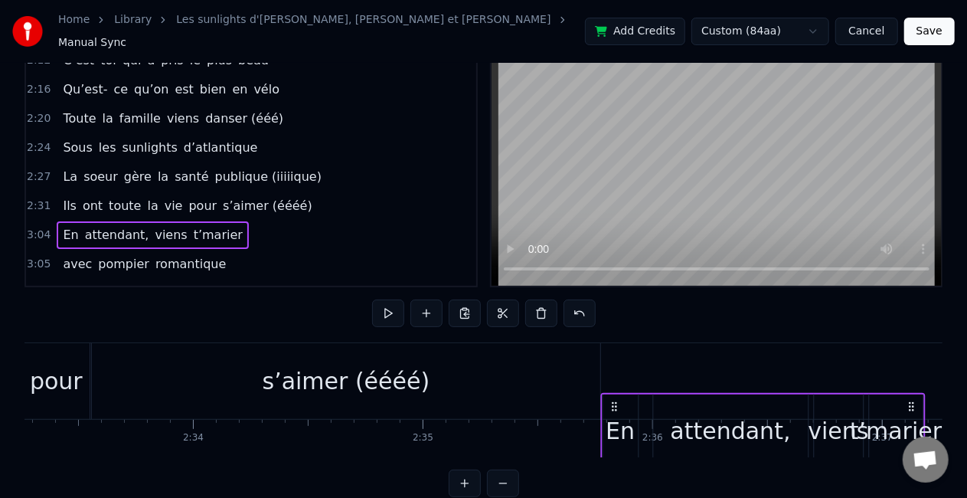
drag, startPoint x: 116, startPoint y: 392, endPoint x: 616, endPoint y: 393, distance: 499.3
click at [616, 401] on icon at bounding box center [614, 407] width 12 height 12
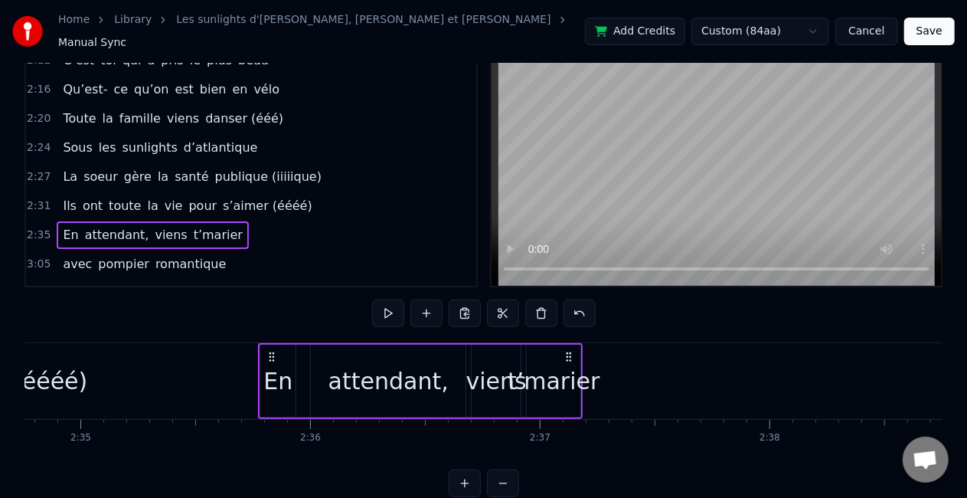
scroll to position [0, 35559]
click at [554, 378] on div "t’marier" at bounding box center [551, 381] width 92 height 34
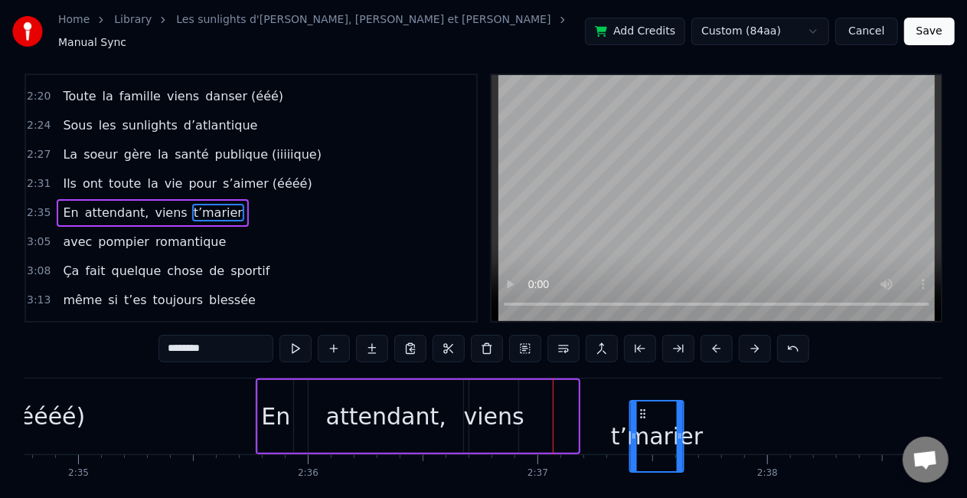
scroll to position [26, 0]
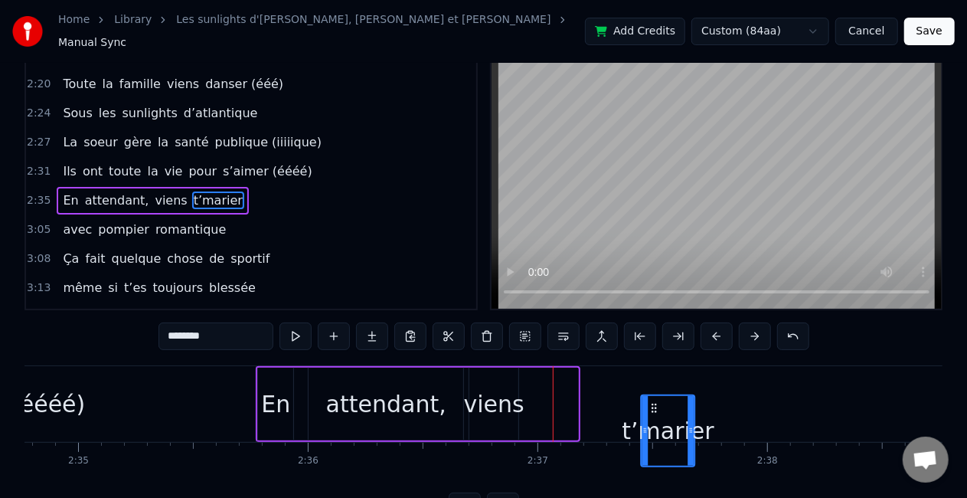
drag, startPoint x: 535, startPoint y: 396, endPoint x: 651, endPoint y: 397, distance: 116.4
click at [651, 402] on icon at bounding box center [655, 408] width 12 height 12
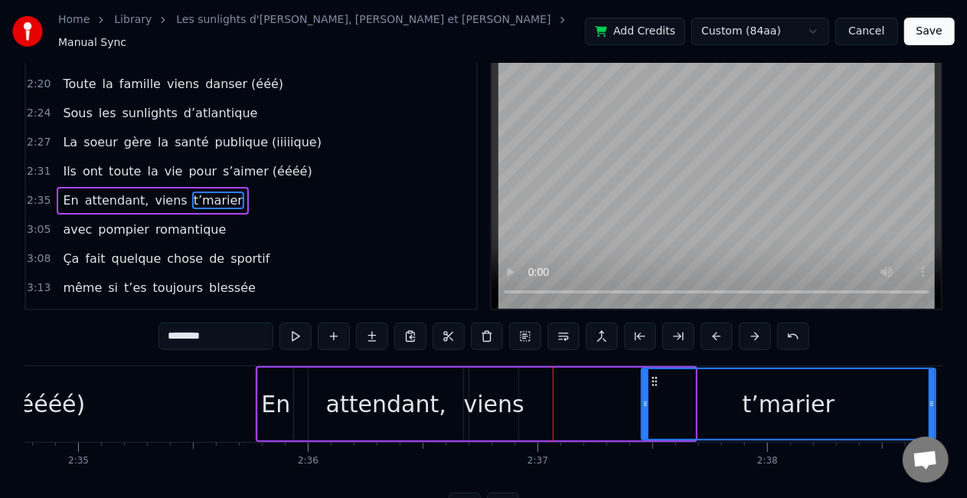
drag, startPoint x: 692, startPoint y: 403, endPoint x: 933, endPoint y: 401, distance: 240.5
click at [933, 401] on div at bounding box center [932, 404] width 6 height 70
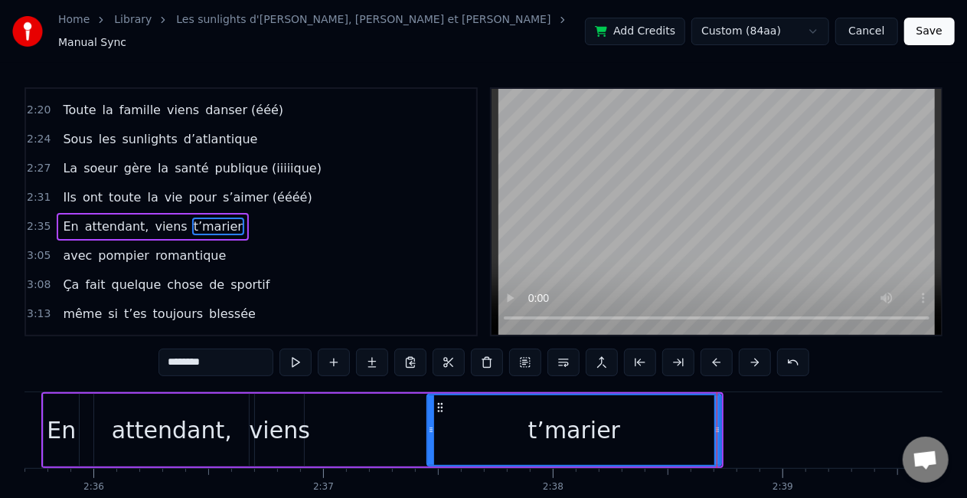
scroll to position [0, 35765]
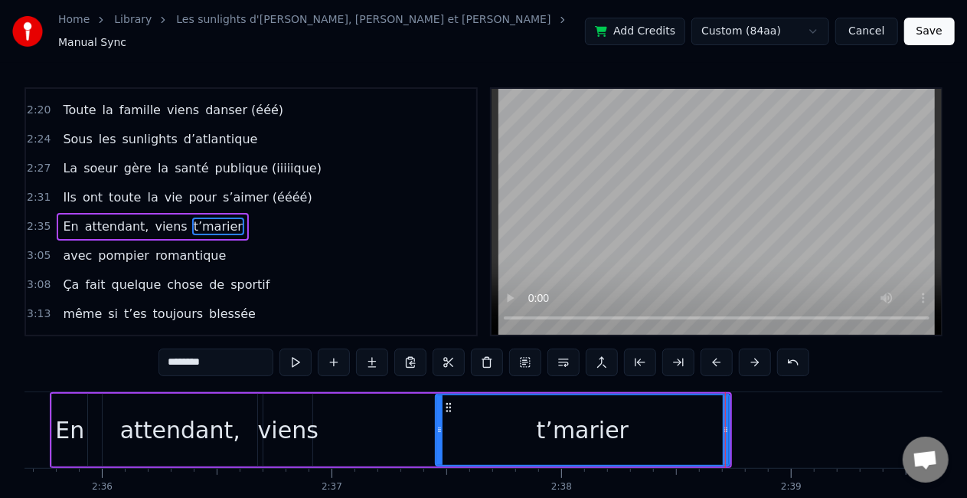
click at [273, 413] on div "viens" at bounding box center [288, 430] width 61 height 34
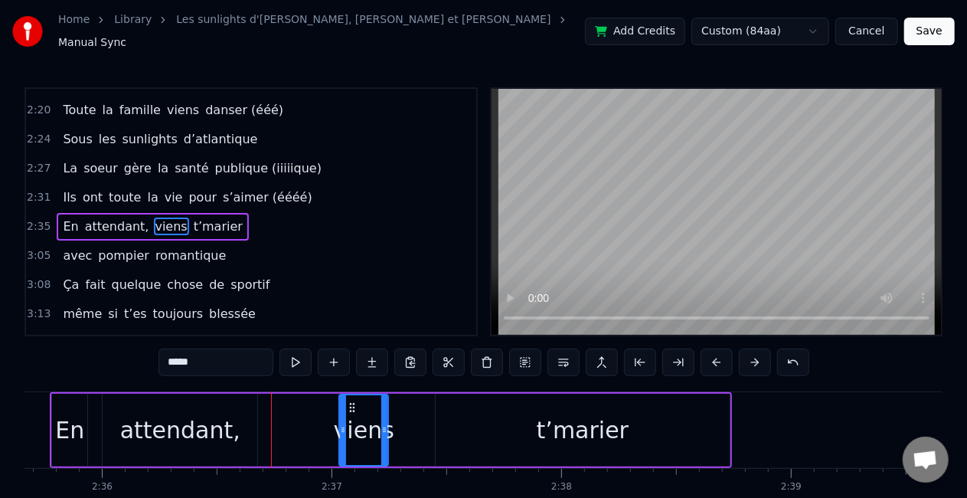
drag, startPoint x: 274, startPoint y: 400, endPoint x: 351, endPoint y: 400, distance: 76.6
click at [351, 401] on icon at bounding box center [353, 407] width 12 height 12
drag, startPoint x: 384, startPoint y: 414, endPoint x: 431, endPoint y: 416, distance: 47.5
click at [431, 416] on div at bounding box center [433, 430] width 6 height 70
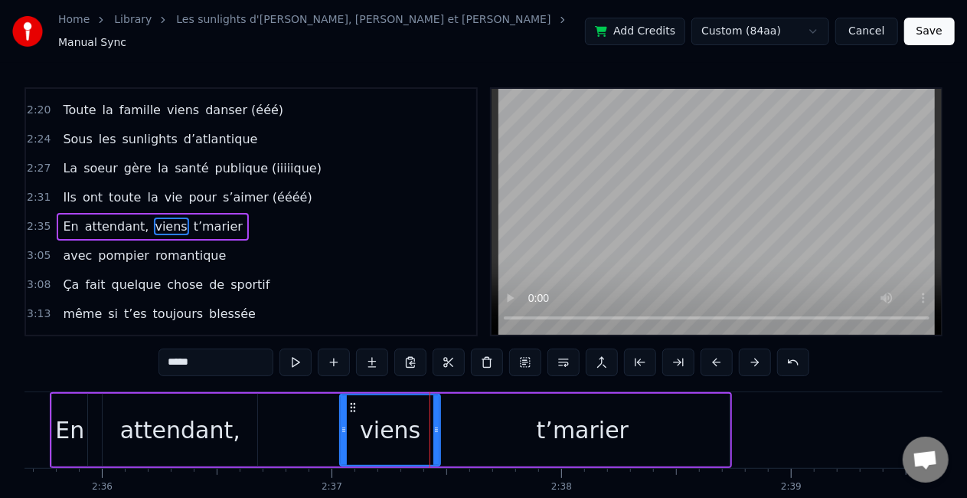
click at [435, 424] on icon at bounding box center [436, 430] width 6 height 12
click at [180, 424] on div "attendant," at bounding box center [180, 430] width 120 height 34
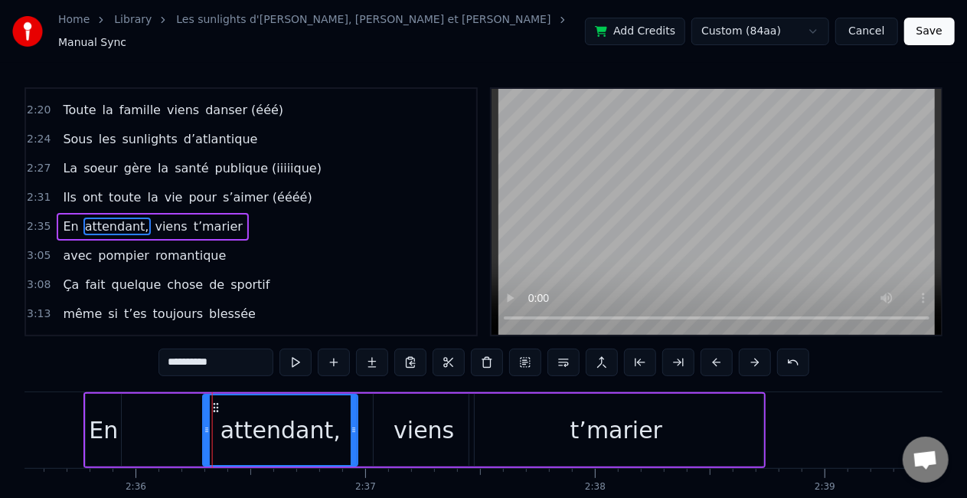
scroll to position [0, 35728]
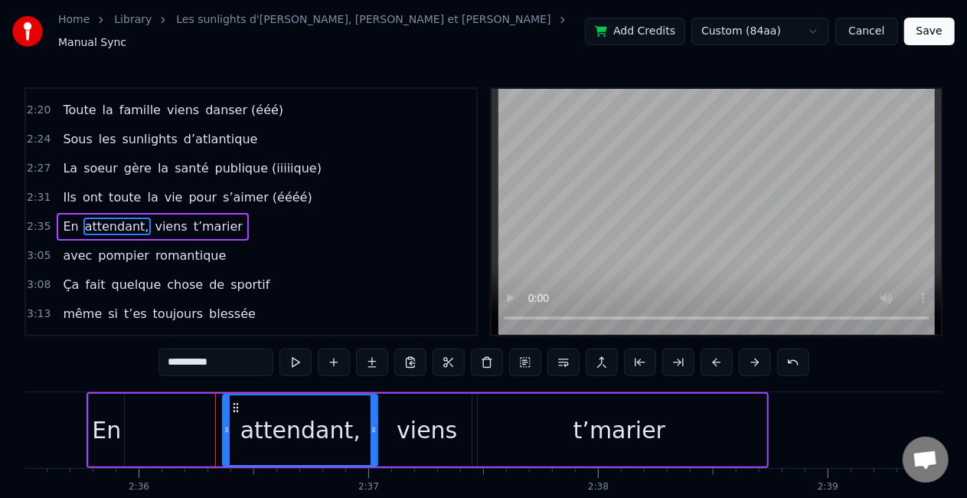
drag, startPoint x: 114, startPoint y: 398, endPoint x: 234, endPoint y: 386, distance: 120.9
click at [234, 394] on div "attendant," at bounding box center [301, 430] width 156 height 73
click at [90, 427] on div "En" at bounding box center [106, 430] width 35 height 73
type input "**"
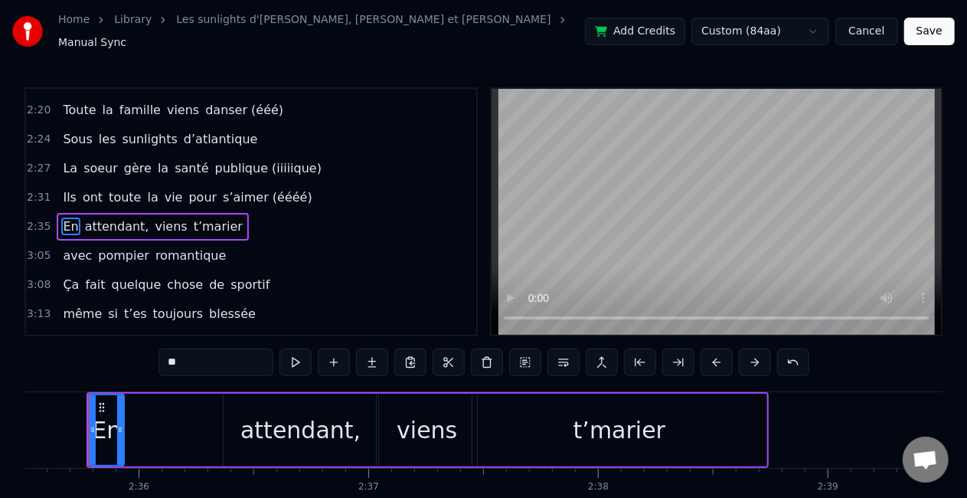
scroll to position [0, 35715]
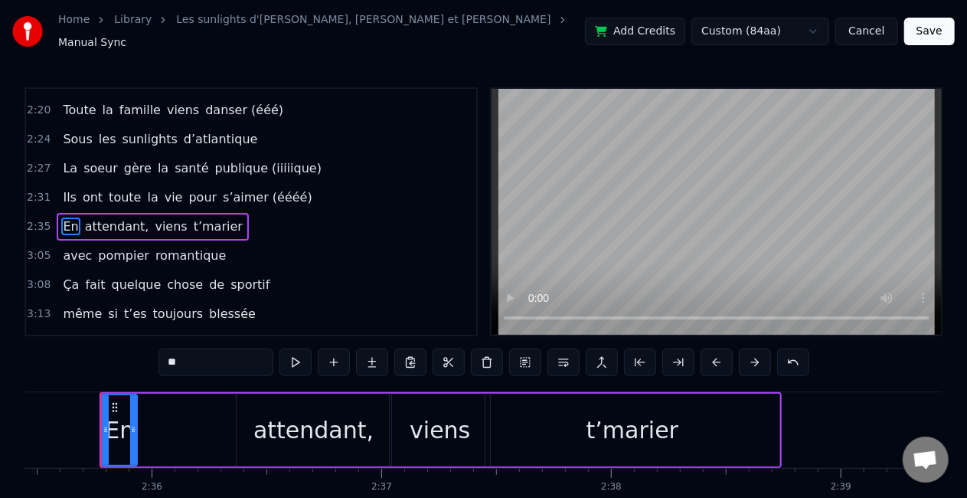
drag, startPoint x: 101, startPoint y: 397, endPoint x: 127, endPoint y: 392, distance: 26.6
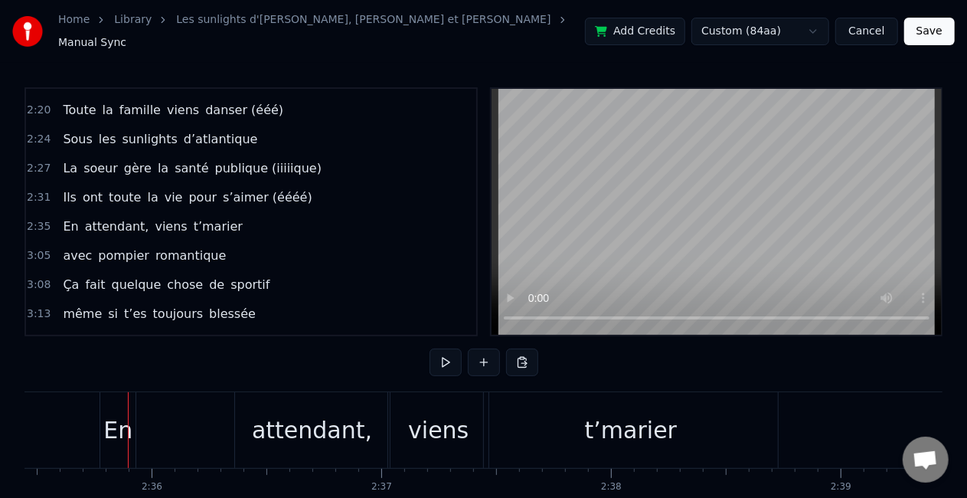
click at [117, 396] on div "En" at bounding box center [117, 430] width 35 height 76
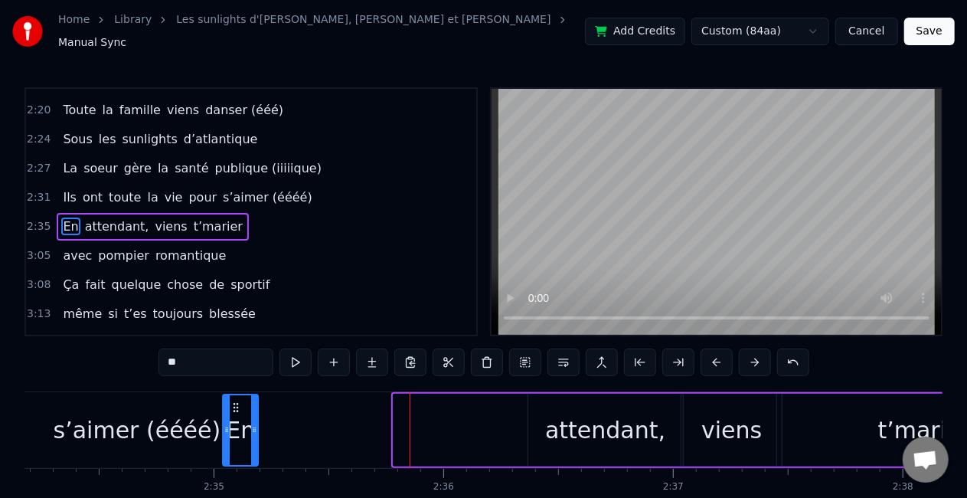
scroll to position [0, 35418]
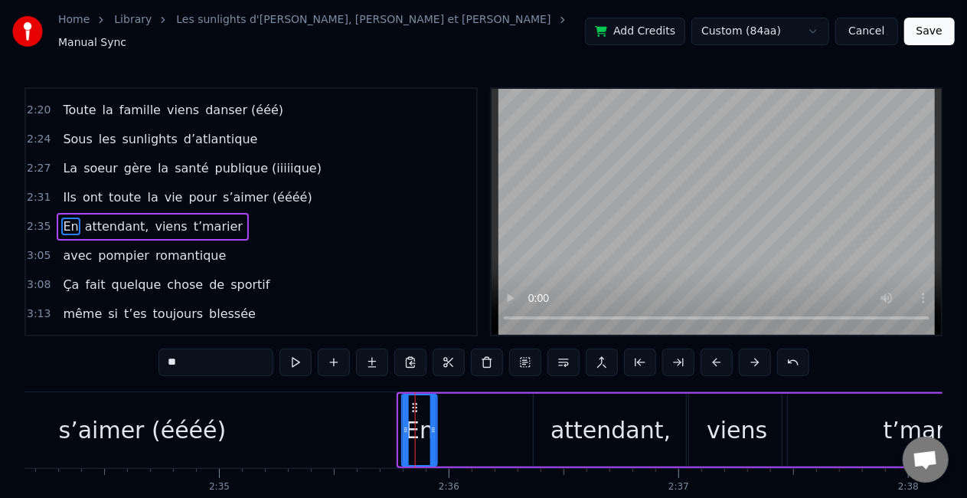
drag, startPoint x: 112, startPoint y: 397, endPoint x: 413, endPoint y: 399, distance: 301.0
click at [413, 401] on icon at bounding box center [415, 407] width 12 height 12
drag, startPoint x: 433, startPoint y: 412, endPoint x: 480, endPoint y: 413, distance: 46.7
click at [480, 413] on div at bounding box center [480, 430] width 6 height 70
click at [605, 427] on div "attendant," at bounding box center [611, 430] width 120 height 34
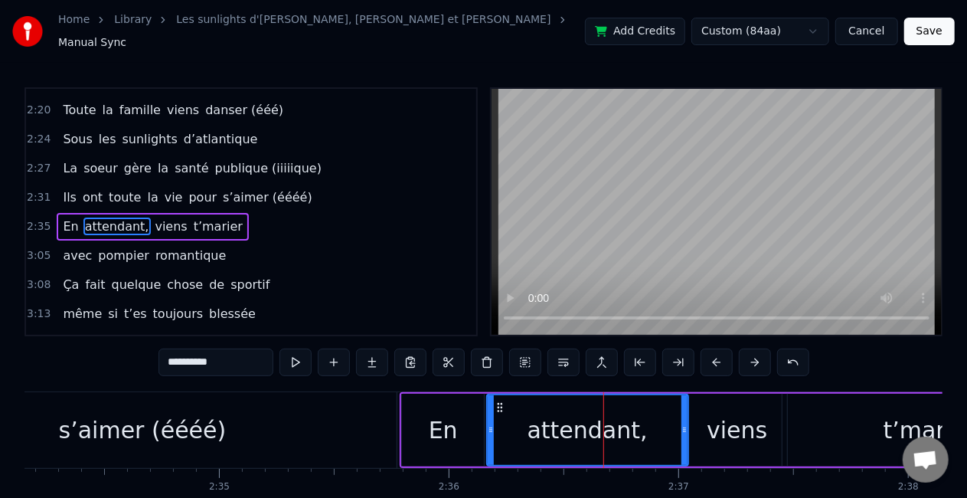
drag, startPoint x: 539, startPoint y: 417, endPoint x: 492, endPoint y: 417, distance: 46.7
click at [492, 424] on icon at bounding box center [491, 430] width 6 height 12
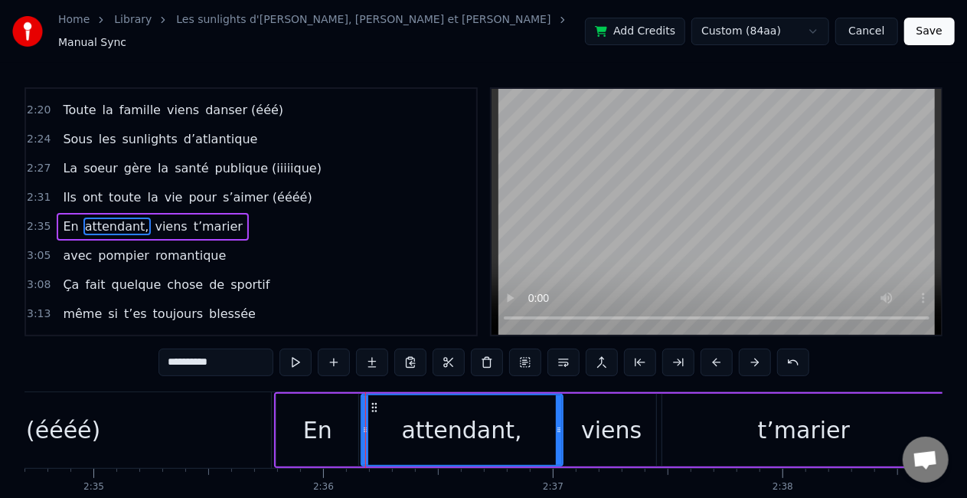
click at [175, 429] on div "s’aimer (éééé)" at bounding box center [17, 430] width 509 height 76
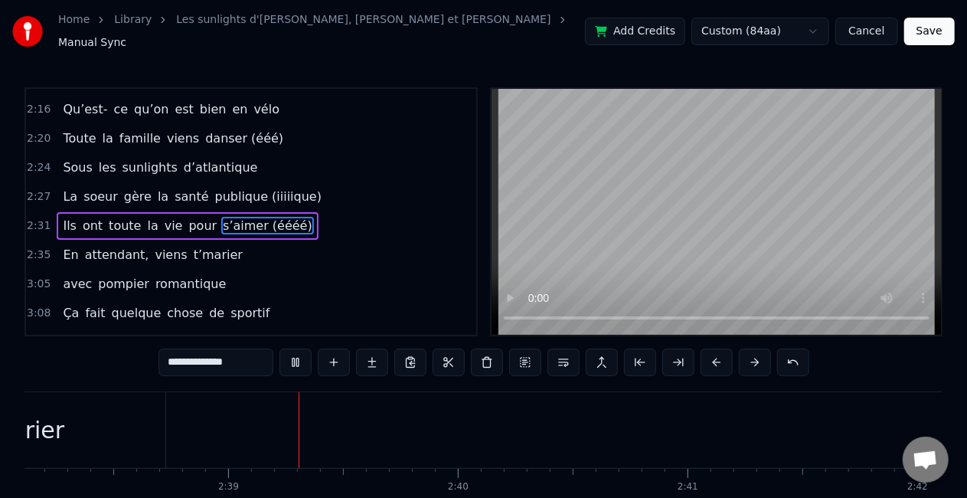
scroll to position [0, 36366]
click at [212, 246] on span "t’marier" at bounding box center [218, 255] width 52 height 18
type input "********"
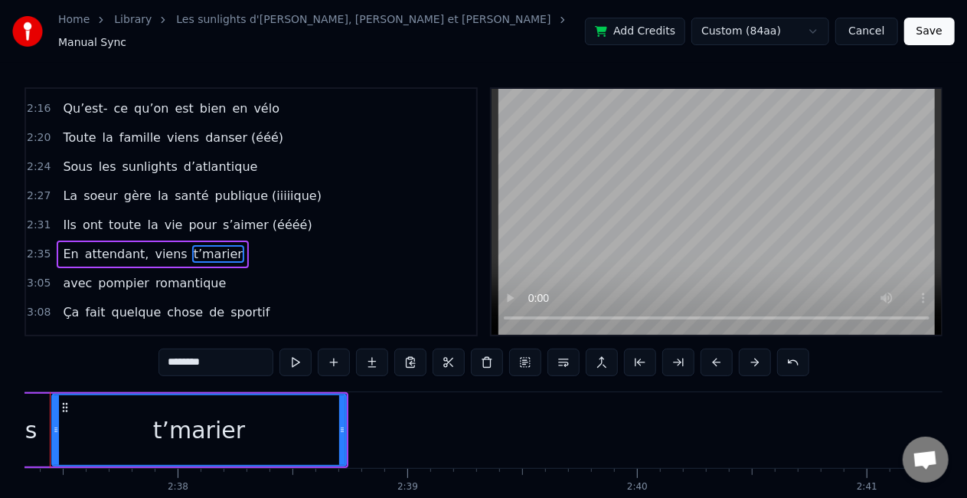
scroll to position [0, 36097]
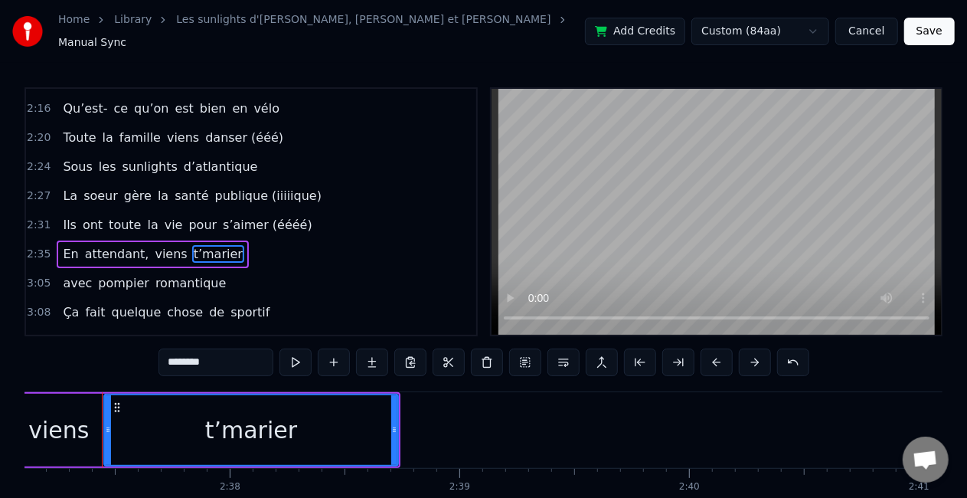
click at [207, 270] on div "avec pompier romantique" at bounding box center [144, 284] width 175 height 28
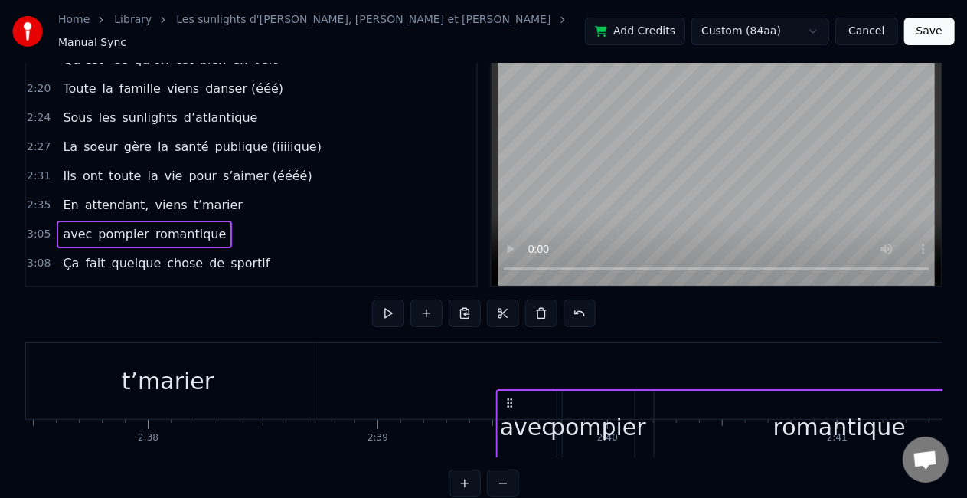
scroll to position [52, 0]
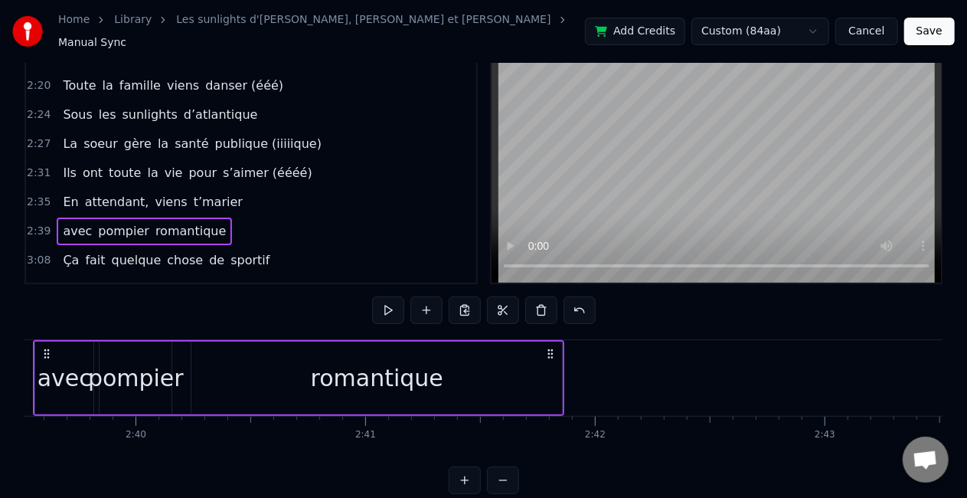
scroll to position [0, 36651]
click at [519, 360] on div "romantique" at bounding box center [376, 378] width 371 height 73
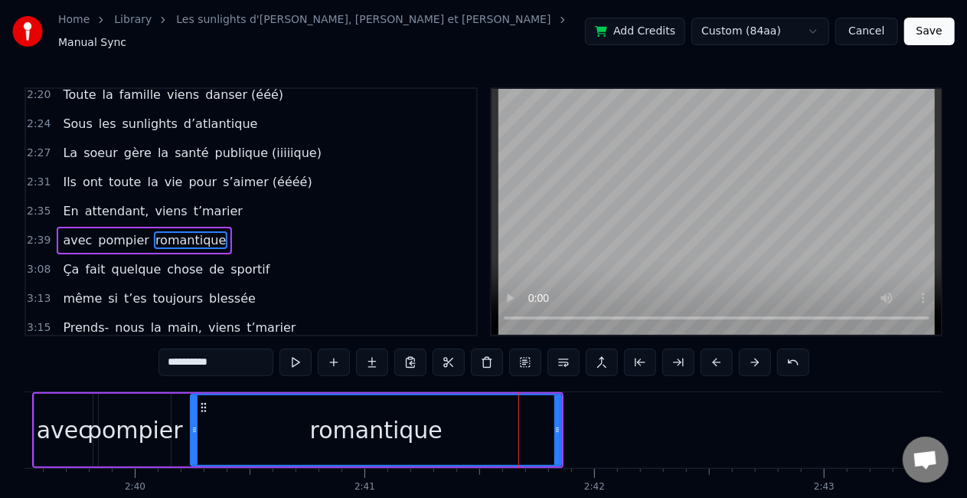
scroll to position [720, 0]
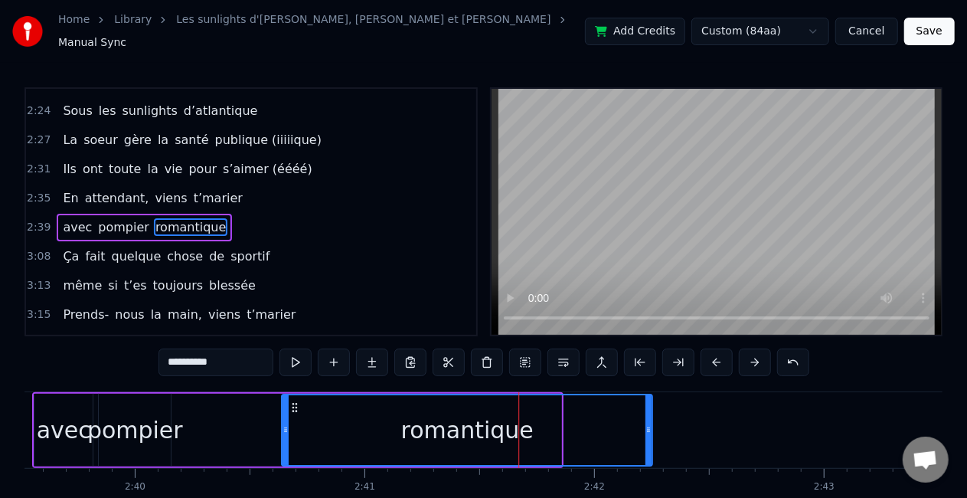
drag, startPoint x: 205, startPoint y: 400, endPoint x: 296, endPoint y: 400, distance: 90.4
click at [296, 407] on circle at bounding box center [296, 407] width 1 height 1
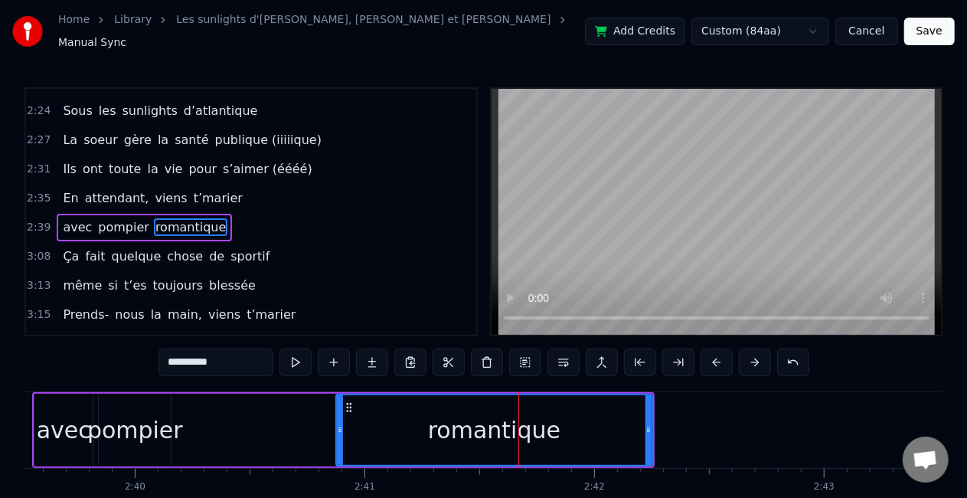
drag, startPoint x: 283, startPoint y: 418, endPoint x: 338, endPoint y: 417, distance: 55.1
click at [338, 424] on icon at bounding box center [340, 430] width 6 height 12
click at [158, 431] on div "pompier" at bounding box center [135, 430] width 96 height 34
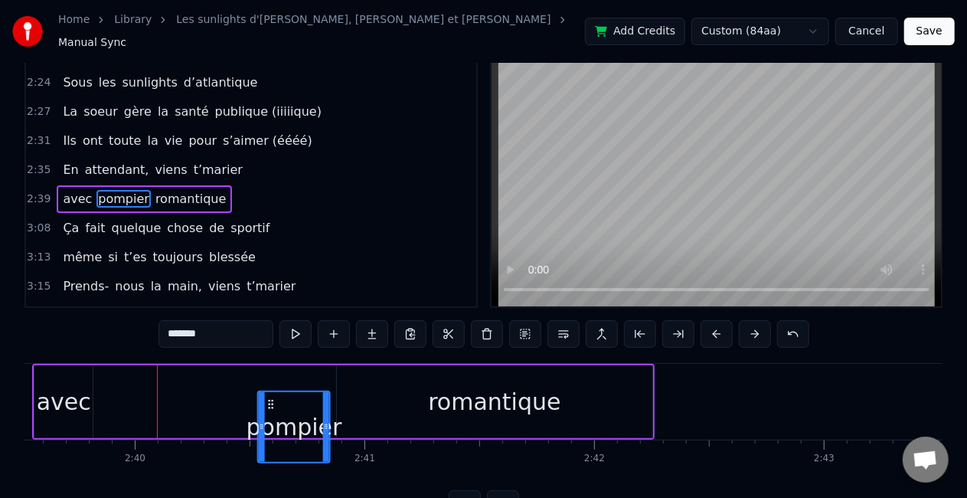
scroll to position [31, 0]
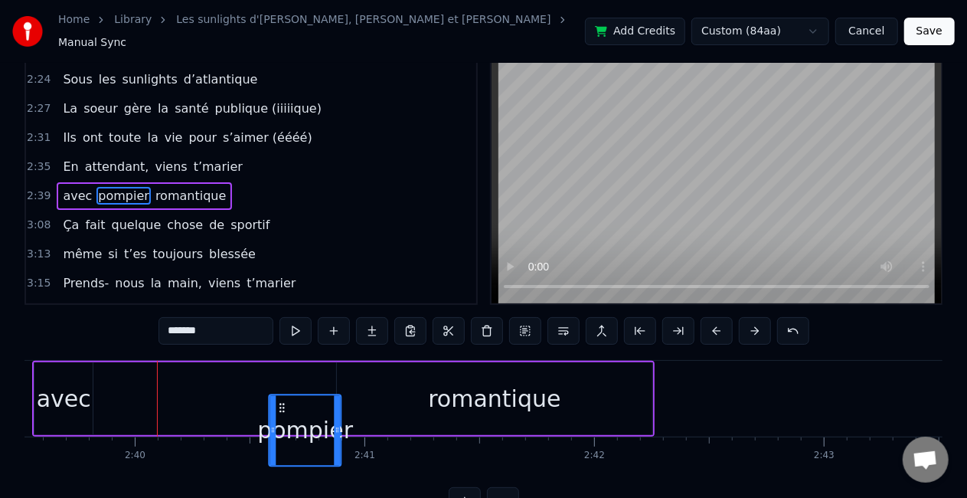
drag, startPoint x: 110, startPoint y: 400, endPoint x: 280, endPoint y: 397, distance: 170.0
click at [280, 401] on icon at bounding box center [282, 407] width 12 height 12
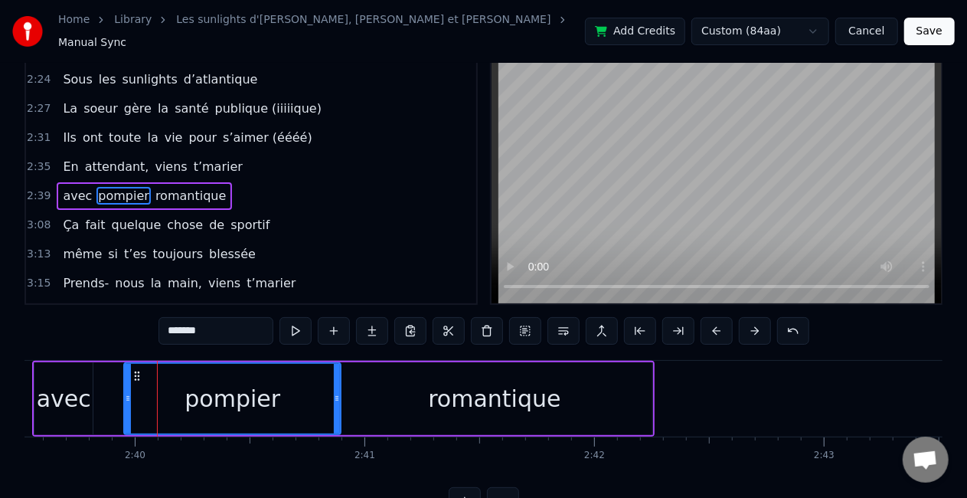
drag, startPoint x: 272, startPoint y: 397, endPoint x: 127, endPoint y: 389, distance: 145.0
click at [127, 389] on div at bounding box center [128, 399] width 6 height 70
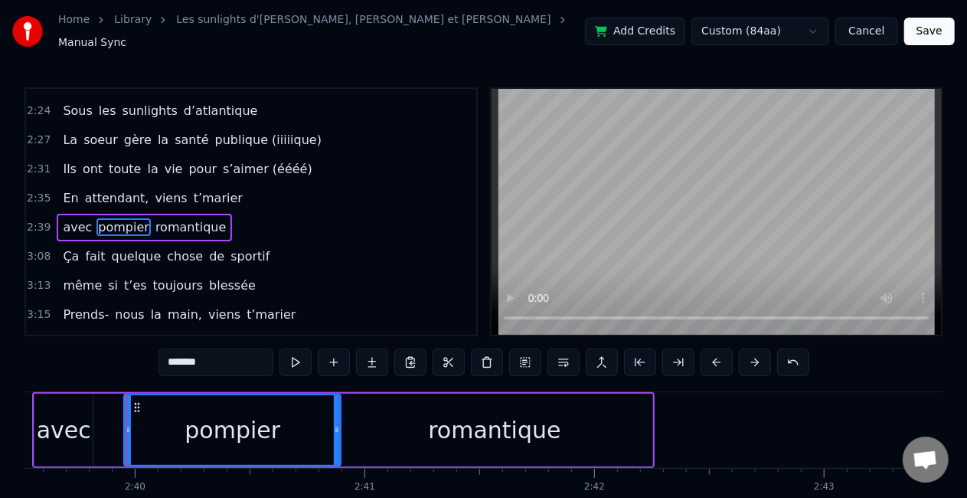
click at [78, 418] on div "avec" at bounding box center [64, 430] width 54 height 34
type input "****"
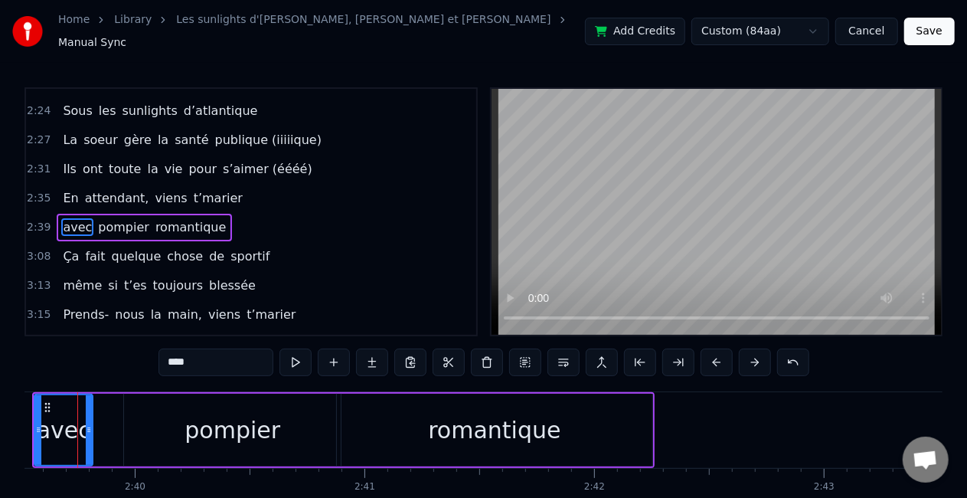
scroll to position [0, 36627]
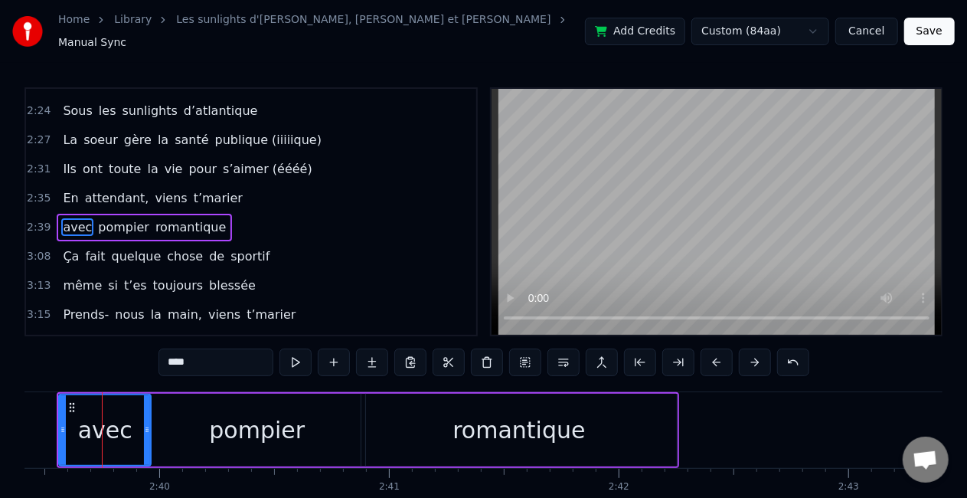
drag, startPoint x: 112, startPoint y: 420, endPoint x: 146, endPoint y: 420, distance: 33.7
click at [146, 424] on icon at bounding box center [147, 430] width 6 height 12
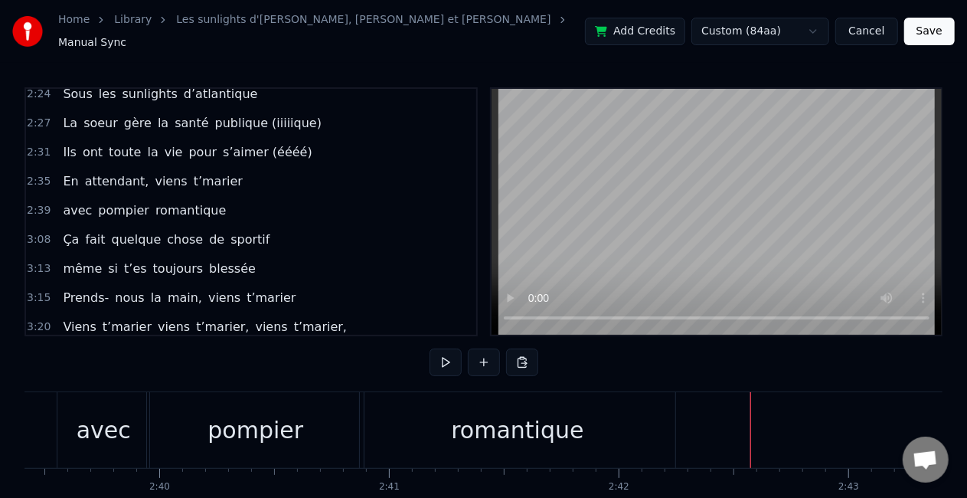
scroll to position [735, 0]
click at [186, 227] on div "Ça fait quelque chose de sportif" at bounding box center [166, 241] width 219 height 28
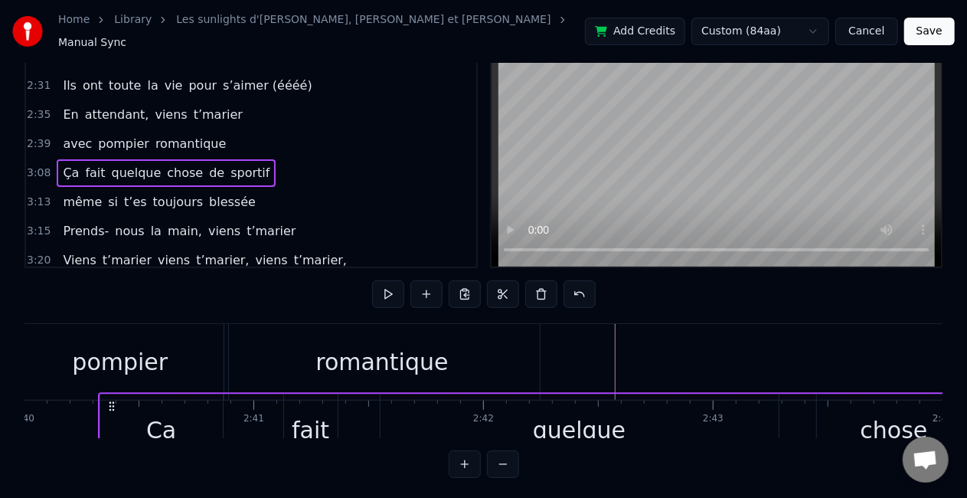
scroll to position [0, 36751]
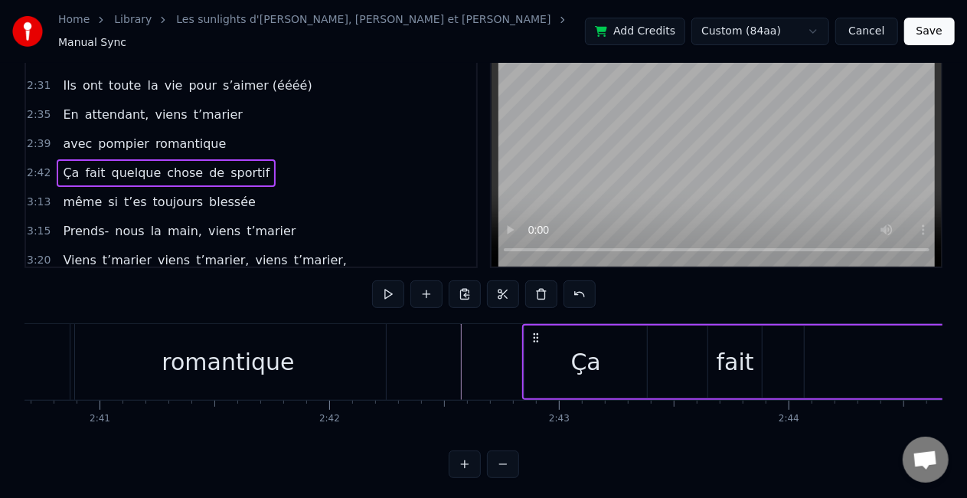
scroll to position [0, 36931]
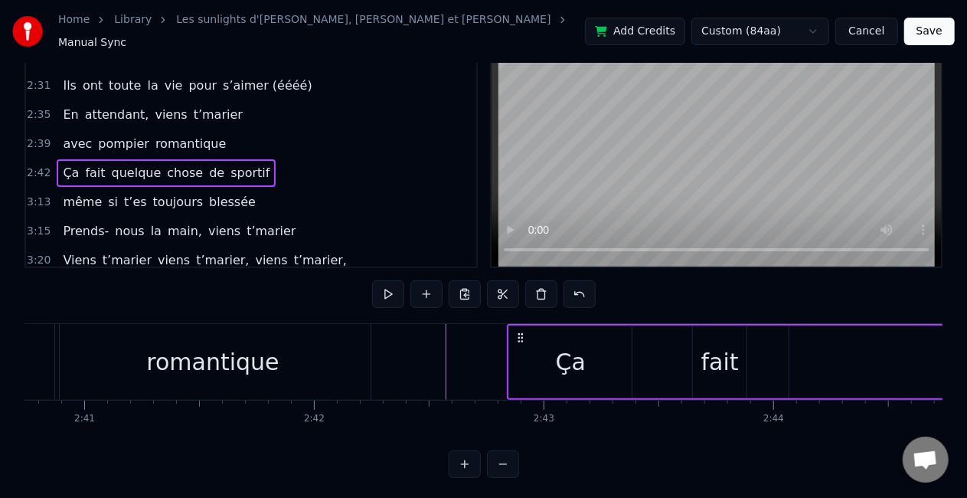
click at [590, 378] on div "Ça" at bounding box center [570, 361] width 123 height 73
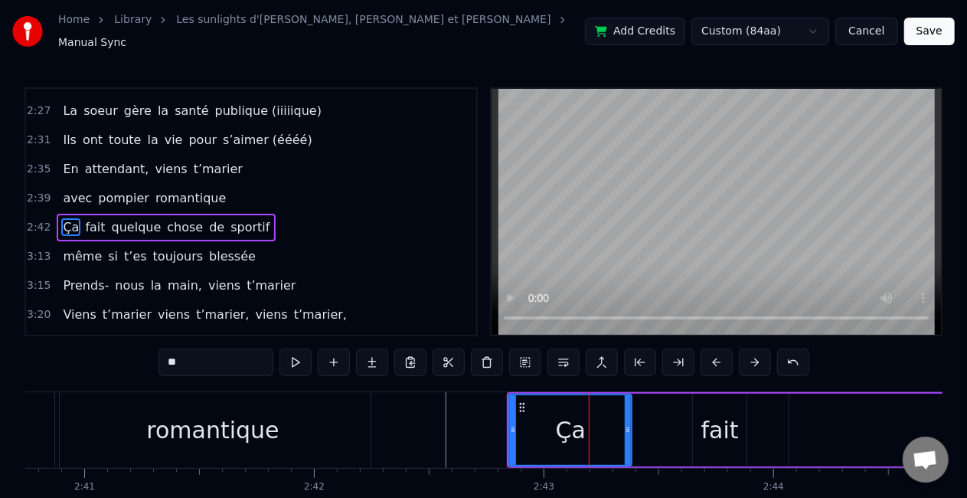
scroll to position [0, 37065]
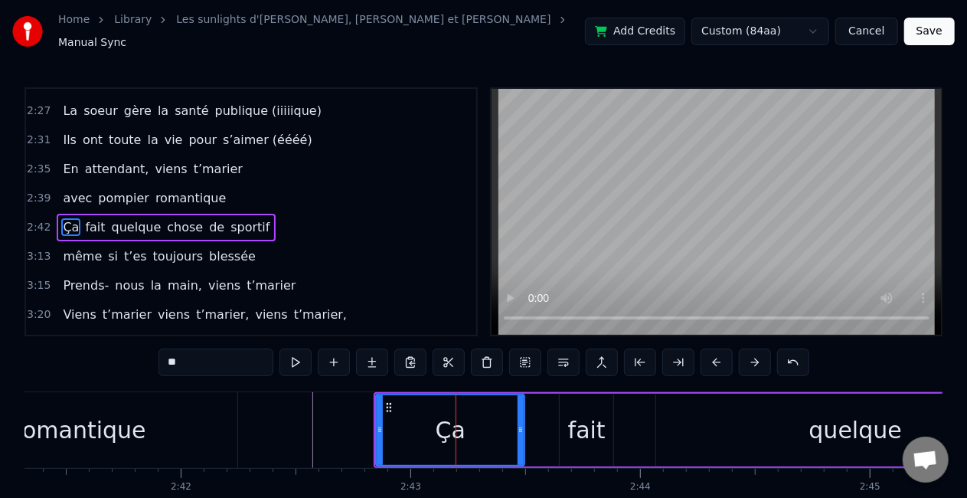
drag, startPoint x: 496, startPoint y: 420, endPoint x: 522, endPoint y: 420, distance: 26.0
click at [522, 424] on icon at bounding box center [521, 430] width 6 height 12
click at [607, 433] on div "fait" at bounding box center [587, 430] width 54 height 73
type input "****"
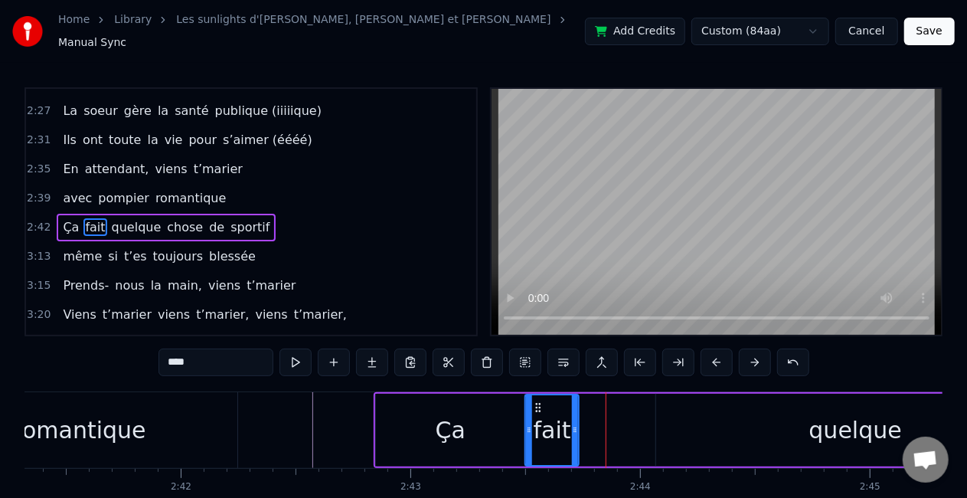
drag, startPoint x: 571, startPoint y: 397, endPoint x: 536, endPoint y: 399, distance: 34.5
click at [536, 401] on icon at bounding box center [538, 407] width 12 height 12
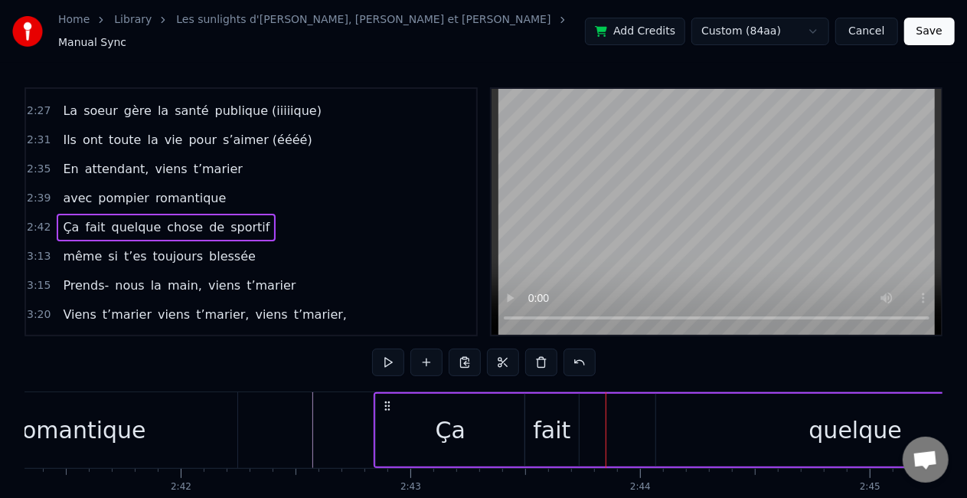
click at [689, 423] on div "quelque" at bounding box center [855, 430] width 398 height 73
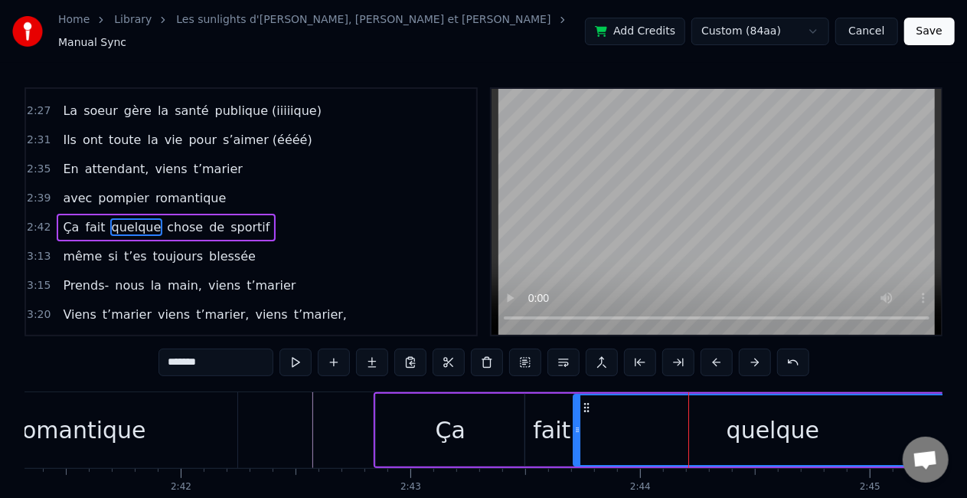
drag, startPoint x: 665, startPoint y: 397, endPoint x: 582, endPoint y: 397, distance: 82.7
click at [582, 401] on icon at bounding box center [587, 407] width 12 height 12
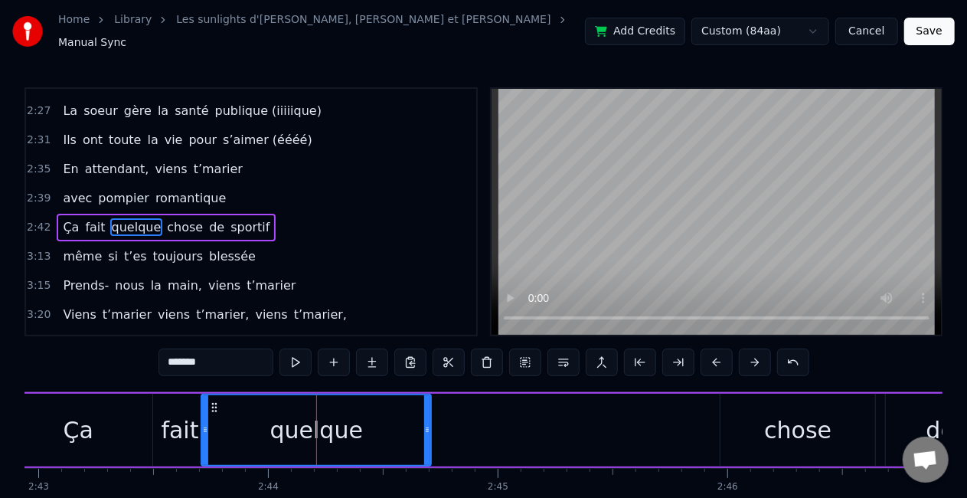
drag, startPoint x: 597, startPoint y: 416, endPoint x: 429, endPoint y: 415, distance: 168.5
click at [429, 415] on div at bounding box center [427, 430] width 6 height 70
click at [804, 414] on div "chose" at bounding box center [797, 430] width 67 height 34
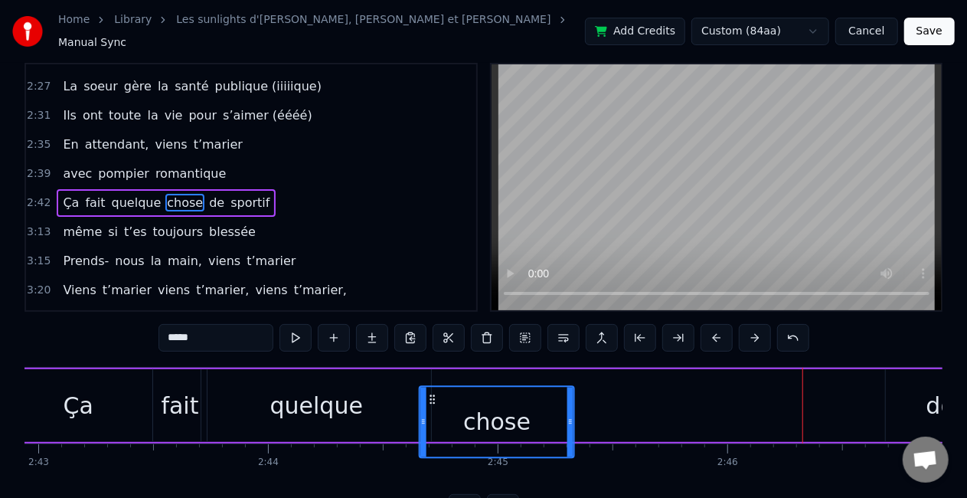
scroll to position [28, 0]
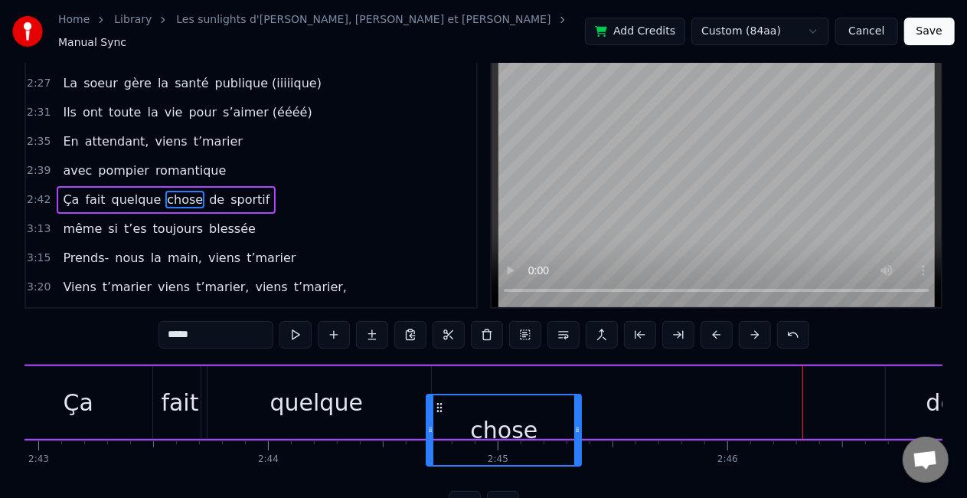
drag, startPoint x: 734, startPoint y: 394, endPoint x: 440, endPoint y: 394, distance: 294.1
click at [440, 401] on icon at bounding box center [439, 407] width 12 height 12
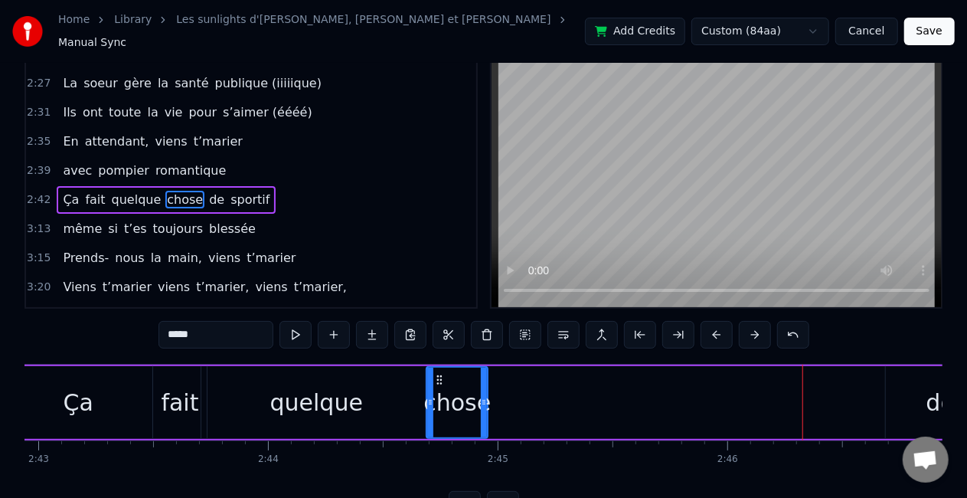
drag, startPoint x: 581, startPoint y: 392, endPoint x: 486, endPoint y: 390, distance: 94.2
click at [486, 390] on div "chose" at bounding box center [457, 402] width 63 height 73
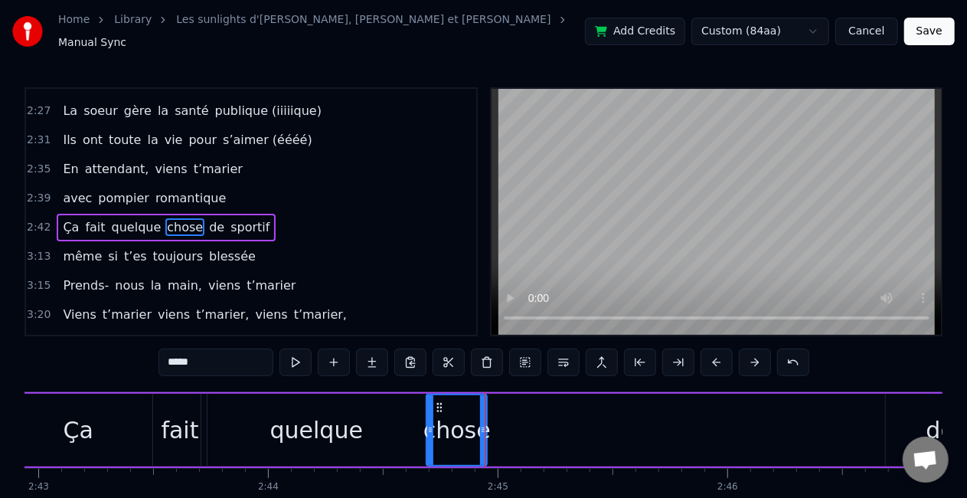
click at [895, 411] on div "de" at bounding box center [940, 430] width 109 height 73
type input "**"
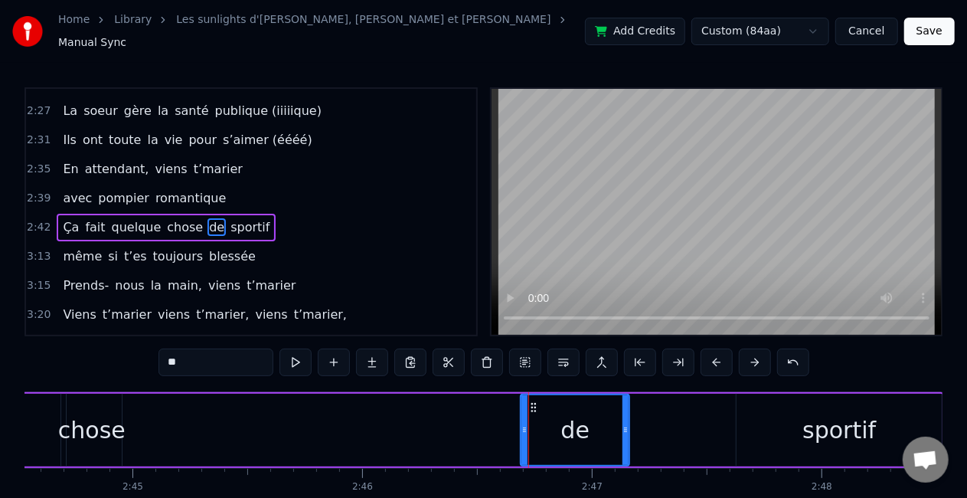
scroll to position [0, 37680]
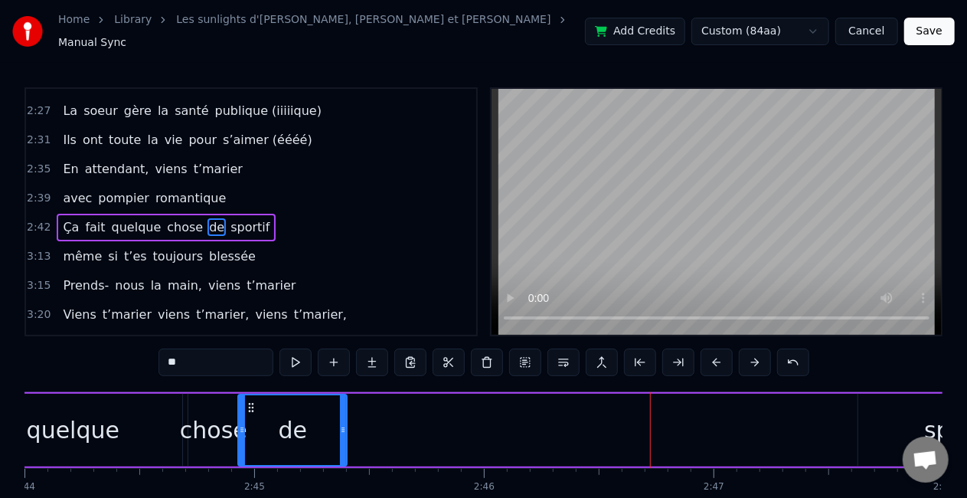
drag, startPoint x: 659, startPoint y: 395, endPoint x: 253, endPoint y: 404, distance: 406.0
click at [253, 404] on icon at bounding box center [251, 407] width 12 height 12
drag, startPoint x: 342, startPoint y: 417, endPoint x: 324, endPoint y: 414, distance: 17.8
click at [324, 414] on div at bounding box center [324, 430] width 6 height 70
click at [715, 424] on div "Ça fait quelque chose de sportif" at bounding box center [412, 430] width 1308 height 76
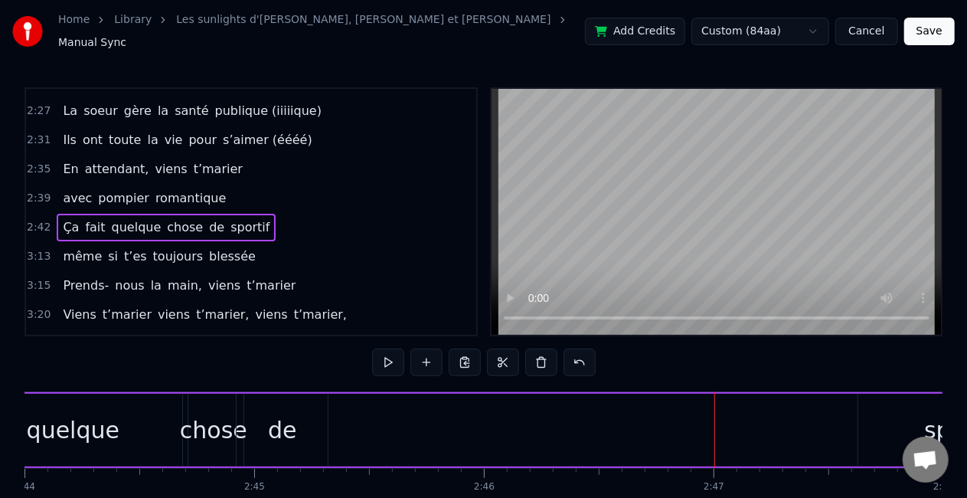
scroll to position [0, 37783]
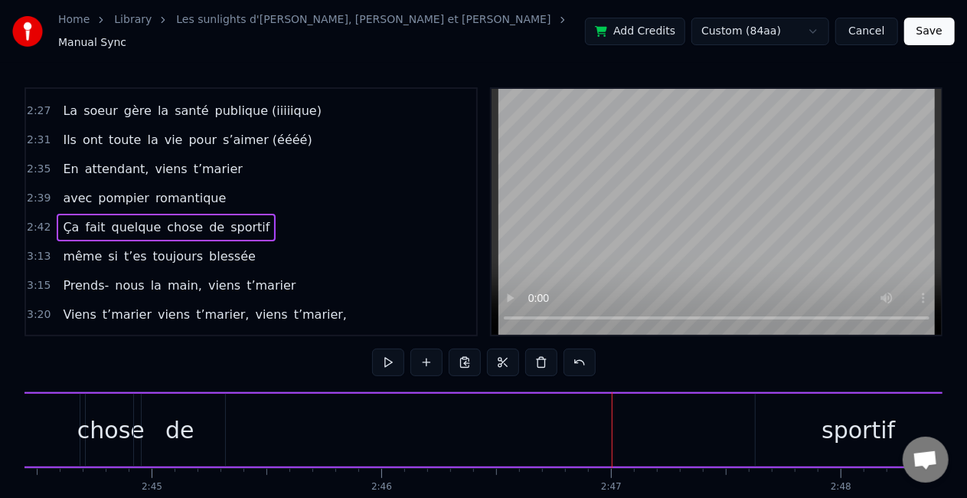
click at [821, 417] on div "sportif" at bounding box center [858, 430] width 205 height 73
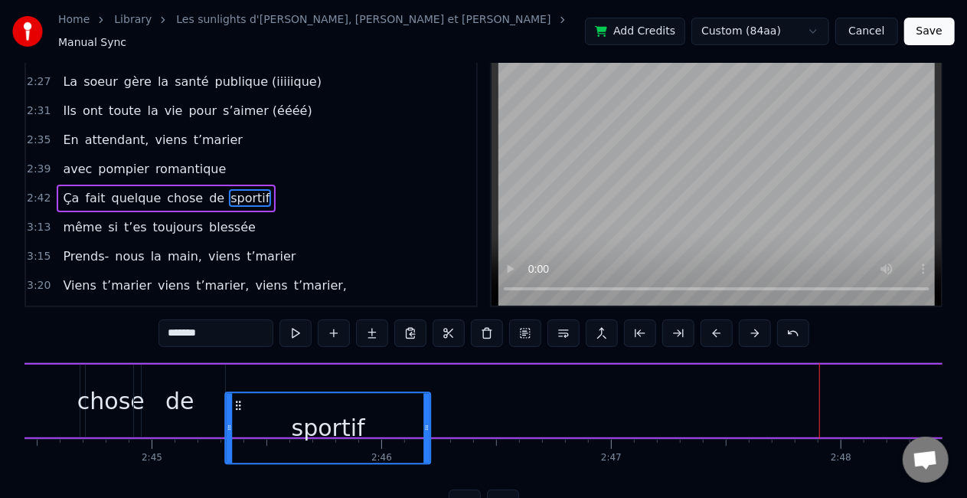
scroll to position [34, 0]
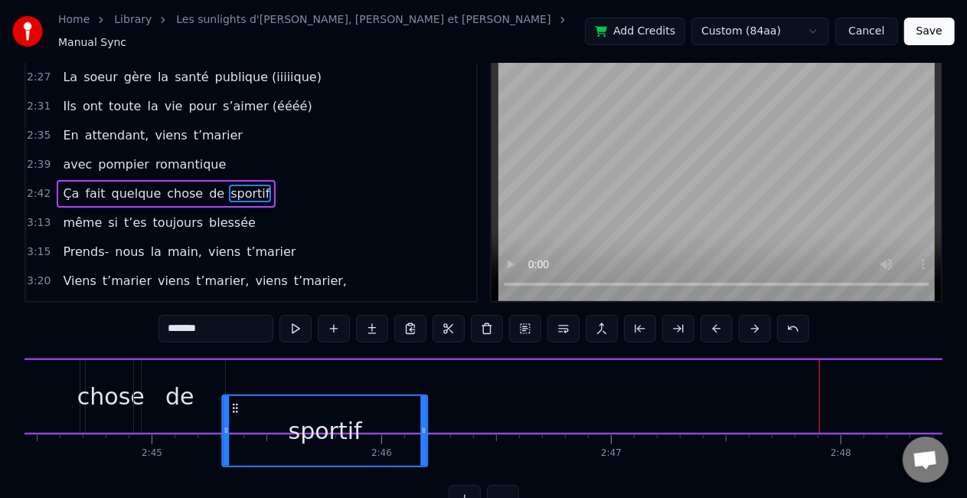
drag, startPoint x: 770, startPoint y: 398, endPoint x: 237, endPoint y: 402, distance: 533.8
click at [237, 402] on icon at bounding box center [236, 408] width 12 height 12
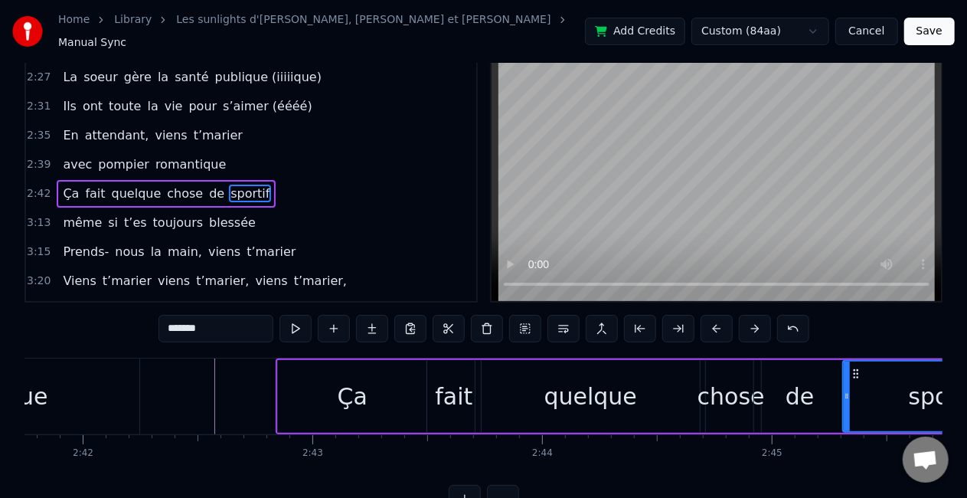
scroll to position [0, 37140]
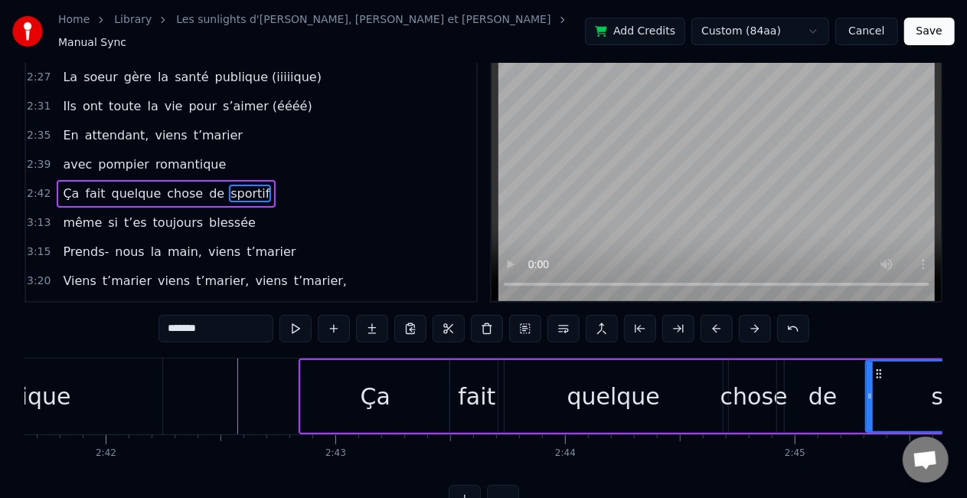
click at [151, 374] on div "romantique" at bounding box center [5, 396] width 316 height 76
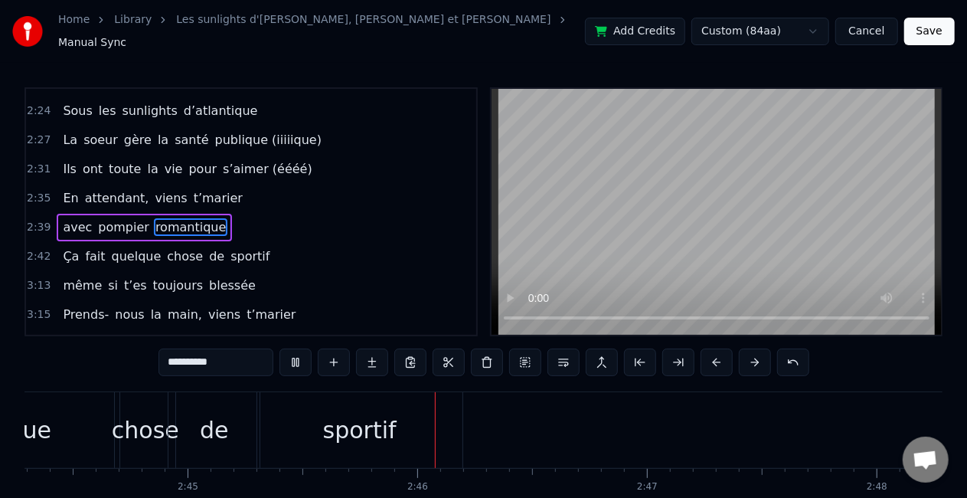
scroll to position [0, 37954]
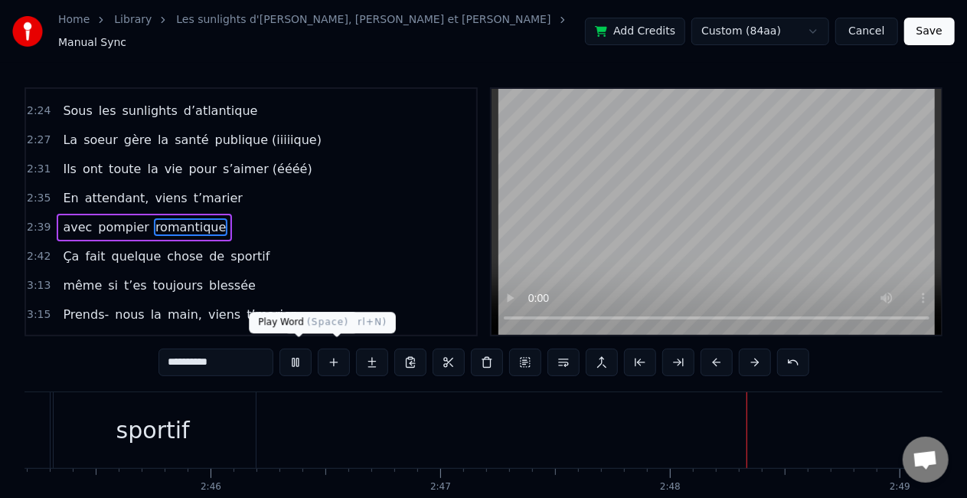
click at [297, 354] on button at bounding box center [296, 362] width 32 height 28
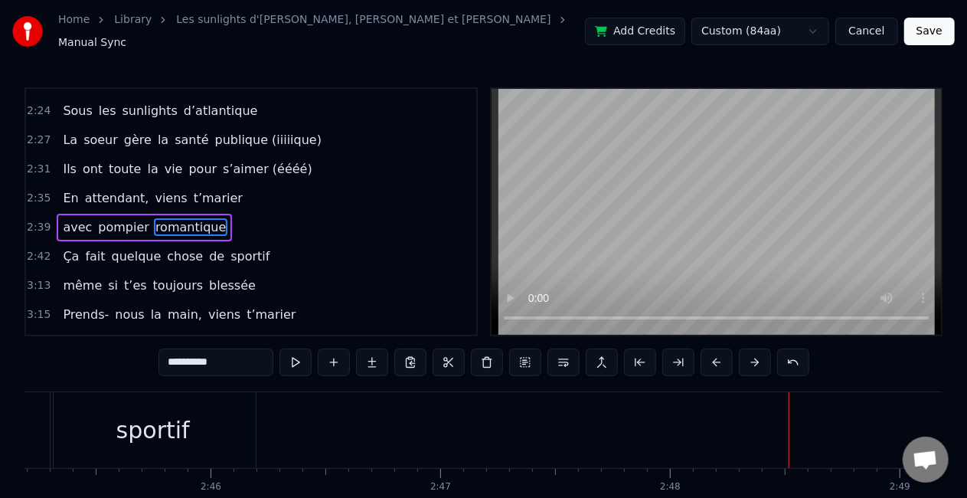
click at [162, 426] on div "sportif" at bounding box center [153, 430] width 74 height 34
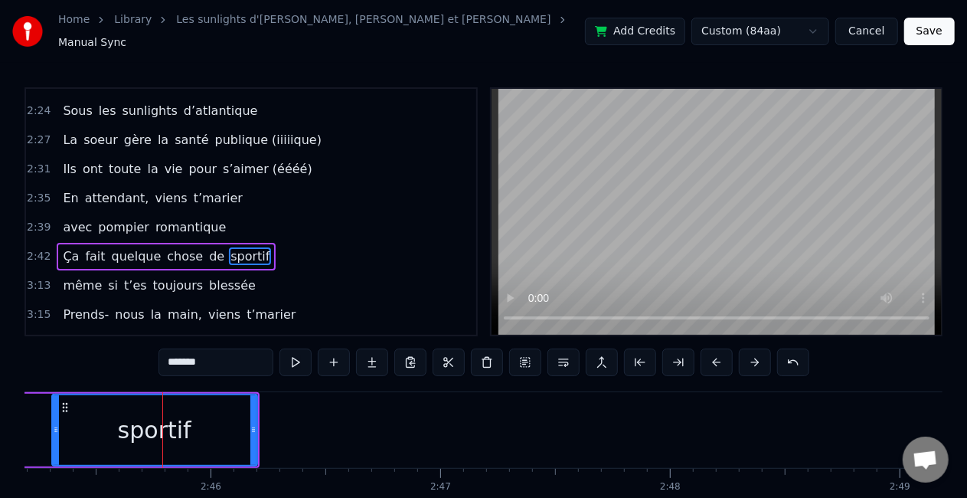
scroll to position [749, 0]
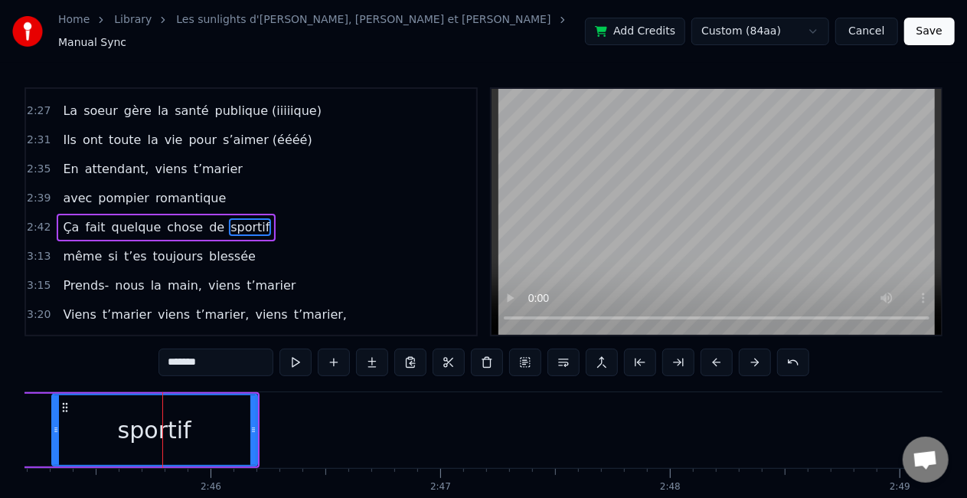
click at [235, 352] on input "*******" at bounding box center [216, 362] width 115 height 28
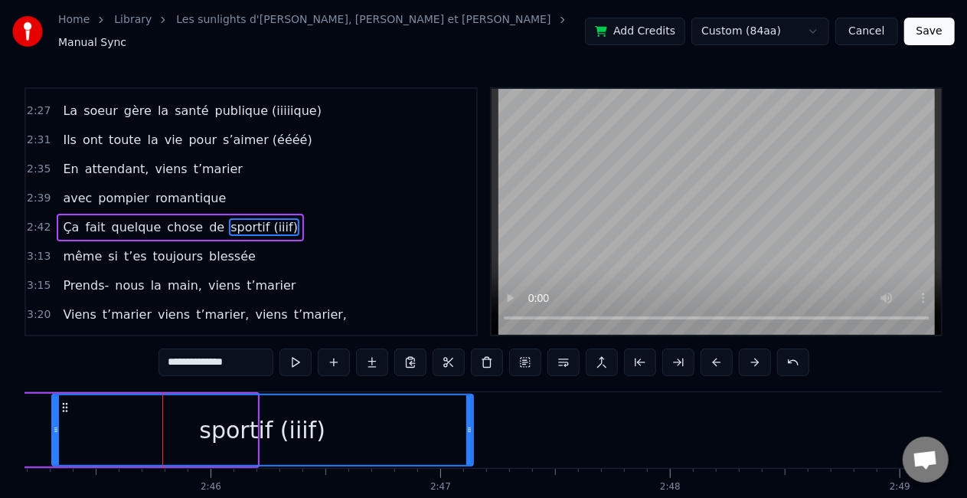
drag, startPoint x: 254, startPoint y: 422, endPoint x: 470, endPoint y: 426, distance: 216.0
click at [470, 426] on icon at bounding box center [469, 430] width 6 height 12
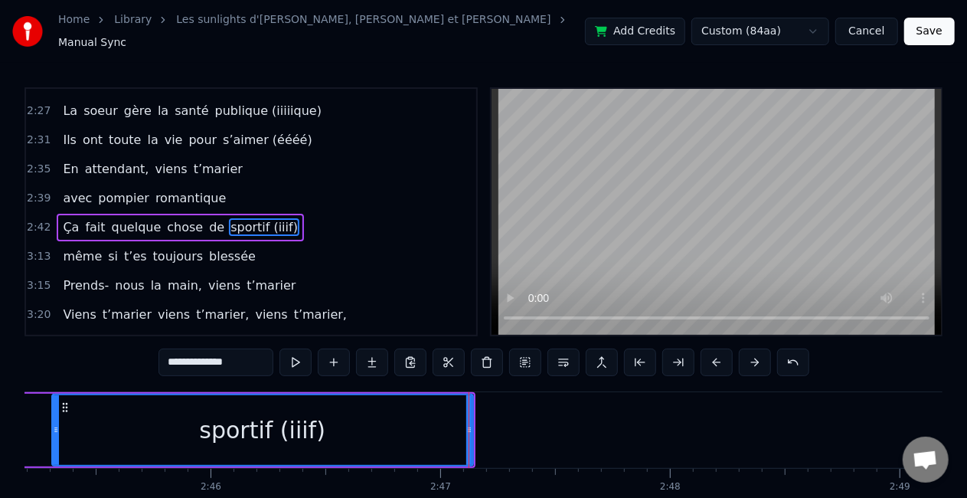
type input "**********"
click at [230, 243] on div "même si t’es toujours blessée" at bounding box center [159, 257] width 205 height 28
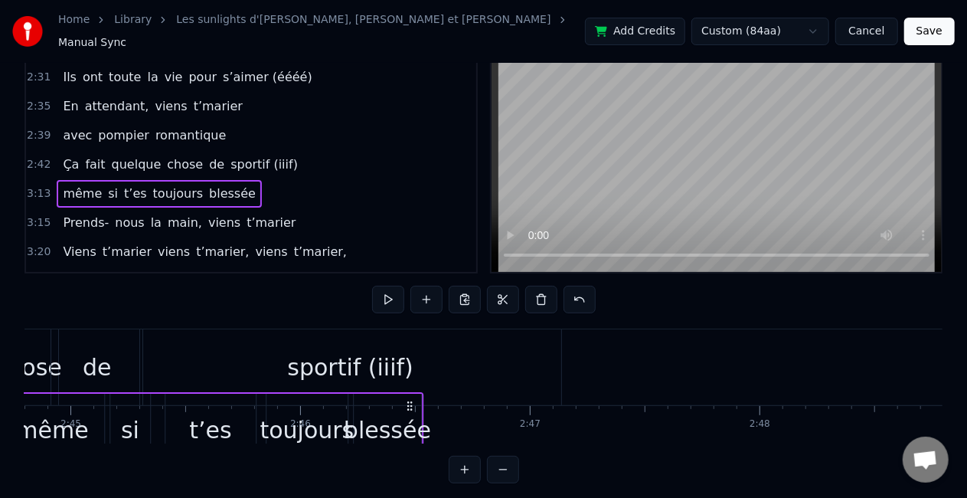
scroll to position [0, 37703]
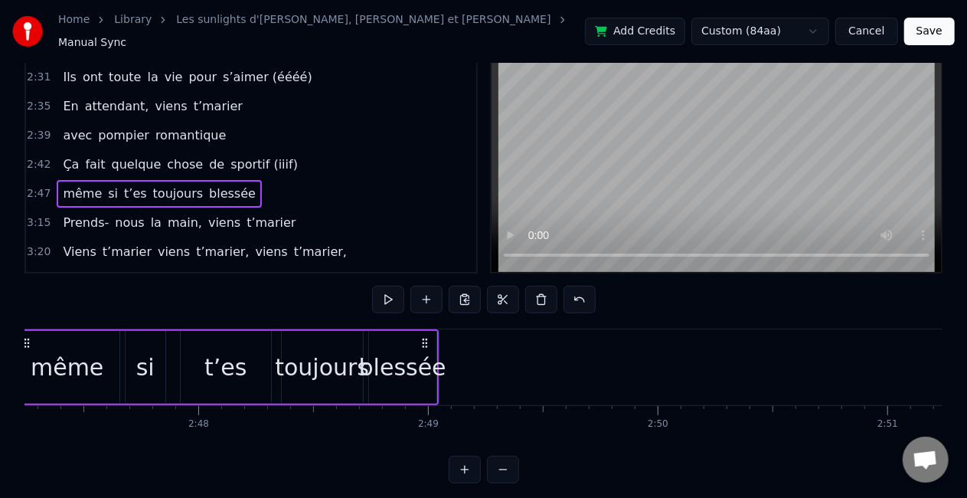
scroll to position [0, 38452]
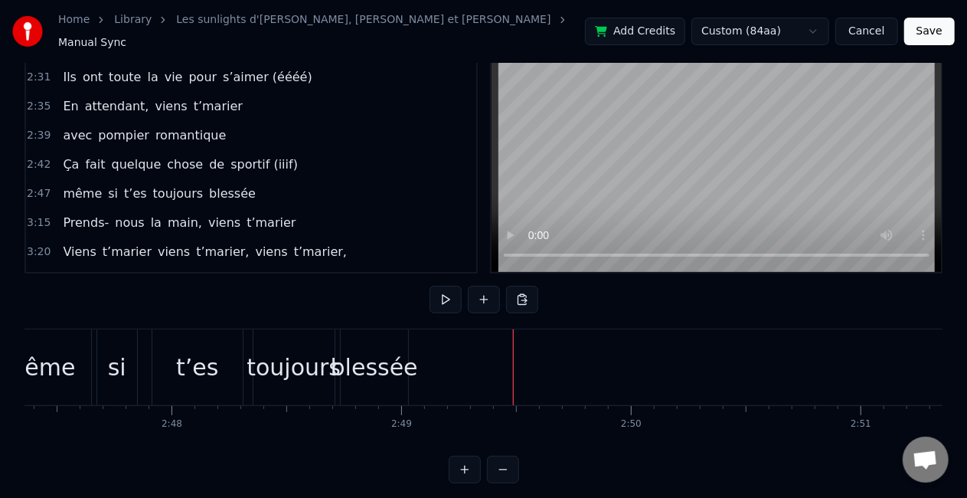
click at [399, 361] on div "blessée" at bounding box center [374, 367] width 87 height 34
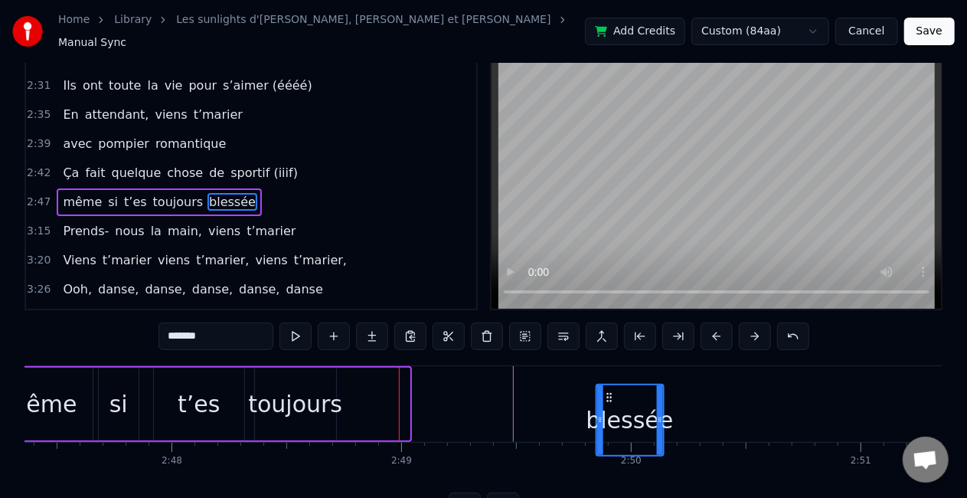
scroll to position [31, 0]
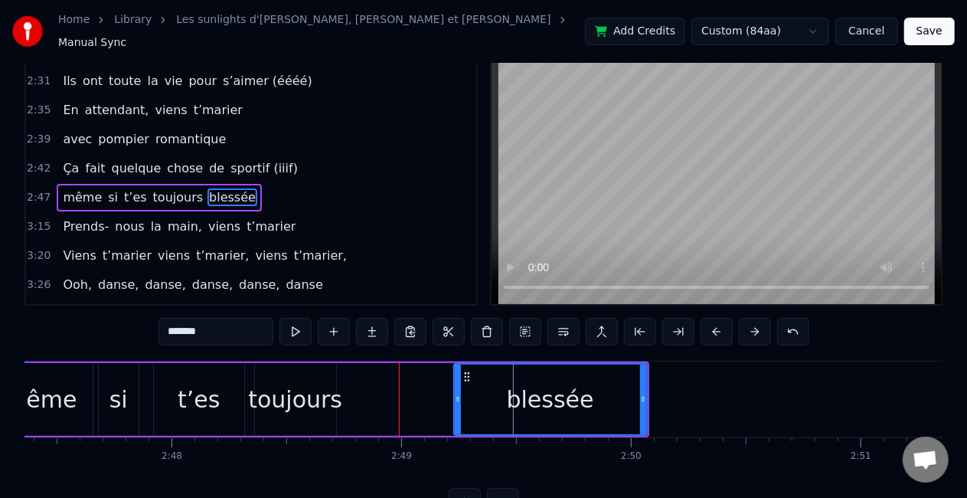
drag, startPoint x: 581, startPoint y: 388, endPoint x: 456, endPoint y: 386, distance: 125.6
click at [456, 393] on icon at bounding box center [458, 399] width 6 height 12
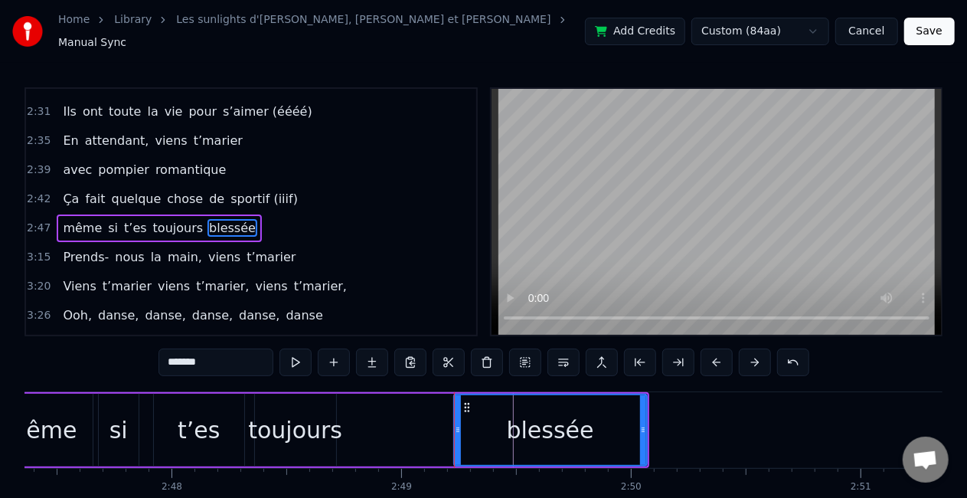
click at [286, 418] on div "toujours" at bounding box center [295, 430] width 94 height 34
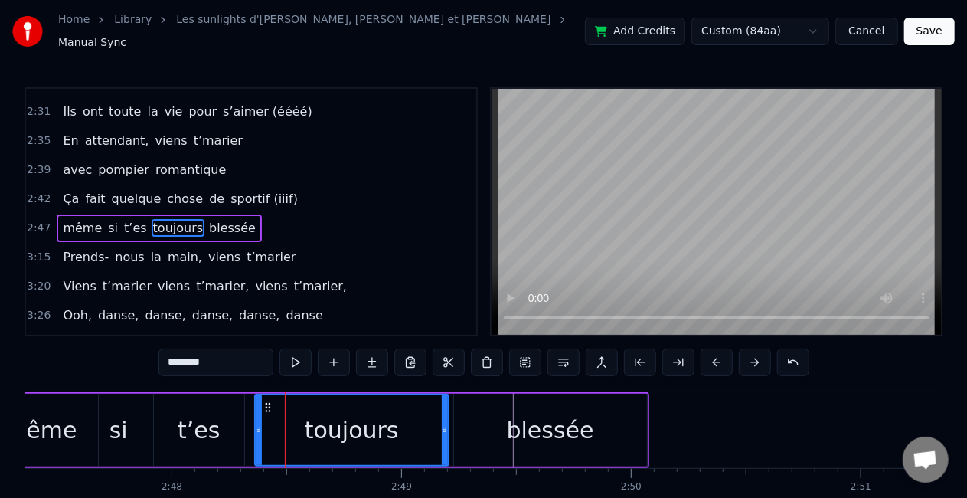
drag, startPoint x: 334, startPoint y: 417, endPoint x: 446, endPoint y: 417, distance: 112.6
click at [446, 424] on icon at bounding box center [445, 430] width 6 height 12
drag, startPoint x: 257, startPoint y: 417, endPoint x: 289, endPoint y: 417, distance: 32.2
click at [289, 424] on icon at bounding box center [290, 430] width 6 height 12
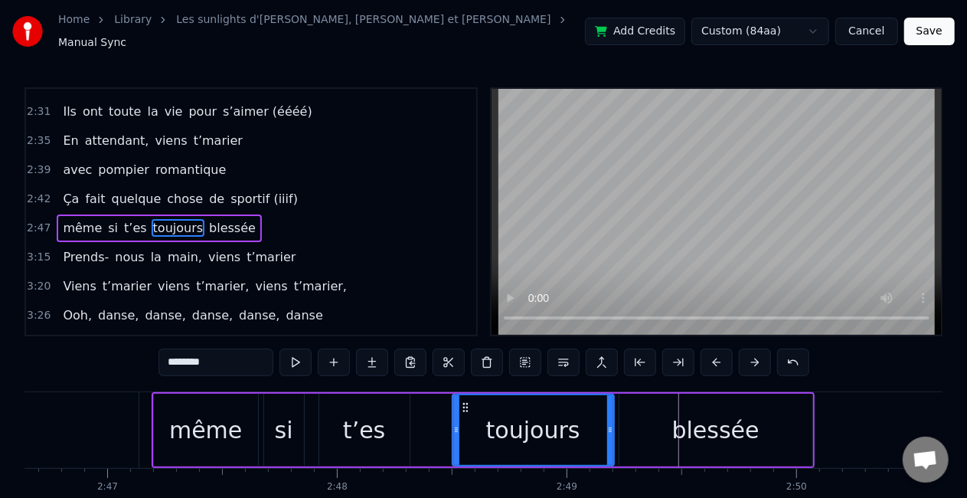
scroll to position [0, 38285]
click at [218, 425] on div "même" at bounding box center [207, 430] width 73 height 34
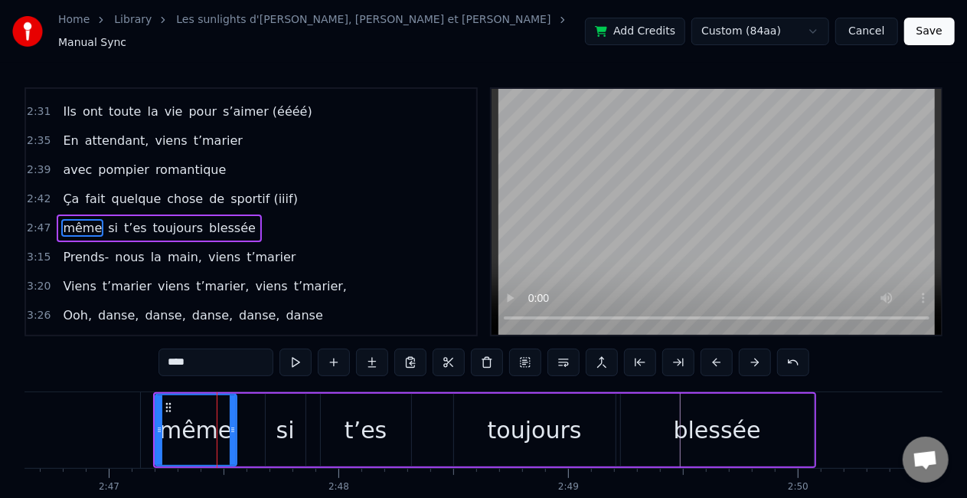
drag, startPoint x: 256, startPoint y: 420, endPoint x: 233, endPoint y: 420, distance: 23.0
click at [233, 428] on circle at bounding box center [233, 428] width 1 height 1
click at [289, 426] on div "si" at bounding box center [285, 430] width 18 height 34
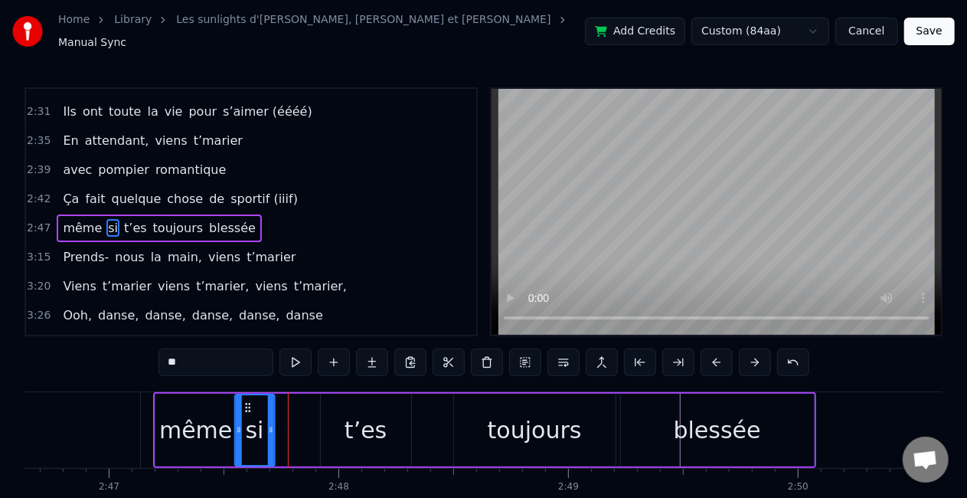
drag, startPoint x: 277, startPoint y: 394, endPoint x: 247, endPoint y: 394, distance: 30.6
click at [247, 401] on icon at bounding box center [248, 407] width 12 height 12
drag, startPoint x: 270, startPoint y: 407, endPoint x: 284, endPoint y: 407, distance: 14.6
click at [284, 407] on div at bounding box center [286, 430] width 6 height 70
click at [368, 430] on div "t’es" at bounding box center [366, 430] width 42 height 34
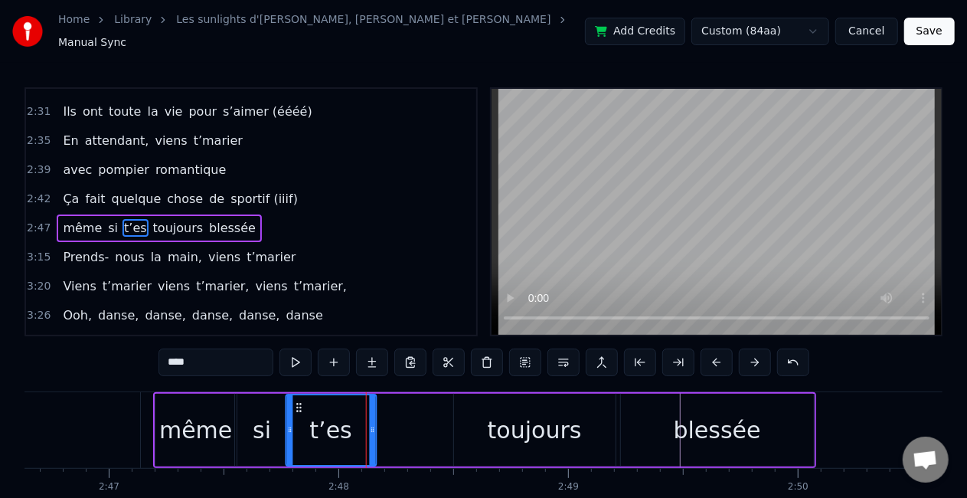
drag, startPoint x: 335, startPoint y: 400, endPoint x: 301, endPoint y: 398, distance: 34.5
click at [301, 401] on icon at bounding box center [299, 407] width 12 height 12
drag, startPoint x: 371, startPoint y: 424, endPoint x: 345, endPoint y: 423, distance: 26.1
click at [345, 424] on icon at bounding box center [346, 430] width 6 height 12
click at [532, 423] on div "toujours" at bounding box center [535, 430] width 94 height 34
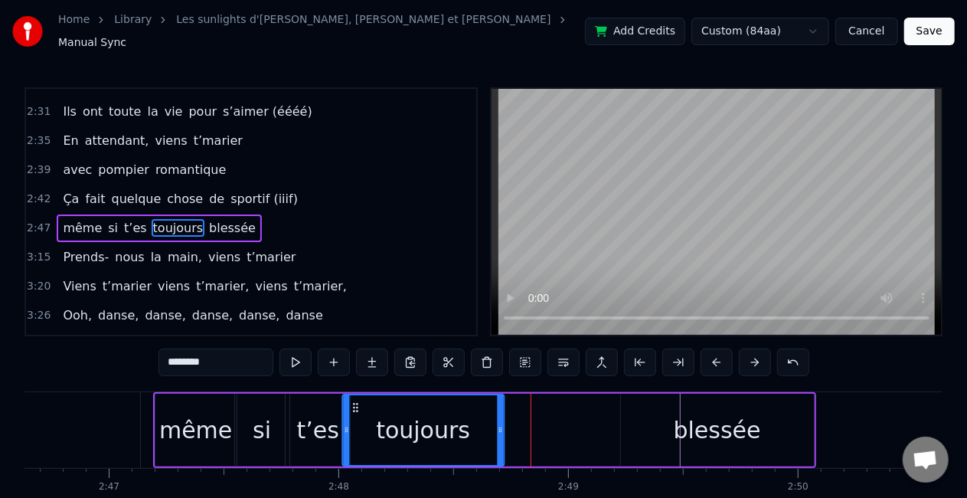
drag, startPoint x: 467, startPoint y: 397, endPoint x: 356, endPoint y: 394, distance: 111.1
click at [356, 401] on icon at bounding box center [355, 407] width 12 height 12
click at [508, 424] on icon at bounding box center [507, 430] width 6 height 12
click at [691, 414] on div "blessée" at bounding box center [717, 430] width 87 height 34
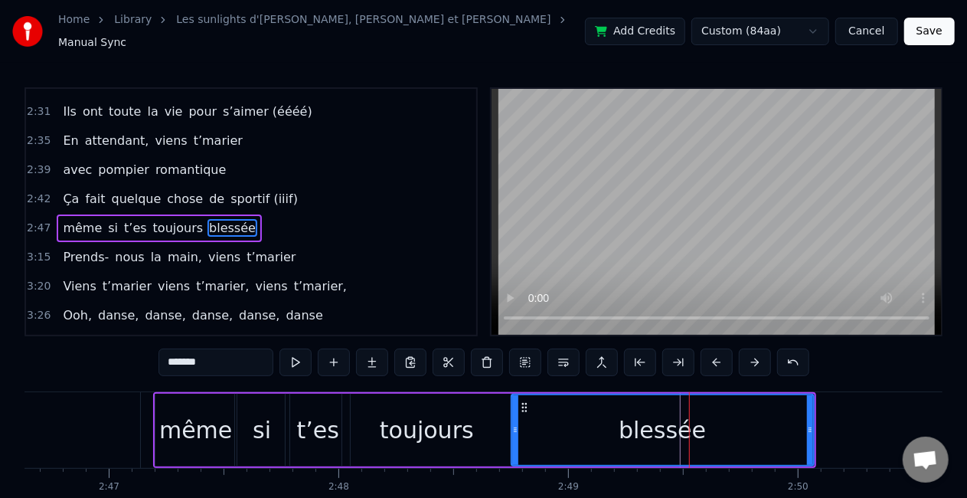
drag, startPoint x: 623, startPoint y: 409, endPoint x: 514, endPoint y: 407, distance: 109.5
click at [514, 407] on div at bounding box center [515, 430] width 6 height 70
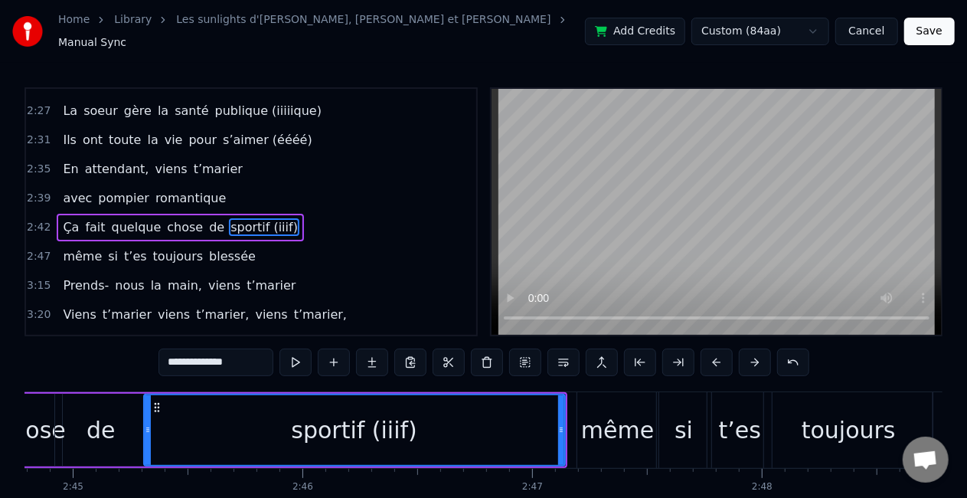
scroll to position [0, 37853]
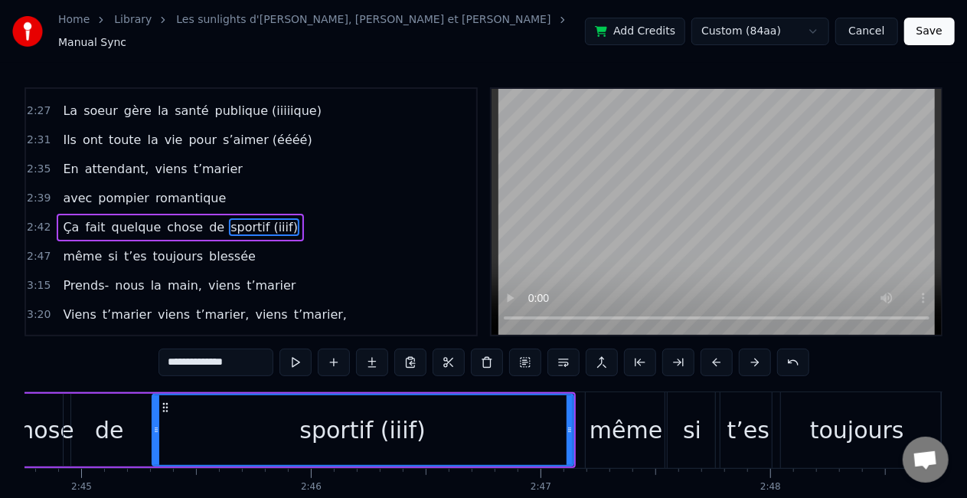
click at [219, 399] on div "sportif (iiif)" at bounding box center [363, 430] width 420 height 70
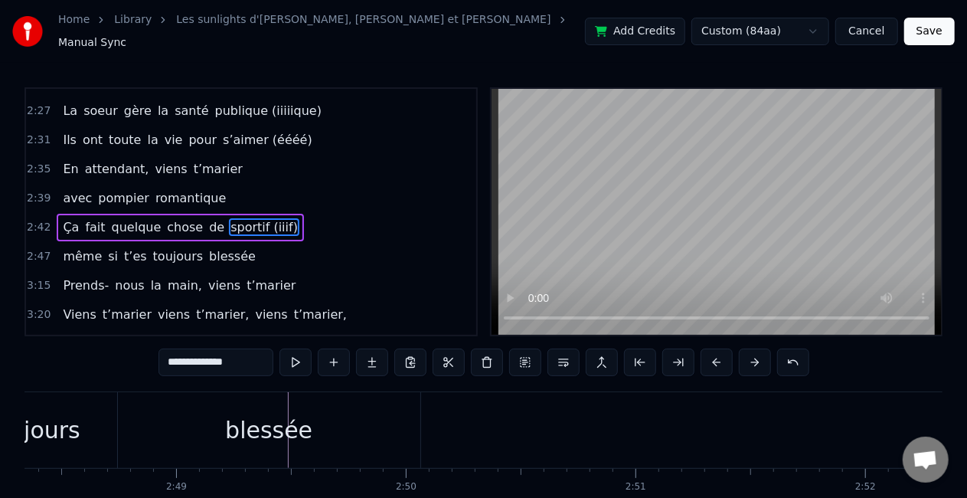
scroll to position [0, 38677]
click at [260, 417] on div "blessée" at bounding box center [269, 430] width 87 height 34
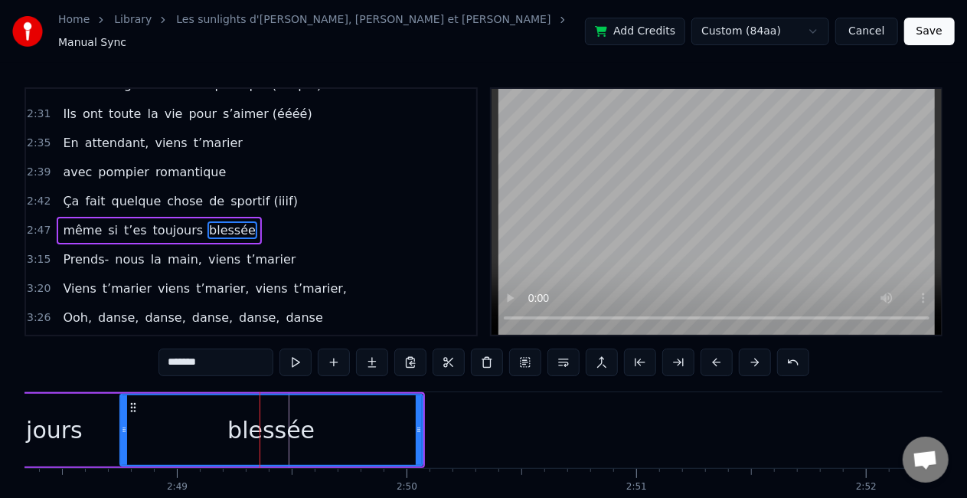
scroll to position [777, 0]
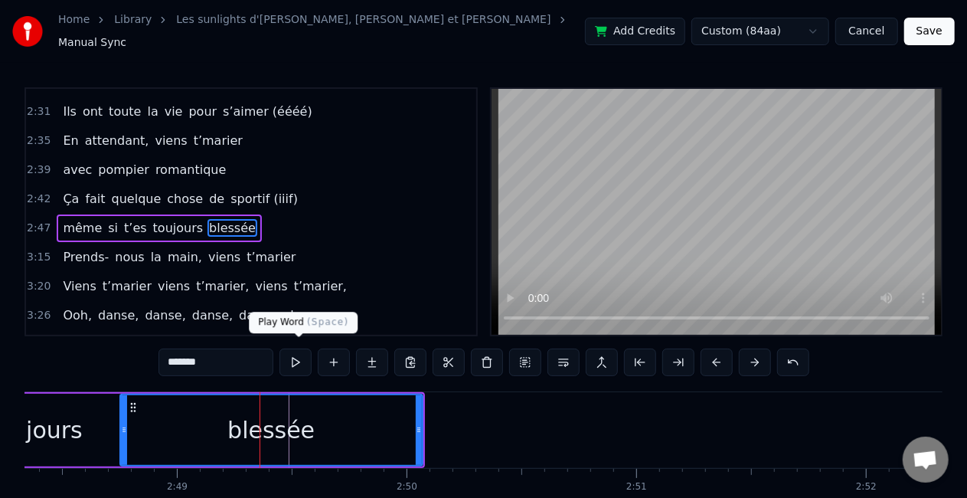
click at [251, 352] on input "*******" at bounding box center [216, 362] width 115 height 28
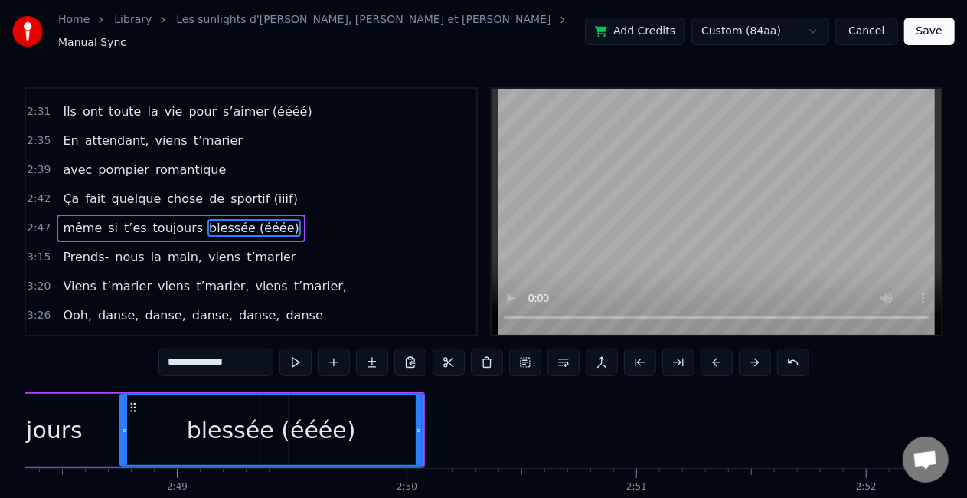
type input "**********"
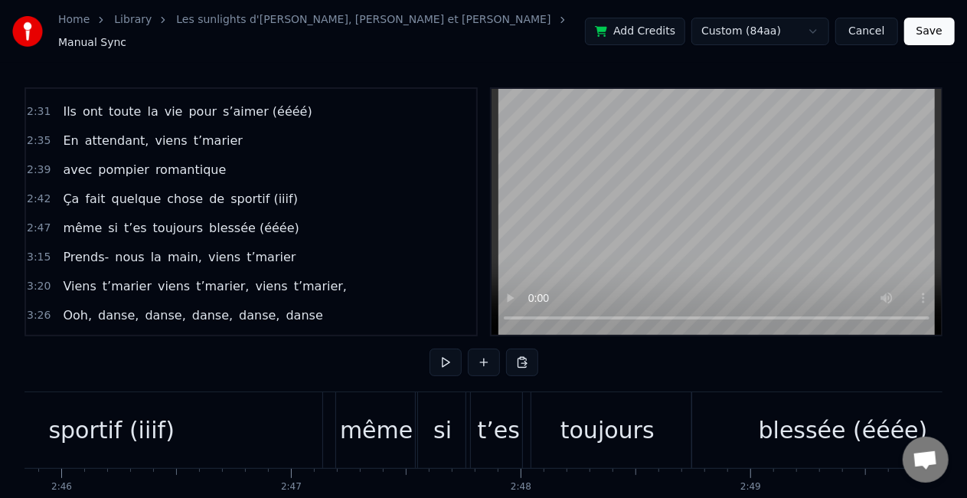
scroll to position [0, 38061]
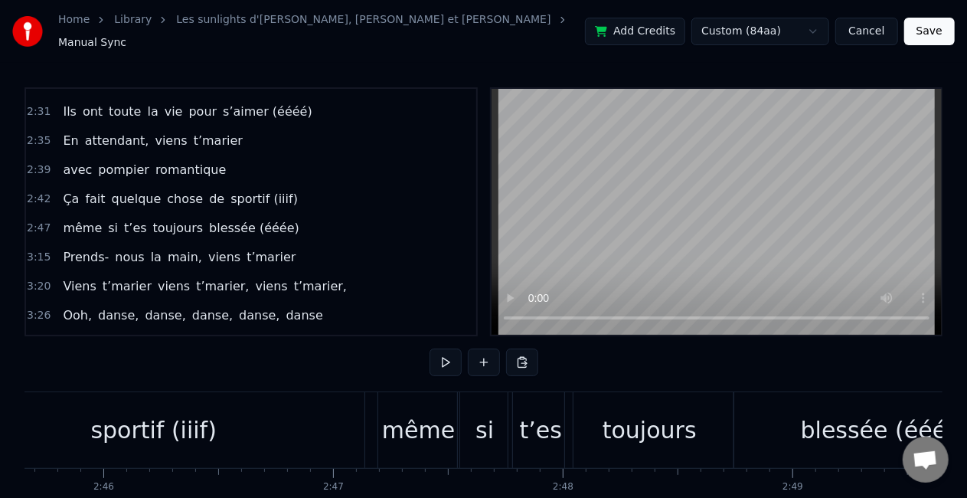
click at [286, 401] on div "sportif (iiif)" at bounding box center [153, 430] width 421 height 76
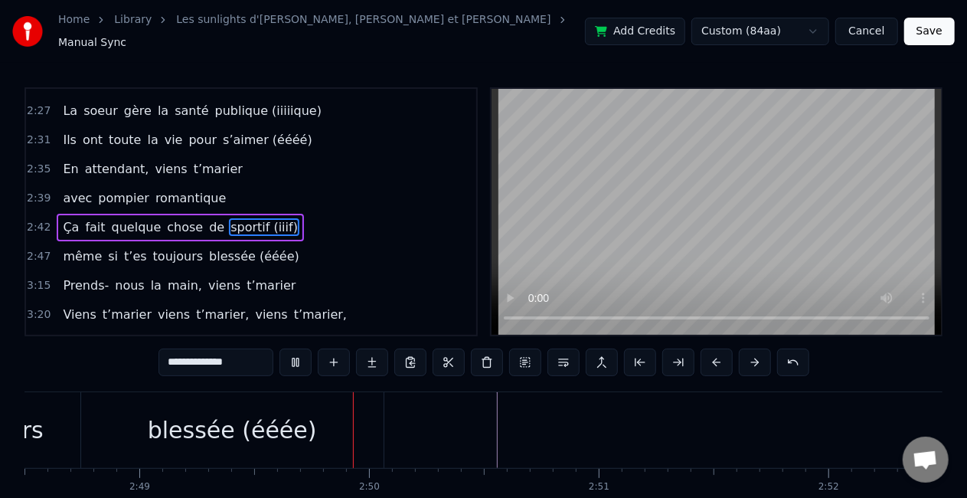
scroll to position [0, 38851]
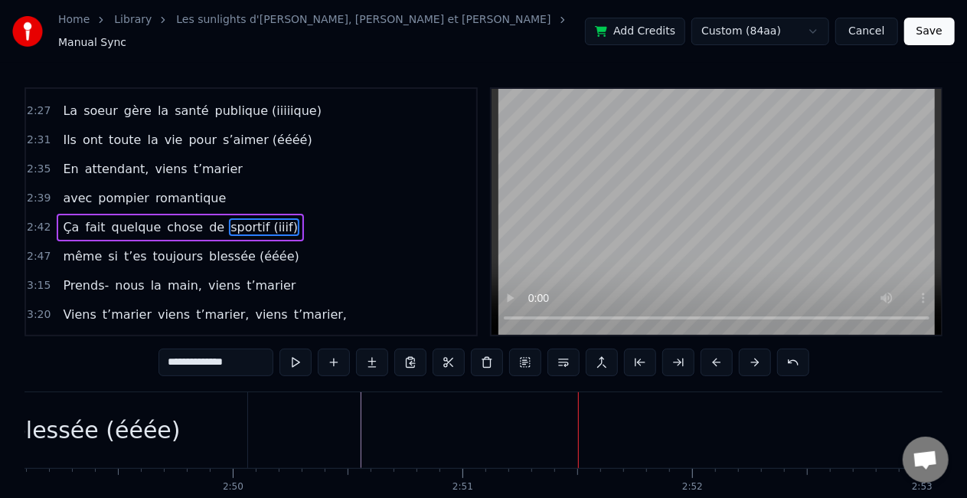
click at [121, 447] on div "blessée (ééée)" at bounding box center [96, 430] width 303 height 76
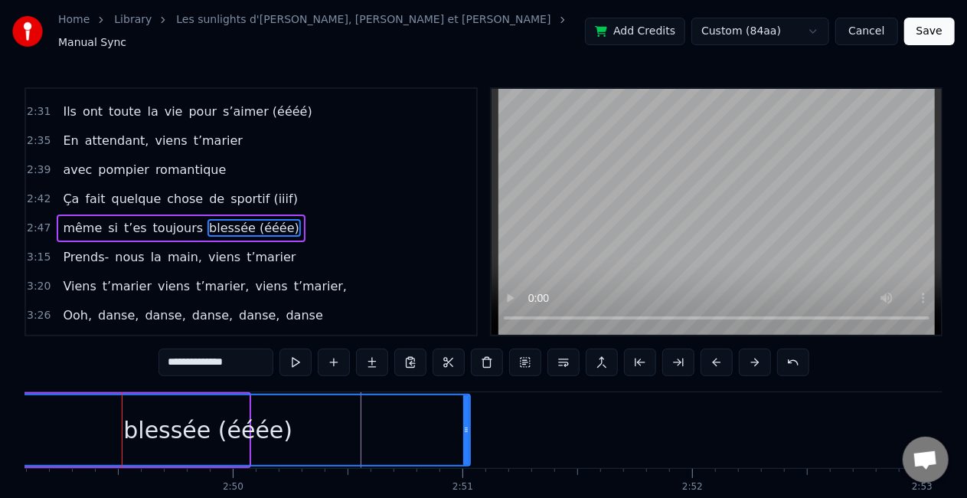
drag, startPoint x: 247, startPoint y: 420, endPoint x: 468, endPoint y: 415, distance: 221.4
click at [468, 415] on div at bounding box center [466, 430] width 6 height 70
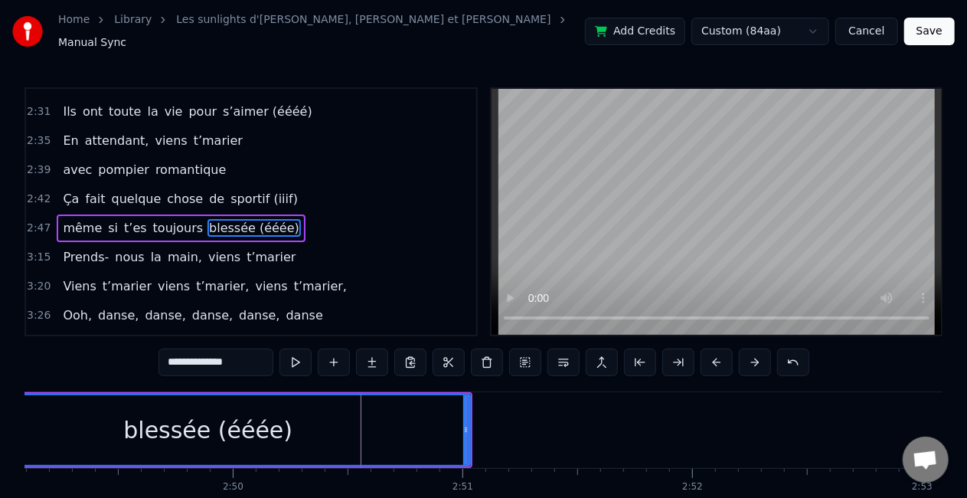
click at [166, 248] on span "main," at bounding box center [185, 257] width 38 height 18
type input "*****"
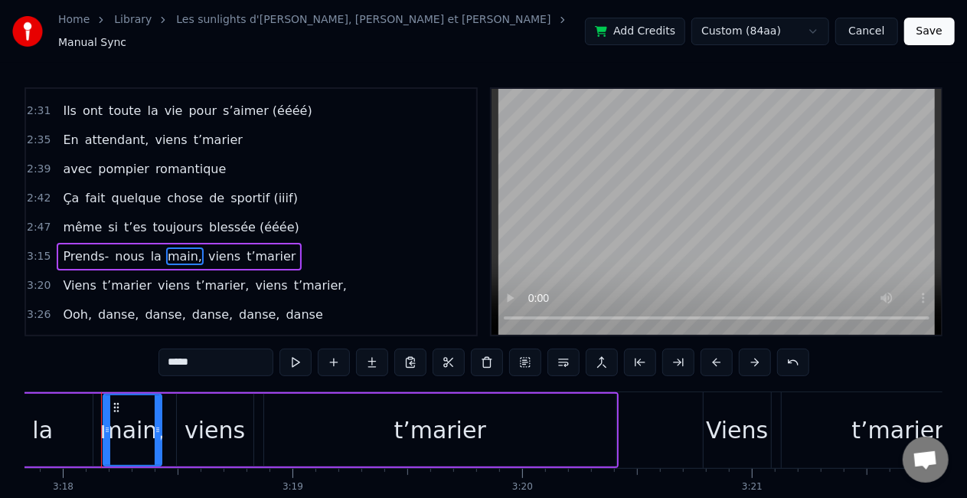
click at [147, 243] on div "Prends- nous la main, viens t’marier" at bounding box center [179, 257] width 245 height 28
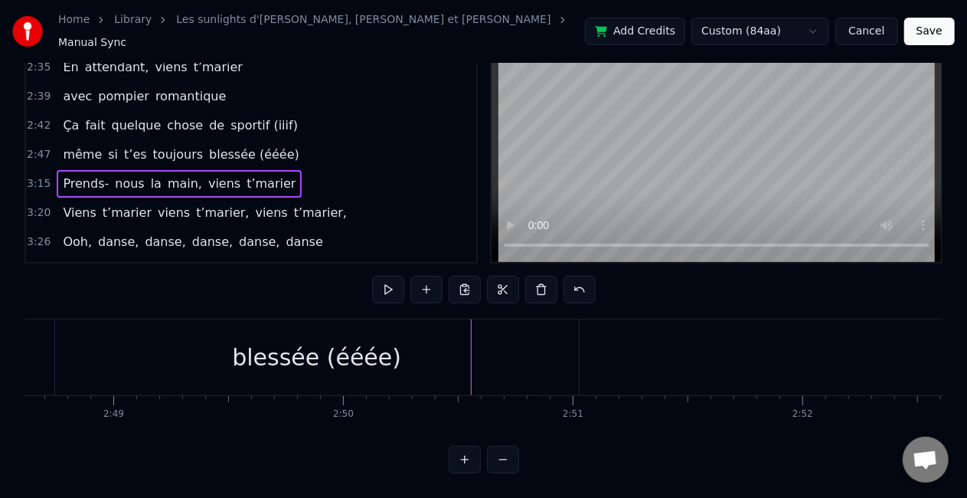
scroll to position [0, 38765]
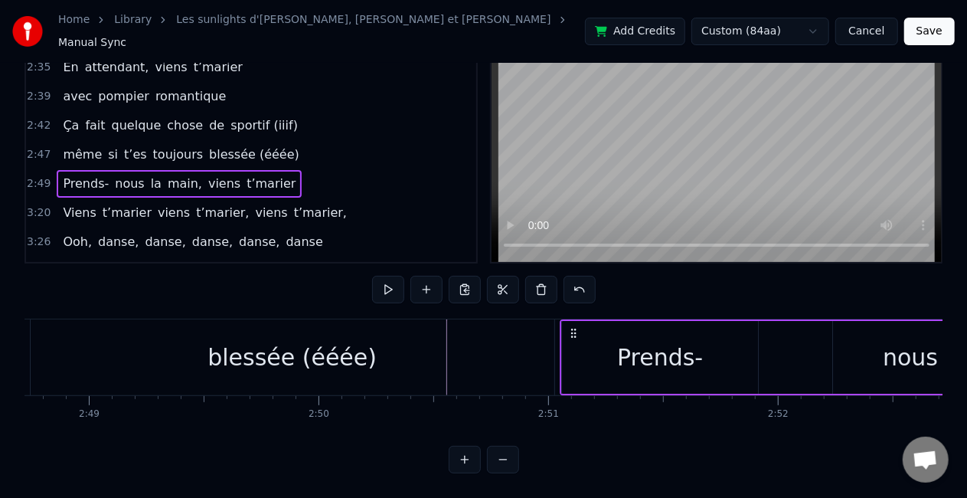
drag, startPoint x: 301, startPoint y: 319, endPoint x: 571, endPoint y: 319, distance: 270.3
click at [571, 327] on icon at bounding box center [574, 333] width 12 height 12
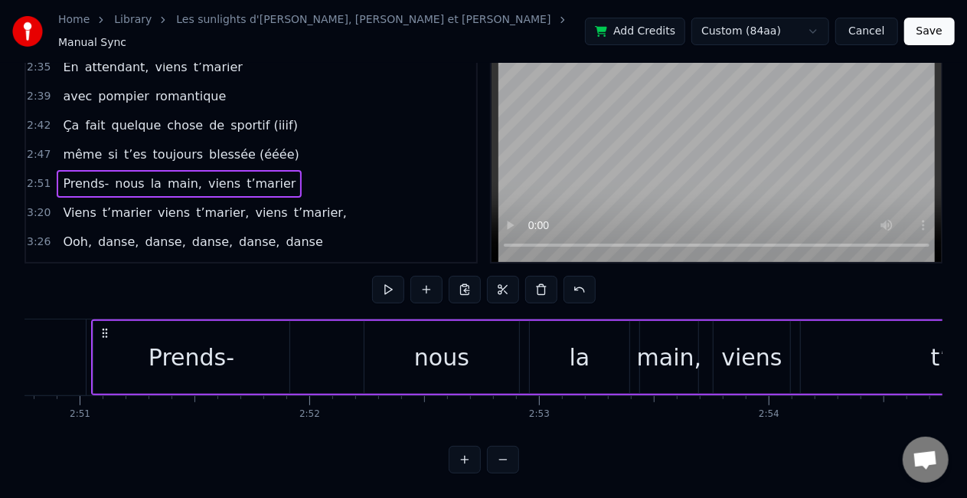
scroll to position [0, 39218]
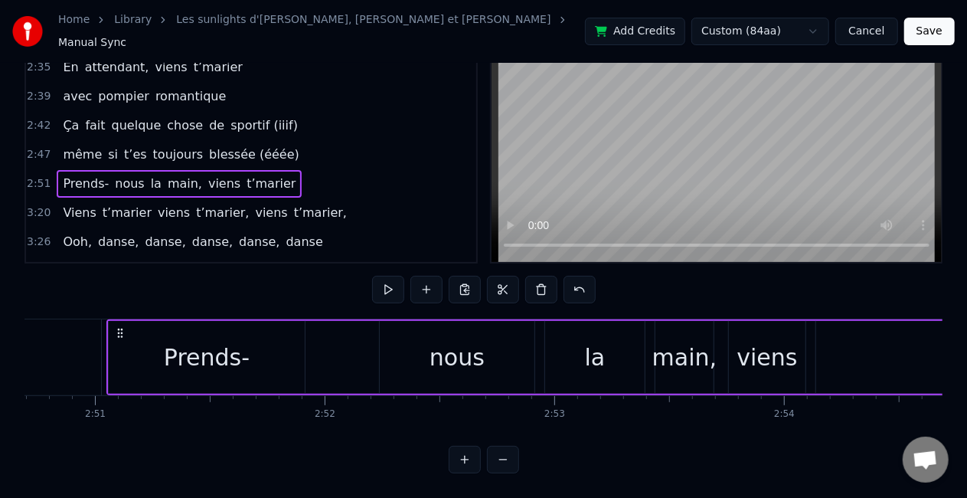
click at [283, 345] on div "Prends-" at bounding box center [207, 357] width 196 height 73
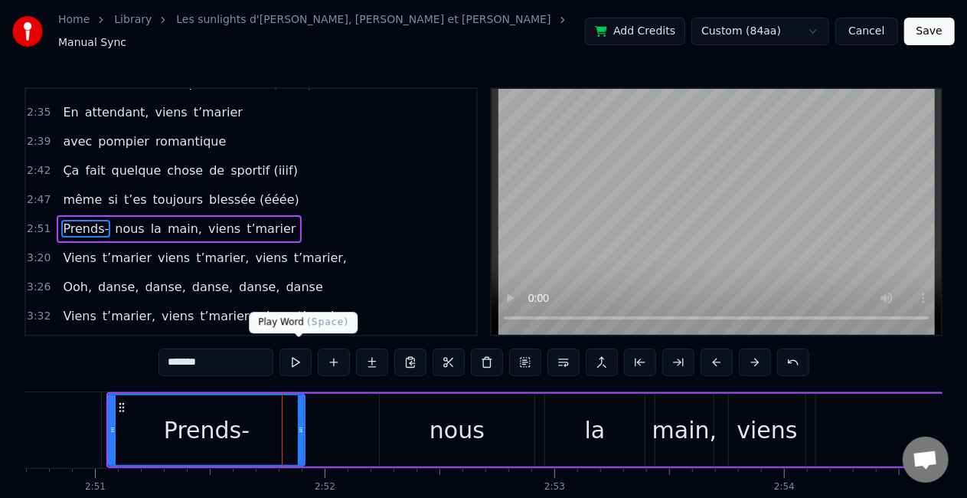
scroll to position [806, 0]
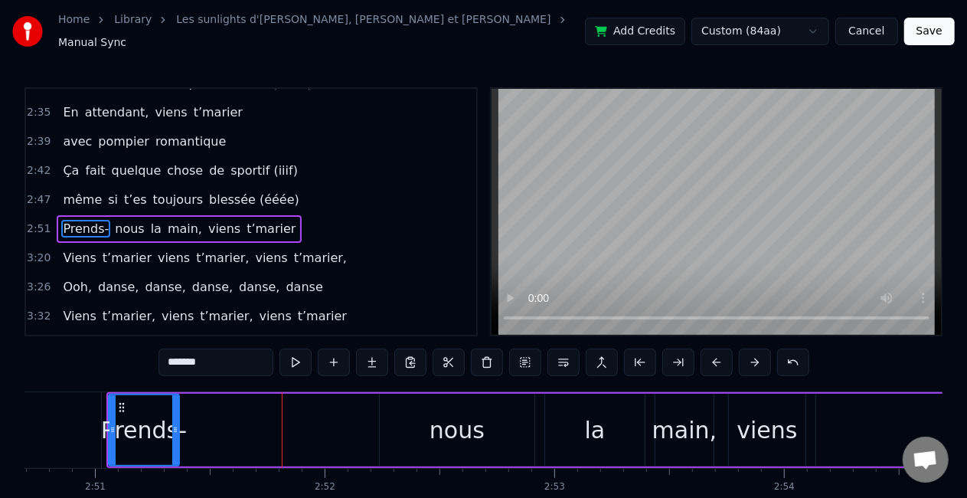
drag, startPoint x: 299, startPoint y: 429, endPoint x: 173, endPoint y: 418, distance: 126.1
click at [173, 418] on div at bounding box center [175, 430] width 6 height 70
click at [214, 424] on div "Prends- nous la main, viens t’marier" at bounding box center [638, 430] width 1065 height 76
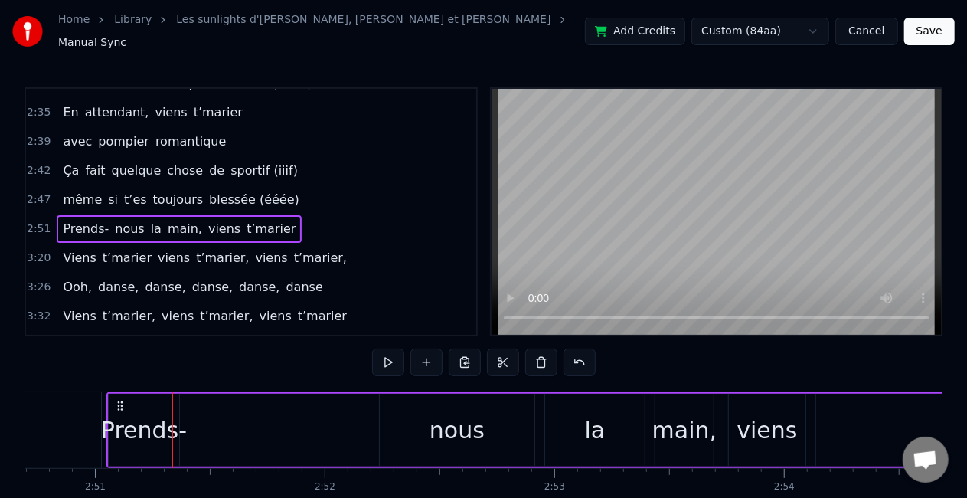
click at [401, 435] on div "nous" at bounding box center [457, 430] width 155 height 73
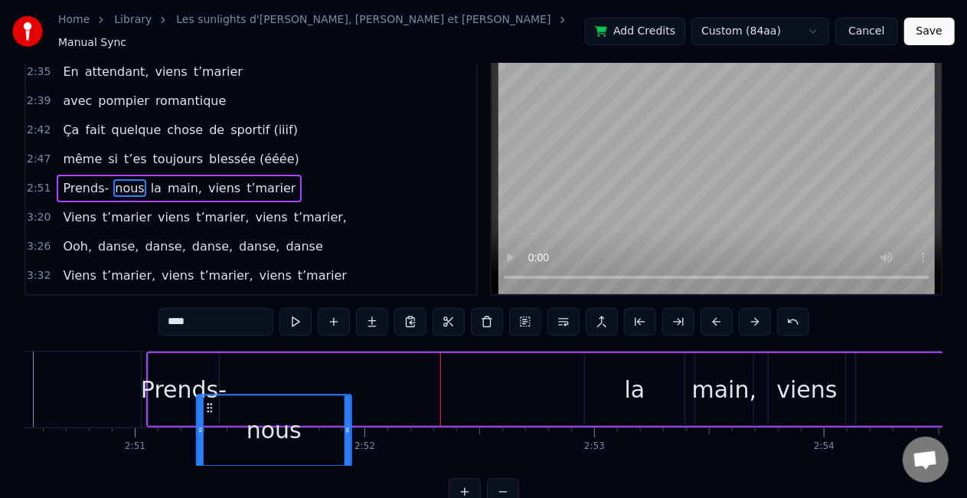
scroll to position [0, 39171]
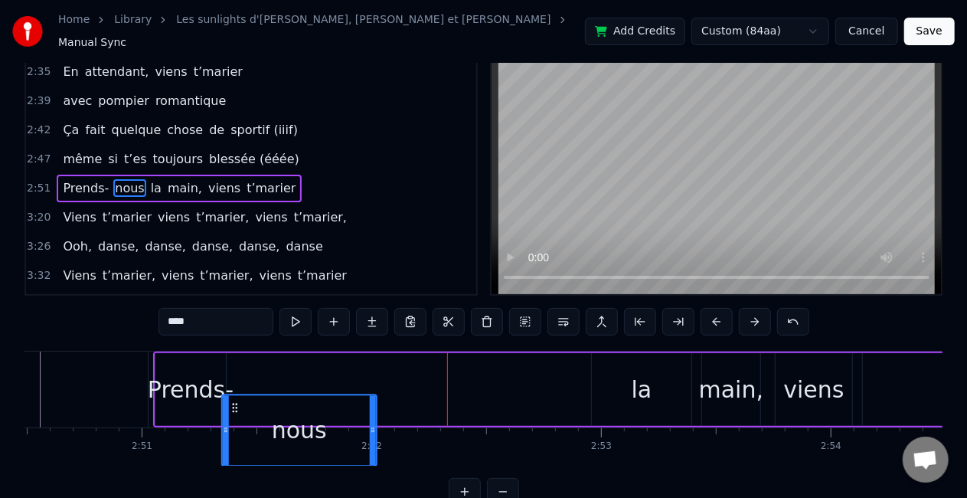
drag, startPoint x: 391, startPoint y: 397, endPoint x: 234, endPoint y: 388, distance: 157.3
click at [234, 395] on div "nous" at bounding box center [299, 430] width 153 height 70
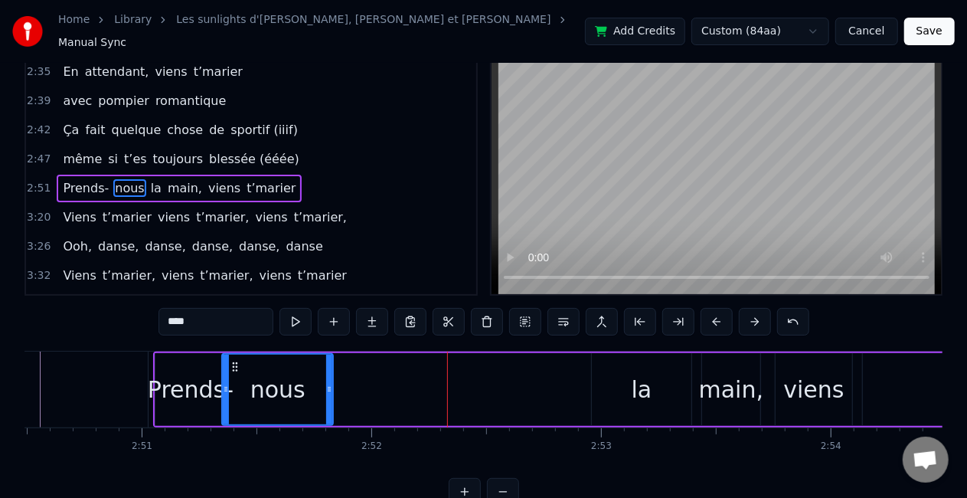
drag, startPoint x: 372, startPoint y: 383, endPoint x: 329, endPoint y: 377, distance: 44.1
click at [329, 383] on icon at bounding box center [329, 389] width 6 height 12
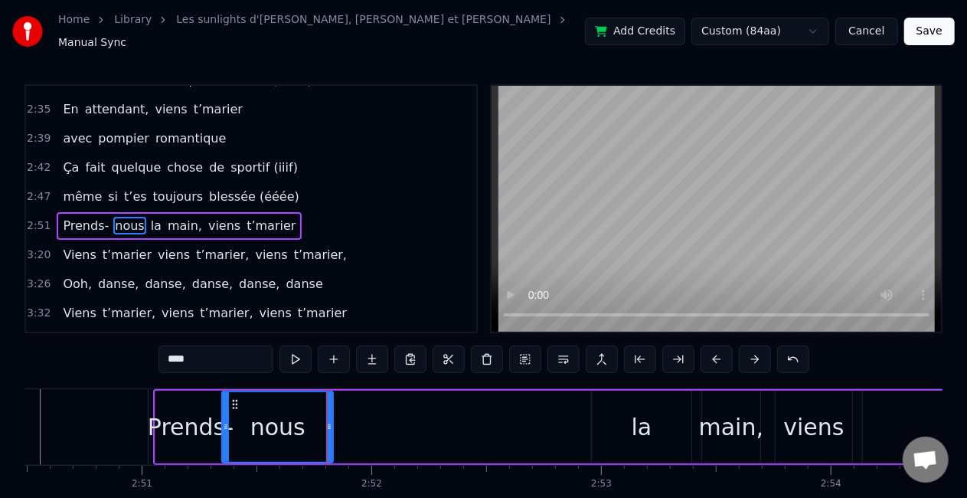
scroll to position [0, 0]
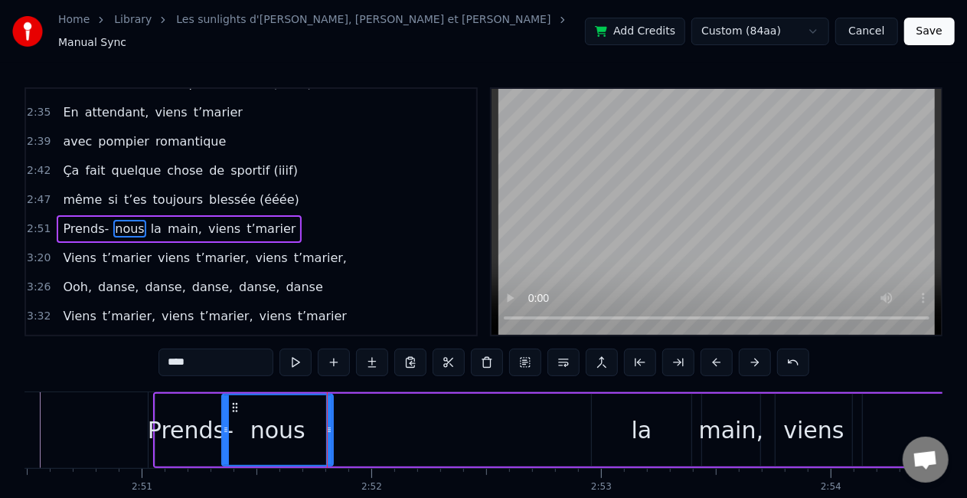
click at [640, 413] on div "la" at bounding box center [642, 430] width 21 height 34
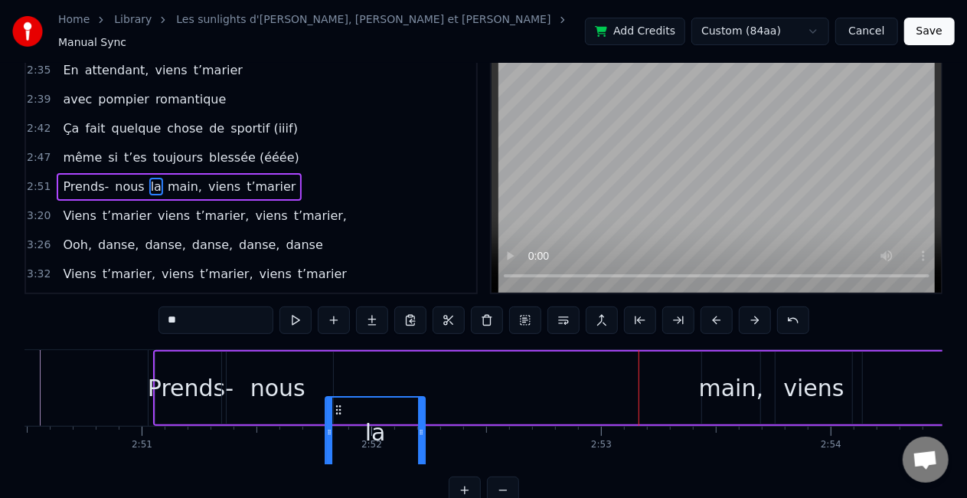
scroll to position [49, 0]
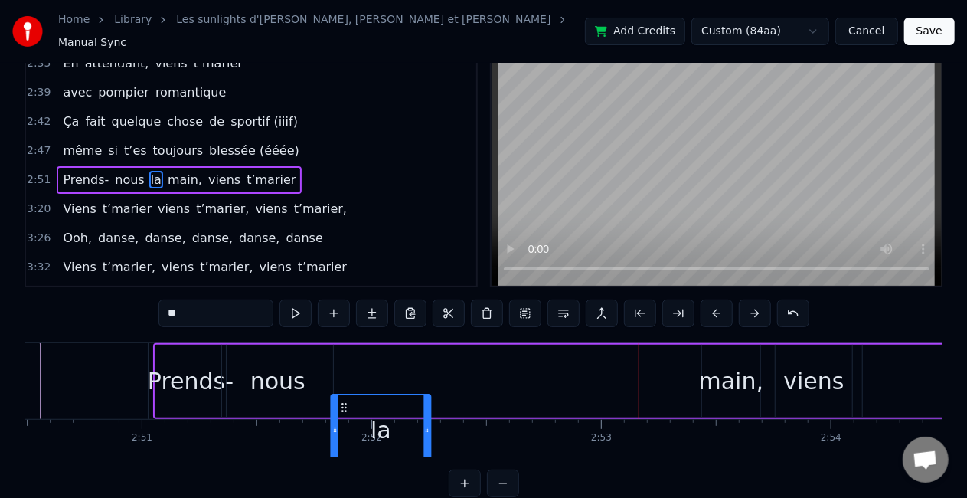
drag, startPoint x: 606, startPoint y: 397, endPoint x: 345, endPoint y: 388, distance: 260.6
click at [345, 395] on div "la" at bounding box center [381, 430] width 98 height 70
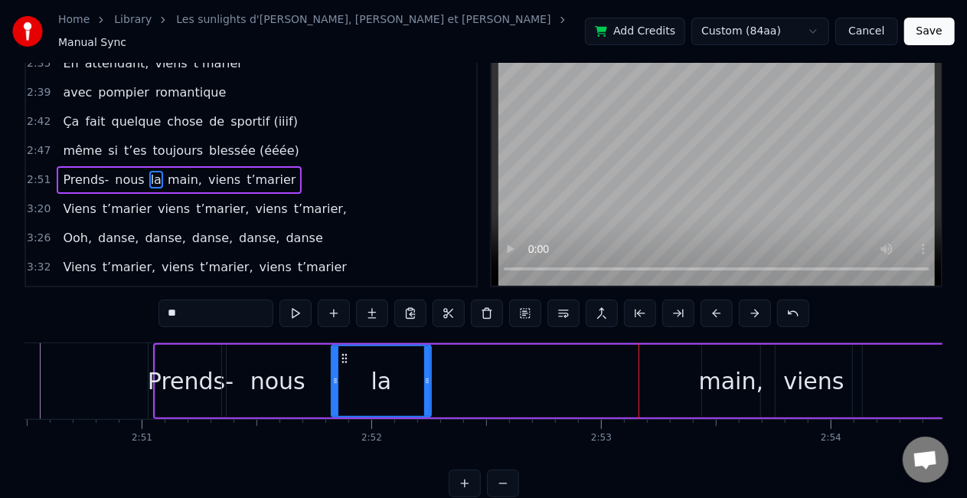
click at [718, 383] on div "main," at bounding box center [731, 381] width 65 height 34
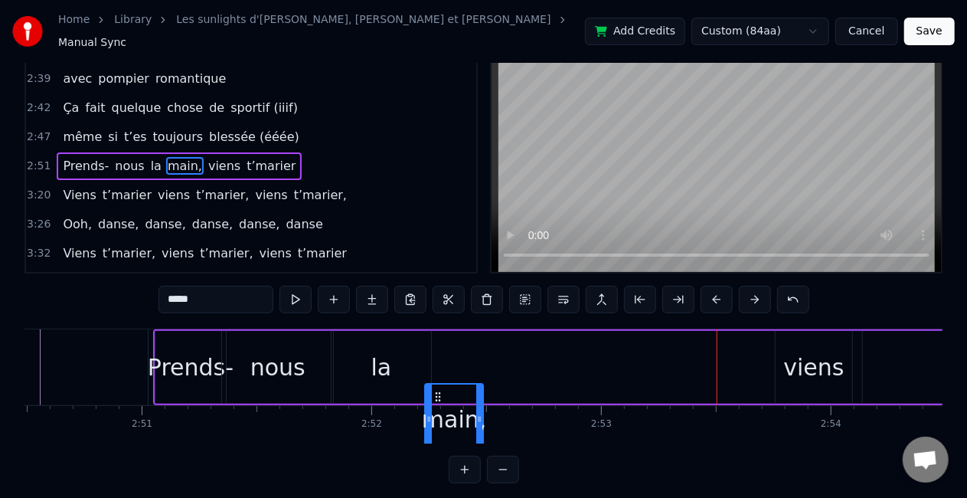
scroll to position [65, 0]
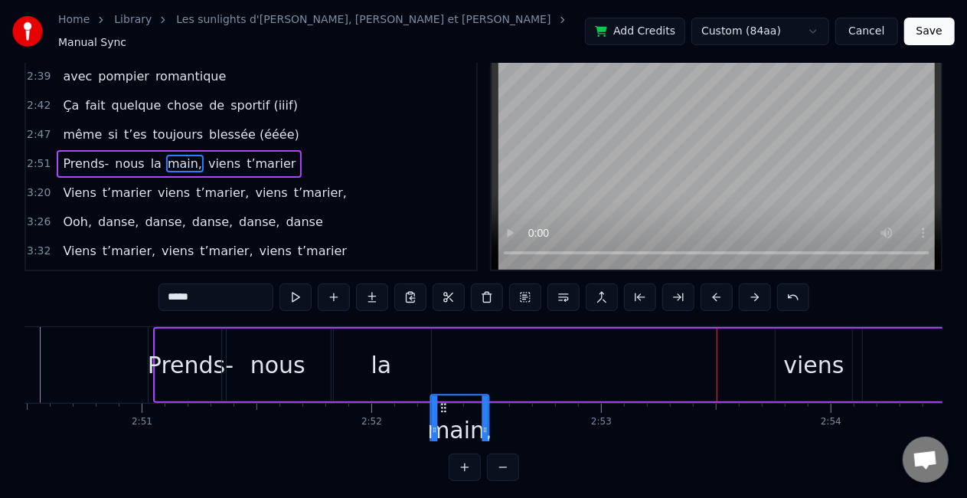
drag, startPoint x: 714, startPoint y: 397, endPoint x: 443, endPoint y: 389, distance: 271.2
click at [443, 395] on div "main," at bounding box center [460, 430] width 57 height 70
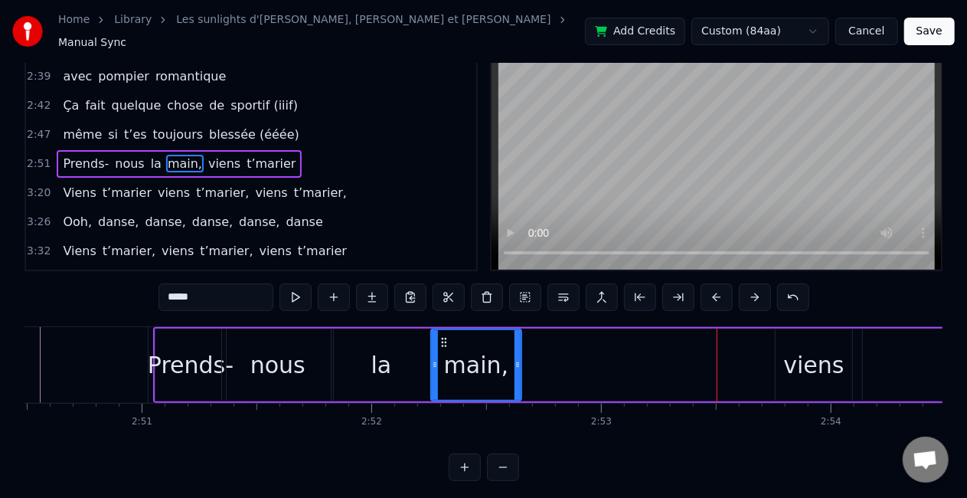
drag, startPoint x: 486, startPoint y: 378, endPoint x: 518, endPoint y: 370, distance: 33.1
click at [518, 370] on div at bounding box center [518, 365] width 6 height 70
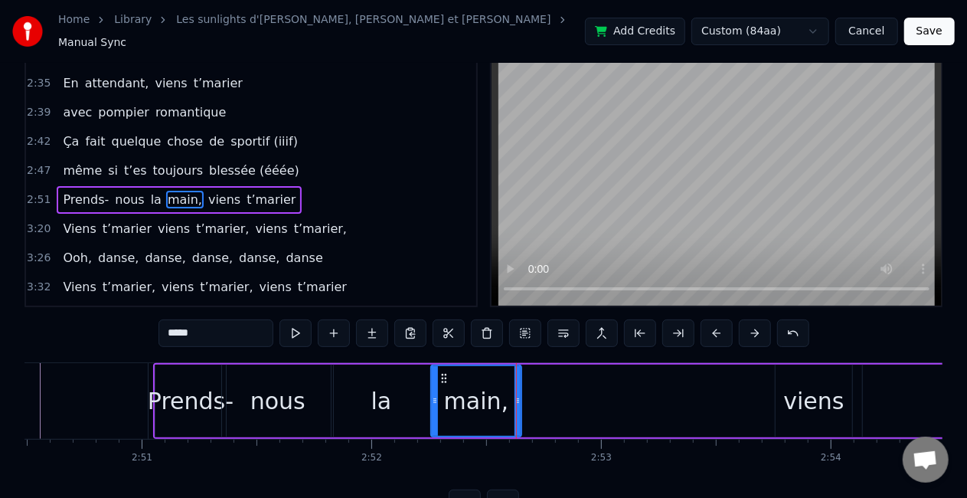
scroll to position [0, 0]
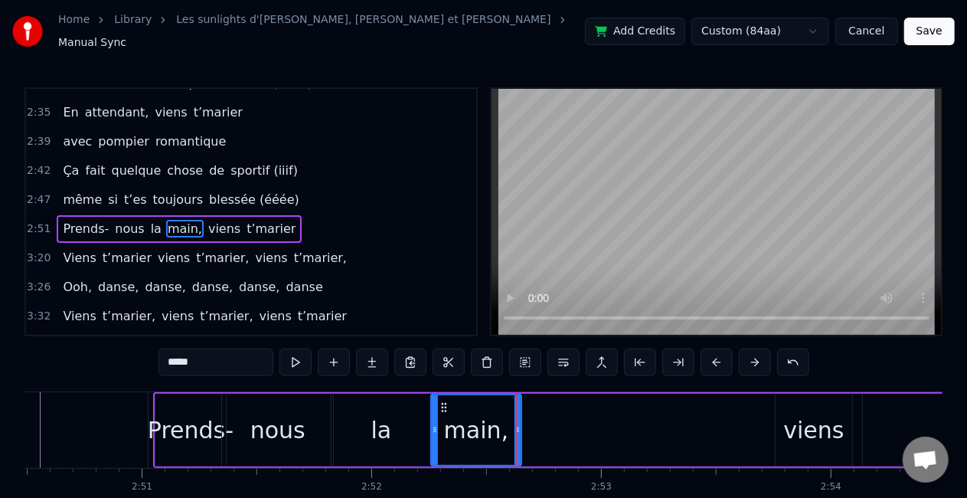
click at [810, 414] on div "viens" at bounding box center [813, 430] width 61 height 34
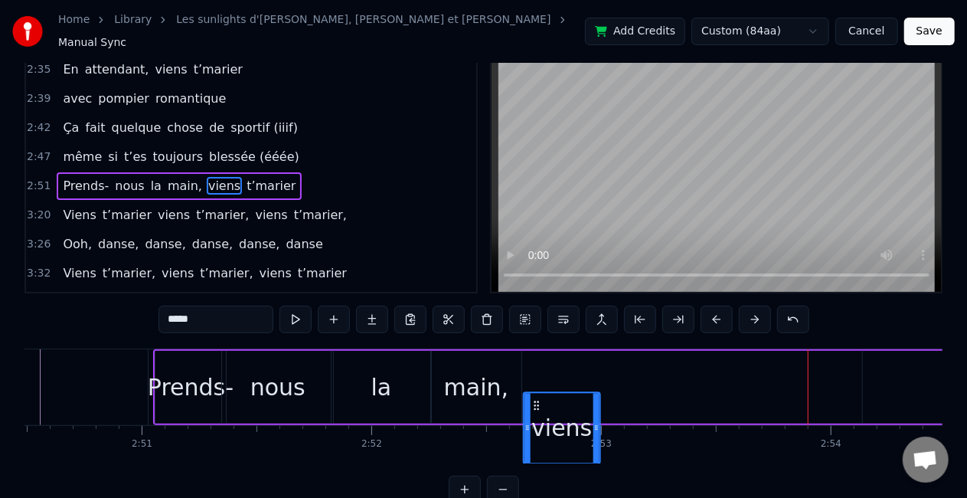
scroll to position [51, 0]
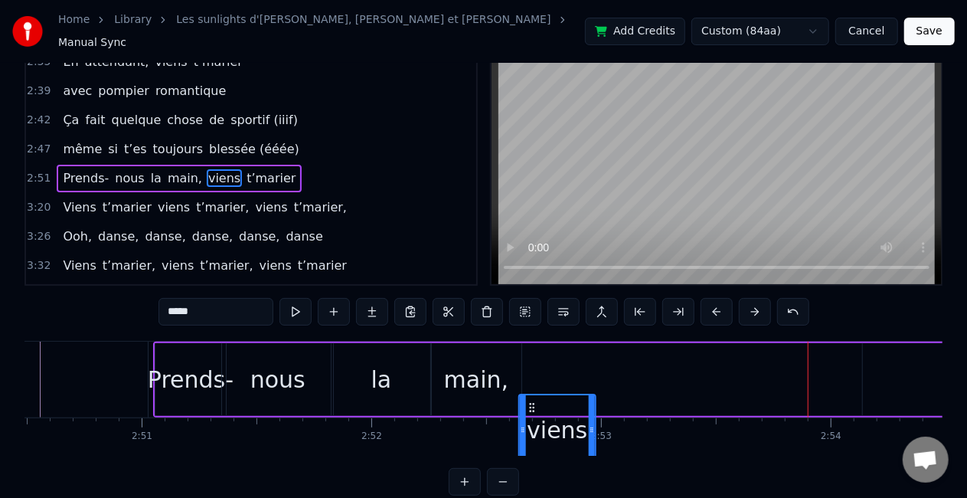
drag, startPoint x: 790, startPoint y: 401, endPoint x: 533, endPoint y: 381, distance: 257.3
click at [533, 381] on div "Prends- nous la main, viens t’marier" at bounding box center [685, 380] width 1065 height 76
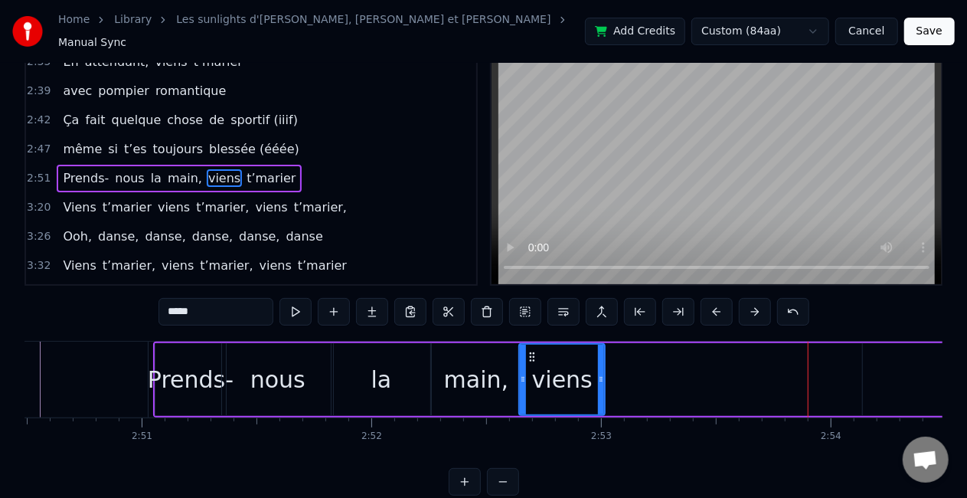
drag, startPoint x: 590, startPoint y: 374, endPoint x: 600, endPoint y: 373, distance: 10.0
click at [600, 373] on icon at bounding box center [601, 379] width 6 height 12
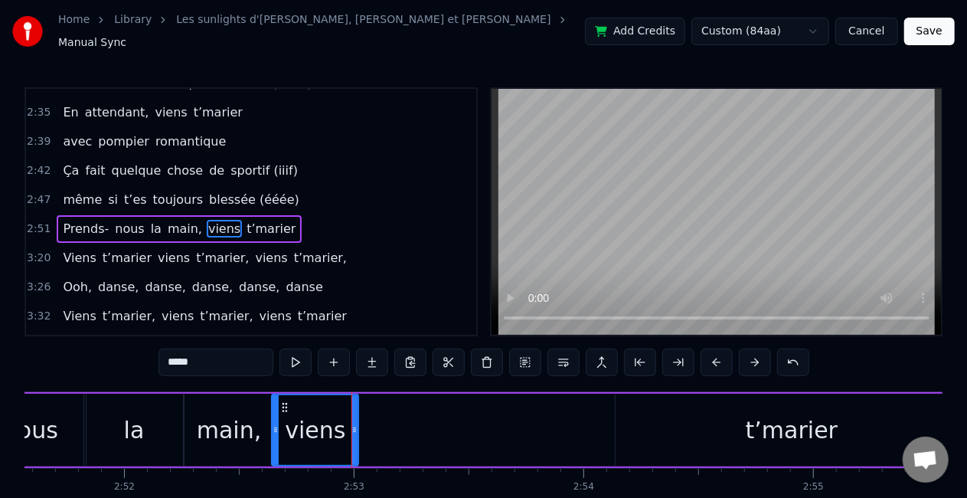
scroll to position [0, 39436]
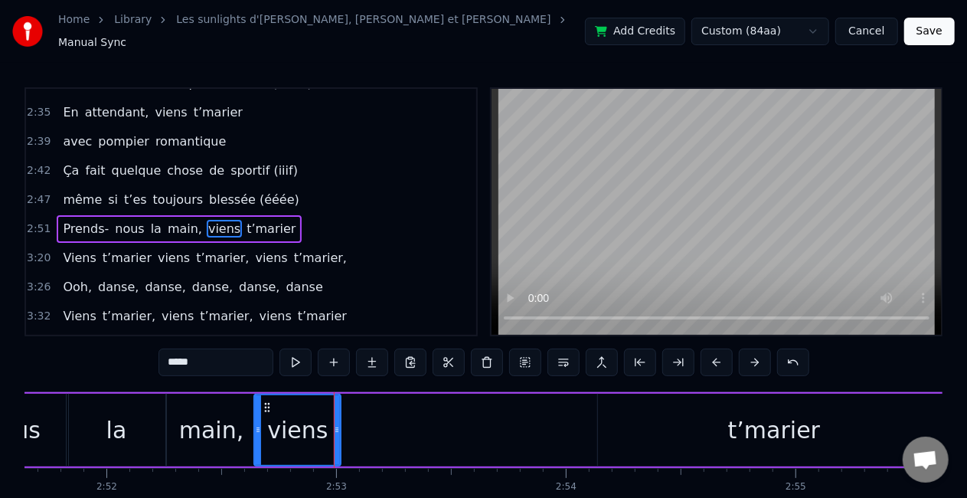
click at [795, 424] on div "t’marier" at bounding box center [774, 430] width 92 height 34
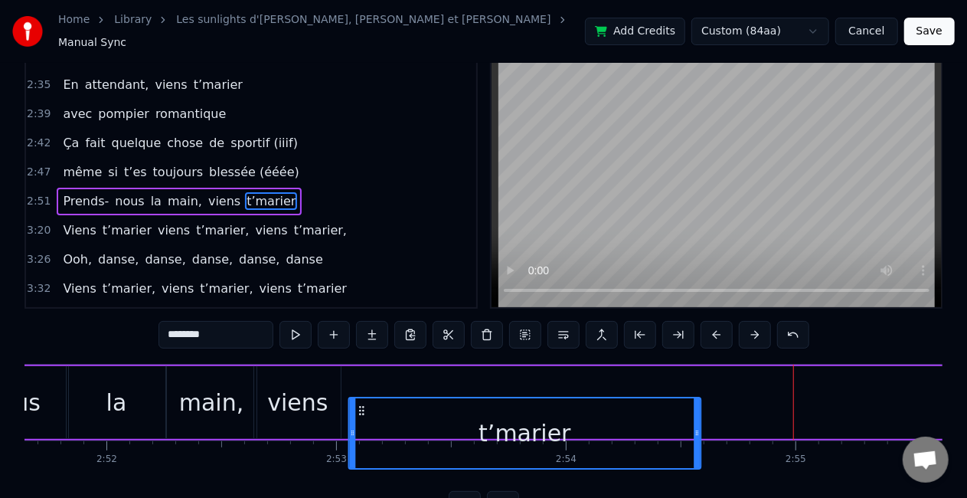
scroll to position [31, 0]
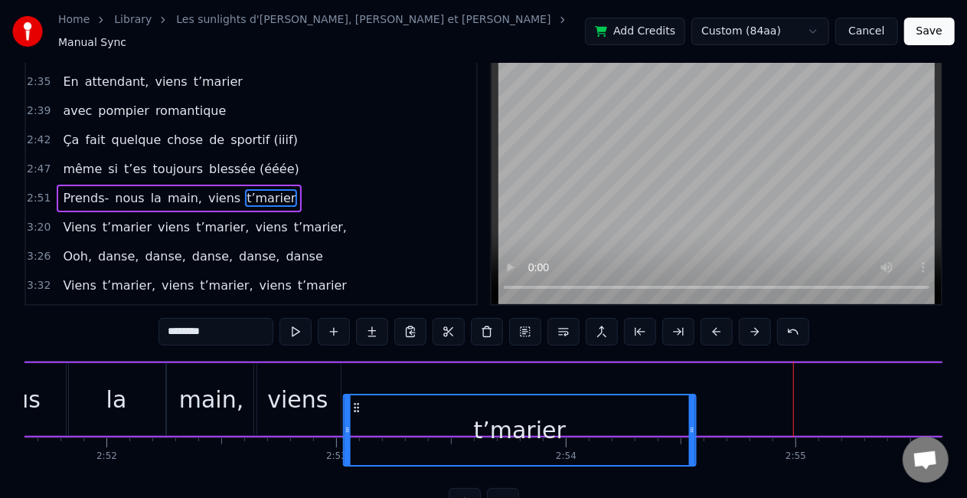
drag, startPoint x: 610, startPoint y: 397, endPoint x: 355, endPoint y: 386, distance: 255.3
click at [355, 394] on div "t’marier" at bounding box center [519, 430] width 354 height 73
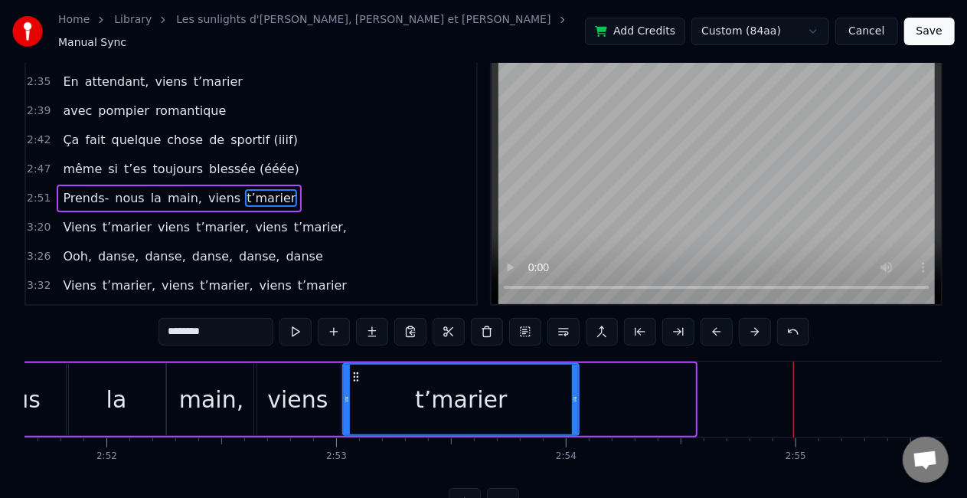
drag, startPoint x: 691, startPoint y: 395, endPoint x: 571, endPoint y: 386, distance: 119.8
click at [572, 393] on icon at bounding box center [575, 399] width 6 height 12
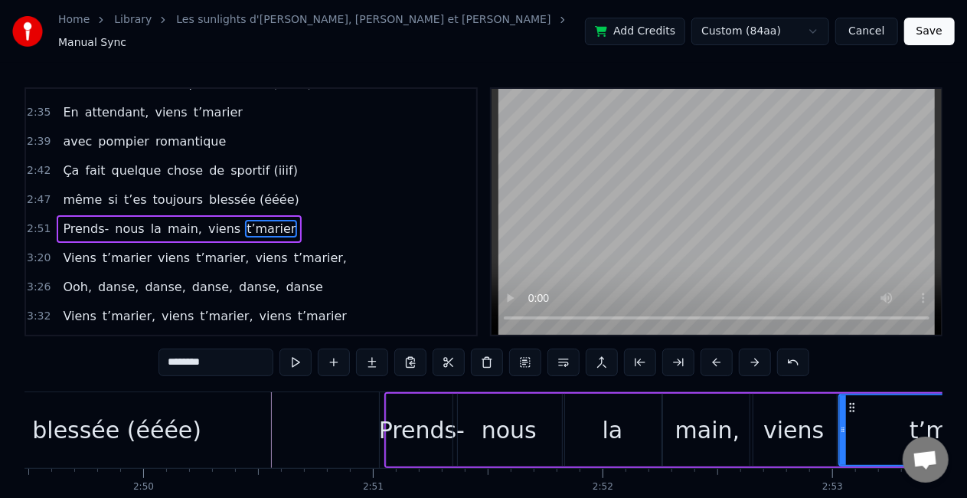
scroll to position [0, 38941]
click at [311, 412] on div "blessée (ééée)" at bounding box center [116, 430] width 524 height 76
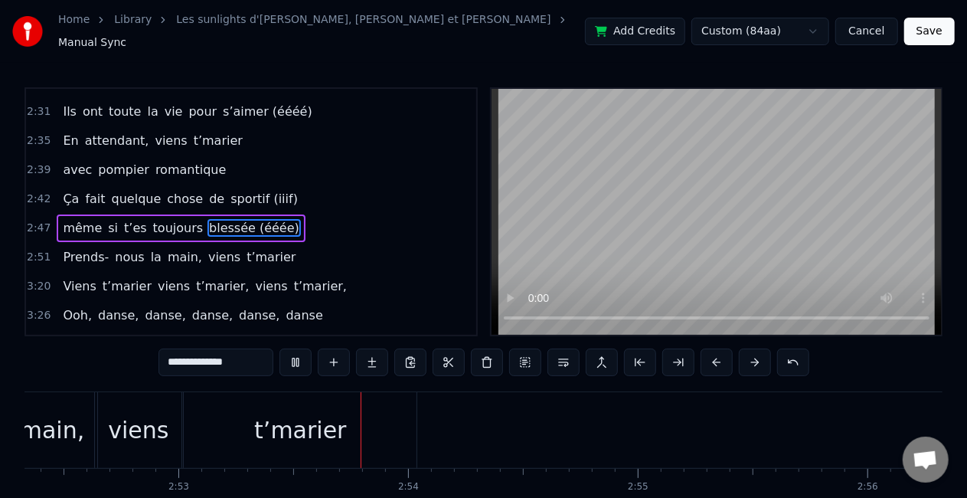
scroll to position [0, 39731]
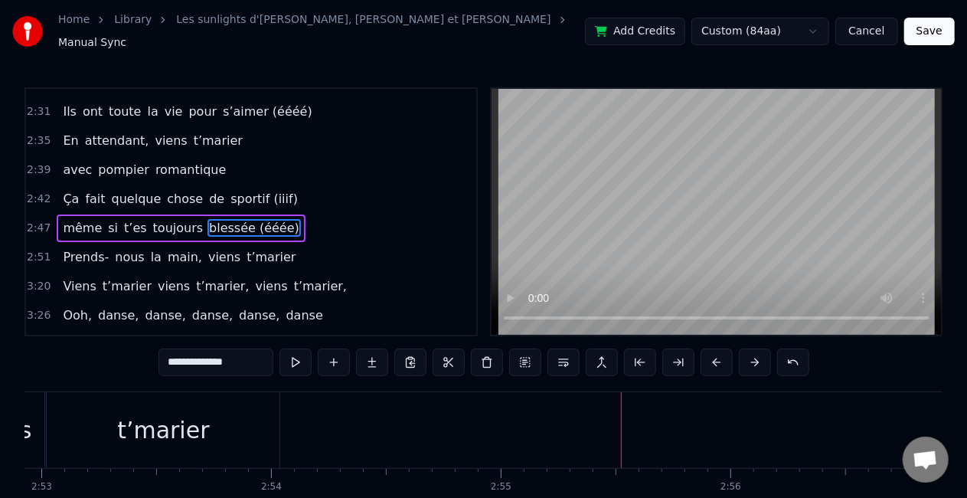
click at [195, 277] on span "t’marier," at bounding box center [223, 286] width 56 height 18
type input "*********"
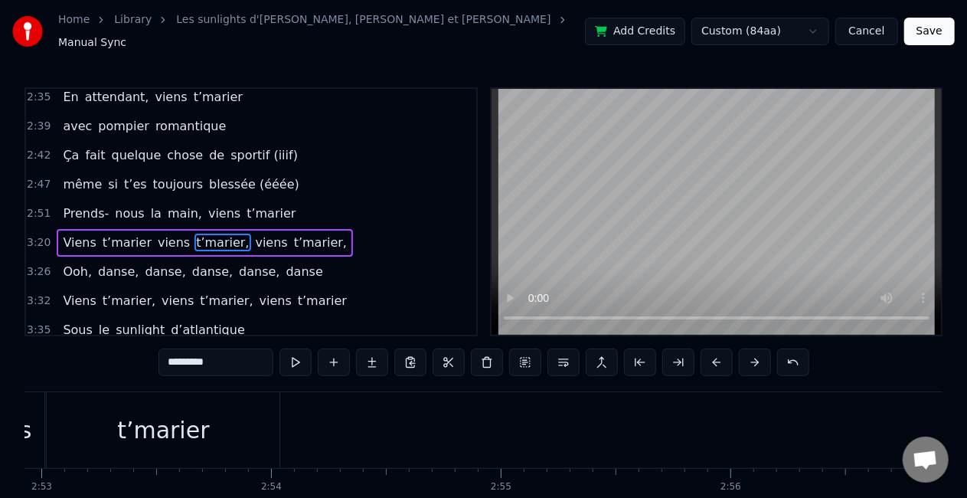
scroll to position [835, 0]
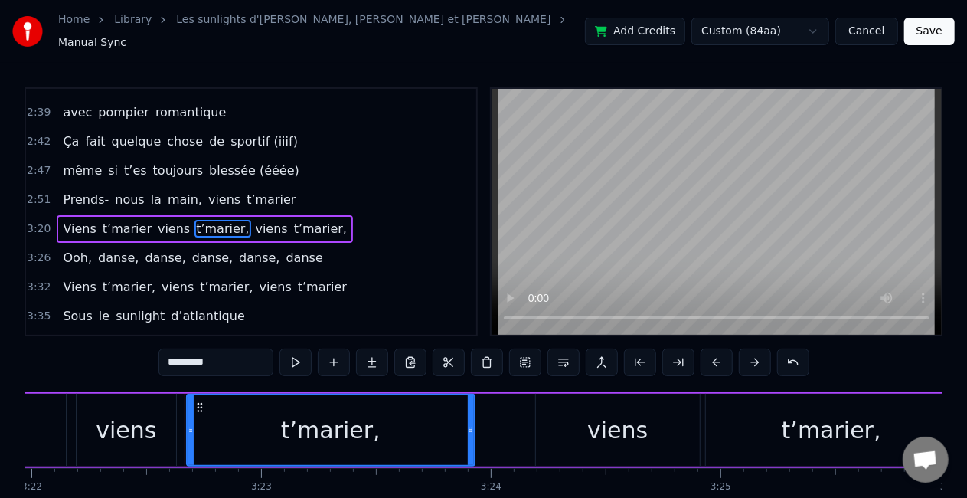
click at [137, 215] on div "Viens t’marier viens t’marier, viens t’marier," at bounding box center [205, 229] width 296 height 28
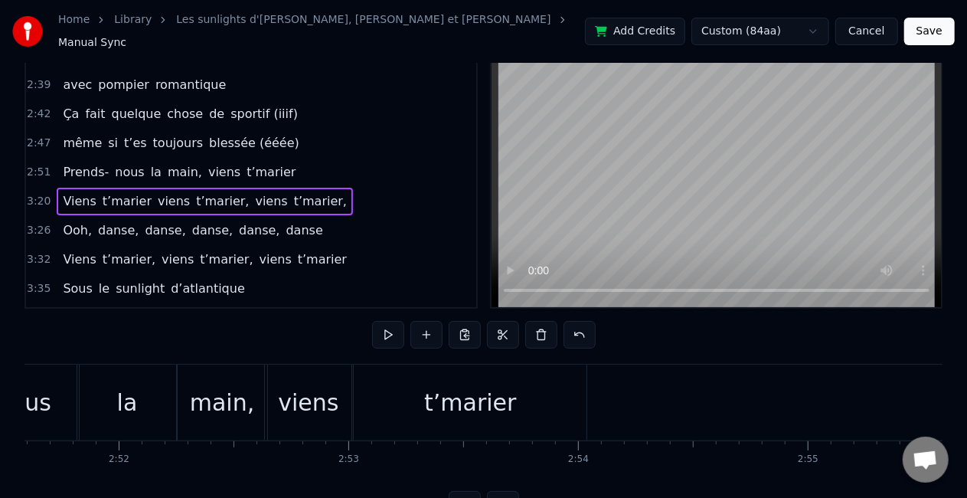
scroll to position [50, 0]
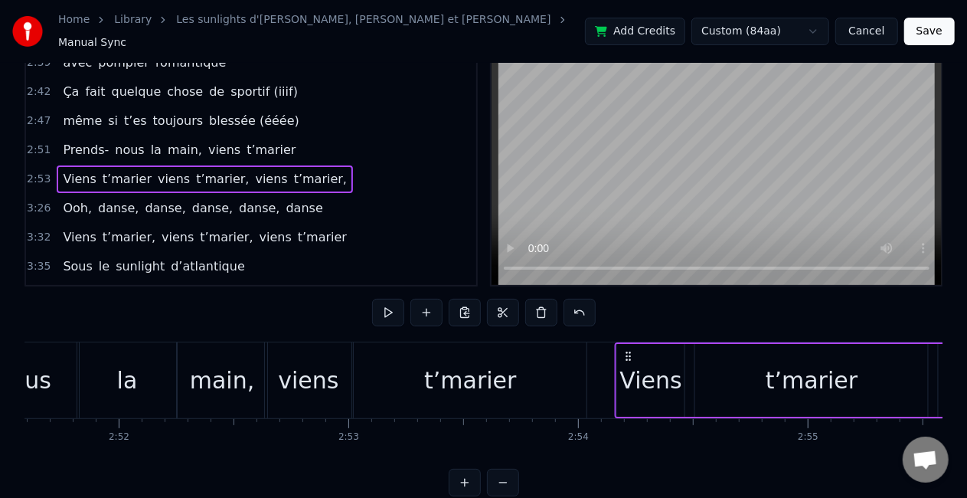
drag, startPoint x: 518, startPoint y: 344, endPoint x: 627, endPoint y: 346, distance: 108.8
click at [627, 350] on icon at bounding box center [629, 356] width 12 height 12
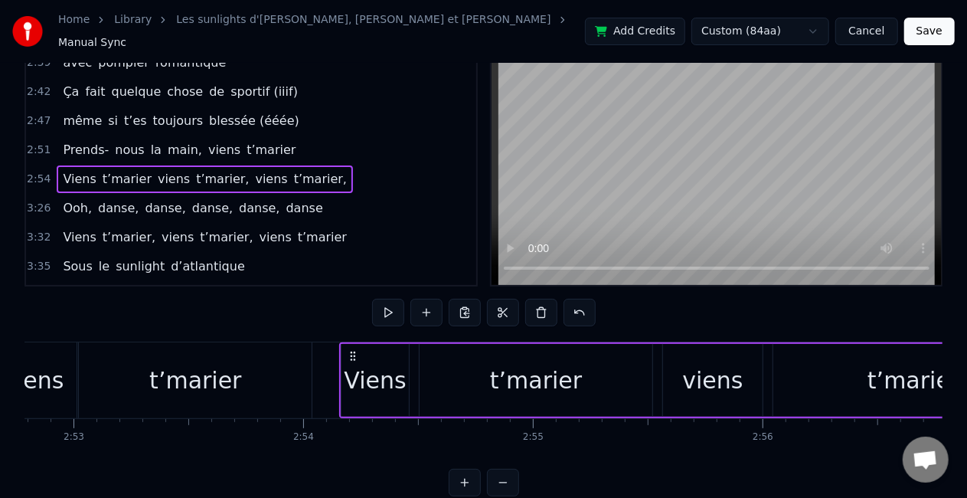
scroll to position [0, 39700]
click at [370, 372] on div "Viens" at bounding box center [374, 380] width 62 height 34
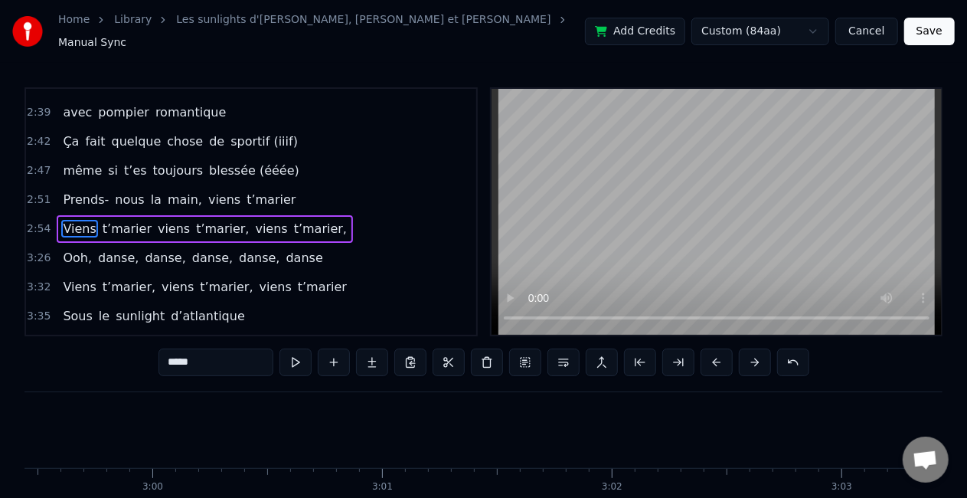
scroll to position [0, 41233]
click at [283, 244] on div "Ooh, danse, danse, danse, danse, danse" at bounding box center [193, 258] width 272 height 28
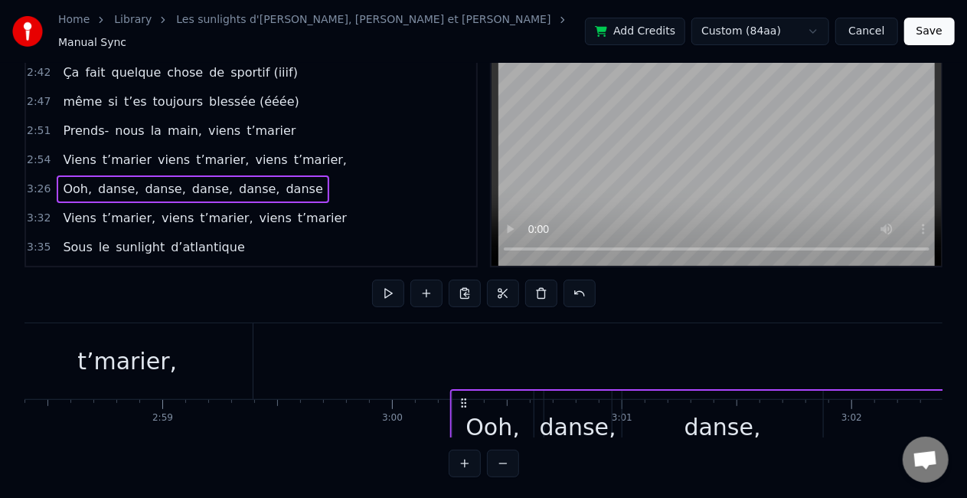
scroll to position [69, 0]
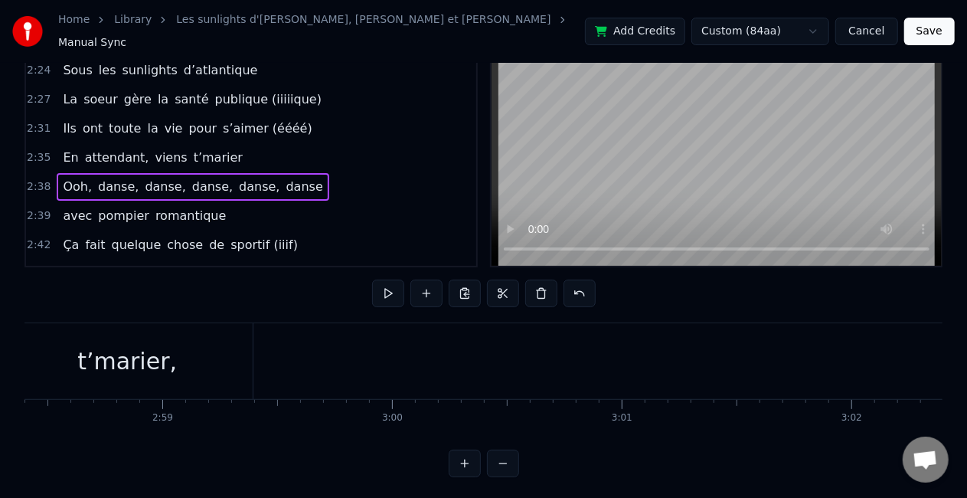
drag, startPoint x: 116, startPoint y: 399, endPoint x: 188, endPoint y: 188, distance: 223.3
click at [188, 188] on div "0:30 Vivre avec trois frères pas gentils 0:36 entre l’Ile d’Yeu et Paris 0:40 M…" at bounding box center [484, 247] width 918 height 459
click at [233, 201] on div "2:39 avec pompier romantique" at bounding box center [251, 215] width 450 height 29
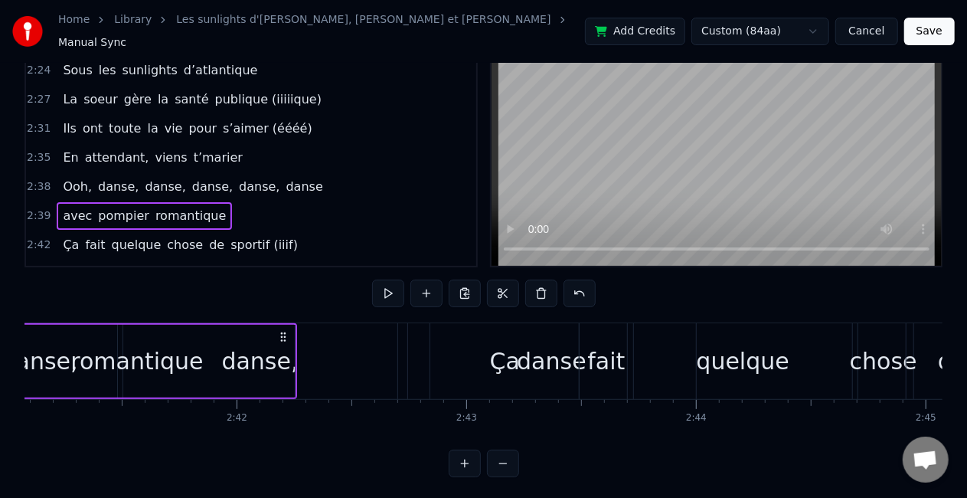
click at [242, 178] on span "danse," at bounding box center [259, 187] width 44 height 18
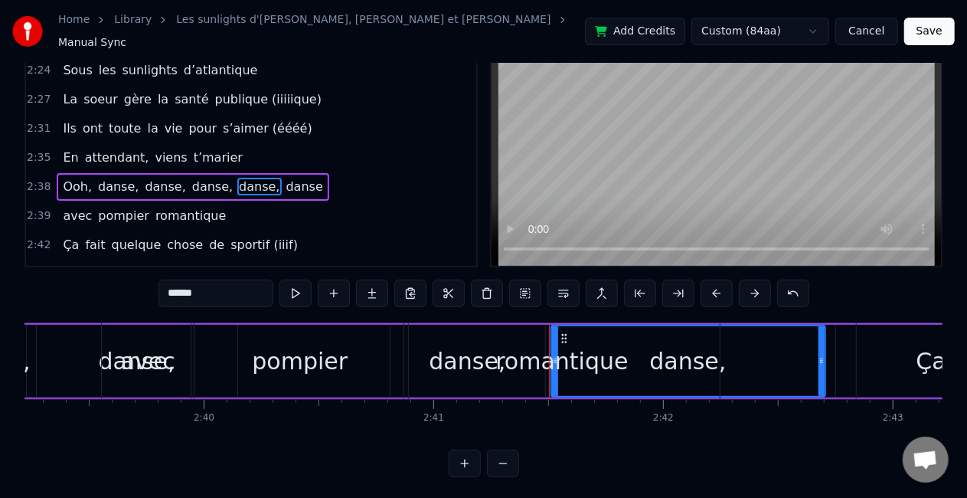
click at [258, 176] on div "Ooh, danse, danse, danse, danse, danse" at bounding box center [193, 187] width 272 height 28
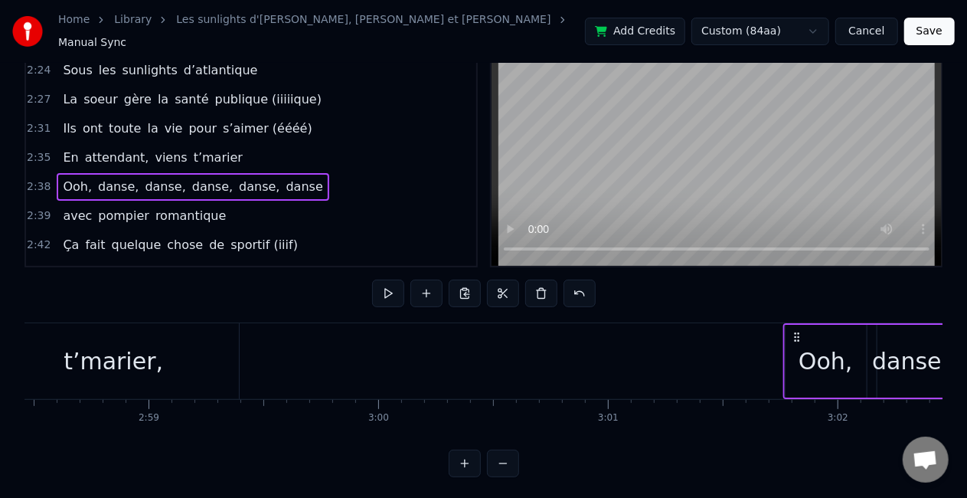
scroll to position [0, 41029]
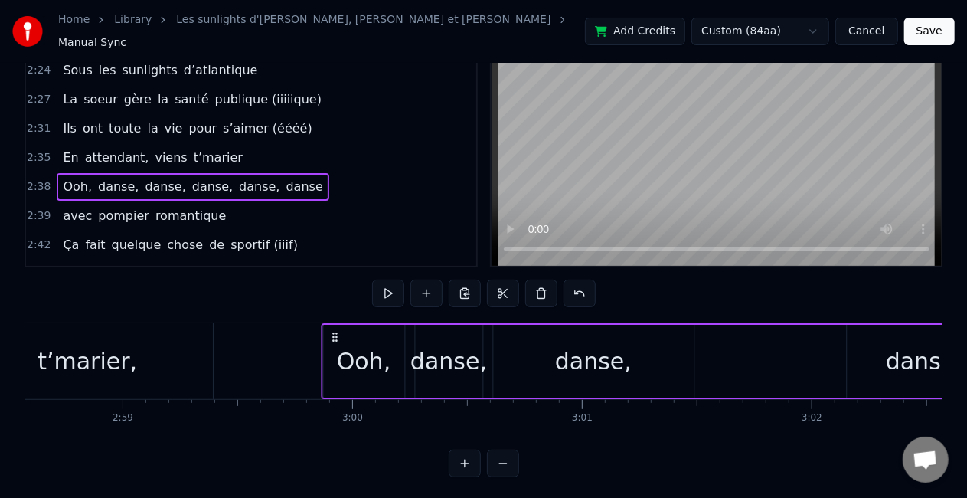
drag, startPoint x: 114, startPoint y: 328, endPoint x: 334, endPoint y: 348, distance: 220.7
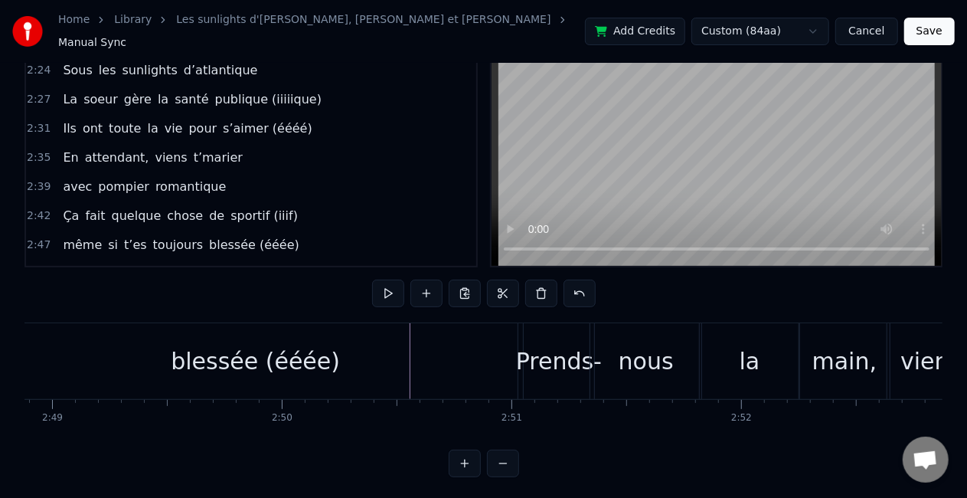
scroll to position [0, 38607]
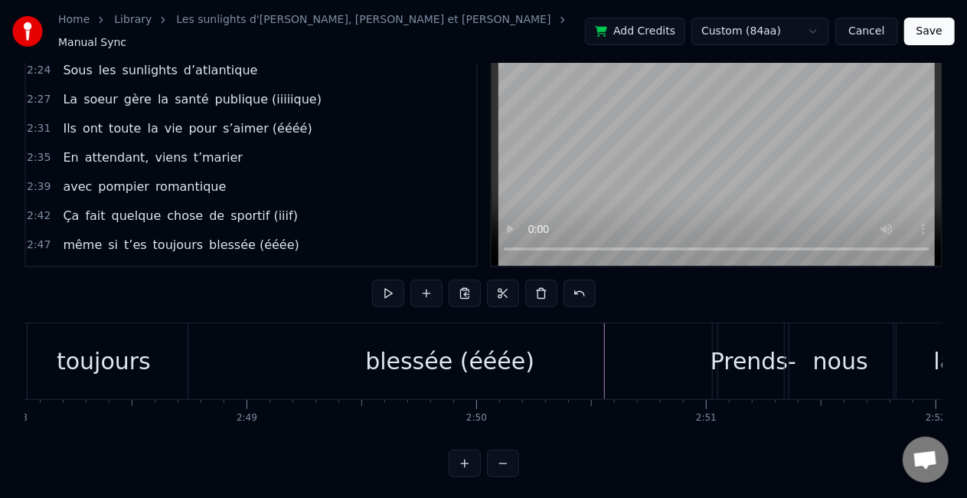
click at [288, 352] on div "blessée (ééée)" at bounding box center [450, 361] width 524 height 76
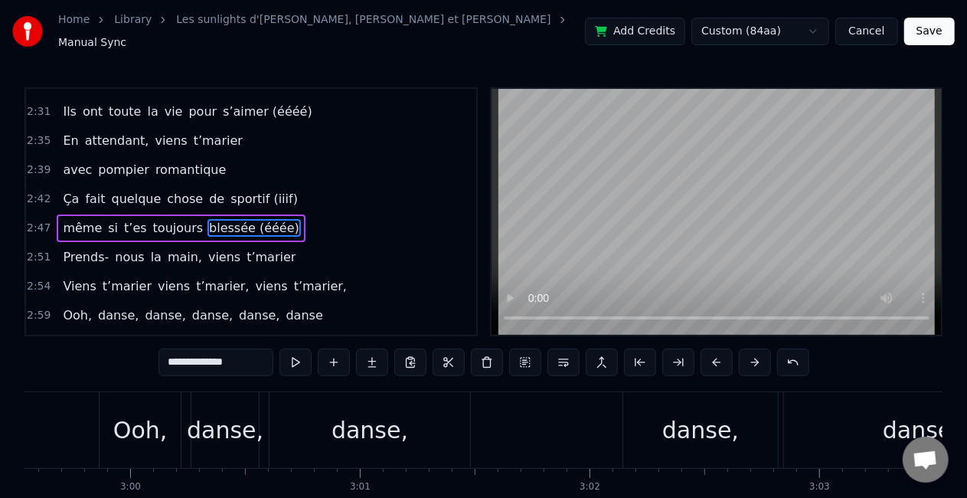
scroll to position [0, 41125]
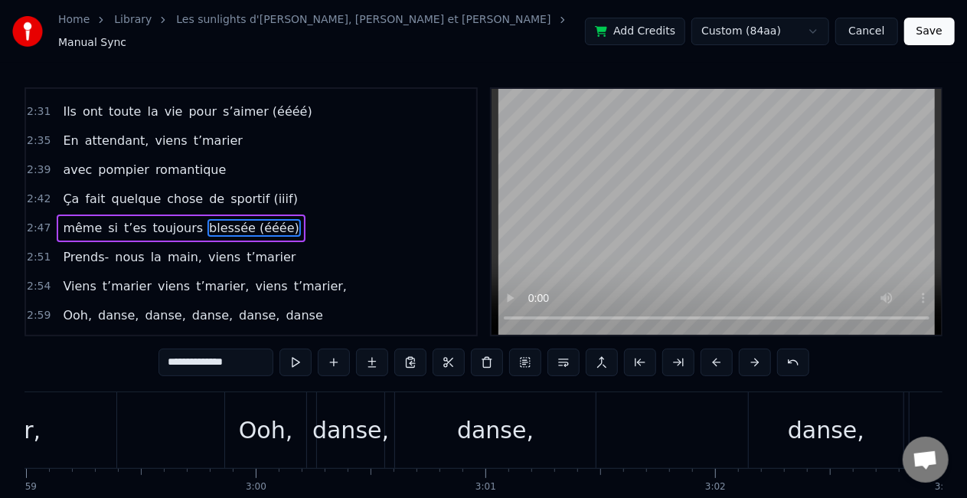
click at [798, 427] on div "danse," at bounding box center [826, 430] width 77 height 34
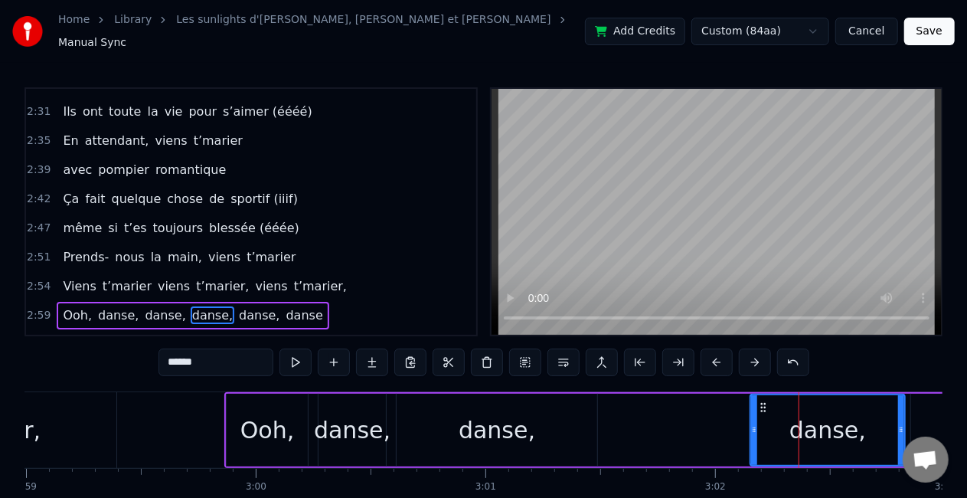
scroll to position [863, 0]
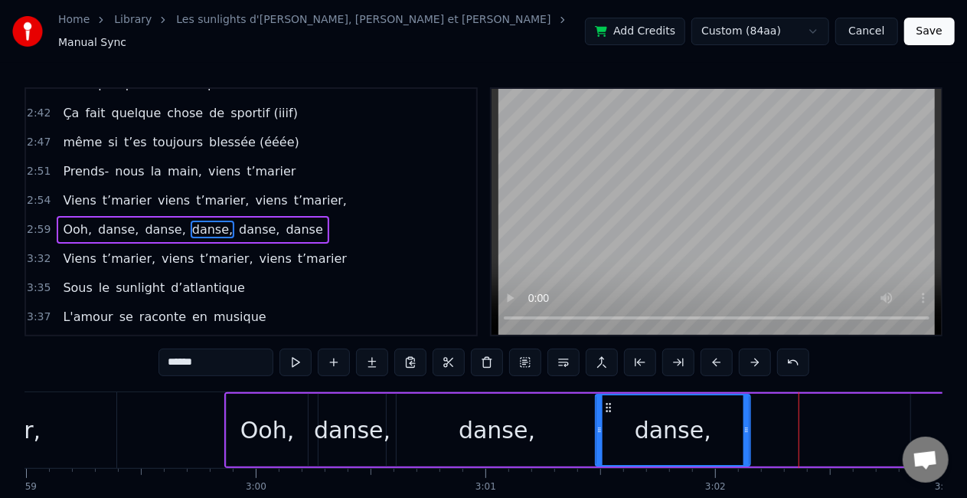
drag, startPoint x: 762, startPoint y: 400, endPoint x: 607, endPoint y: 397, distance: 155.5
click at [607, 401] on icon at bounding box center [609, 407] width 12 height 12
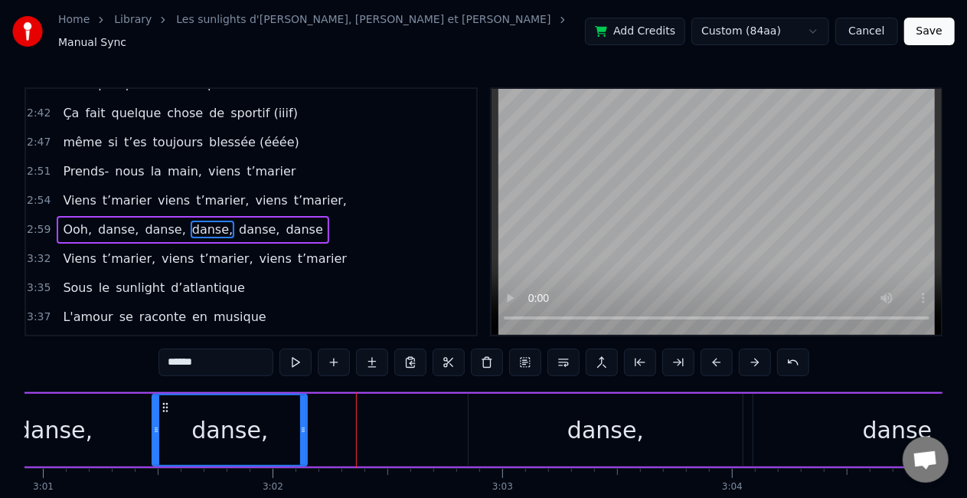
scroll to position [0, 41568]
click at [600, 404] on div "danse," at bounding box center [606, 430] width 274 height 73
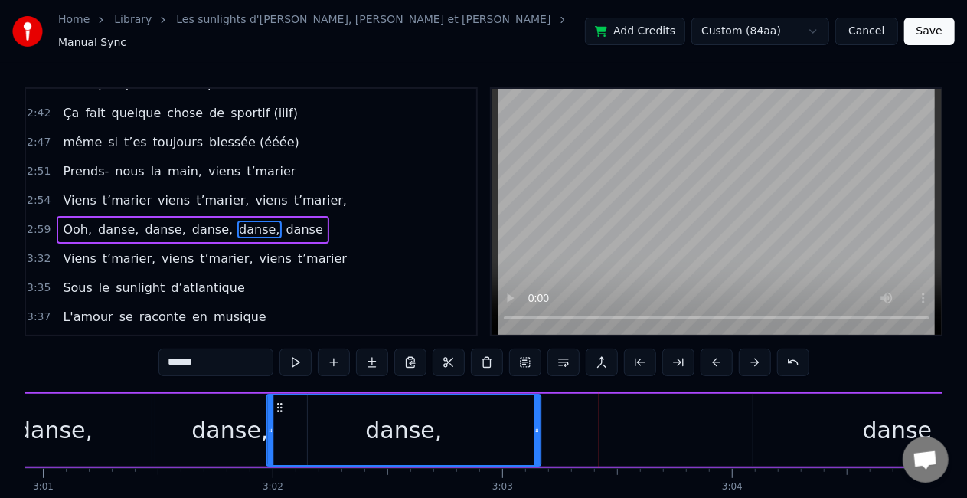
drag, startPoint x: 479, startPoint y: 399, endPoint x: 276, endPoint y: 403, distance: 203.0
click at [276, 403] on icon at bounding box center [280, 407] width 12 height 12
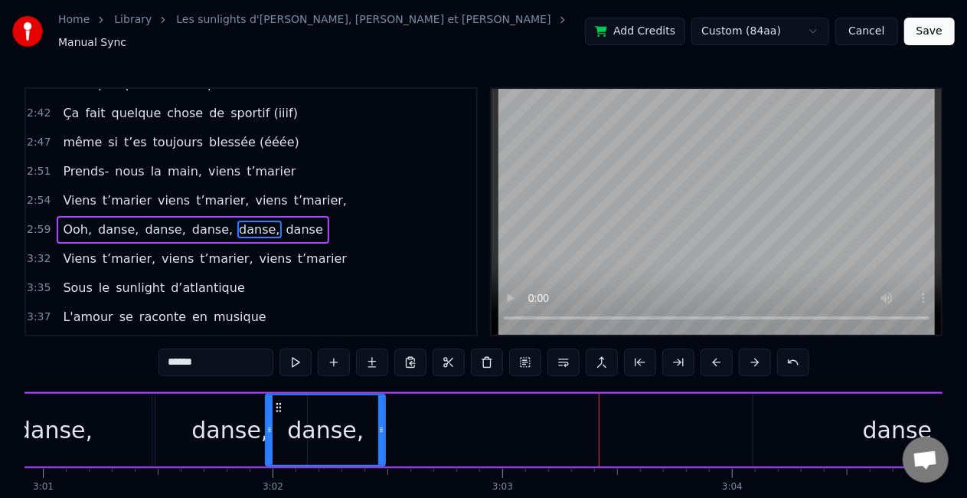
drag, startPoint x: 537, startPoint y: 407, endPoint x: 381, endPoint y: 407, distance: 155.5
click at [381, 407] on div at bounding box center [381, 430] width 6 height 70
click at [917, 413] on div "danse" at bounding box center [898, 430] width 70 height 34
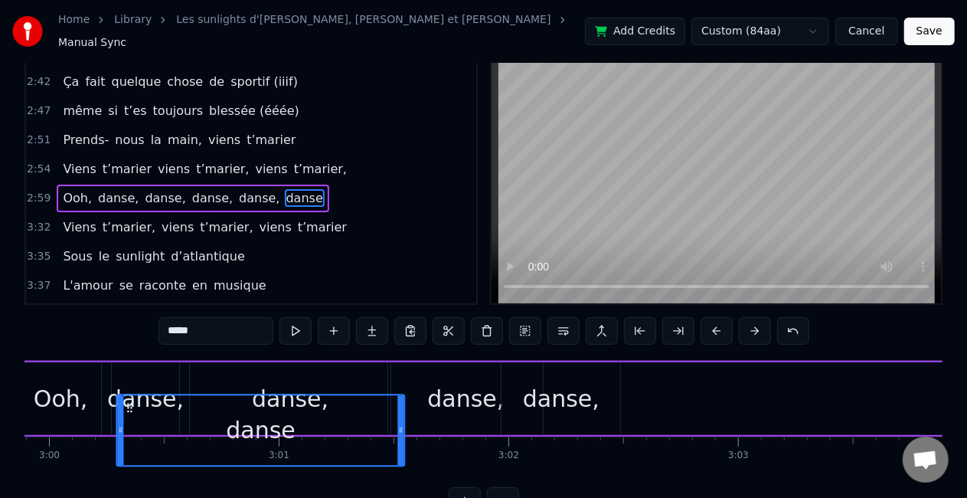
scroll to position [0, 41294]
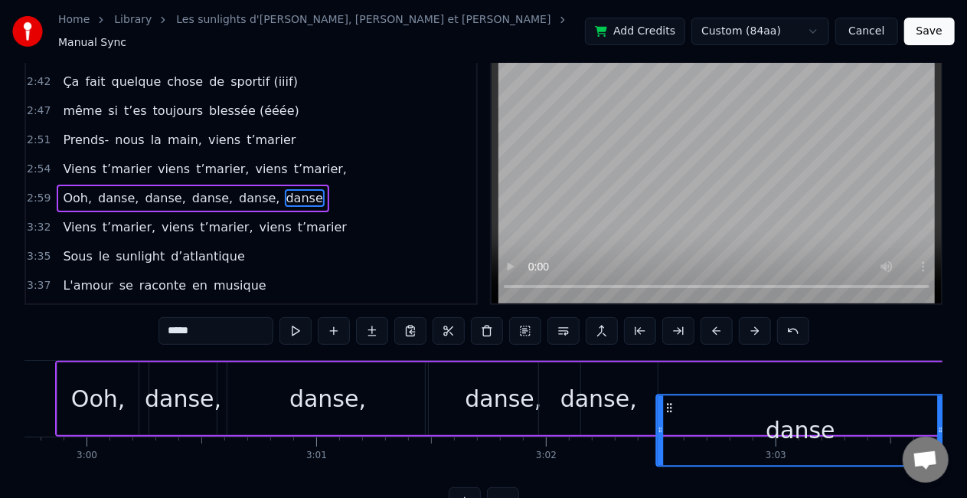
drag, startPoint x: 434, startPoint y: 398, endPoint x: 669, endPoint y: 388, distance: 235.3
click at [669, 395] on div "danse" at bounding box center [801, 430] width 286 height 70
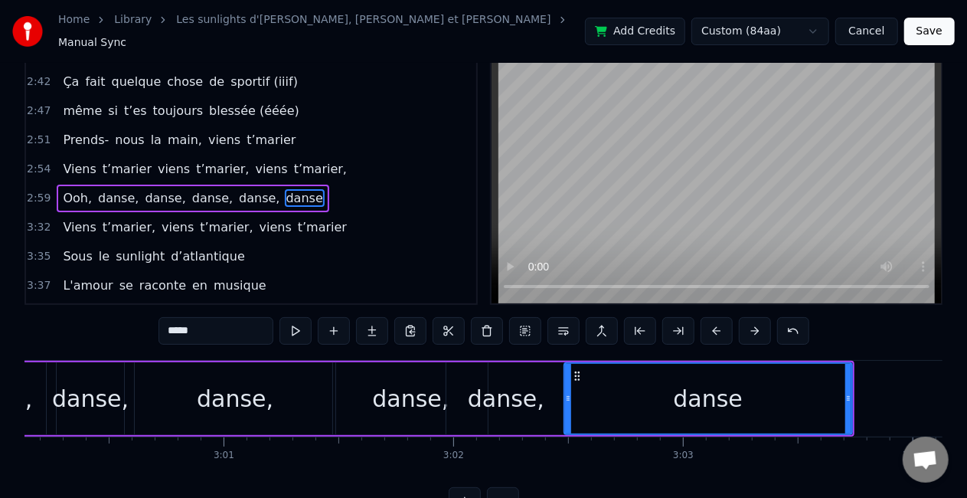
scroll to position [0, 41388]
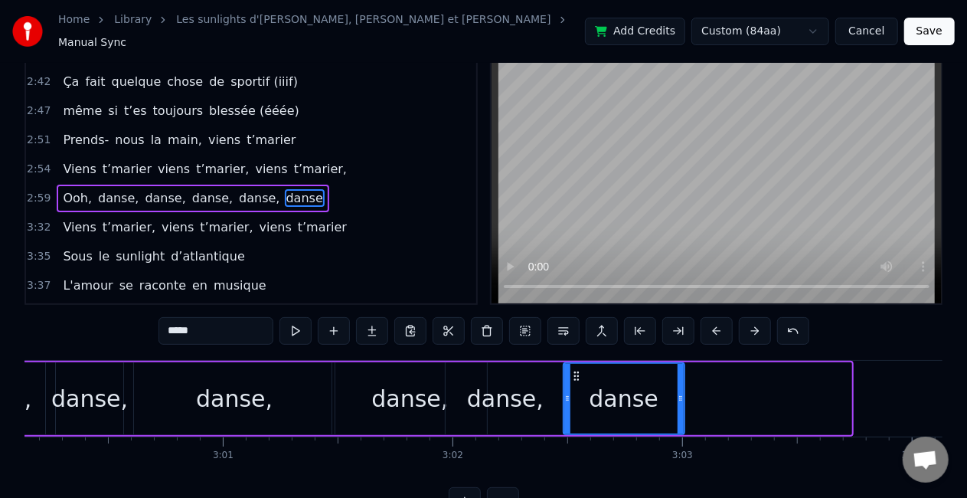
drag, startPoint x: 845, startPoint y: 391, endPoint x: 677, endPoint y: 378, distance: 168.2
click at [678, 378] on div at bounding box center [681, 399] width 6 height 70
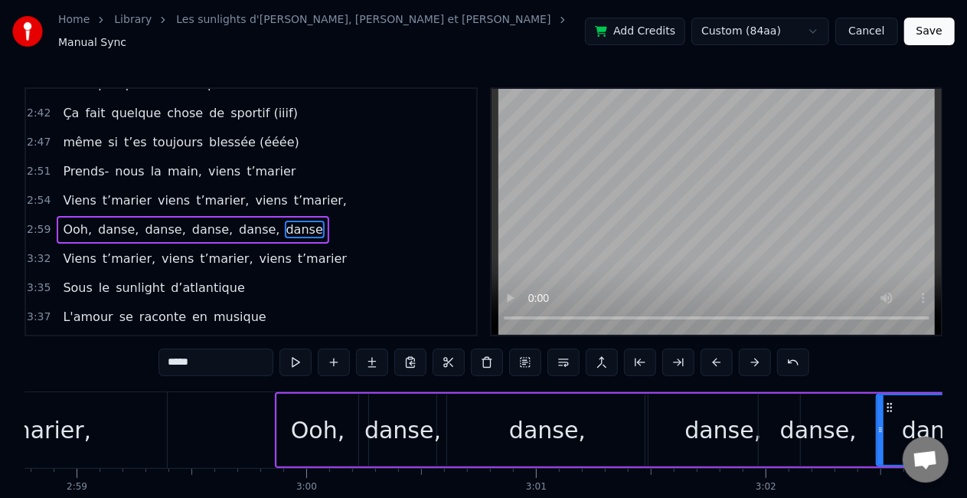
scroll to position [0, 41069]
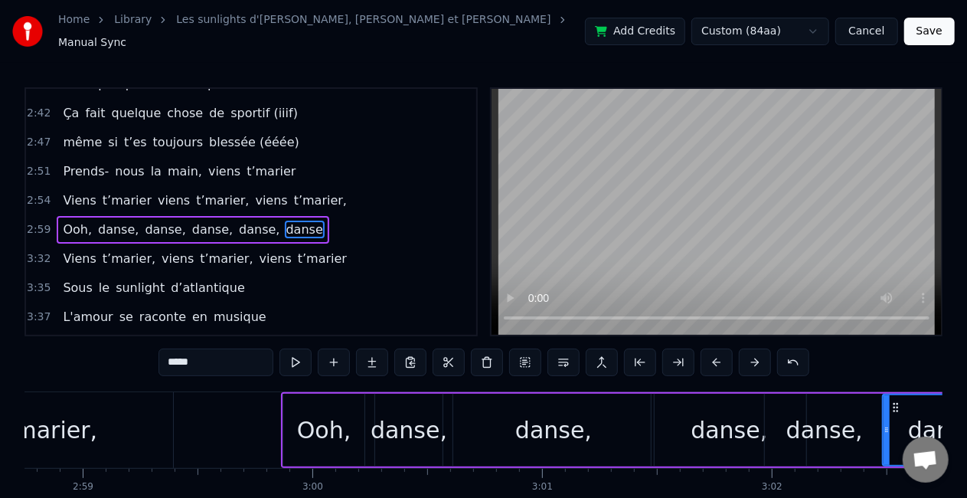
click at [531, 413] on div "danse," at bounding box center [553, 430] width 77 height 34
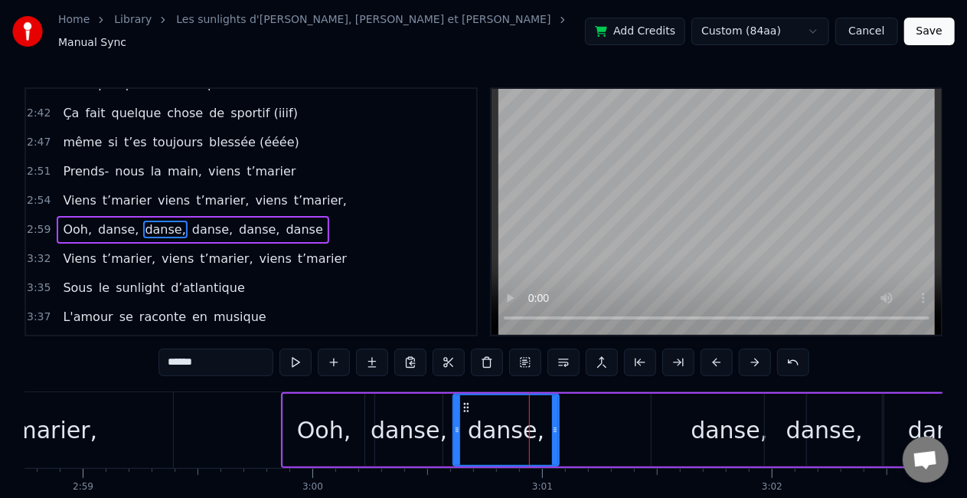
drag, startPoint x: 649, startPoint y: 425, endPoint x: 553, endPoint y: 412, distance: 97.4
click at [553, 412] on div at bounding box center [555, 430] width 6 height 70
click at [718, 420] on div "danse," at bounding box center [729, 430] width 77 height 34
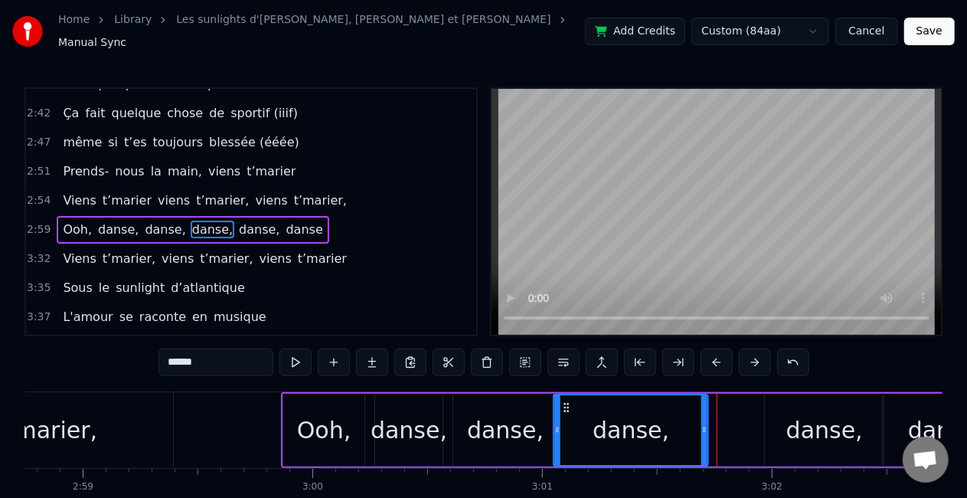
drag, startPoint x: 667, startPoint y: 396, endPoint x: 567, endPoint y: 391, distance: 100.4
click at [567, 395] on div "danse," at bounding box center [630, 430] width 153 height 70
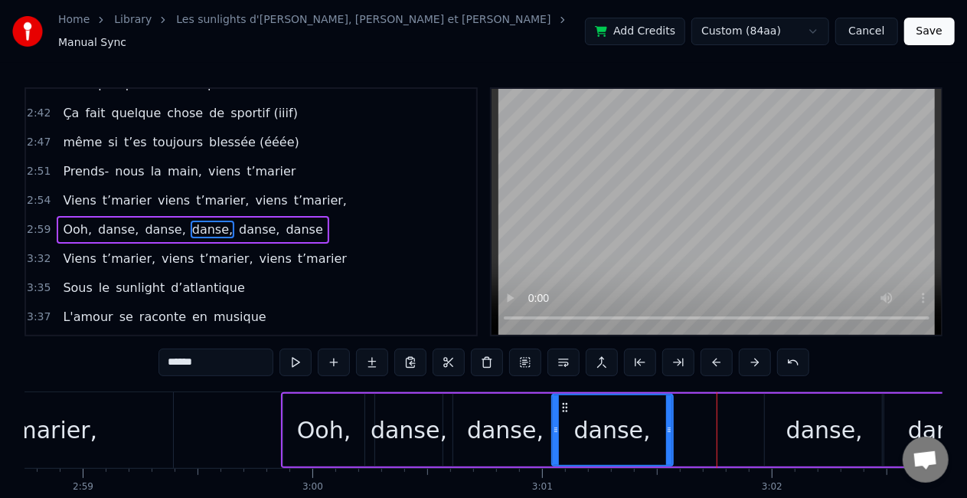
drag, startPoint x: 702, startPoint y: 426, endPoint x: 660, endPoint y: 419, distance: 41.9
click at [666, 424] on icon at bounding box center [669, 430] width 6 height 12
click at [804, 432] on div "danse," at bounding box center [825, 430] width 77 height 34
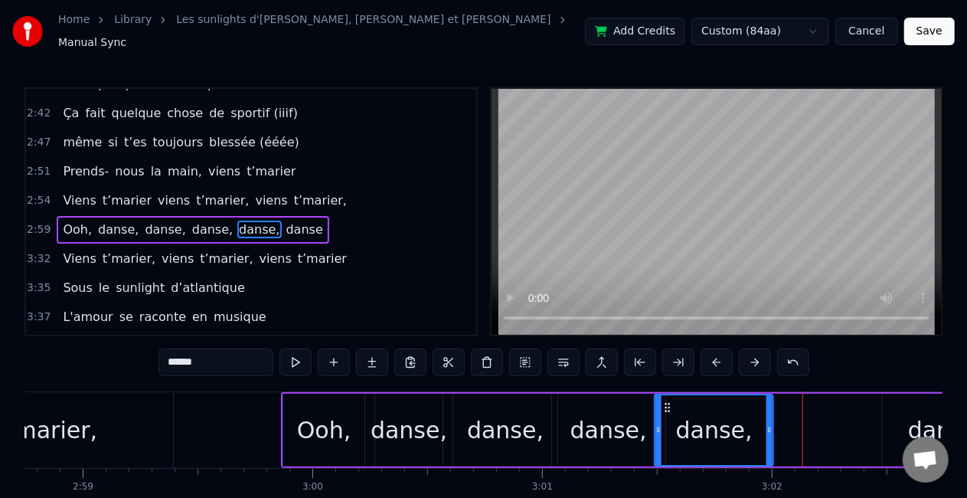
drag, startPoint x: 778, startPoint y: 399, endPoint x: 667, endPoint y: 394, distance: 111.1
click at [667, 401] on icon at bounding box center [668, 407] width 12 height 12
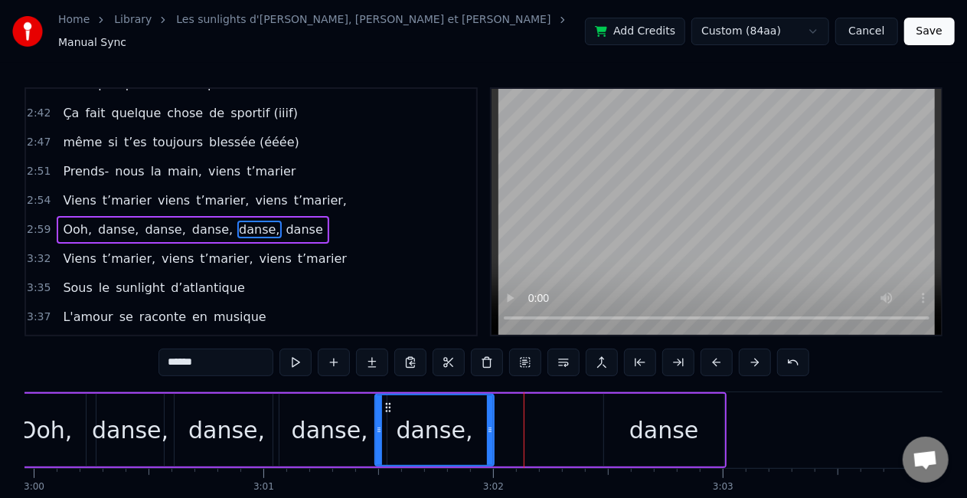
scroll to position [0, 41355]
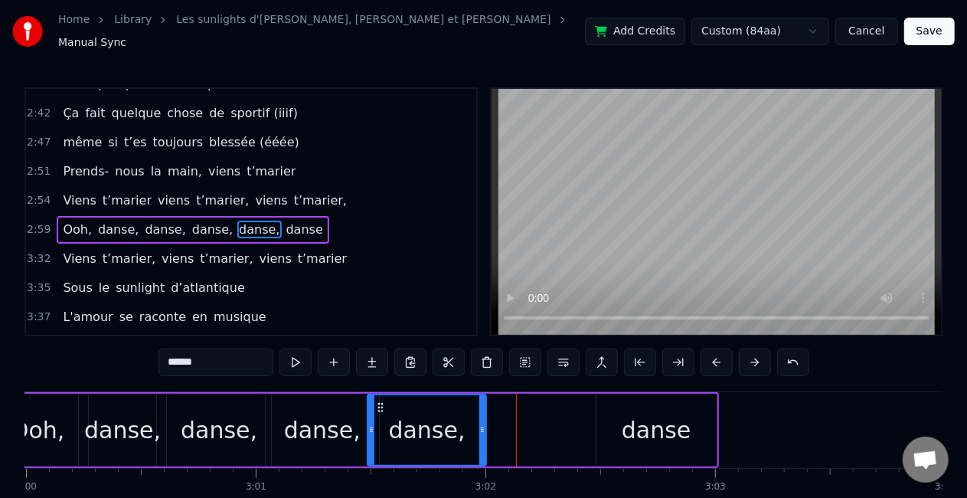
click at [663, 401] on div "danse" at bounding box center [657, 430] width 120 height 73
type input "*****"
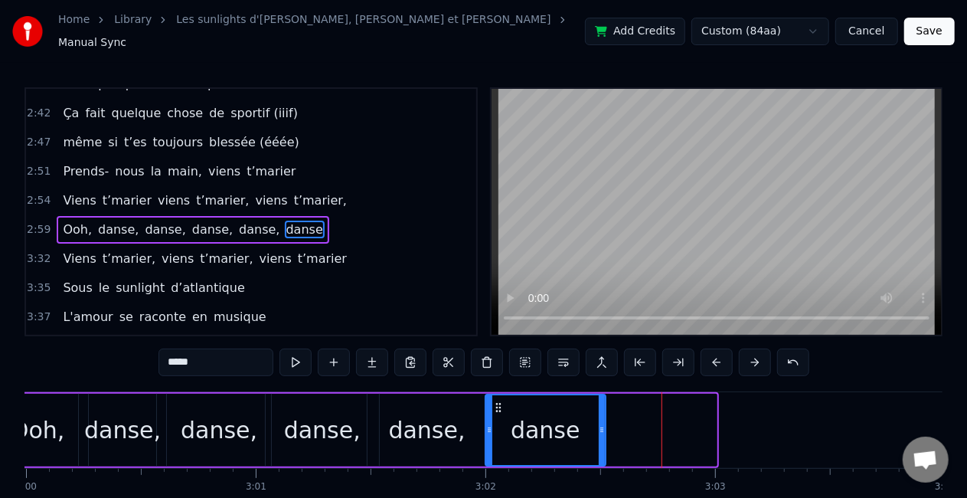
drag, startPoint x: 610, startPoint y: 397, endPoint x: 499, endPoint y: 394, distance: 110.4
click at [499, 401] on icon at bounding box center [498, 407] width 12 height 12
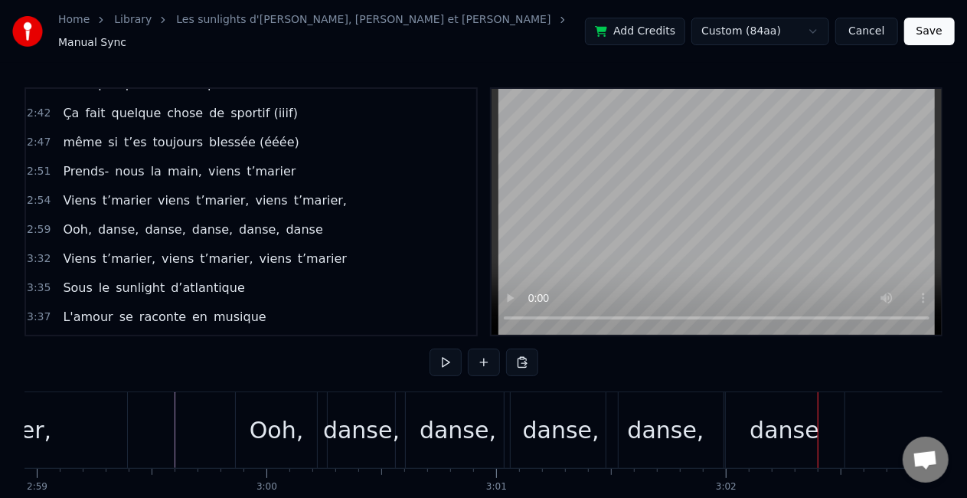
scroll to position [0, 41113]
click at [261, 401] on div "Ooh," at bounding box center [277, 430] width 81 height 76
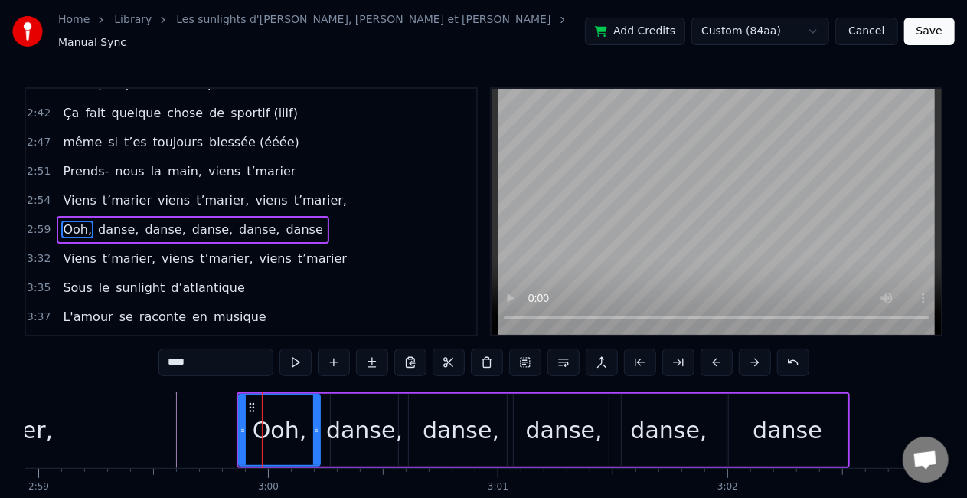
click at [240, 216] on div "Ooh, danse, danse, danse, danse, danse" at bounding box center [193, 230] width 272 height 28
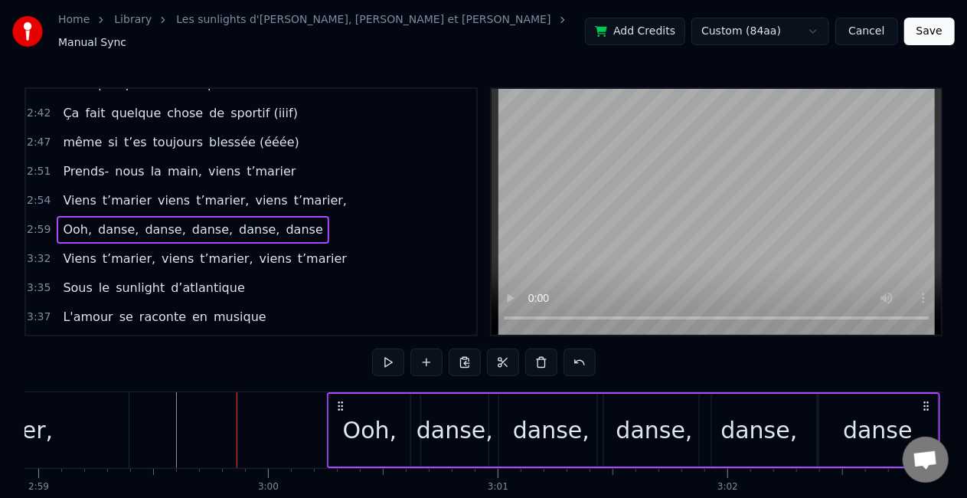
drag, startPoint x: 249, startPoint y: 394, endPoint x: 339, endPoint y: 391, distance: 90.4
click at [339, 392] on div "Ooh, danse, danse, danse, danse, danse" at bounding box center [633, 430] width 613 height 76
click at [460, 440] on div "danse," at bounding box center [454, 430] width 67 height 73
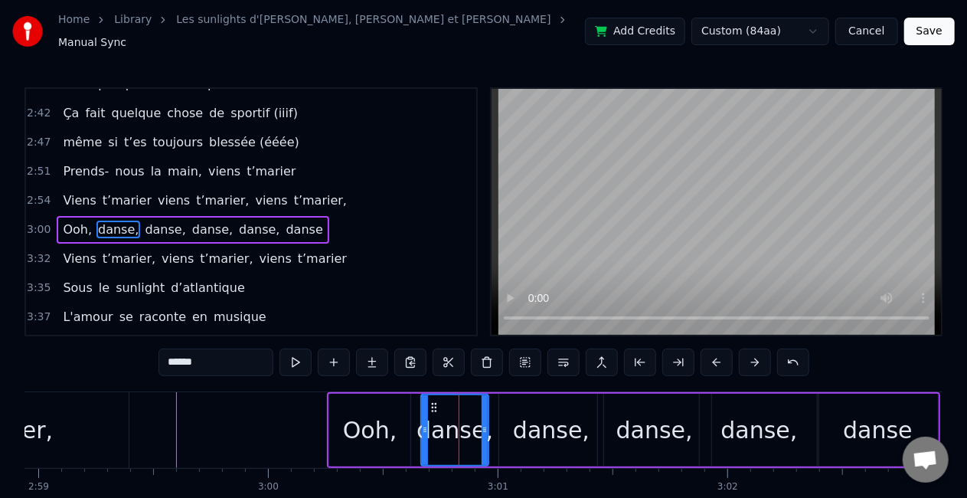
click at [572, 433] on div "danse," at bounding box center [551, 430] width 77 height 34
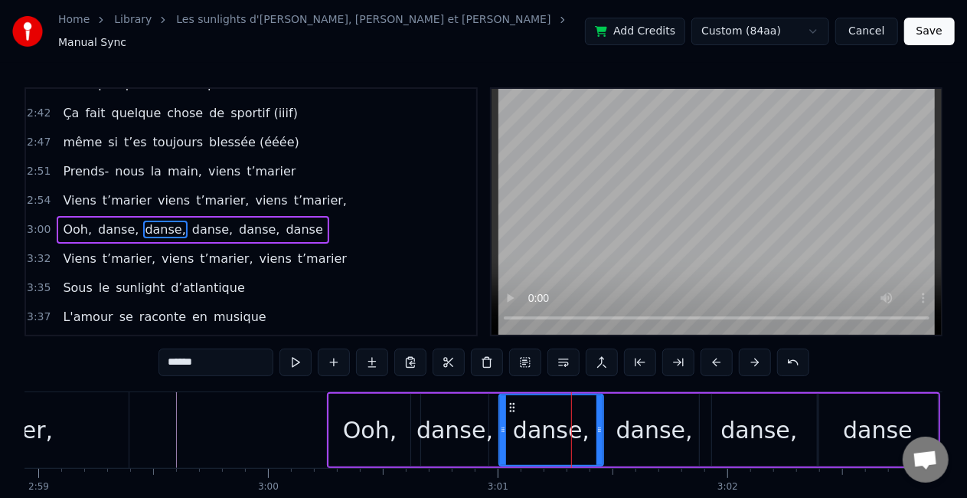
click at [279, 216] on div "Ooh, danse, danse, danse, danse, danse" at bounding box center [193, 230] width 272 height 28
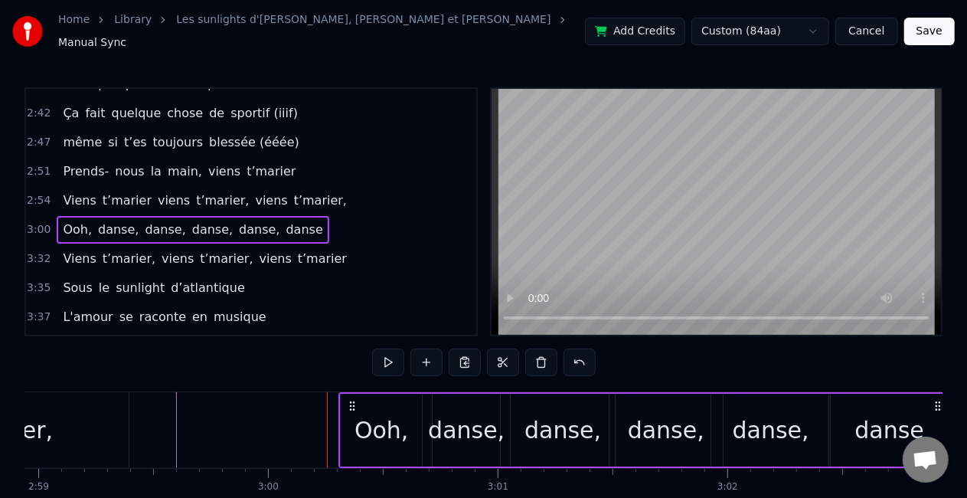
drag, startPoint x: 342, startPoint y: 397, endPoint x: 353, endPoint y: 396, distance: 11.5
click at [353, 400] on icon at bounding box center [352, 406] width 12 height 12
click at [369, 418] on div "Ooh," at bounding box center [382, 430] width 54 height 34
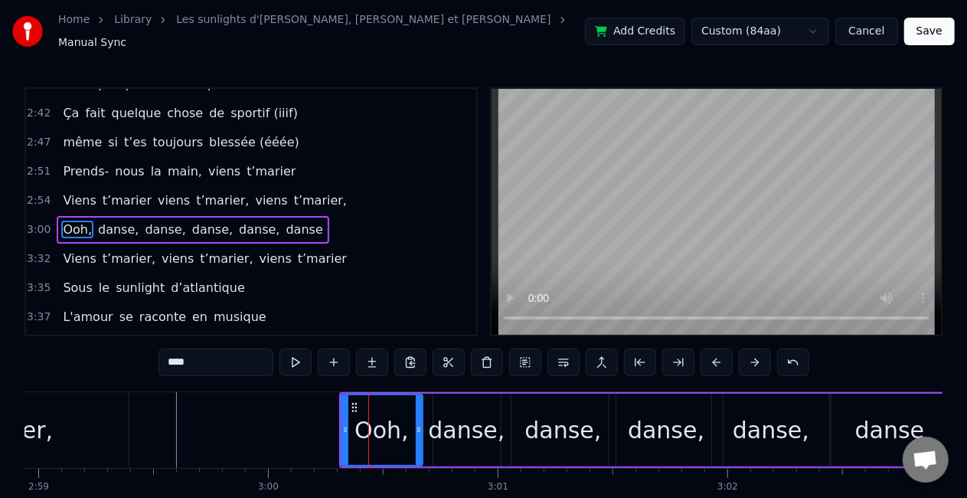
click at [200, 358] on input "****" at bounding box center [216, 362] width 115 height 28
type input "********"
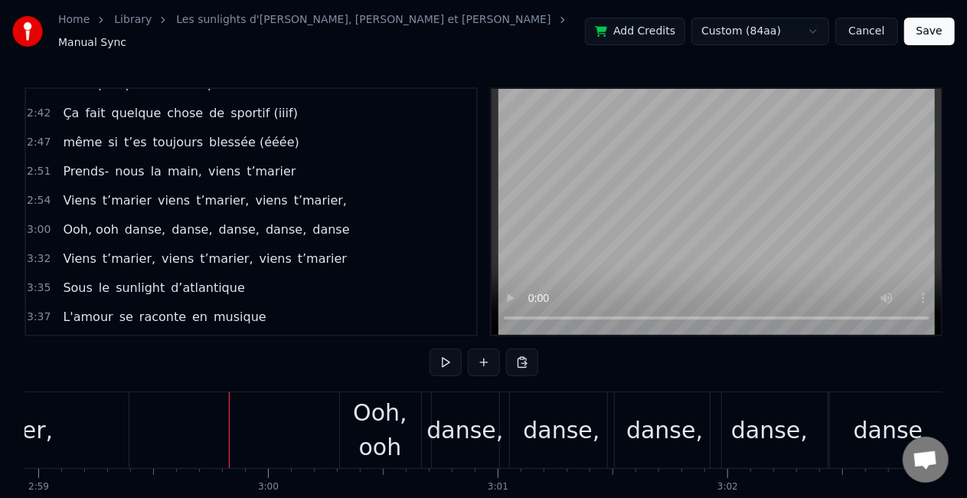
click at [368, 419] on div "Ooh, ooh" at bounding box center [380, 429] width 81 height 69
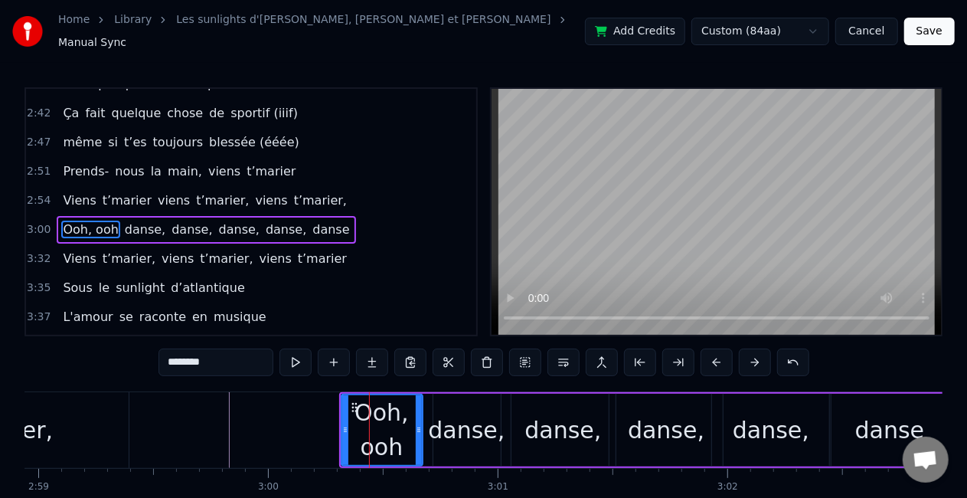
click at [227, 351] on input "********" at bounding box center [216, 362] width 115 height 28
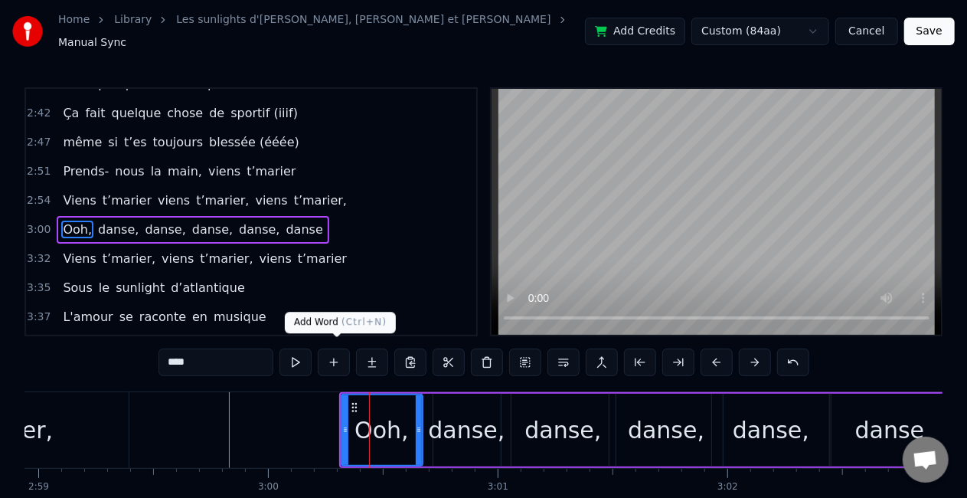
type input "****"
click at [347, 357] on button at bounding box center [334, 362] width 32 height 28
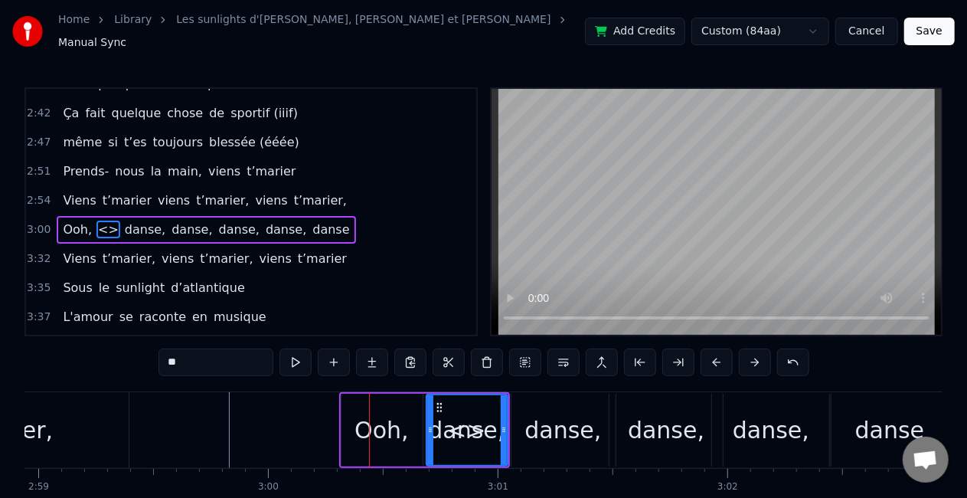
click at [245, 349] on input "**" at bounding box center [216, 362] width 115 height 28
type input "*"
paste input "****"
click at [381, 426] on div "Ooh," at bounding box center [382, 430] width 54 height 34
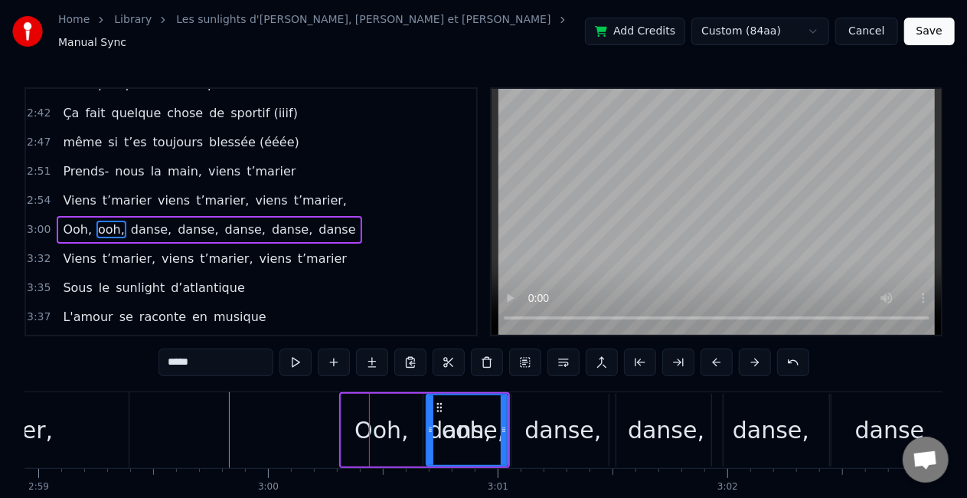
type input "****"
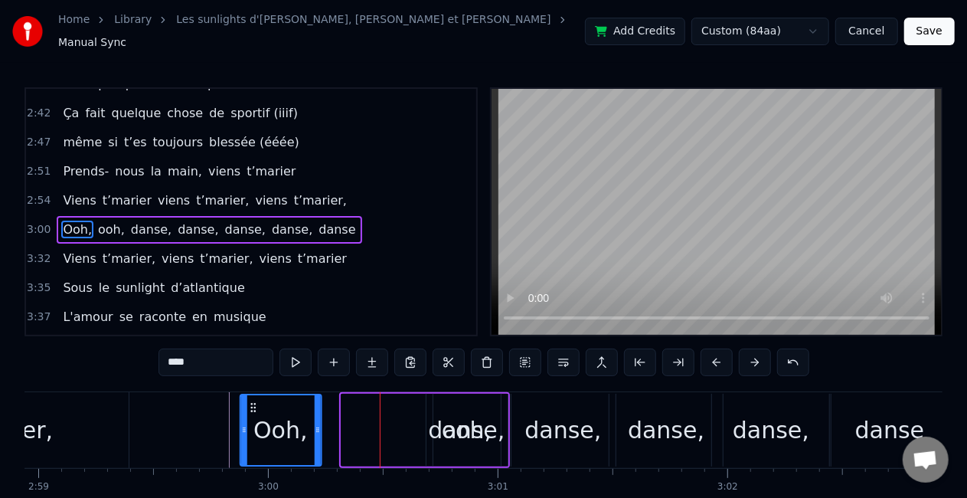
drag, startPoint x: 352, startPoint y: 398, endPoint x: 251, endPoint y: 398, distance: 101.1
click at [251, 401] on icon at bounding box center [253, 407] width 12 height 12
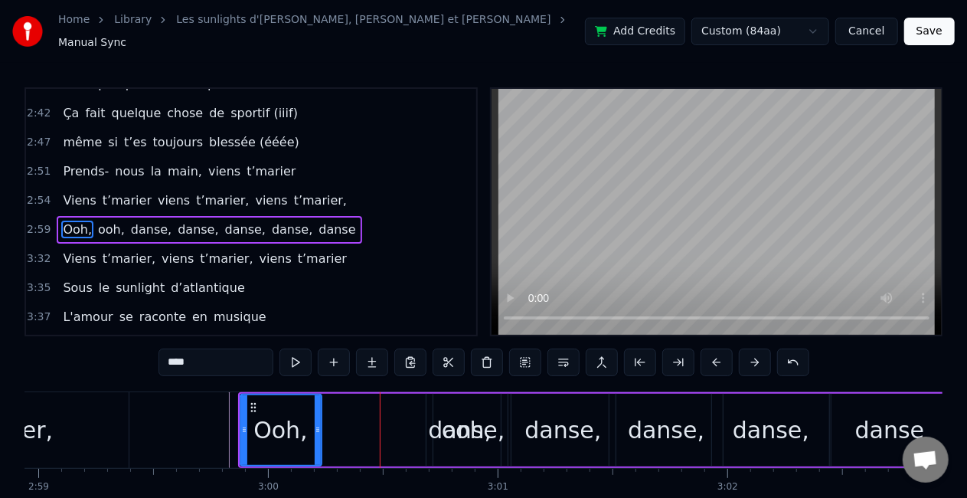
click at [385, 418] on div "Ooh, ooh, danse, danse, danse, danse, danse" at bounding box center [595, 430] width 715 height 76
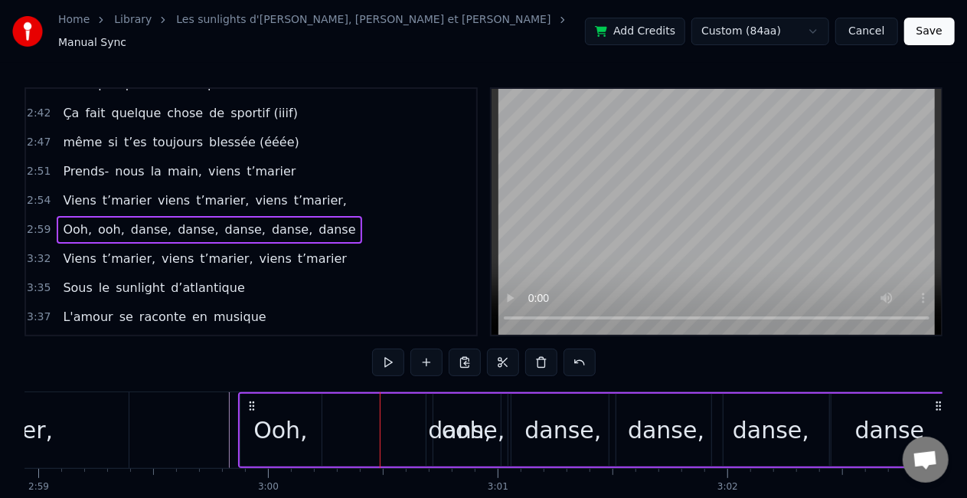
click at [427, 439] on div "ooh," at bounding box center [467, 430] width 81 height 73
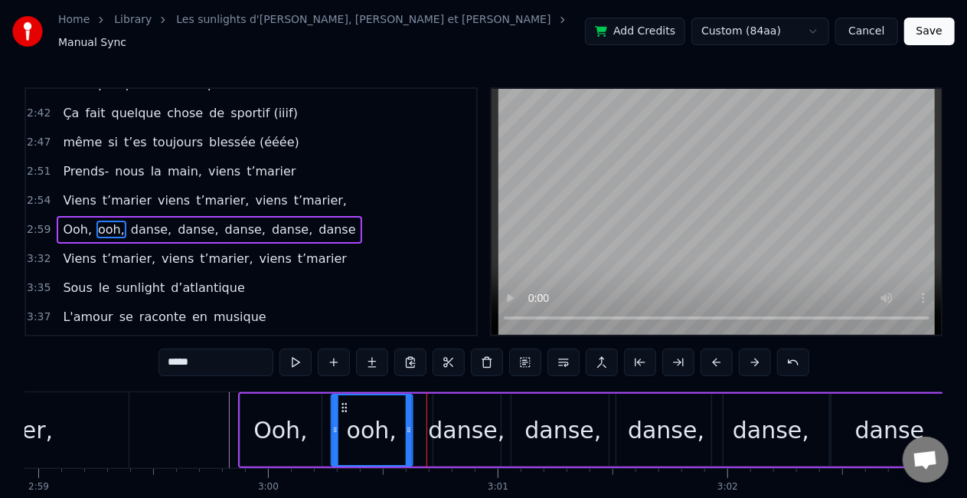
drag, startPoint x: 441, startPoint y: 398, endPoint x: 346, endPoint y: 389, distance: 95.4
click at [346, 395] on div "ooh," at bounding box center [372, 430] width 80 height 70
click at [461, 422] on div "danse," at bounding box center [466, 430] width 77 height 34
type input "******"
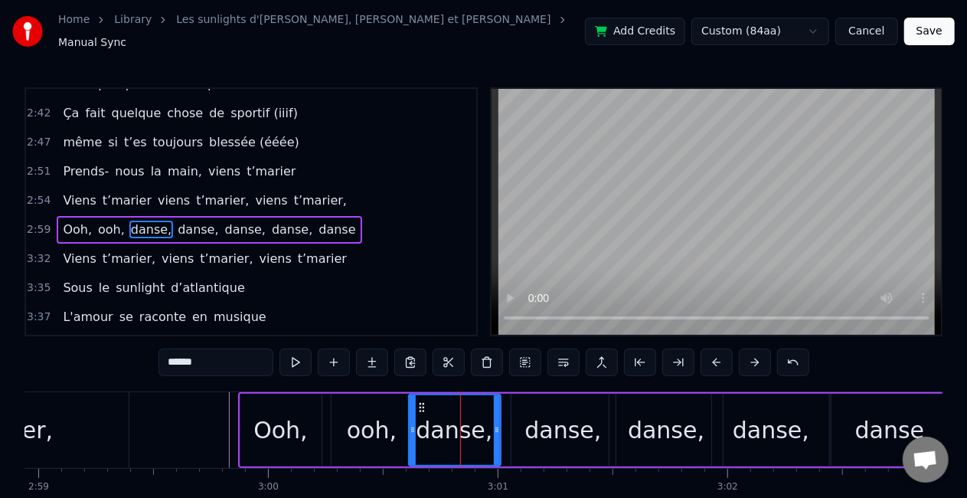
drag, startPoint x: 435, startPoint y: 417, endPoint x: 411, endPoint y: 414, distance: 24.8
click at [411, 414] on div at bounding box center [413, 430] width 6 height 70
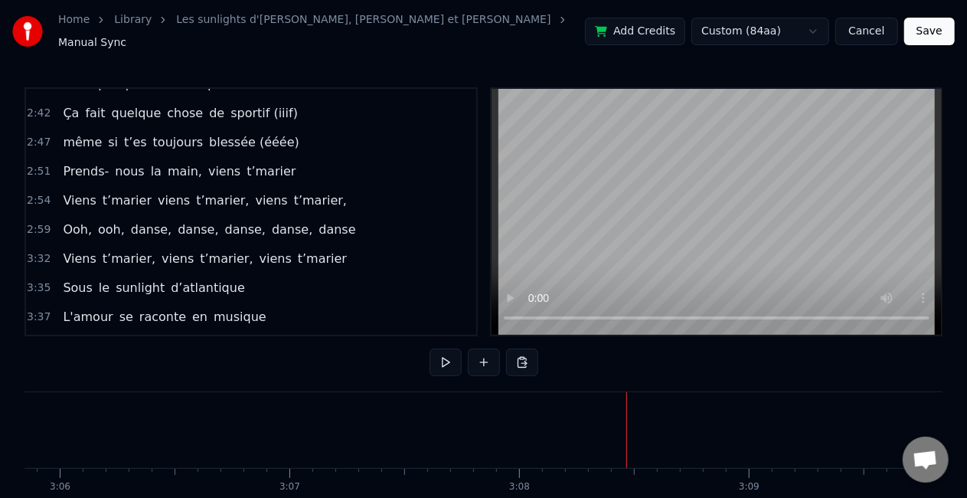
scroll to position [868, 0]
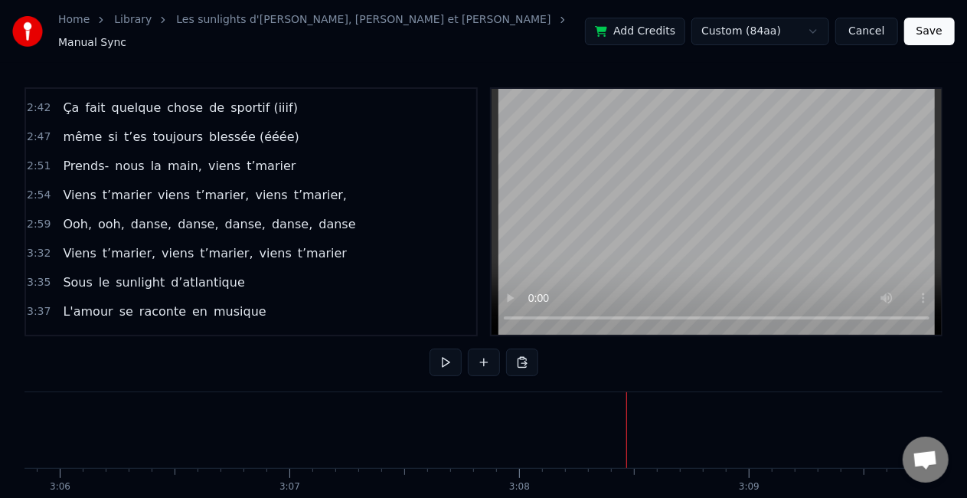
click at [282, 240] on div "Viens t’marier, viens t’marier, viens t’marier" at bounding box center [205, 254] width 296 height 28
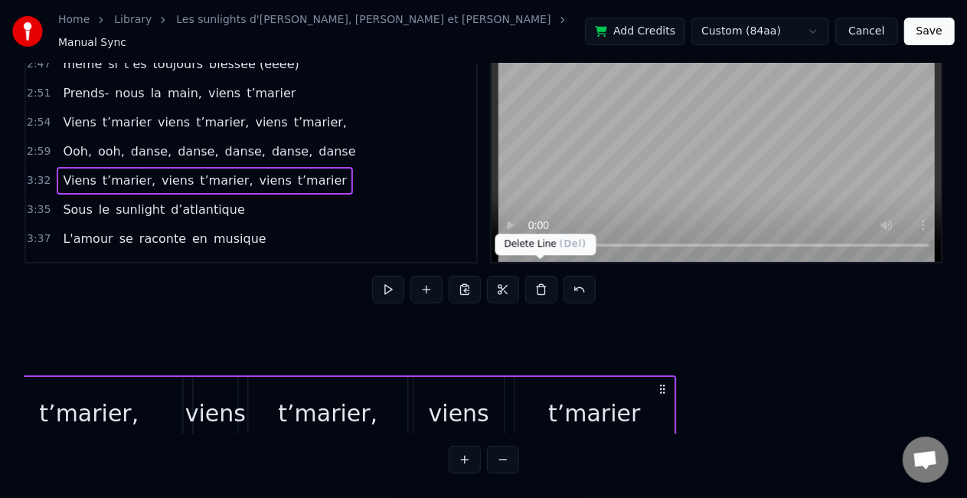
scroll to position [0, 43265]
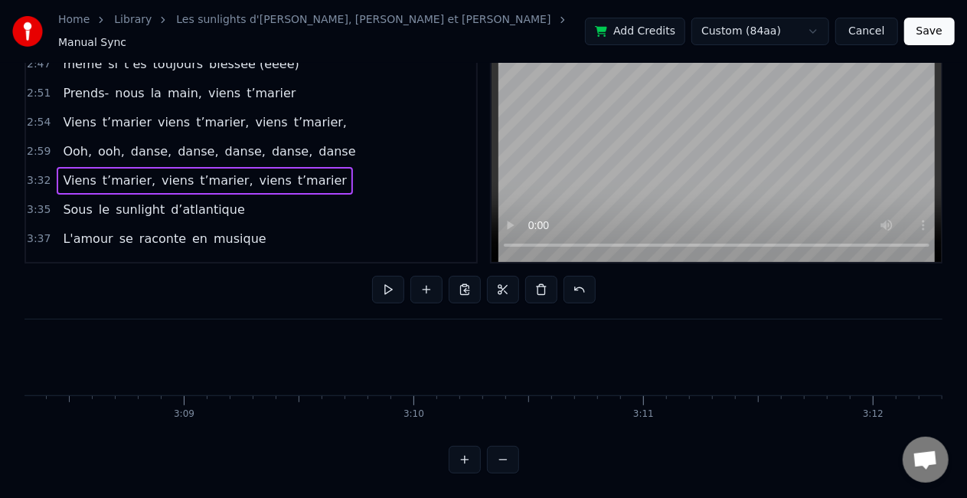
drag, startPoint x: 117, startPoint y: 396, endPoint x: 350, endPoint y: 382, distance: 233.2
click at [350, 382] on div "Vivre avec trois frères pas gentils entre l’Ile d’Yeu et Paris Mais pour Yvonne…" at bounding box center [484, 376] width 918 height 115
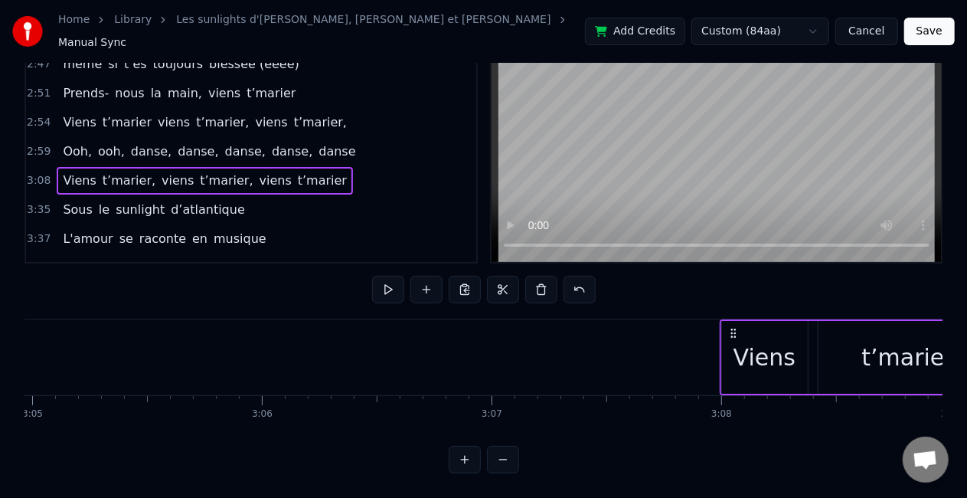
scroll to position [0, 42498]
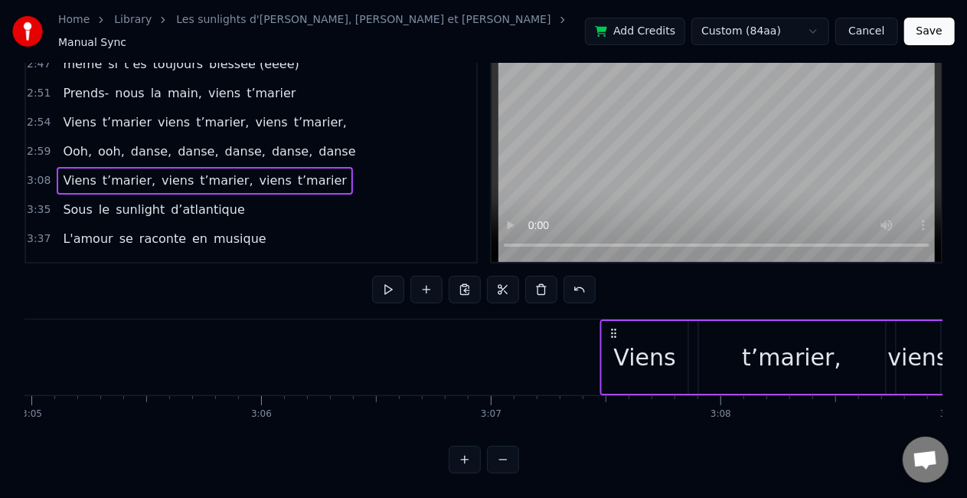
drag, startPoint x: 617, startPoint y: 322, endPoint x: 616, endPoint y: 346, distance: 24.5
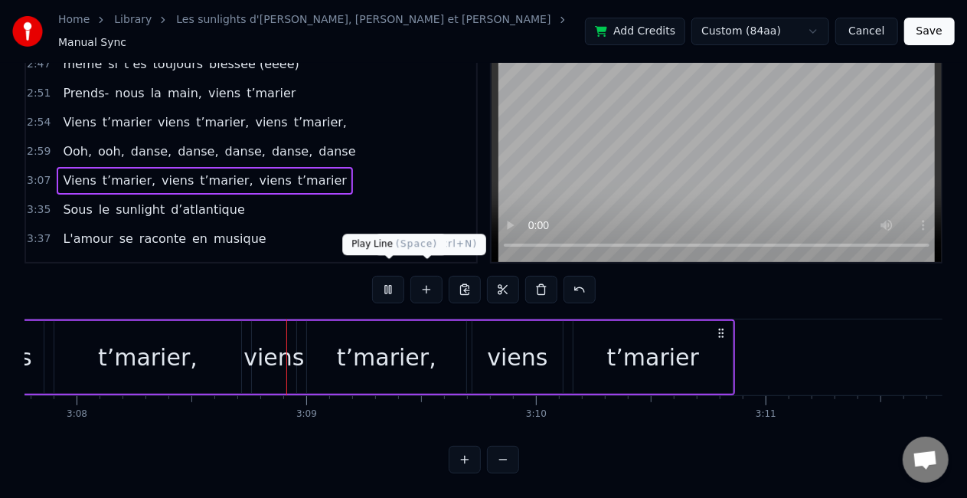
scroll to position [0, 43167]
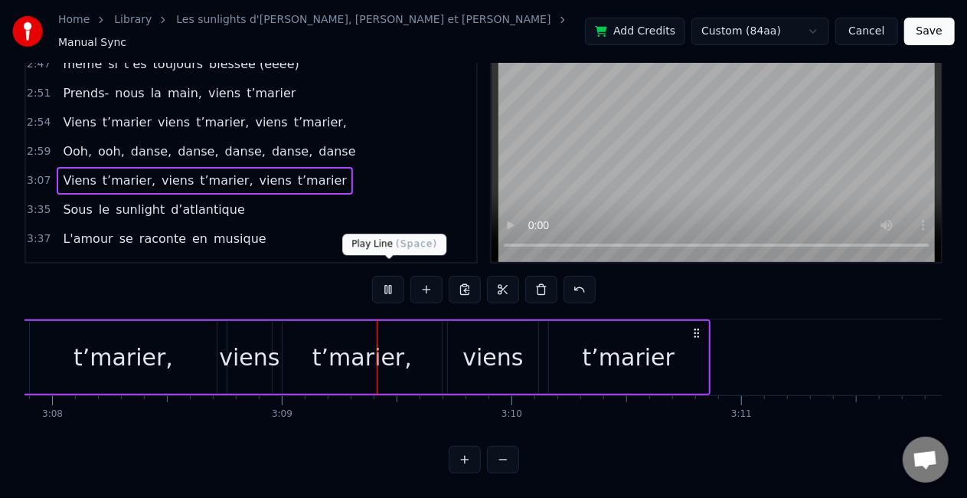
click at [393, 283] on button at bounding box center [388, 290] width 32 height 28
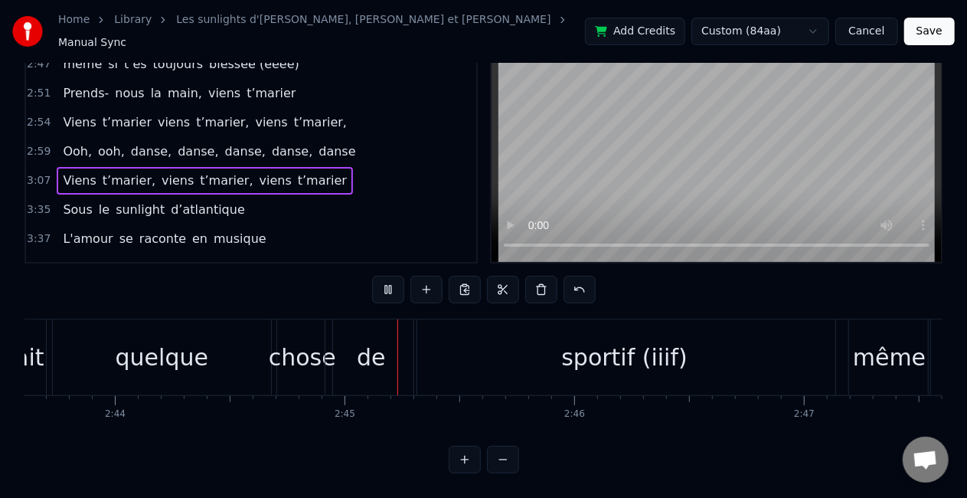
scroll to position [0, 37749]
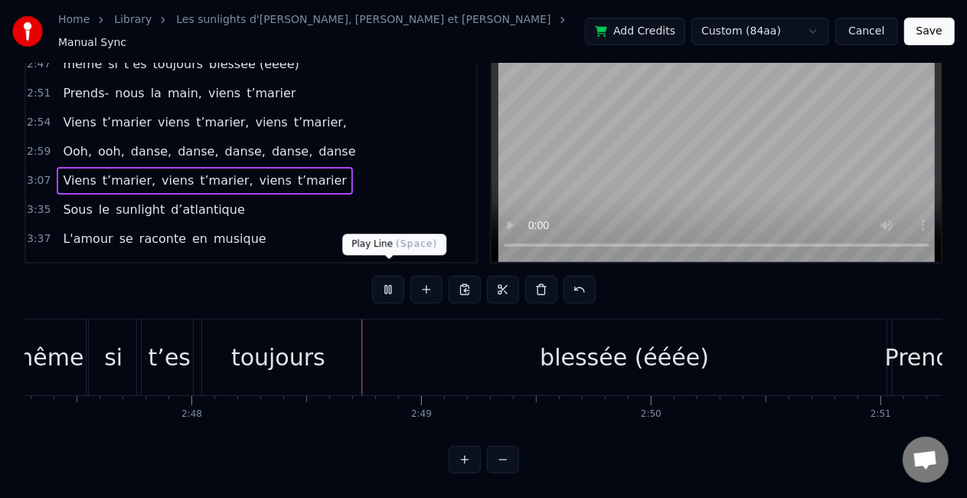
click at [387, 278] on button at bounding box center [388, 290] width 32 height 28
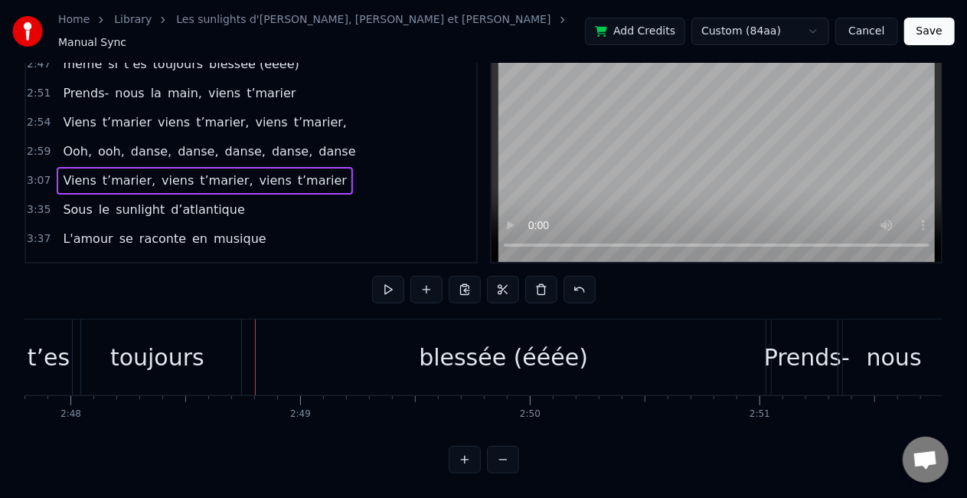
click at [387, 278] on button at bounding box center [388, 290] width 32 height 28
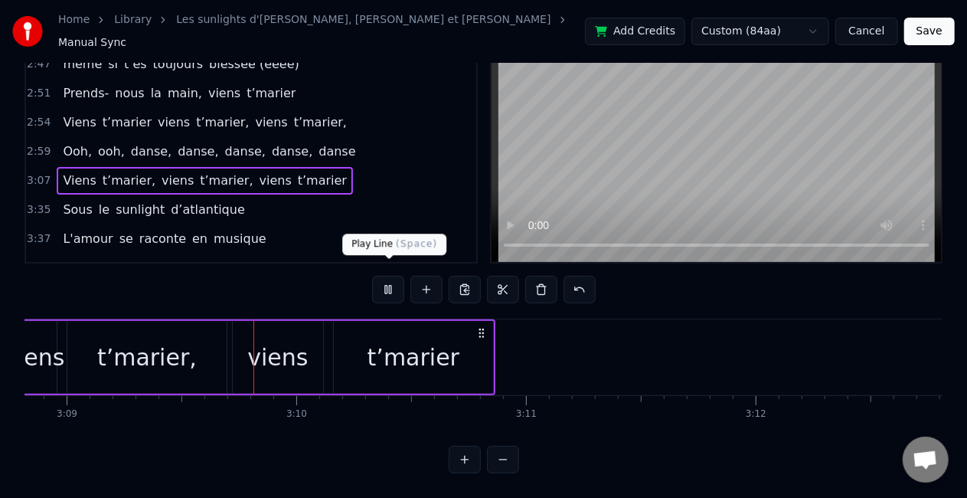
scroll to position [0, 43414]
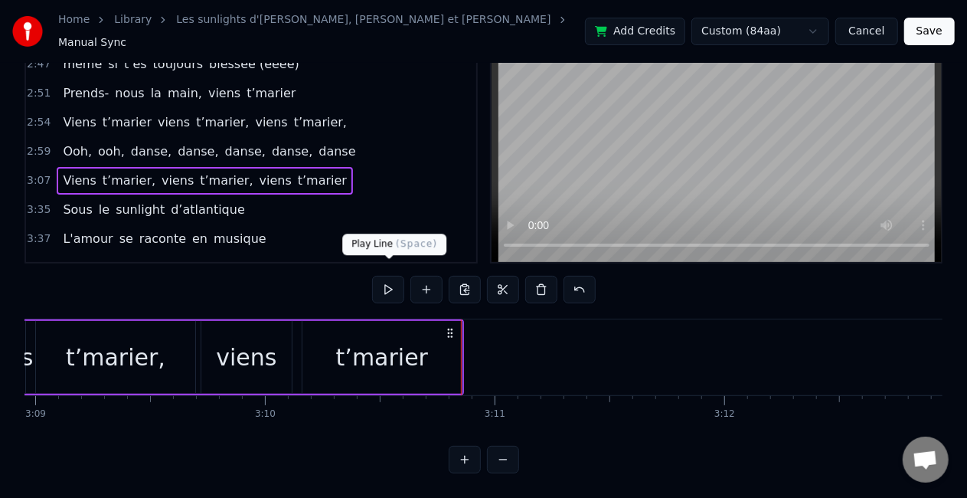
click at [387, 279] on button at bounding box center [388, 290] width 32 height 28
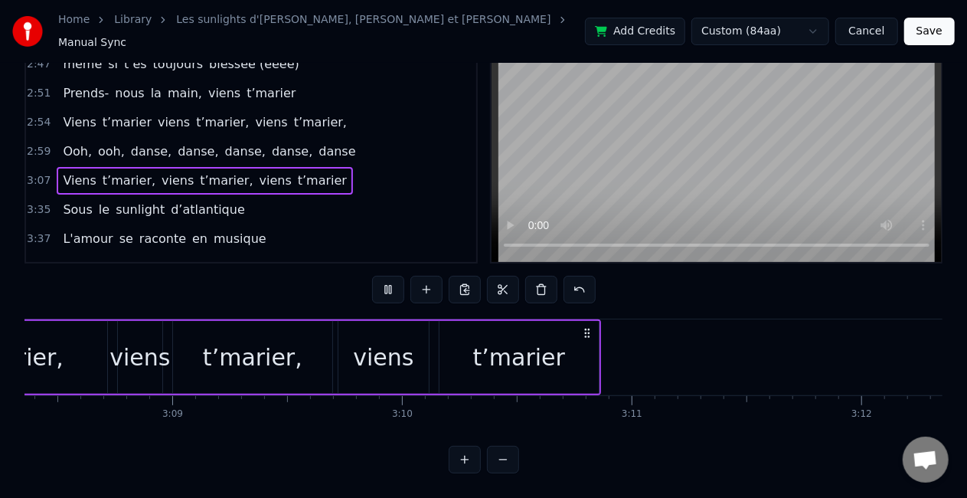
click at [391, 340] on div "Viens t’marier, viens t’marier, viens t’marier" at bounding box center [212, 357] width 780 height 76
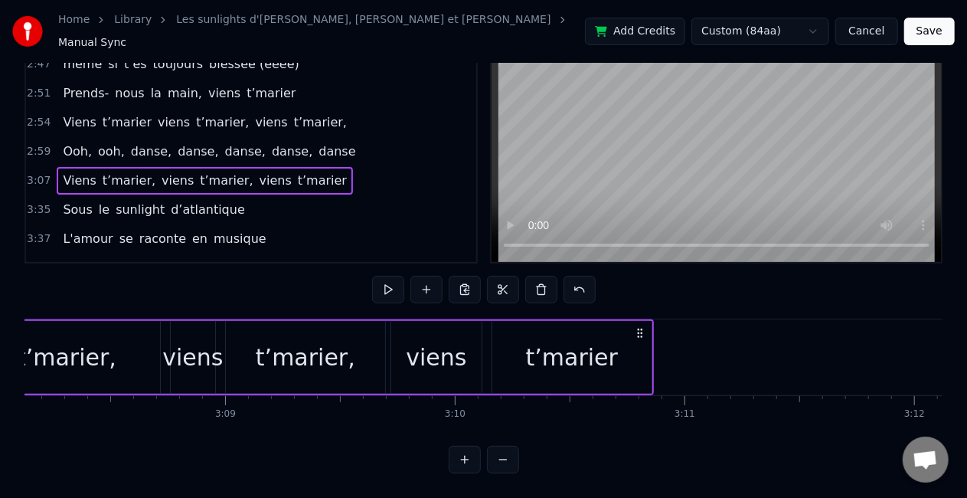
scroll to position [0, 43221]
click at [522, 335] on div "t’marier" at bounding box center [575, 357] width 159 height 73
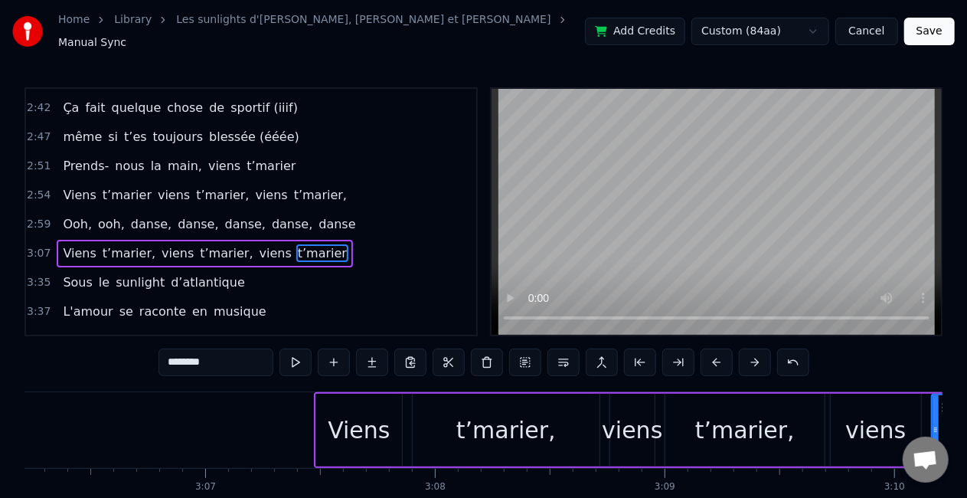
scroll to position [0, 42727]
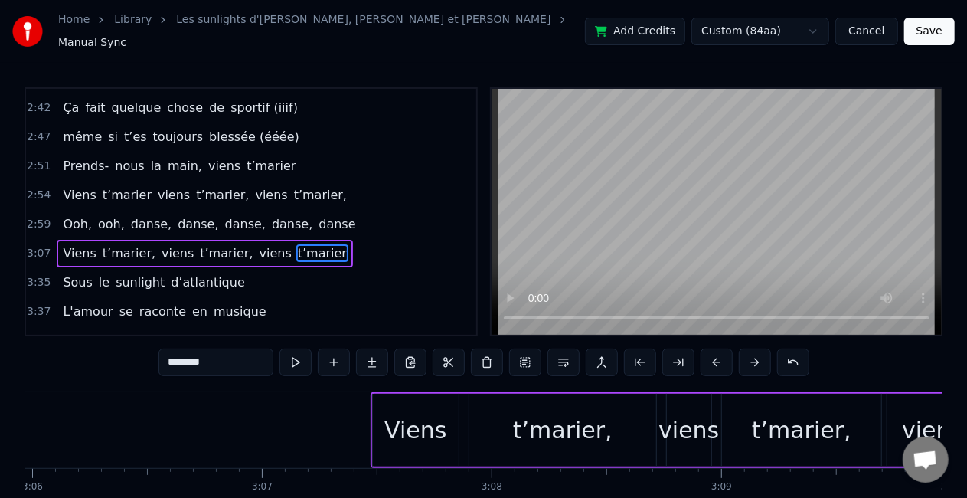
click at [437, 414] on div "Viens" at bounding box center [415, 430] width 62 height 34
type input "*****"
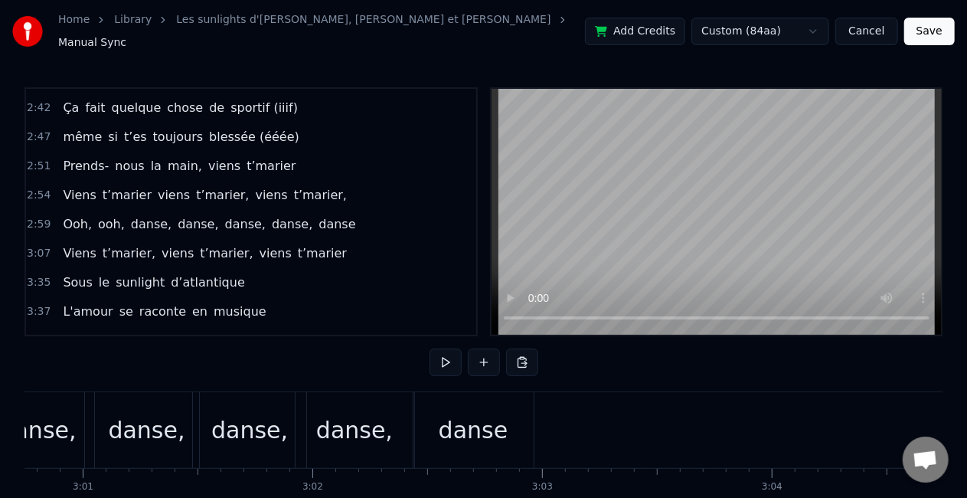
scroll to position [0, 41493]
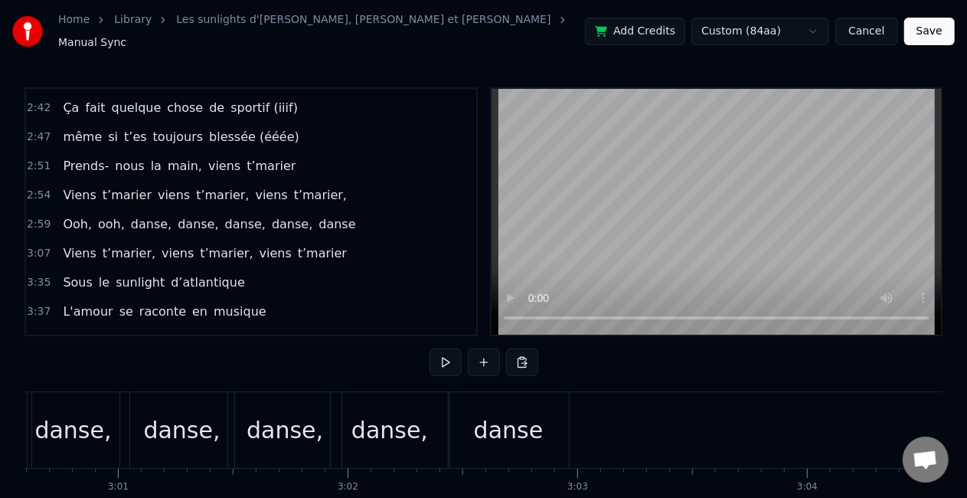
click at [505, 413] on div "danse" at bounding box center [509, 430] width 70 height 34
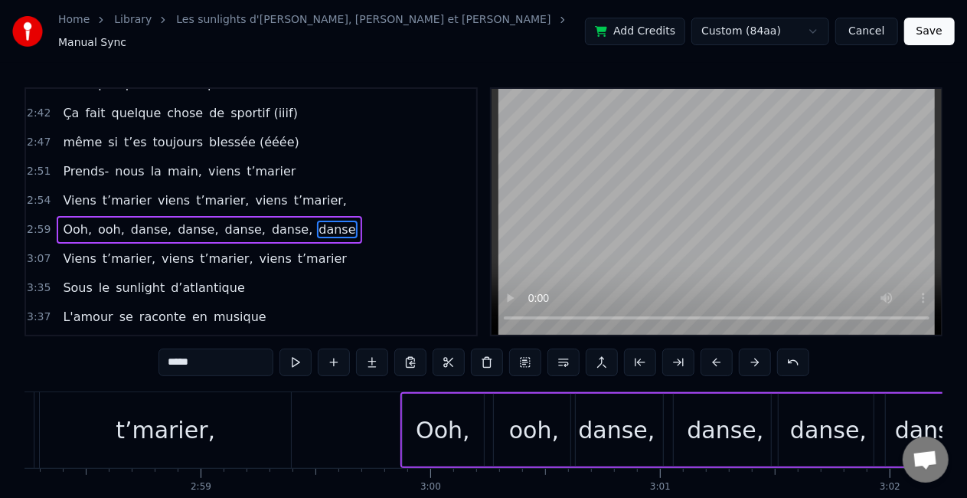
scroll to position [0, 40946]
click at [248, 404] on div "t’marier," at bounding box center [169, 430] width 251 height 76
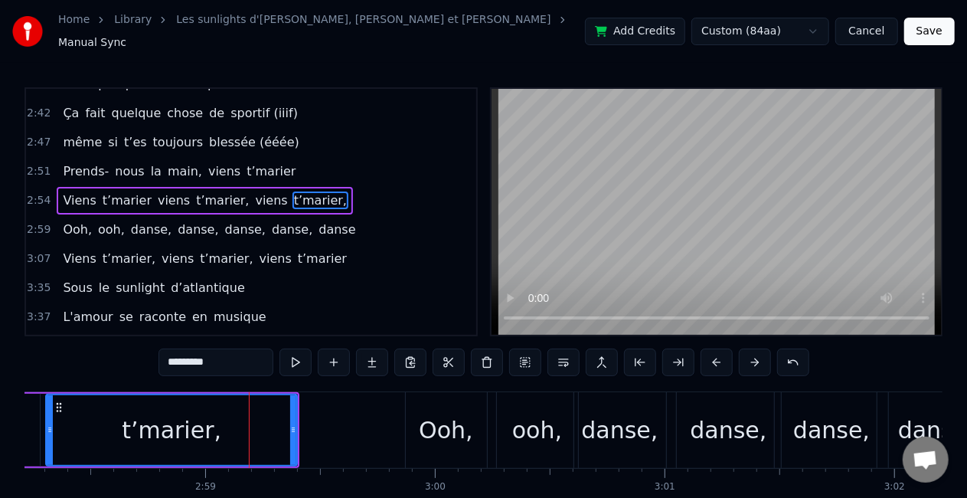
scroll to position [835, 0]
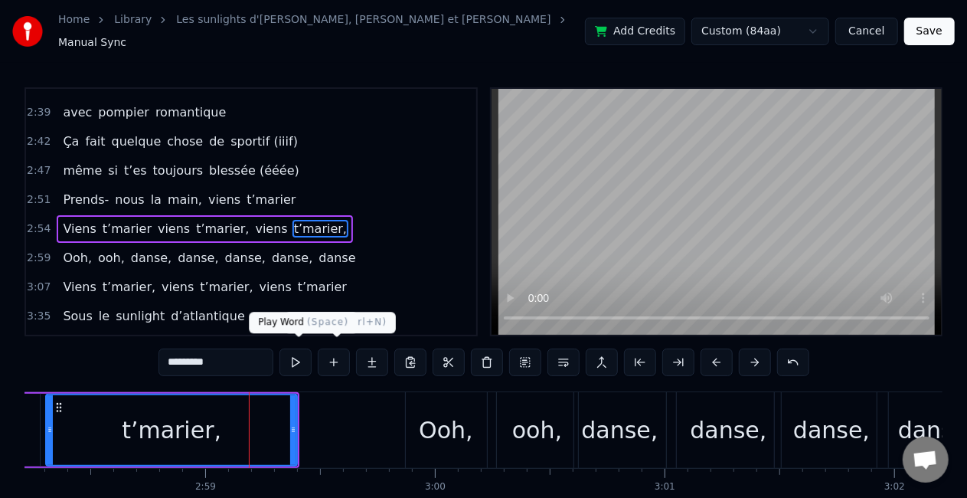
click at [299, 352] on button at bounding box center [296, 362] width 32 height 28
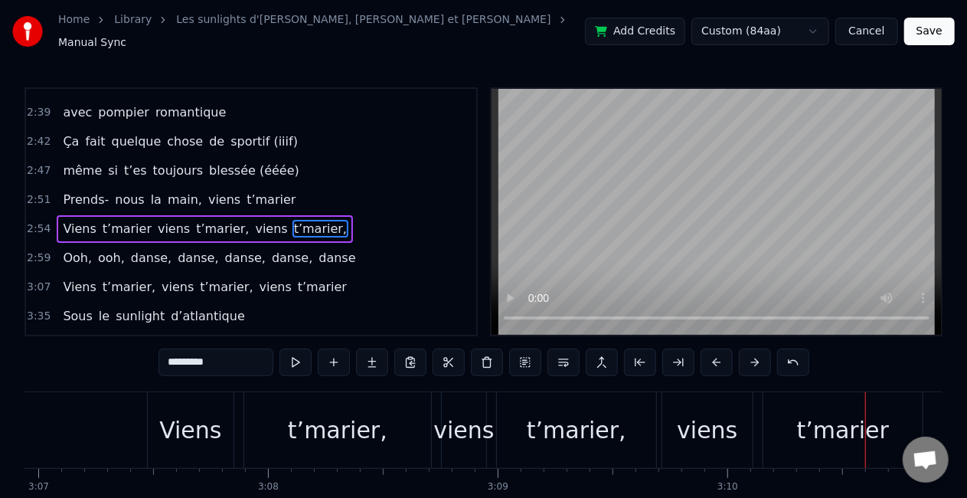
scroll to position [0, 42961]
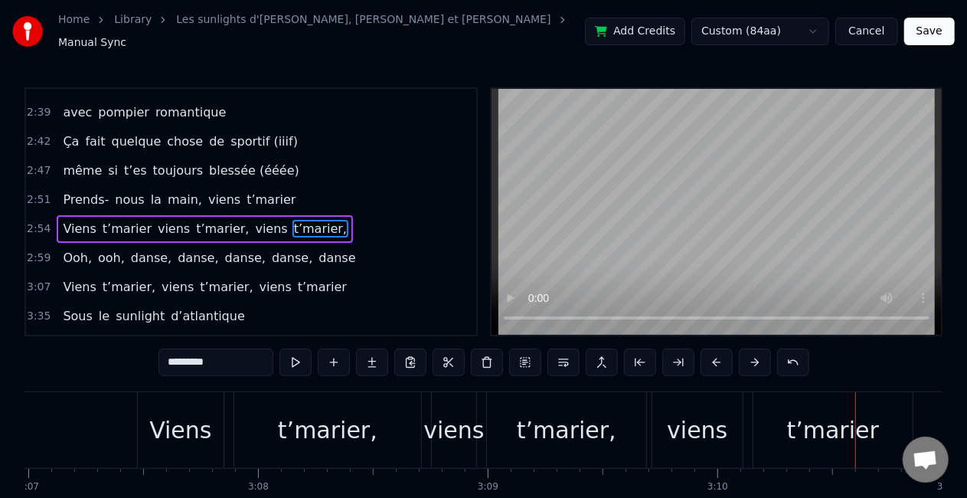
click at [458, 418] on div "viens" at bounding box center [454, 430] width 61 height 34
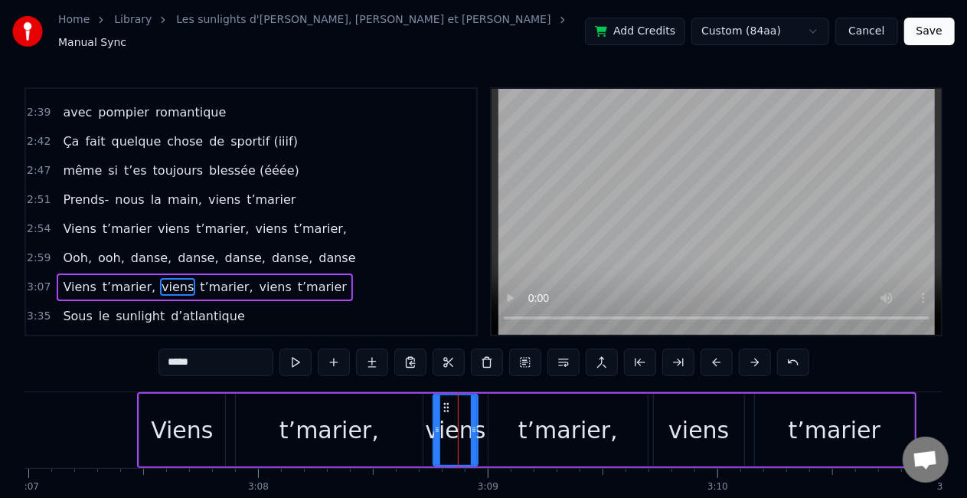
scroll to position [868, 0]
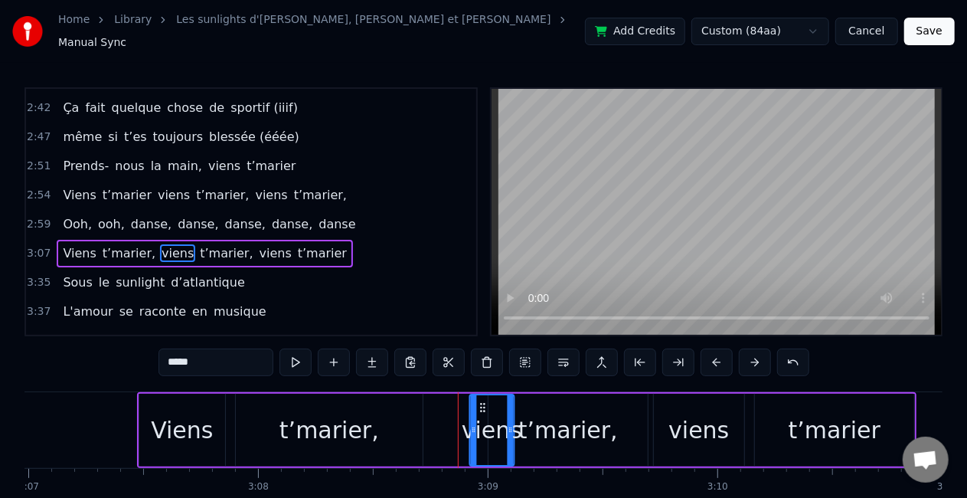
drag, startPoint x: 443, startPoint y: 400, endPoint x: 479, endPoint y: 395, distance: 36.3
click at [479, 401] on icon at bounding box center [482, 407] width 12 height 12
click at [551, 419] on div "t’marier," at bounding box center [568, 430] width 100 height 34
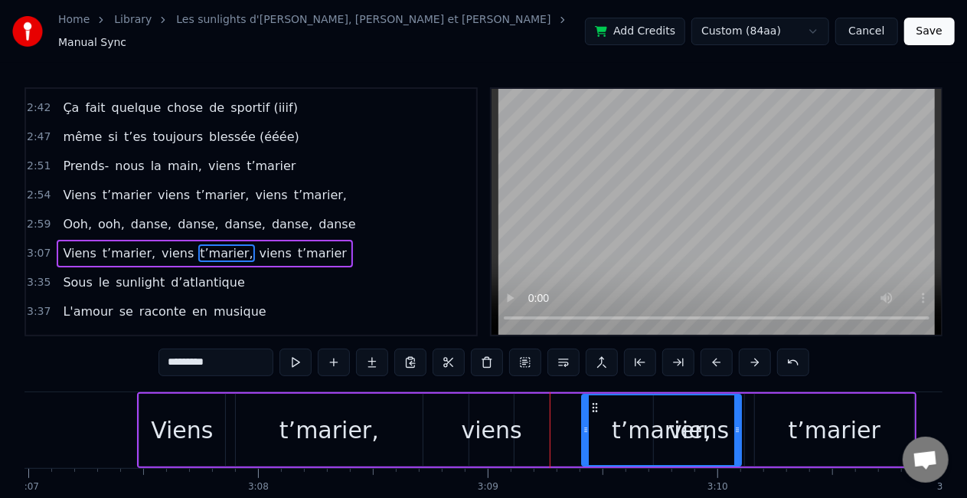
drag, startPoint x: 502, startPoint y: 395, endPoint x: 596, endPoint y: 399, distance: 93.5
click at [596, 401] on icon at bounding box center [595, 407] width 12 height 12
click at [744, 431] on div "viens" at bounding box center [699, 430] width 92 height 73
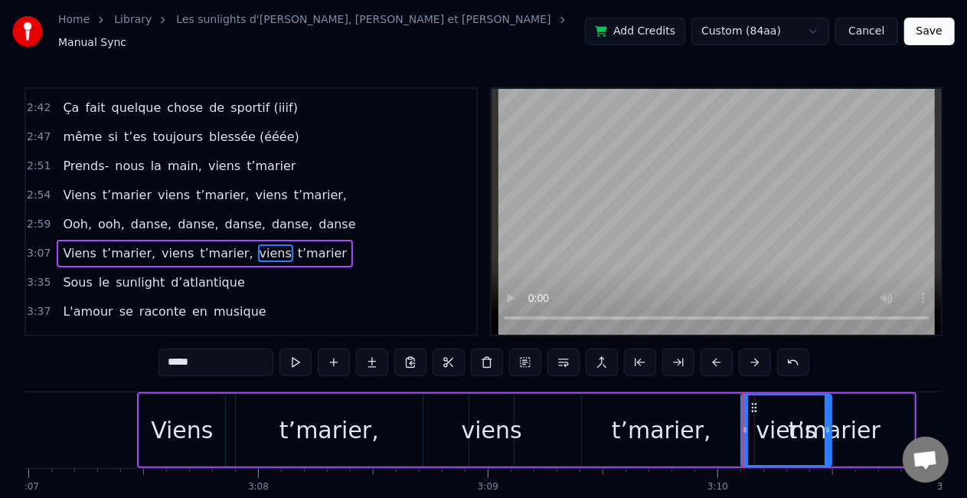
drag, startPoint x: 666, startPoint y: 395, endPoint x: 754, endPoint y: 397, distance: 87.3
click at [754, 401] on icon at bounding box center [754, 407] width 12 height 12
click at [868, 417] on div "t’marier" at bounding box center [835, 430] width 92 height 34
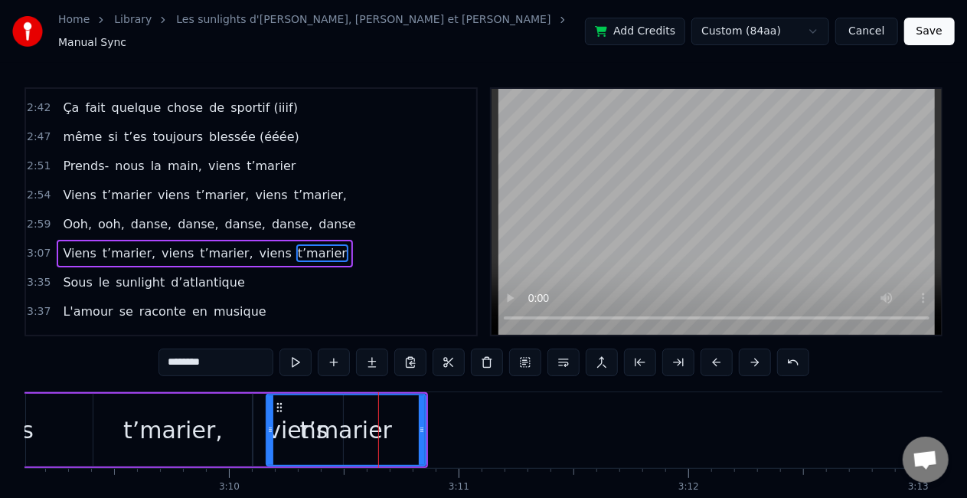
scroll to position [0, 43448]
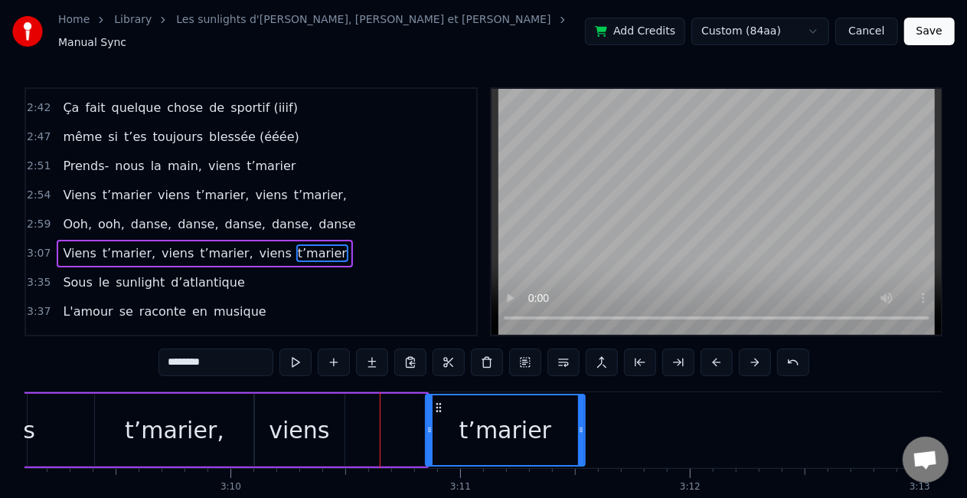
drag, startPoint x: 281, startPoint y: 396, endPoint x: 439, endPoint y: 400, distance: 157.8
click at [439, 401] on icon at bounding box center [439, 407] width 12 height 12
click at [337, 414] on div "viens" at bounding box center [299, 430] width 90 height 73
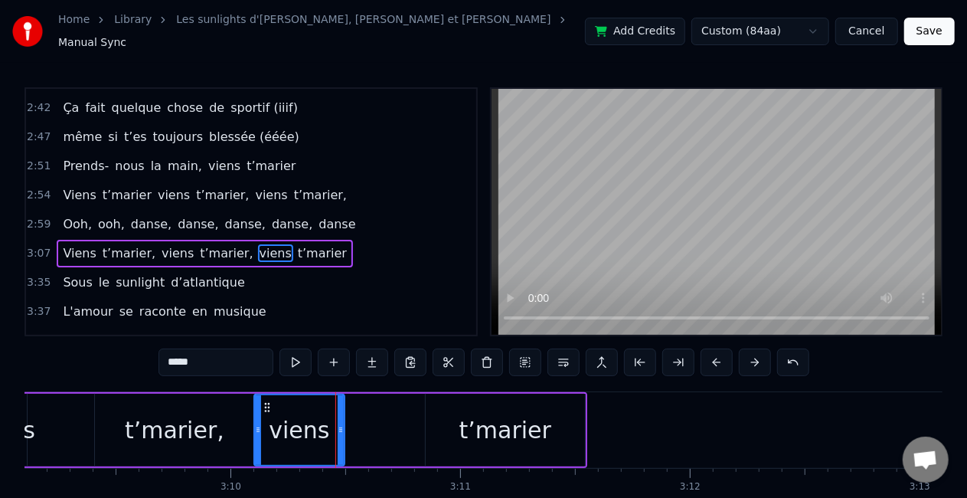
click at [472, 404] on div "t’marier" at bounding box center [505, 430] width 159 height 73
type input "********"
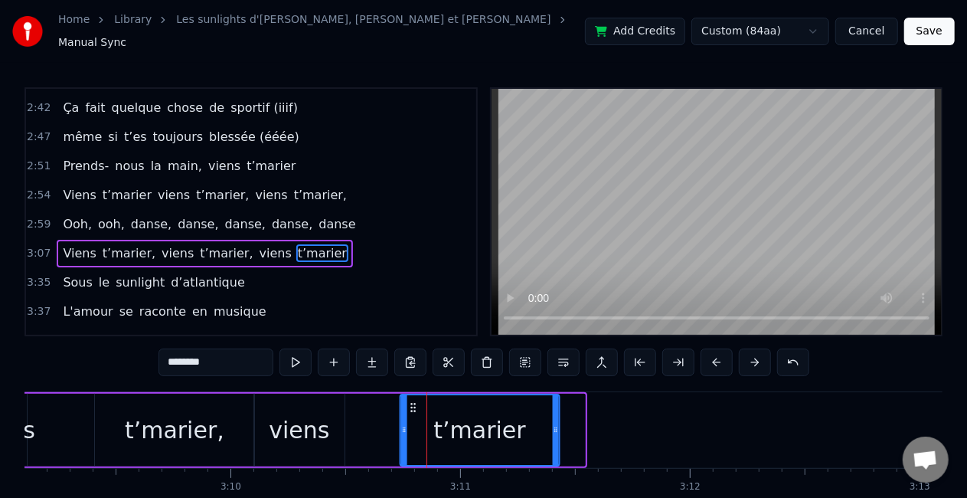
drag, startPoint x: 441, startPoint y: 395, endPoint x: 415, endPoint y: 400, distance: 26.4
click at [415, 401] on icon at bounding box center [413, 407] width 12 height 12
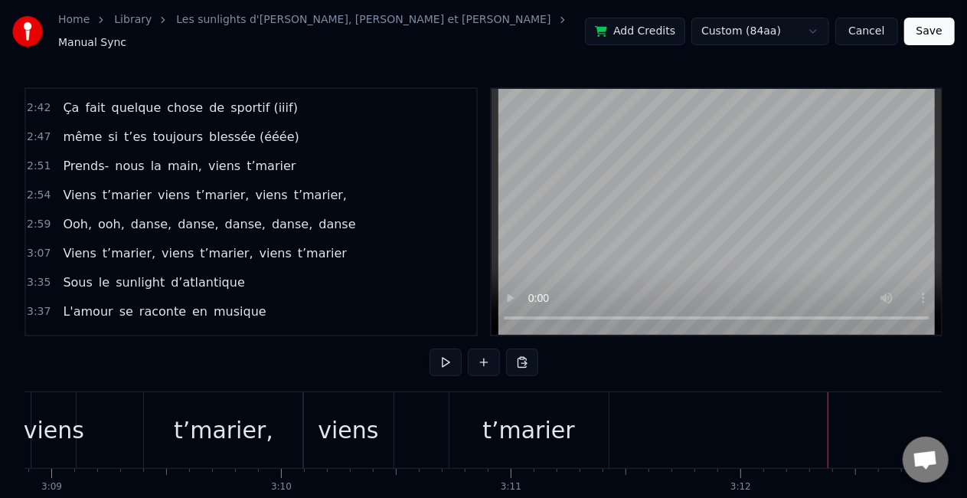
scroll to position [0, 43395]
click at [476, 428] on div "t’marier" at bounding box center [531, 430] width 159 height 76
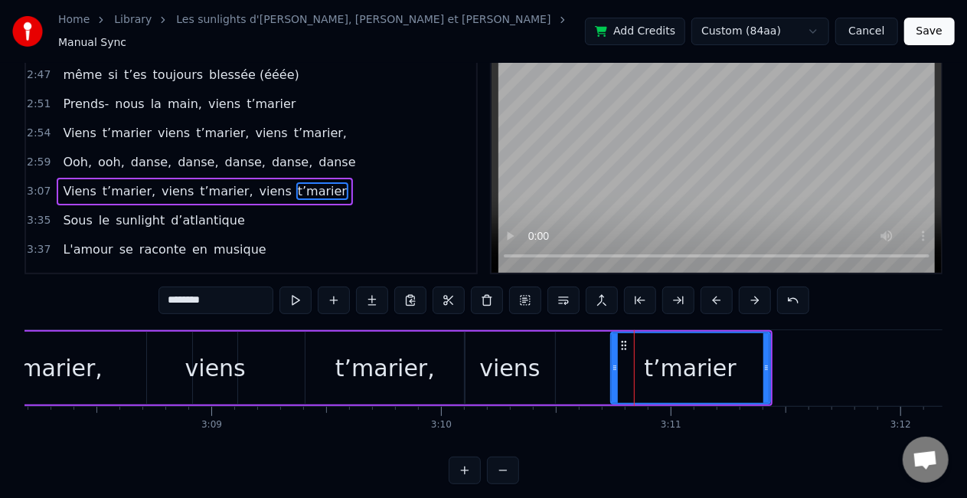
scroll to position [78, 0]
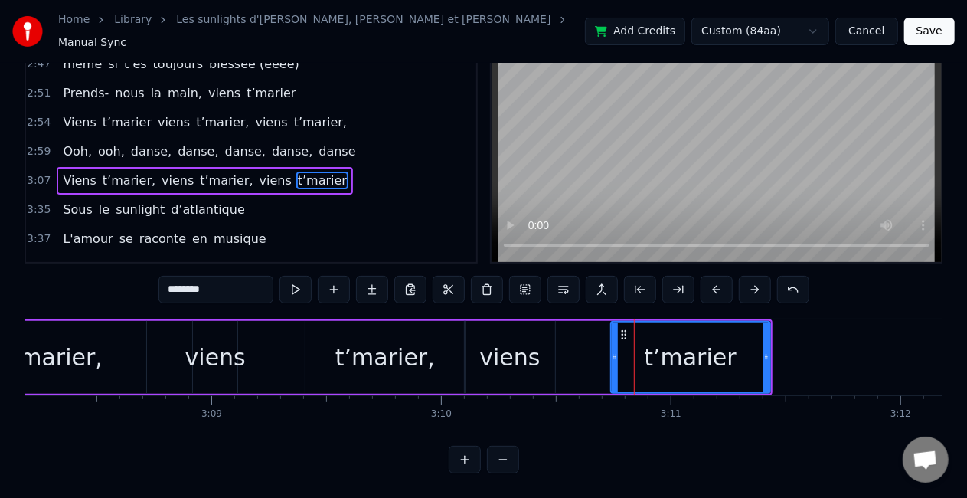
click at [221, 196] on div "Sous le sunlight d’atlantique" at bounding box center [154, 210] width 194 height 28
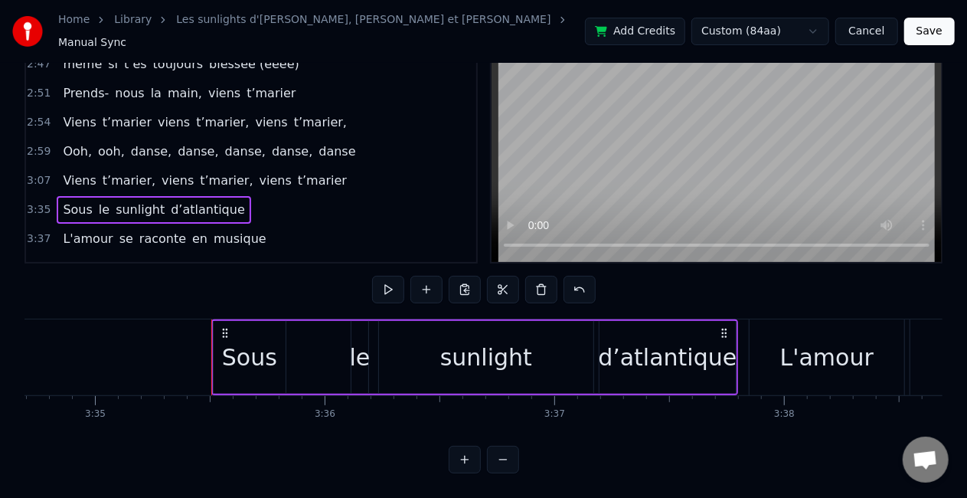
scroll to position [0, 49438]
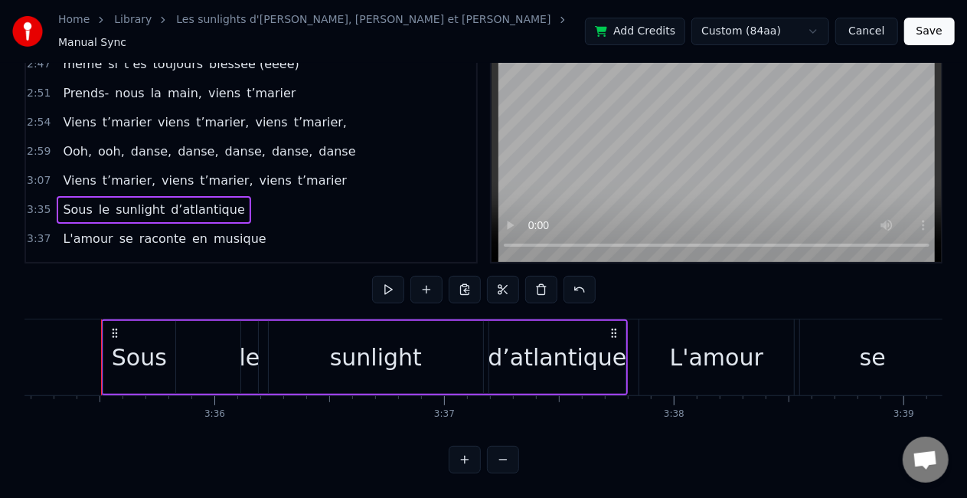
click at [195, 259] on span "pour" at bounding box center [200, 268] width 31 height 18
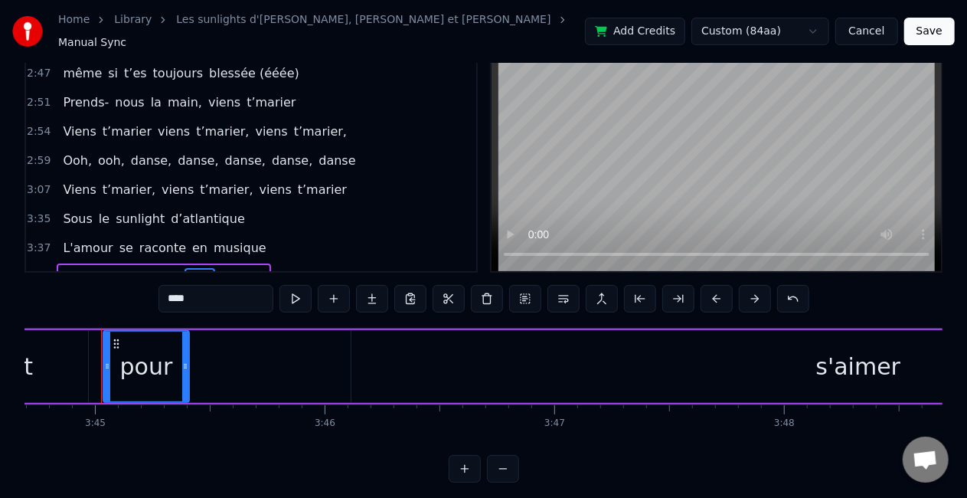
click at [249, 263] on div "3:41 On a toute la nuit pour s'aimer" at bounding box center [251, 277] width 450 height 29
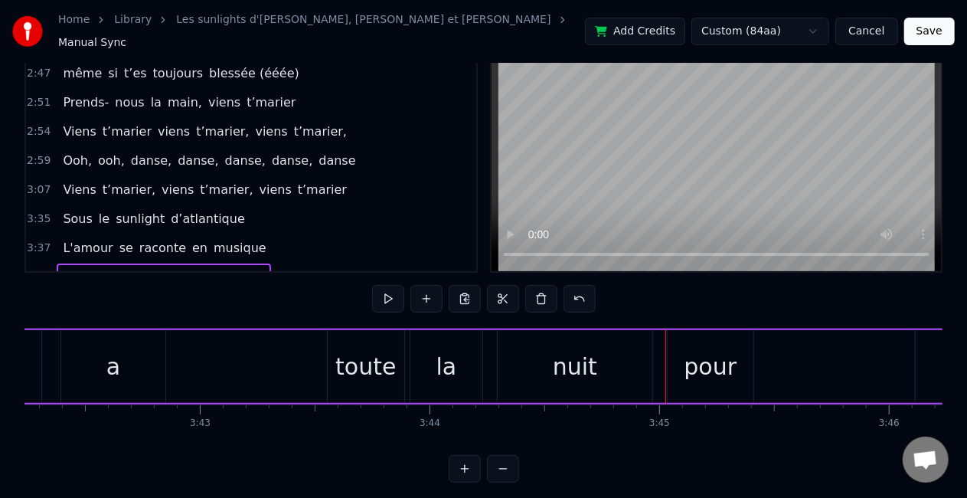
scroll to position [0, 50862]
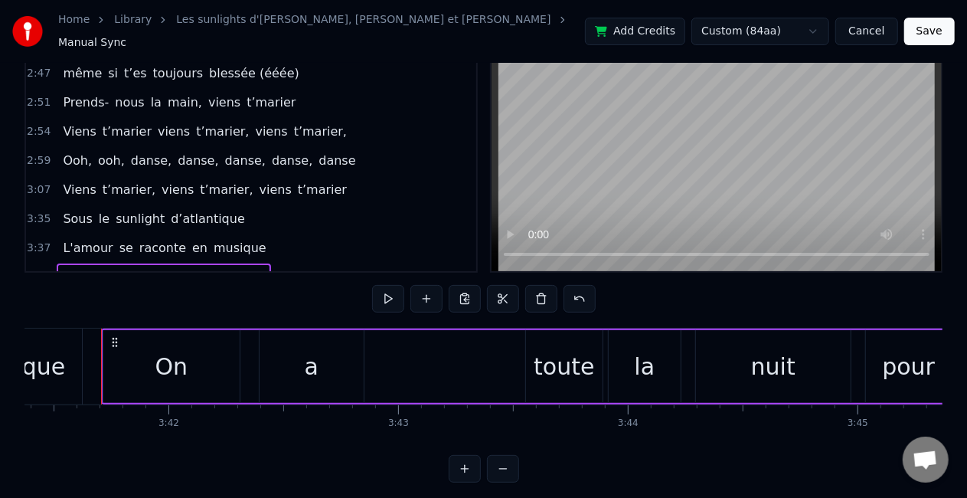
click at [114, 336] on icon at bounding box center [115, 342] width 12 height 12
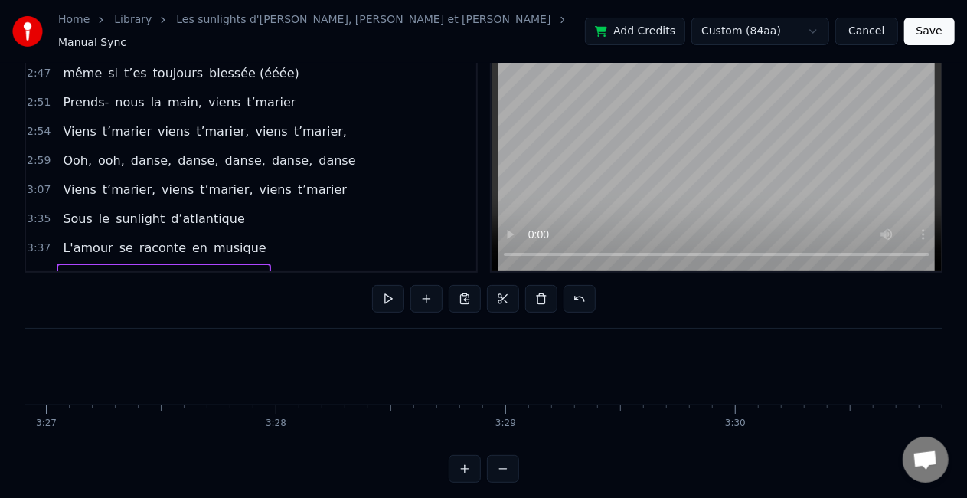
scroll to position [0, 47535]
click at [535, 288] on button at bounding box center [541, 299] width 32 height 28
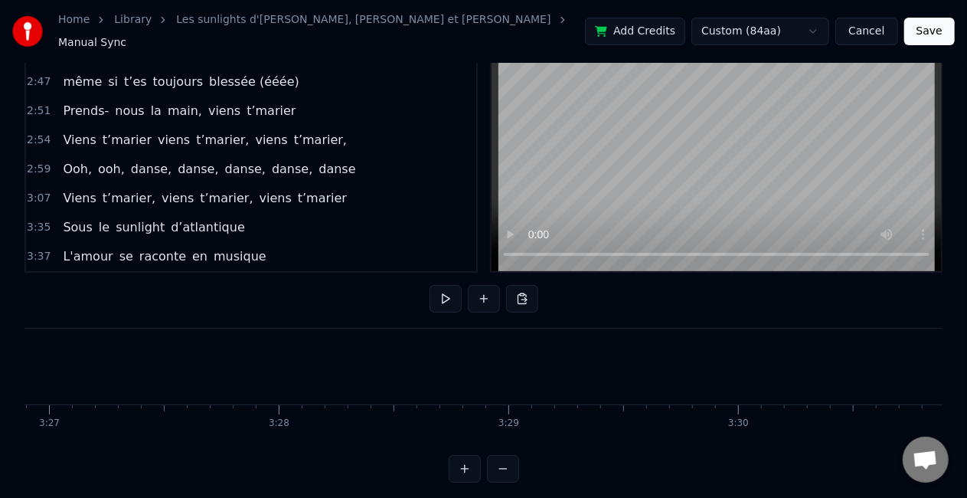
scroll to position [840, 0]
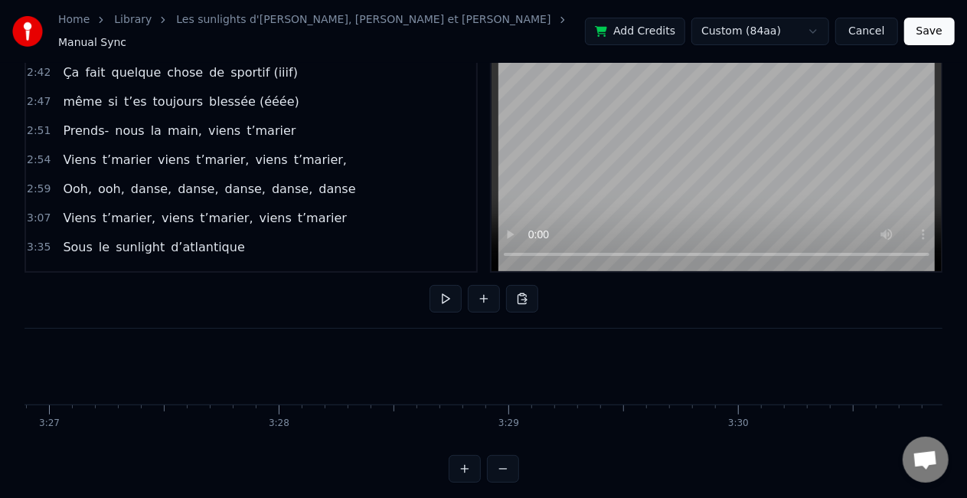
click at [212, 267] on span "musique" at bounding box center [240, 276] width 56 height 18
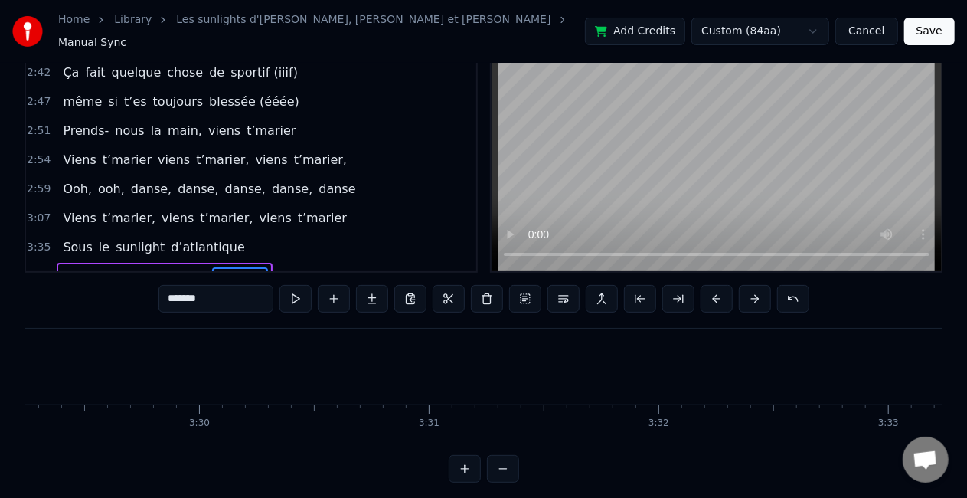
click at [182, 263] on div "L'amour se raconte en musique" at bounding box center [164, 277] width 215 height 28
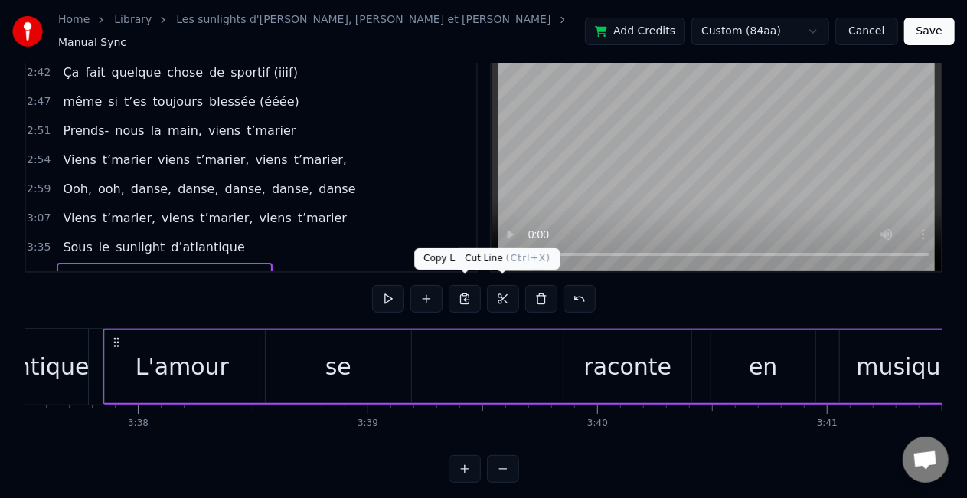
scroll to position [0, 49975]
click at [542, 299] on button at bounding box center [541, 299] width 32 height 28
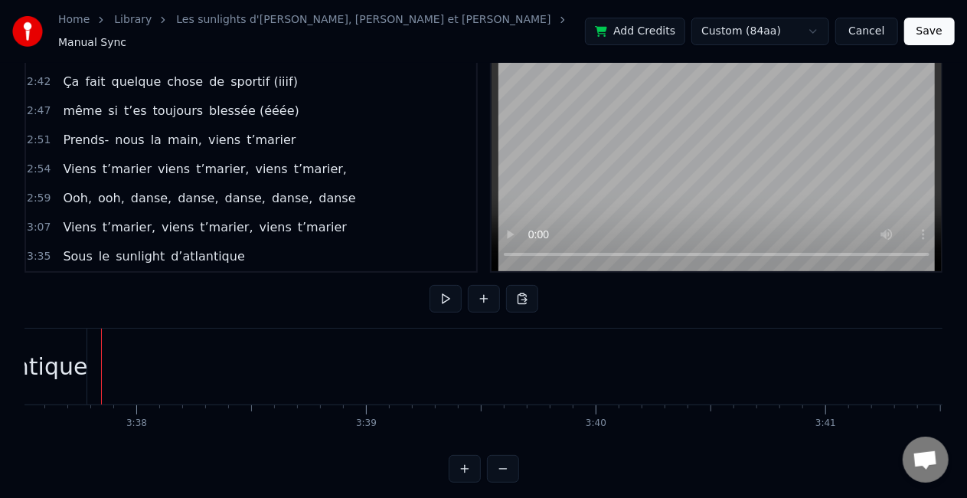
scroll to position [812, 0]
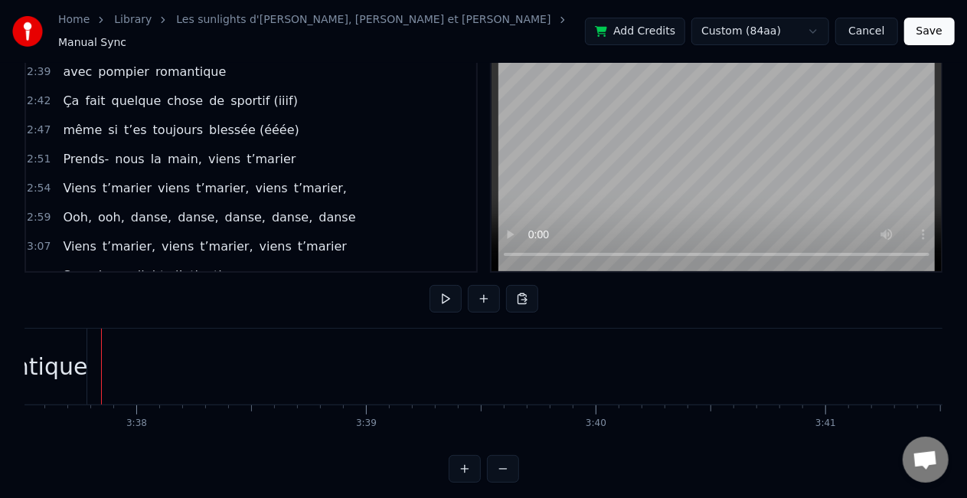
click at [217, 267] on span "d’atlantique" at bounding box center [207, 276] width 77 height 18
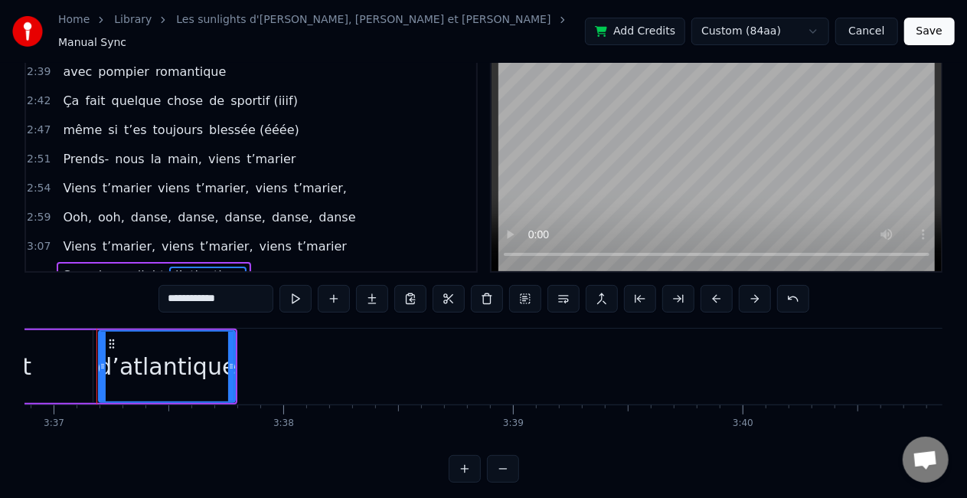
scroll to position [0, 49824]
click at [219, 267] on span "d’atlantique" at bounding box center [207, 276] width 77 height 18
click at [225, 262] on div "Sous le sunlight d’atlantique" at bounding box center [154, 276] width 194 height 28
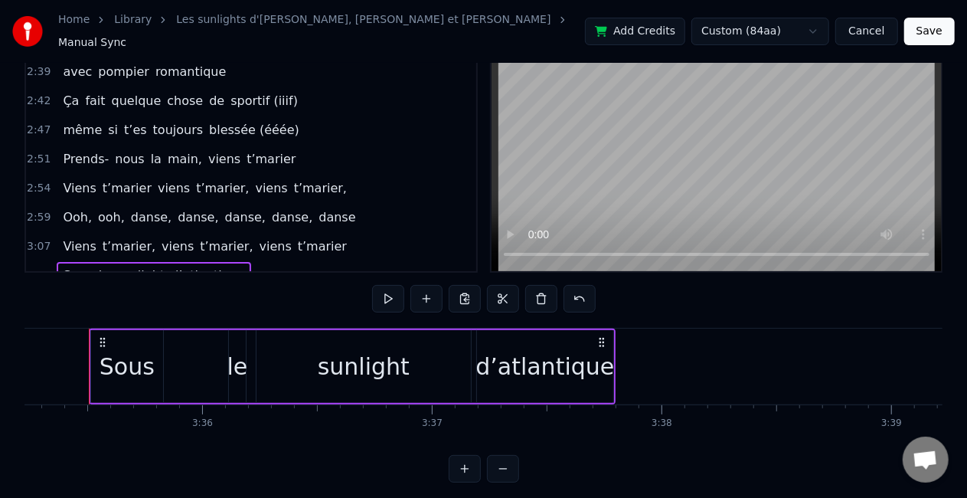
scroll to position [0, 49438]
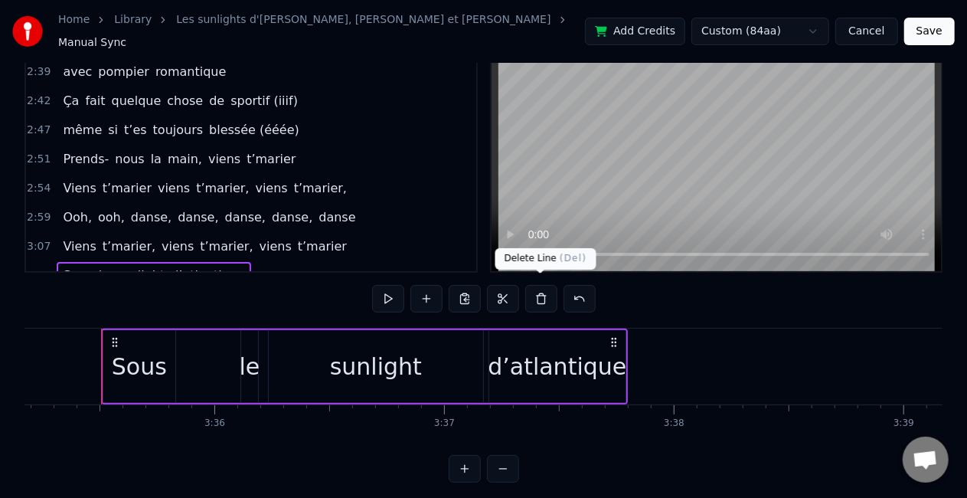
click at [541, 298] on button at bounding box center [541, 299] width 32 height 28
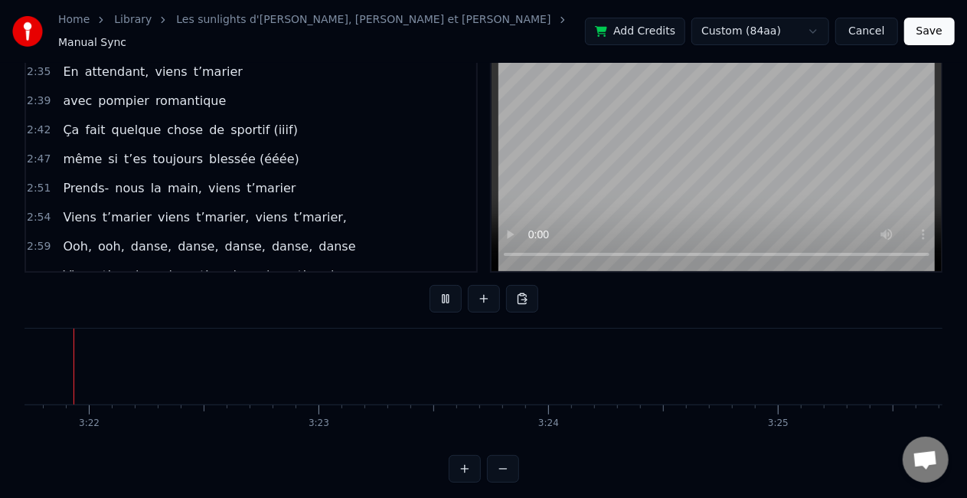
scroll to position [0, 46261]
click at [443, 285] on button at bounding box center [446, 299] width 32 height 28
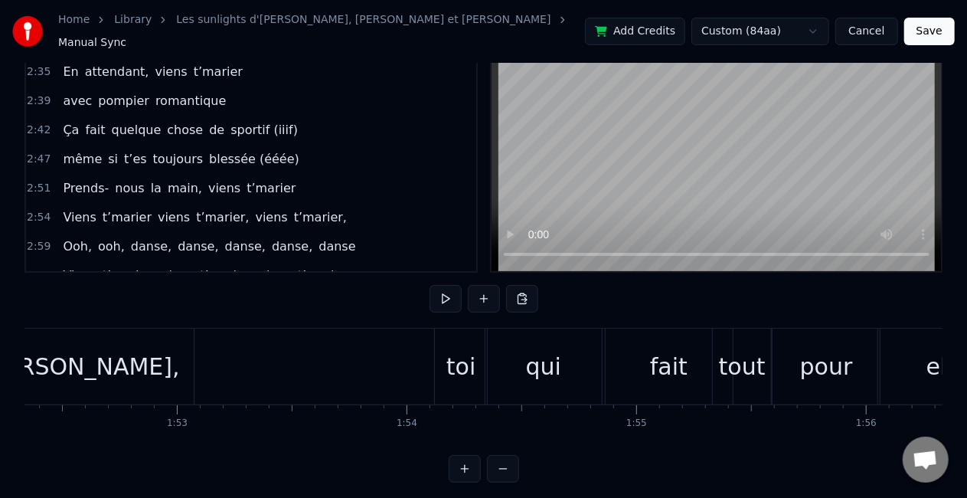
scroll to position [0, 25813]
click at [656, 371] on div "fait" at bounding box center [666, 366] width 38 height 34
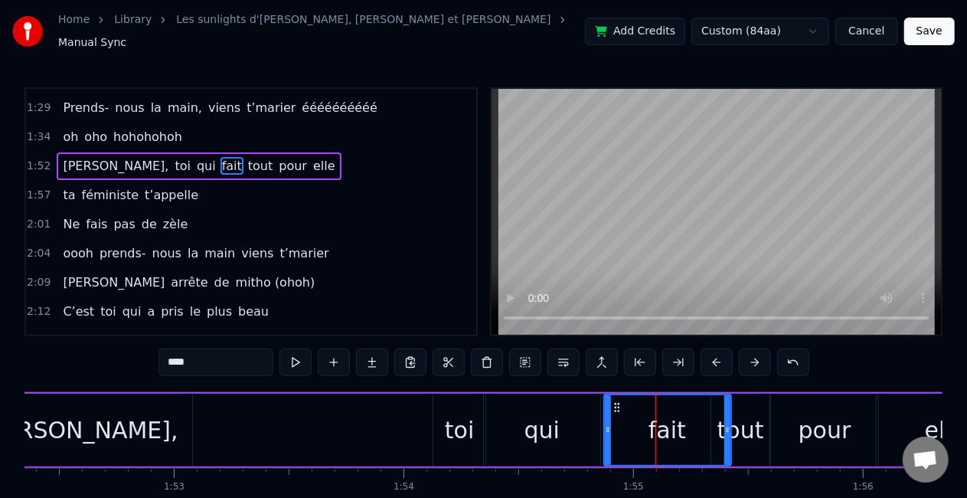
scroll to position [377, 0]
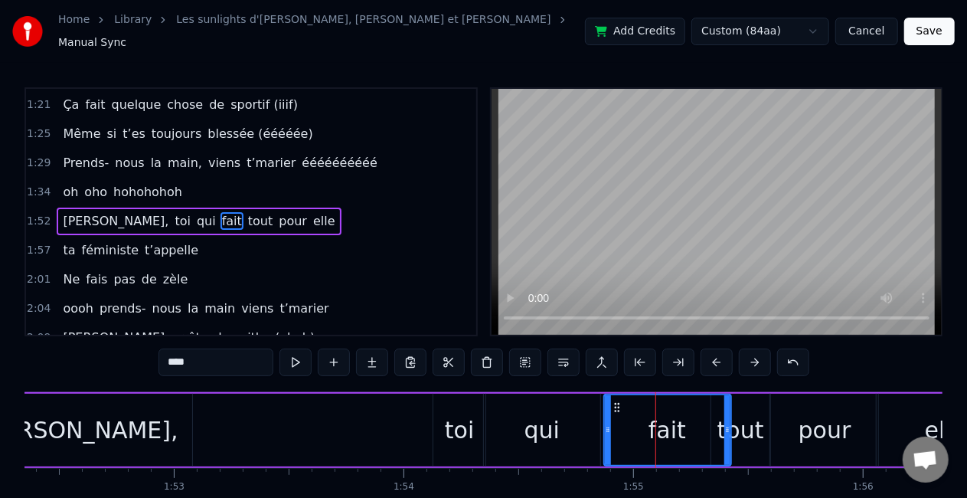
click at [683, 423] on div "fait" at bounding box center [668, 430] width 38 height 34
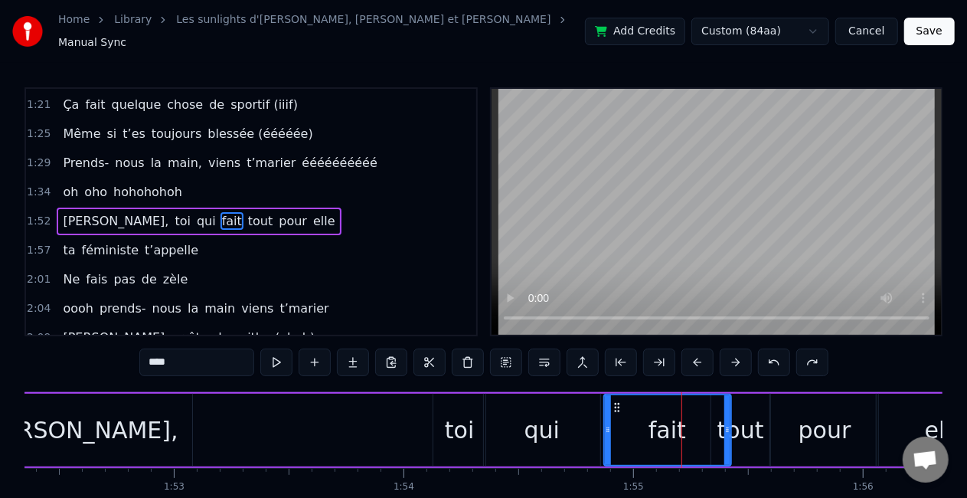
click at [221, 213] on span "fait" at bounding box center [232, 221] width 23 height 18
click at [179, 361] on input "****" at bounding box center [196, 362] width 115 height 28
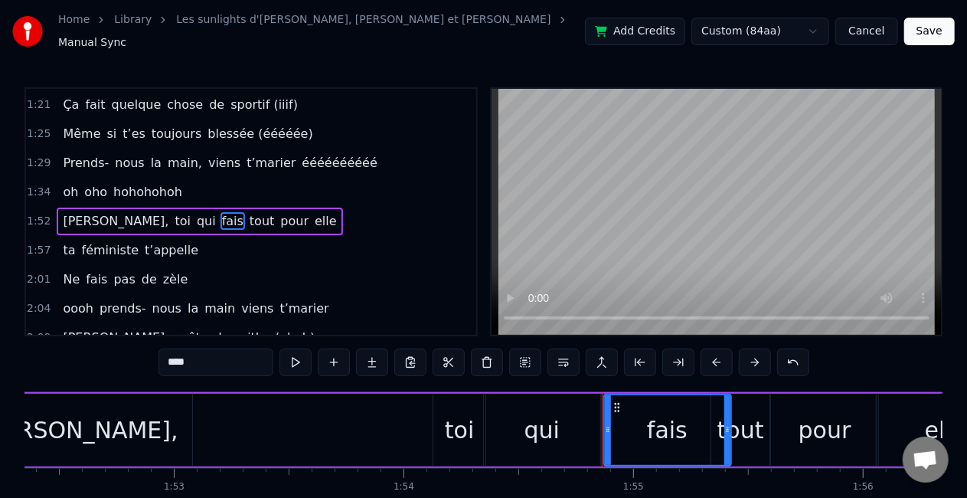
type input "****"
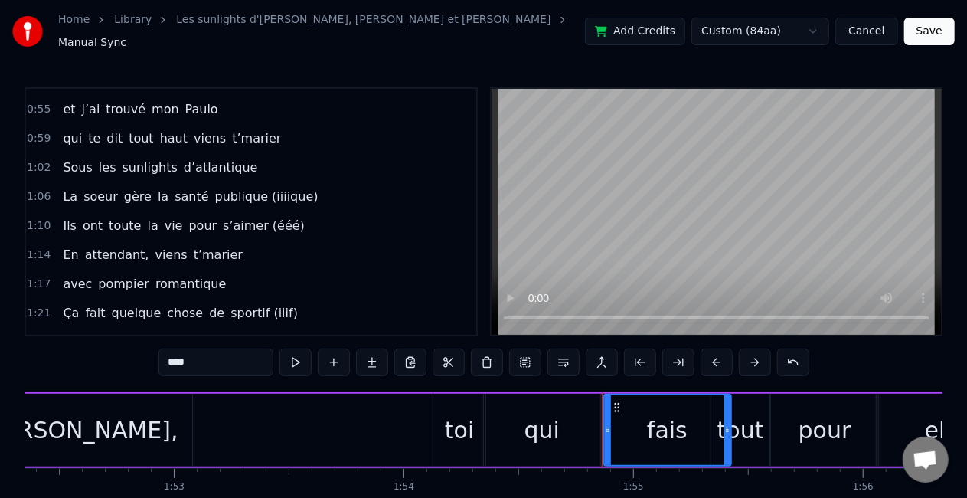
scroll to position [0, 0]
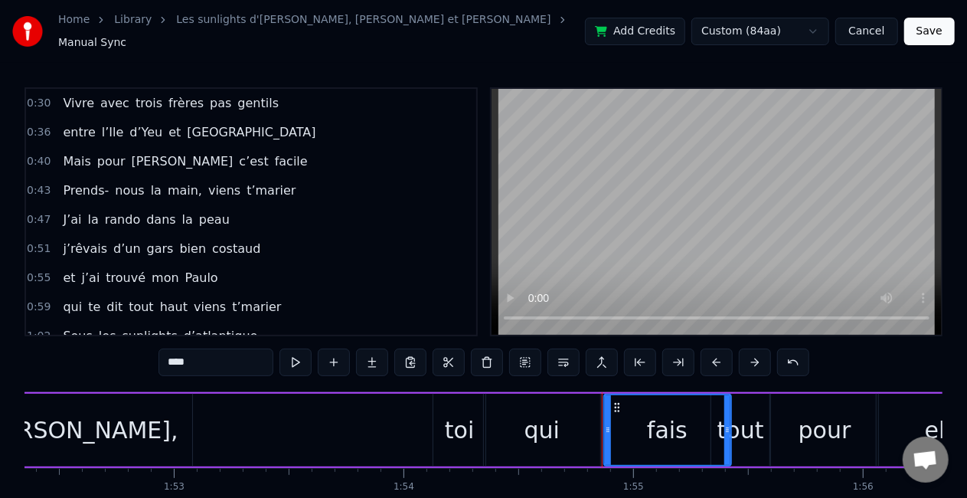
click at [149, 106] on div "Vivre avec trois frères pas gentils" at bounding box center [171, 104] width 228 height 28
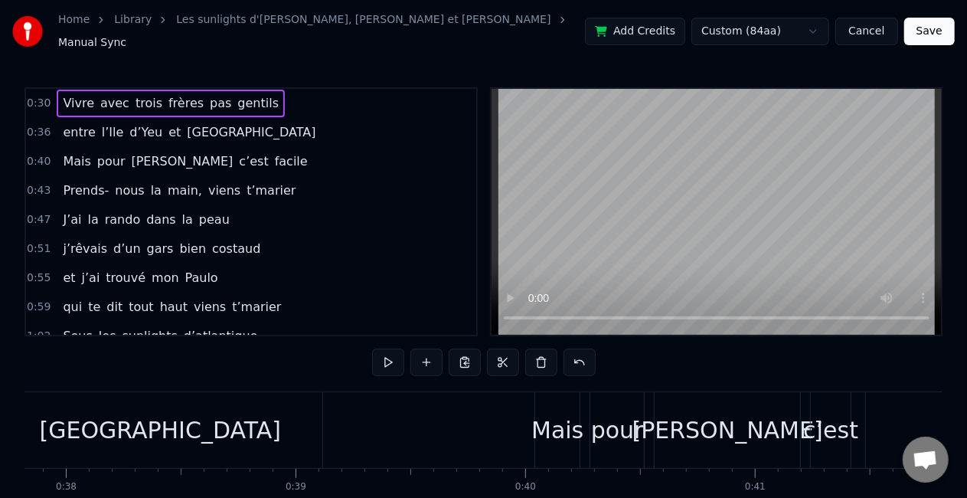
scroll to position [0, 6909]
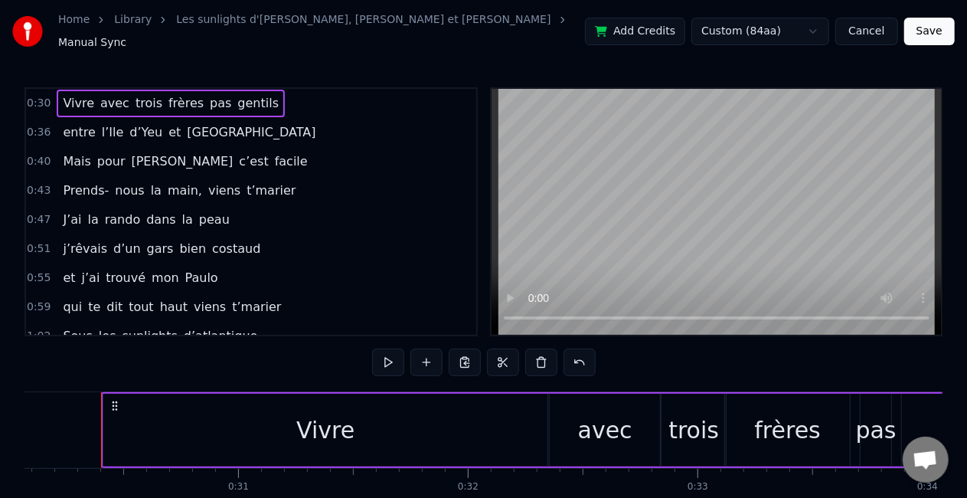
click at [366, 418] on div "Vivre" at bounding box center [325, 430] width 444 height 73
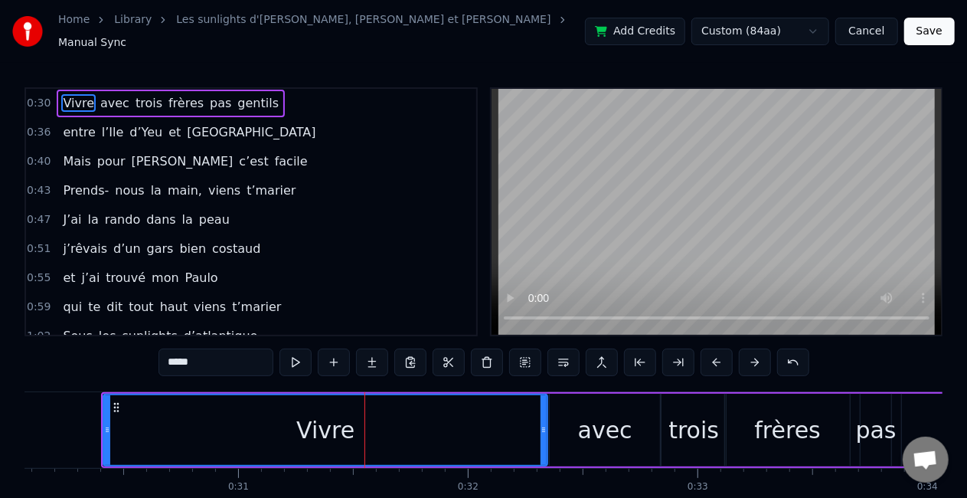
click at [227, 358] on input "*****" at bounding box center [216, 362] width 115 height 28
click at [143, 123] on span "d’Yeu" at bounding box center [146, 132] width 36 height 18
type input "*****"
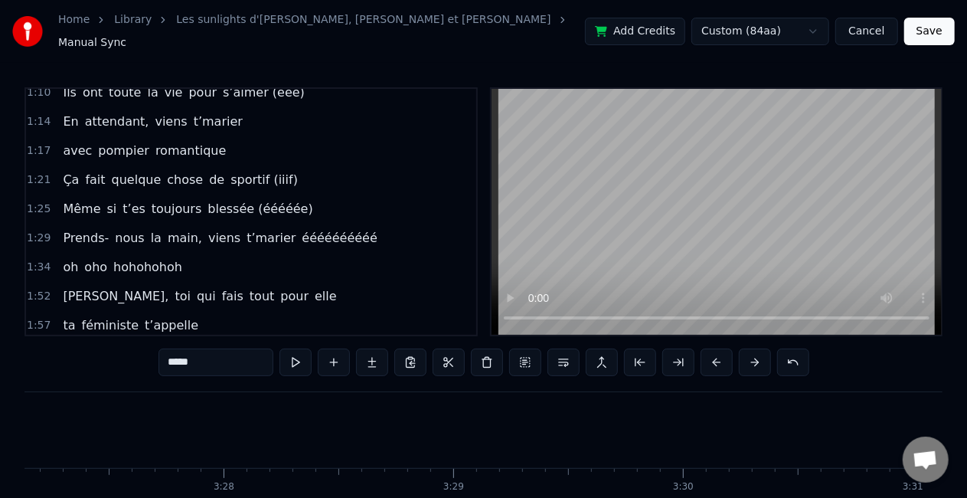
scroll to position [0, 47575]
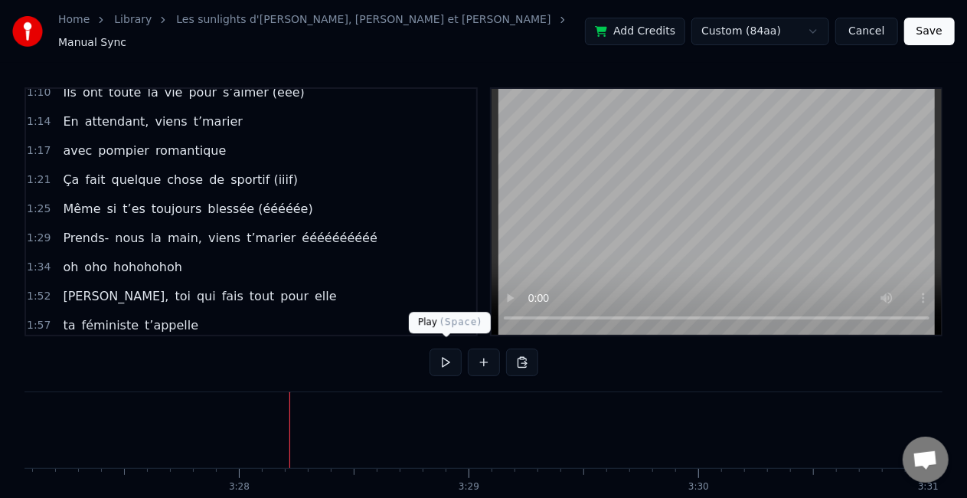
click at [448, 363] on button at bounding box center [446, 362] width 32 height 28
click at [452, 355] on button at bounding box center [446, 362] width 32 height 28
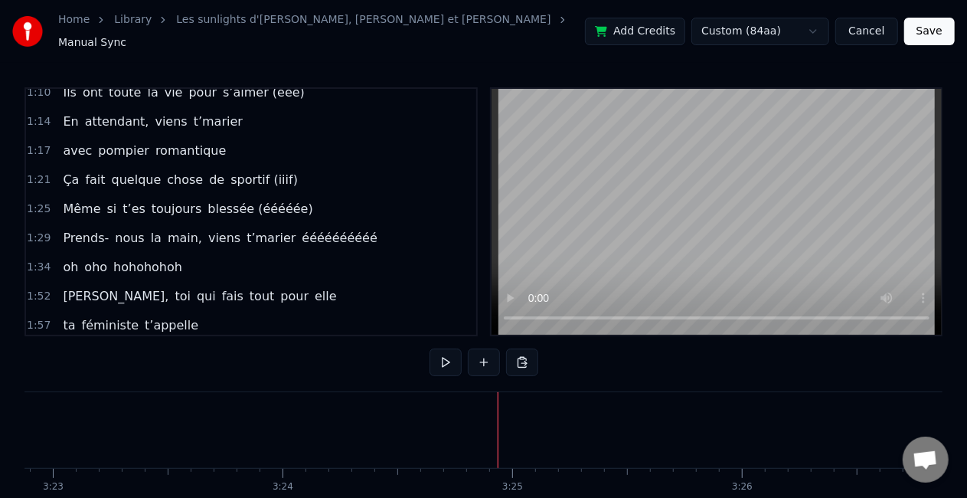
click at [486, 360] on button at bounding box center [484, 362] width 32 height 28
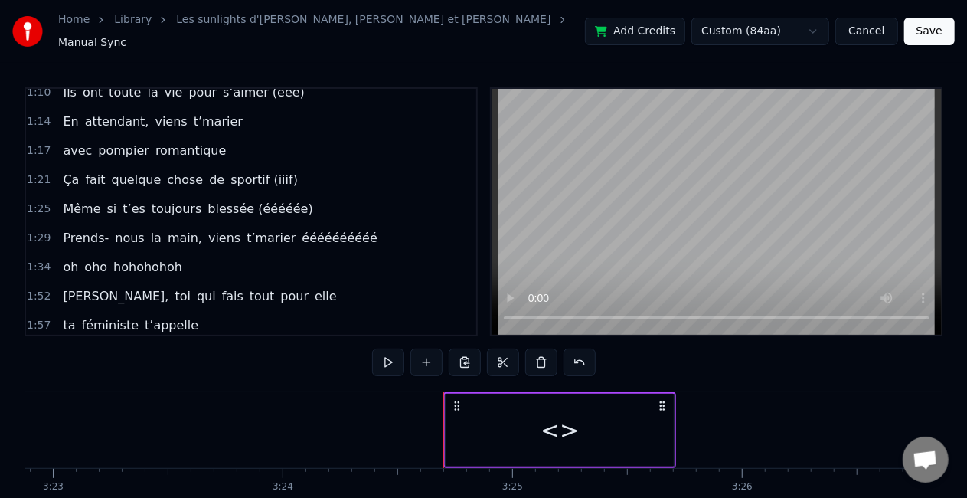
click at [537, 404] on div "<>" at bounding box center [560, 430] width 228 height 73
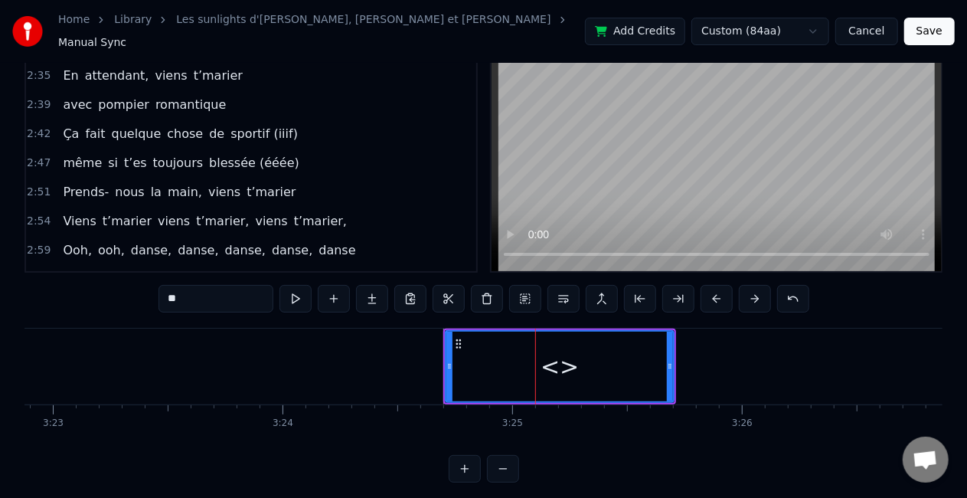
scroll to position [812, 0]
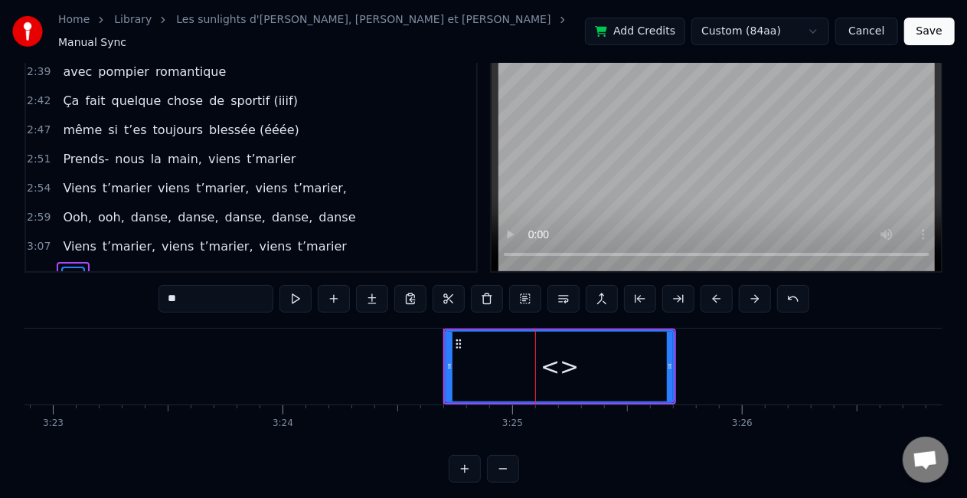
click at [200, 288] on input "**" at bounding box center [216, 299] width 115 height 28
type input "*"
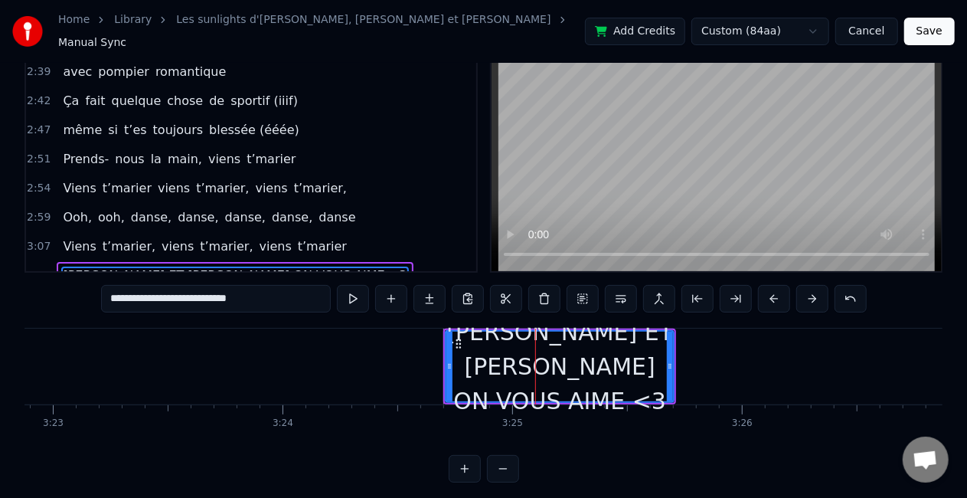
type input "**********"
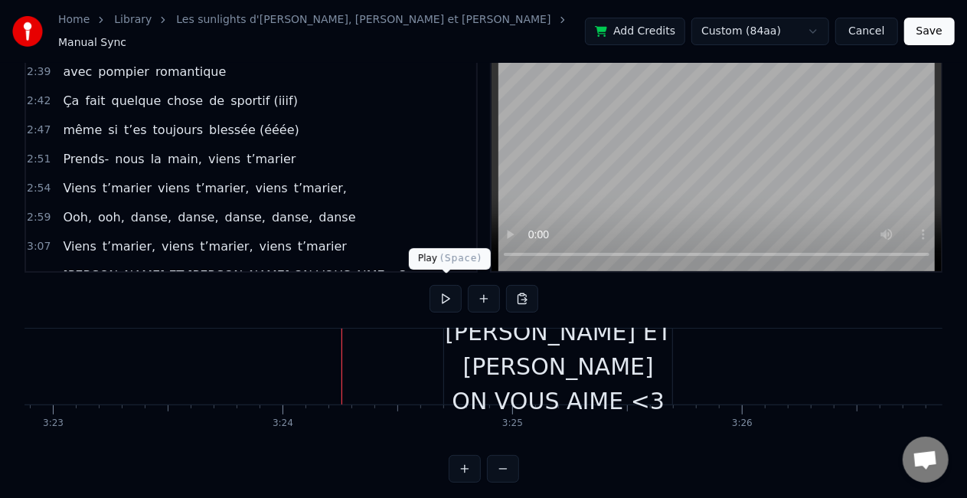
click at [444, 286] on button at bounding box center [446, 299] width 32 height 28
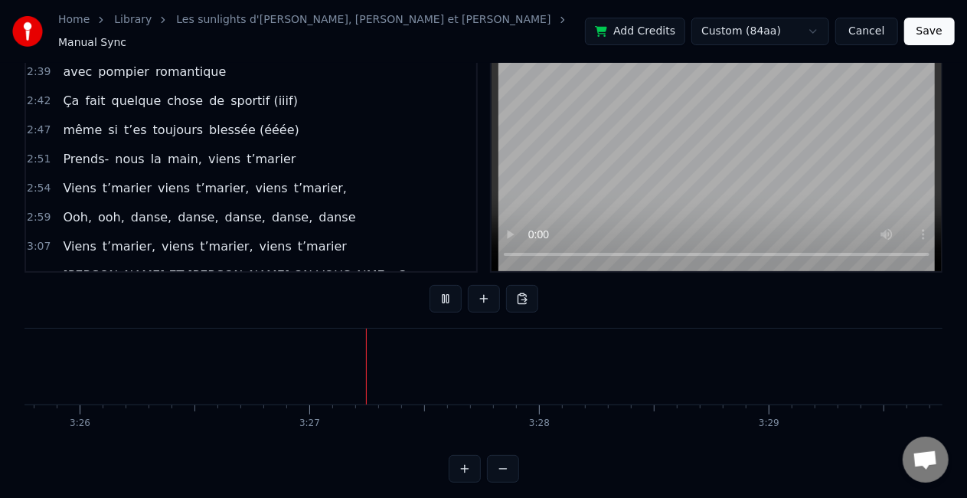
scroll to position [0, 47427]
click at [449, 289] on button at bounding box center [446, 299] width 32 height 28
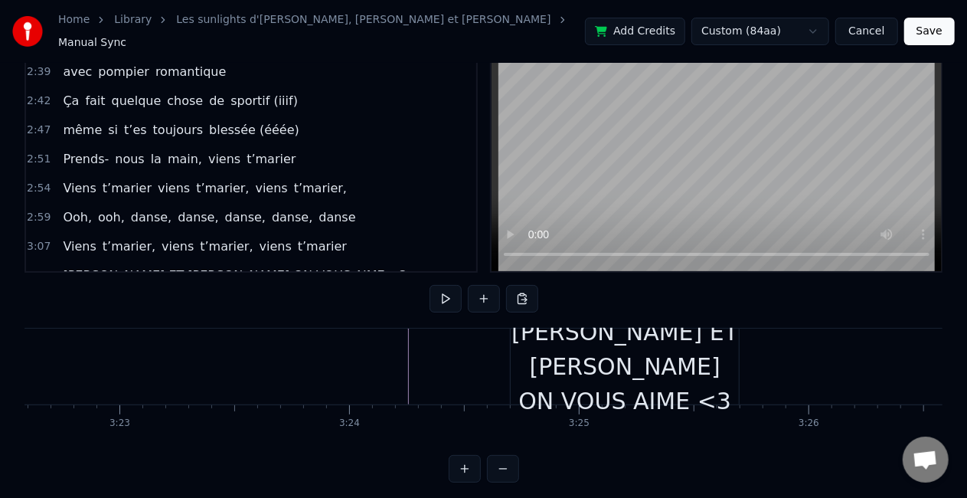
scroll to position [0, 46361]
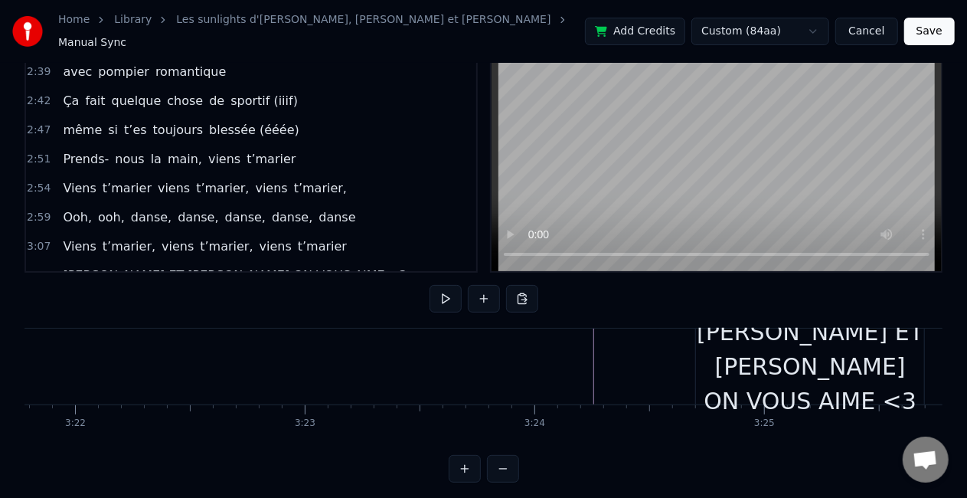
click at [775, 337] on div "YVONNE ET PAUL ON VOUS AIME <3" at bounding box center [810, 366] width 228 height 103
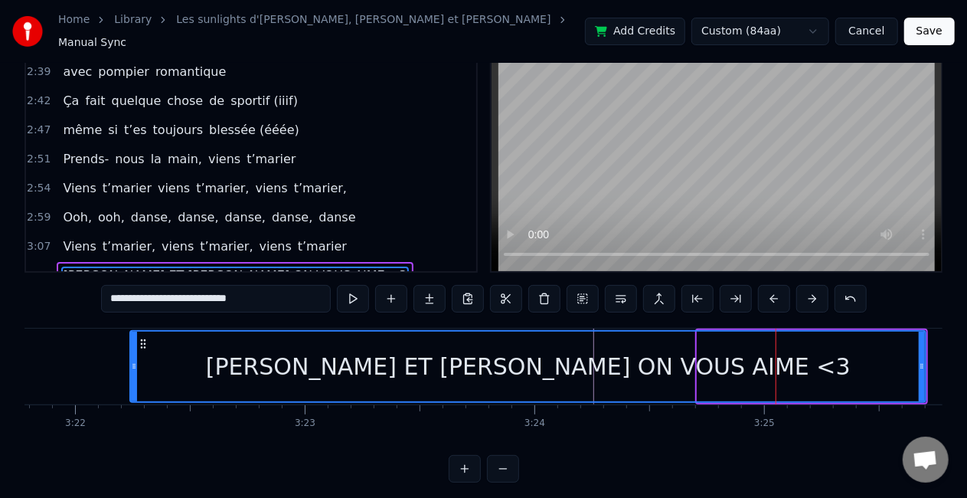
drag, startPoint x: 698, startPoint y: 361, endPoint x: 127, endPoint y: 363, distance: 570.6
click at [131, 363] on icon at bounding box center [134, 366] width 6 height 12
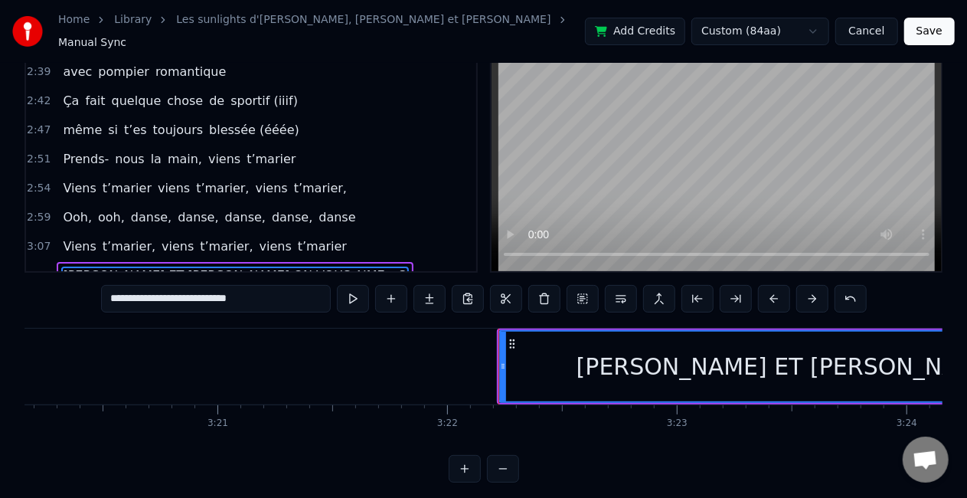
scroll to position [0, 45984]
drag, startPoint x: 127, startPoint y: 363, endPoint x: 170, endPoint y: 349, distance: 45.0
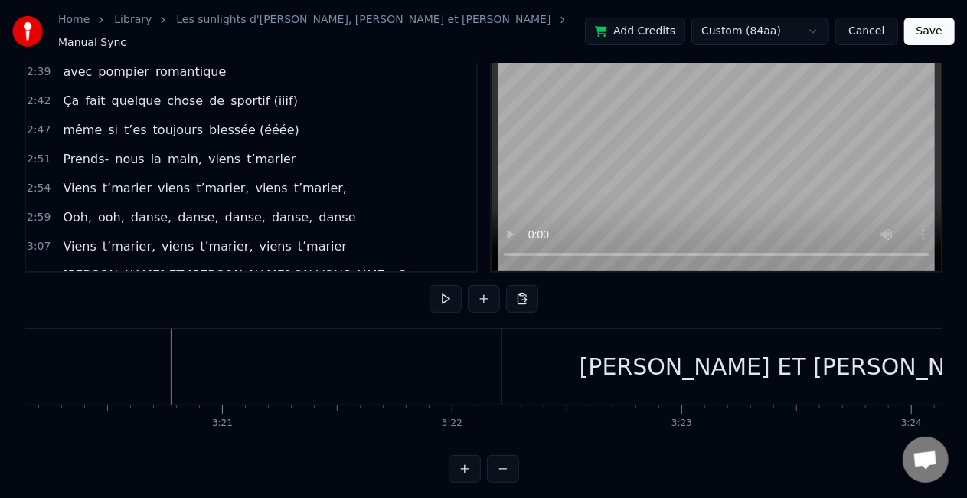
click at [691, 357] on div "YVONNE ET PAUL ON VOUS AIME <3" at bounding box center [901, 367] width 799 height 76
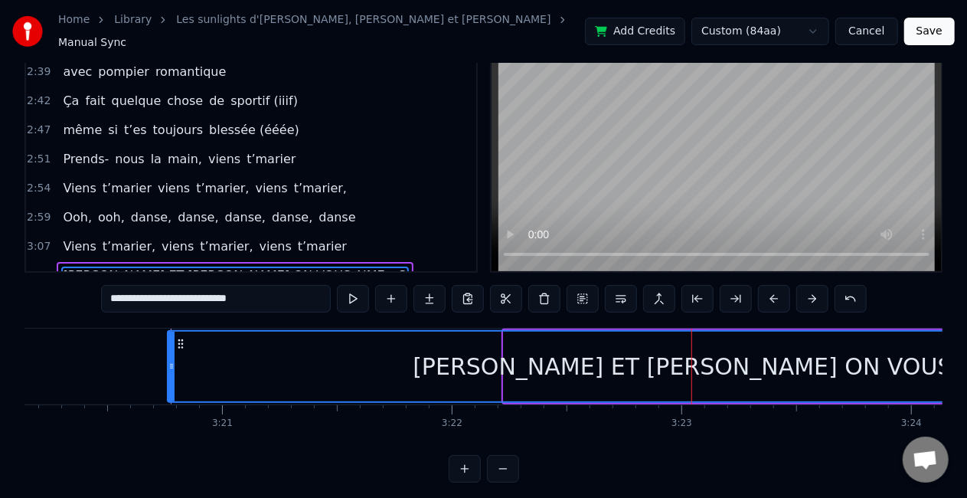
drag, startPoint x: 505, startPoint y: 354, endPoint x: 169, endPoint y: 343, distance: 336.4
click at [169, 343] on div at bounding box center [171, 367] width 6 height 70
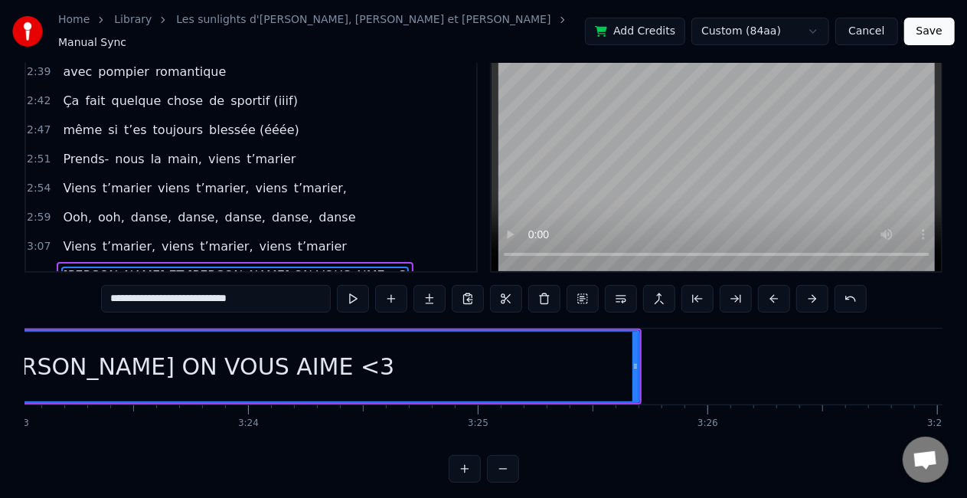
scroll to position [0, 46647]
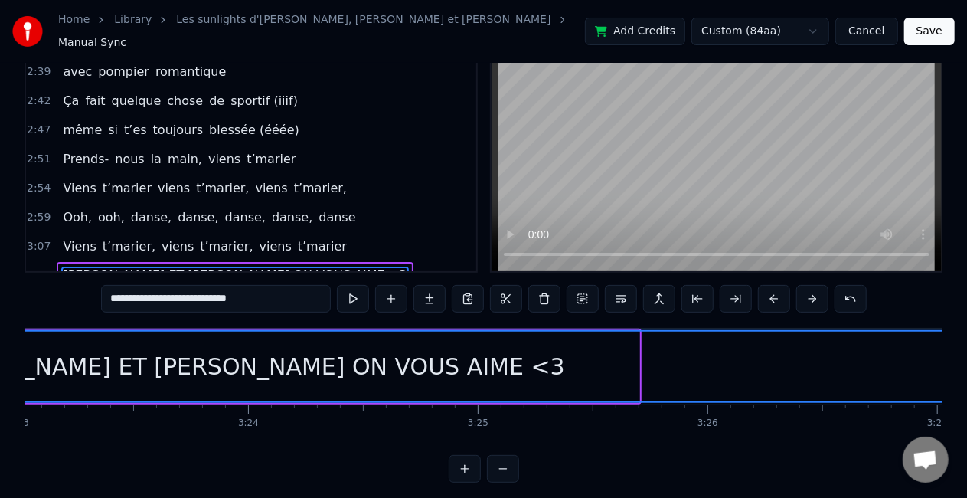
drag, startPoint x: 633, startPoint y: 353, endPoint x: 974, endPoint y: 349, distance: 341.6
click at [967, 349] on html "Home Library Les sunlights d'atlantique • Augustin, Marin et Pierre Manual Sync…" at bounding box center [483, 221] width 967 height 571
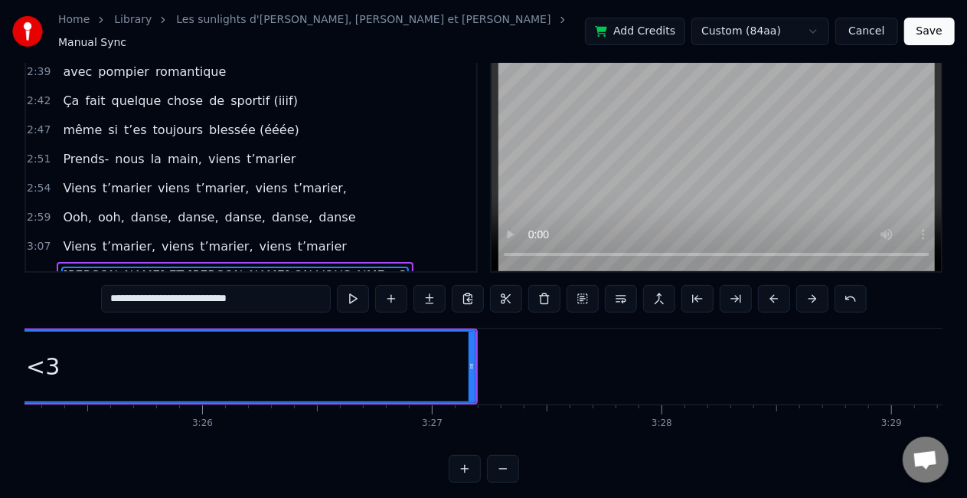
scroll to position [0, 47156]
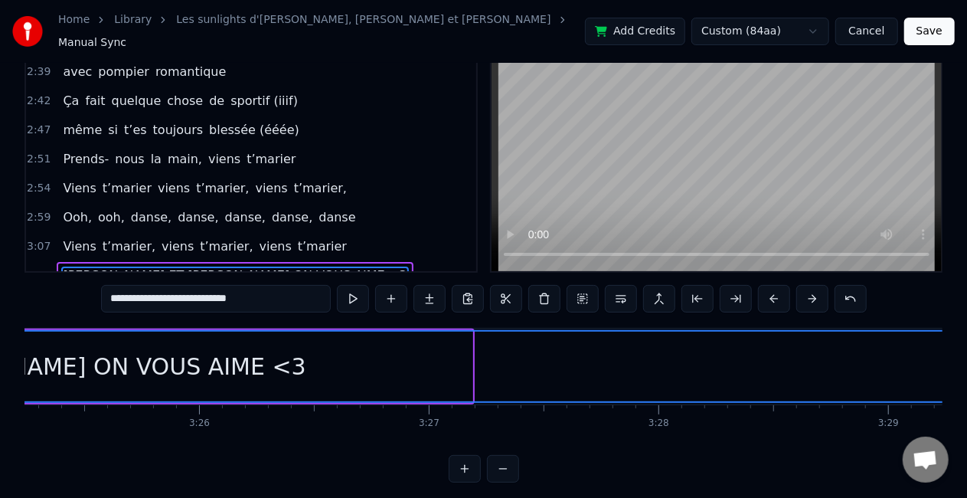
drag, startPoint x: 468, startPoint y: 361, endPoint x: 977, endPoint y: 300, distance: 513.0
click at [967, 300] on html "Home Library Les sunlights d'atlantique • Augustin, Marin et Pierre Manual Sync…" at bounding box center [483, 221] width 967 height 571
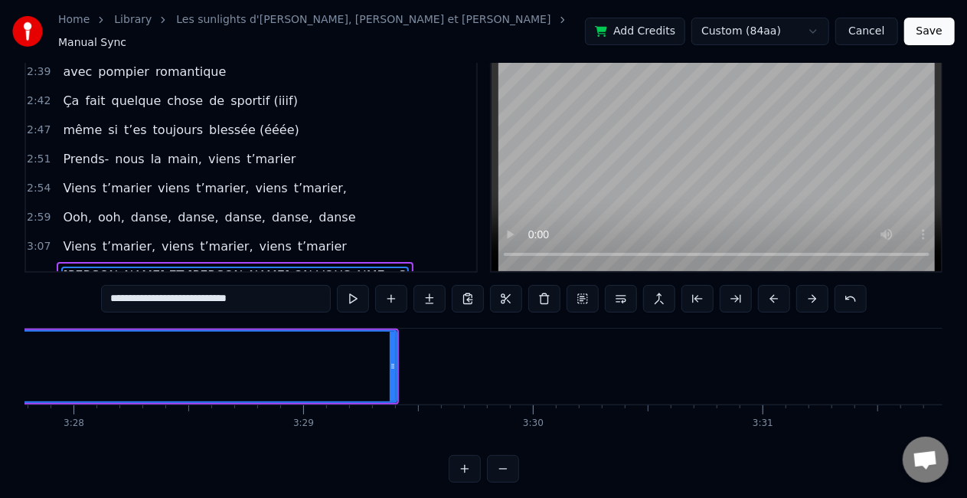
scroll to position [0, 47748]
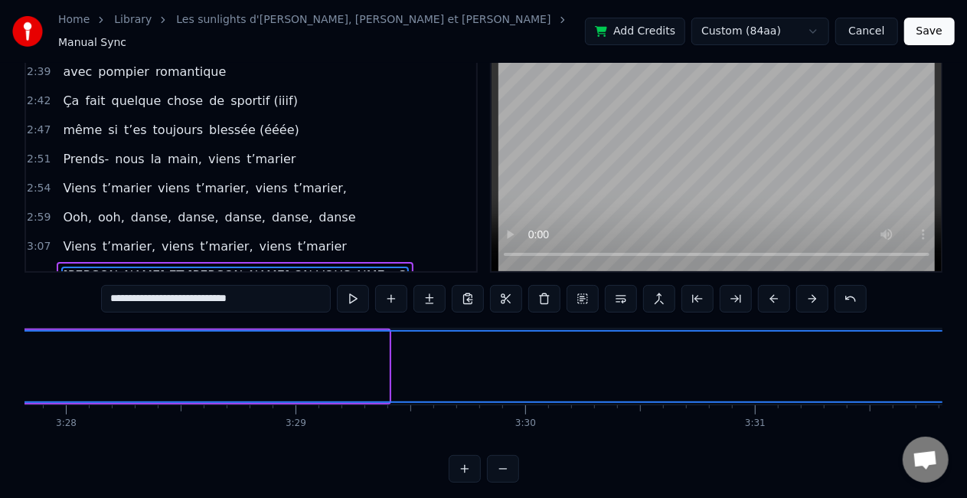
drag, startPoint x: 386, startPoint y: 348, endPoint x: 976, endPoint y: 323, distance: 590.2
click at [967, 323] on html "Home Library Les sunlights d'atlantique • Augustin, Marin et Pierre Manual Sync…" at bounding box center [483, 221] width 967 height 571
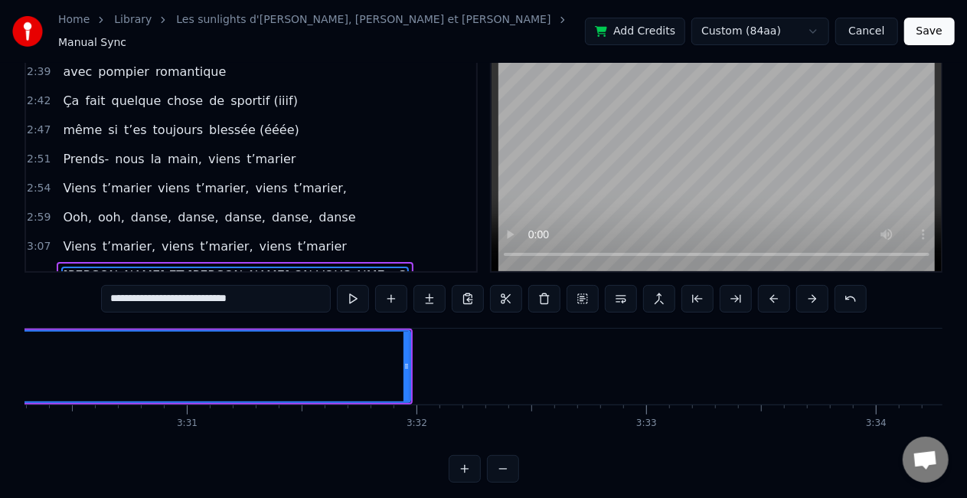
scroll to position [0, 48321]
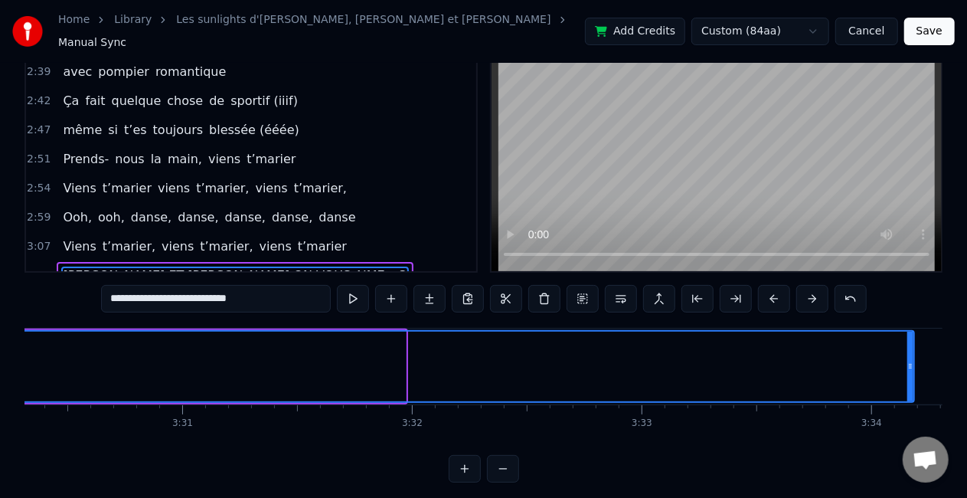
drag, startPoint x: 403, startPoint y: 365, endPoint x: 918, endPoint y: 343, distance: 515.9
click at [914, 343] on div at bounding box center [911, 367] width 6 height 70
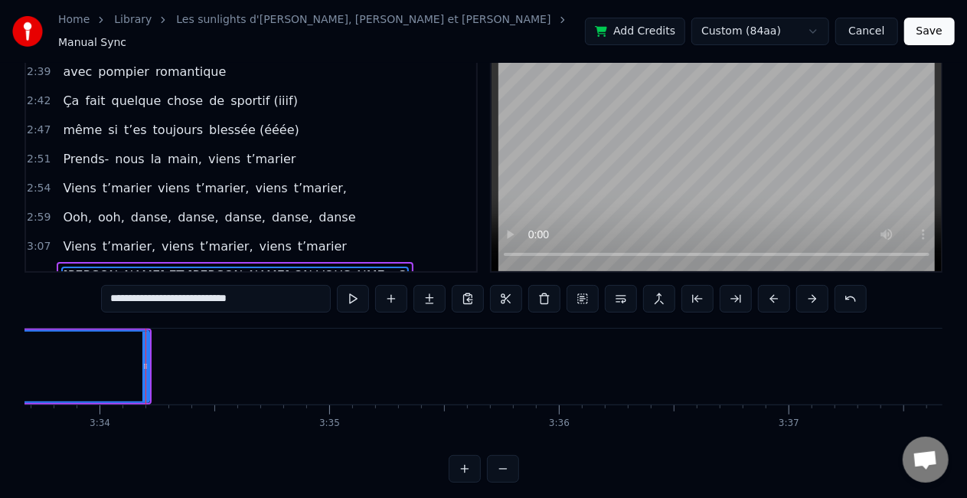
scroll to position [0, 49075]
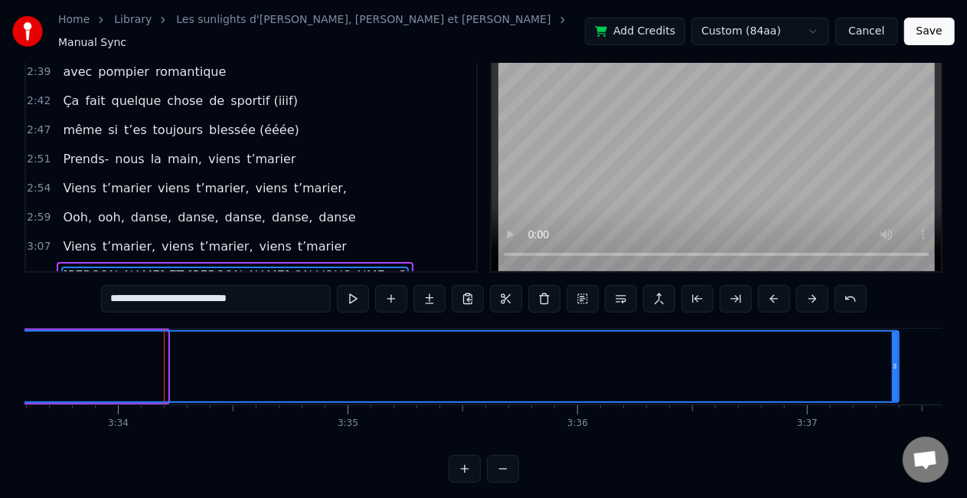
drag, startPoint x: 162, startPoint y: 352, endPoint x: 891, endPoint y: 352, distance: 729.1
click at [892, 352] on div at bounding box center [895, 367] width 6 height 70
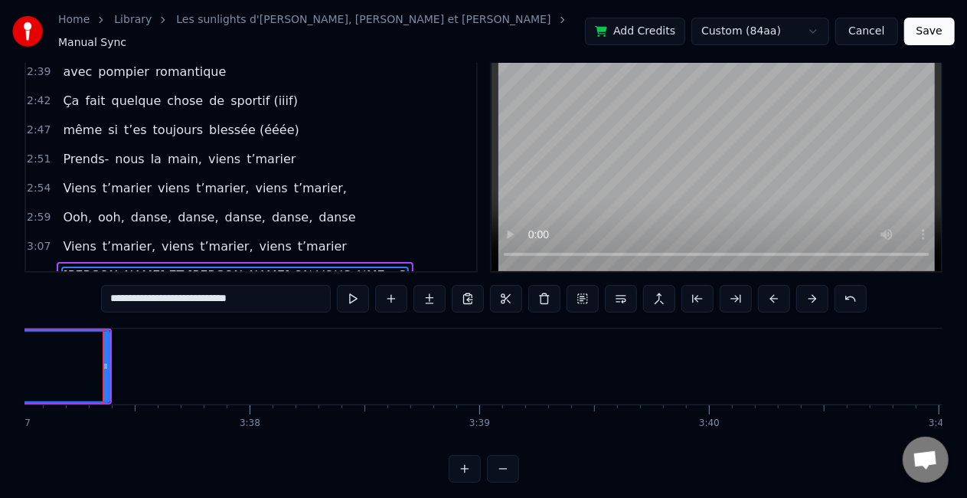
scroll to position [0, 49864]
click at [939, 21] on button "Save" at bounding box center [929, 32] width 51 height 28
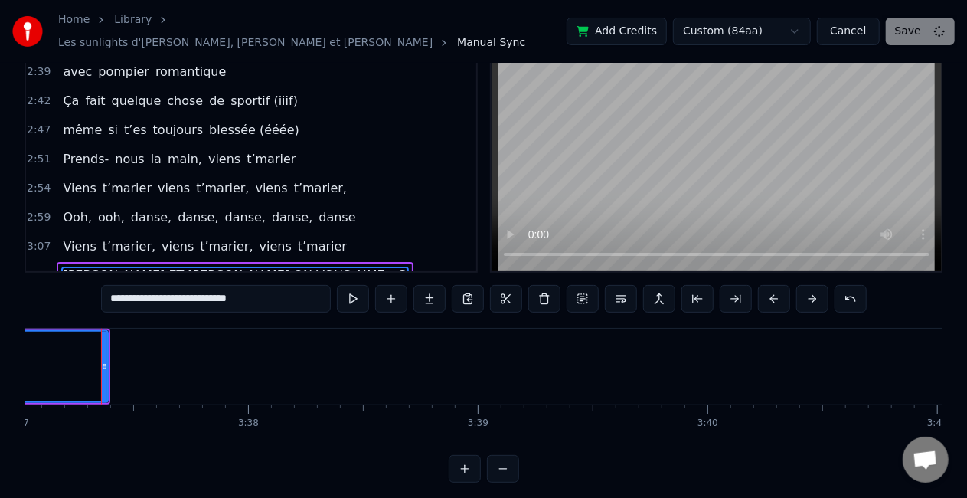
scroll to position [29, 0]
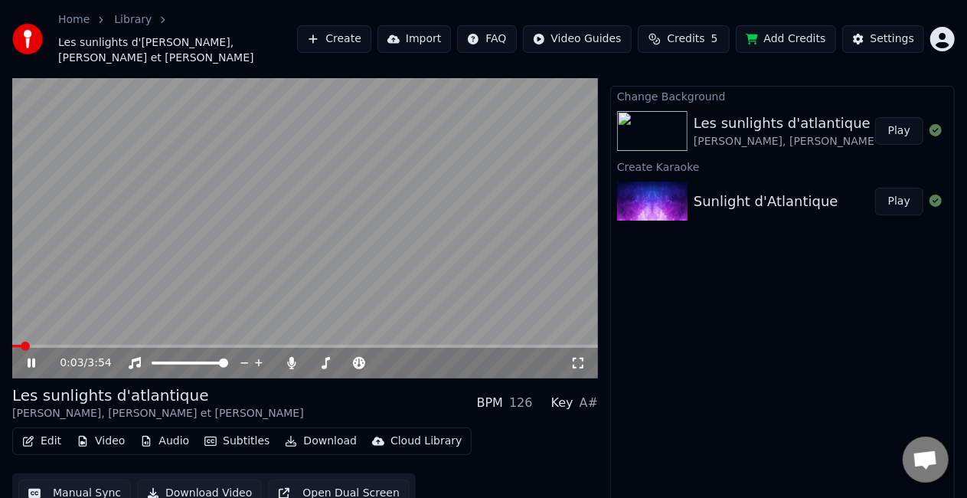
click at [320, 430] on button "Download" at bounding box center [321, 440] width 84 height 21
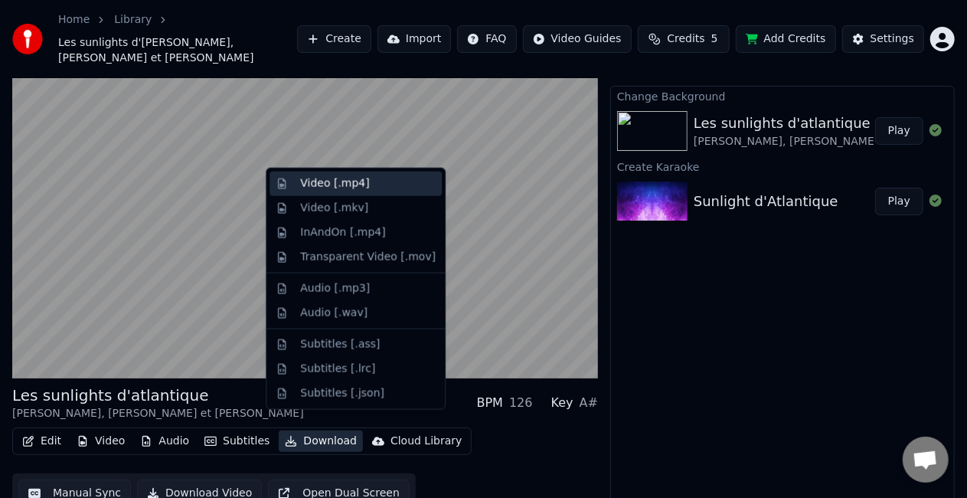
click at [362, 188] on div "Video [.mp4]" at bounding box center [368, 183] width 136 height 15
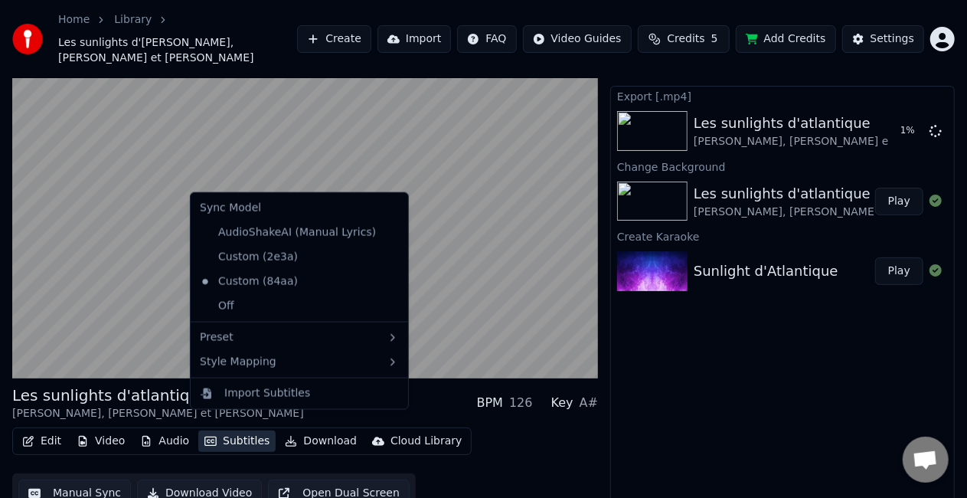
click at [239, 432] on button "Subtitles" at bounding box center [236, 440] width 77 height 21
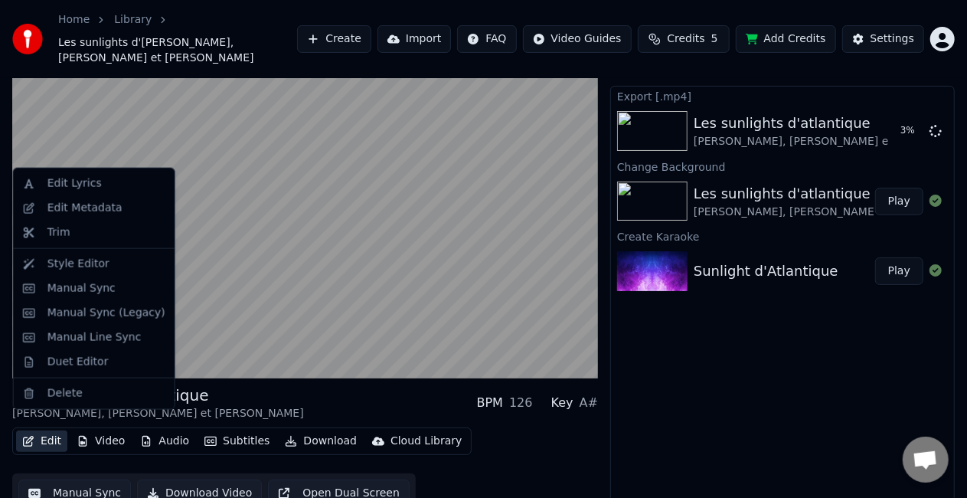
click at [37, 430] on button "Edit" at bounding box center [41, 440] width 51 height 21
click at [94, 293] on div "Manual Sync" at bounding box center [81, 288] width 68 height 15
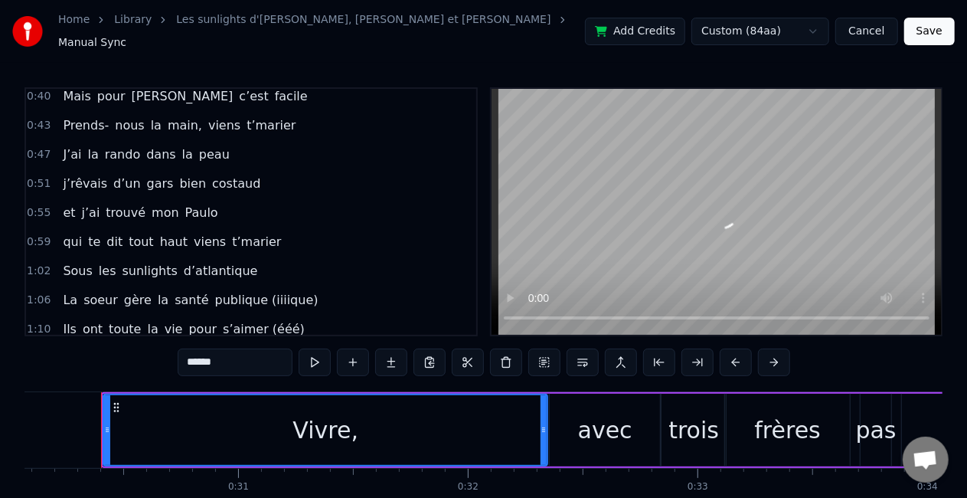
scroll to position [70, 0]
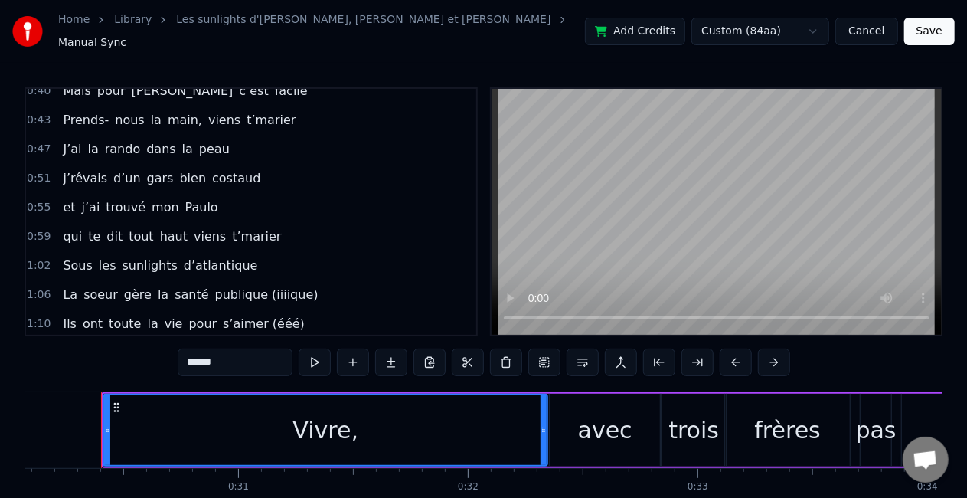
click at [182, 257] on span "d’atlantique" at bounding box center [220, 266] width 77 height 18
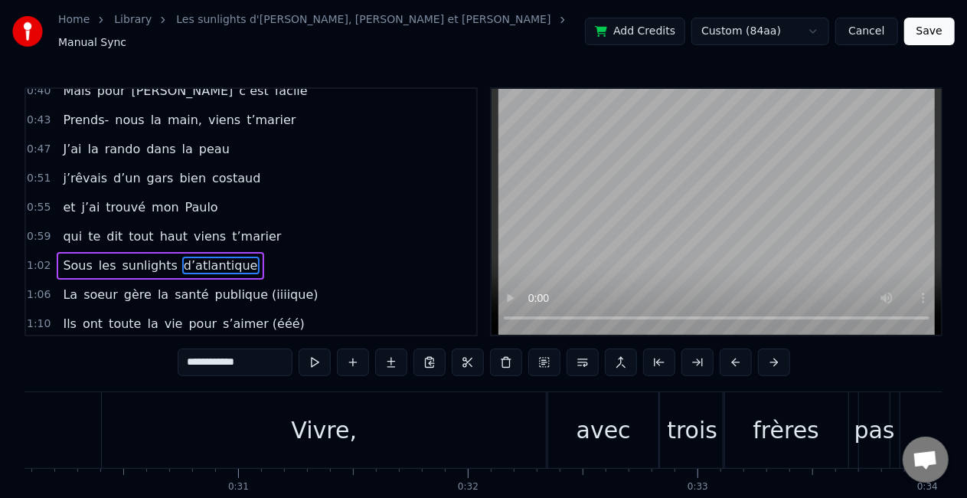
scroll to position [119, 0]
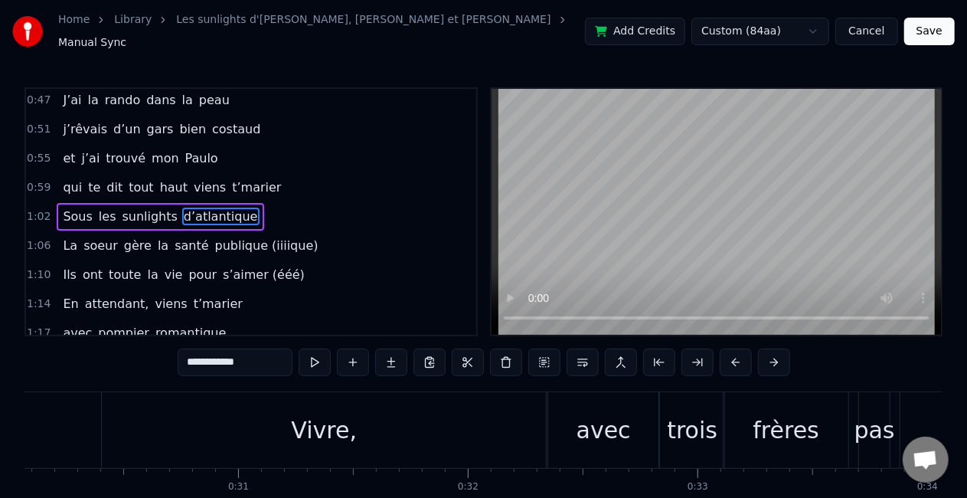
click at [185, 208] on span "d’atlantique" at bounding box center [220, 217] width 77 height 18
click at [182, 208] on span "d’atlantique" at bounding box center [220, 217] width 77 height 18
click at [213, 208] on span "d’atlantique" at bounding box center [220, 217] width 77 height 18
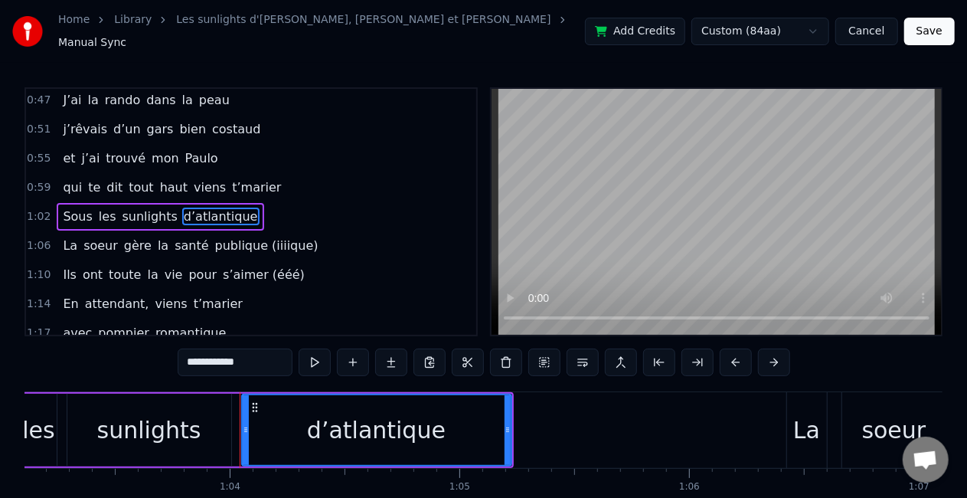
click at [202, 352] on input "**********" at bounding box center [235, 362] width 115 height 28
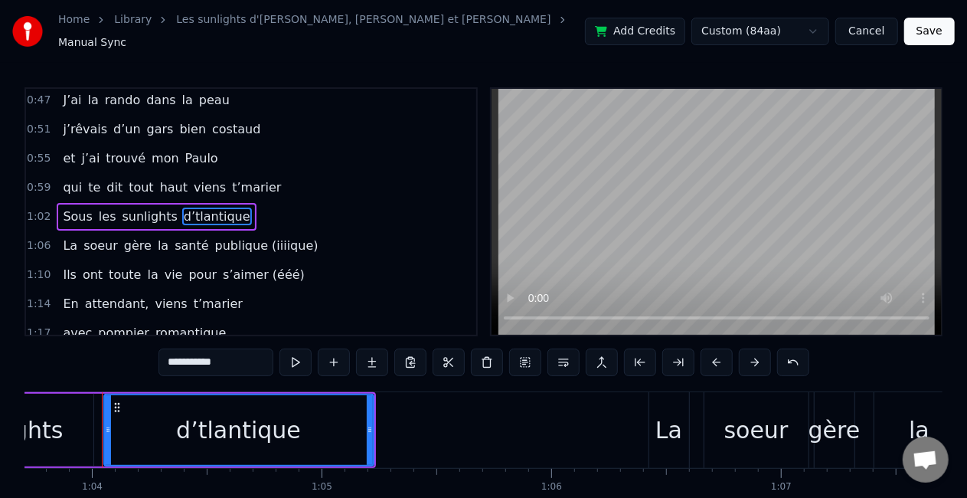
click at [178, 351] on input "**********" at bounding box center [216, 362] width 115 height 28
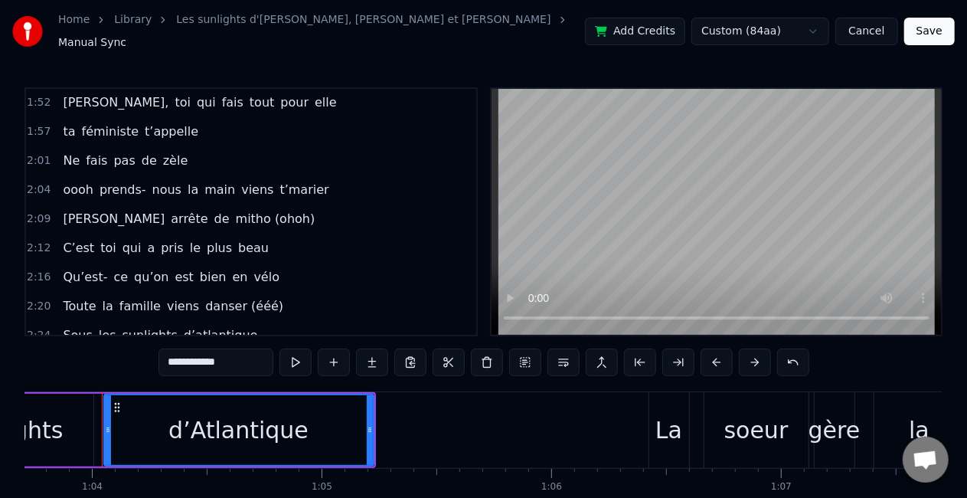
scroll to position [551, 0]
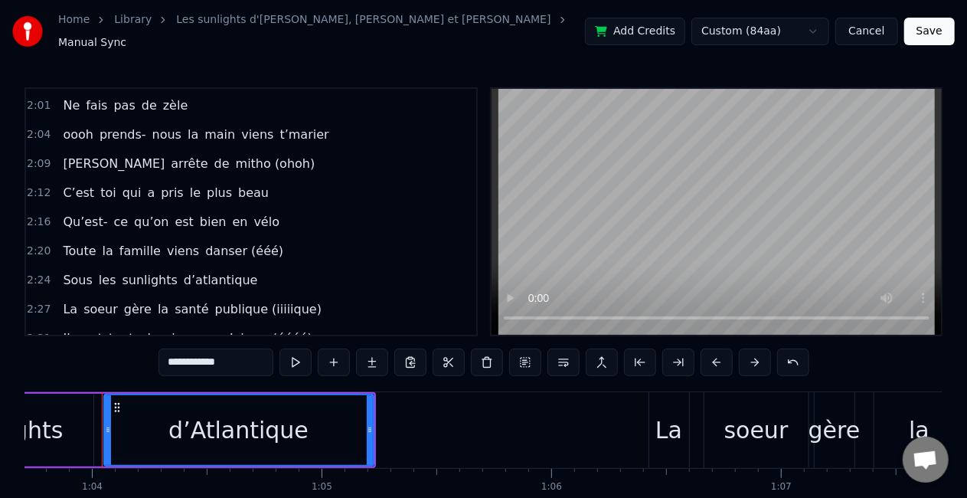
click at [184, 271] on span "d’atlantique" at bounding box center [220, 280] width 77 height 18
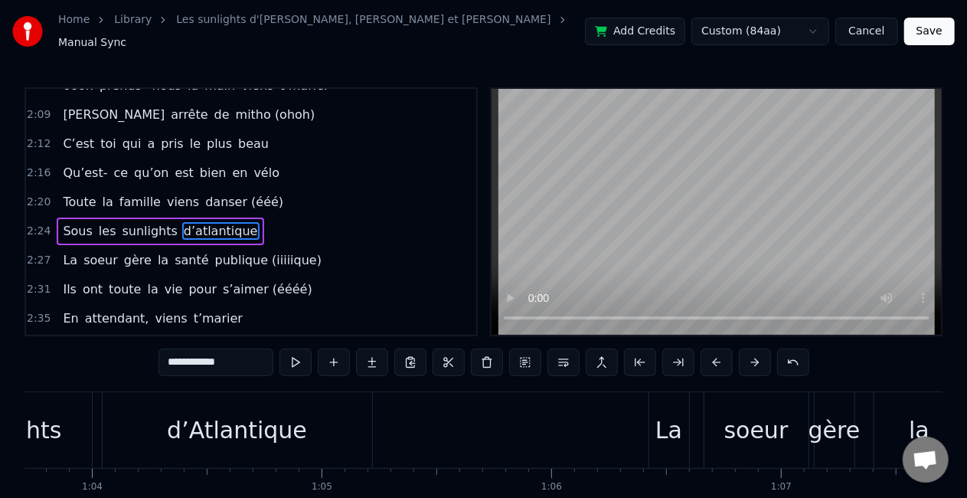
scroll to position [606, 0]
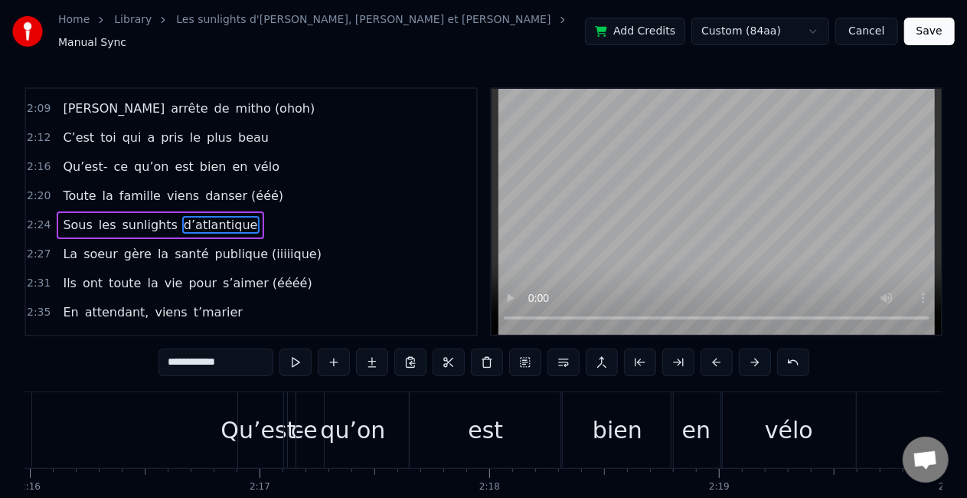
click at [184, 355] on input "**********" at bounding box center [216, 362] width 115 height 28
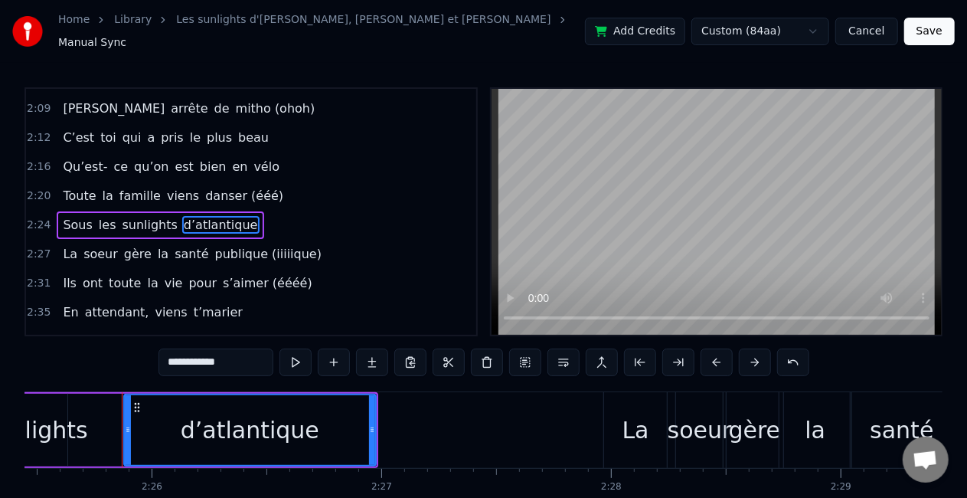
scroll to position [0, 33437]
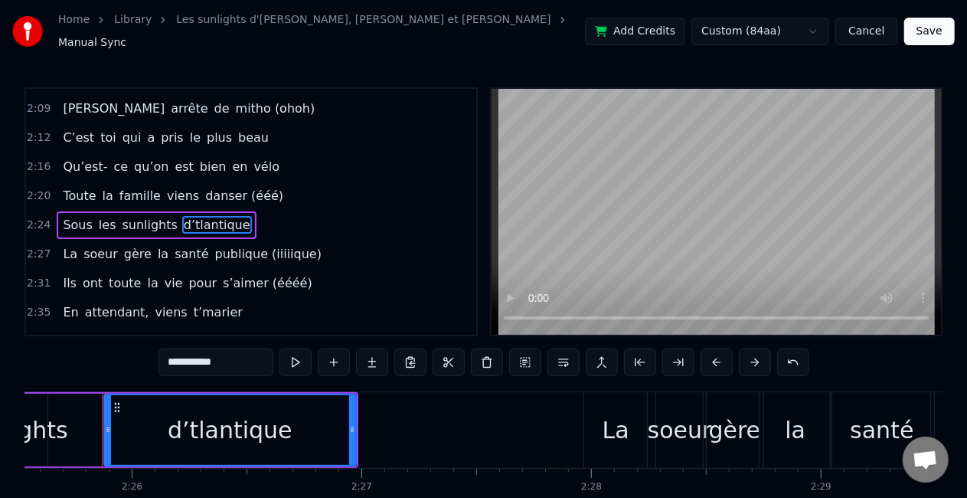
click at [179, 353] on input "**********" at bounding box center [216, 362] width 115 height 28
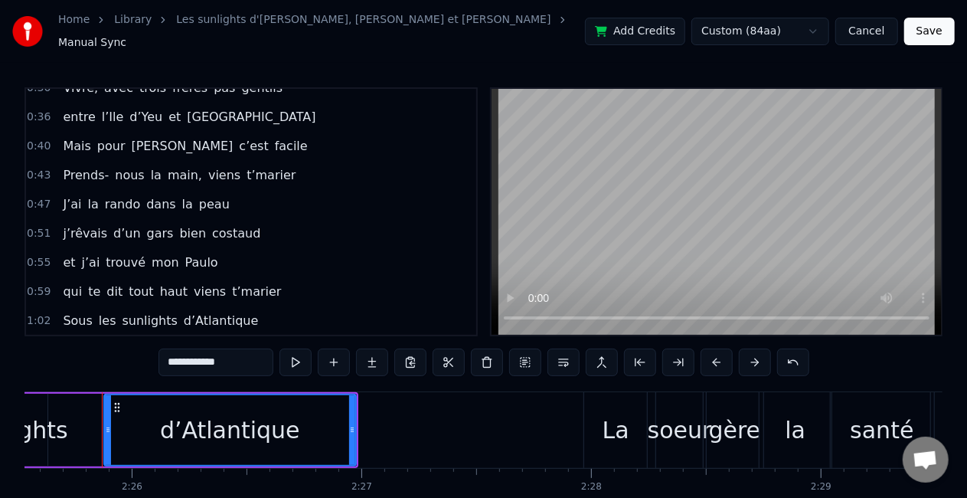
scroll to position [0, 0]
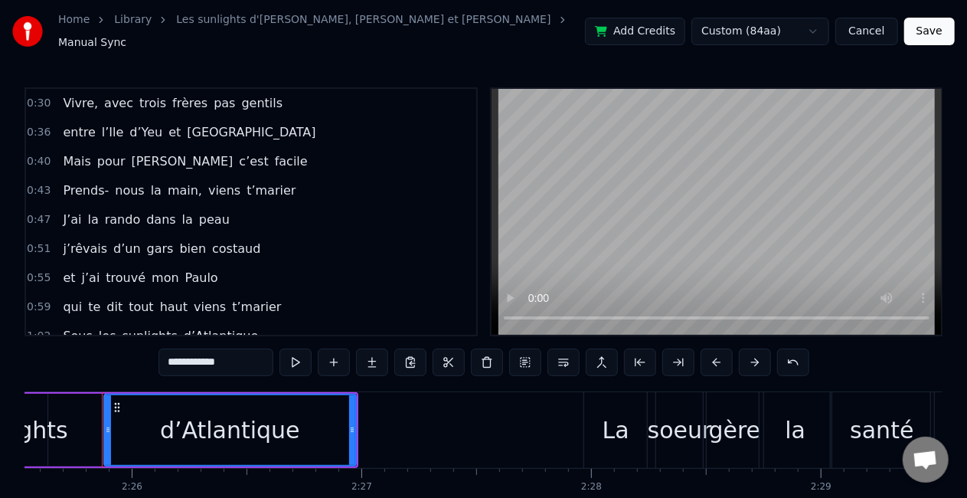
type input "**********"
click at [947, 21] on button "Save" at bounding box center [929, 32] width 51 height 28
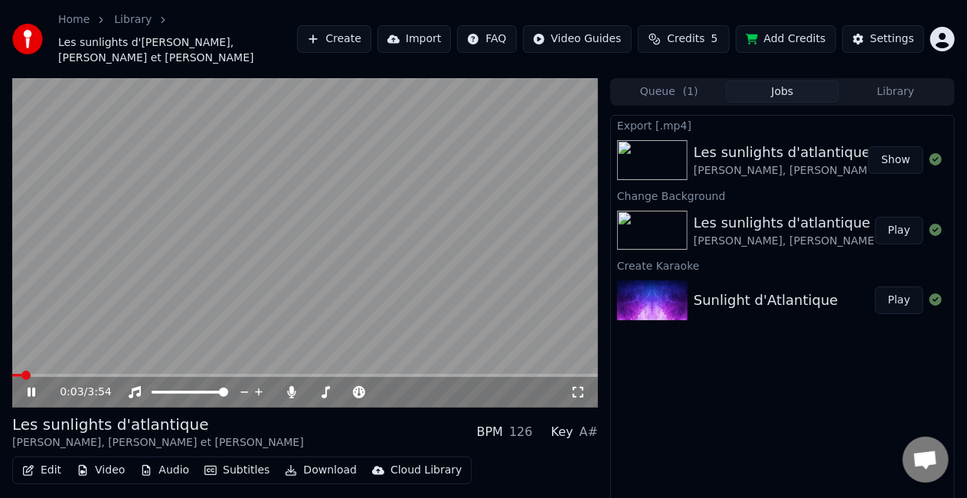
click at [310, 460] on button "Download" at bounding box center [321, 470] width 84 height 21
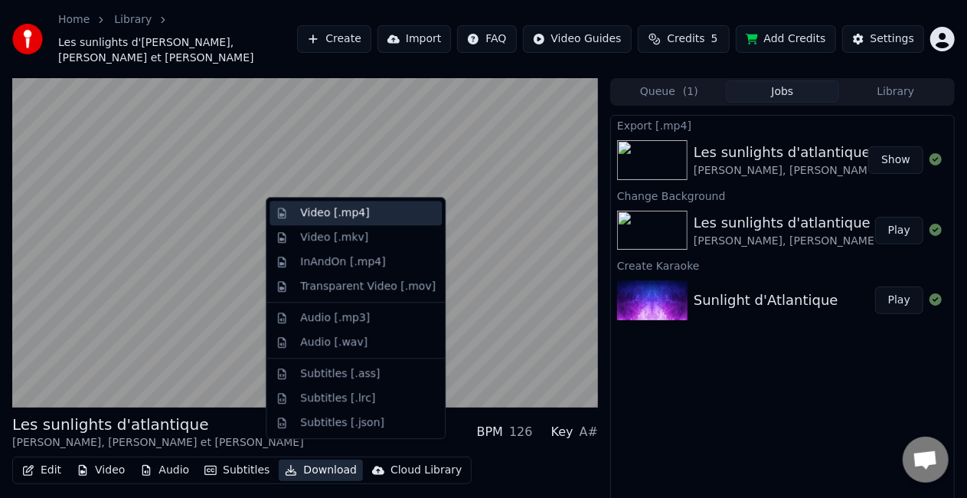
click at [386, 214] on div "Video [.mp4]" at bounding box center [368, 212] width 136 height 15
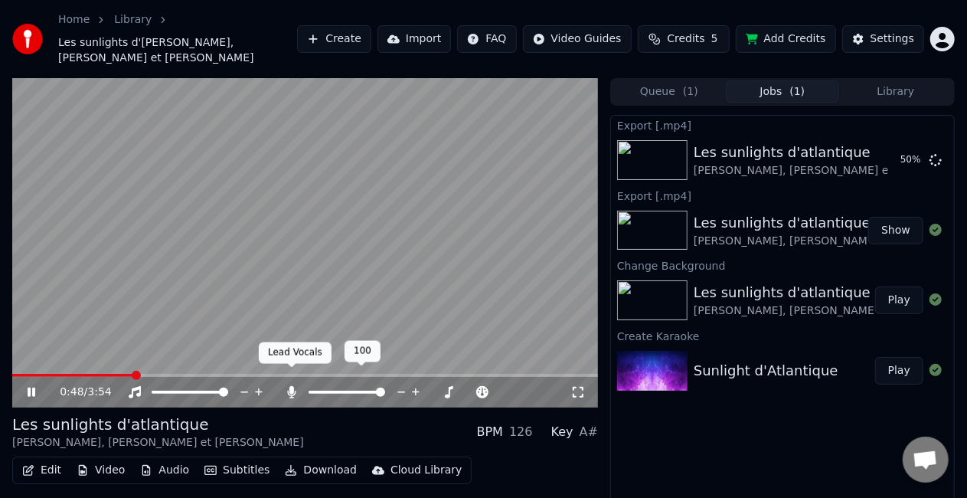
click at [296, 386] on icon at bounding box center [291, 392] width 15 height 12
click at [293, 386] on icon at bounding box center [291, 392] width 15 height 12
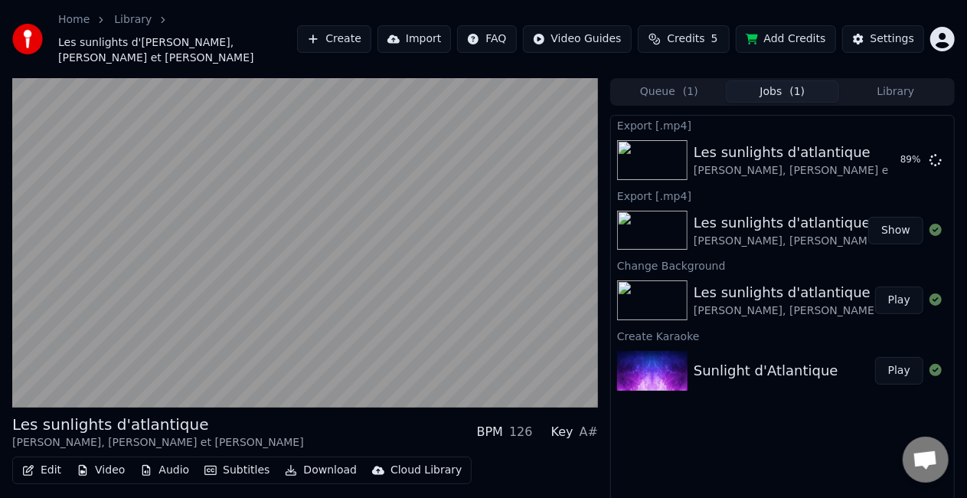
click at [353, 254] on video at bounding box center [305, 242] width 586 height 329
